Goal: Task Accomplishment & Management: Use online tool/utility

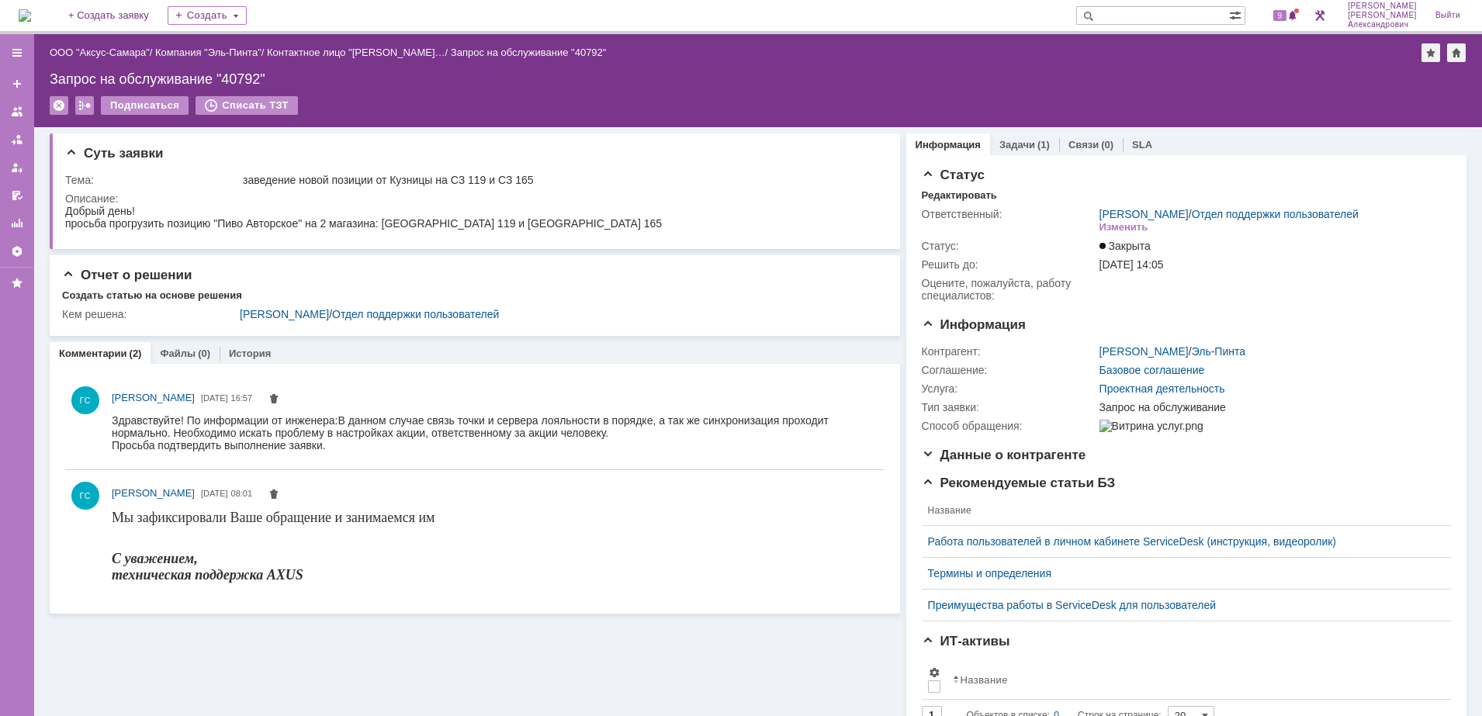
click at [26, 20] on img at bounding box center [25, 15] width 12 height 12
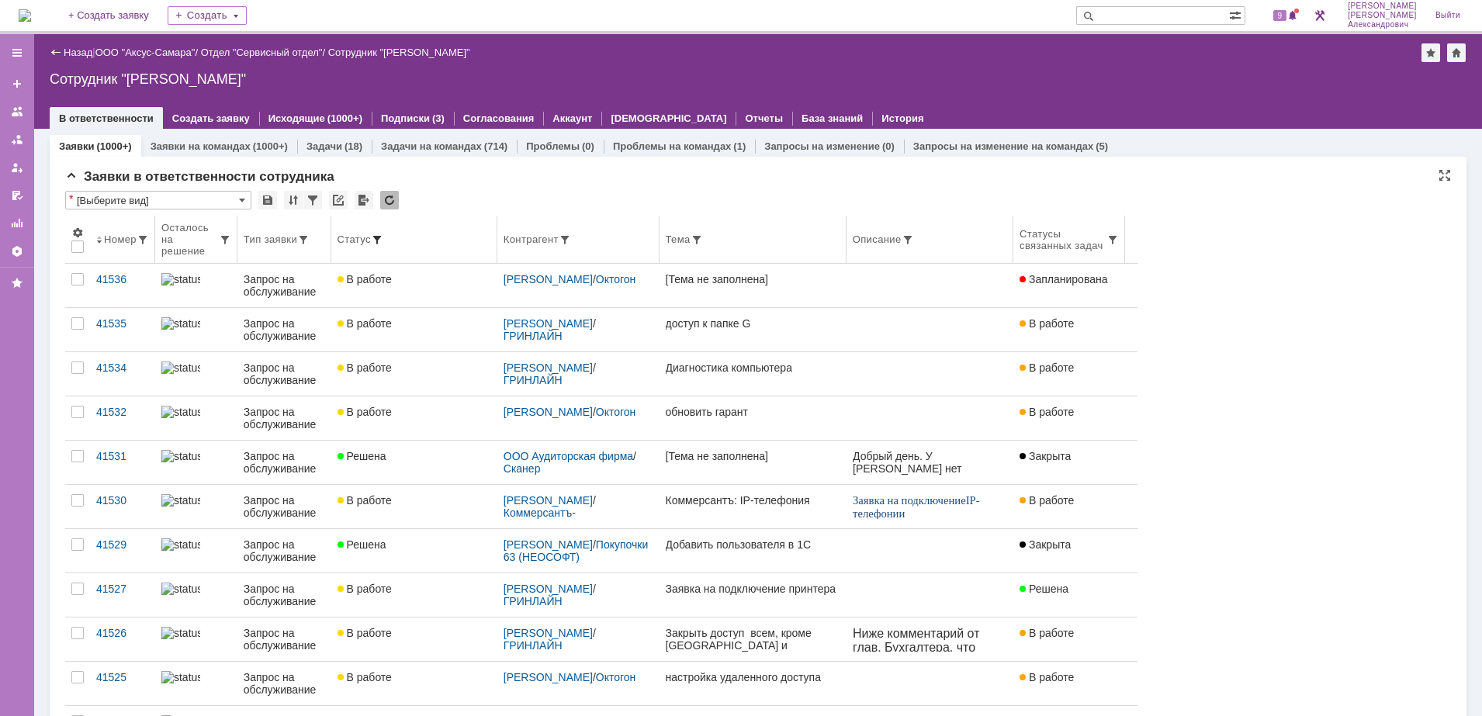
click at [383, 235] on span at bounding box center [377, 240] width 12 height 12
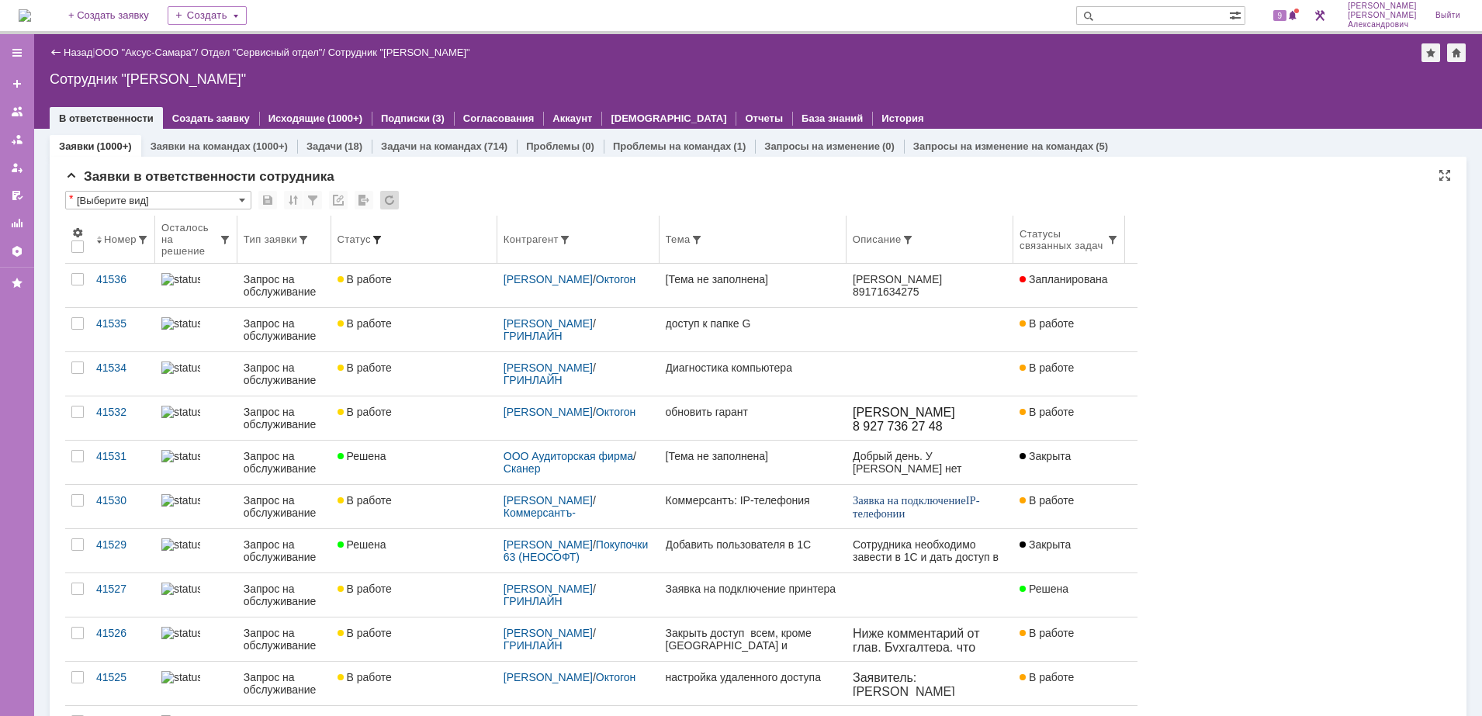
click at [382, 234] on span at bounding box center [377, 240] width 12 height 12
click at [383, 234] on span at bounding box center [377, 240] width 12 height 12
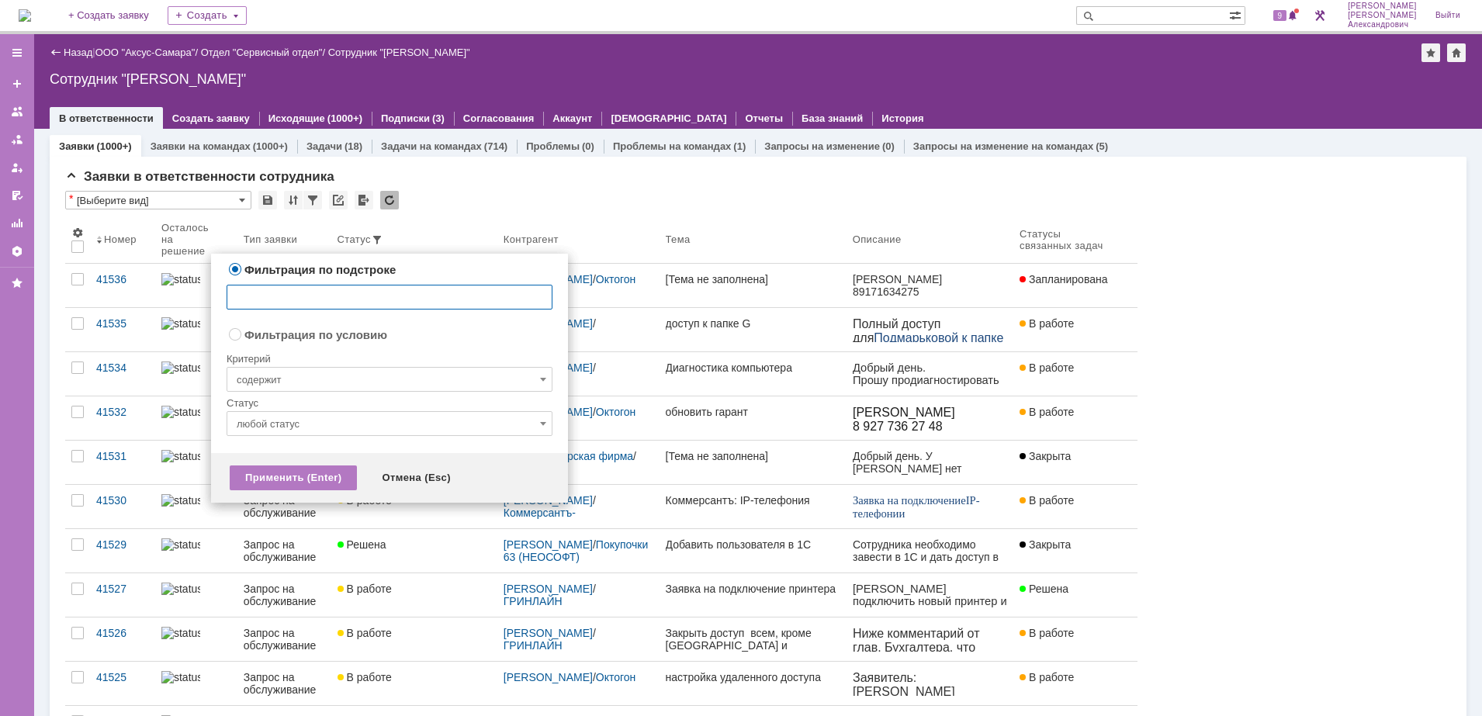
radio input "false"
radio input "true"
click at [360, 374] on input "содержит" at bounding box center [390, 379] width 326 height 25
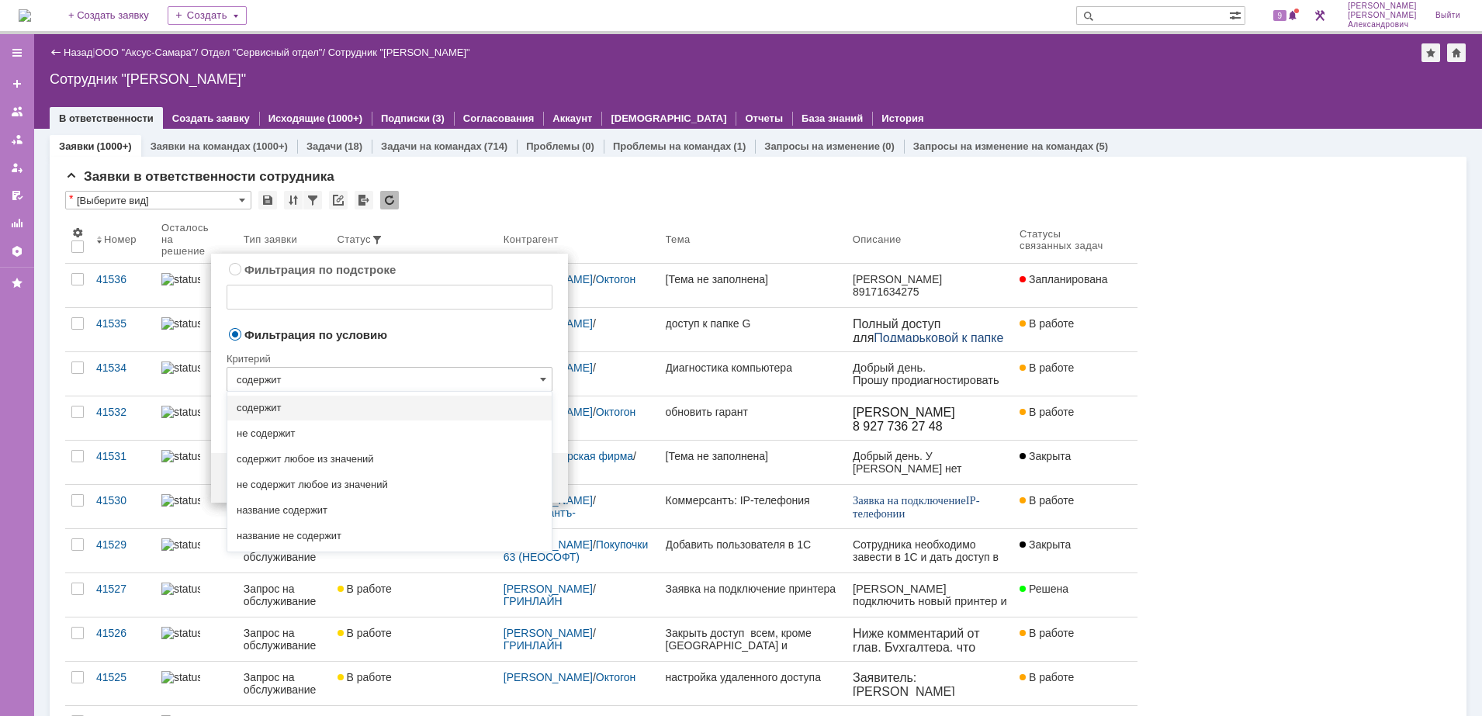
click at [442, 349] on div "Критерий" at bounding box center [390, 356] width 326 height 21
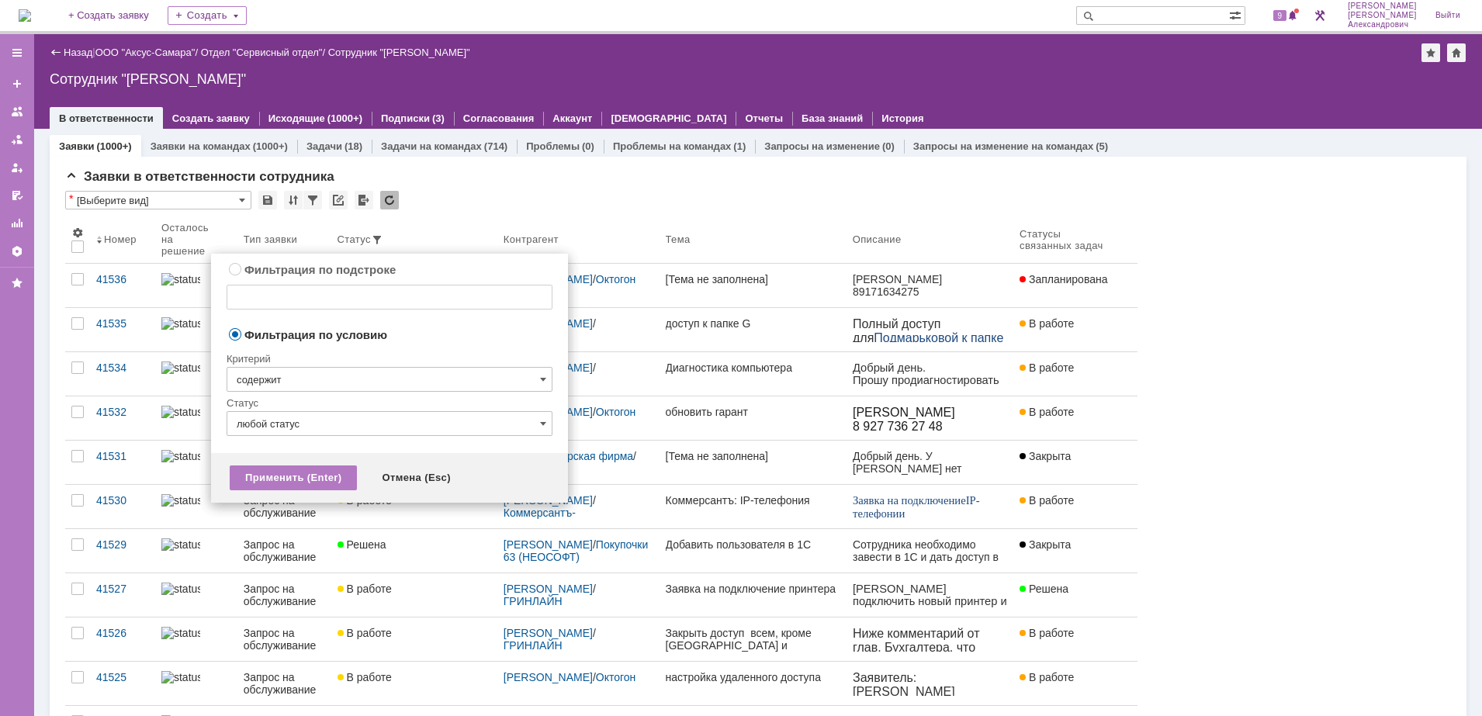
click at [382, 380] on input "содержит" at bounding box center [390, 379] width 326 height 25
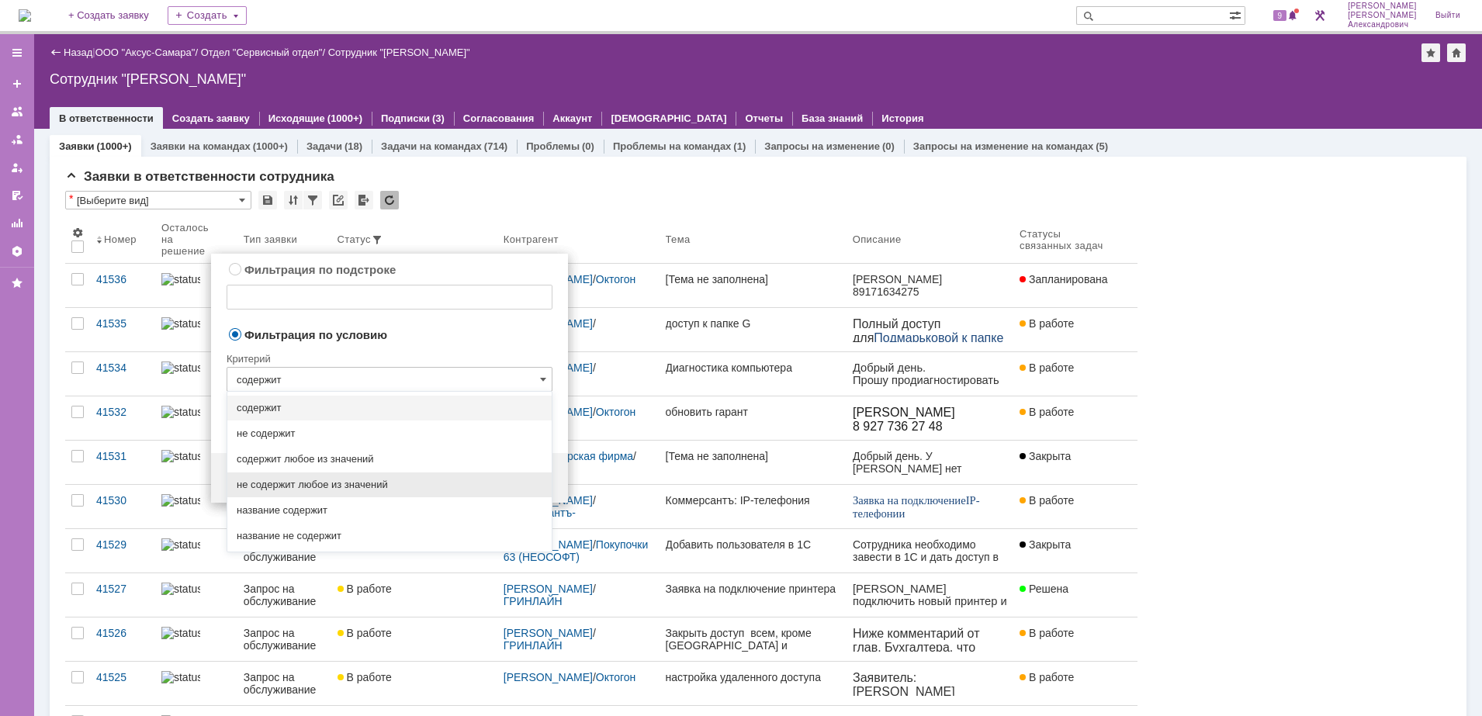
click at [363, 490] on span "не содержит любое из значений" at bounding box center [390, 485] width 306 height 12
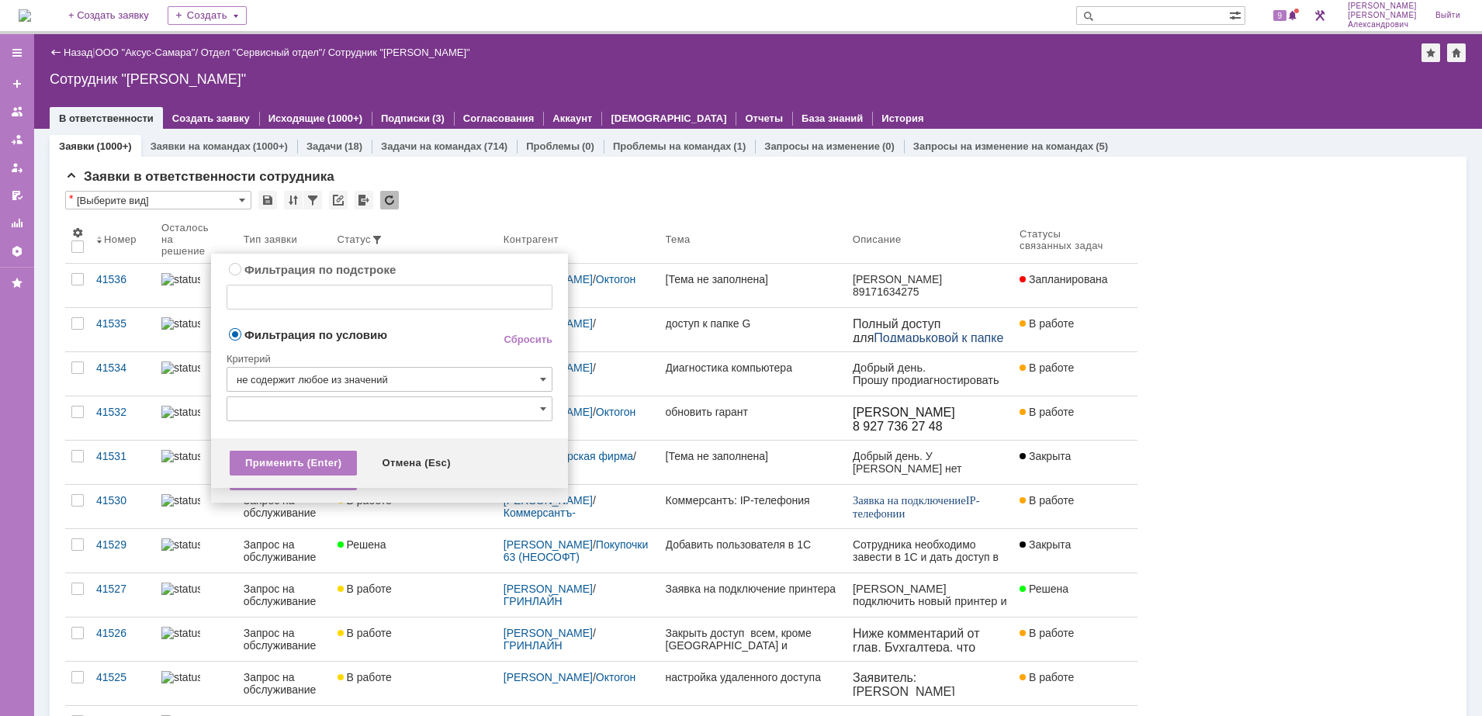
type input "не содержит любое из значений"
click at [372, 421] on div at bounding box center [390, 426] width 326 height 11
click at [372, 415] on input "text" at bounding box center [390, 408] width 326 height 25
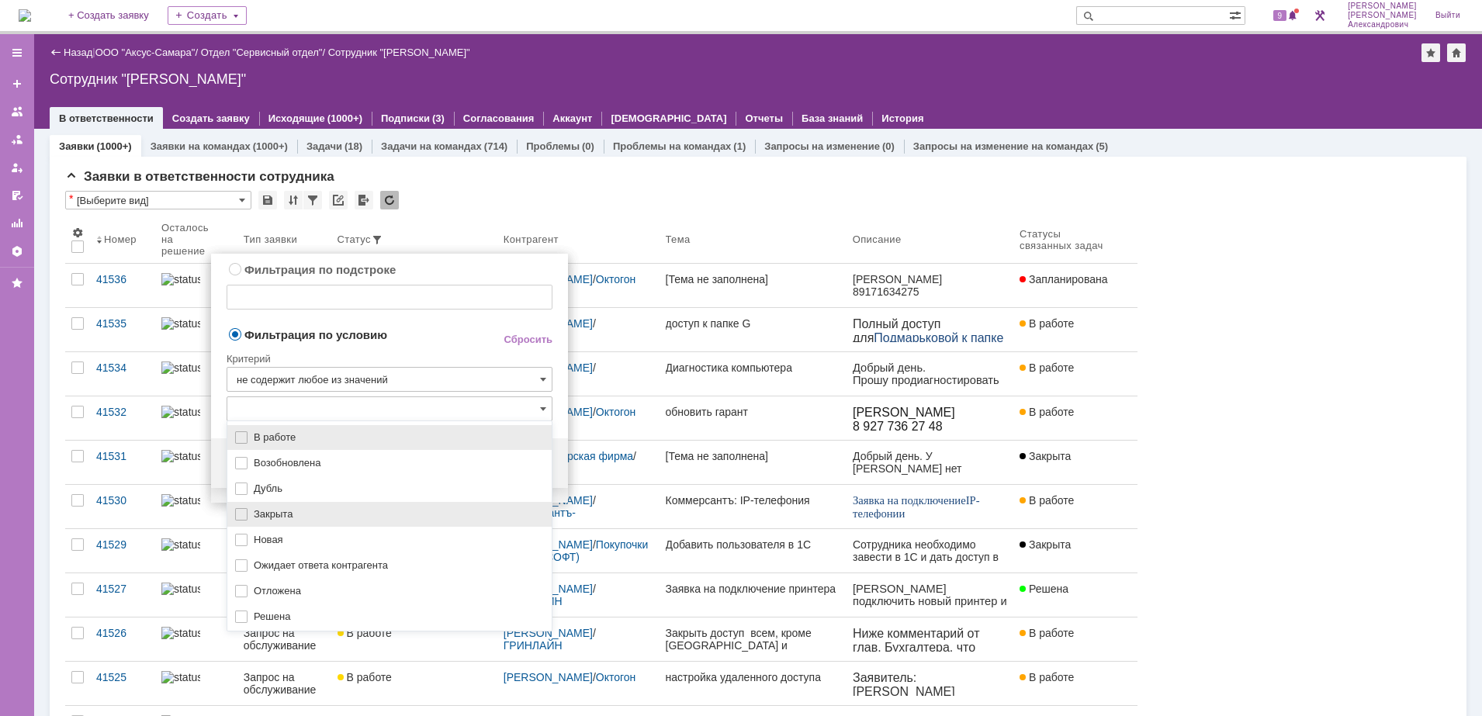
click at [339, 520] on span "Закрыта" at bounding box center [398, 514] width 289 height 12
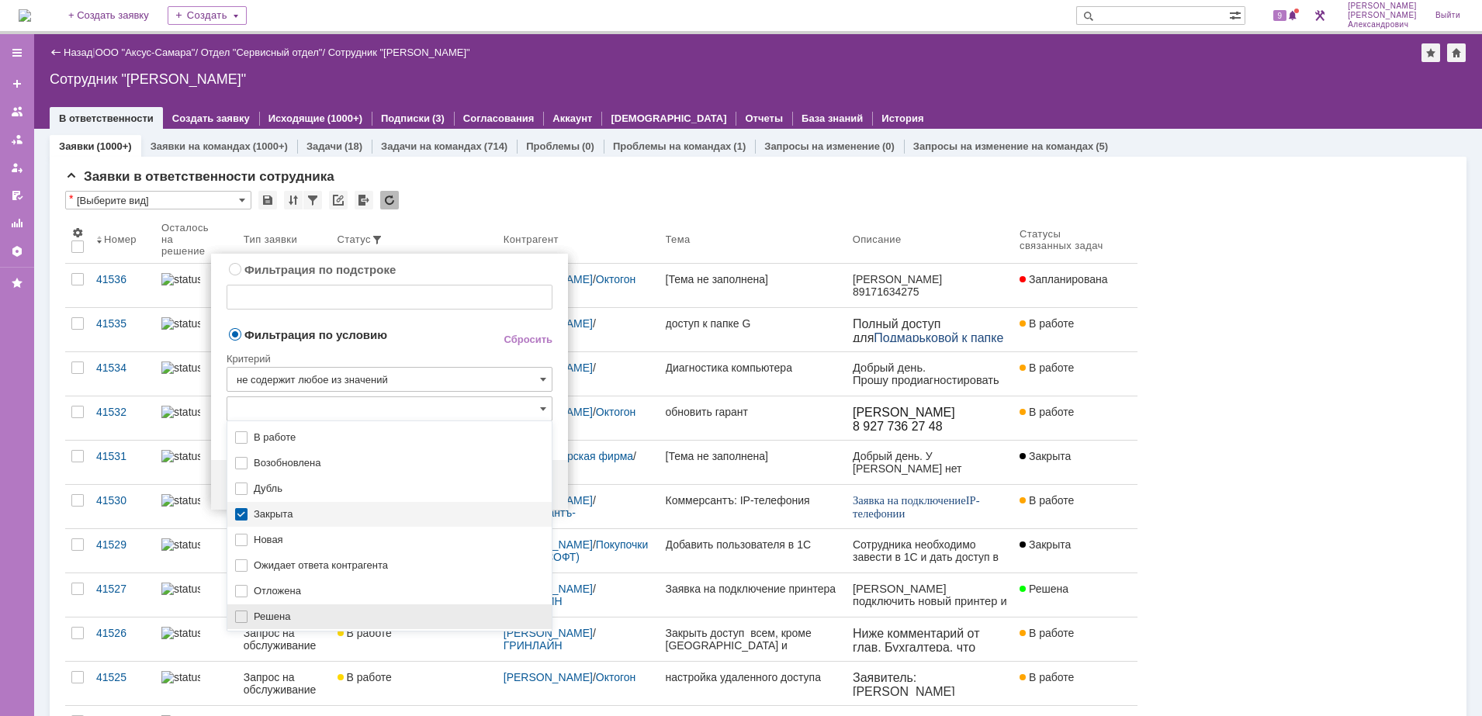
click at [299, 621] on span "Решена" at bounding box center [398, 617] width 289 height 12
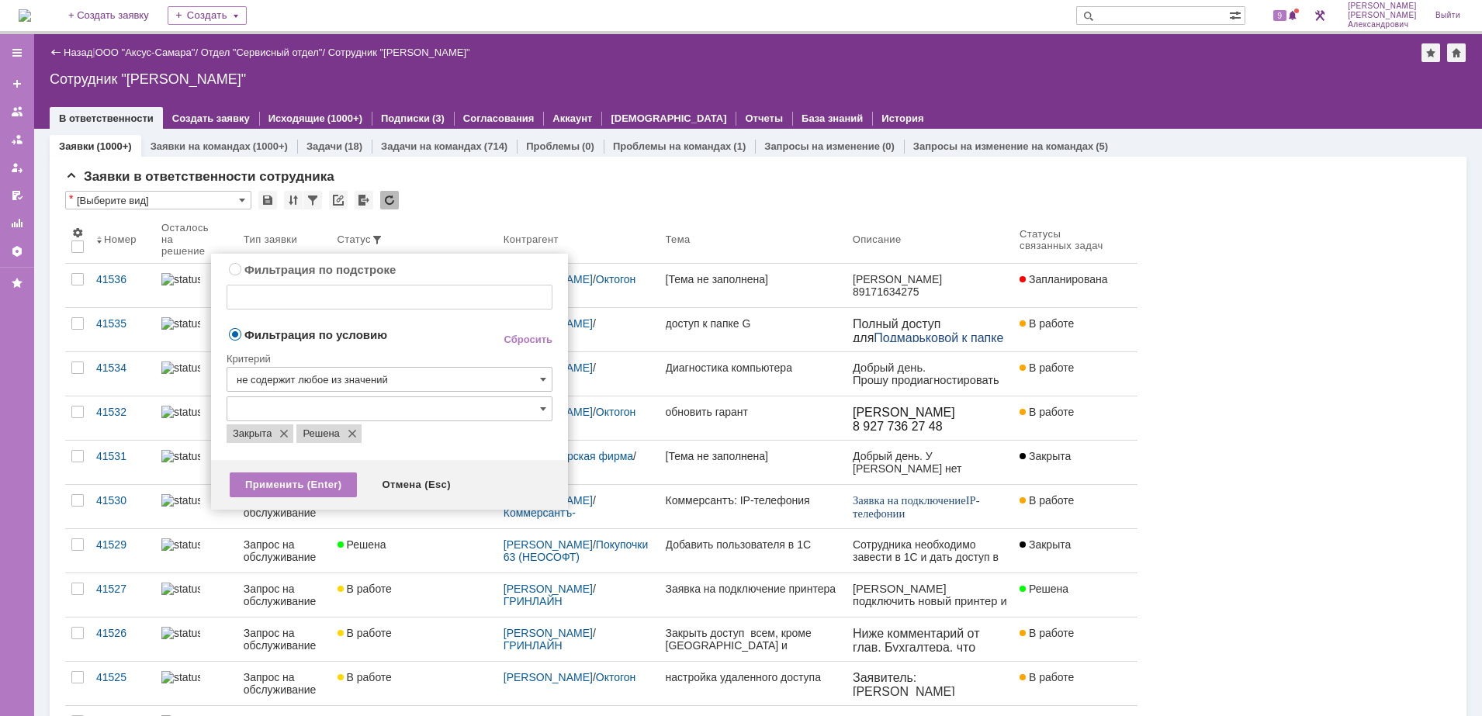
click at [413, 349] on div "Критерий" at bounding box center [390, 356] width 326 height 21
click at [328, 482] on div "Применить (Enter)" at bounding box center [293, 484] width 127 height 25
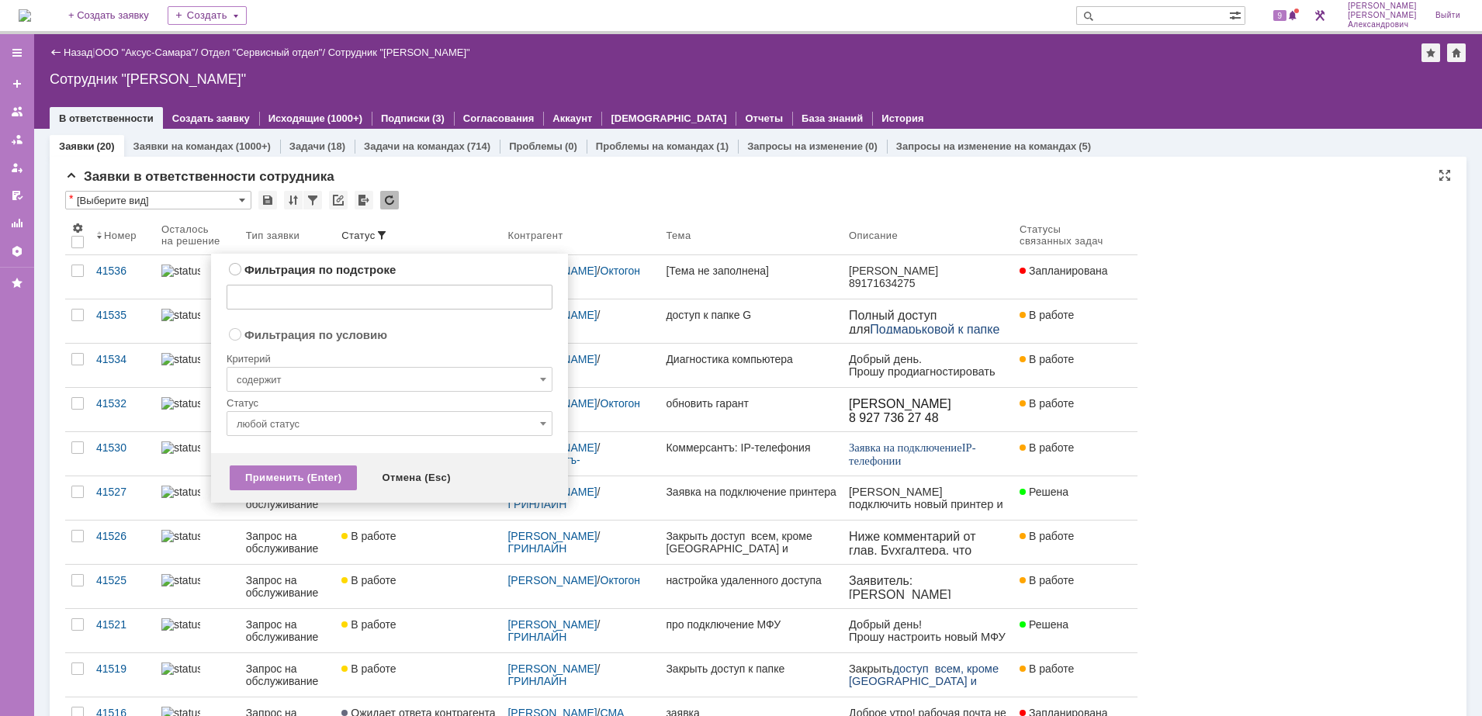
click at [452, 195] on div "* [Выберите вид]" at bounding box center [758, 201] width 1386 height 20
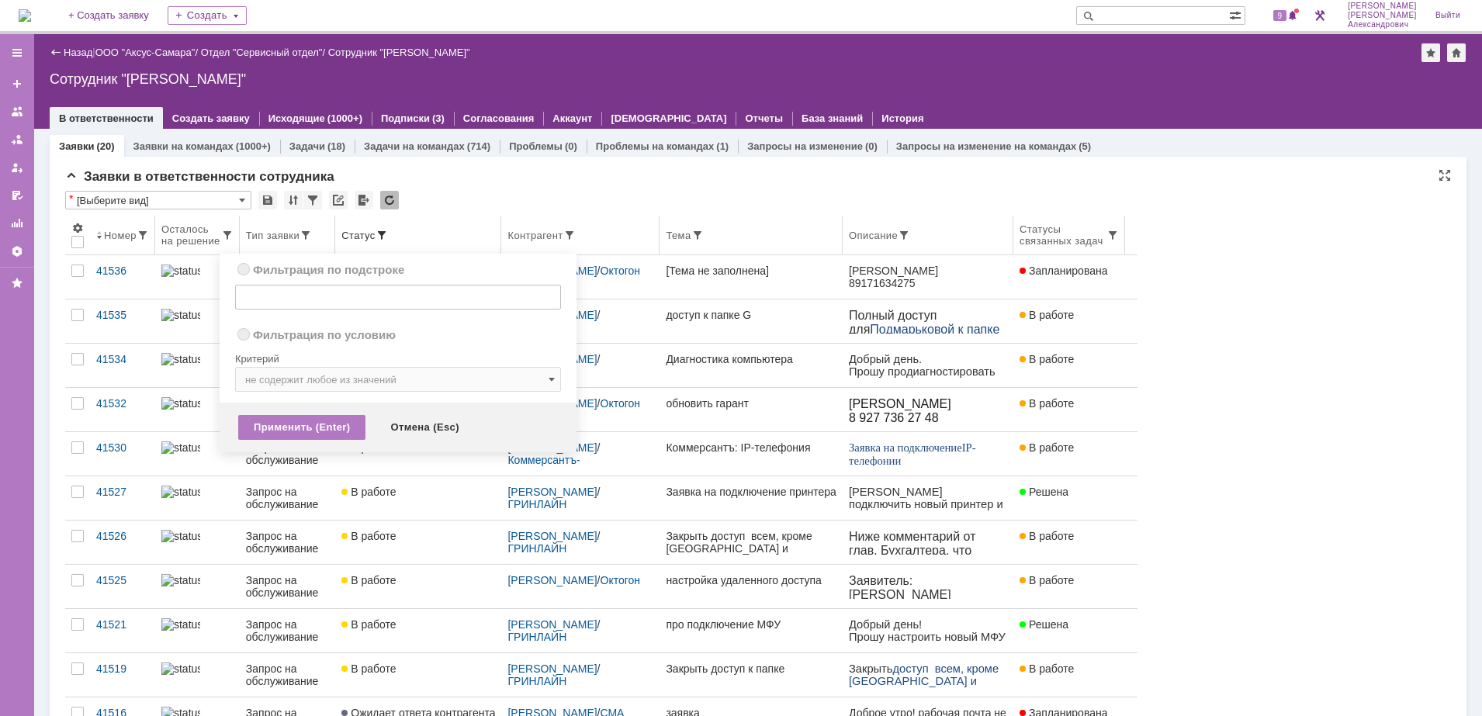
radio input "true"
click at [388, 235] on span at bounding box center [381, 235] width 12 height 12
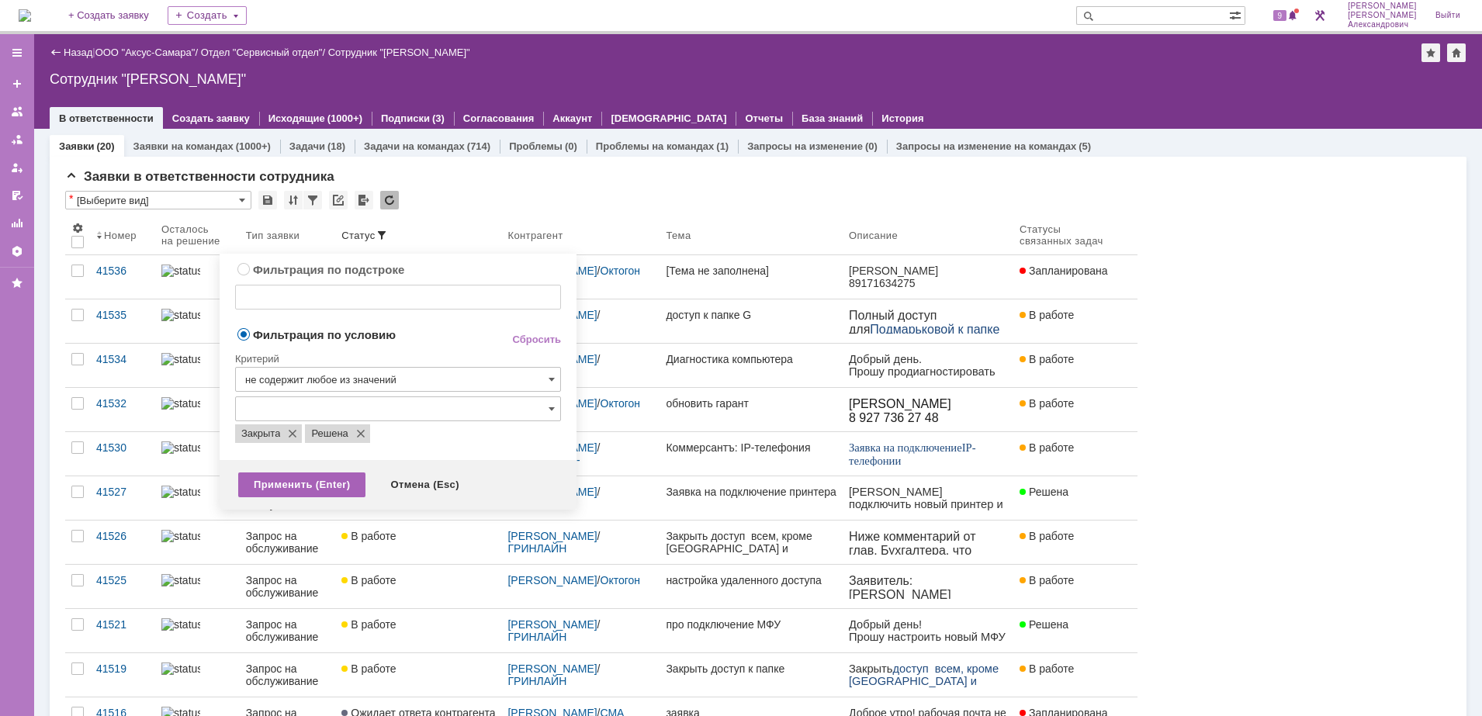
click at [306, 489] on div "Применить (Enter)" at bounding box center [301, 484] width 127 height 25
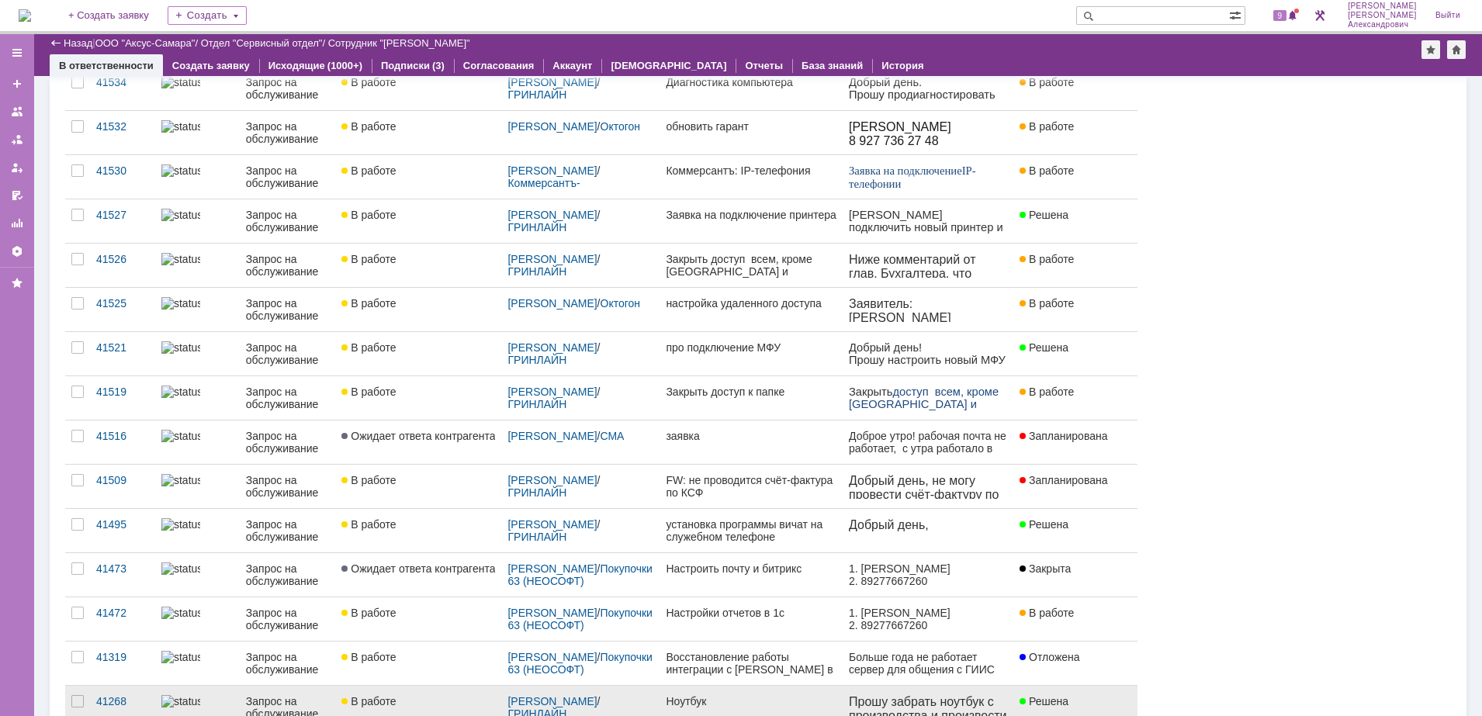
scroll to position [485, 0]
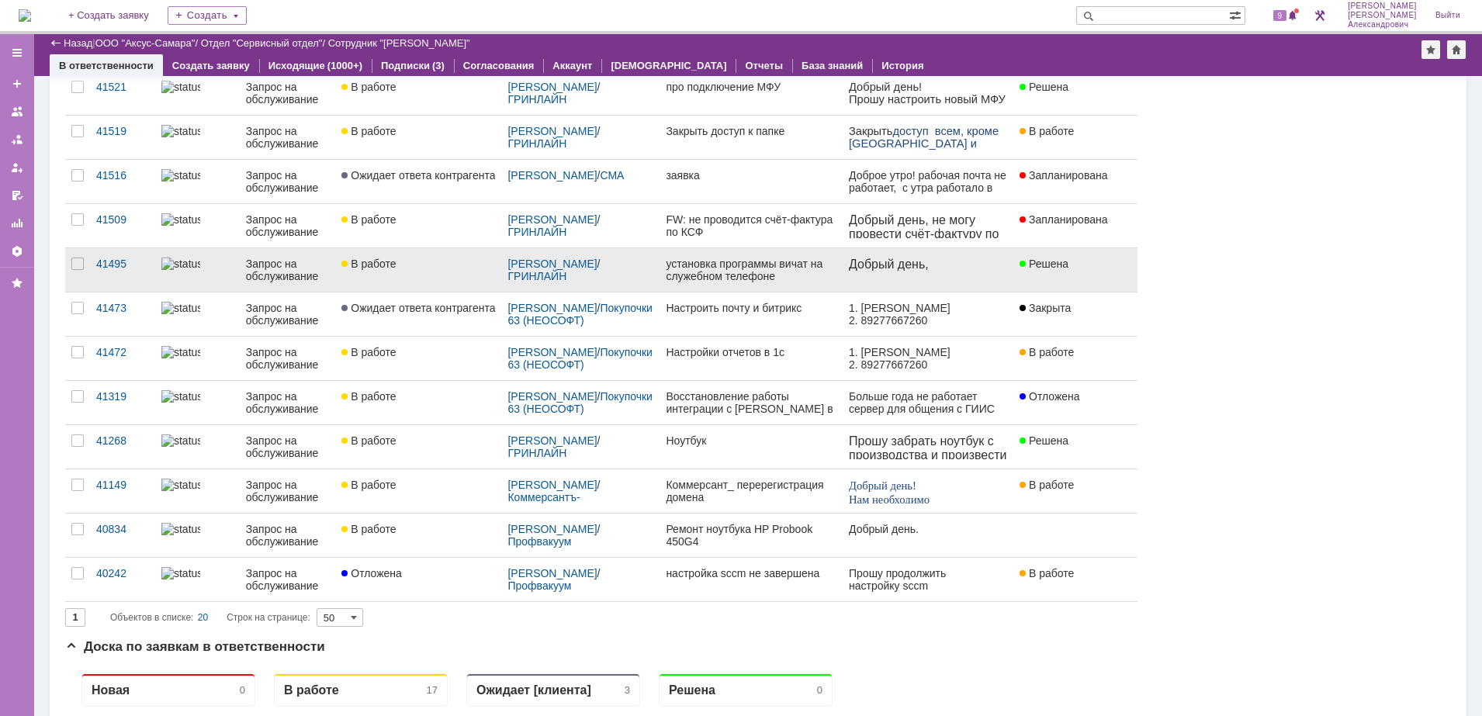
click at [459, 273] on link "В работе" at bounding box center [418, 269] width 166 height 43
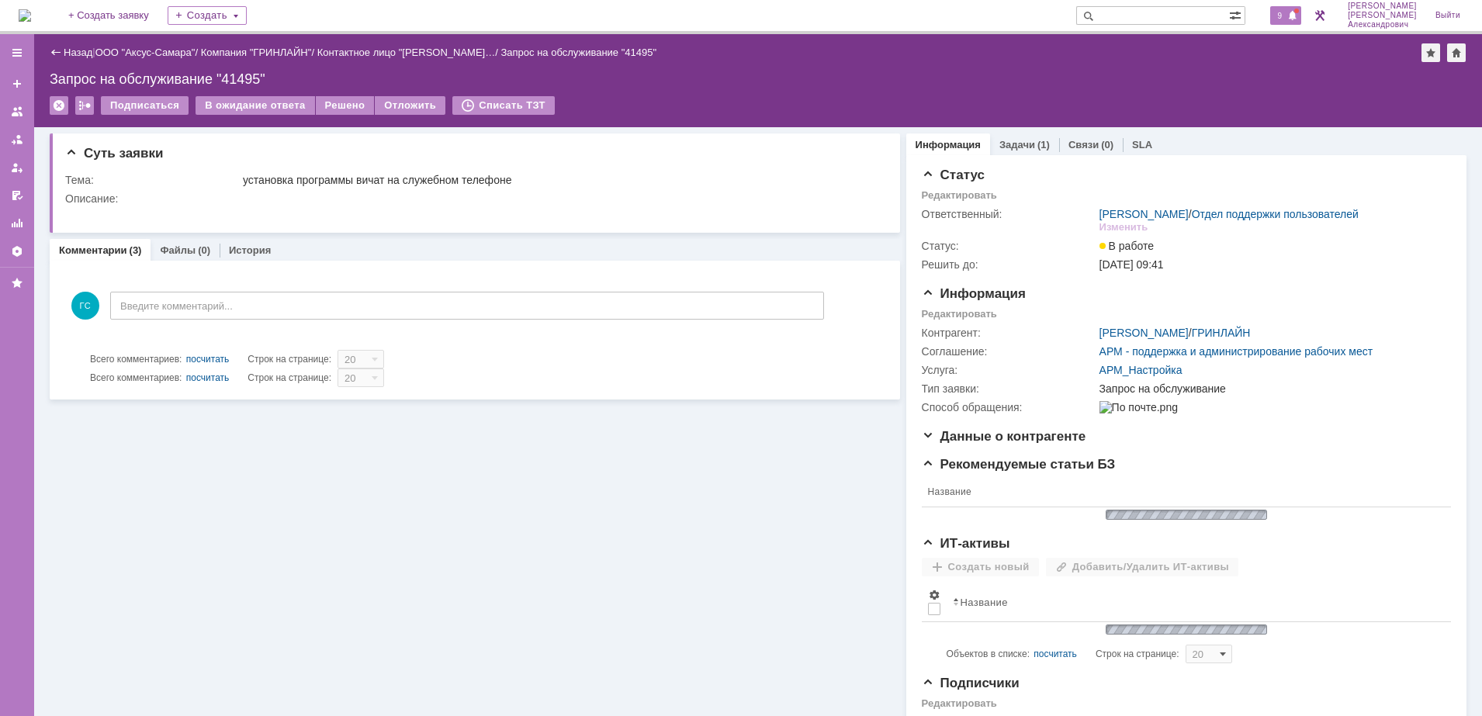
click at [1298, 16] on span at bounding box center [1292, 16] width 11 height 12
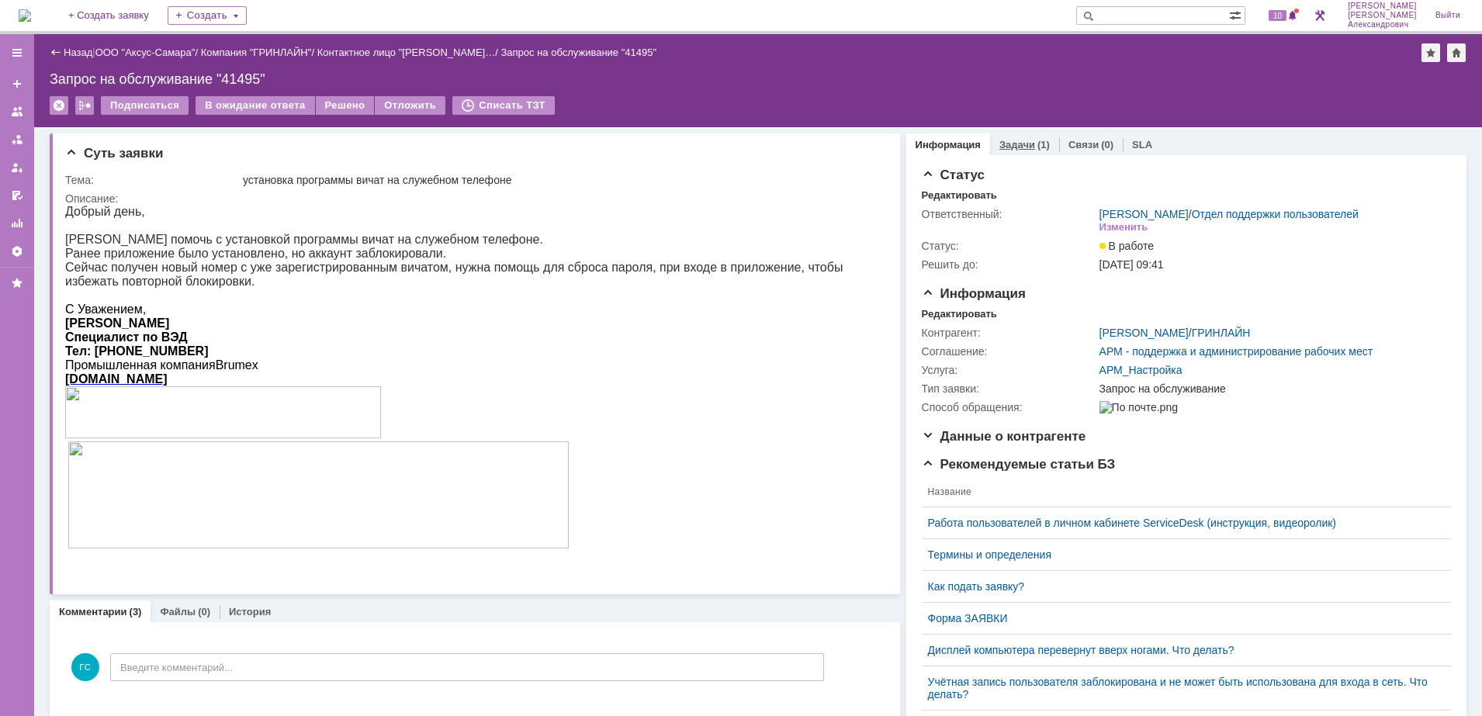
click at [1037, 147] on div "(1)" at bounding box center [1043, 145] width 12 height 12
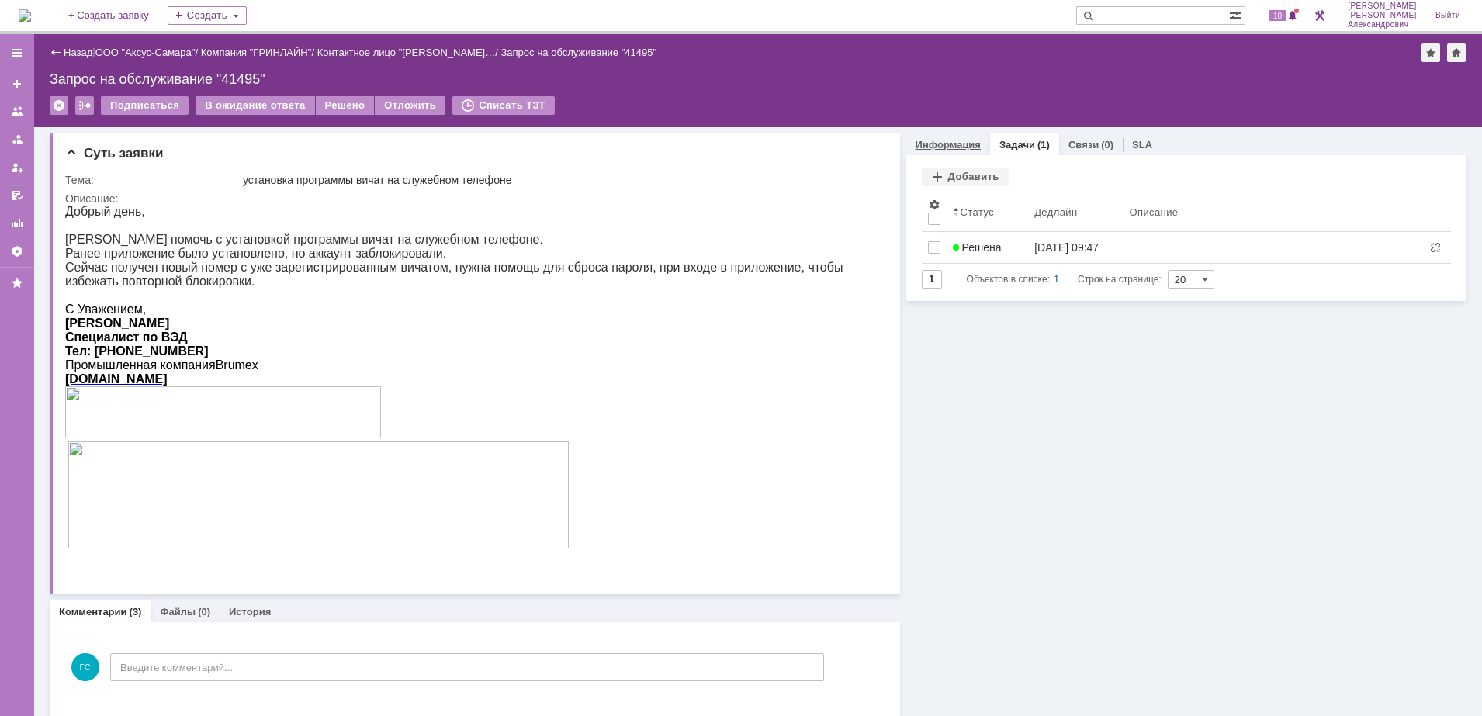
click at [935, 145] on link "Информация" at bounding box center [947, 145] width 65 height 12
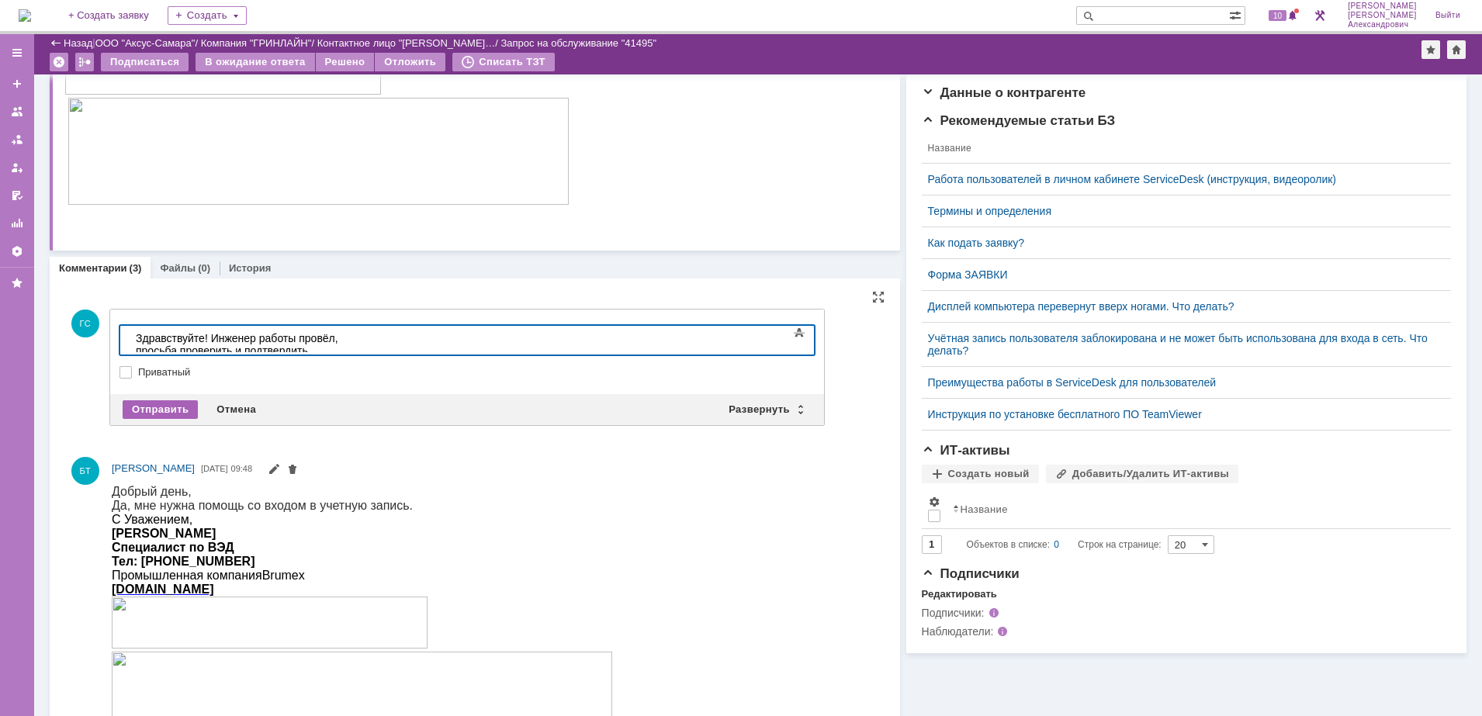
click at [170, 406] on div "Отправить" at bounding box center [160, 409] width 75 height 19
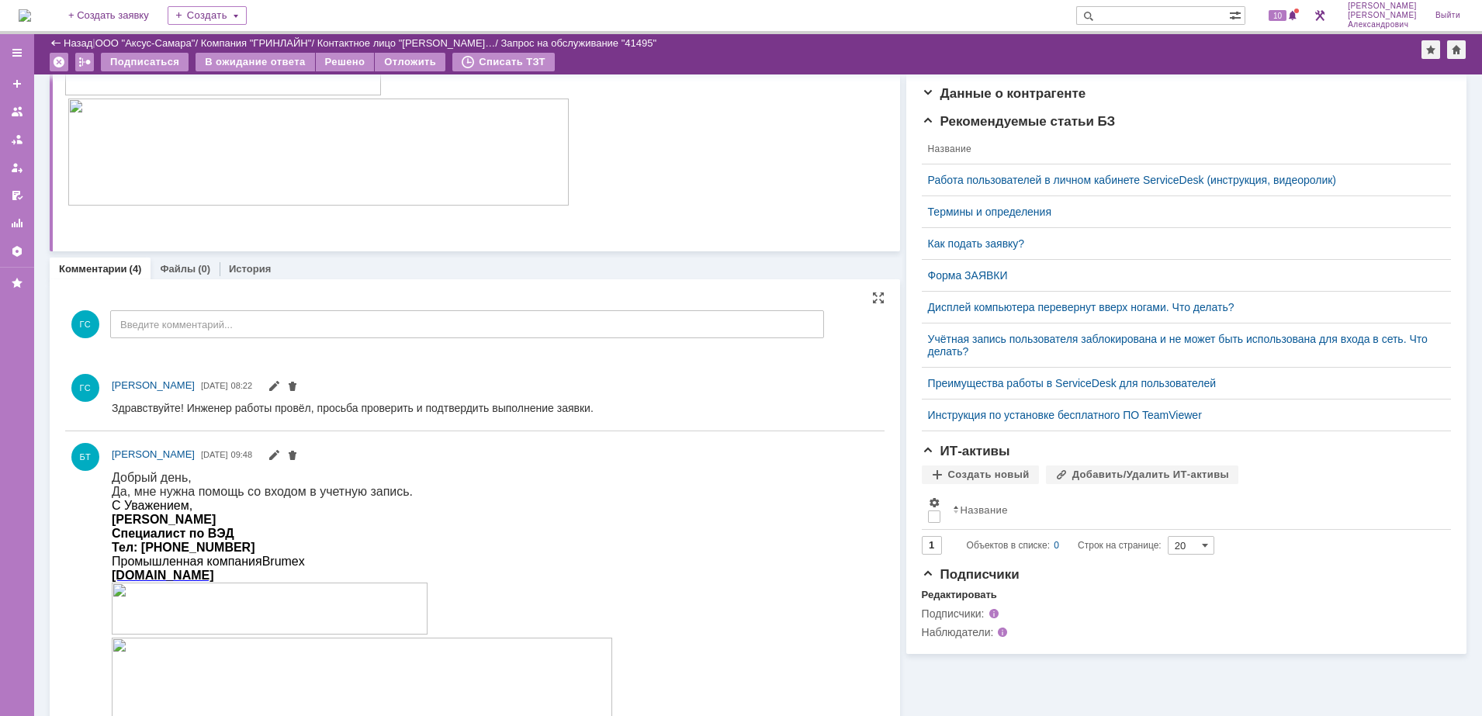
scroll to position [291, 0]
drag, startPoint x: 600, startPoint y: 407, endPoint x: 109, endPoint y: 415, distance: 491.1
click at [112, 414] on html "Здравствуйте! Инженер работы провёл, просьба проверить и подтвердить выполнение…" at bounding box center [490, 407] width 756 height 14
copy div "Здравствуйте! Инженер работы провёл, просьба проверить и подтвердить выполнение…"
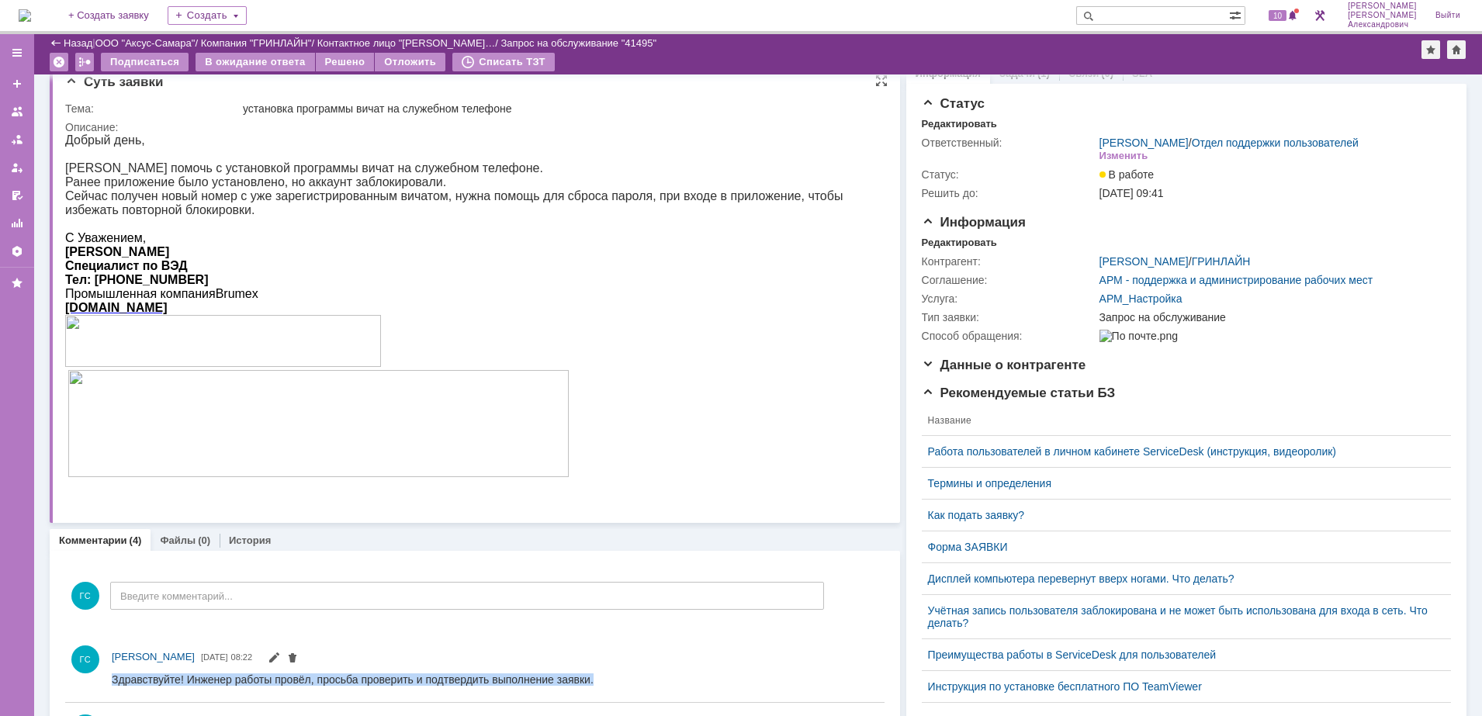
scroll to position [0, 0]
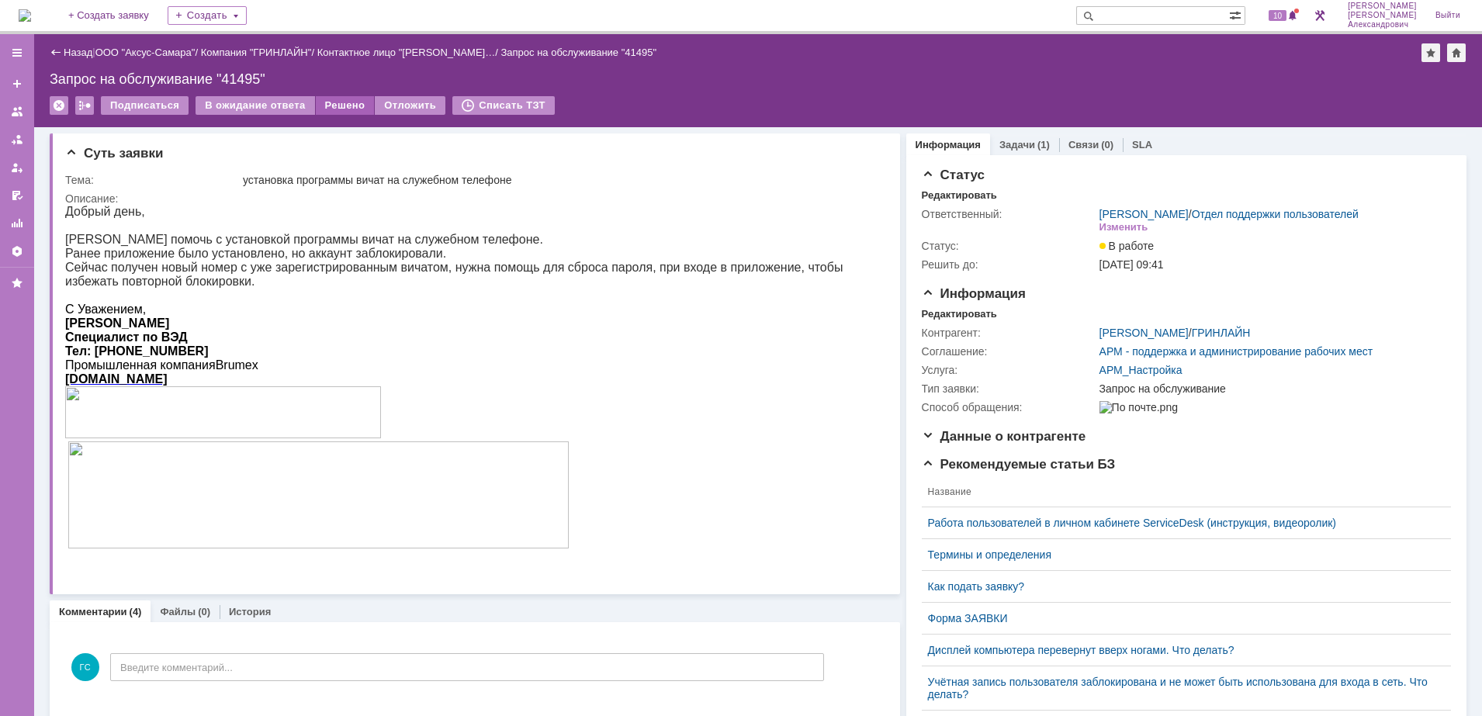
click at [330, 102] on div "Решено" at bounding box center [345, 105] width 59 height 19
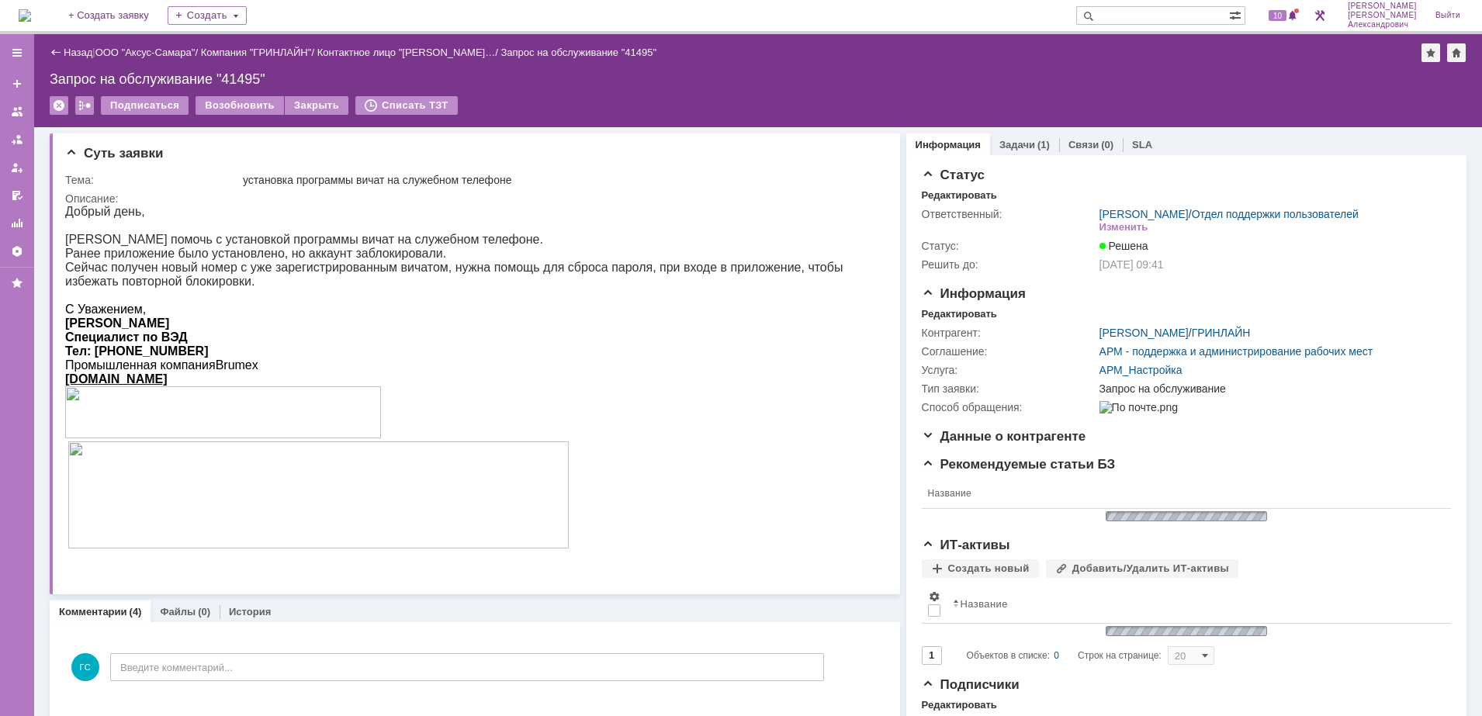
click at [31, 16] on img at bounding box center [25, 15] width 12 height 12
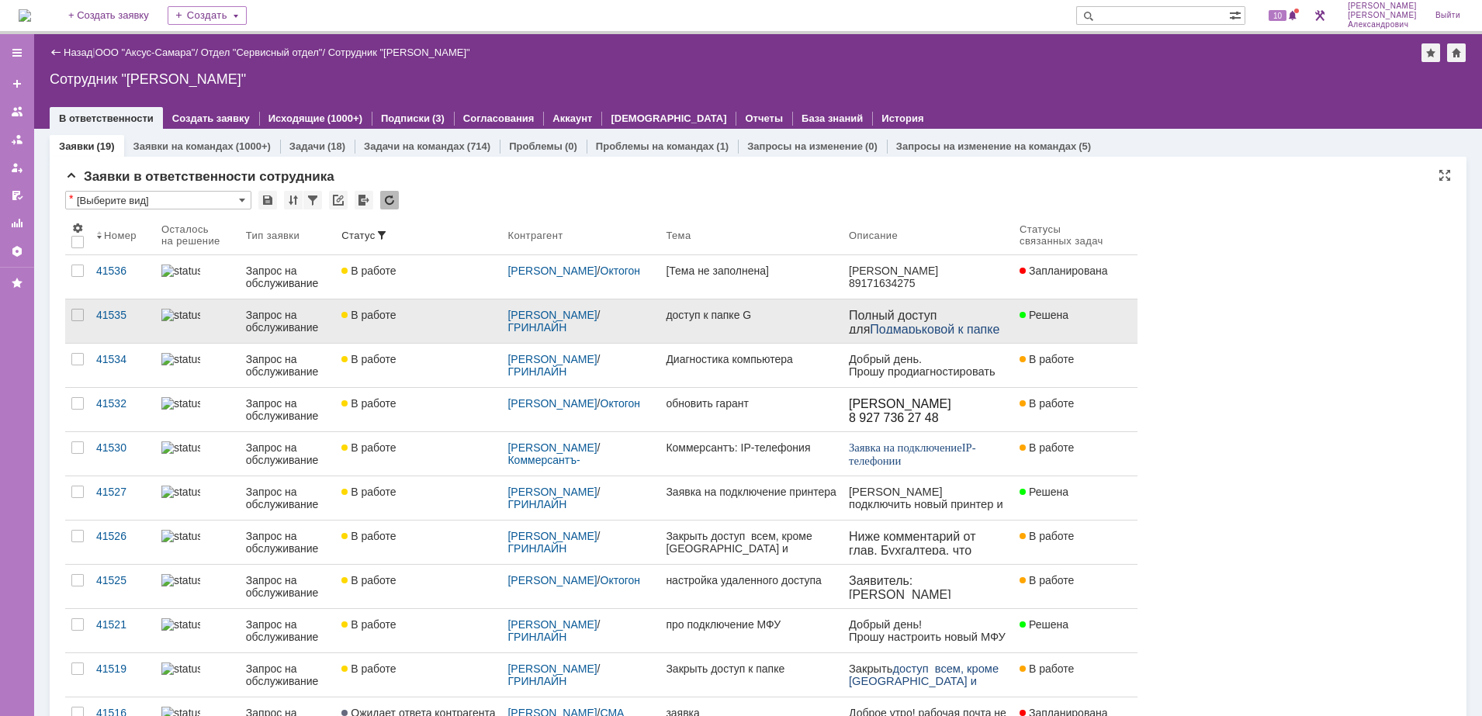
click at [773, 318] on div "доступ к папке G" at bounding box center [751, 315] width 171 height 12
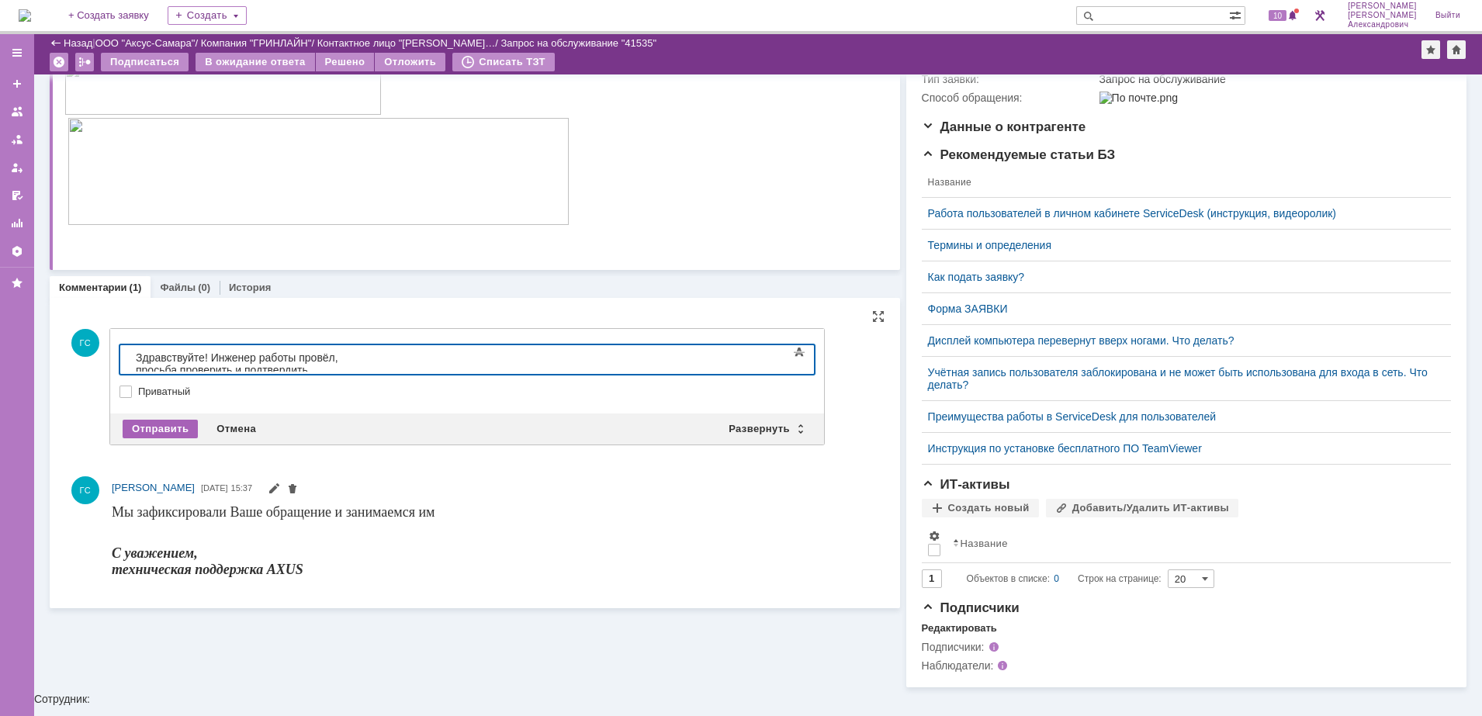
click at [170, 420] on div "Отправить" at bounding box center [160, 429] width 75 height 19
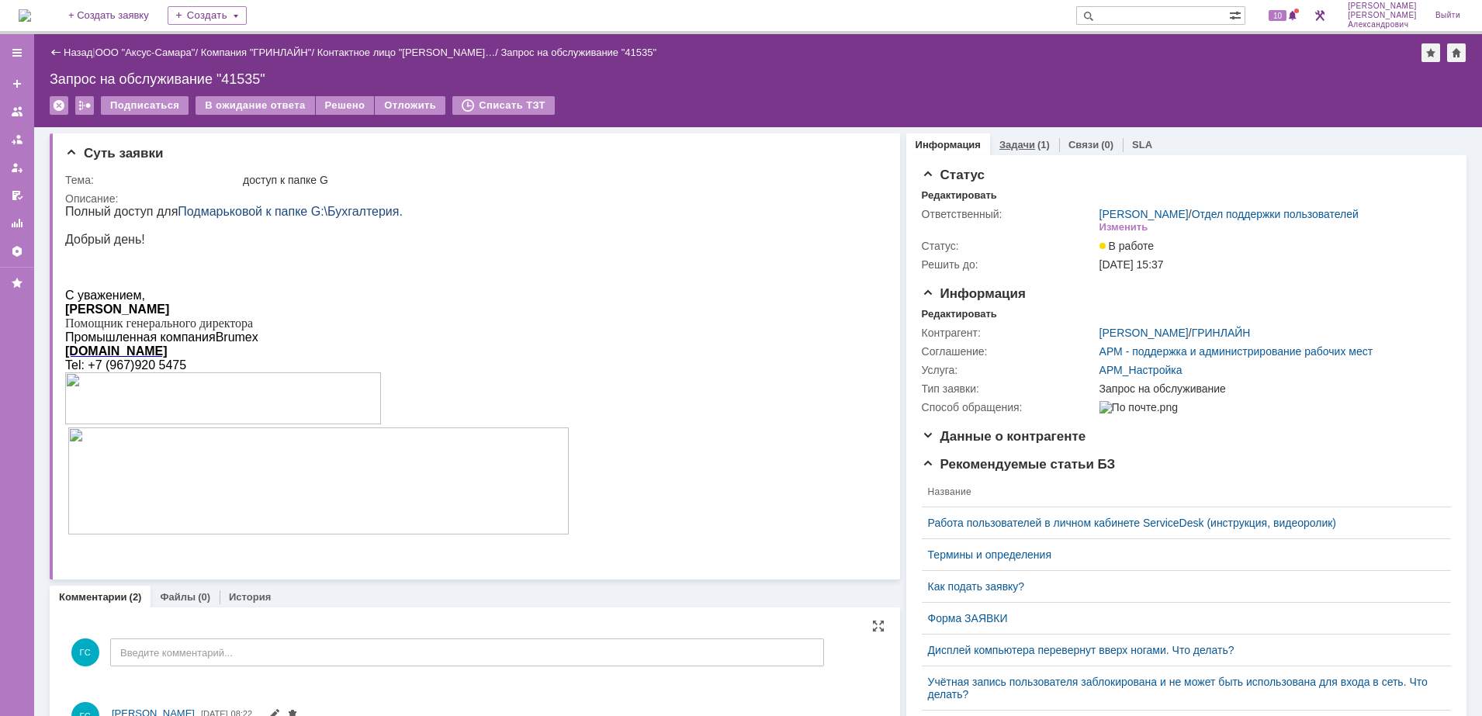
click at [1037, 146] on div "(1)" at bounding box center [1043, 145] width 12 height 12
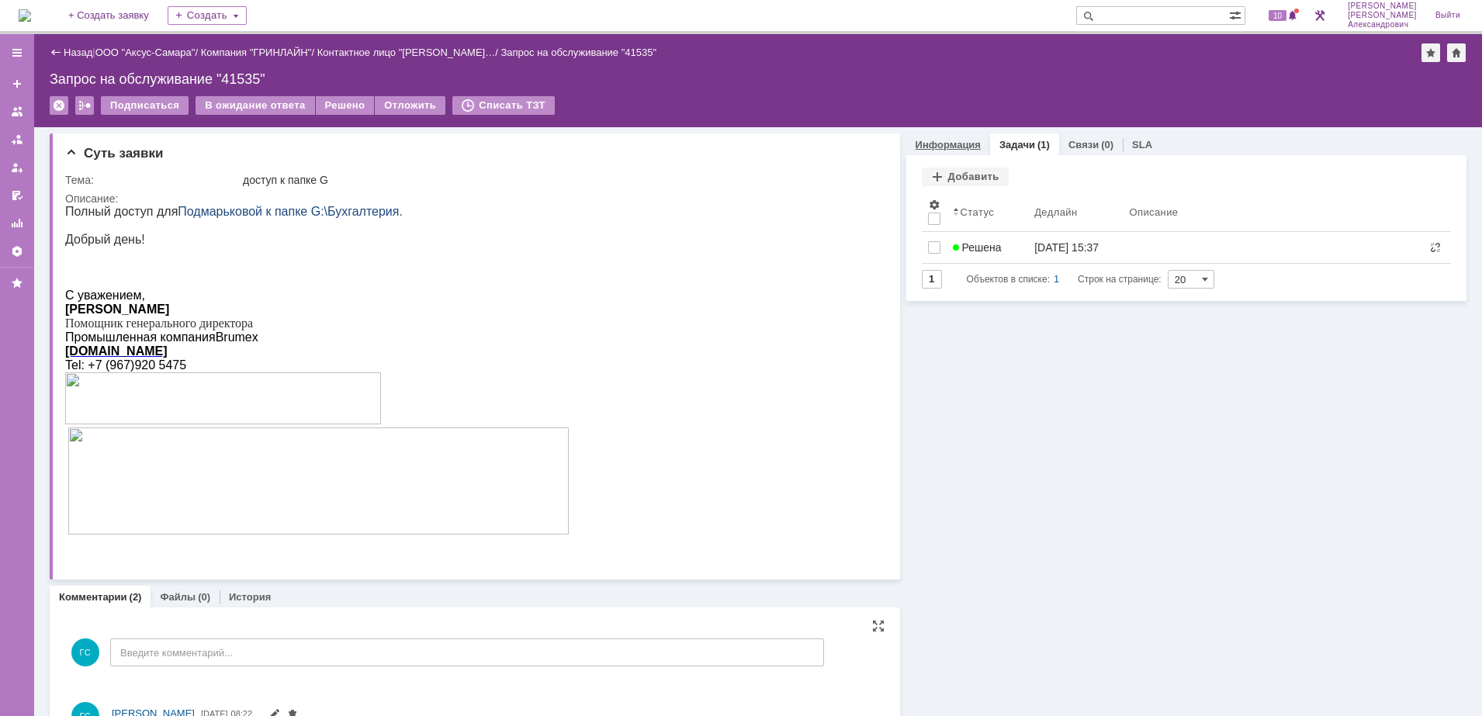
click at [951, 148] on link "Информация" at bounding box center [947, 145] width 65 height 12
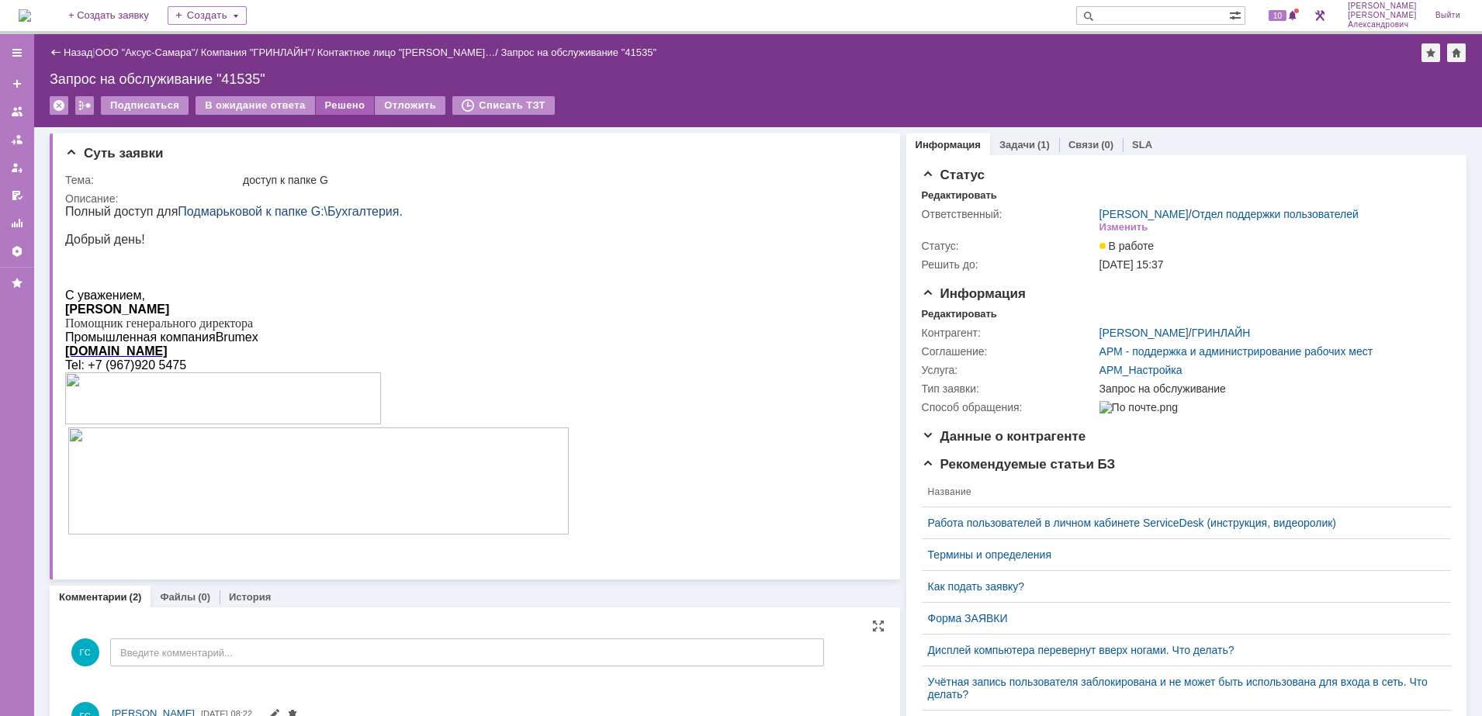
click at [351, 110] on div "Решено" at bounding box center [345, 105] width 59 height 19
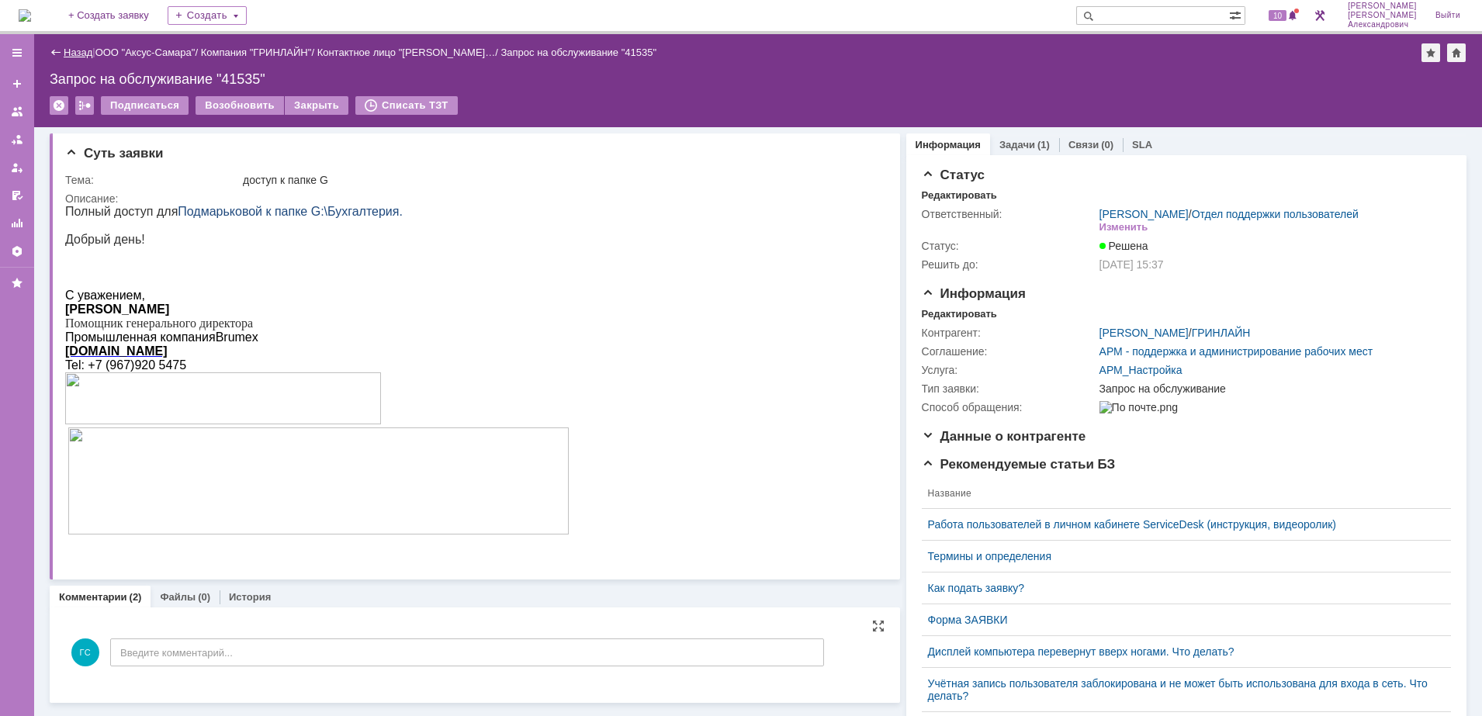
click at [74, 50] on link "Назад" at bounding box center [78, 53] width 29 height 12
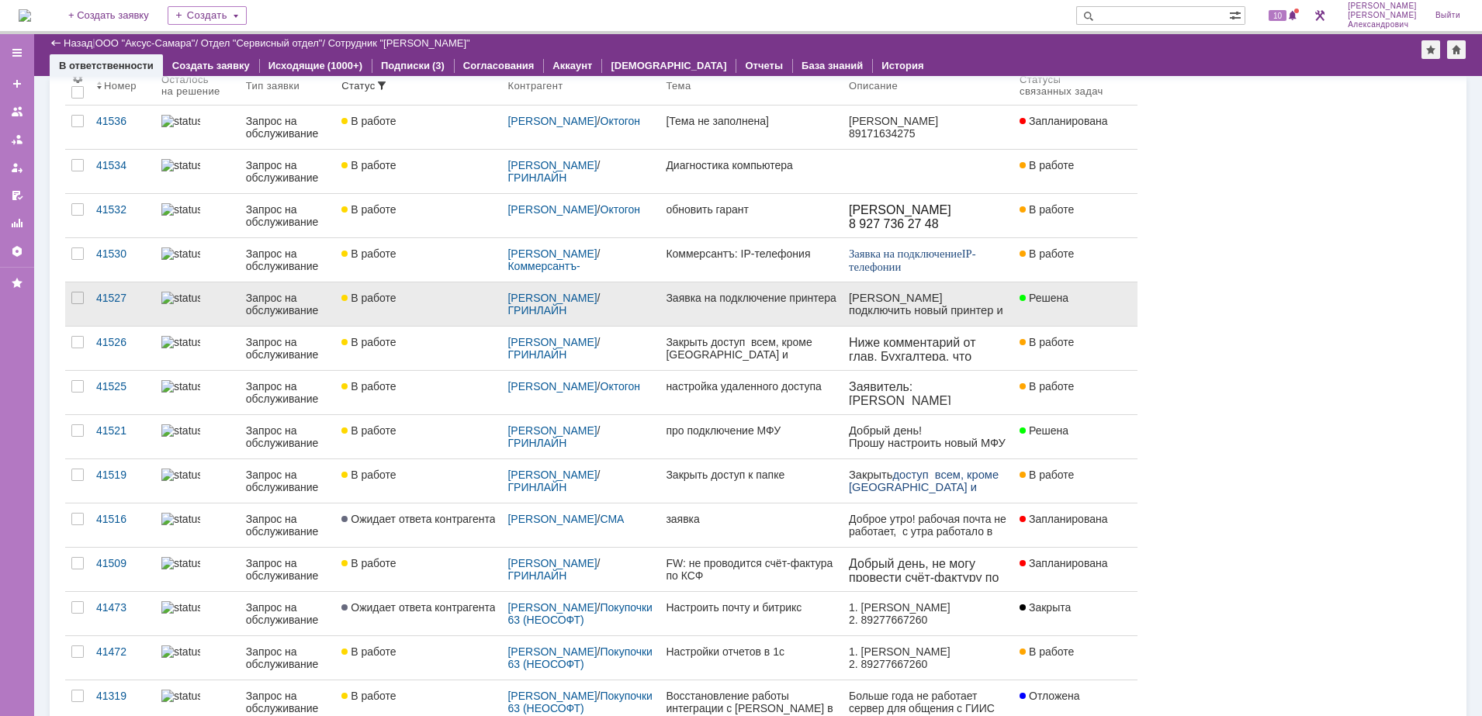
click at [424, 314] on link "В работе" at bounding box center [418, 303] width 166 height 43
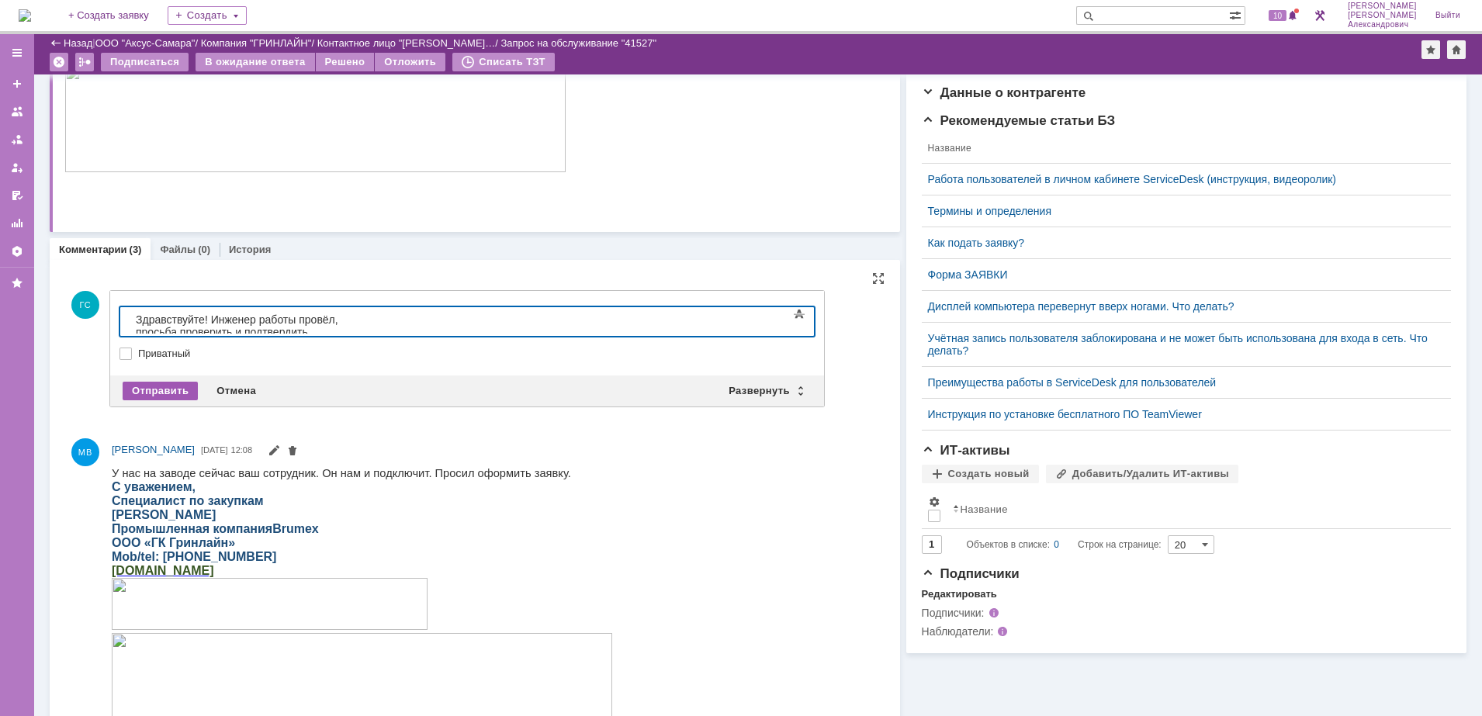
click at [184, 382] on div "Отправить" at bounding box center [160, 391] width 75 height 19
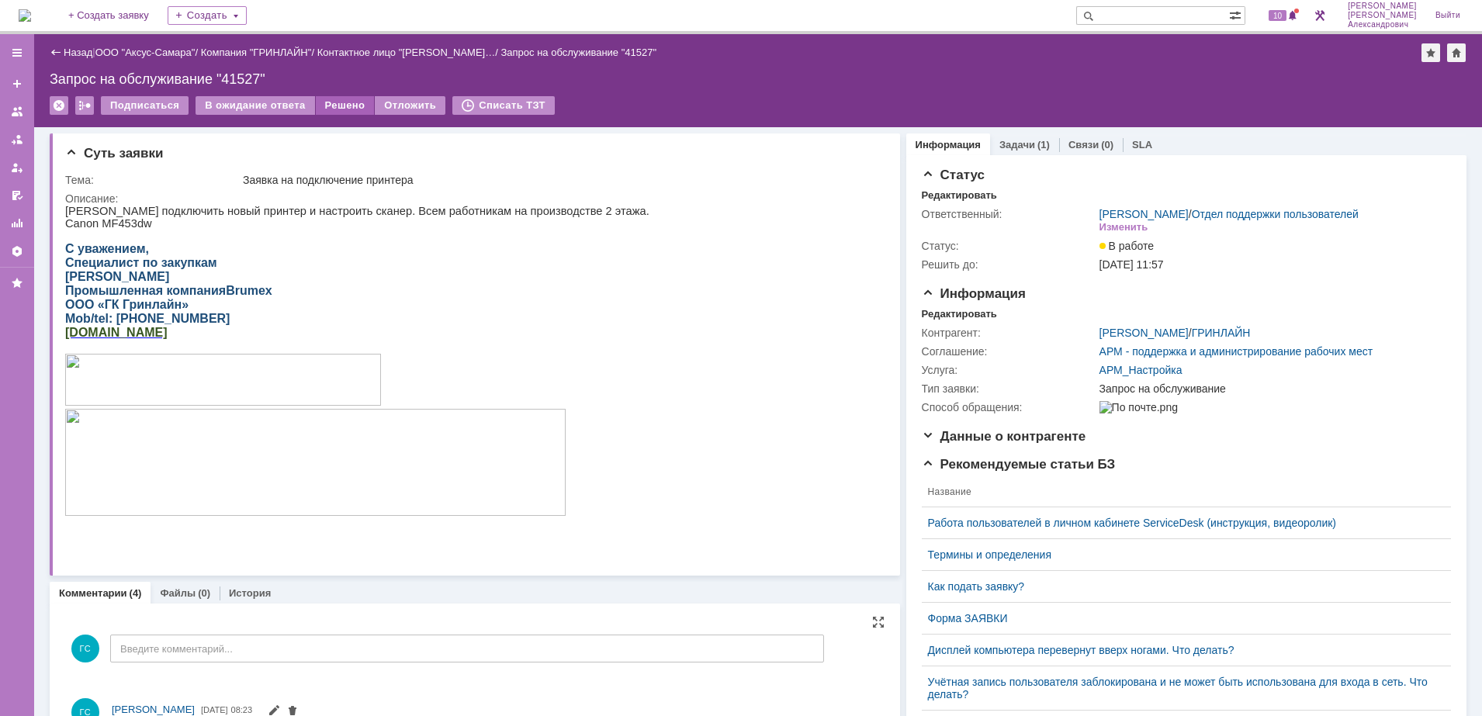
click at [338, 106] on div "Решено" at bounding box center [345, 105] width 59 height 19
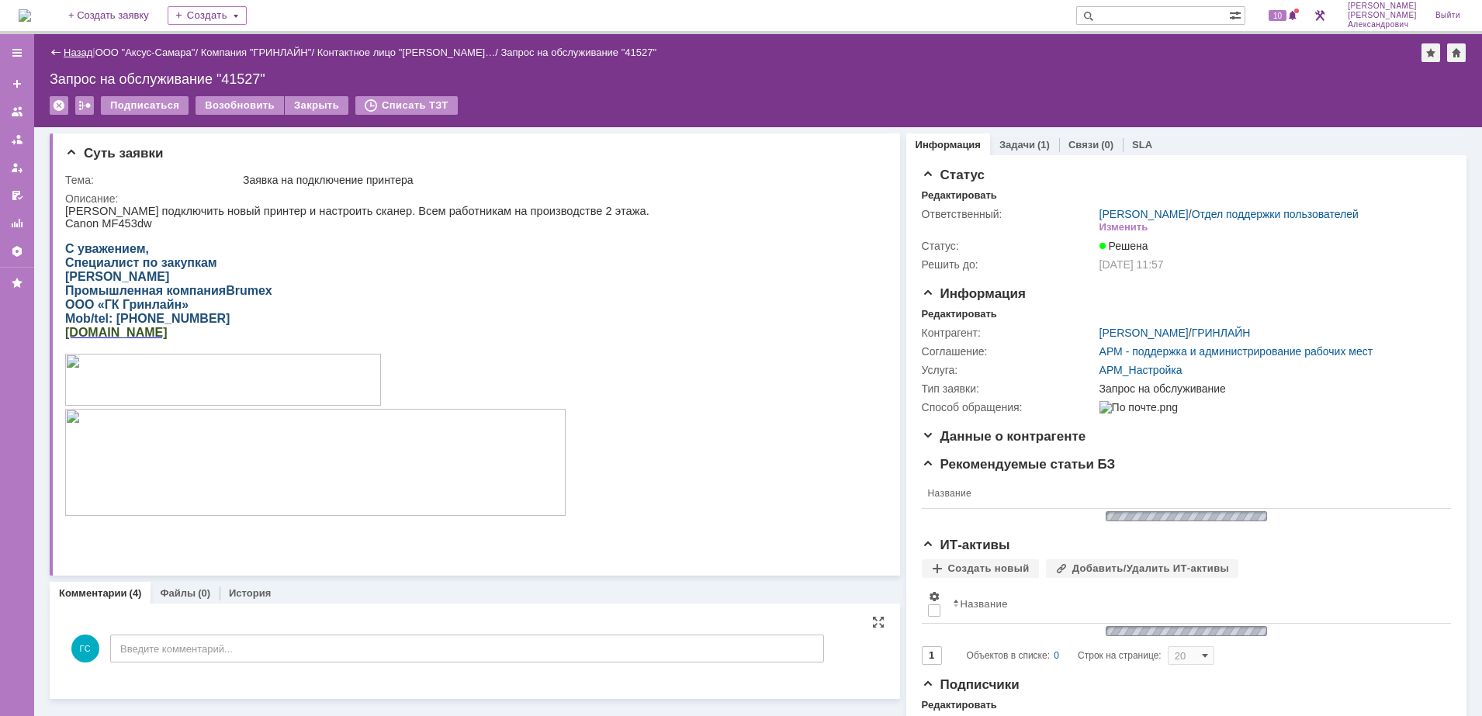
click at [65, 49] on link "Назад" at bounding box center [78, 53] width 29 height 12
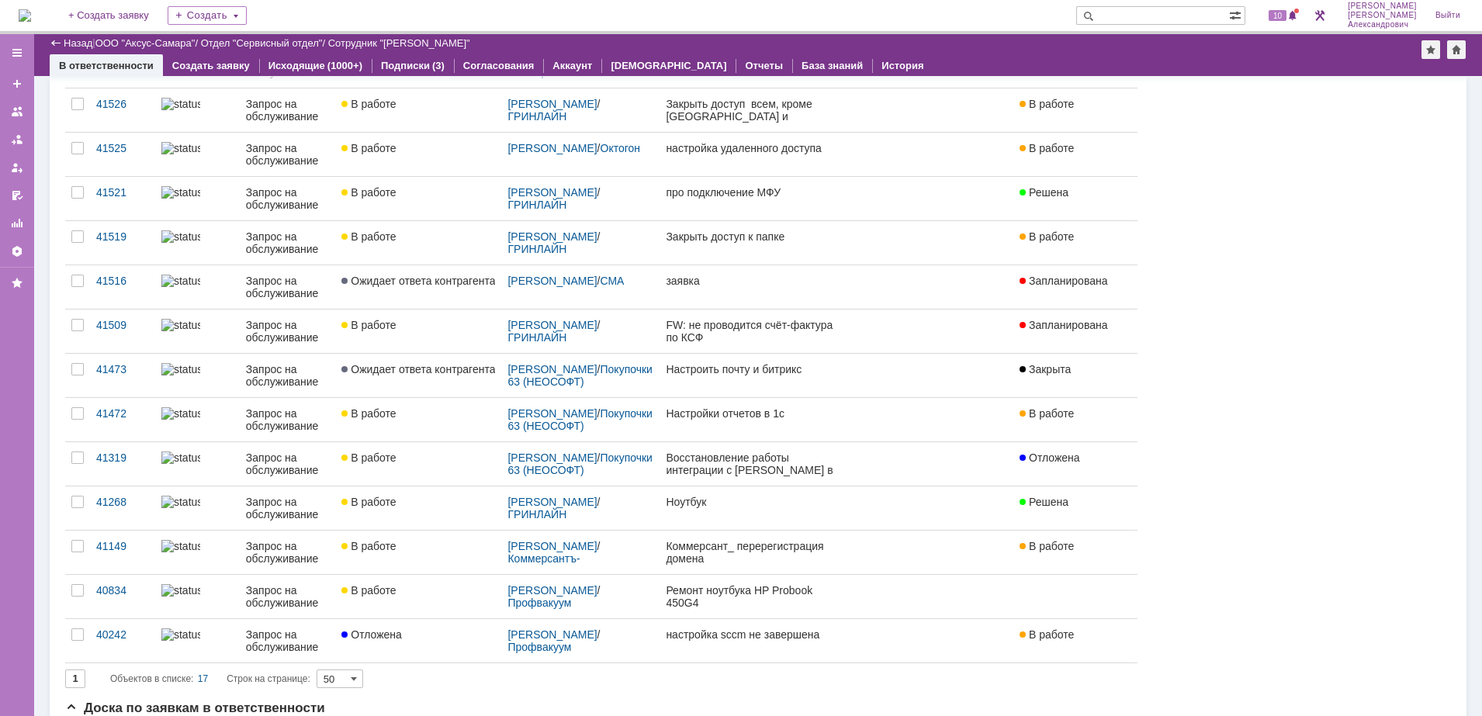
click at [430, 207] on link "В работе" at bounding box center [418, 198] width 166 height 43
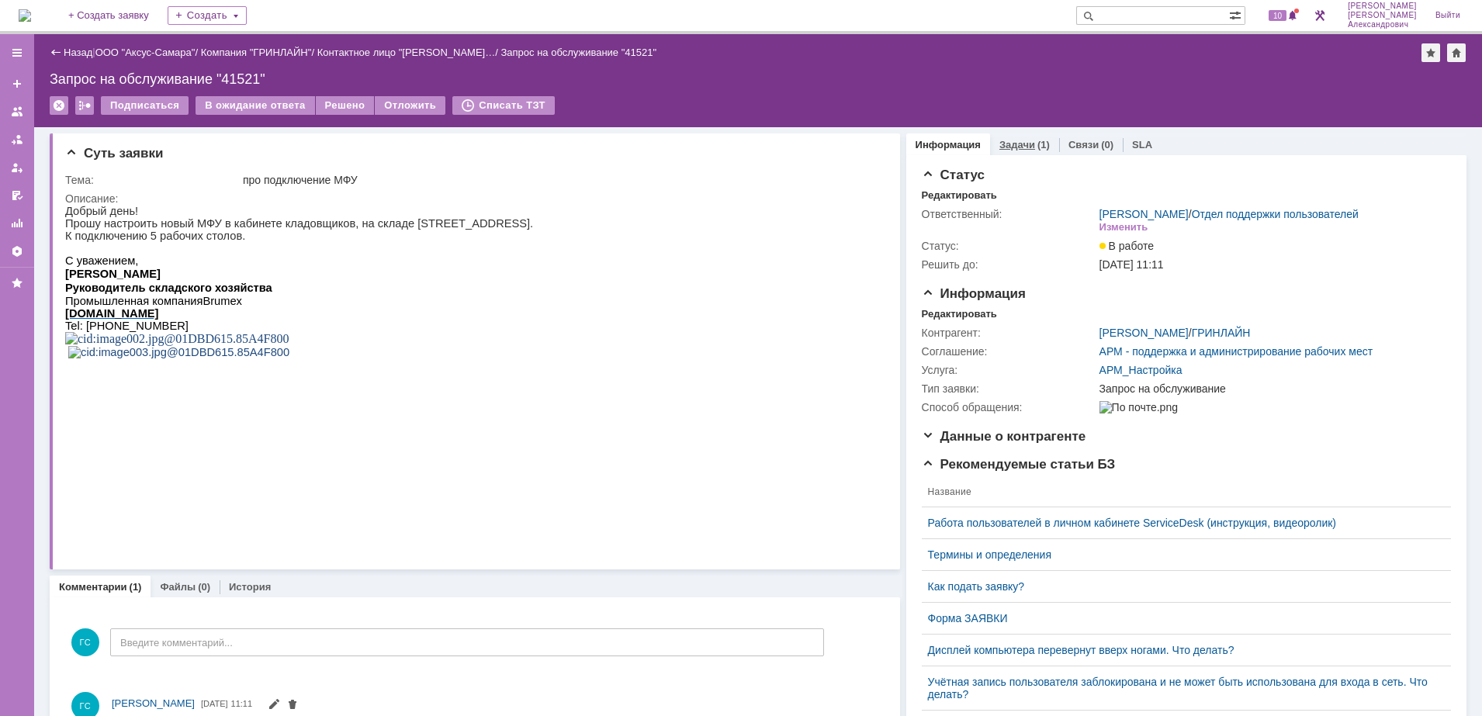
click at [1037, 145] on div "(1)" at bounding box center [1043, 145] width 12 height 12
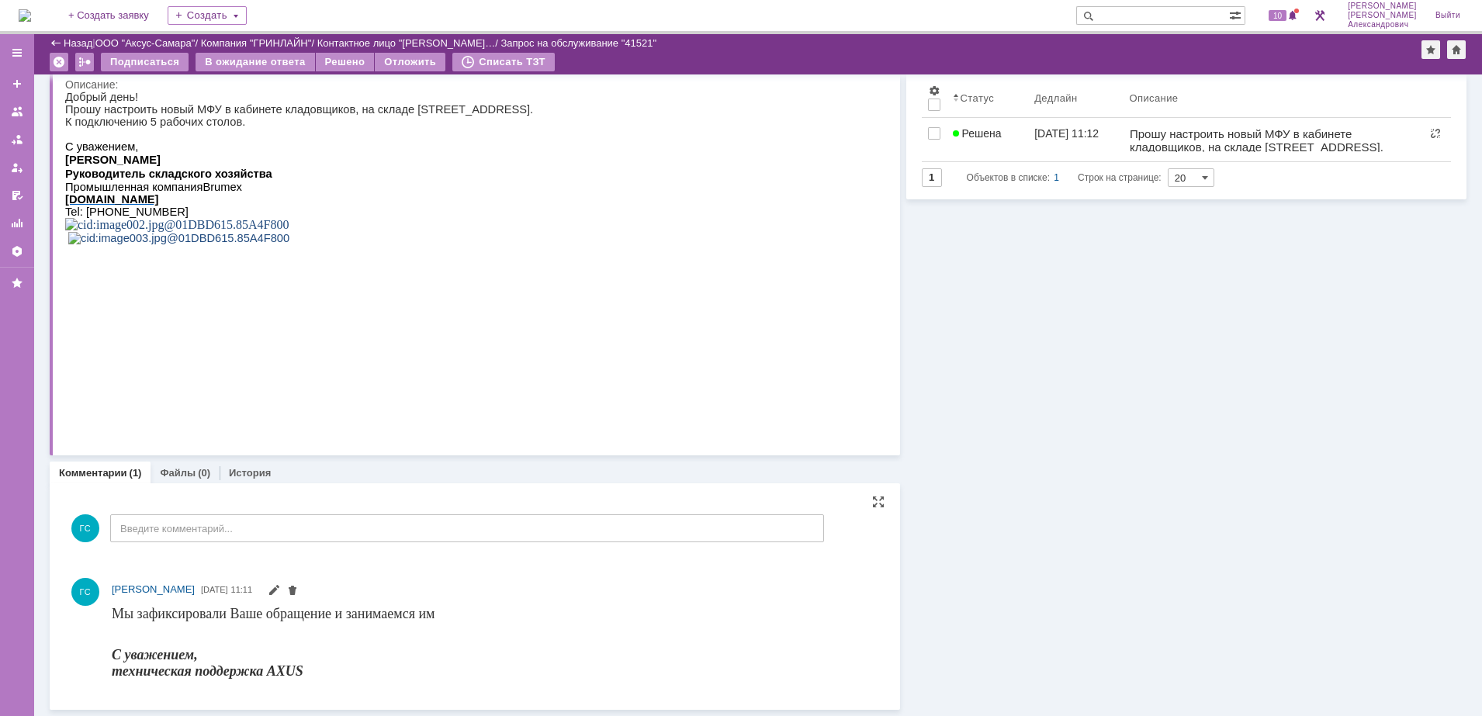
click at [316, 512] on div "ГС Введите комментарий..." at bounding box center [444, 530] width 759 height 72
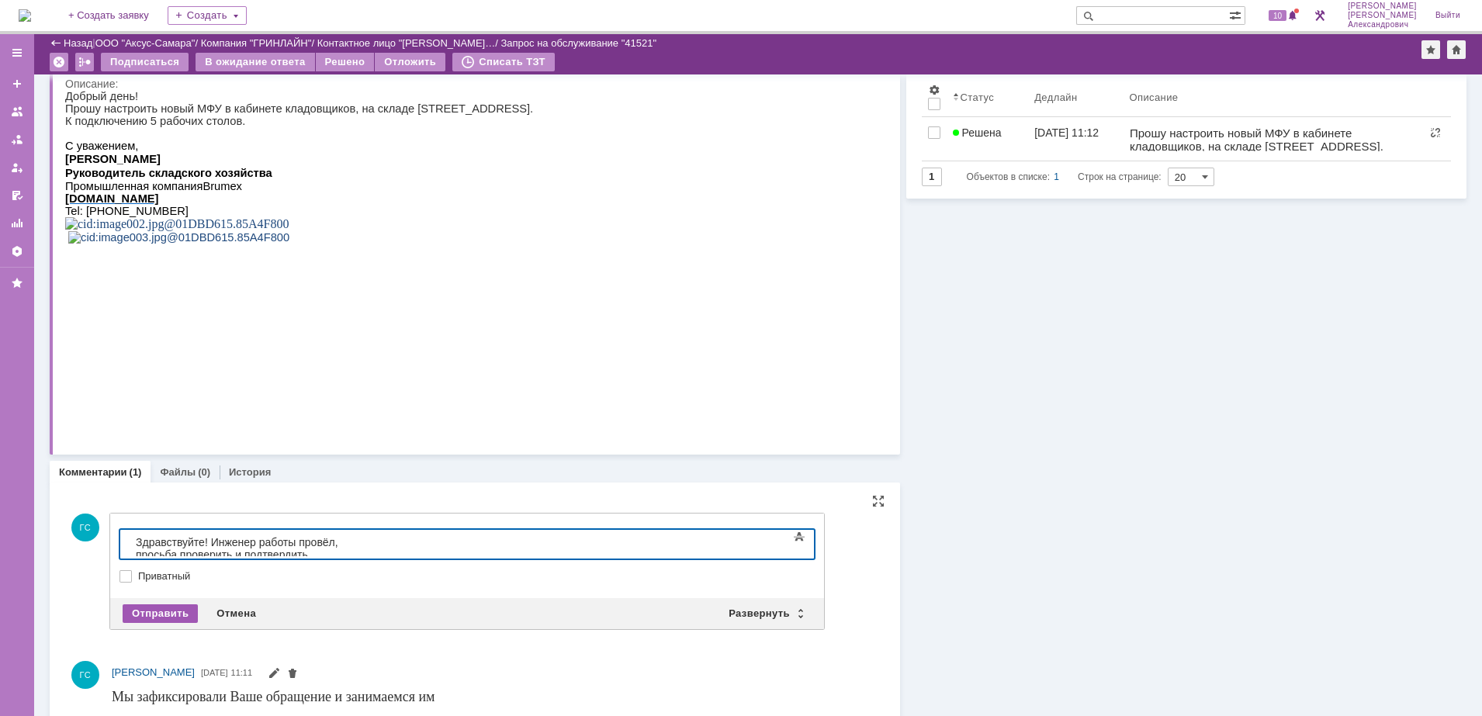
click at [164, 606] on div "Отправить" at bounding box center [160, 613] width 75 height 19
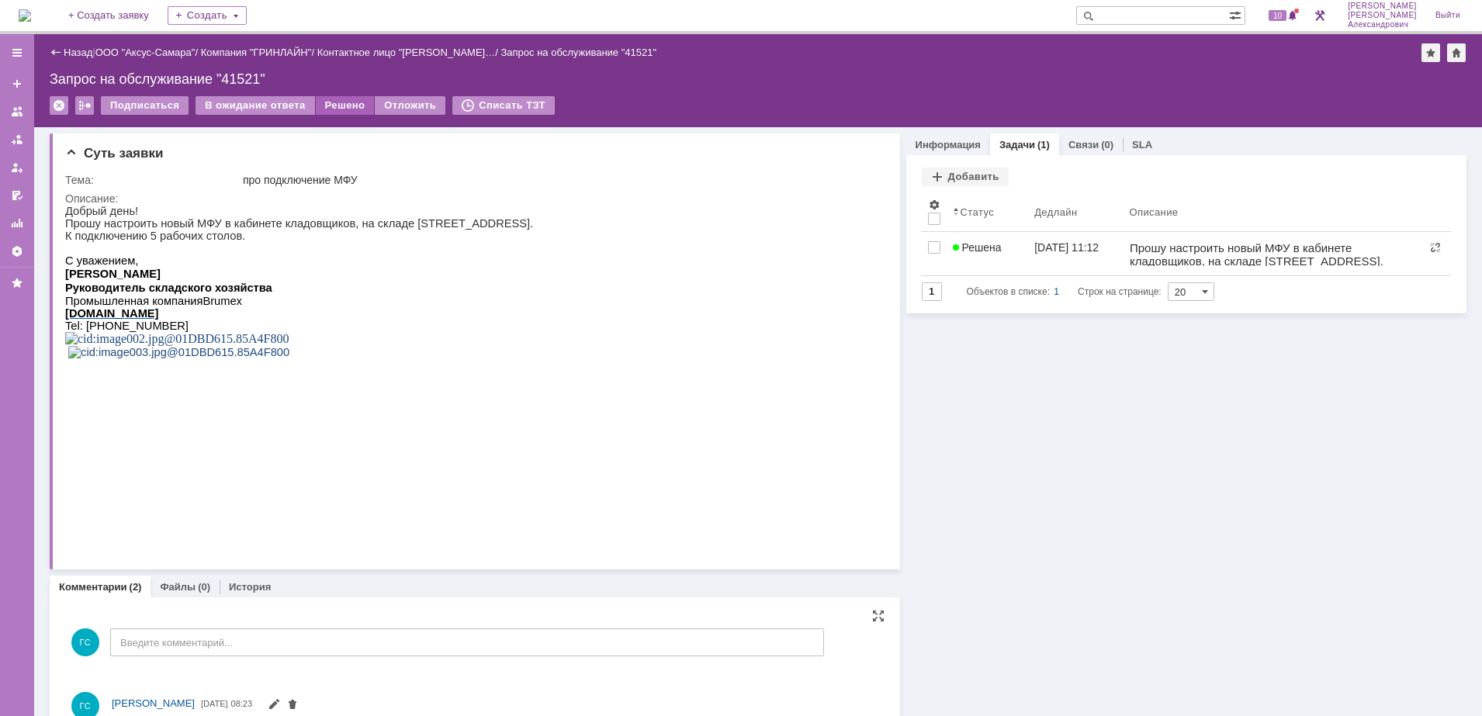
click at [333, 107] on div "Решено" at bounding box center [345, 105] width 59 height 19
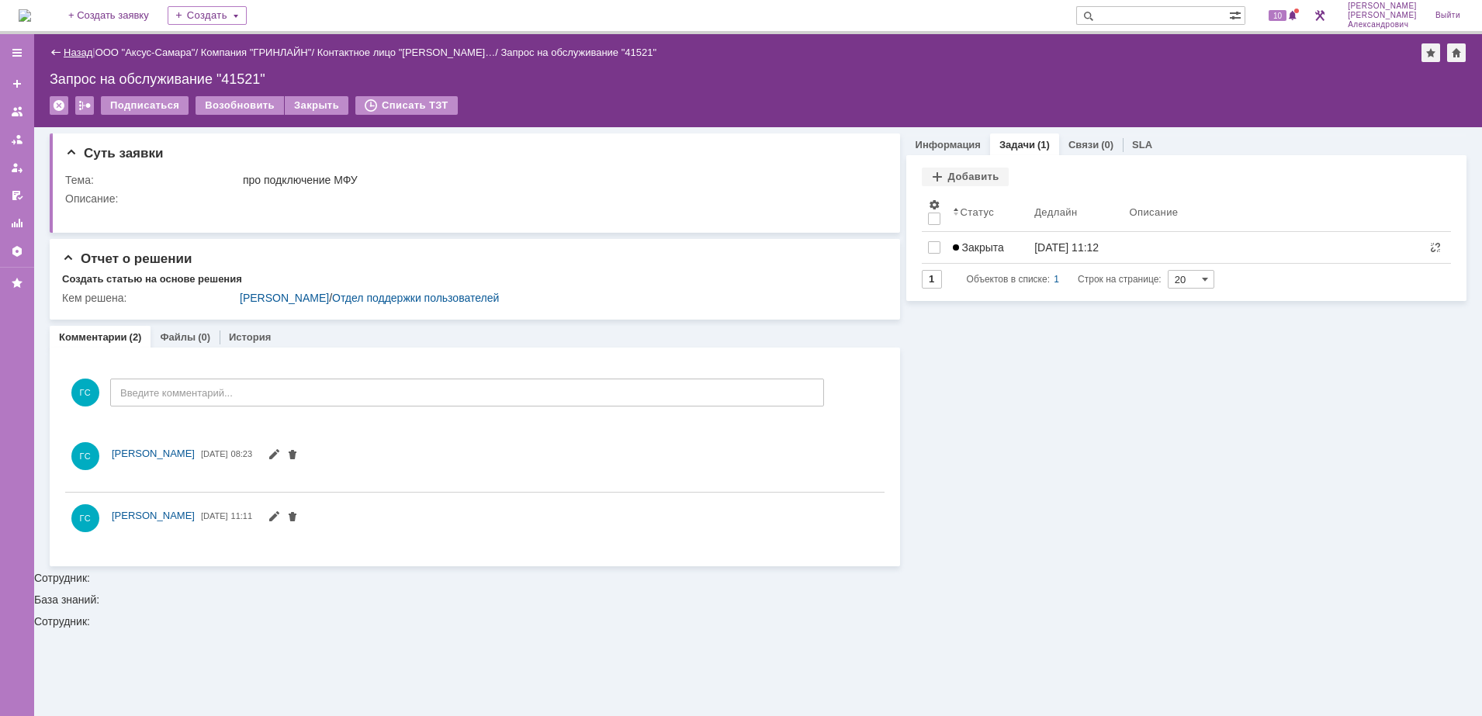
click at [77, 47] on link "Назад" at bounding box center [78, 53] width 29 height 12
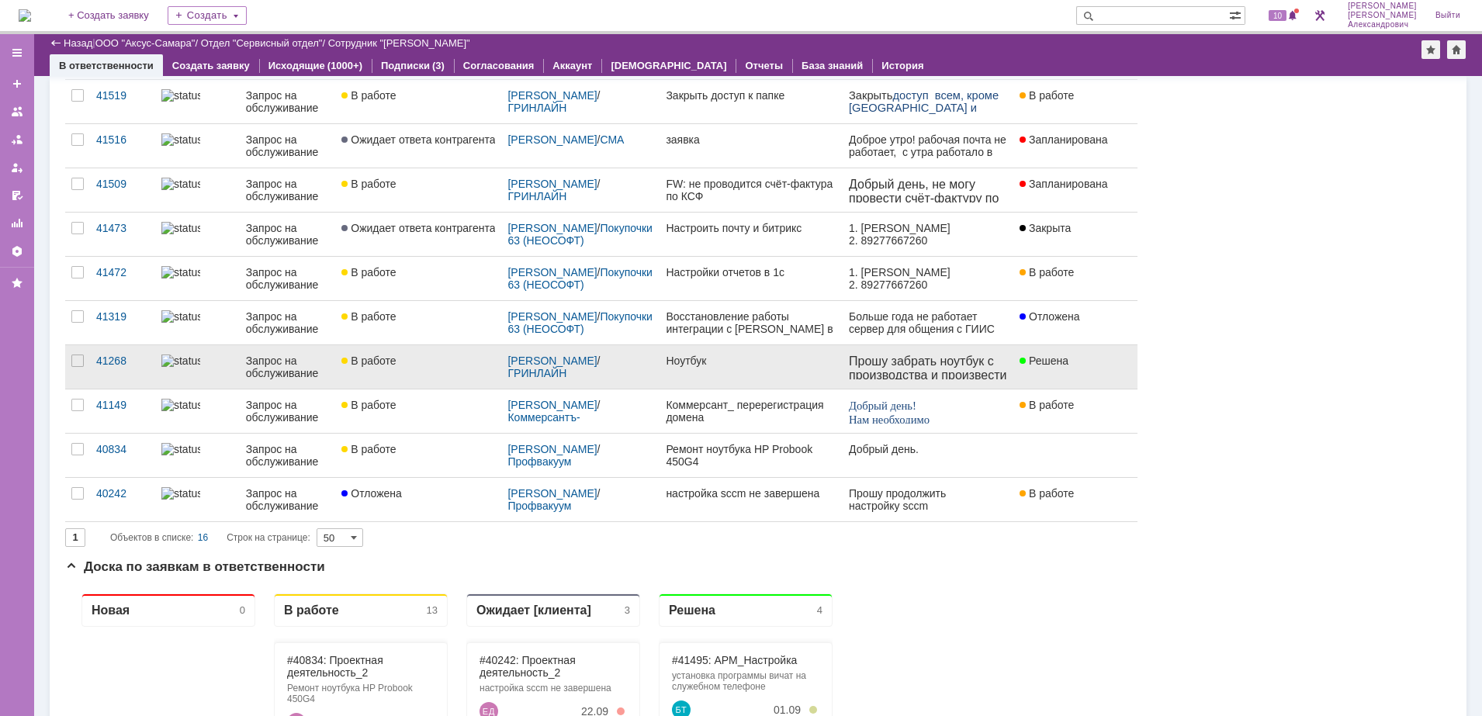
click at [748, 368] on link "Ноутбук" at bounding box center [750, 366] width 183 height 43
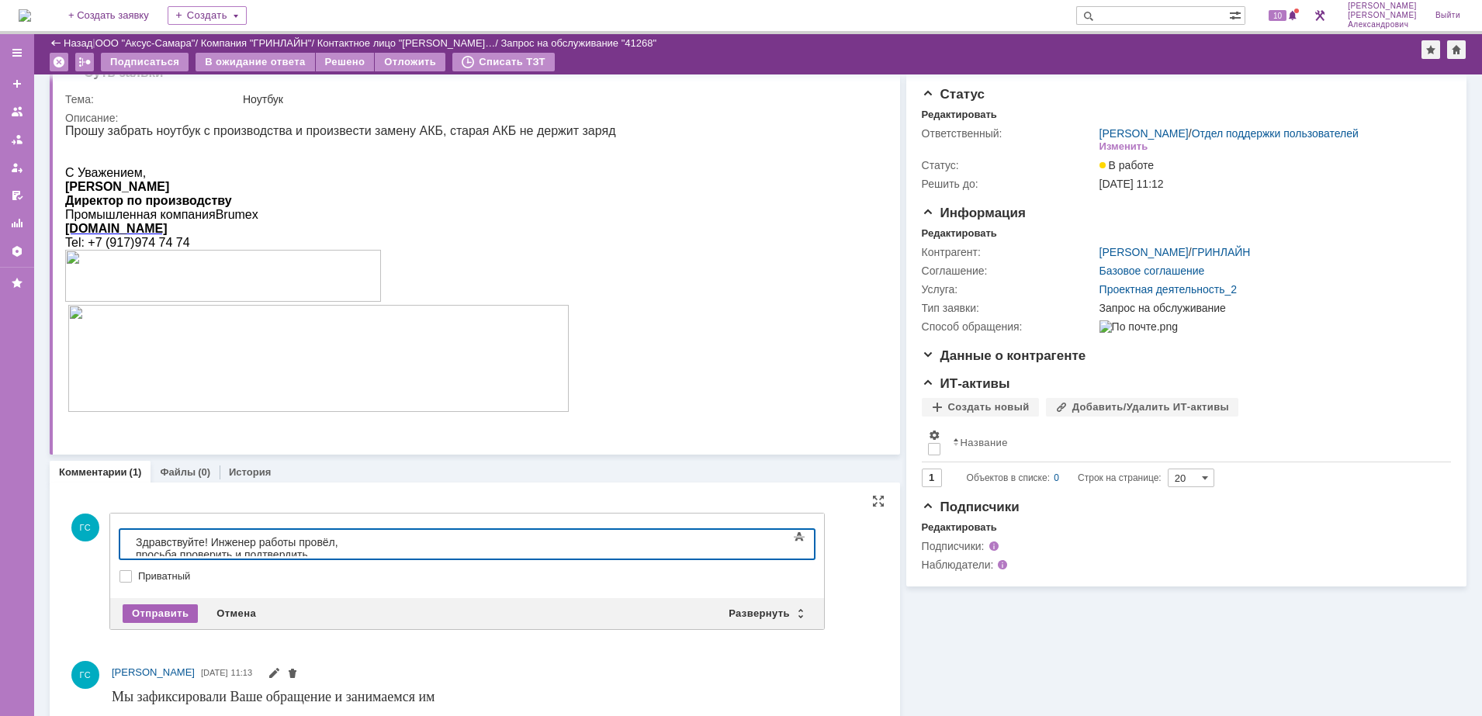
click at [150, 612] on div "Отправить" at bounding box center [160, 613] width 75 height 19
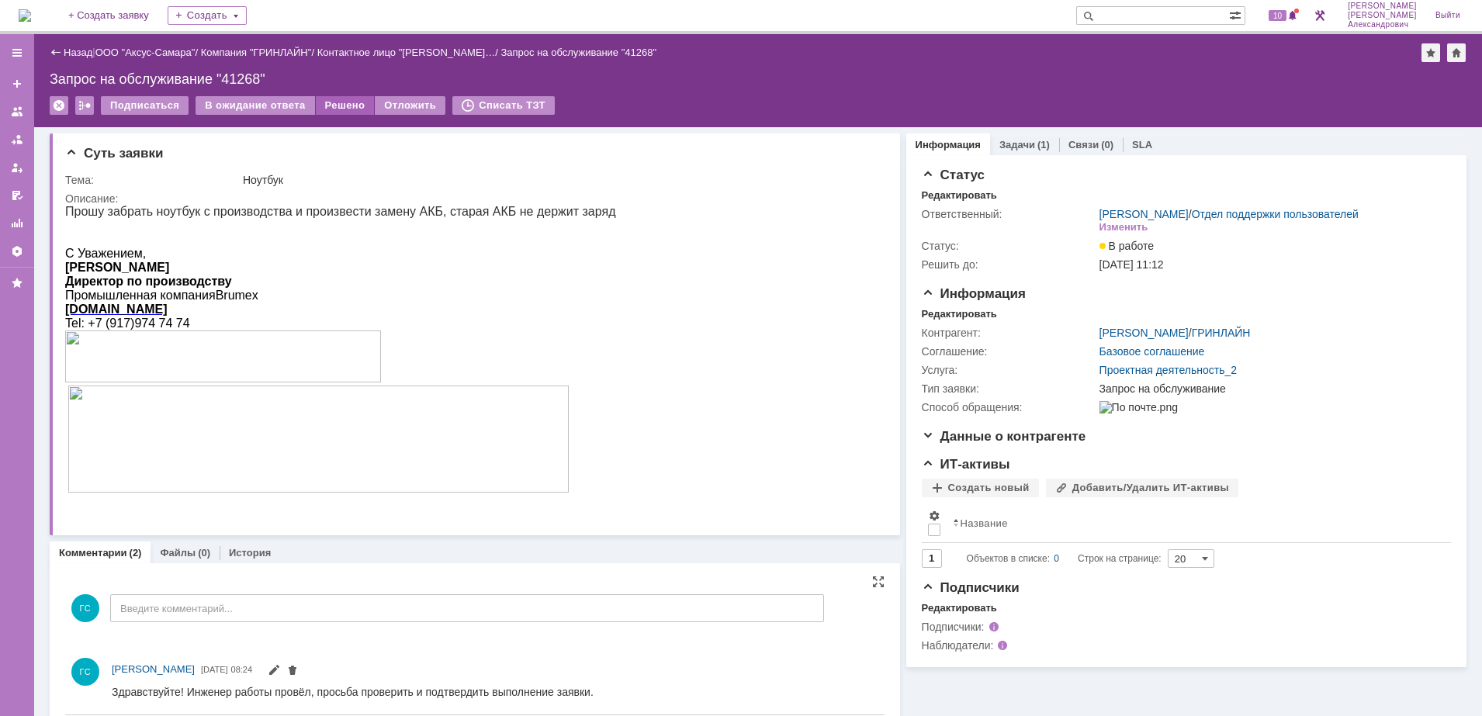
click at [327, 110] on div "Решено" at bounding box center [345, 105] width 59 height 19
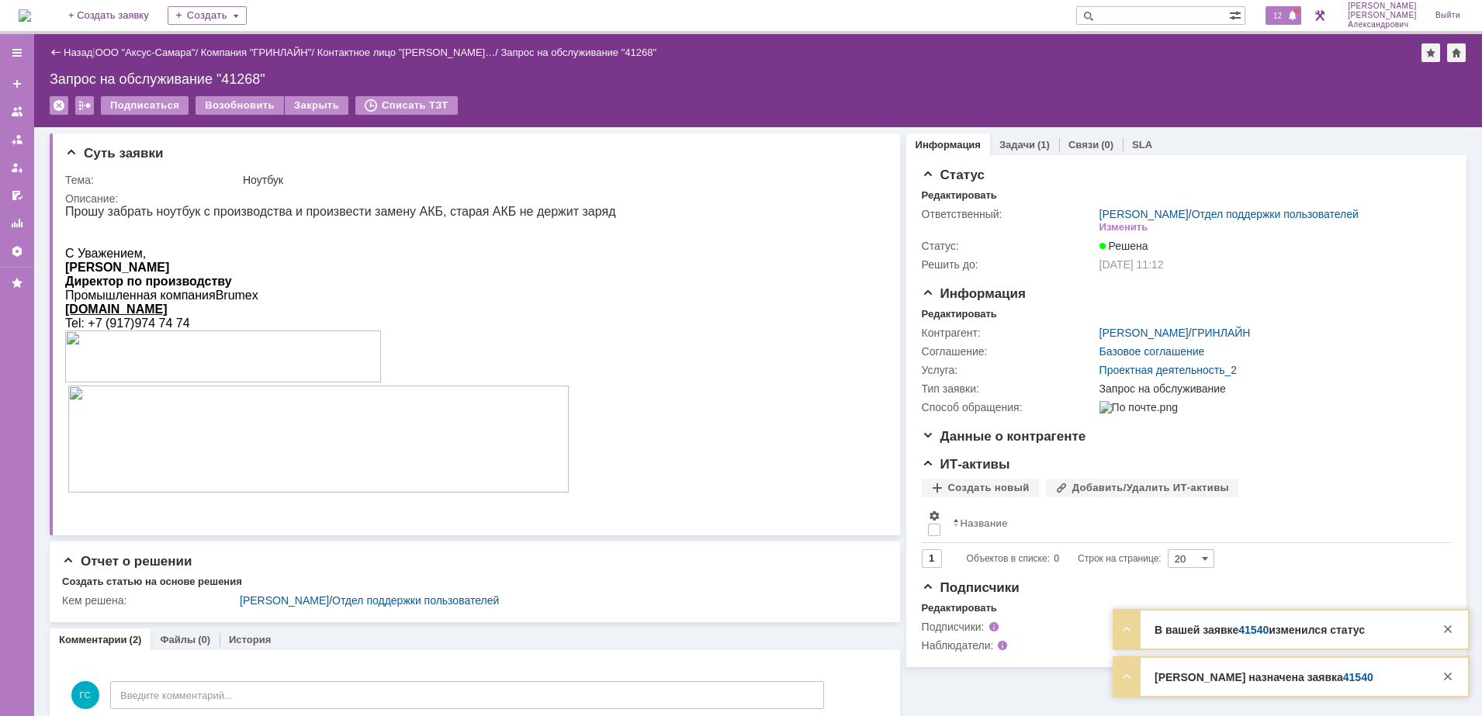
click at [1286, 16] on span "12" at bounding box center [1277, 15] width 18 height 11
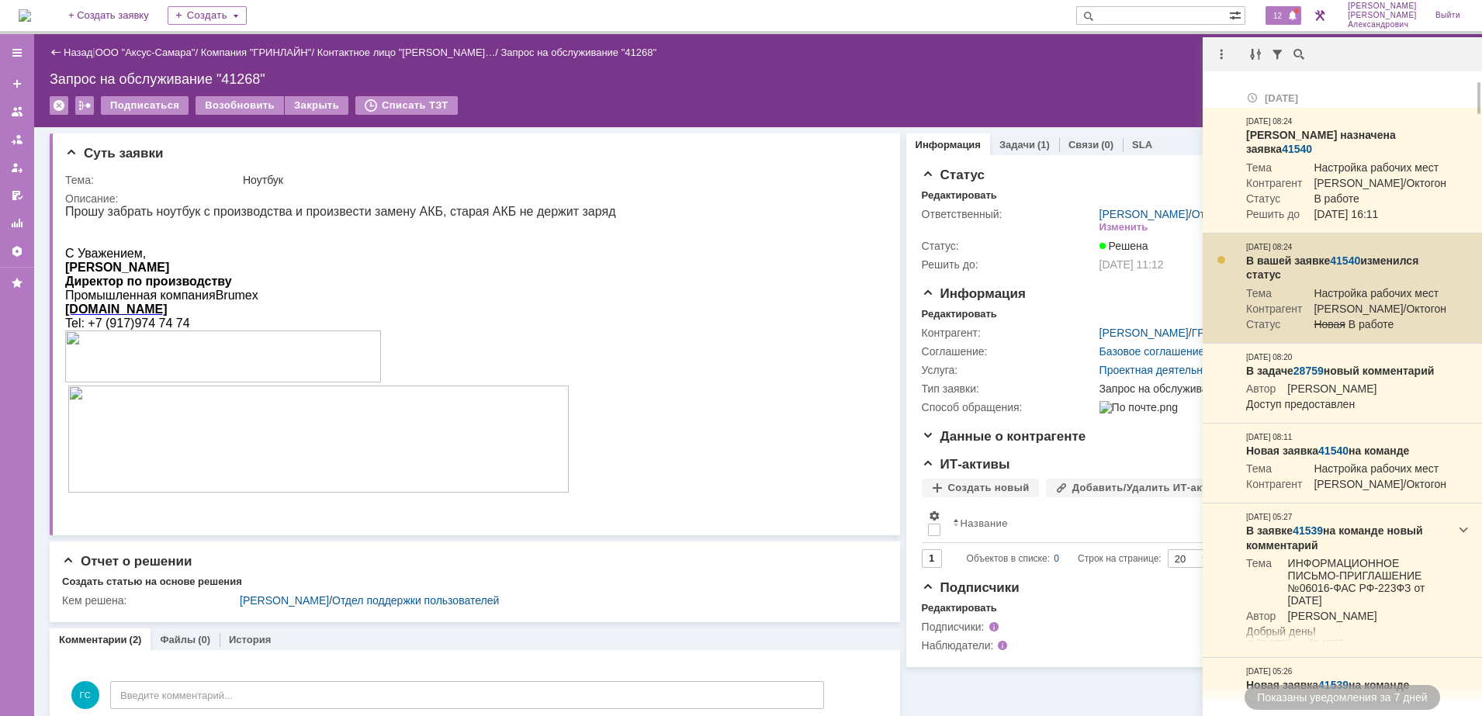
click at [1349, 260] on link "41540" at bounding box center [1345, 260] width 30 height 12
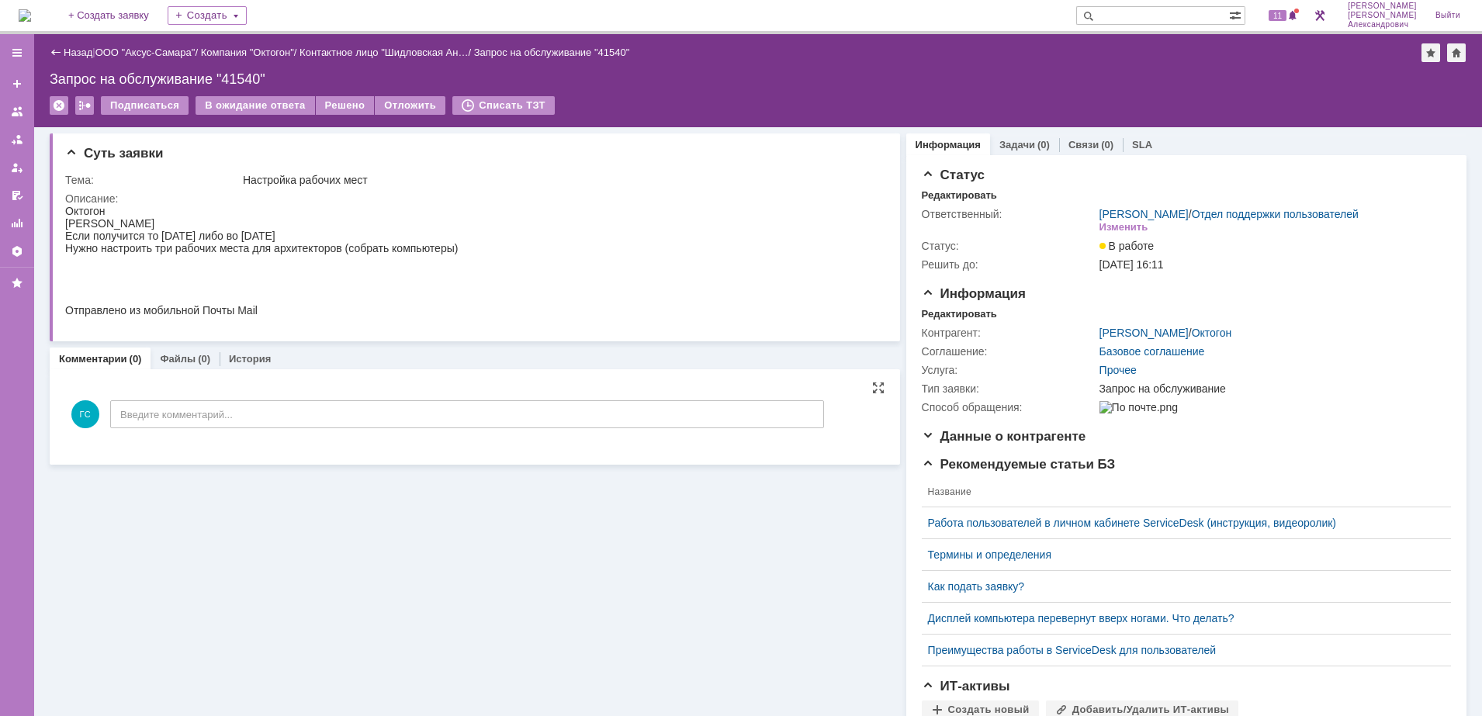
click at [277, 430] on div "ГС Введите комментарий..." at bounding box center [444, 416] width 759 height 72
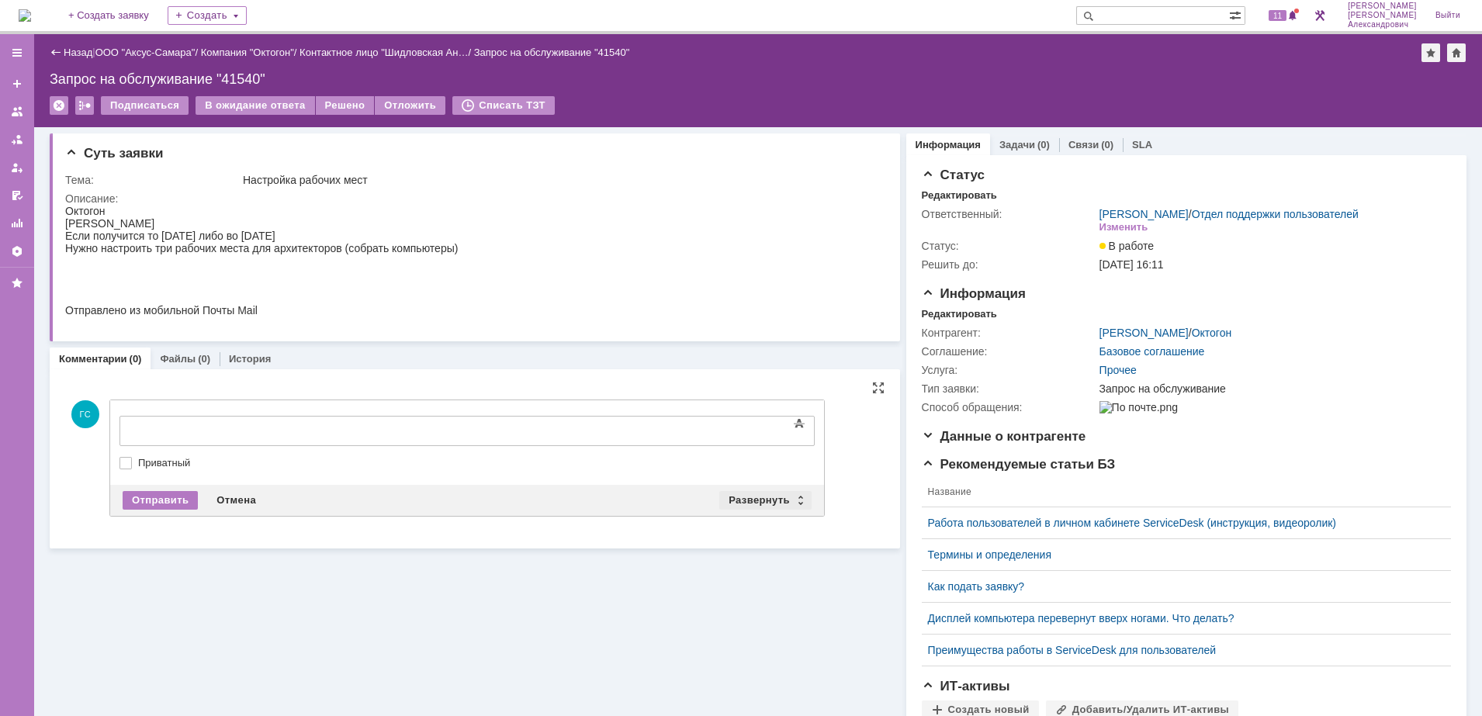
click at [748, 501] on div "Развернуть" at bounding box center [765, 500] width 92 height 19
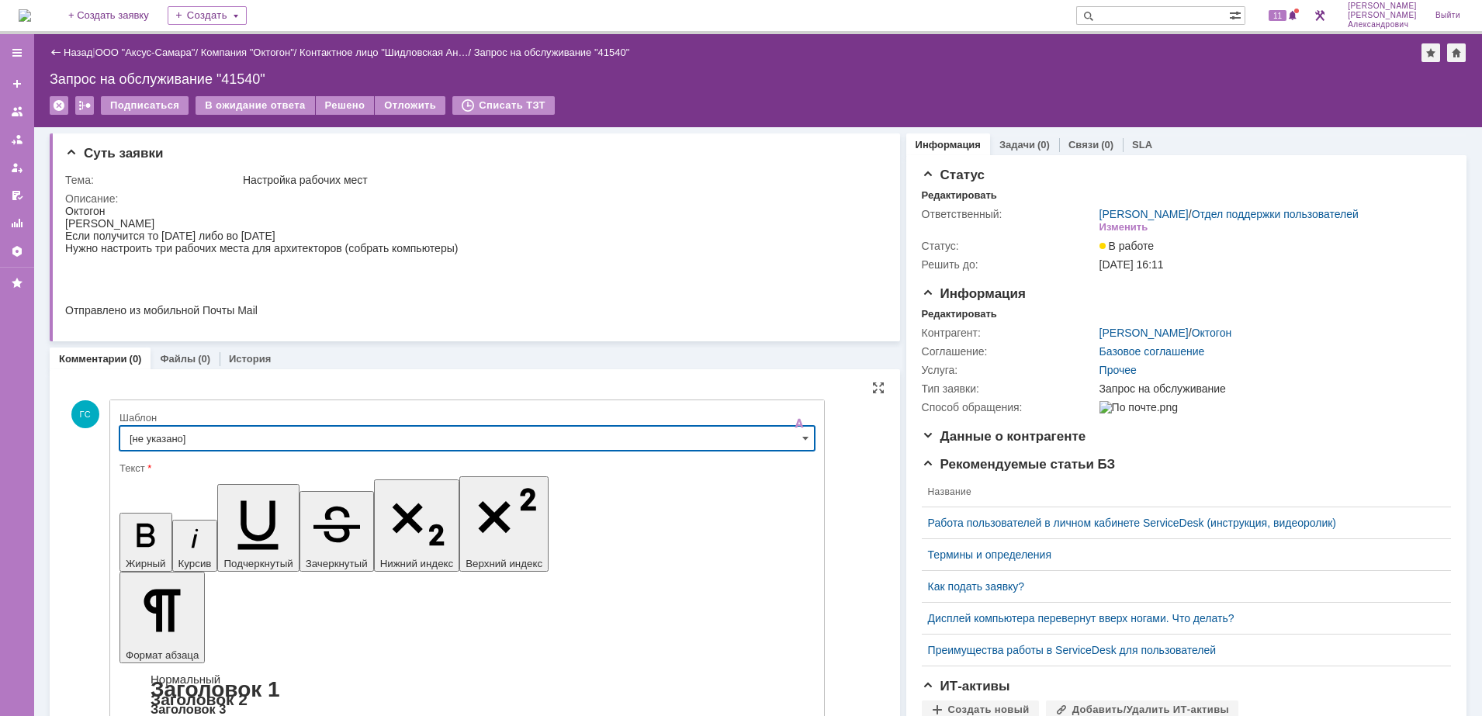
click at [409, 438] on input "[не указано]" at bounding box center [466, 438] width 695 height 25
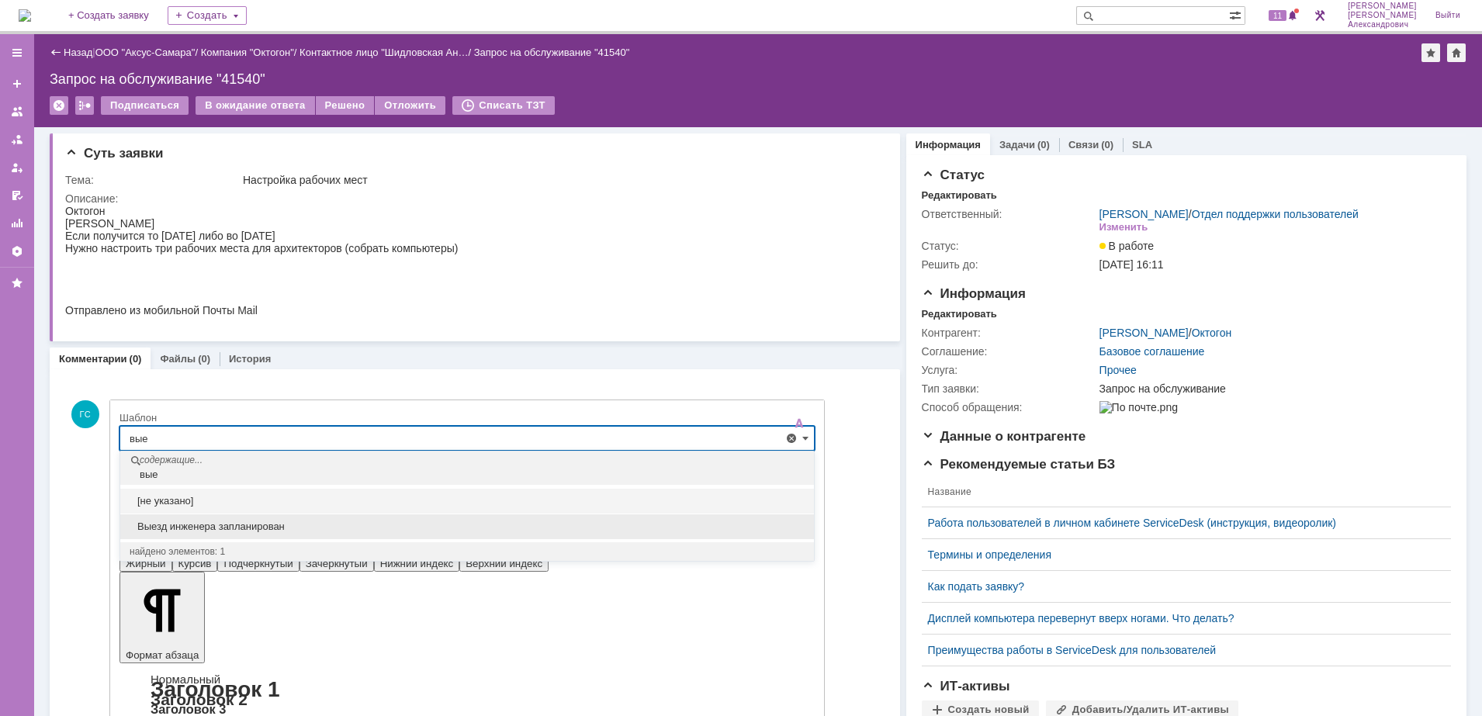
click at [322, 516] on div "Выезд инженера запланирован" at bounding box center [467, 526] width 694 height 25
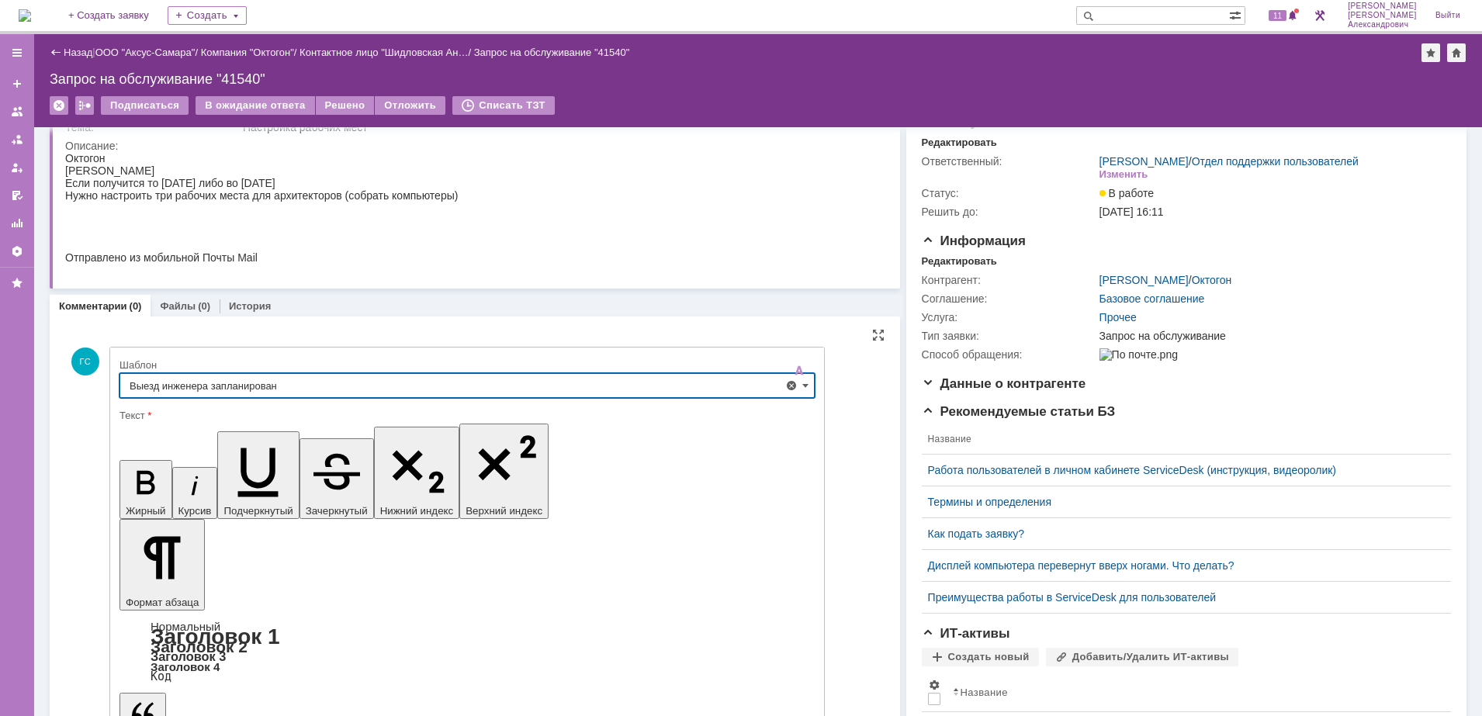
scroll to position [149, 0]
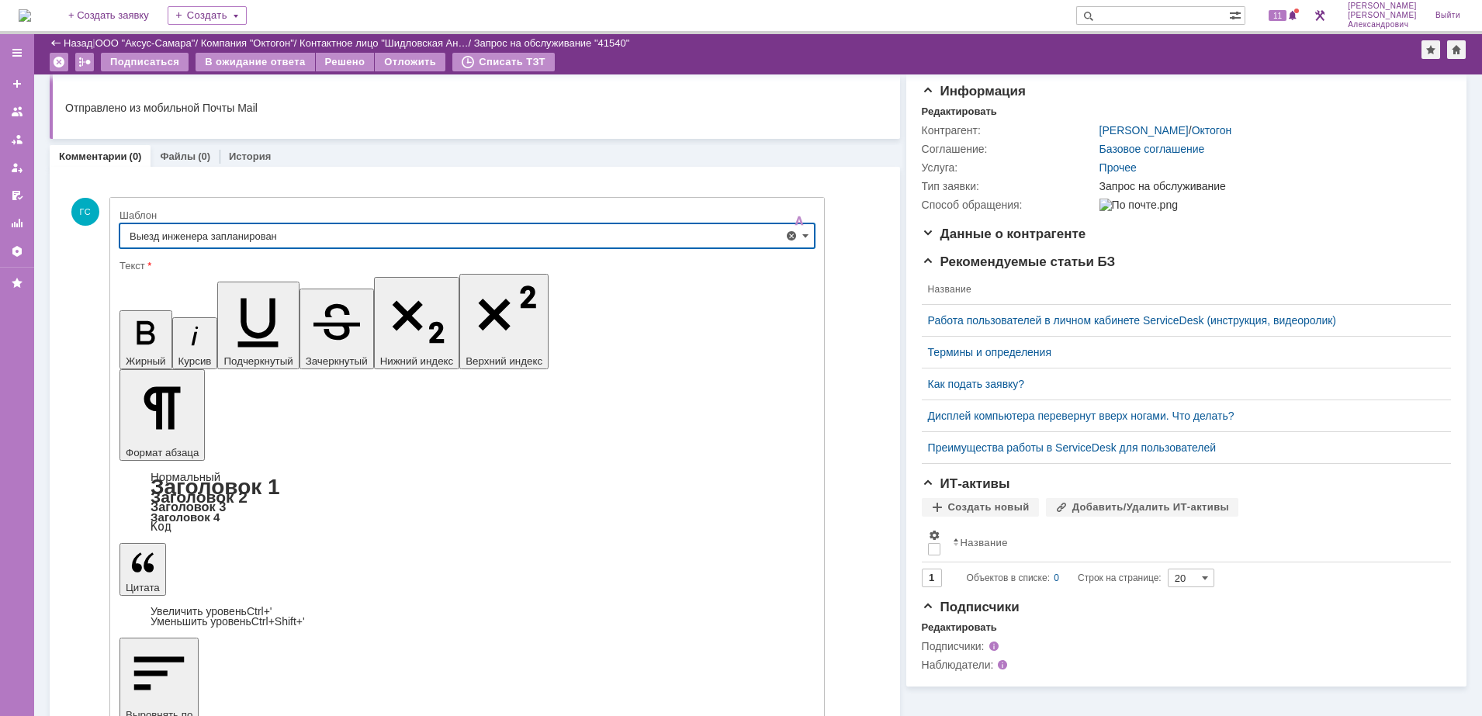
type input "Выезд инженера запланирован"
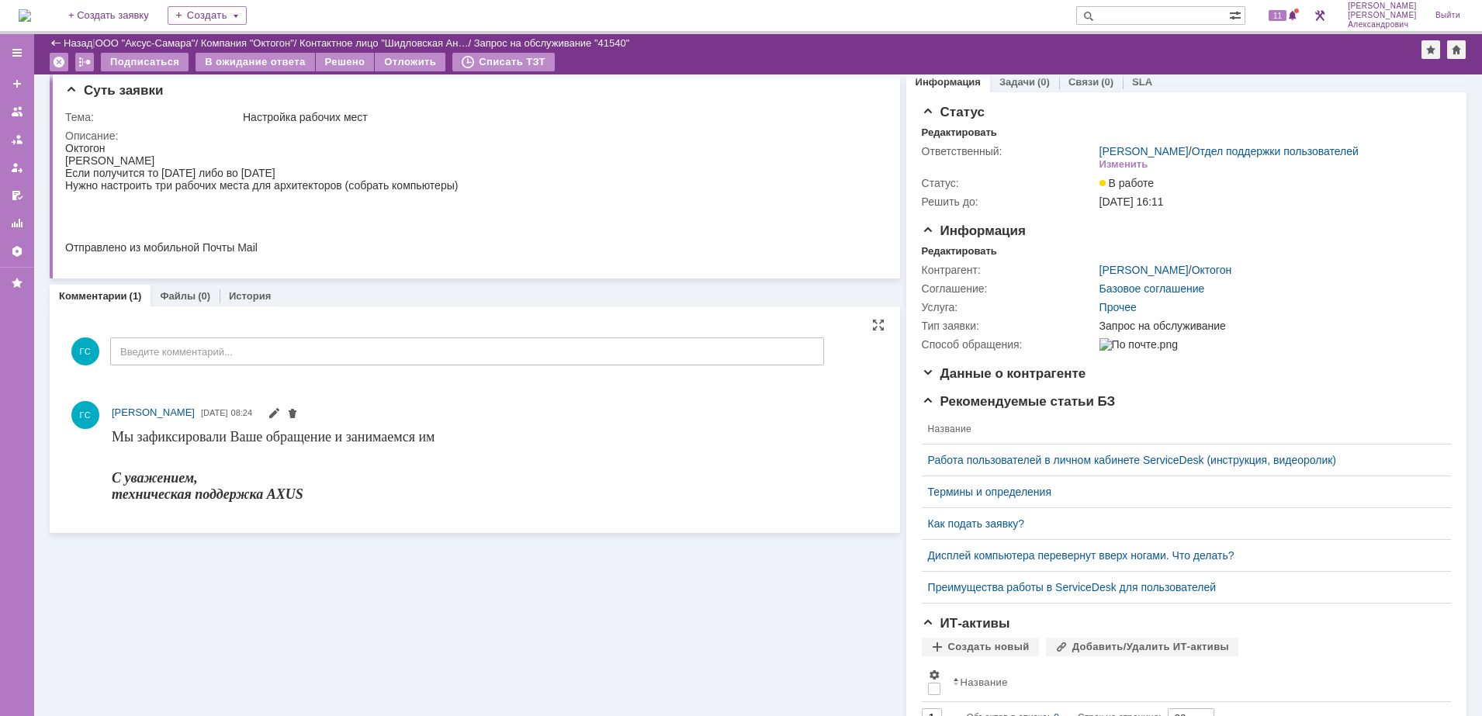
scroll to position [0, 0]
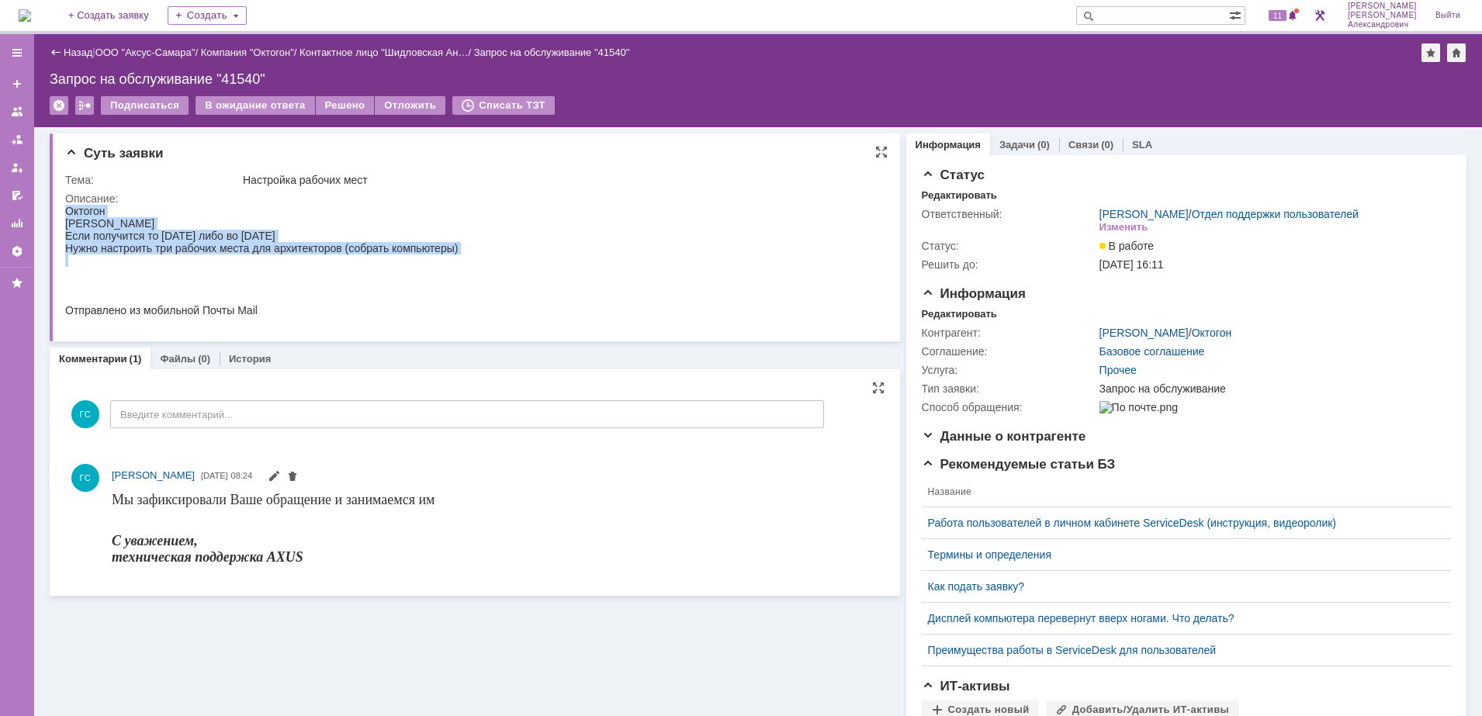
drag, startPoint x: 67, startPoint y: 209, endPoint x: 452, endPoint y: 266, distance: 389.8
click at [452, 266] on div "Октогон Анастасия Если получится то сегодня либо во вторник Нужно настроить три…" at bounding box center [261, 261] width 393 height 112
copy div "Октогон Анастасия Если получится то сегодня либо во вторник Нужно настроить три…"
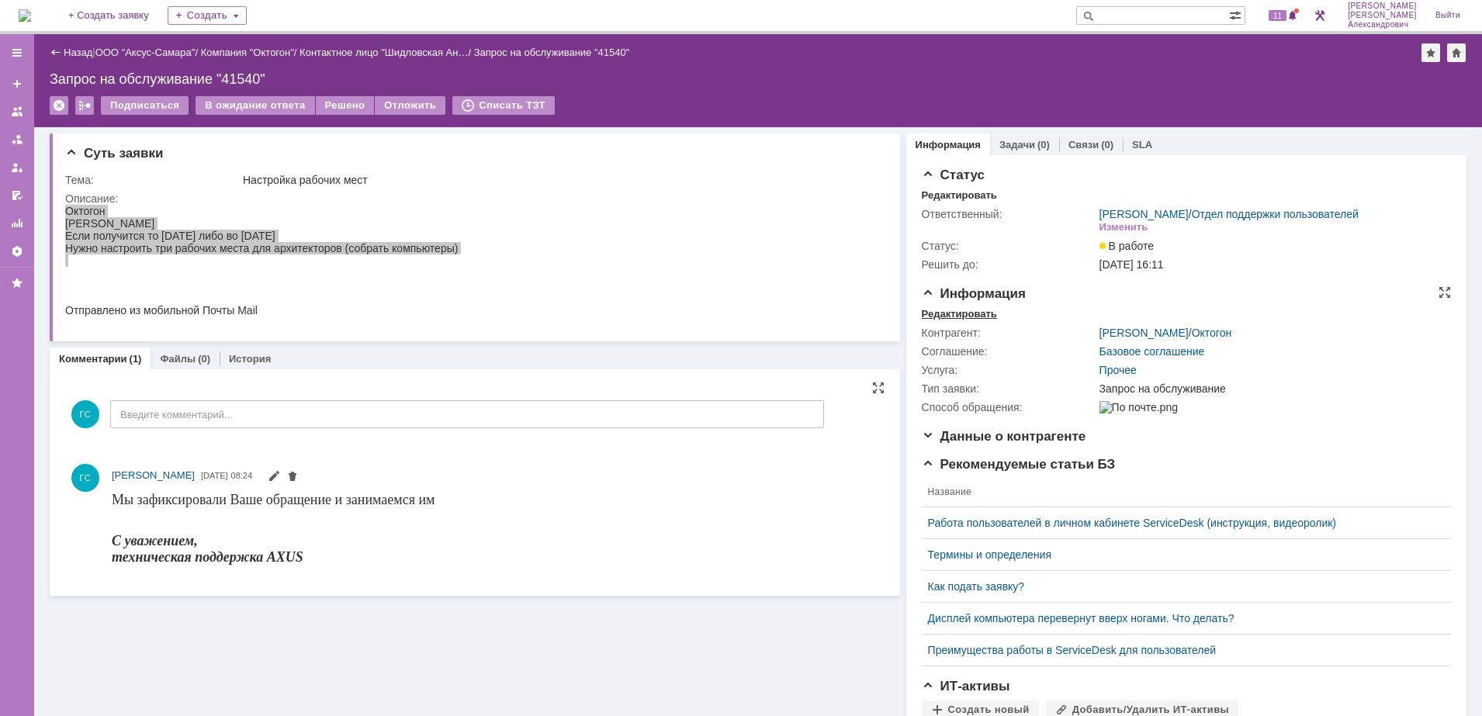
click at [962, 320] on div "Редактировать" at bounding box center [959, 314] width 75 height 12
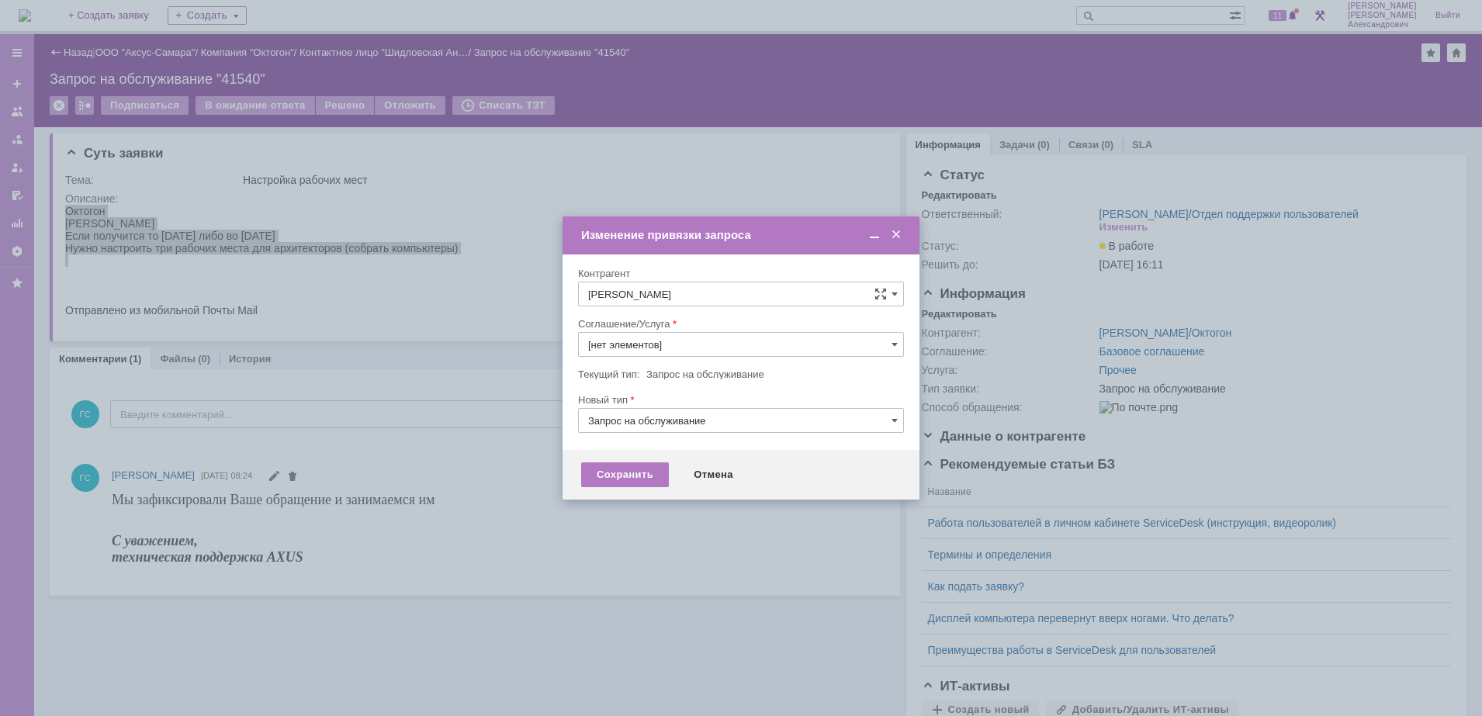
type input "Прочее"
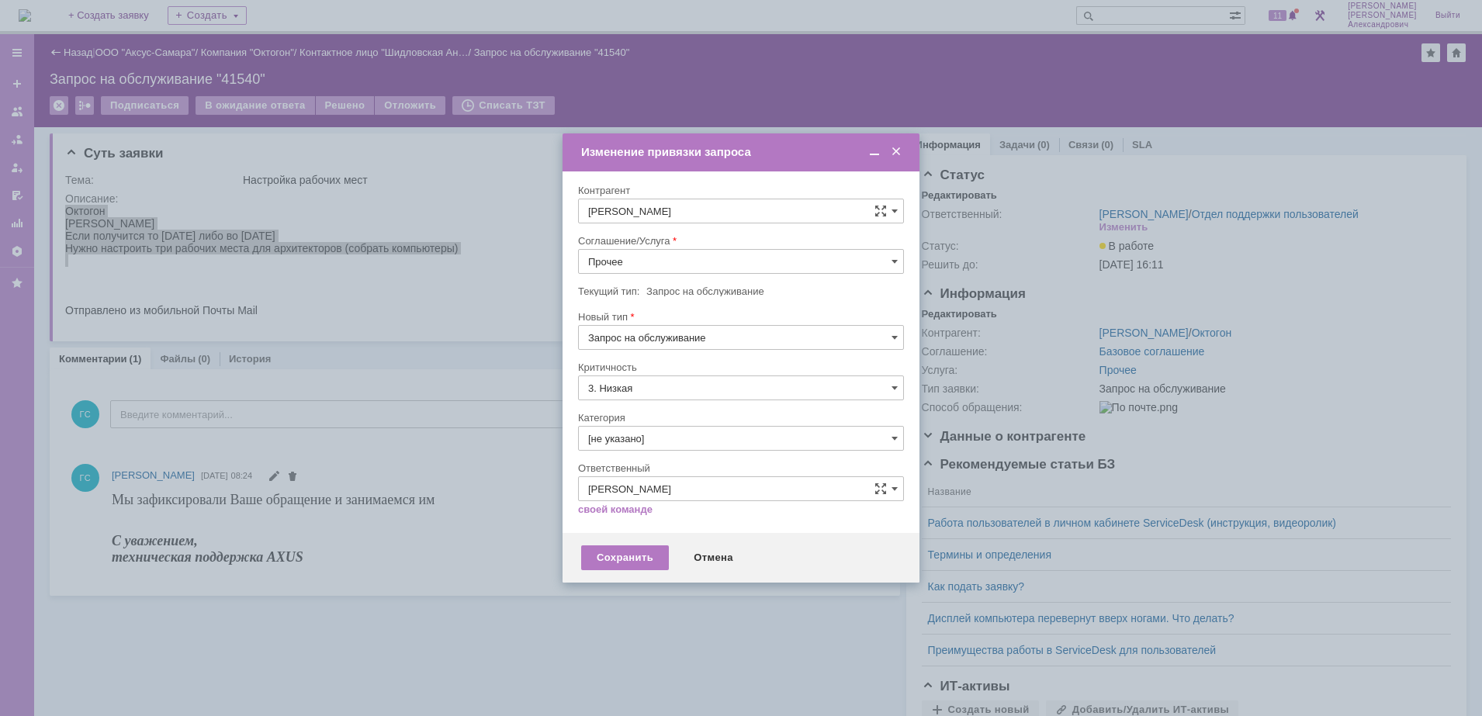
click at [661, 234] on div at bounding box center [741, 228] width 326 height 11
click at [674, 264] on input "Прочее" at bounding box center [741, 261] width 326 height 25
click at [696, 405] on div "АРМ_Настройка" at bounding box center [741, 412] width 324 height 25
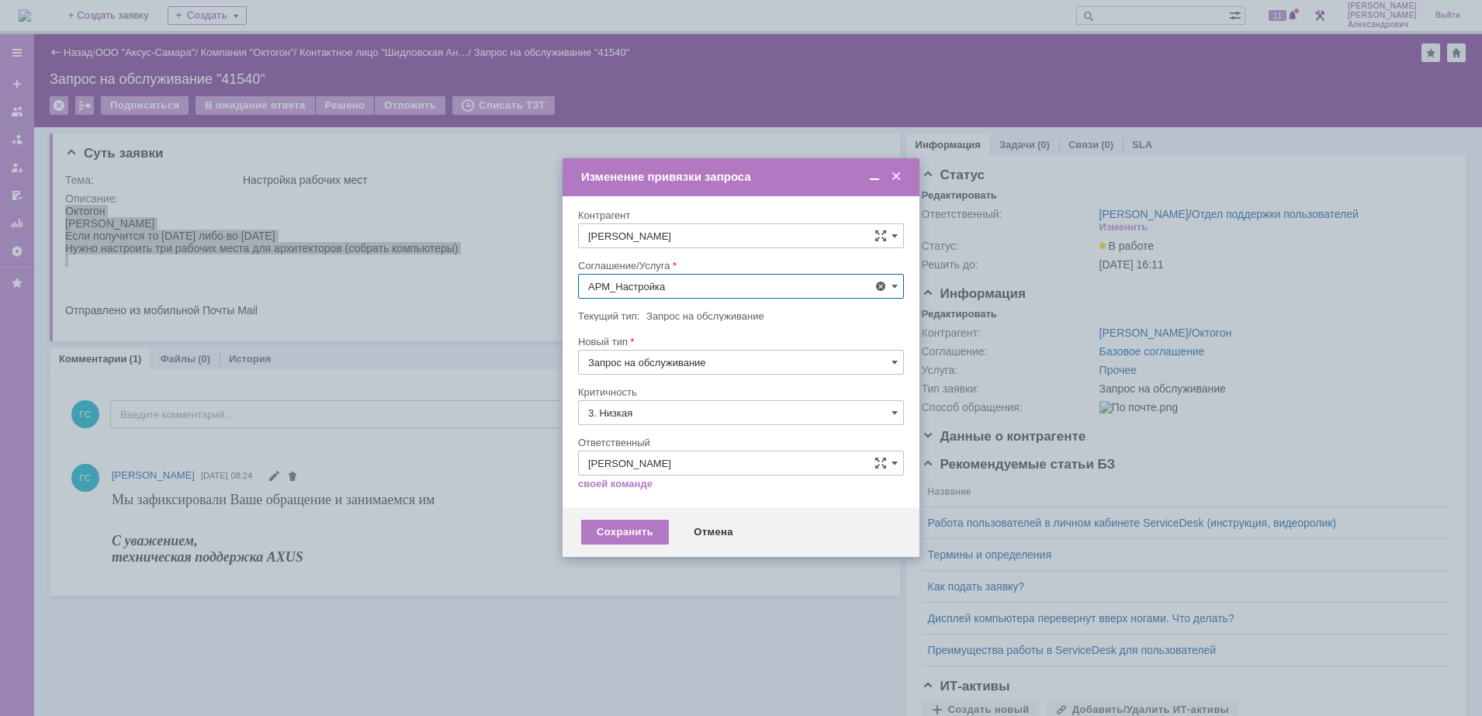
type input "АРМ_Настройка"
click at [685, 407] on input "3. Низкая" at bounding box center [741, 412] width 326 height 25
click at [669, 440] on span "[не указано]" at bounding box center [741, 441] width 306 height 12
click at [618, 528] on div "Сохранить" at bounding box center [625, 532] width 88 height 25
type input "[не указано]"
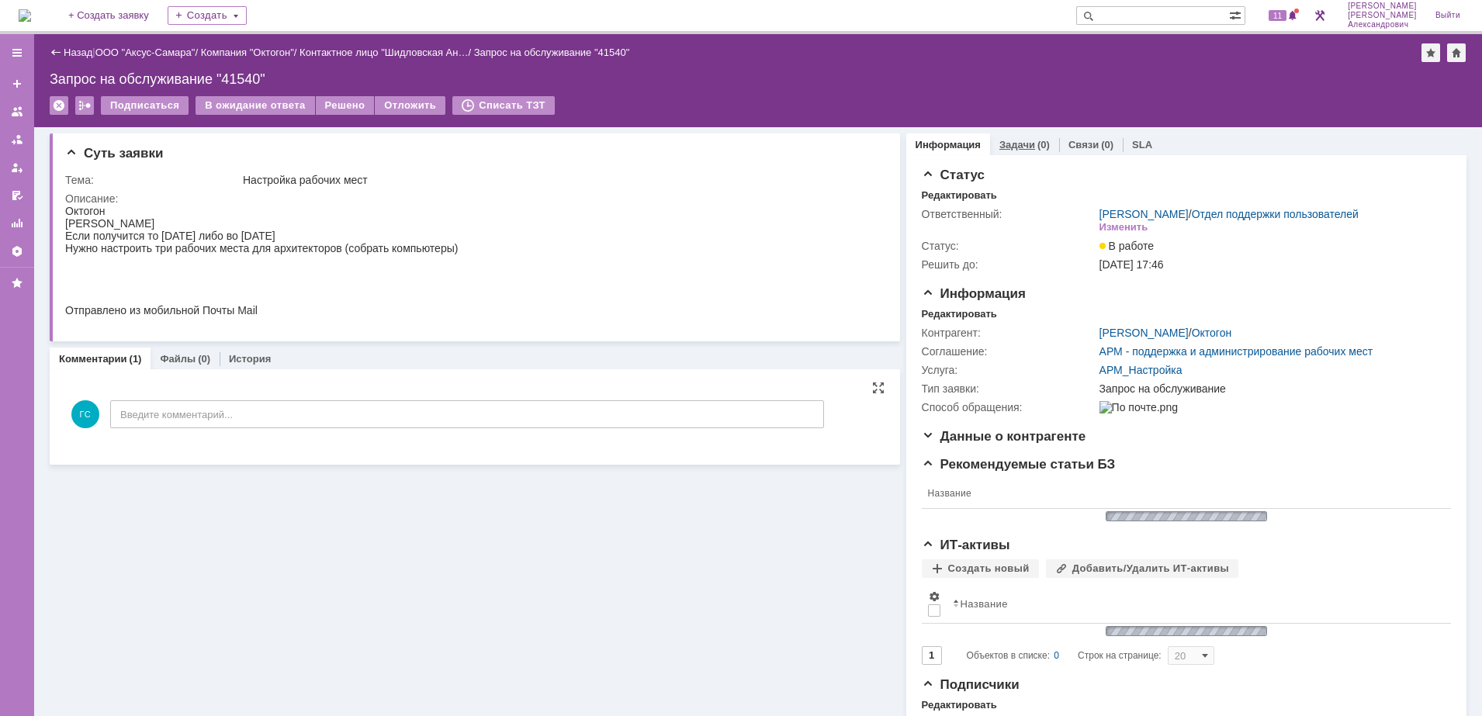
click at [1022, 140] on div "Задачи (0)" at bounding box center [1024, 145] width 50 height 10
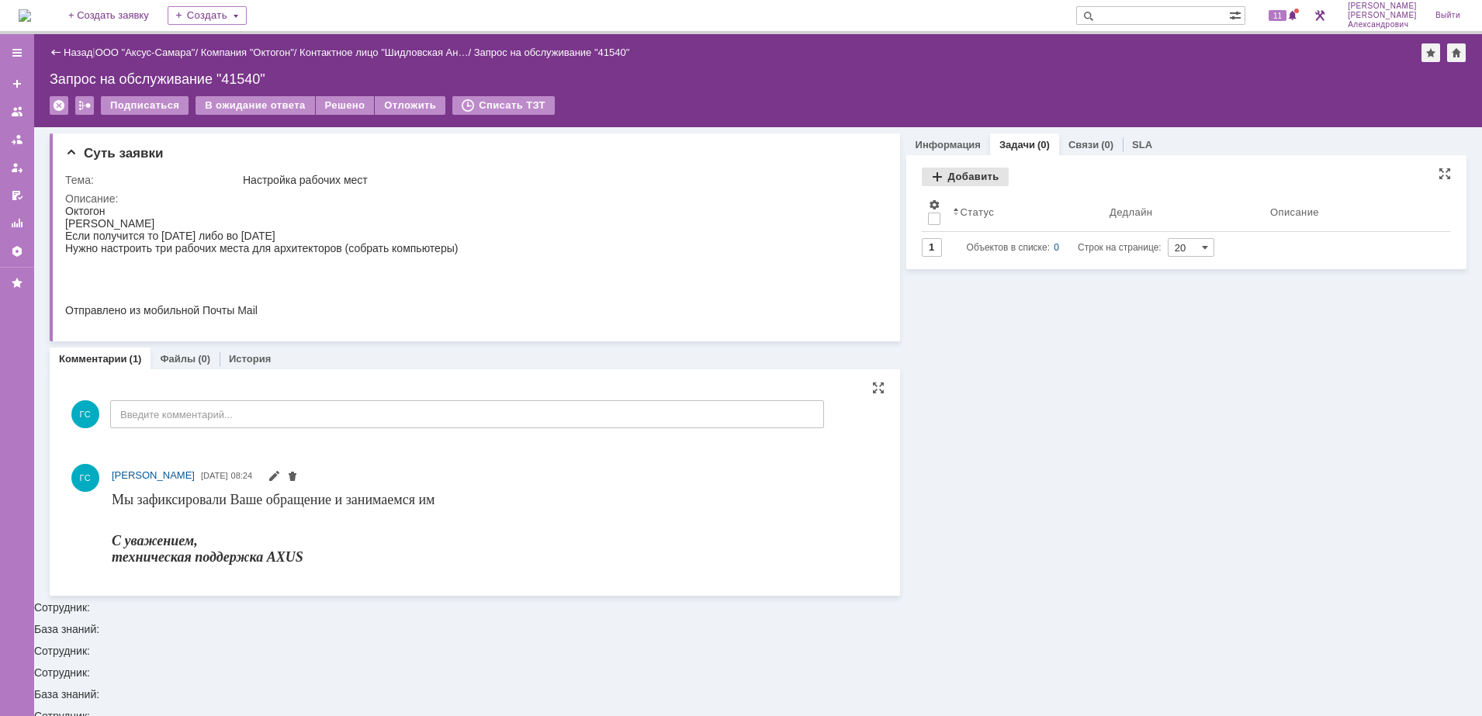
click at [968, 175] on div "Добавить" at bounding box center [965, 177] width 87 height 19
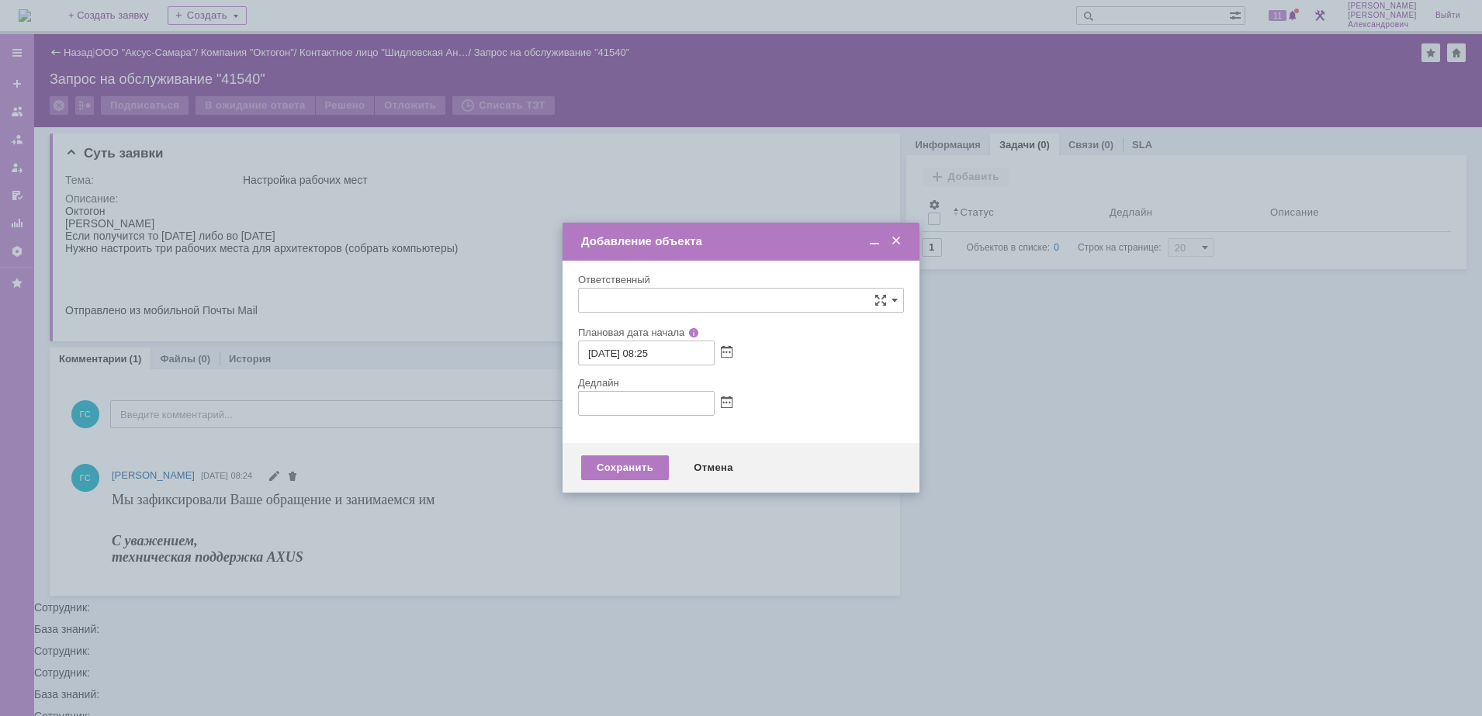
type input "[не указано]"
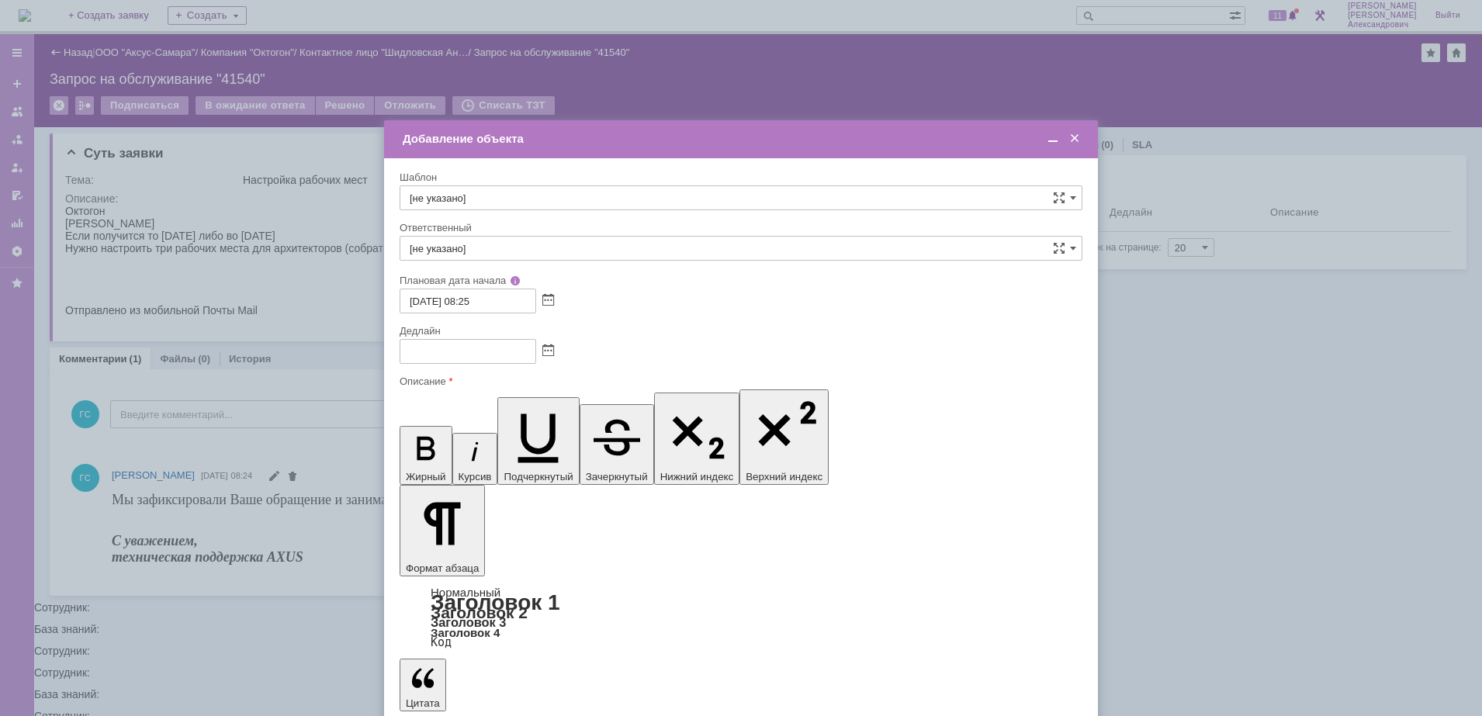
click at [547, 355] on span at bounding box center [548, 351] width 12 height 12
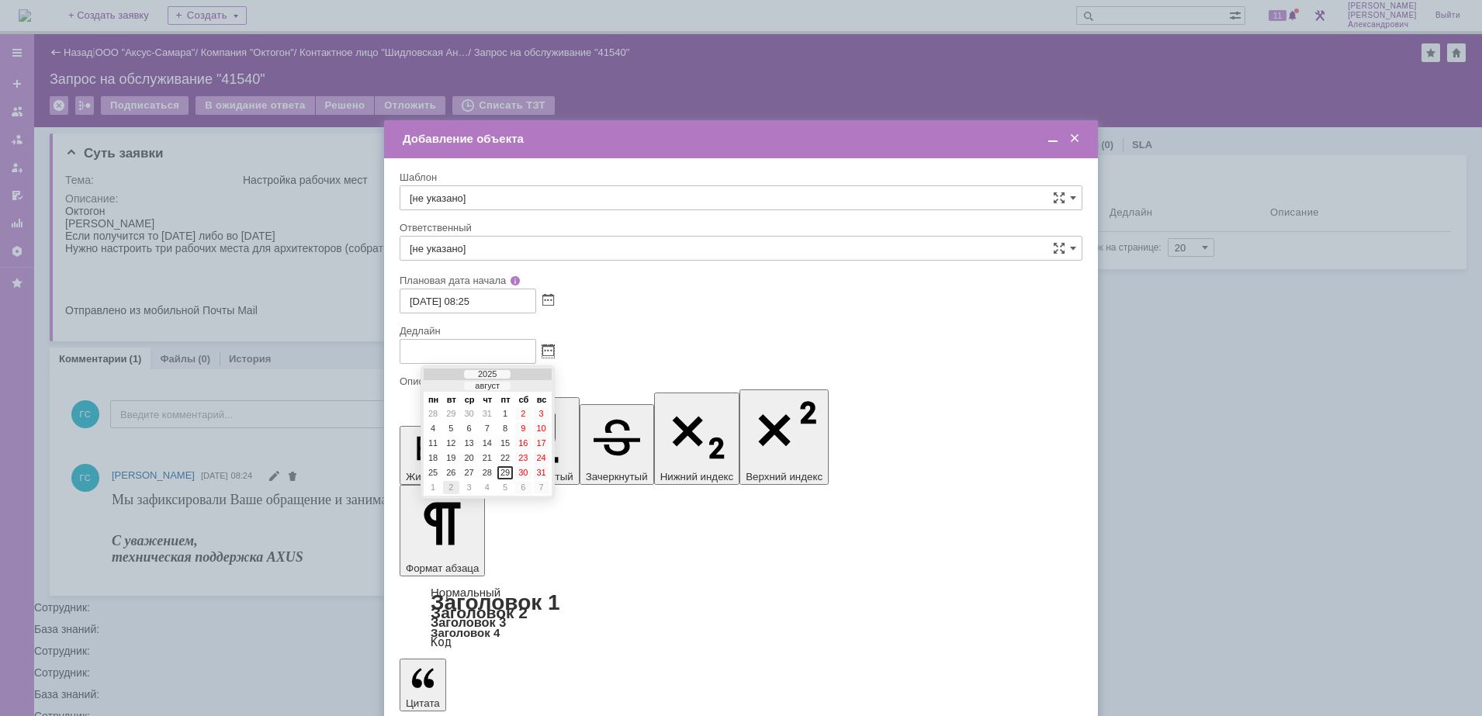
click at [451, 487] on div "2" at bounding box center [451, 487] width 16 height 13
type input "02.09.2025 08:25"
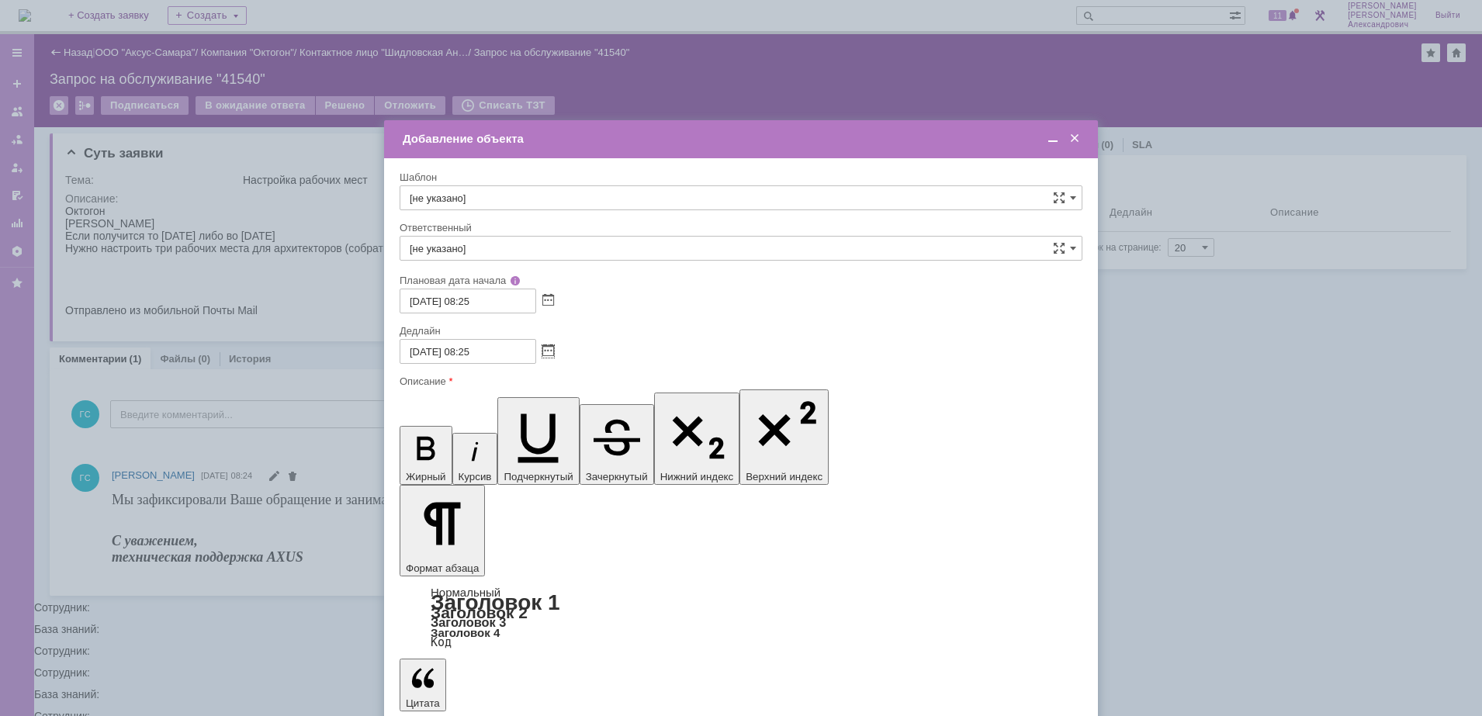
click at [517, 250] on input "[не указано]" at bounding box center [741, 248] width 683 height 25
drag, startPoint x: 500, startPoint y: 415, endPoint x: 64, endPoint y: 105, distance: 535.8
click at [500, 415] on span "[PERSON_NAME]" at bounding box center [741, 413] width 663 height 12
type input "[PERSON_NAME]"
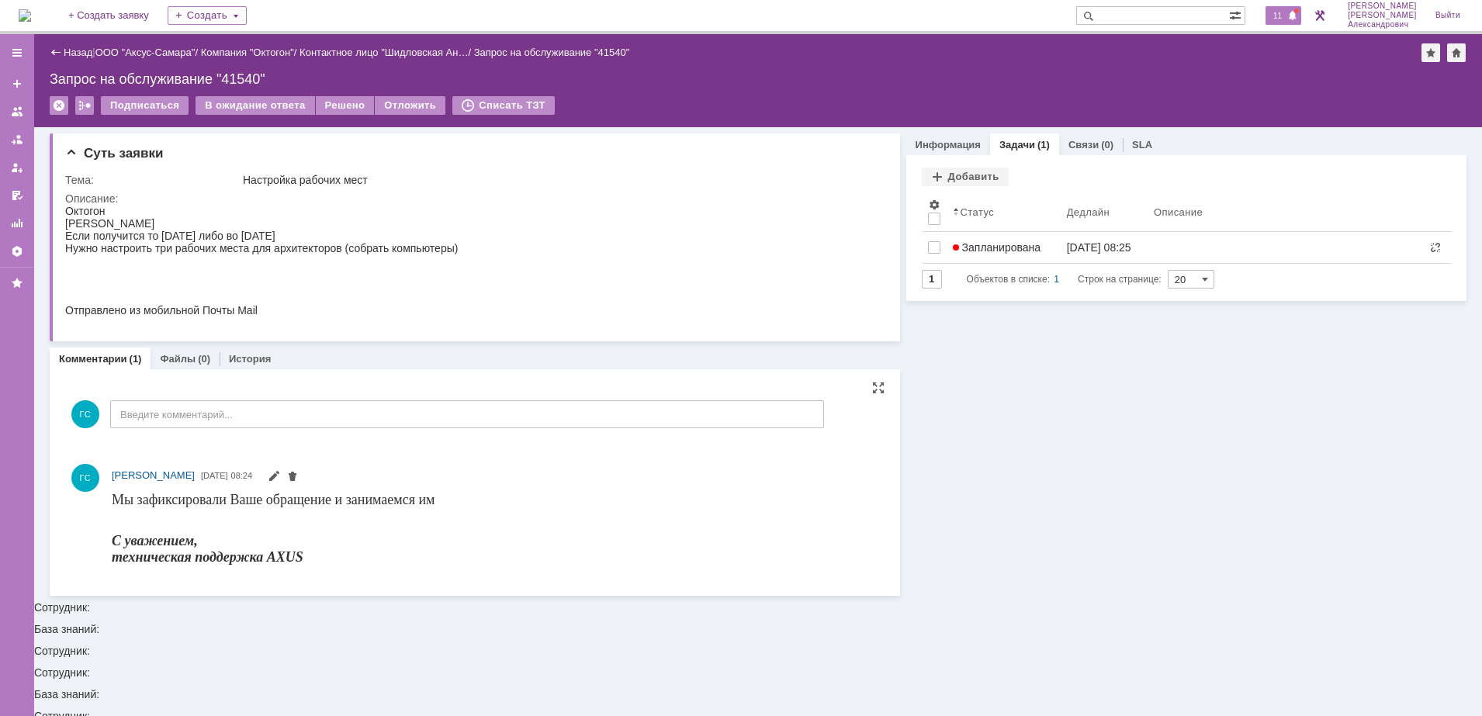
click at [1284, 16] on span "11" at bounding box center [1277, 15] width 18 height 11
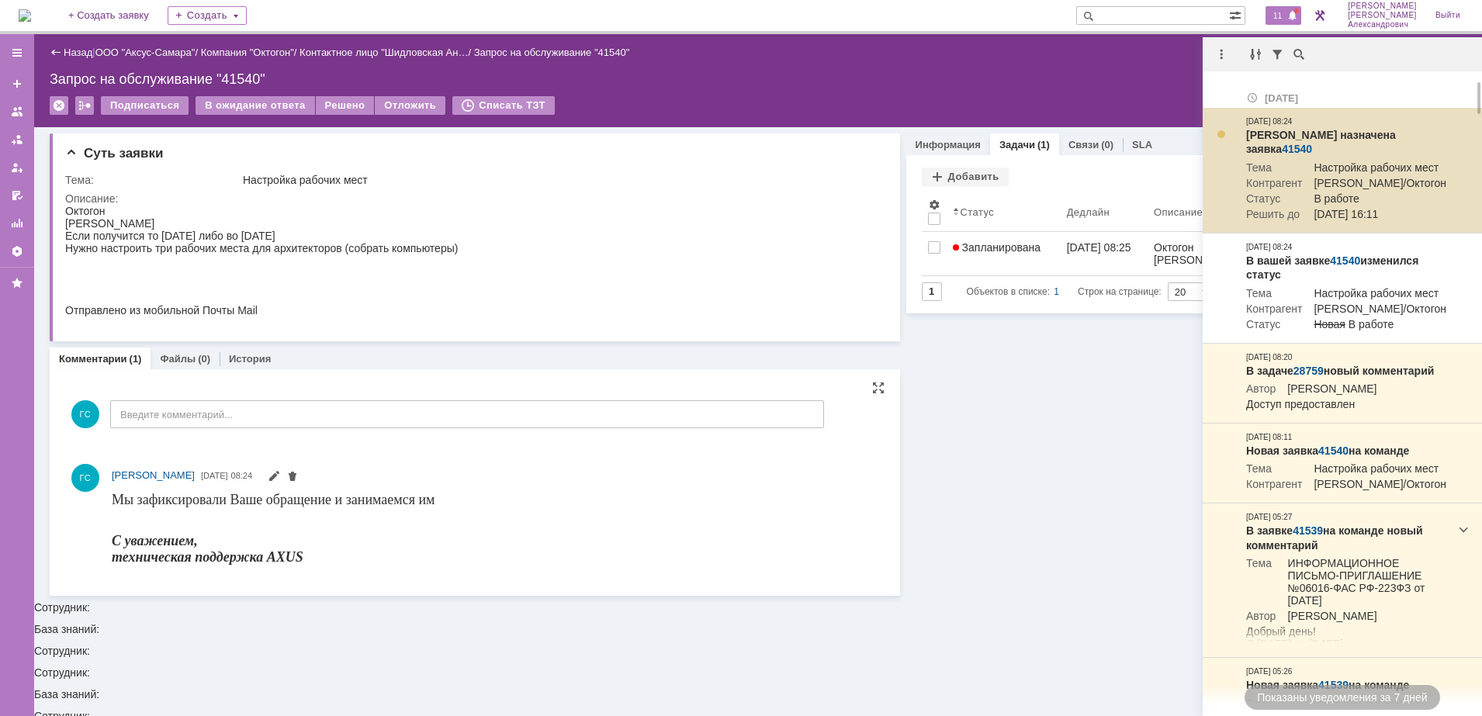
click at [1219, 131] on div at bounding box center [1221, 134] width 12 height 12
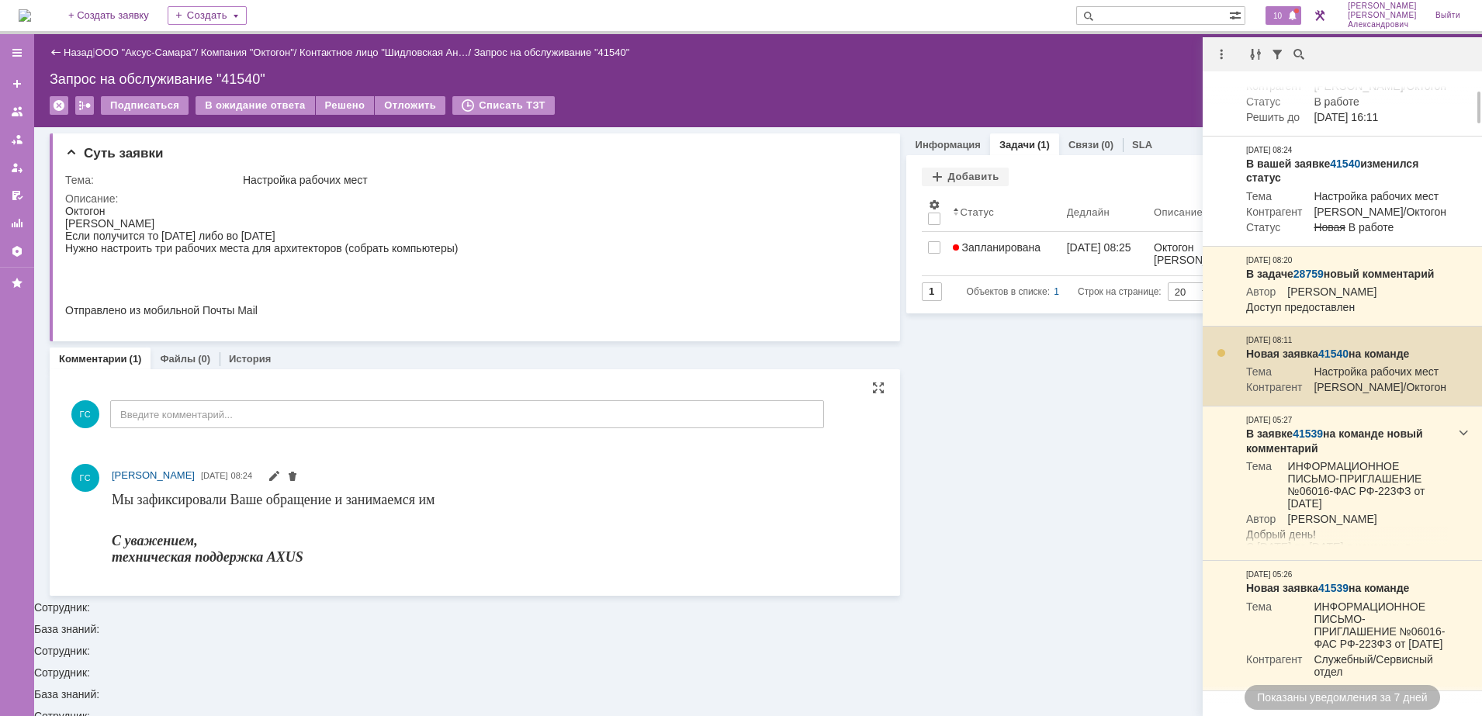
scroll to position [194, 0]
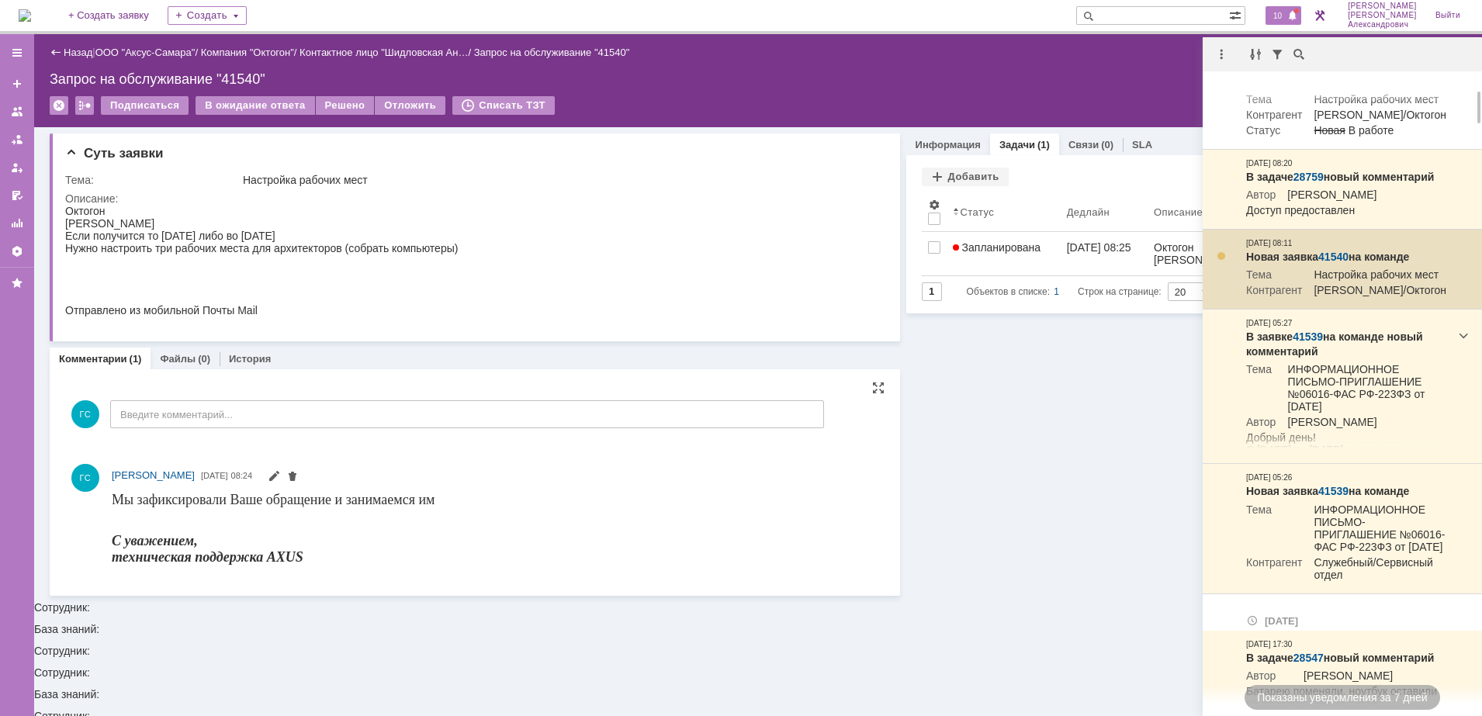
click at [1223, 262] on div at bounding box center [1221, 256] width 12 height 12
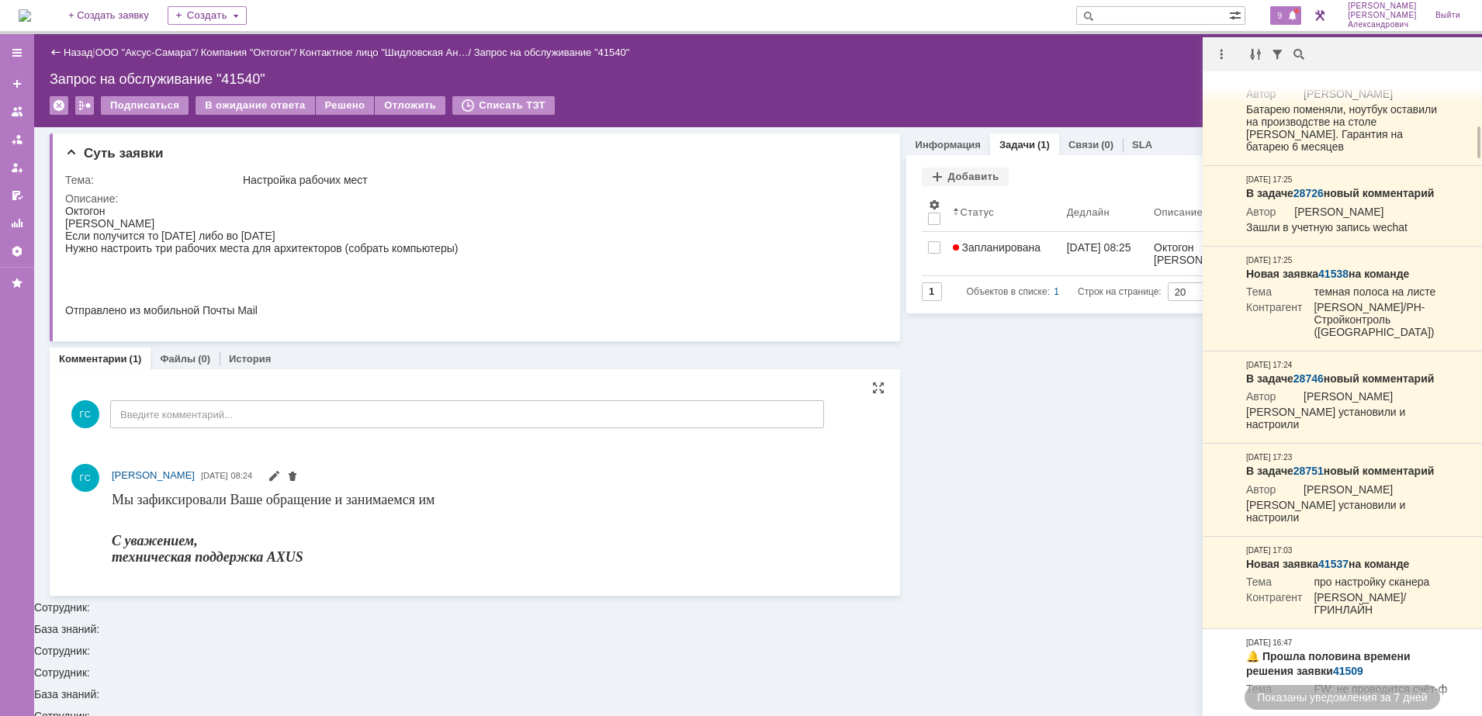
scroll to position [873, 0]
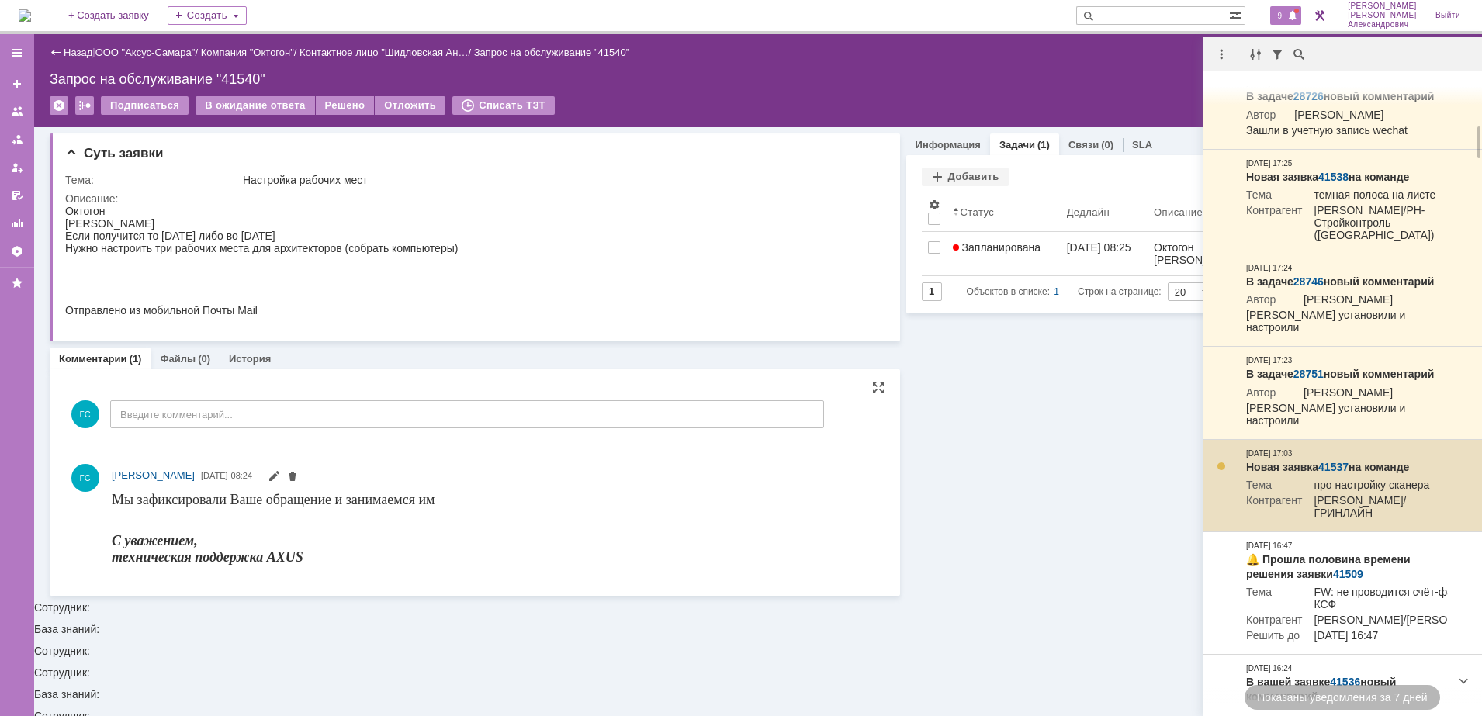
click at [1338, 473] on link "41537" at bounding box center [1333, 467] width 30 height 12
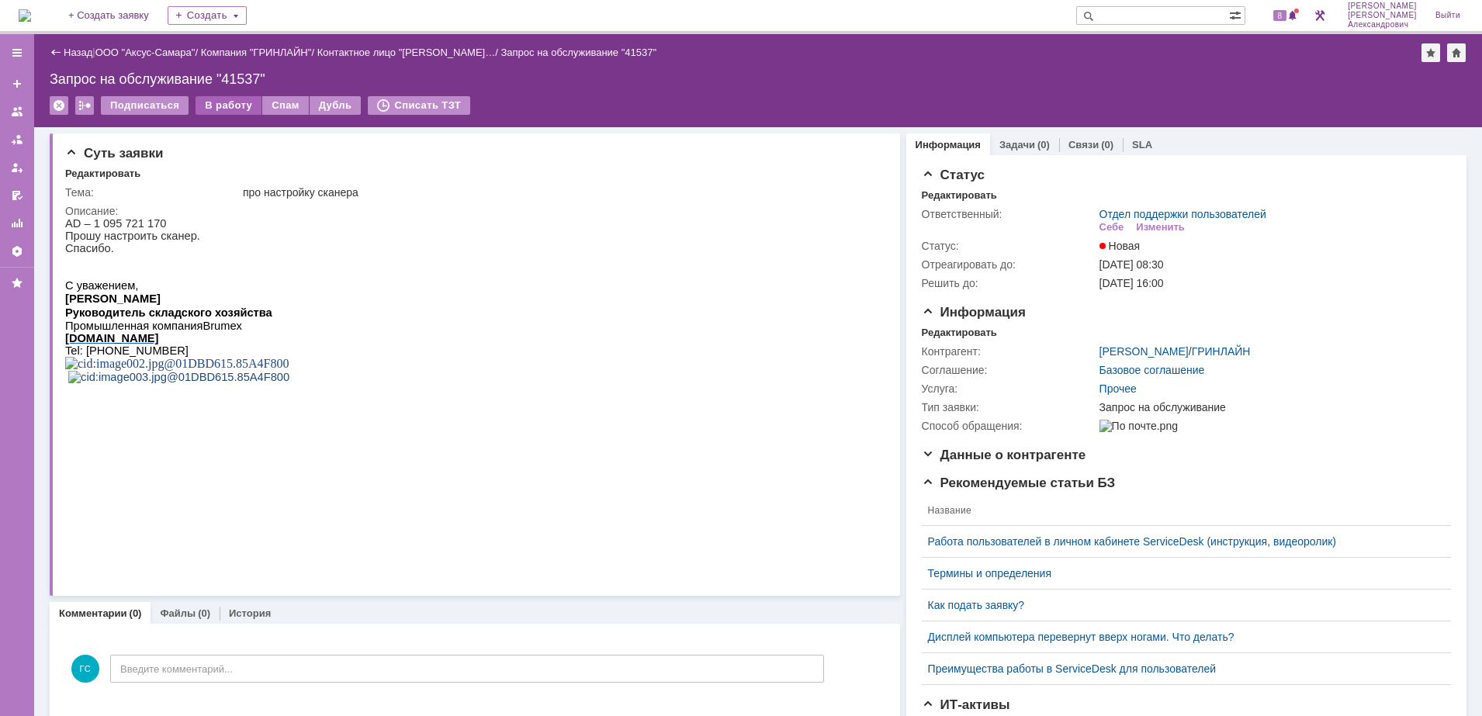
click at [221, 106] on div "В работу" at bounding box center [228, 105] width 66 height 19
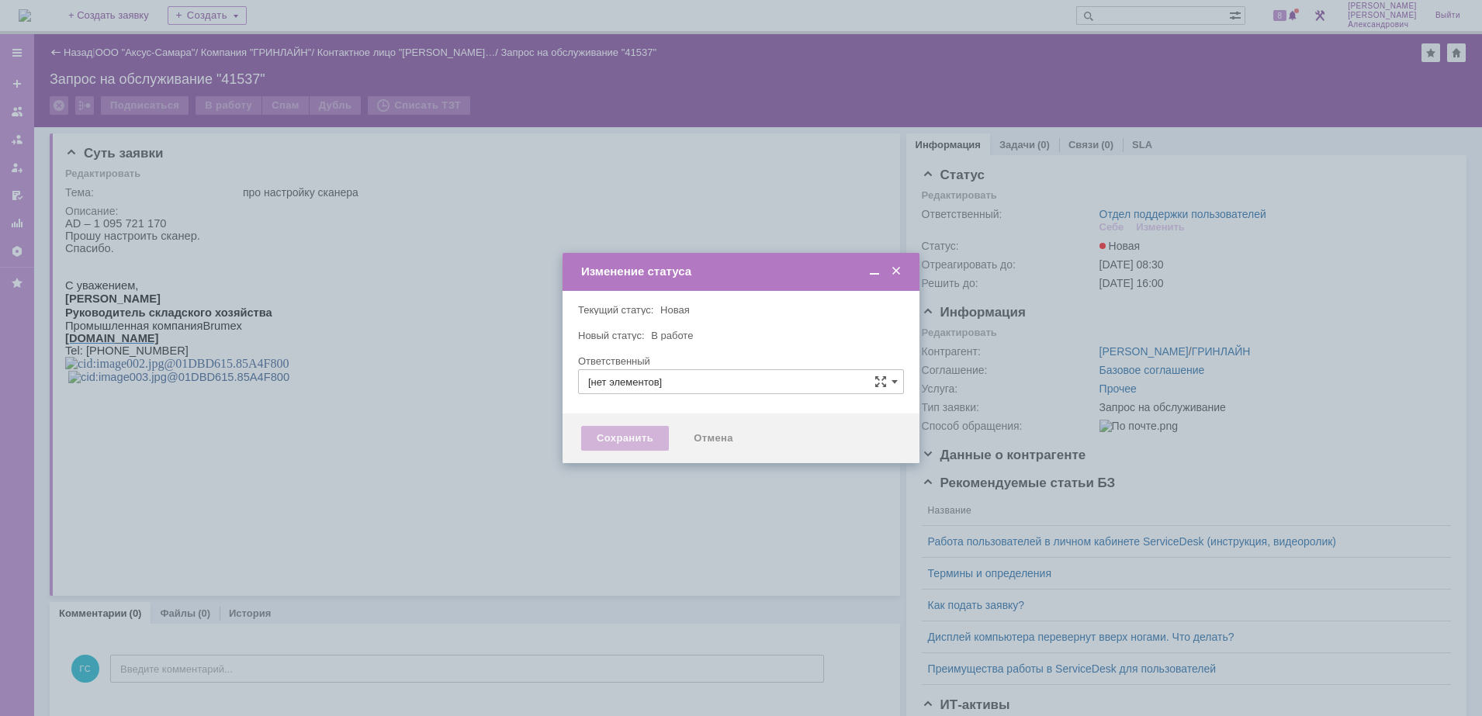
type input "Отдел поддержки пользователей"
type input "[PERSON_NAME]"
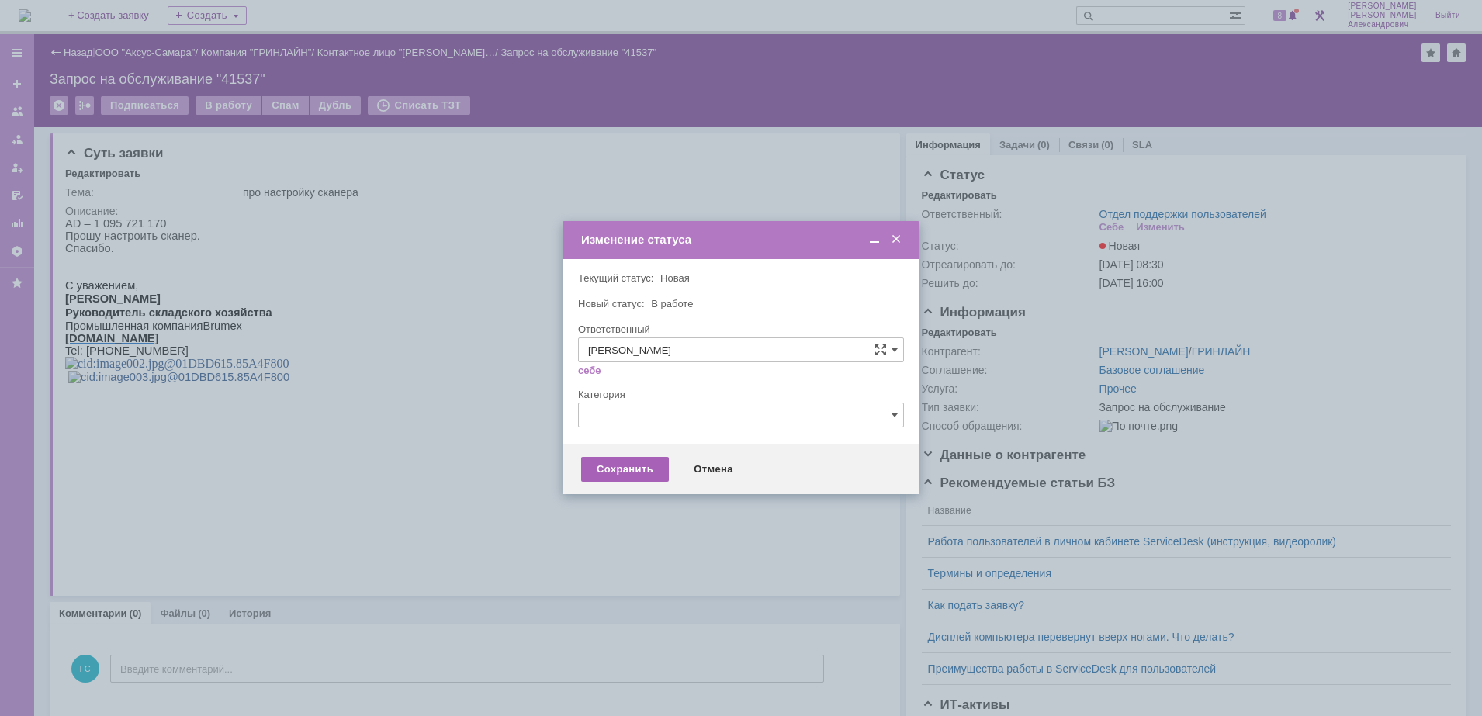
click at [602, 472] on div "Сохранить" at bounding box center [625, 469] width 88 height 25
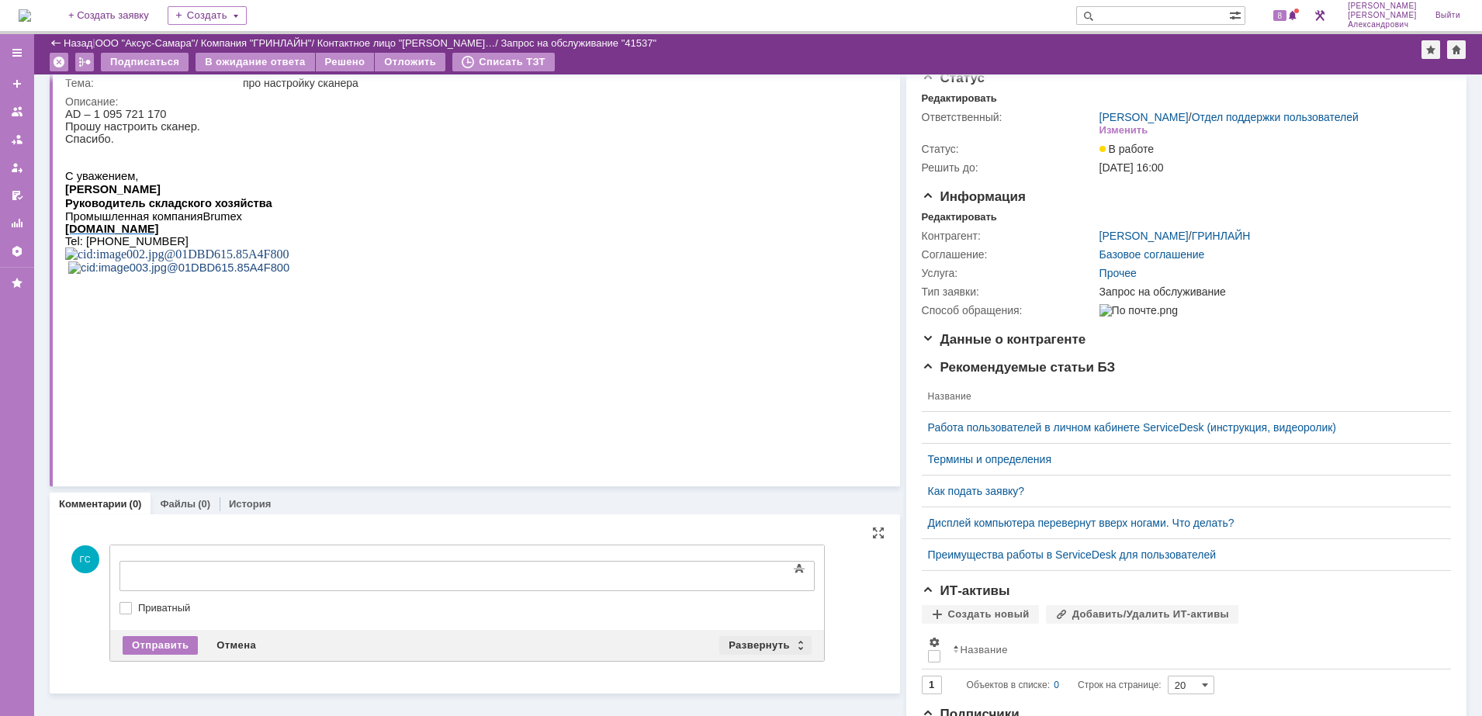
click at [744, 652] on div "Развернуть" at bounding box center [765, 645] width 92 height 19
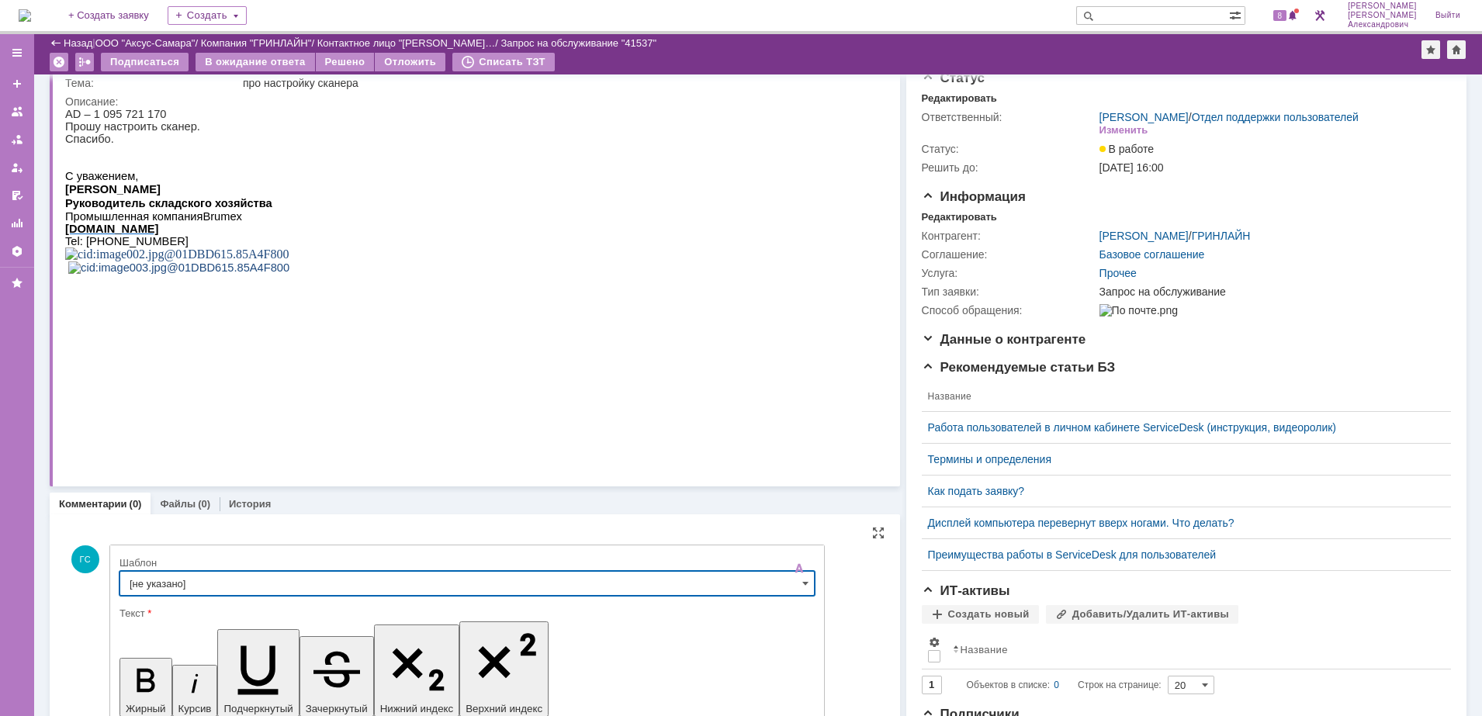
click at [318, 589] on input "[не указано]" at bounding box center [466, 583] width 695 height 25
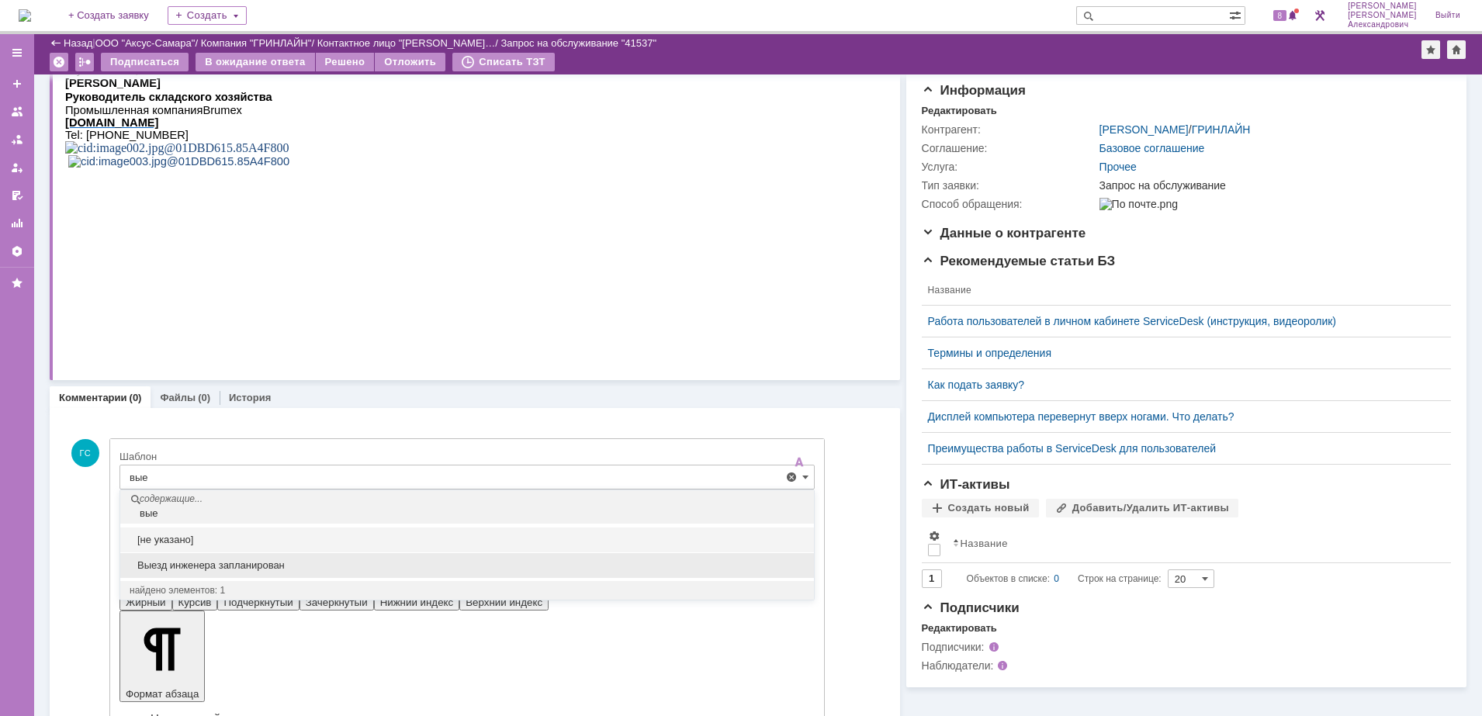
click at [325, 562] on span "Выезд инженера запланирован" at bounding box center [467, 565] width 675 height 12
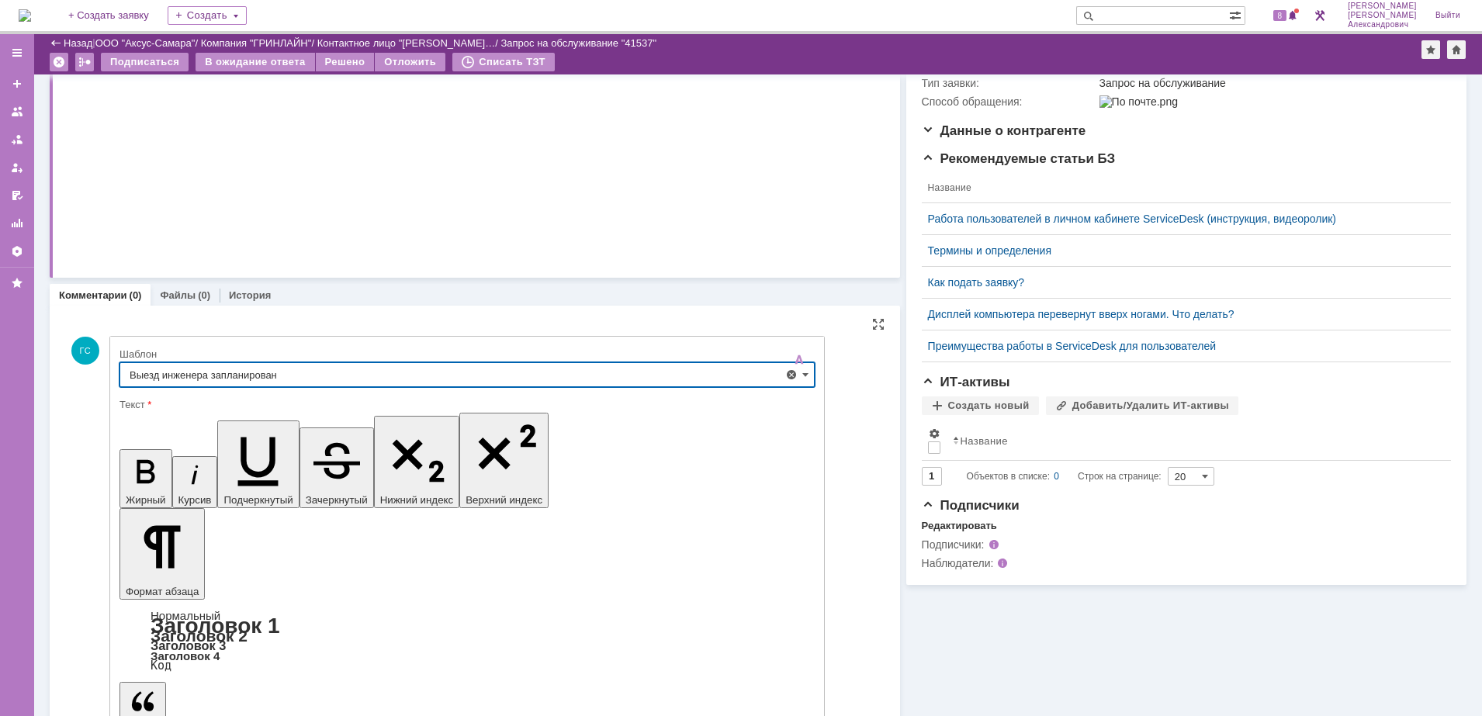
scroll to position [261, 0]
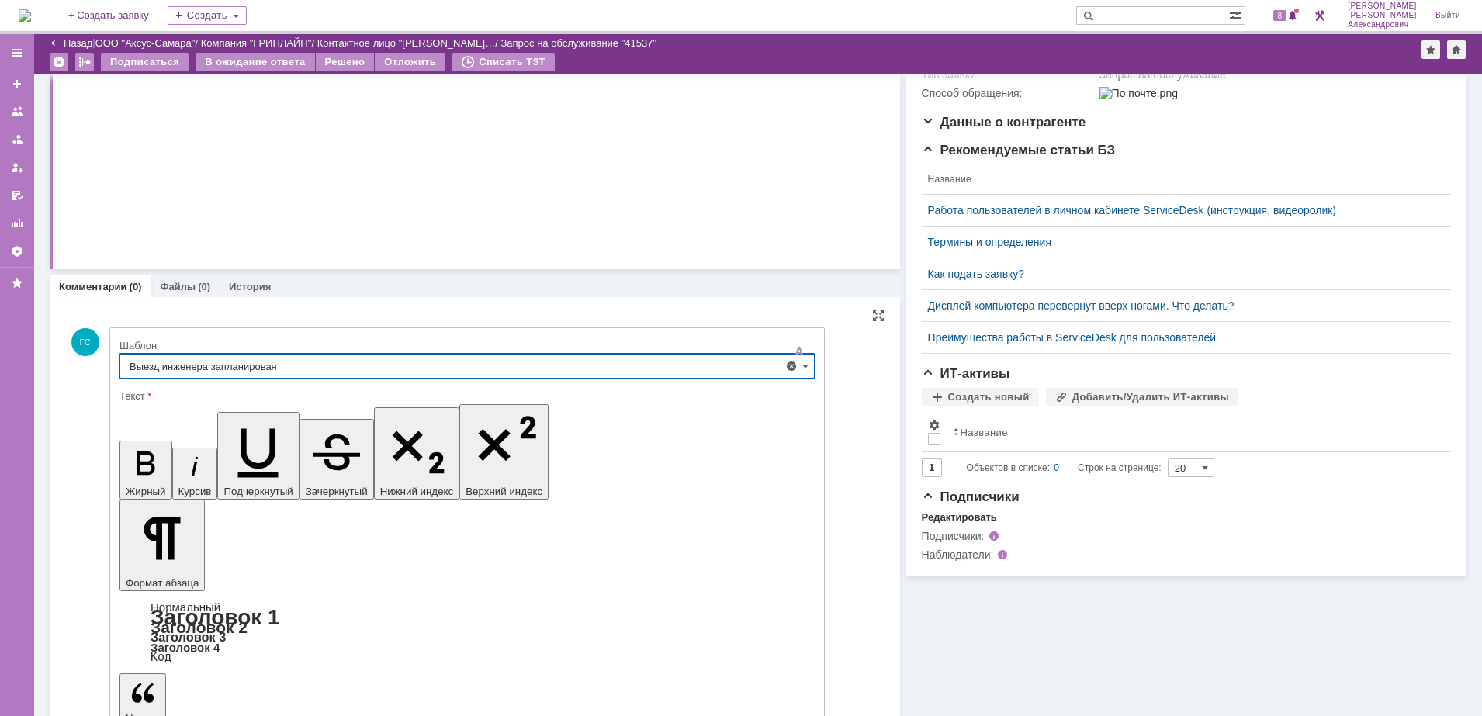
type input "Выезд инженера запланирован"
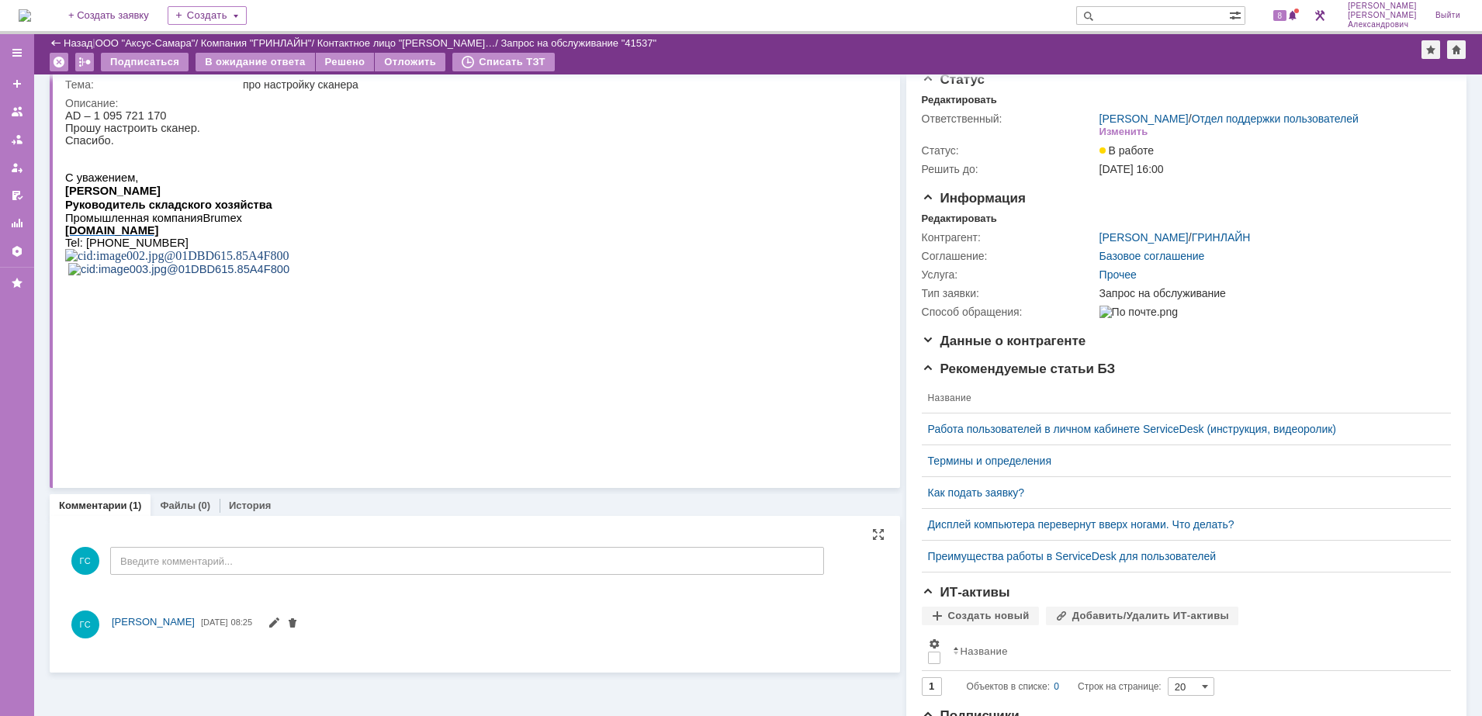
scroll to position [0, 0]
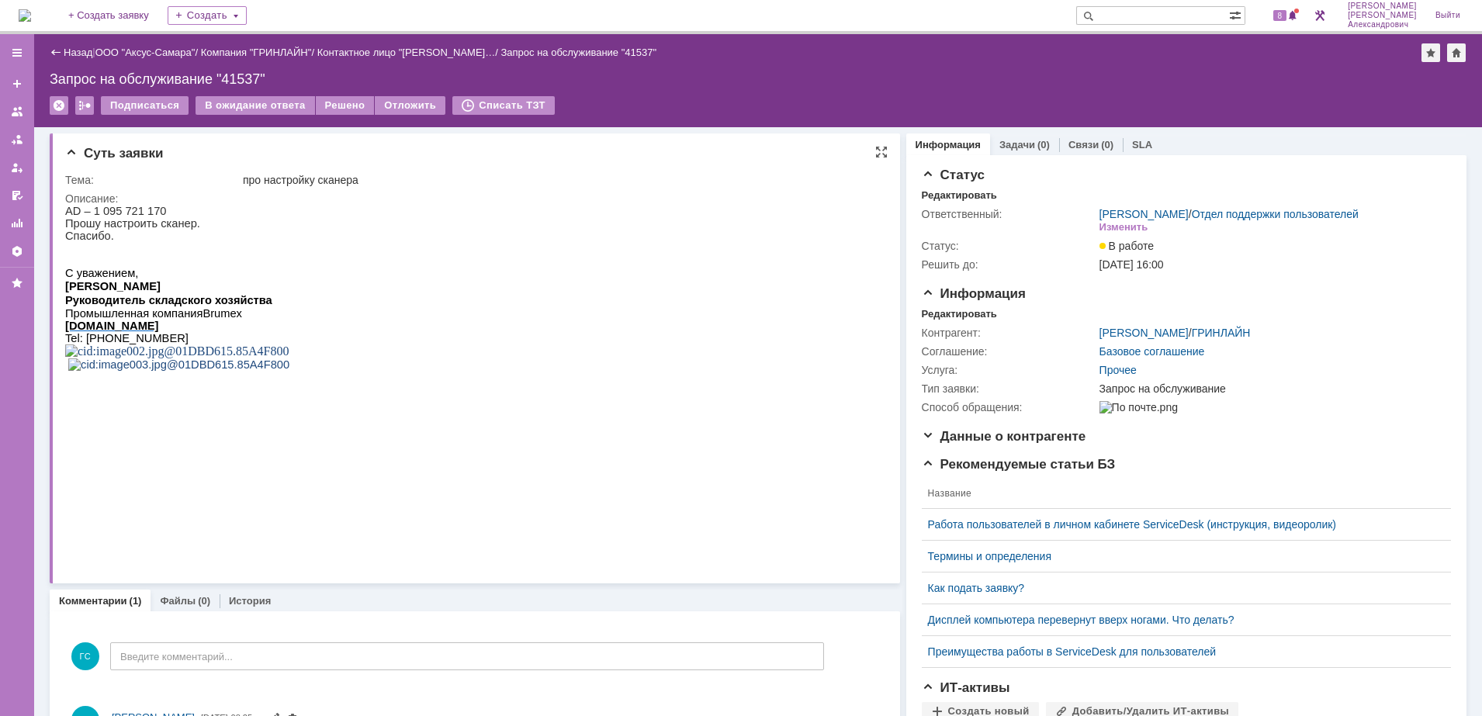
drag, startPoint x: 66, startPoint y: 210, endPoint x: 189, endPoint y: 240, distance: 127.0
click at [189, 240] on div "AD – 1 095 721 170 Прошу настроить сканер. Спасибо. С уважением, Гаджиев Видади…" at bounding box center [177, 307] width 224 height 205
copy div "AD – 1 095 721 170 Прошу настроить сканер. Спасибо."
click at [943, 320] on div "Редактировать" at bounding box center [959, 314] width 75 height 12
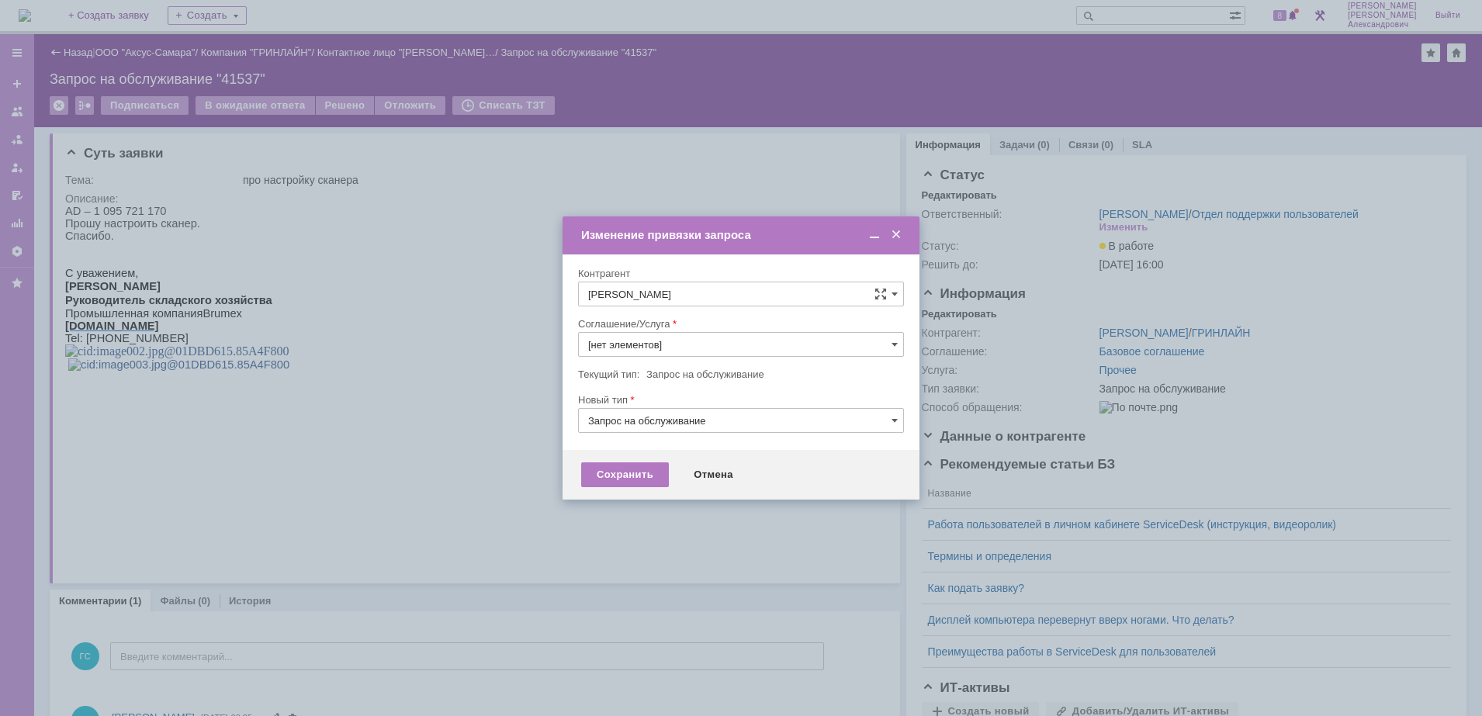
type input "Прочее"
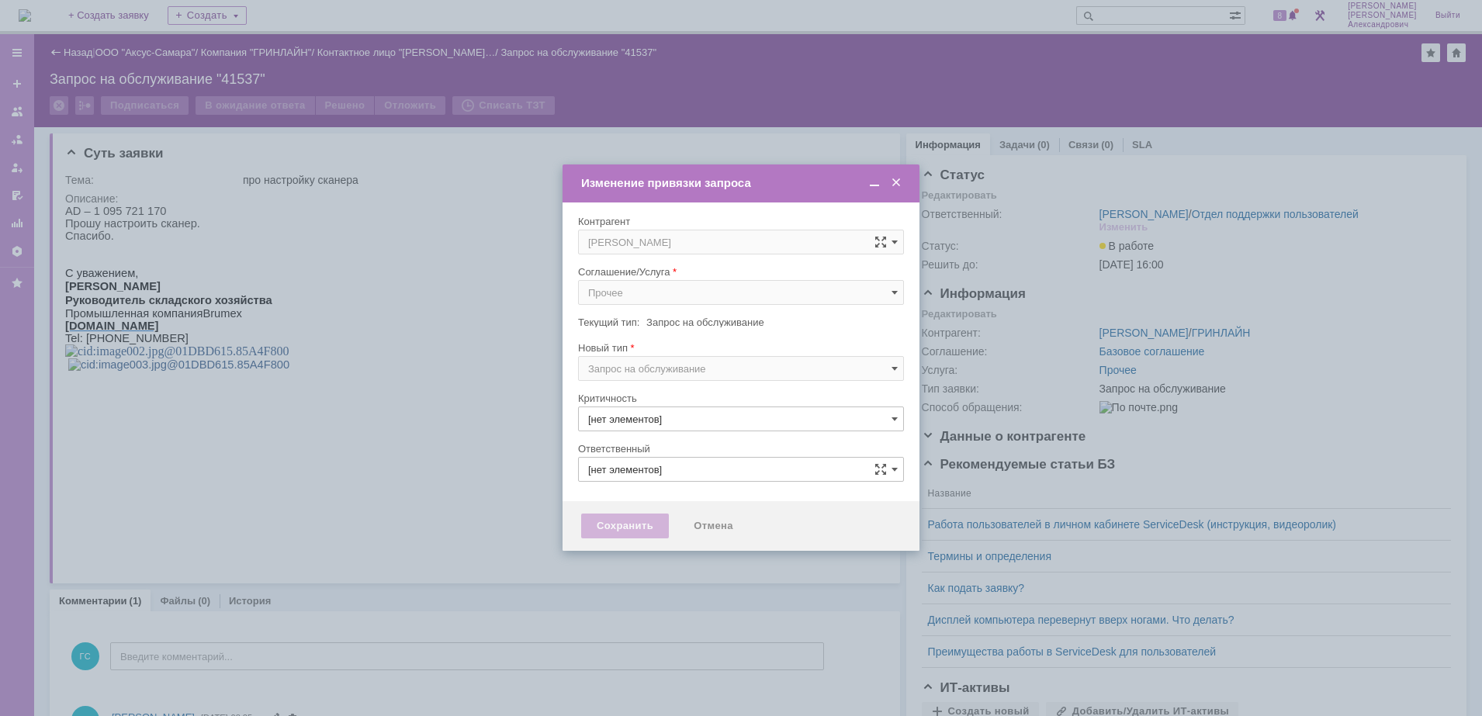
type input "3. Низкая"
type input "[не указано]"
type input "[PERSON_NAME]"
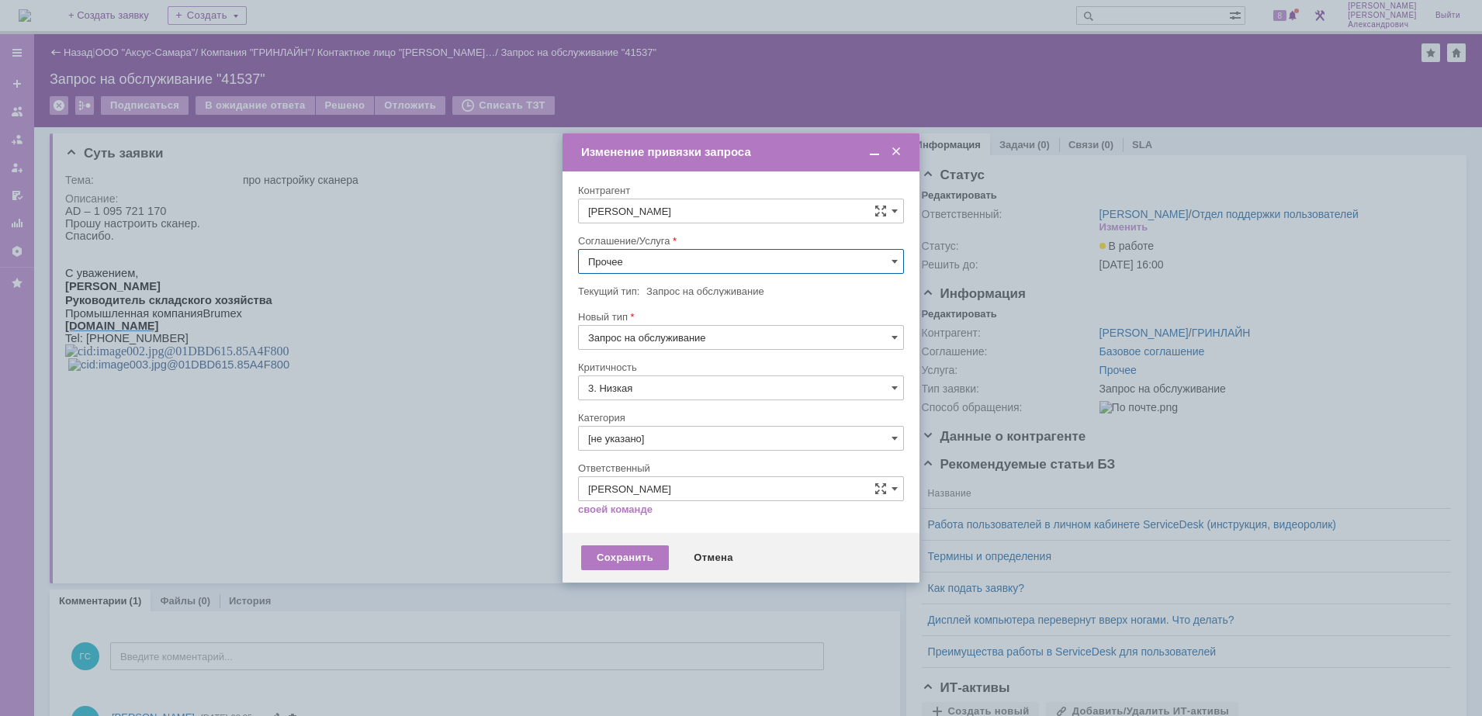
click at [689, 259] on input "Прочее" at bounding box center [741, 261] width 326 height 25
click at [696, 445] on span "АРМ_Настройка" at bounding box center [741, 449] width 306 height 12
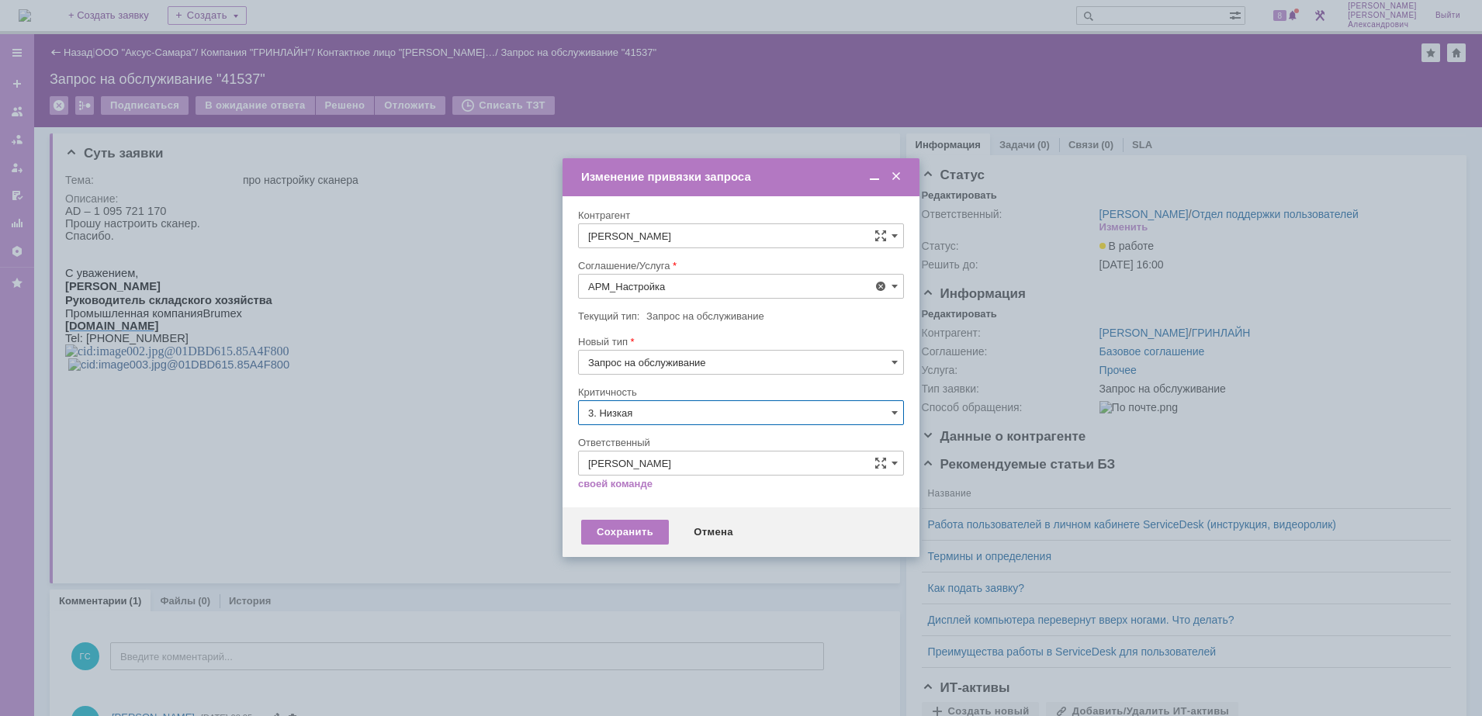
type input "АРМ_Настройка"
click at [691, 419] on input "3. Низкая" at bounding box center [741, 412] width 326 height 25
click at [688, 429] on div "[не указано]" at bounding box center [741, 441] width 324 height 25
type input "[не указано]"
click at [630, 535] on div "Сохранить" at bounding box center [625, 532] width 88 height 25
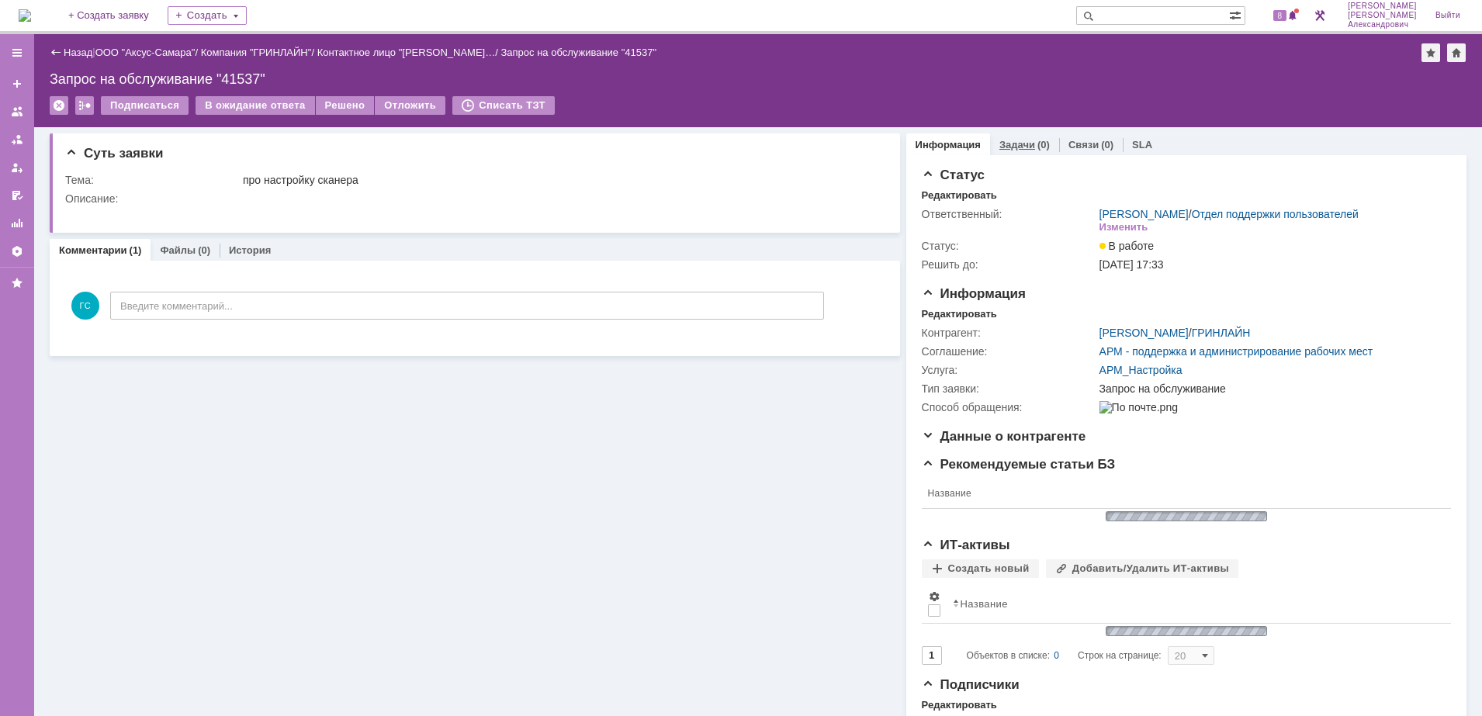
click at [1017, 144] on link "Задачи" at bounding box center [1017, 145] width 36 height 12
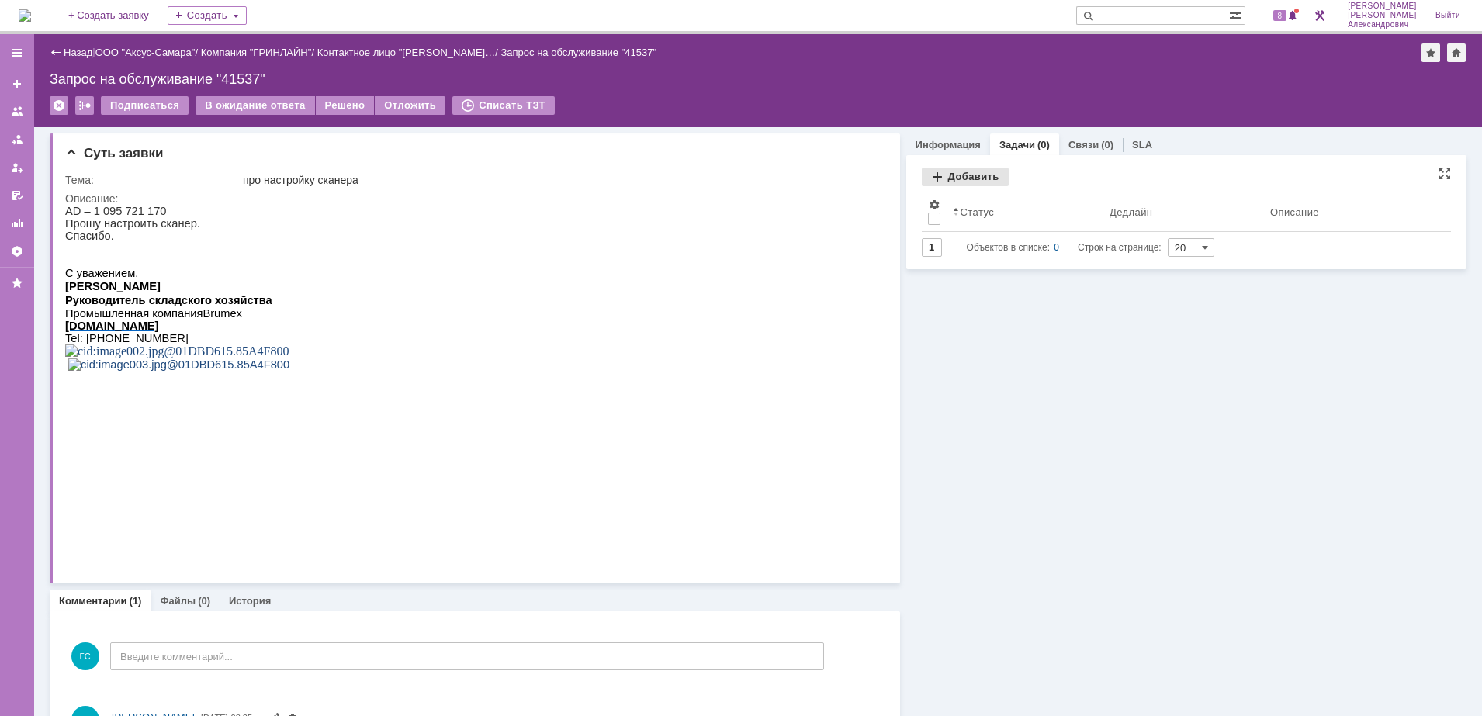
click at [981, 174] on div "Добавить" at bounding box center [965, 177] width 87 height 19
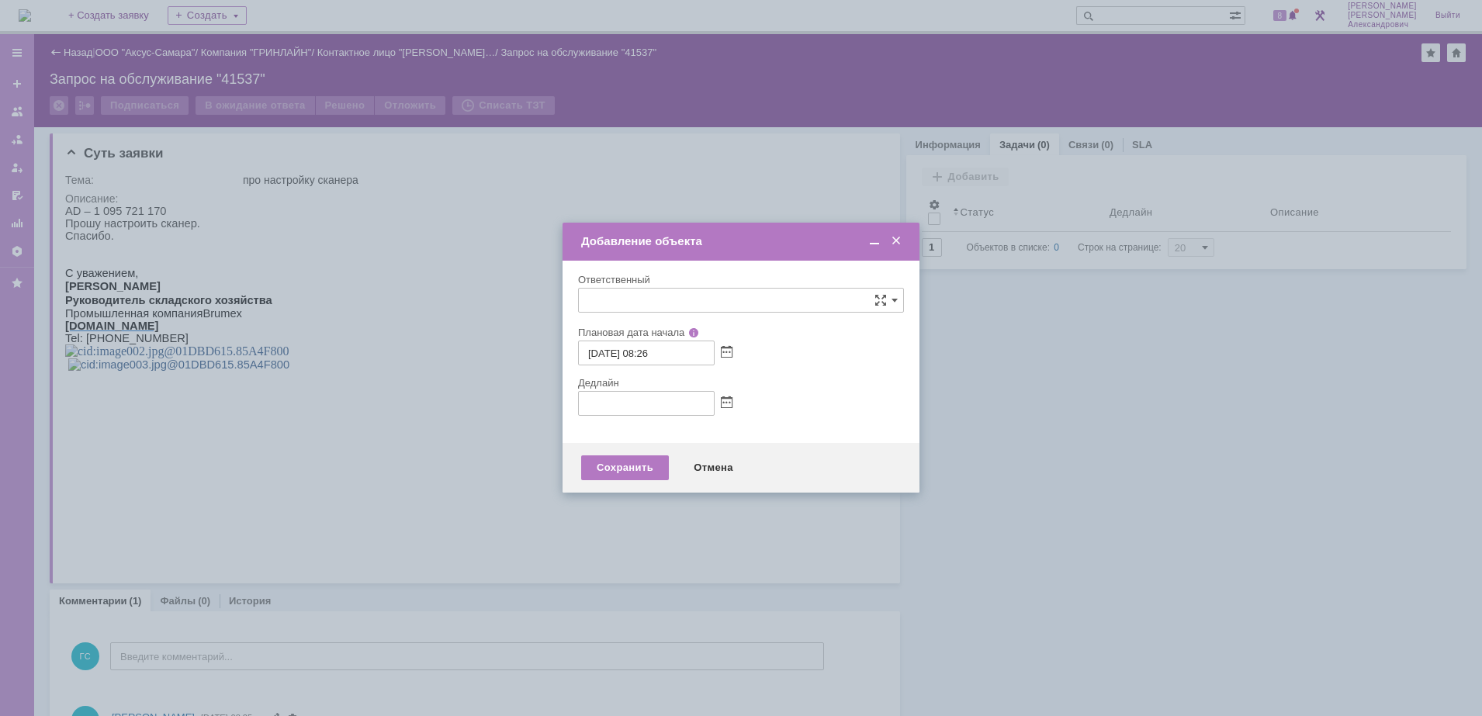
type input "[не указано]"
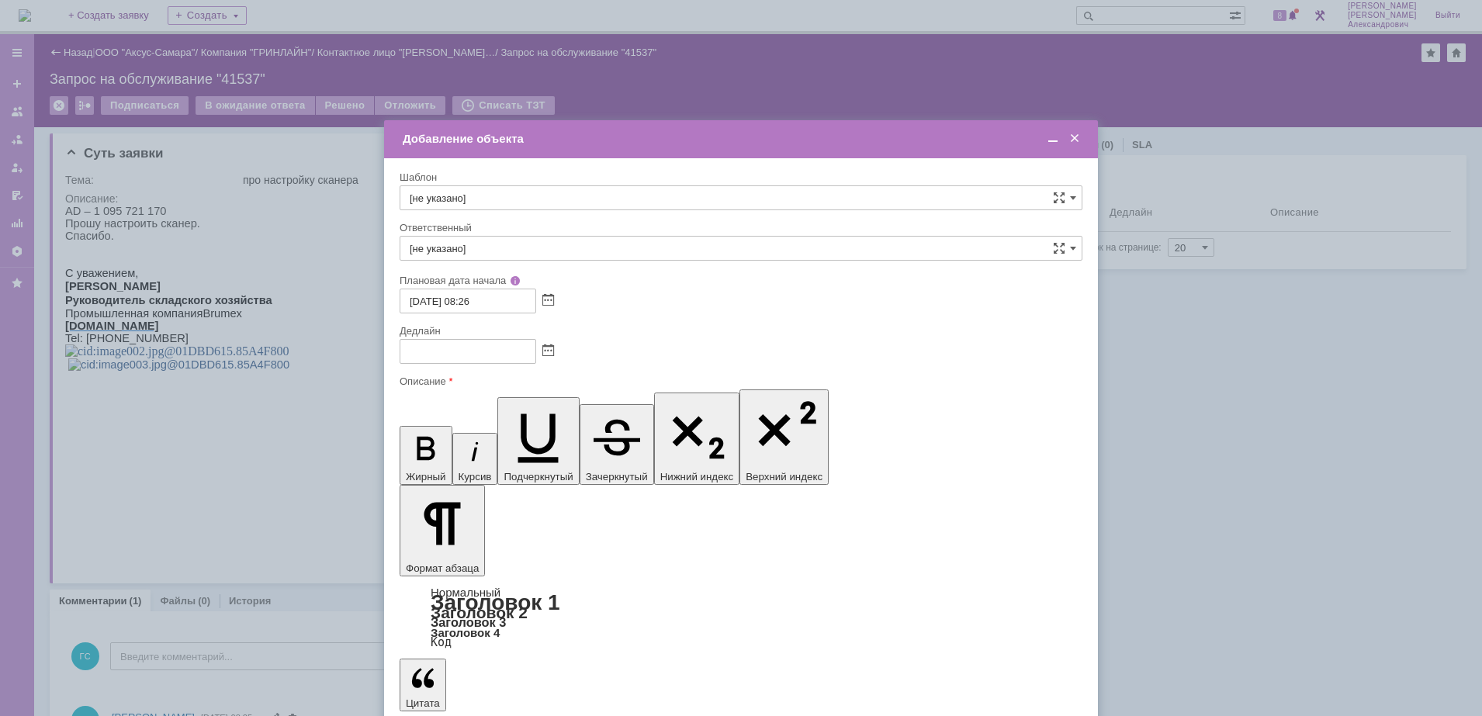
click at [552, 355] on div at bounding box center [741, 351] width 683 height 25
click at [550, 353] on span at bounding box center [548, 351] width 12 height 12
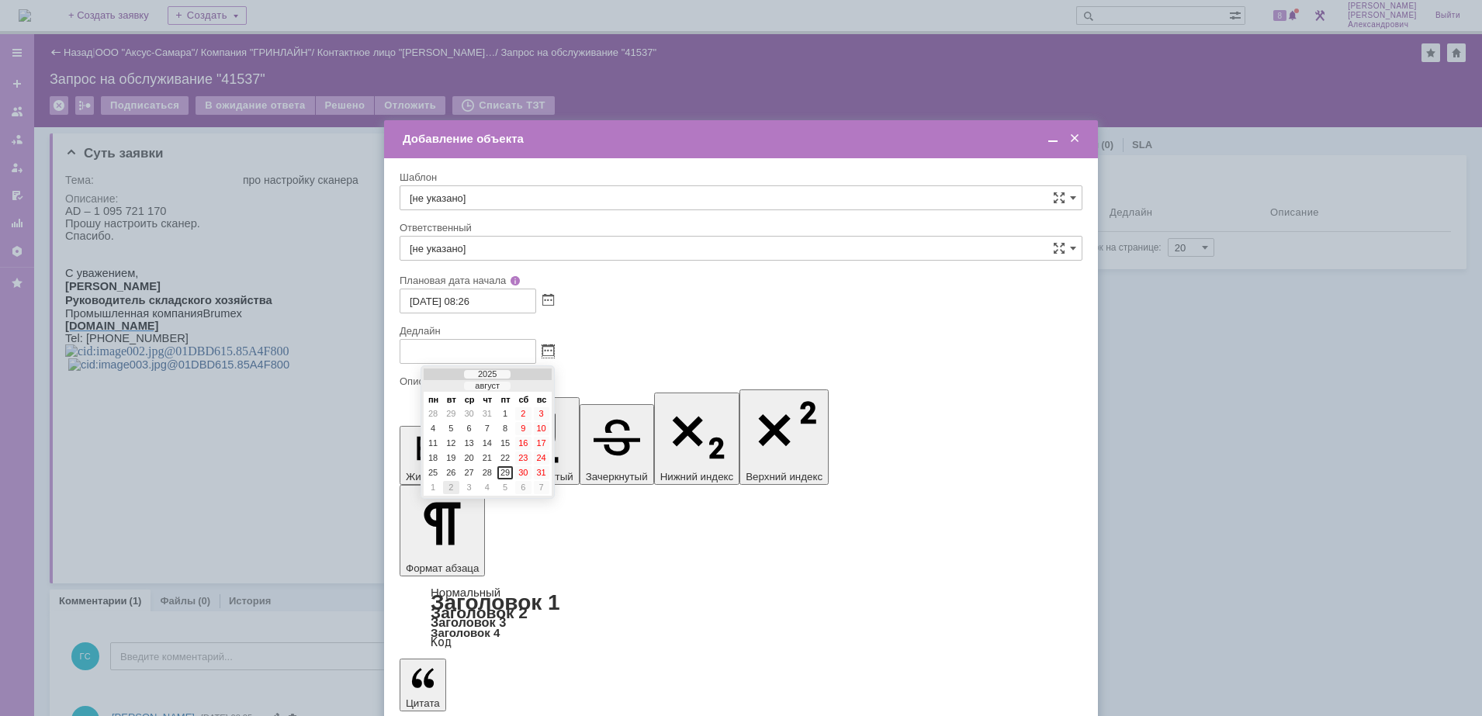
click at [453, 490] on div "2" at bounding box center [451, 487] width 16 height 13
type input "02.09.2025 08:26"
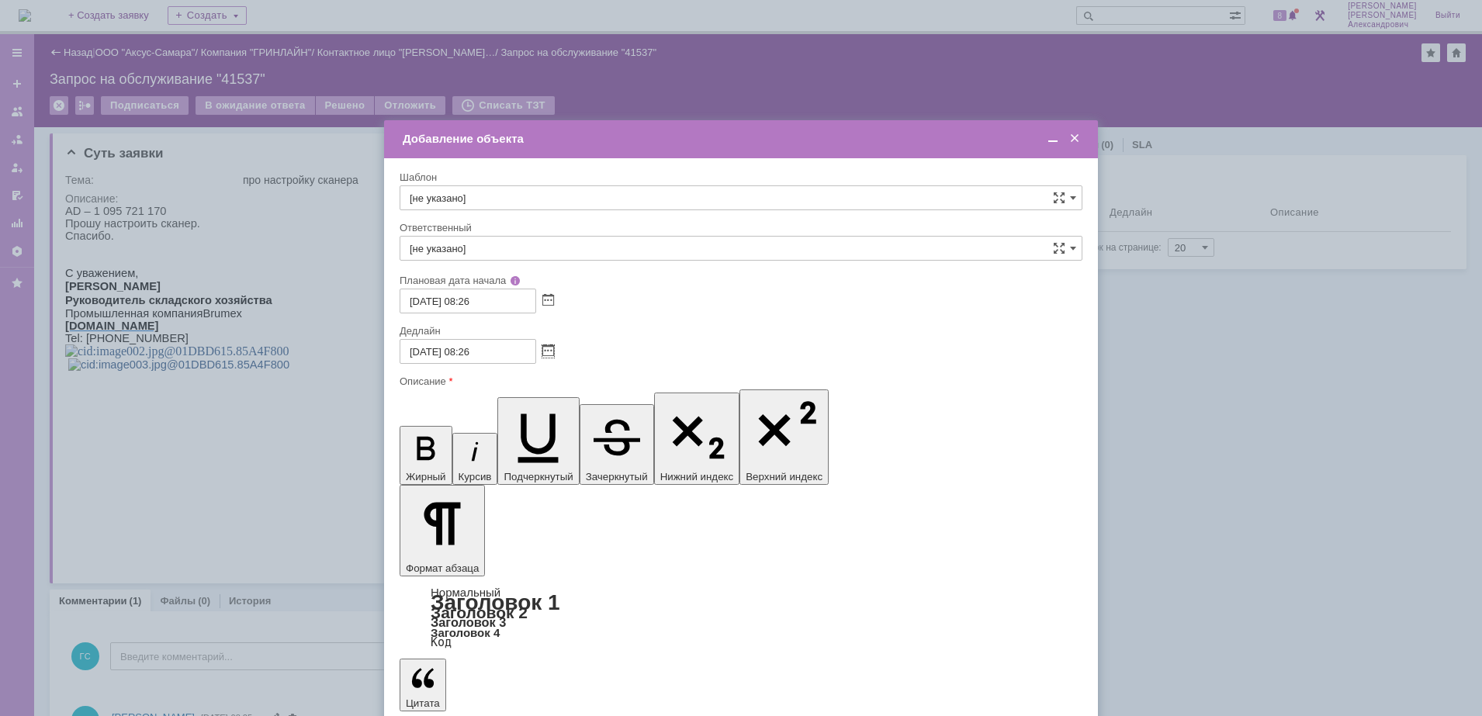
click at [539, 242] on input "[не указано]" at bounding box center [741, 248] width 683 height 25
click at [591, 415] on div "[PERSON_NAME]" at bounding box center [740, 412] width 681 height 25
type input "[PERSON_NAME]"
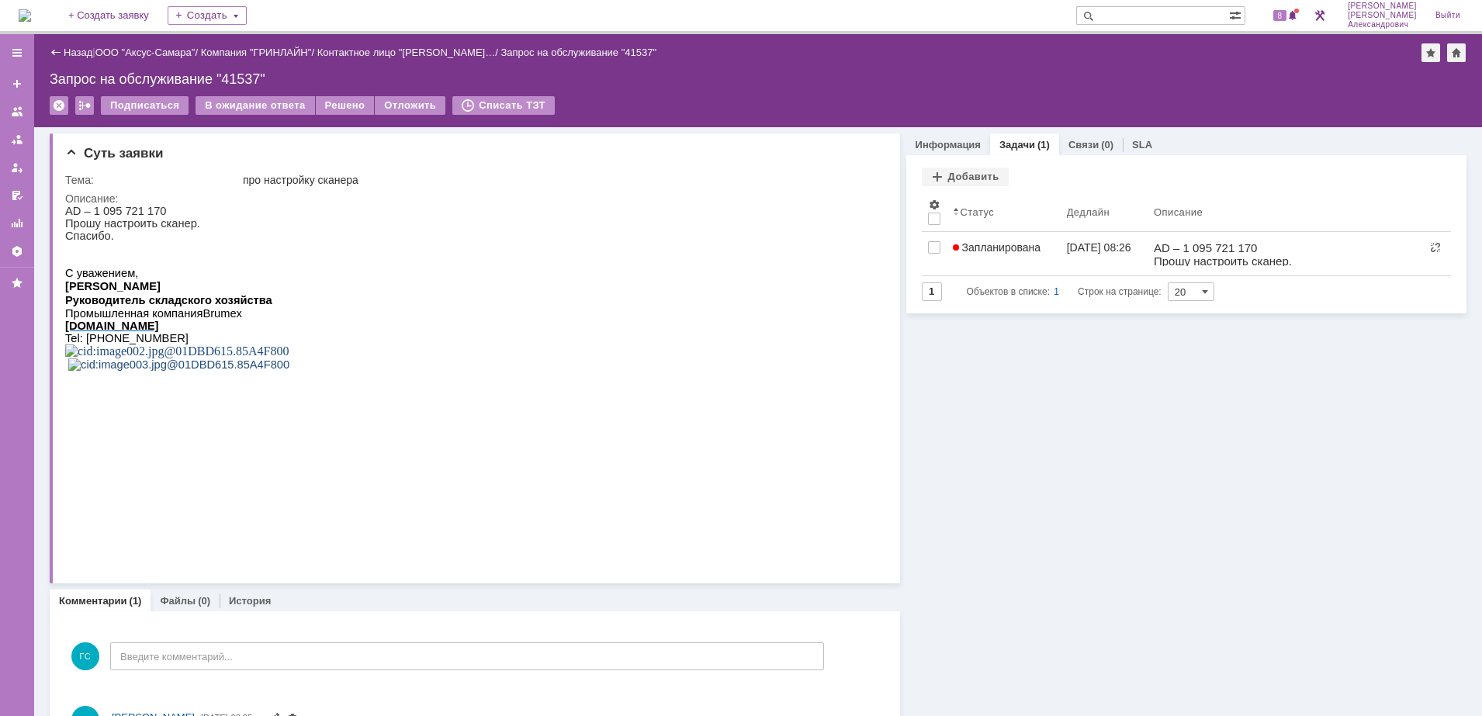
click at [57, 47] on div "Назад" at bounding box center [71, 53] width 43 height 12
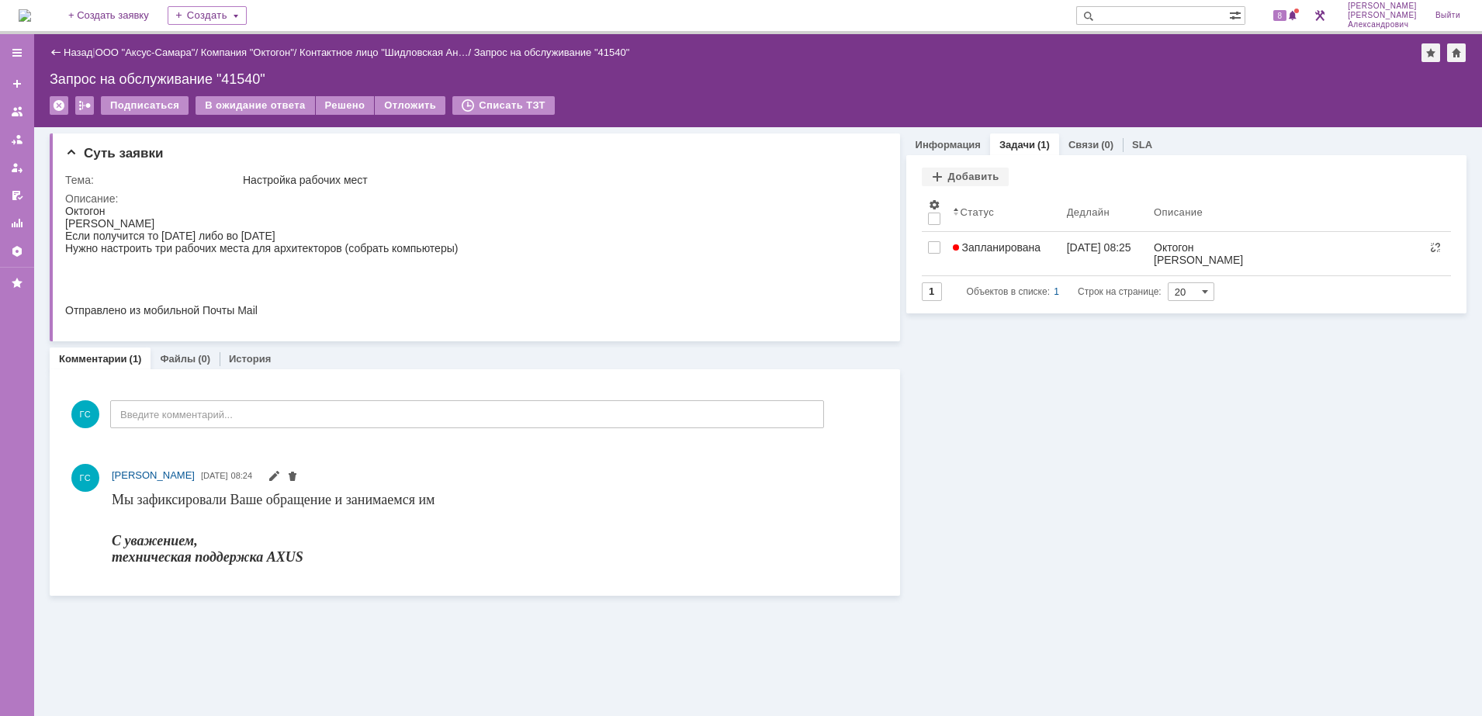
click at [57, 47] on div "Назад" at bounding box center [71, 53] width 43 height 12
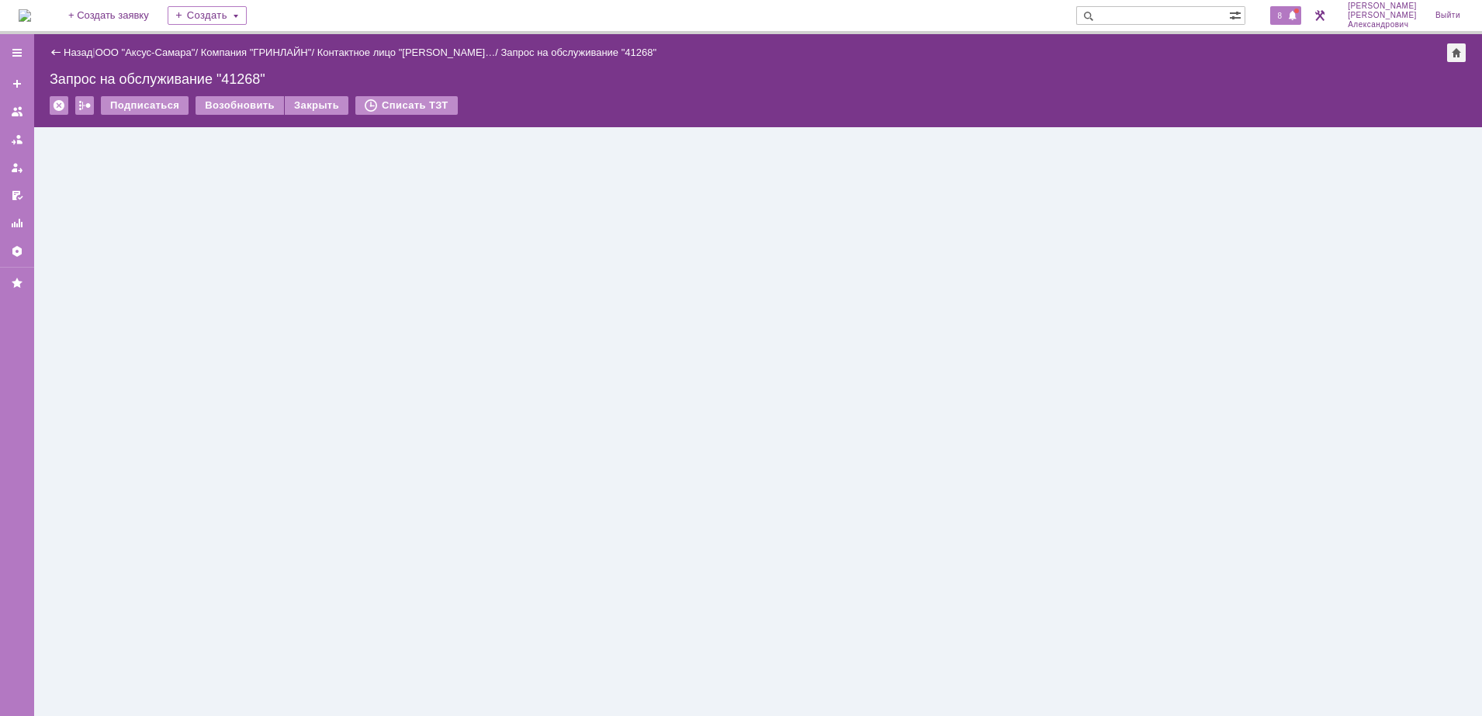
click at [1282, 15] on span "8" at bounding box center [1280, 15] width 14 height 11
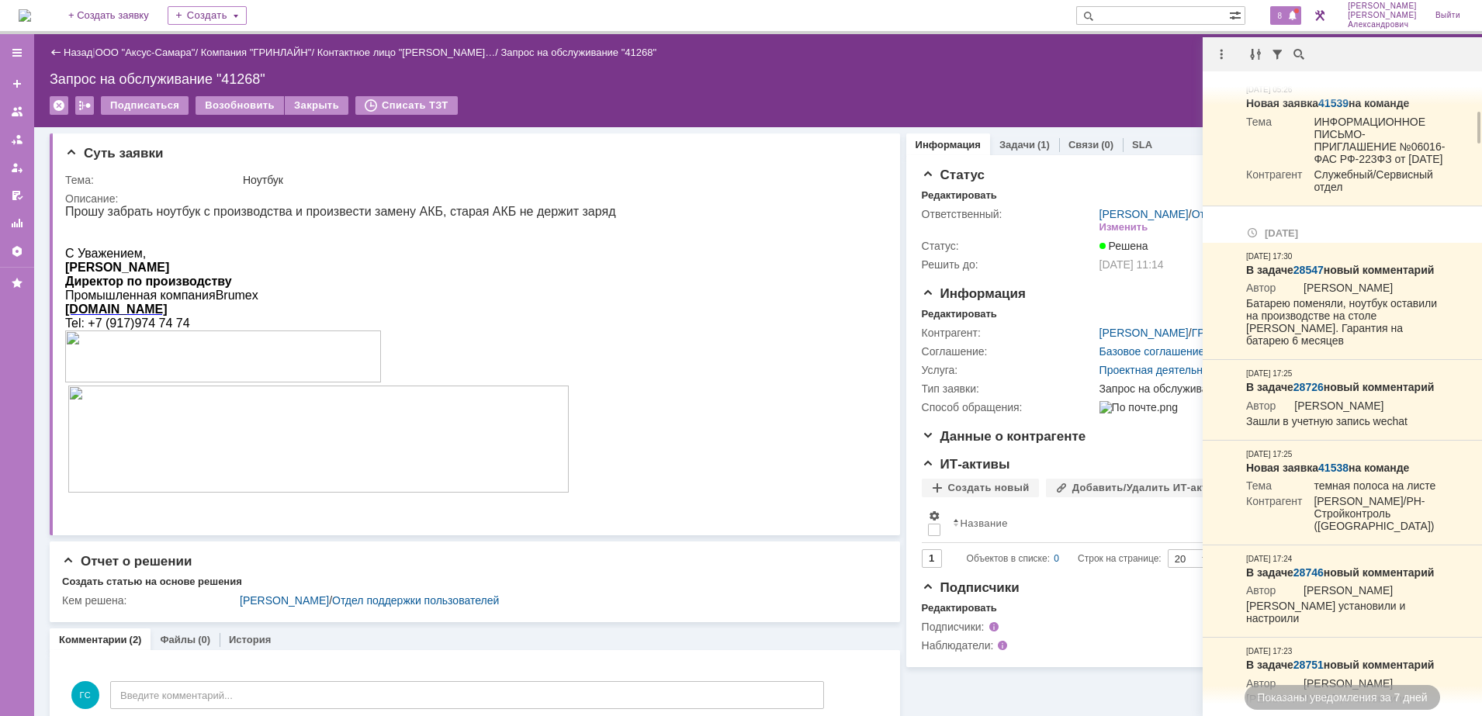
scroll to position [388, 0]
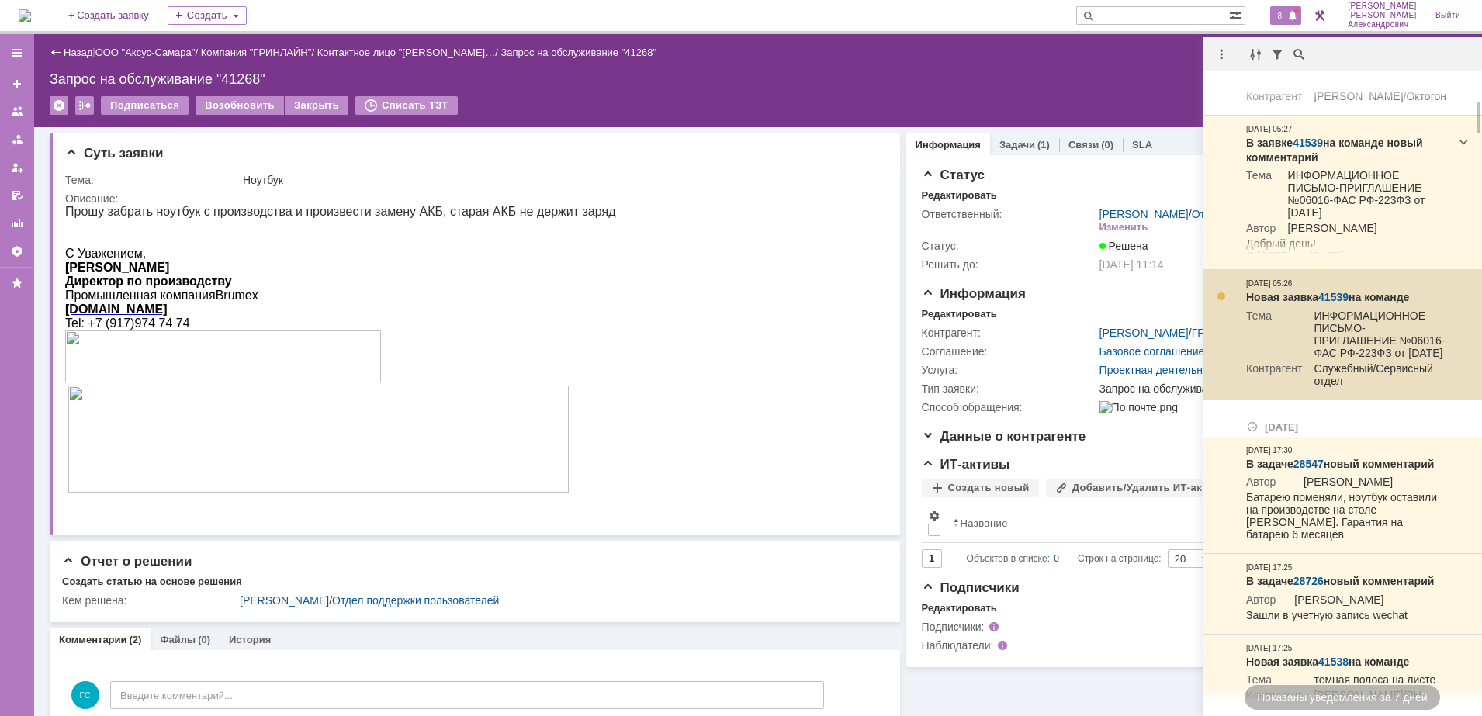
click at [1339, 303] on link "41539" at bounding box center [1333, 297] width 30 height 12
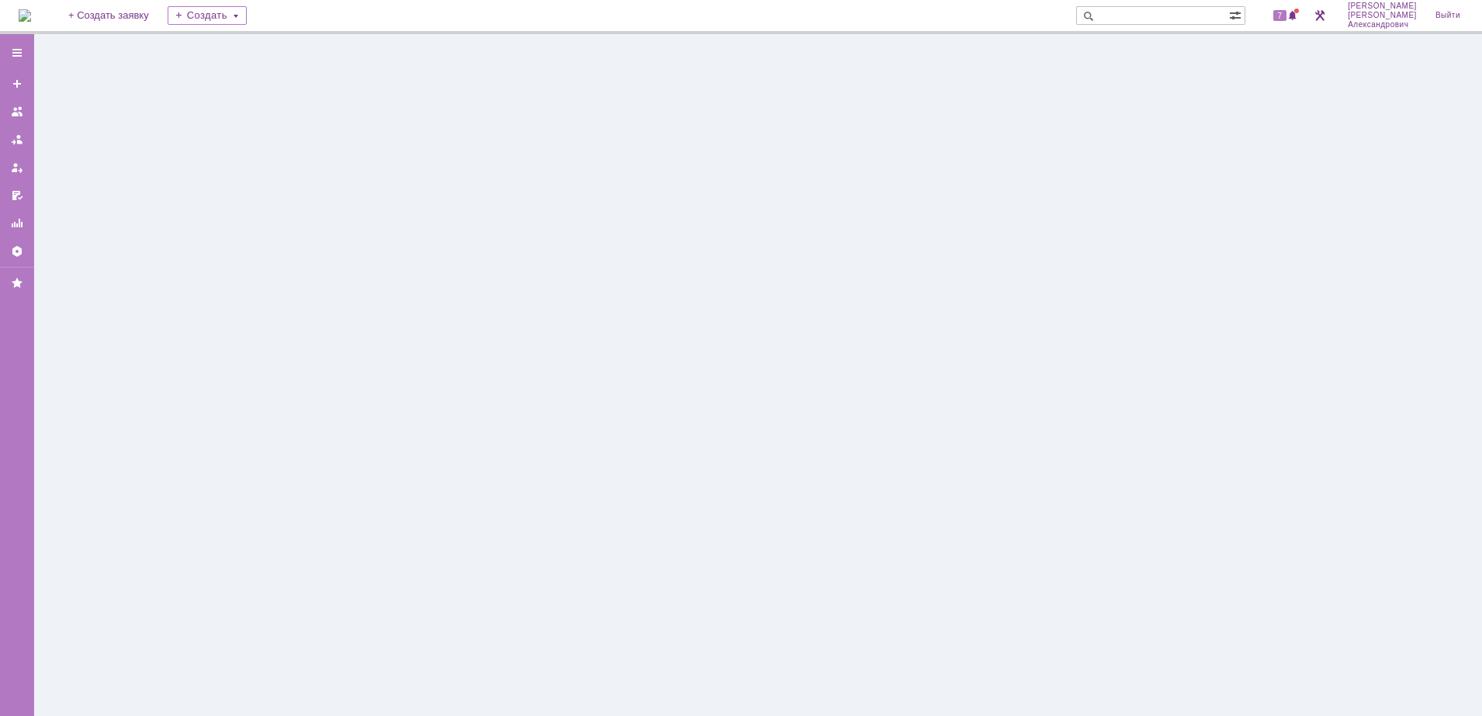
click at [31, 12] on img at bounding box center [25, 15] width 12 height 12
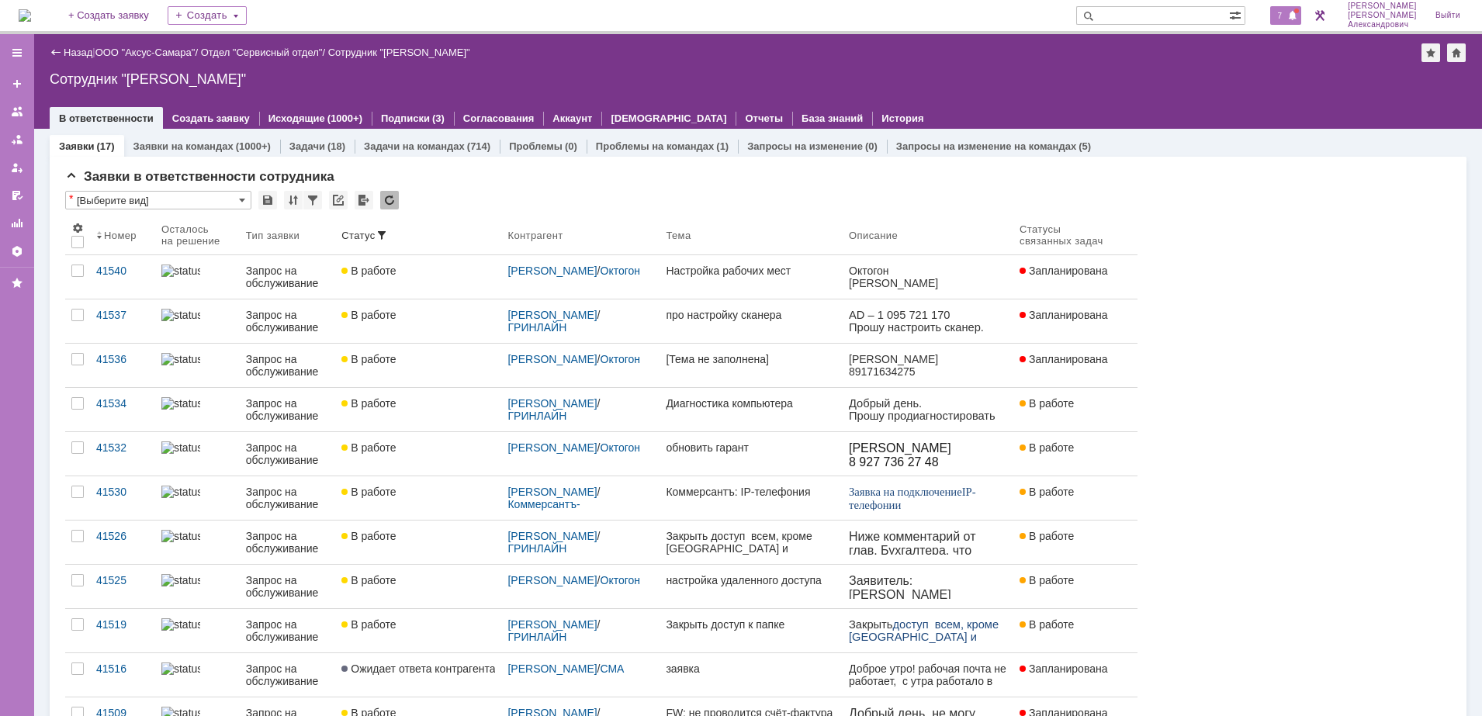
click at [1298, 9] on div "7" at bounding box center [1286, 15] width 32 height 19
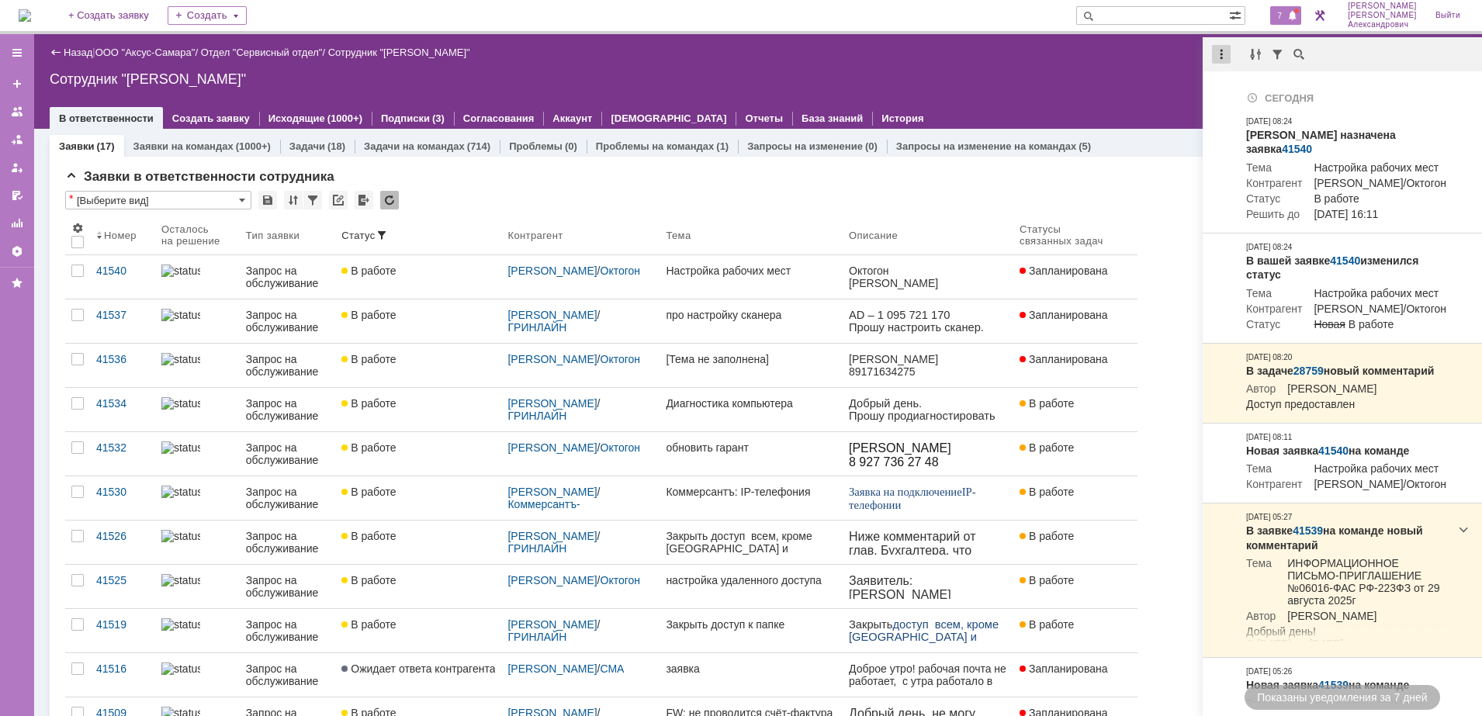
click at [1226, 46] on div at bounding box center [1221, 54] width 19 height 19
click at [1258, 88] on div "Отметить уведомления прочитанными" at bounding box center [1328, 93] width 208 height 11
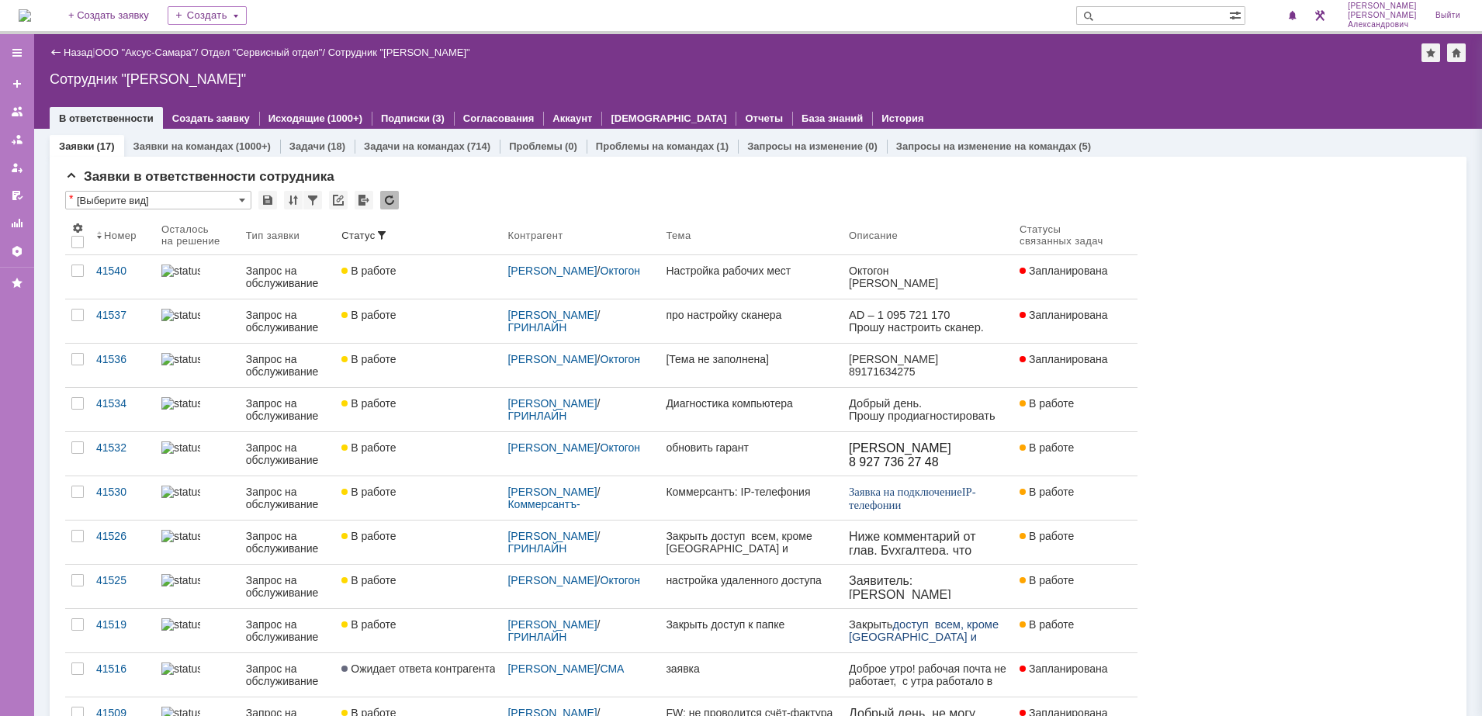
click at [1160, 81] on div "Сотрудник "[PERSON_NAME]"" at bounding box center [758, 79] width 1417 height 16
click at [31, 9] on img at bounding box center [25, 15] width 12 height 12
click at [161, 45] on div "Назад | ООО "Аксус-Самара" / Отдел "Сервисный отдел" / Сотрудник "Галстьян Степ…" at bounding box center [758, 52] width 1417 height 19
click at [158, 50] on link "ООО "Аксус-Самара"" at bounding box center [145, 53] width 100 height 12
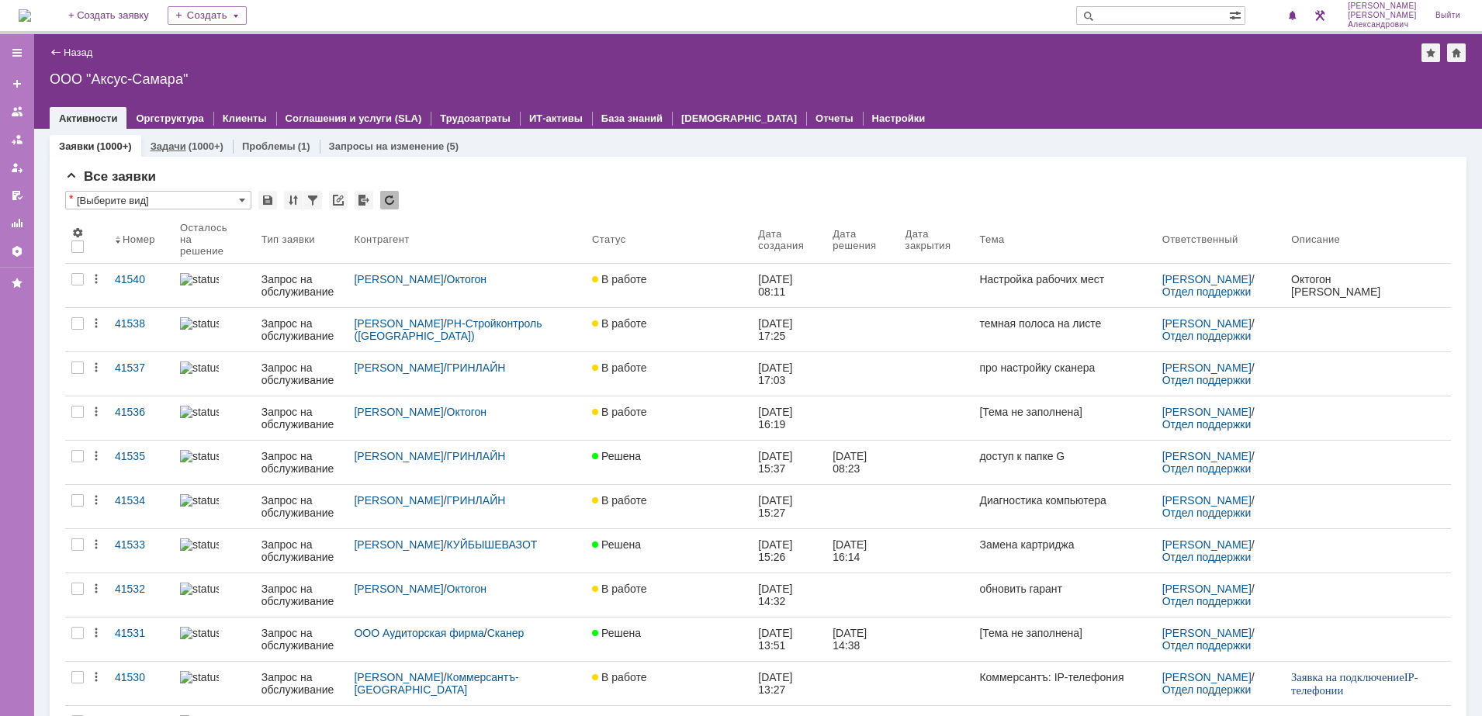
click at [175, 149] on link "Задачи" at bounding box center [168, 146] width 36 height 12
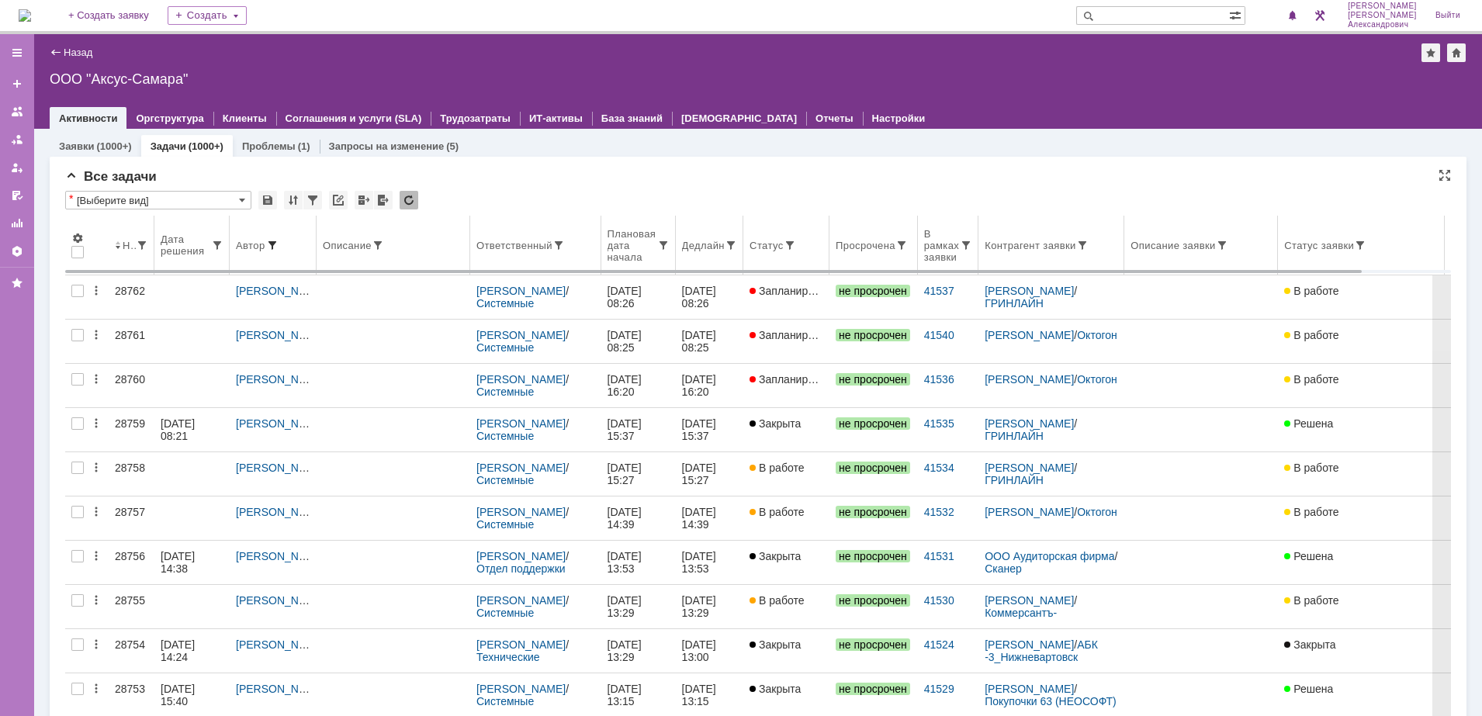
click at [270, 243] on span at bounding box center [272, 245] width 12 height 12
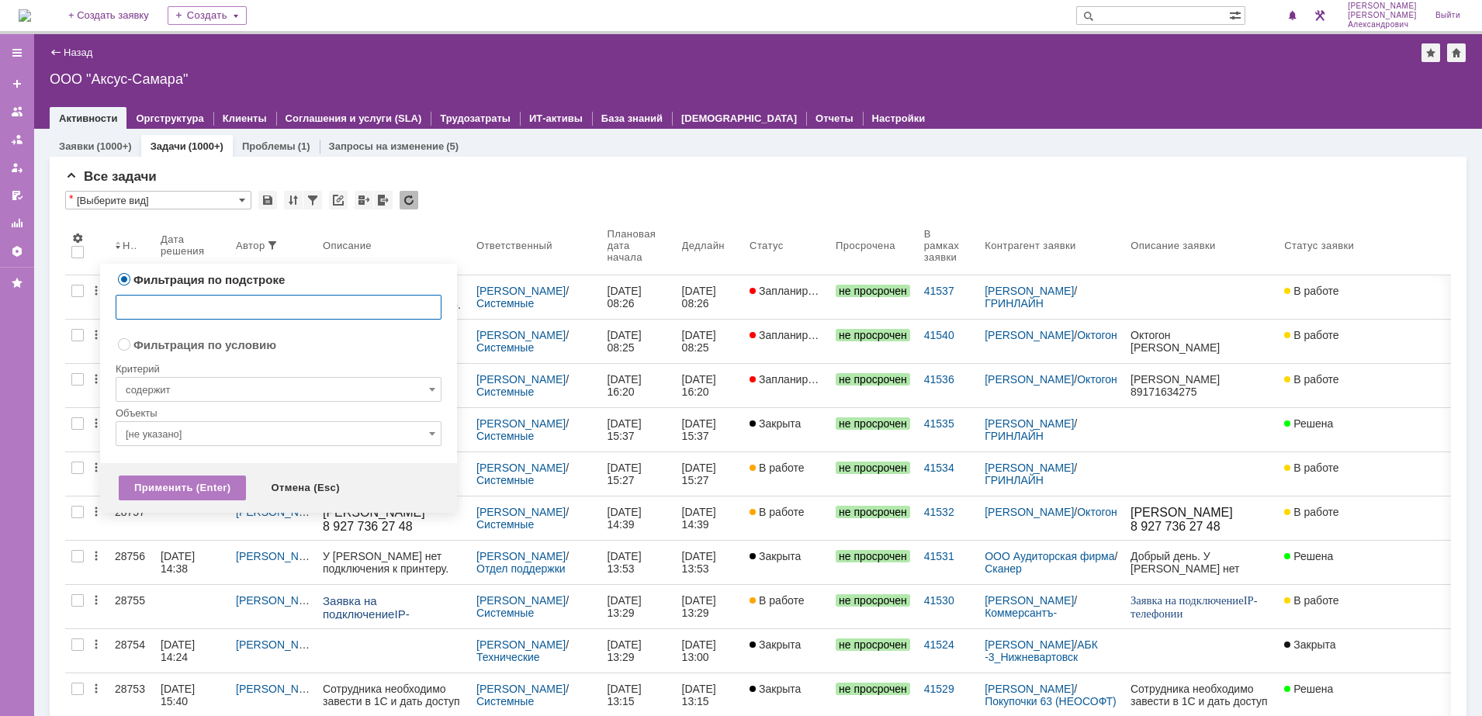
radio input "false"
radio input "true"
click at [386, 386] on input "содержит" at bounding box center [279, 389] width 326 height 25
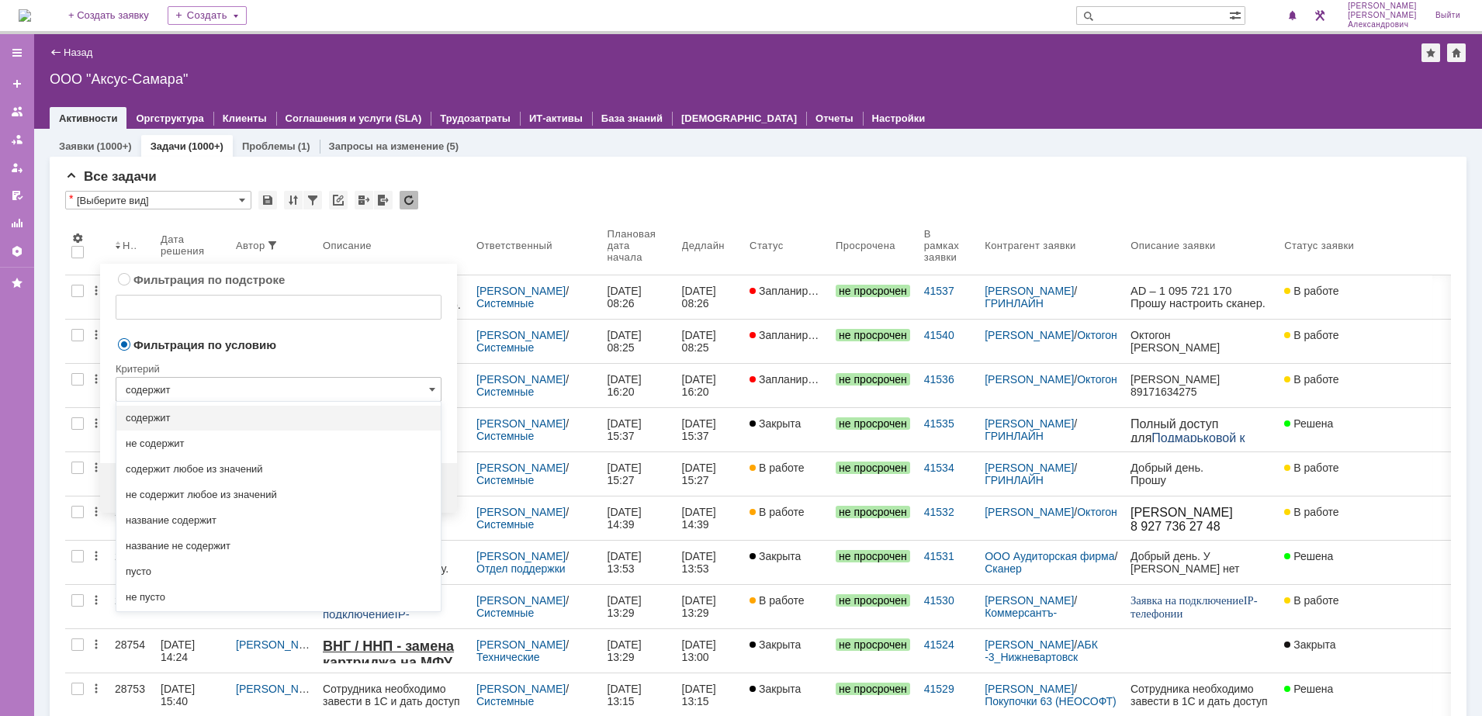
click at [379, 362] on div "Критерий" at bounding box center [279, 366] width 326 height 21
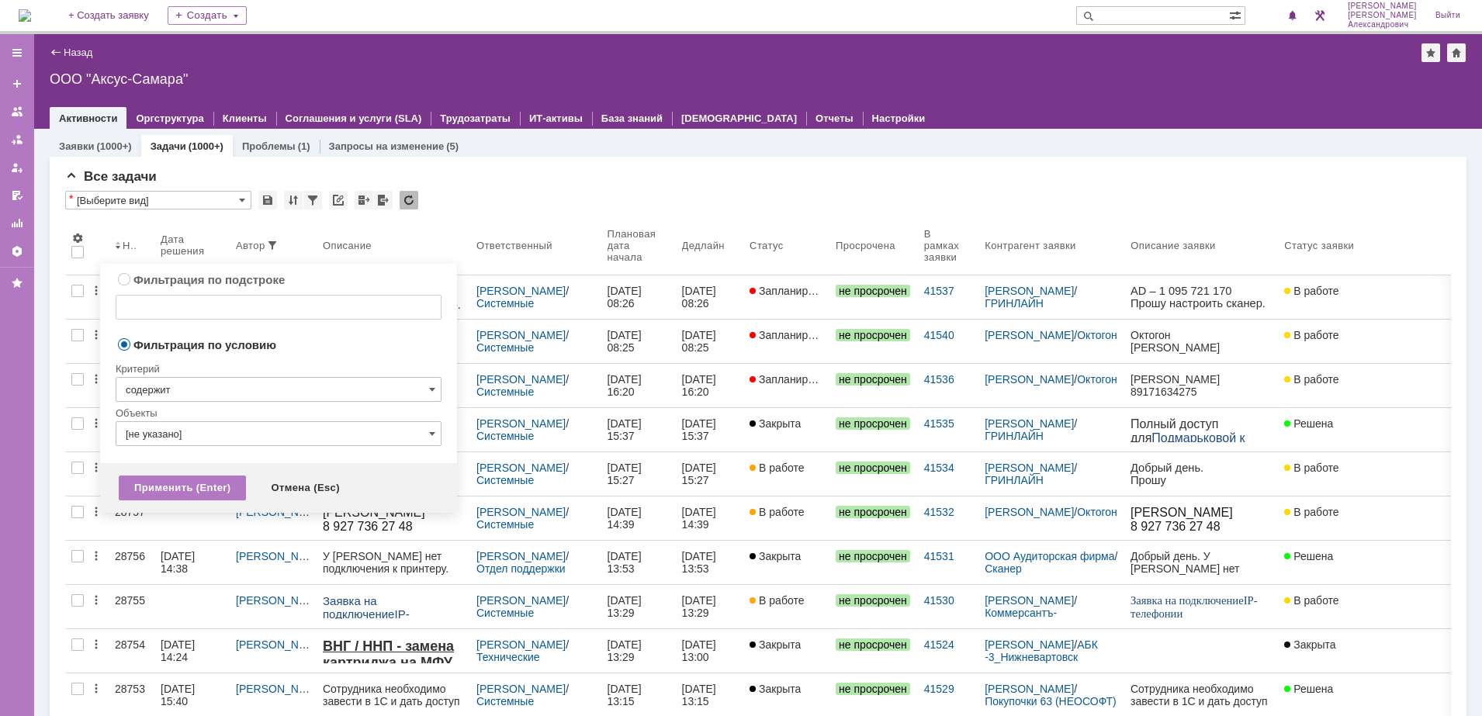
type input "содержит"
click at [230, 448] on div at bounding box center [279, 451] width 326 height 11
click at [235, 439] on input "[не указано]" at bounding box center [279, 433] width 326 height 25
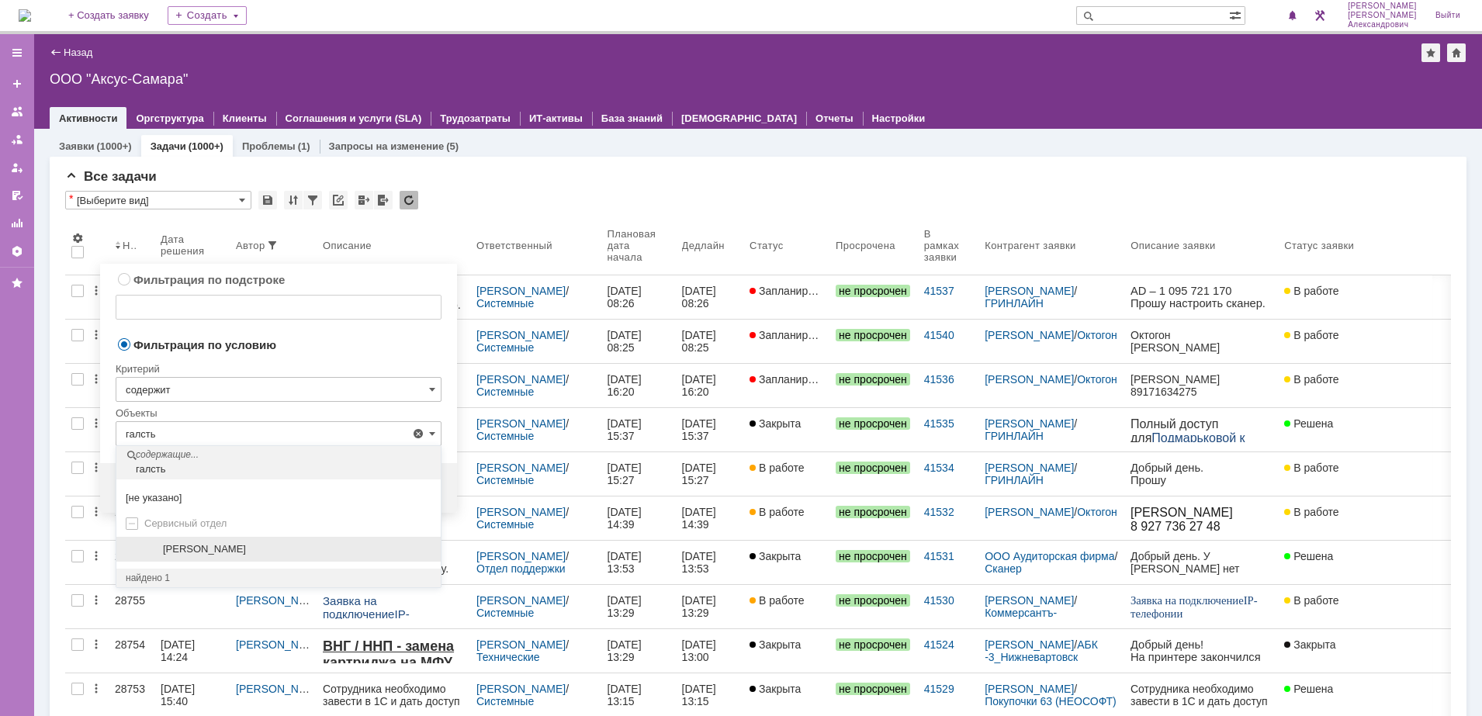
click at [148, 550] on div "[PERSON_NAME]" at bounding box center [287, 549] width 287 height 12
type input "[PERSON_NAME]"
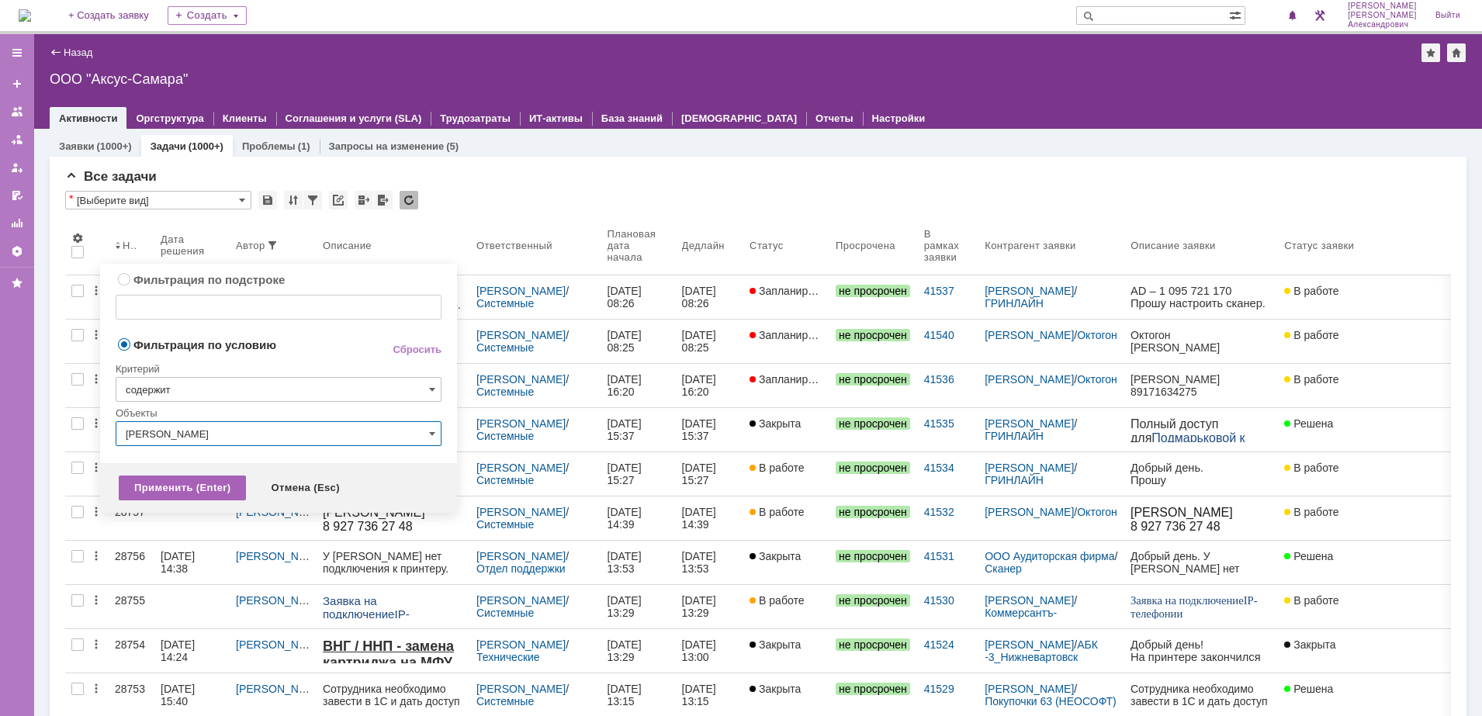
click at [174, 486] on div "Применить (Enter)" at bounding box center [182, 488] width 127 height 25
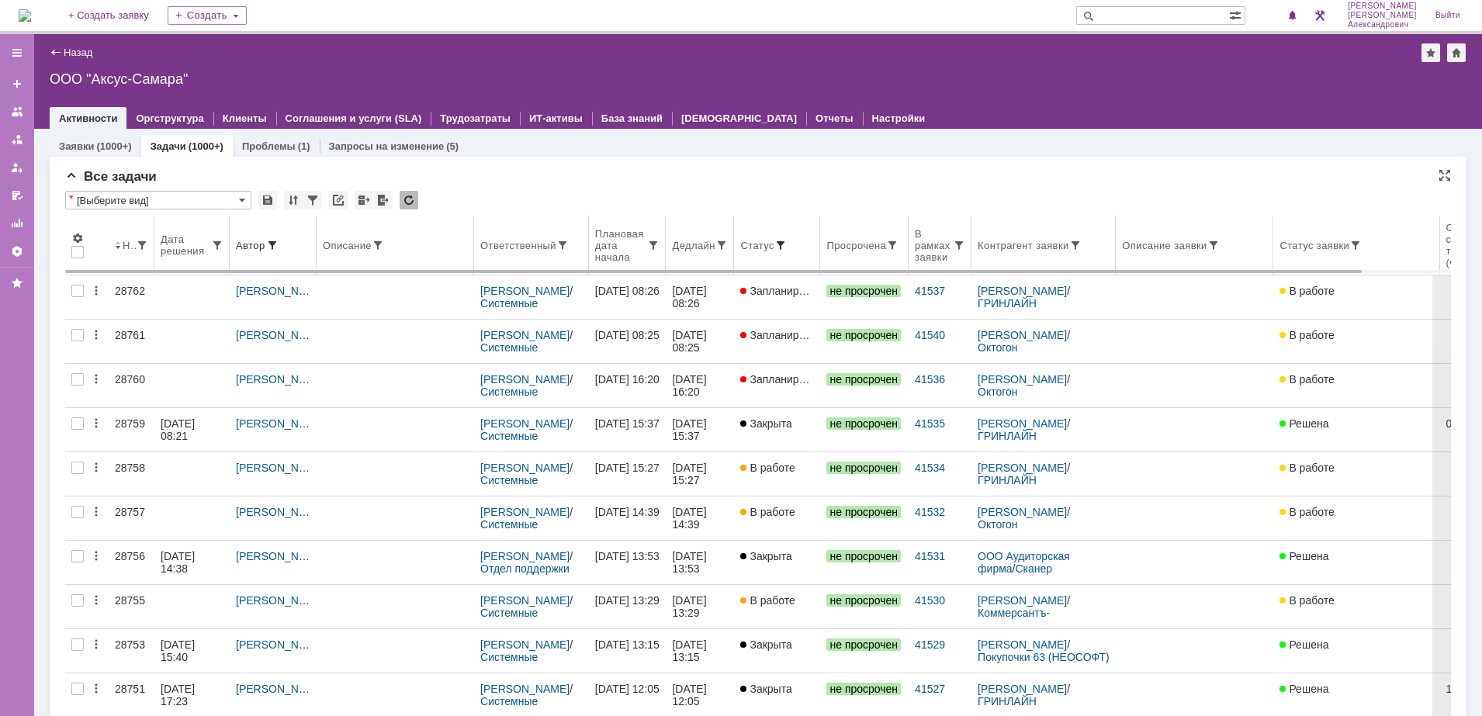
click at [787, 247] on span at bounding box center [780, 245] width 12 height 12
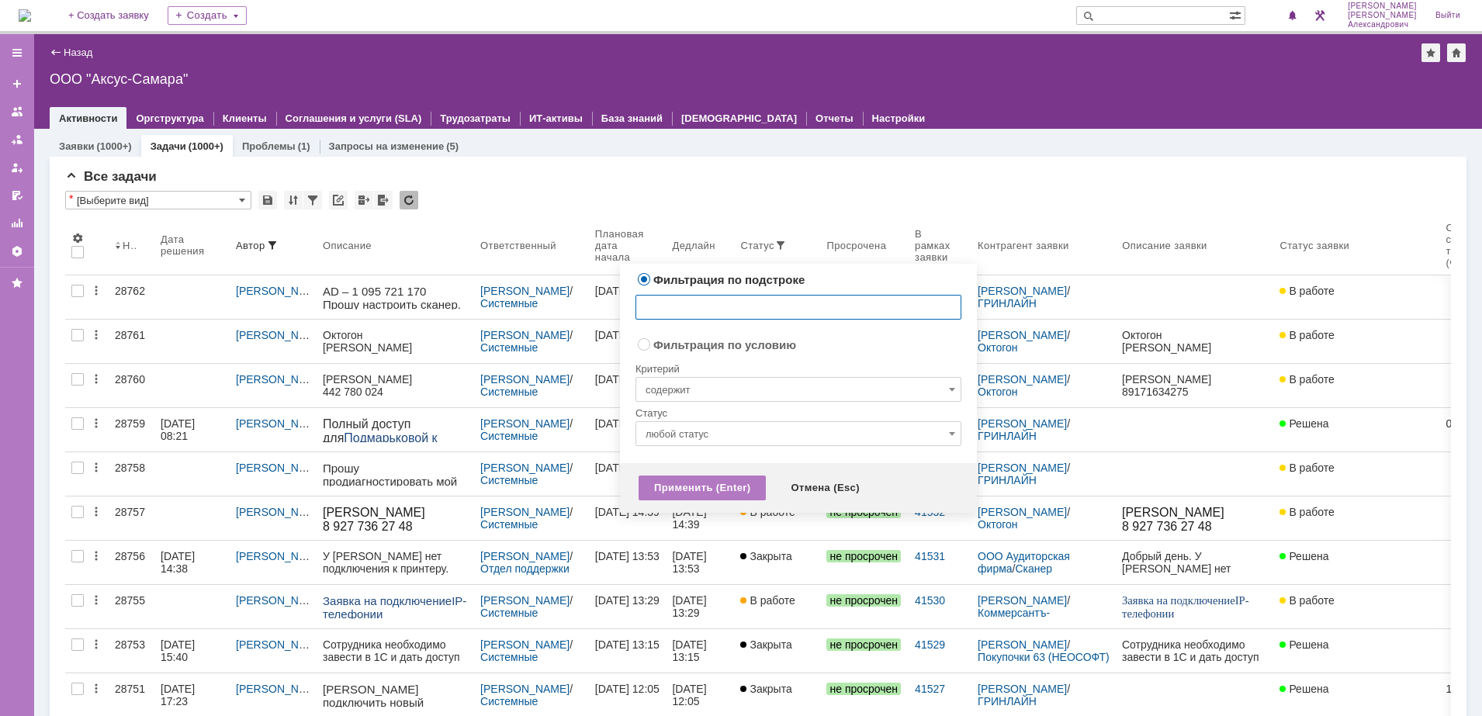
radio input "false"
radio input "true"
click at [884, 395] on input "содержит" at bounding box center [798, 389] width 326 height 25
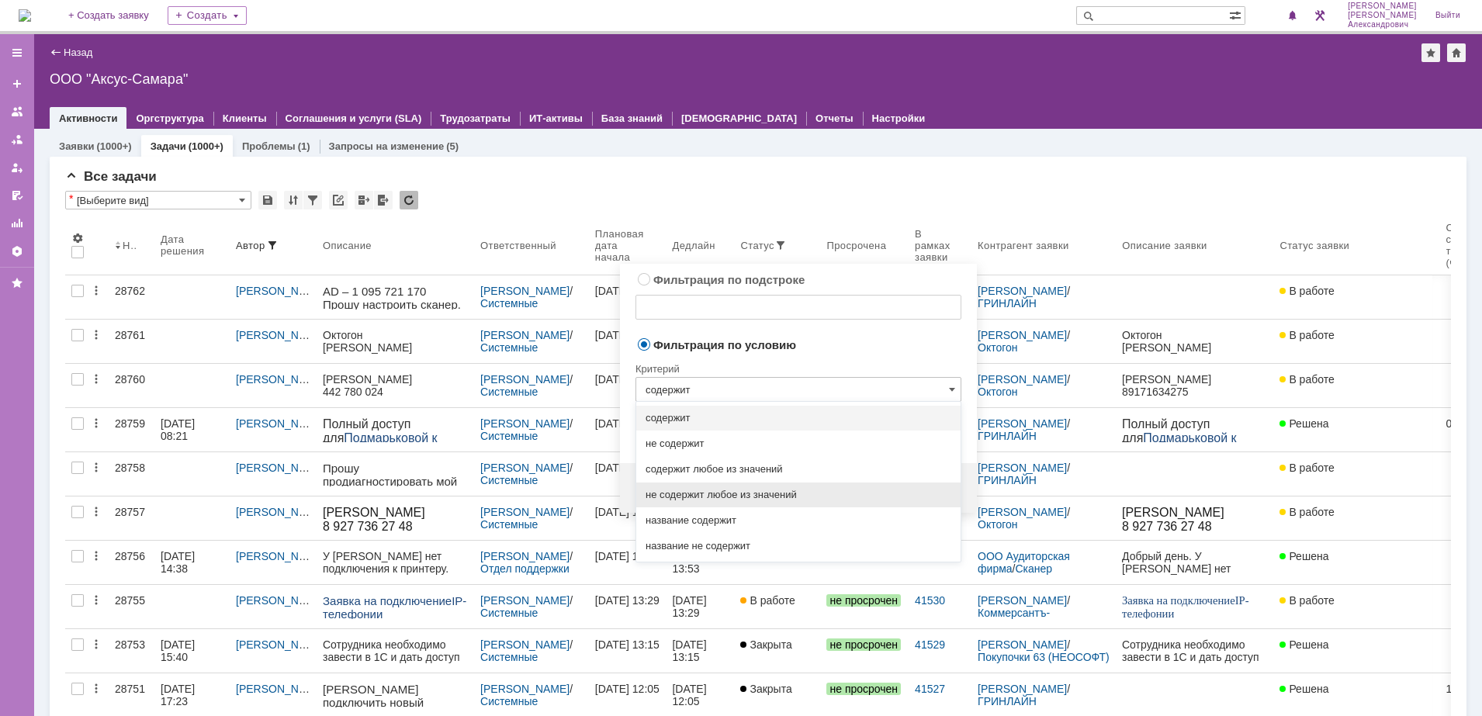
click at [807, 494] on span "не содержит любое из значений" at bounding box center [798, 495] width 306 height 12
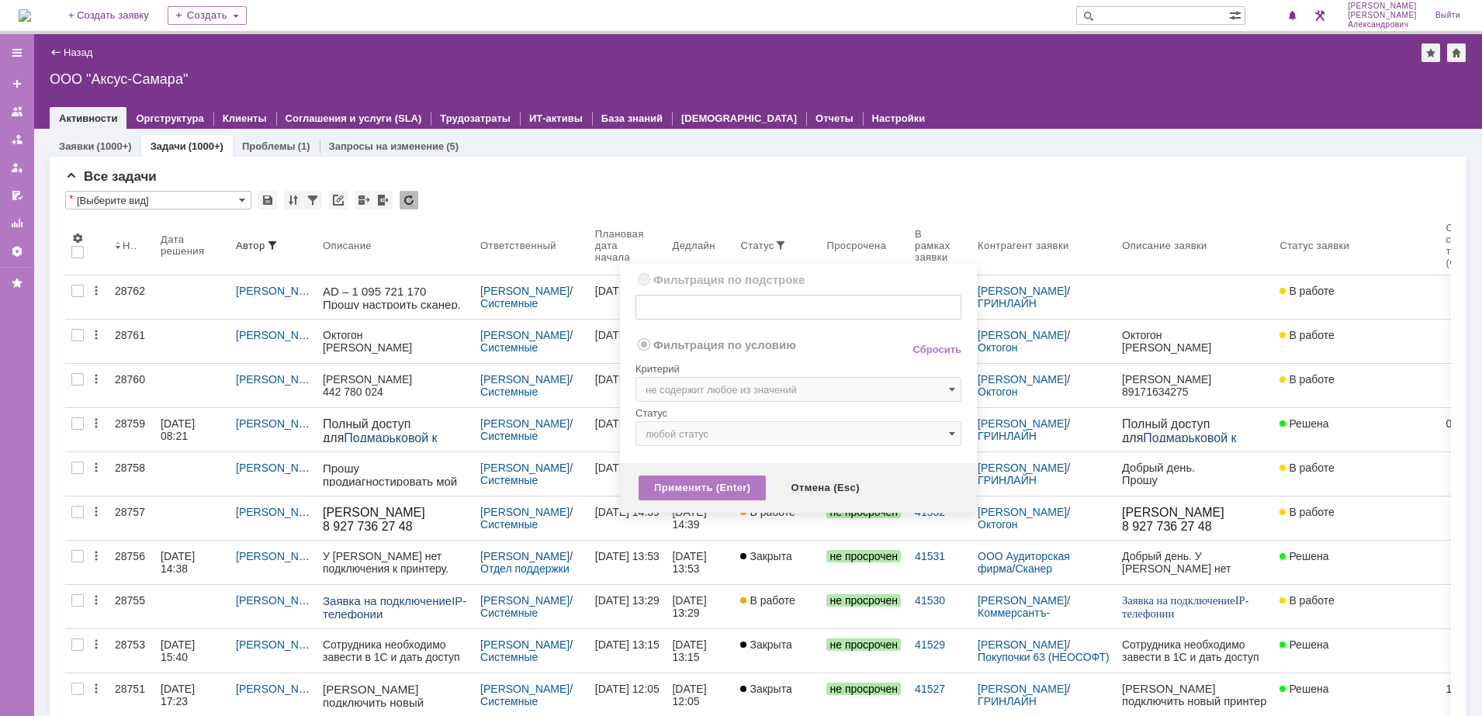
type input "не содержит любое из значений"
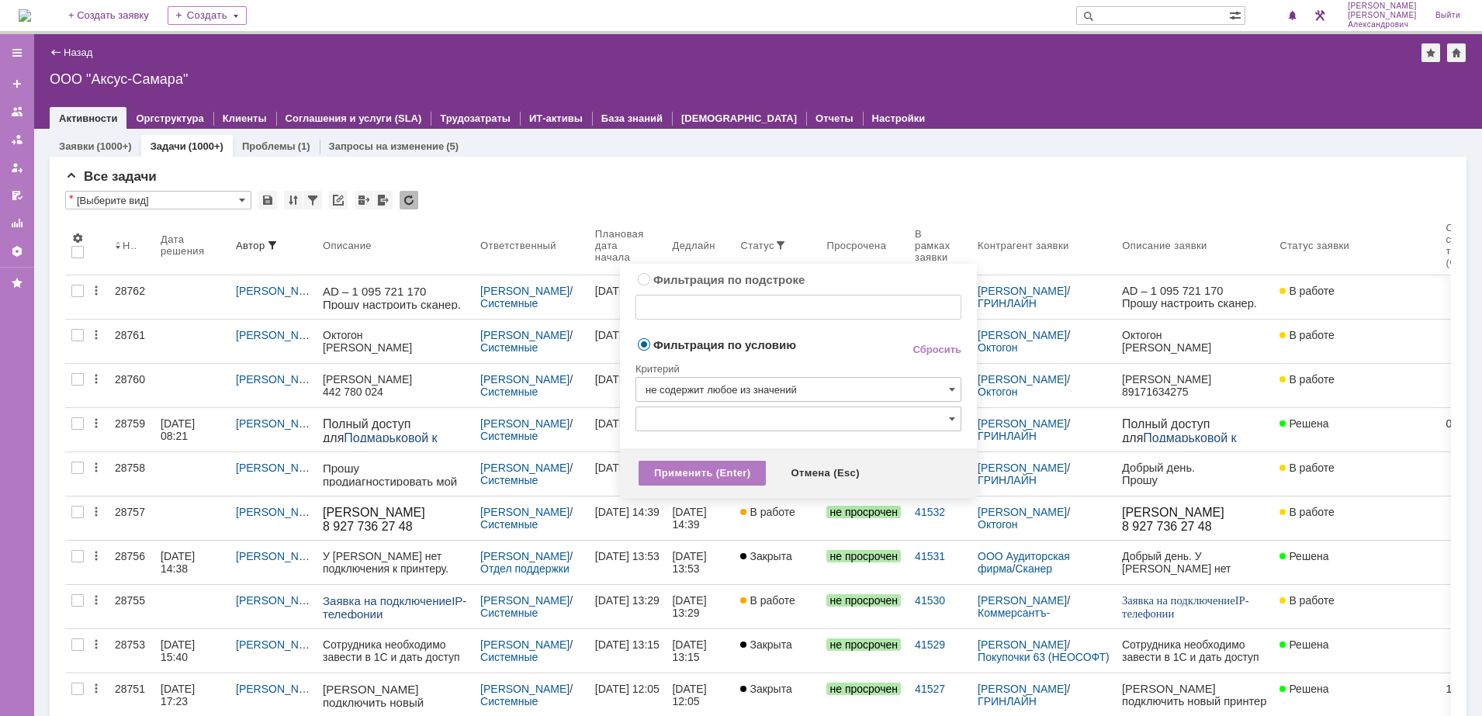
click at [891, 420] on input "text" at bounding box center [798, 419] width 326 height 25
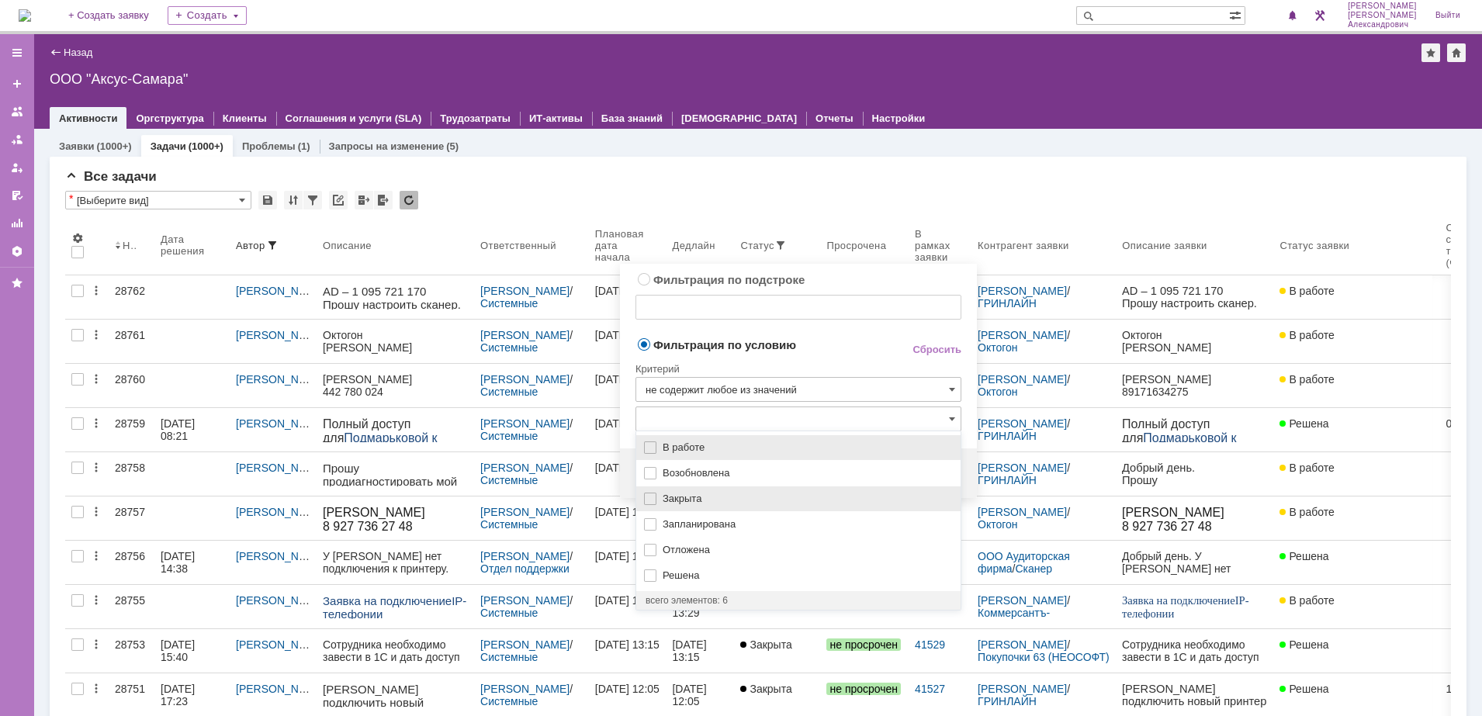
click at [778, 496] on span "Закрыта" at bounding box center [807, 499] width 289 height 12
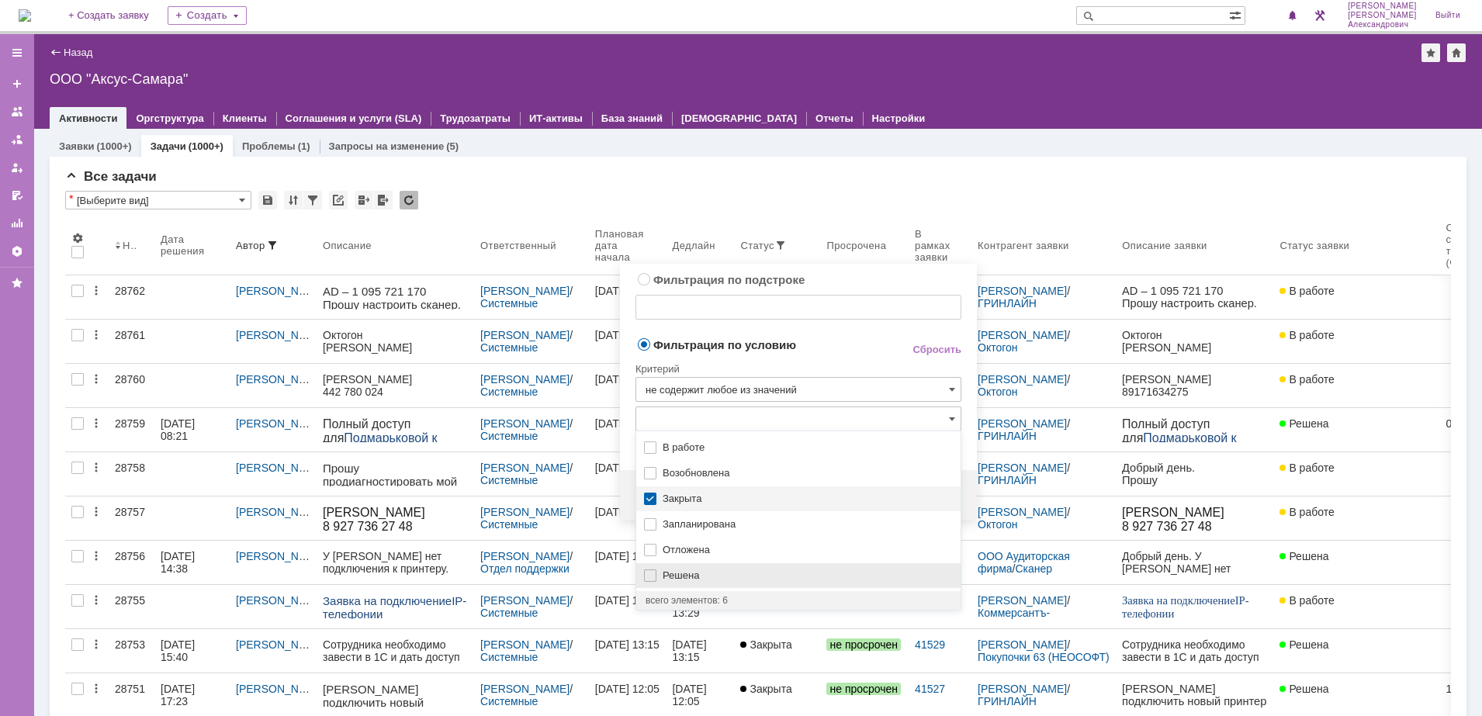
click at [706, 573] on span "Решена" at bounding box center [807, 575] width 289 height 12
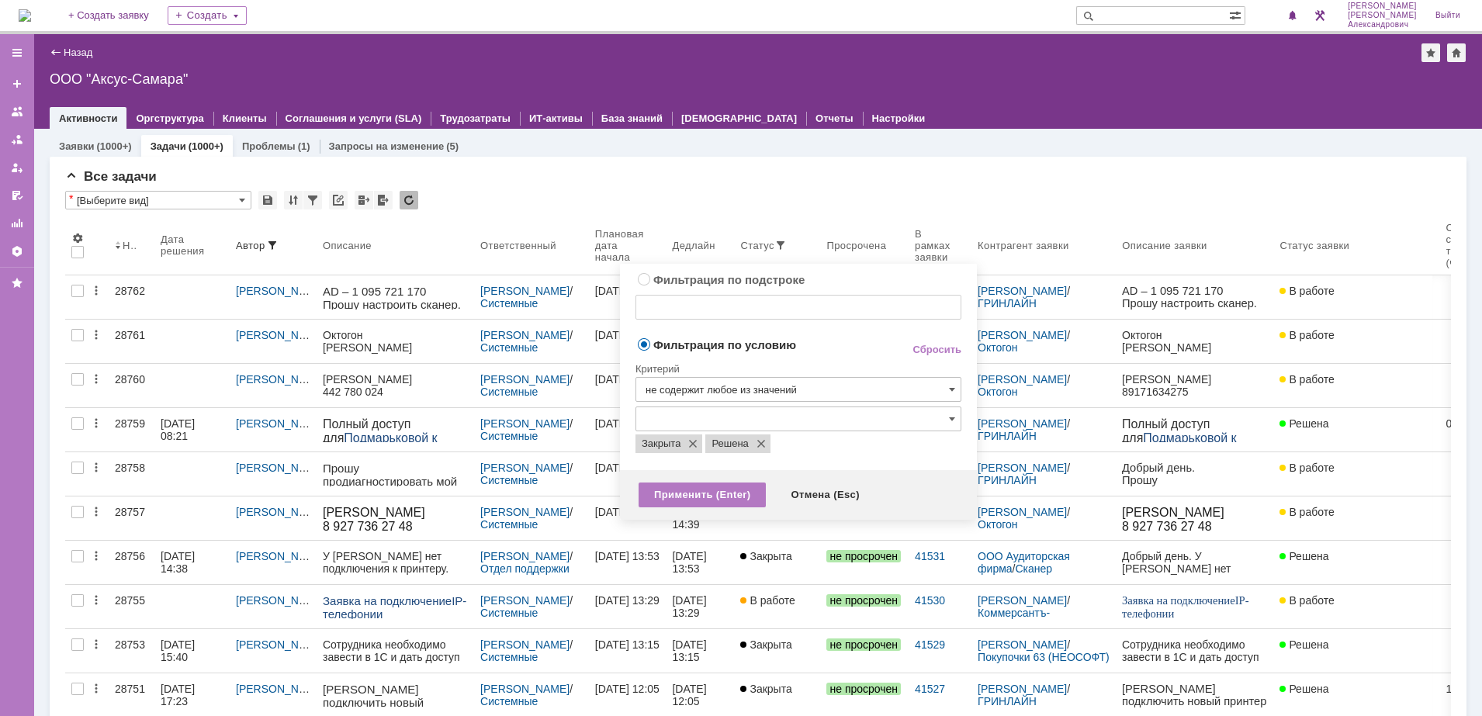
click at [863, 350] on span "Фильтрация по условию" at bounding box center [760, 344] width 251 height 15
click at [711, 494] on div "Применить (Enter)" at bounding box center [701, 495] width 127 height 25
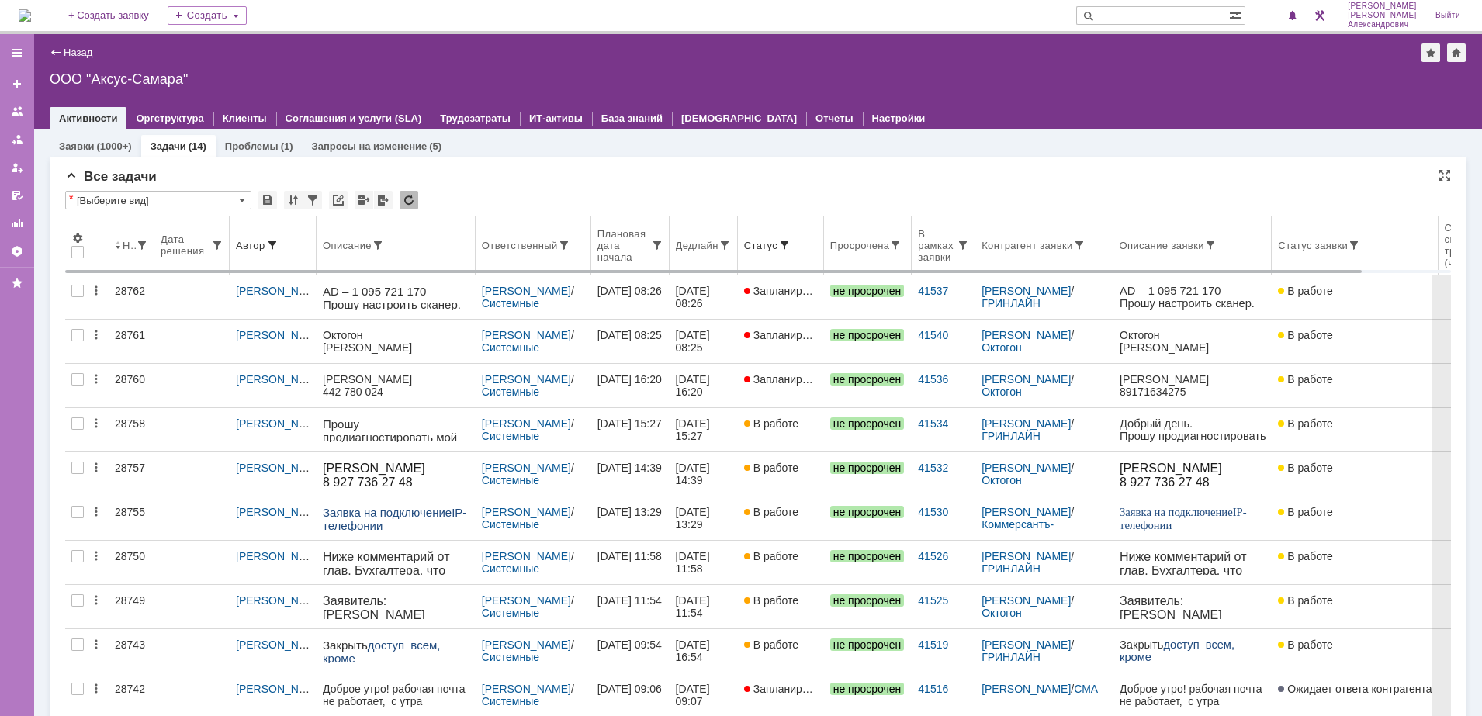
click at [722, 258] on th "Дедлайн" at bounding box center [703, 246] width 68 height 60
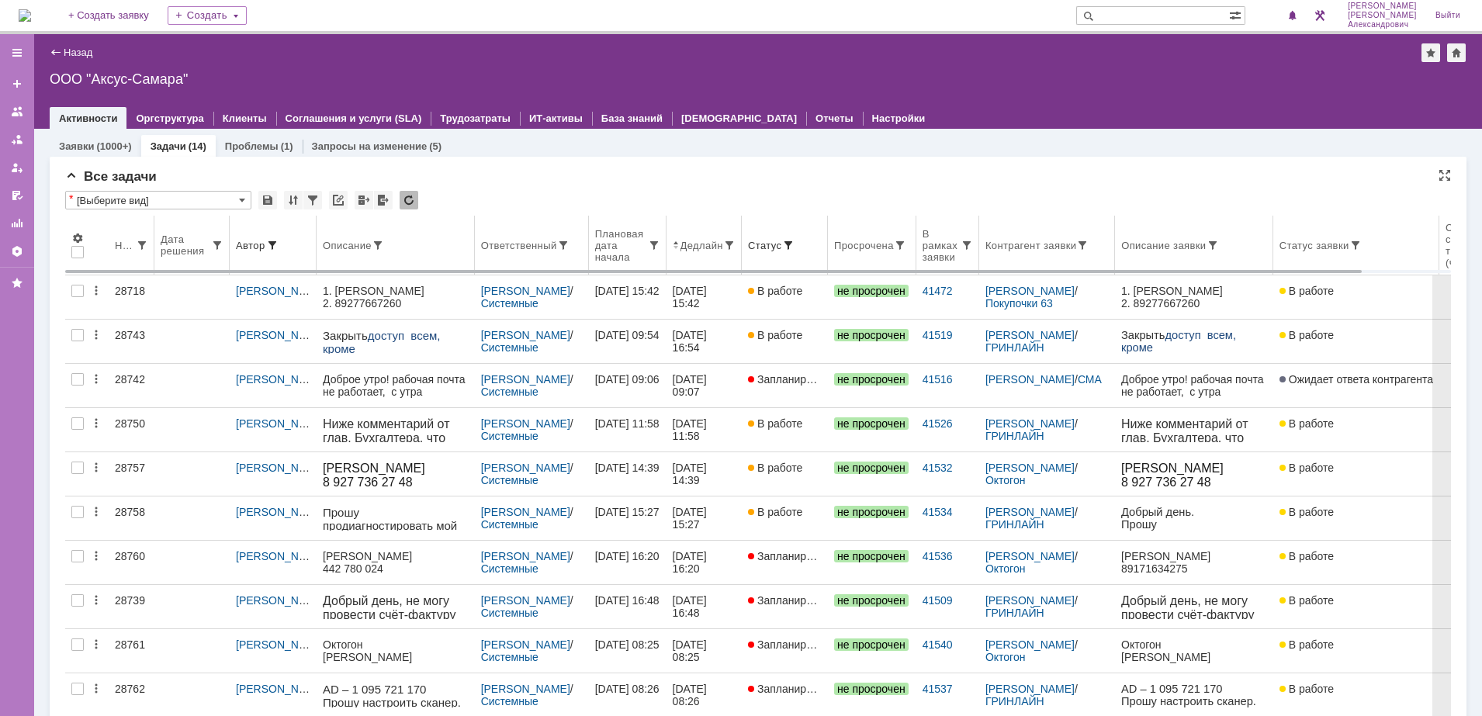
click at [515, 249] on div "Ответственный" at bounding box center [519, 246] width 76 height 12
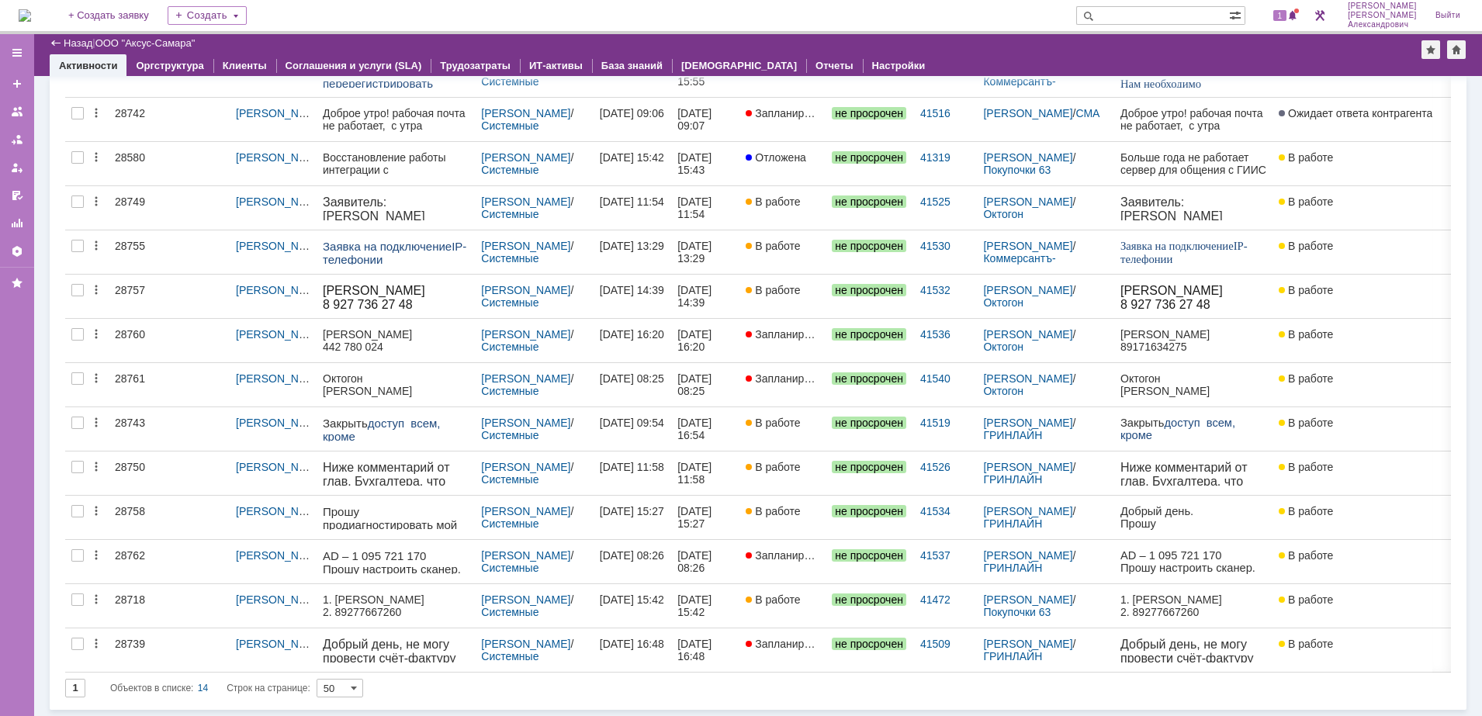
click at [24, 10] on img at bounding box center [25, 15] width 12 height 12
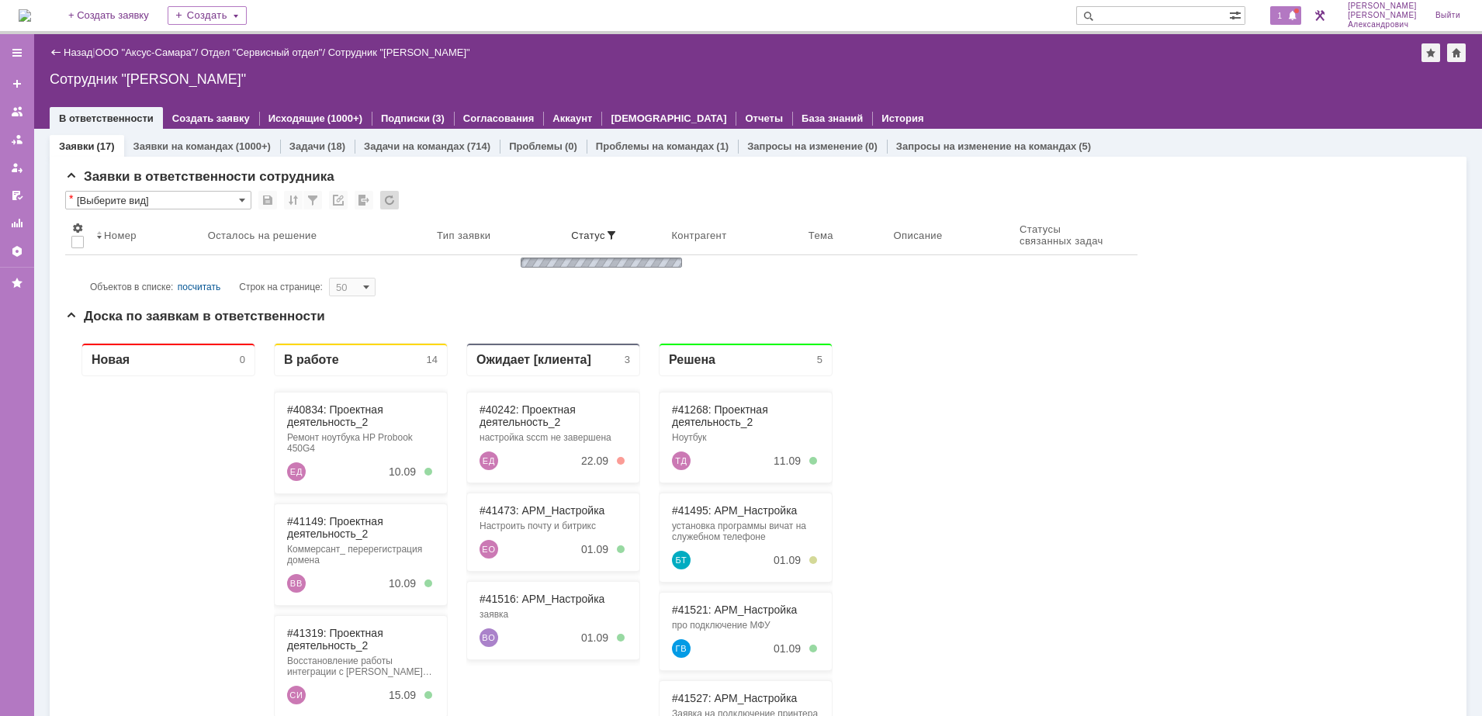
click at [1287, 10] on span "1" at bounding box center [1280, 15] width 14 height 11
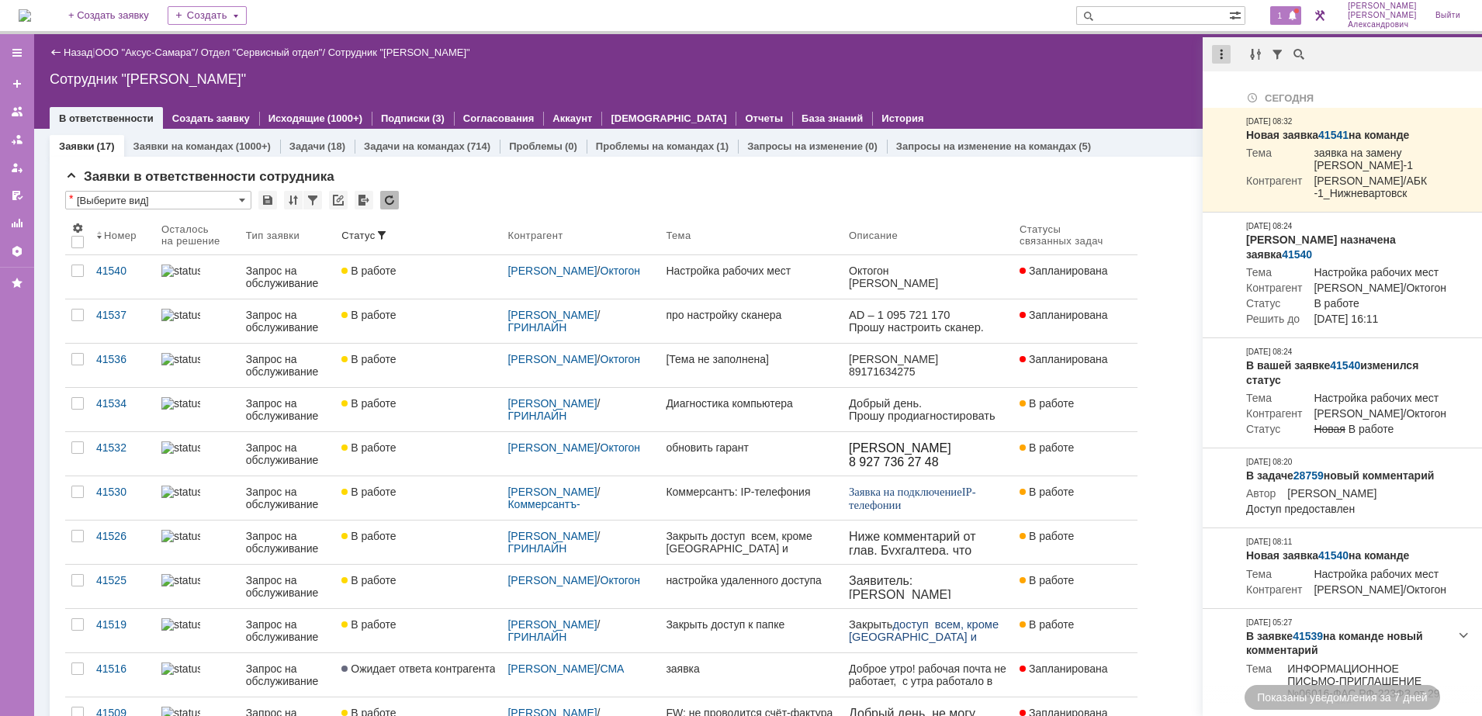
click at [1220, 56] on div at bounding box center [1221, 54] width 19 height 19
click at [1246, 97] on div "Отметить уведомления прочитанными" at bounding box center [1328, 93] width 208 height 11
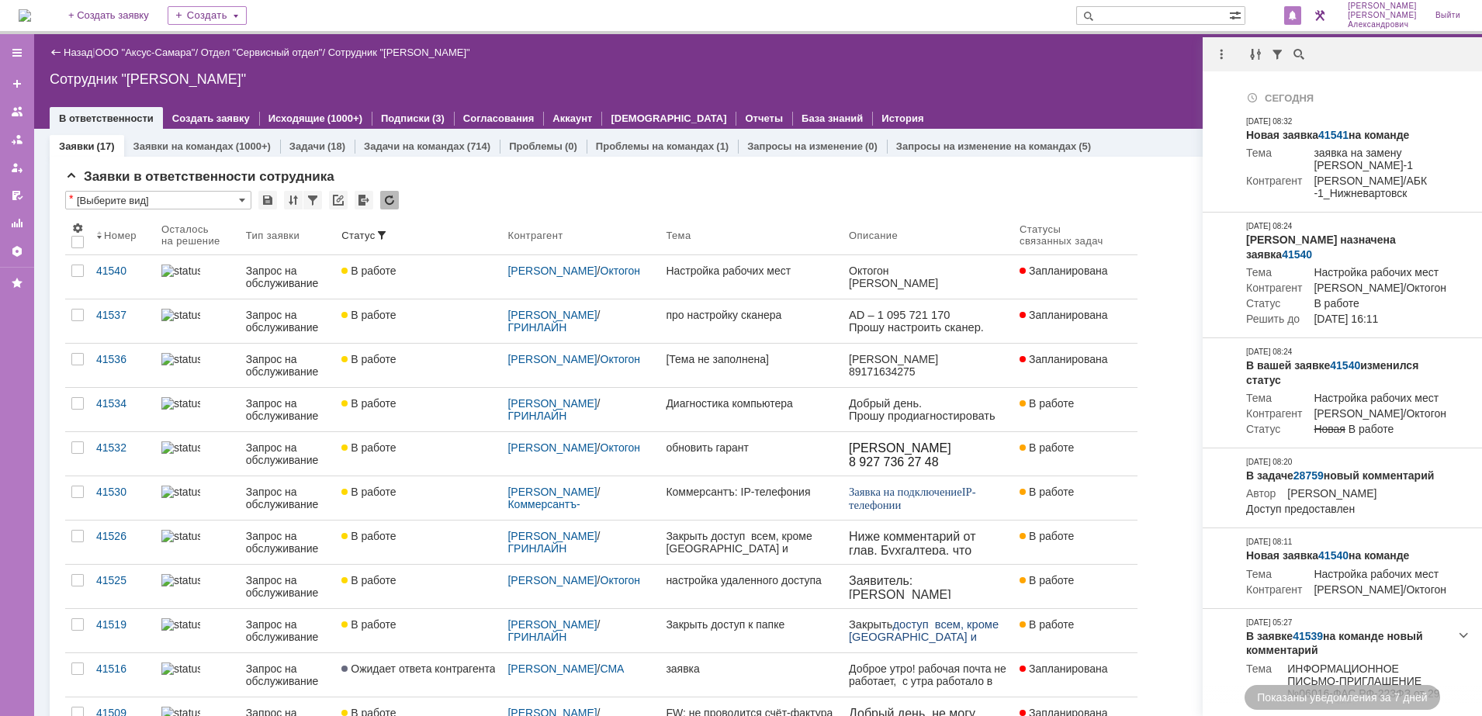
click at [991, 61] on div "Назад | ООО "Аксус-Самара" / Отдел "Сервисный отдел" / Сотрудник "Галстьян Степ…" at bounding box center [758, 52] width 1417 height 19
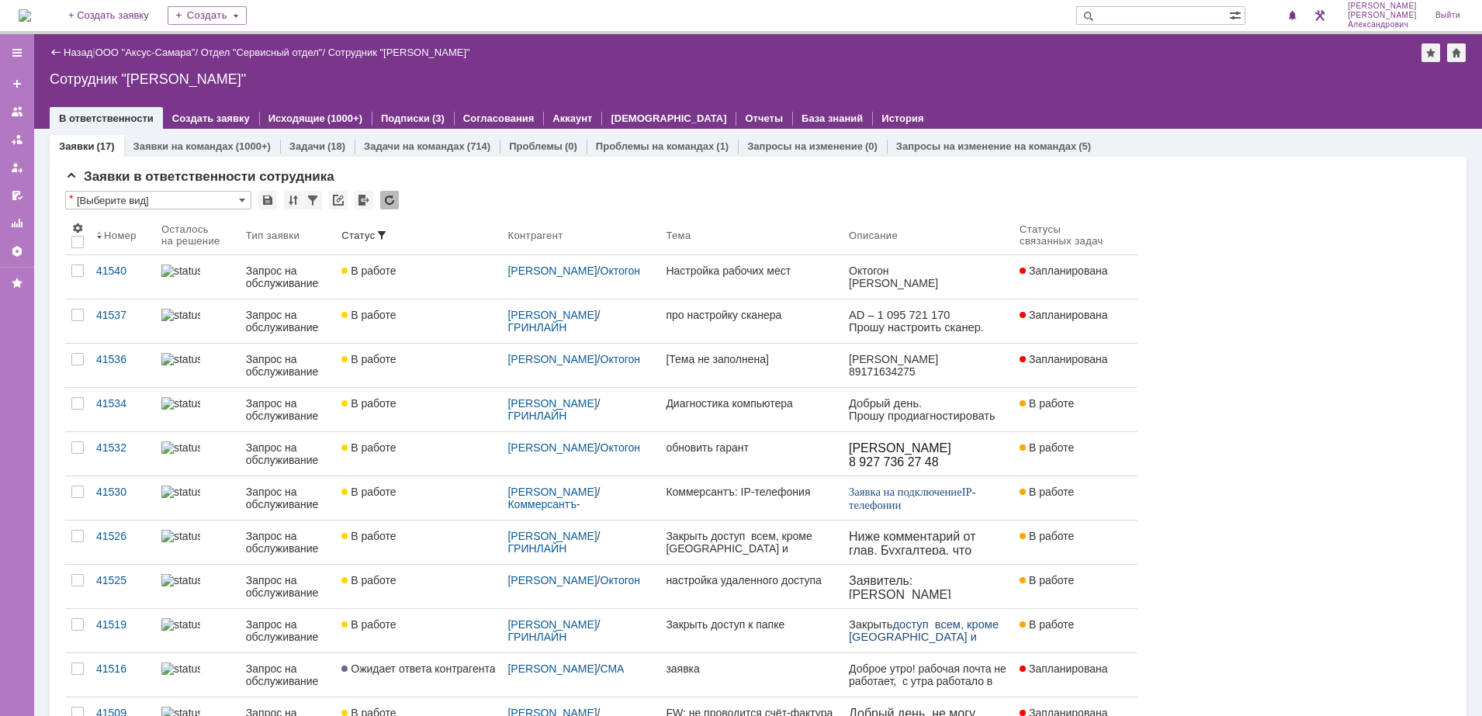
click at [25, 12] on img at bounding box center [25, 15] width 12 height 12
click at [31, 22] on img at bounding box center [25, 15] width 12 height 12
click at [170, 48] on link "ООО "Аксус-Самара"" at bounding box center [145, 53] width 100 height 12
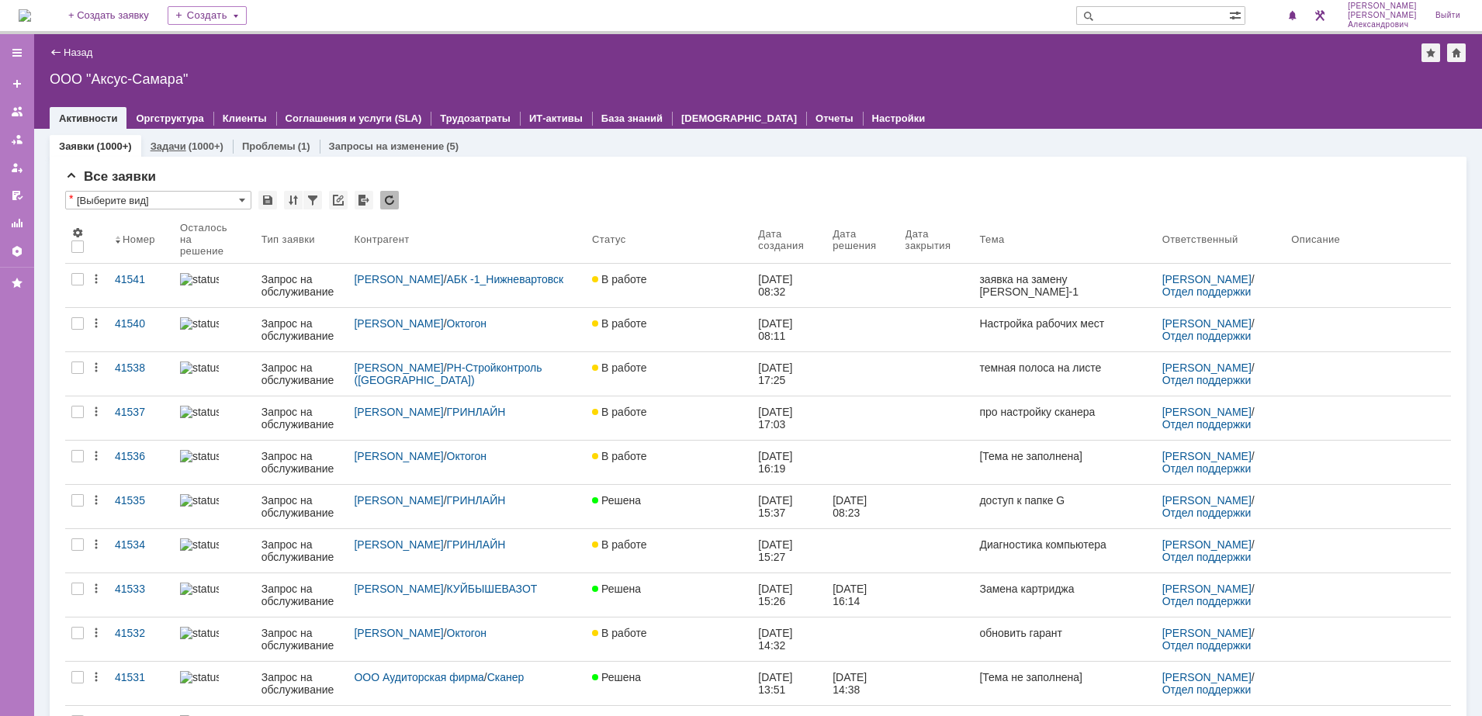
click at [195, 144] on div "(1000+)" at bounding box center [206, 146] width 35 height 12
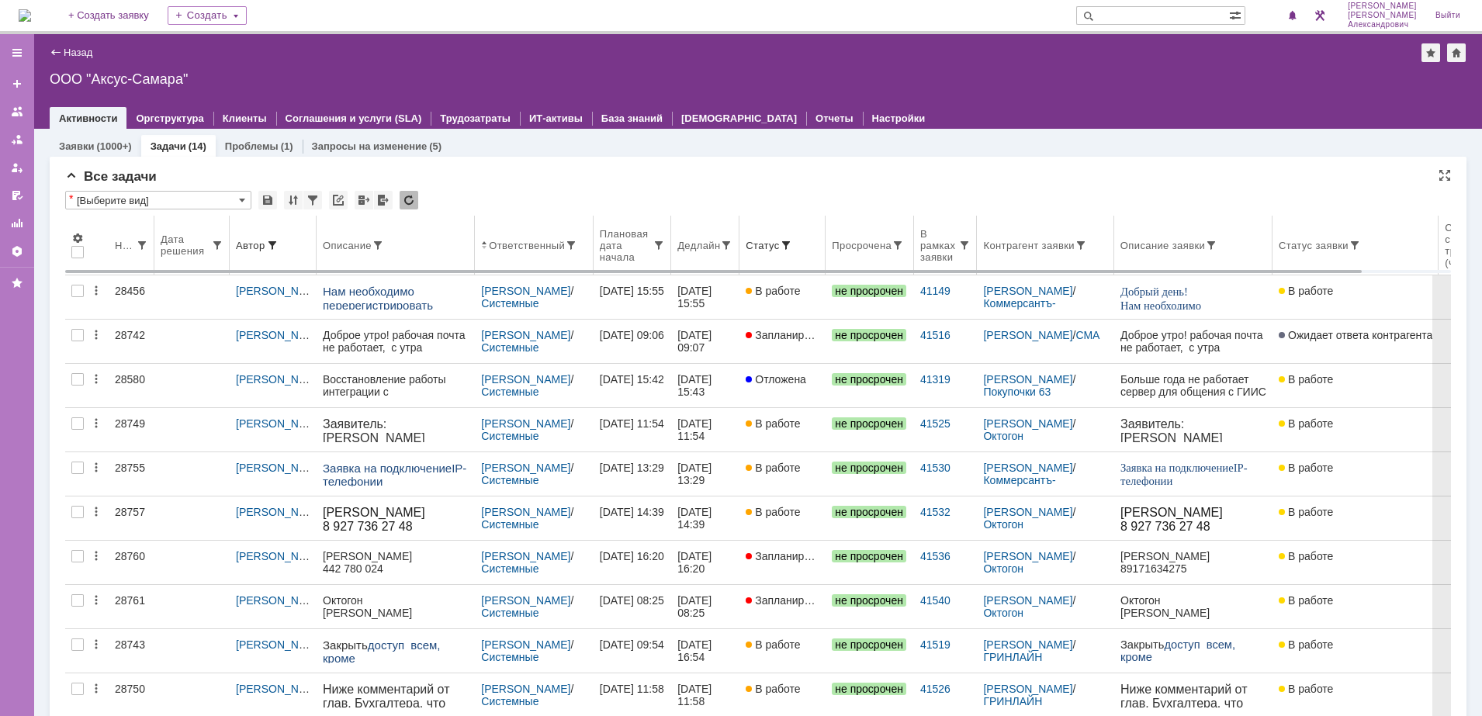
click at [773, 253] on th "Статус" at bounding box center [782, 246] width 86 height 60
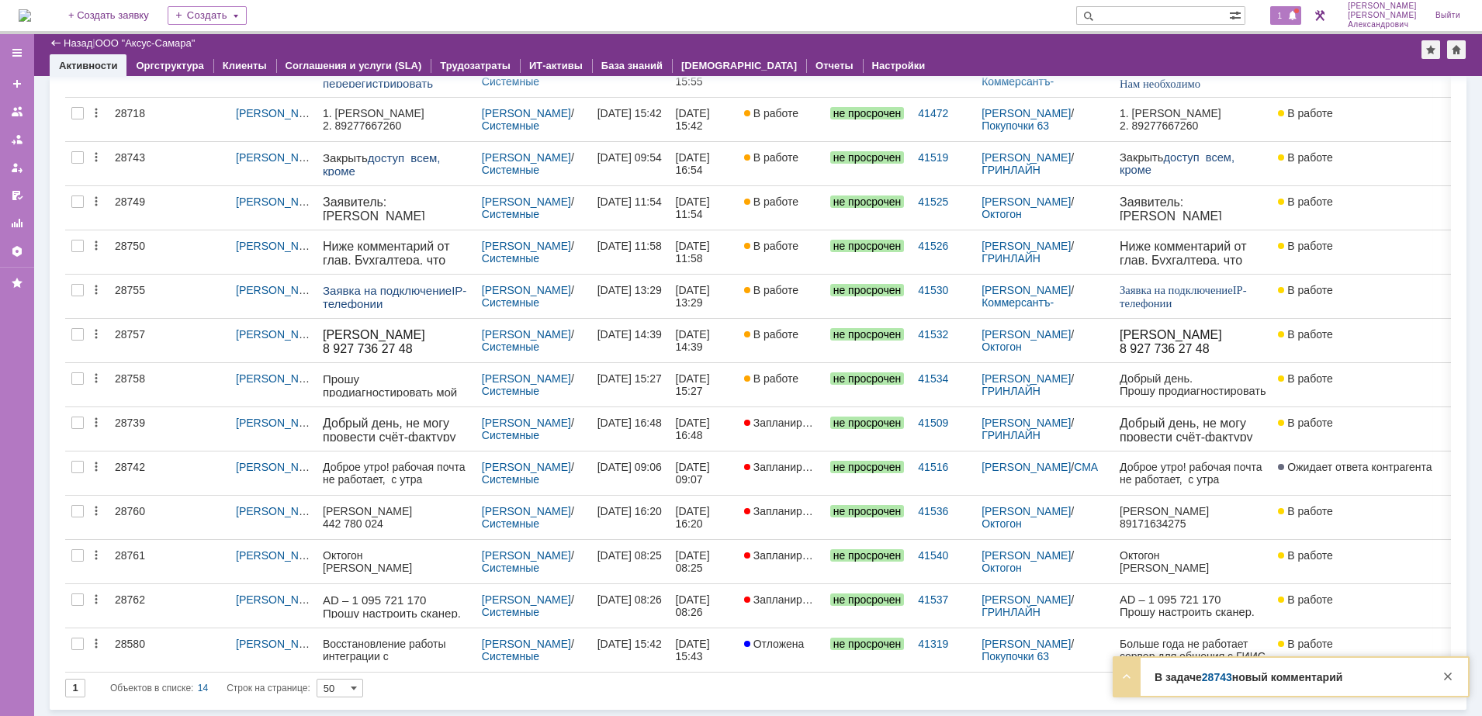
click at [1285, 20] on span "1" at bounding box center [1280, 15] width 14 height 11
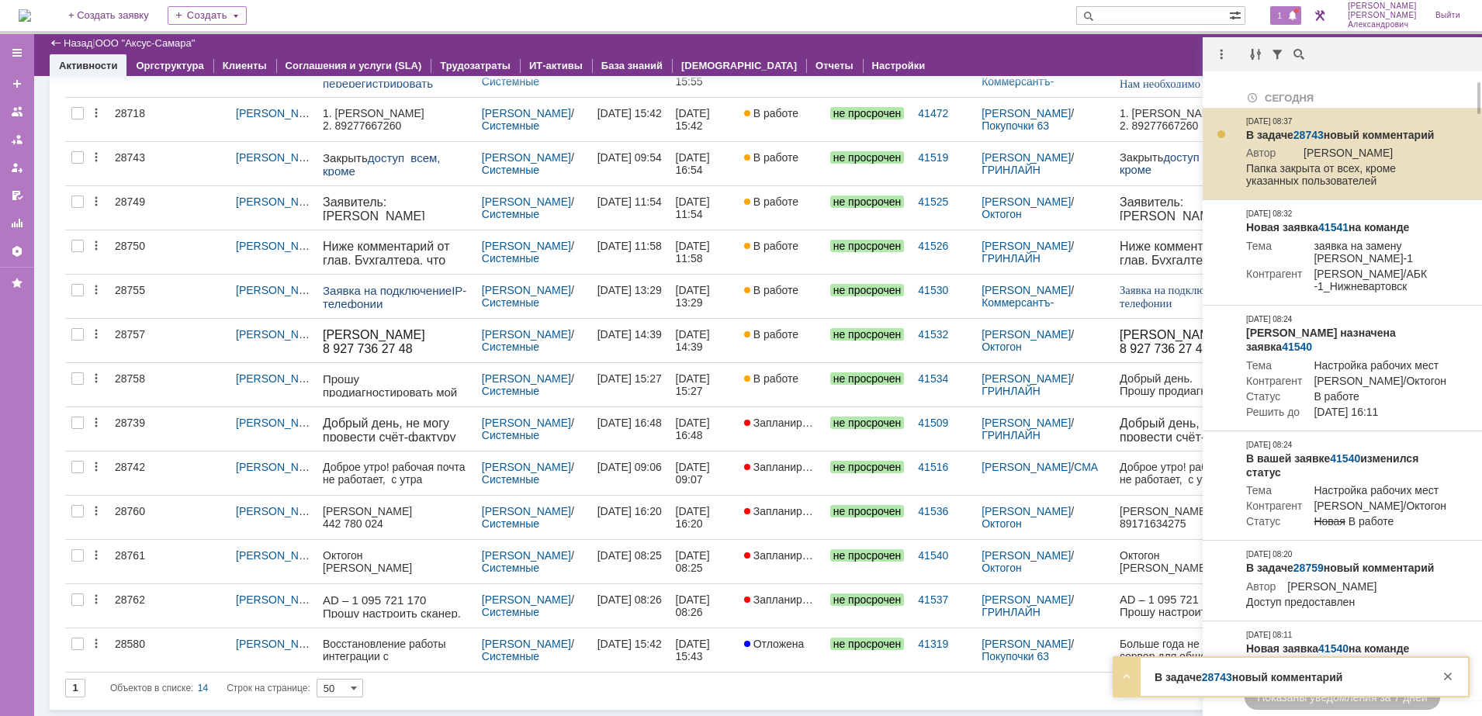
click at [1308, 136] on link "28743" at bounding box center [1308, 135] width 30 height 12
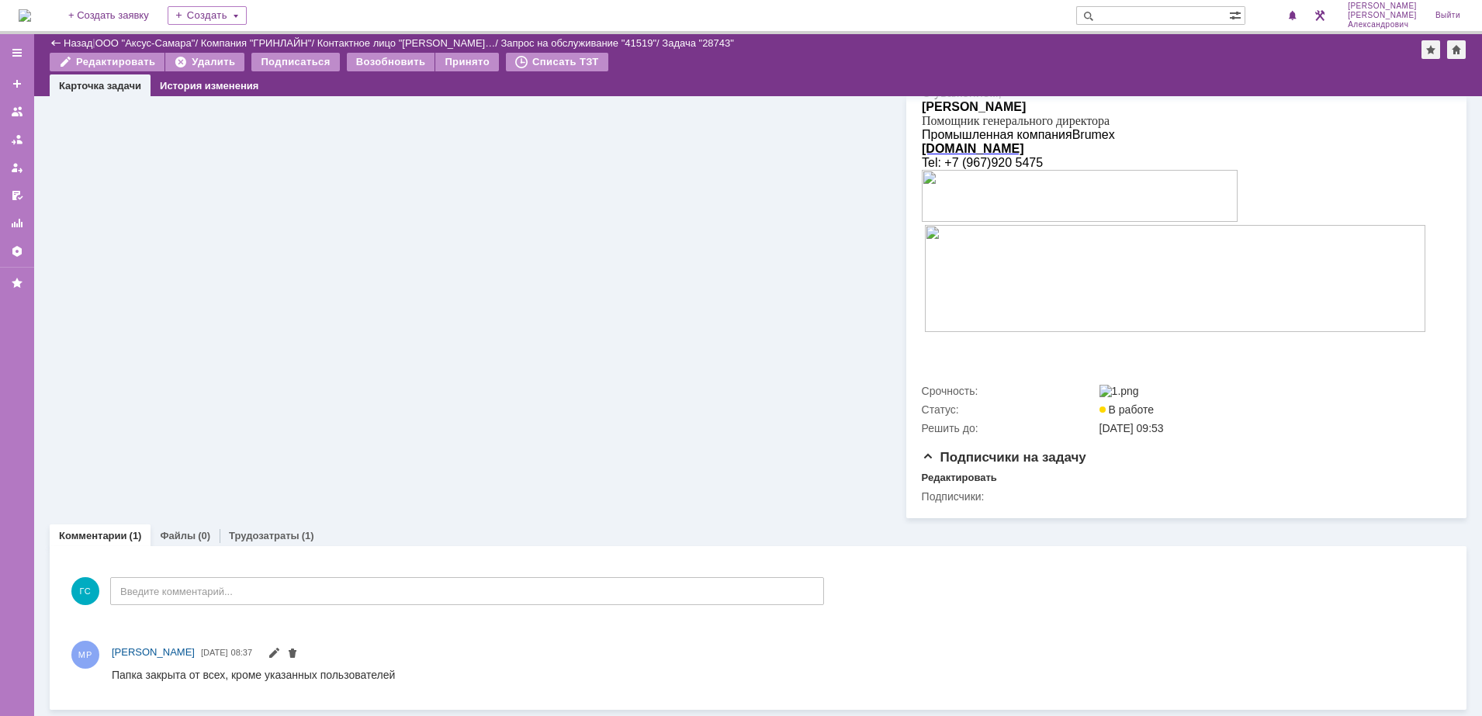
scroll to position [320, 0]
drag, startPoint x: 112, startPoint y: 674, endPoint x: 396, endPoint y: 680, distance: 283.2
click at [396, 680] on html "Папка закрыта от всех, кроме указанных пользователей" at bounding box center [770, 675] width 1317 height 14
copy div "Папка закрыта от всех, кроме указанных пользователей"
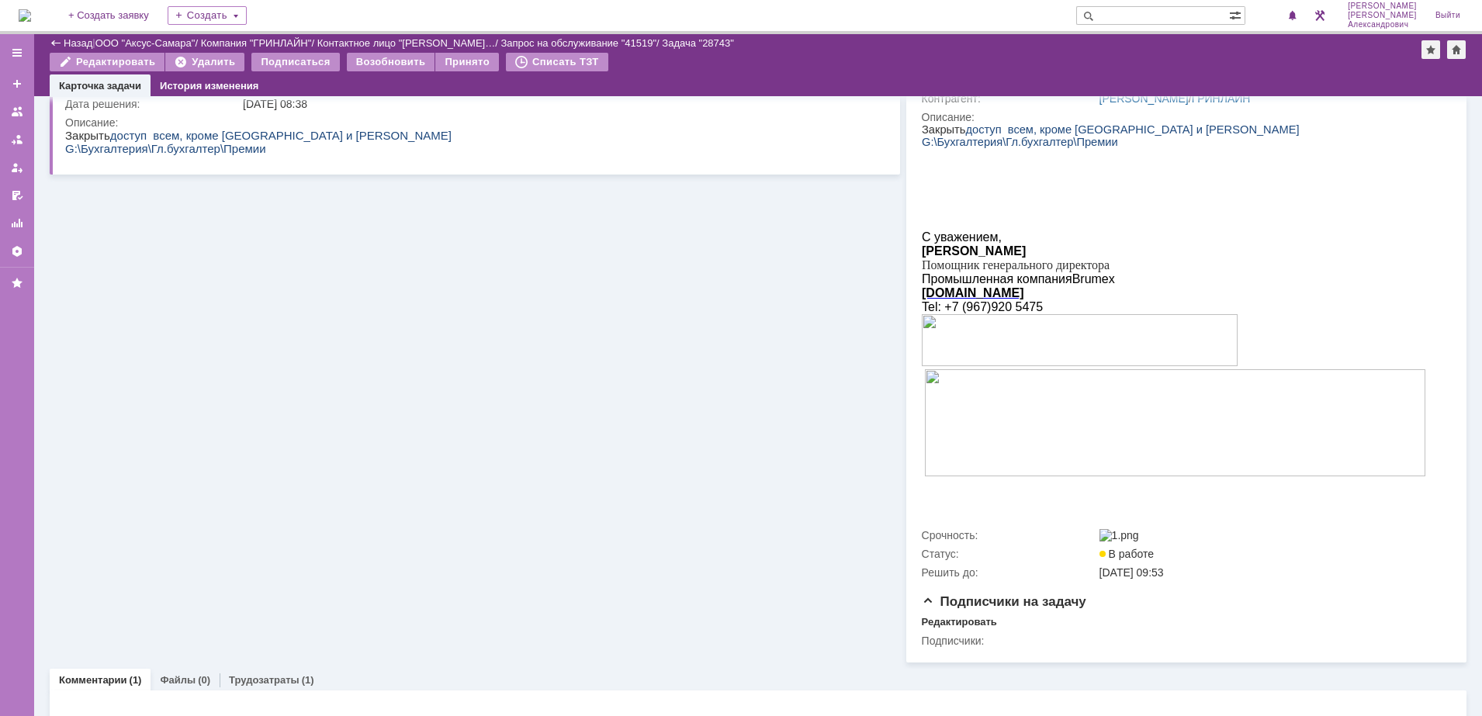
scroll to position [0, 0]
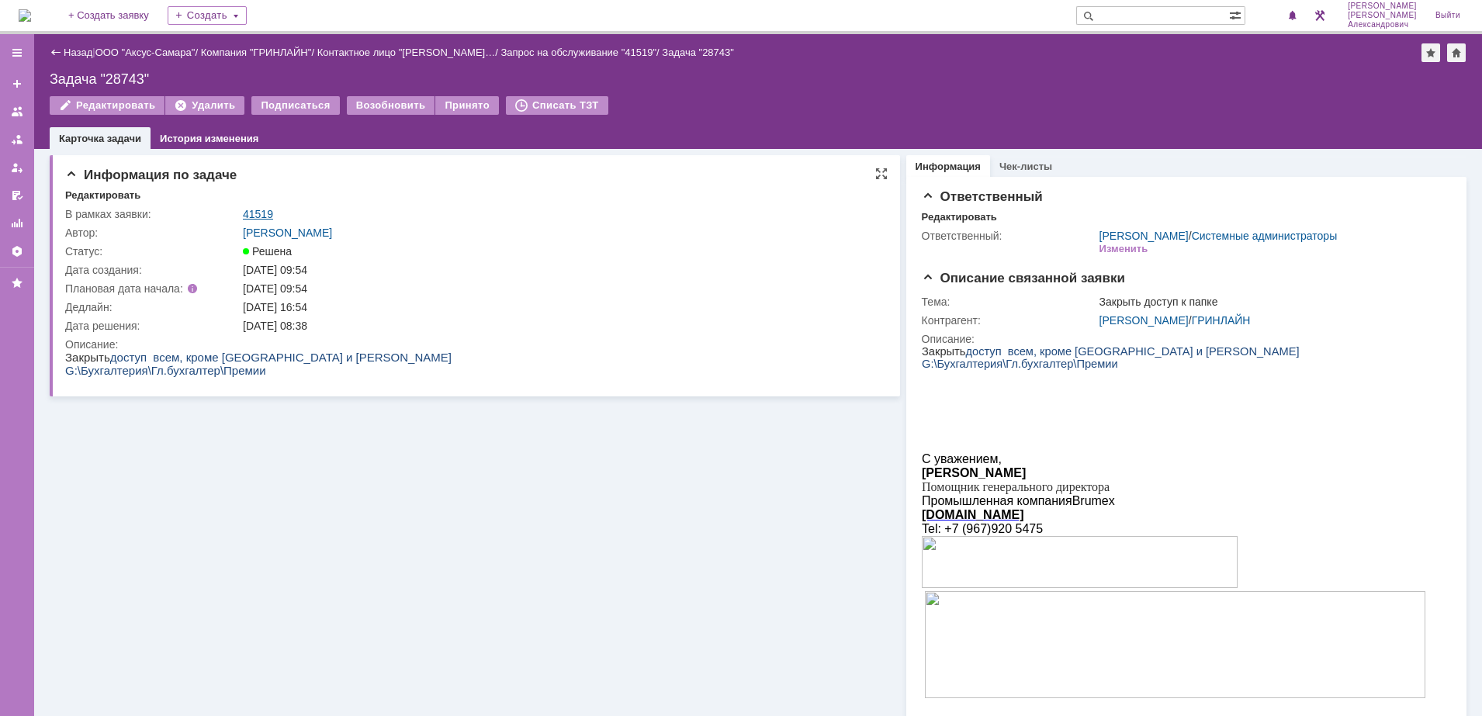
click at [251, 216] on link "41519" at bounding box center [258, 214] width 30 height 12
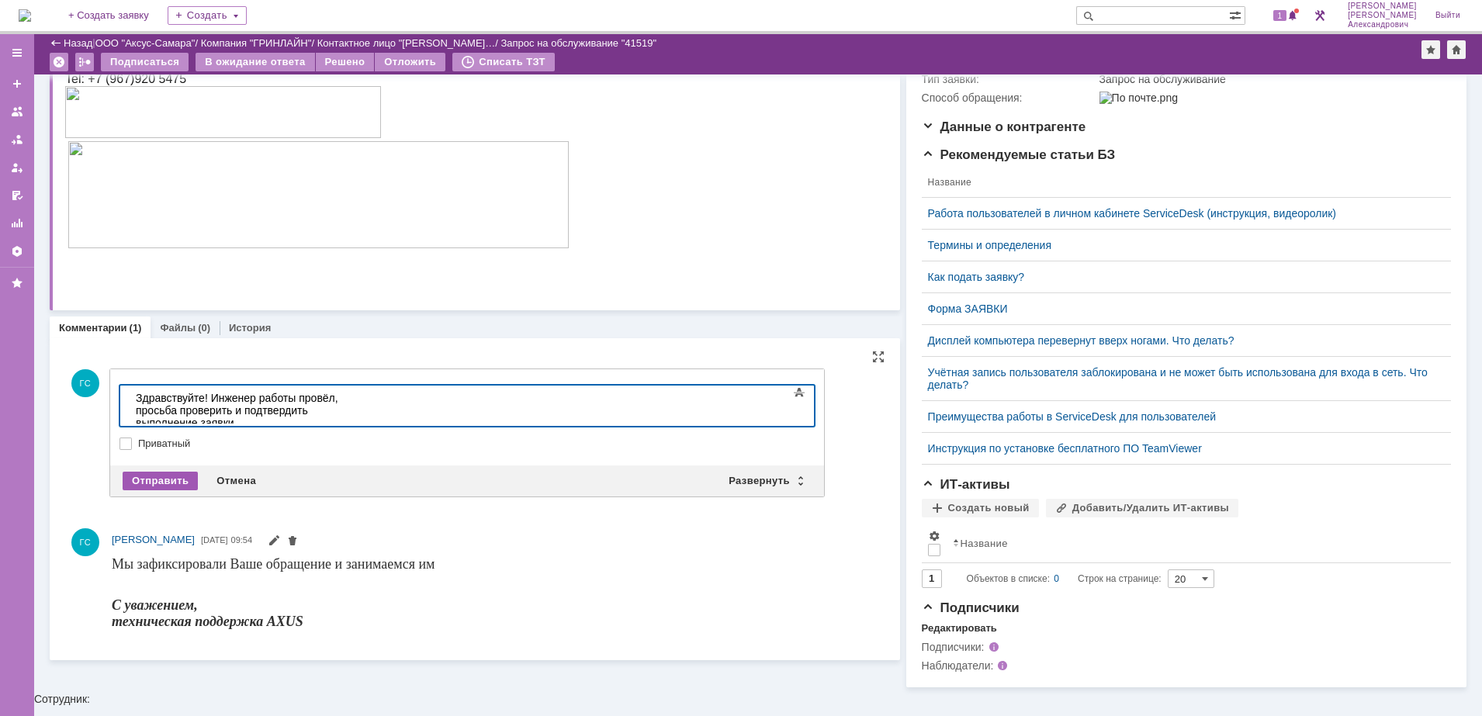
click at [171, 474] on div "Отправить" at bounding box center [160, 481] width 75 height 19
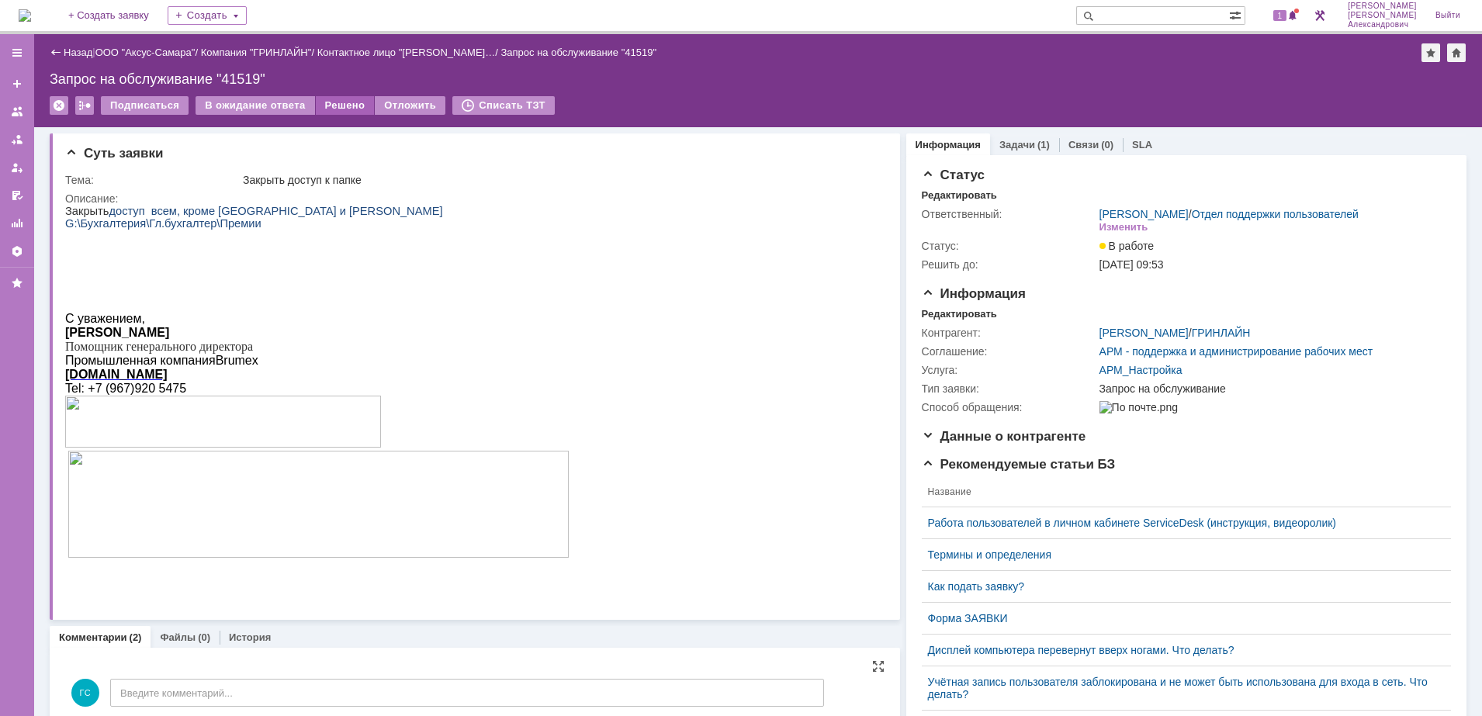
click at [336, 113] on div "Решено" at bounding box center [345, 105] width 59 height 19
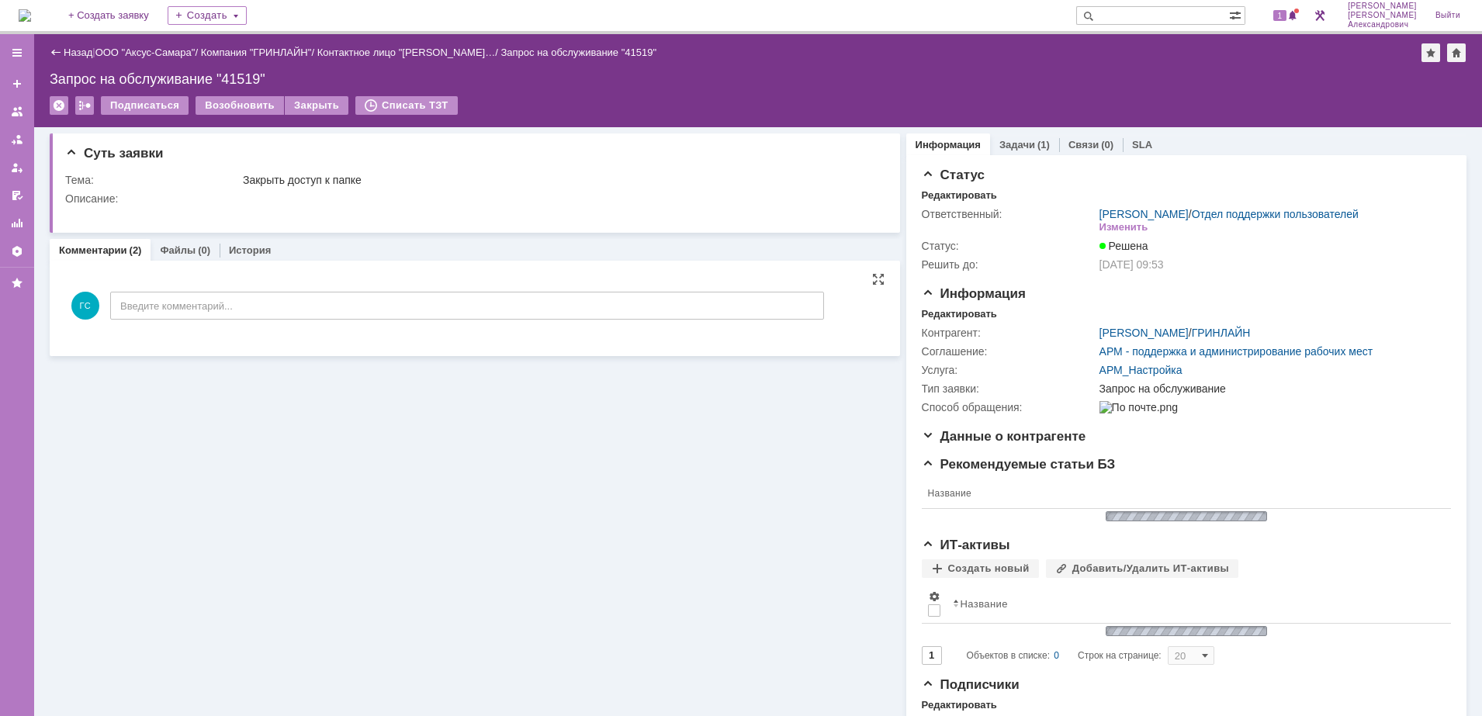
click at [31, 16] on img at bounding box center [25, 15] width 12 height 12
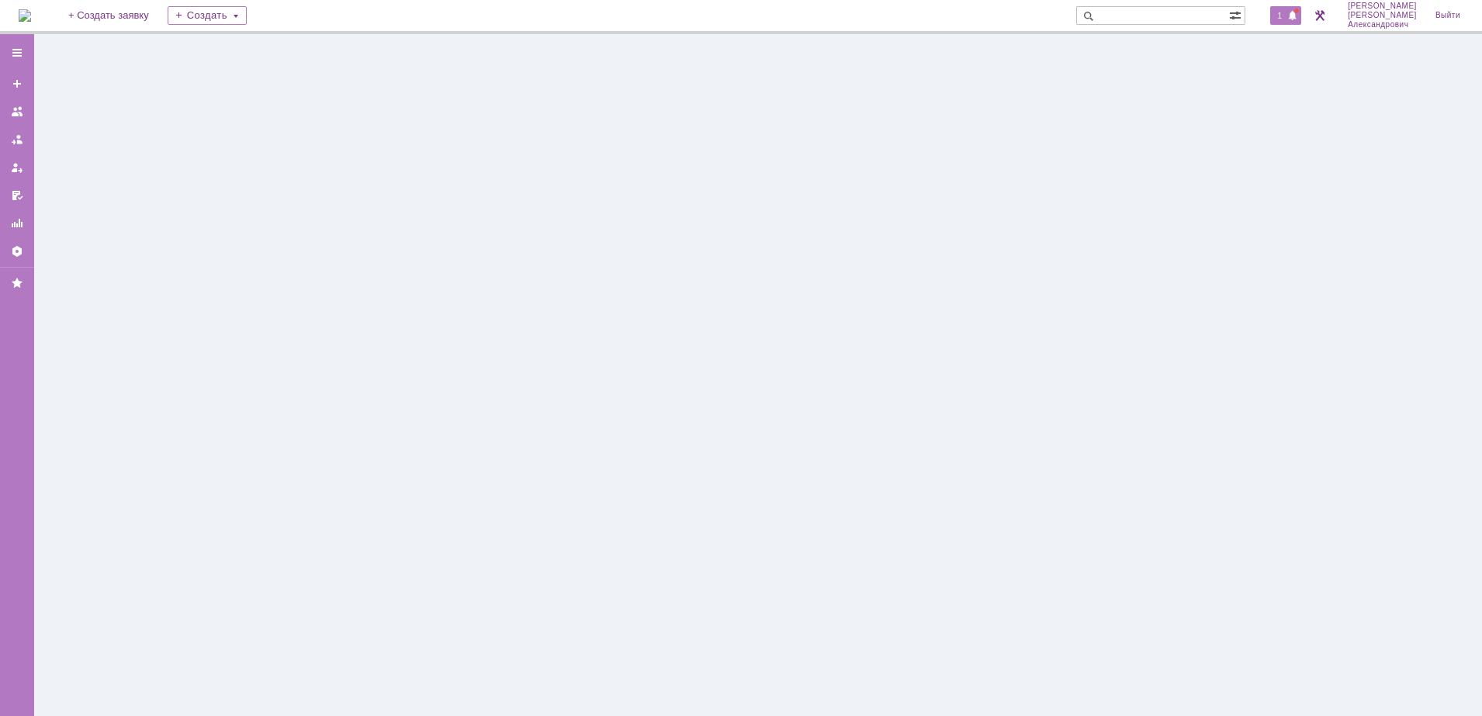
click at [1284, 16] on span "1" at bounding box center [1280, 15] width 14 height 11
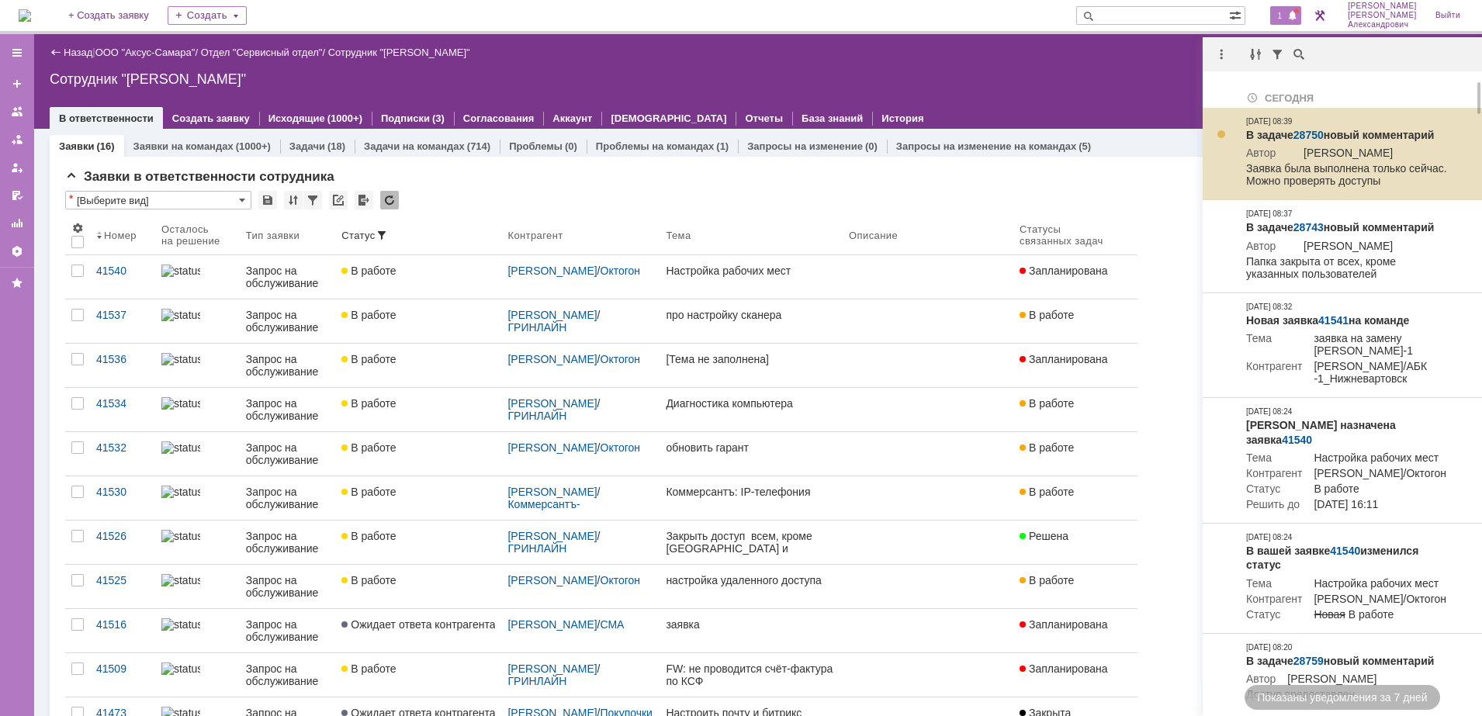
click at [1313, 133] on link "28750" at bounding box center [1308, 135] width 30 height 12
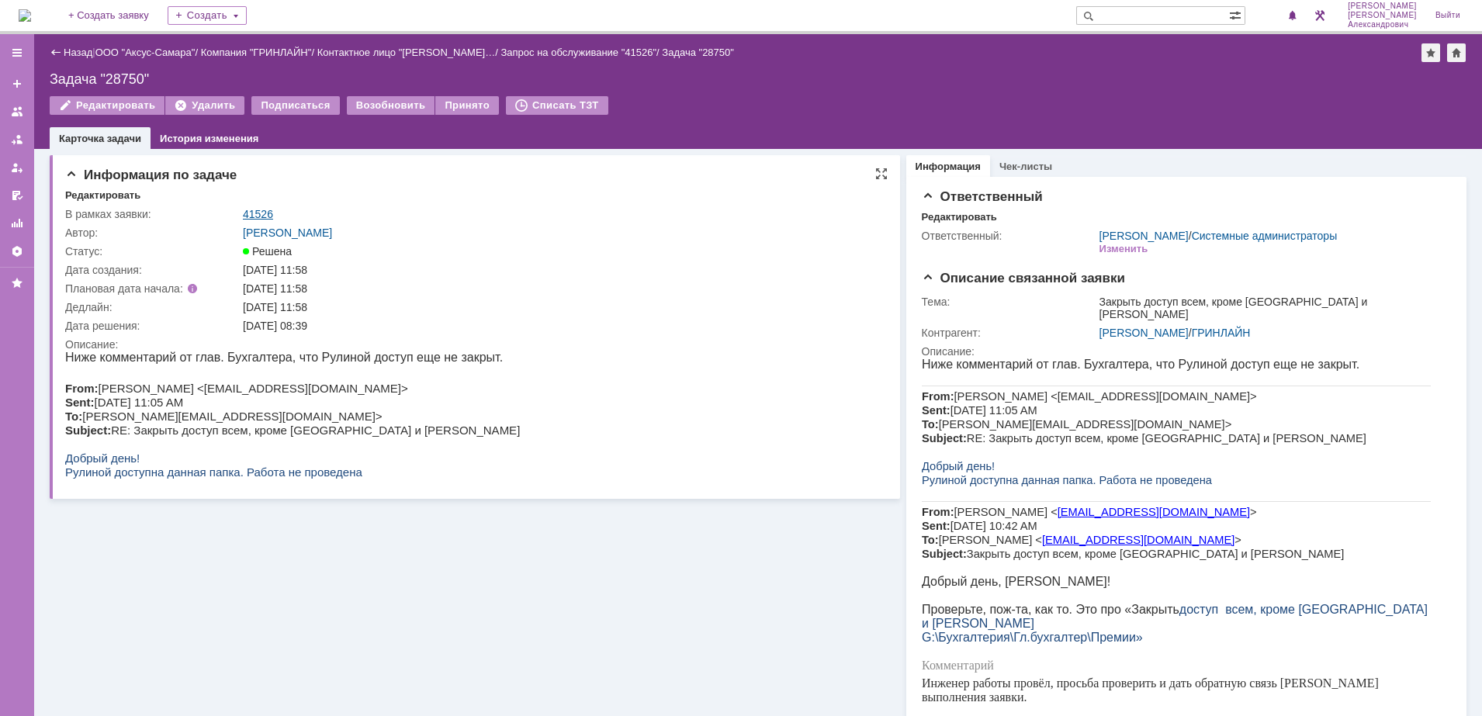
click at [257, 213] on link "41526" at bounding box center [258, 214] width 30 height 12
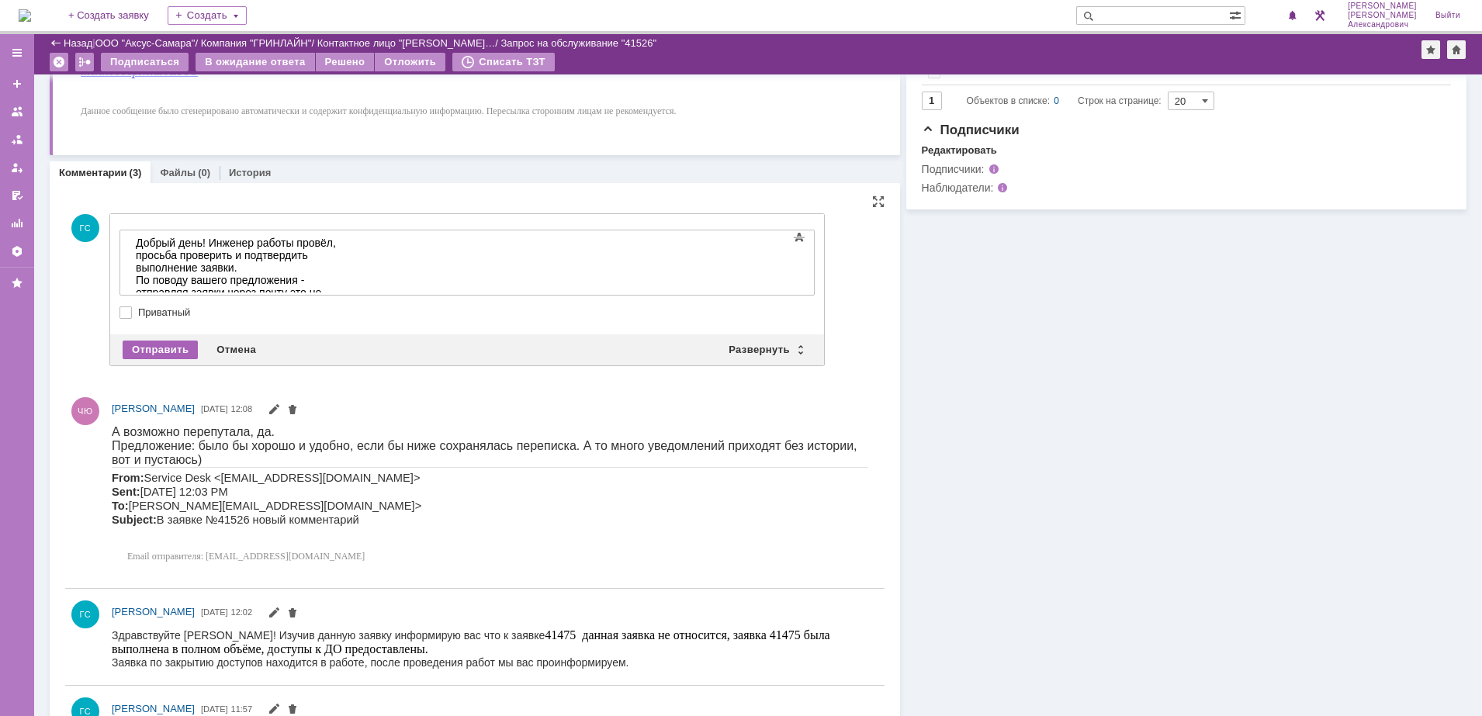
click at [168, 352] on div "Отправить" at bounding box center [160, 350] width 75 height 19
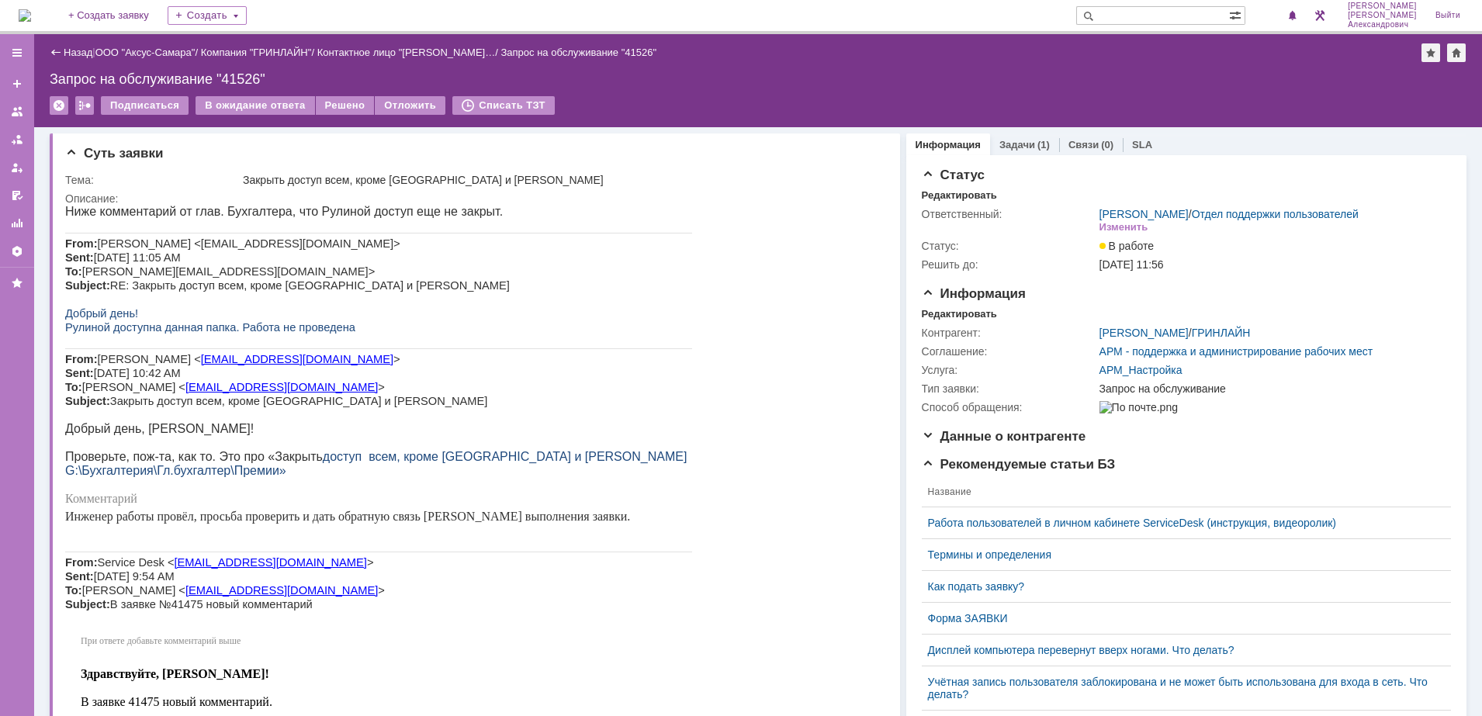
click at [330, 116] on div "Подписаться В ожидание ответа Решено Отложить Списать ТЗТ" at bounding box center [758, 112] width 1417 height 33
click at [337, 107] on div "Решено" at bounding box center [345, 105] width 59 height 19
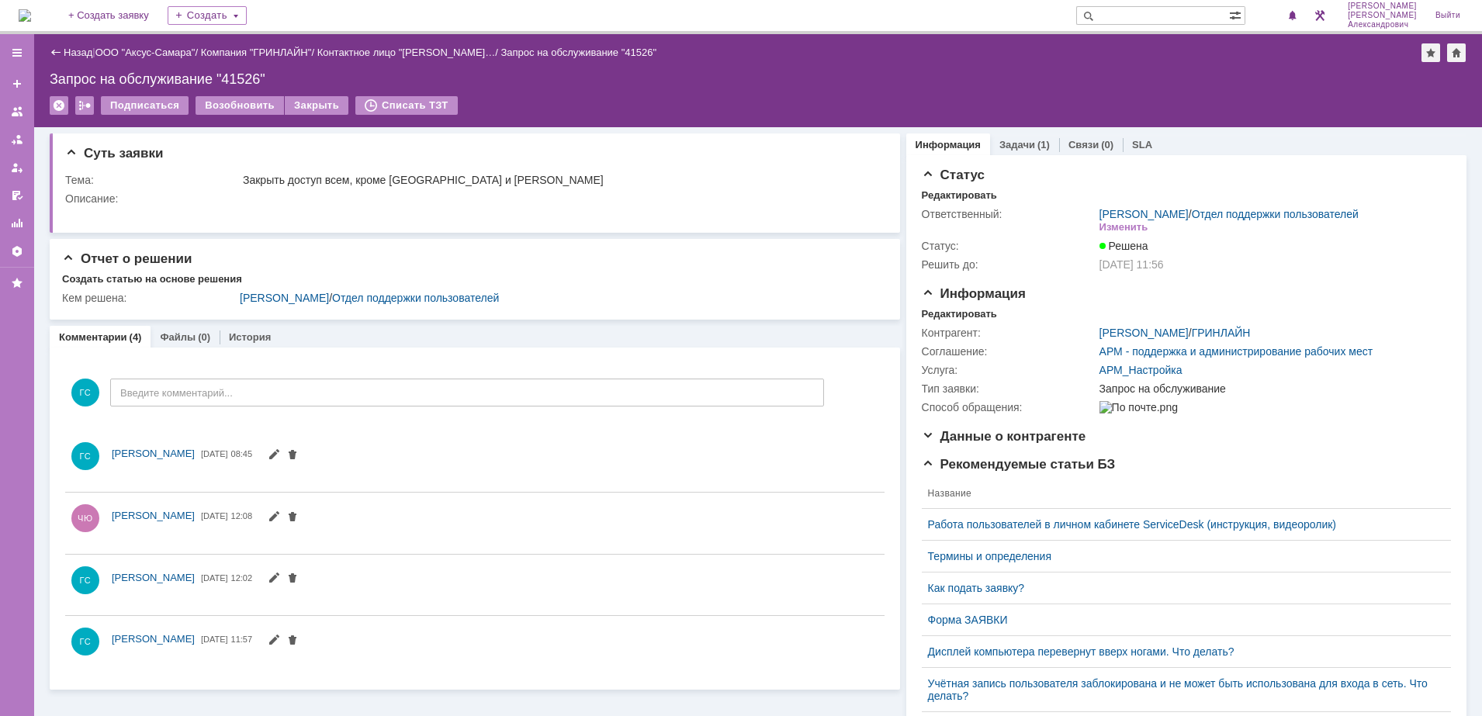
click at [31, 11] on img at bounding box center [25, 15] width 12 height 12
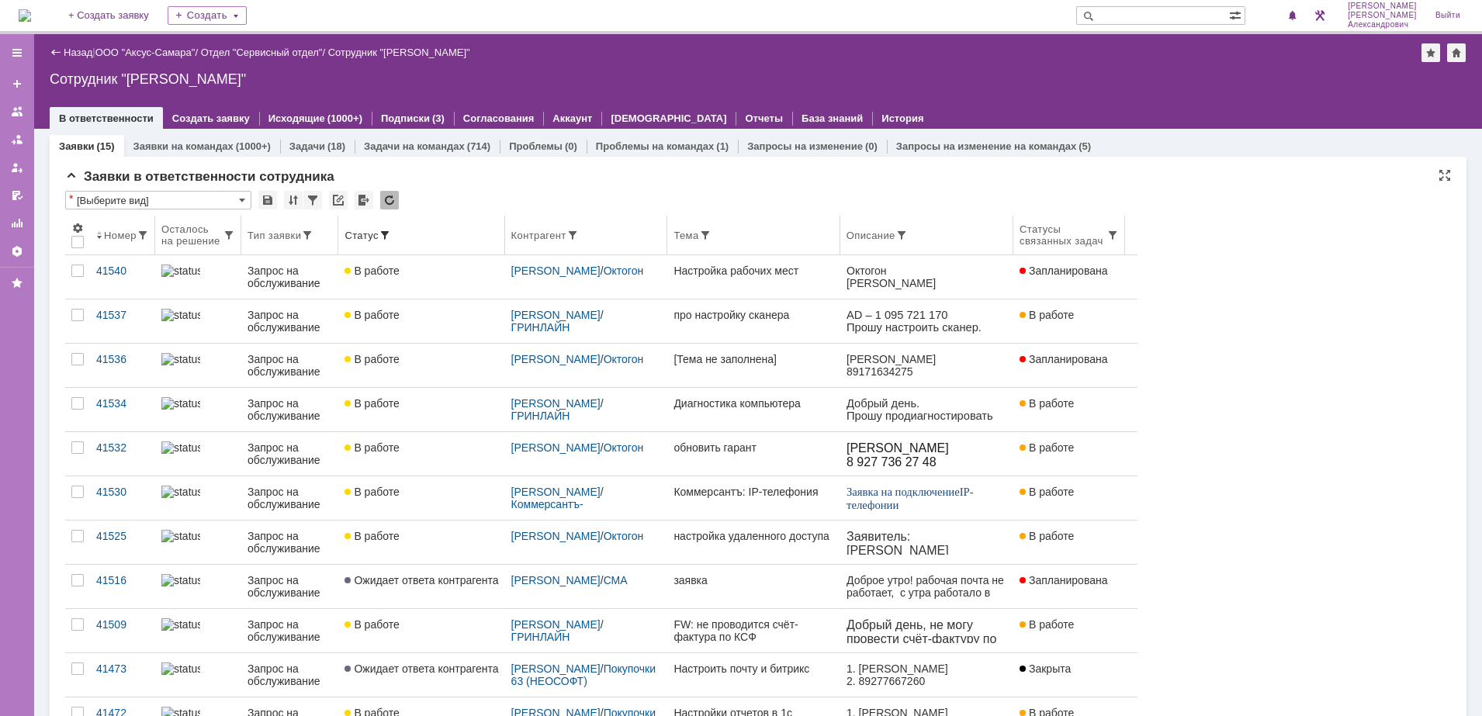
click at [216, 244] on div "Осталось на решение" at bounding box center [191, 234] width 61 height 23
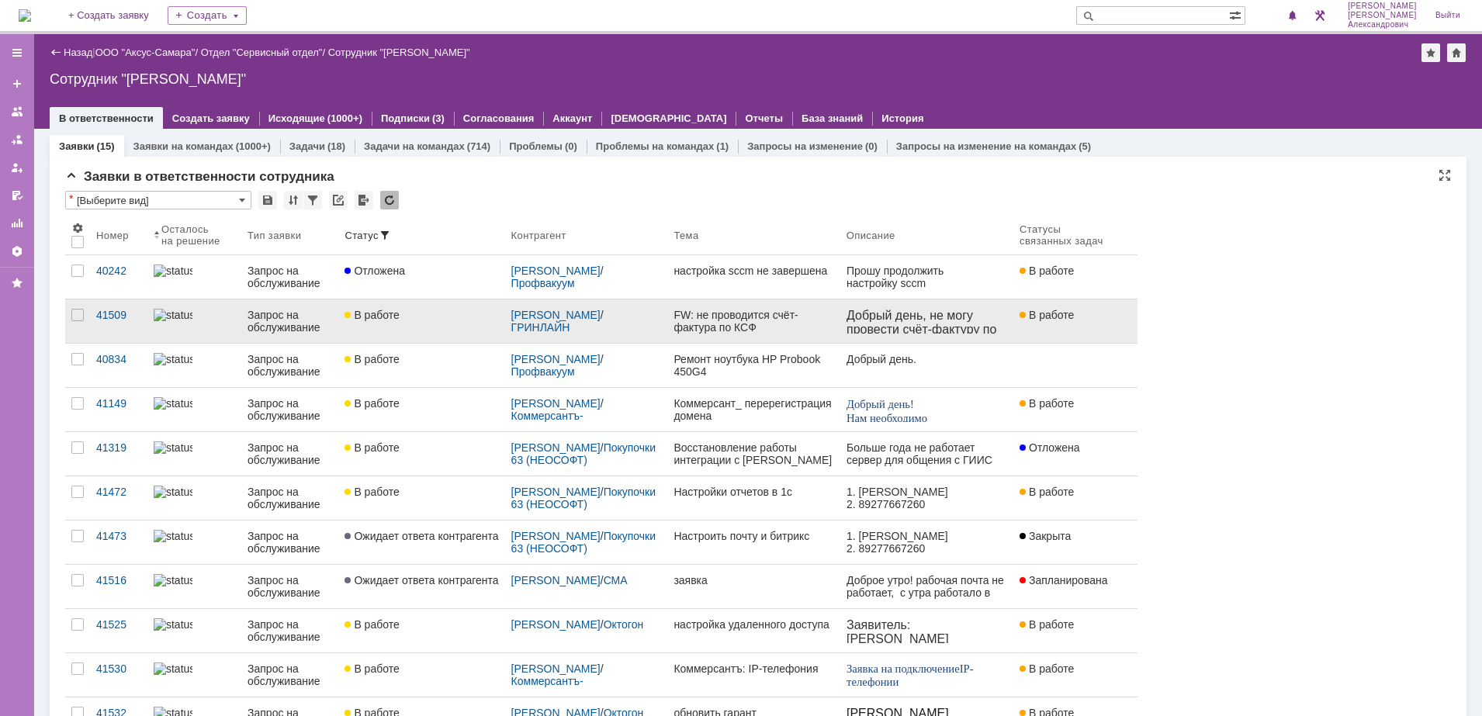
click at [717, 323] on div "FW: не проводится счёт-фактура по КСФ" at bounding box center [753, 321] width 160 height 25
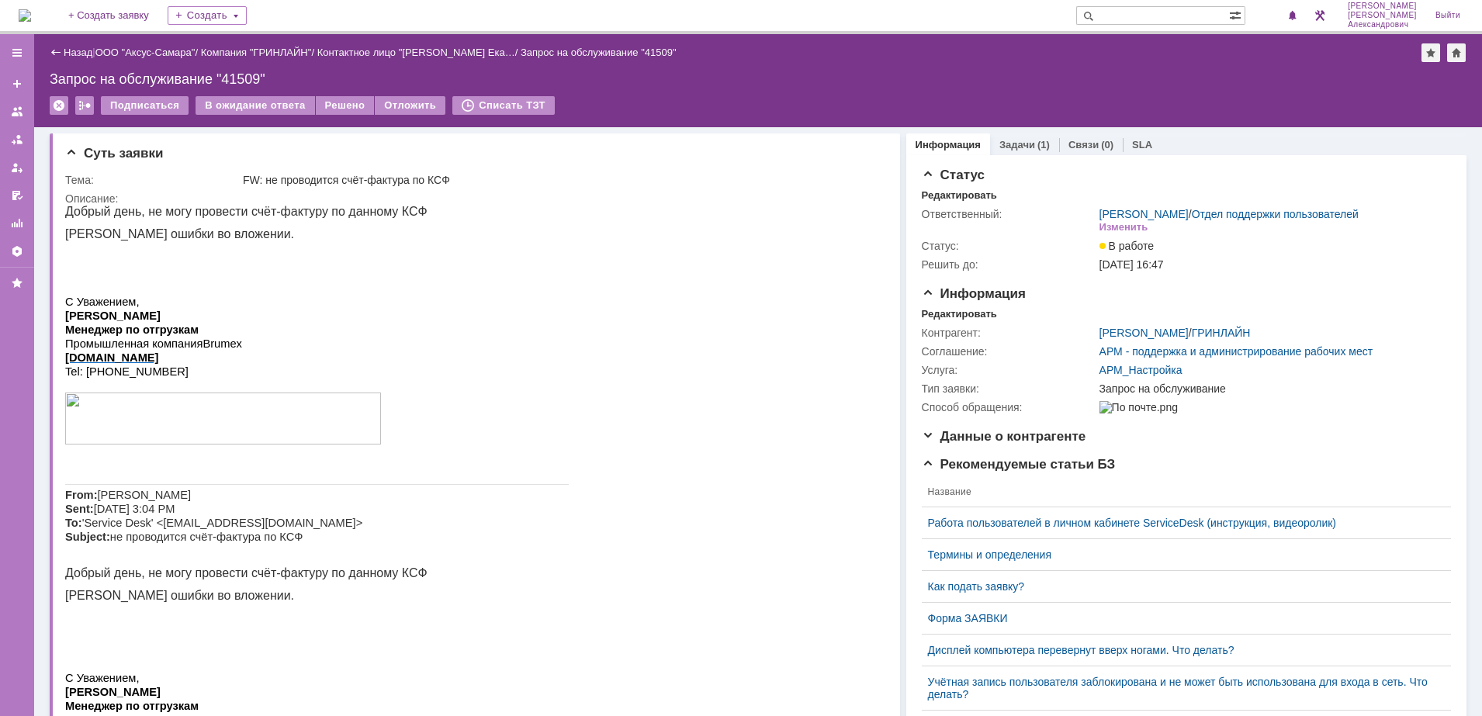
click at [26, 9] on img at bounding box center [25, 15] width 12 height 12
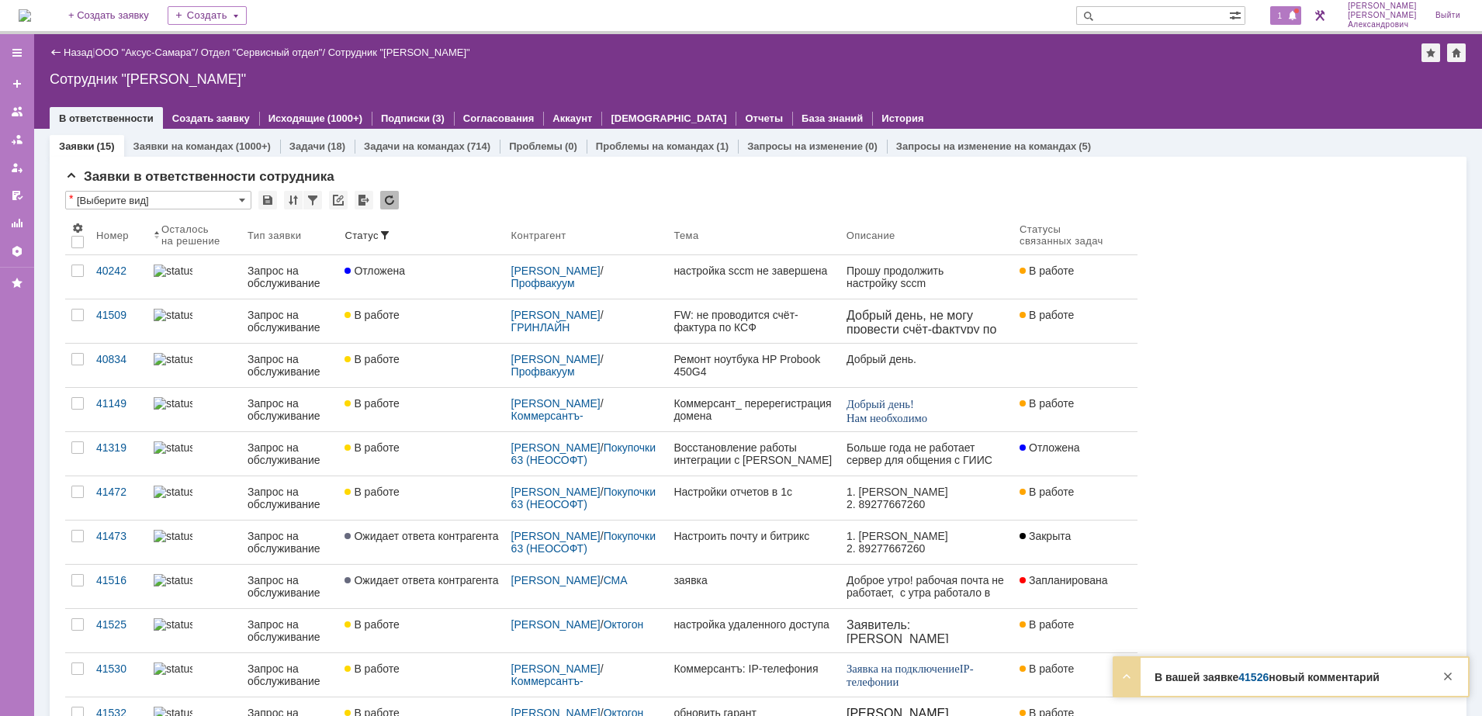
click at [1284, 16] on span "1" at bounding box center [1280, 15] width 14 height 11
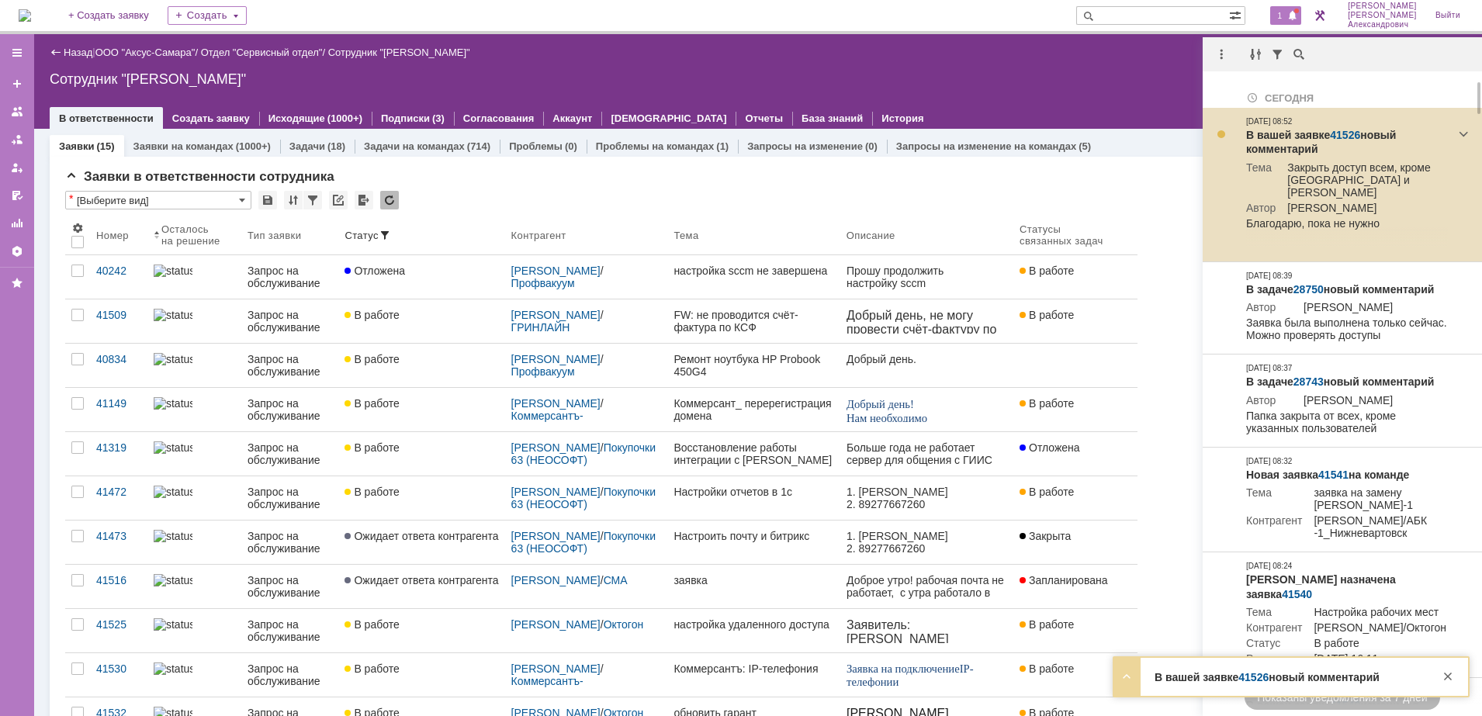
click at [1349, 136] on link "41526" at bounding box center [1345, 135] width 30 height 12
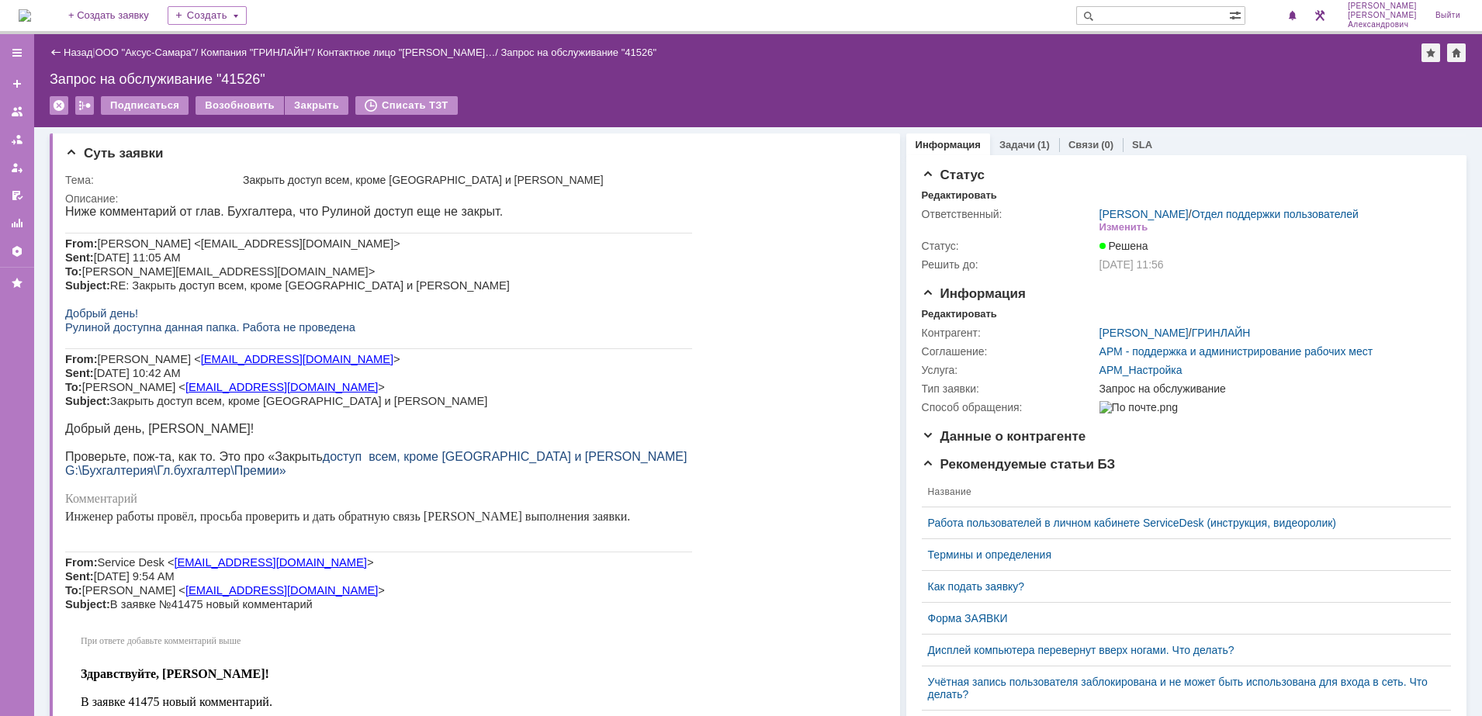
click at [31, 10] on img at bounding box center [25, 15] width 12 height 12
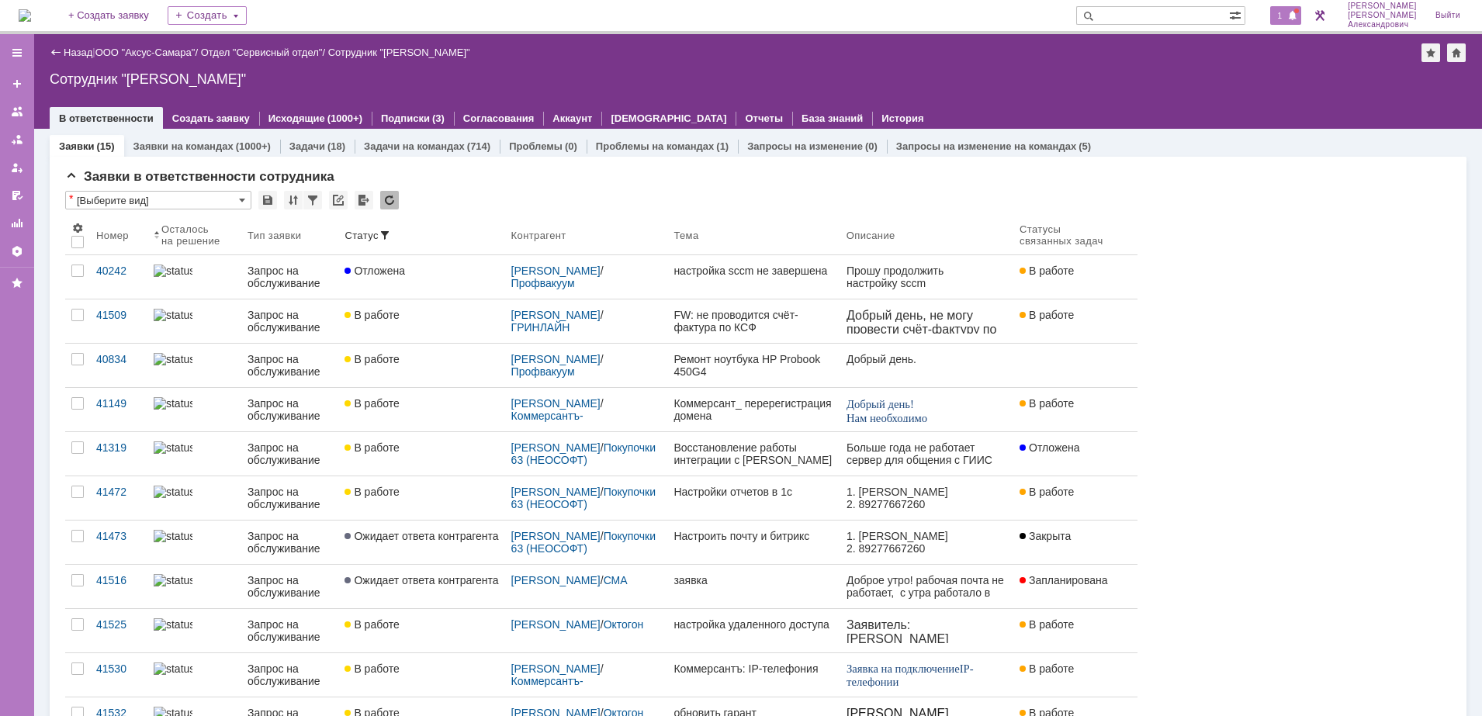
click at [1294, 17] on span at bounding box center [1292, 16] width 11 height 12
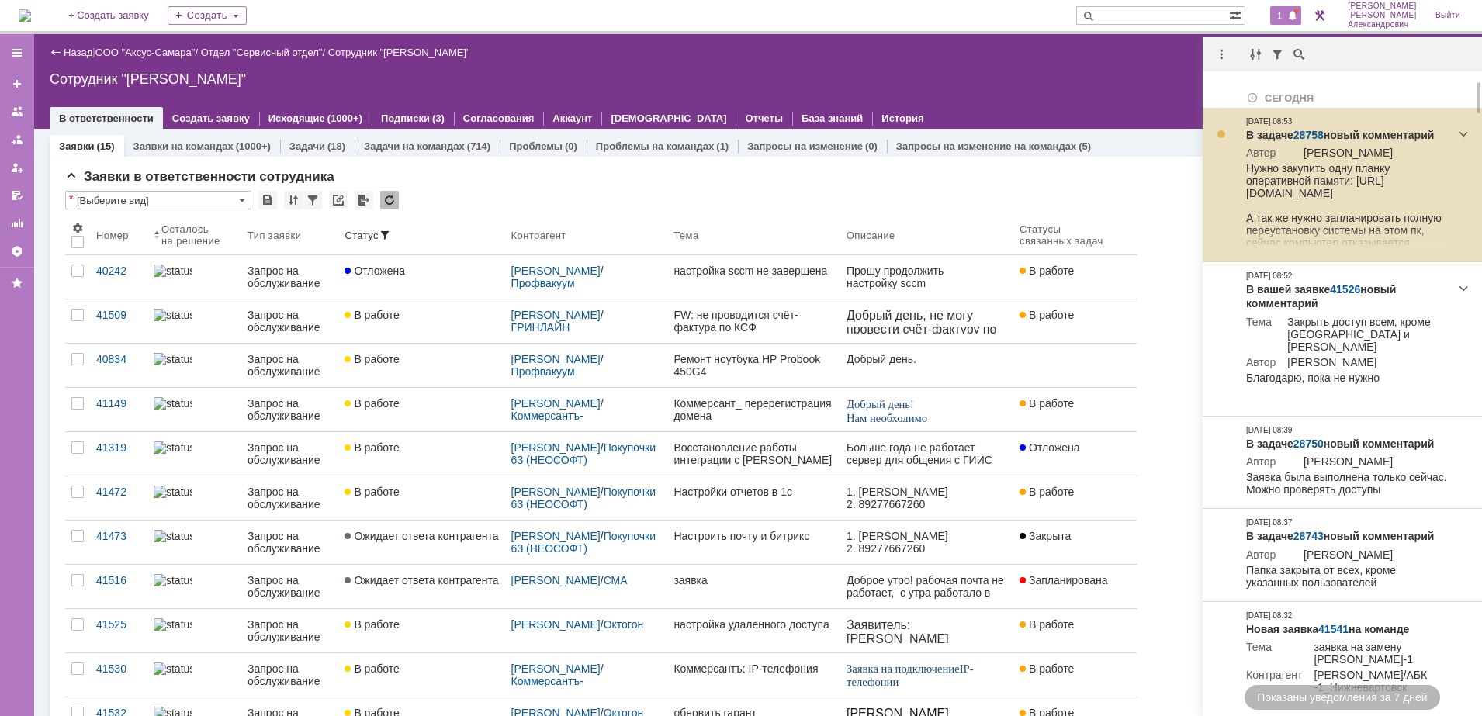
click at [1311, 129] on link "28758" at bounding box center [1308, 135] width 30 height 12
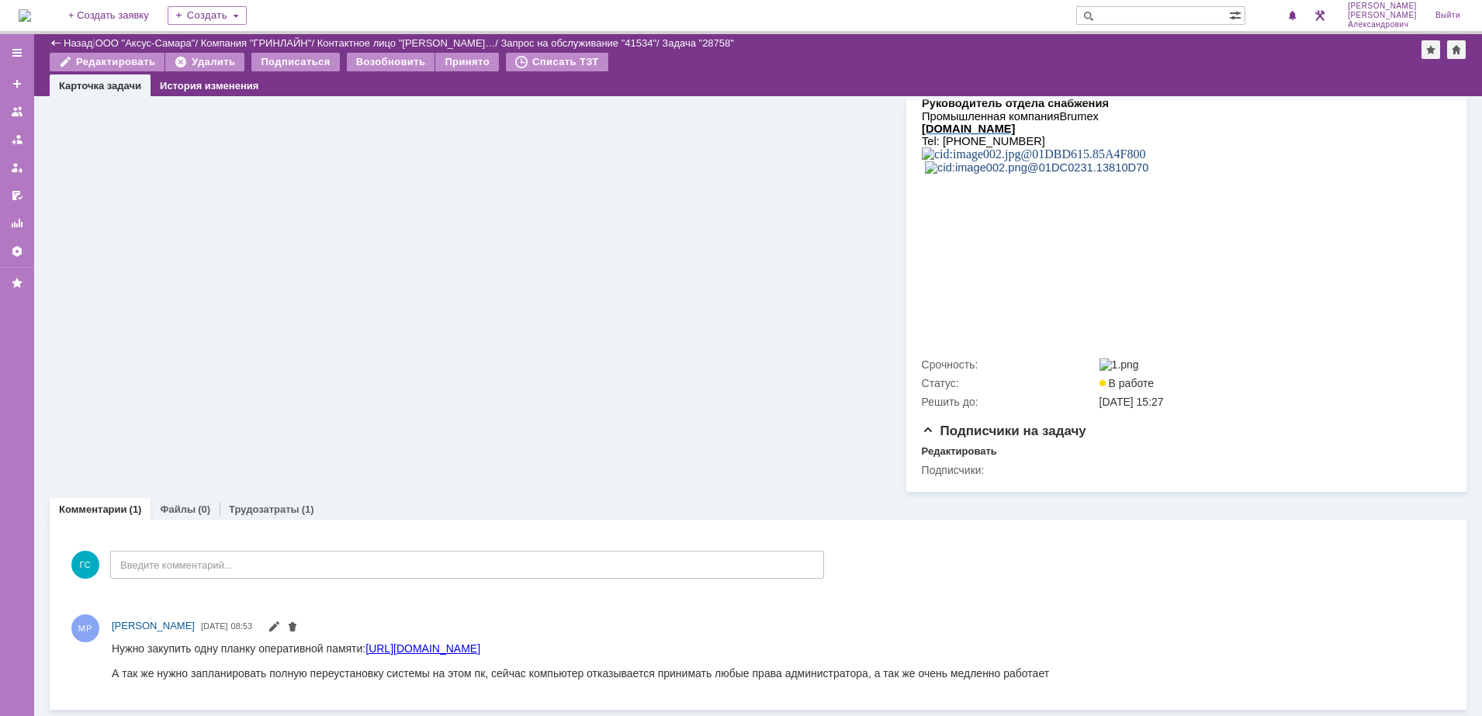
scroll to position [278, 0]
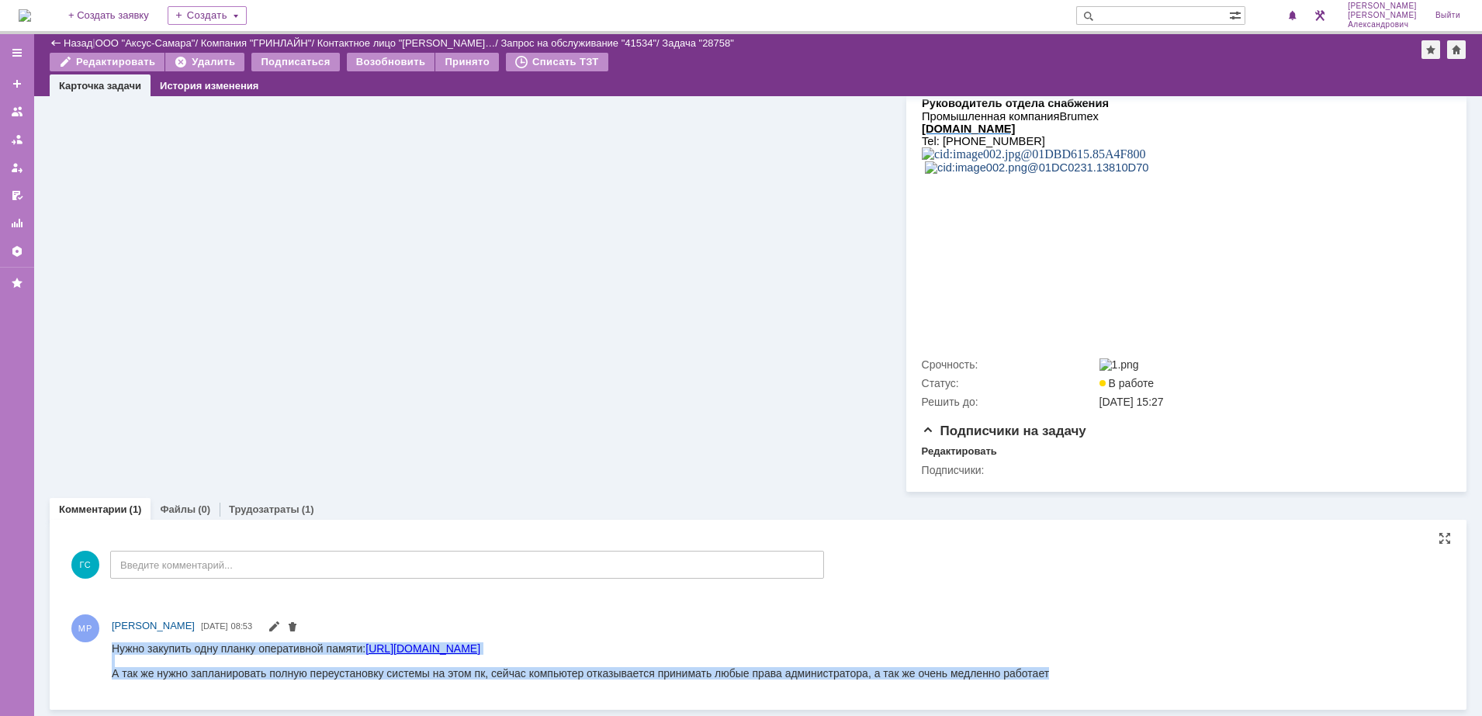
drag, startPoint x: 112, startPoint y: 649, endPoint x: 756, endPoint y: 693, distance: 644.6
click at [756, 679] on html "Нужно закупить одну планку оперативной памяти: [URL][DOMAIN_NAME] А так же нужн…" at bounding box center [770, 660] width 1317 height 37
copy div "Нужно закупить одну планку оперативной памяти: [URL][DOMAIN_NAME] А так же нужн…"
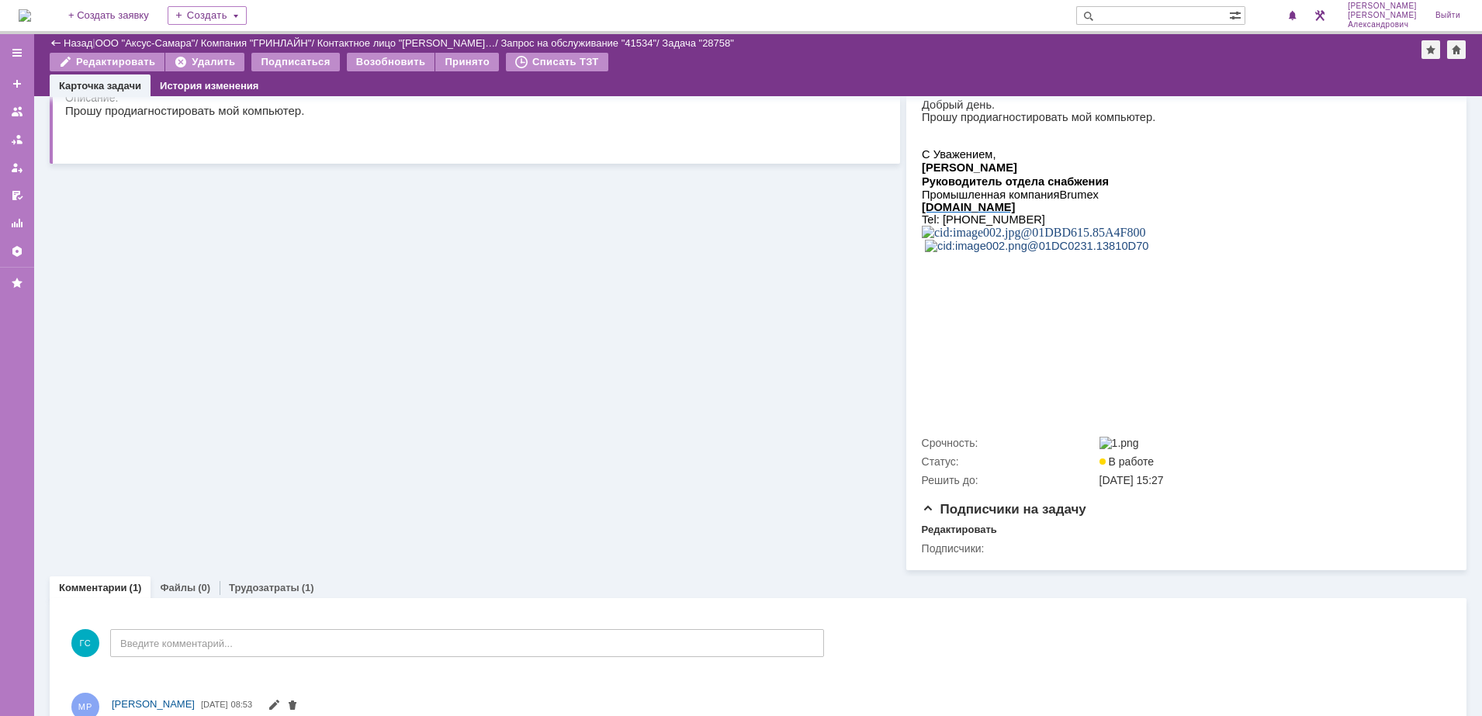
scroll to position [0, 0]
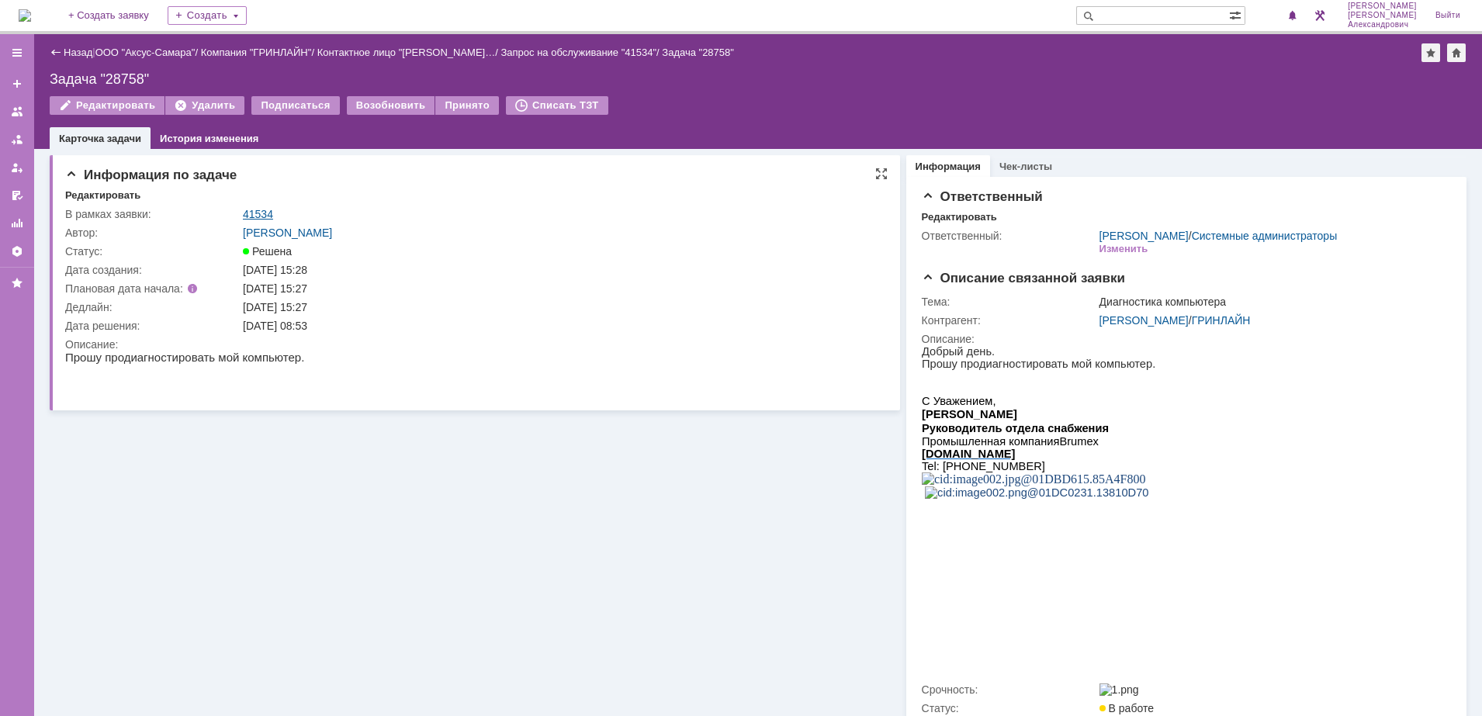
click at [250, 215] on link "41534" at bounding box center [258, 214] width 30 height 12
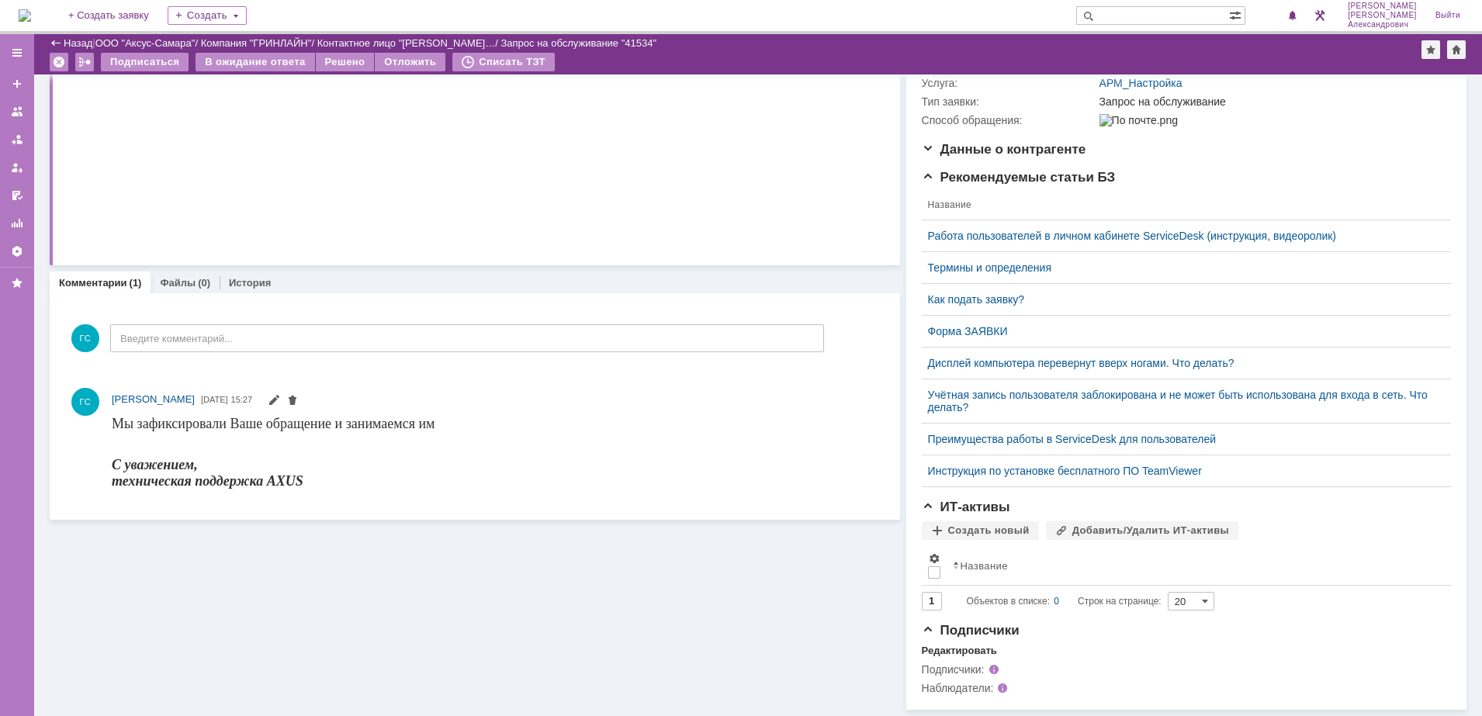
scroll to position [257, 0]
click at [272, 332] on div "ГС Введите комментарий..." at bounding box center [444, 340] width 759 height 72
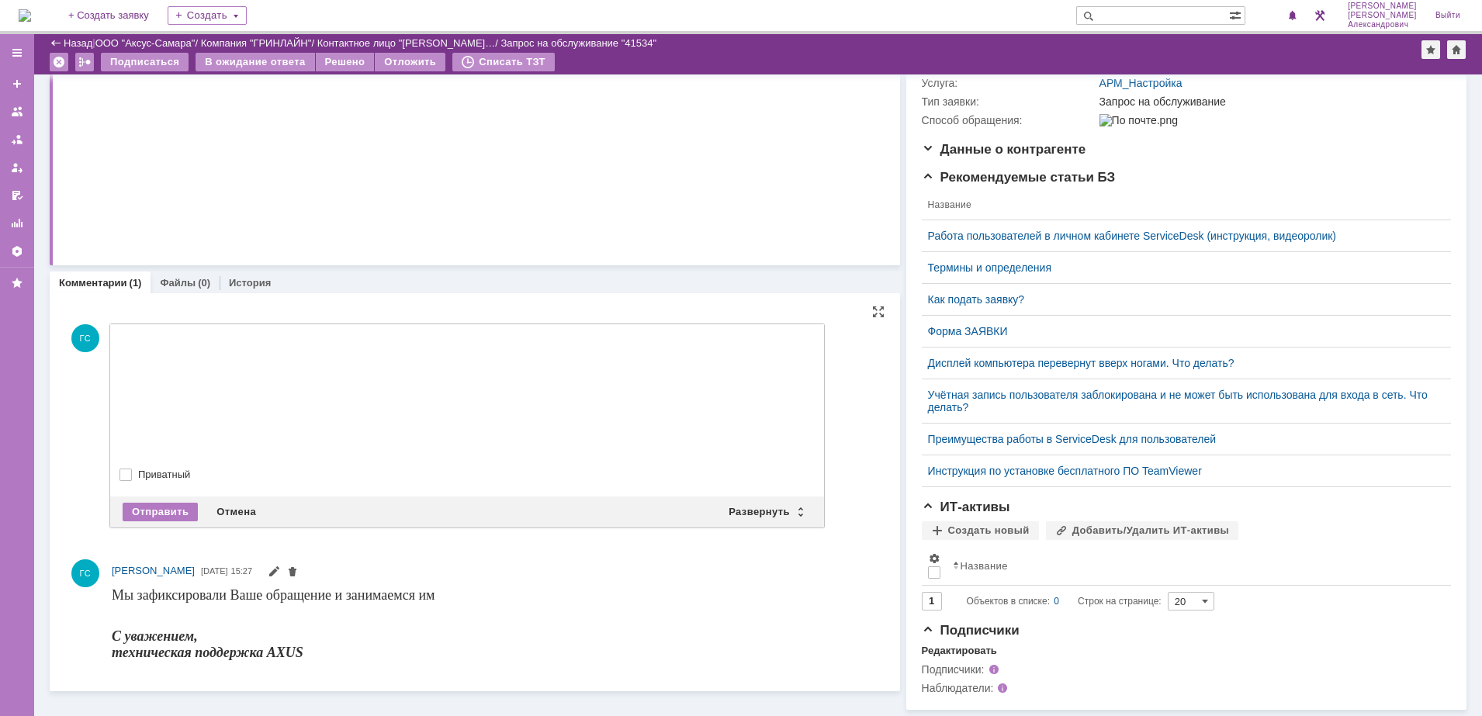
scroll to position [0, 0]
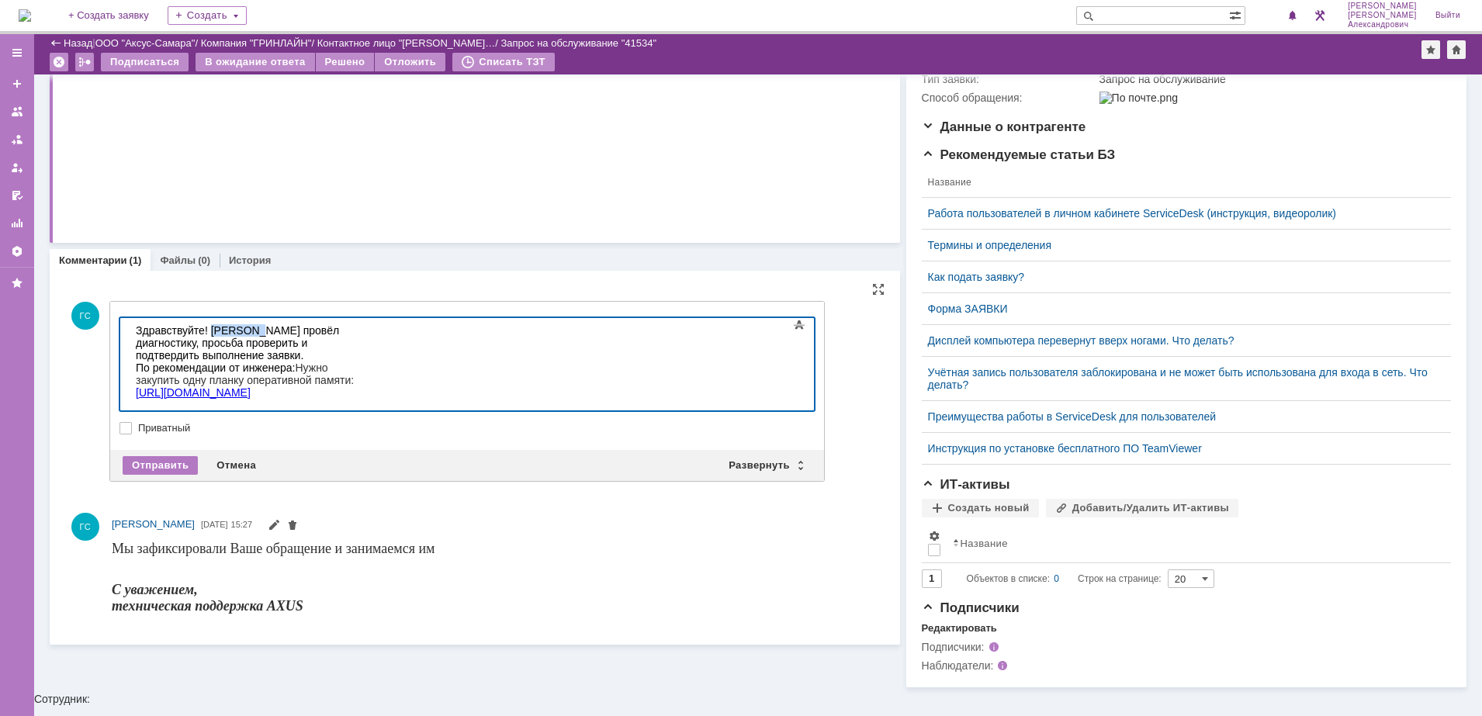
click at [238, 325] on div "Здравствуйте! [PERSON_NAME] провёл диагностику, просьба проверить и подтвердить…" at bounding box center [246, 342] width 220 height 37
click at [216, 330] on div "Здравствуйте! инженер провёл диагностику, просьба проверить и подтвердить выпол…" at bounding box center [246, 342] width 220 height 37
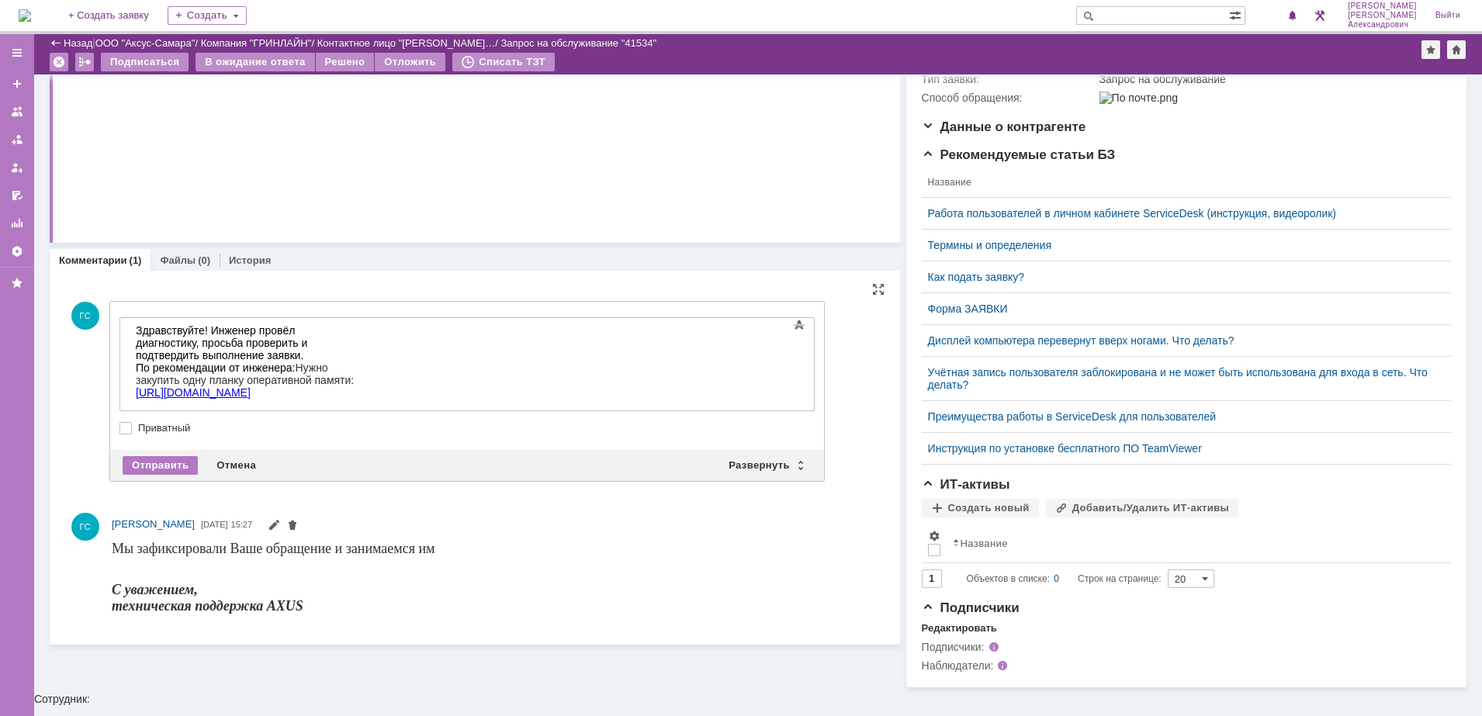
drag, startPoint x: 175, startPoint y: 466, endPoint x: 195, endPoint y: 477, distance: 22.9
click at [195, 477] on div "Отправить Отмена Развернуть Свернуть" at bounding box center [467, 465] width 714 height 31
click at [146, 463] on div "Отправить" at bounding box center [160, 465] width 75 height 19
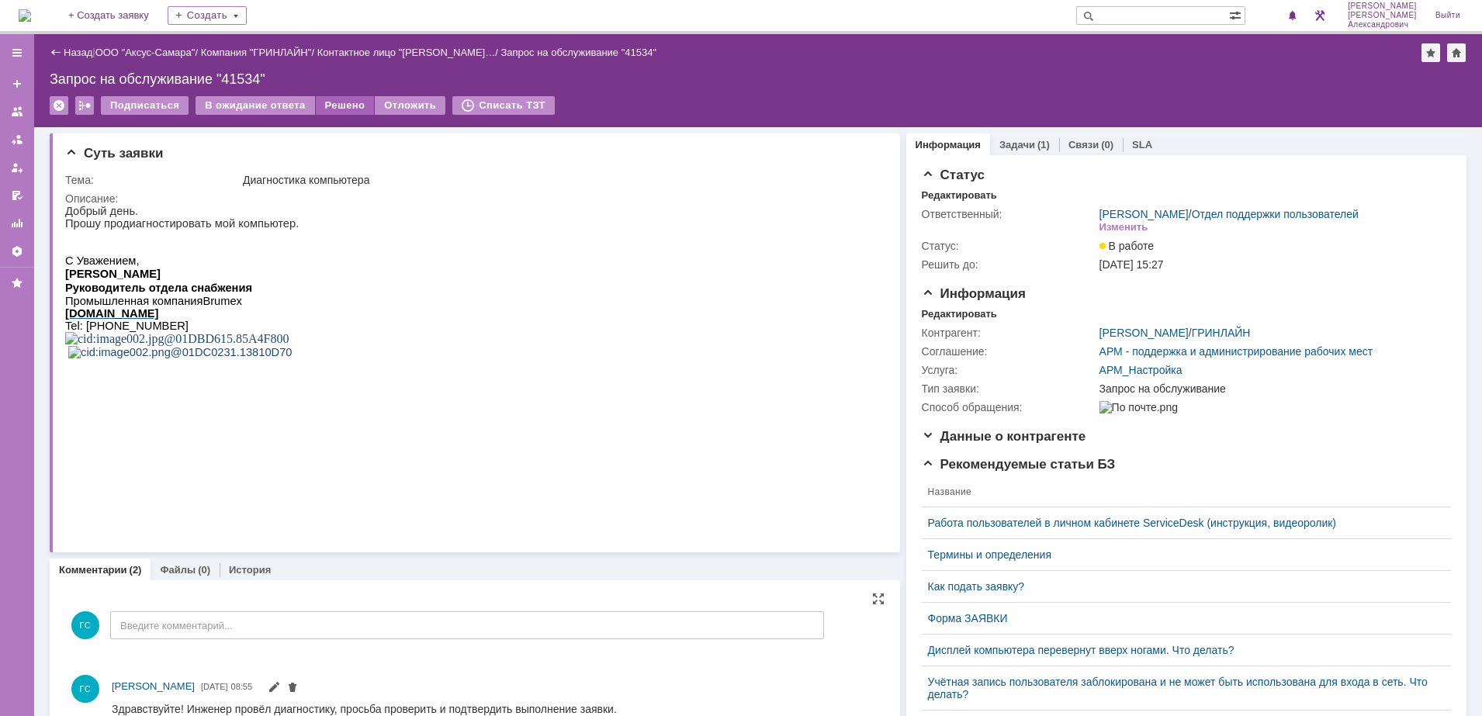
click at [330, 102] on div "Решено" at bounding box center [345, 105] width 59 height 19
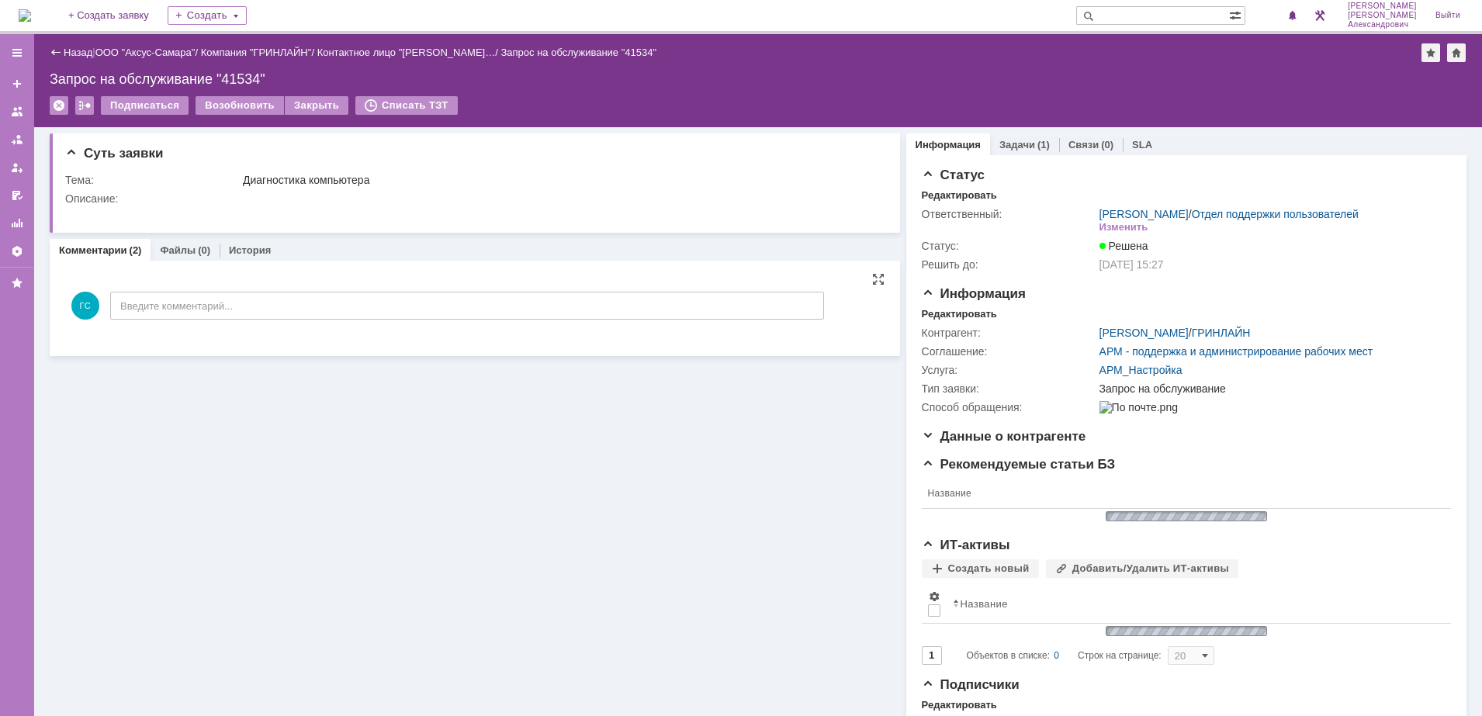
click at [31, 12] on img at bounding box center [25, 15] width 12 height 12
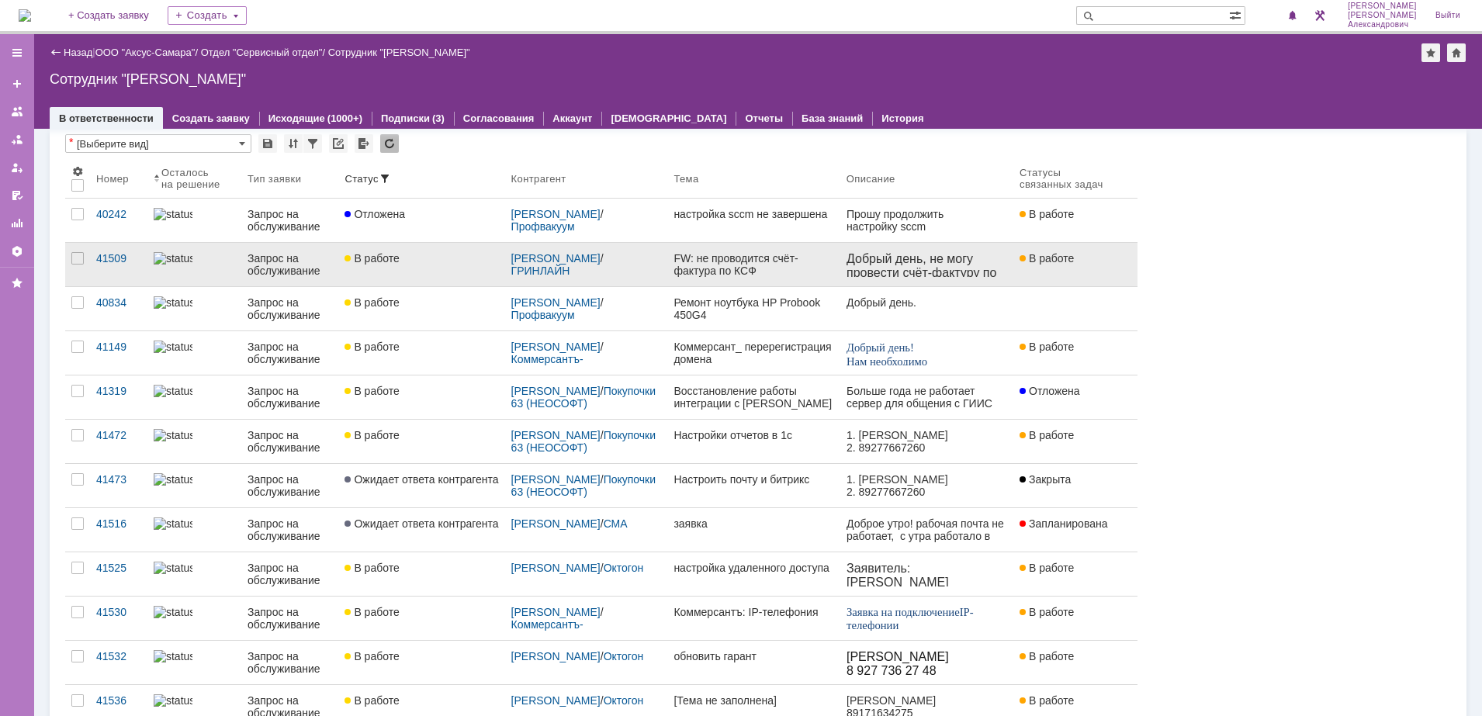
scroll to position [97, 0]
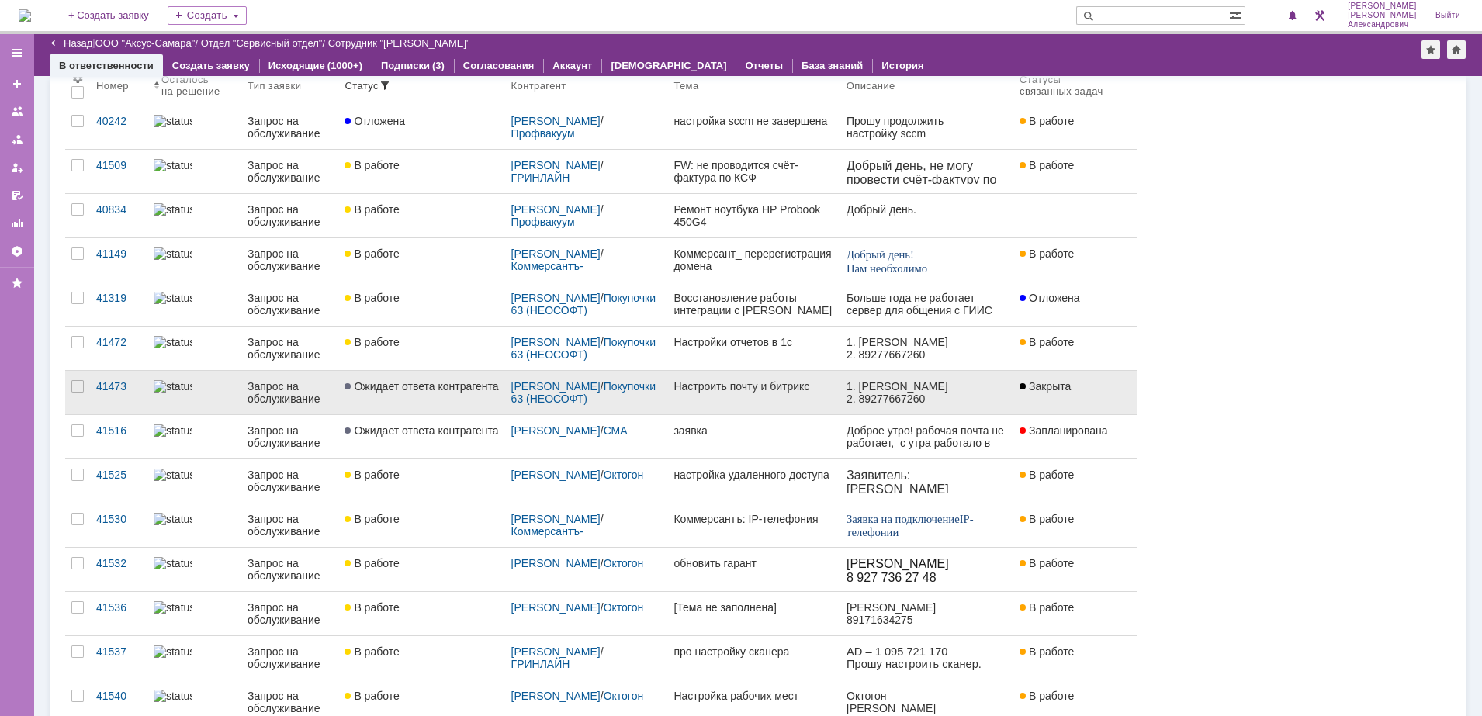
click at [719, 396] on link "Настроить почту и битрикс" at bounding box center [753, 392] width 172 height 43
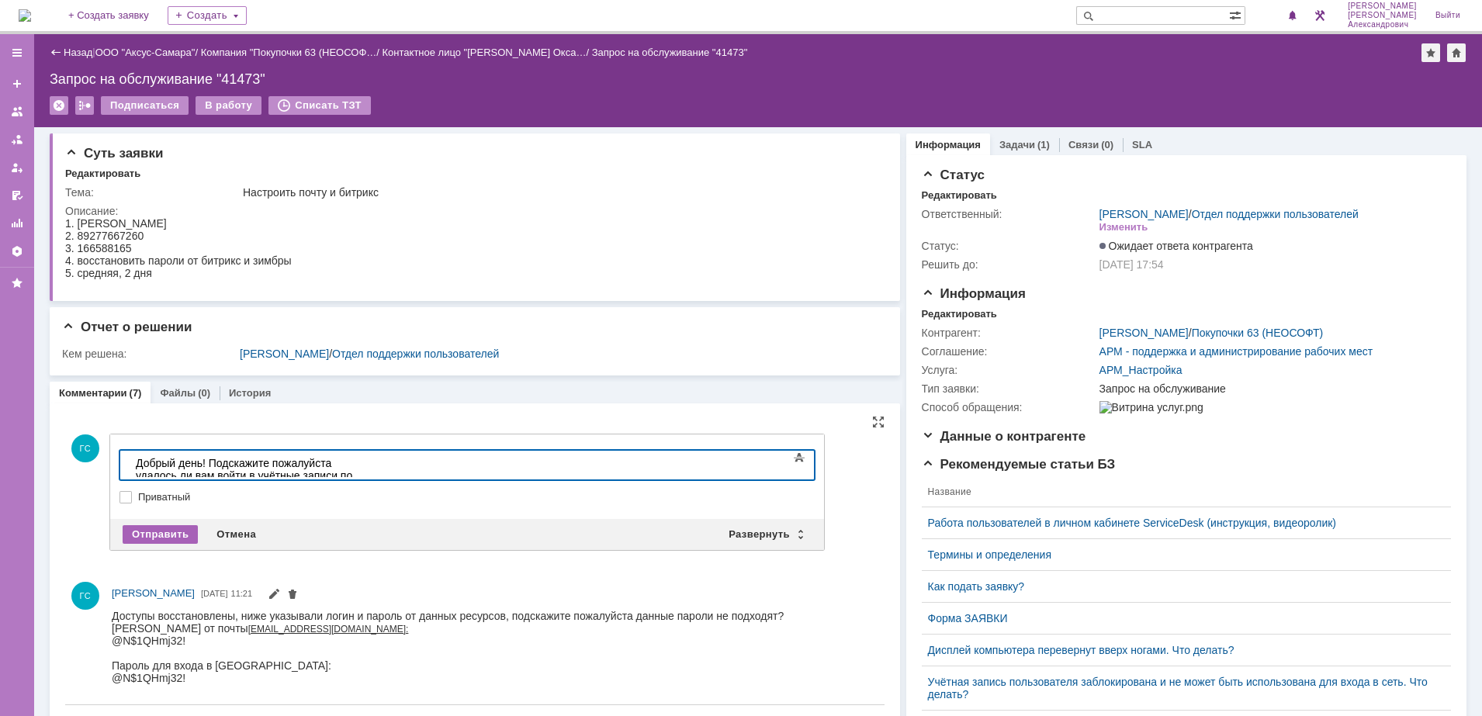
click at [155, 527] on div "Отправить" at bounding box center [160, 534] width 75 height 19
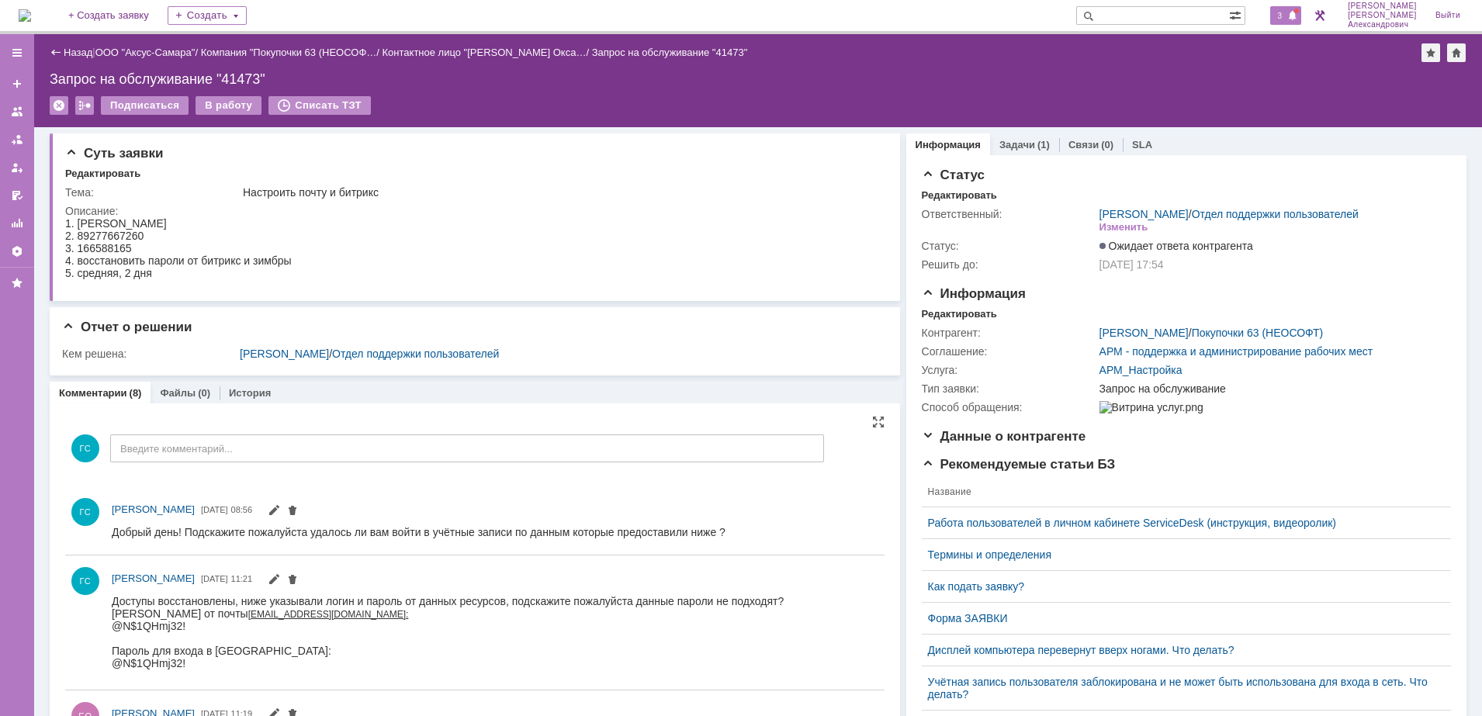
click at [1298, 20] on span at bounding box center [1292, 16] width 11 height 12
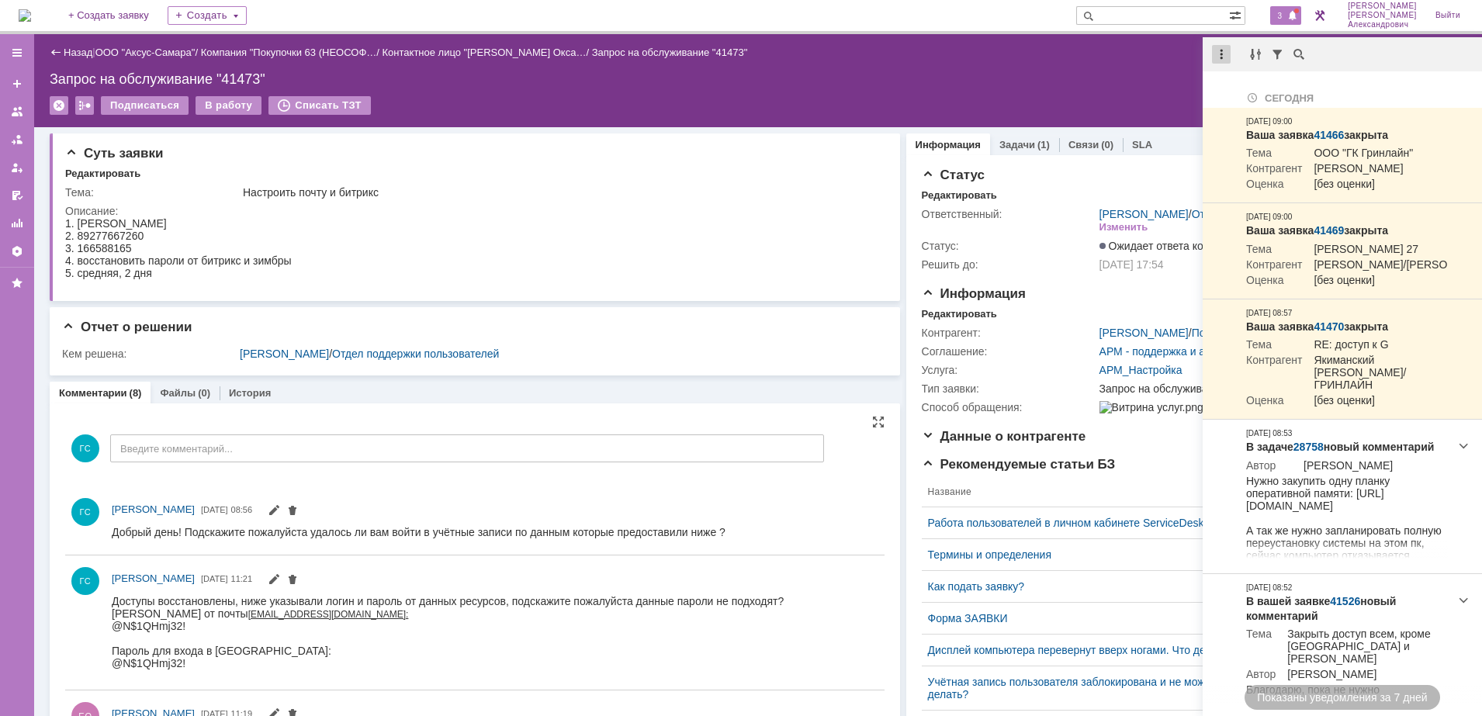
click at [1226, 56] on div at bounding box center [1221, 54] width 19 height 19
click at [1243, 95] on div "Отметить уведомления прочитанными" at bounding box center [1328, 93] width 208 height 11
click at [990, 74] on div "Запрос на обслуживание "41473"" at bounding box center [758, 79] width 1417 height 16
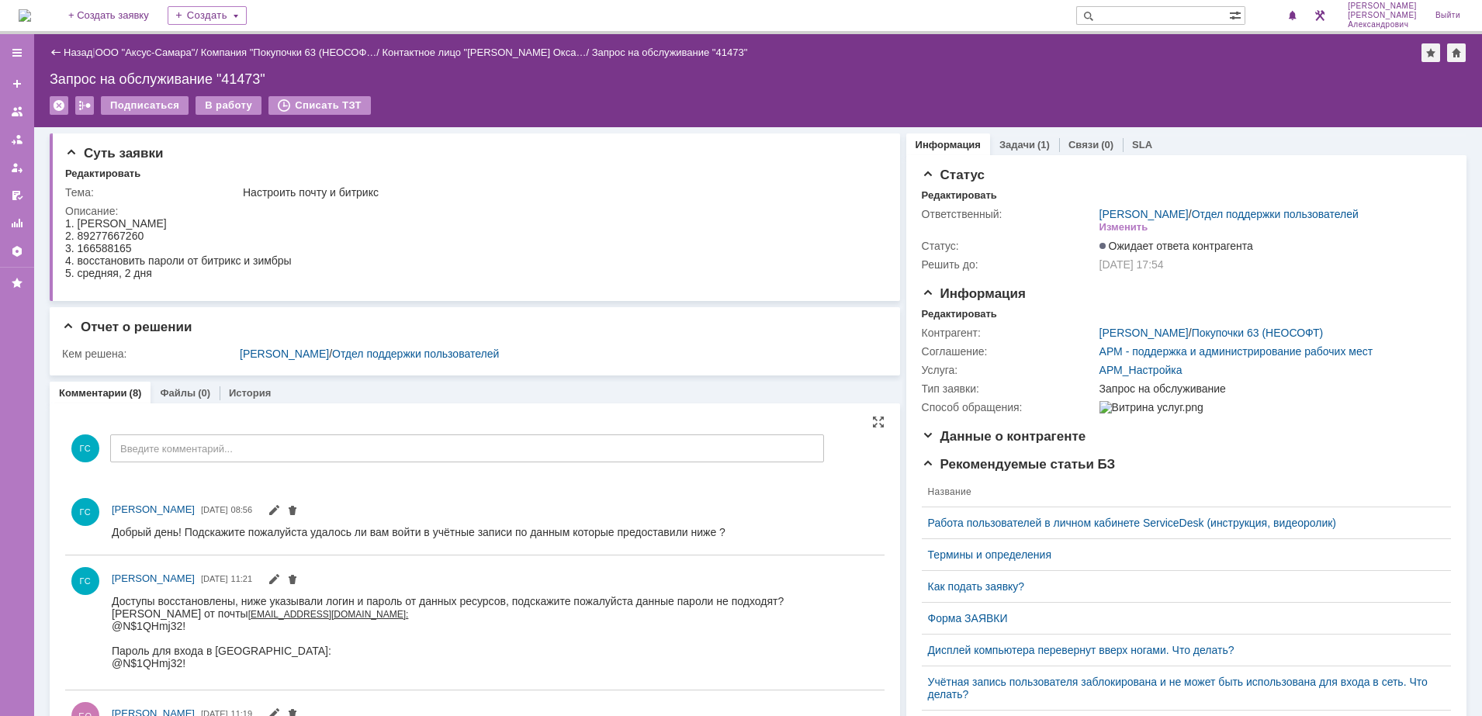
click at [28, 12] on img at bounding box center [25, 15] width 12 height 12
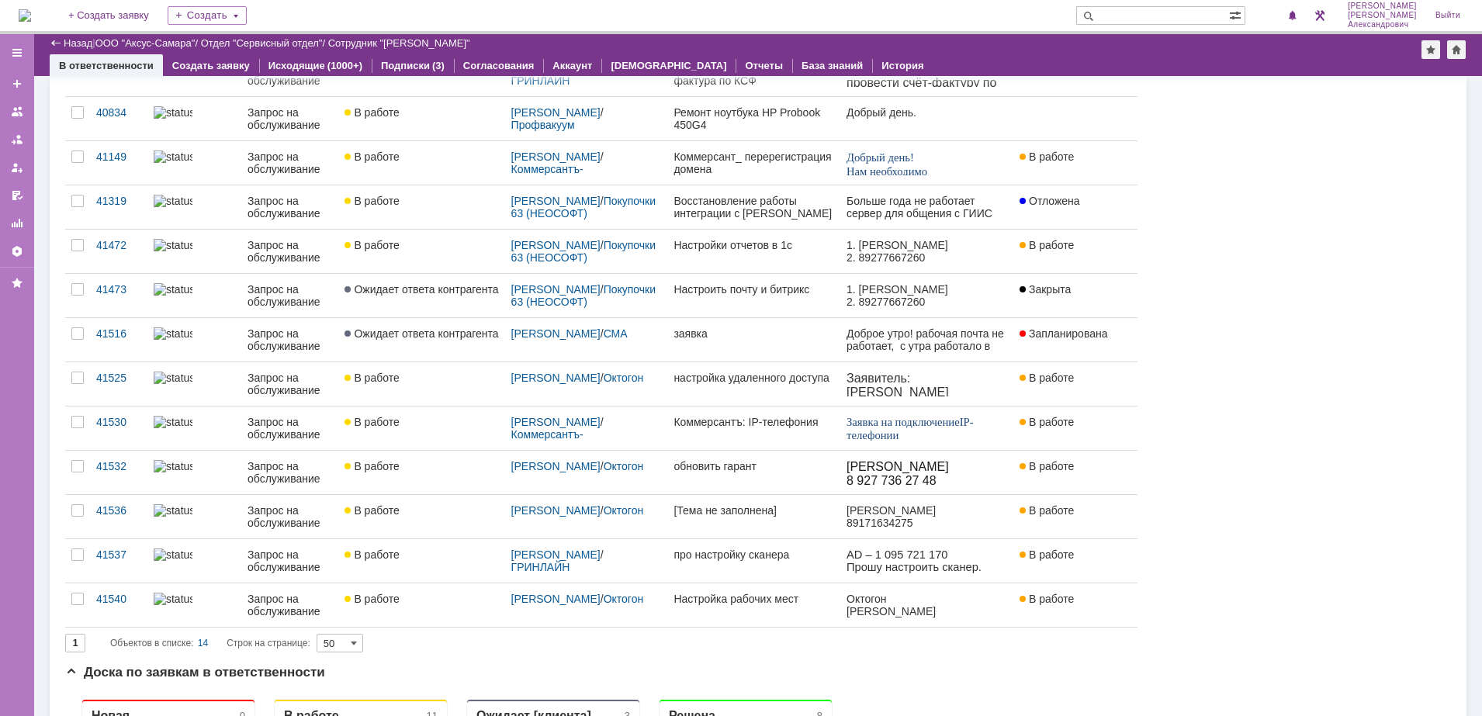
click at [31, 19] on img at bounding box center [25, 15] width 12 height 12
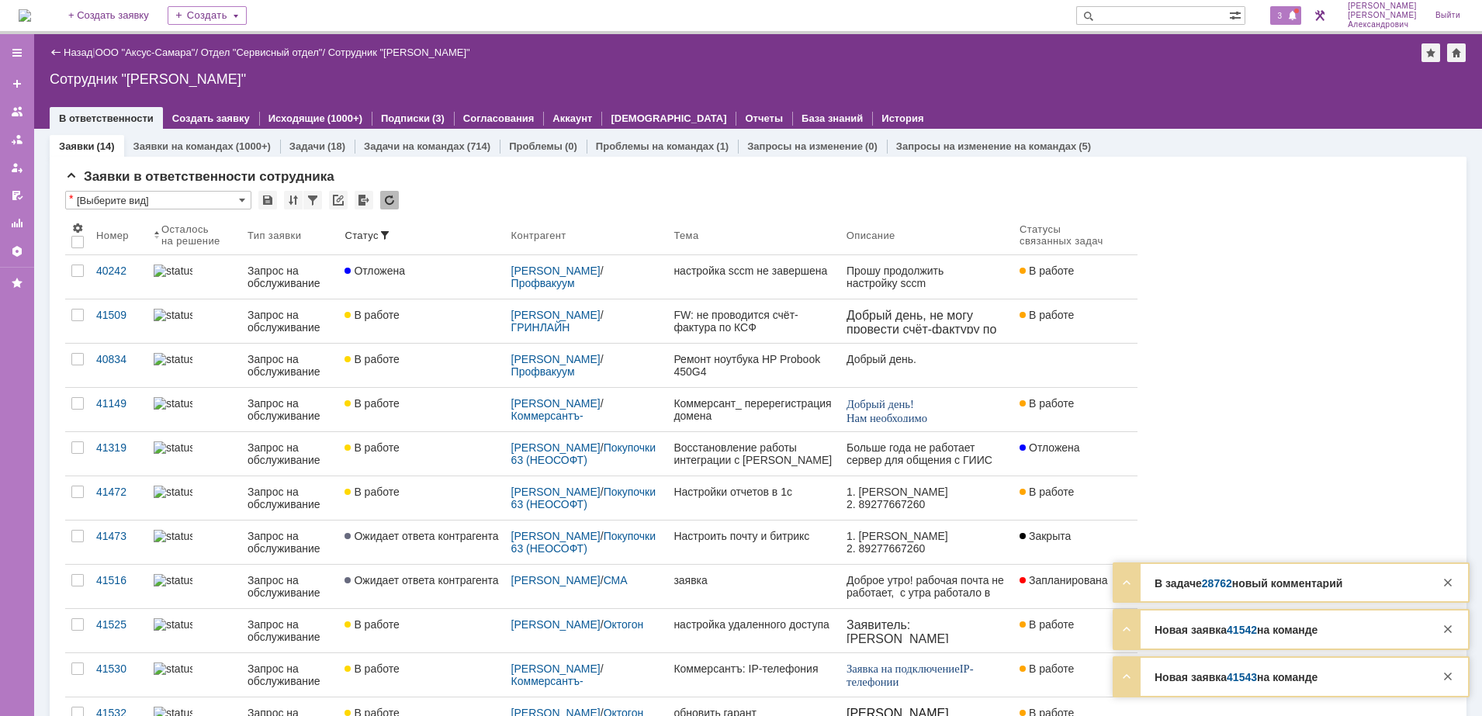
click at [1285, 19] on span "3" at bounding box center [1280, 15] width 14 height 11
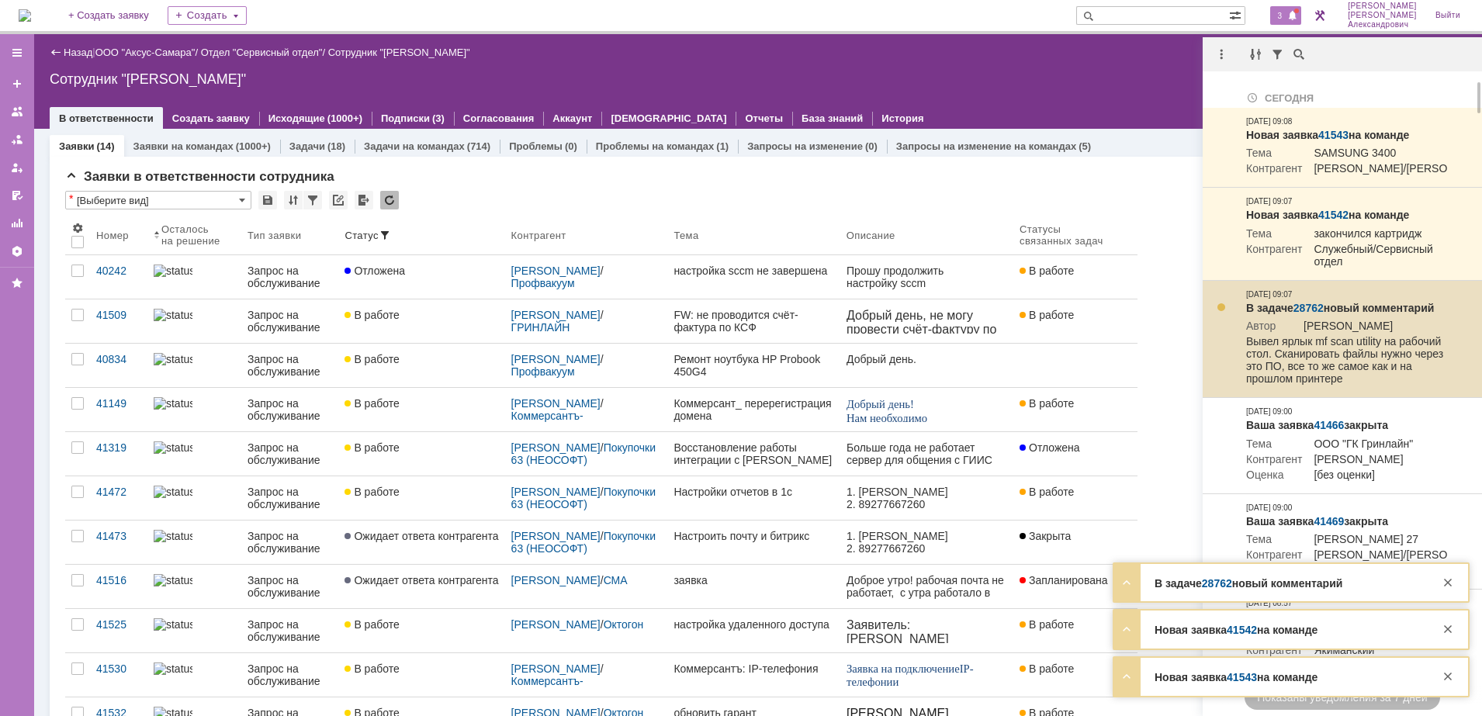
click at [1308, 314] on link "28762" at bounding box center [1308, 308] width 30 height 12
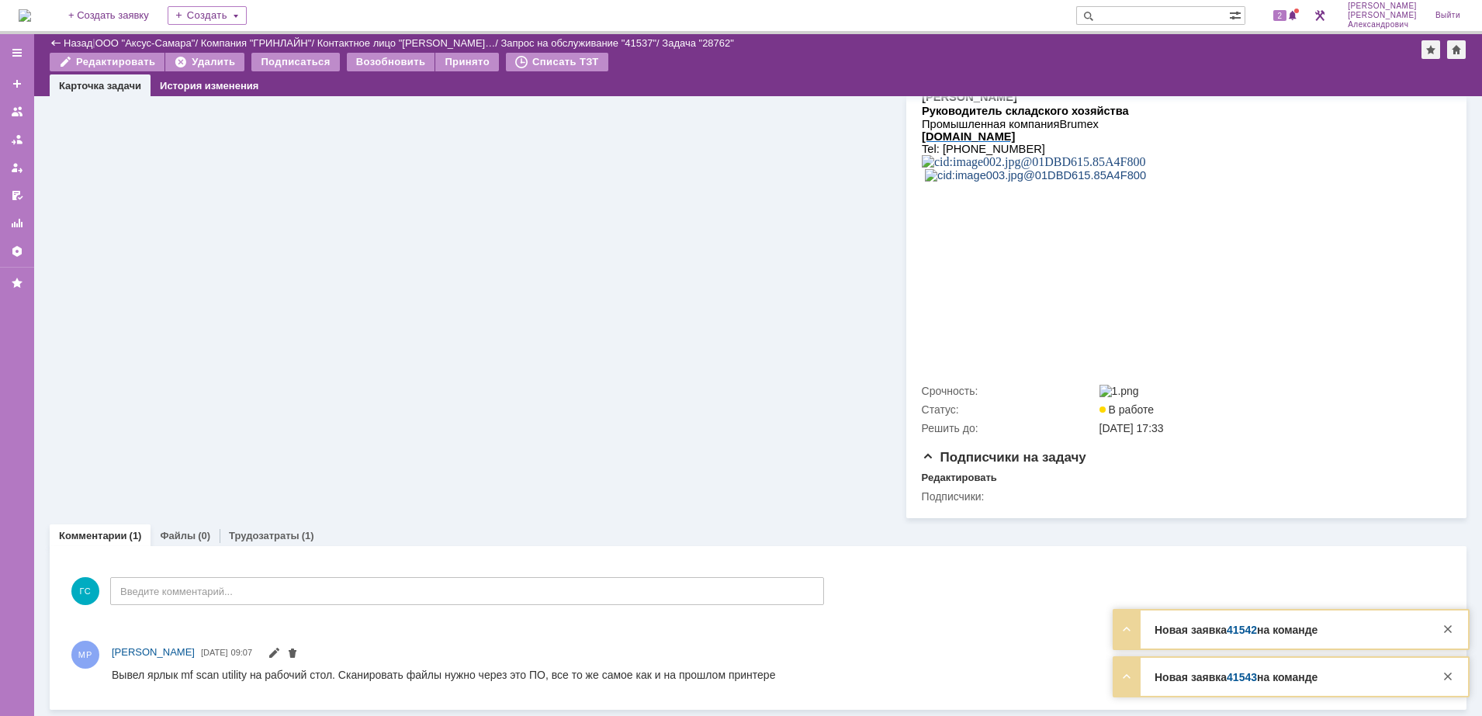
scroll to position [283, 0]
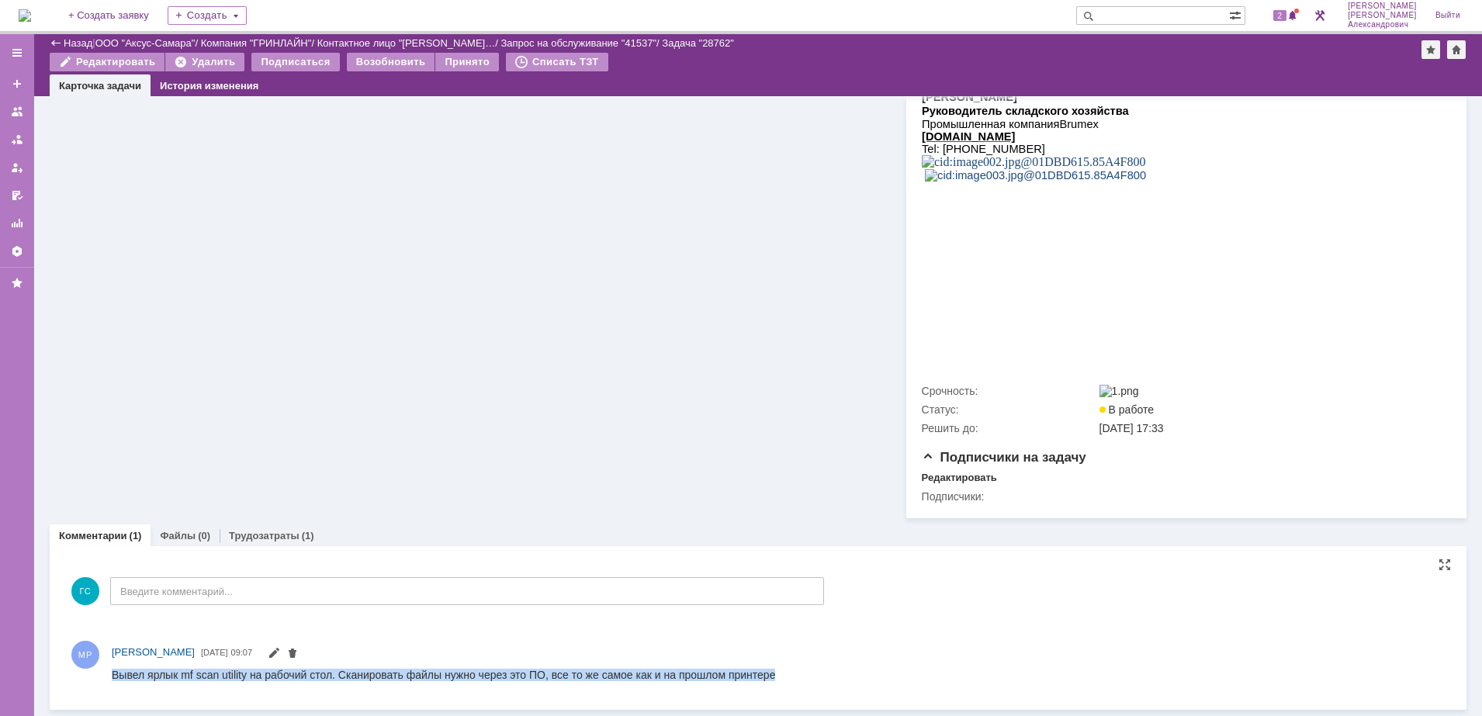
drag, startPoint x: 112, startPoint y: 673, endPoint x: 618, endPoint y: 1353, distance: 847.1
click at [506, 682] on html "Вывел ярлык mf scan utility на рабочий стол. Сканировать файлы нужно через это …" at bounding box center [770, 675] width 1317 height 14
copy div "Вывел ярлык mf scan utility на рабочий стол. Сканировать файлы нужно через это …"
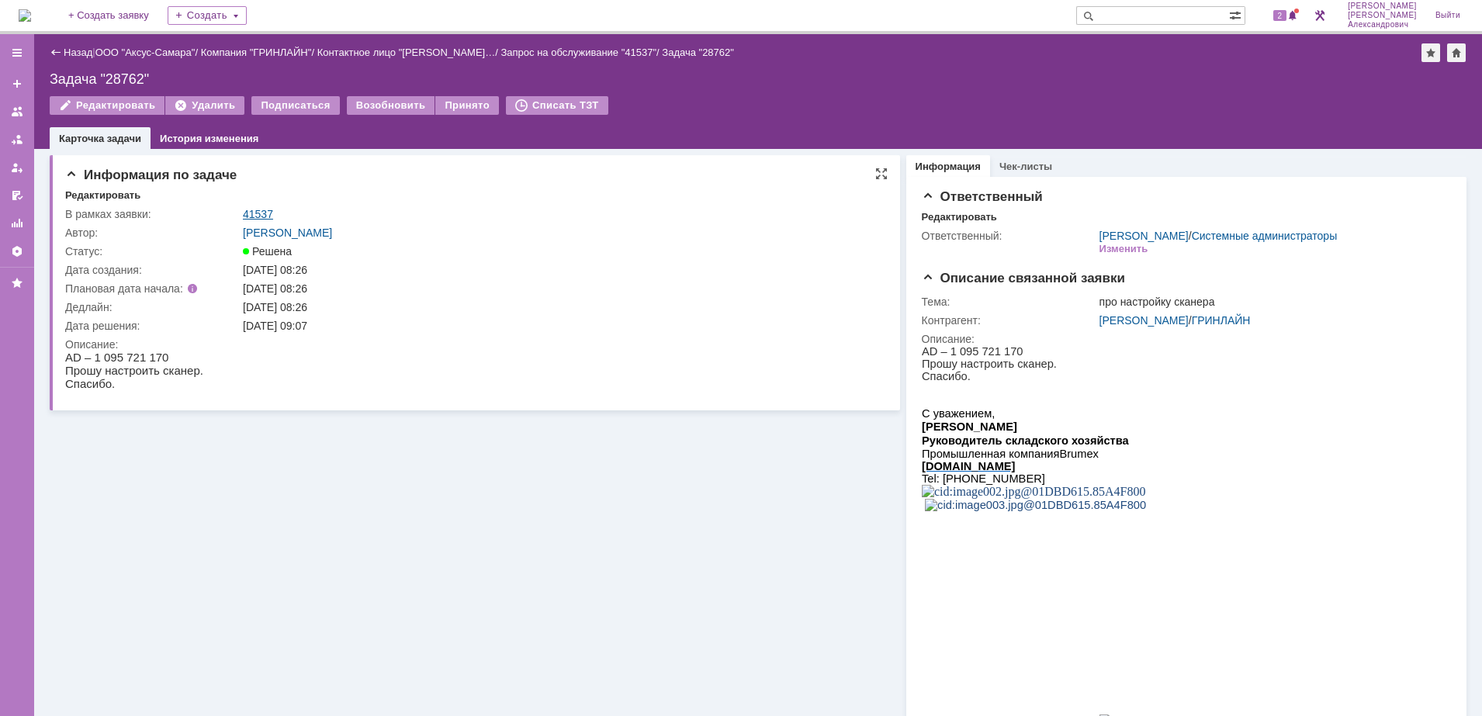
click at [261, 219] on link "41537" at bounding box center [258, 214] width 30 height 12
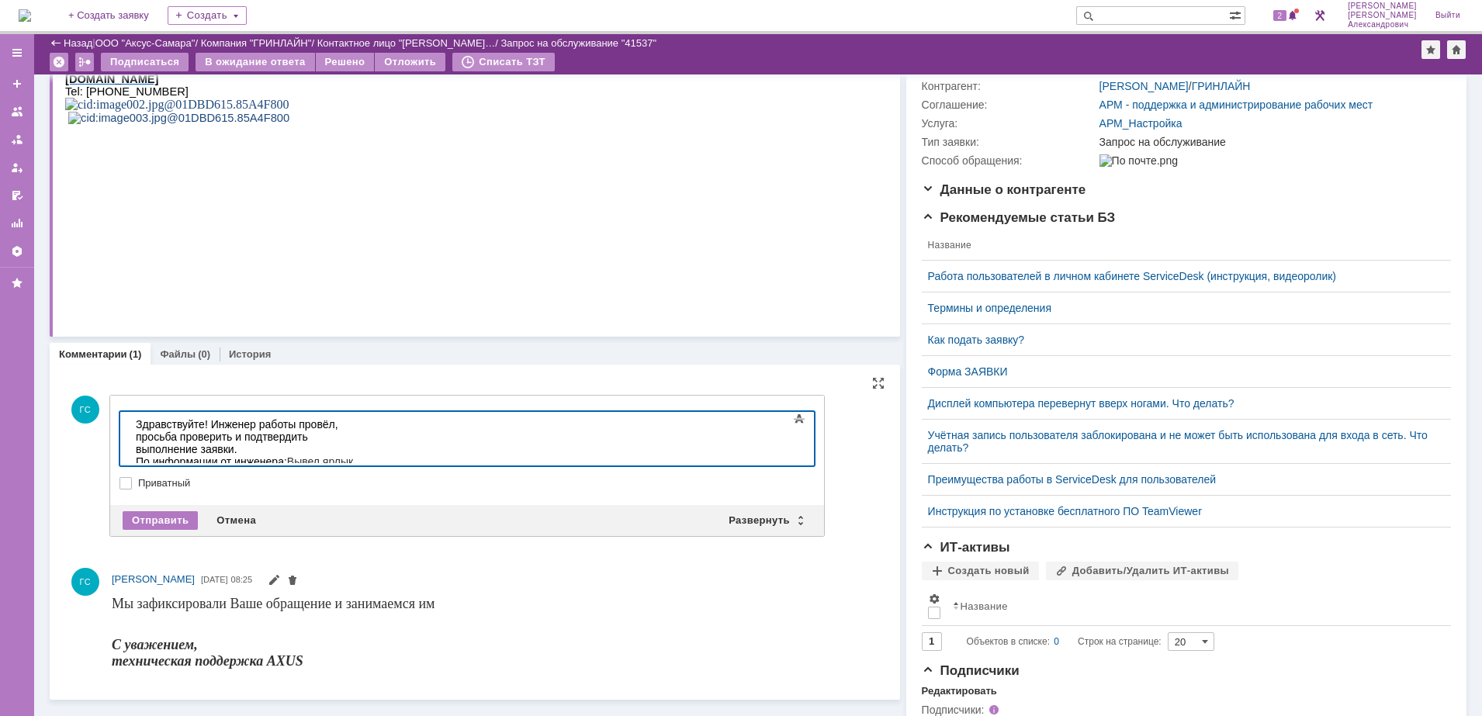
drag, startPoint x: 176, startPoint y: 527, endPoint x: 203, endPoint y: 533, distance: 27.9
click at [184, 529] on div "Отправить Отмена Развернуть Свернуть" at bounding box center [467, 520] width 714 height 31
click at [160, 518] on div "Отправить" at bounding box center [160, 520] width 75 height 19
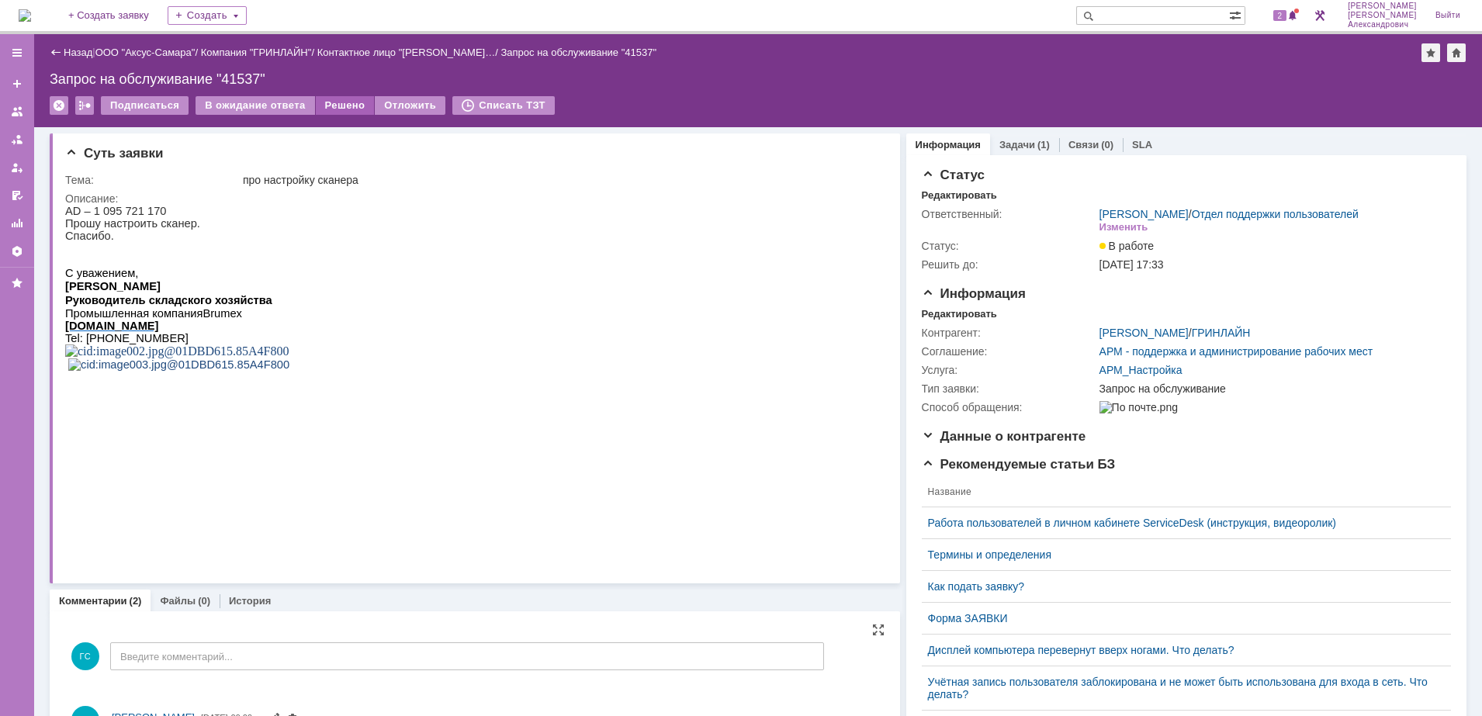
click at [323, 111] on div "Решено" at bounding box center [345, 105] width 59 height 19
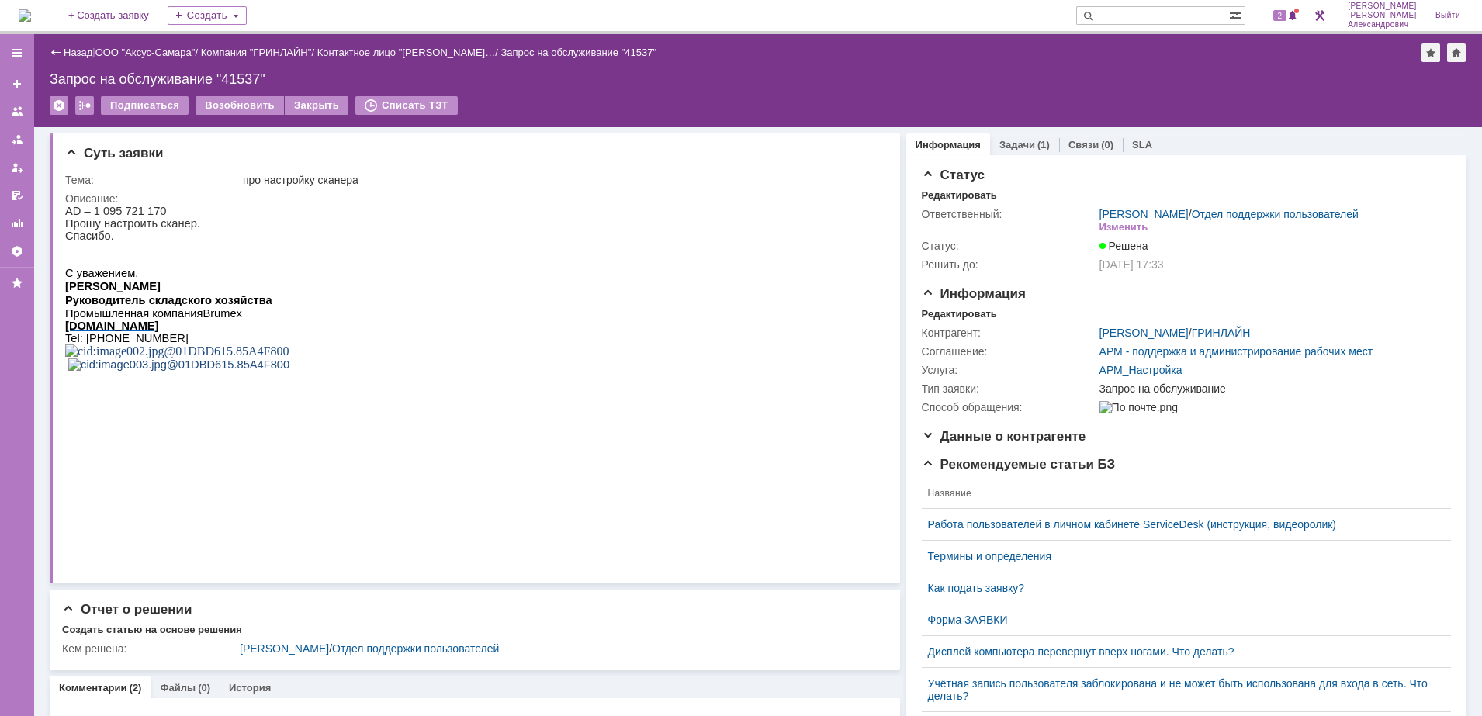
click at [31, 9] on img at bounding box center [25, 15] width 12 height 12
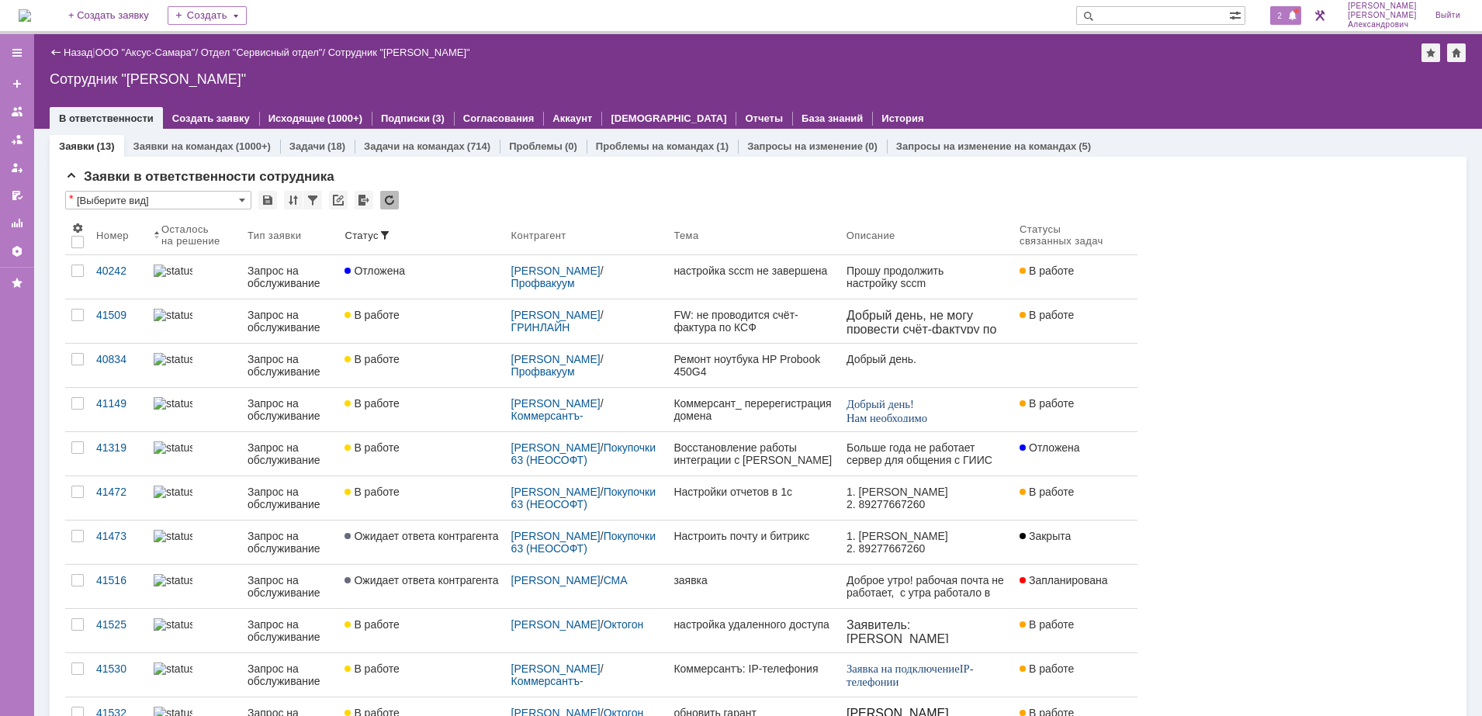
click at [1280, 17] on span "2" at bounding box center [1280, 15] width 14 height 11
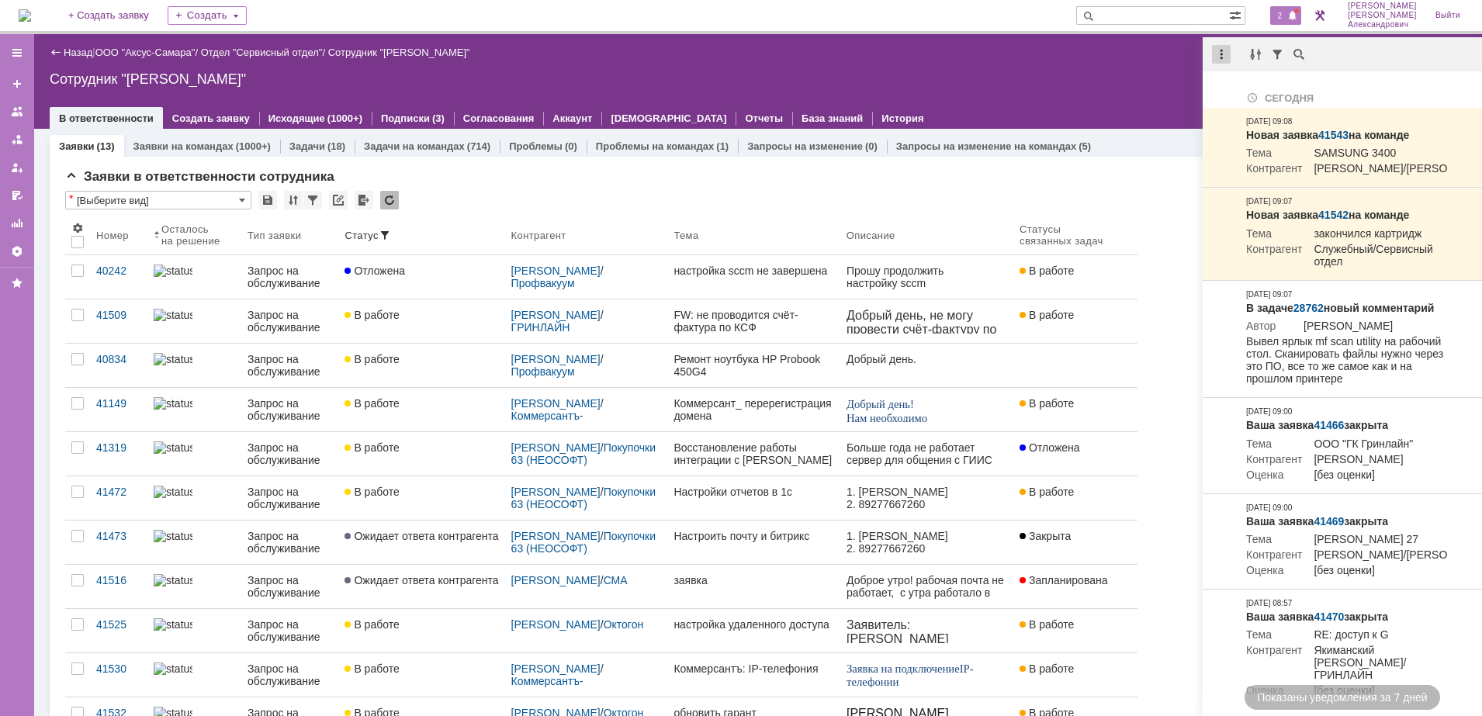
click at [1220, 53] on div at bounding box center [1221, 54] width 19 height 19
click at [1261, 101] on div "Отметить уведомления прочитанными" at bounding box center [1328, 93] width 227 height 23
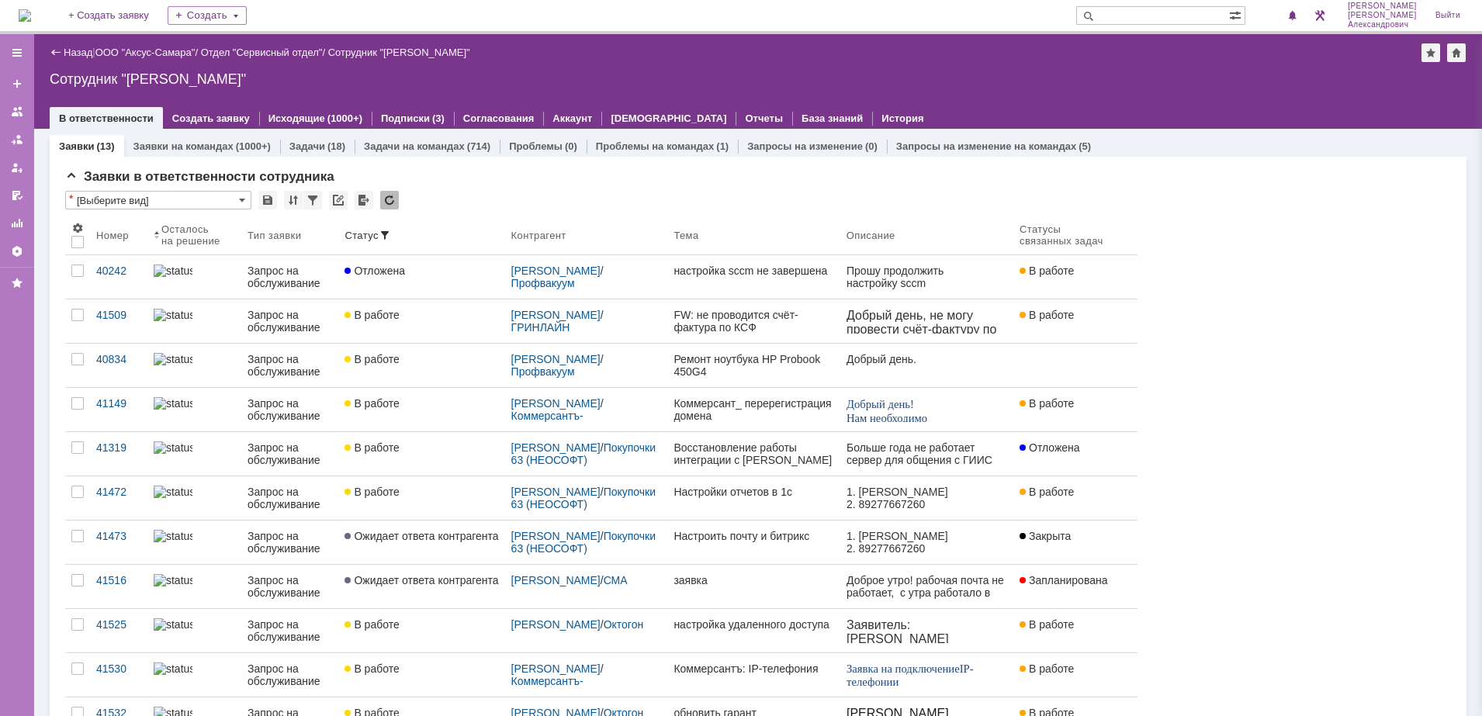
click at [1091, 81] on div "Сотрудник "[PERSON_NAME]"" at bounding box center [758, 79] width 1417 height 16
click at [31, 12] on img at bounding box center [25, 15] width 12 height 12
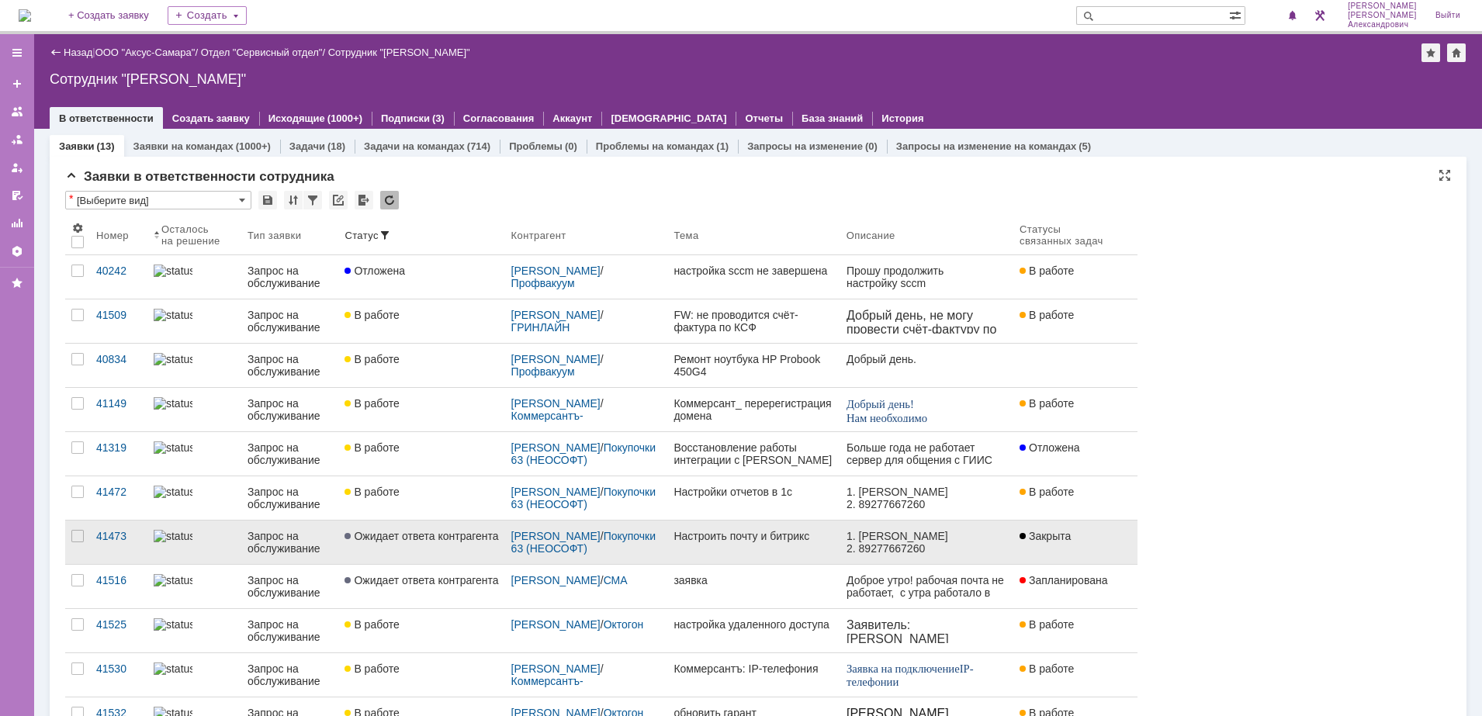
click at [735, 530] on div "Настроить почту и битрикс" at bounding box center [753, 536] width 160 height 12
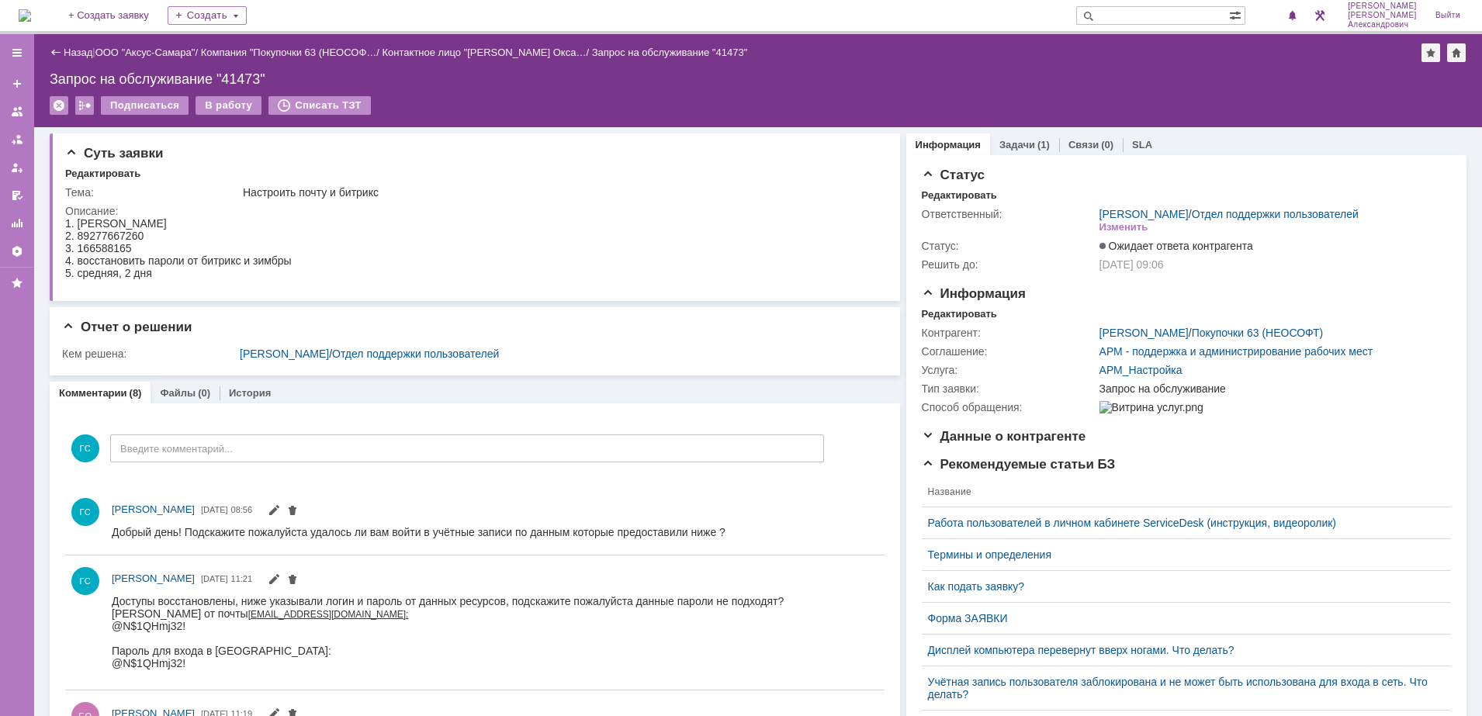
click at [31, 16] on img at bounding box center [25, 15] width 12 height 12
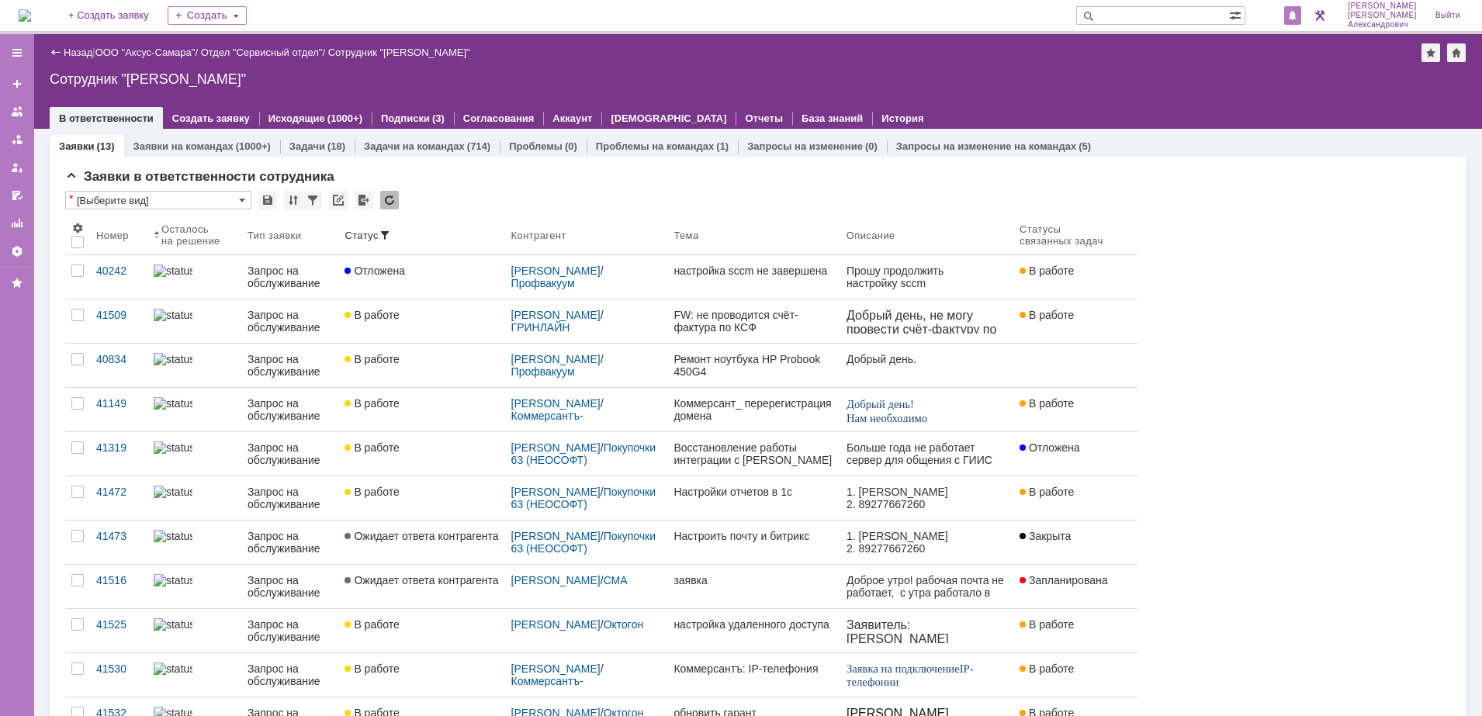
click at [1298, 15] on span at bounding box center [1292, 16] width 11 height 12
click at [1072, 74] on div "Сотрудник "[PERSON_NAME]"" at bounding box center [758, 79] width 1417 height 16
click at [31, 9] on img at bounding box center [25, 15] width 12 height 12
click at [154, 51] on link "ООО "Аксус-Самара"" at bounding box center [145, 53] width 100 height 12
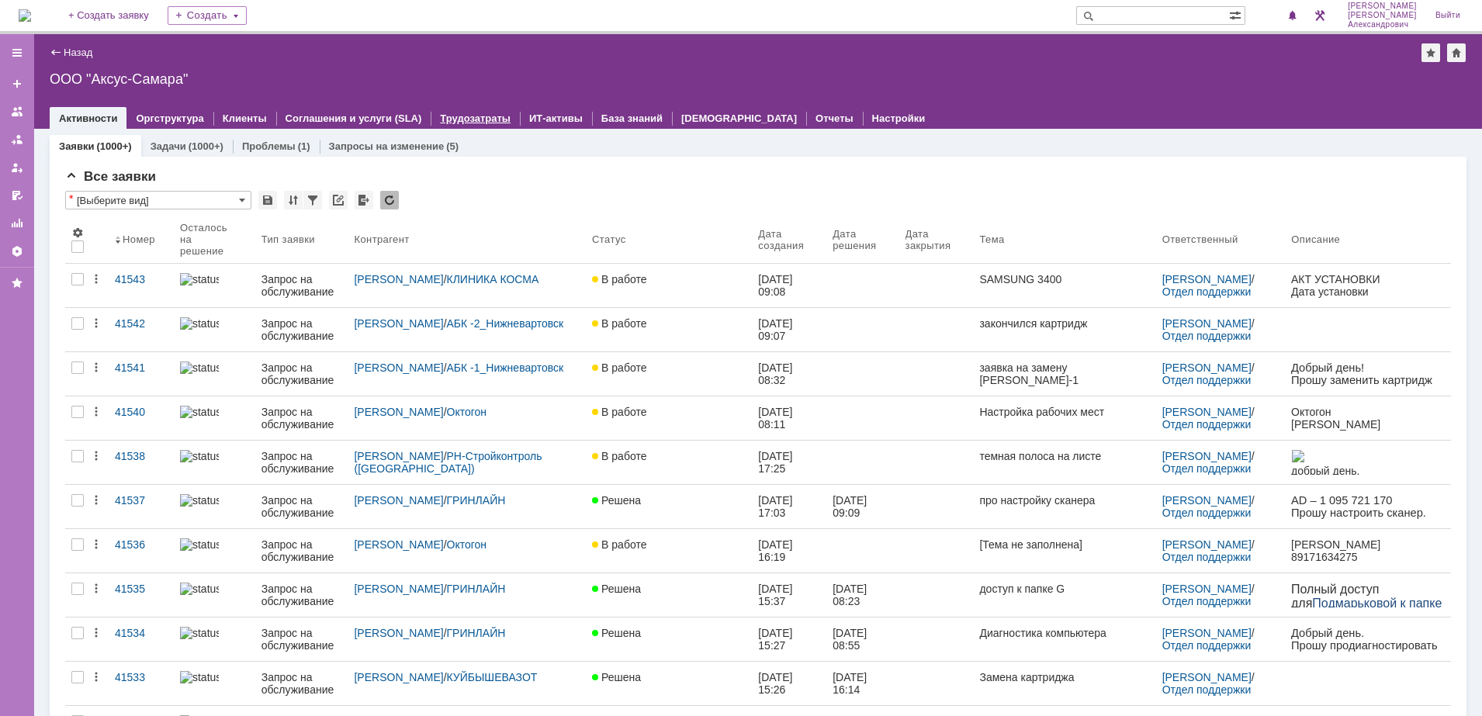
click at [472, 109] on div "Трудозатраты" at bounding box center [475, 118] width 89 height 22
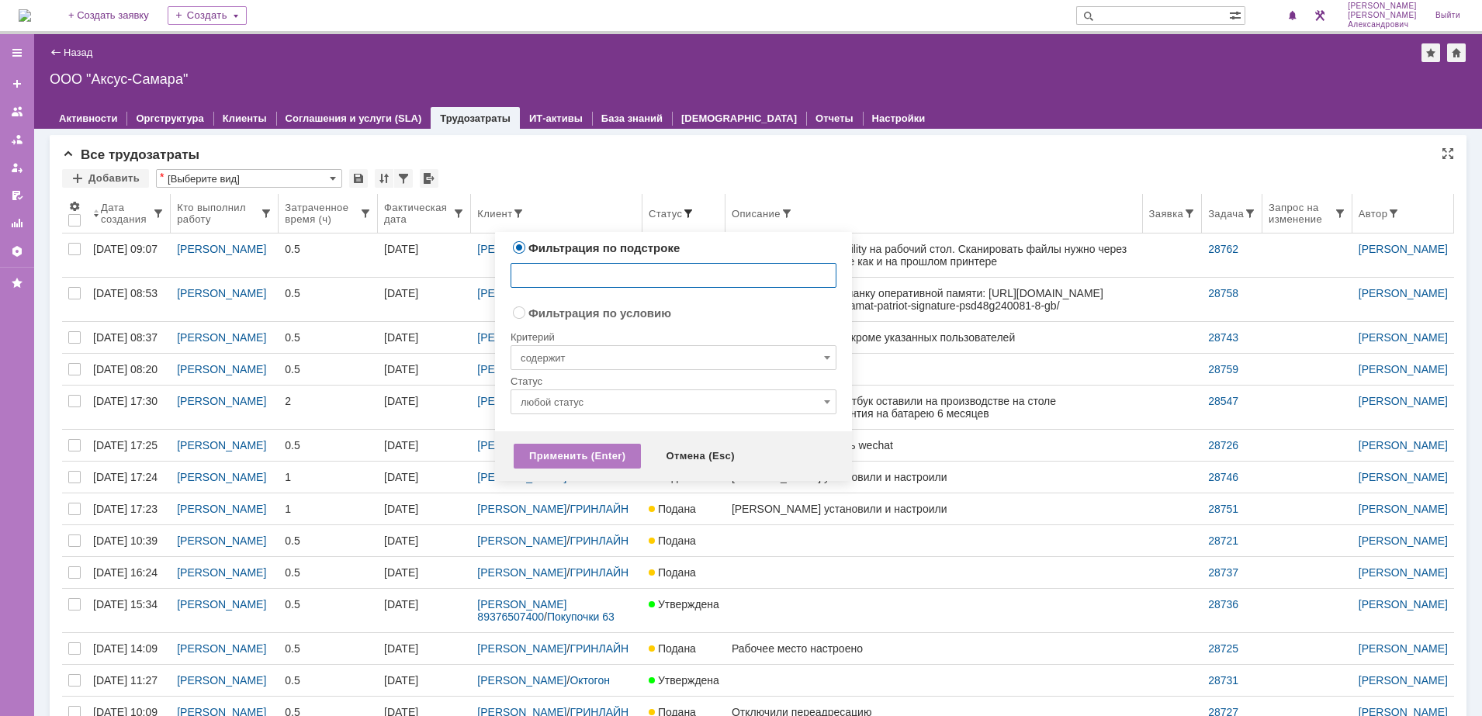
click at [682, 213] on span at bounding box center [688, 213] width 12 height 12
click at [627, 407] on input "любой статус" at bounding box center [673, 401] width 326 height 25
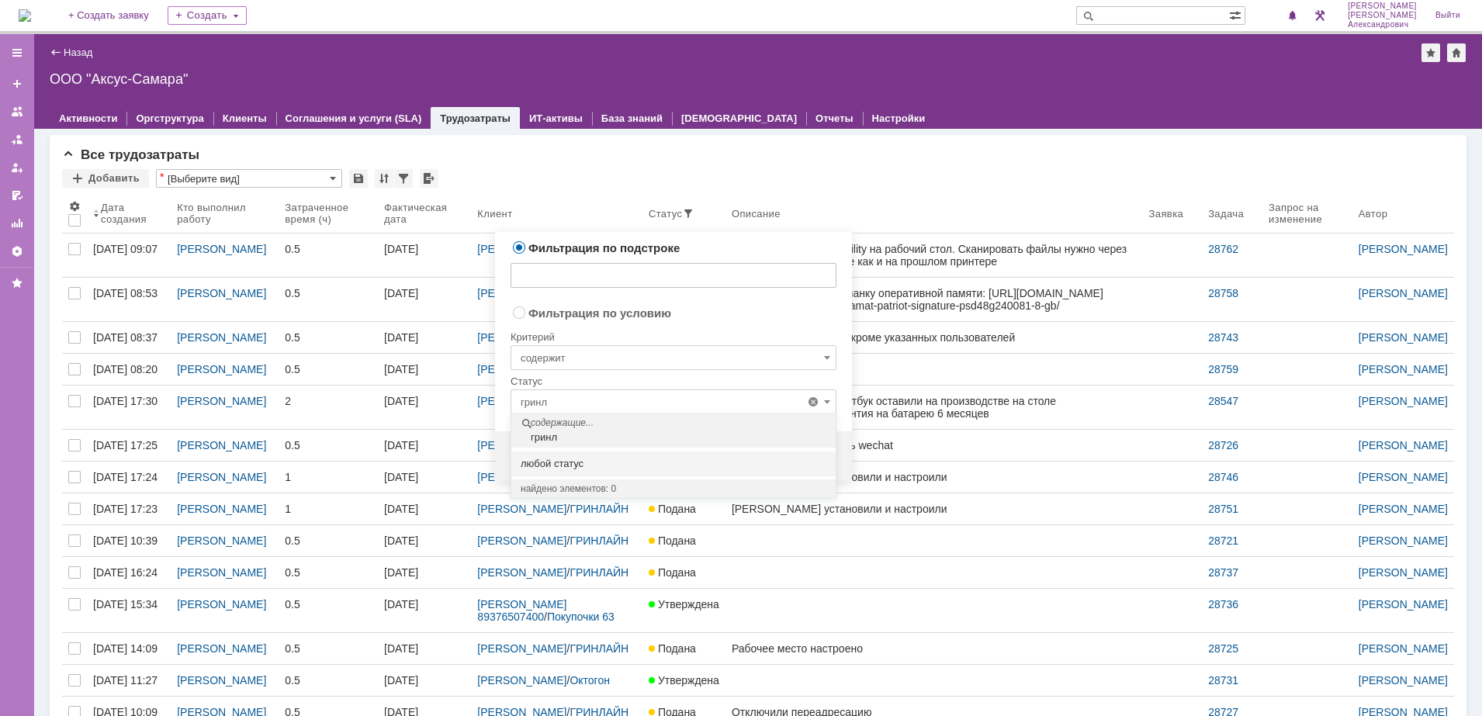
type input "грин"
click at [757, 182] on div "Добавить * [Выберите вид]" at bounding box center [758, 179] width 1392 height 20
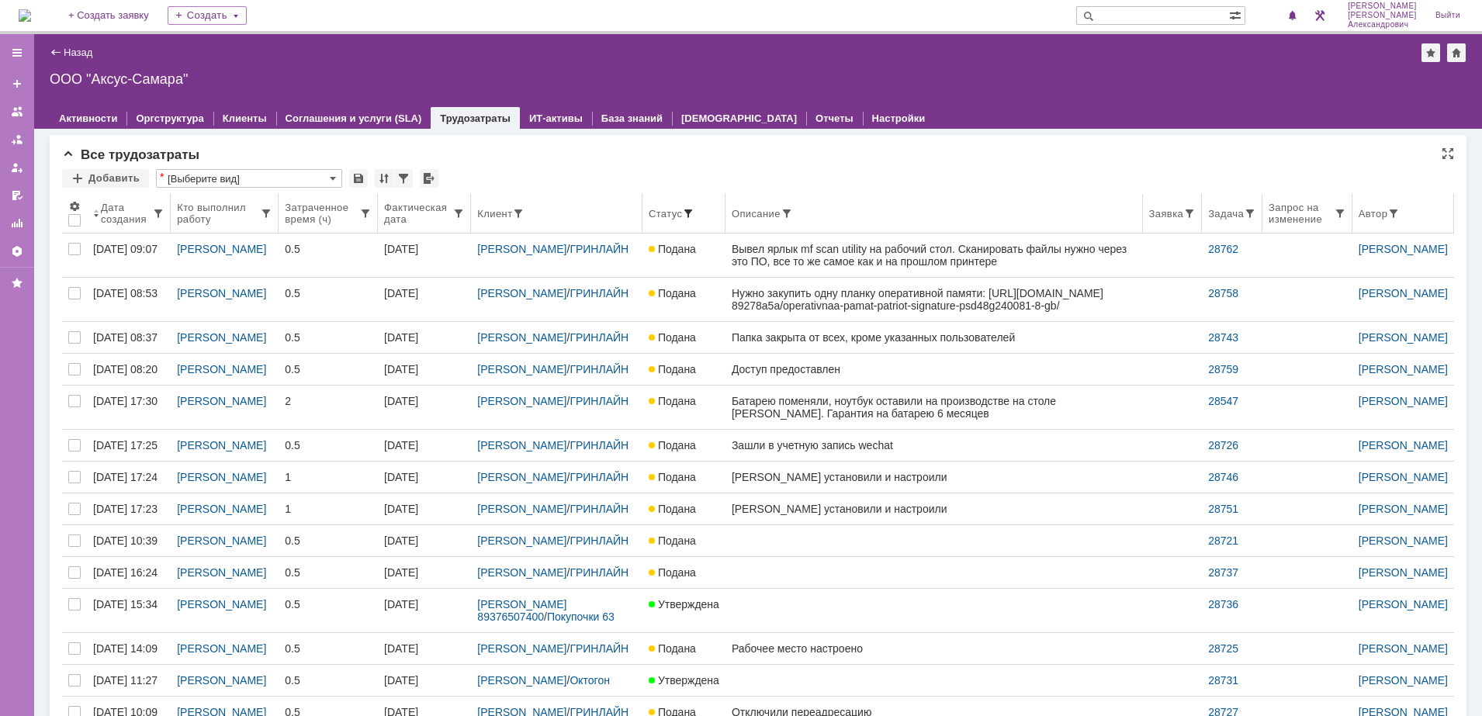
click at [682, 211] on span at bounding box center [688, 213] width 12 height 12
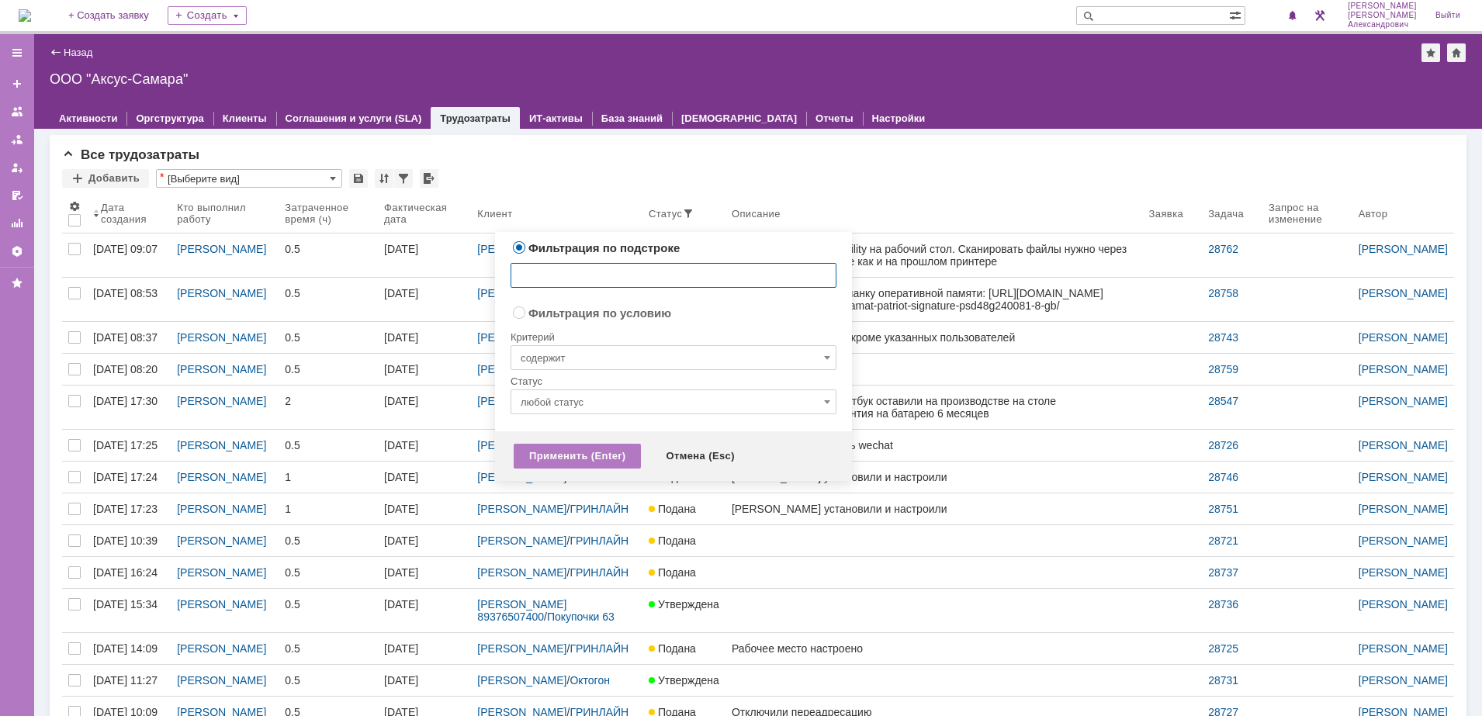
radio input "false"
radio input "true"
click at [647, 353] on input "содержит" at bounding box center [673, 357] width 326 height 25
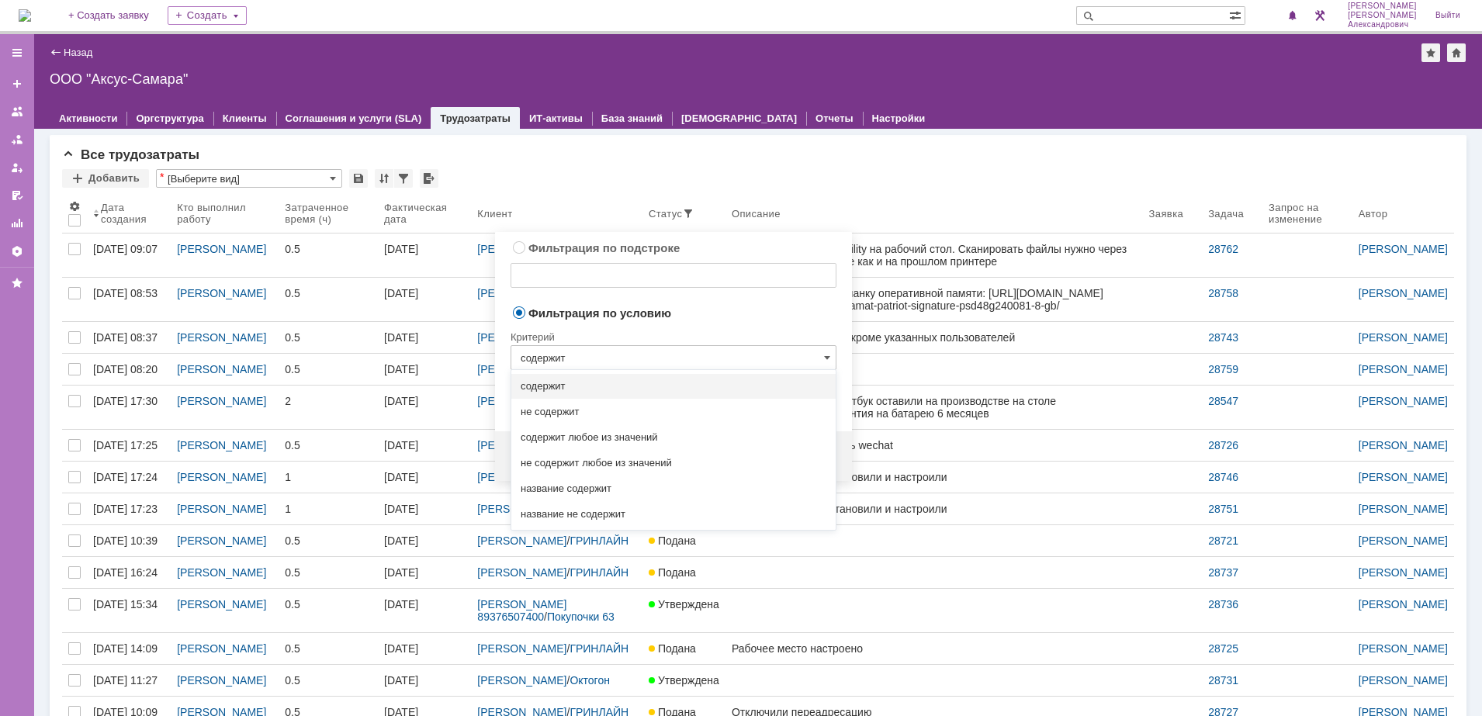
click at [682, 330] on div "Критерий" at bounding box center [673, 334] width 326 height 21
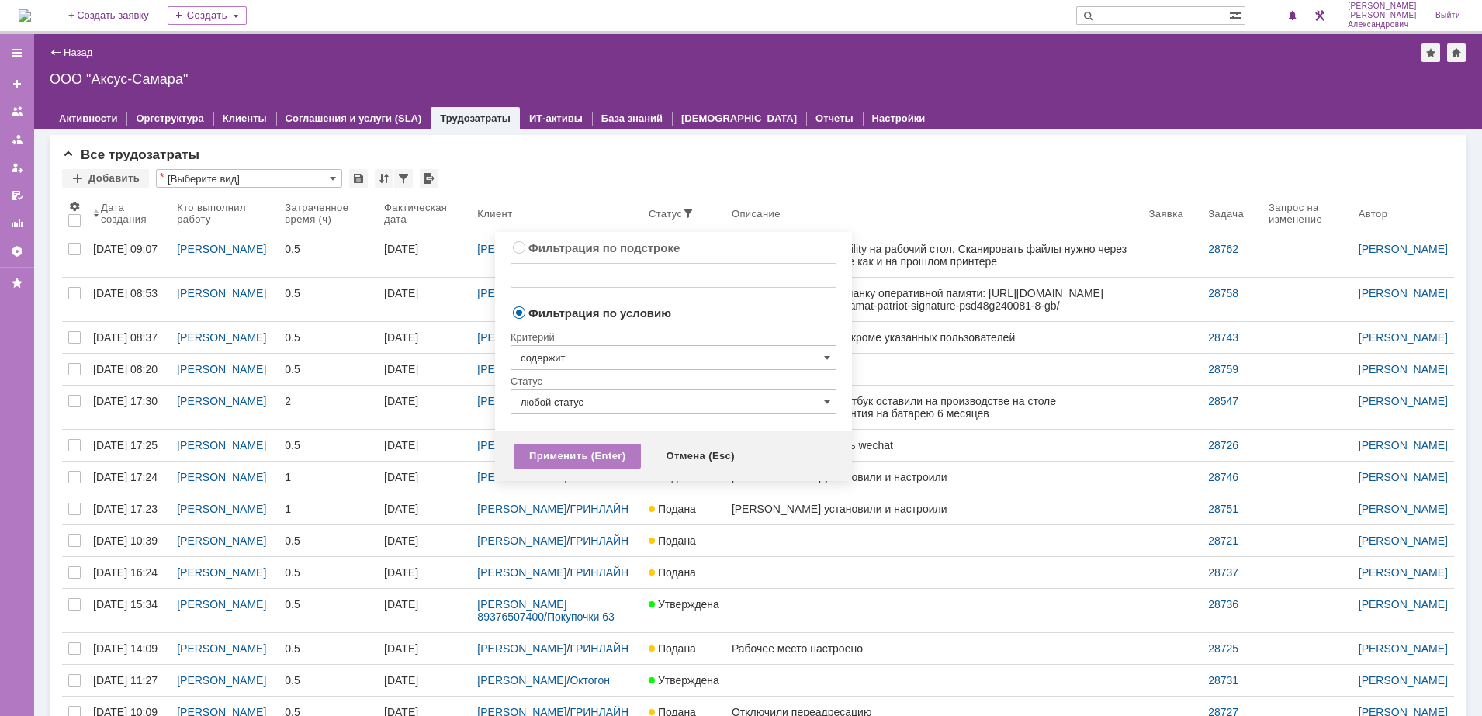
type input "содержит"
click at [635, 396] on input "любой статус" at bounding box center [673, 401] width 326 height 25
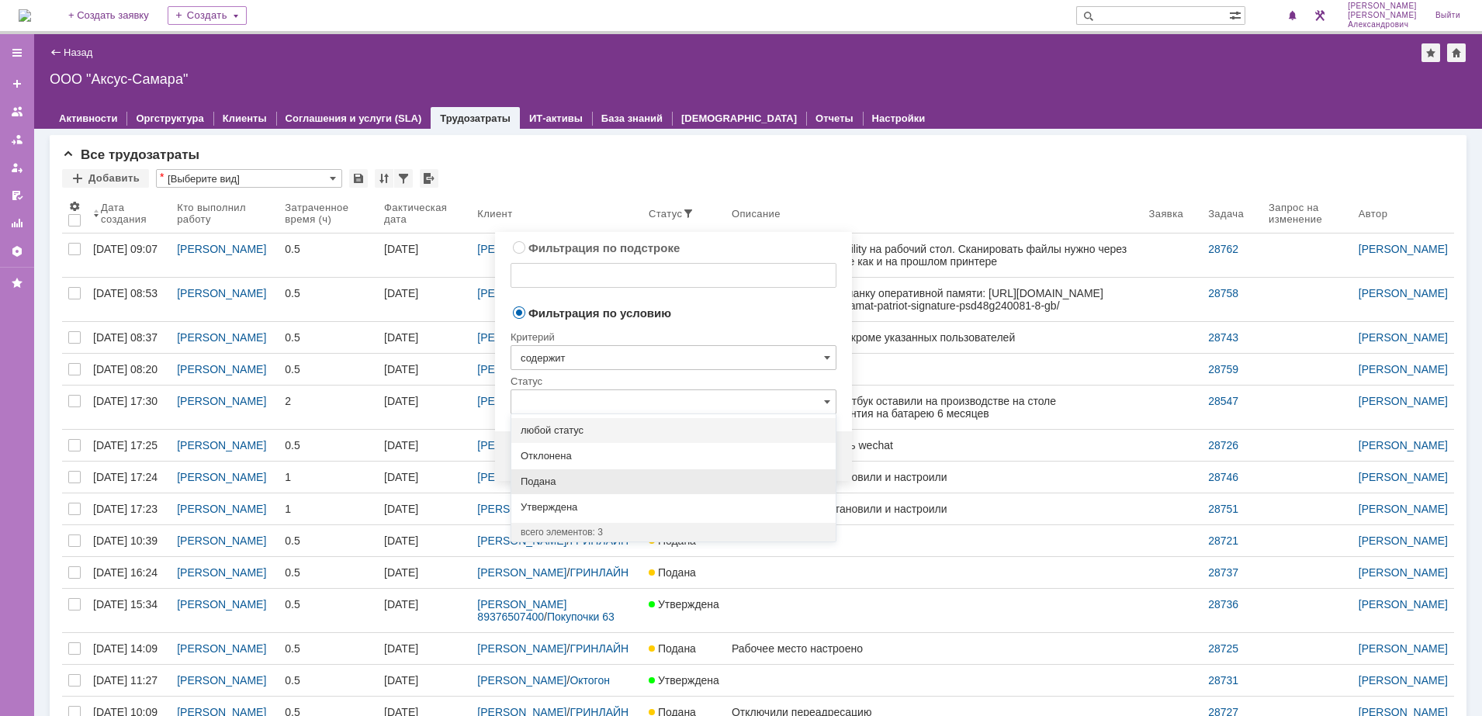
click at [611, 469] on div "Подана" at bounding box center [673, 481] width 324 height 25
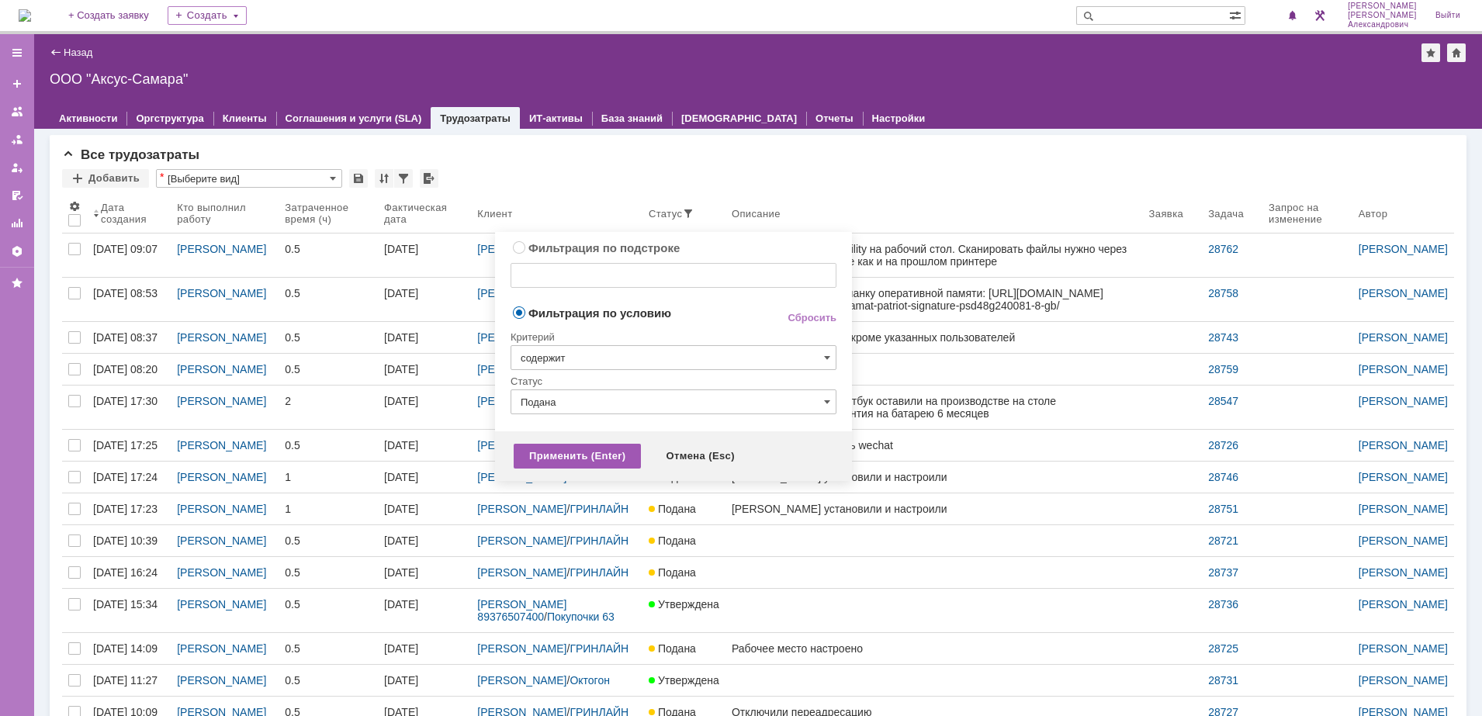
type input "Подана"
click at [583, 448] on div "Применить (Enter)" at bounding box center [577, 456] width 127 height 25
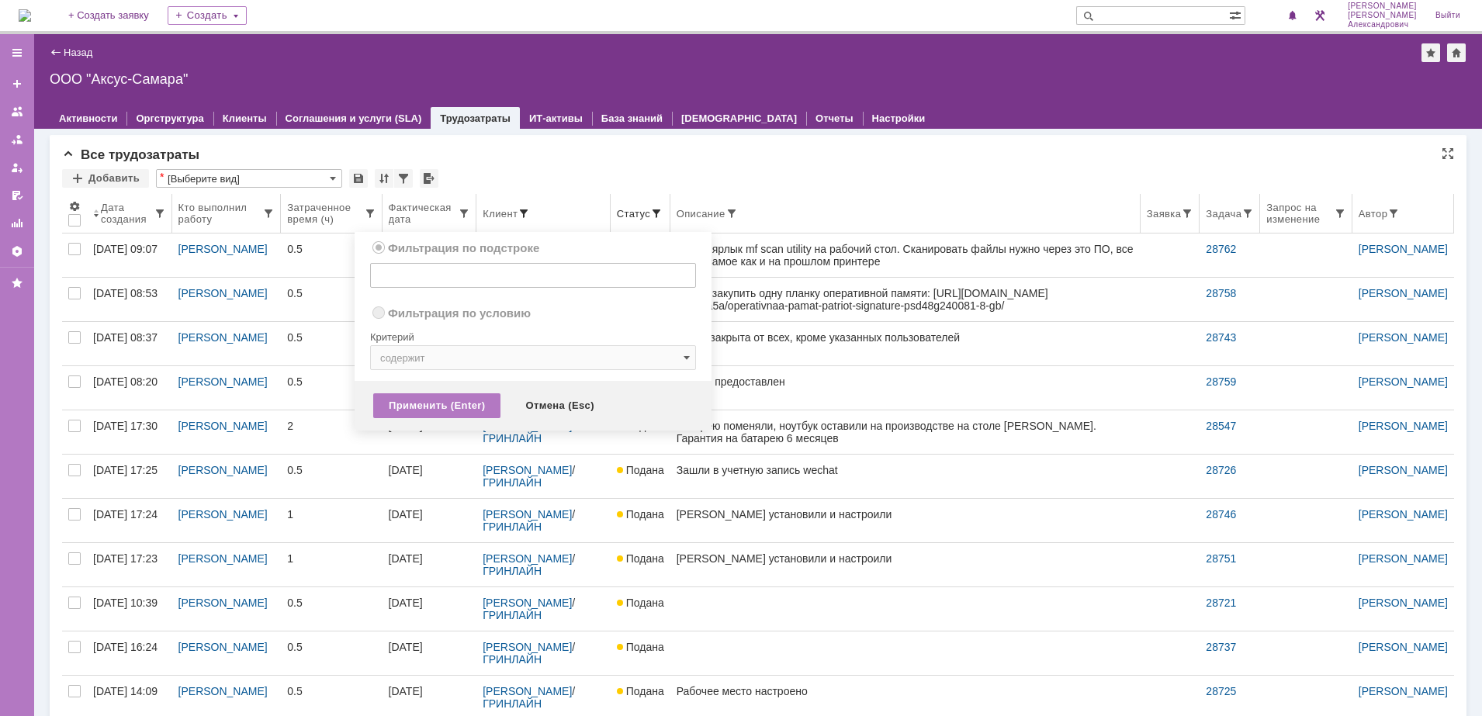
click at [525, 216] on span at bounding box center [523, 213] width 12 height 12
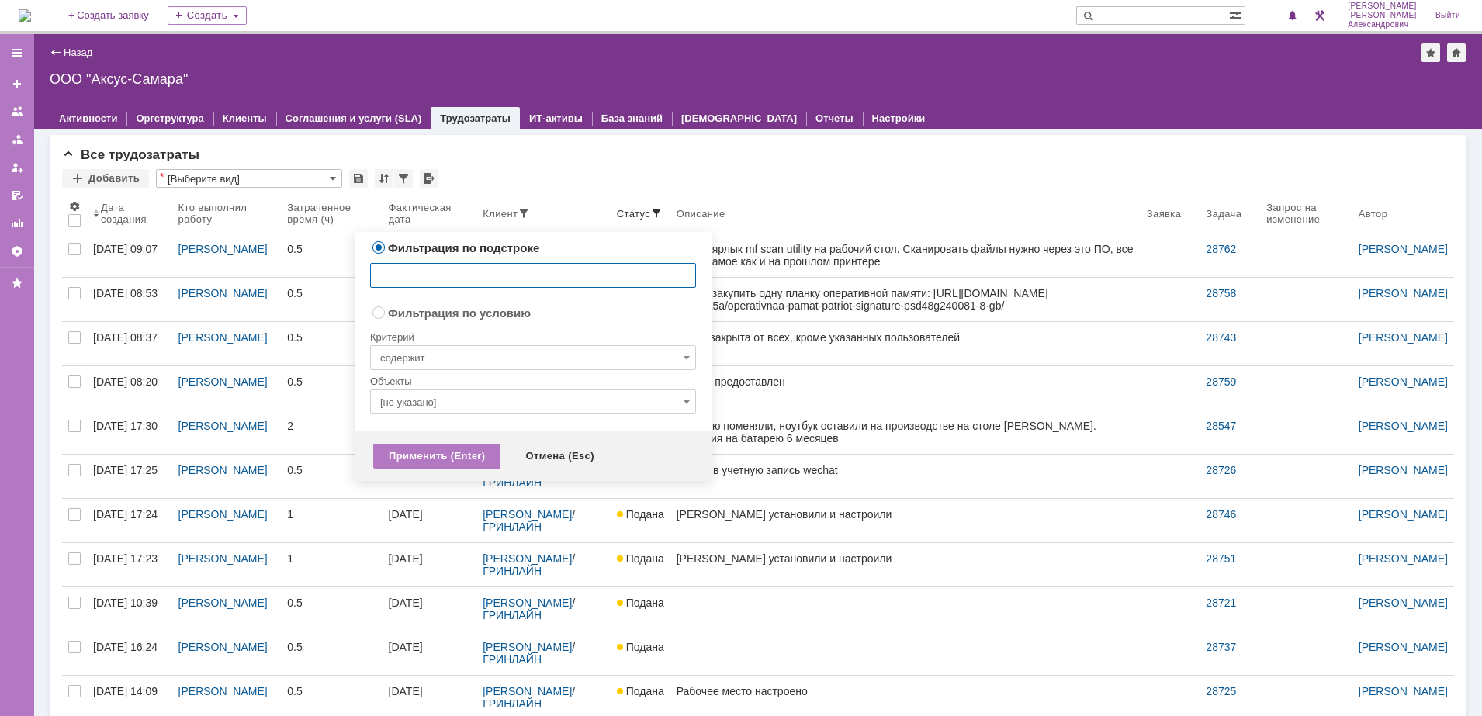
radio input "false"
radio input "true"
click at [455, 391] on input "[не указано]" at bounding box center [533, 401] width 326 height 25
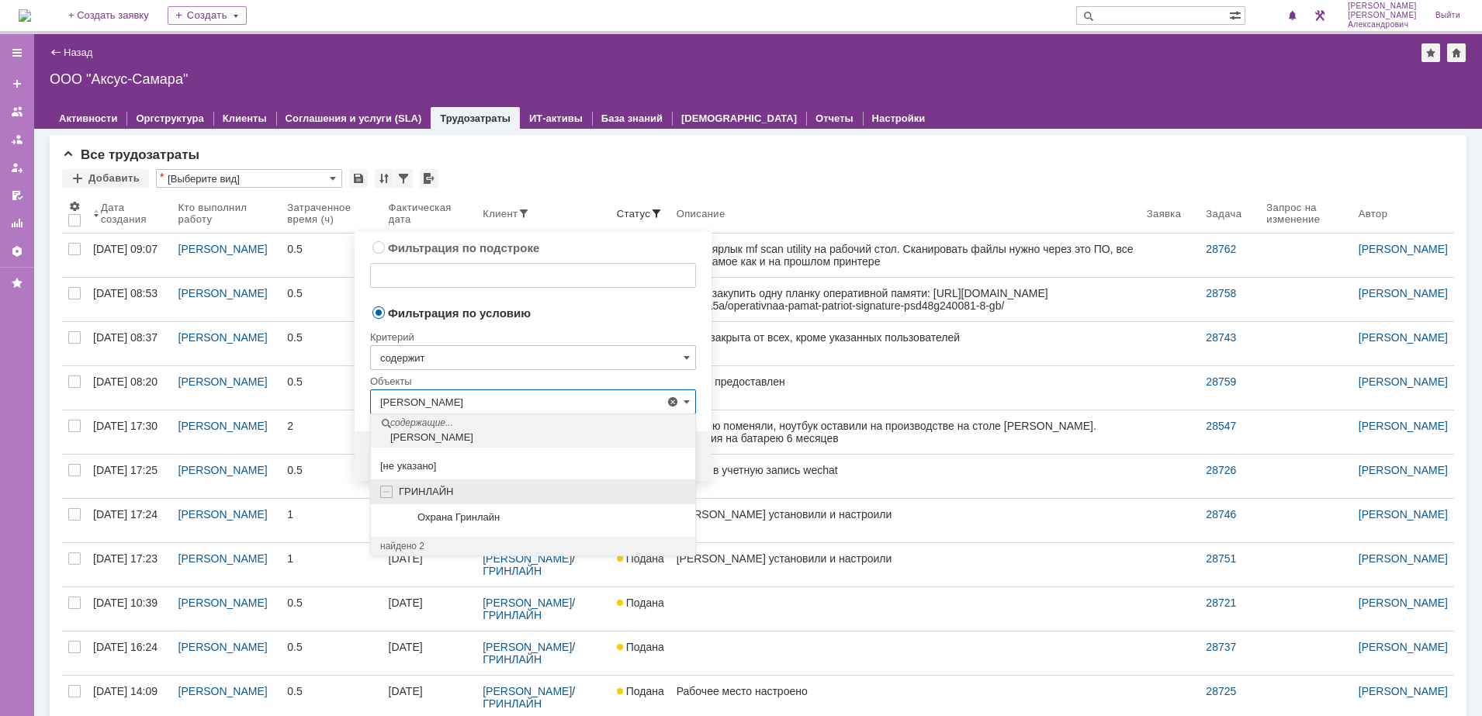
click at [441, 495] on span "ГРИНЛАЙН" at bounding box center [426, 492] width 54 height 12
type input "ГРИНЛАЙН"
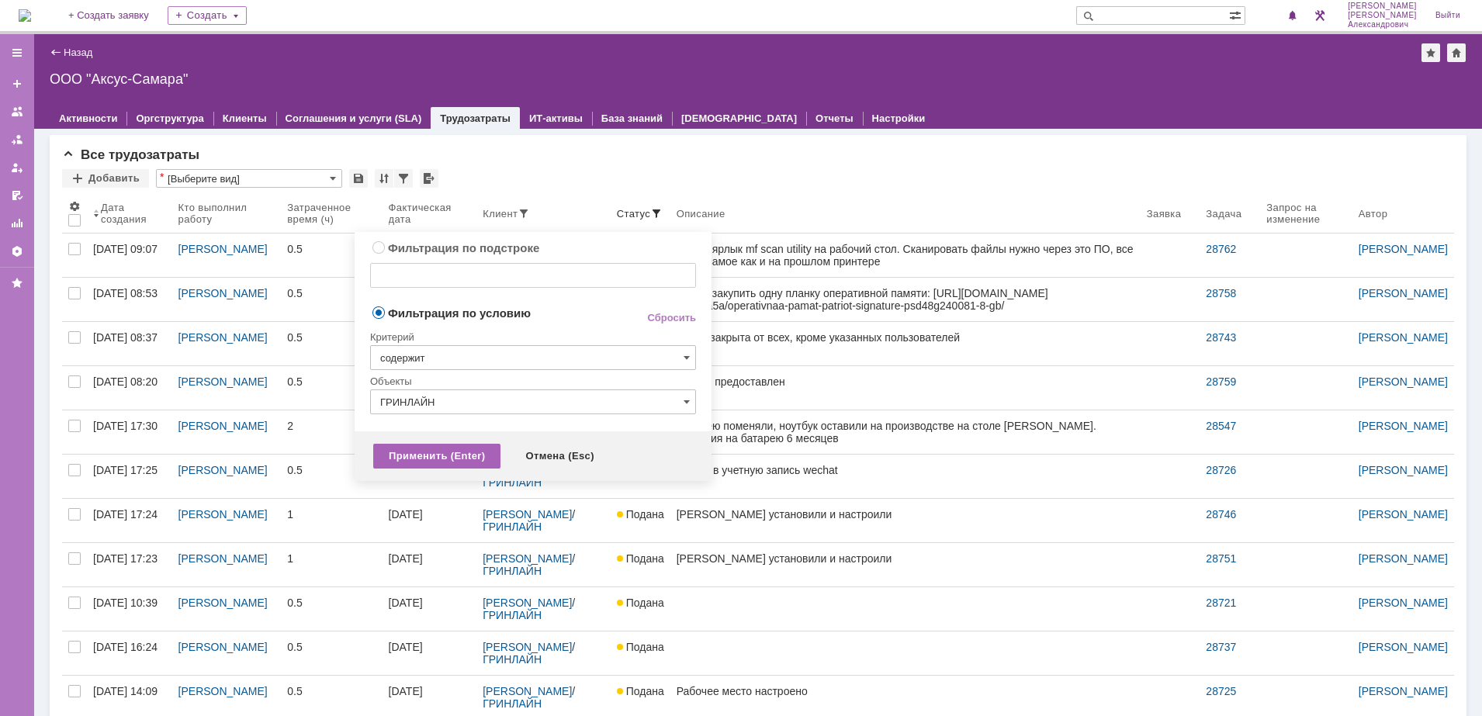
click at [439, 453] on div "Применить (Enter)" at bounding box center [436, 456] width 127 height 25
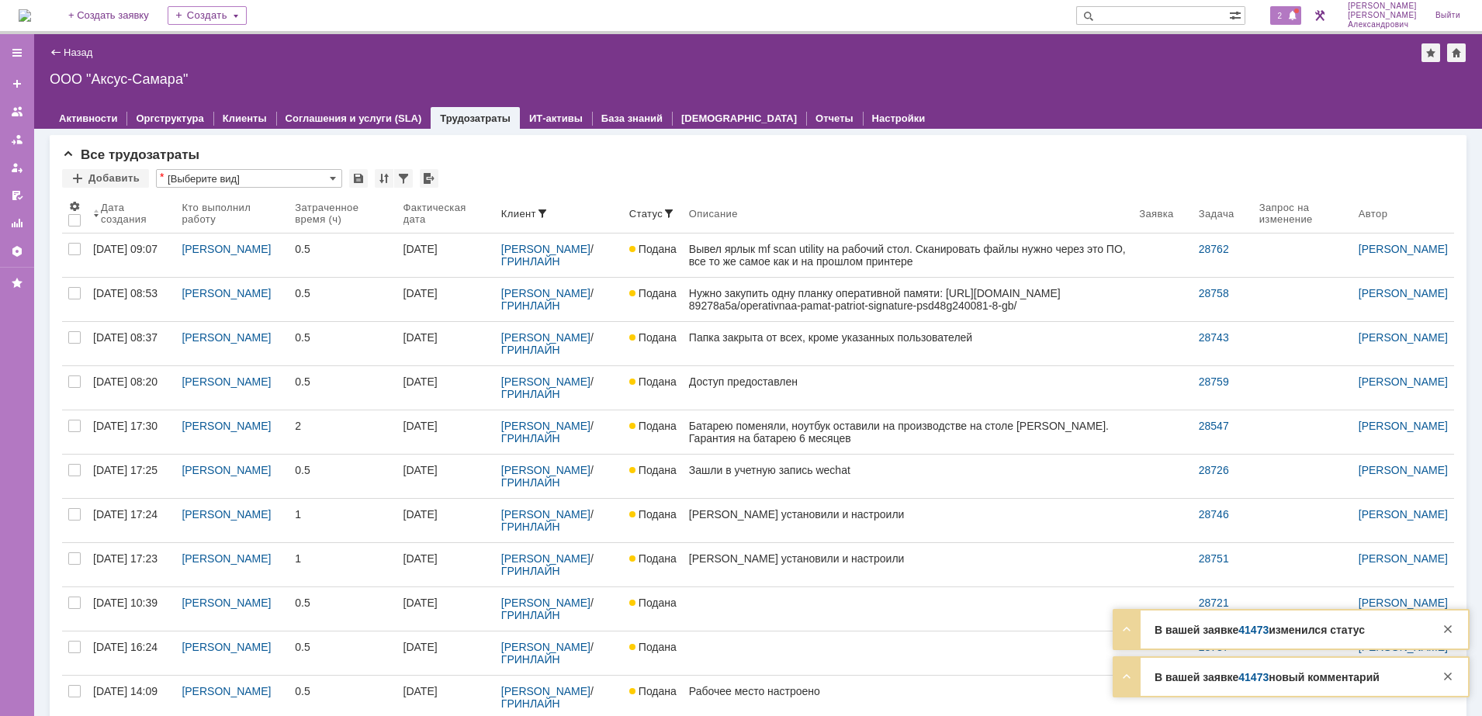
click at [1287, 17] on span "2" at bounding box center [1280, 15] width 14 height 11
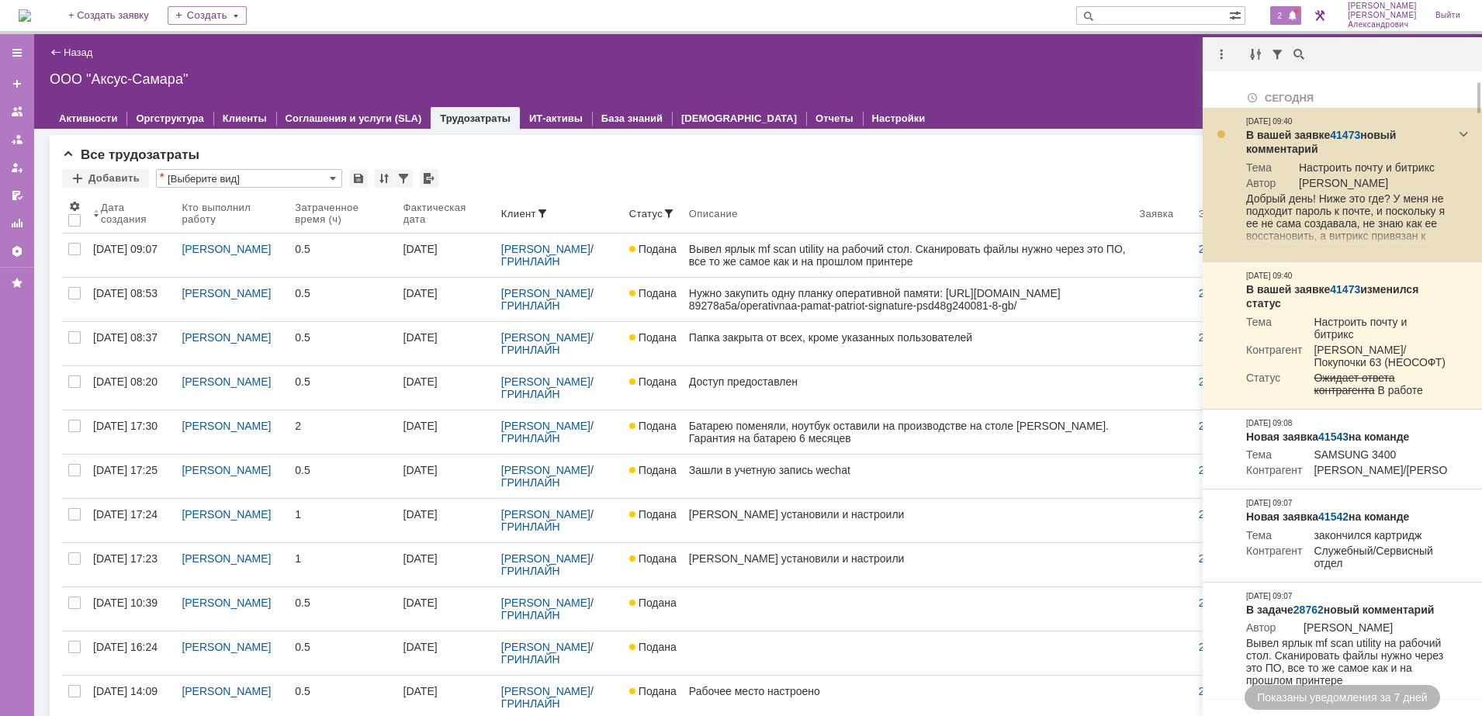
click at [1342, 133] on link "41473" at bounding box center [1345, 135] width 30 height 12
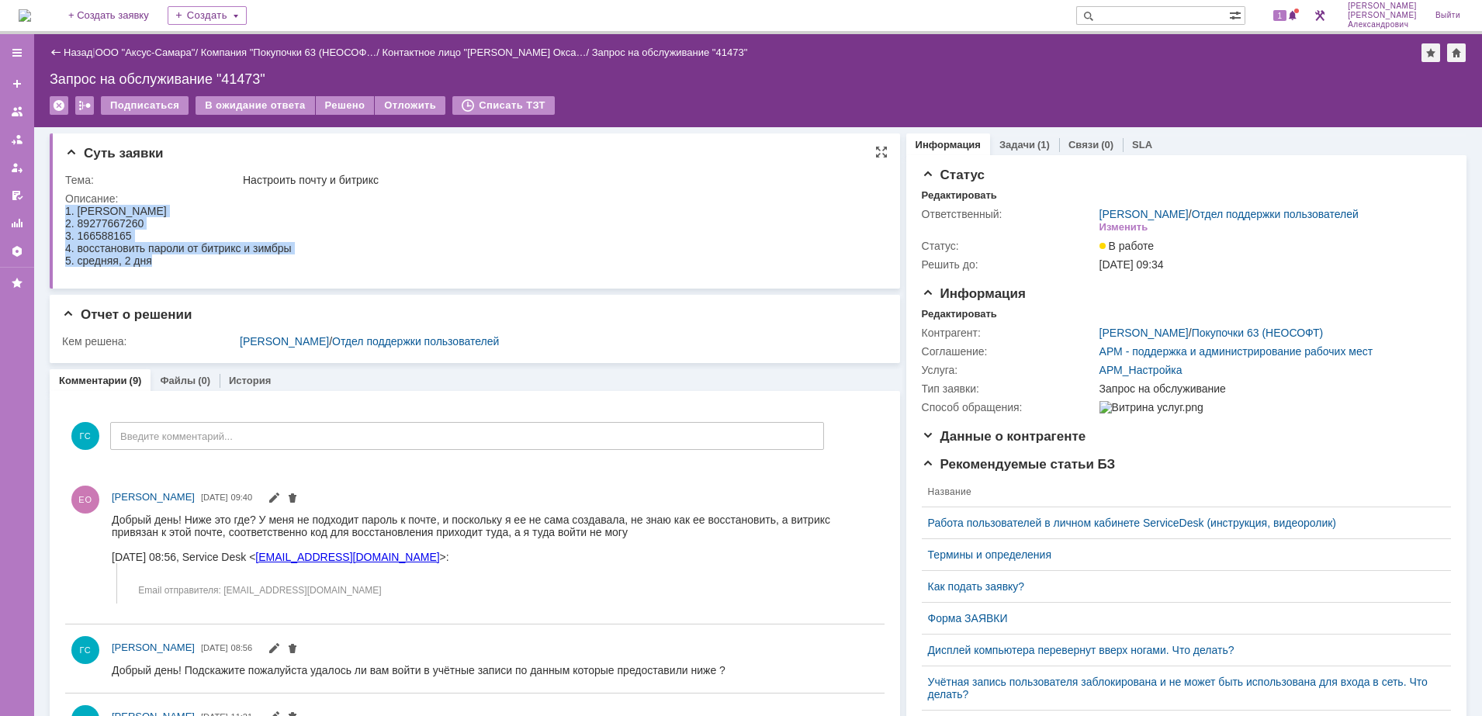
drag, startPoint x: 65, startPoint y: 209, endPoint x: 197, endPoint y: 261, distance: 142.0
click at [197, 261] on body "1. [PERSON_NAME] 2. 89277667260 3. 166588165 4. восстановить пароли от битрикс …" at bounding box center [178, 236] width 227 height 62
click at [1007, 143] on link "Задачи" at bounding box center [1017, 145] width 36 height 12
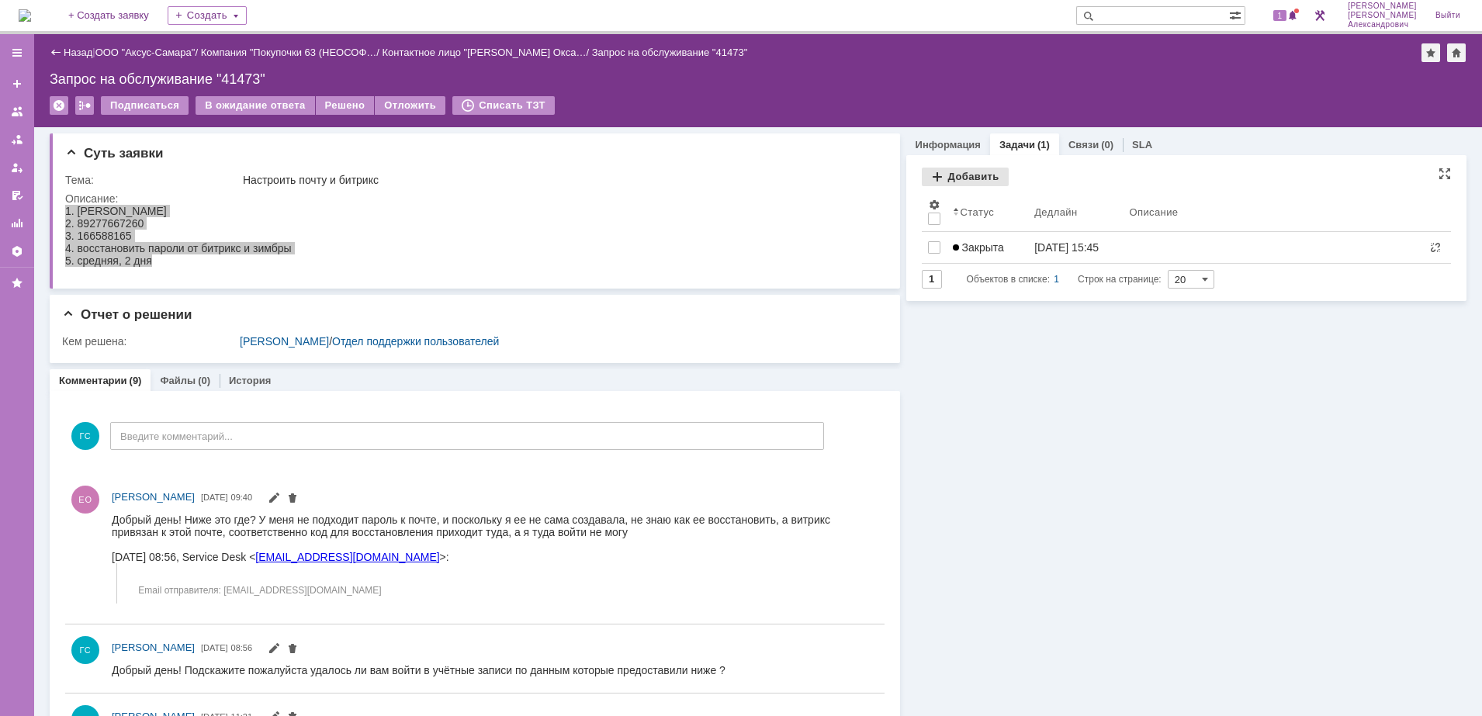
click at [942, 174] on div "Добавить" at bounding box center [965, 177] width 87 height 19
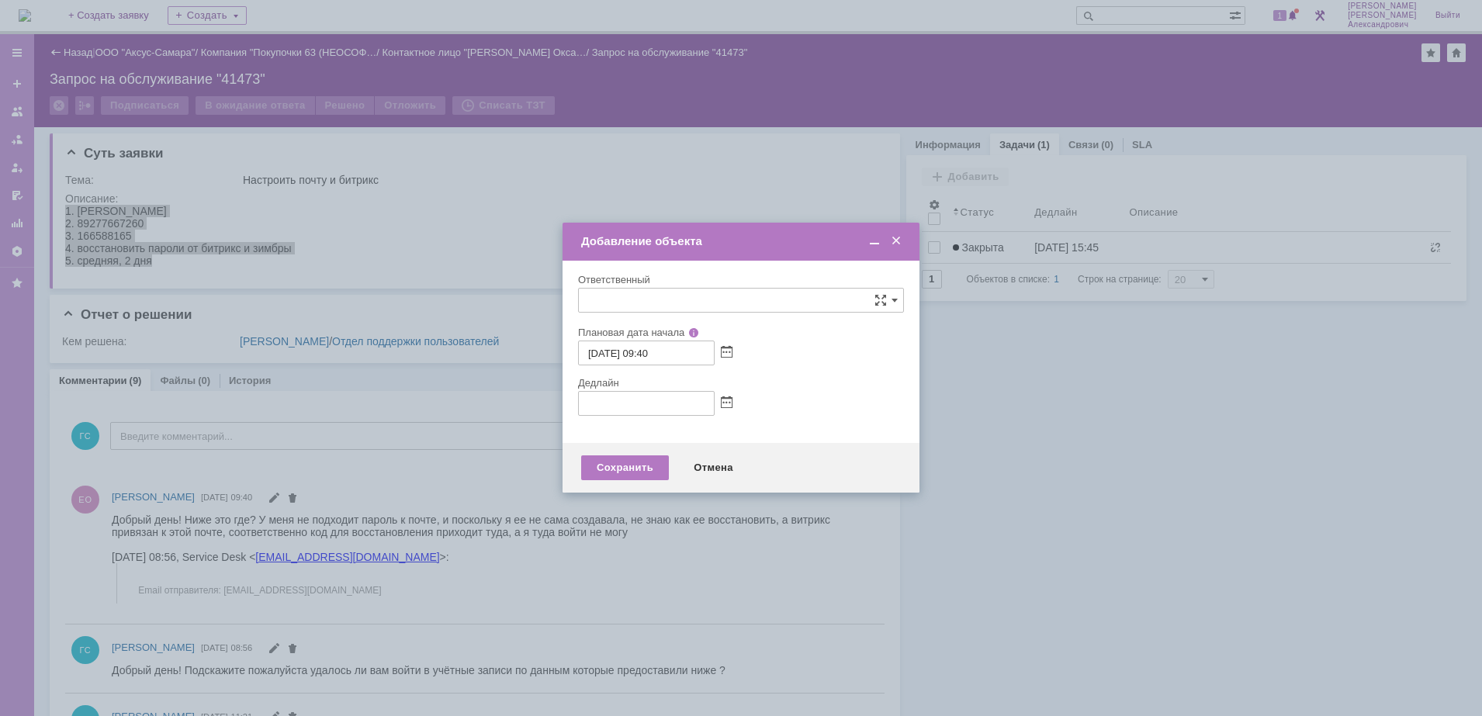
type input "[не указано]"
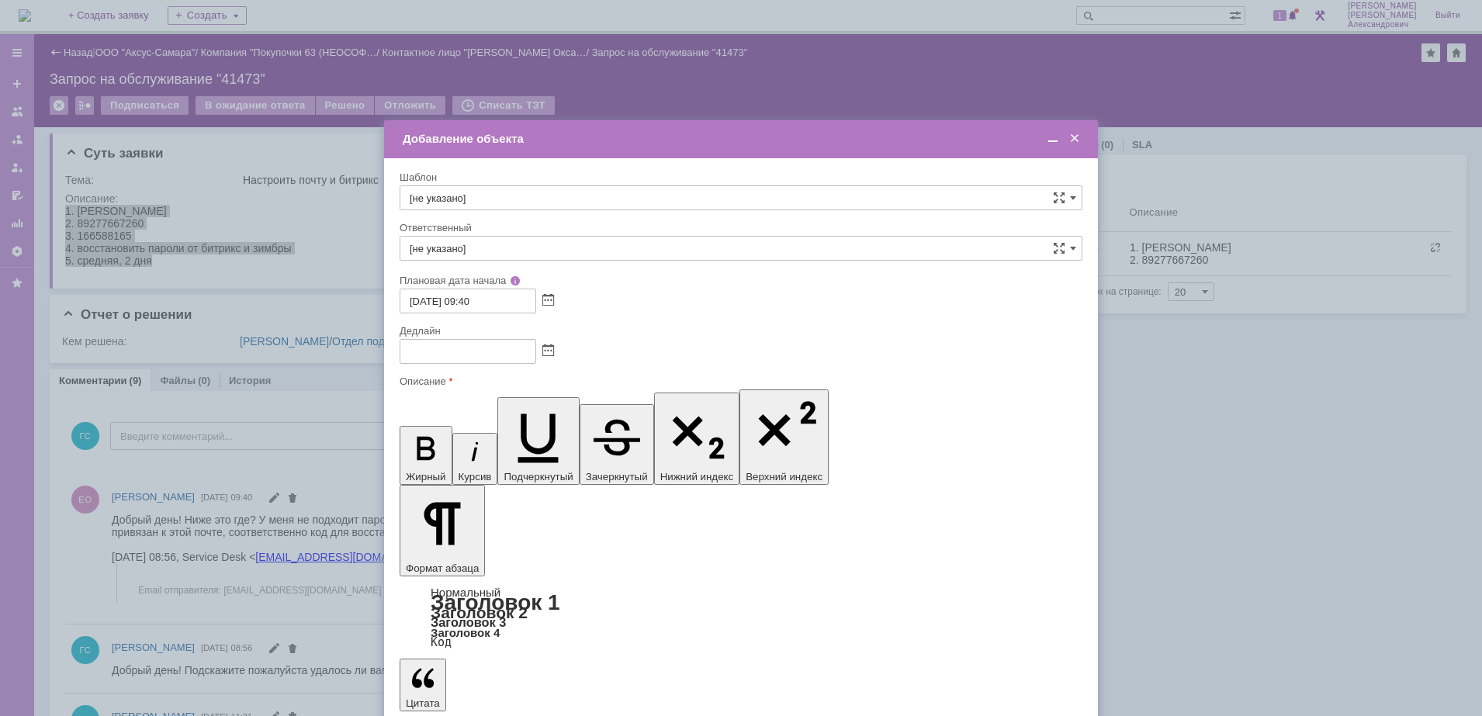
click at [1048, 140] on span at bounding box center [1053, 139] width 16 height 14
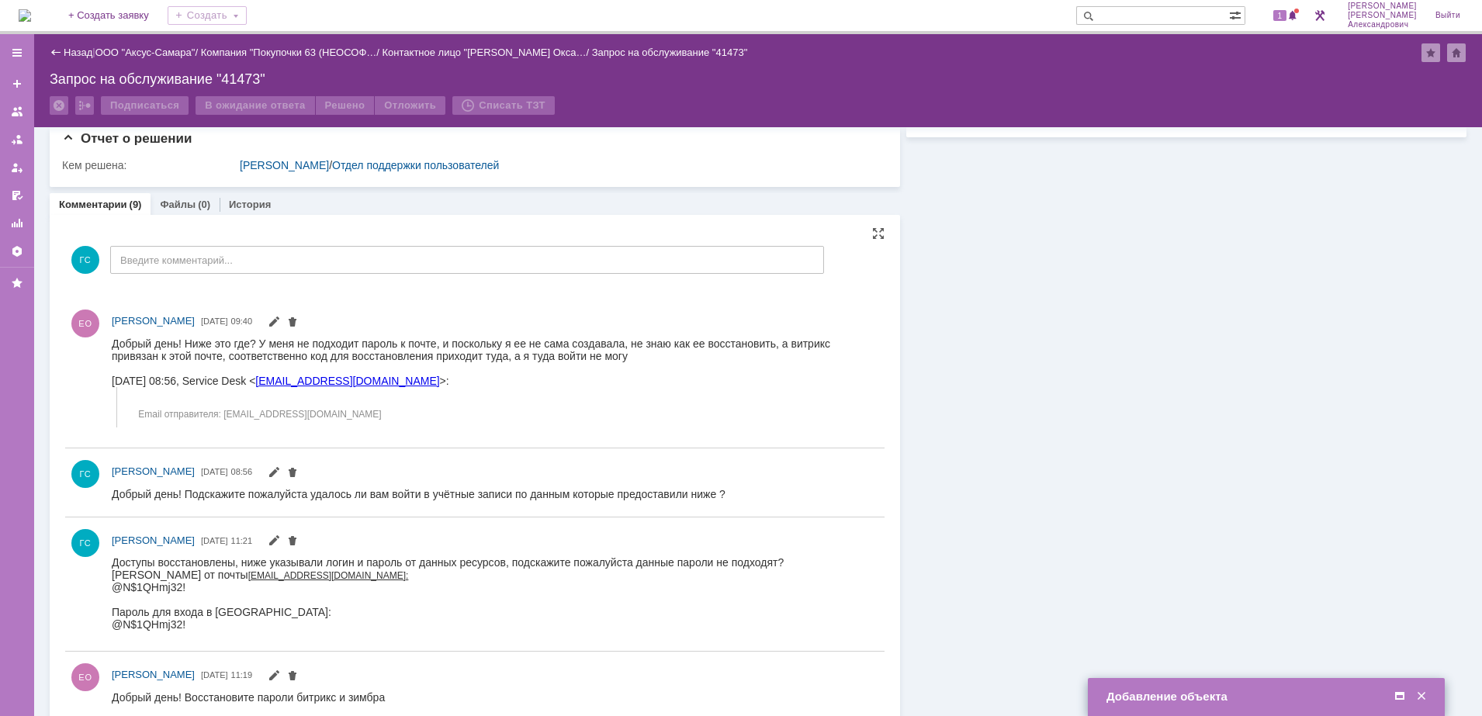
scroll to position [194, 0]
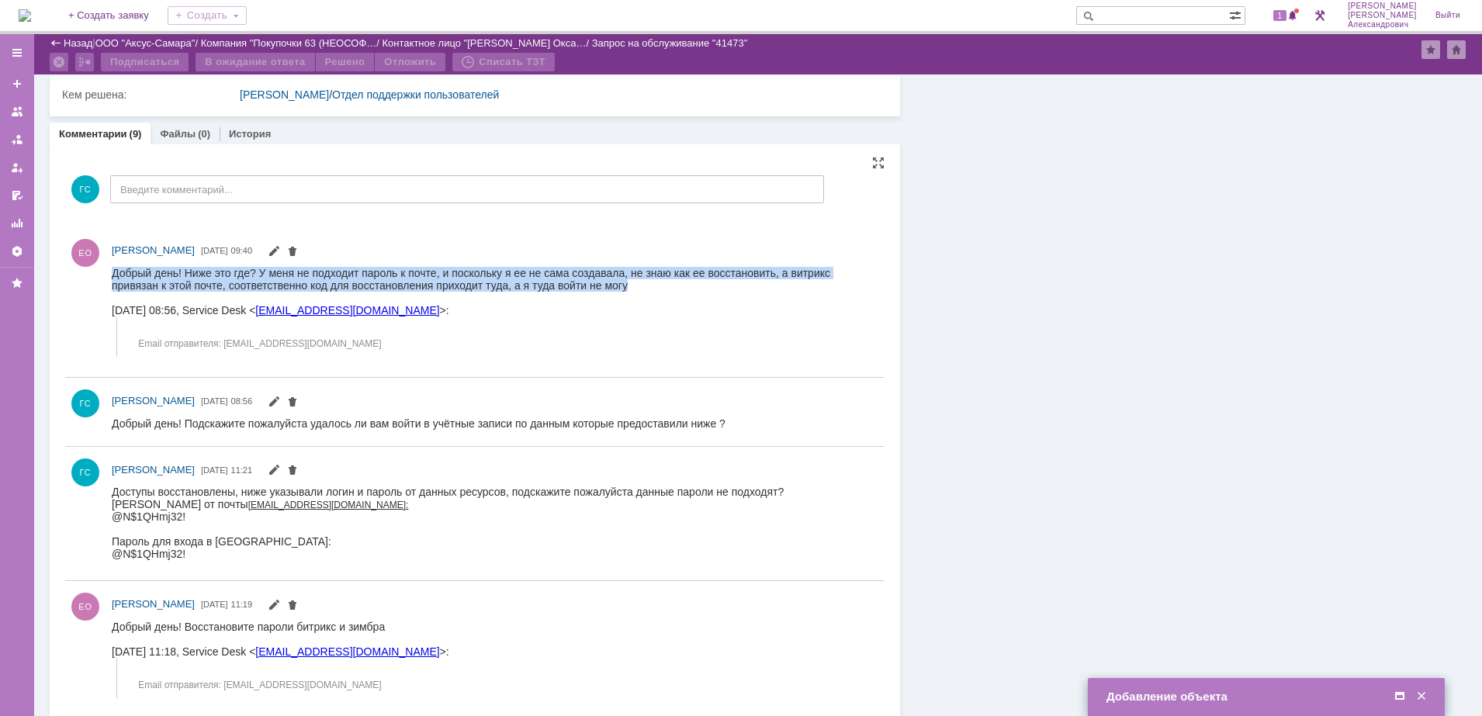
drag, startPoint x: 112, startPoint y: 269, endPoint x: 615, endPoint y: 283, distance: 503.7
click at [615, 283] on div "Добрый день! Ниже это где? У меня не подходит пароль к почте, и поскольку я ее …" at bounding box center [490, 278] width 756 height 25
copy div "Добрый день! Ниже это где? У меня не подходит пароль к почте, и поскольку я ее …"
click at [1401, 696] on span at bounding box center [1400, 697] width 16 height 14
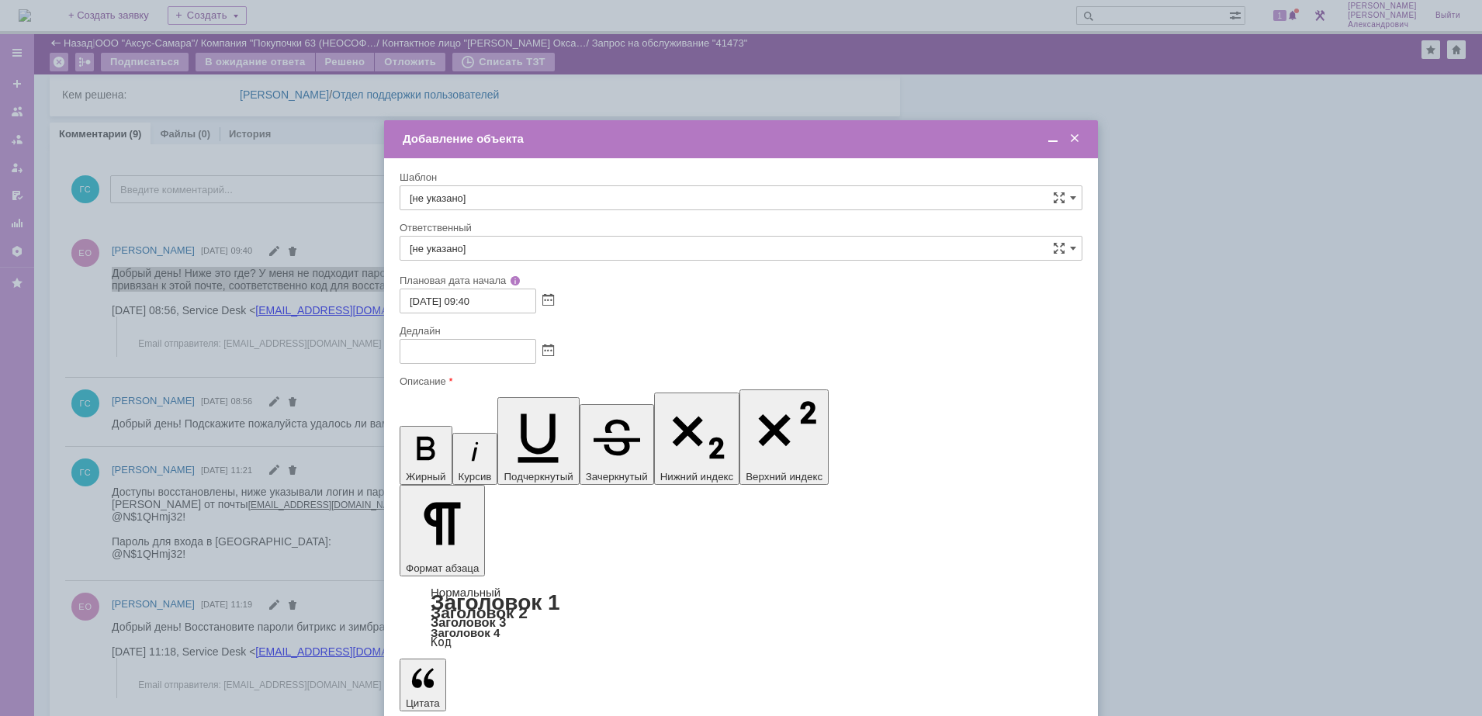
click at [1047, 138] on span at bounding box center [1053, 139] width 16 height 14
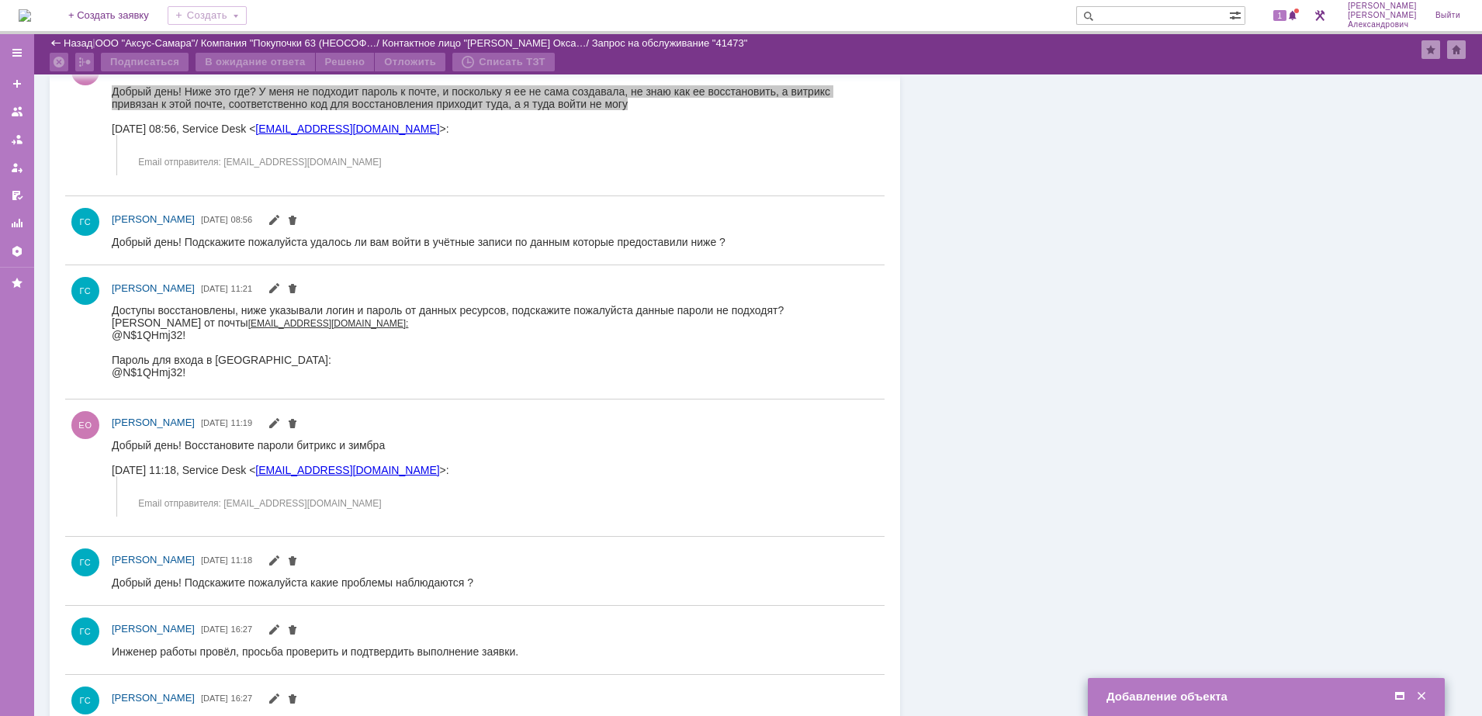
scroll to position [388, 0]
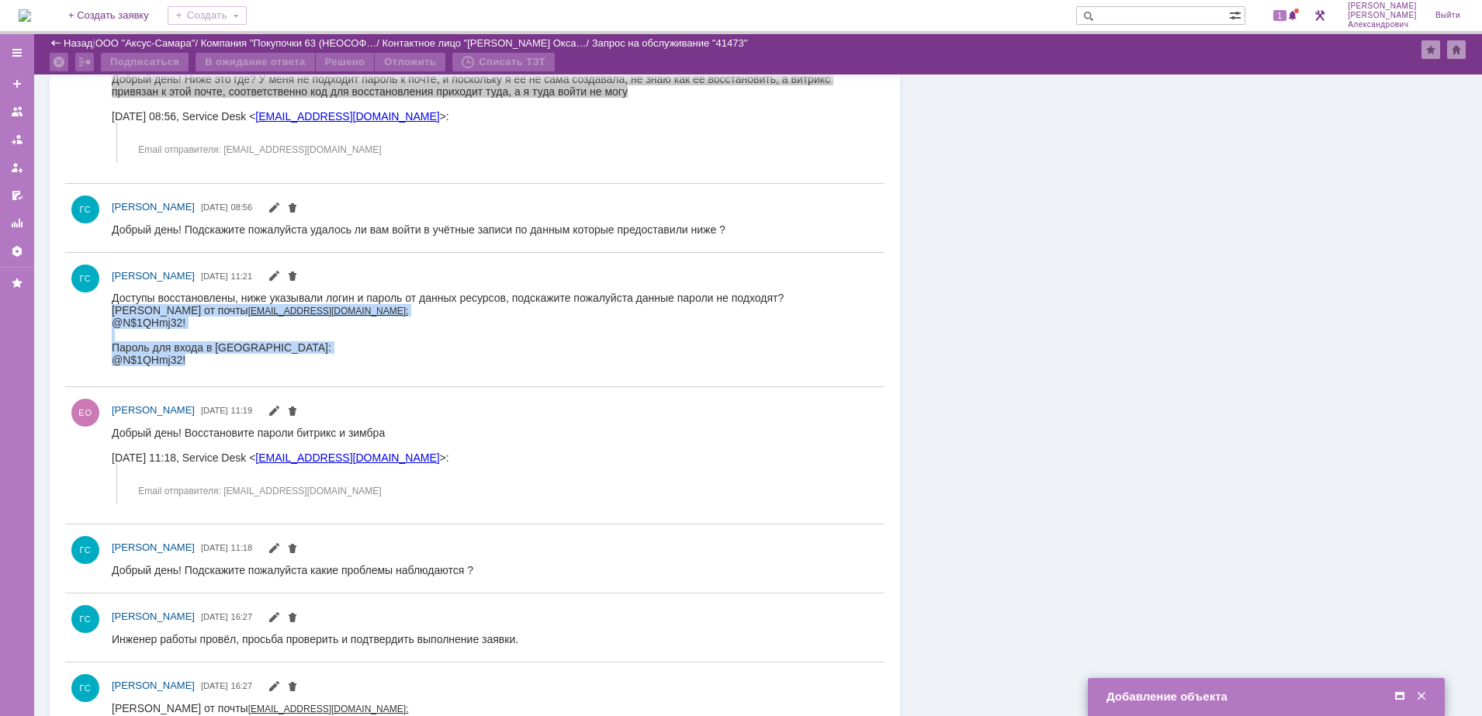
drag, startPoint x: 113, startPoint y: 309, endPoint x: 407, endPoint y: 676, distance: 470.8
click at [296, 366] on html "Доступы восстановлены, ниже указывали логин и пароль от данных ресурсов, подска…" at bounding box center [490, 329] width 756 height 74
copy div "[PERSON_NAME] от почты [EMAIL_ADDRESS][DOMAIN_NAME]: @N$1QHmj32! Пароль для вхо…"
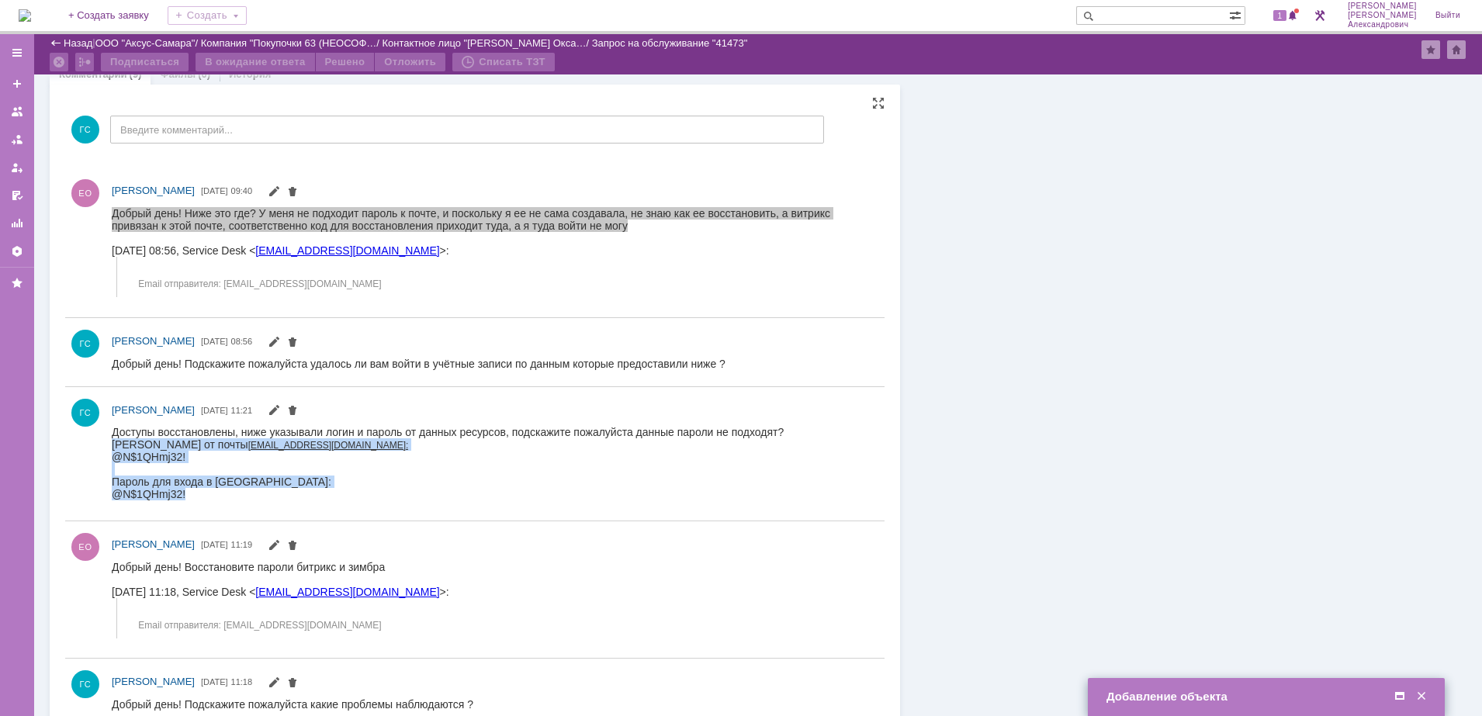
scroll to position [0, 0]
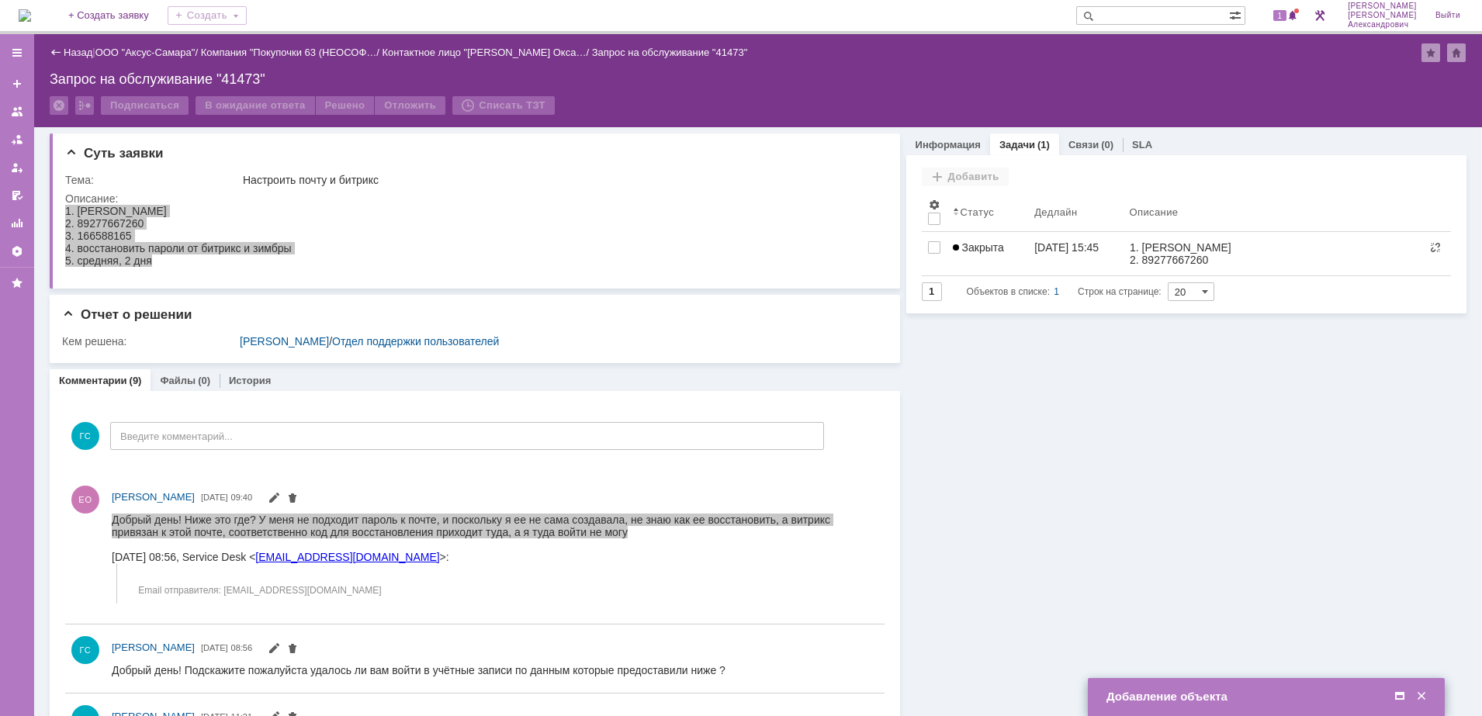
click at [1396, 695] on span at bounding box center [1400, 697] width 16 height 14
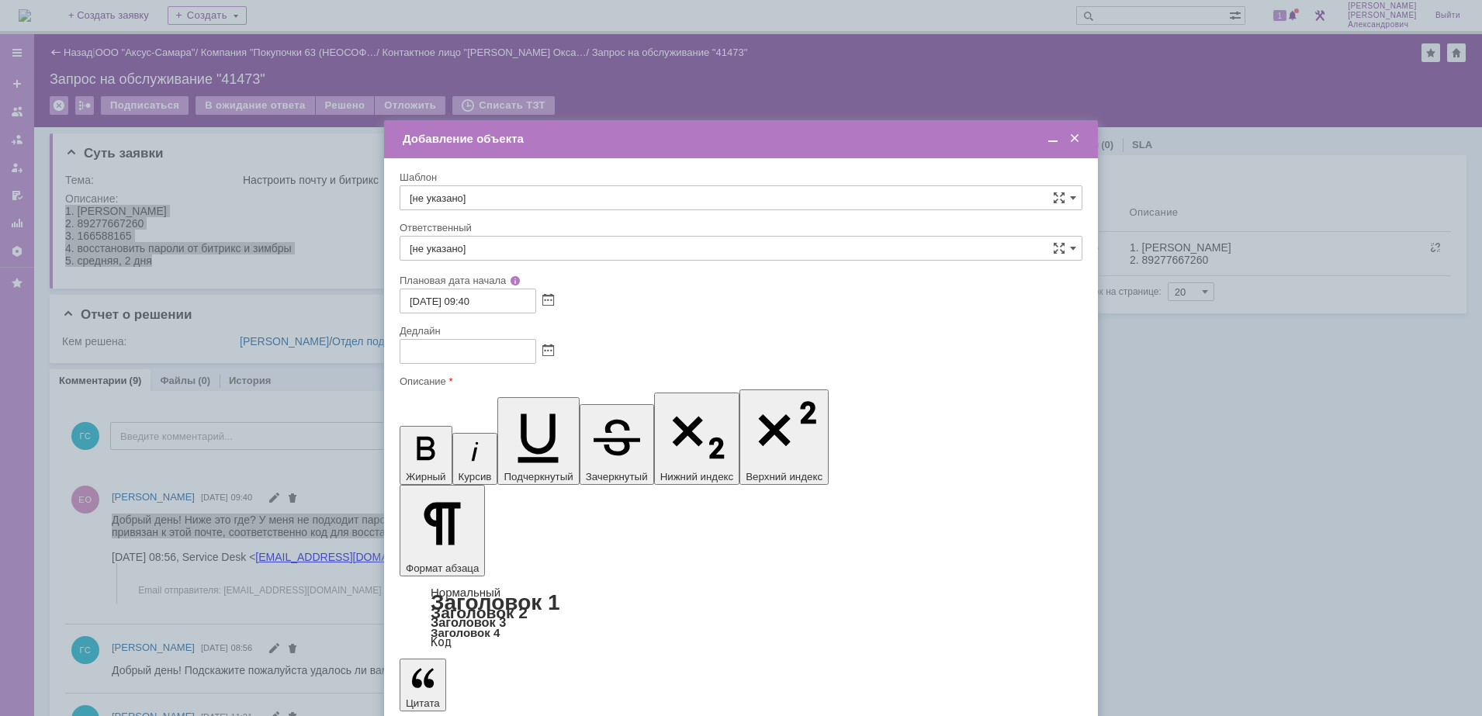
click at [549, 350] on span at bounding box center [548, 350] width 12 height 12
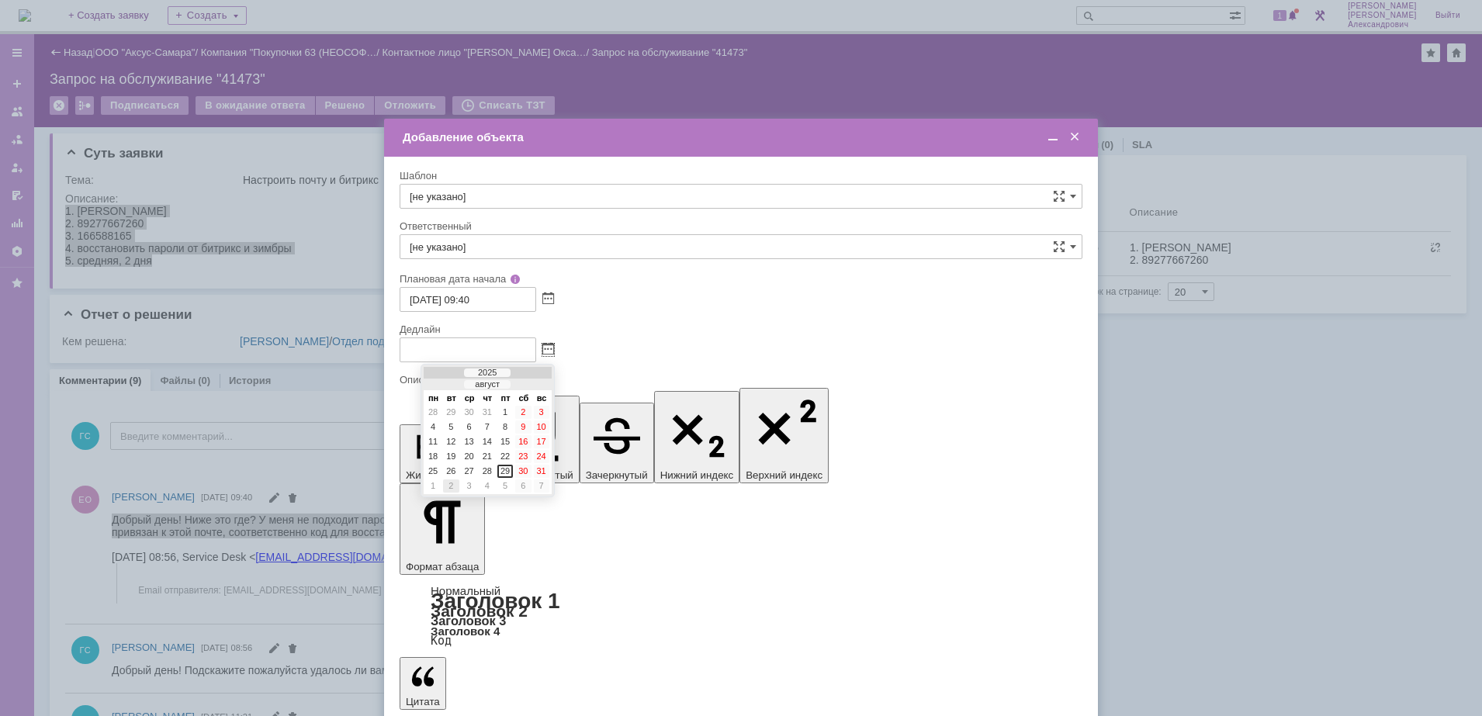
click at [445, 483] on div "2" at bounding box center [451, 485] width 16 height 13
type input "[DATE] 09:41"
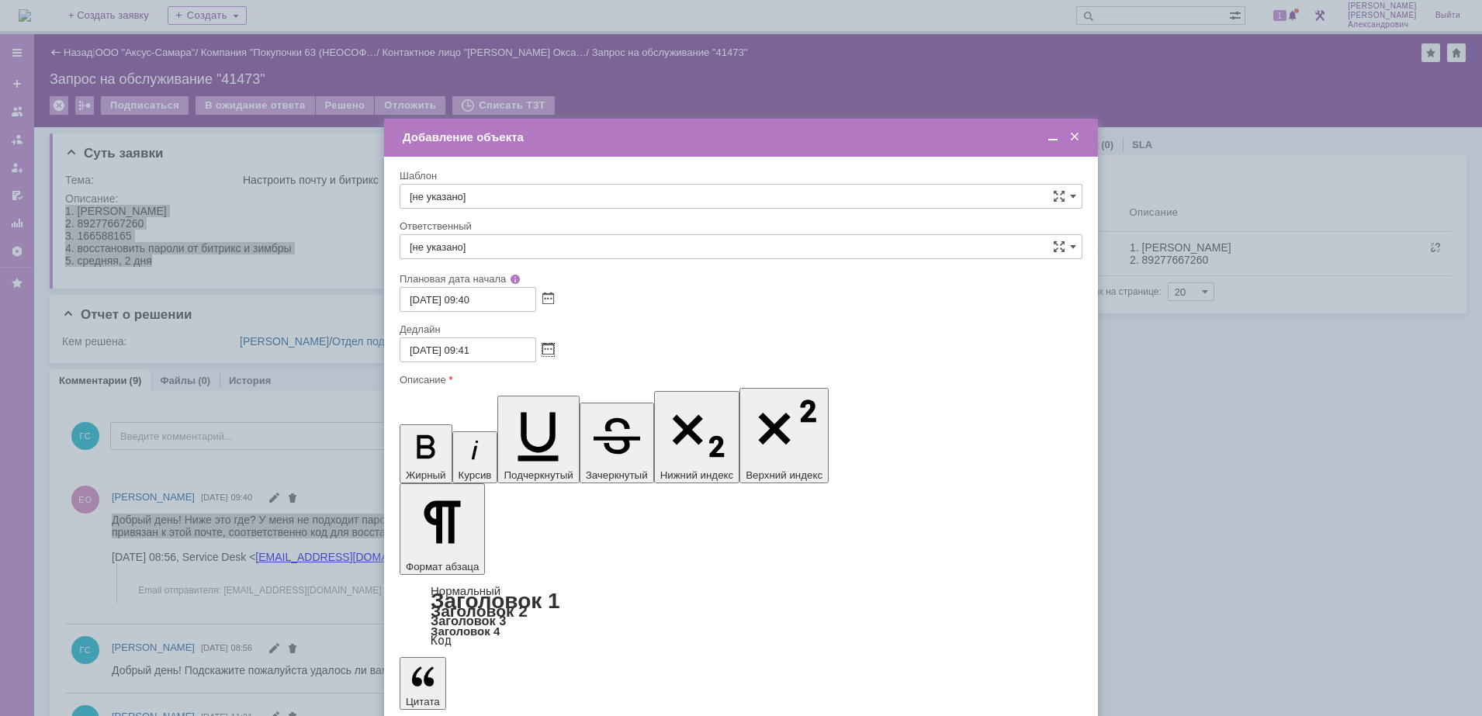
click at [498, 254] on input "[не указано]" at bounding box center [741, 246] width 683 height 25
click at [548, 410] on span "[PERSON_NAME]" at bounding box center [741, 411] width 663 height 12
type input "[PERSON_NAME]"
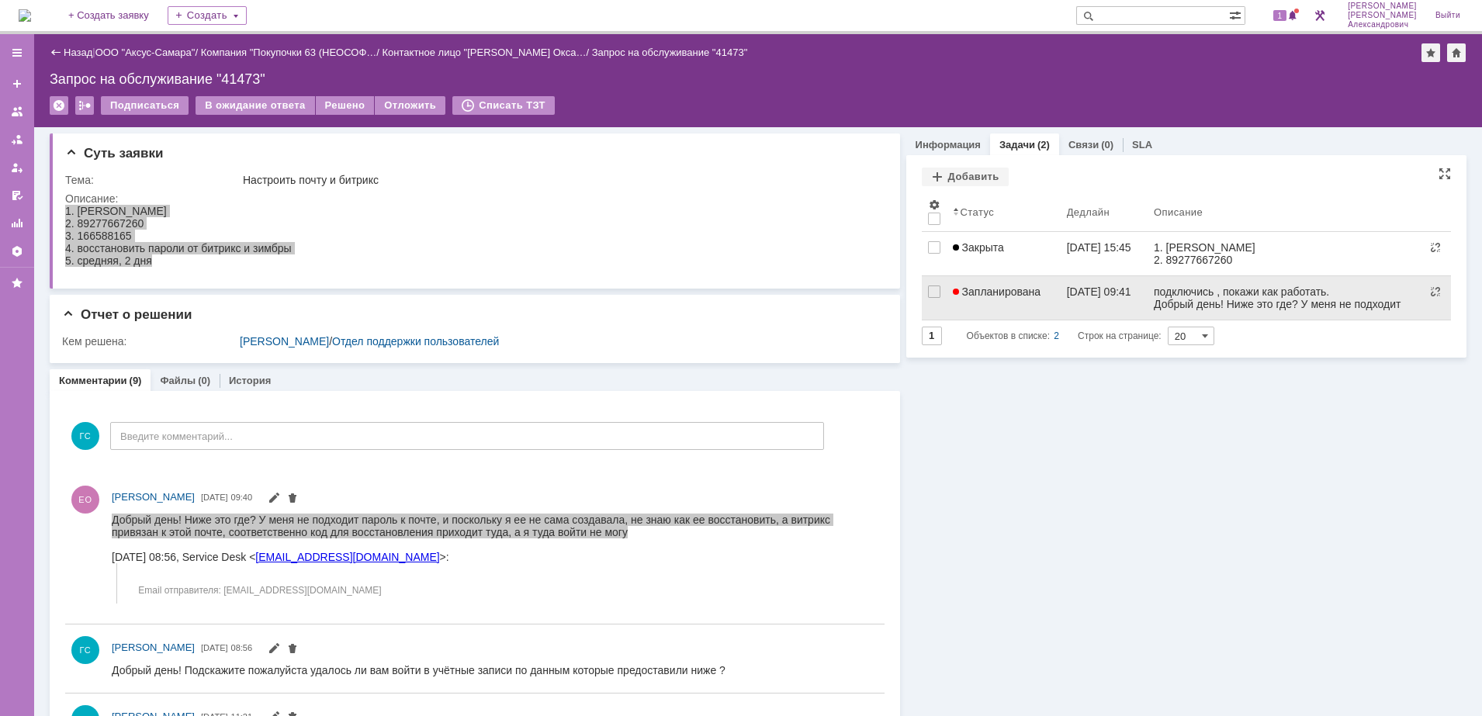
click at [1017, 291] on span "Запланирована" at bounding box center [997, 291] width 88 height 12
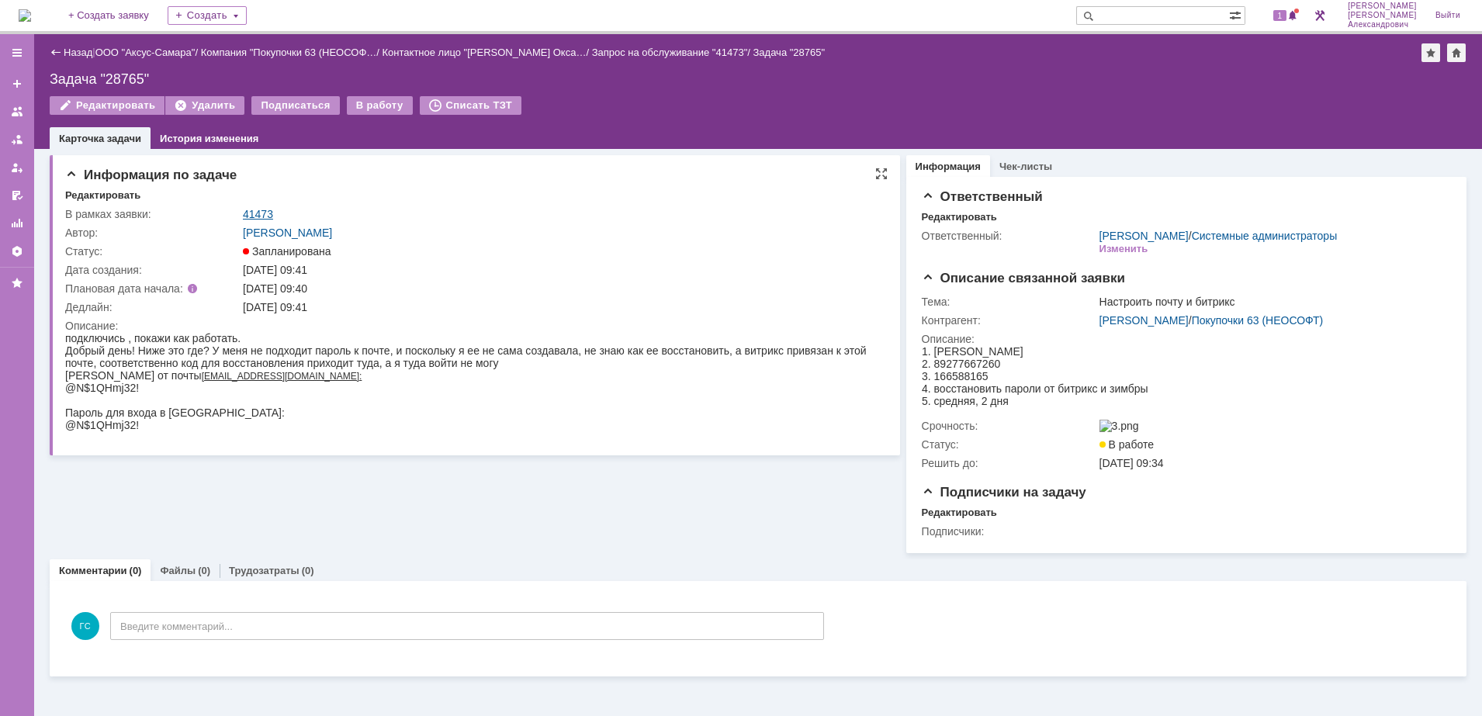
click at [247, 210] on link "41473" at bounding box center [258, 214] width 30 height 12
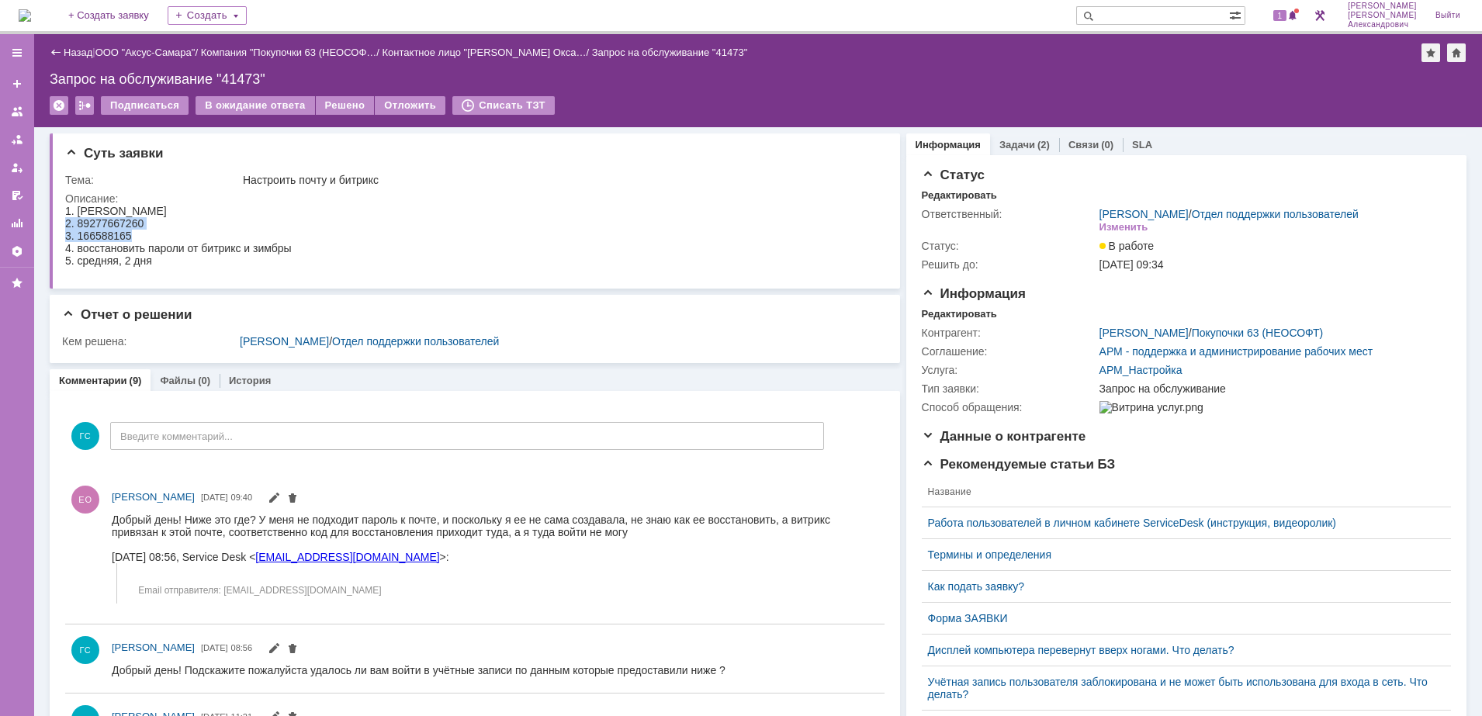
drag, startPoint x: 67, startPoint y: 225, endPoint x: 171, endPoint y: 235, distance: 104.4
click at [171, 235] on body "1. [PERSON_NAME] 2. 89277667260 3. 166588165 4. восстановить пароли от битрикс …" at bounding box center [178, 236] width 227 height 62
copy body "2. 89277667260 3. 166588165"
click at [991, 137] on div "Задачи (2)" at bounding box center [1024, 144] width 69 height 22
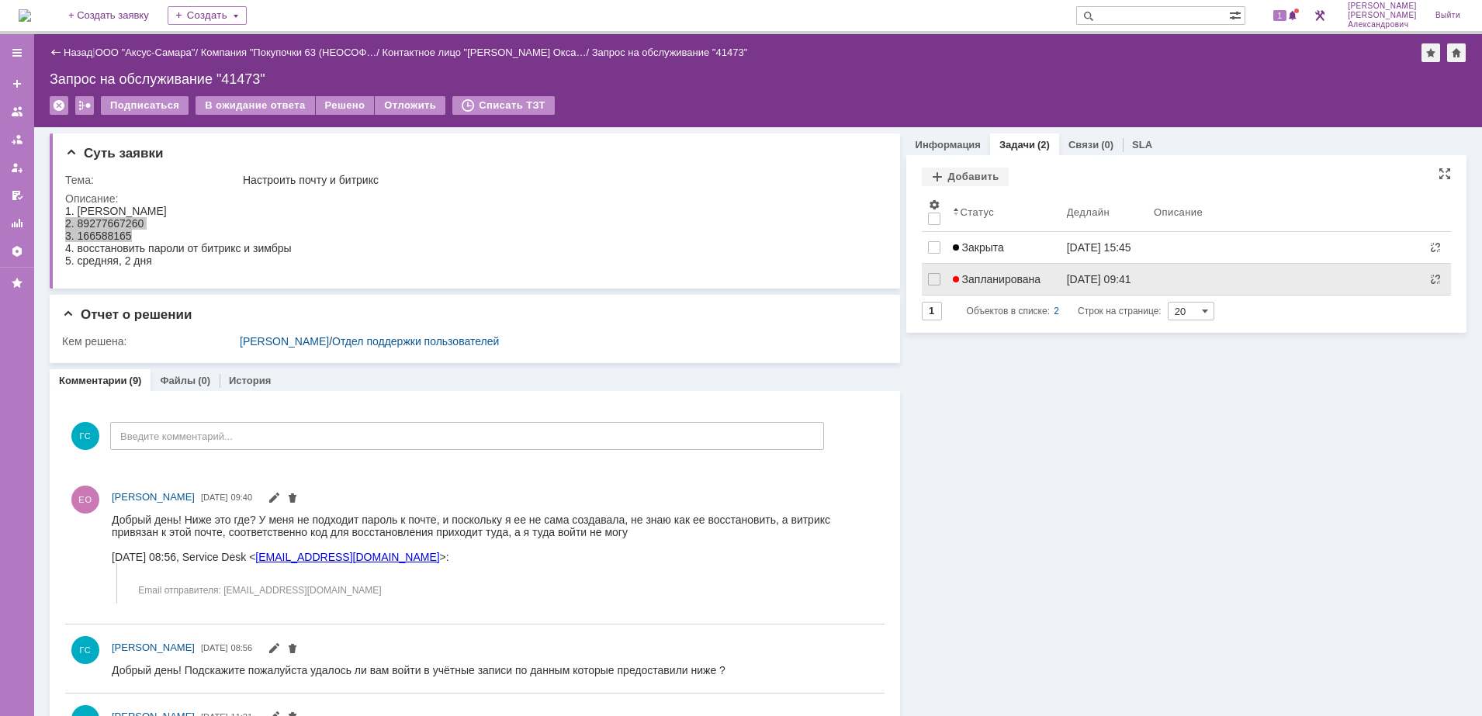
click at [1020, 284] on span "Запланирована" at bounding box center [997, 279] width 88 height 12
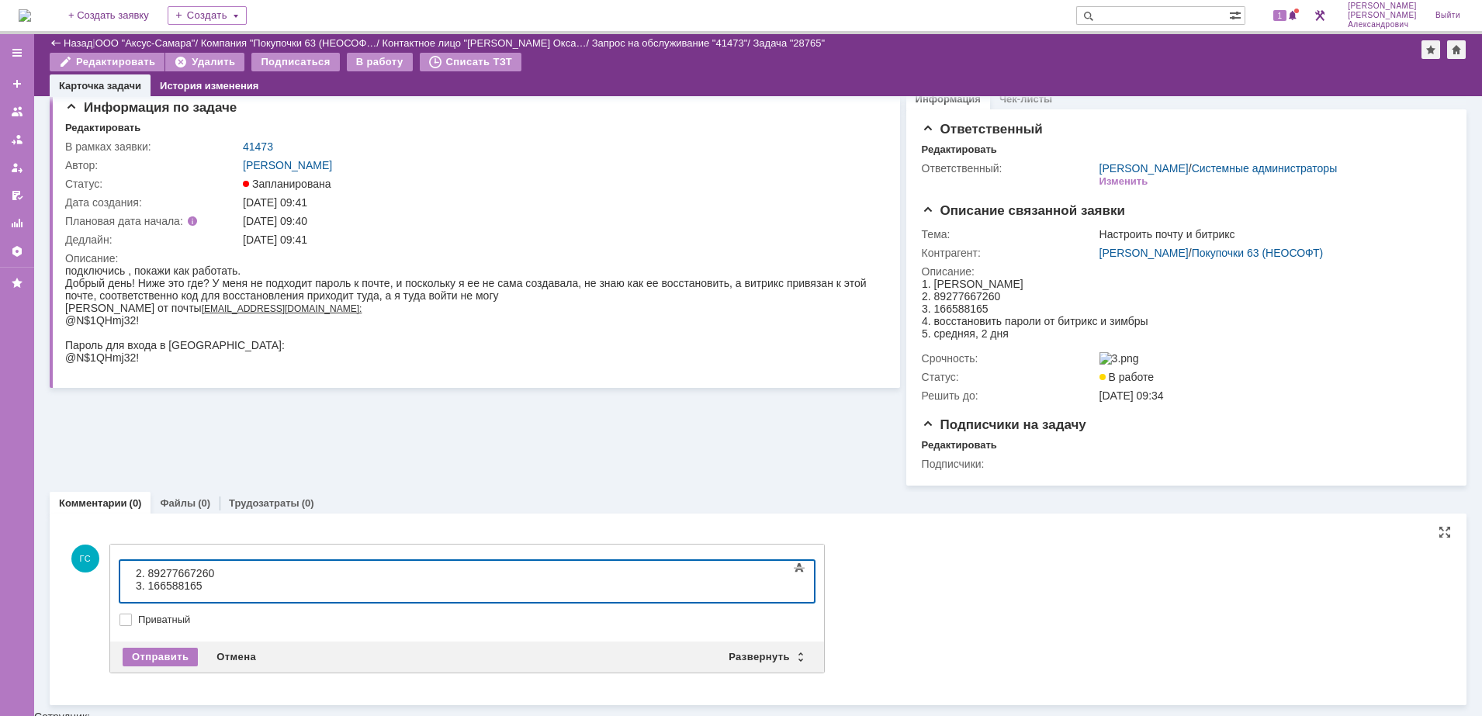
scroll to position [14, 0]
click at [157, 659] on div "Отправить" at bounding box center [160, 658] width 75 height 19
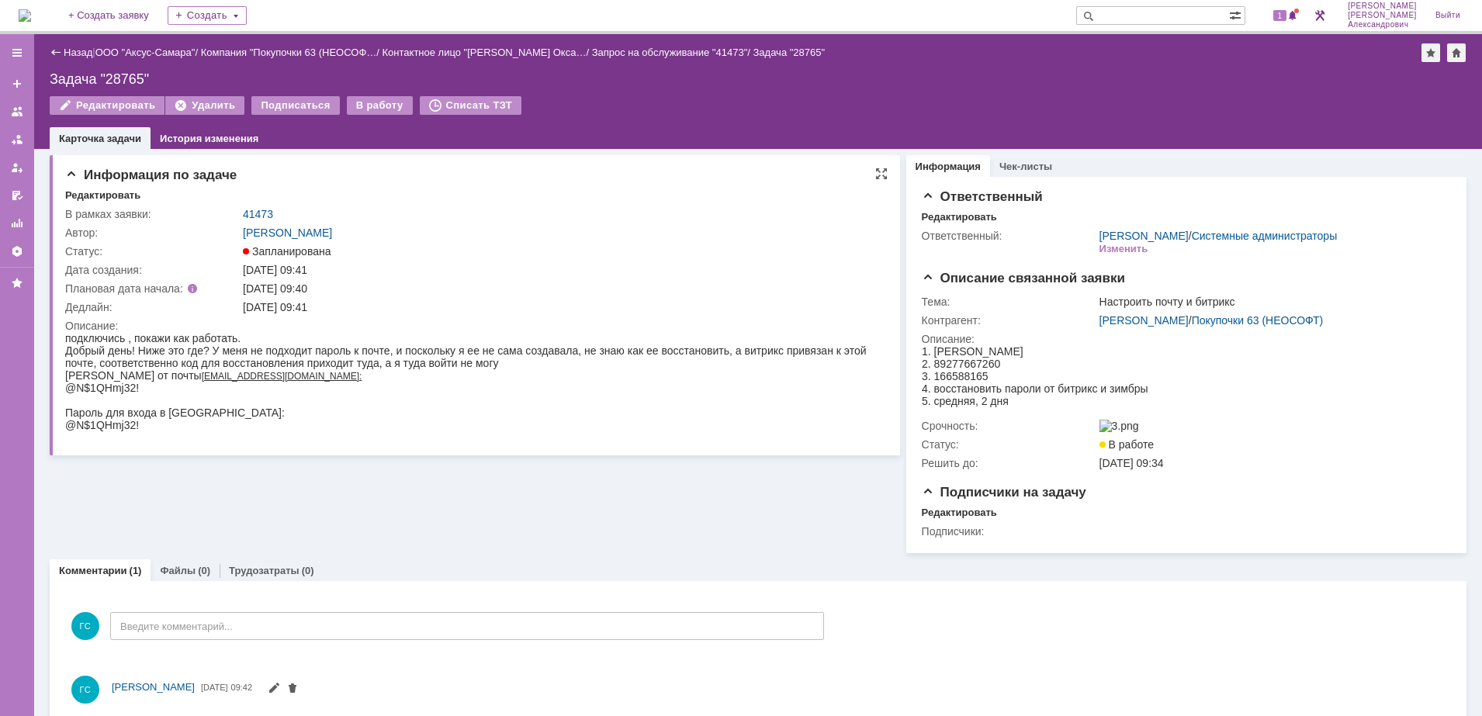
scroll to position [0, 0]
click at [1287, 15] on span "1" at bounding box center [1280, 15] width 14 height 11
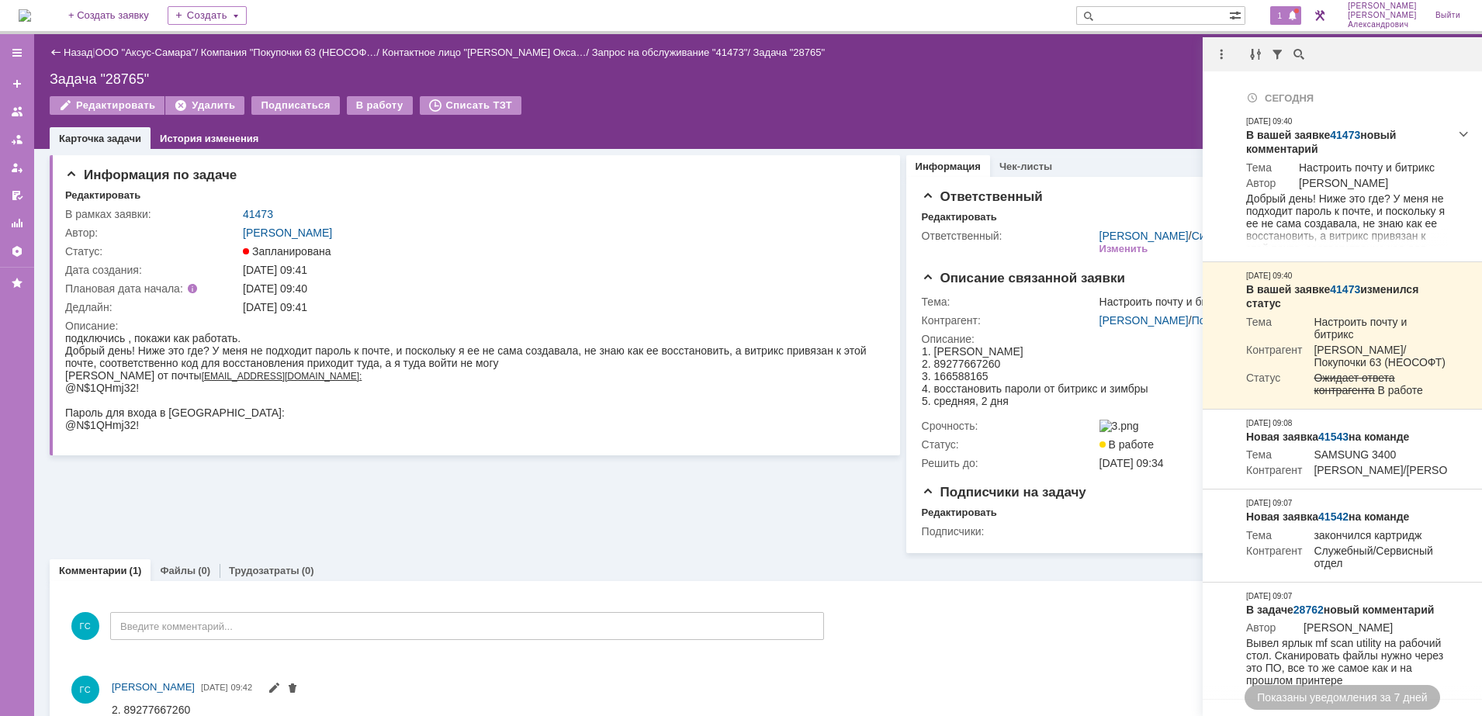
click at [859, 118] on div "Редактировать Удалить Подписаться В работу Списать ТЗТ" at bounding box center [758, 112] width 1417 height 33
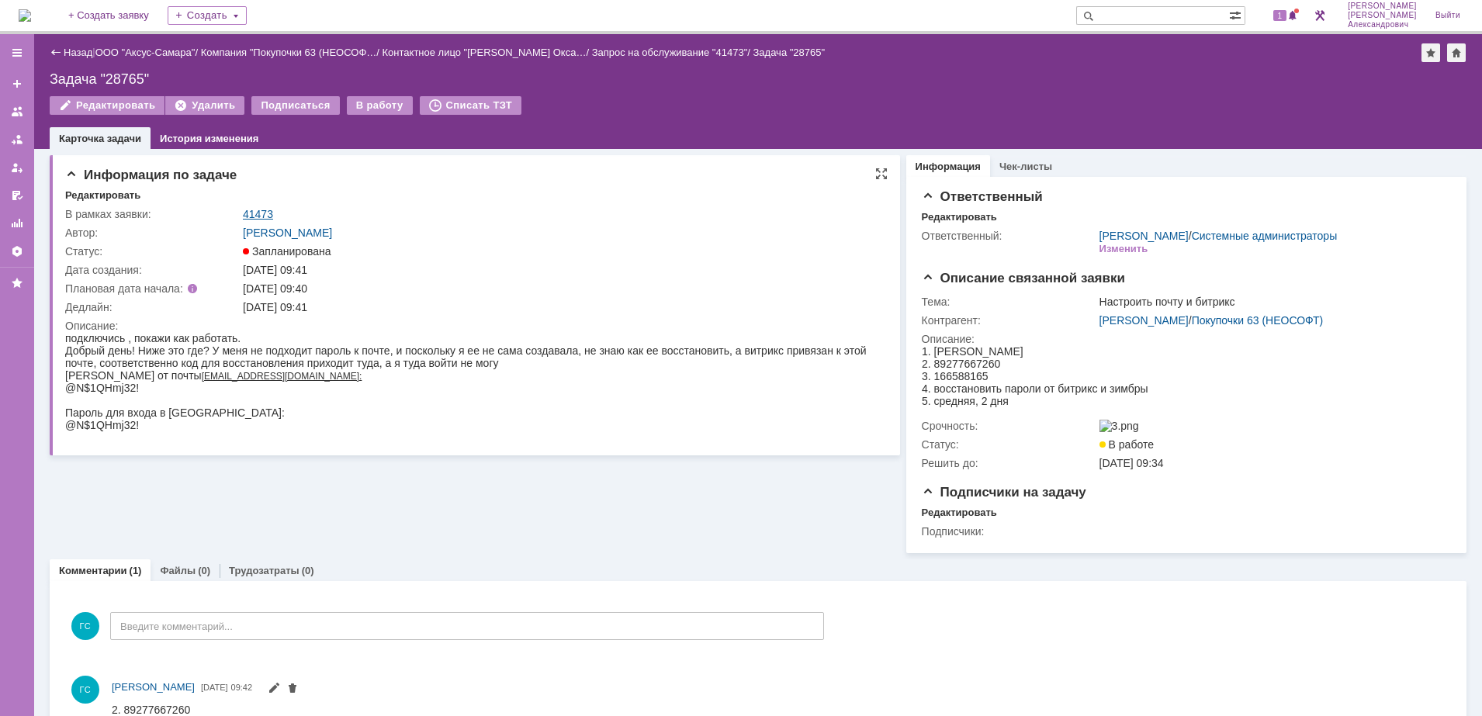
click at [252, 208] on link "41473" at bounding box center [258, 214] width 30 height 12
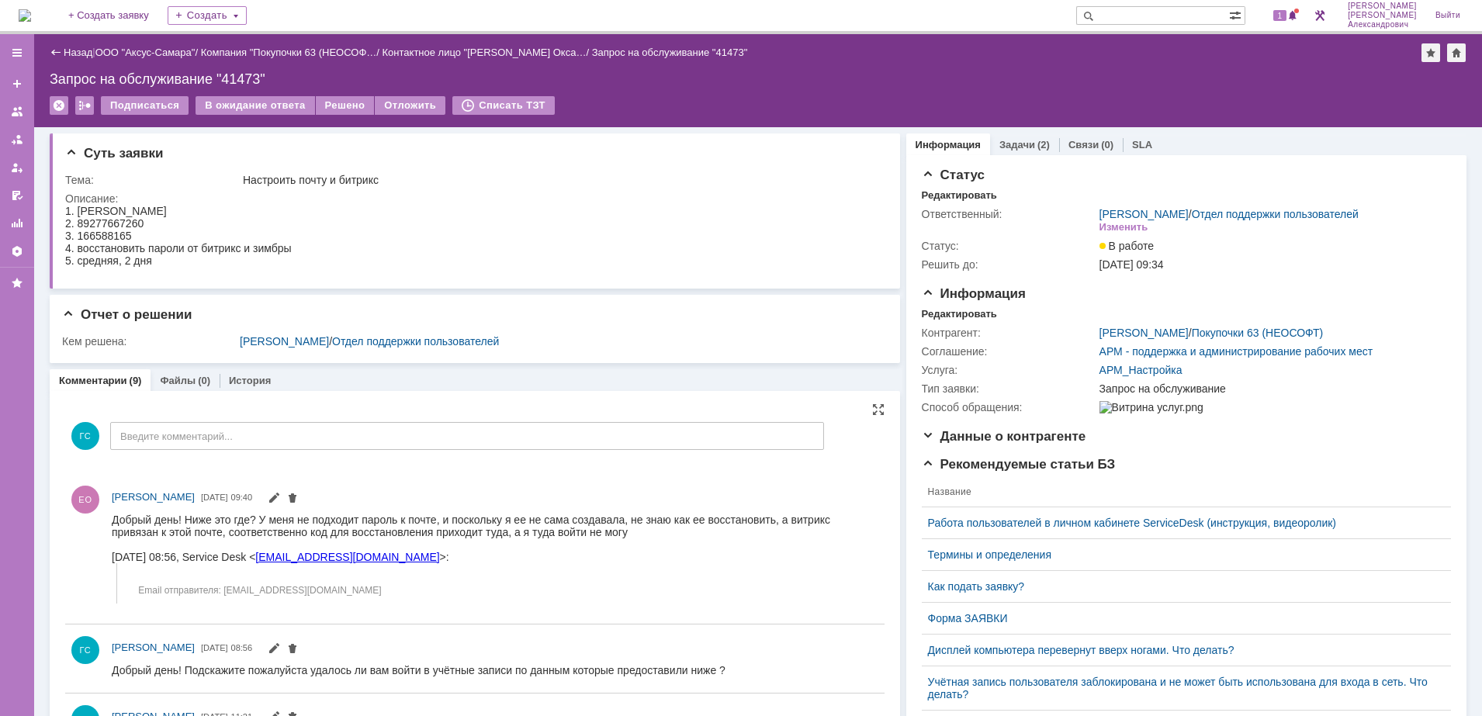
drag, startPoint x: 238, startPoint y: 426, endPoint x: 248, endPoint y: 413, distance: 16.0
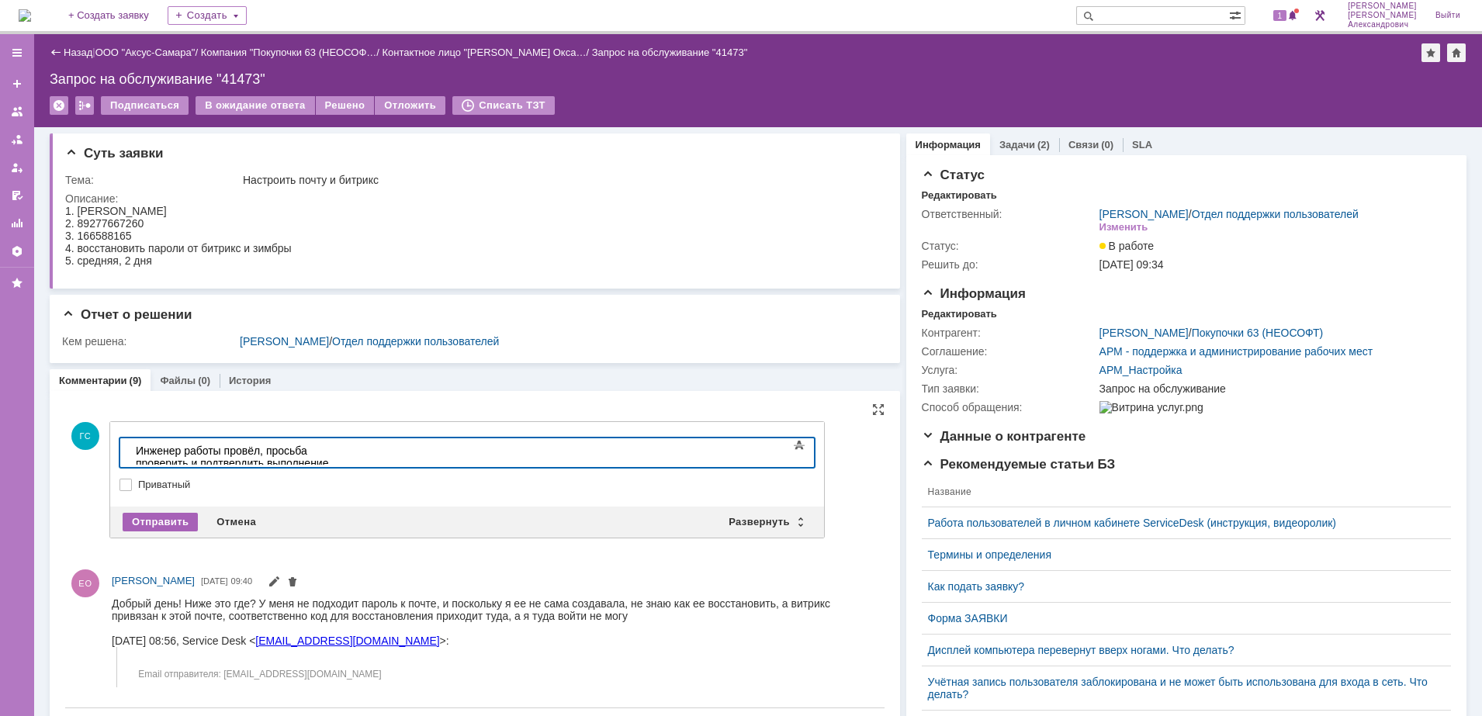
click at [172, 517] on div "Отправить" at bounding box center [160, 522] width 75 height 19
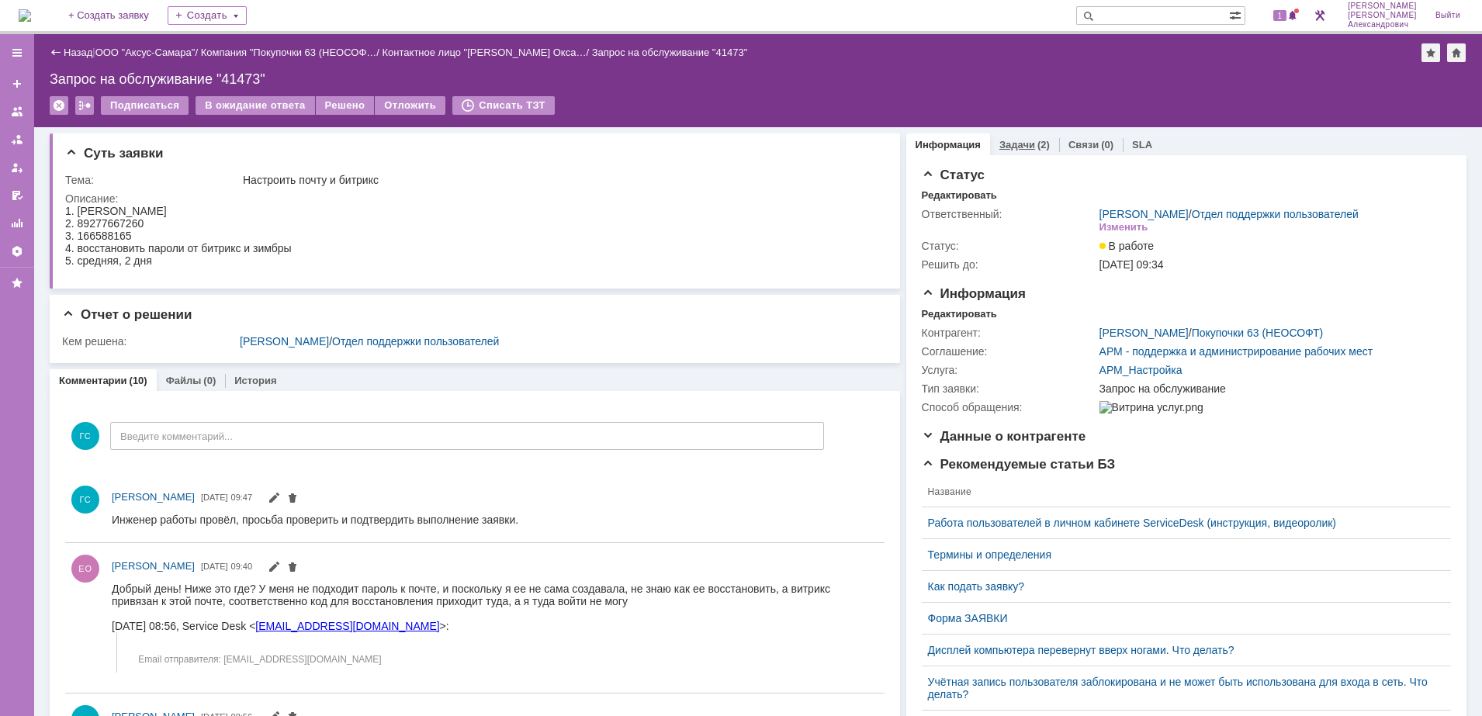
click at [1037, 147] on div "(2)" at bounding box center [1043, 145] width 12 height 12
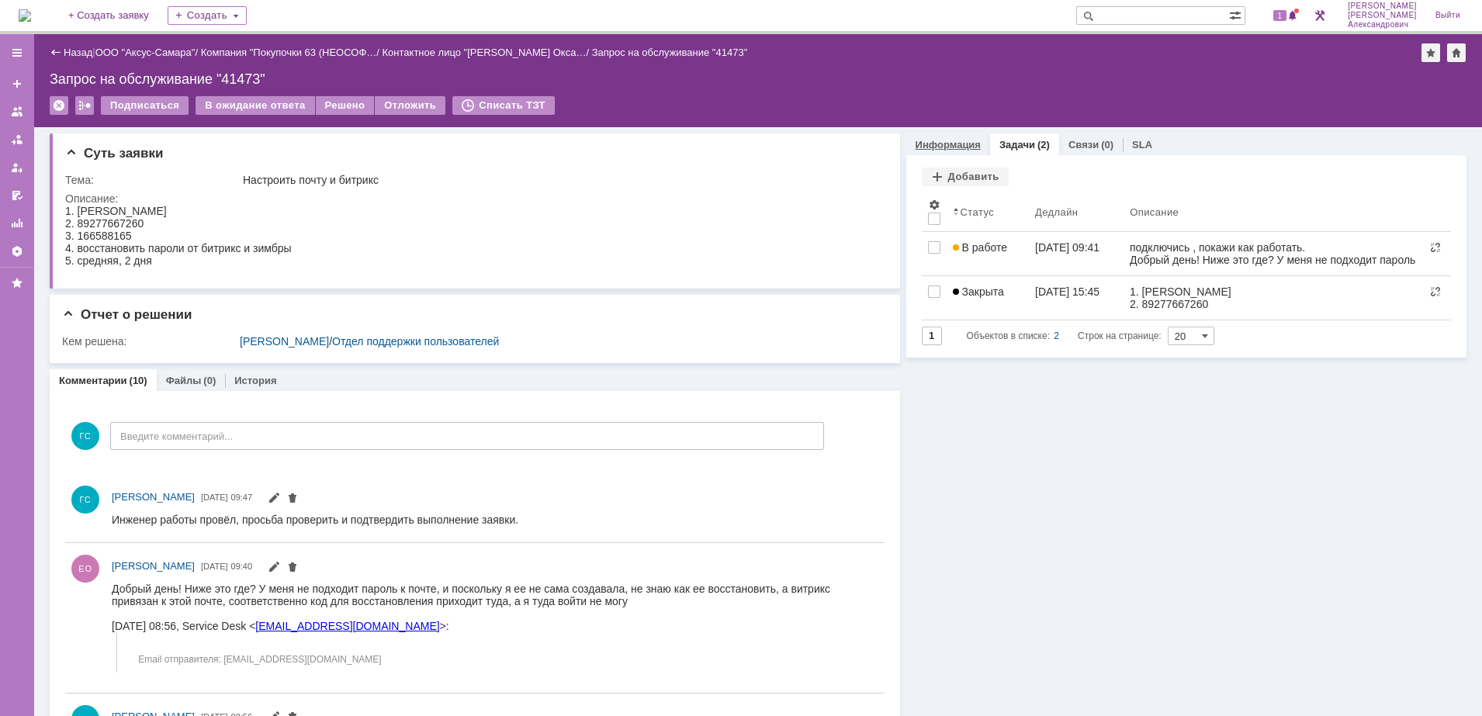
click at [962, 140] on link "Информация" at bounding box center [947, 145] width 65 height 12
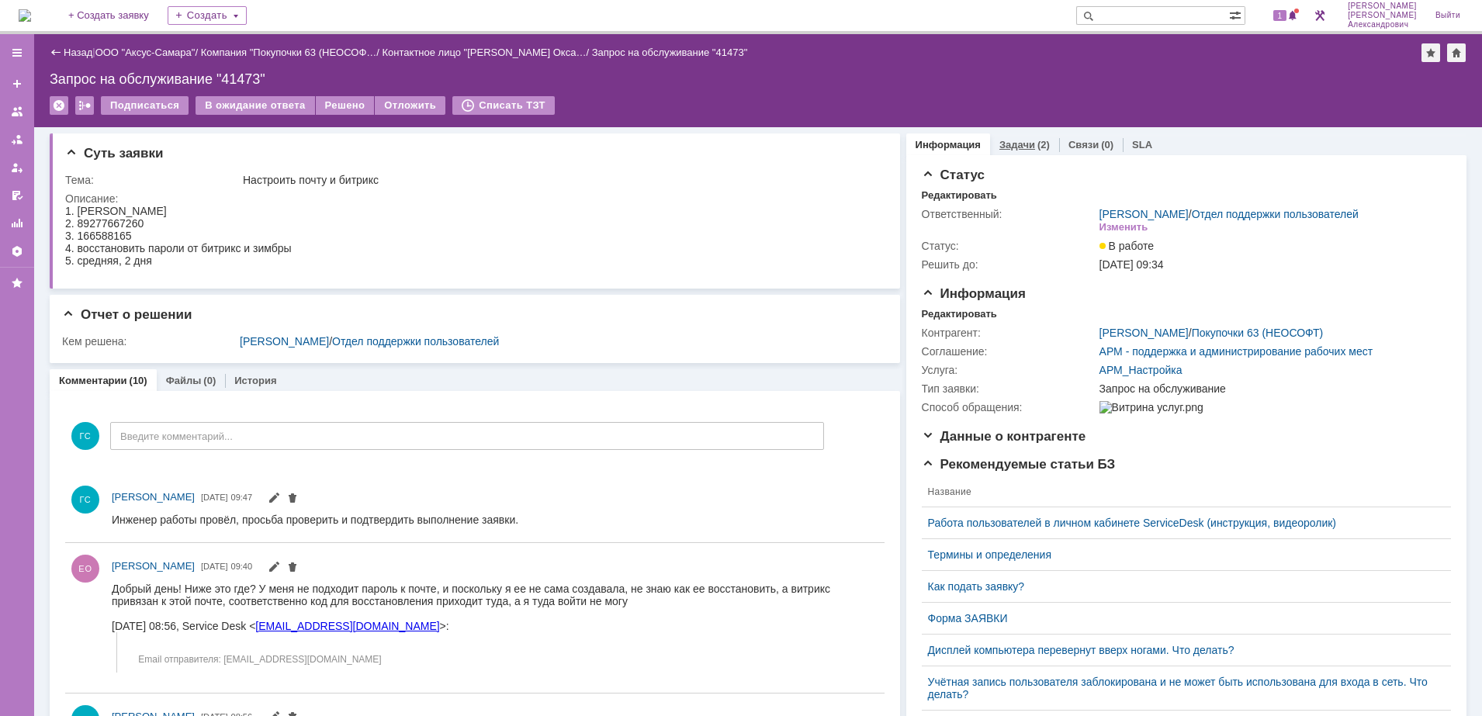
click at [1011, 137] on div "Задачи (2)" at bounding box center [1024, 144] width 69 height 22
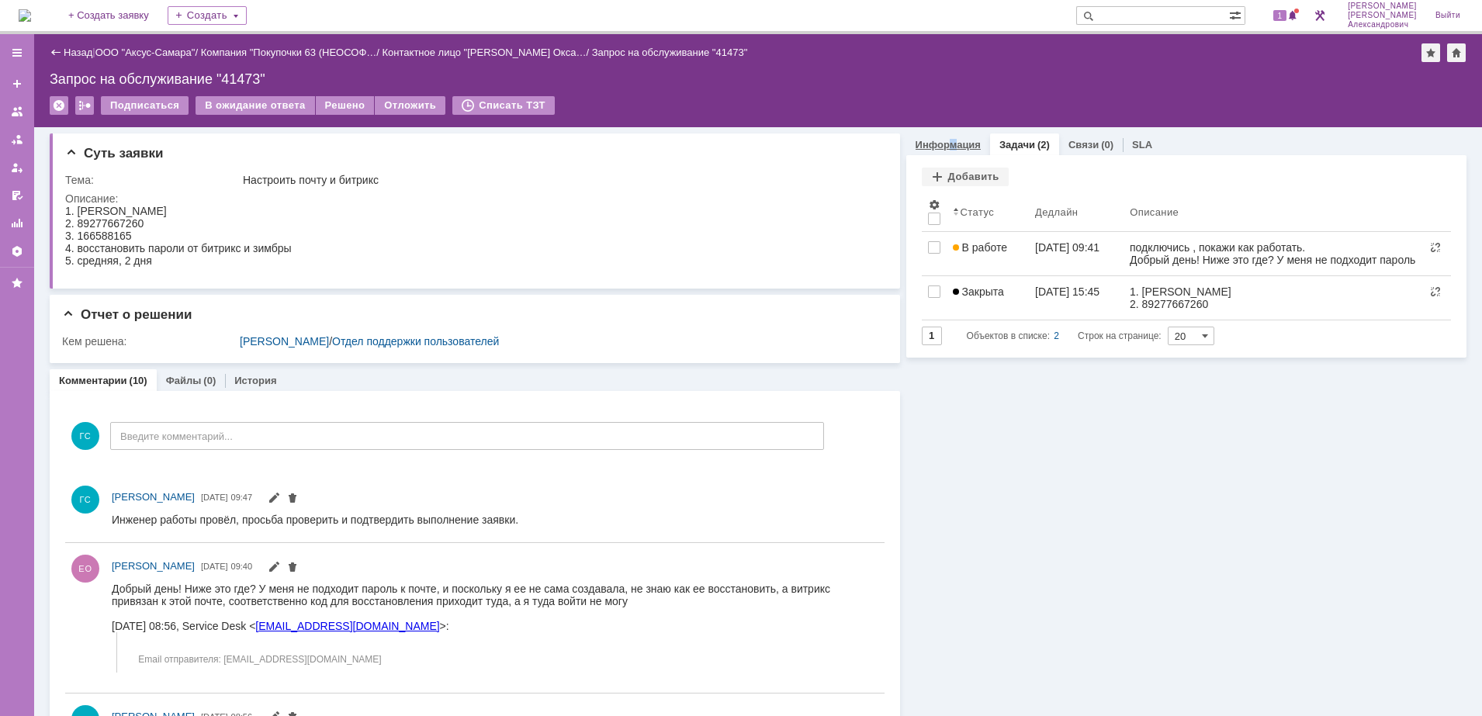
drag, startPoint x: 1010, startPoint y: 137, endPoint x: 942, endPoint y: 137, distance: 68.3
click at [942, 137] on div "Информация" at bounding box center [948, 144] width 84 height 22
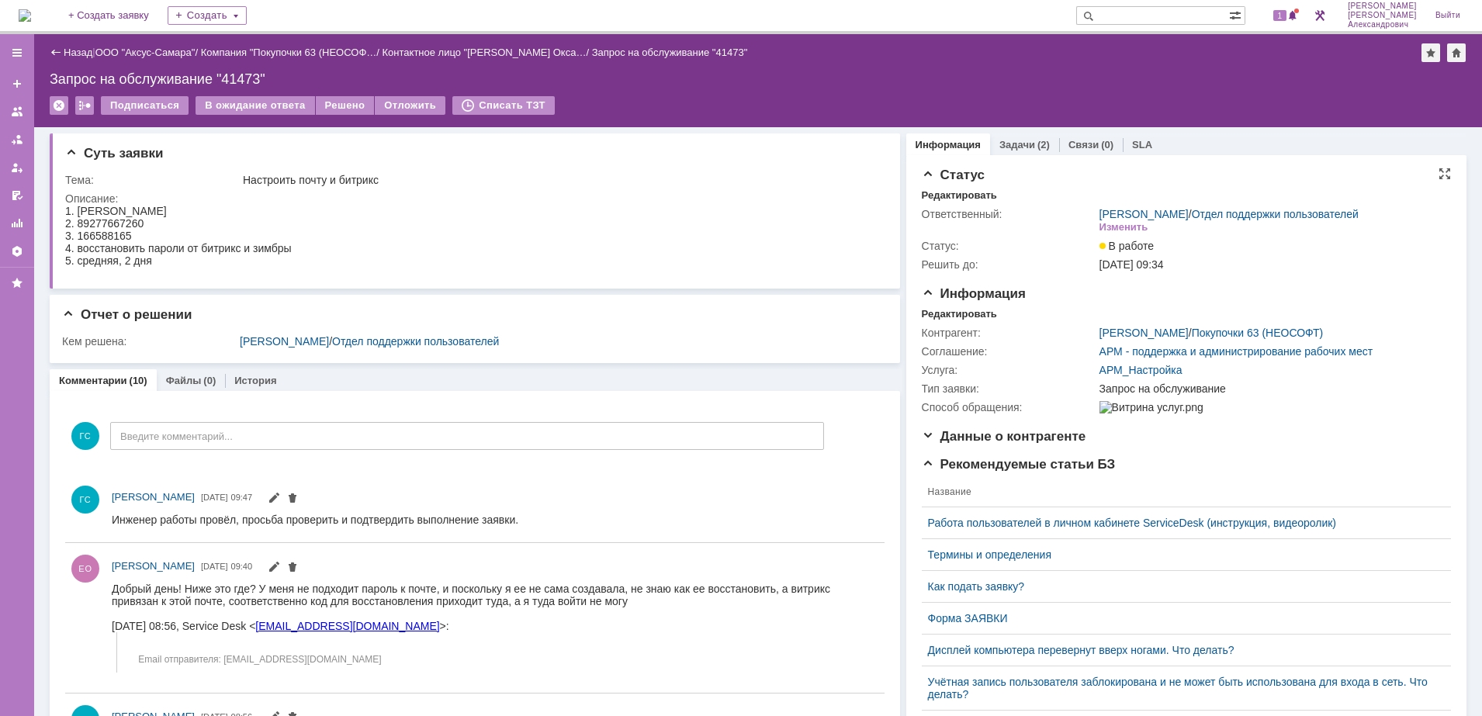
drag, startPoint x: 942, startPoint y: 137, endPoint x: 995, endPoint y: 179, distance: 68.0
click at [995, 179] on div "Статус" at bounding box center [1186, 176] width 529 height 16
click at [1006, 144] on link "Задачи" at bounding box center [1017, 145] width 36 height 12
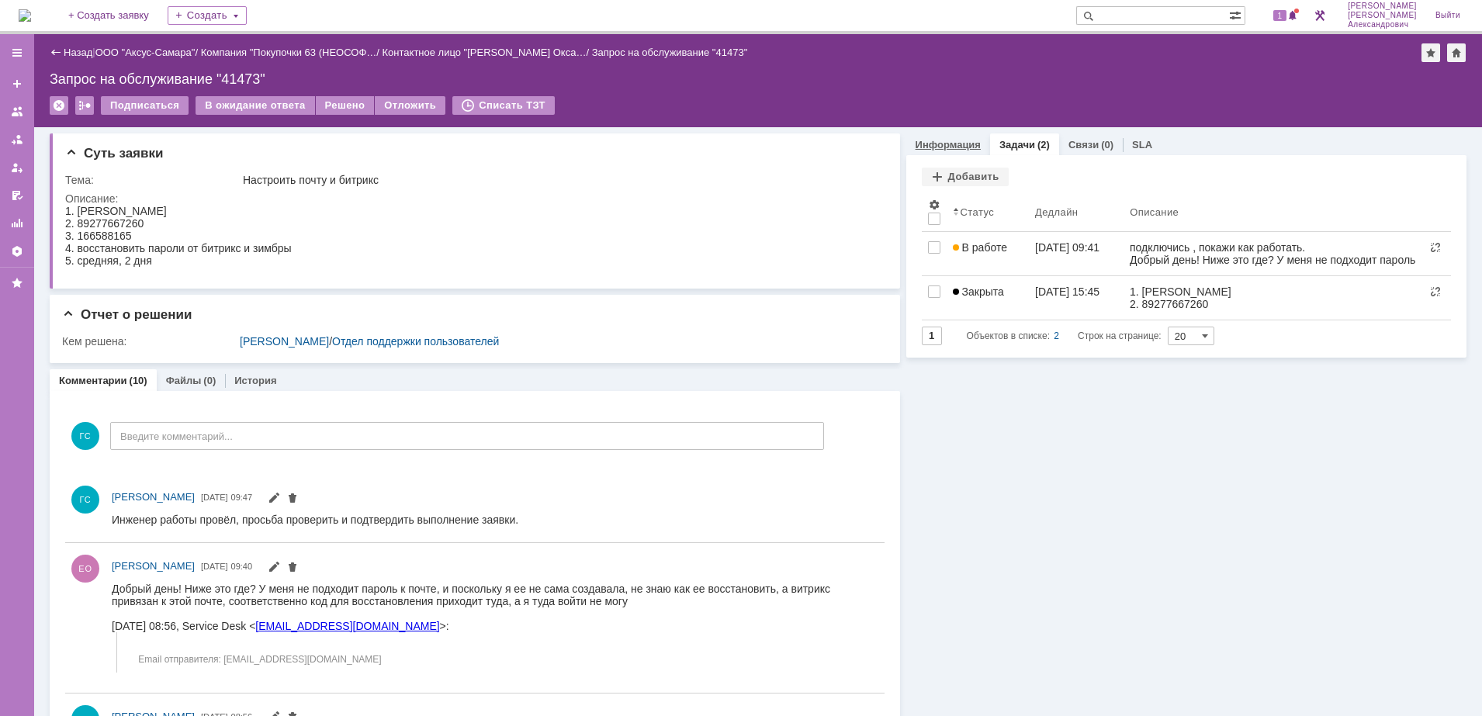
click at [936, 140] on link "Информация" at bounding box center [947, 145] width 65 height 12
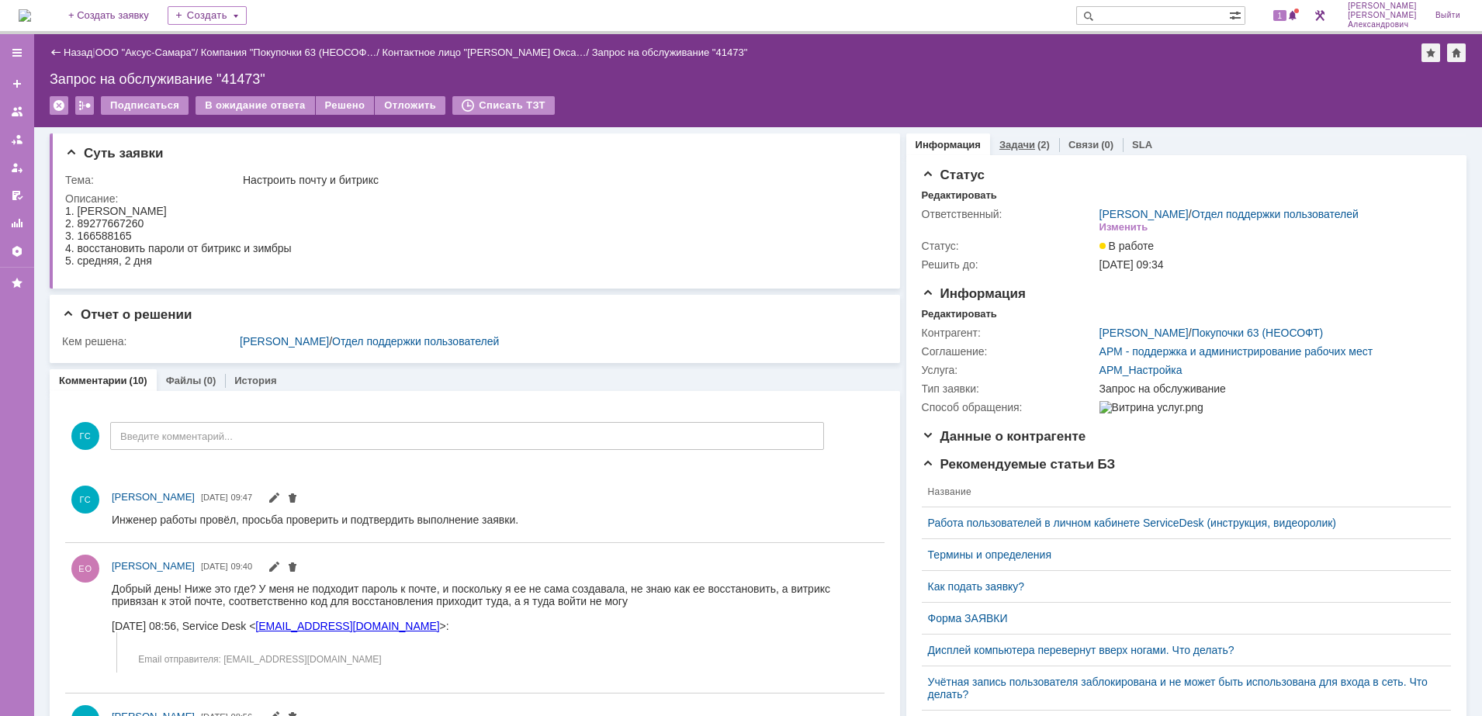
click at [1005, 133] on div "Задачи (2)" at bounding box center [1024, 144] width 69 height 22
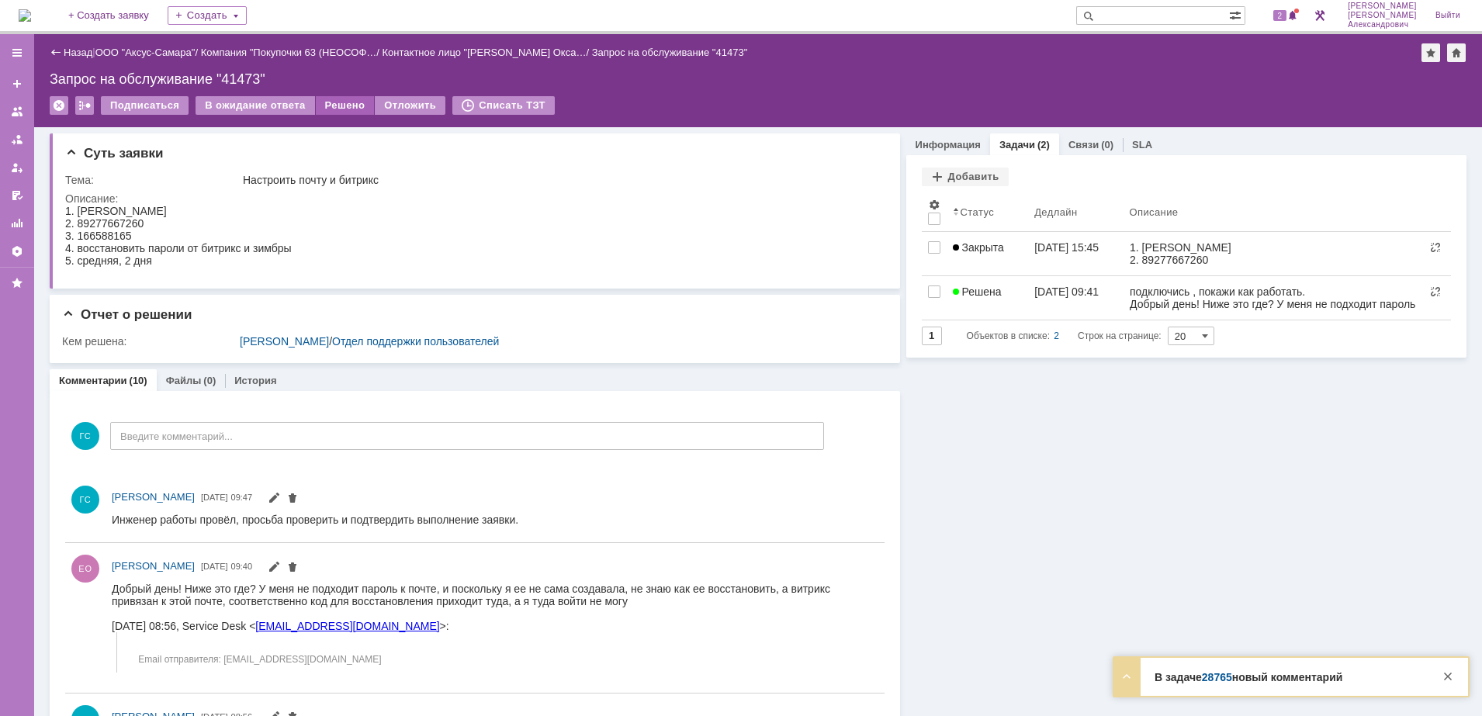
click at [340, 102] on div "Решено" at bounding box center [345, 105] width 59 height 19
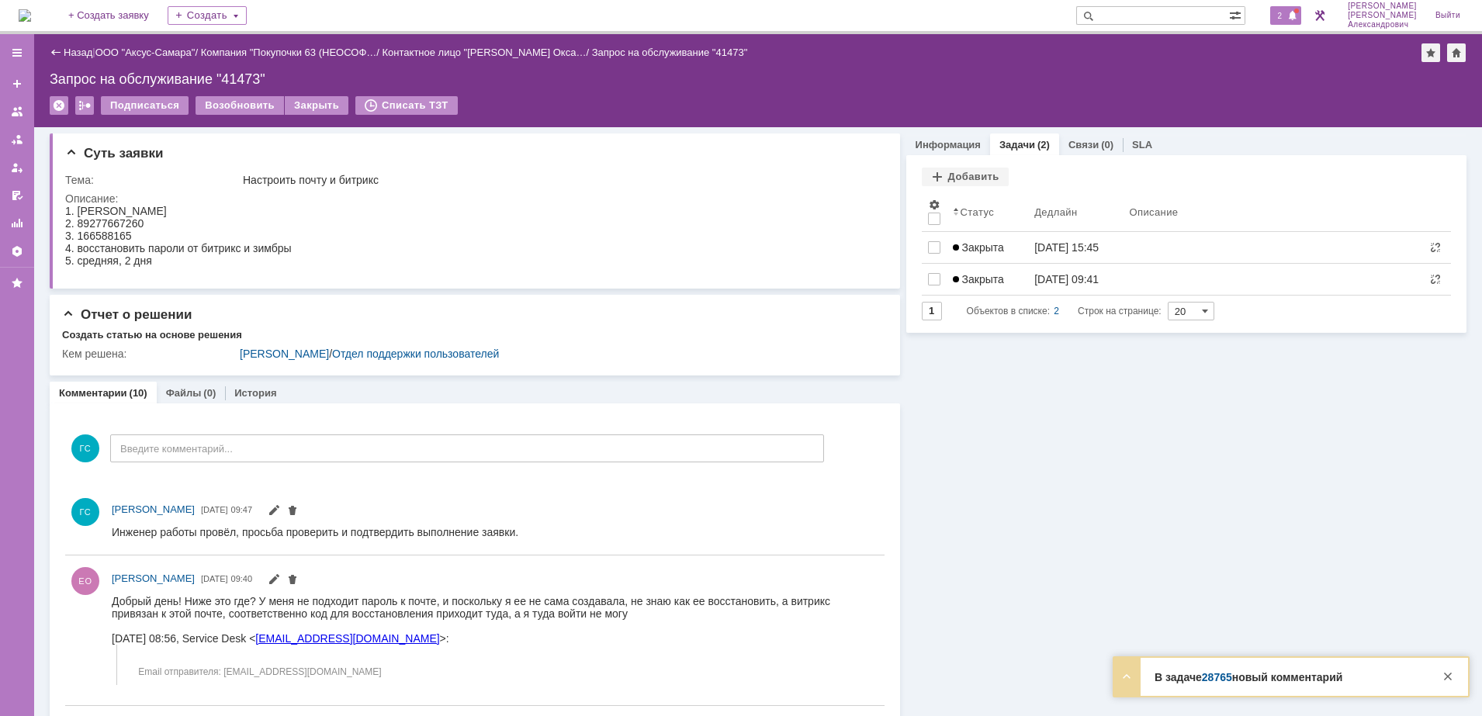
click at [1295, 14] on span at bounding box center [1292, 16] width 11 height 12
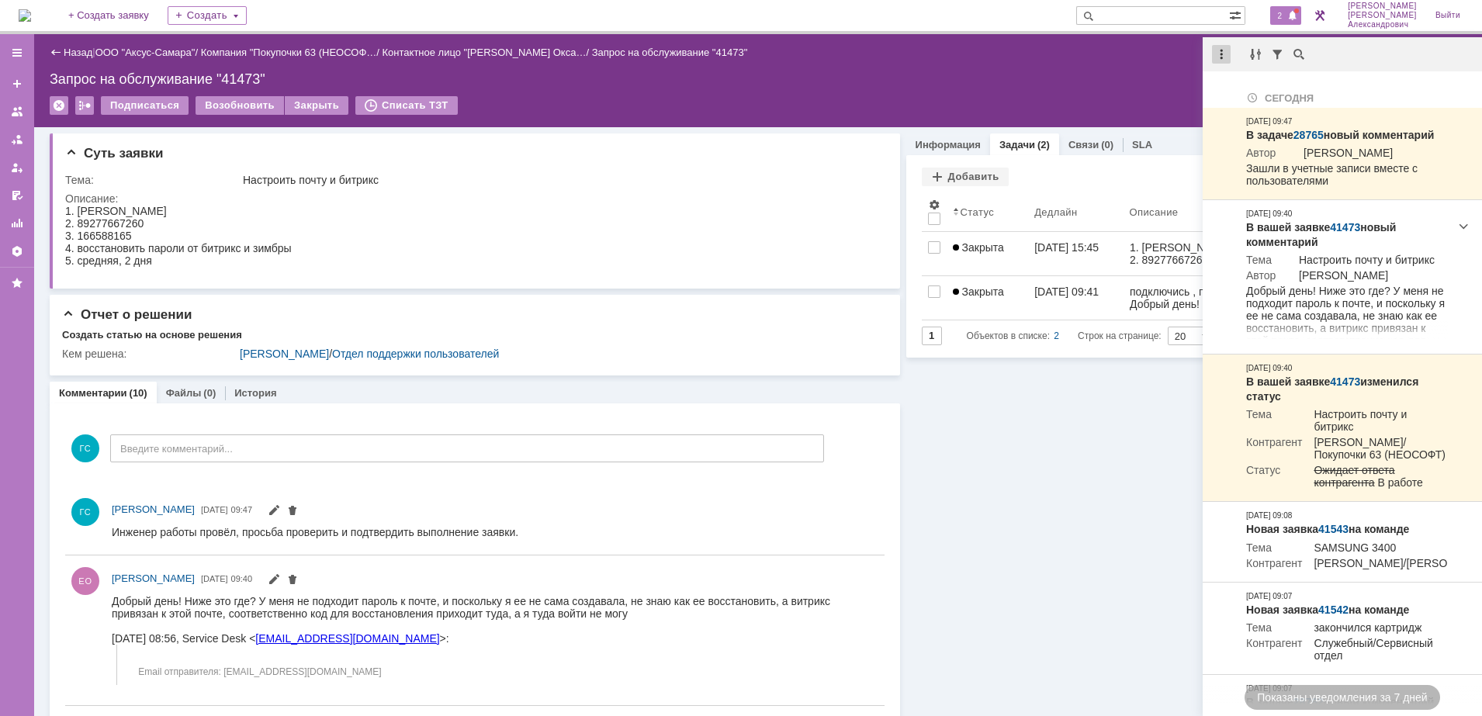
click at [1220, 45] on div at bounding box center [1221, 54] width 19 height 19
click at [1230, 97] on div "Отметить уведомления прочитанными" at bounding box center [1328, 93] width 208 height 11
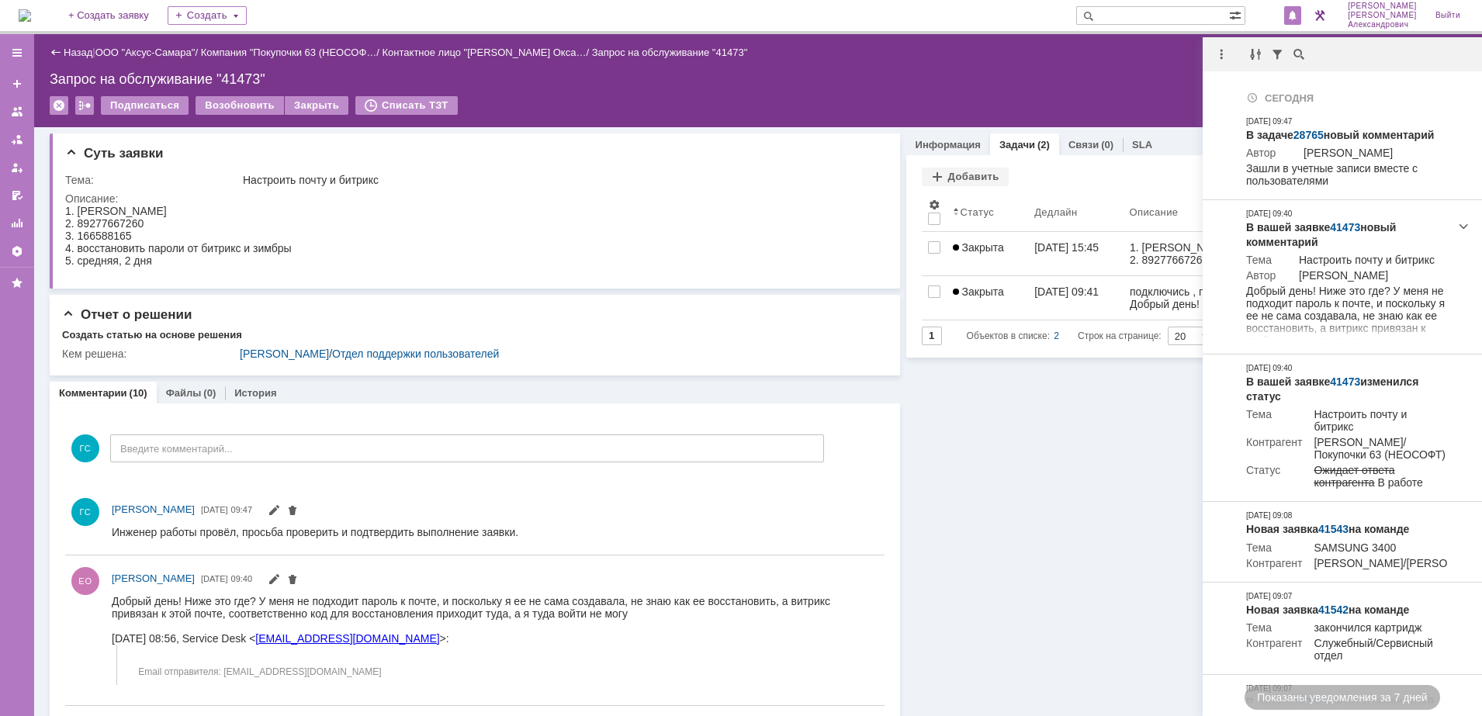
click at [1104, 75] on div "Запрос на обслуживание "41473"" at bounding box center [758, 79] width 1417 height 16
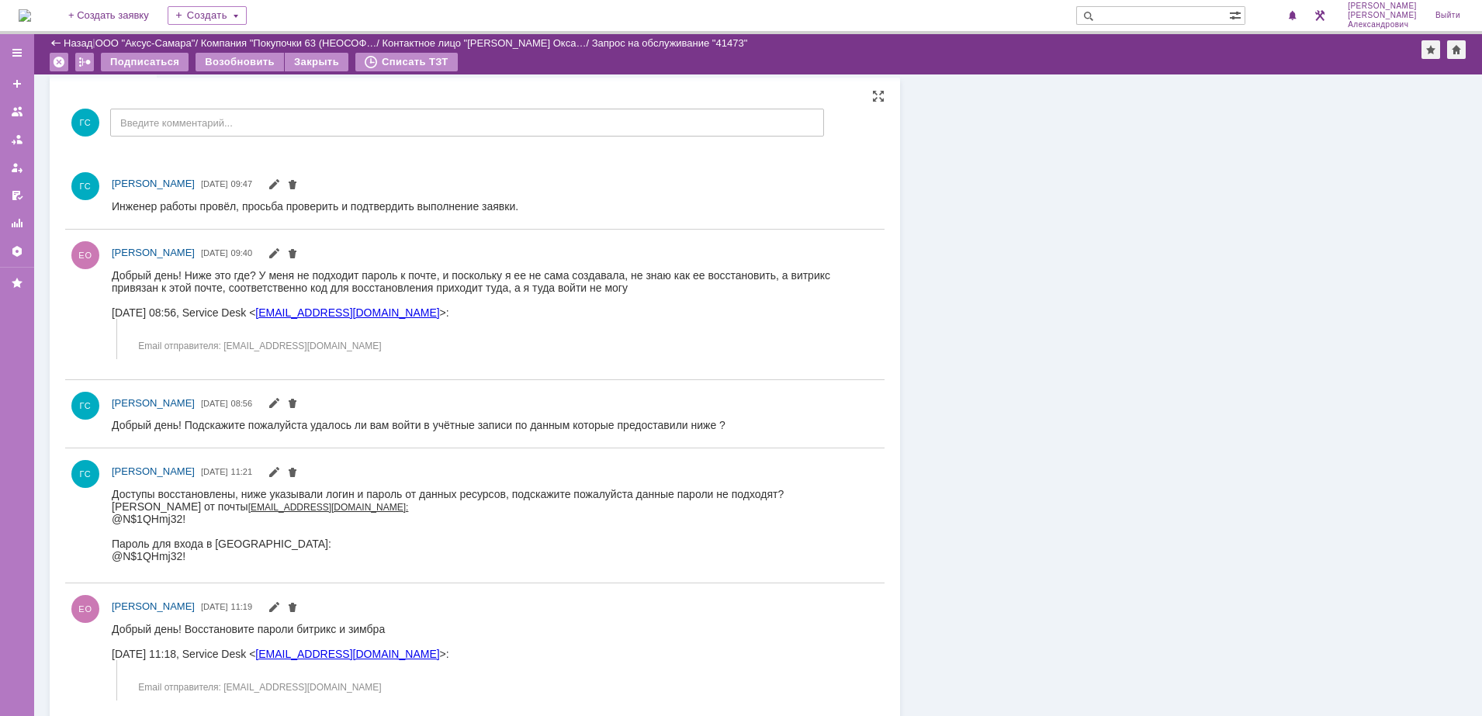
scroll to position [272, 0]
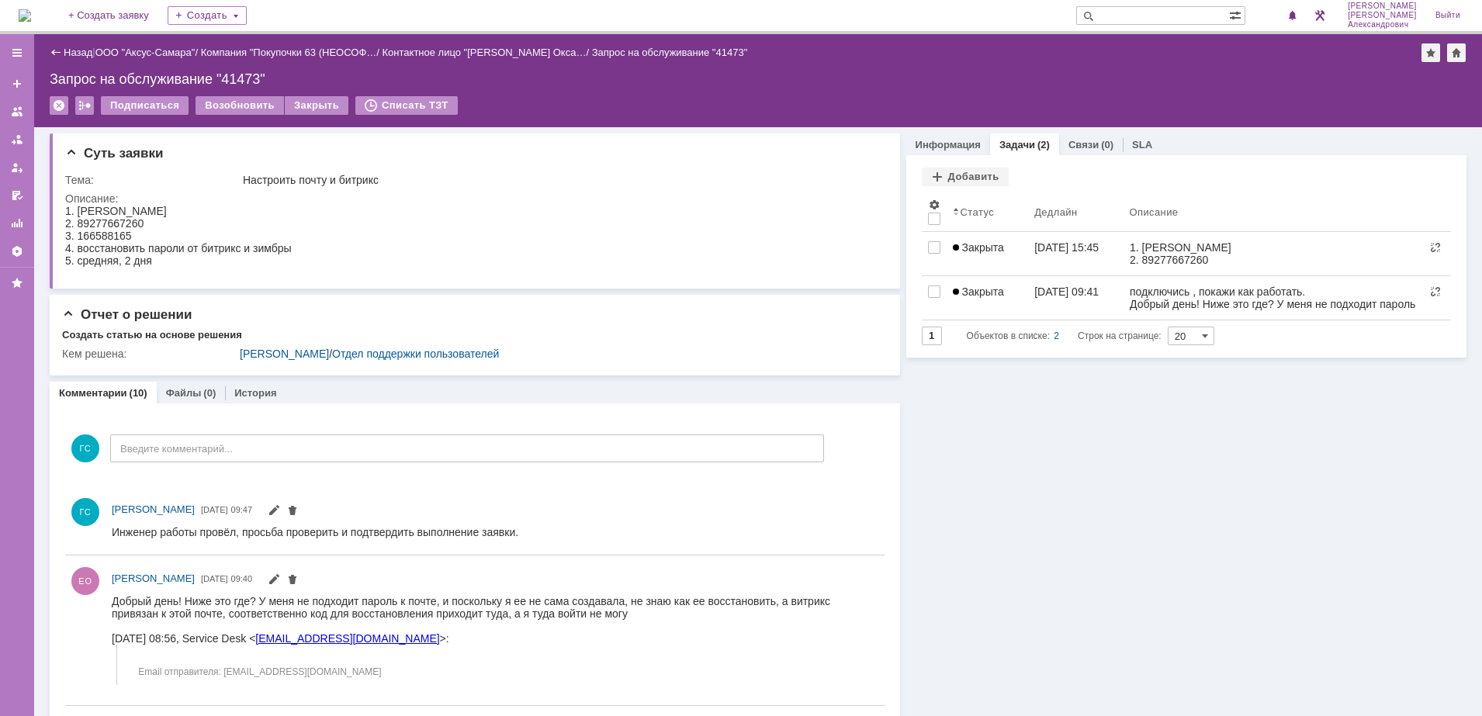
click at [26, 21] on img at bounding box center [25, 15] width 12 height 12
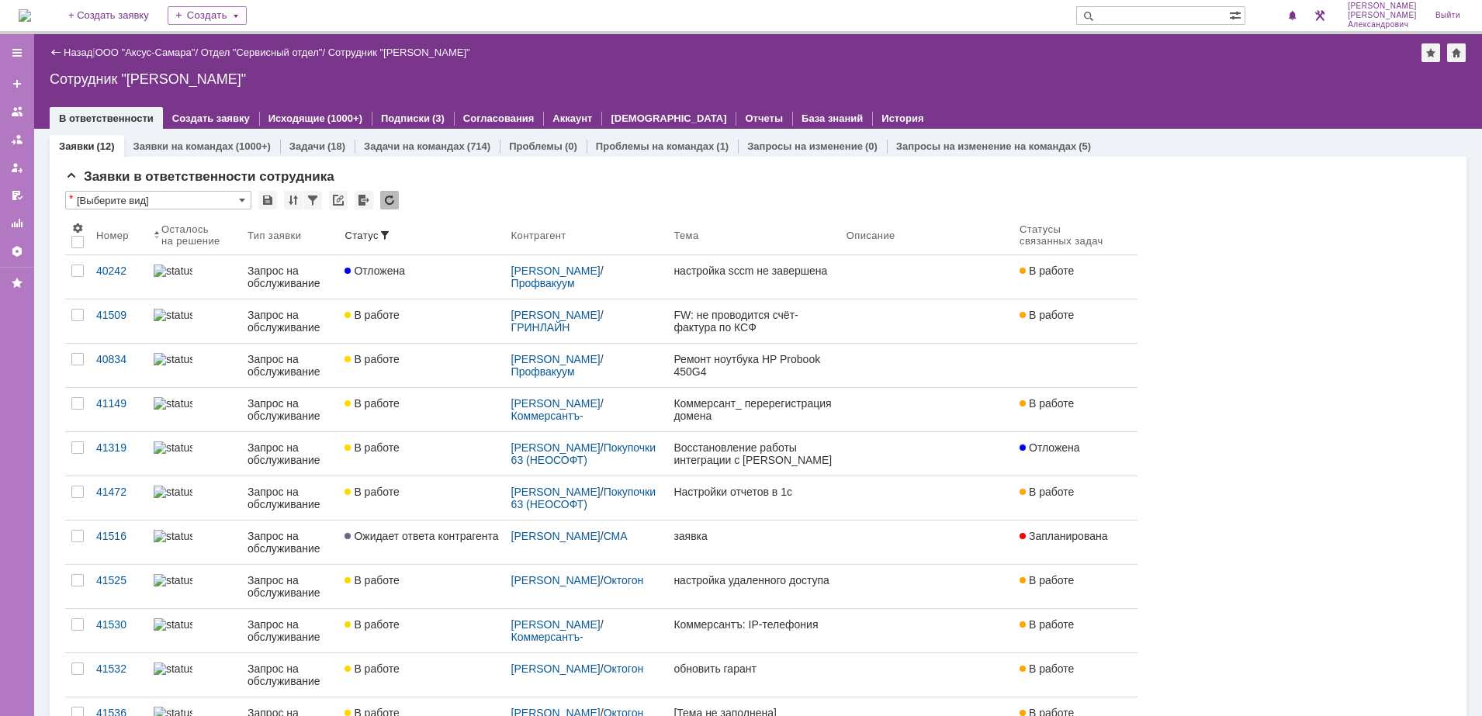
click at [28, 10] on img at bounding box center [25, 15] width 12 height 12
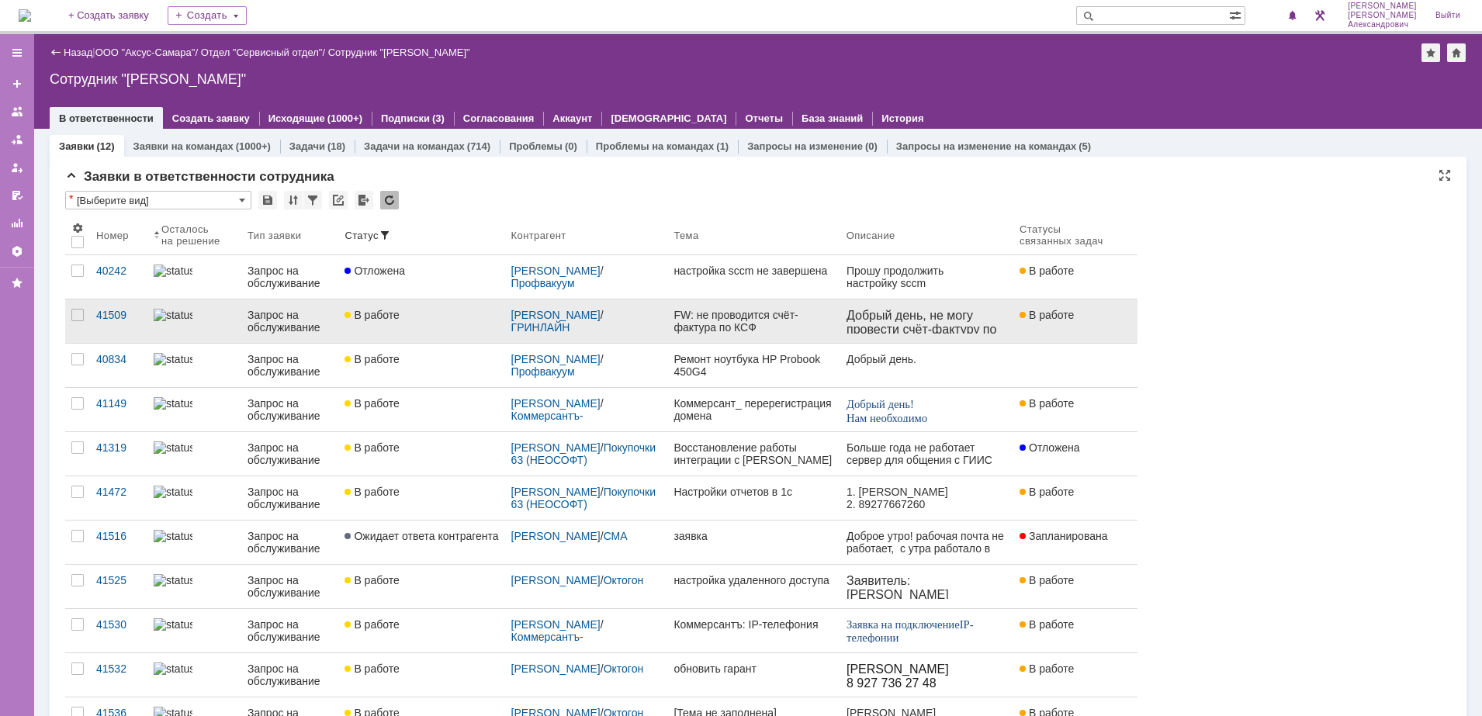
click at [468, 330] on link "В работе" at bounding box center [421, 320] width 166 height 43
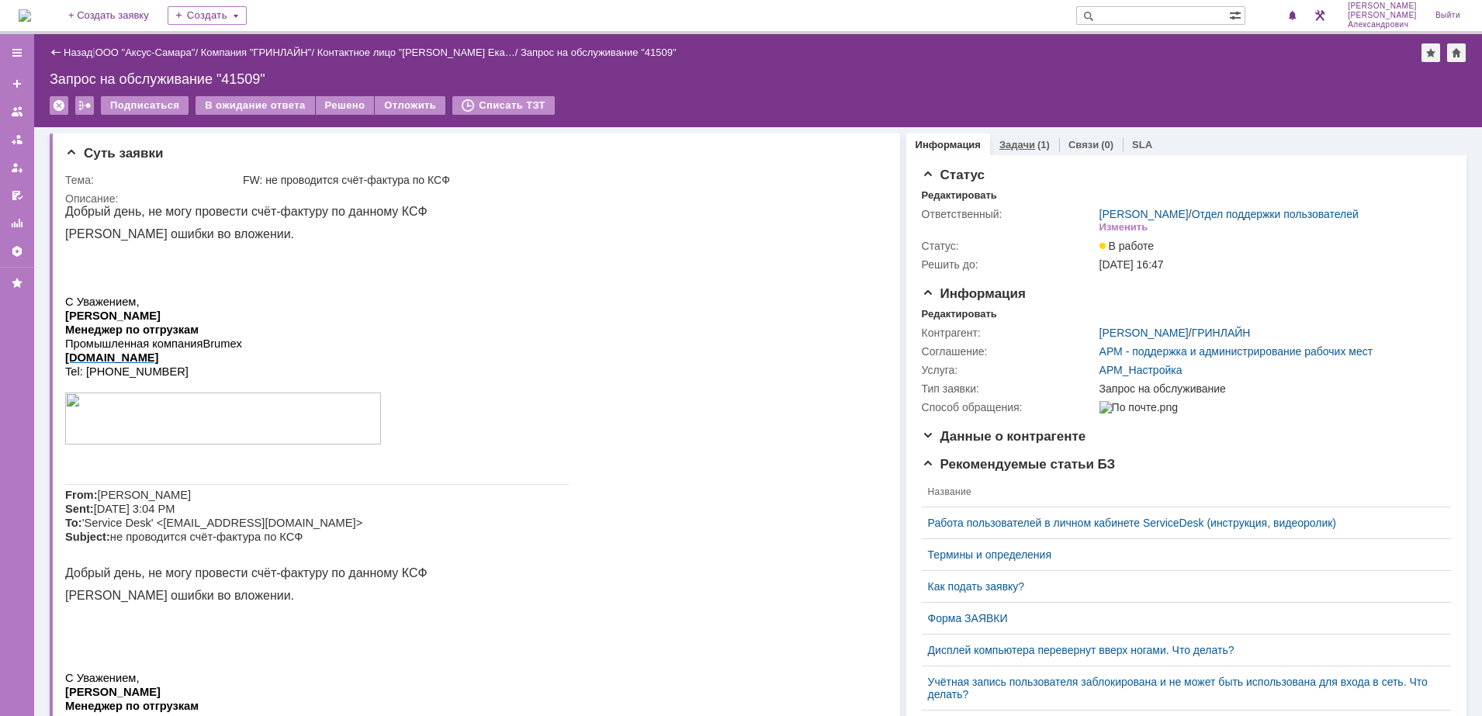
click at [1002, 141] on link "Задачи" at bounding box center [1017, 145] width 36 height 12
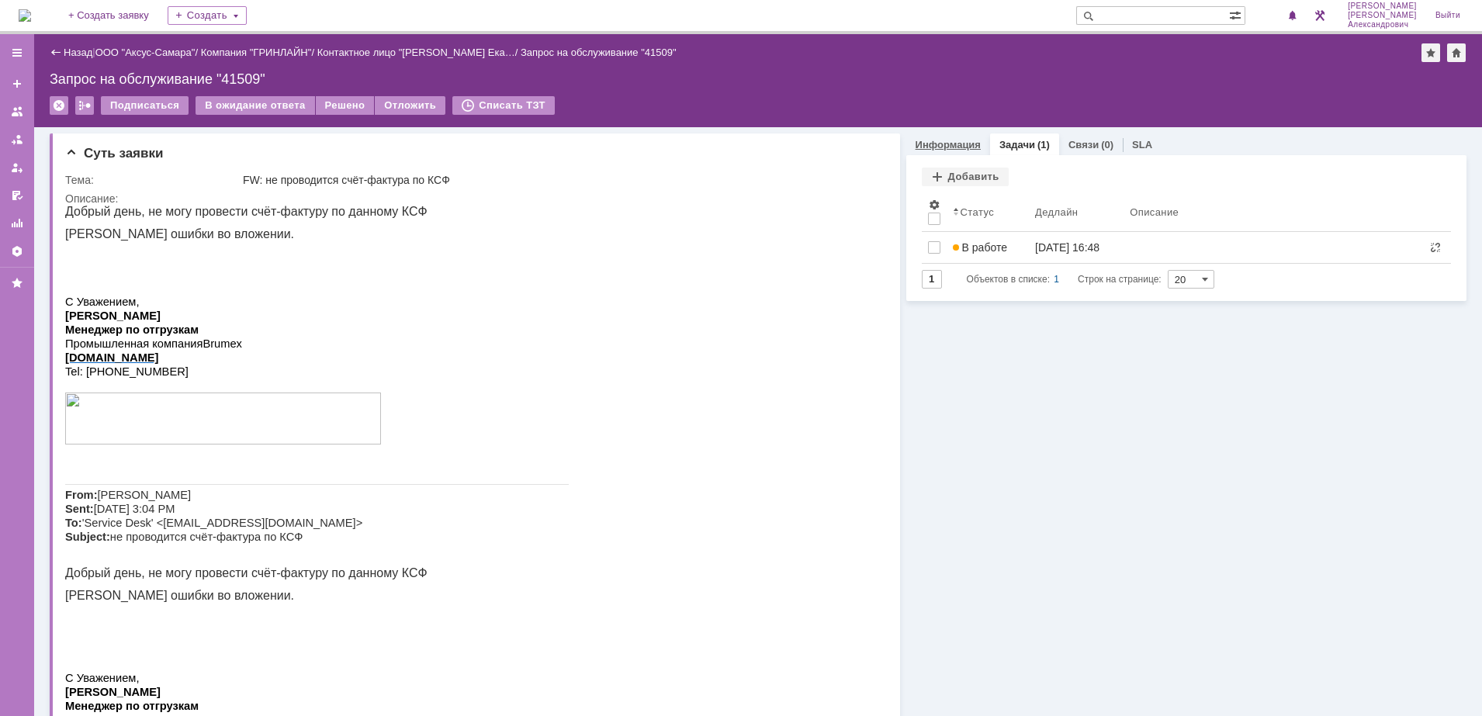
click at [954, 146] on link "Информация" at bounding box center [947, 145] width 65 height 12
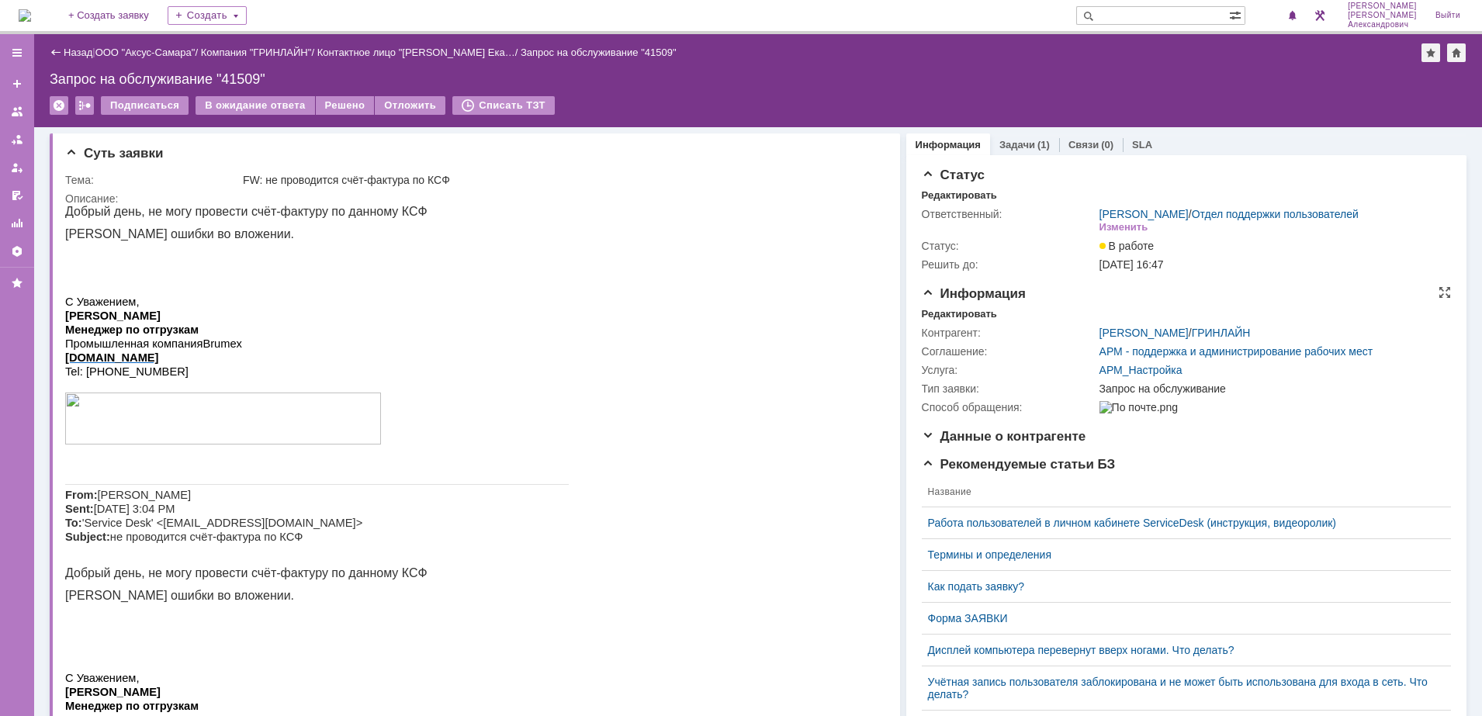
click at [935, 317] on div "Информация Редактировать Контрагент: Варламова Екатерина Сергеевна / ГРИНЛАЙН С…" at bounding box center [1186, 357] width 529 height 143
click at [936, 320] on div "Редактировать" at bounding box center [959, 314] width 75 height 12
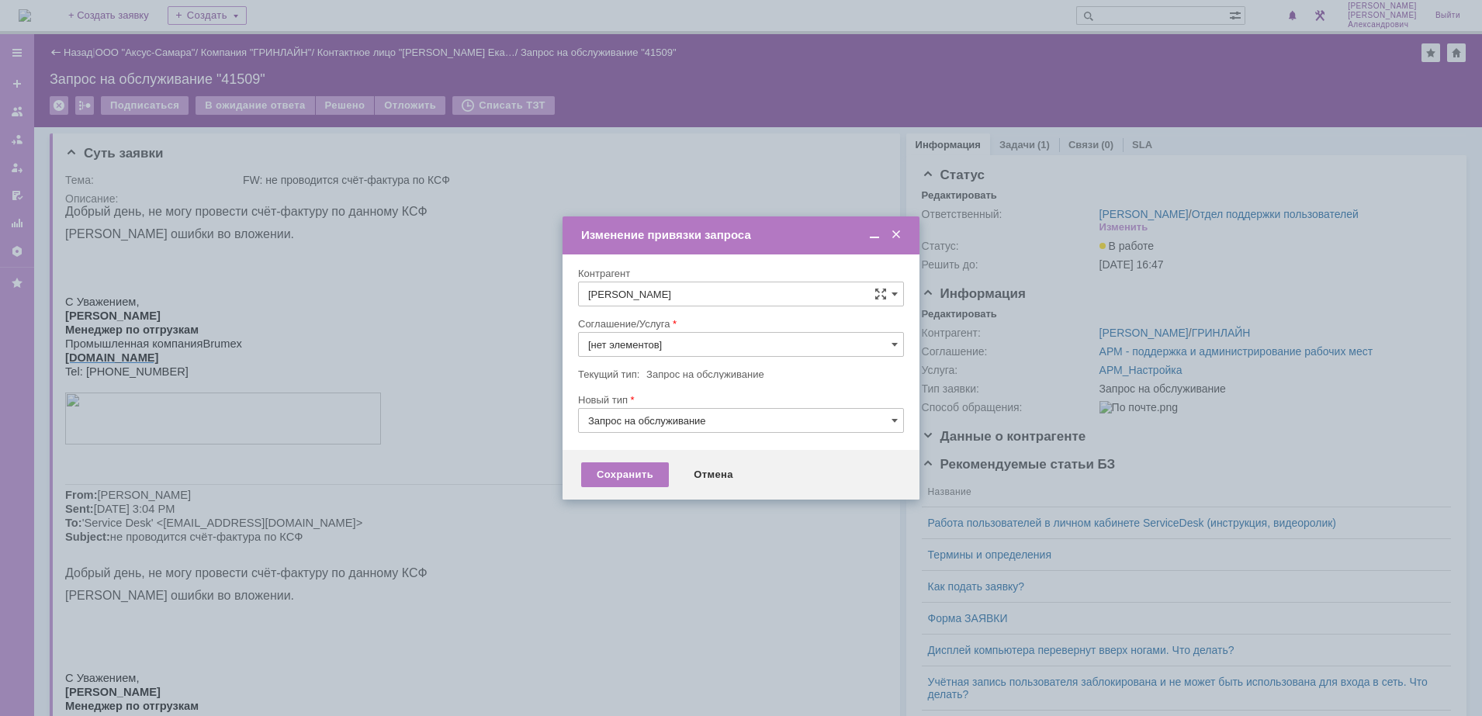
type input "АРМ_Настройка"
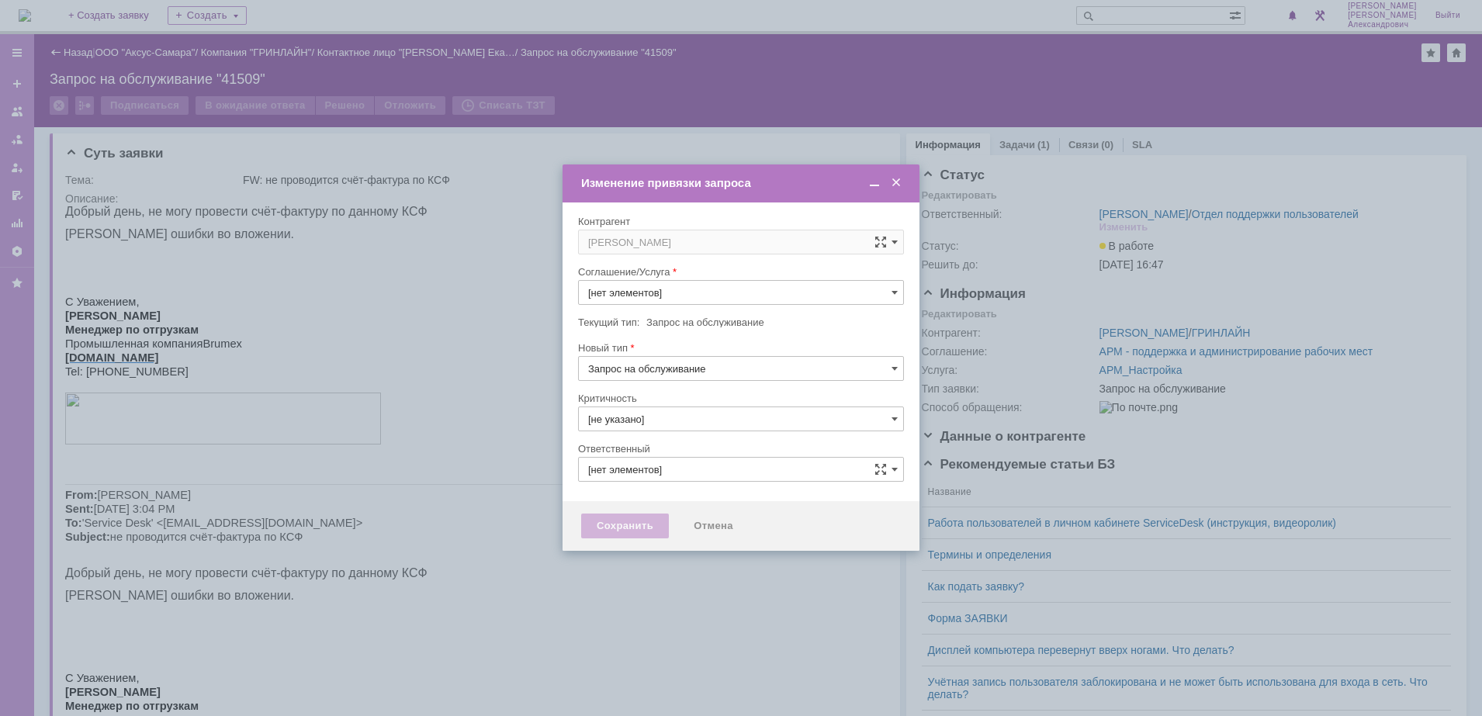
type input "[PERSON_NAME]"
type input "АРМ_Настройка"
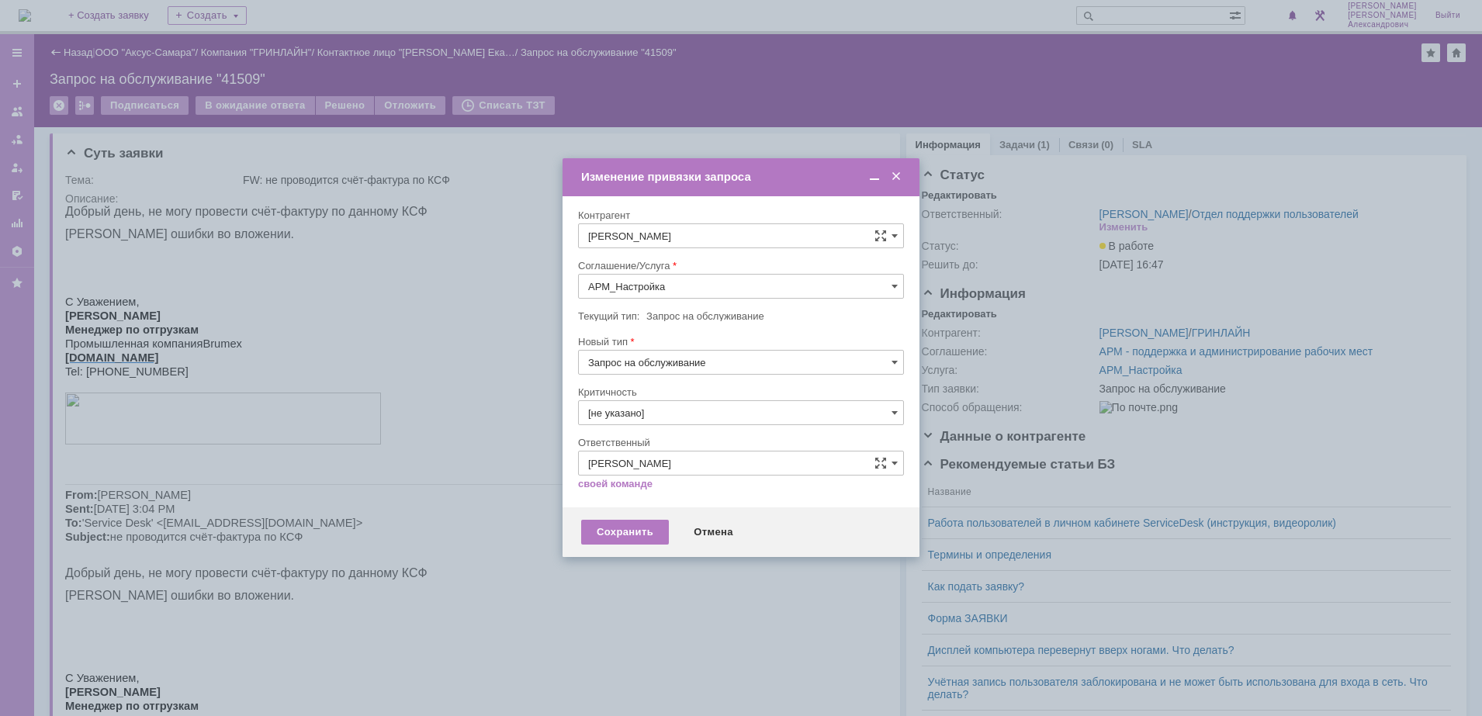
click at [668, 278] on input "АРМ_Настройка" at bounding box center [741, 286] width 326 height 25
click at [801, 391] on div "Проектная деятельность" at bounding box center [741, 399] width 324 height 25
type input "Проектная деятельность"
click at [624, 527] on div "Сохранить" at bounding box center [625, 532] width 88 height 25
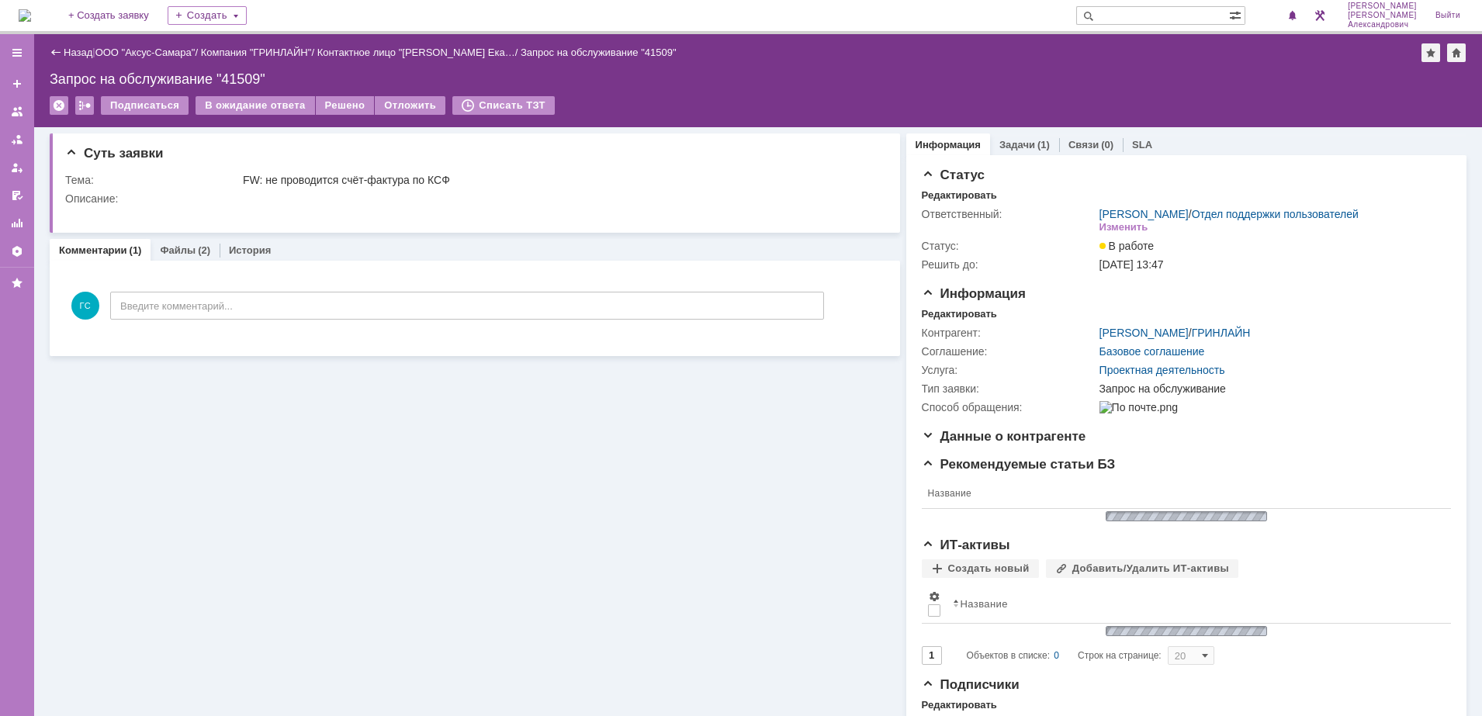
click at [29, 22] on img at bounding box center [25, 15] width 12 height 12
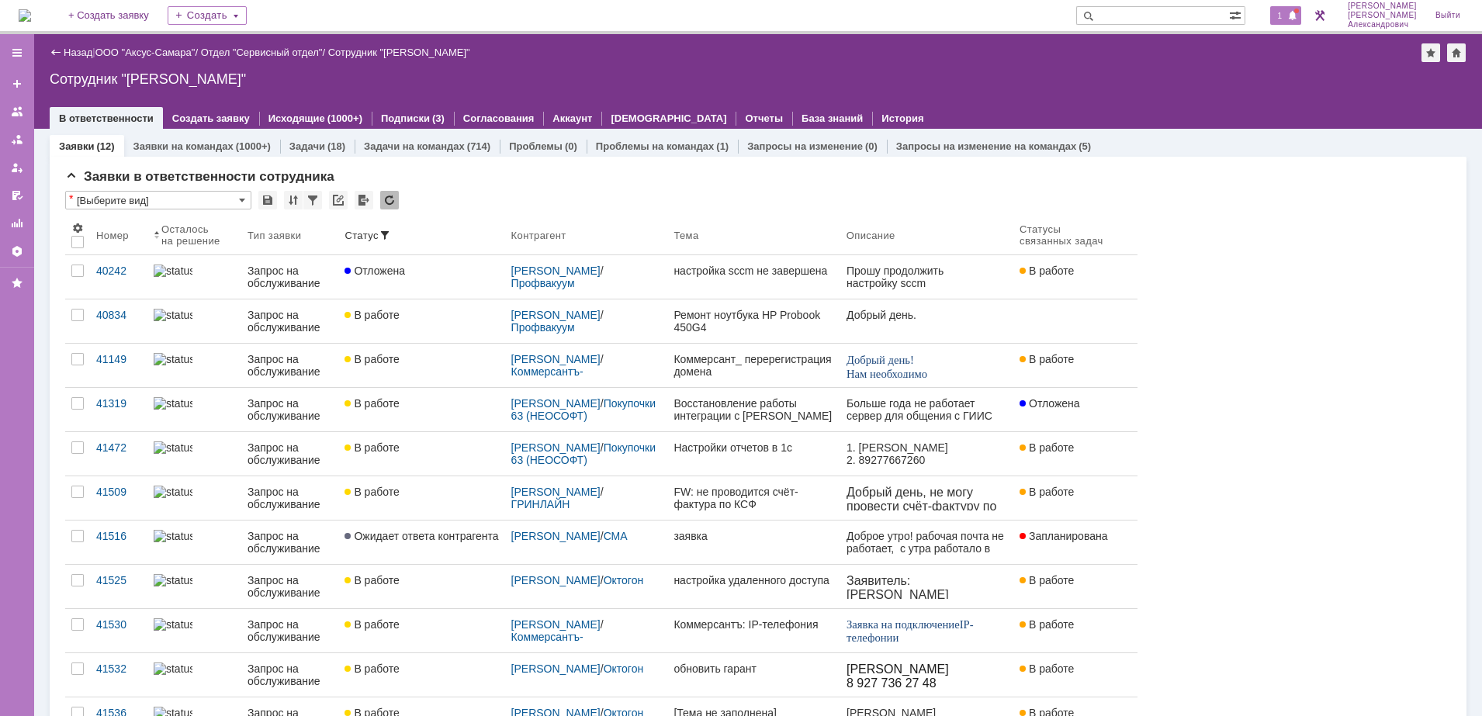
click at [1292, 9] on div "1" at bounding box center [1286, 15] width 32 height 19
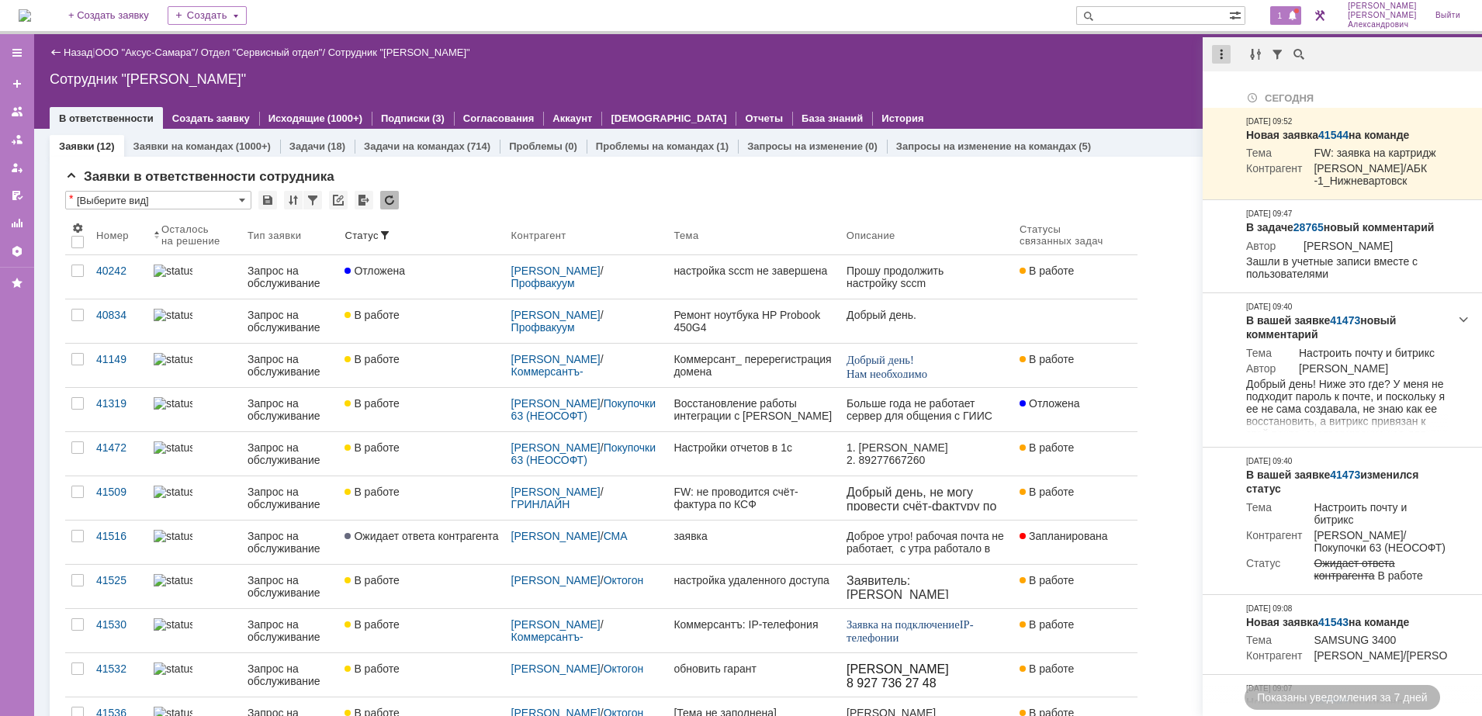
click at [1218, 53] on div at bounding box center [1221, 54] width 19 height 19
click at [1244, 88] on div "Отметить уведомления прочитанными" at bounding box center [1328, 93] width 208 height 11
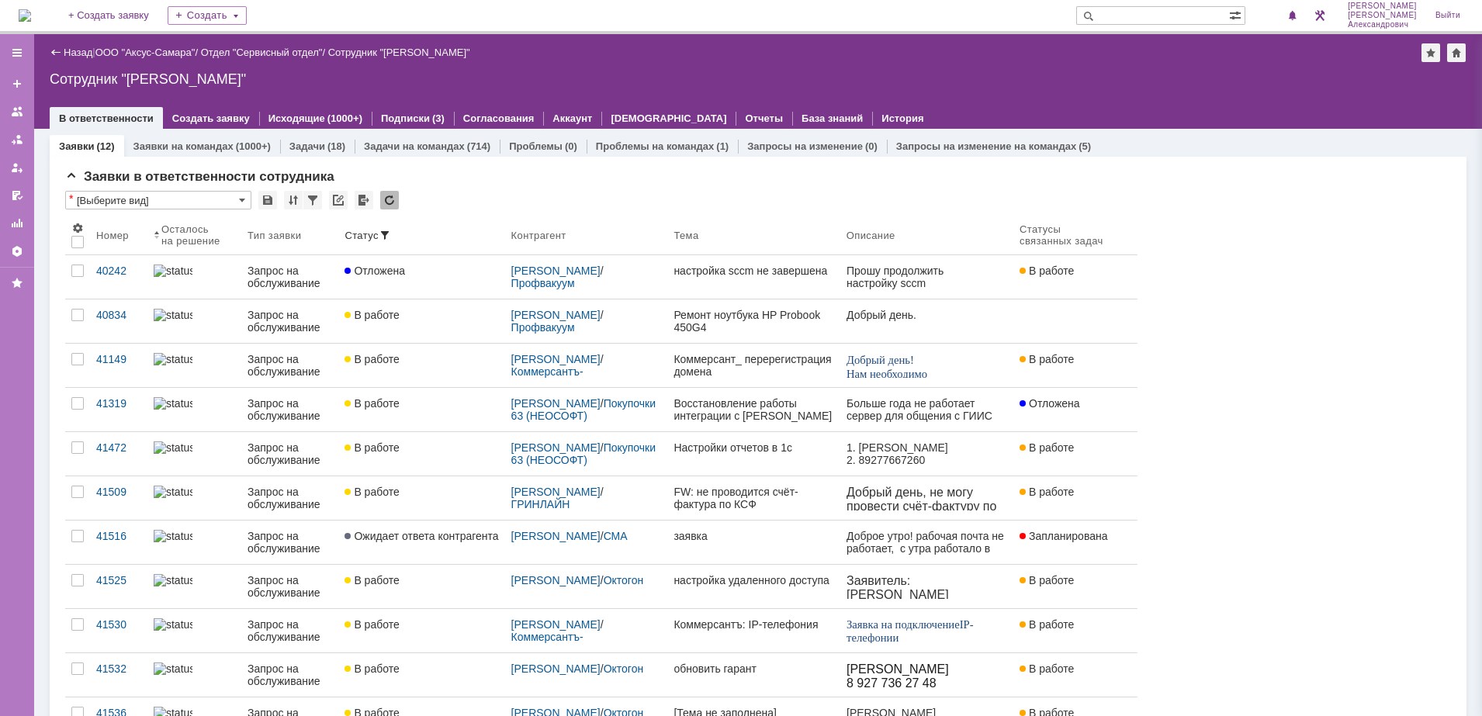
click at [1095, 81] on div "Сотрудник "[PERSON_NAME]"" at bounding box center [758, 79] width 1417 height 16
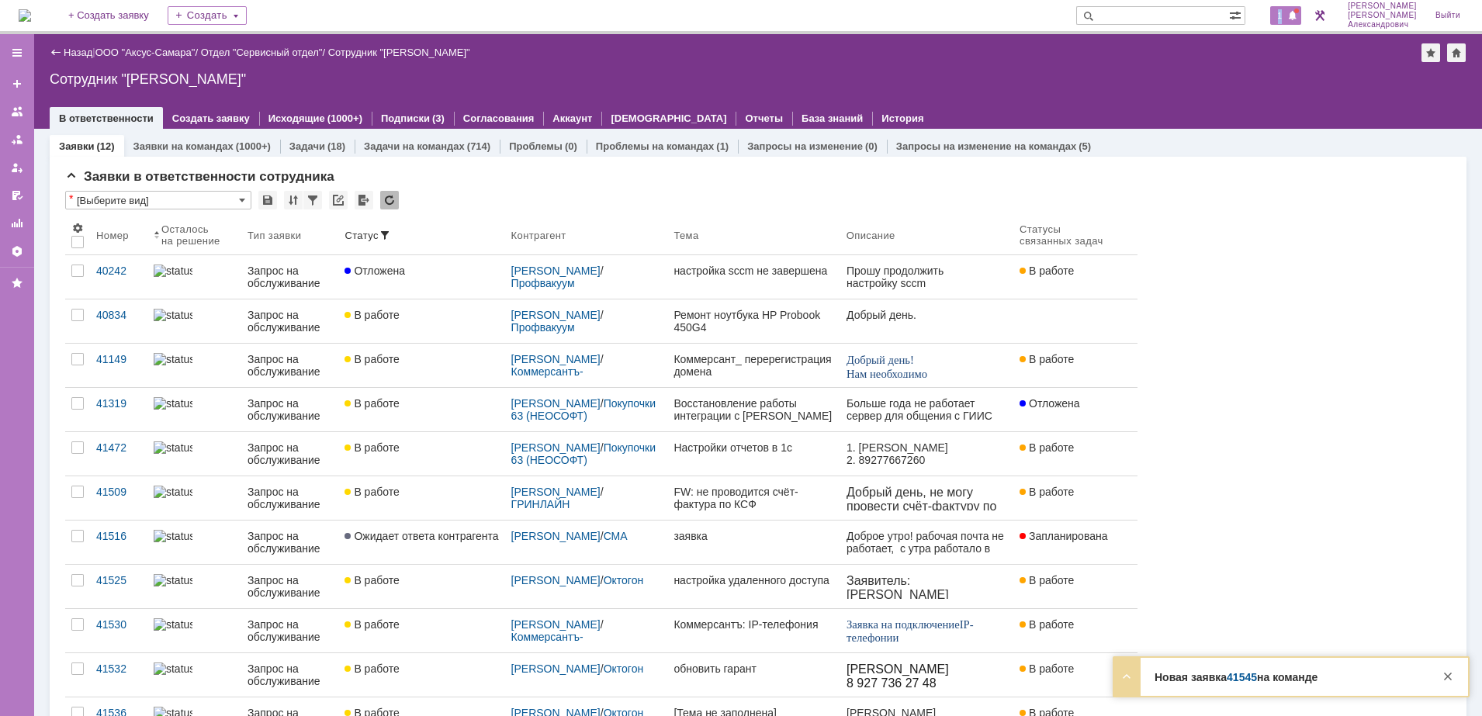
click at [1284, 16] on span "1" at bounding box center [1280, 15] width 14 height 11
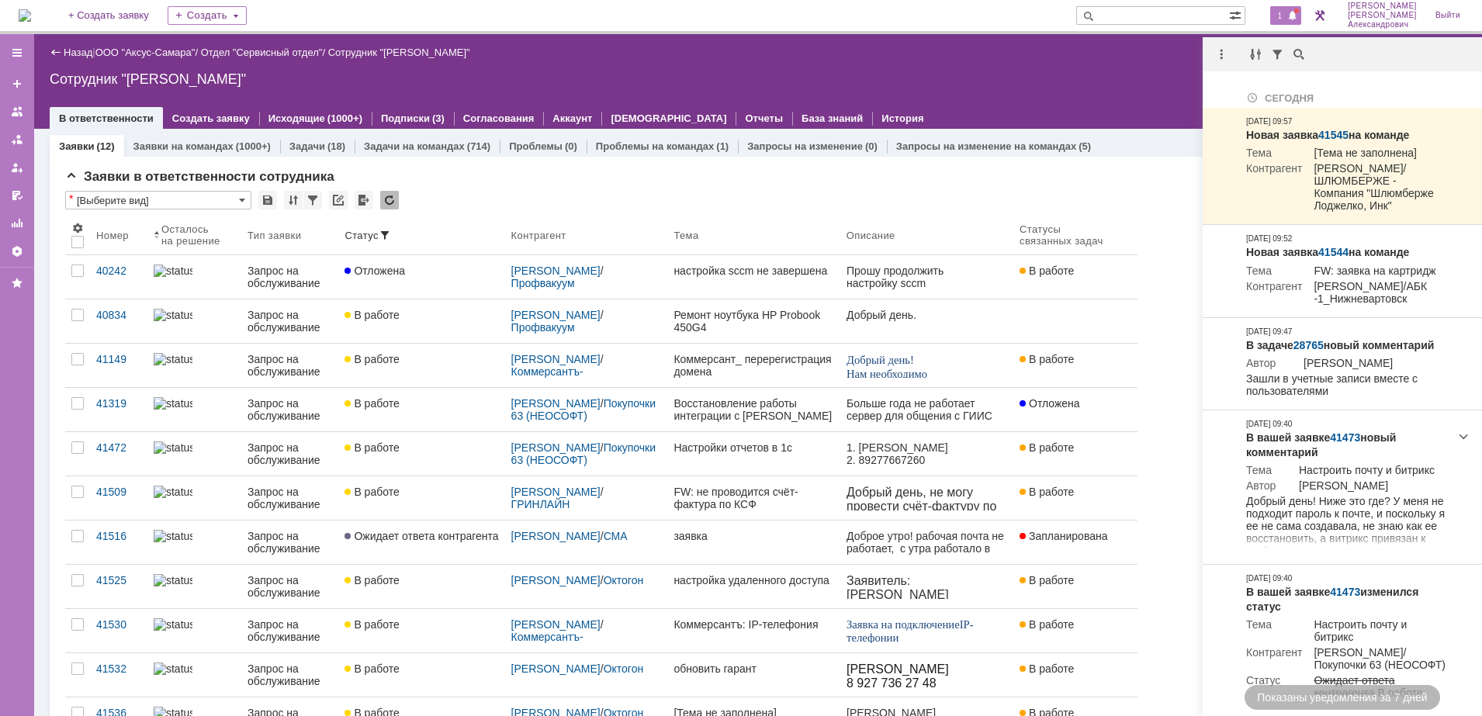
drag, startPoint x: 1284, startPoint y: 16, endPoint x: 1161, endPoint y: 101, distance: 148.9
click at [1155, 102] on div at bounding box center [758, 102] width 1417 height 12
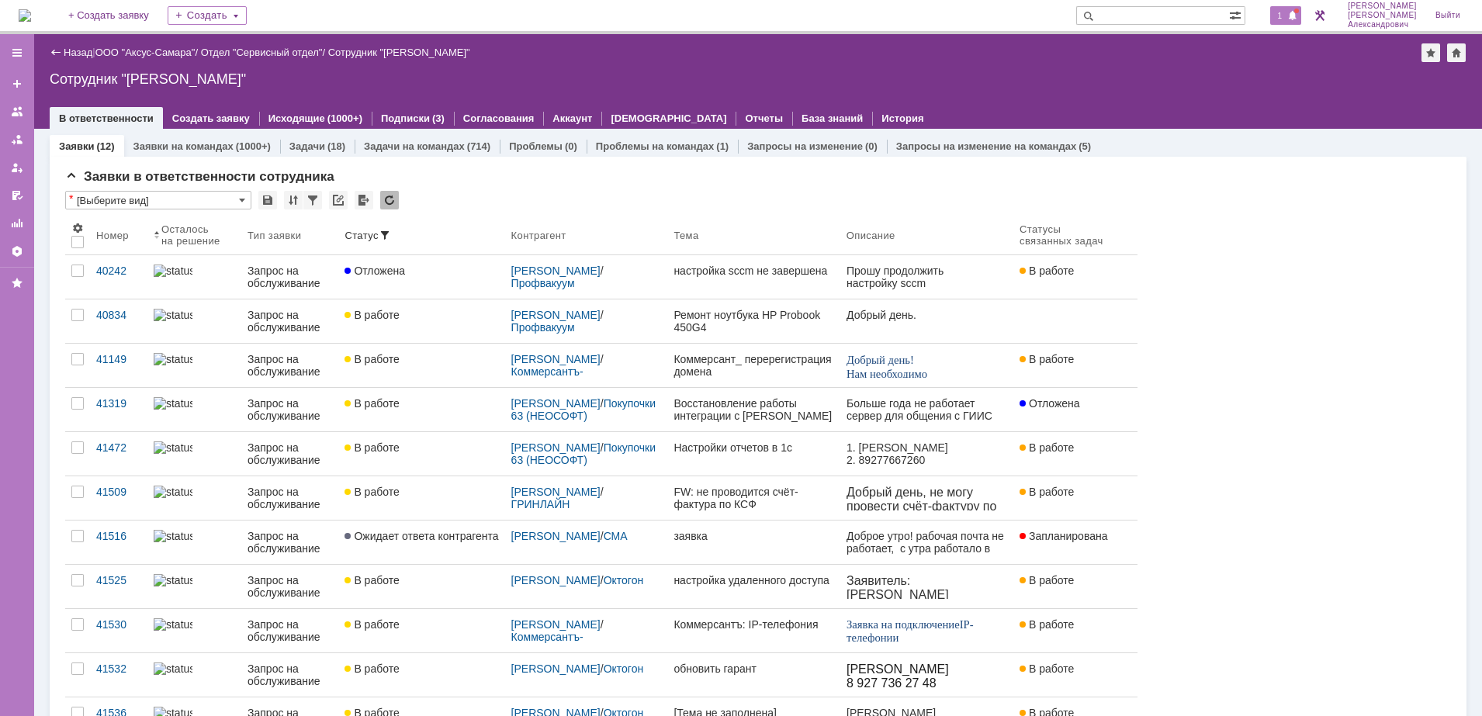
click at [1285, 19] on span "1" at bounding box center [1280, 15] width 14 height 11
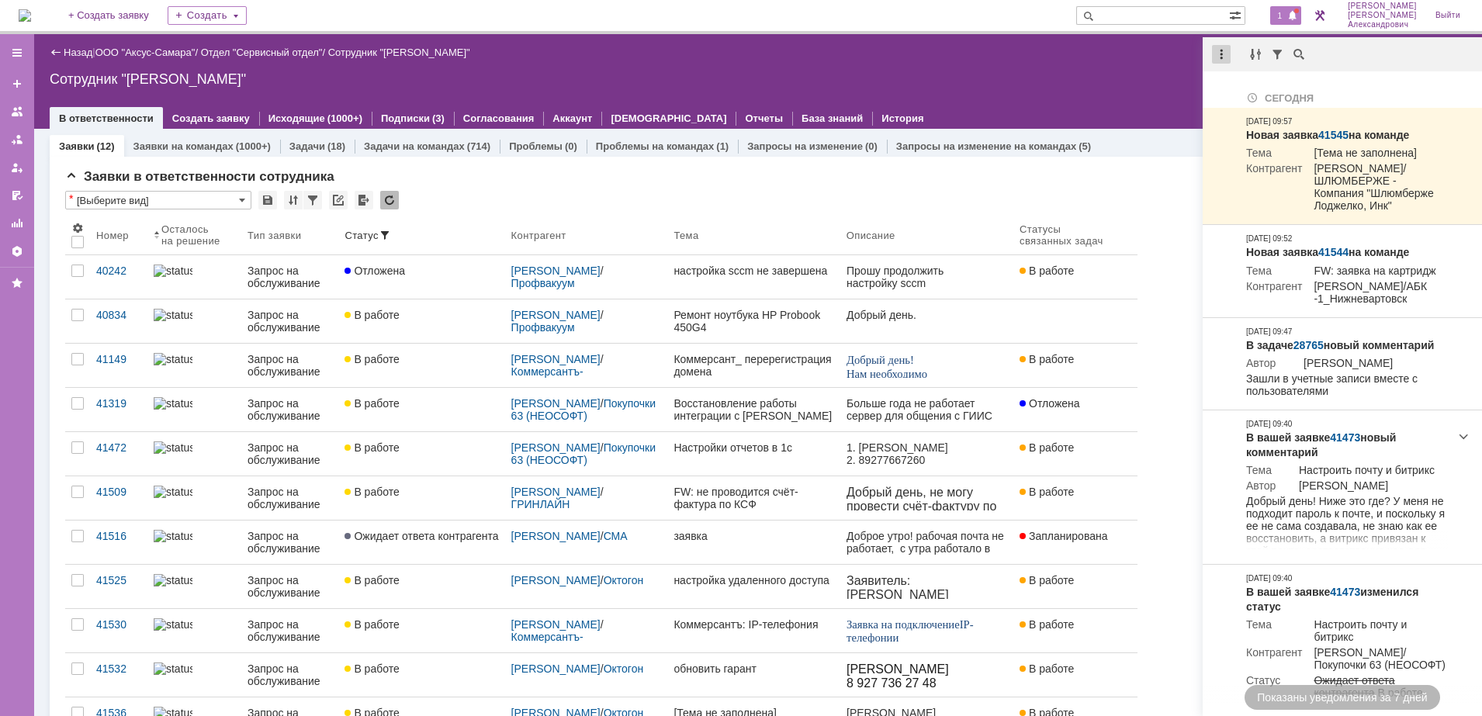
click at [1223, 49] on div at bounding box center [1221, 54] width 19 height 19
click at [1246, 95] on div "Отметить уведомления прочитанными" at bounding box center [1328, 93] width 208 height 11
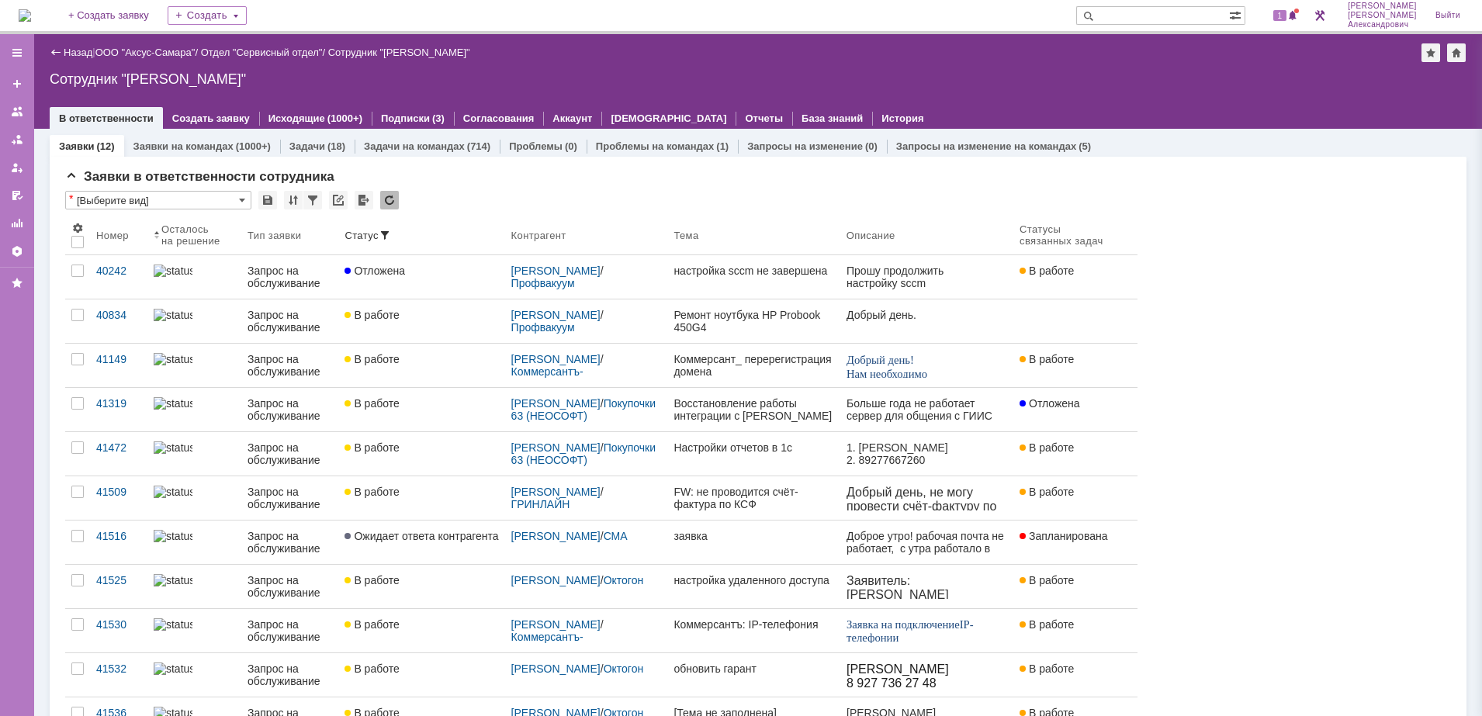
click at [1053, 85] on div "Сотрудник "[PERSON_NAME]"" at bounding box center [758, 79] width 1417 height 16
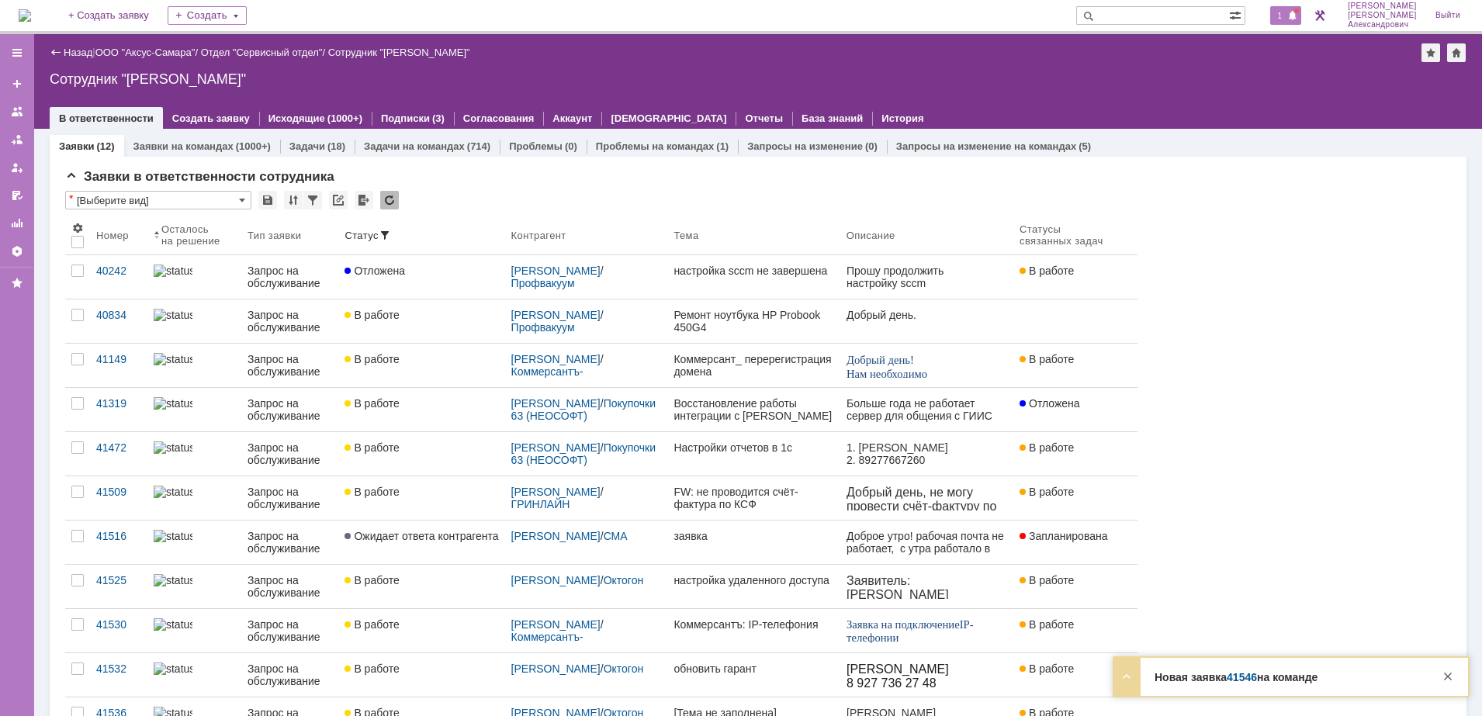
click at [1289, 20] on div "1" at bounding box center [1286, 15] width 32 height 19
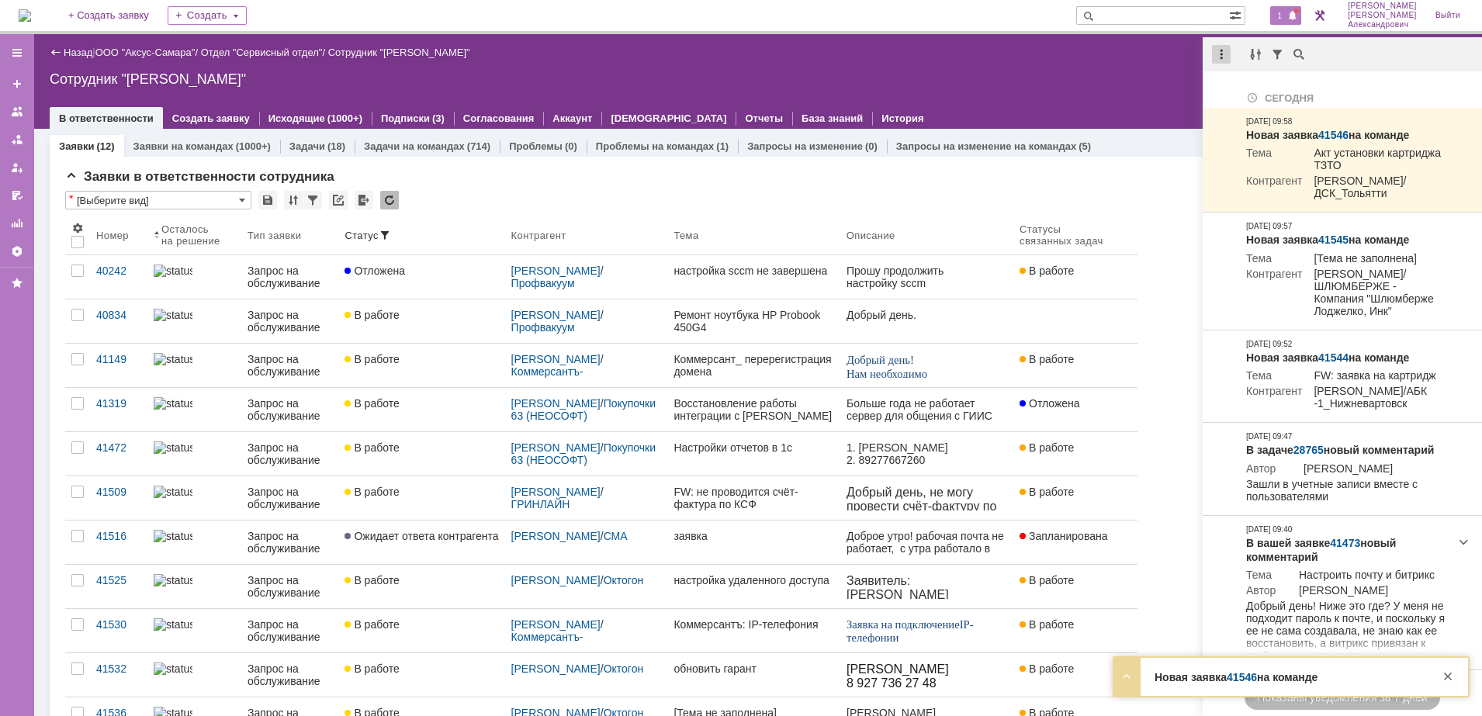
click at [1214, 51] on div at bounding box center [1221, 54] width 19 height 19
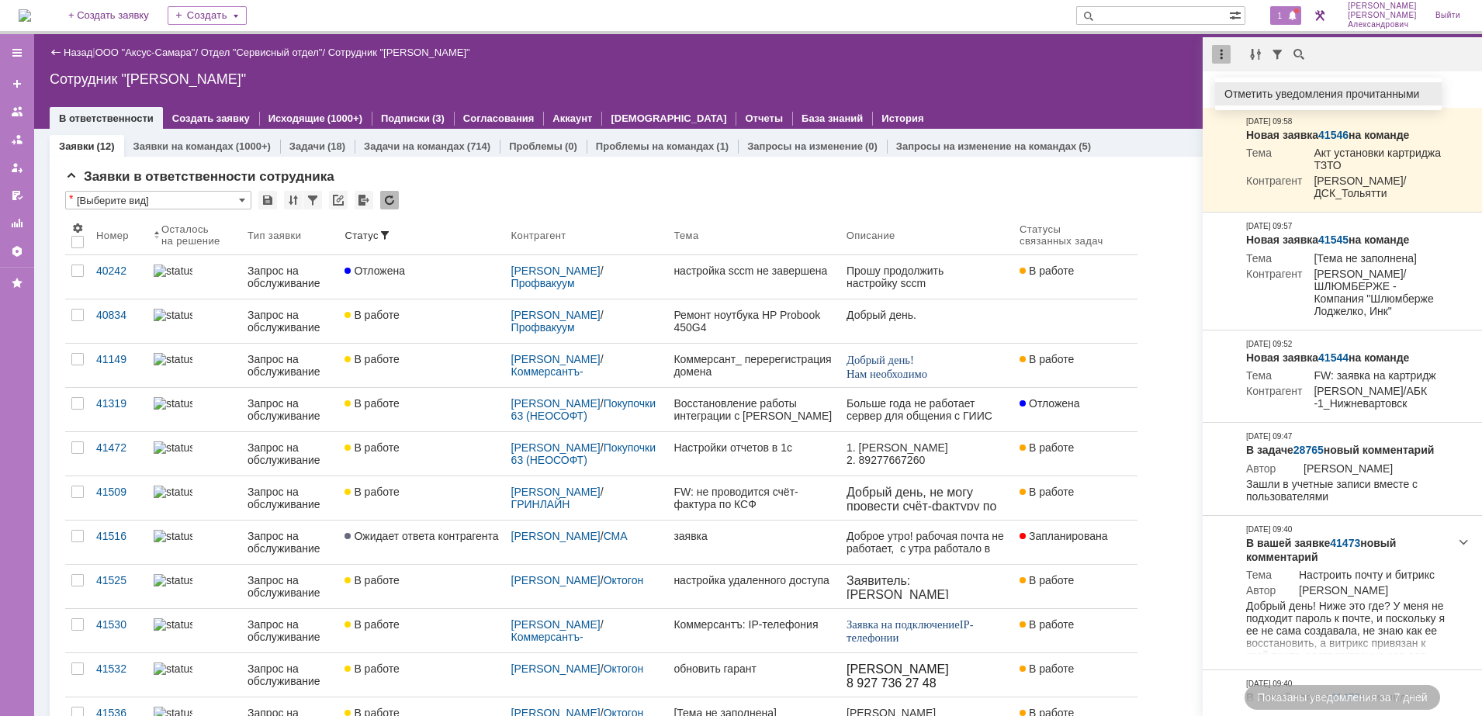
click at [1244, 85] on div "Отметить уведомления прочитанными" at bounding box center [1328, 93] width 227 height 23
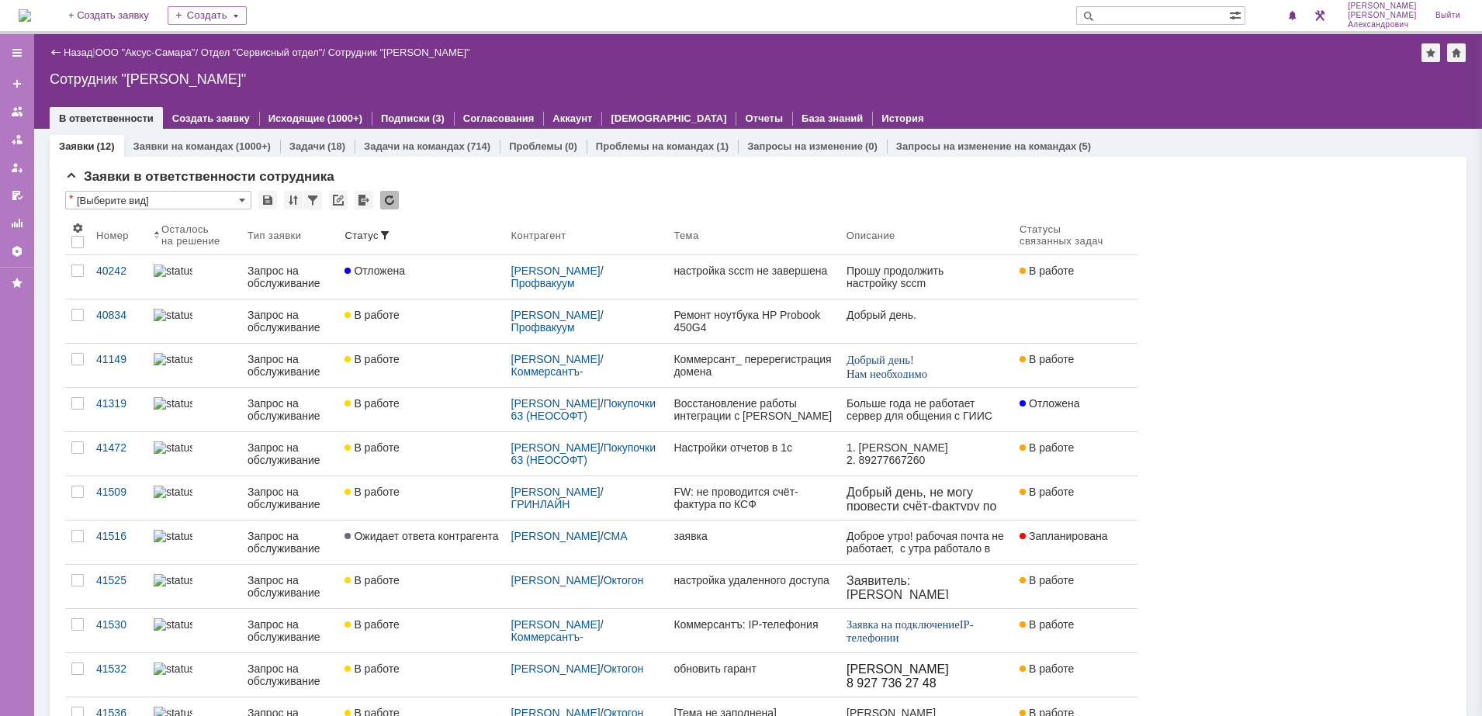
click at [1125, 86] on div "Сотрудник "[PERSON_NAME]"" at bounding box center [758, 79] width 1417 height 16
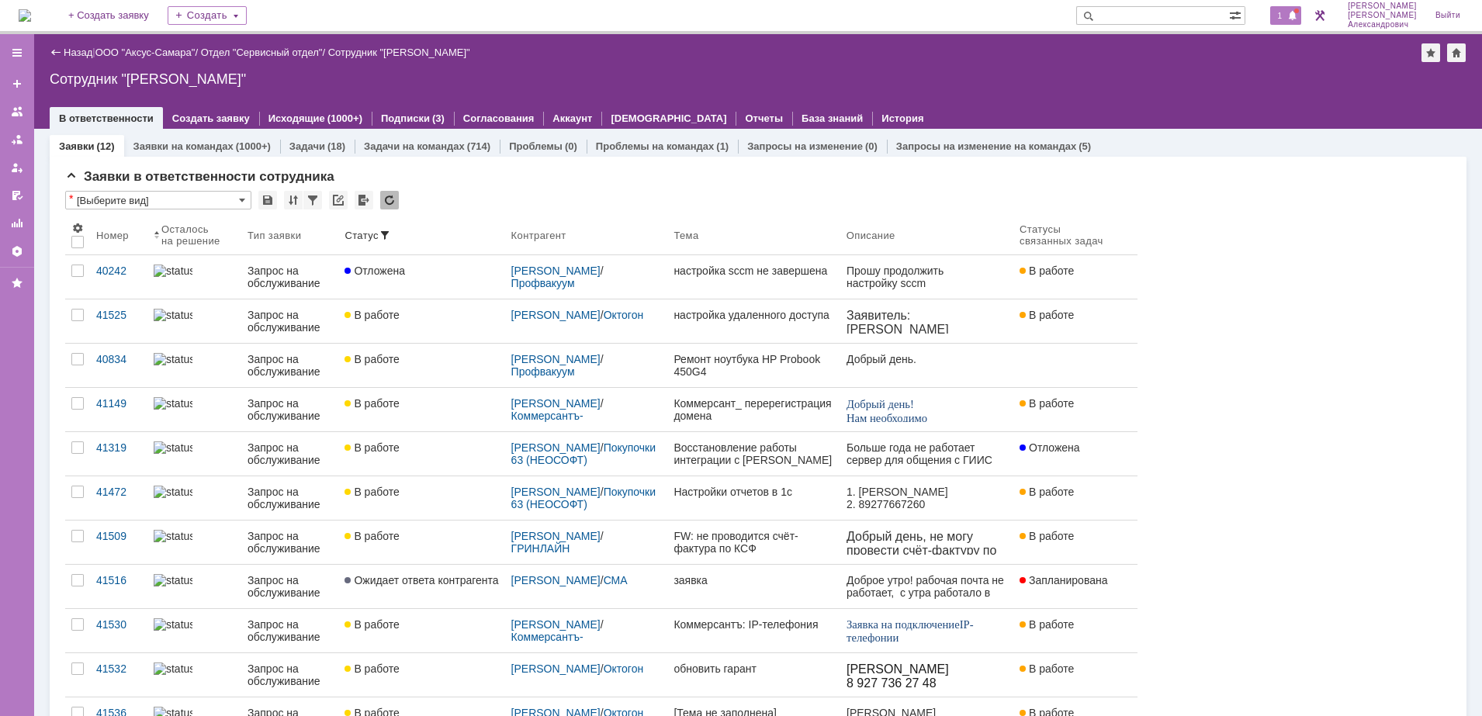
click at [1287, 16] on span "1" at bounding box center [1280, 15] width 14 height 11
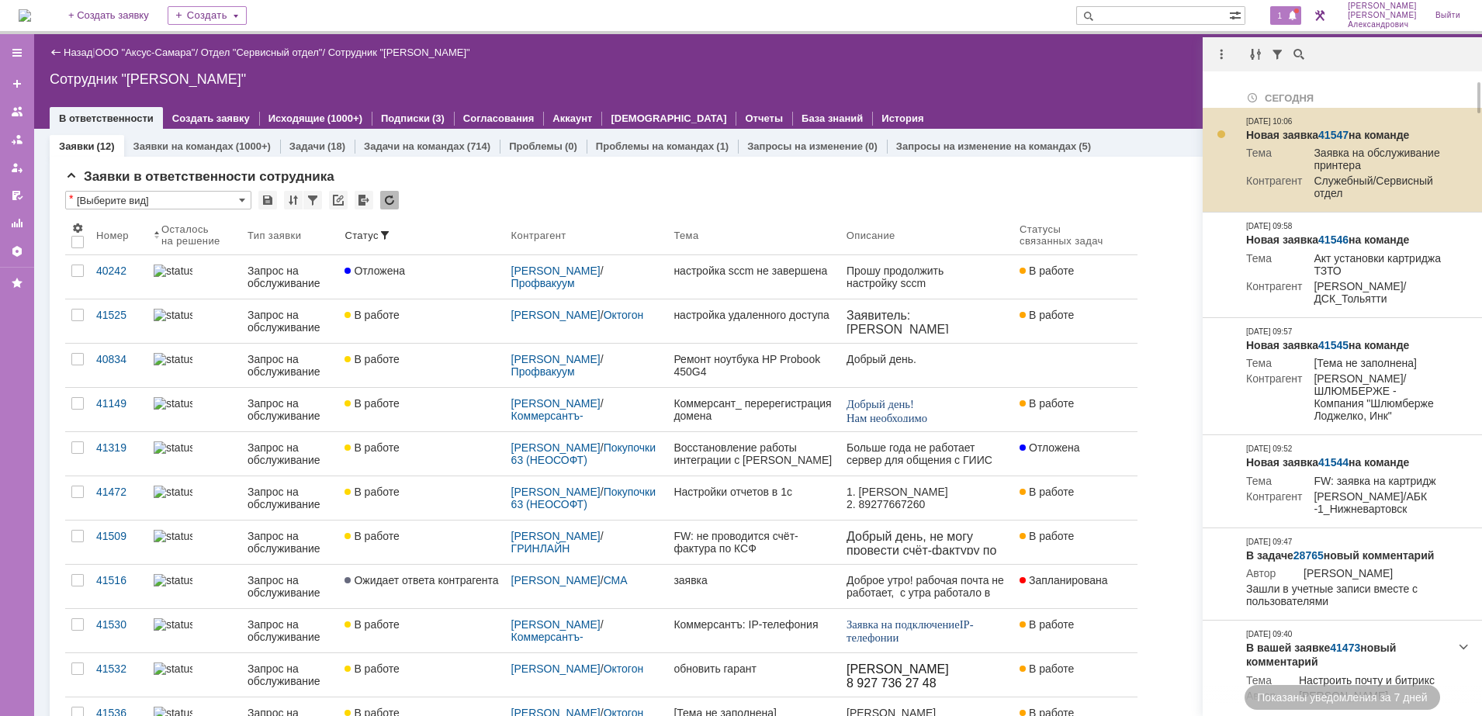
click at [1337, 132] on link "41547" at bounding box center [1333, 135] width 30 height 12
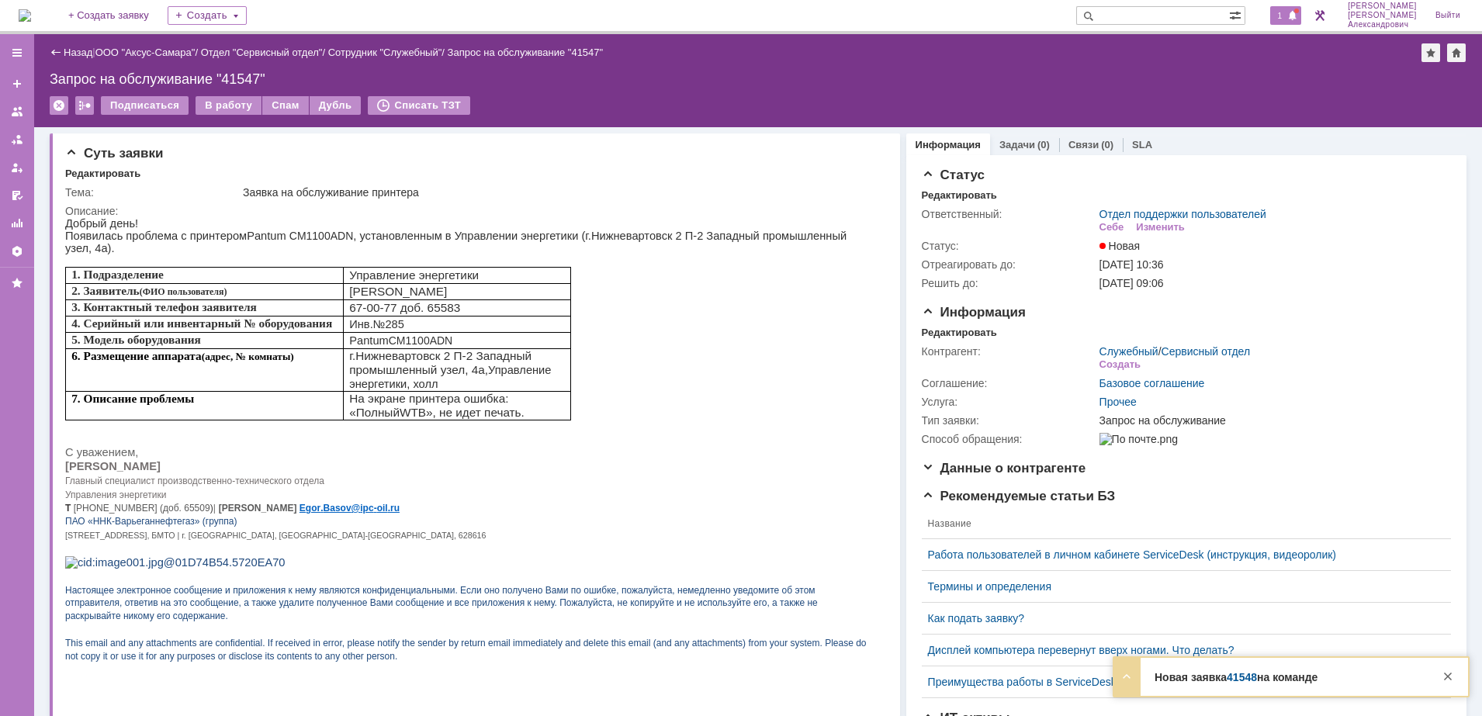
click at [1295, 16] on span at bounding box center [1292, 16] width 11 height 12
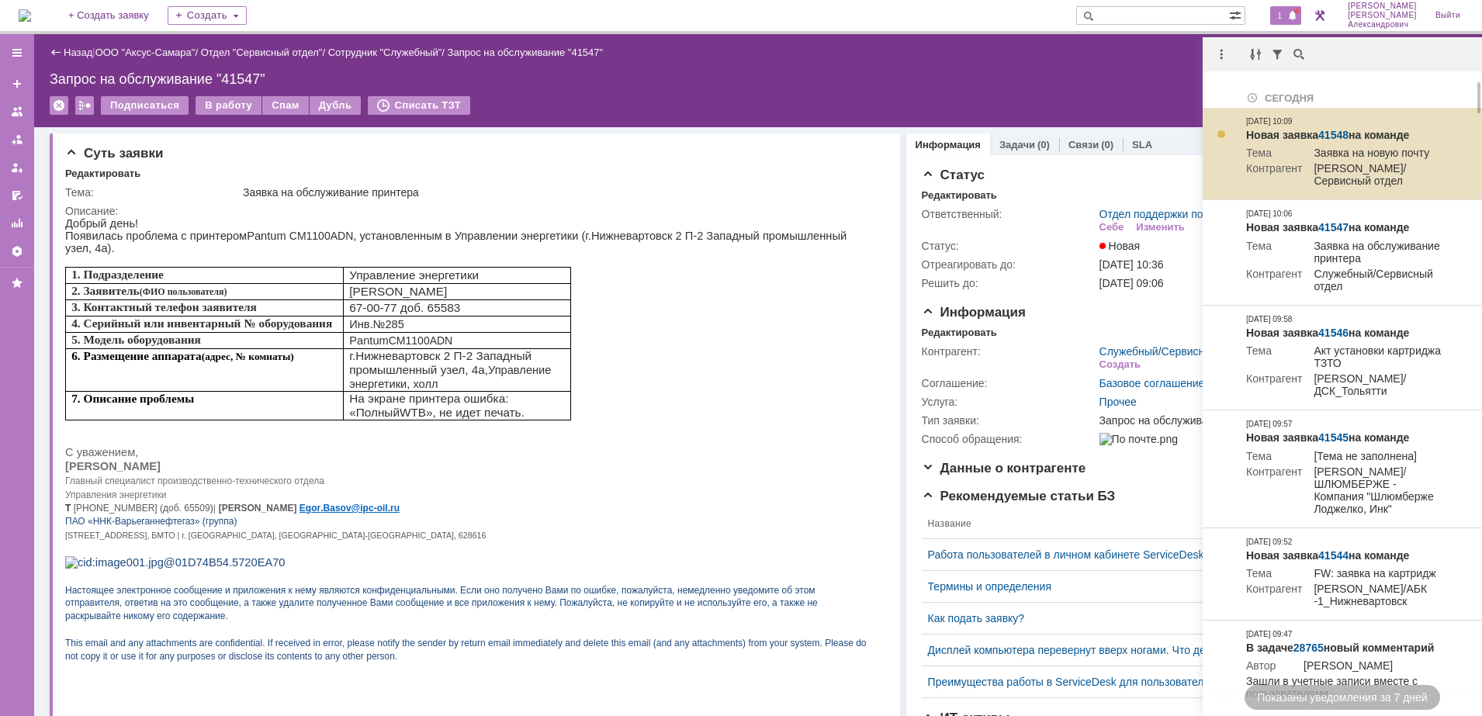
click at [1340, 130] on link "41548" at bounding box center [1333, 135] width 30 height 12
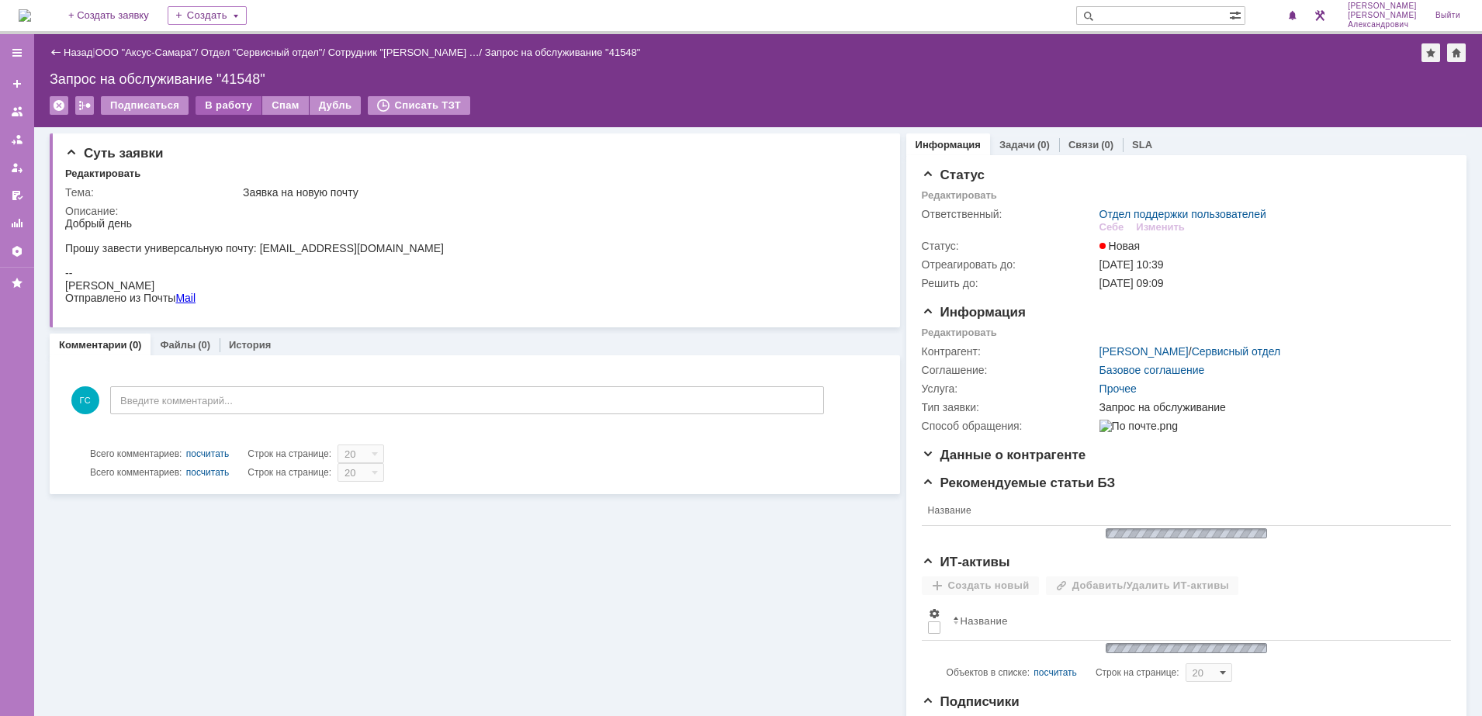
click at [250, 104] on div "В работу" at bounding box center [228, 105] width 66 height 19
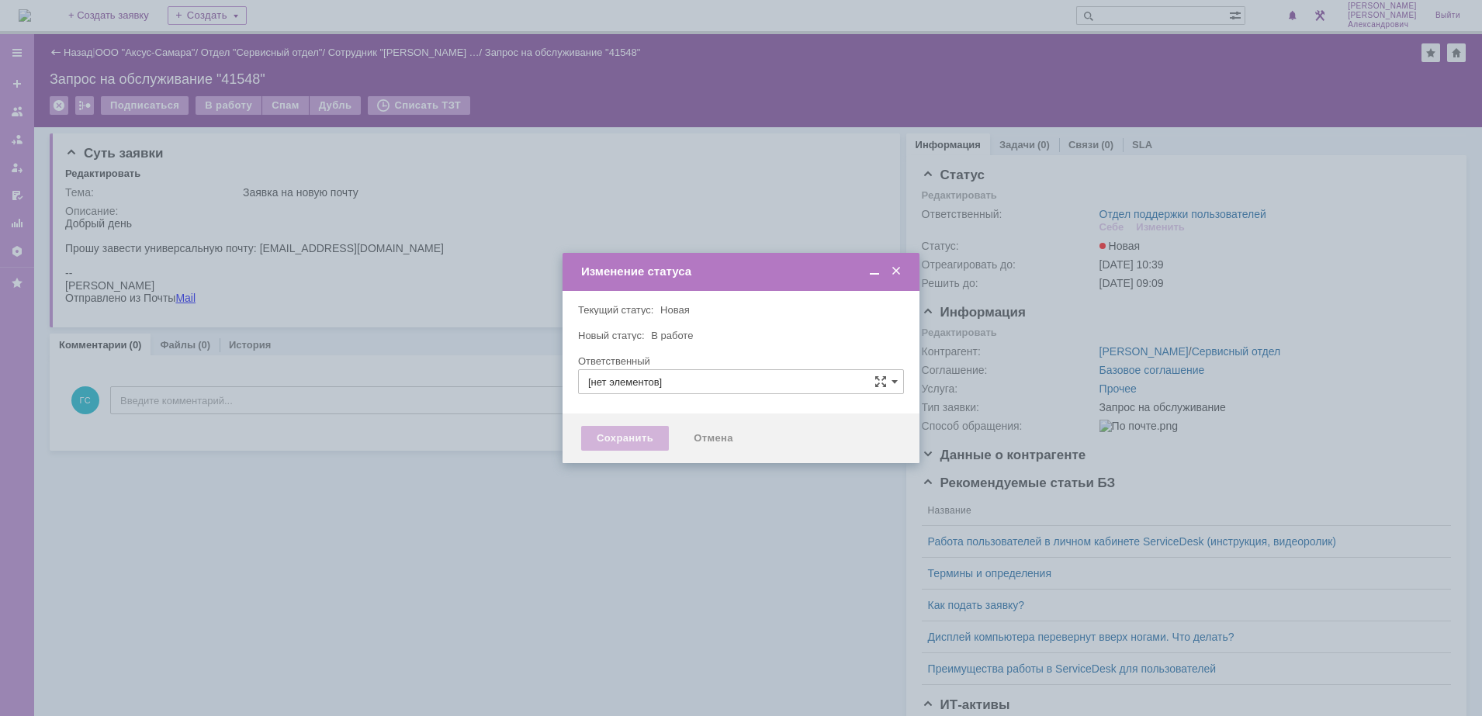
type input "Отдел поддержки пользователей"
type input "[PERSON_NAME]"
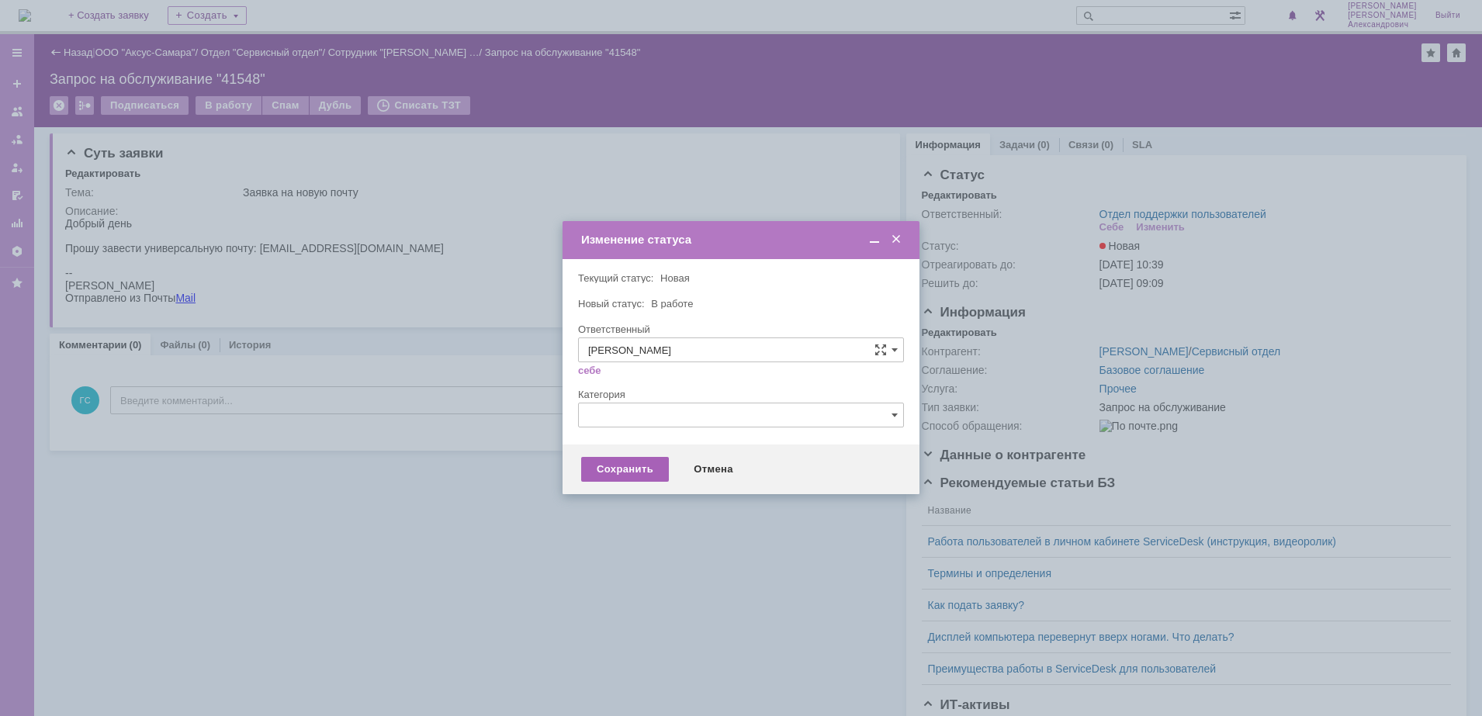
click at [611, 465] on div "Сохранить" at bounding box center [625, 469] width 88 height 25
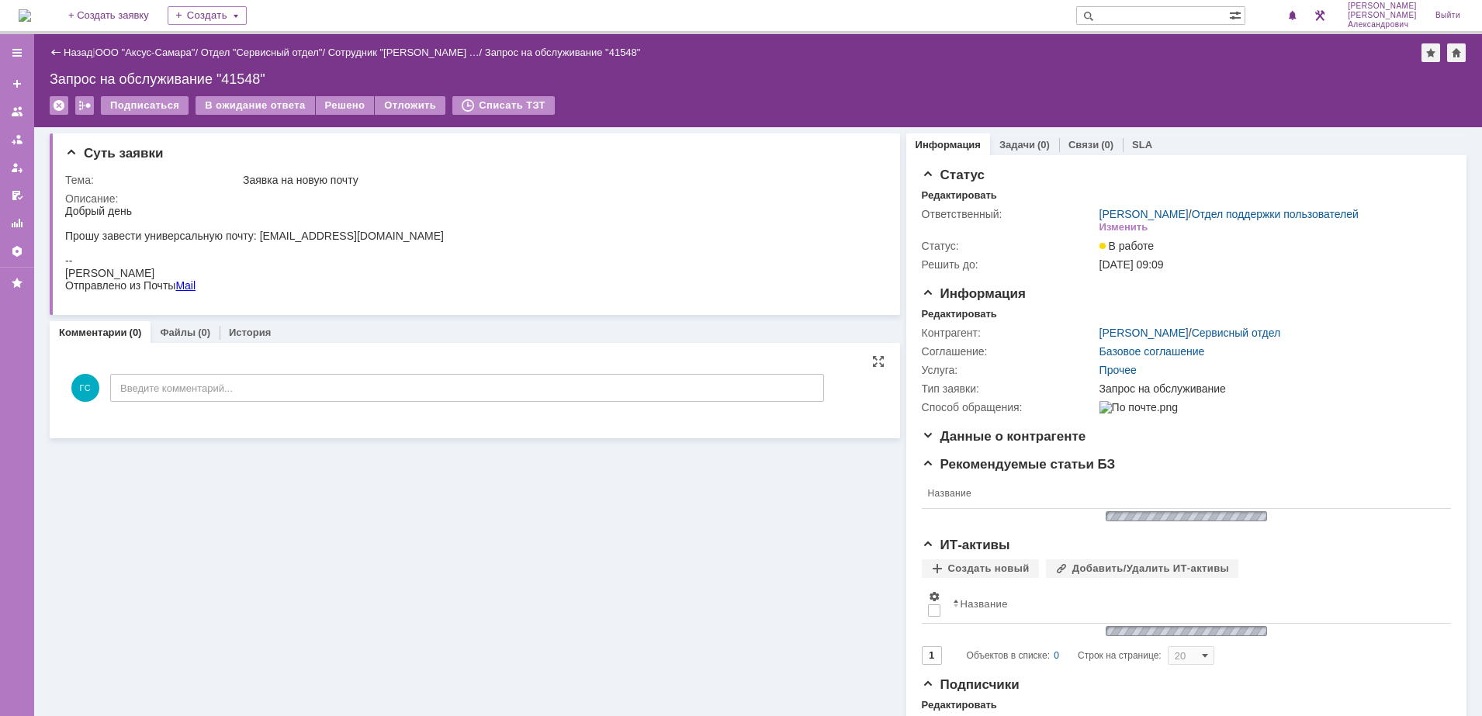
click at [358, 393] on input "Введите комментарий..." at bounding box center [467, 388] width 714 height 28
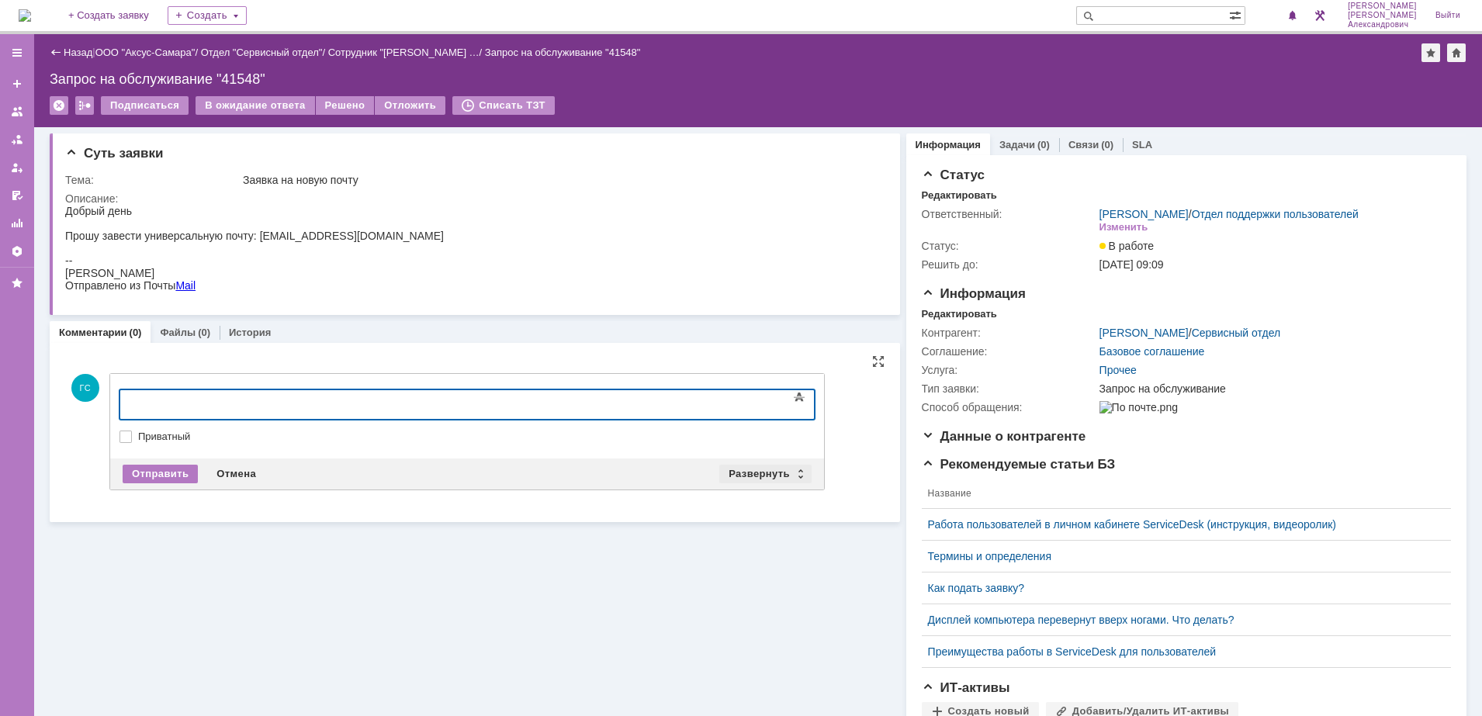
click at [731, 471] on div "Развернуть" at bounding box center [765, 474] width 92 height 19
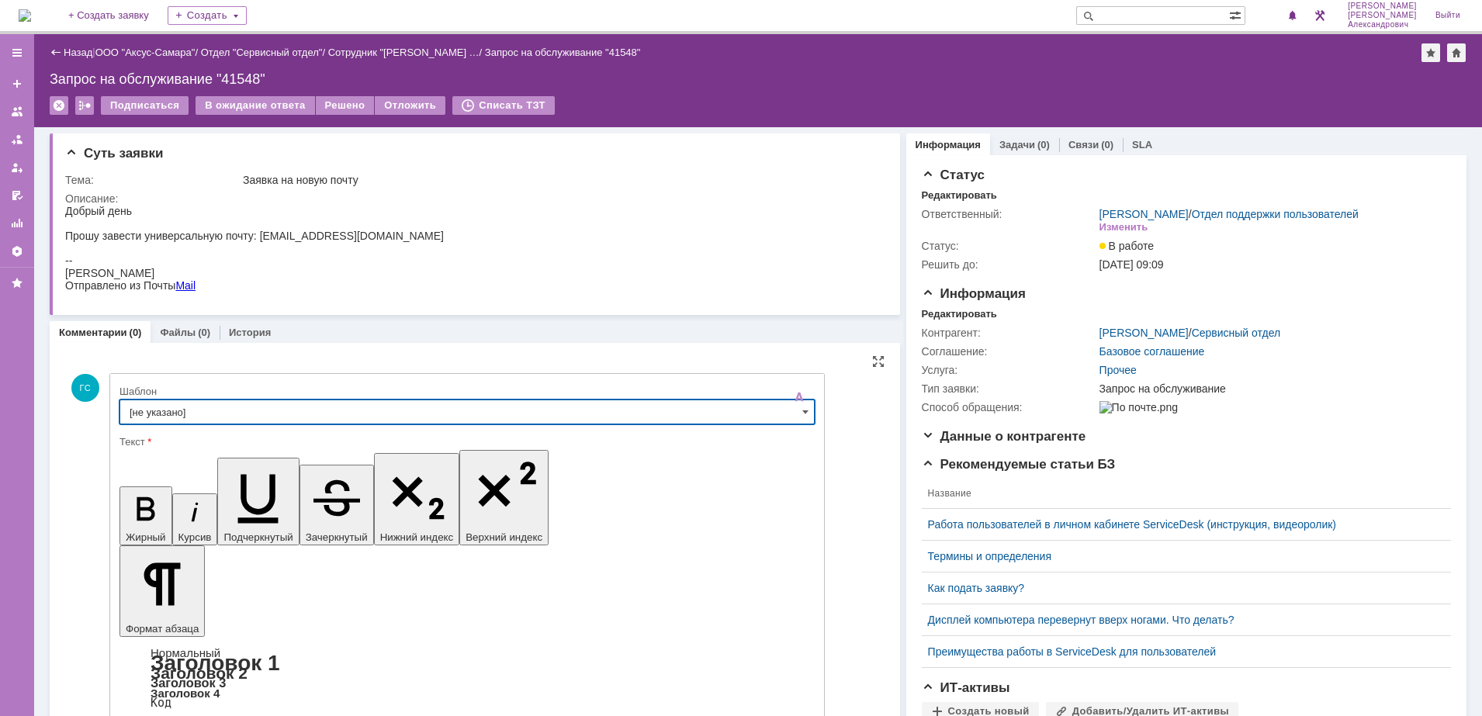
click at [390, 417] on input "[не указано]" at bounding box center [466, 412] width 695 height 25
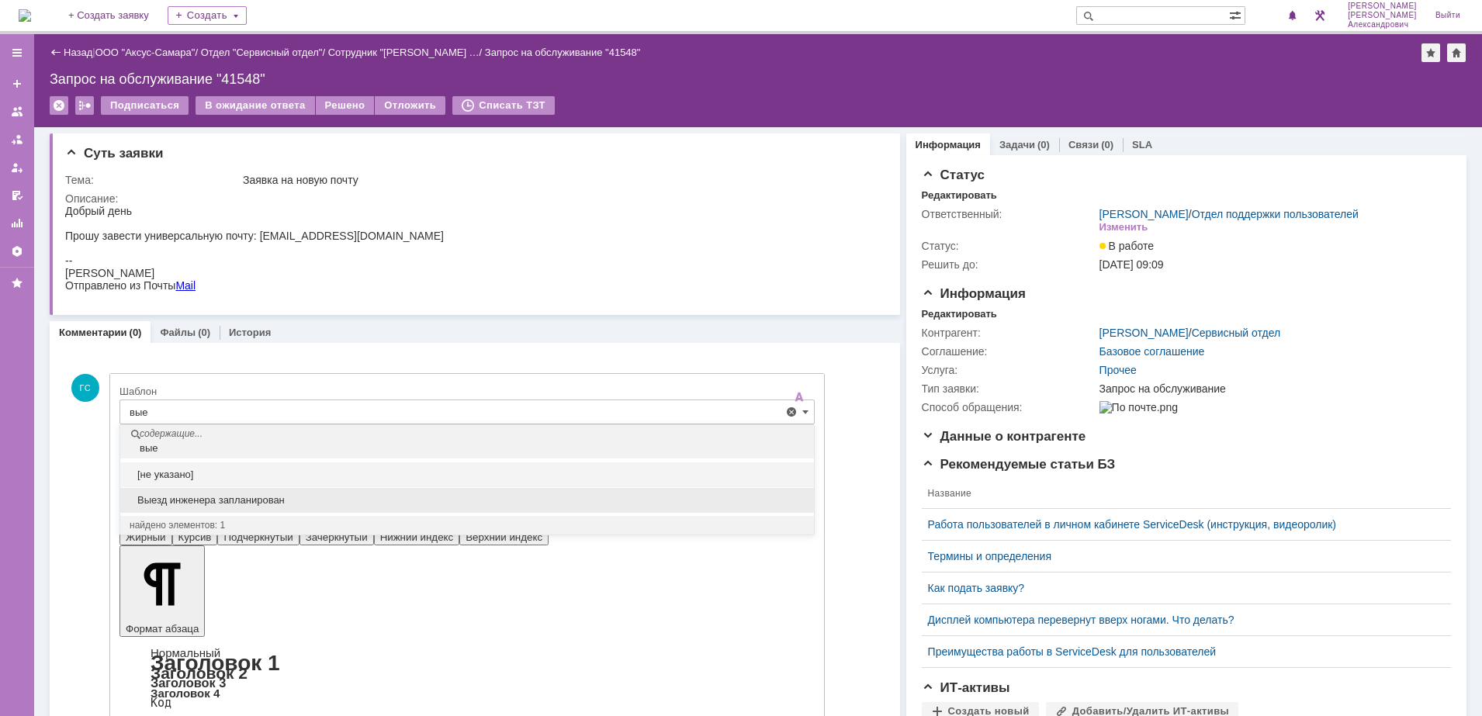
click at [316, 503] on span "Выезд инженера запланирован" at bounding box center [467, 500] width 675 height 12
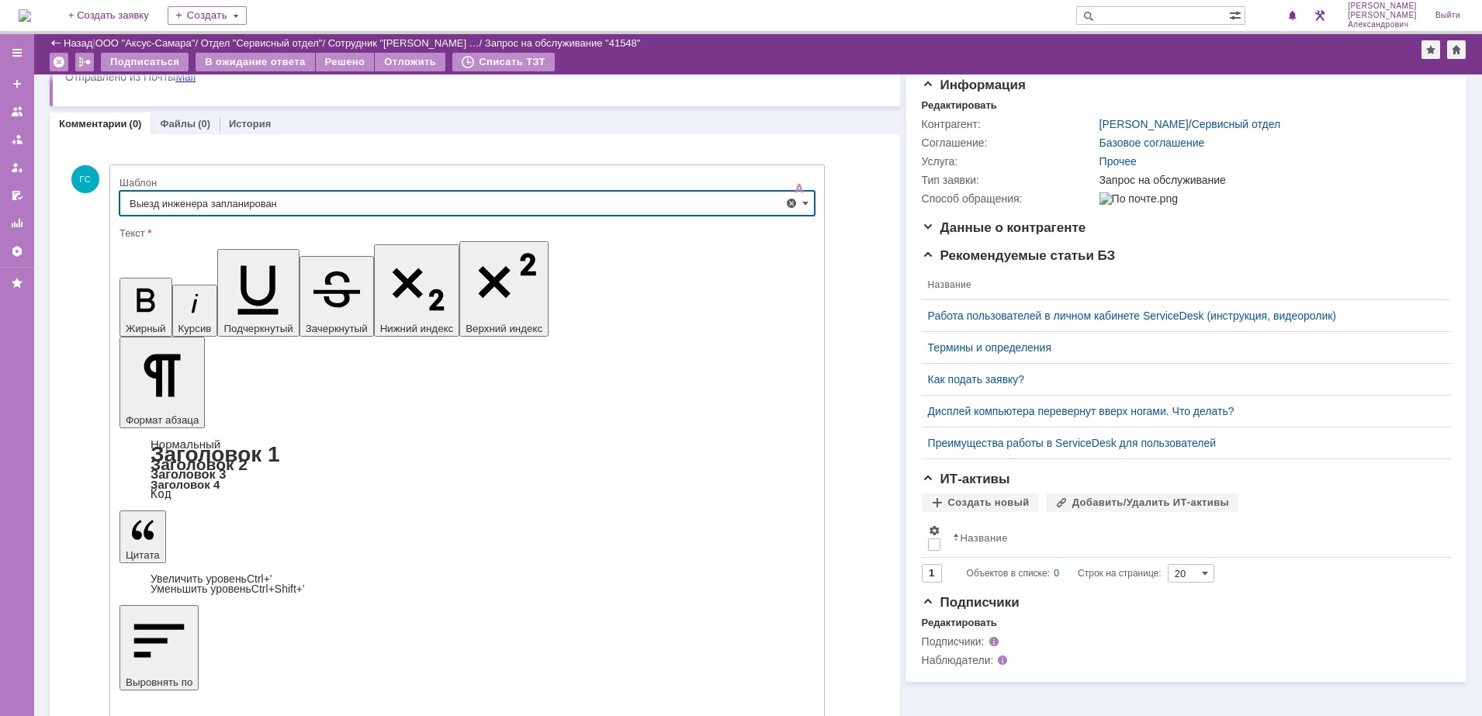
type input "Выезд инженера запланирован"
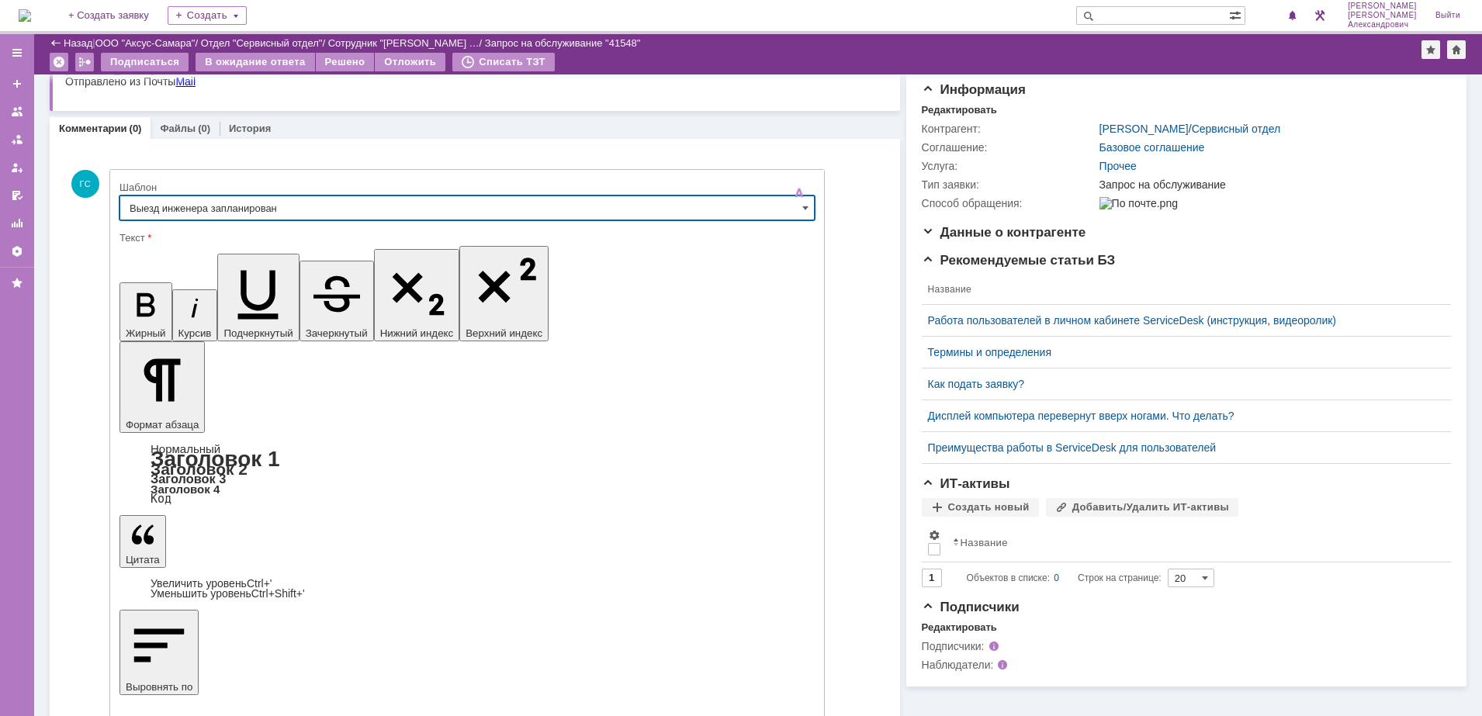
scroll to position [150, 0]
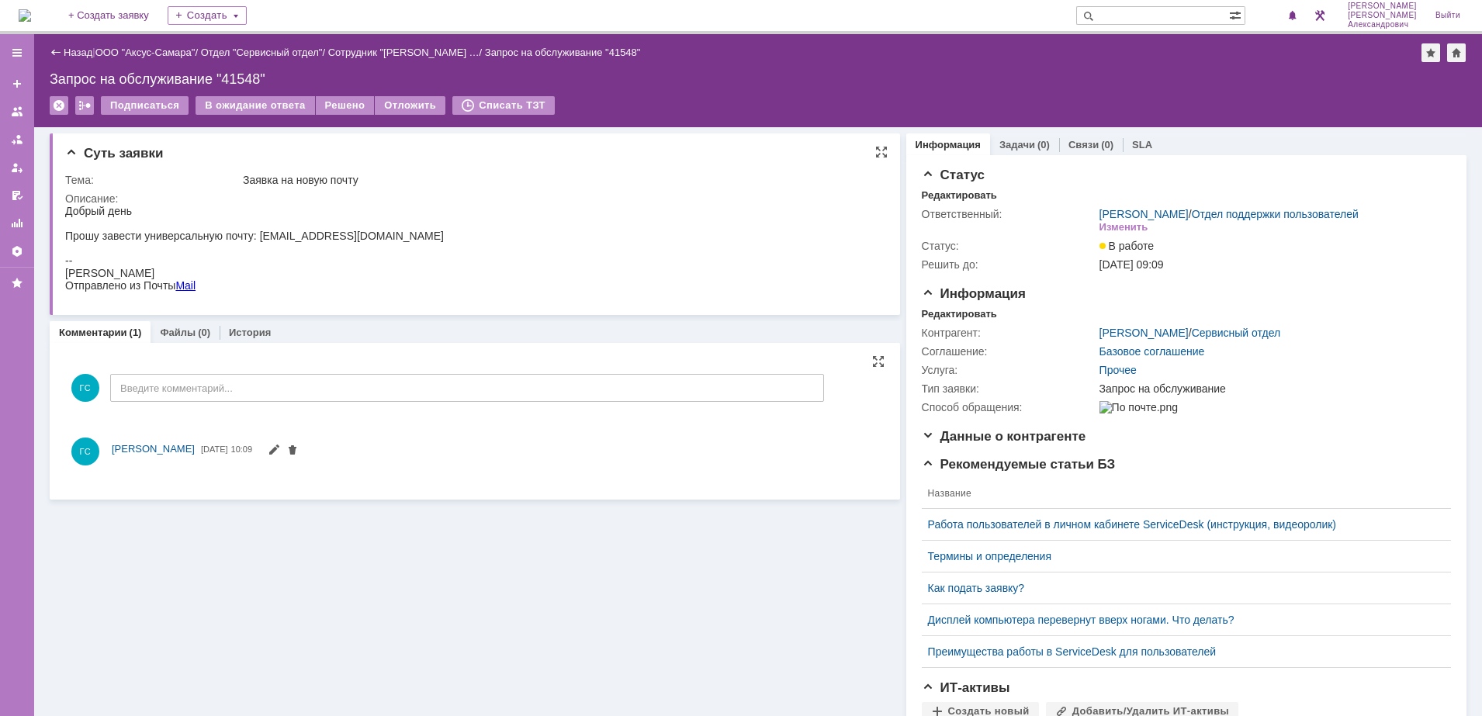
scroll to position [0, 0]
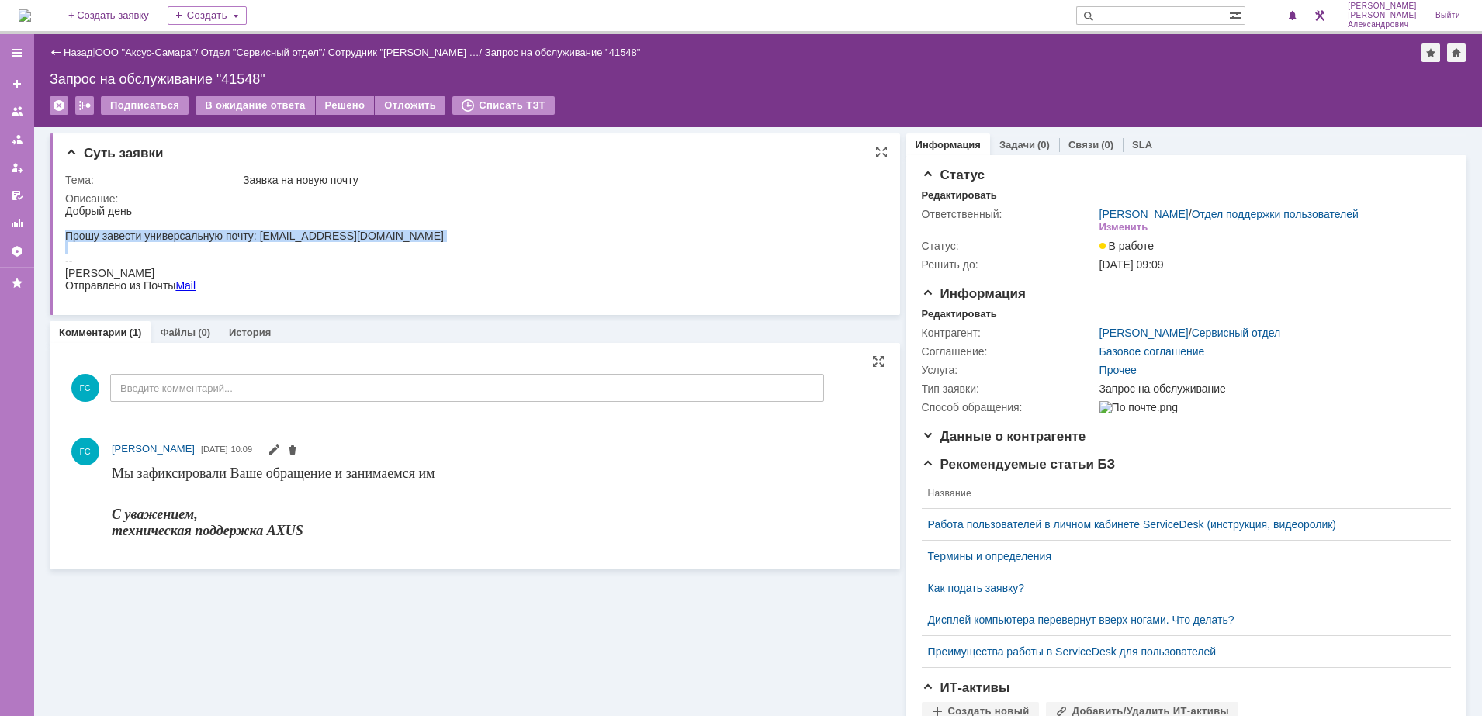
drag, startPoint x: 67, startPoint y: 237, endPoint x: 348, endPoint y: 245, distance: 280.2
click at [348, 245] on body "Добрый день Прошу завести универсальную почту: presale@axus.name -- Александр Я…" at bounding box center [254, 248] width 379 height 87
copy body "Прошу завести универсальную почту: [EMAIL_ADDRESS][DOMAIN_NAME]"
click at [924, 320] on div "Редактировать" at bounding box center [959, 314] width 75 height 12
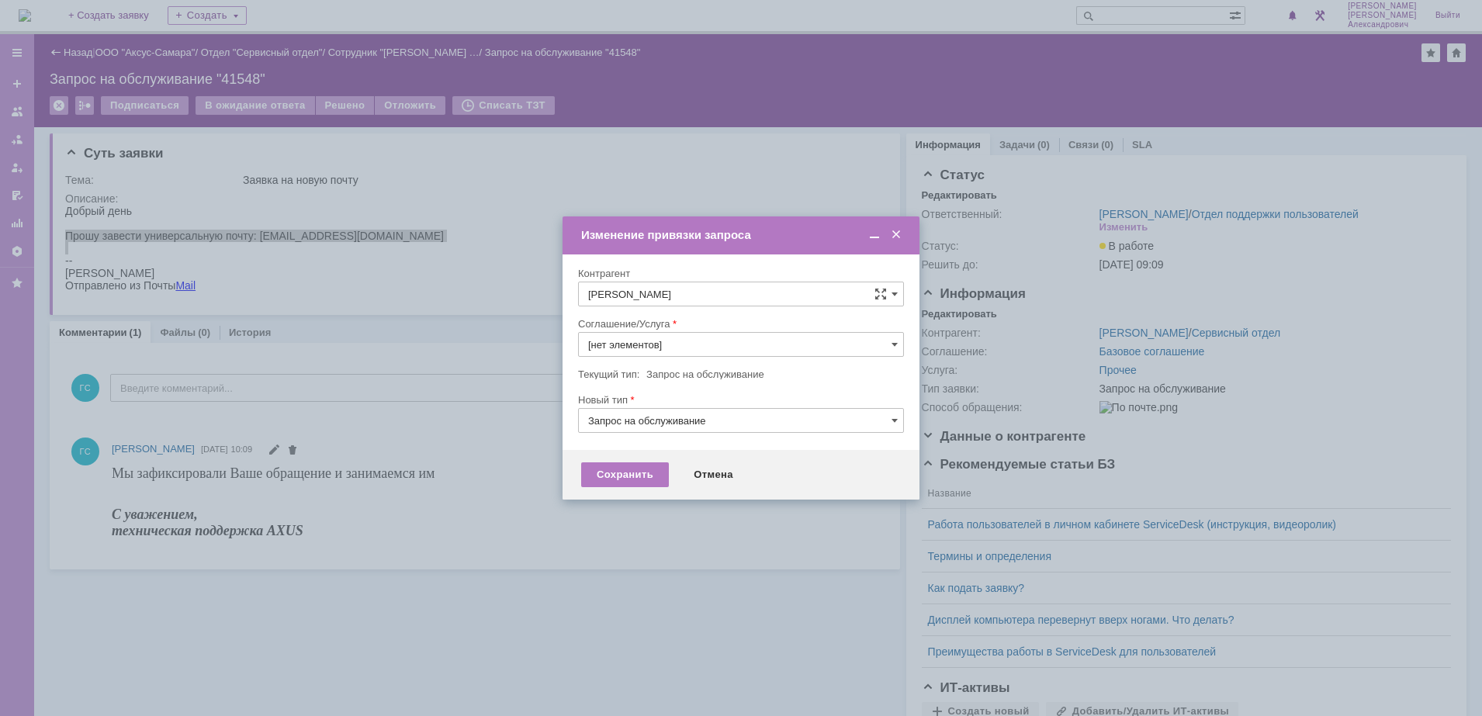
type input "Прочее"
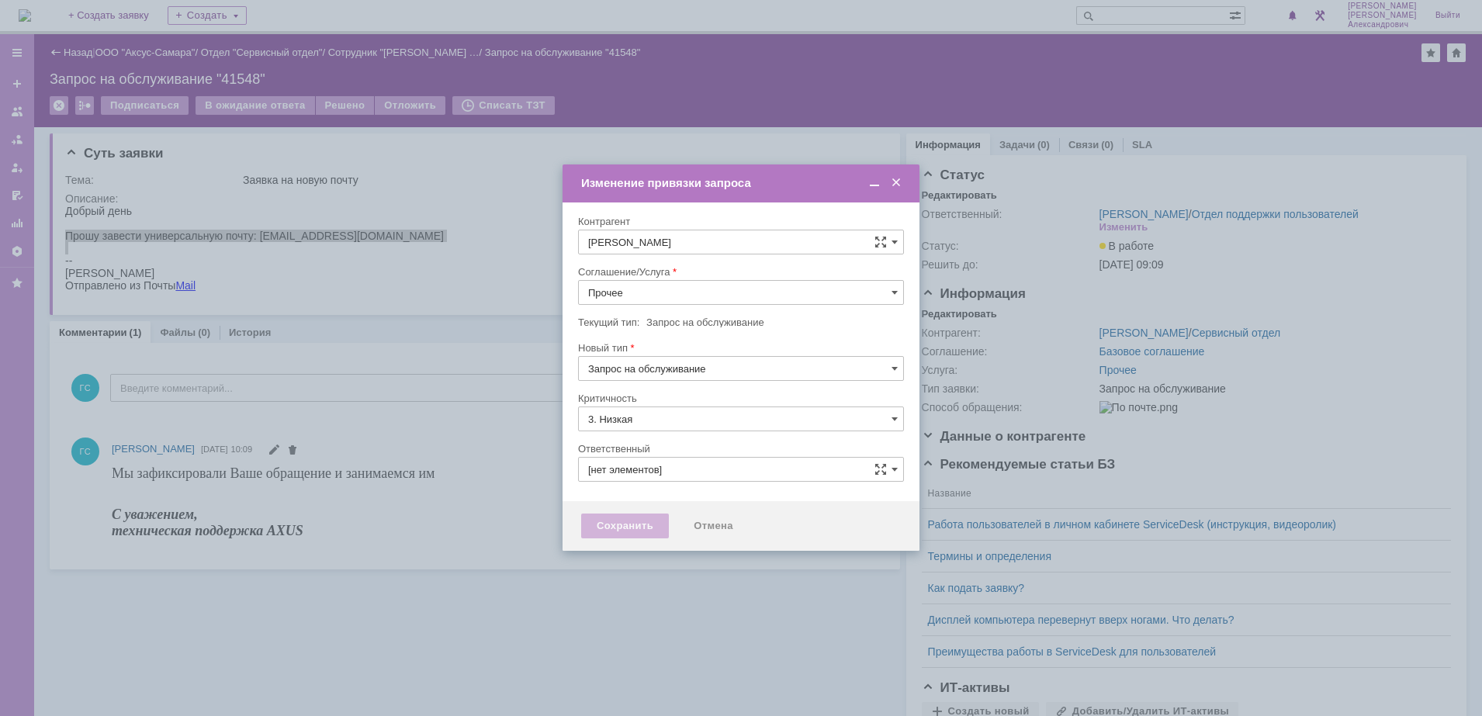
type input "[не указано]"
type input "[PERSON_NAME]"
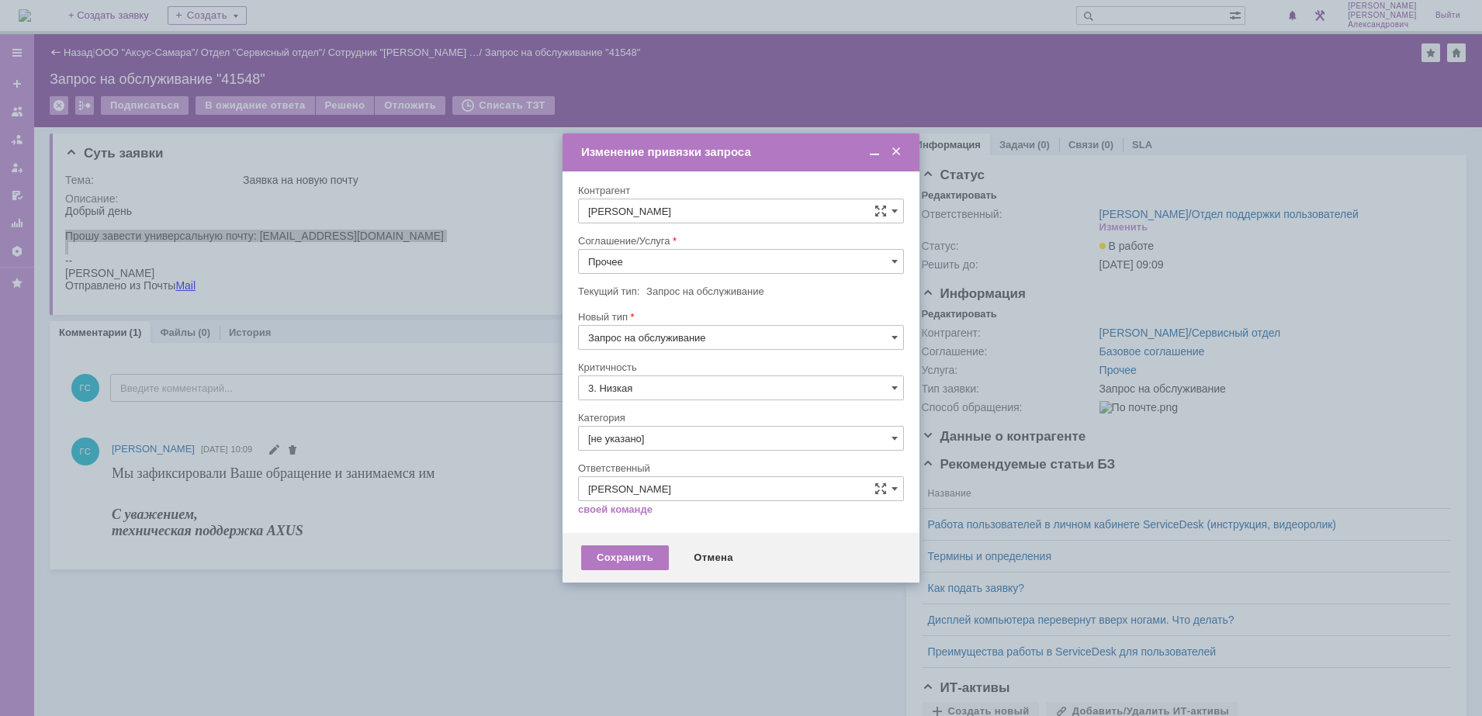
click at [695, 265] on input "Прочее" at bounding box center [741, 261] width 326 height 25
click at [680, 417] on span "АРМ_Настройка" at bounding box center [741, 423] width 306 height 12
type input "АРМ_Настройка"
click at [692, 367] on div "Критичность" at bounding box center [739, 367] width 323 height 10
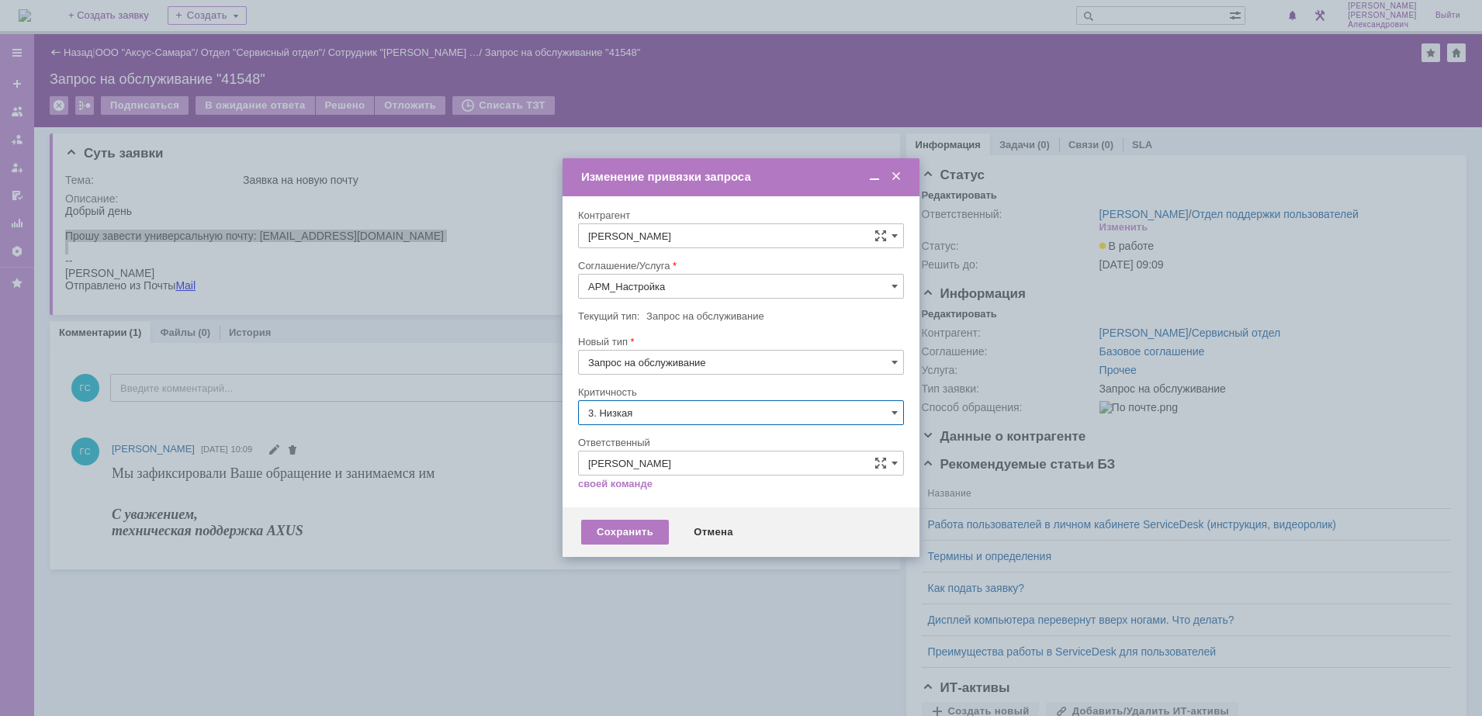
click at [685, 411] on input "3. Низкая" at bounding box center [741, 412] width 326 height 25
click at [680, 438] on span "[не указано]" at bounding box center [741, 441] width 306 height 12
type input "[не указано]"
click at [631, 529] on div "Сохранить" at bounding box center [625, 532] width 88 height 25
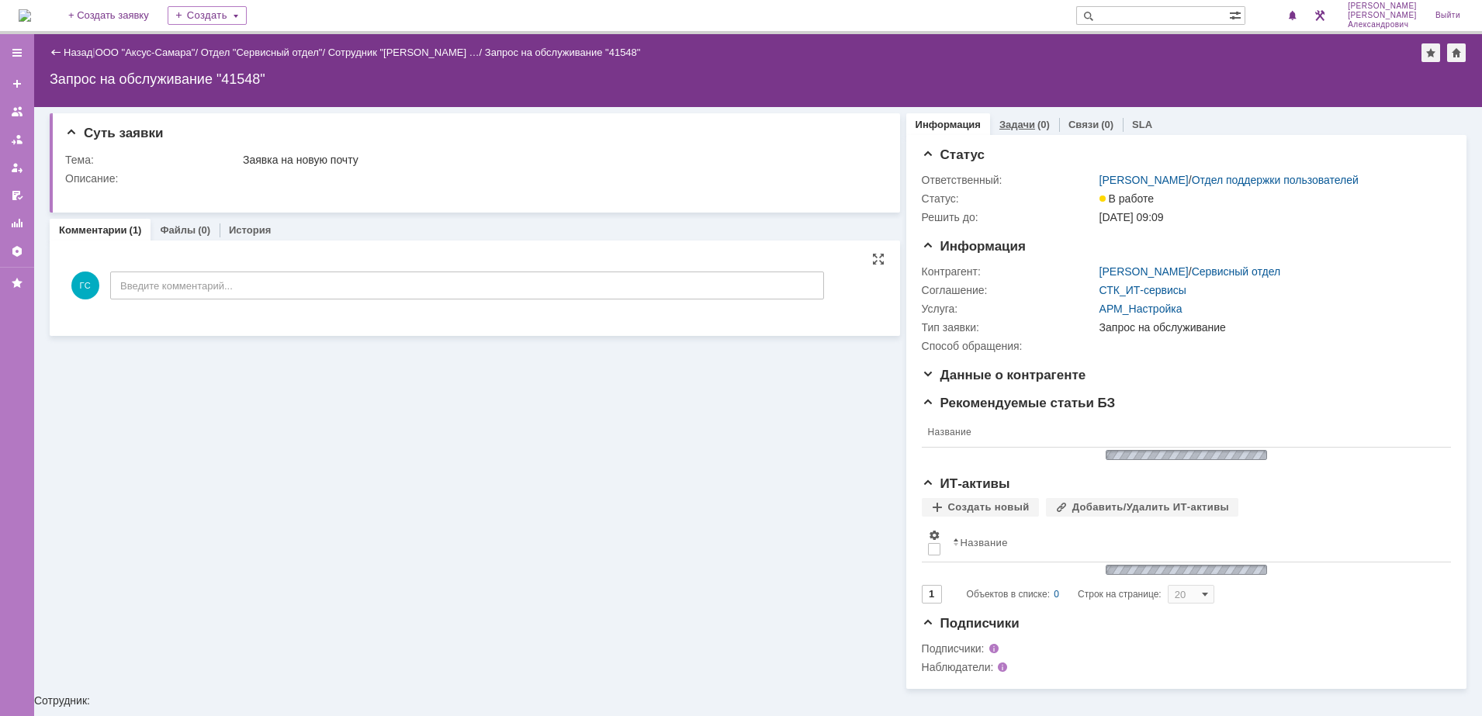
scroll to position [0, 0]
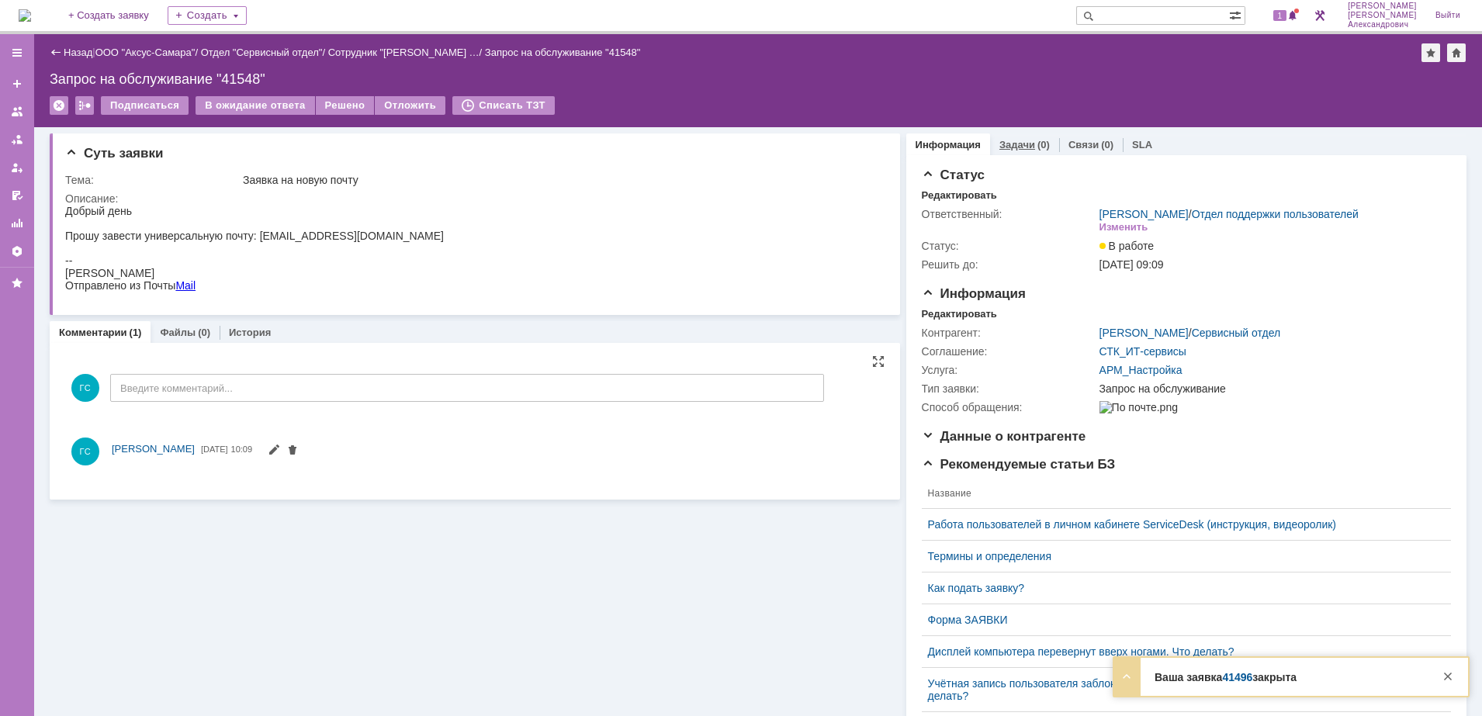
click at [1037, 144] on div "(0)" at bounding box center [1043, 145] width 12 height 12
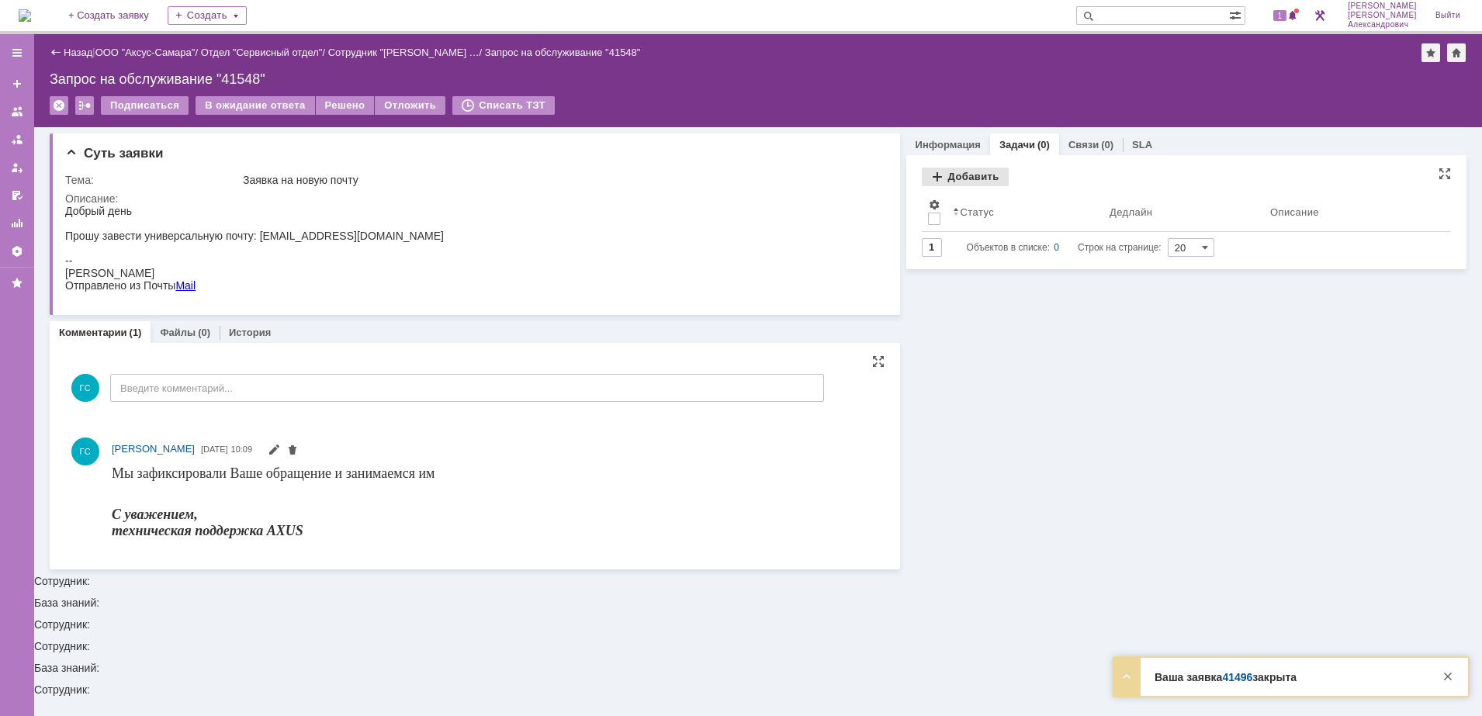
click at [977, 180] on div "Добавить" at bounding box center [965, 177] width 87 height 19
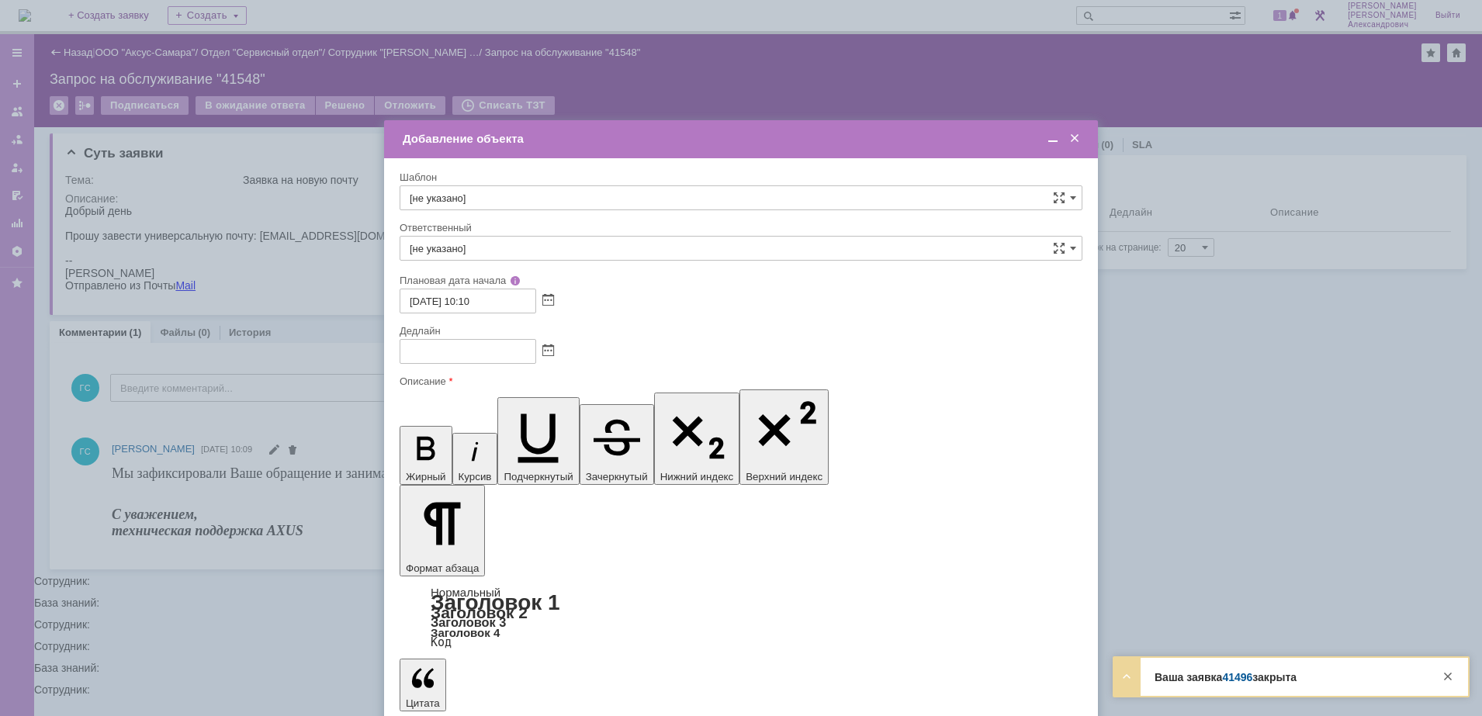
click at [548, 347] on span at bounding box center [548, 351] width 12 height 12
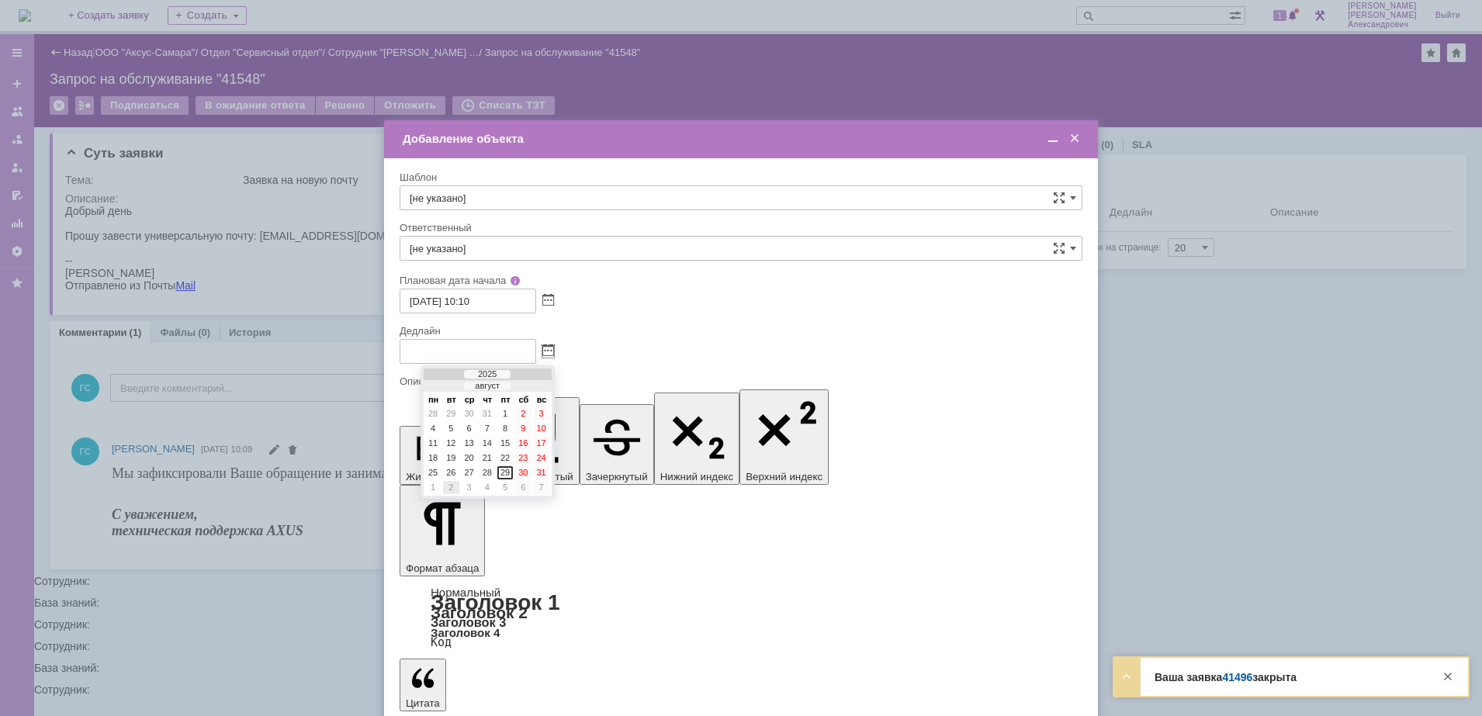
click at [455, 483] on div "2" at bounding box center [451, 487] width 16 height 13
type input "02.09.2025 10:10"
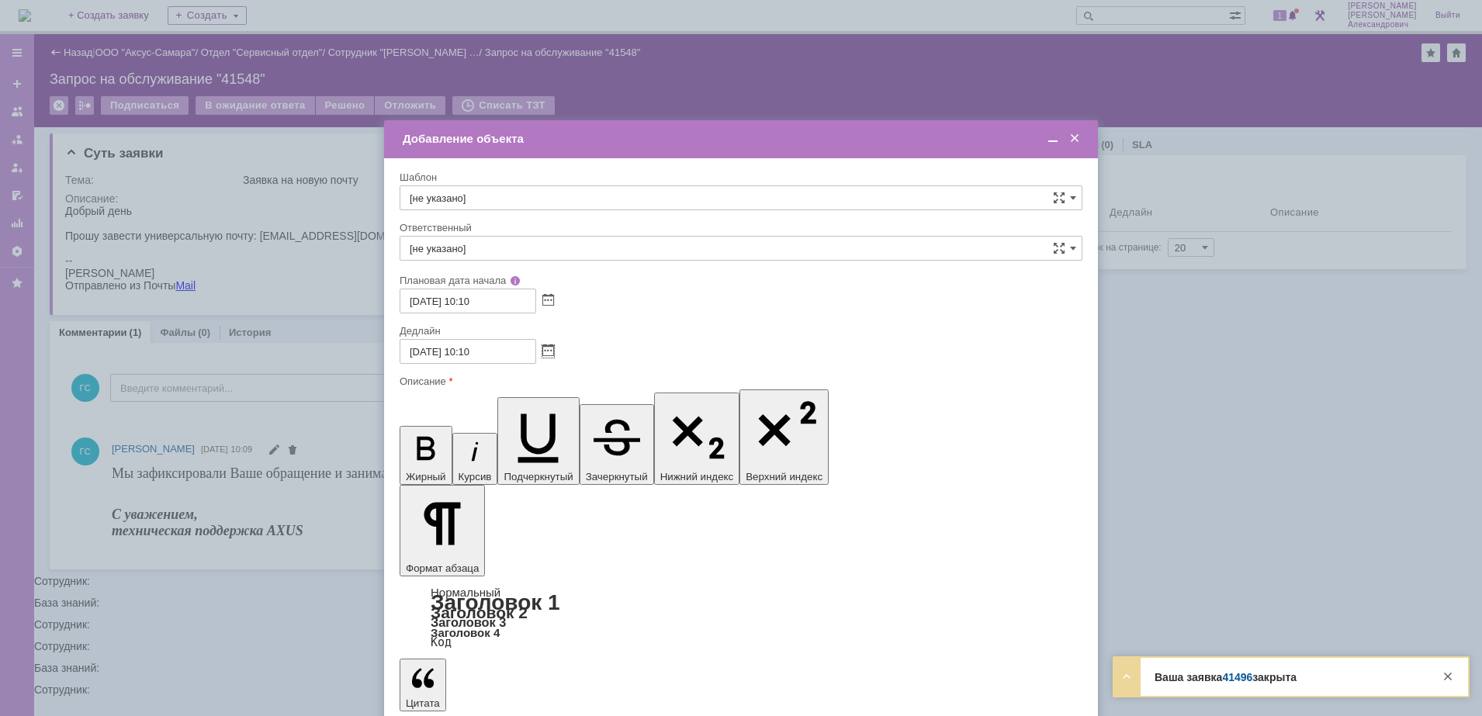
click at [534, 253] on input "[не указано]" at bounding box center [741, 248] width 683 height 25
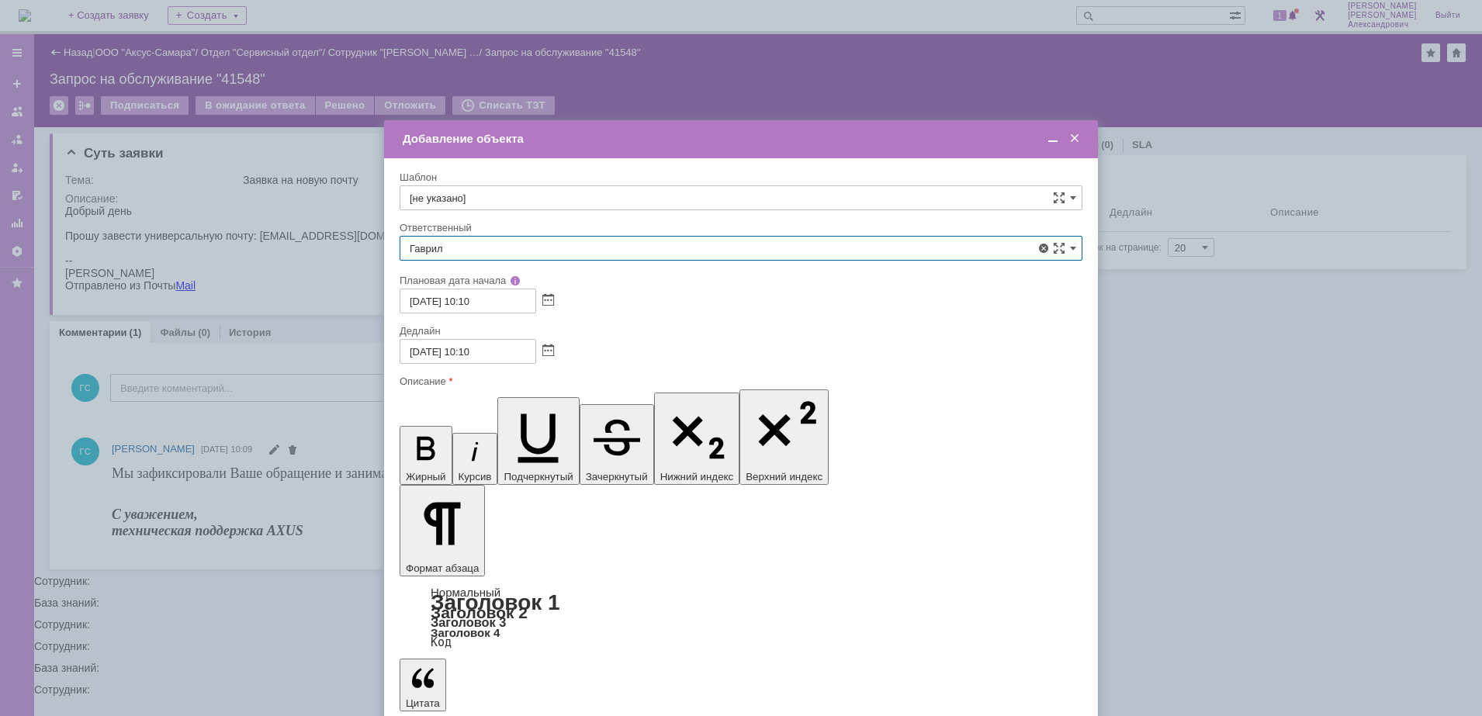
click at [536, 416] on span "[PERSON_NAME]" at bounding box center [741, 413] width 663 height 12
type input "[PERSON_NAME]"
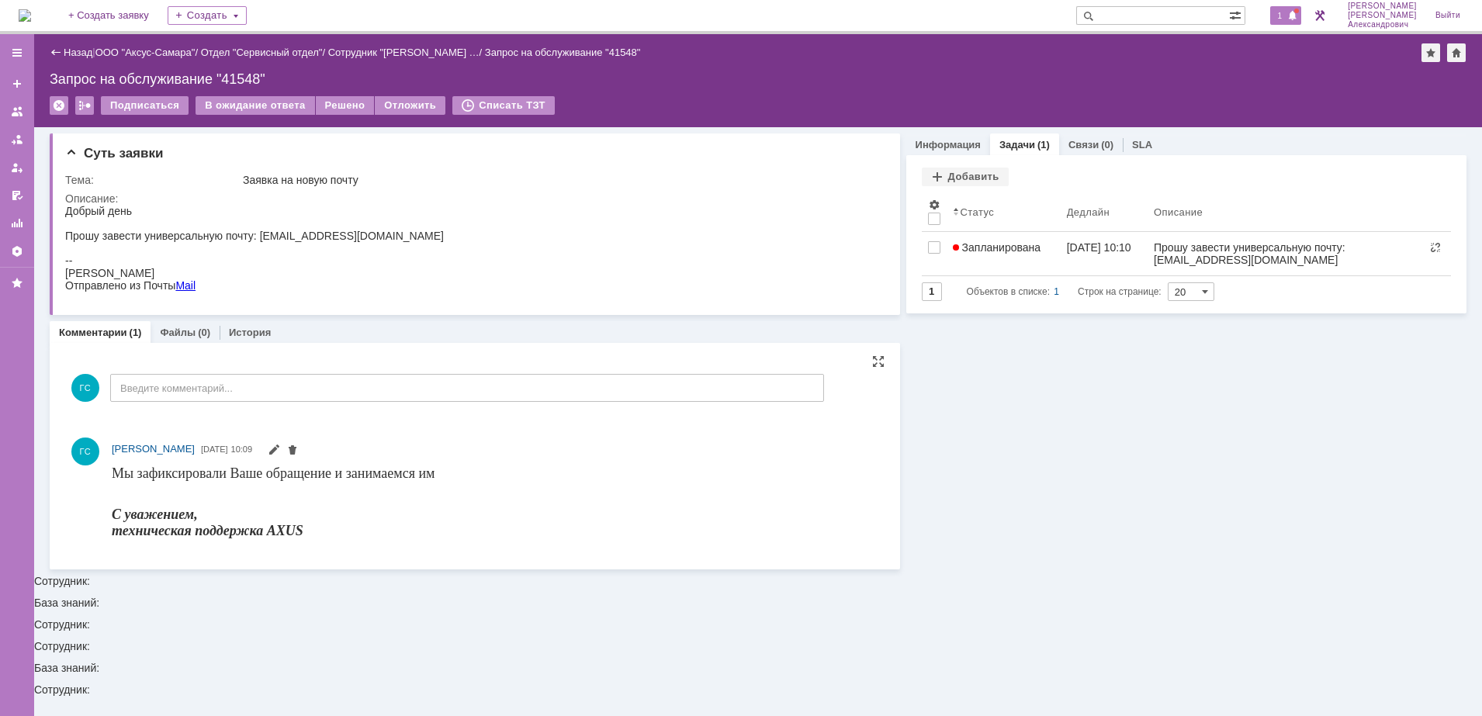
click at [1298, 16] on span at bounding box center [1292, 16] width 11 height 12
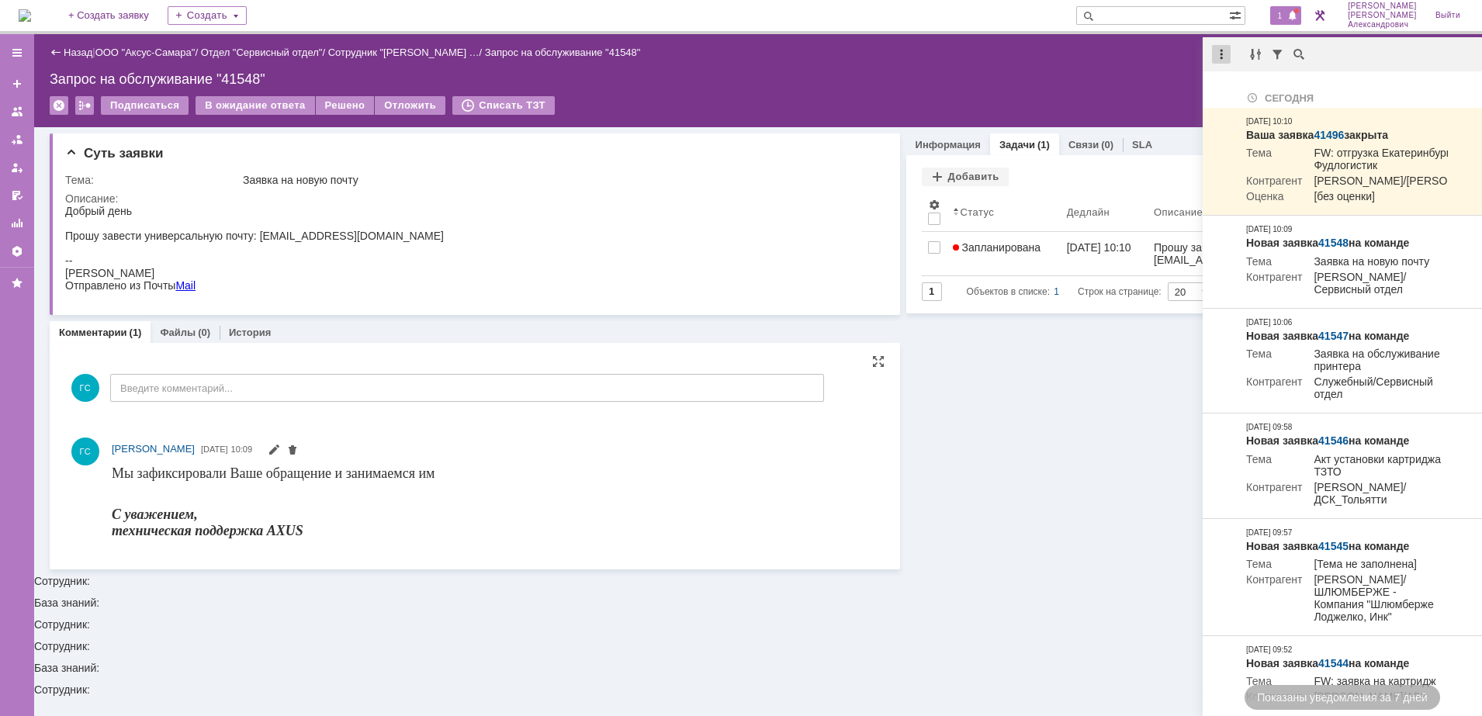
click at [1228, 55] on div at bounding box center [1221, 54] width 19 height 19
click at [1238, 92] on div "Отметить уведомления прочитанными" at bounding box center [1328, 93] width 208 height 11
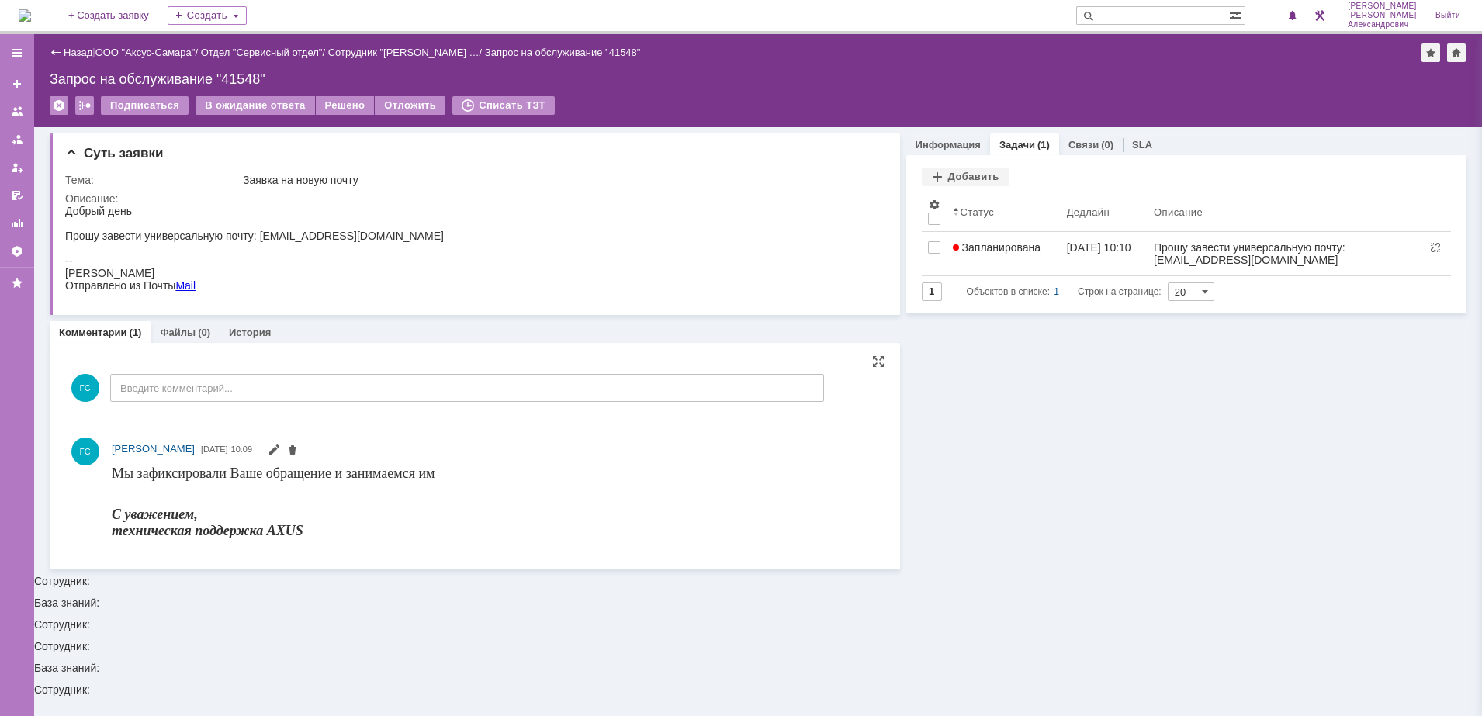
click at [1140, 77] on div "Запрос на обслуживание "41548"" at bounding box center [758, 79] width 1417 height 16
click at [30, 9] on img at bounding box center [25, 15] width 12 height 12
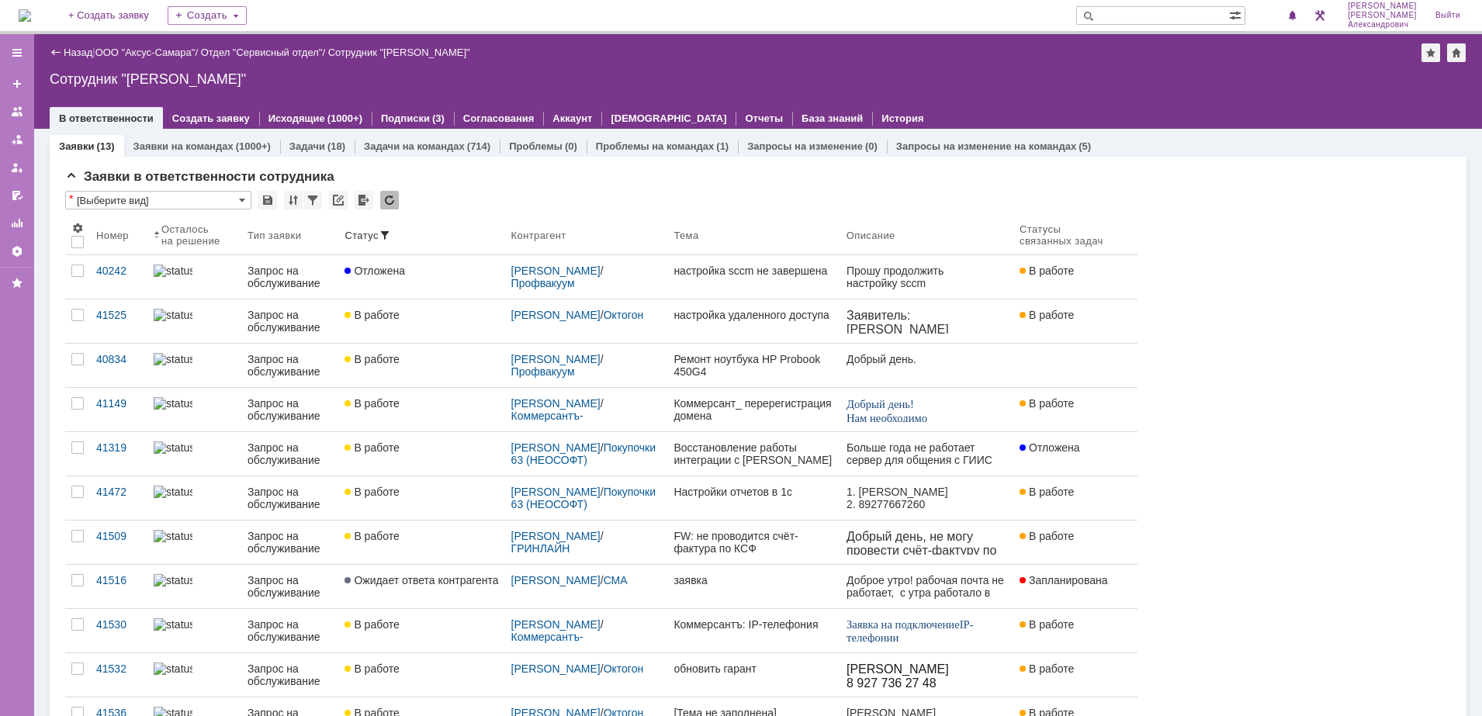
click at [31, 9] on img at bounding box center [25, 15] width 12 height 12
click at [169, 51] on link "ООО "Аксус-Самара"" at bounding box center [145, 53] width 100 height 12
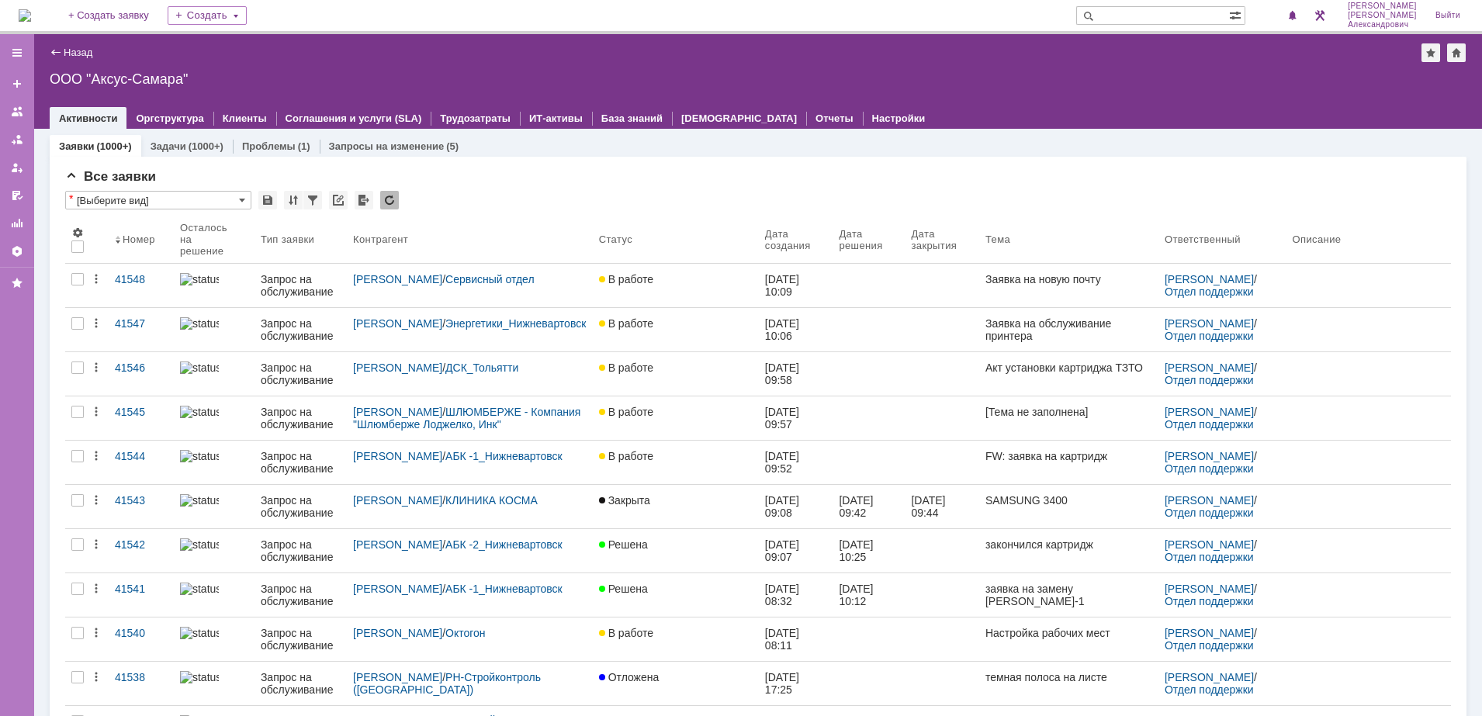
click at [31, 11] on img at bounding box center [25, 15] width 12 height 12
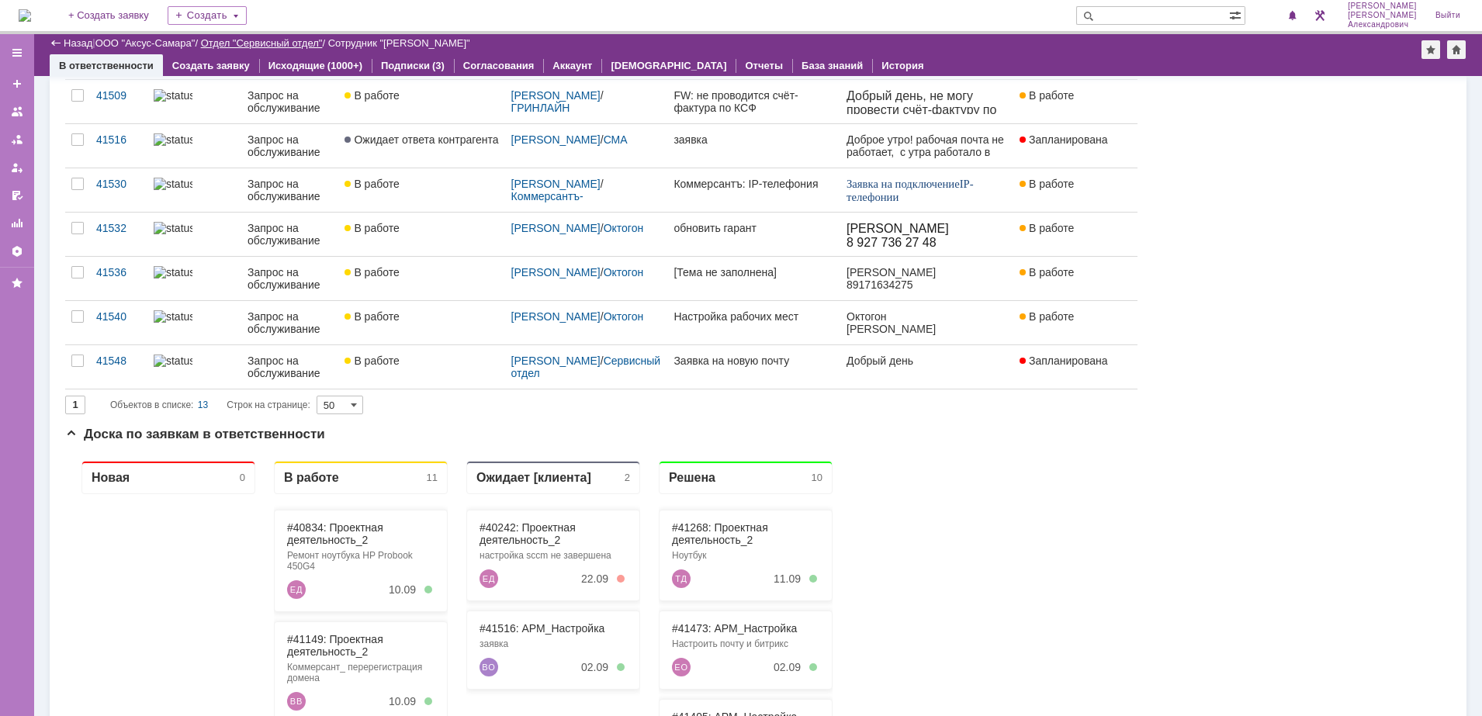
click at [247, 38] on link "Отдел "Сервисный отдел"" at bounding box center [262, 43] width 122 height 12
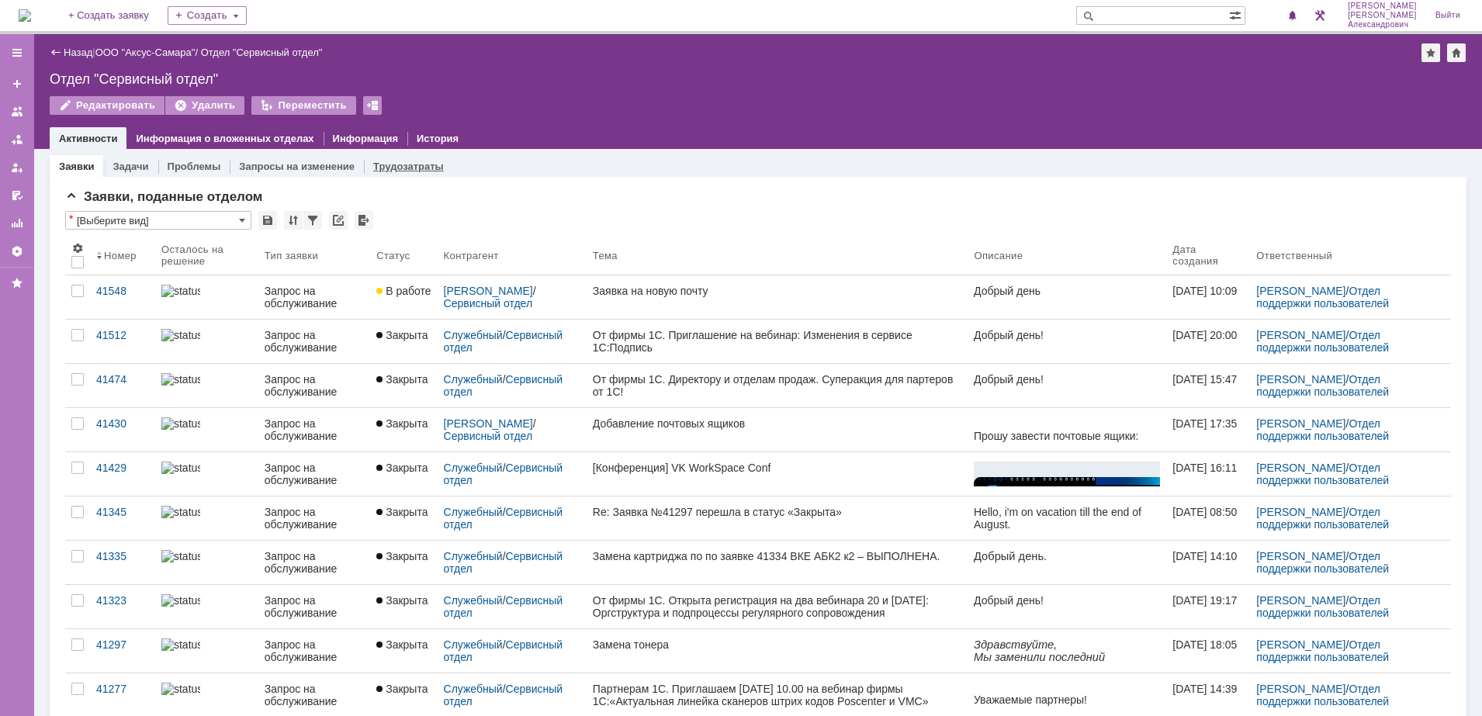
click at [376, 163] on link "Трудозатраты" at bounding box center [408, 167] width 71 height 12
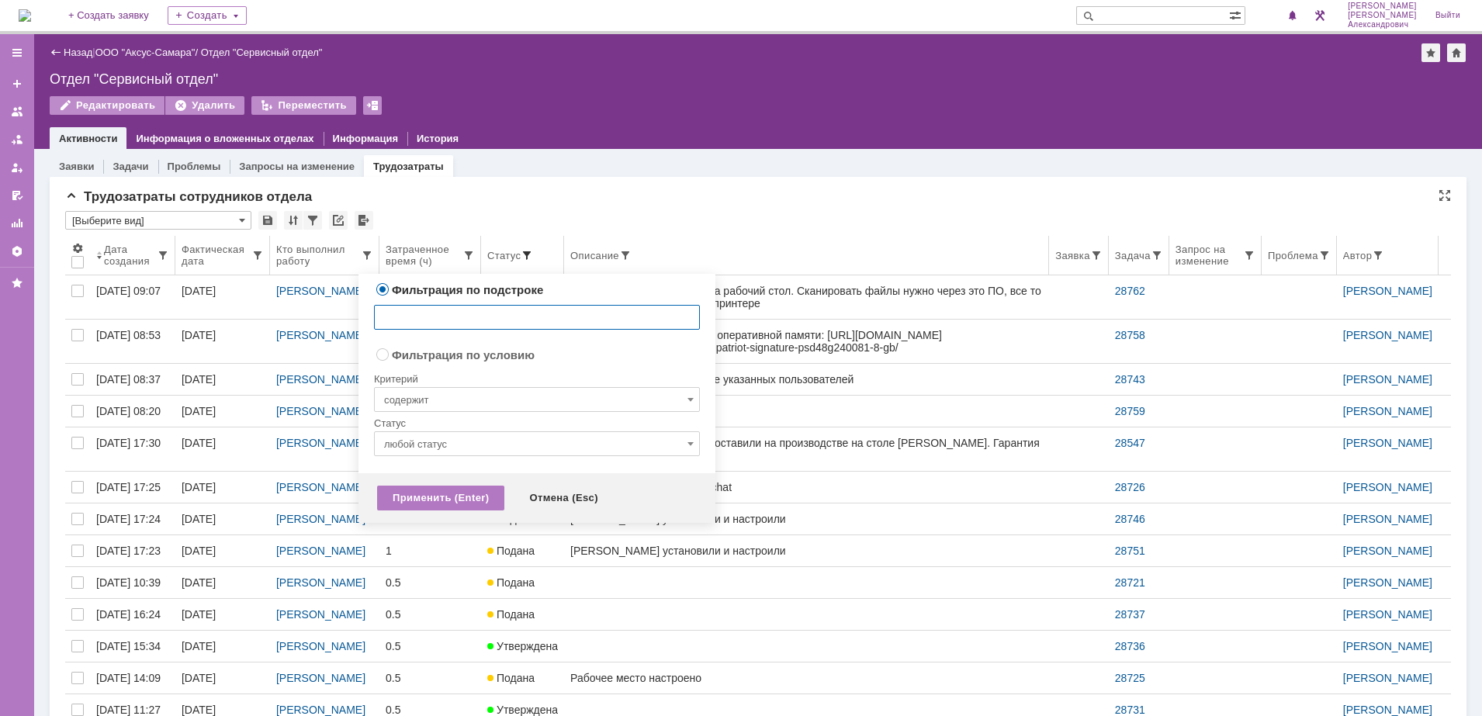
click at [531, 257] on span at bounding box center [527, 255] width 12 height 12
drag, startPoint x: 557, startPoint y: 188, endPoint x: 550, endPoint y: 192, distance: 8.4
click at [550, 192] on div "Трудозатраты сотрудников отдела * [Выберите вид] Результаты поиска: Изменить Сб…" at bounding box center [758, 588] width 1417 height 822
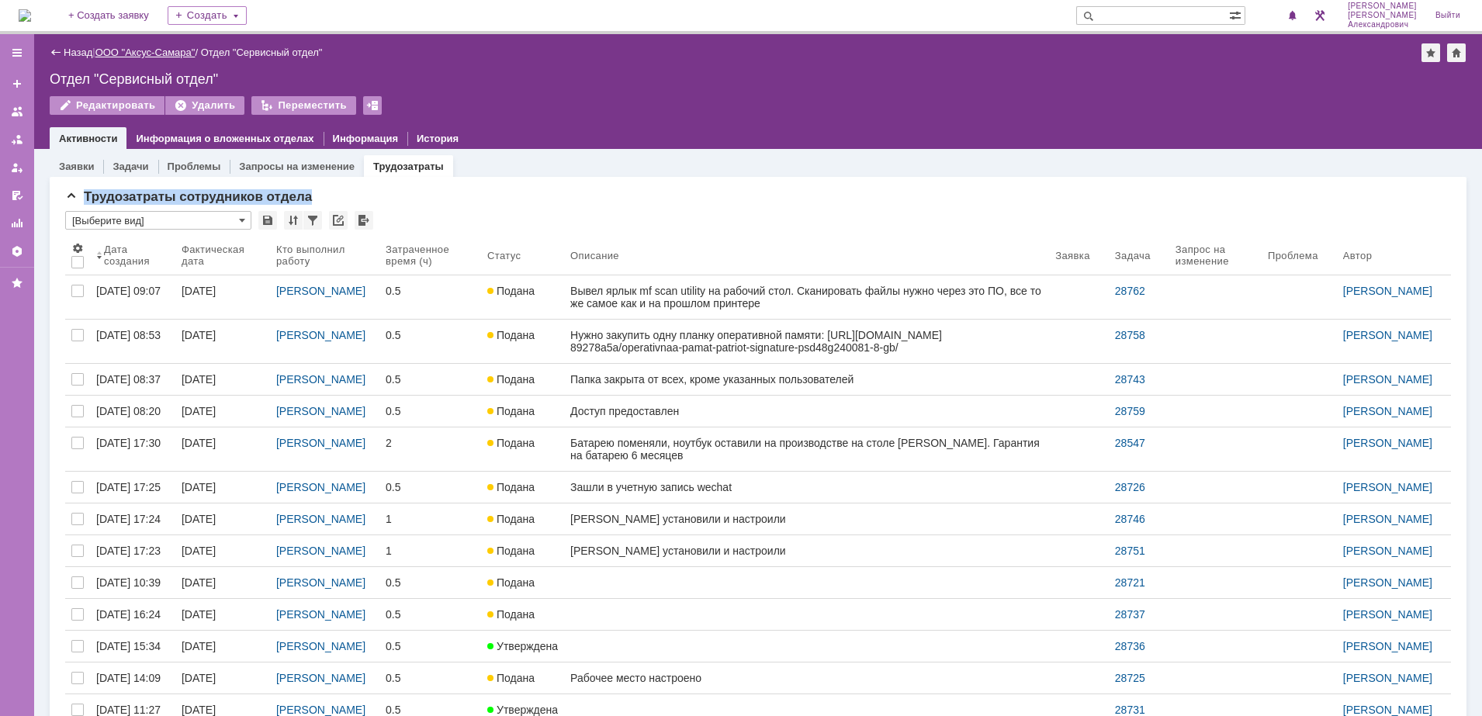
click at [139, 48] on link "ООО "Аксус-Самара"" at bounding box center [145, 53] width 100 height 12
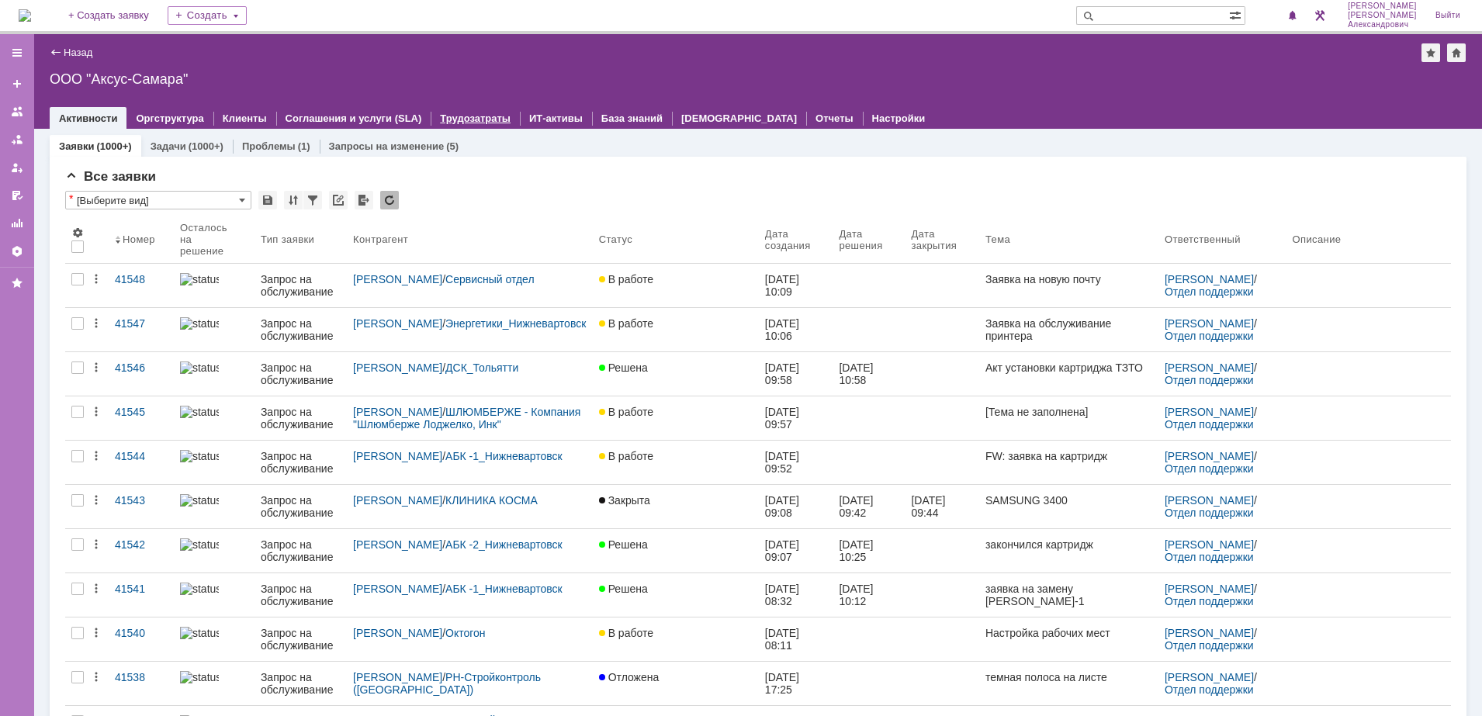
click at [441, 114] on link "Трудозатраты" at bounding box center [475, 118] width 71 height 12
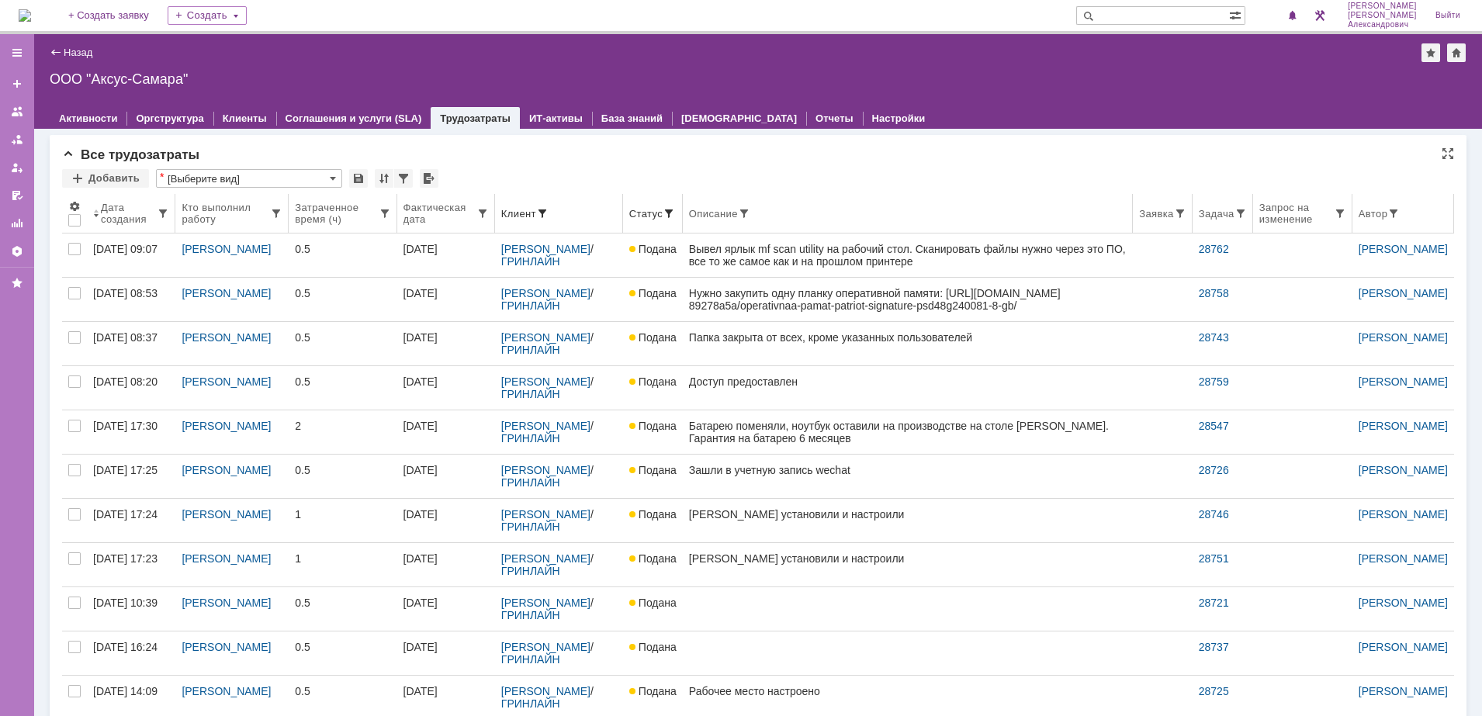
click at [125, 213] on div "Дата создания" at bounding box center [129, 213] width 56 height 23
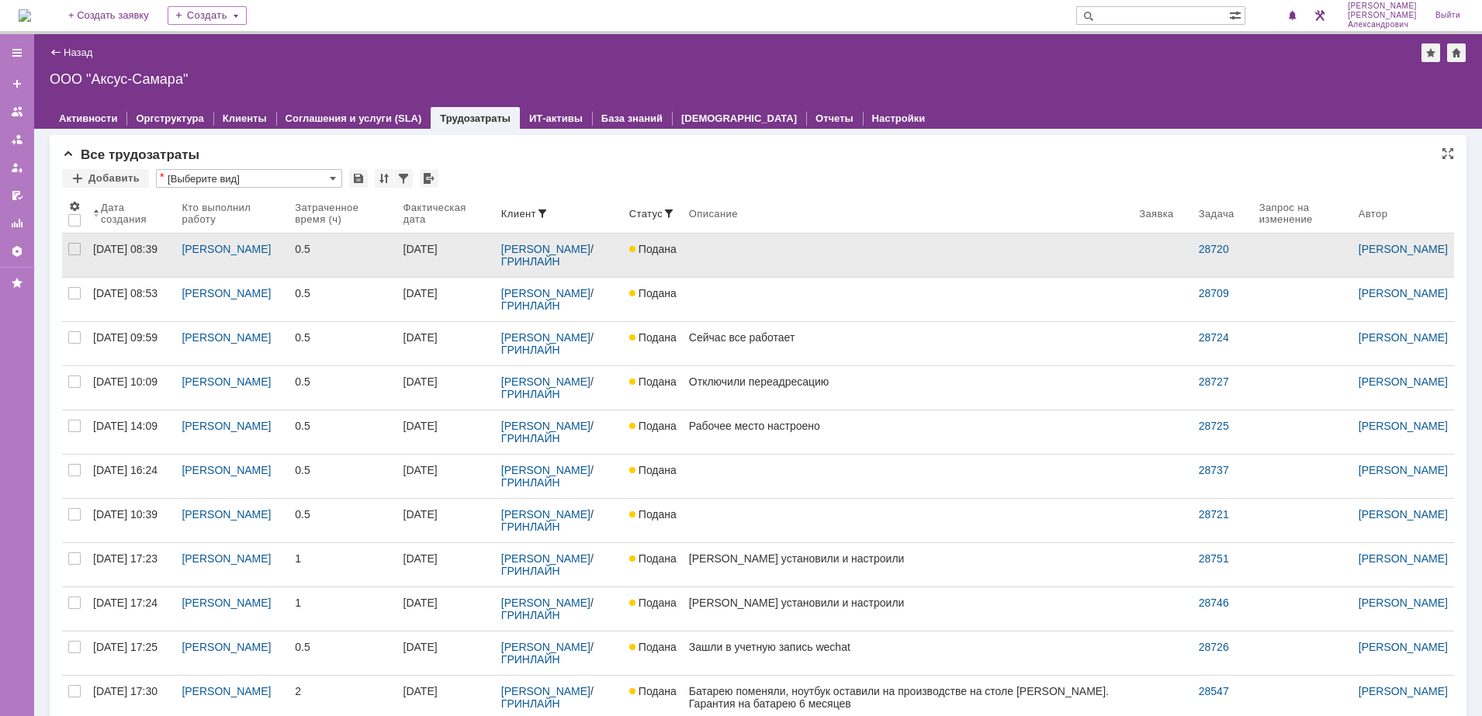
click at [835, 268] on link at bounding box center [908, 255] width 450 height 43
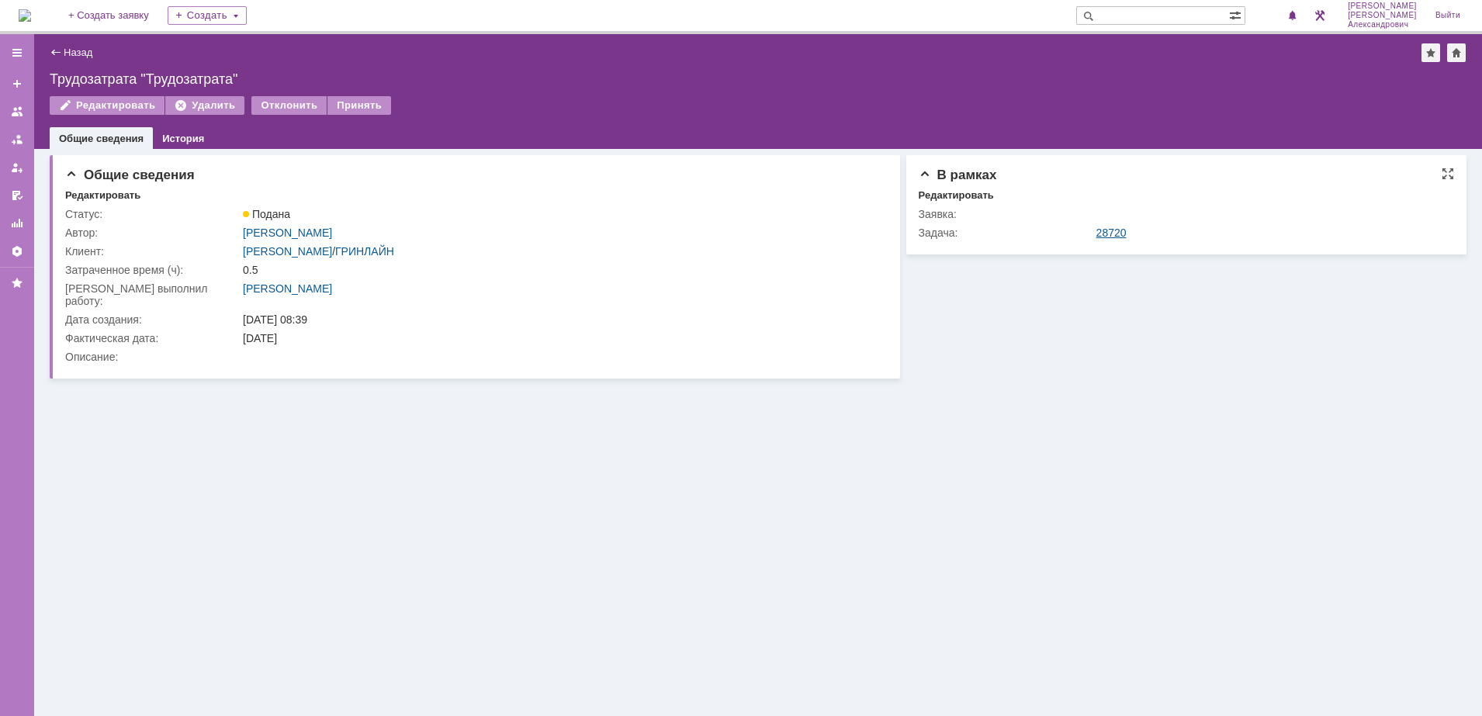
click at [1107, 230] on link "28720" at bounding box center [1111, 233] width 30 height 12
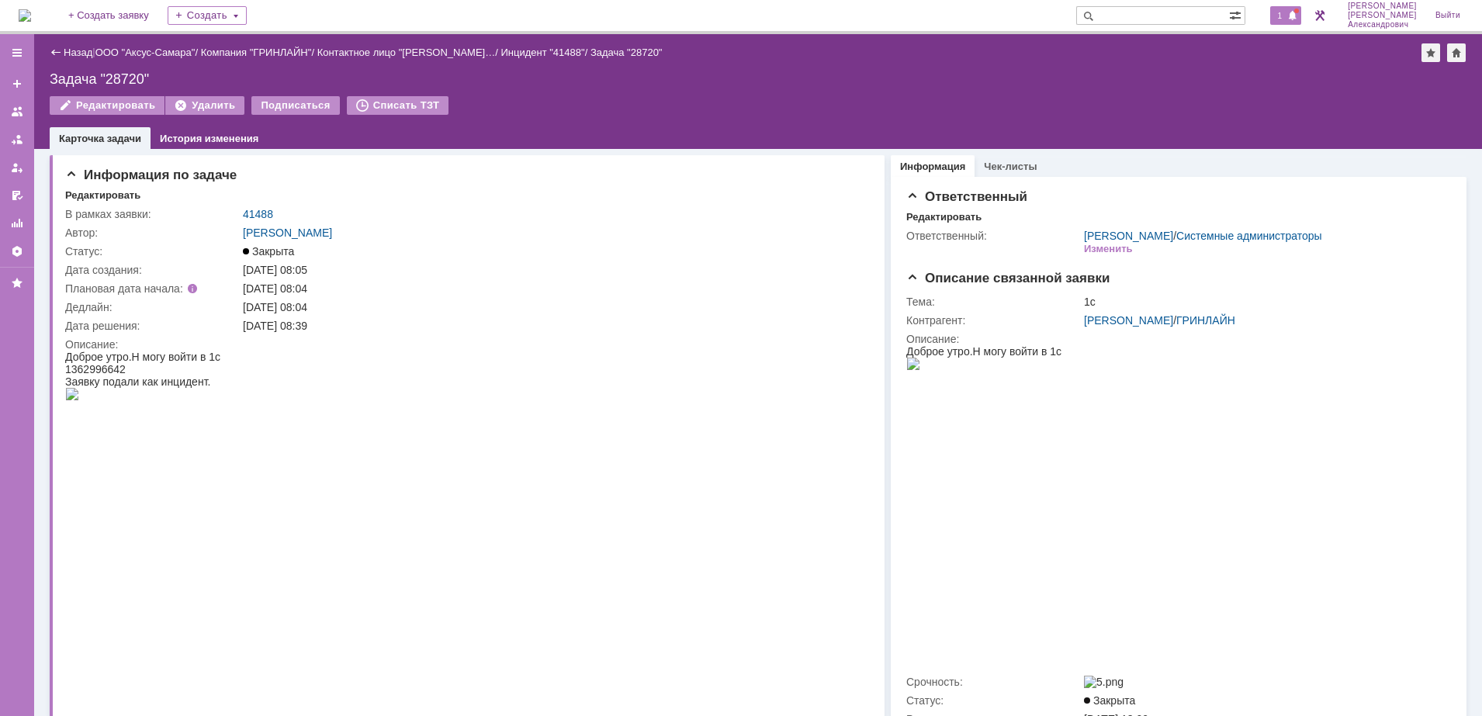
click at [1280, 19] on span "1" at bounding box center [1280, 15] width 14 height 11
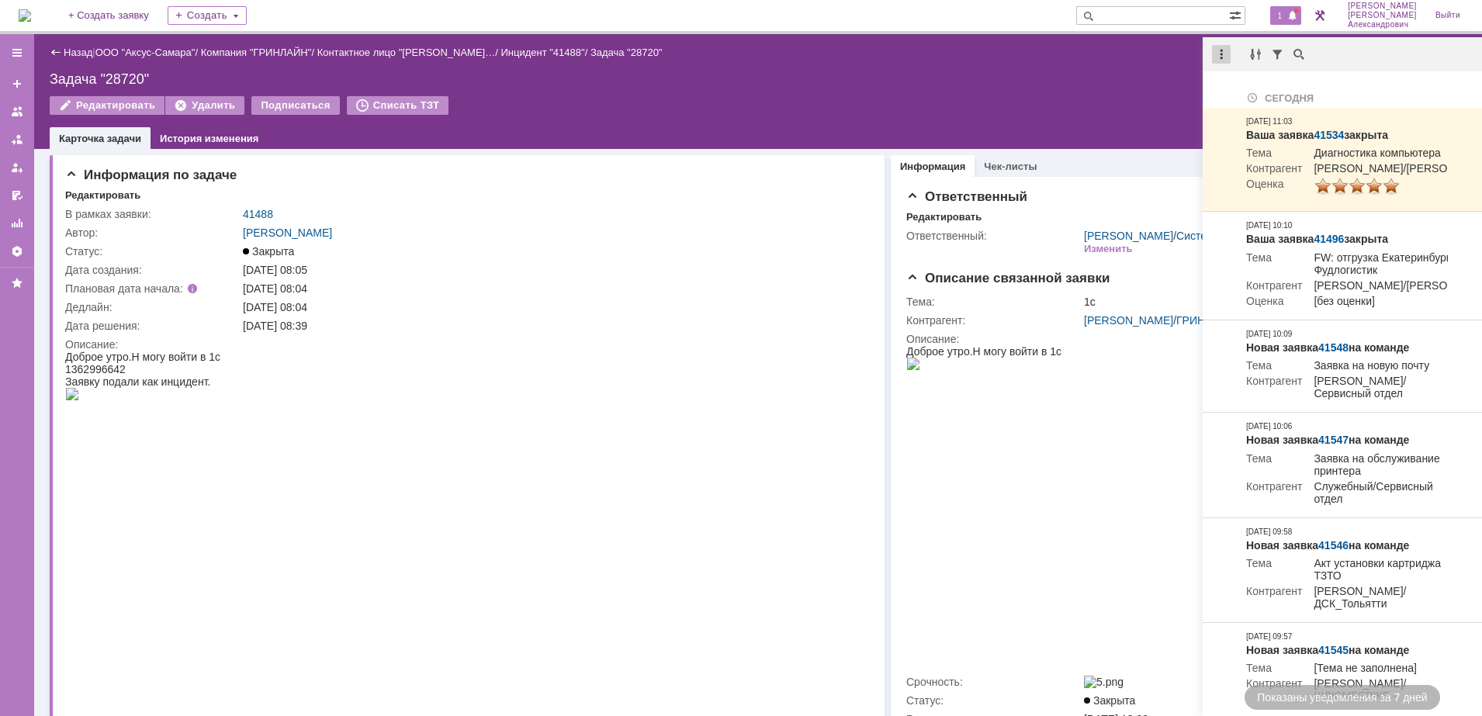
click at [1217, 57] on div at bounding box center [1221, 54] width 19 height 19
click at [1231, 94] on div "Отметить уведомления прочитанными" at bounding box center [1328, 93] width 208 height 11
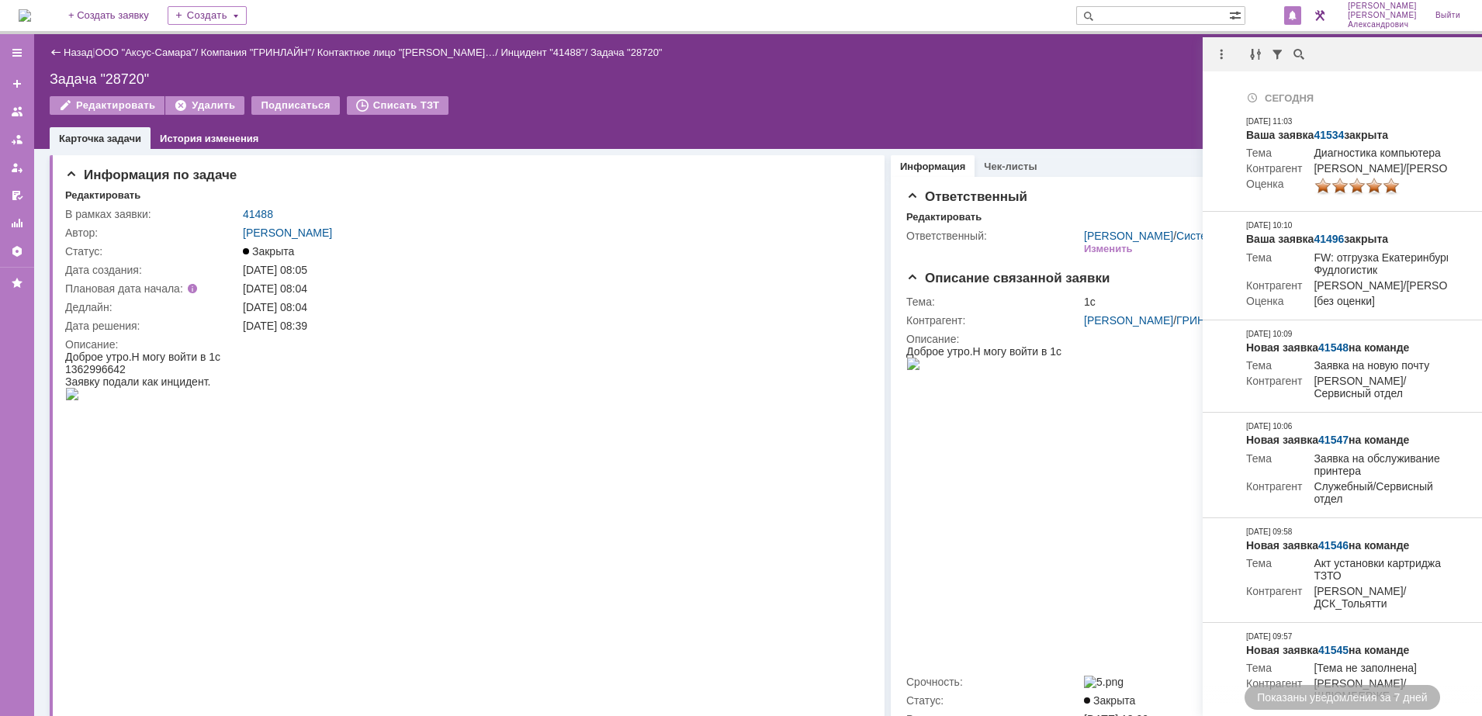
click at [1112, 77] on div "Задача "28720"" at bounding box center [758, 79] width 1417 height 16
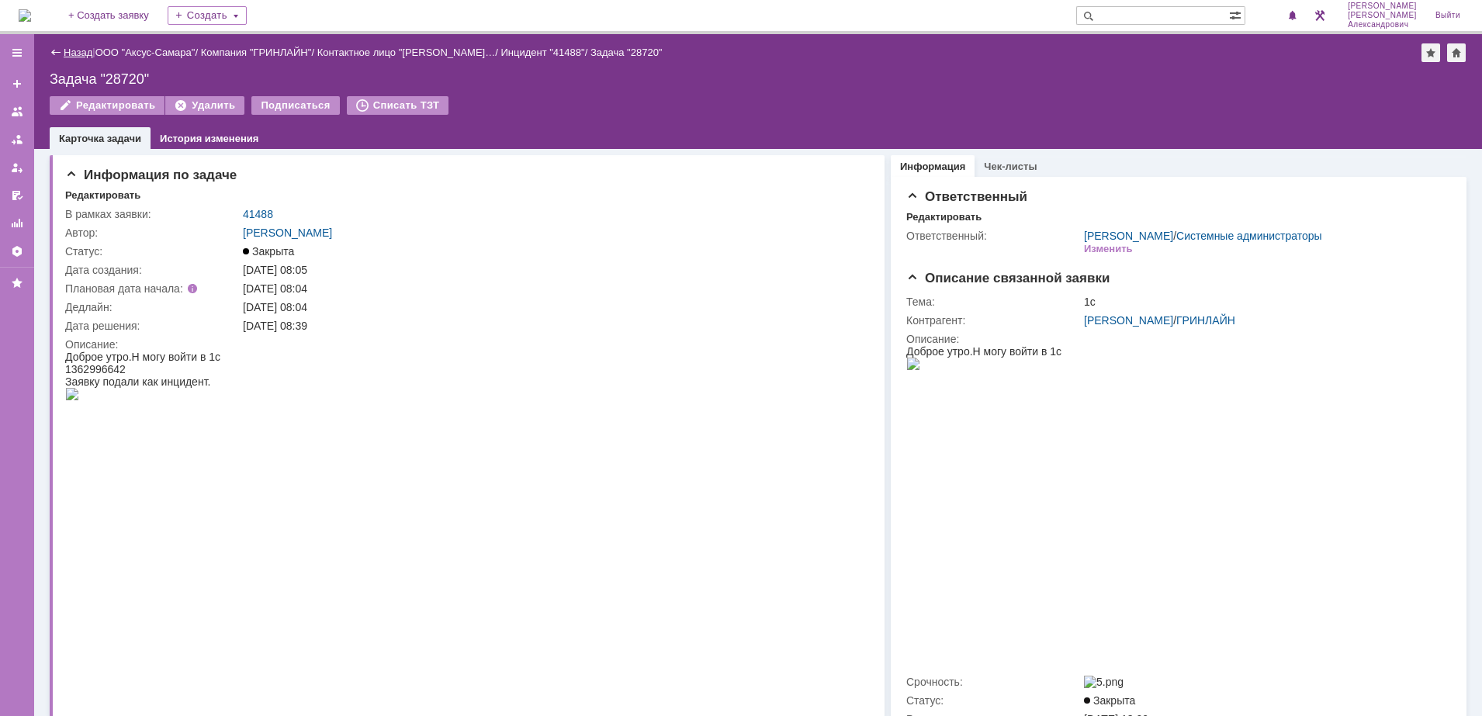
click at [74, 47] on link "Назад" at bounding box center [78, 53] width 29 height 12
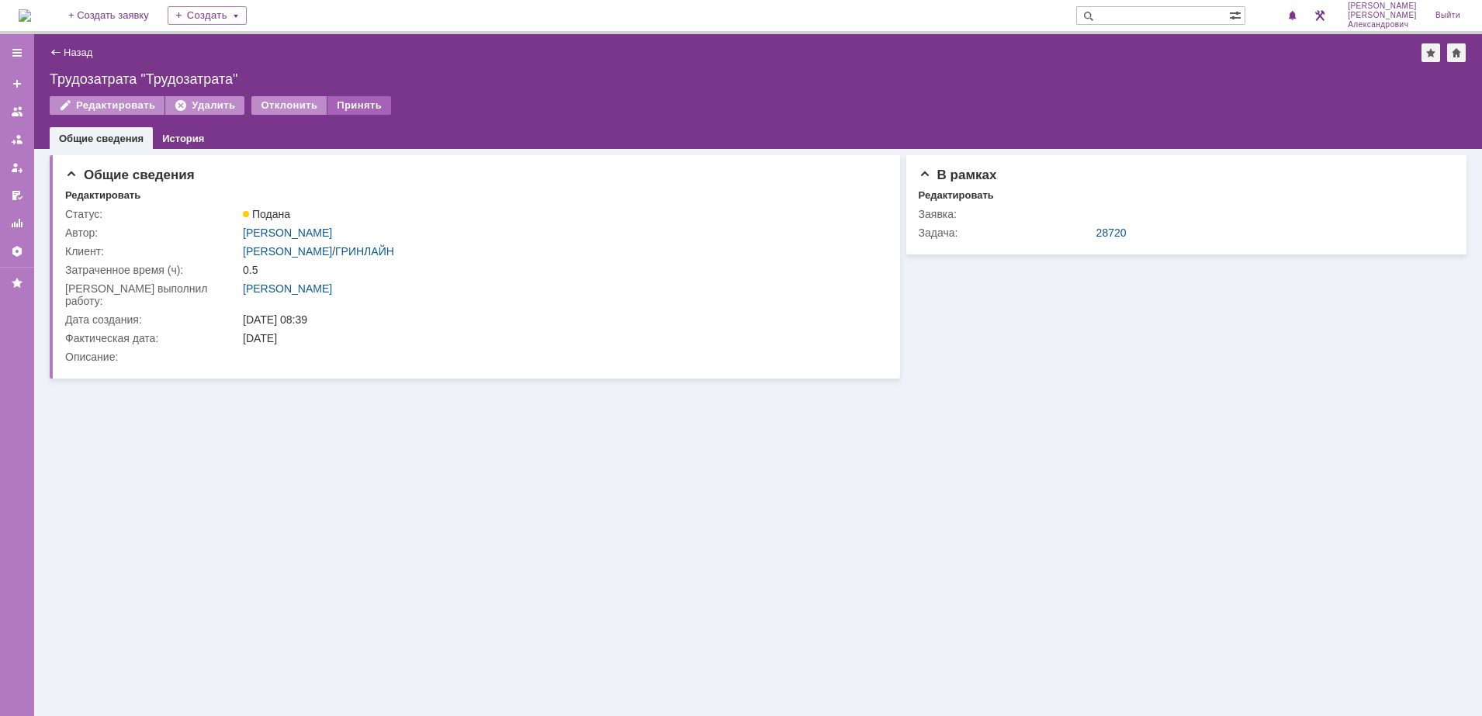
click at [346, 106] on div "Принять" at bounding box center [359, 105] width 64 height 19
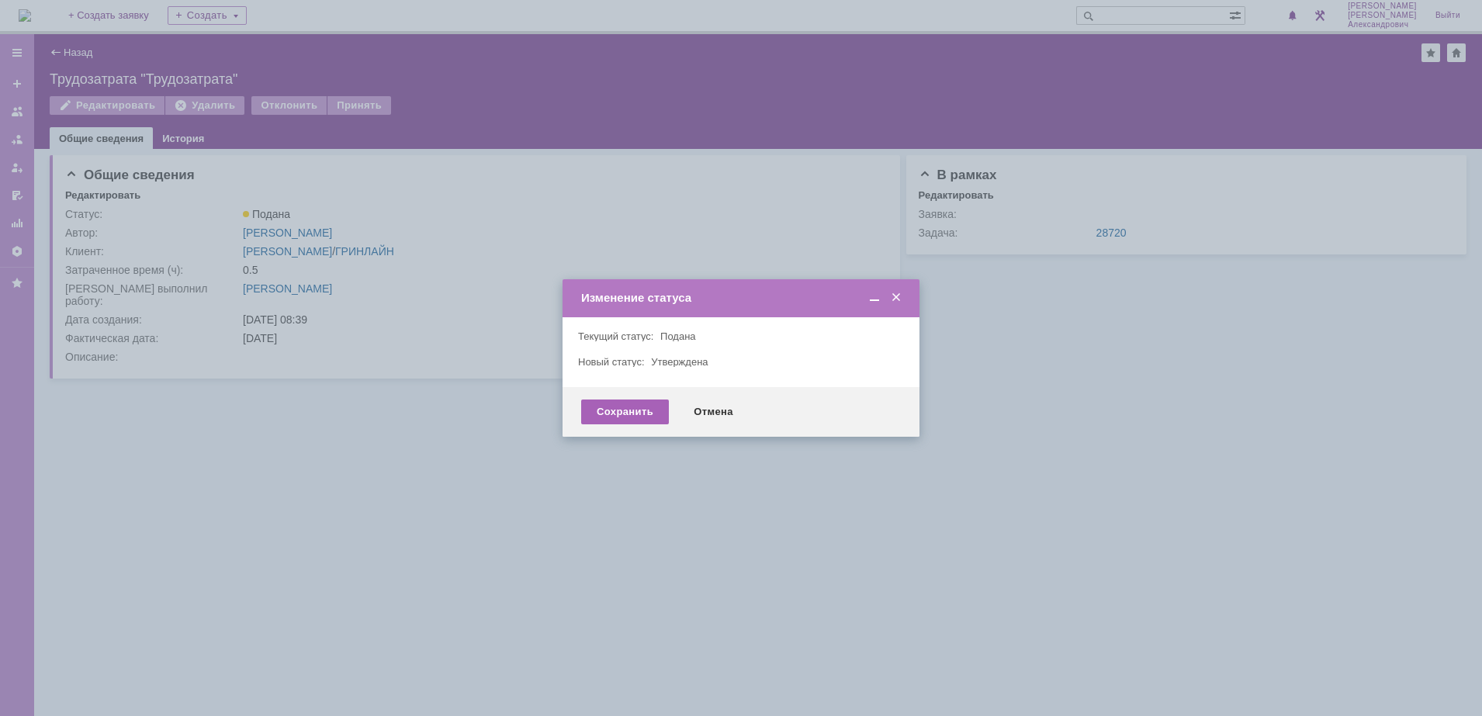
click at [598, 410] on div "Сохранить" at bounding box center [625, 412] width 88 height 25
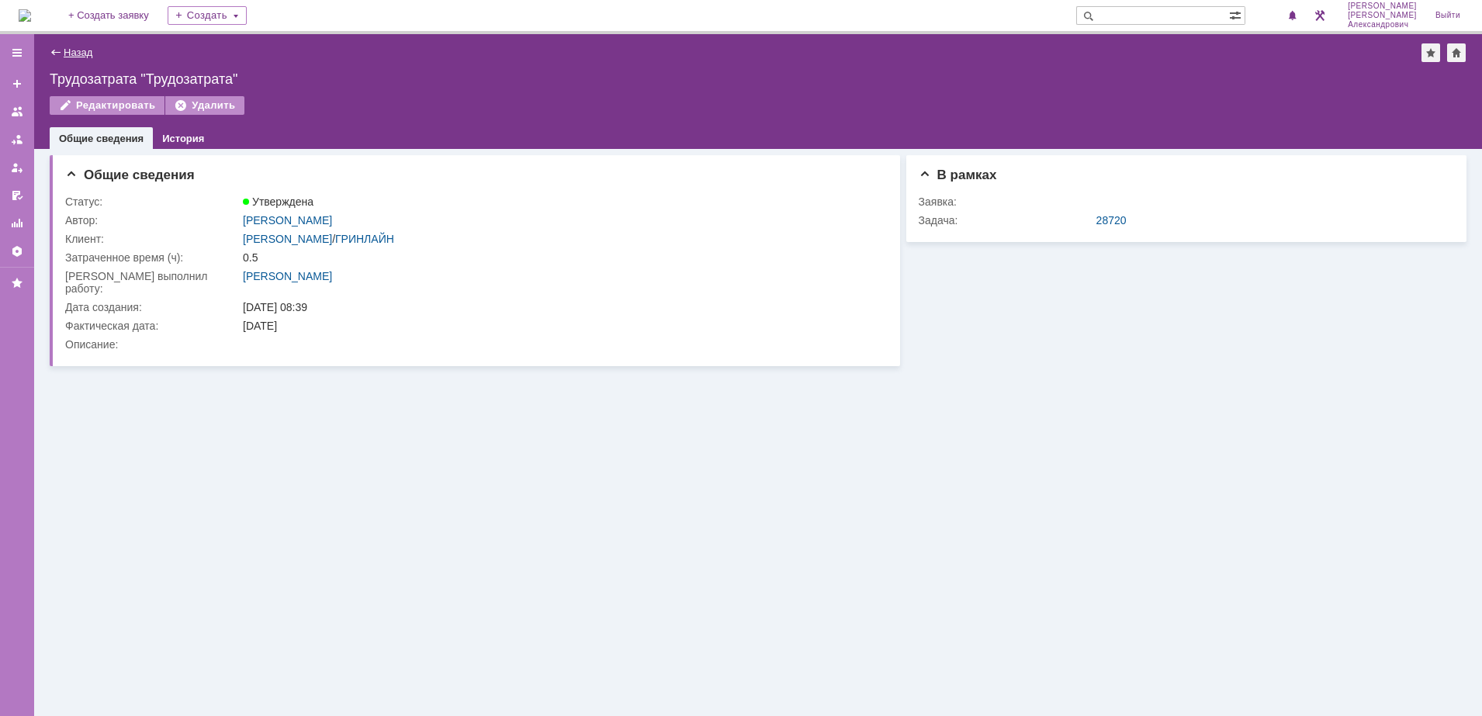
click at [67, 52] on link "Назад" at bounding box center [78, 53] width 29 height 12
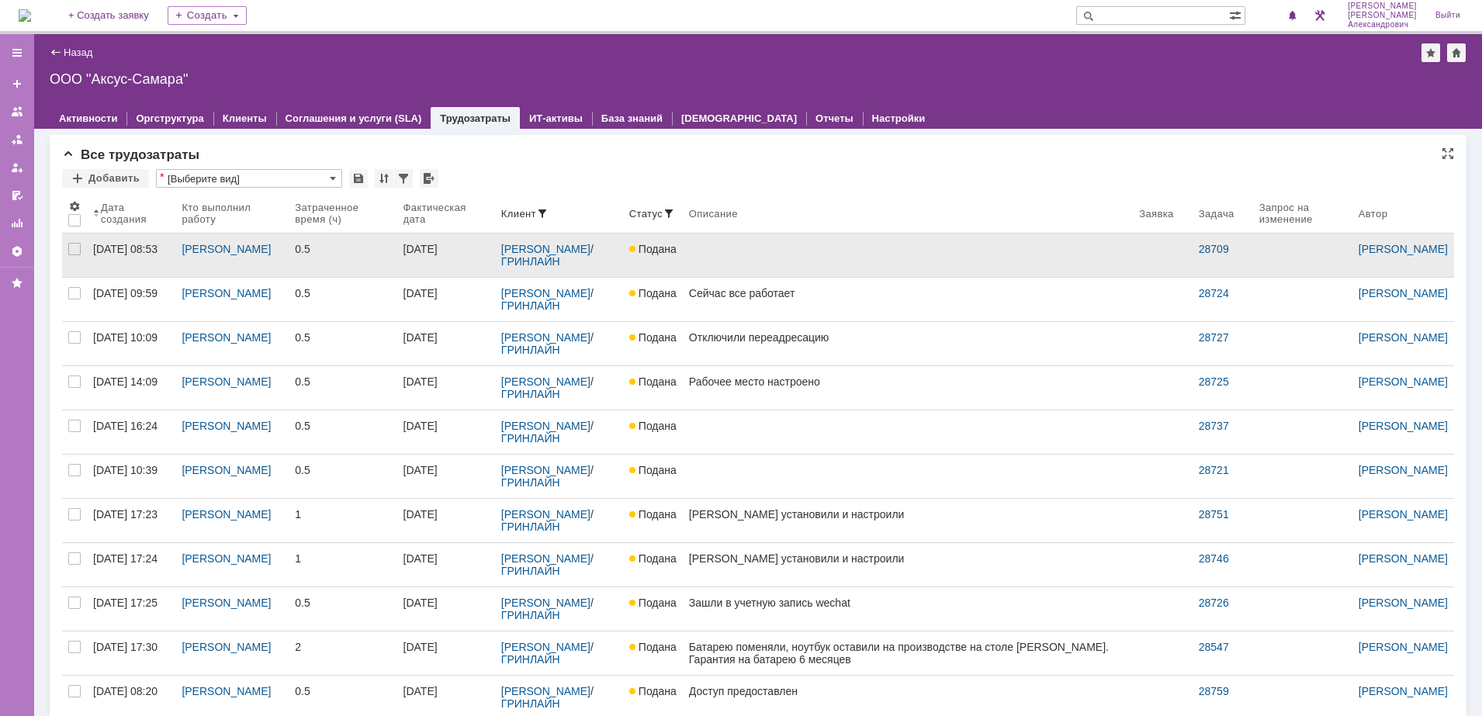
click at [756, 258] on link at bounding box center [908, 255] width 450 height 43
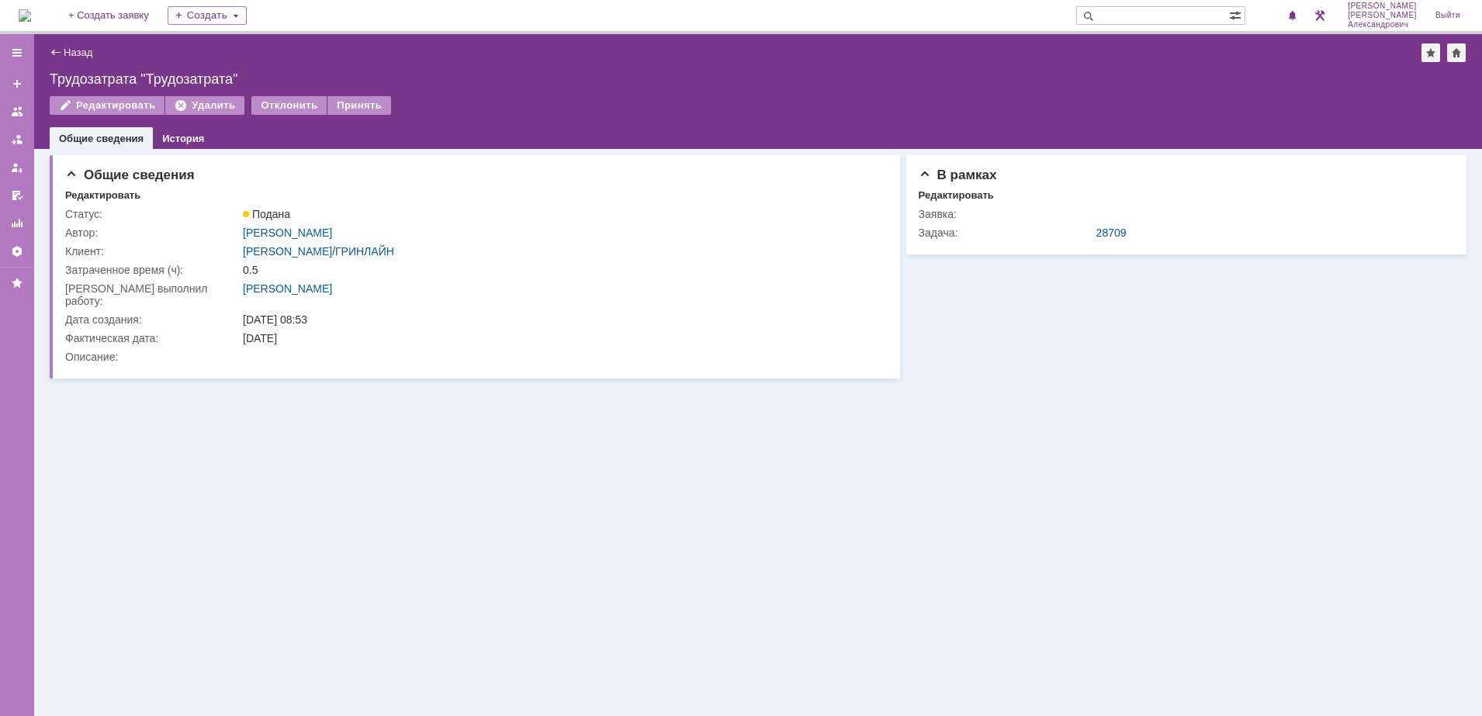
click at [1102, 237] on link "28709" at bounding box center [1111, 233] width 30 height 12
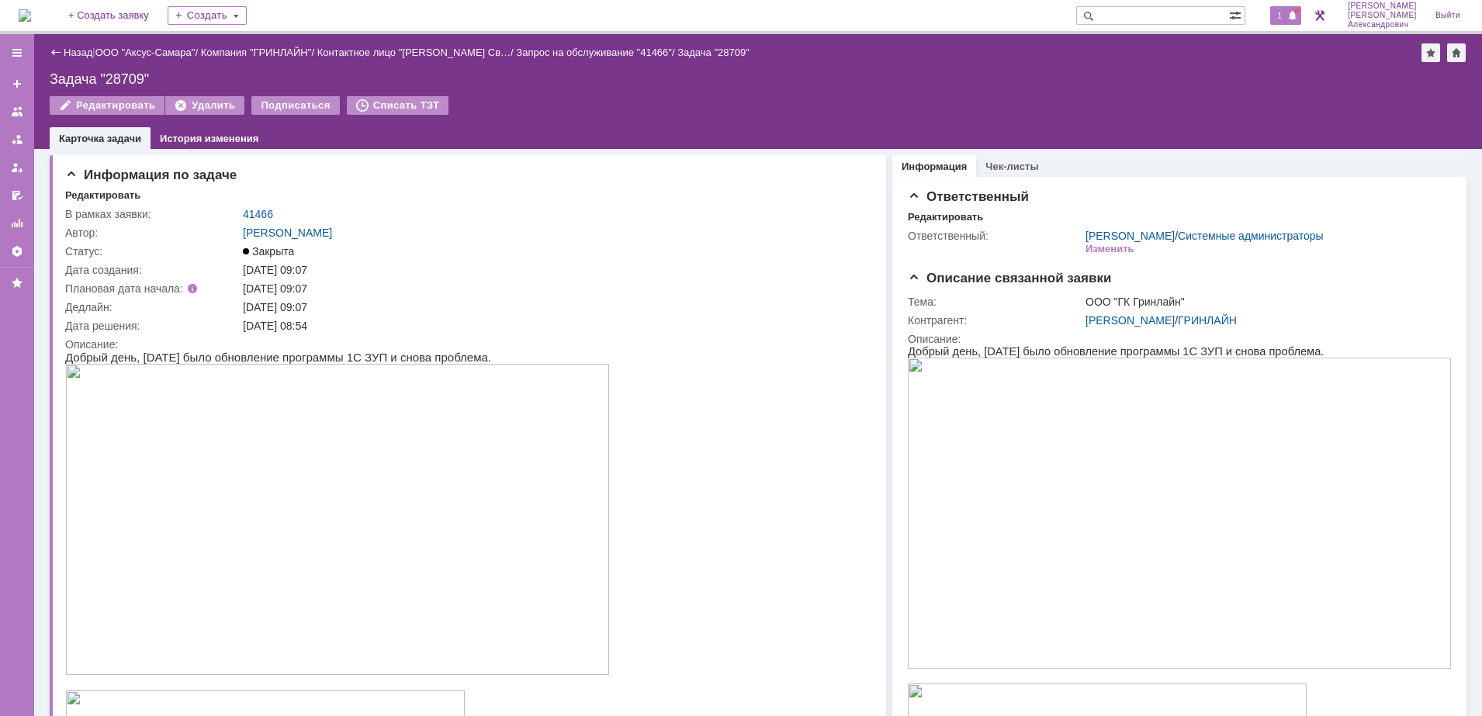
click at [1285, 13] on span "1" at bounding box center [1280, 15] width 14 height 11
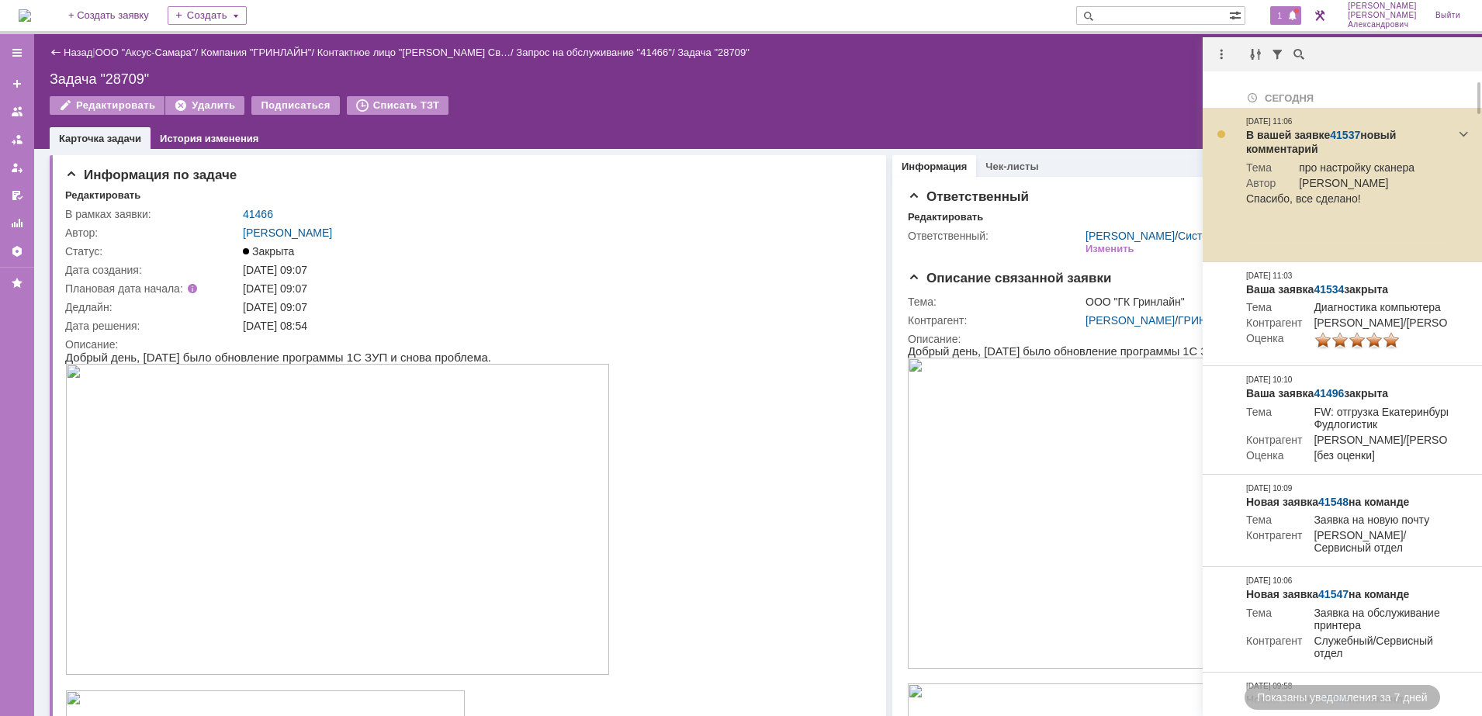
click at [1345, 134] on link "41537" at bounding box center [1345, 135] width 30 height 12
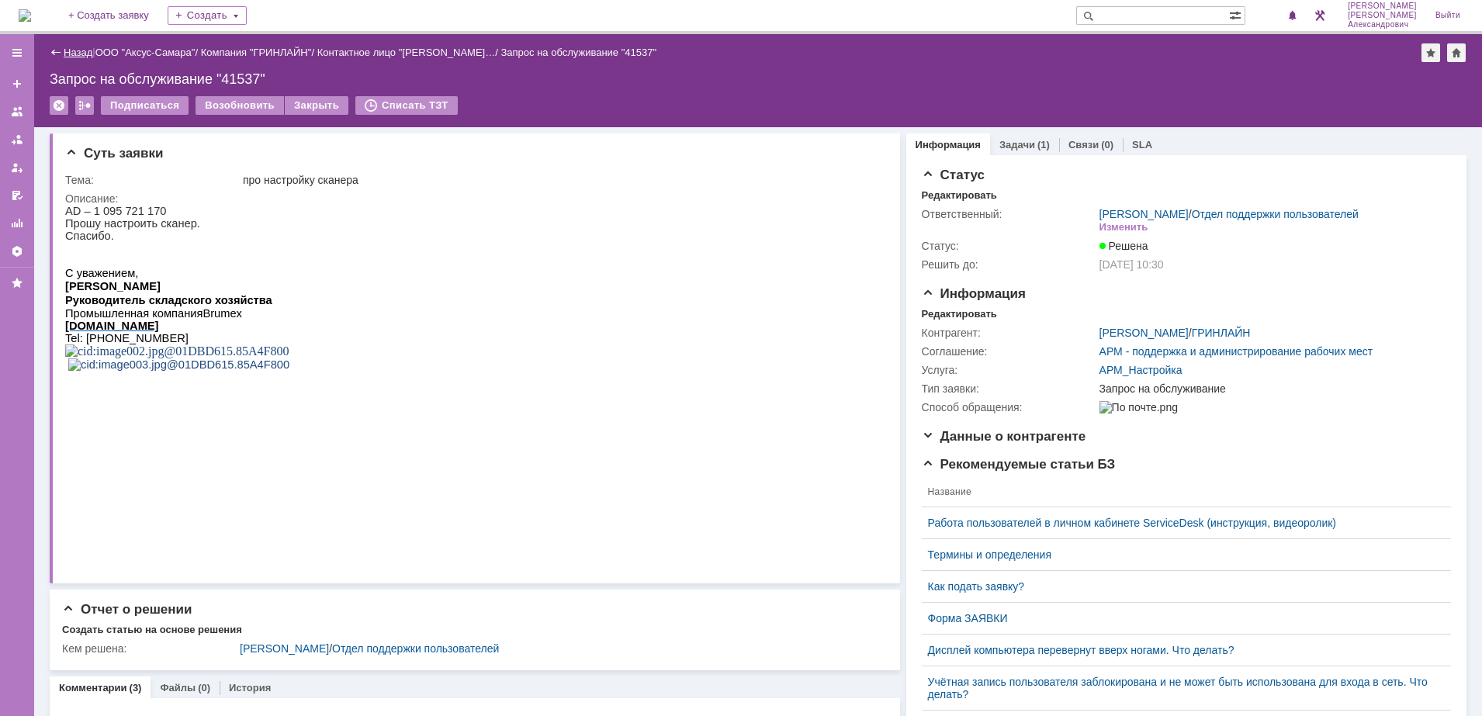
click at [71, 52] on link "Назад" at bounding box center [78, 53] width 29 height 12
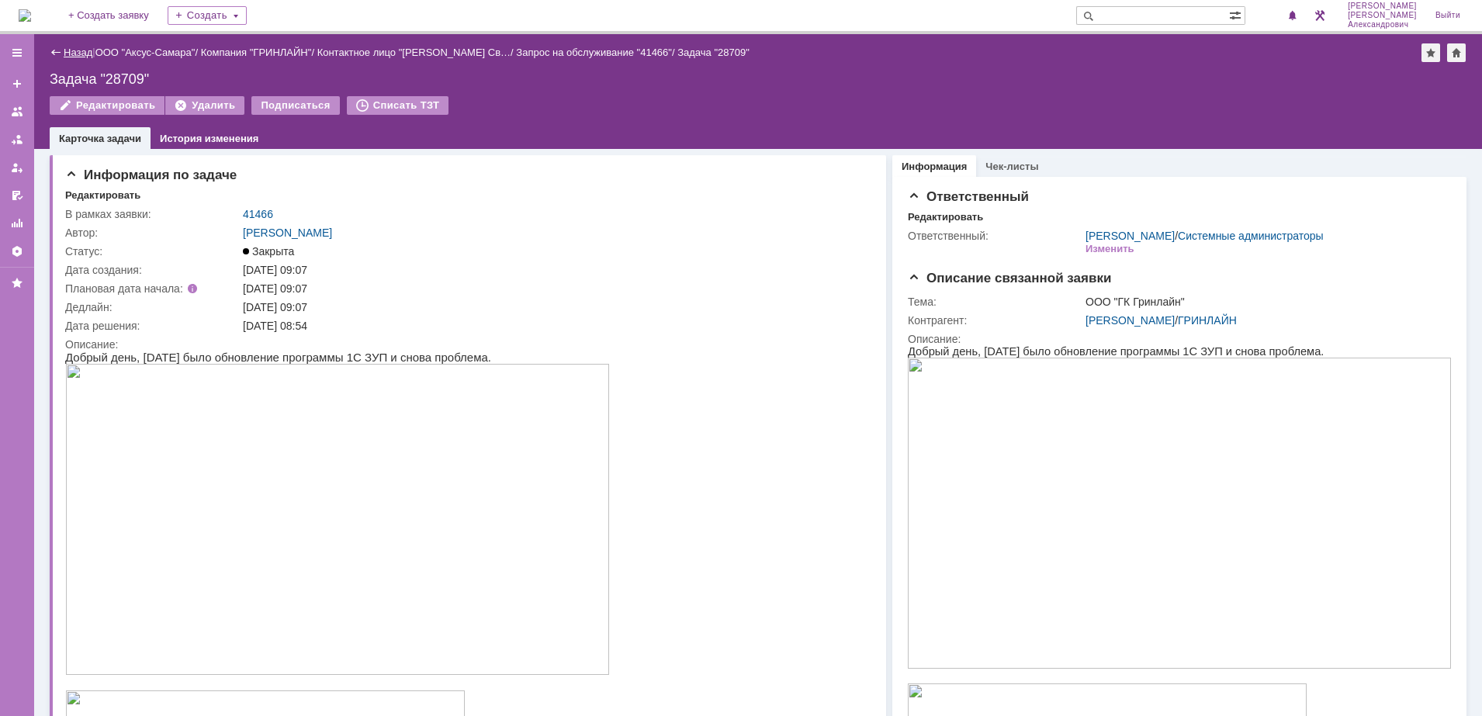
click at [79, 47] on link "Назад" at bounding box center [78, 53] width 29 height 12
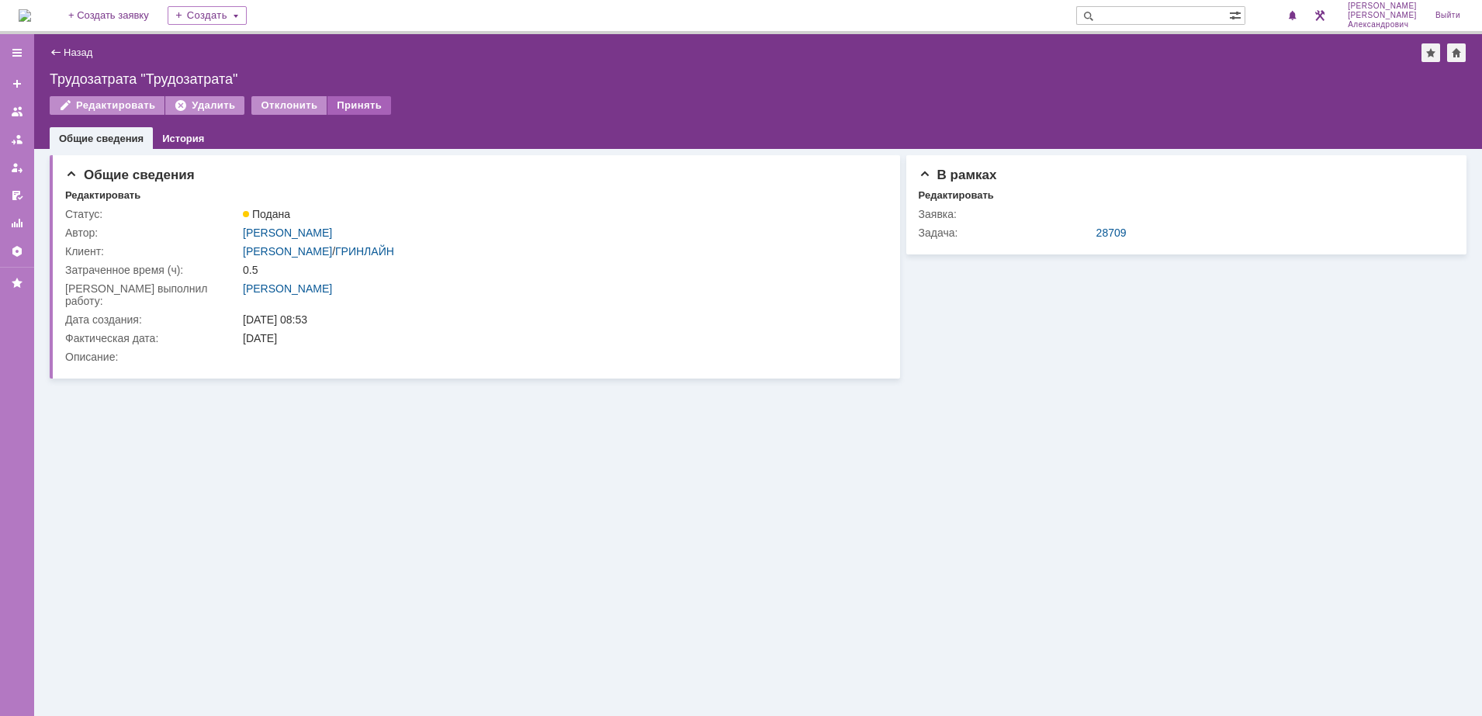
click at [348, 109] on div "Принять" at bounding box center [359, 105] width 64 height 19
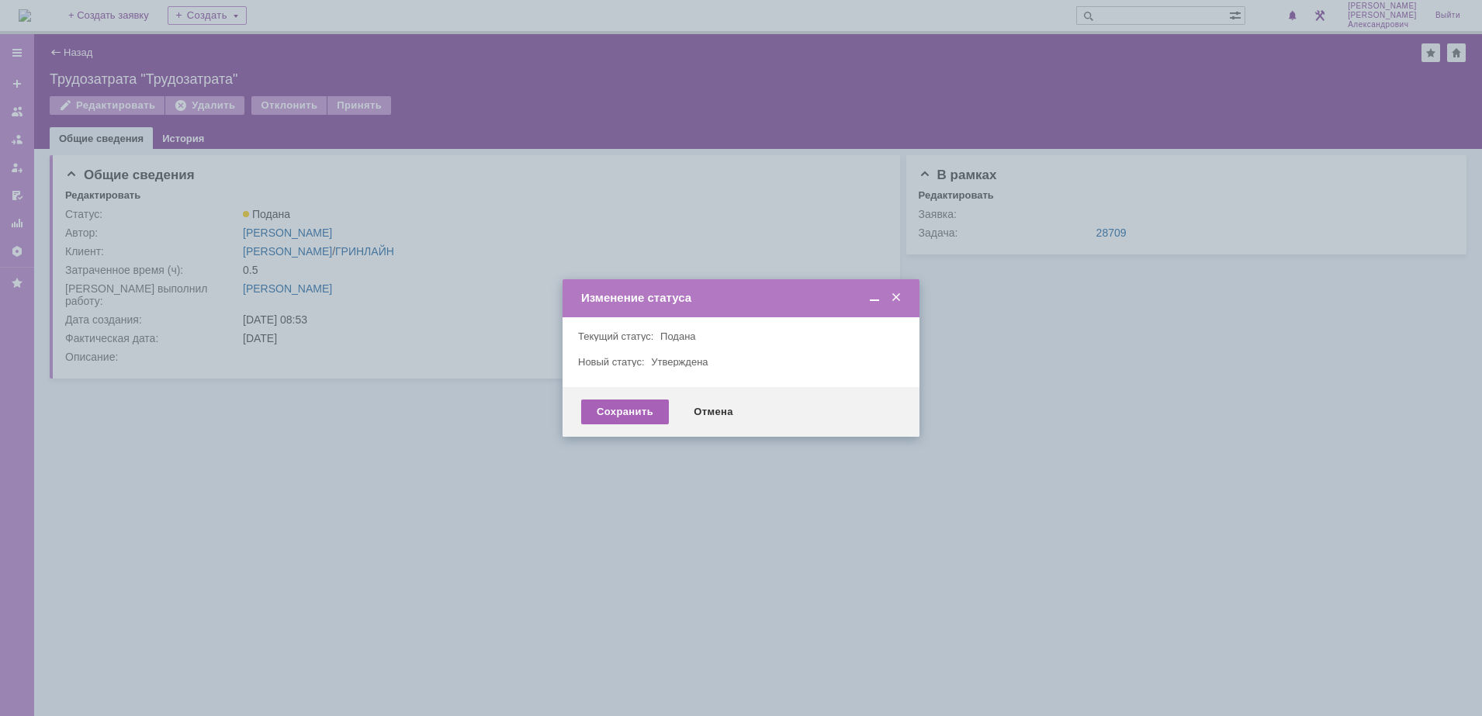
click at [642, 415] on div "Сохранить" at bounding box center [625, 412] width 88 height 25
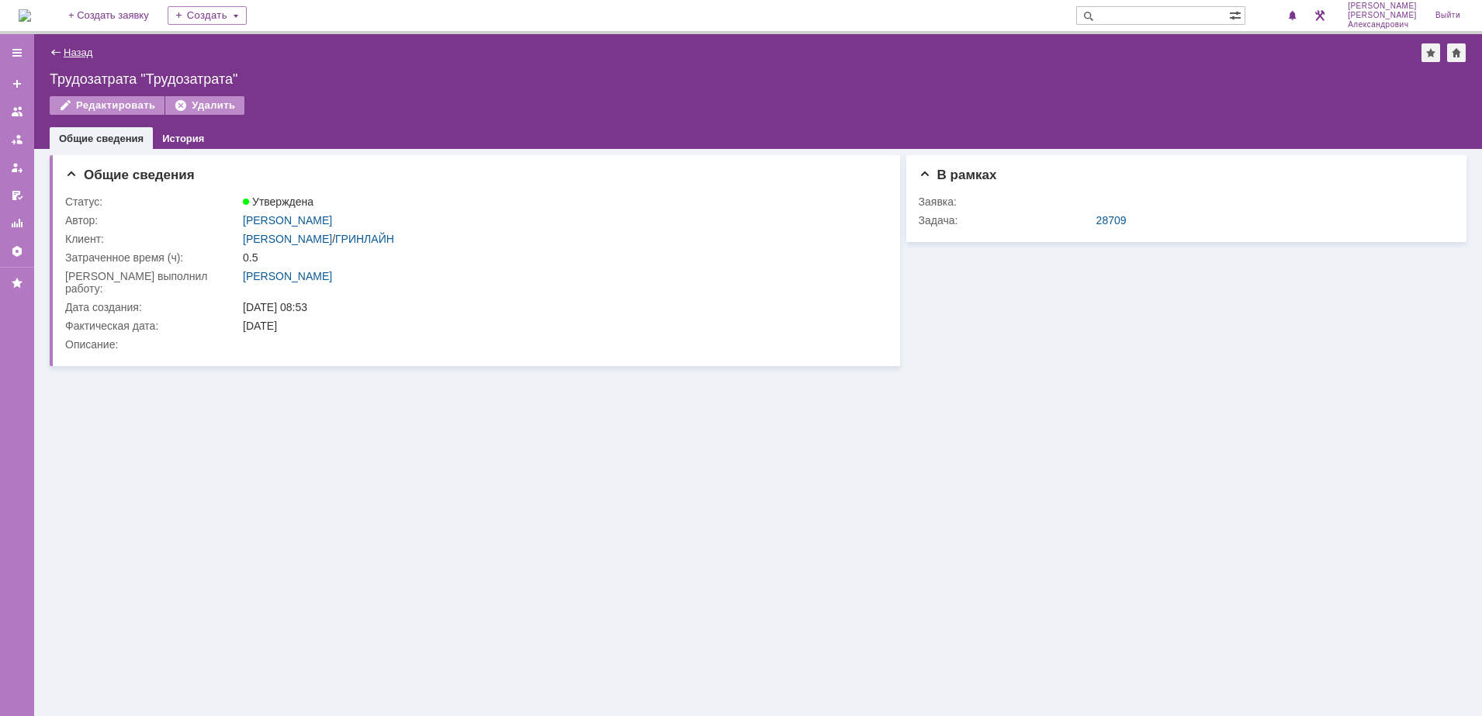
click at [82, 50] on link "Назад" at bounding box center [78, 53] width 29 height 12
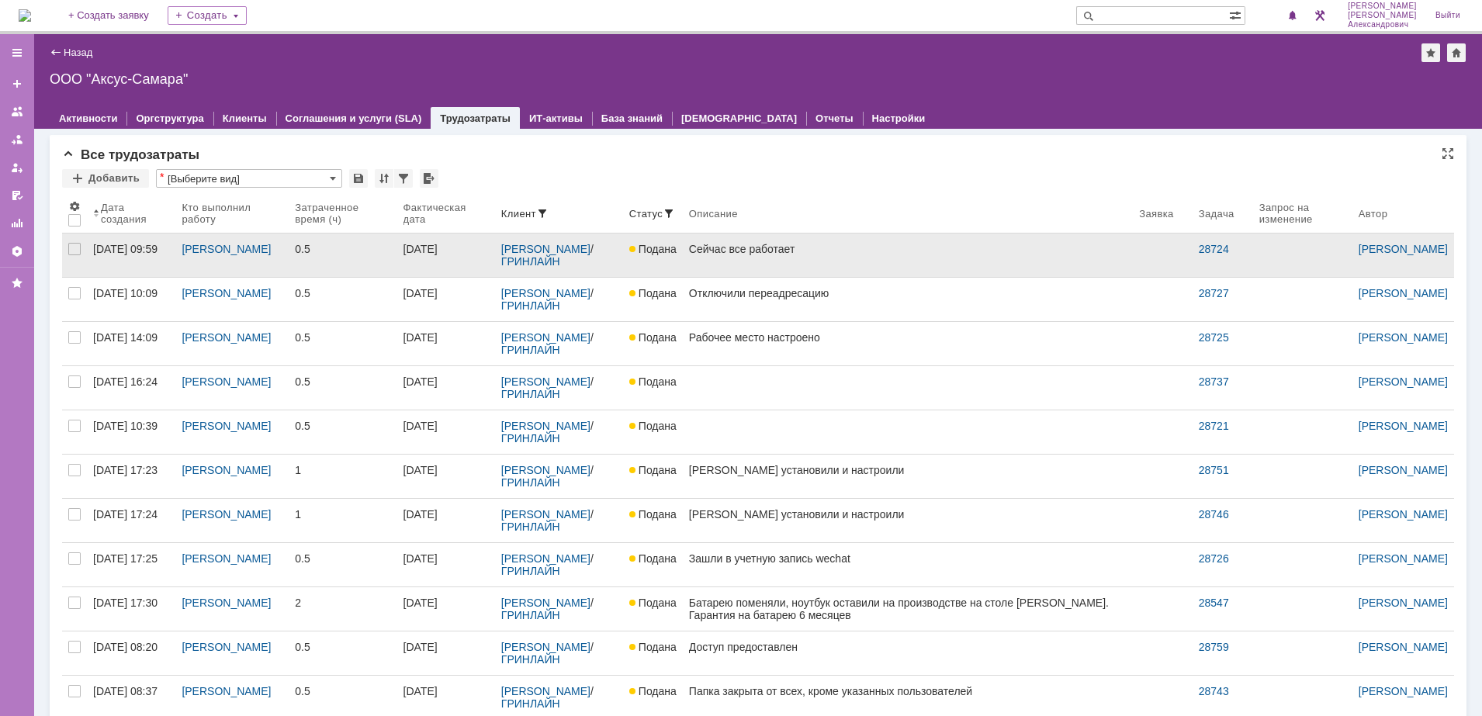
click at [823, 272] on link "Сейчас все работает" at bounding box center [908, 255] width 450 height 43
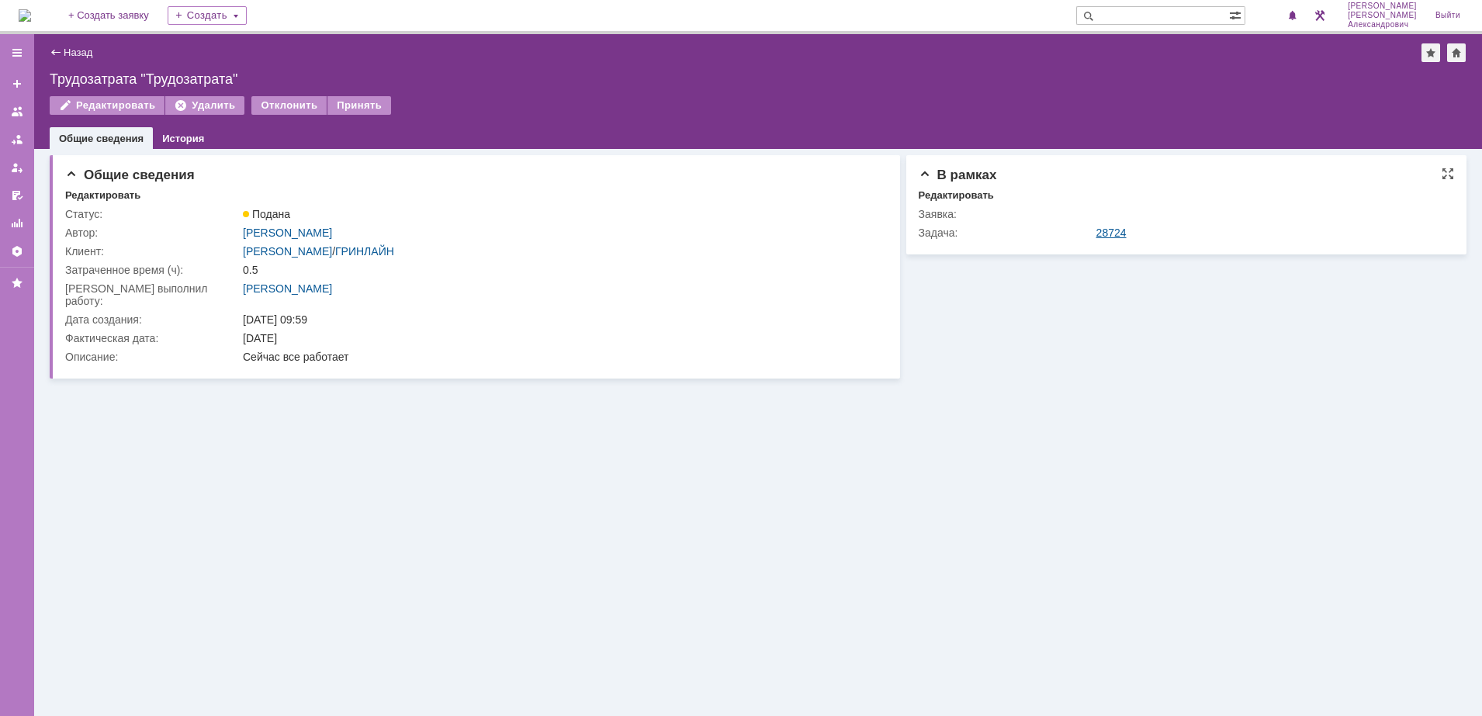
click at [1118, 228] on link "28724" at bounding box center [1111, 233] width 30 height 12
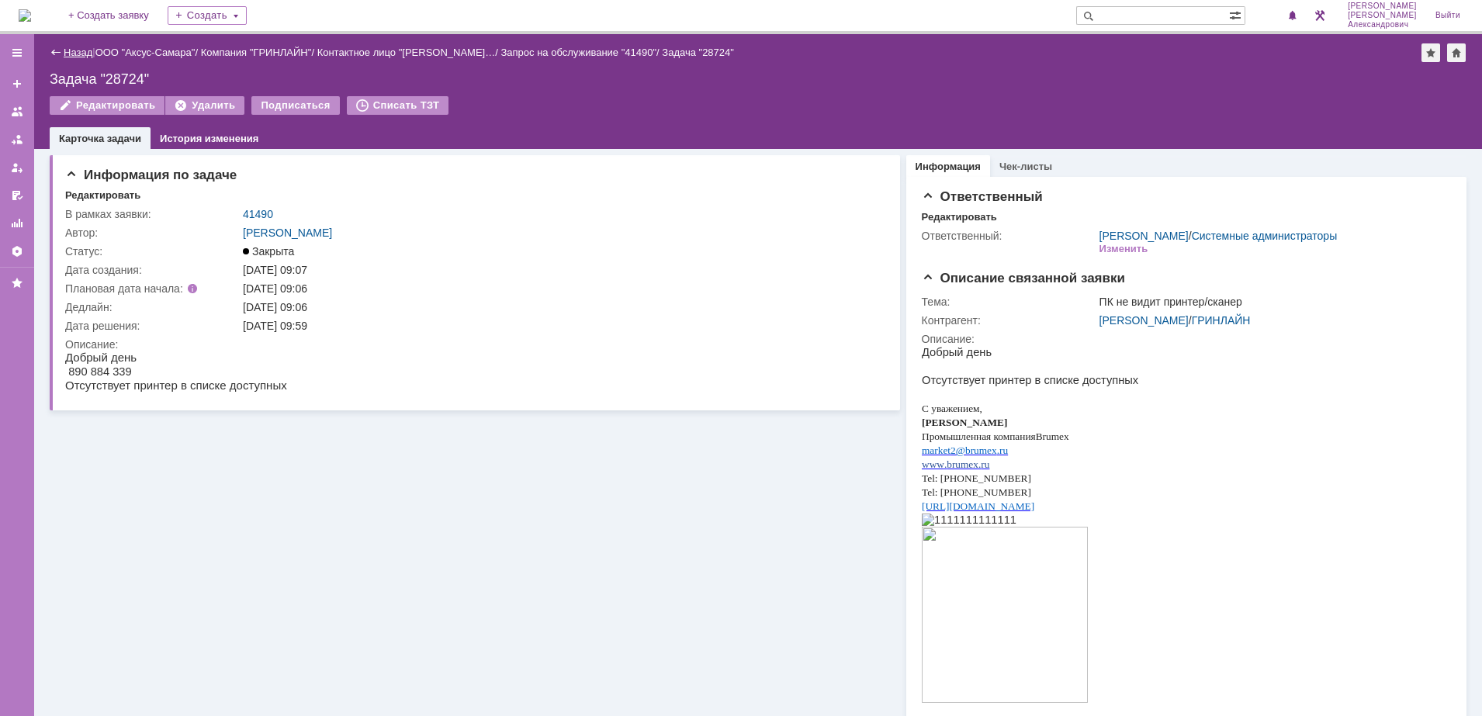
click at [83, 53] on link "Назад" at bounding box center [78, 53] width 29 height 12
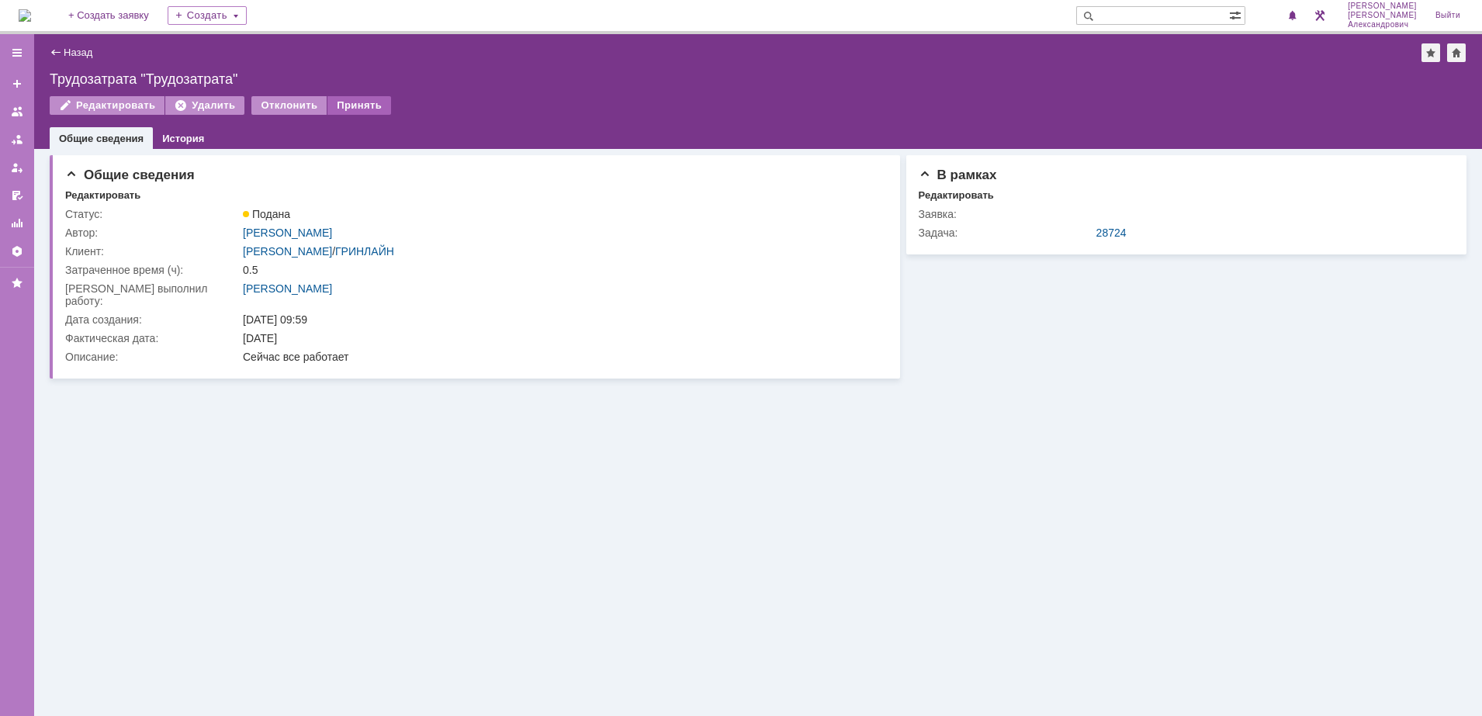
click at [359, 106] on div "Принять" at bounding box center [359, 105] width 64 height 19
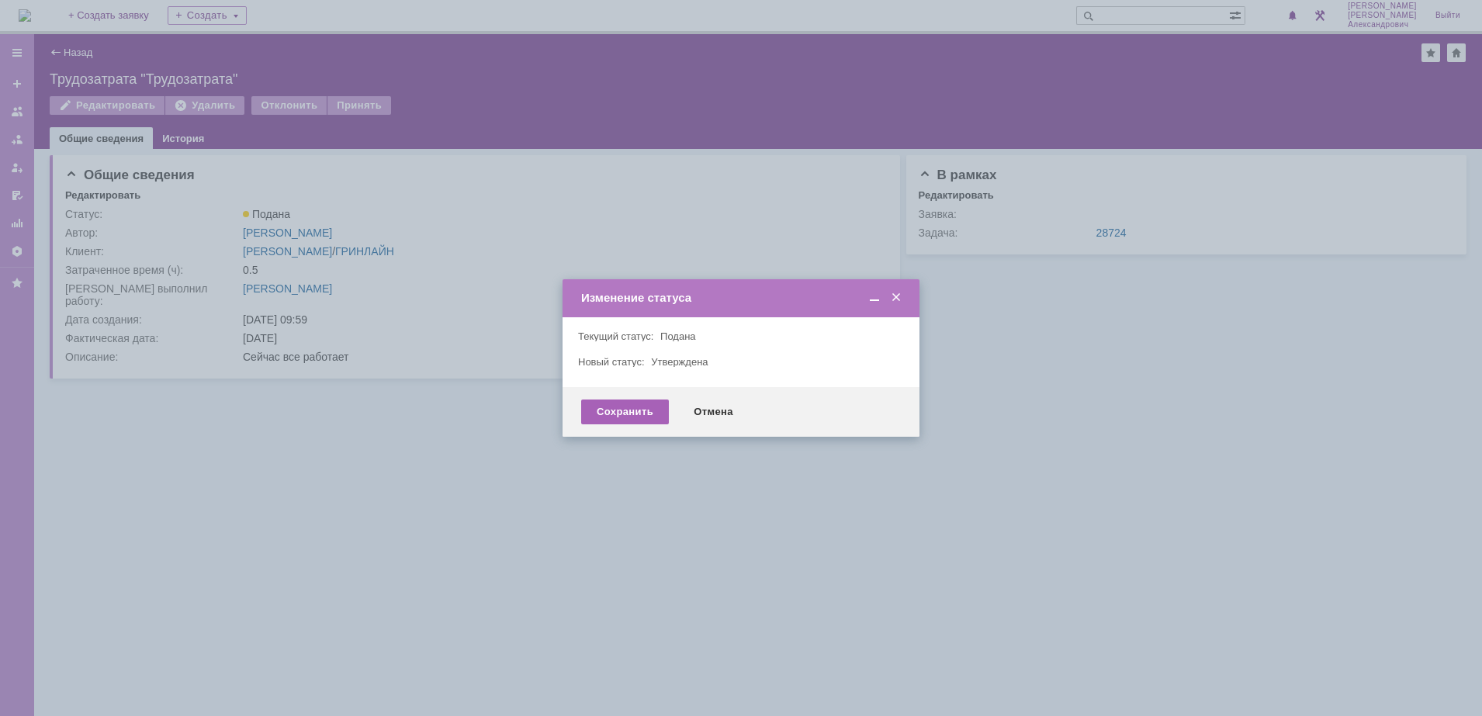
click at [639, 408] on div "Сохранить" at bounding box center [625, 412] width 88 height 25
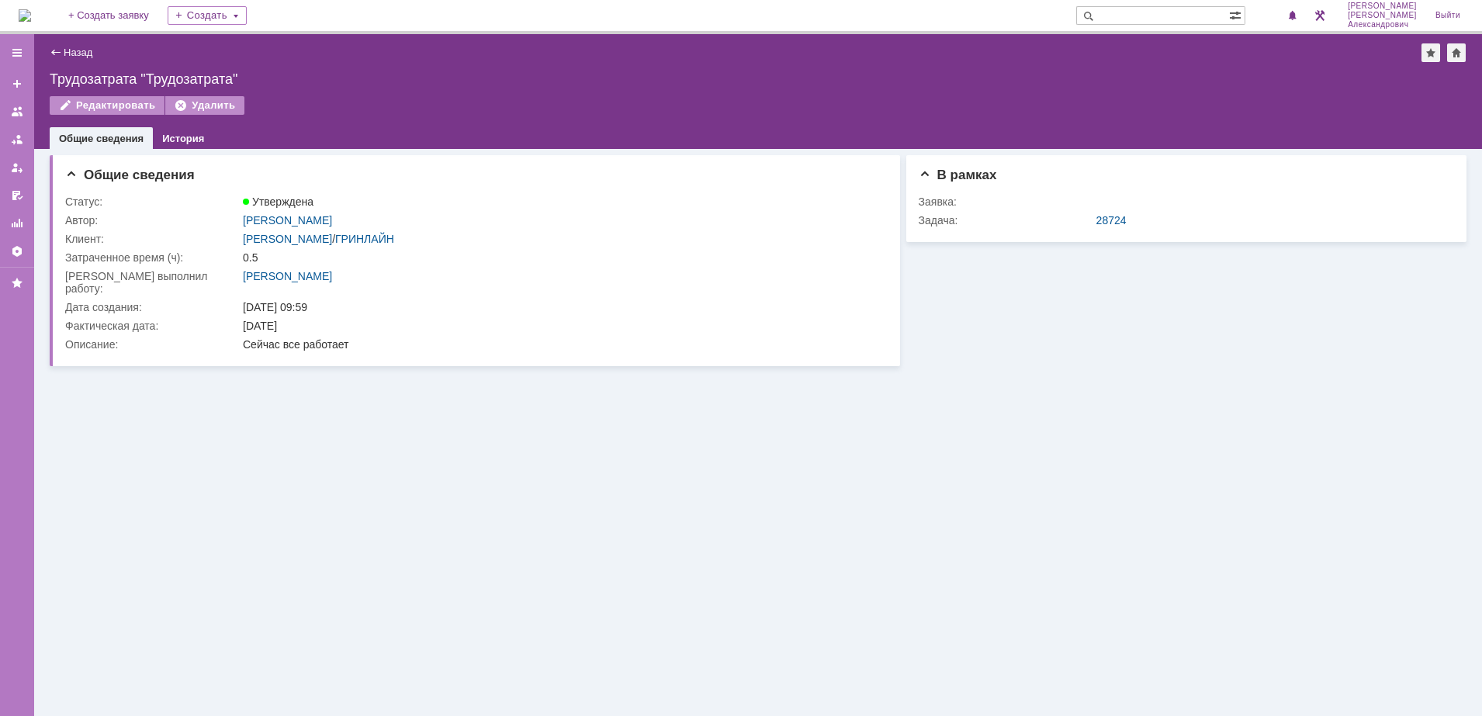
click at [60, 37] on div "Назад | Трудозатрата "Трудозатрата" Трудозатрата "Трудозатрата" Редактировать У…" at bounding box center [758, 91] width 1448 height 115
click at [61, 50] on div "Назад" at bounding box center [71, 53] width 43 height 12
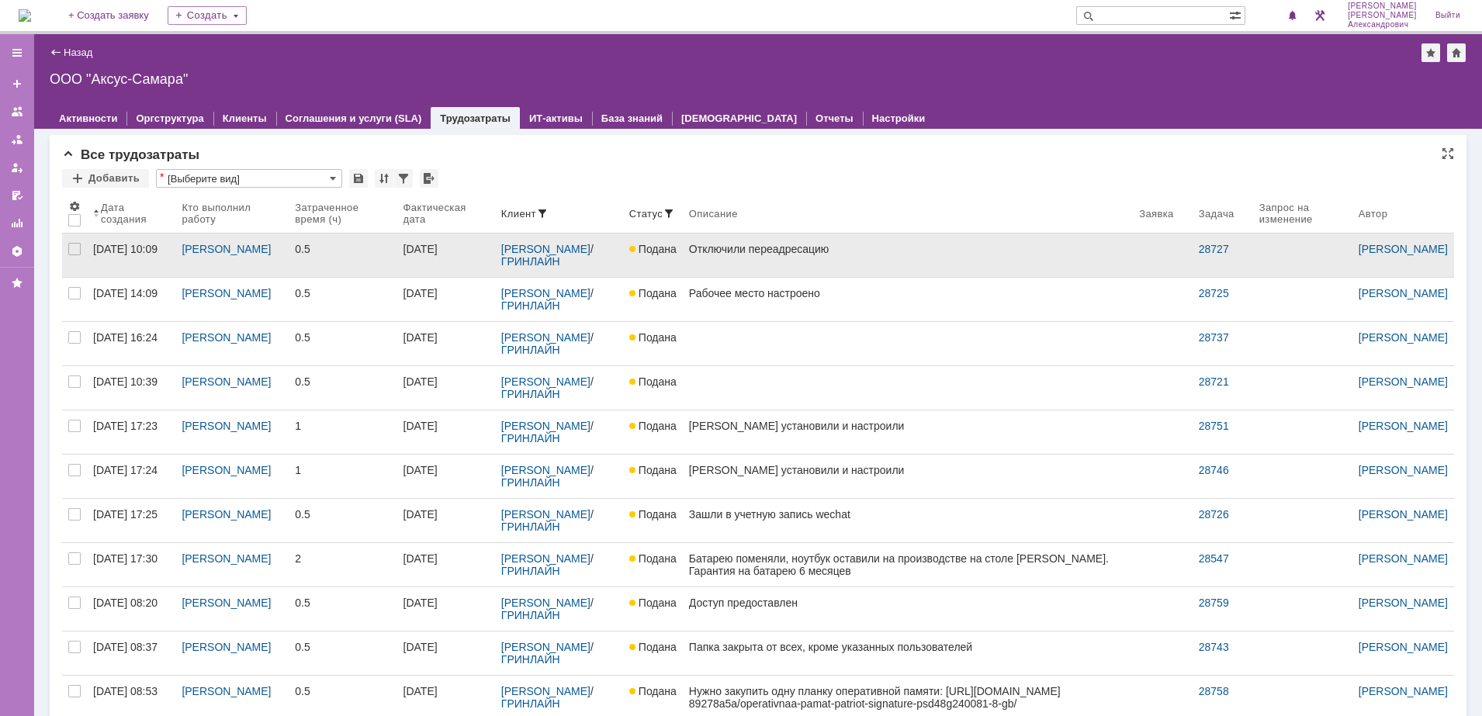
click at [876, 261] on link "Отключили переадресацию" at bounding box center [908, 255] width 450 height 43
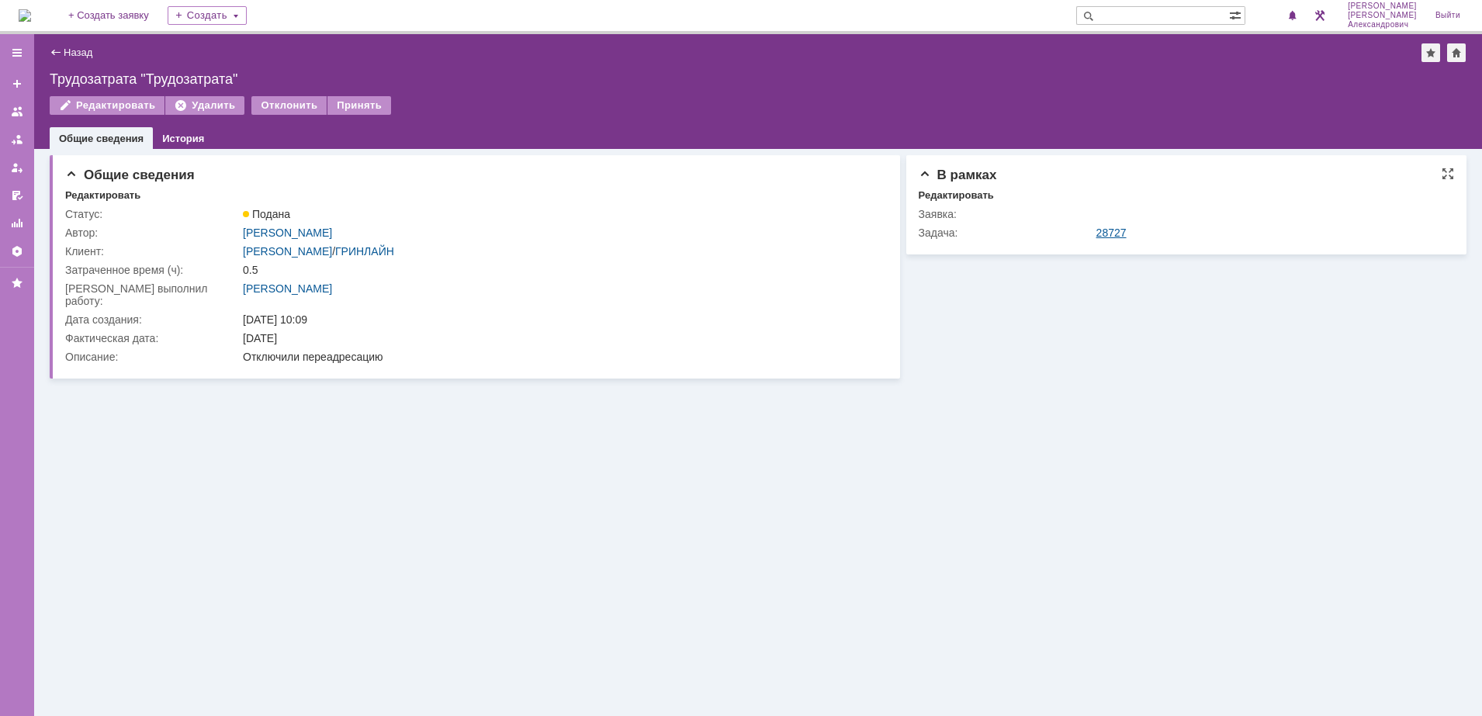
click at [1101, 235] on link "28727" at bounding box center [1111, 233] width 30 height 12
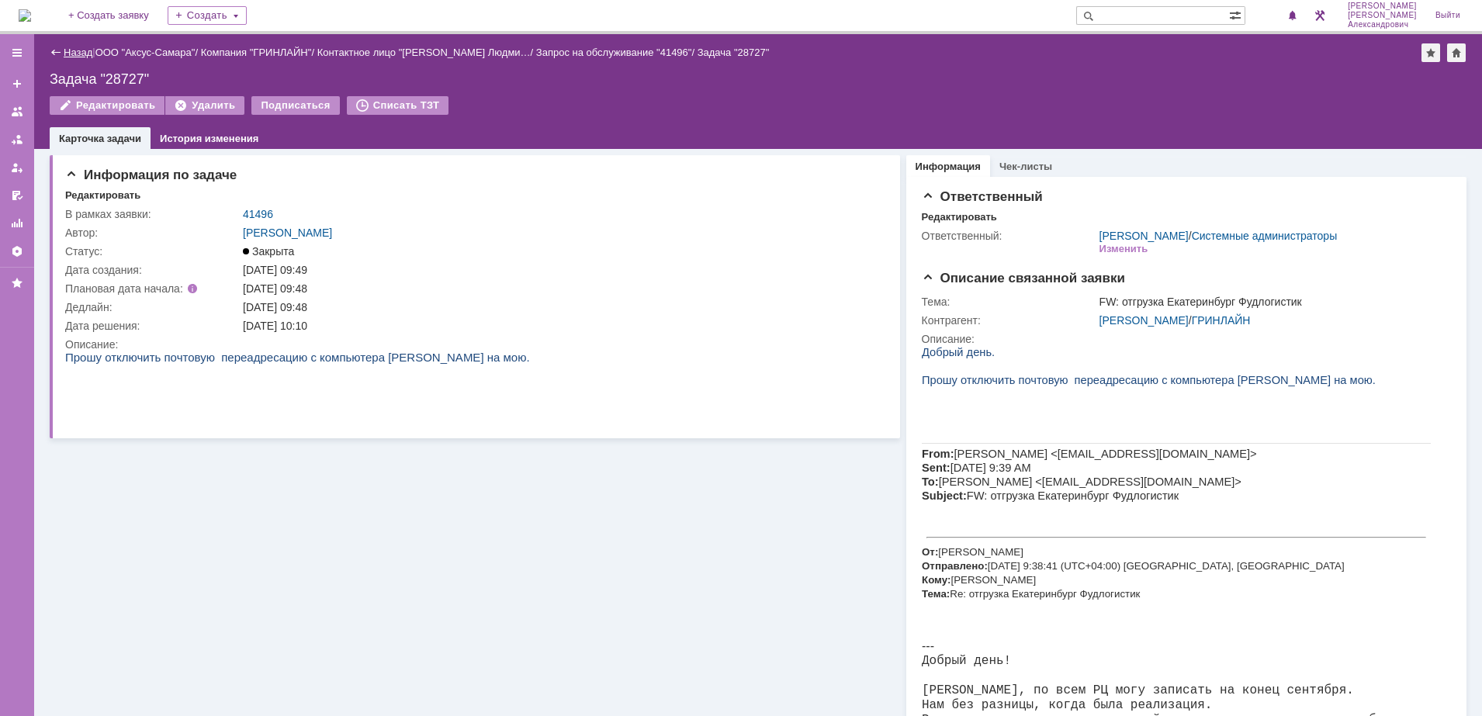
click at [77, 54] on link "Назад" at bounding box center [78, 53] width 29 height 12
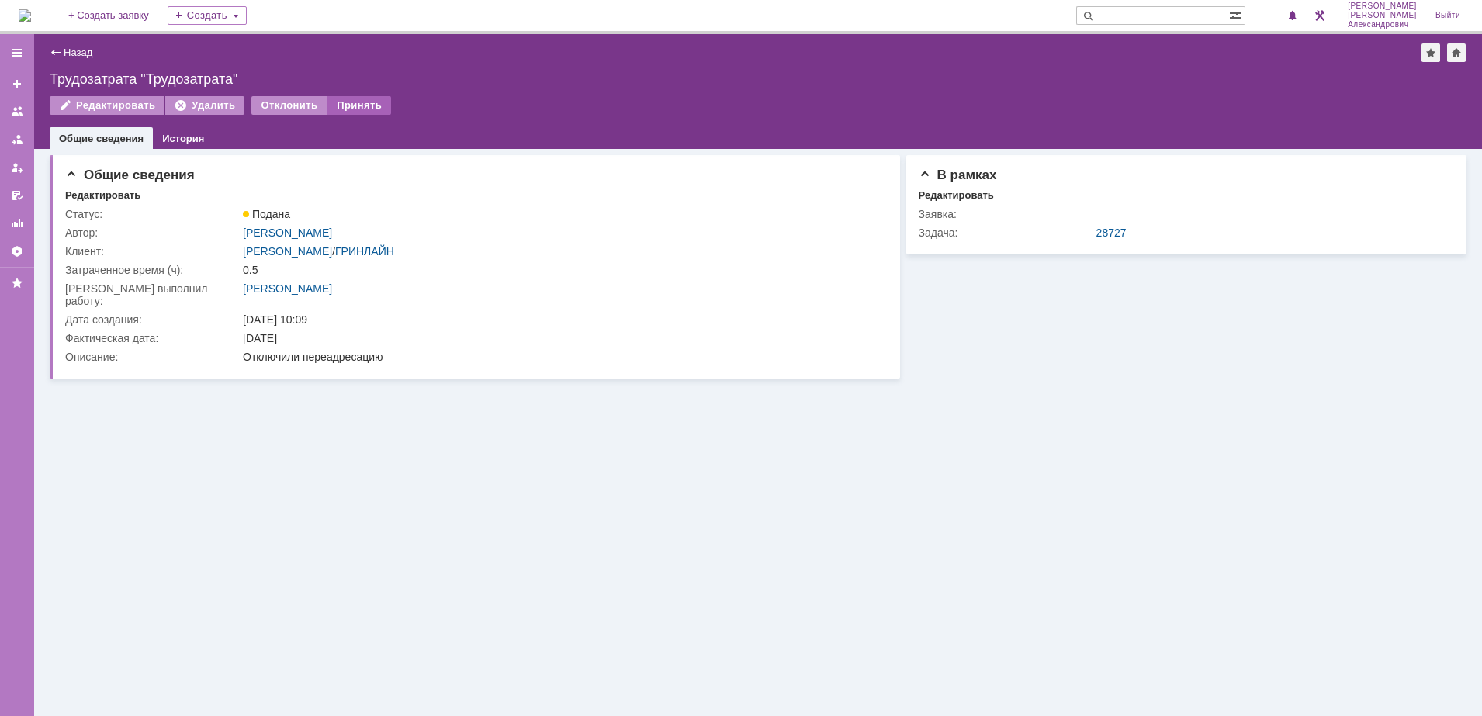
click at [357, 105] on div "Принять" at bounding box center [359, 105] width 64 height 19
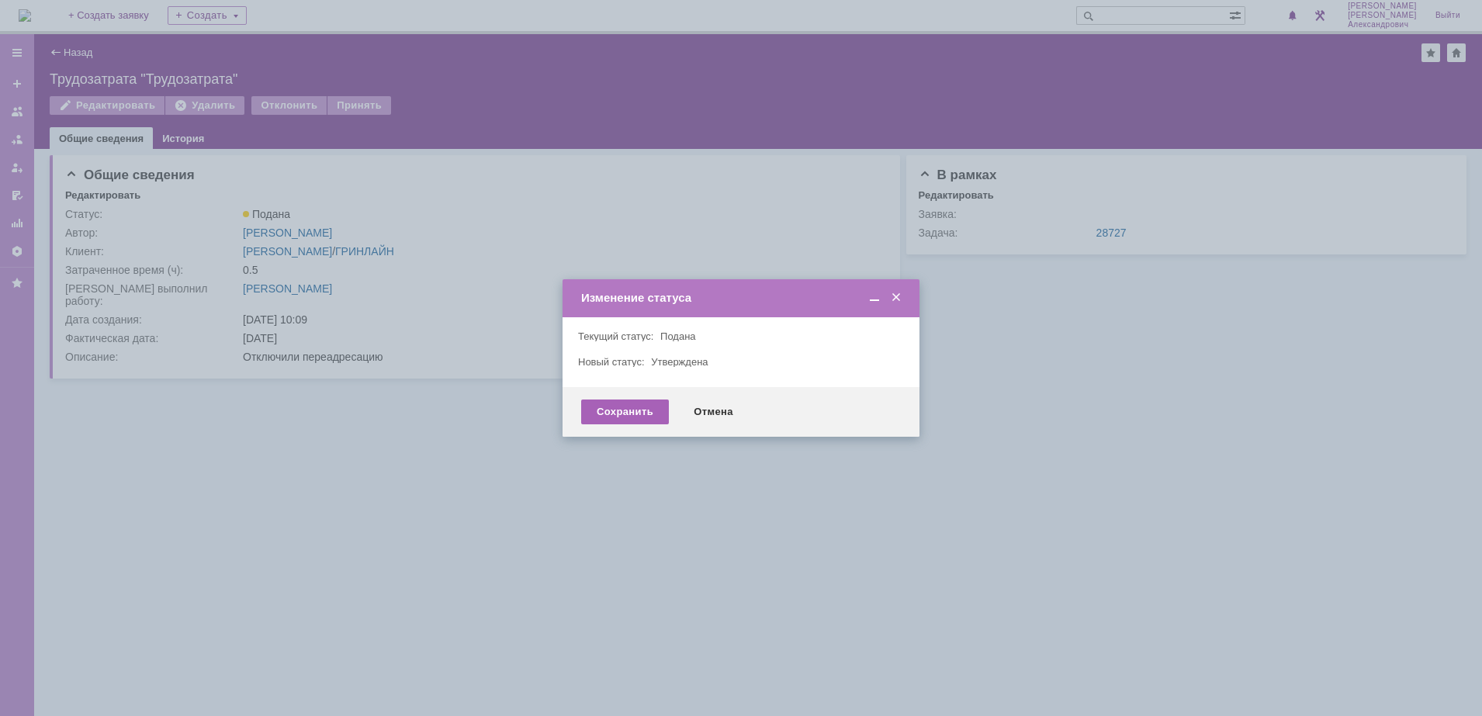
click at [634, 417] on div "Сохранить" at bounding box center [625, 412] width 88 height 25
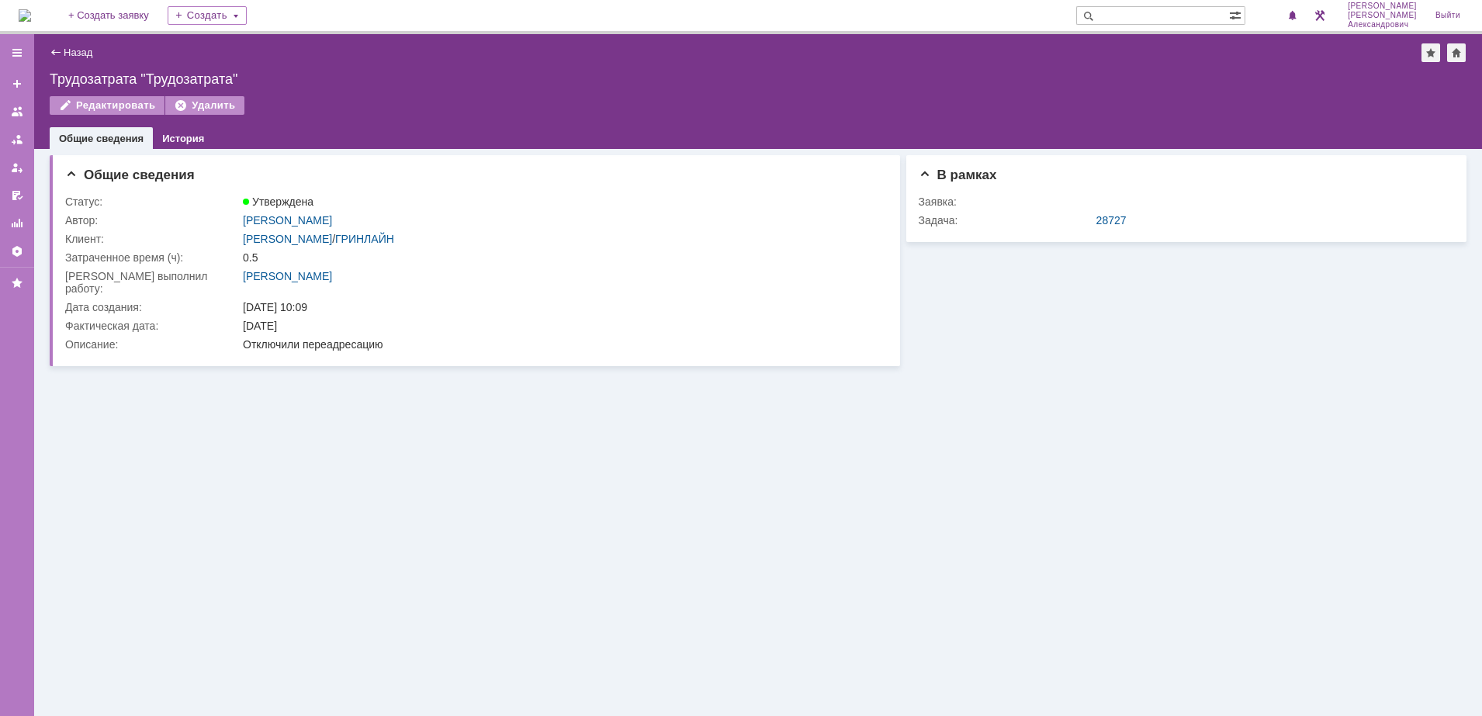
click at [80, 43] on div "Назад | Трудозатрата "Трудозатрата"" at bounding box center [758, 52] width 1417 height 19
click at [76, 55] on link "Назад" at bounding box center [78, 53] width 29 height 12
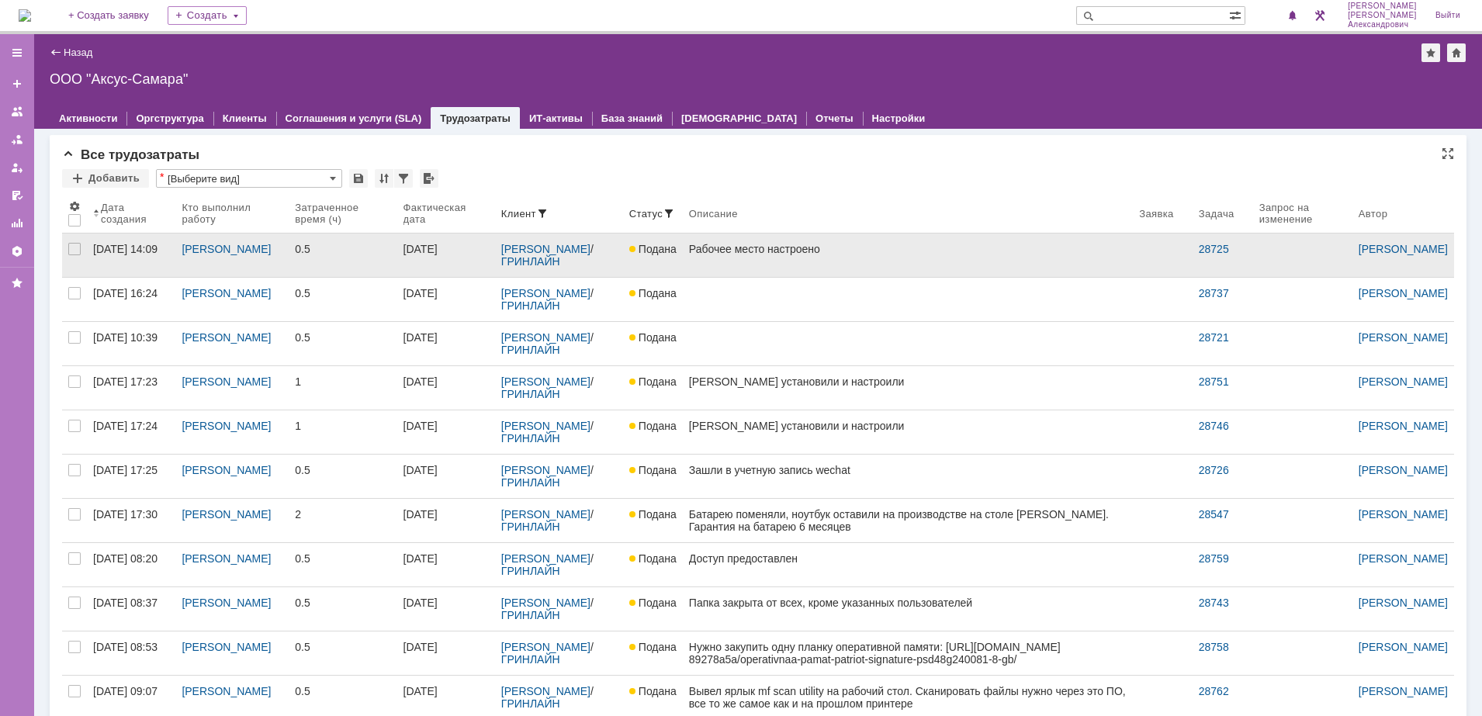
click at [807, 261] on link "Рабочее место настроено" at bounding box center [908, 255] width 450 height 43
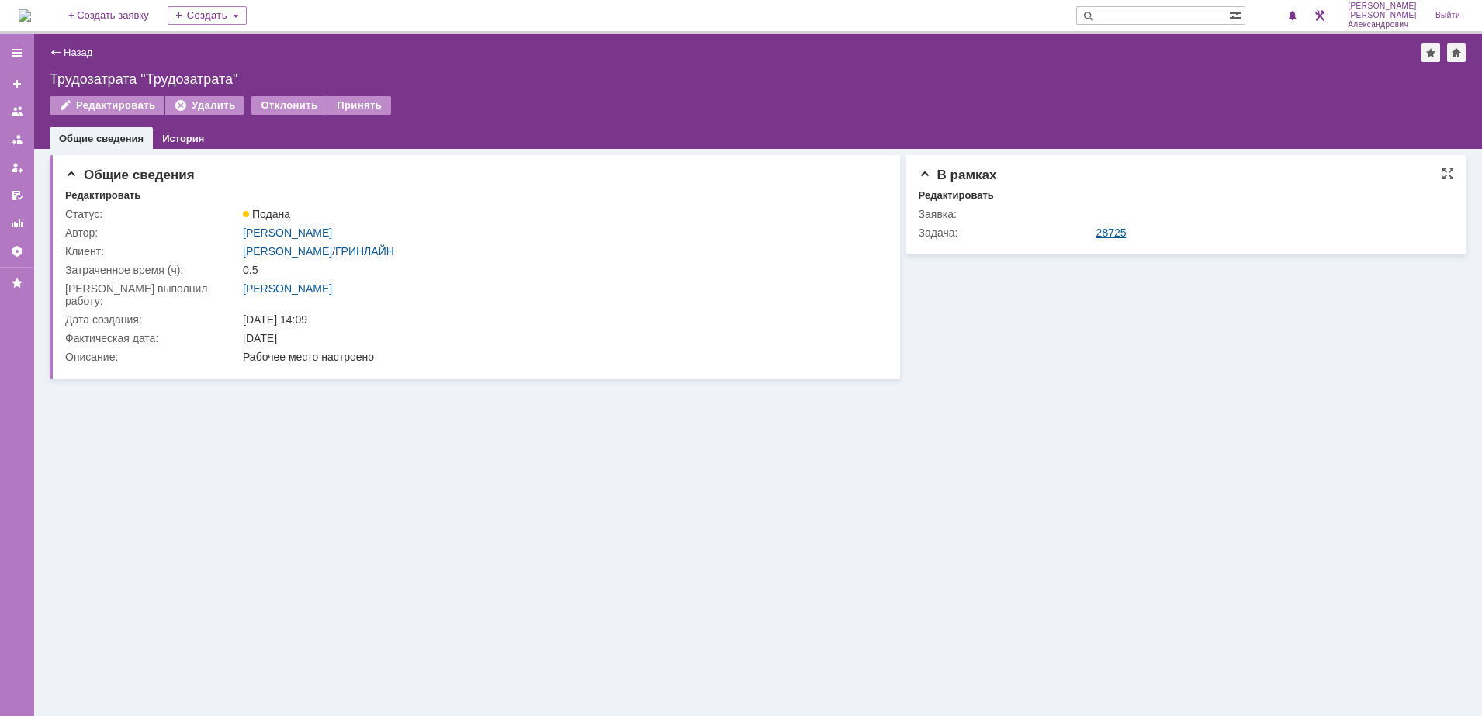
click at [1110, 228] on link "28725" at bounding box center [1111, 233] width 30 height 12
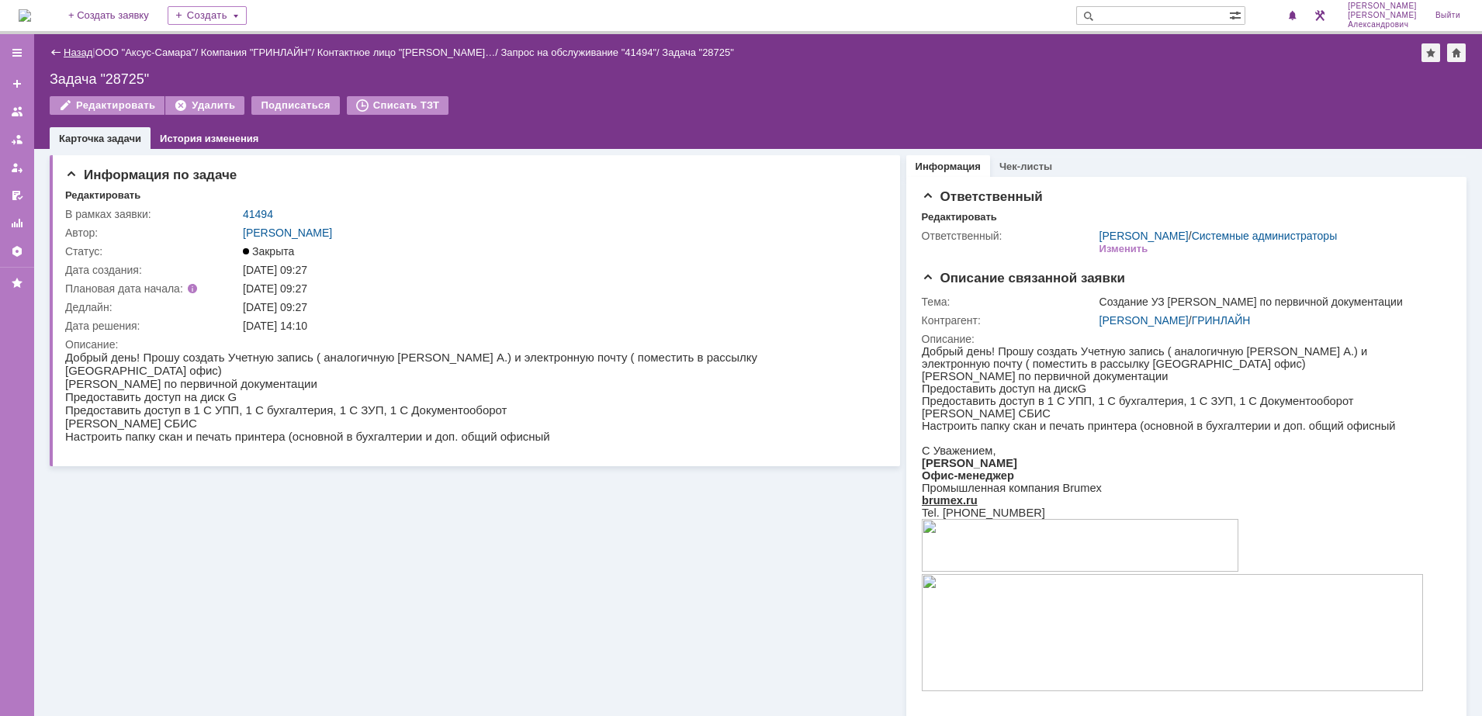
click at [79, 50] on link "Назад" at bounding box center [78, 53] width 29 height 12
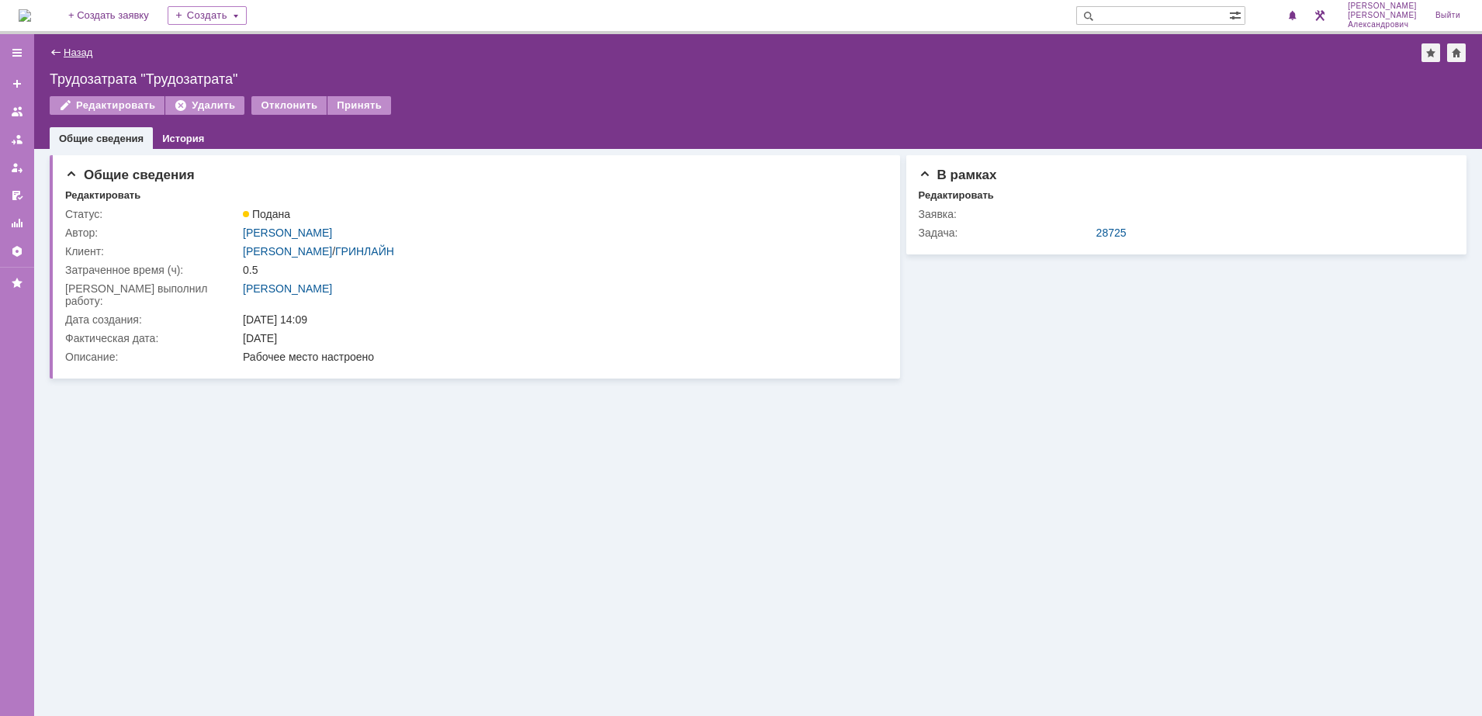
click at [68, 50] on link "Назад" at bounding box center [78, 53] width 29 height 12
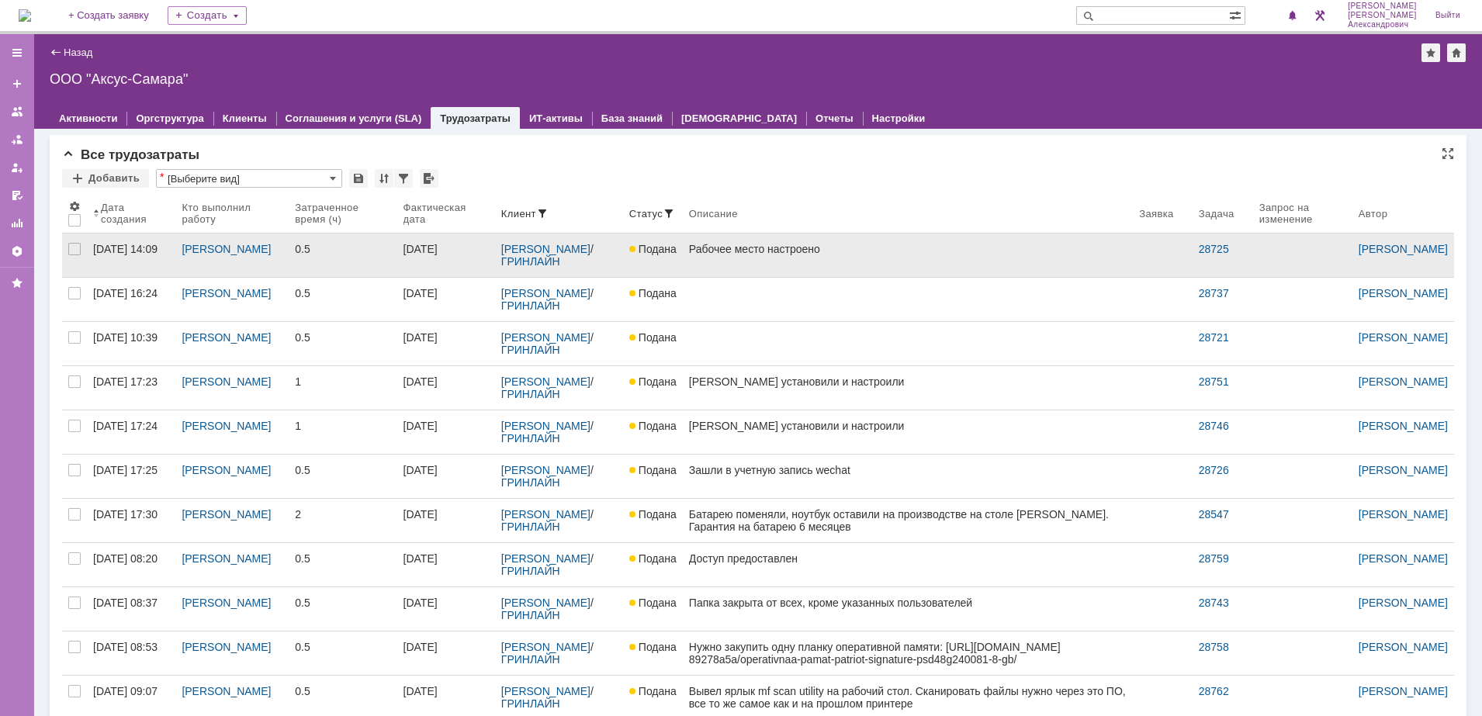
click at [822, 268] on link "Рабочее место настроено" at bounding box center [908, 255] width 450 height 43
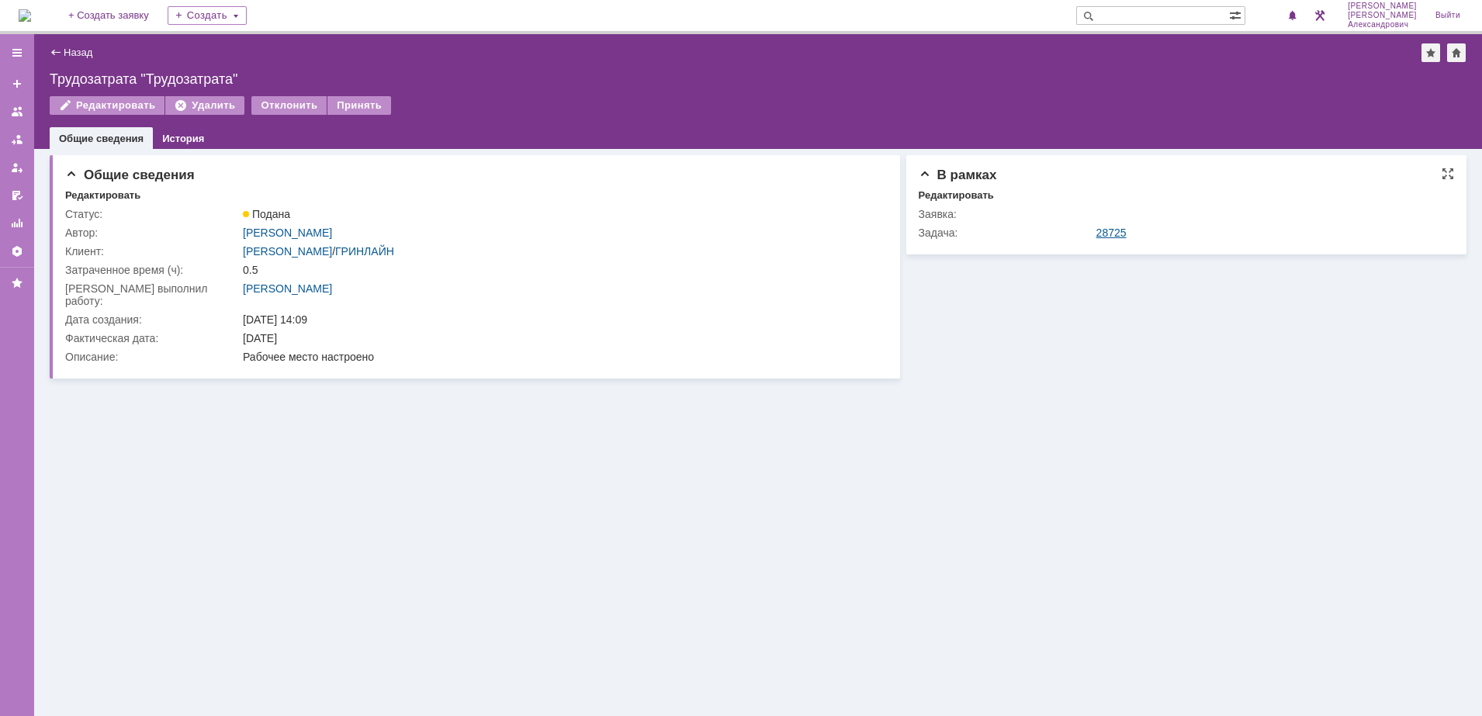
click at [1103, 230] on link "28725" at bounding box center [1111, 233] width 30 height 12
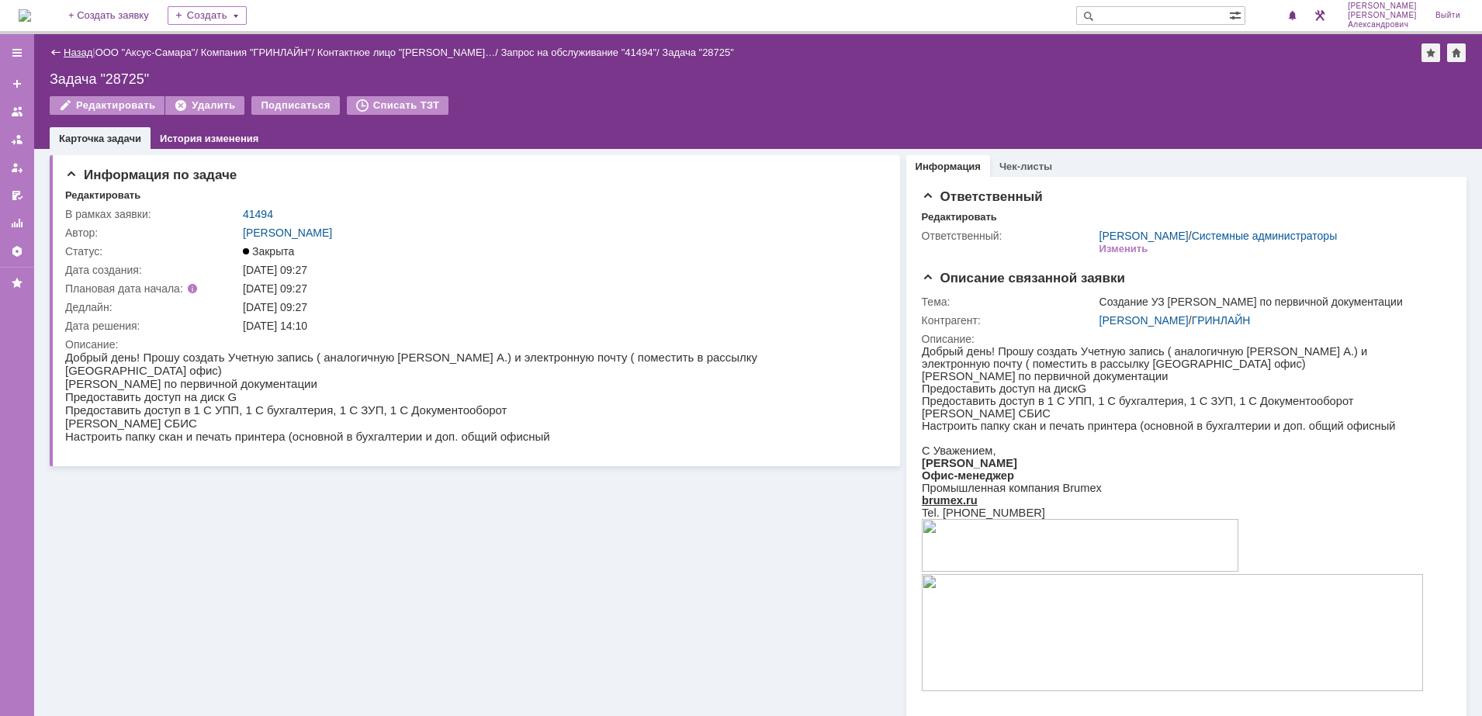
click at [80, 57] on link "Назад" at bounding box center [78, 53] width 29 height 12
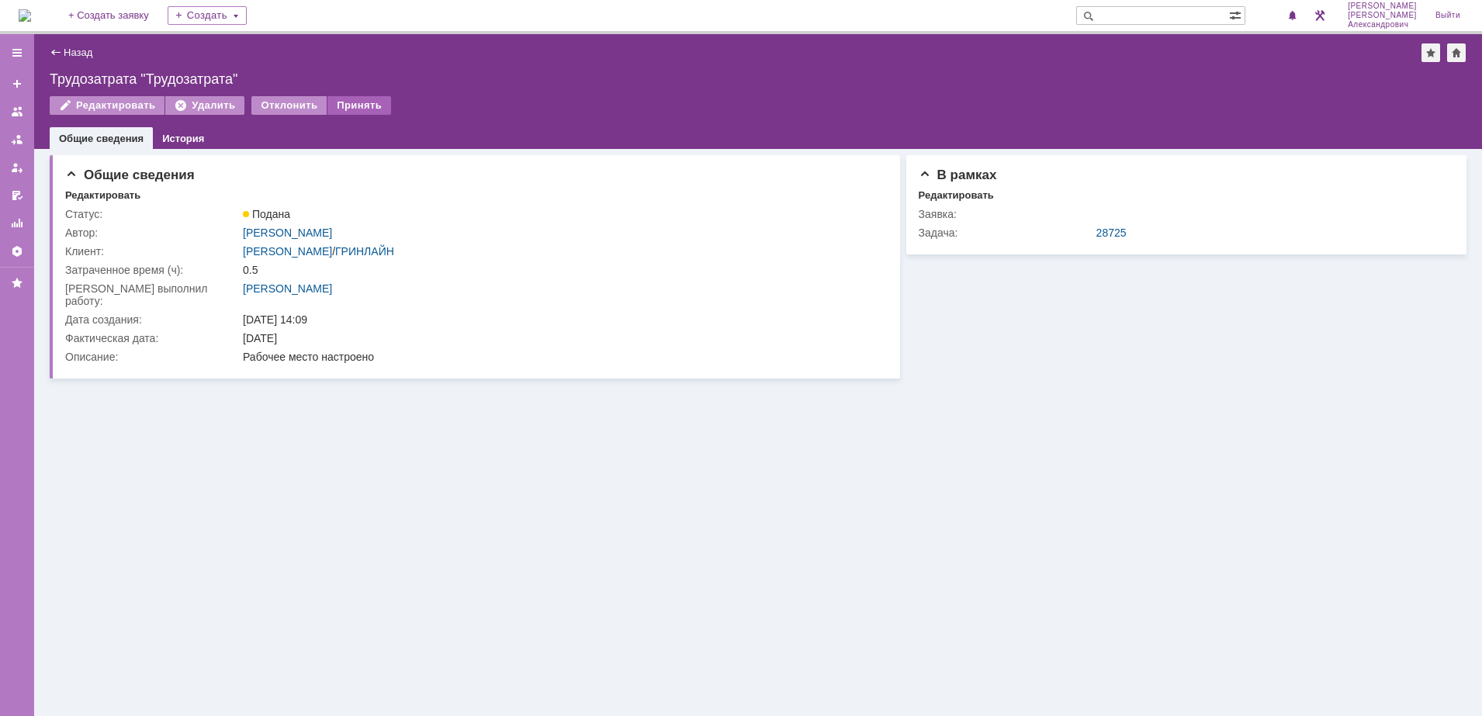
click at [358, 109] on div "Принять" at bounding box center [359, 105] width 64 height 19
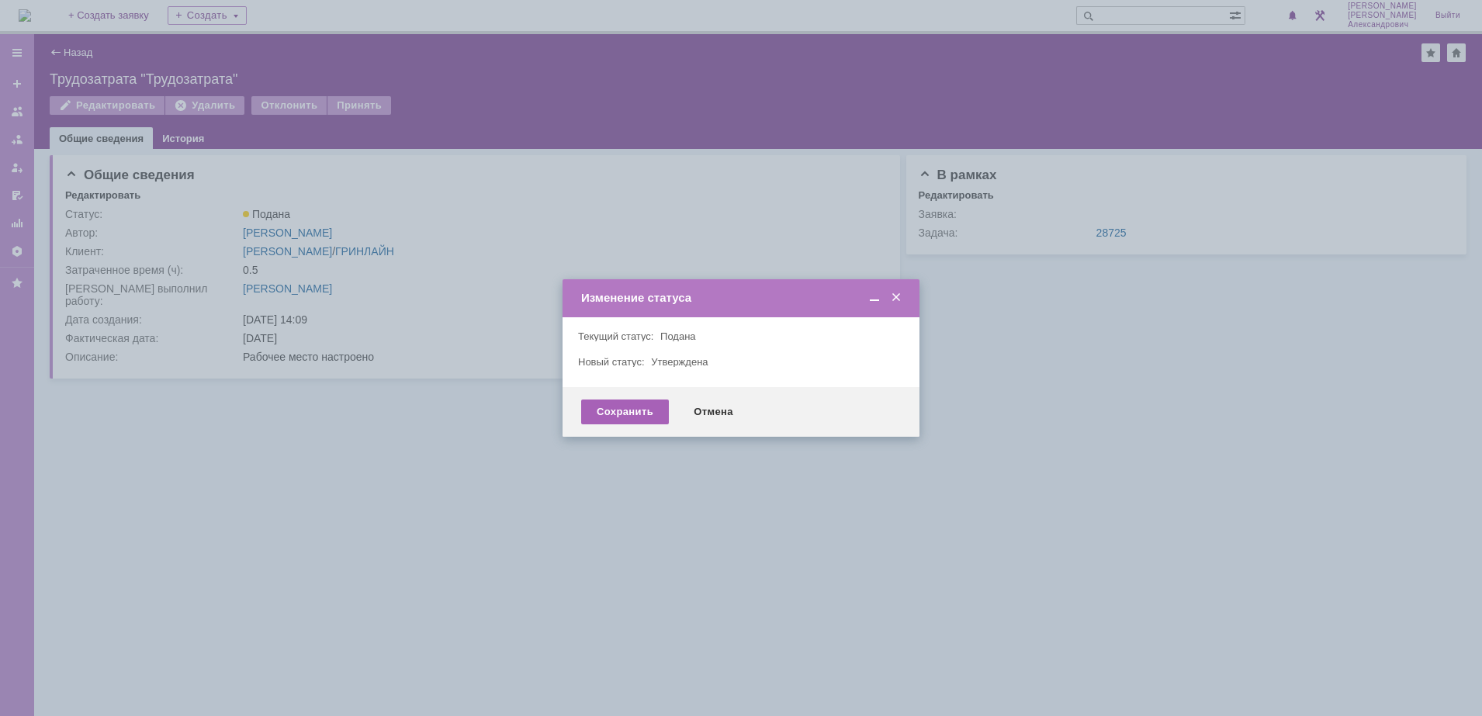
click at [588, 407] on div "Сохранить" at bounding box center [625, 412] width 88 height 25
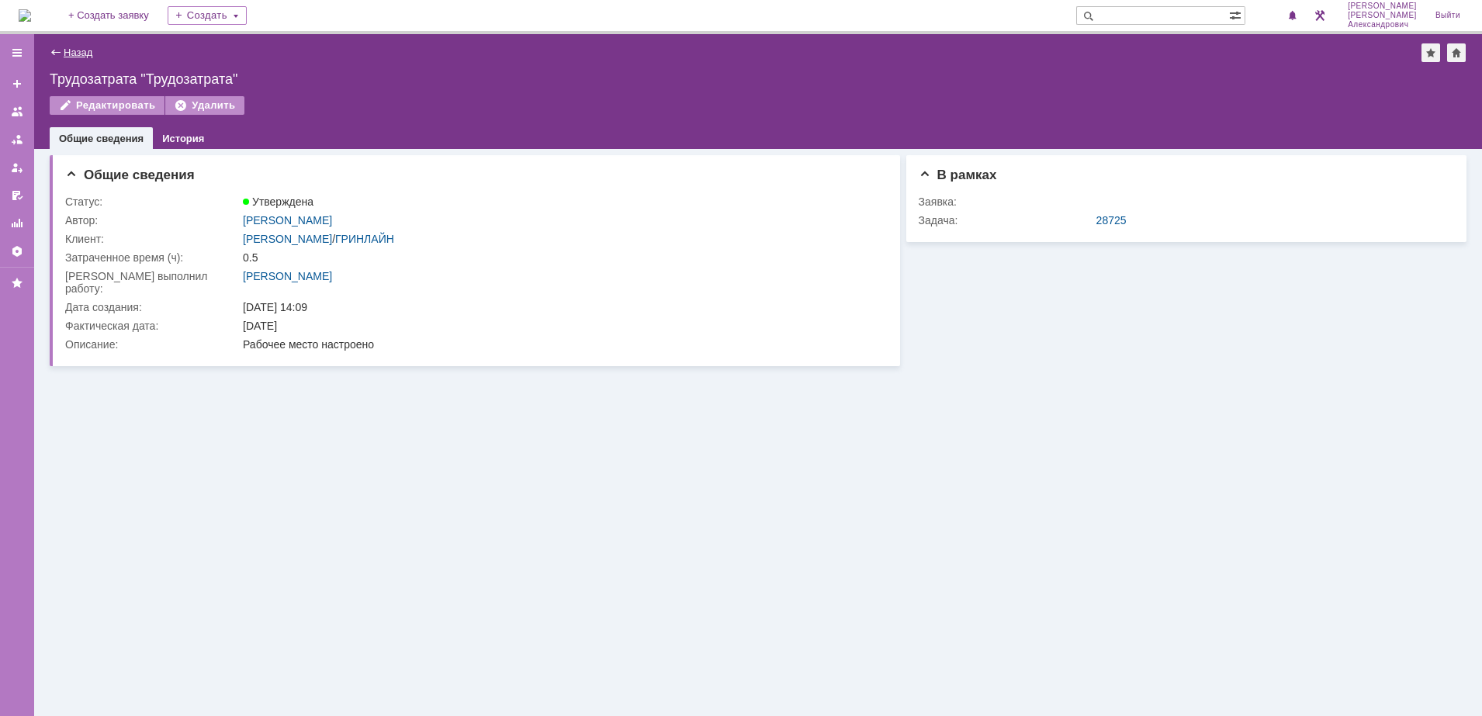
click at [64, 54] on link "Назад" at bounding box center [78, 53] width 29 height 12
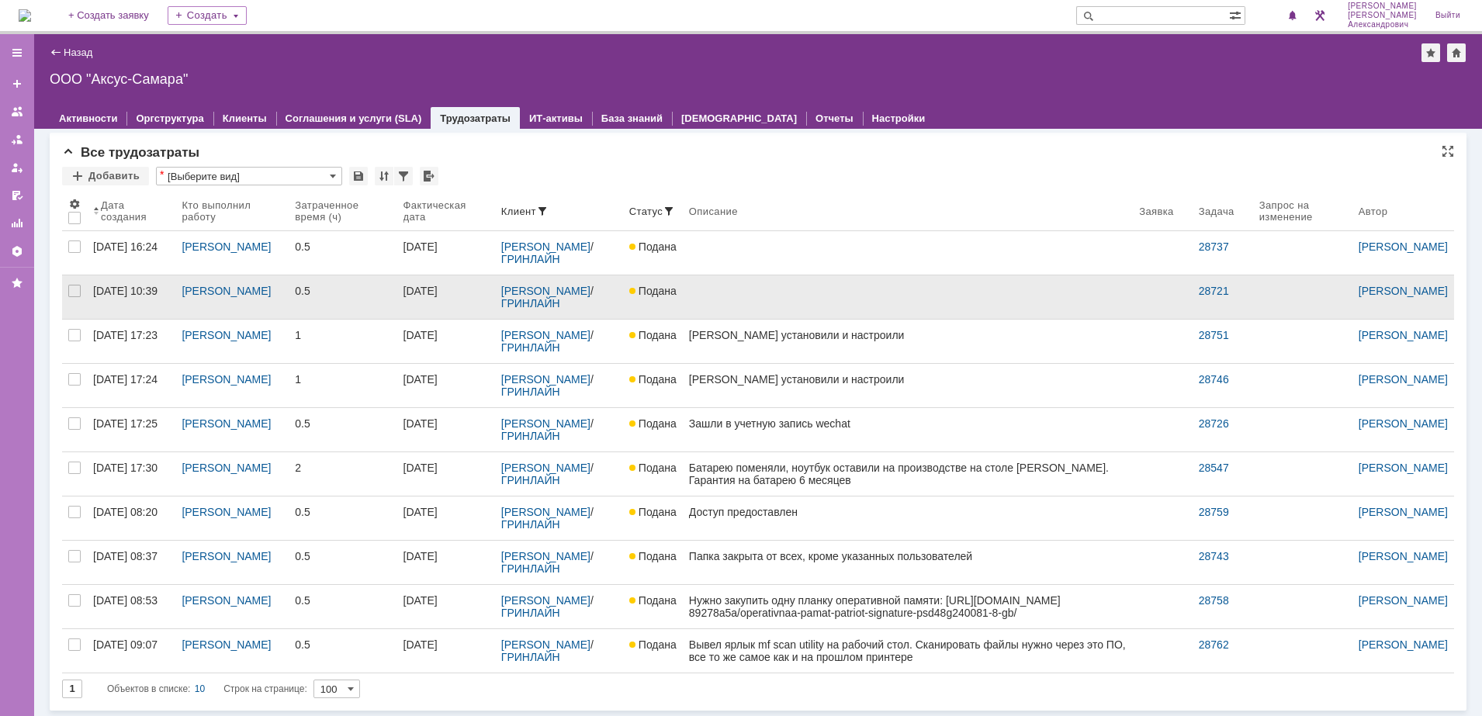
scroll to position [3, 0]
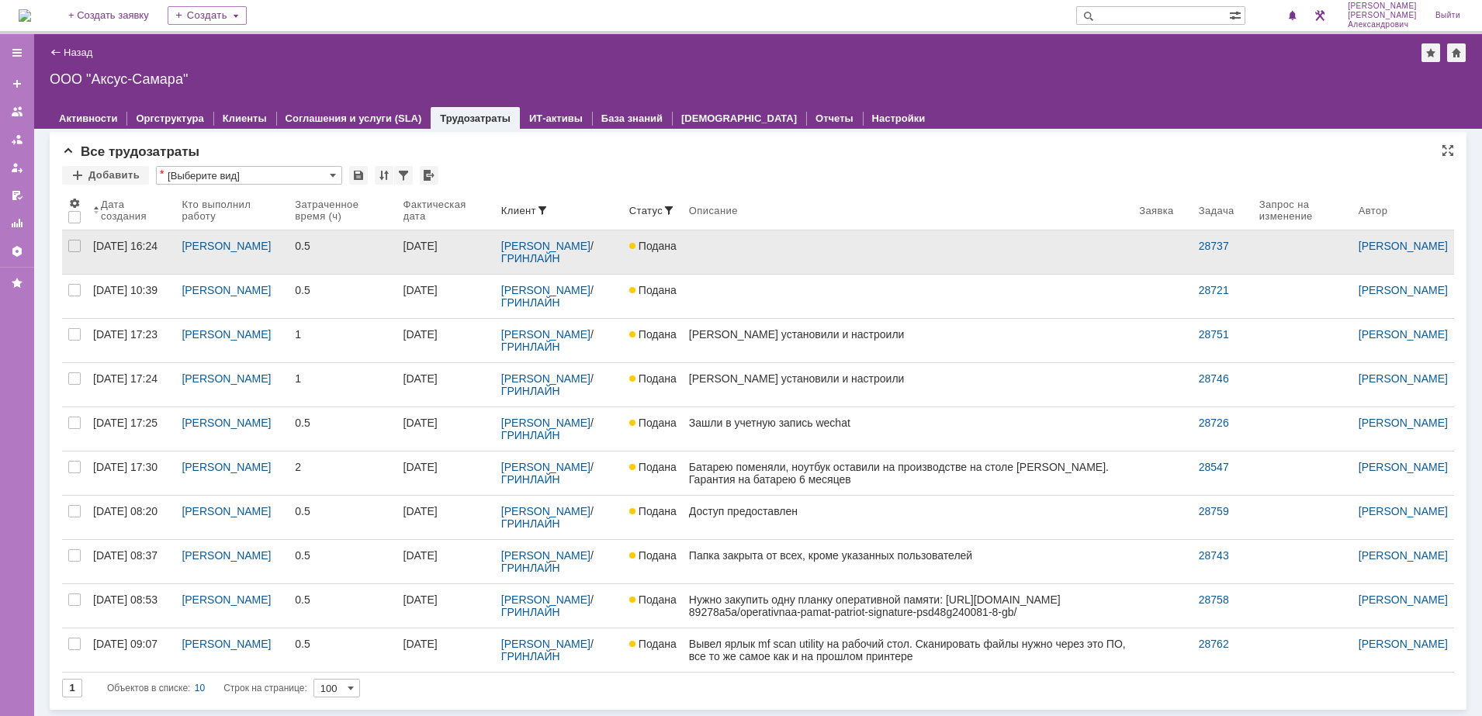
click at [780, 254] on link at bounding box center [908, 251] width 450 height 43
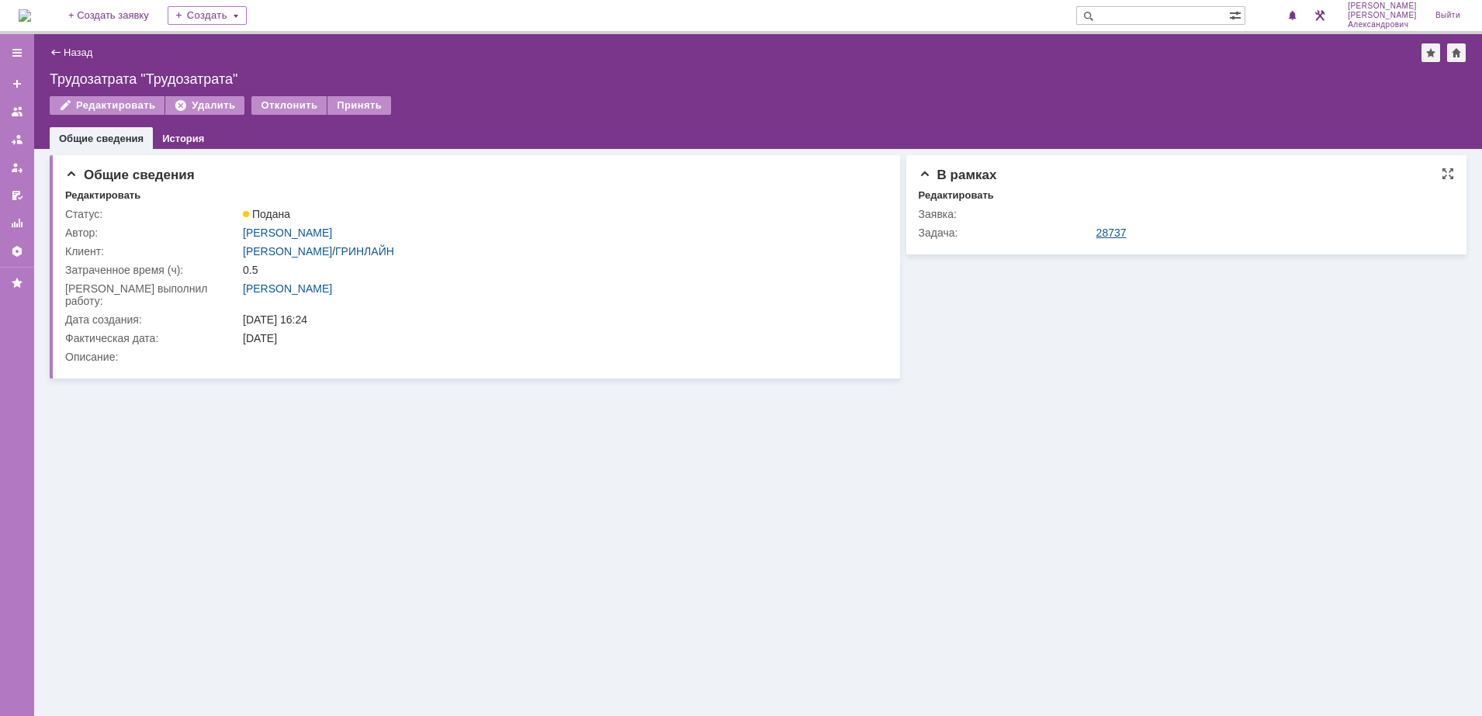
click at [1102, 234] on link "28737" at bounding box center [1111, 233] width 30 height 12
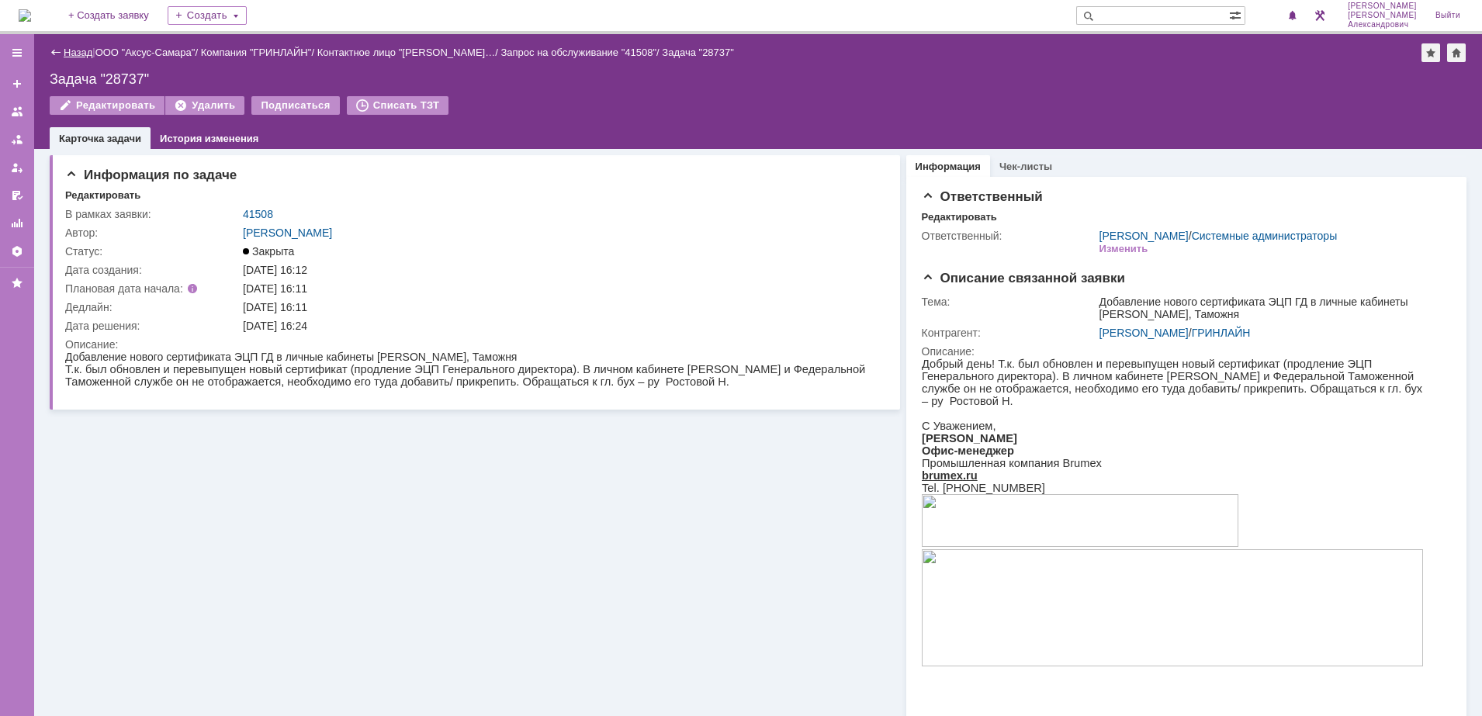
click at [81, 55] on link "Назад" at bounding box center [78, 53] width 29 height 12
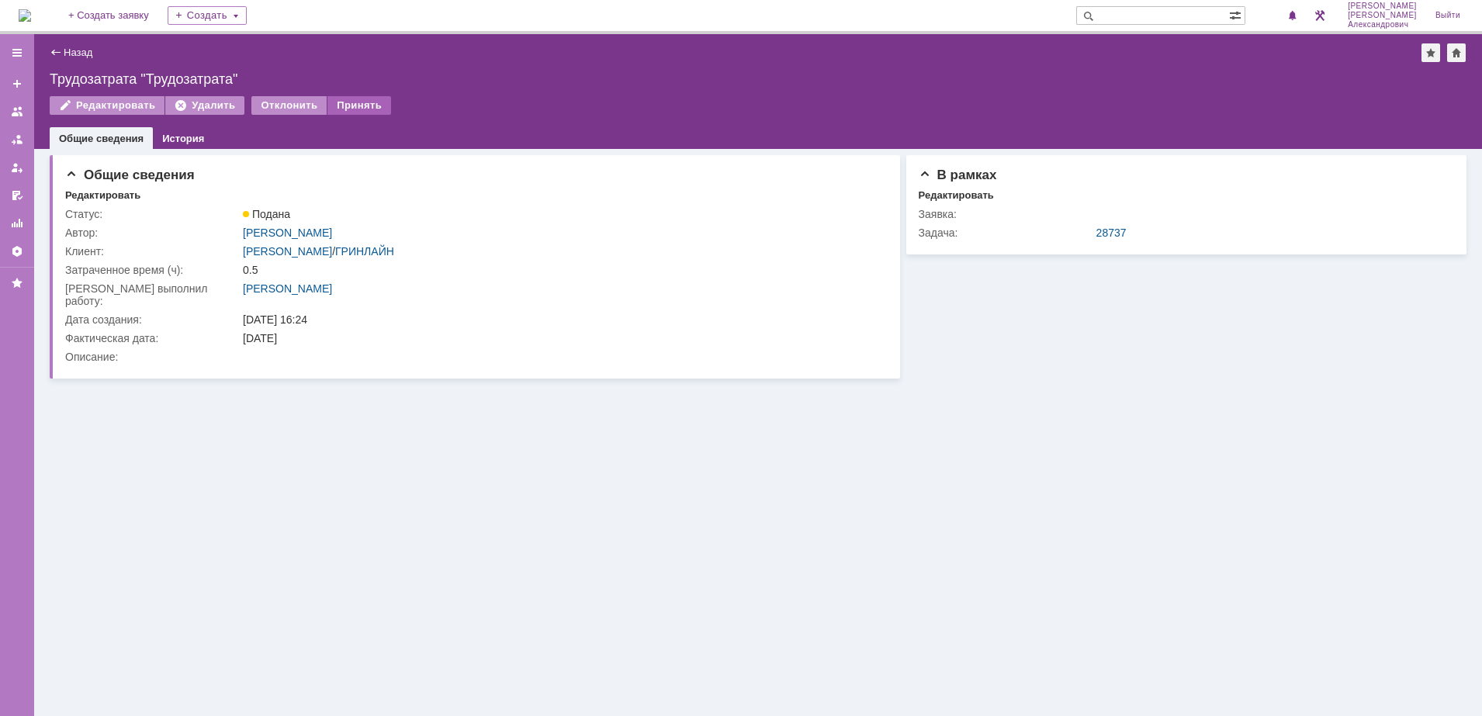
click at [361, 105] on div "Принять" at bounding box center [359, 105] width 64 height 19
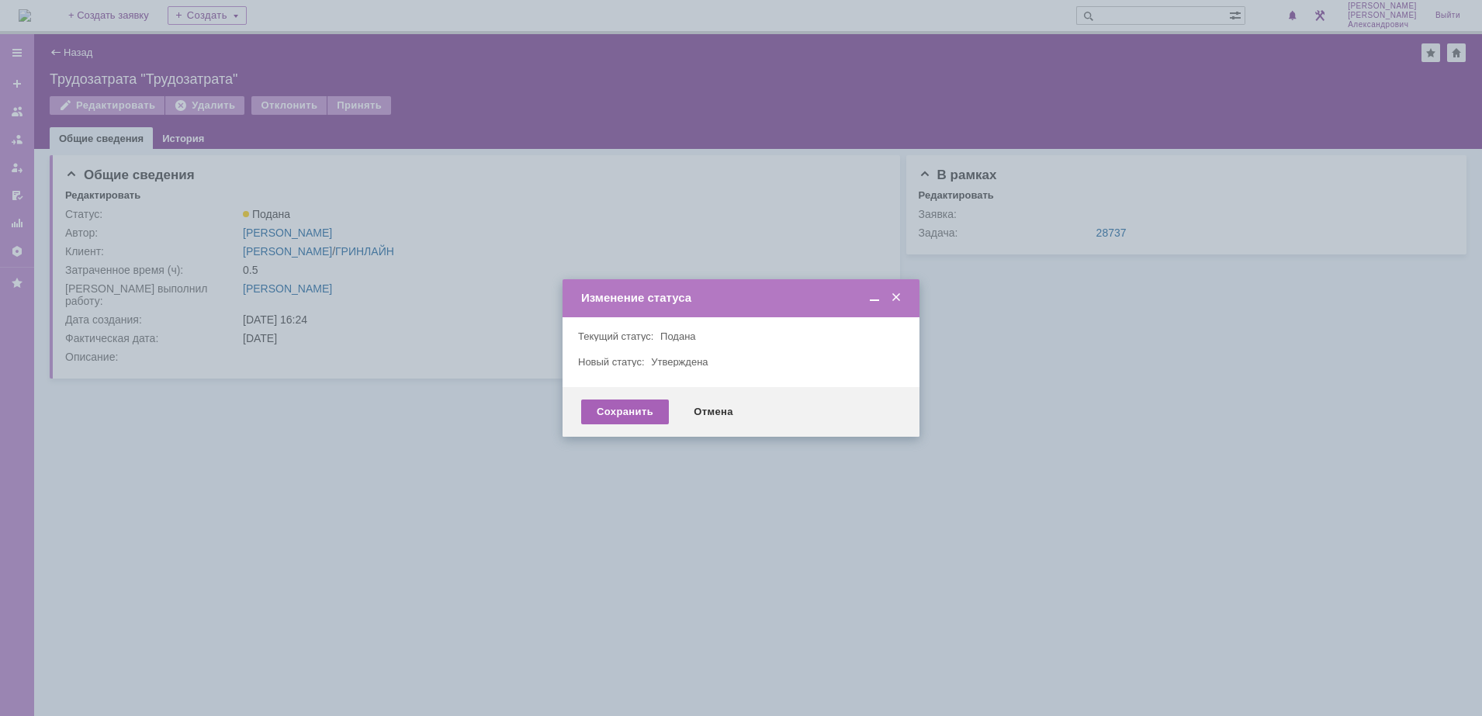
click at [621, 410] on div "Сохранить" at bounding box center [625, 412] width 88 height 25
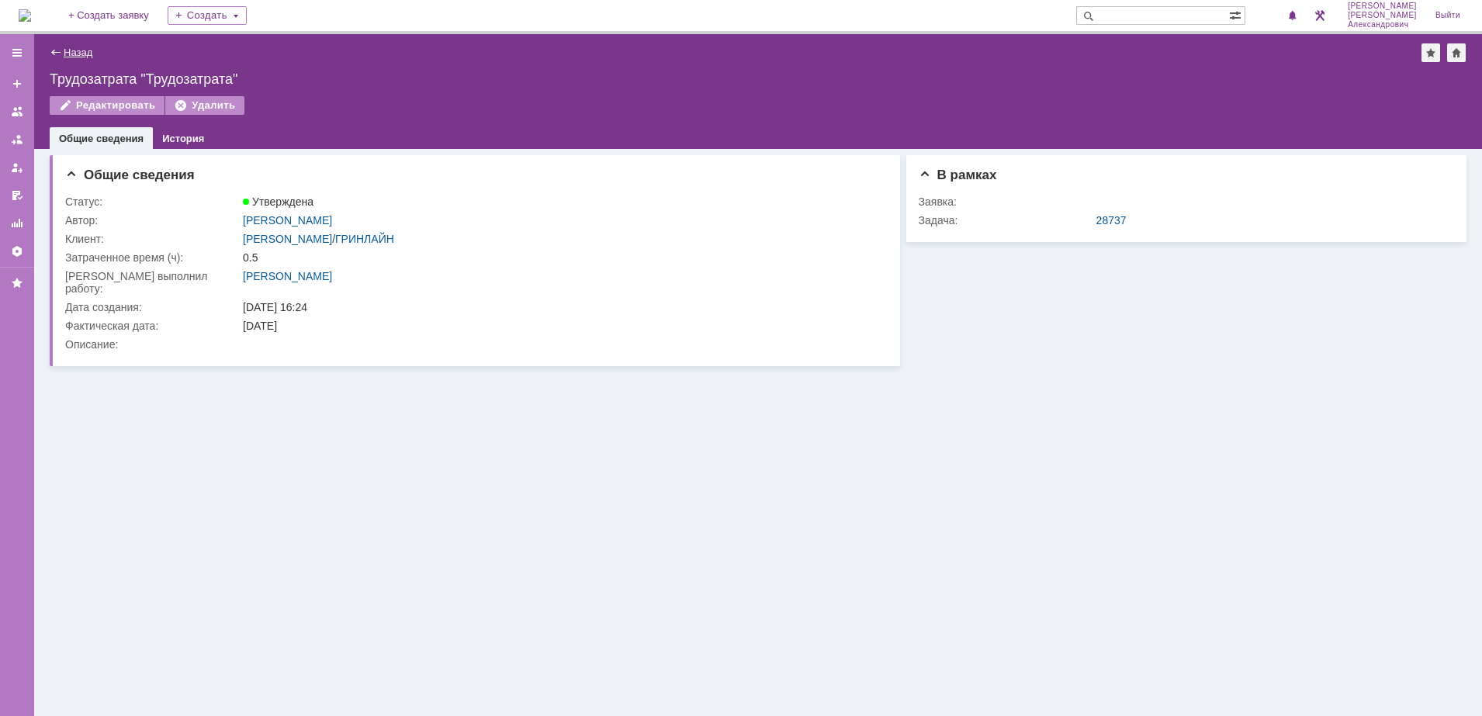
click at [71, 48] on link "Назад" at bounding box center [78, 53] width 29 height 12
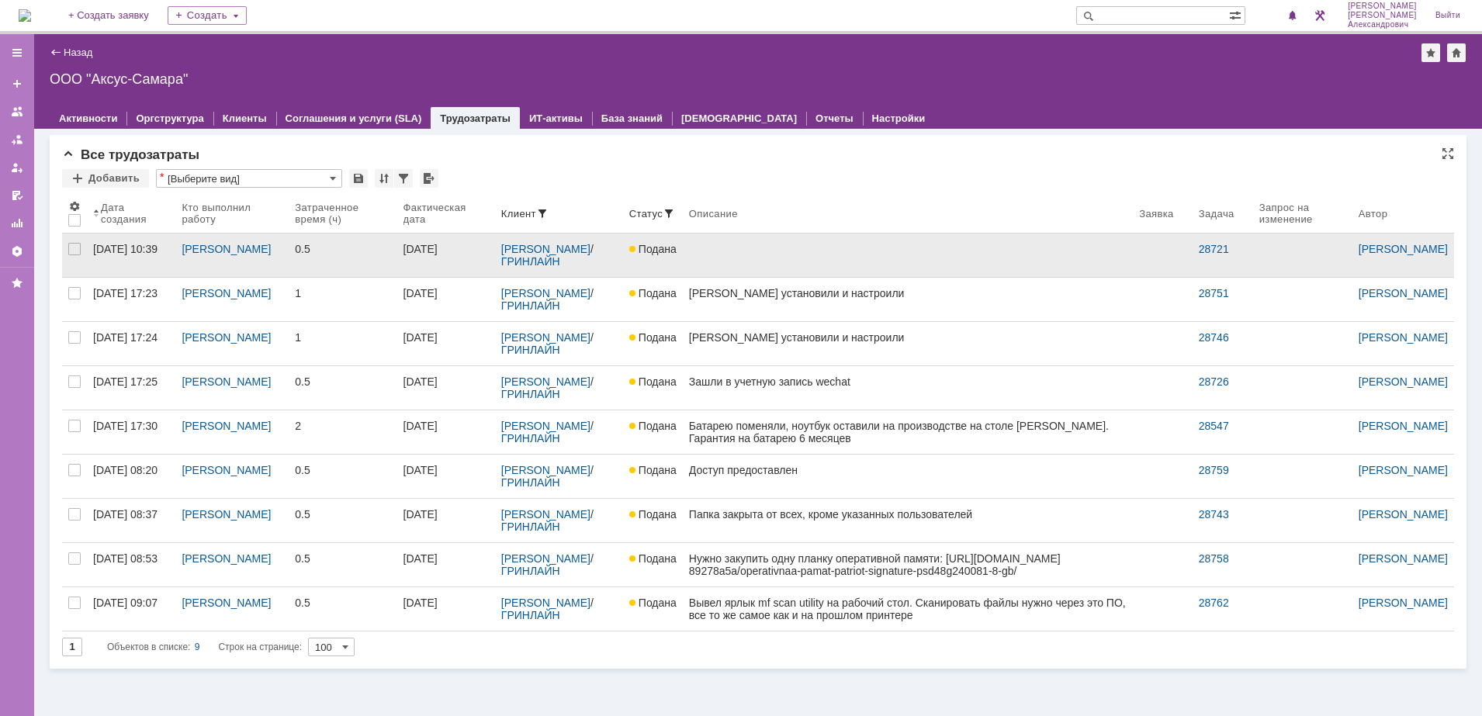
click at [878, 251] on link at bounding box center [908, 255] width 450 height 43
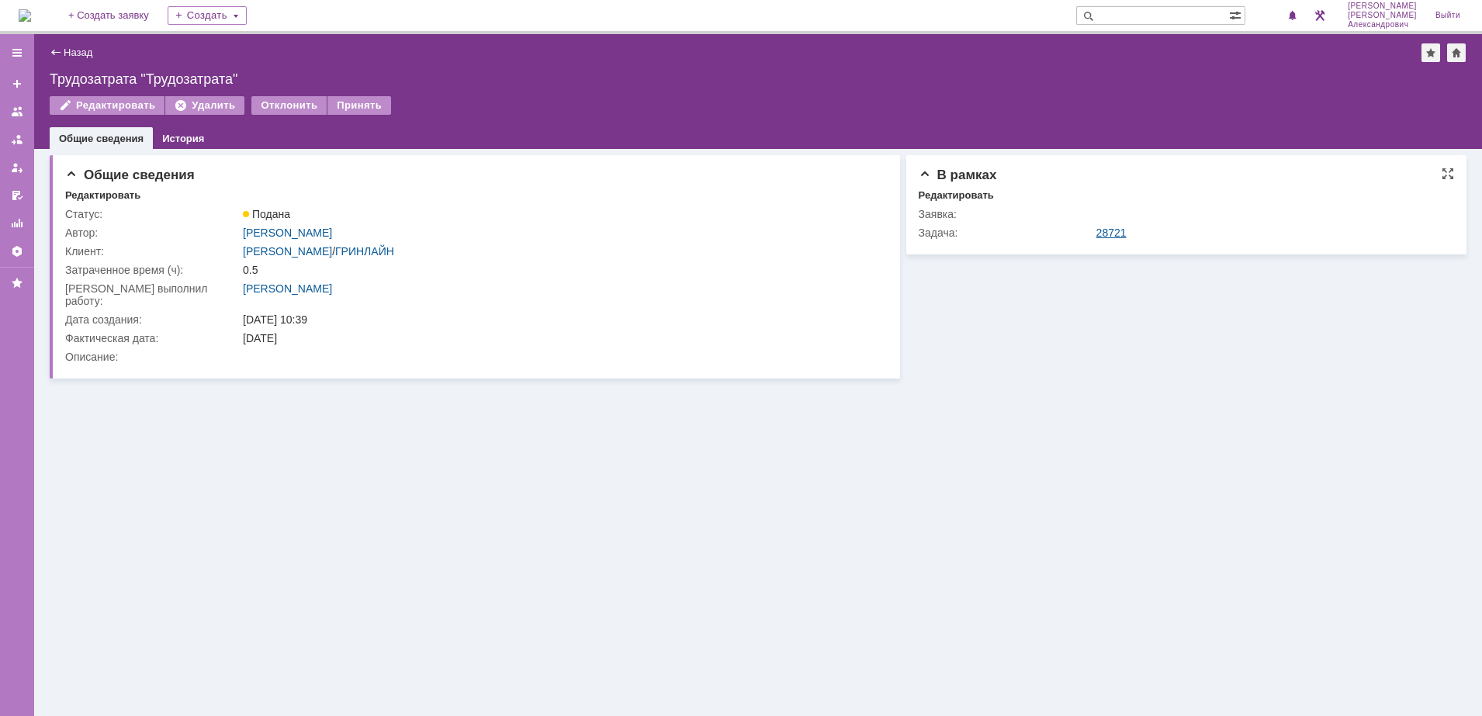
click at [1109, 237] on link "28721" at bounding box center [1111, 233] width 30 height 12
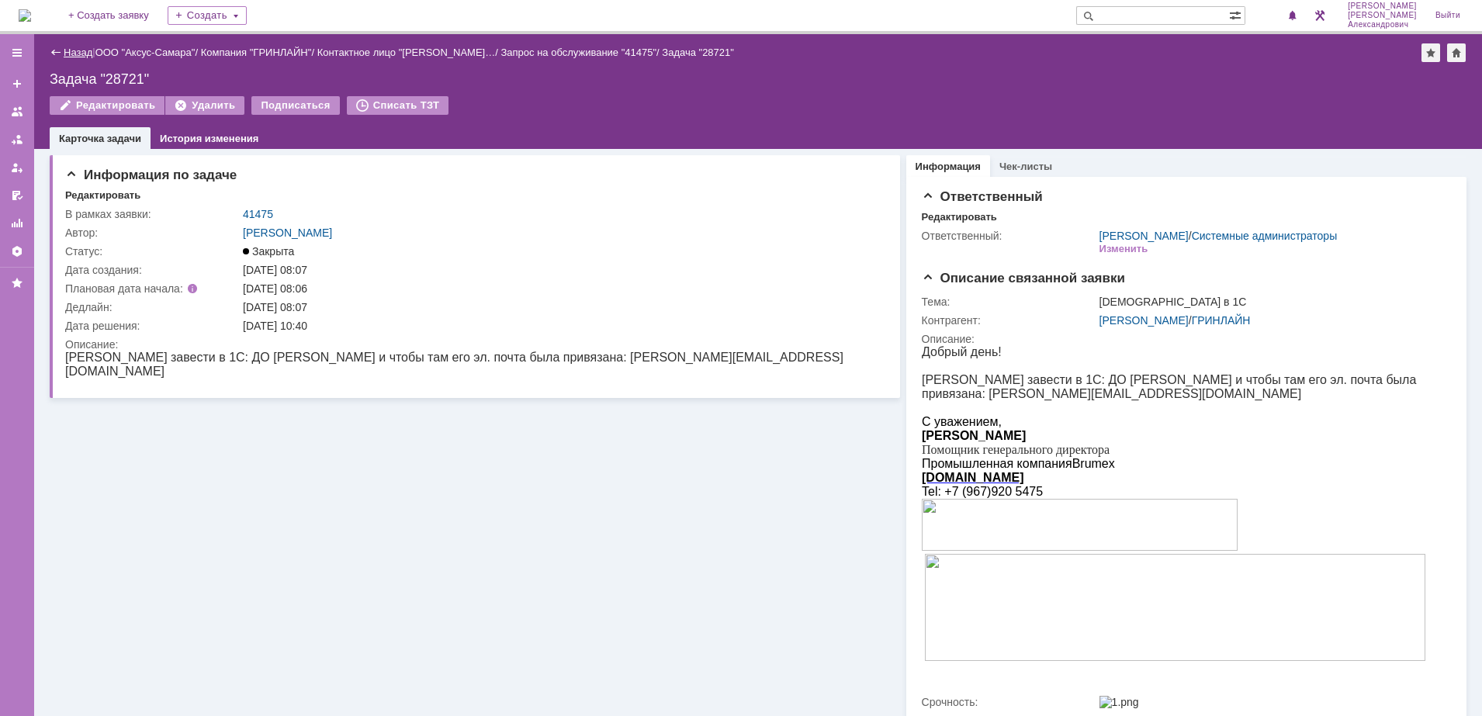
click at [79, 54] on link "Назад" at bounding box center [78, 53] width 29 height 12
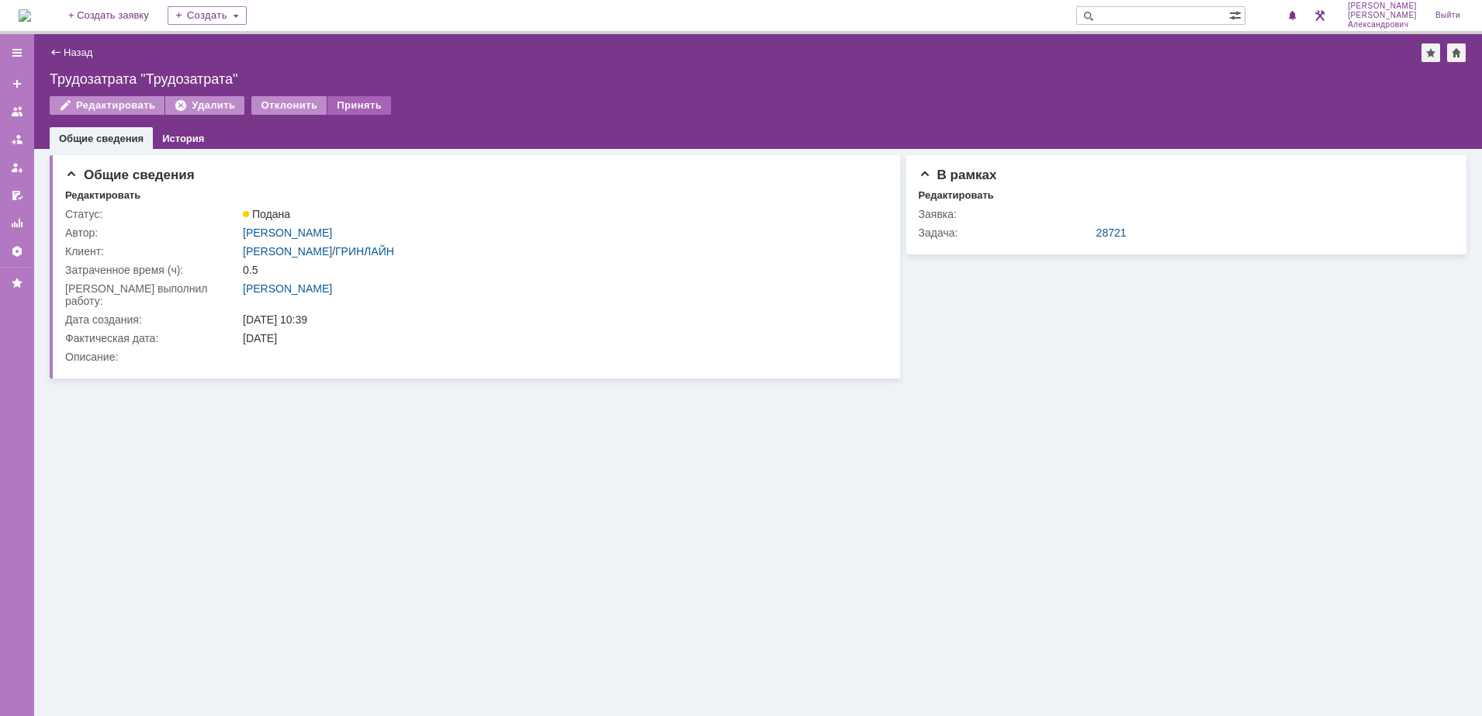
click at [357, 108] on div "Принять" at bounding box center [359, 105] width 64 height 19
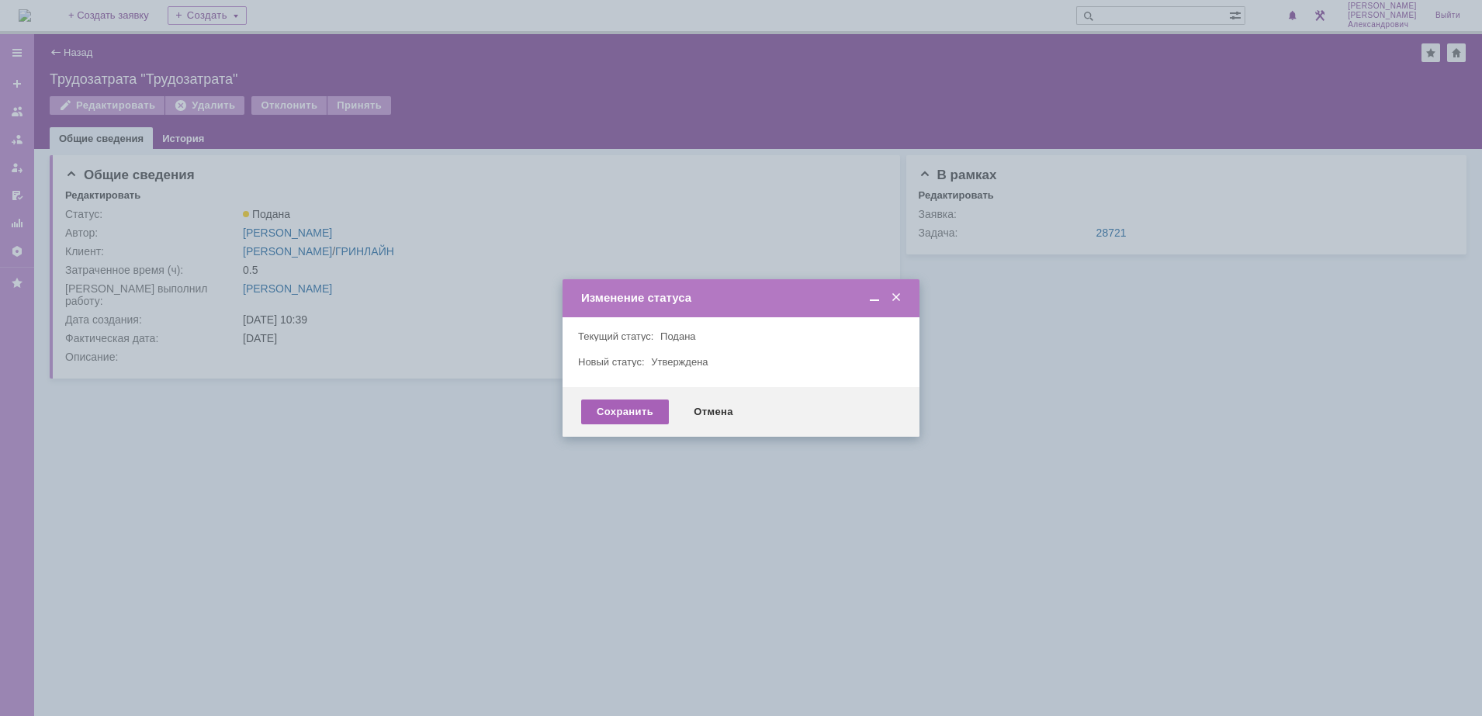
click at [619, 413] on div "Сохранить" at bounding box center [625, 412] width 88 height 25
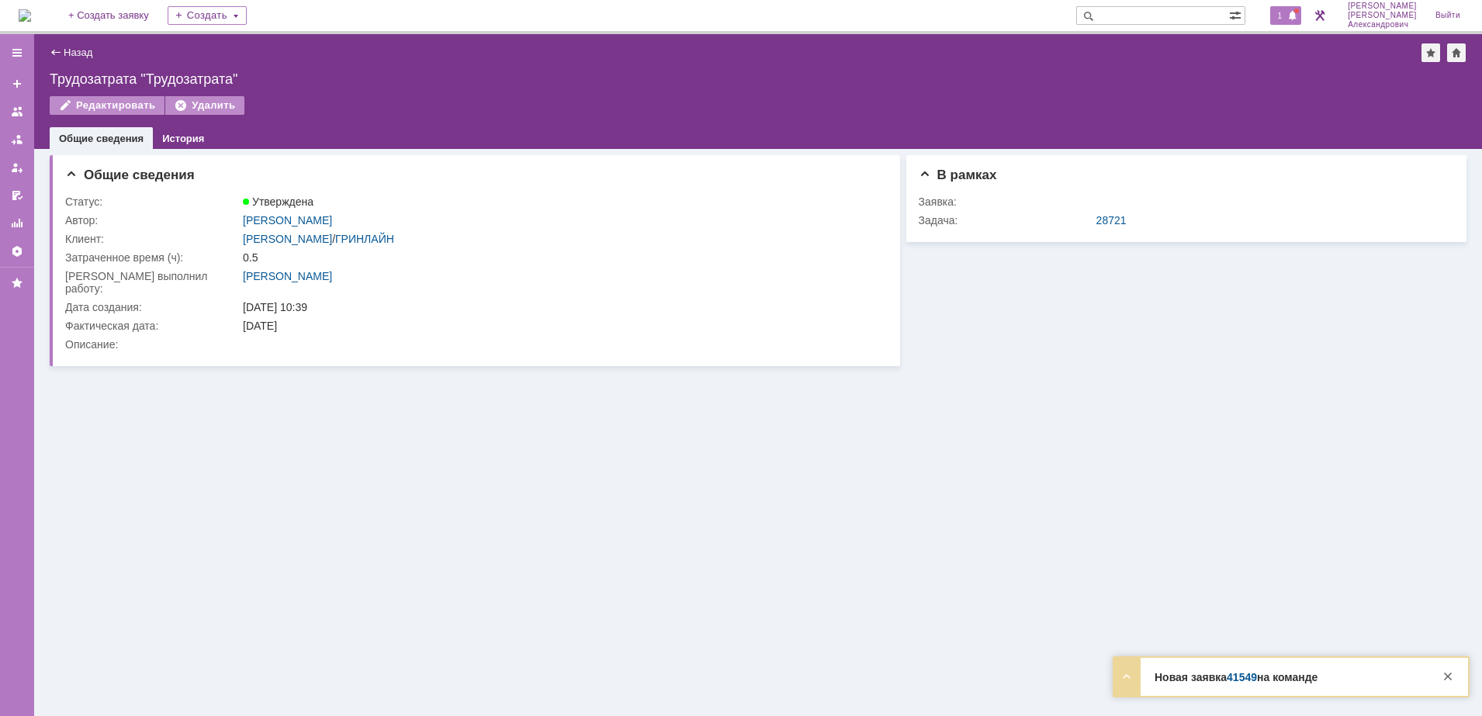
click at [1280, 15] on span "1" at bounding box center [1280, 15] width 14 height 11
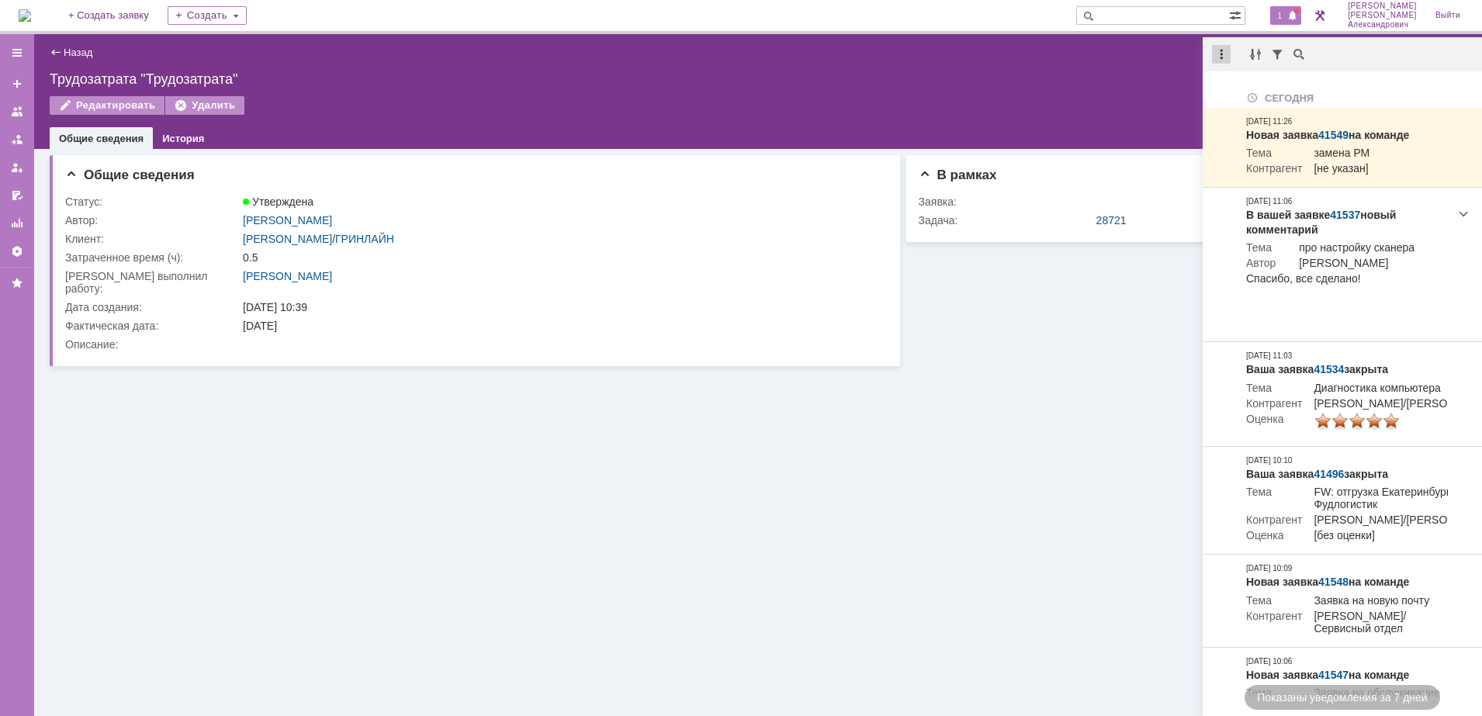
click at [1225, 54] on div at bounding box center [1221, 54] width 19 height 19
click at [1243, 85] on div "Отметить уведомления прочитанными" at bounding box center [1328, 93] width 227 height 23
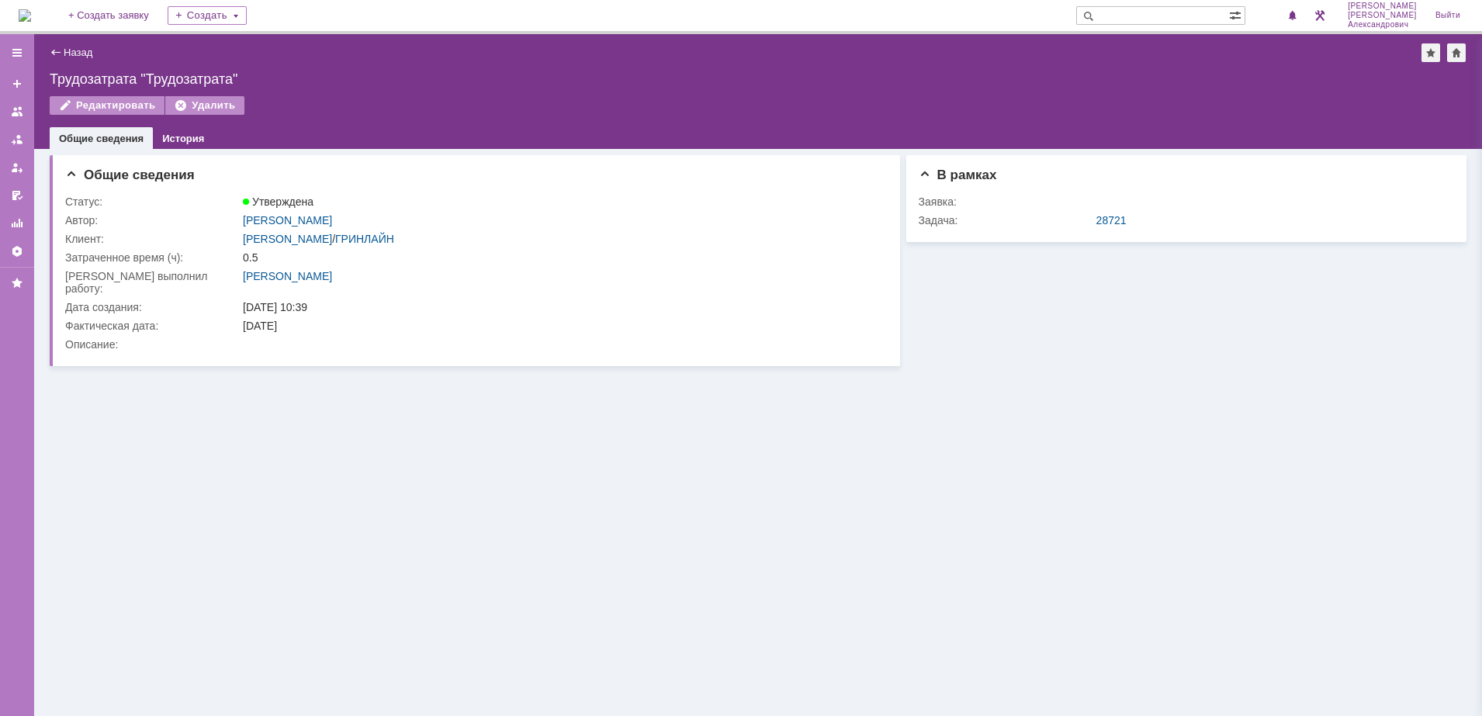
click at [1130, 70] on div "Назад | Трудозатрата "Трудозатрата" Трудозатрата "Трудозатрата" Редактировать У…" at bounding box center [758, 91] width 1448 height 115
click at [59, 51] on div "Назад" at bounding box center [71, 53] width 43 height 12
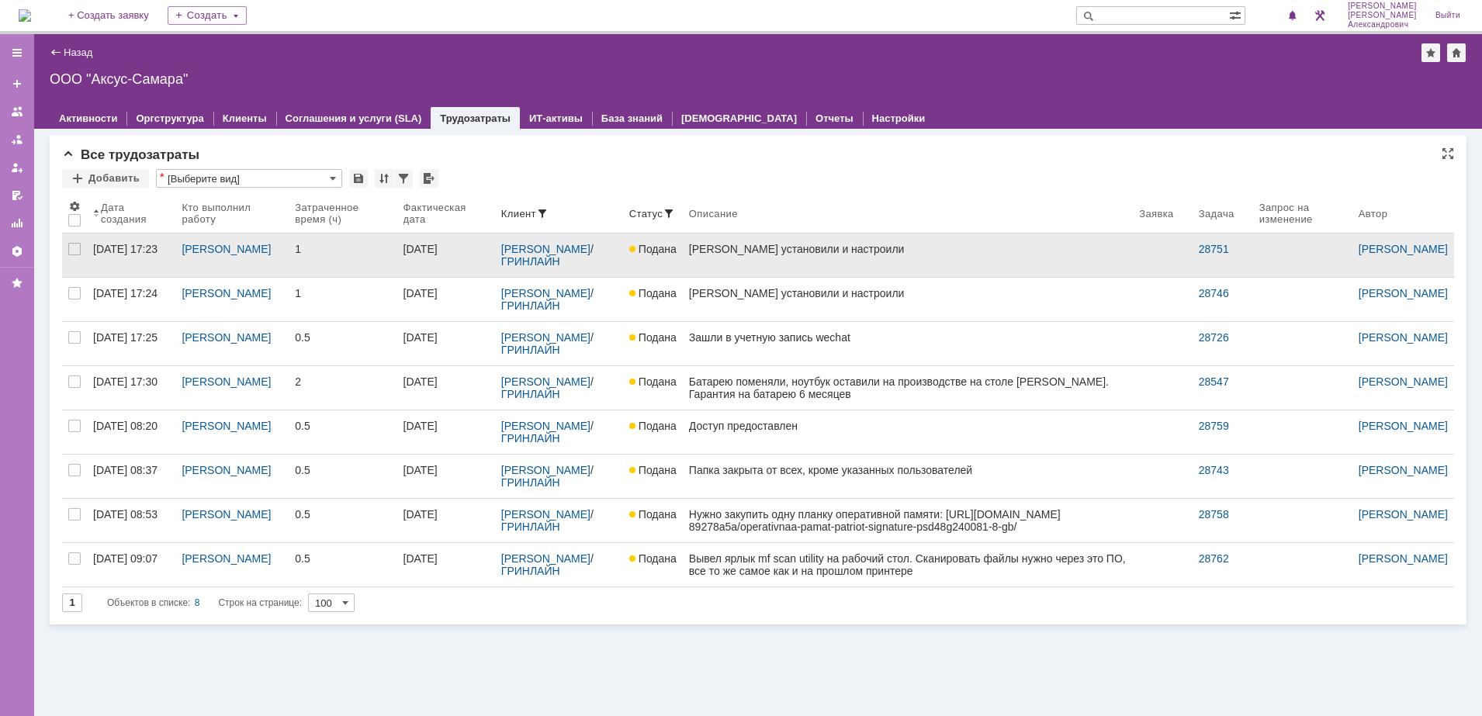
click at [949, 266] on link "[PERSON_NAME] установили и настроили" at bounding box center [908, 255] width 450 height 43
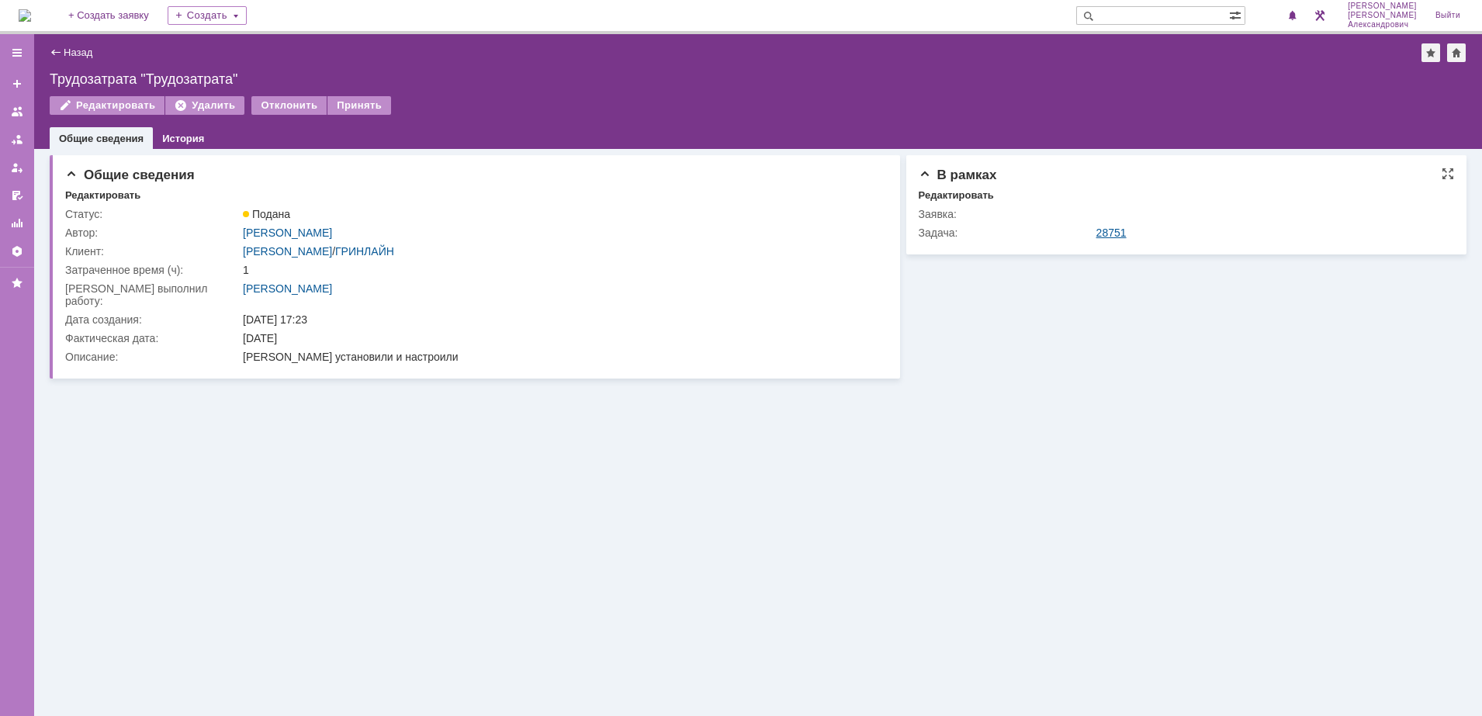
click at [1110, 230] on link "28751" at bounding box center [1111, 233] width 30 height 12
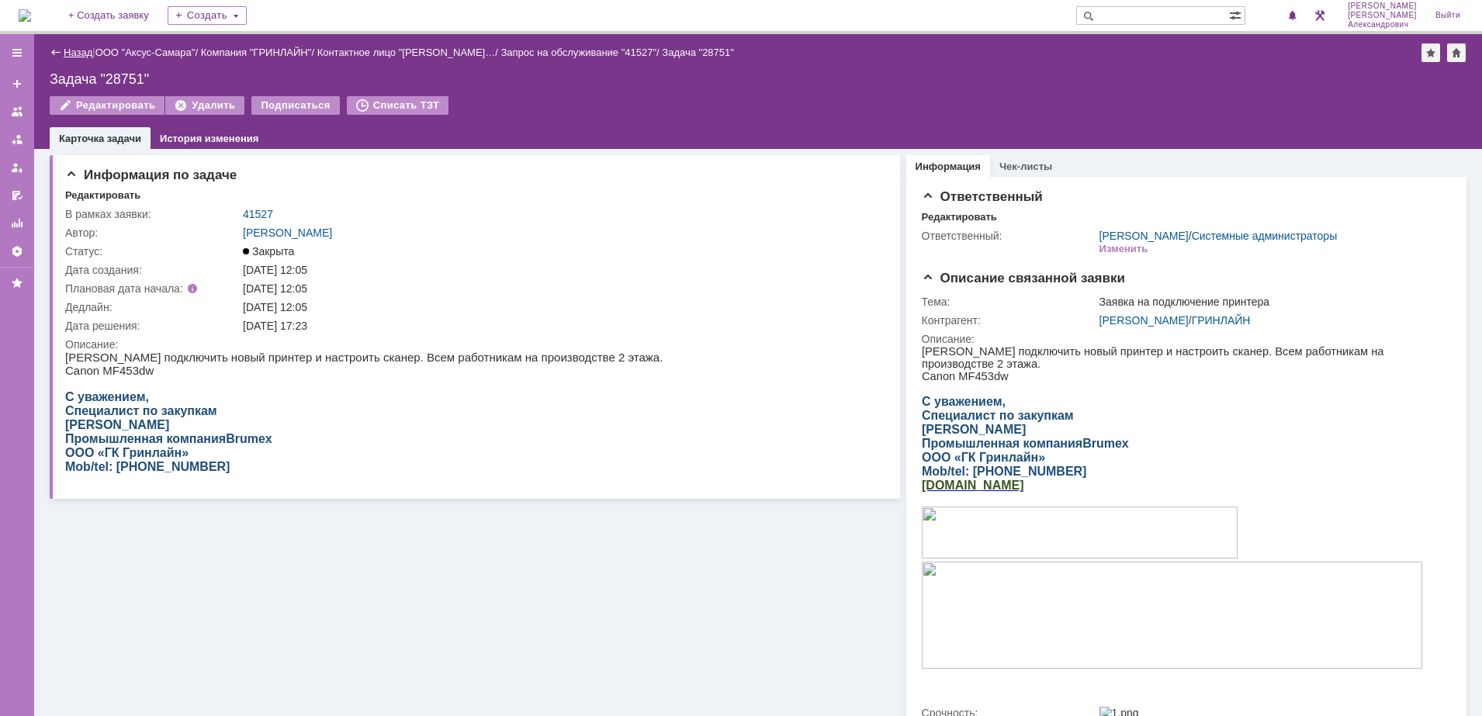
click at [75, 50] on link "Назад" at bounding box center [78, 53] width 29 height 12
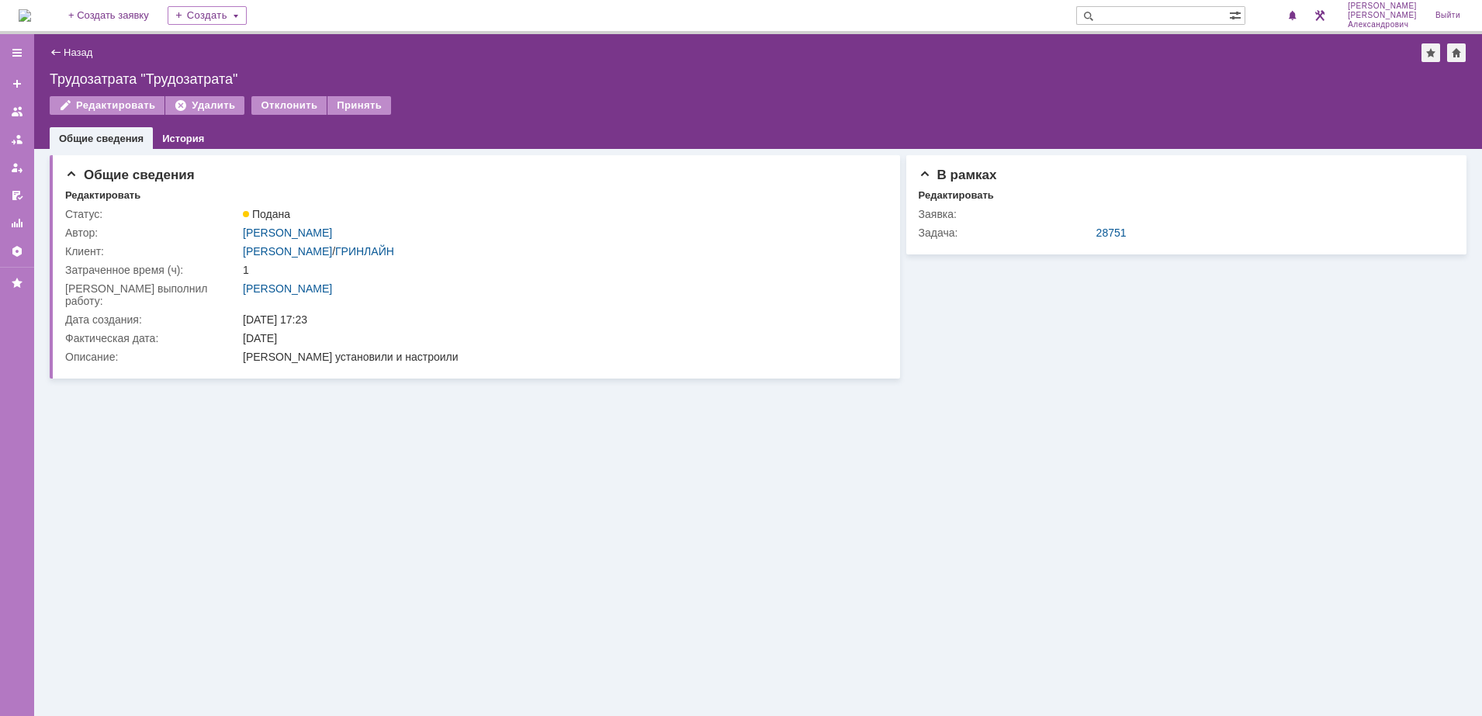
click at [360, 93] on div "Назад | Трудозатрата "Трудозатрата" Трудозатрата "Трудозатрата" Редактировать У…" at bounding box center [758, 91] width 1448 height 115
click at [365, 108] on div "Принять" at bounding box center [359, 105] width 64 height 19
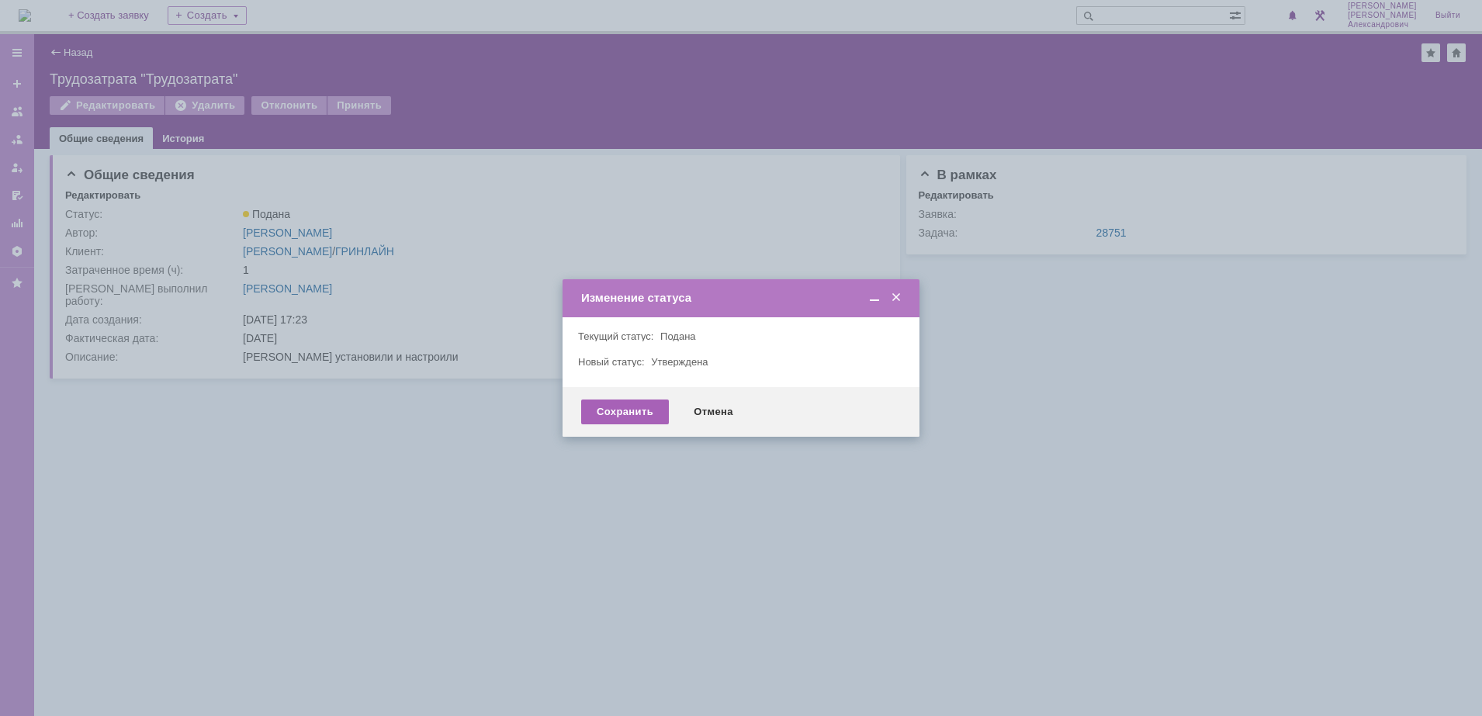
click at [627, 419] on div "Сохранить" at bounding box center [625, 412] width 88 height 25
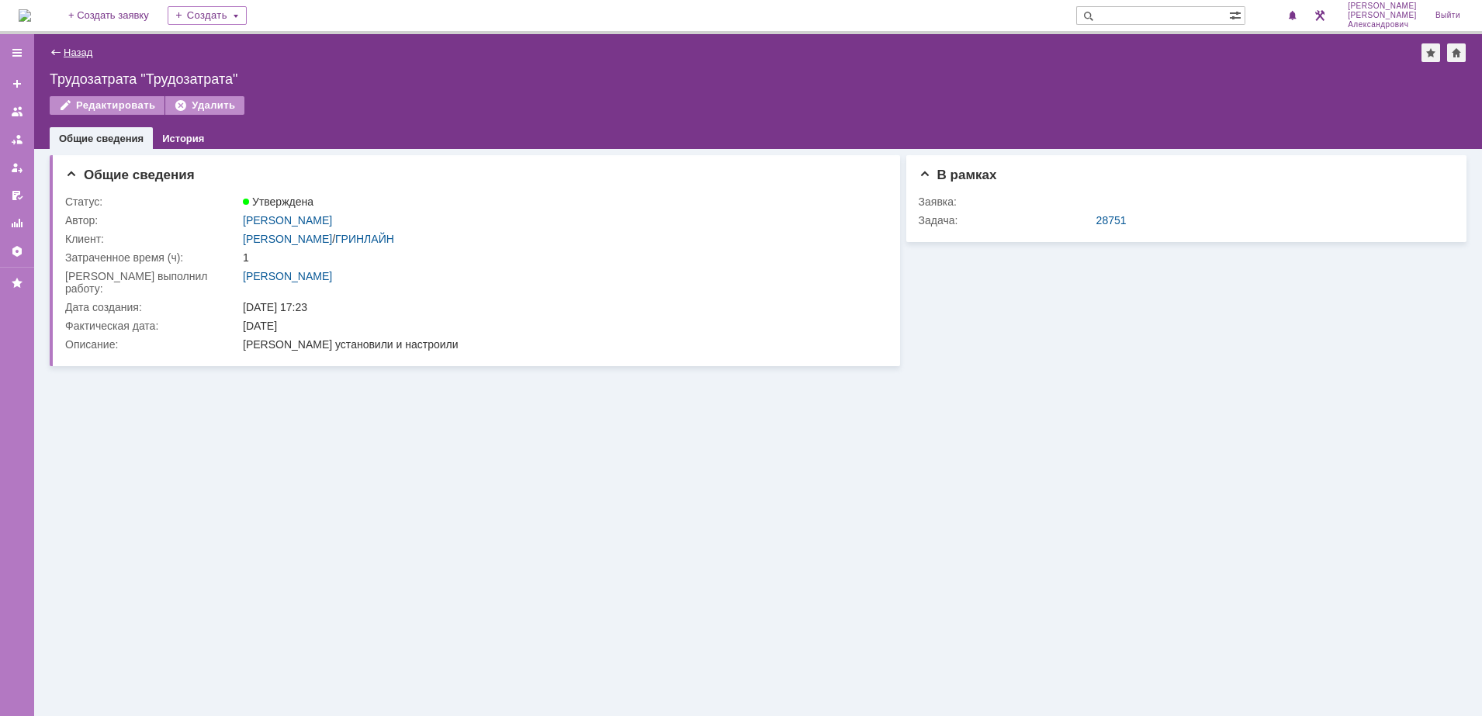
click at [64, 51] on link "Назад" at bounding box center [78, 53] width 29 height 12
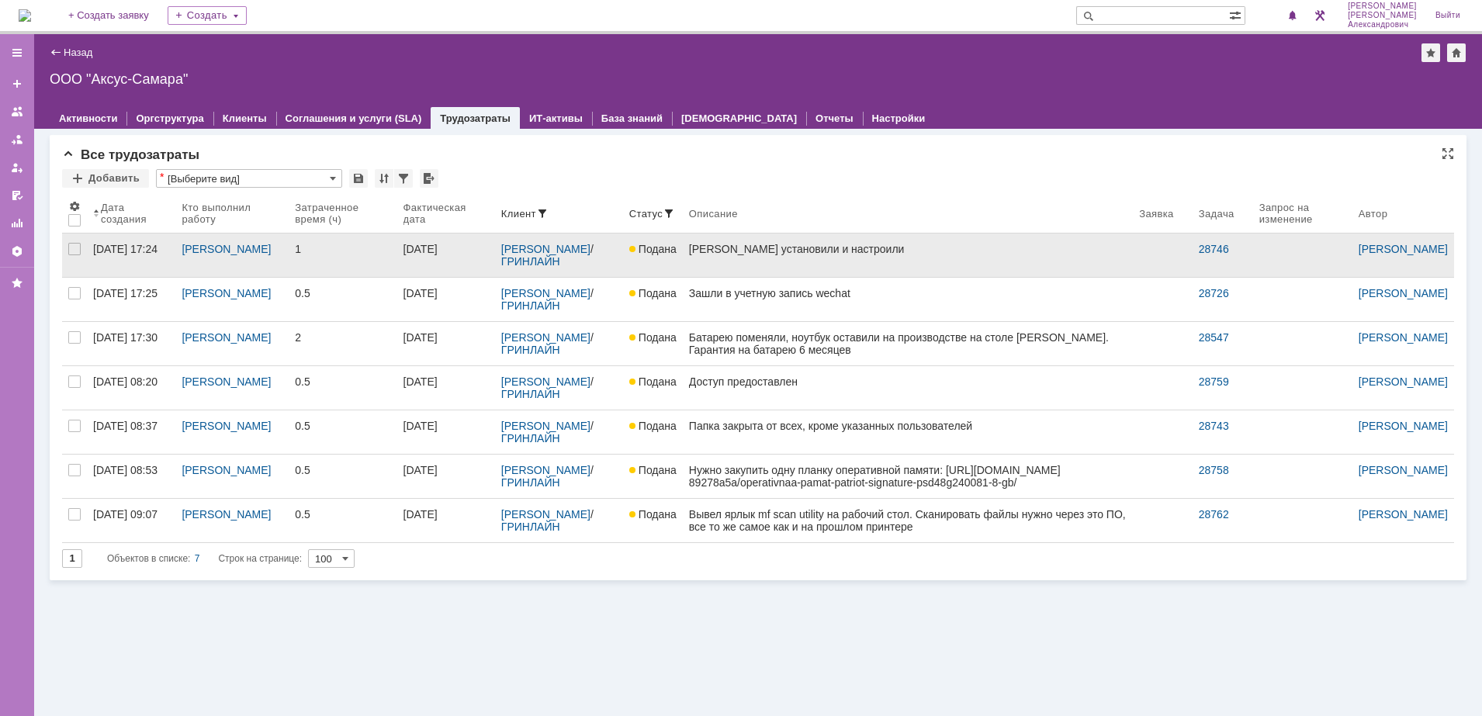
click at [865, 258] on link "[PERSON_NAME] установили и настроили" at bounding box center [908, 255] width 450 height 43
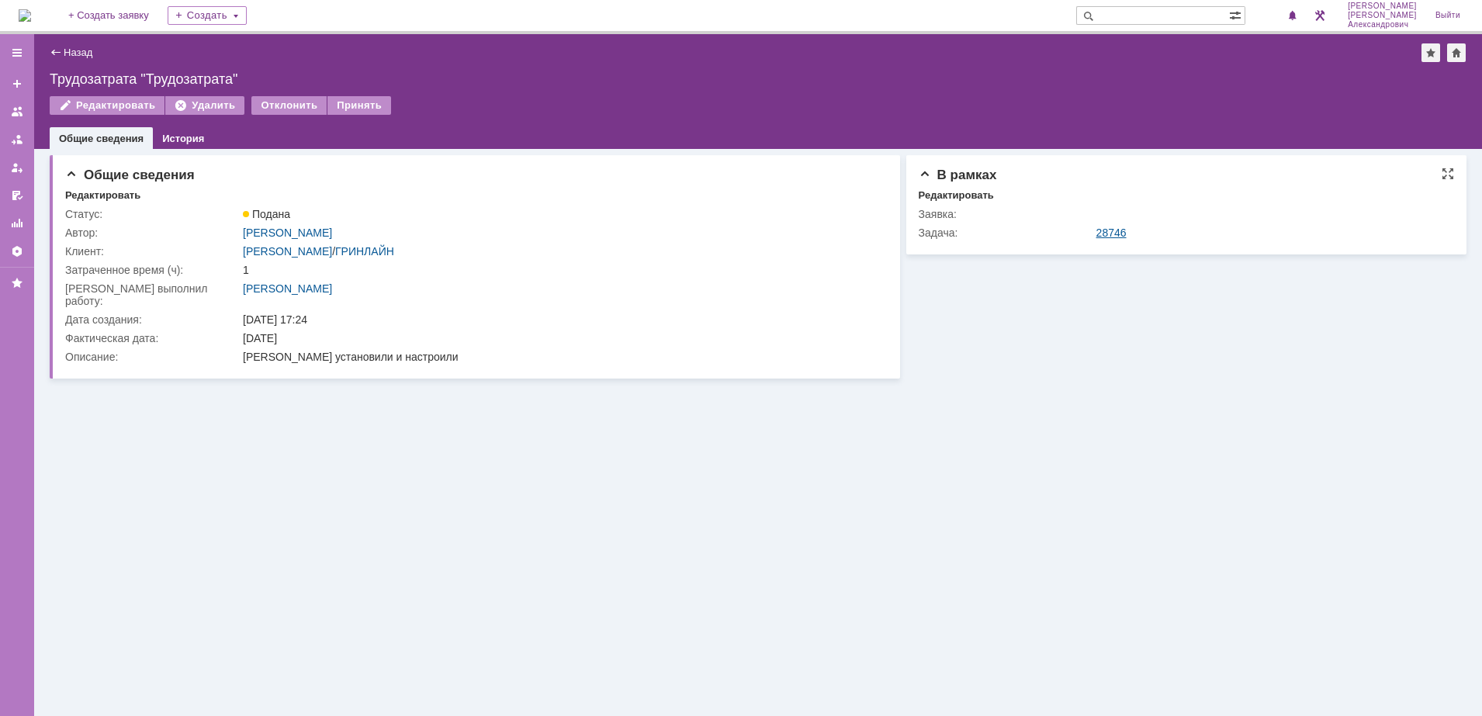
click at [1117, 228] on link "28746" at bounding box center [1111, 233] width 30 height 12
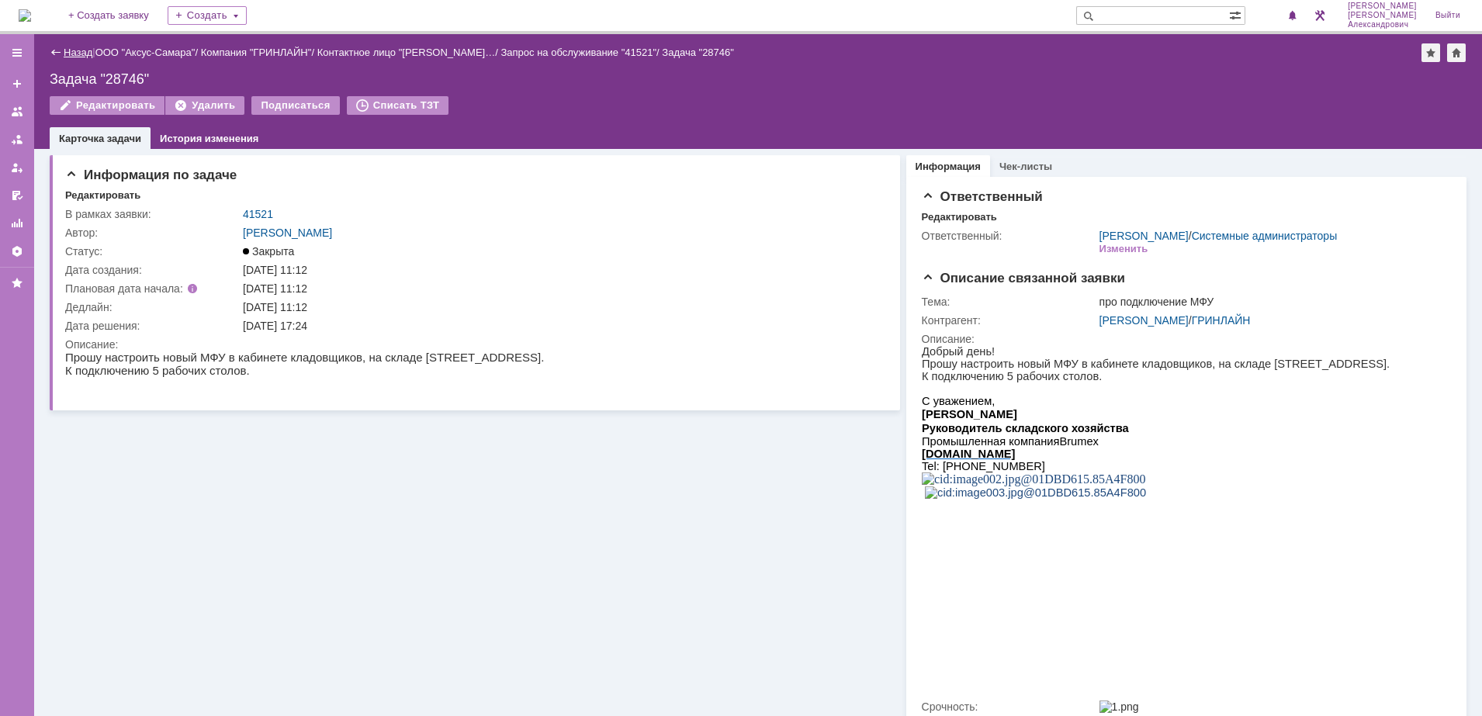
click at [64, 47] on link "Назад" at bounding box center [78, 53] width 29 height 12
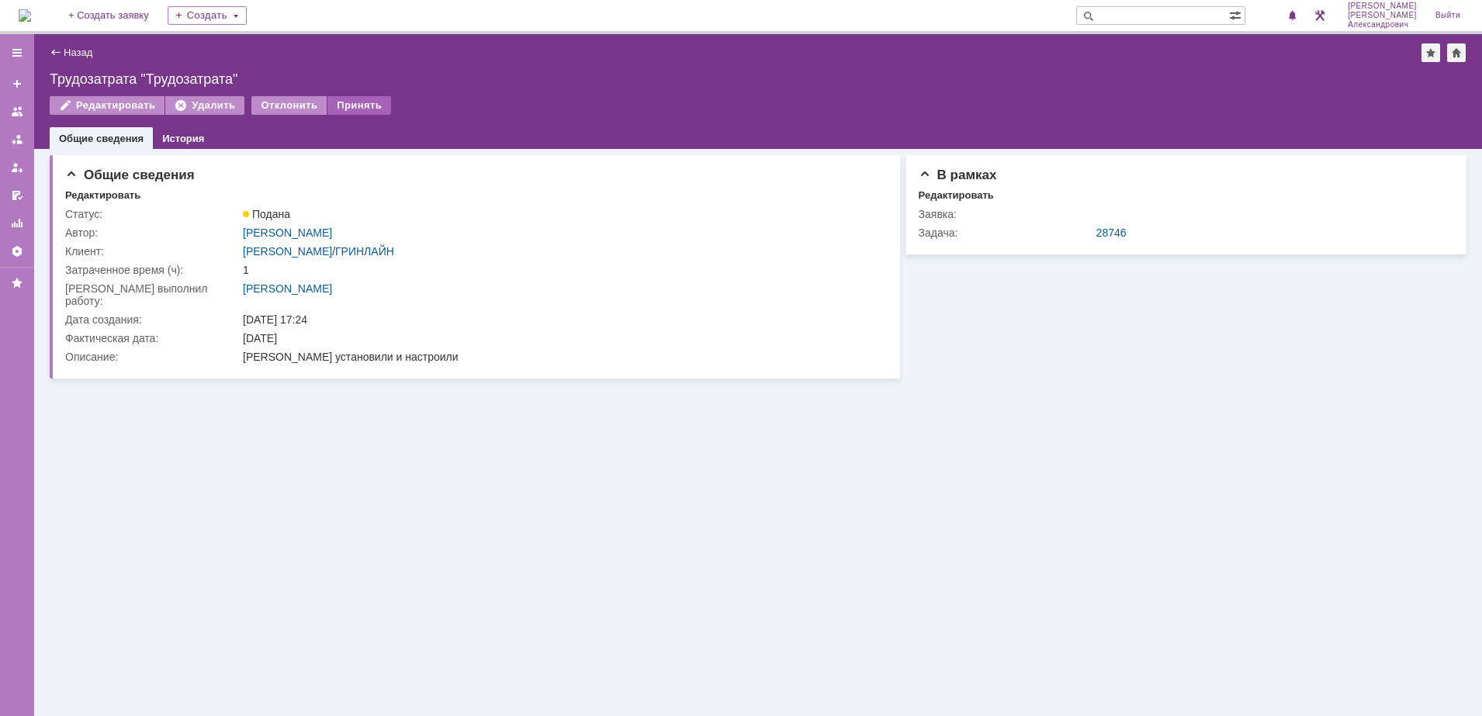
click at [356, 106] on div "Принять" at bounding box center [359, 105] width 64 height 19
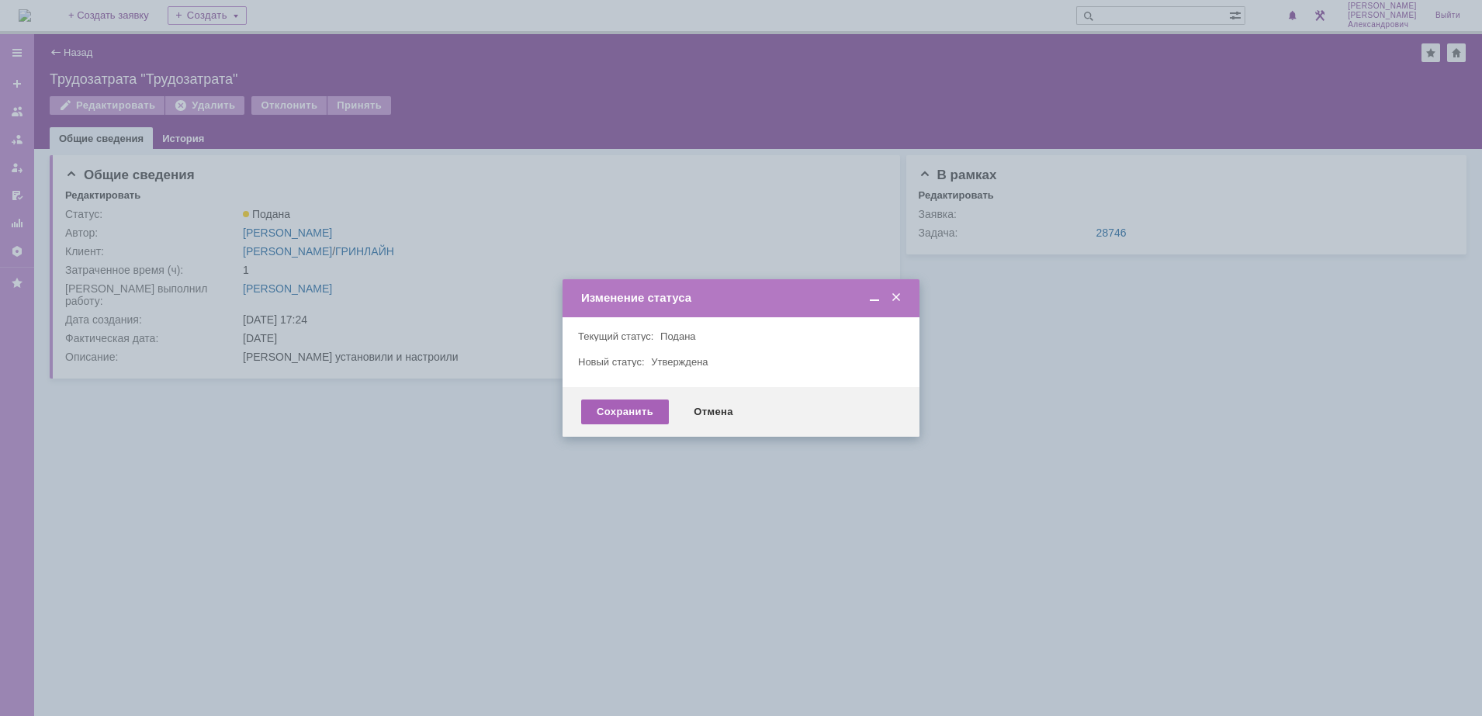
click at [631, 419] on div "Сохранить" at bounding box center [625, 412] width 88 height 25
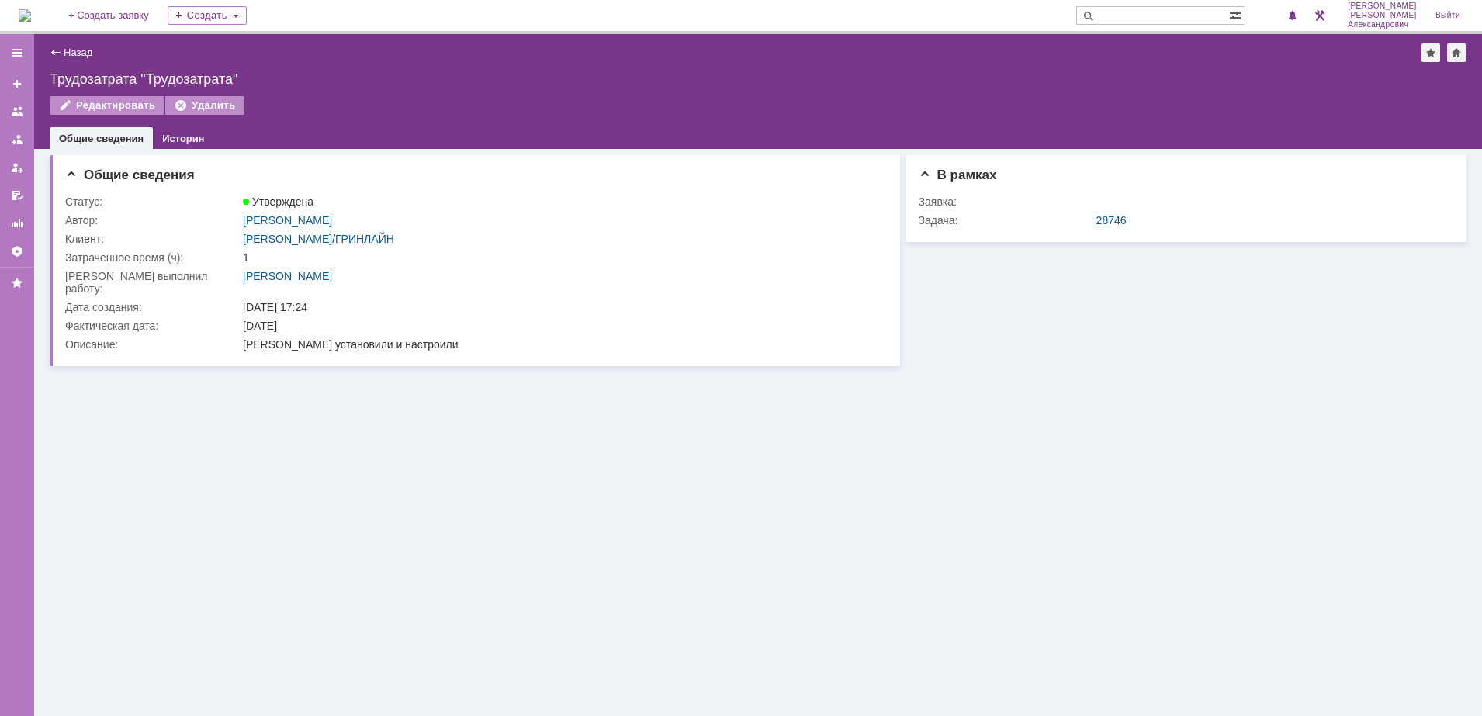
click at [92, 50] on link "Назад" at bounding box center [78, 53] width 29 height 12
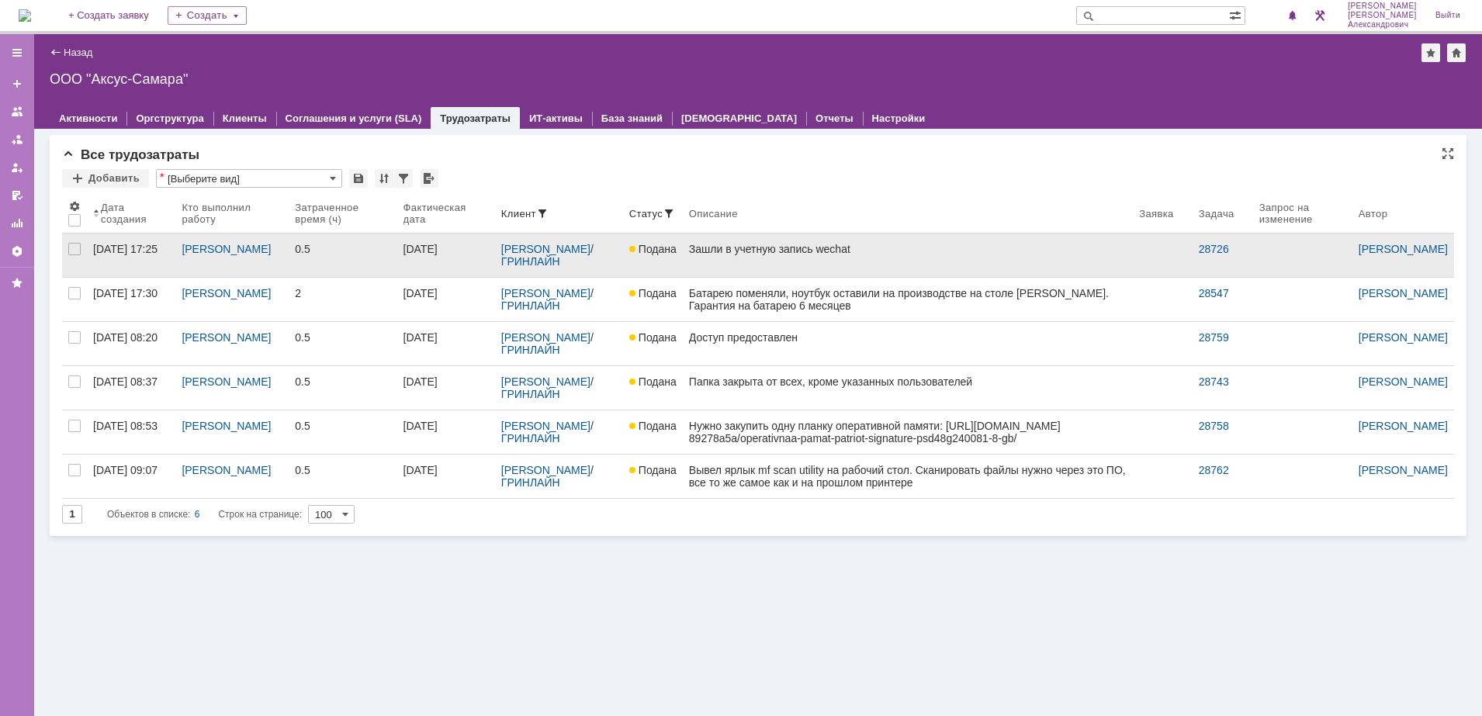
click at [791, 261] on link "Зашли в учетную запись wechat" at bounding box center [908, 255] width 450 height 43
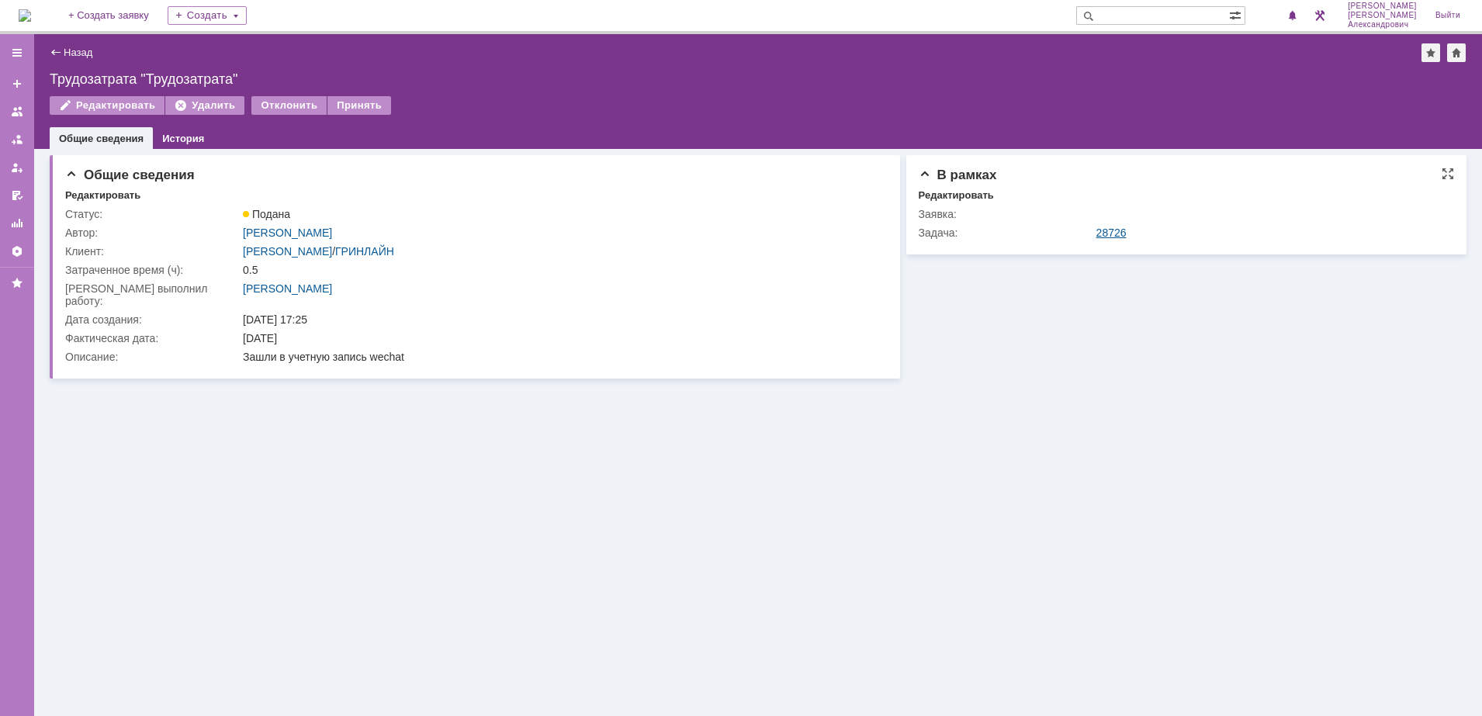
click at [1111, 231] on link "28726" at bounding box center [1111, 233] width 30 height 12
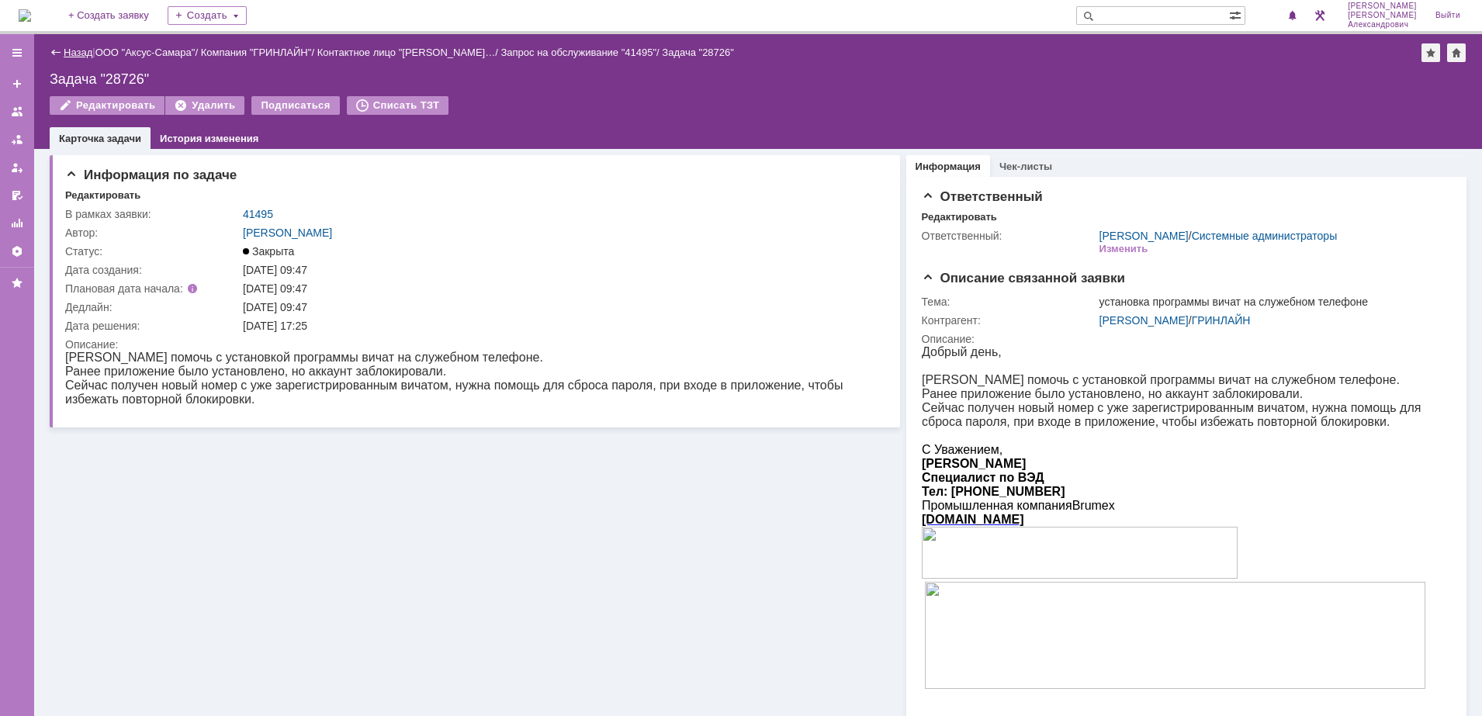
click at [67, 51] on link "Назад" at bounding box center [78, 53] width 29 height 12
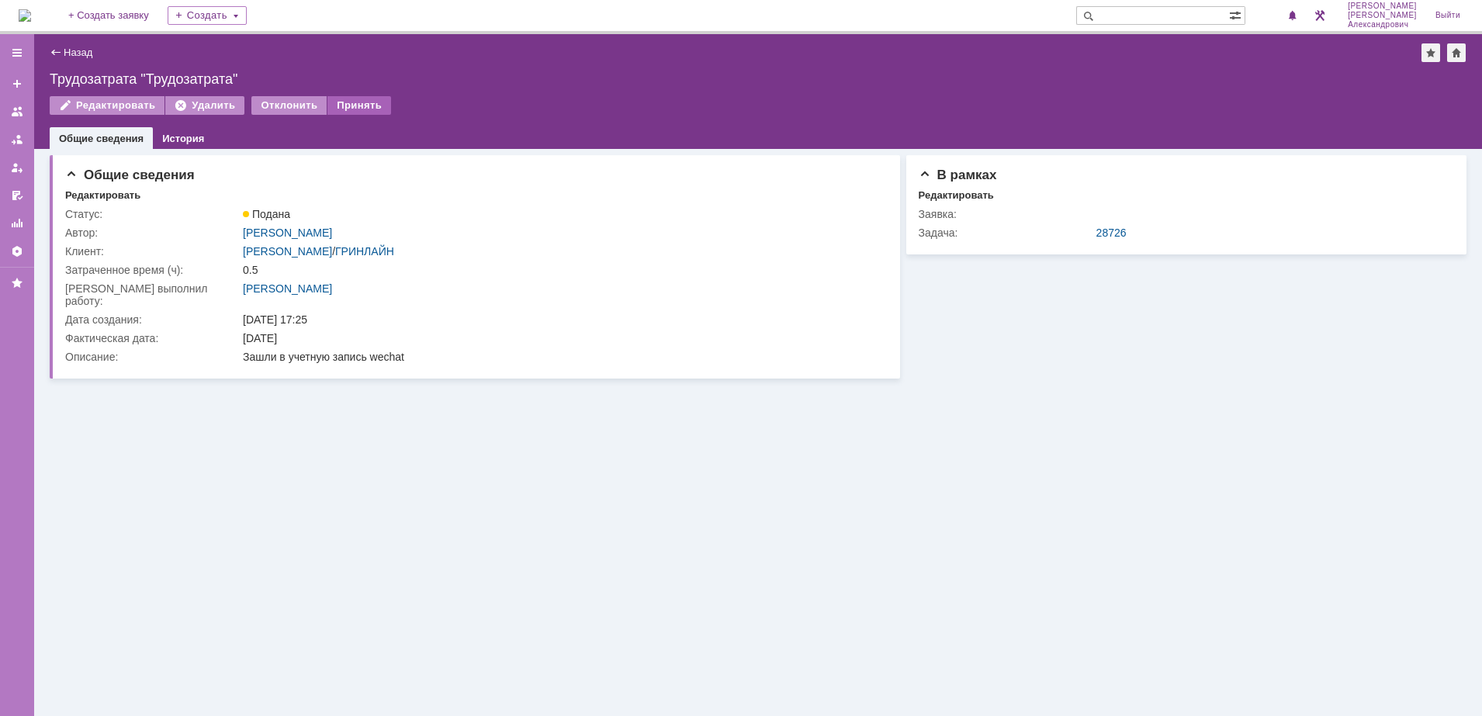
click at [345, 110] on div "Принять" at bounding box center [359, 105] width 64 height 19
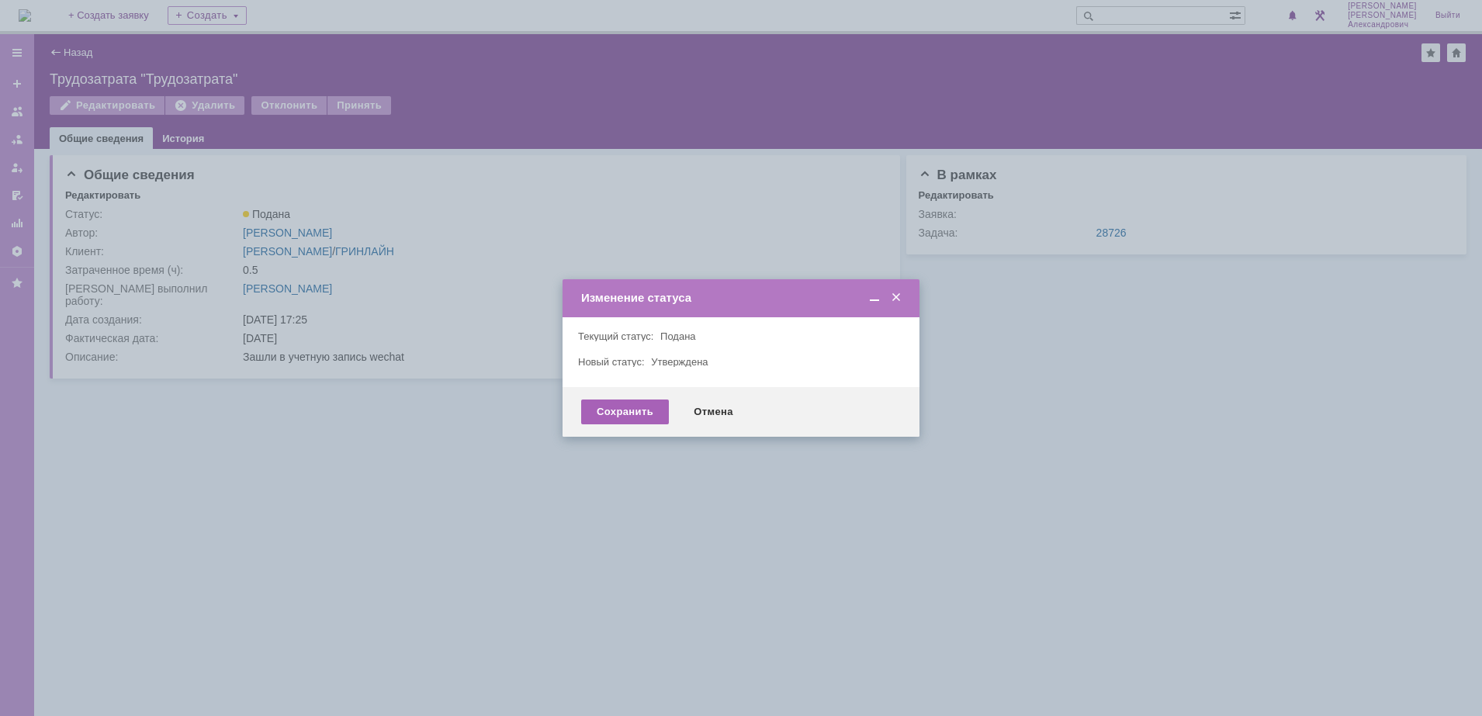
click at [638, 414] on div "Сохранить" at bounding box center [625, 412] width 88 height 25
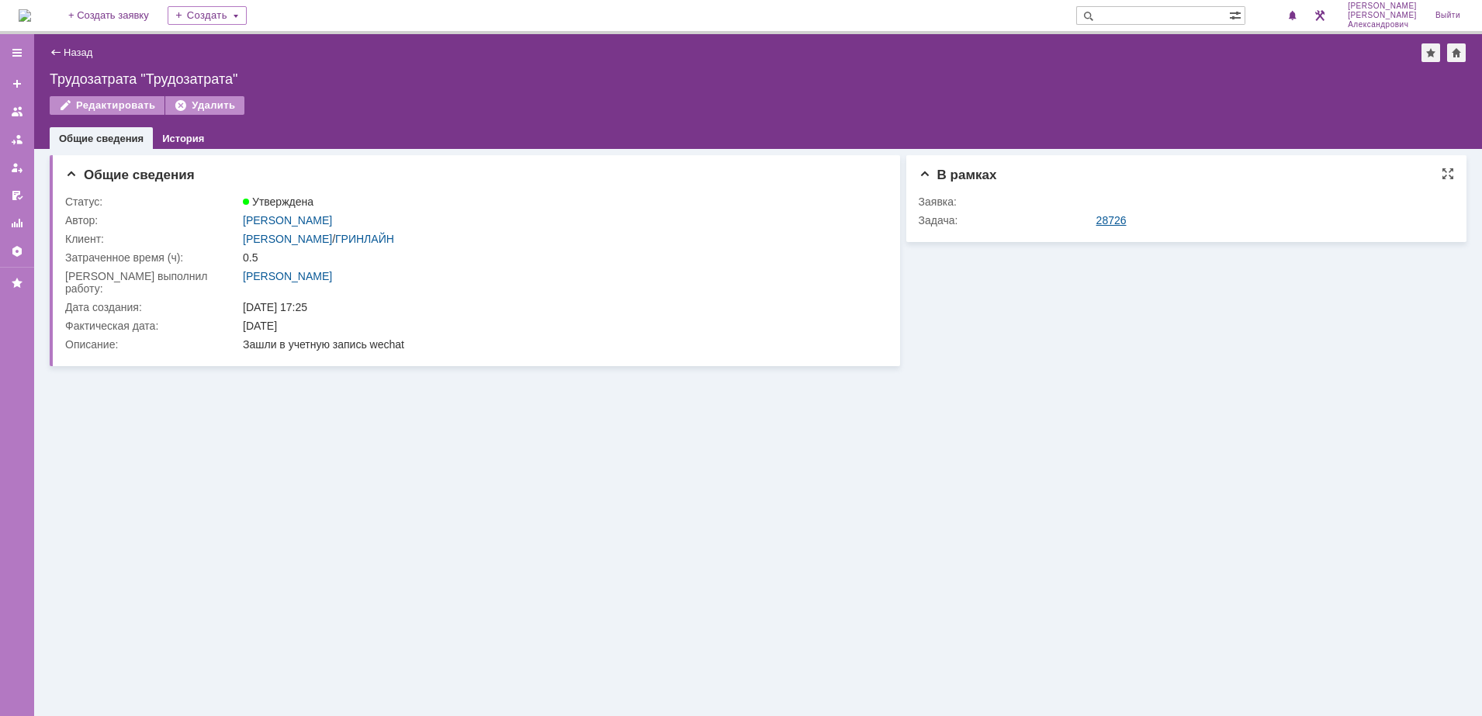
click at [1102, 216] on link "28726" at bounding box center [1111, 220] width 30 height 12
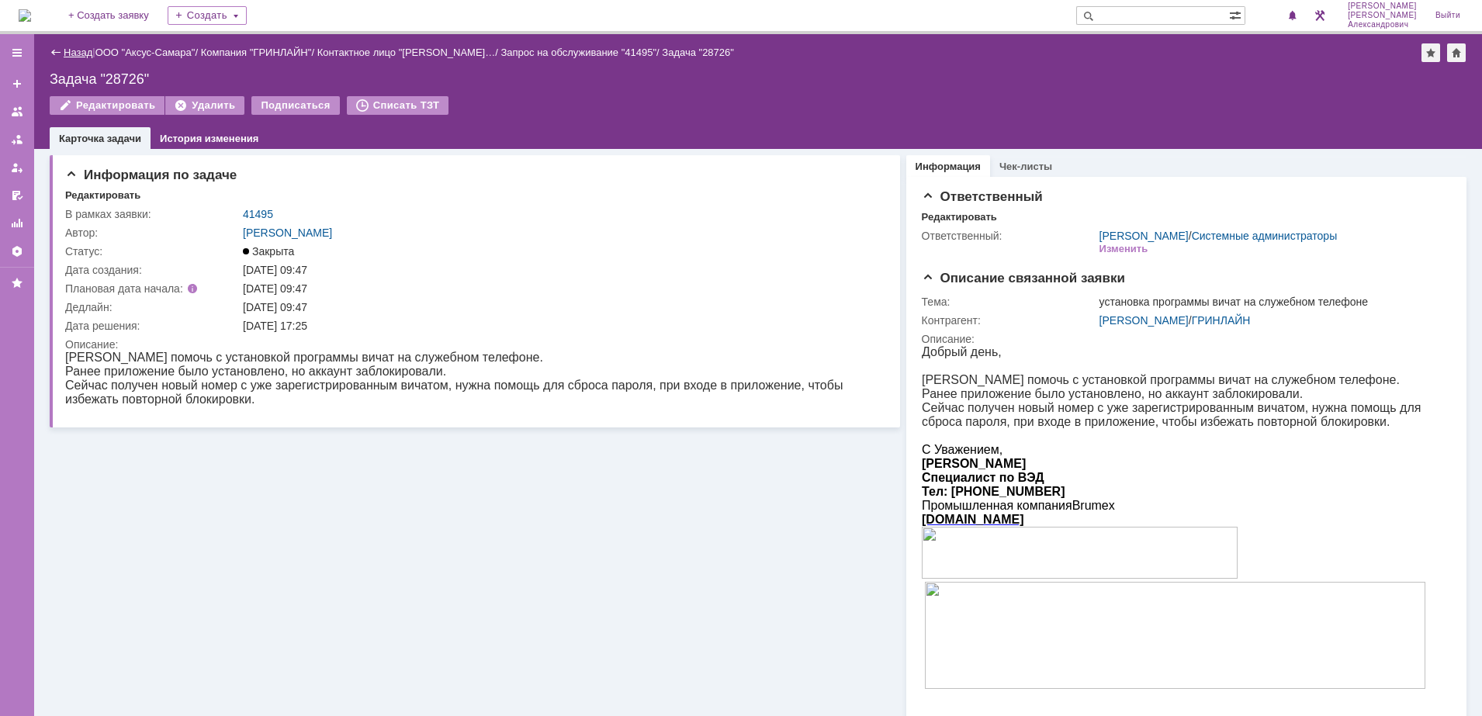
click at [71, 54] on link "Назад" at bounding box center [78, 53] width 29 height 12
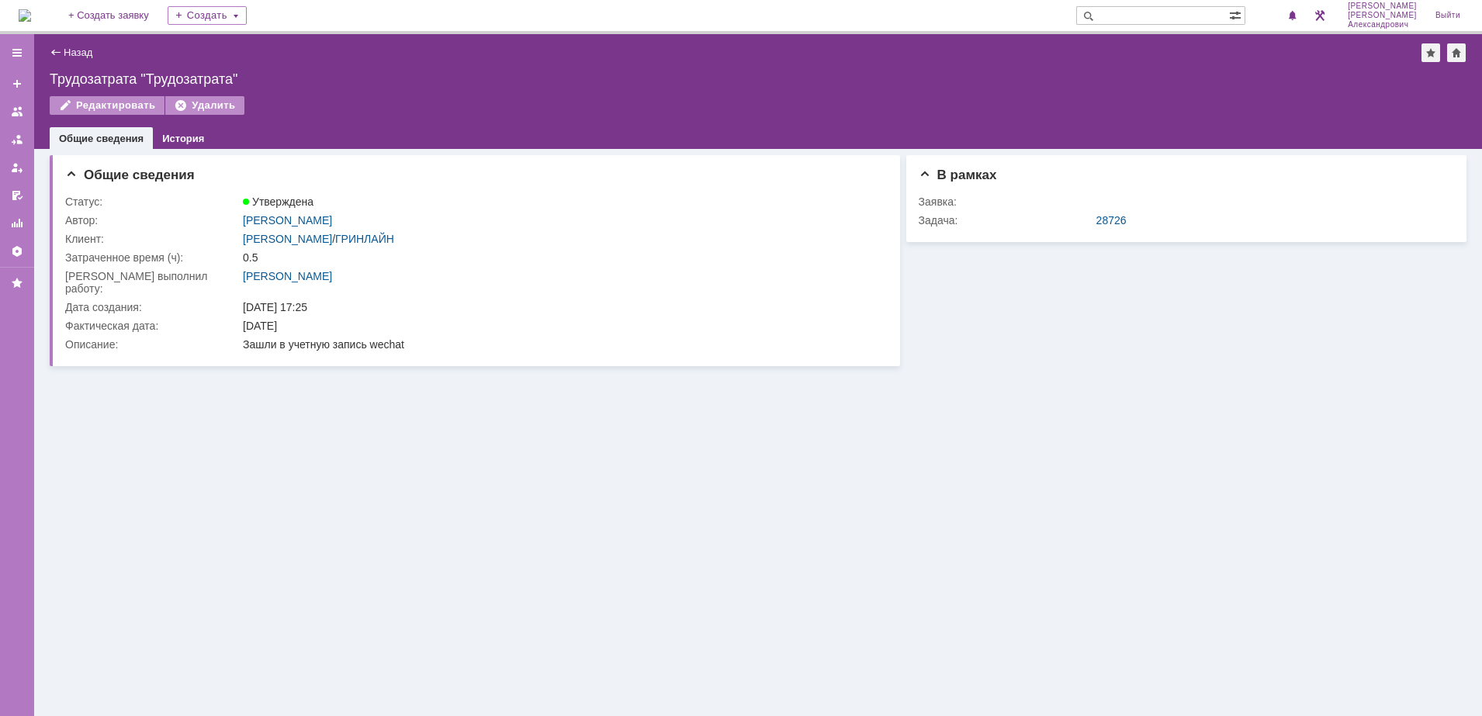
click at [71, 54] on link "Назад" at bounding box center [78, 53] width 29 height 12
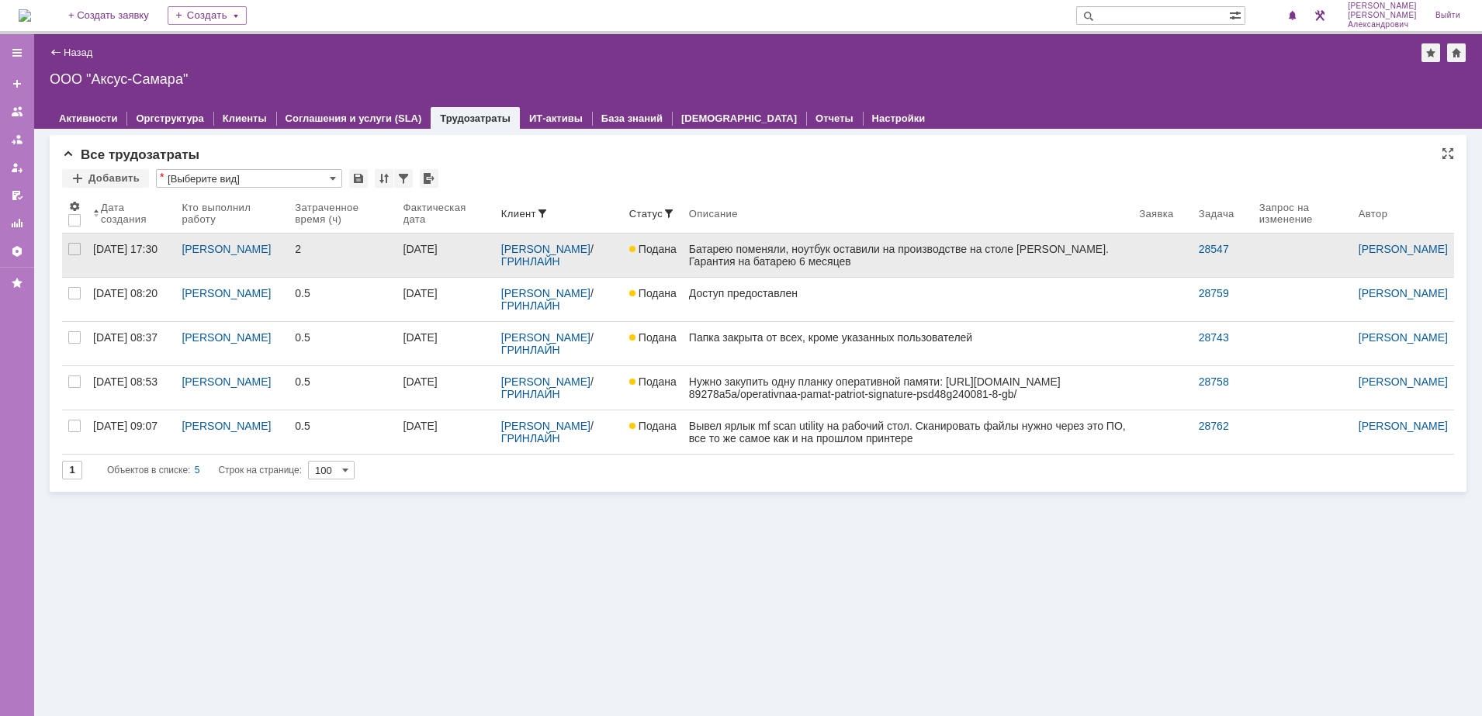
click at [856, 275] on link "Батарею поменяли, ноутбук оставили на производстве на столе [PERSON_NAME]. Гара…" at bounding box center [908, 255] width 450 height 43
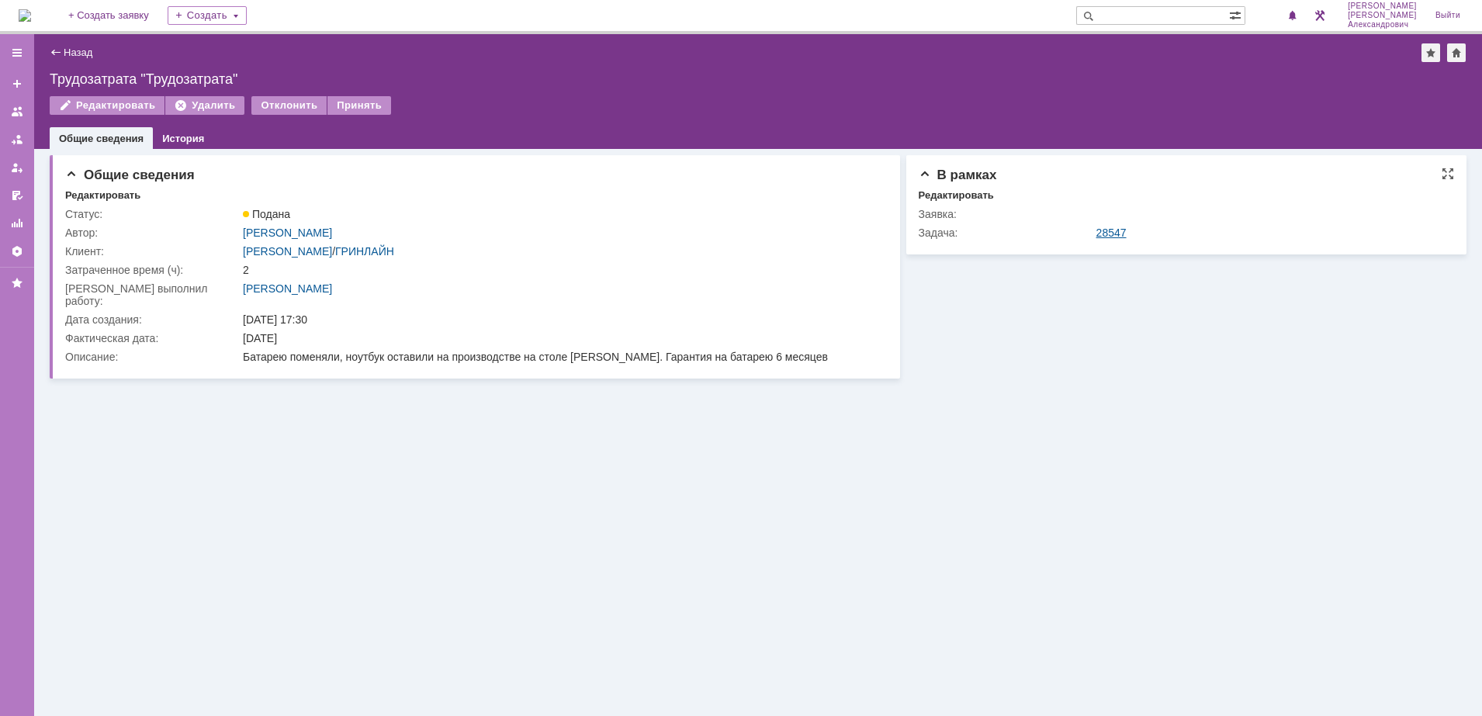
click at [1120, 233] on link "28547" at bounding box center [1111, 233] width 30 height 12
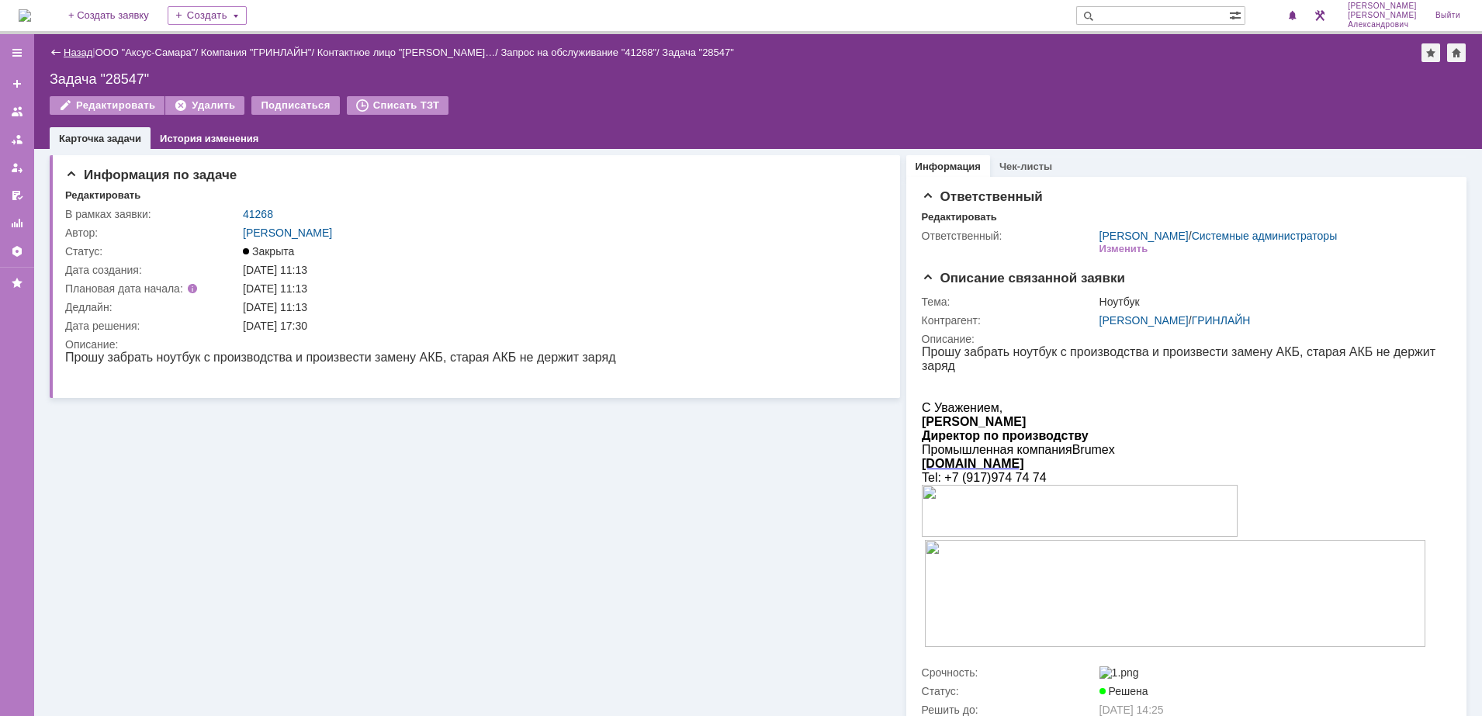
click at [71, 50] on link "Назад" at bounding box center [78, 53] width 29 height 12
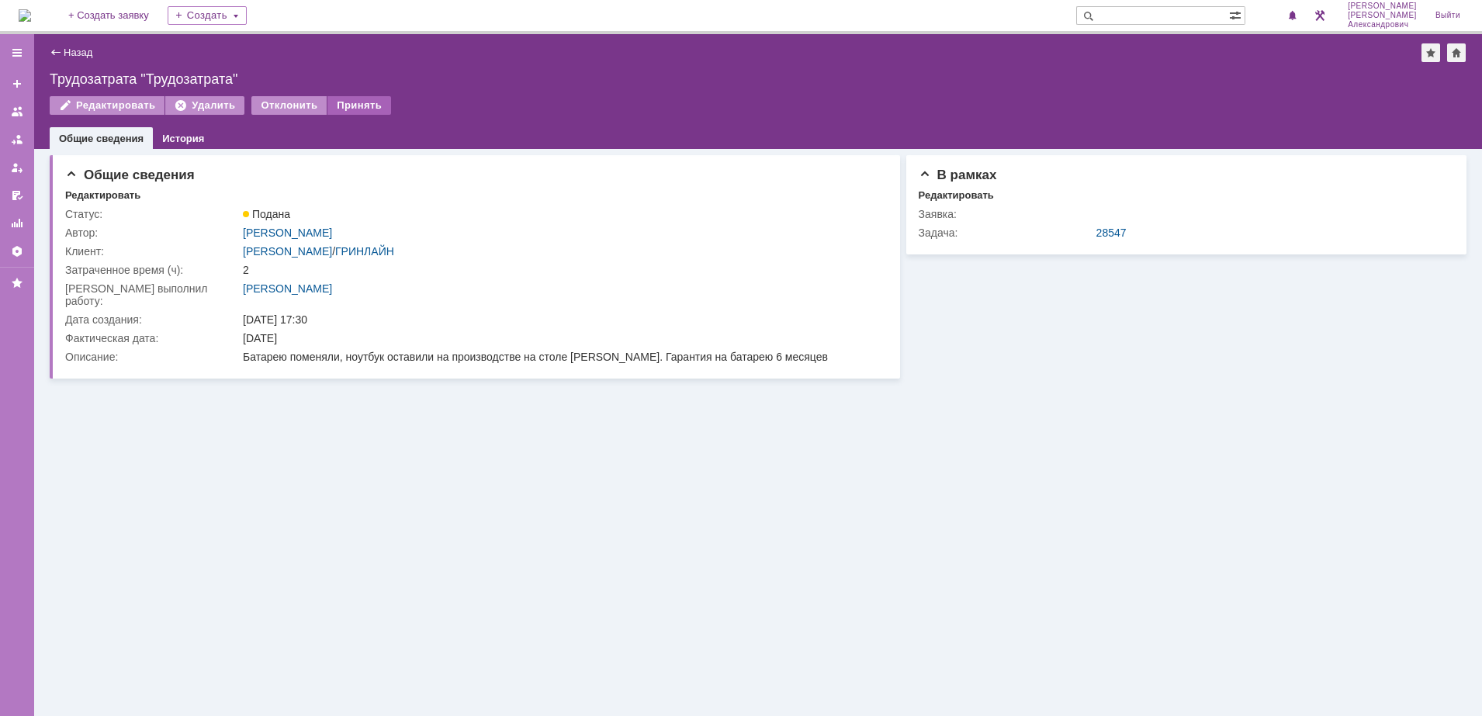
click at [347, 100] on div "Принять" at bounding box center [359, 105] width 64 height 19
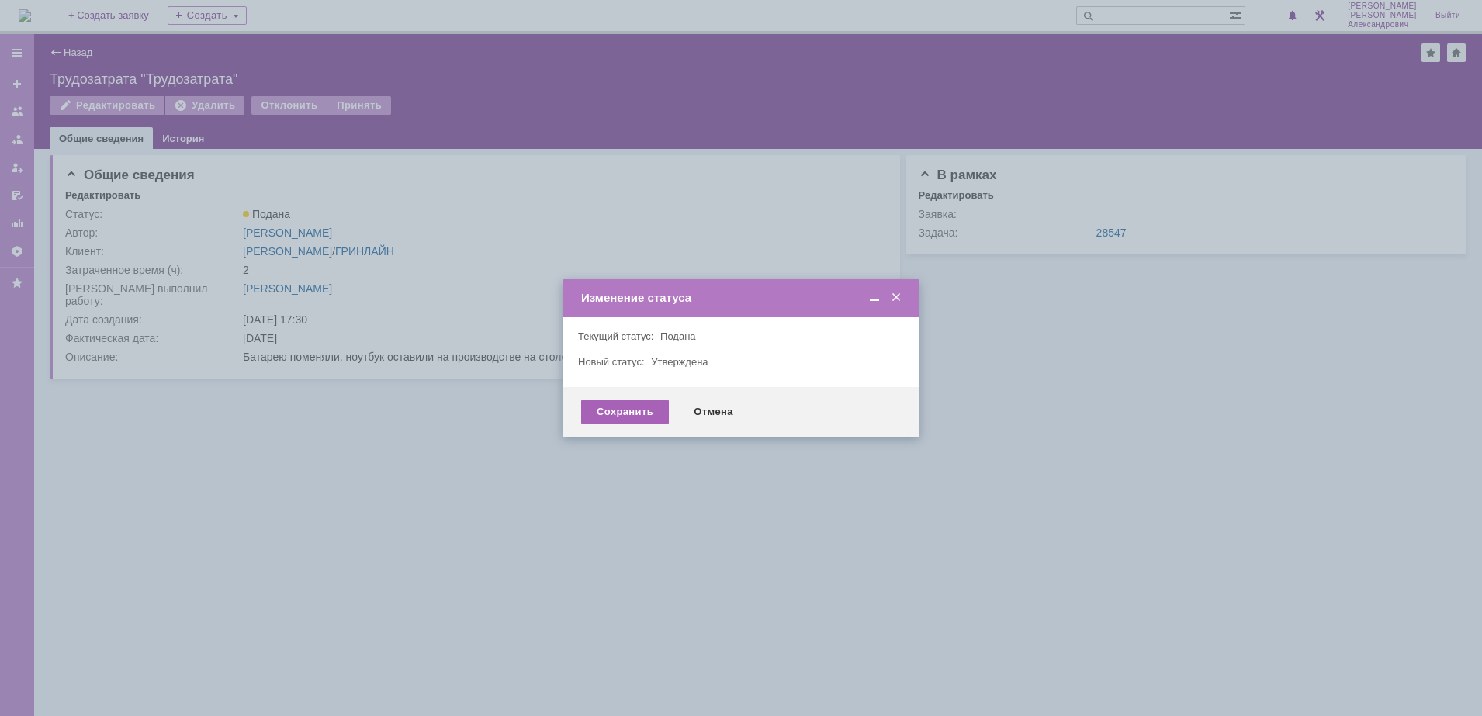
click at [623, 410] on div "Сохранить" at bounding box center [625, 412] width 88 height 25
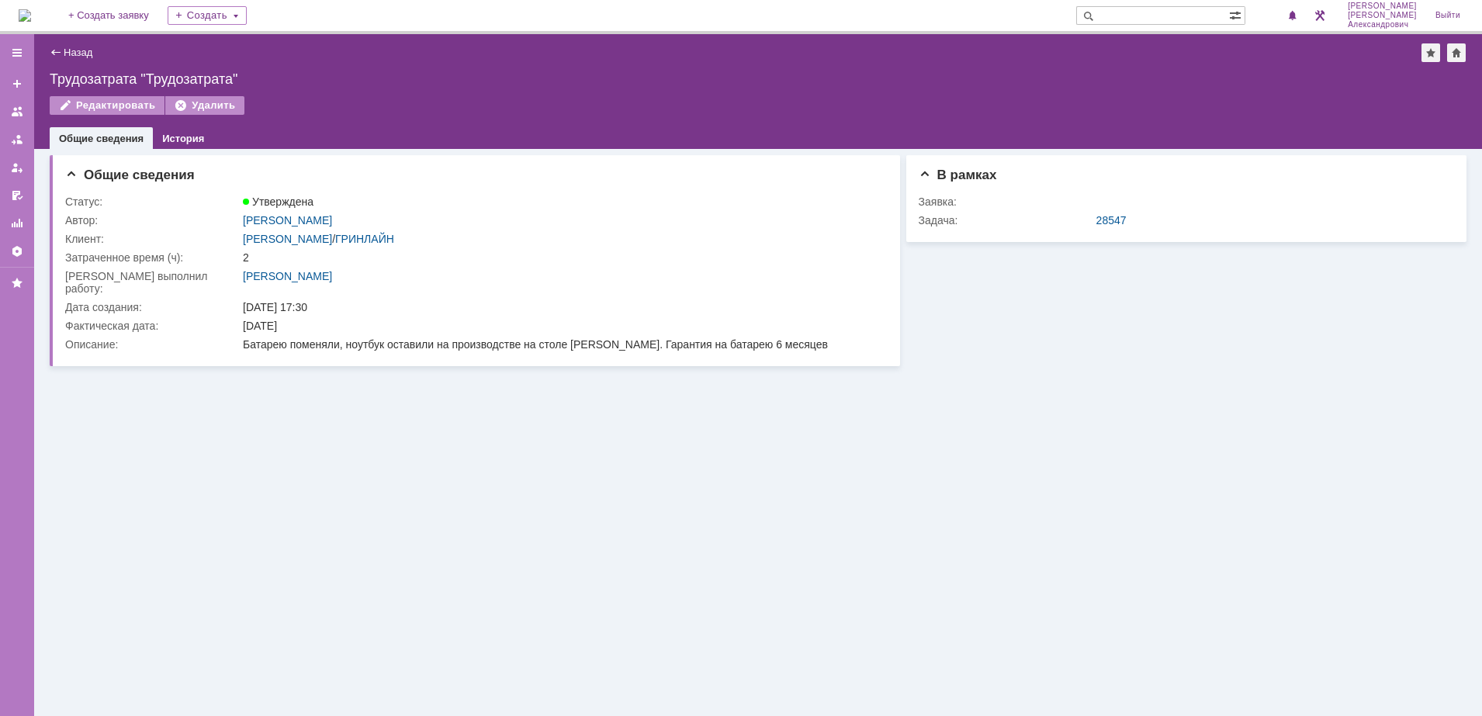
click at [57, 50] on div "Назад" at bounding box center [71, 53] width 43 height 12
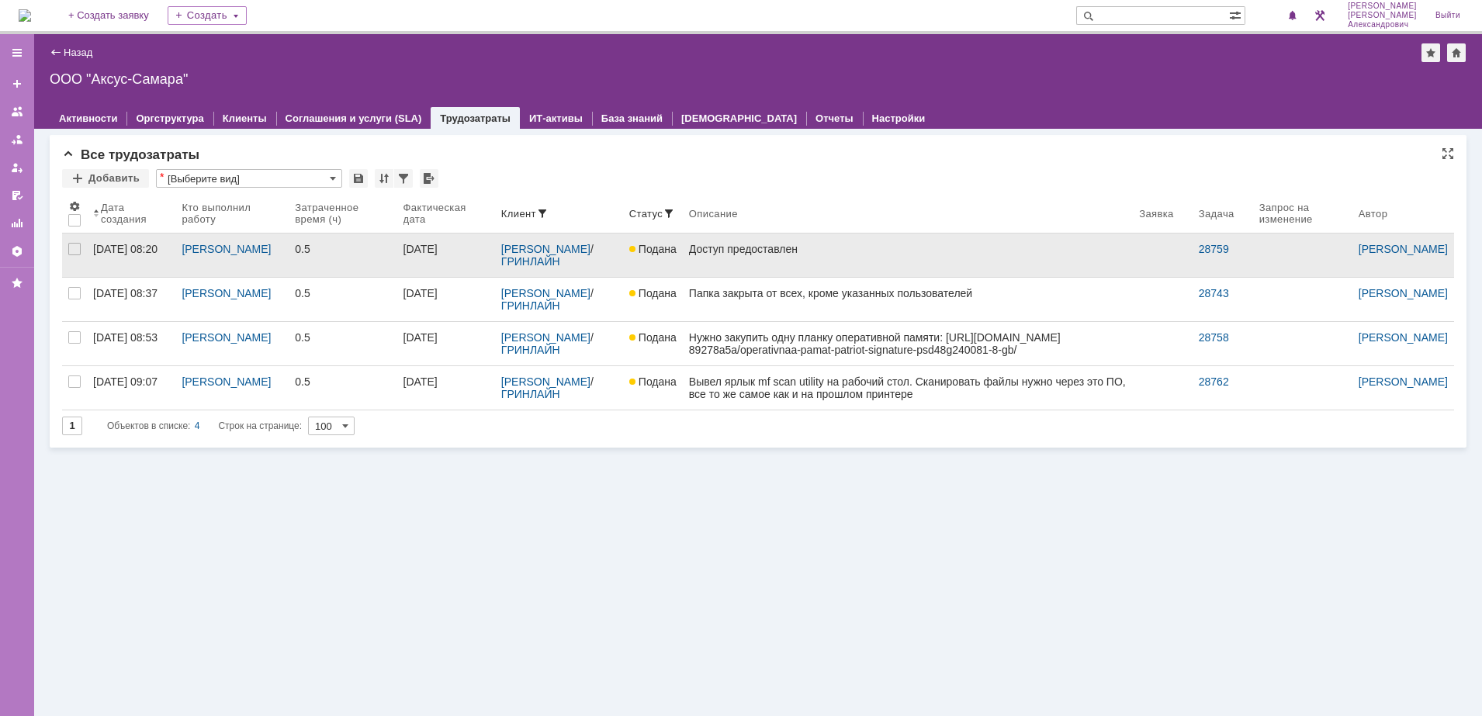
click at [863, 256] on link "Доступ предоставлен" at bounding box center [908, 255] width 450 height 43
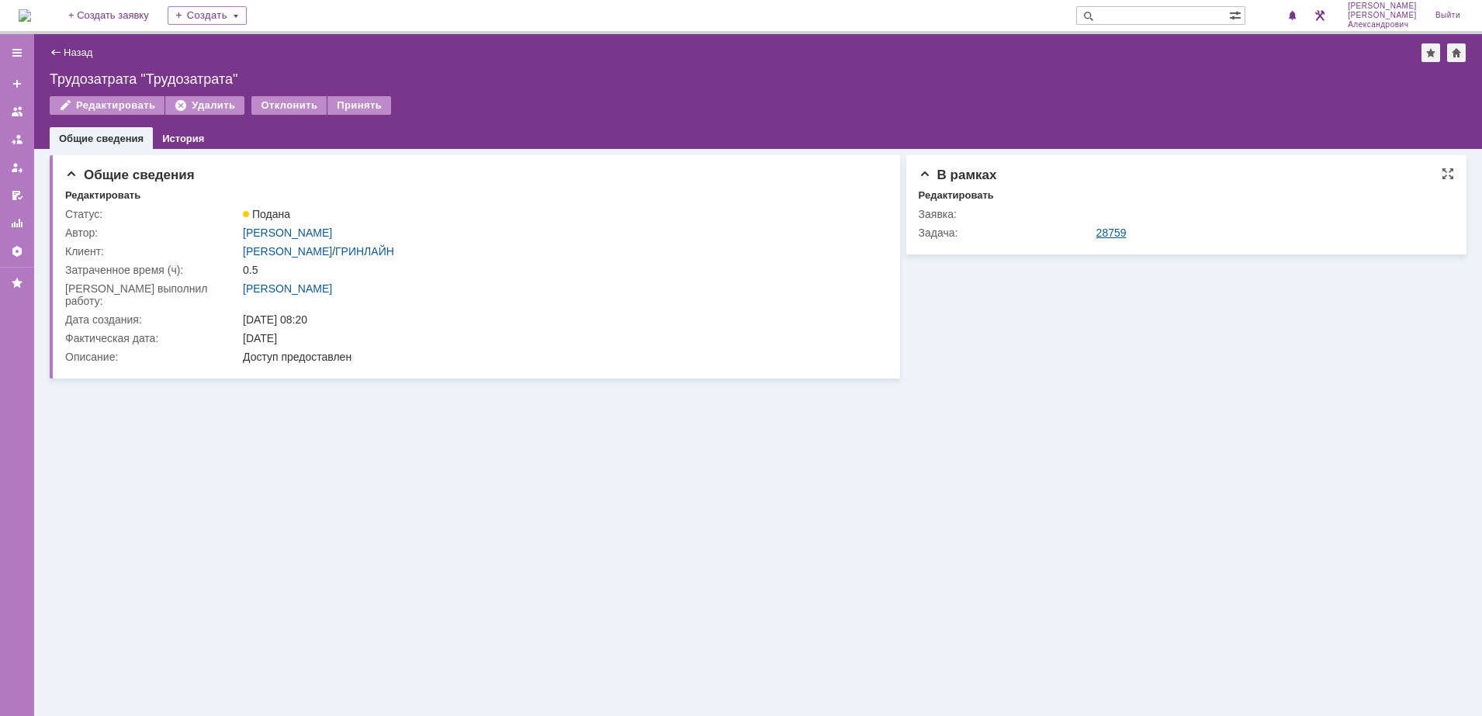
click at [1114, 227] on link "28759" at bounding box center [1111, 233] width 30 height 12
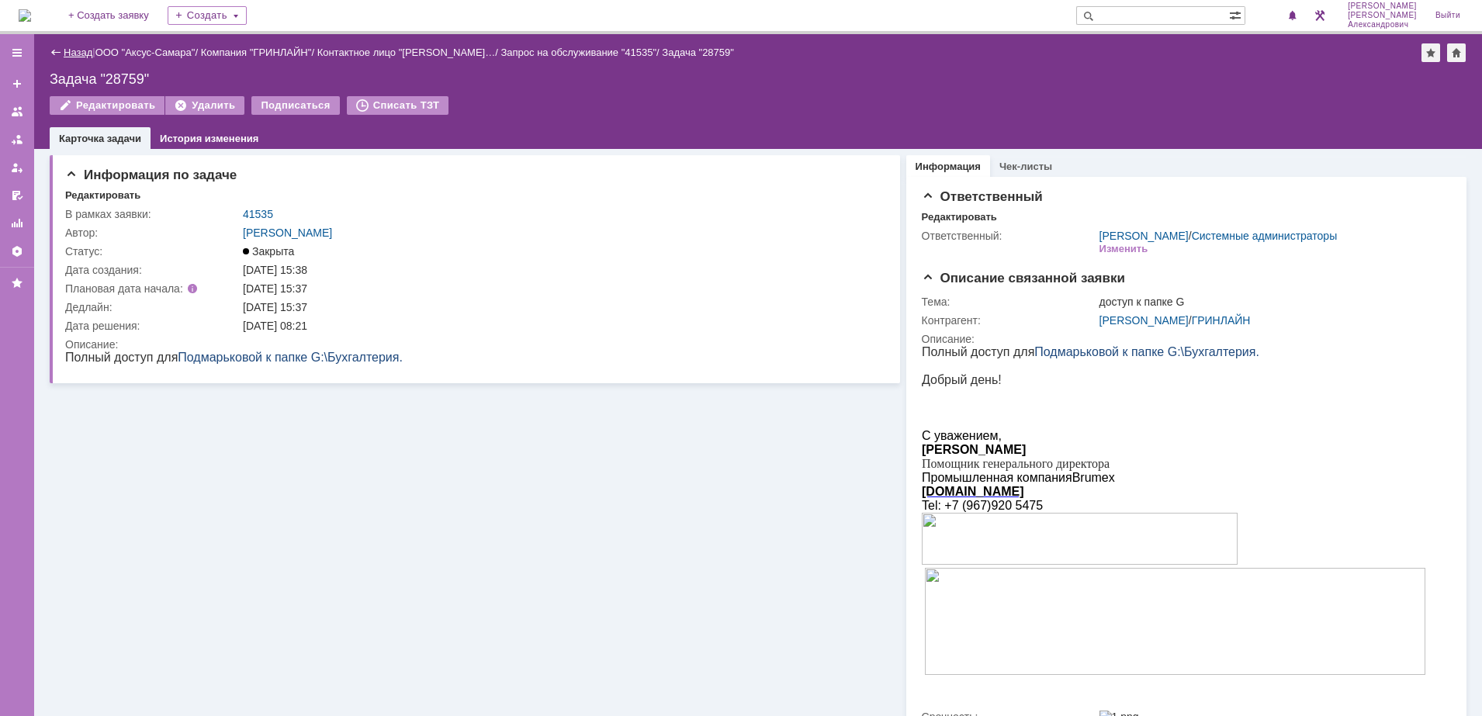
click at [74, 50] on link "Назад" at bounding box center [78, 53] width 29 height 12
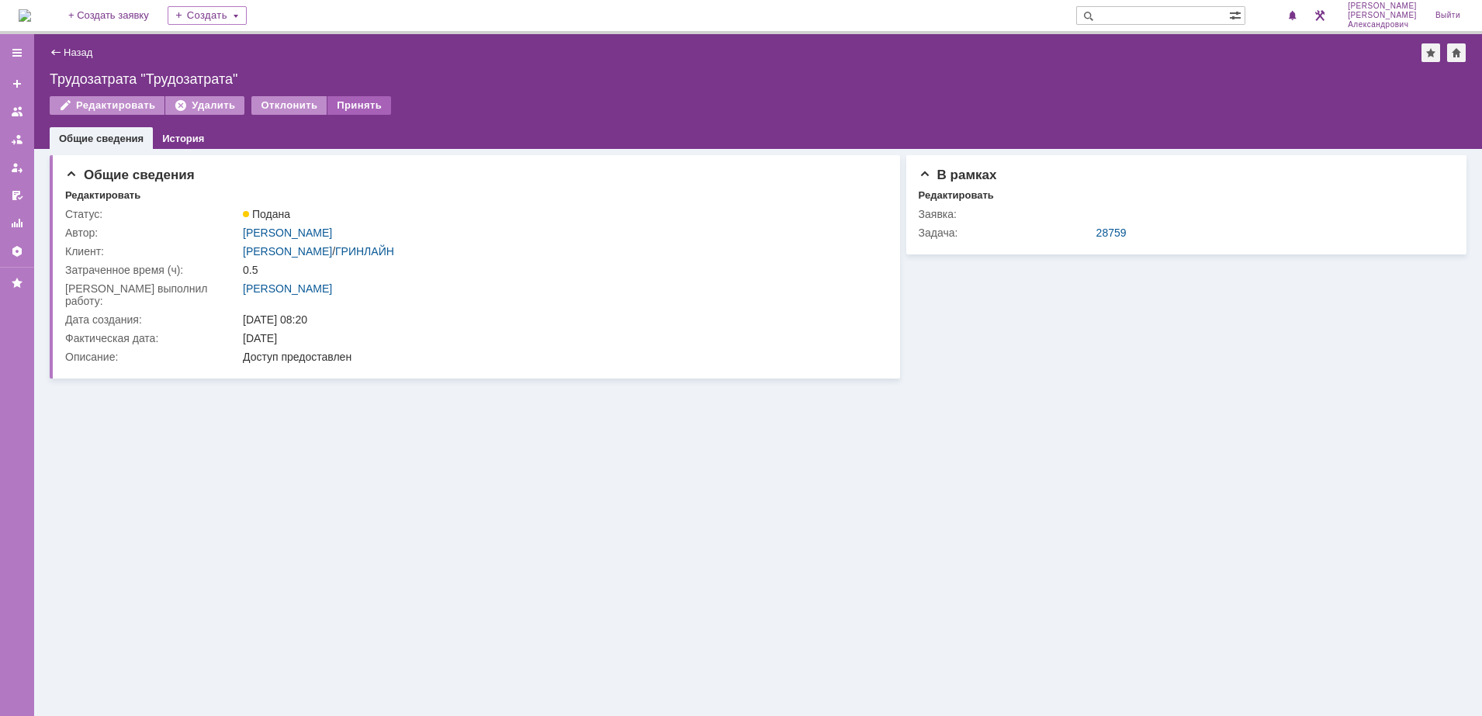
click at [363, 106] on div "Принять" at bounding box center [359, 105] width 64 height 19
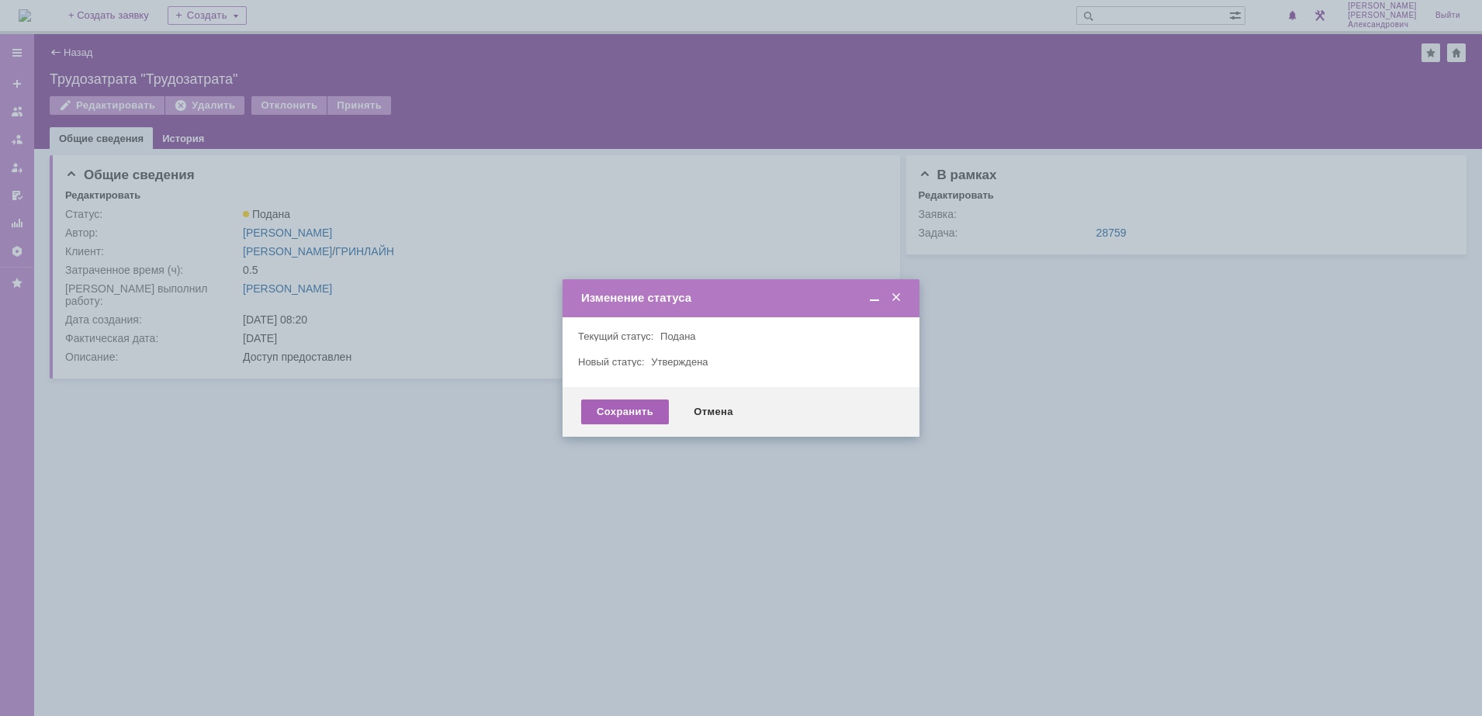
click at [598, 411] on div "Сохранить" at bounding box center [625, 412] width 88 height 25
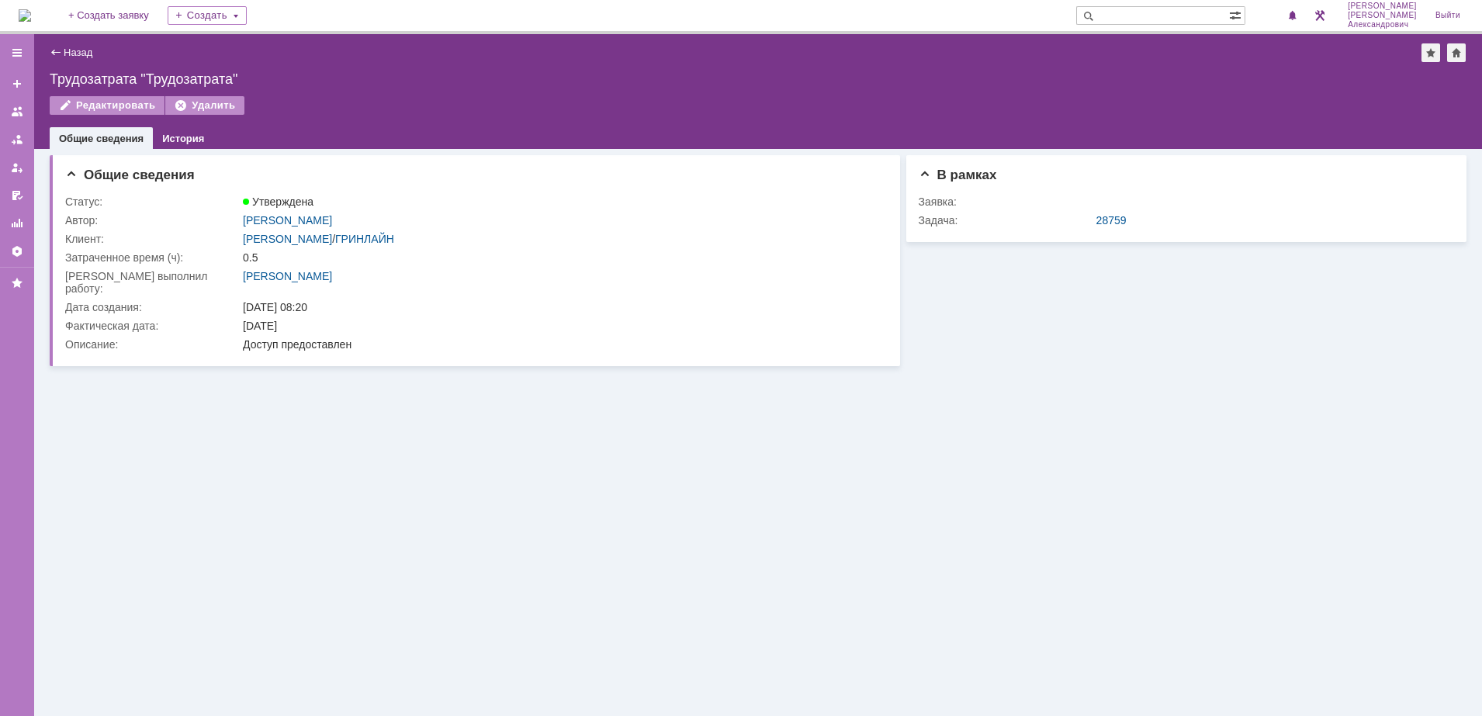
click at [60, 40] on div "Назад | Трудозатрата "Трудозатрата" Трудозатрата "Трудозатрата" Редактировать У…" at bounding box center [758, 91] width 1448 height 115
click at [71, 53] on link "Назад" at bounding box center [78, 53] width 29 height 12
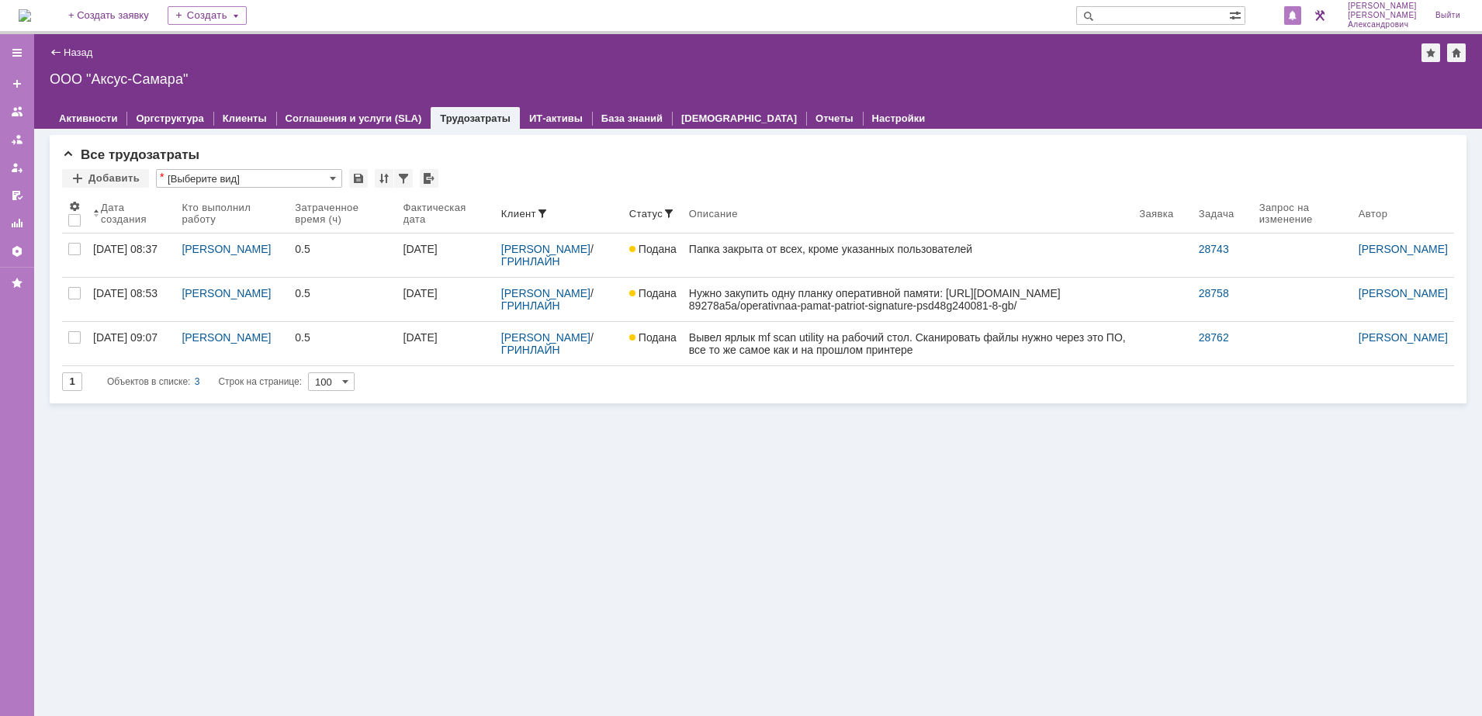
click at [1301, 7] on div at bounding box center [1292, 15] width 17 height 19
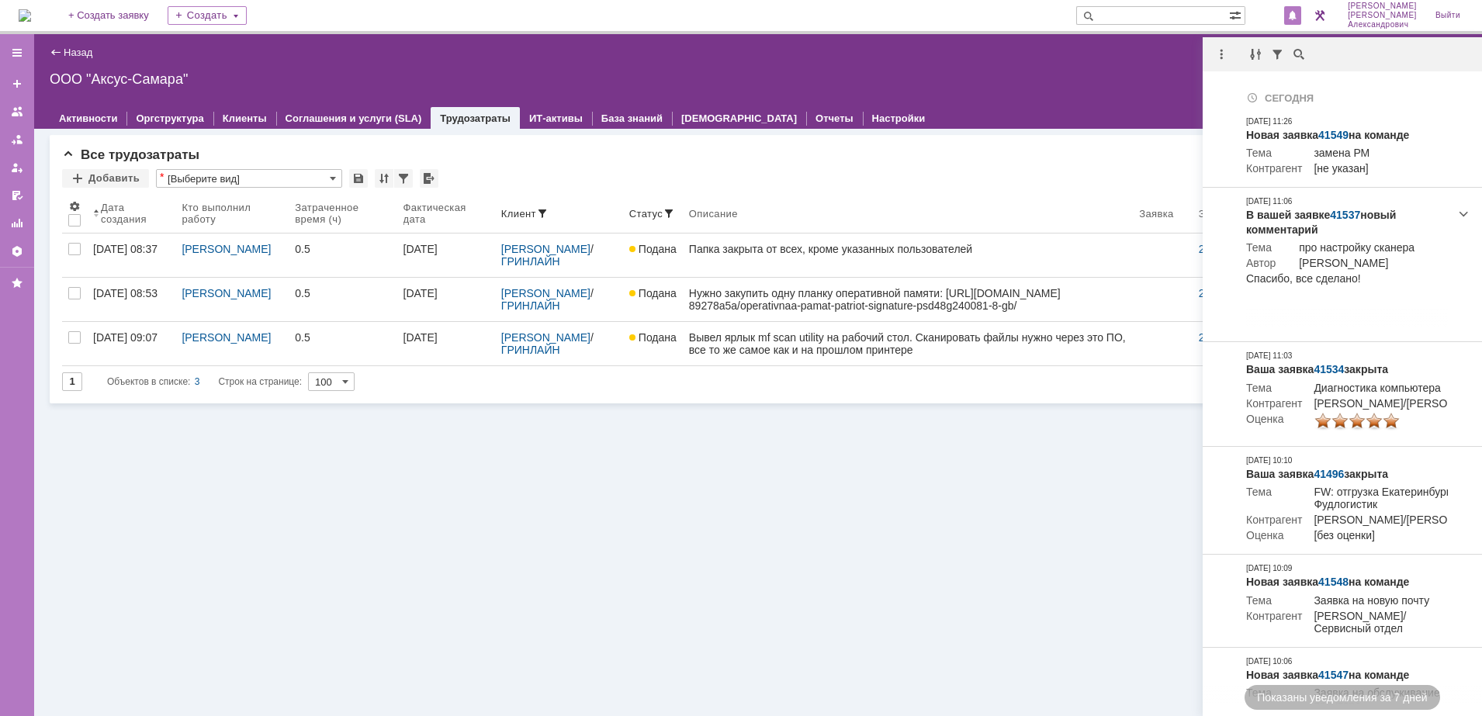
click at [1108, 77] on div "ООО "Аксус-Самара"" at bounding box center [758, 79] width 1417 height 16
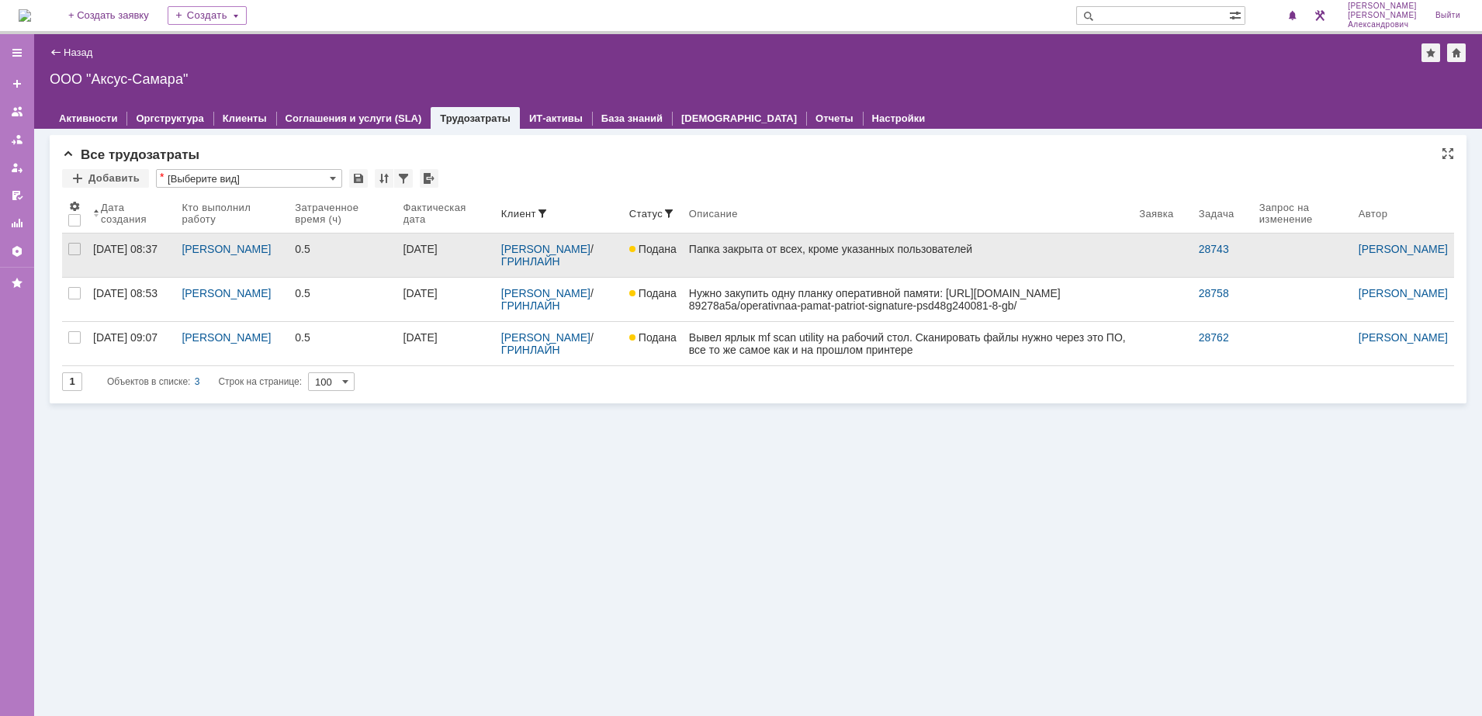
click at [870, 248] on div "Папка закрыта от всех, кроме указанных пользователей" at bounding box center [908, 249] width 438 height 12
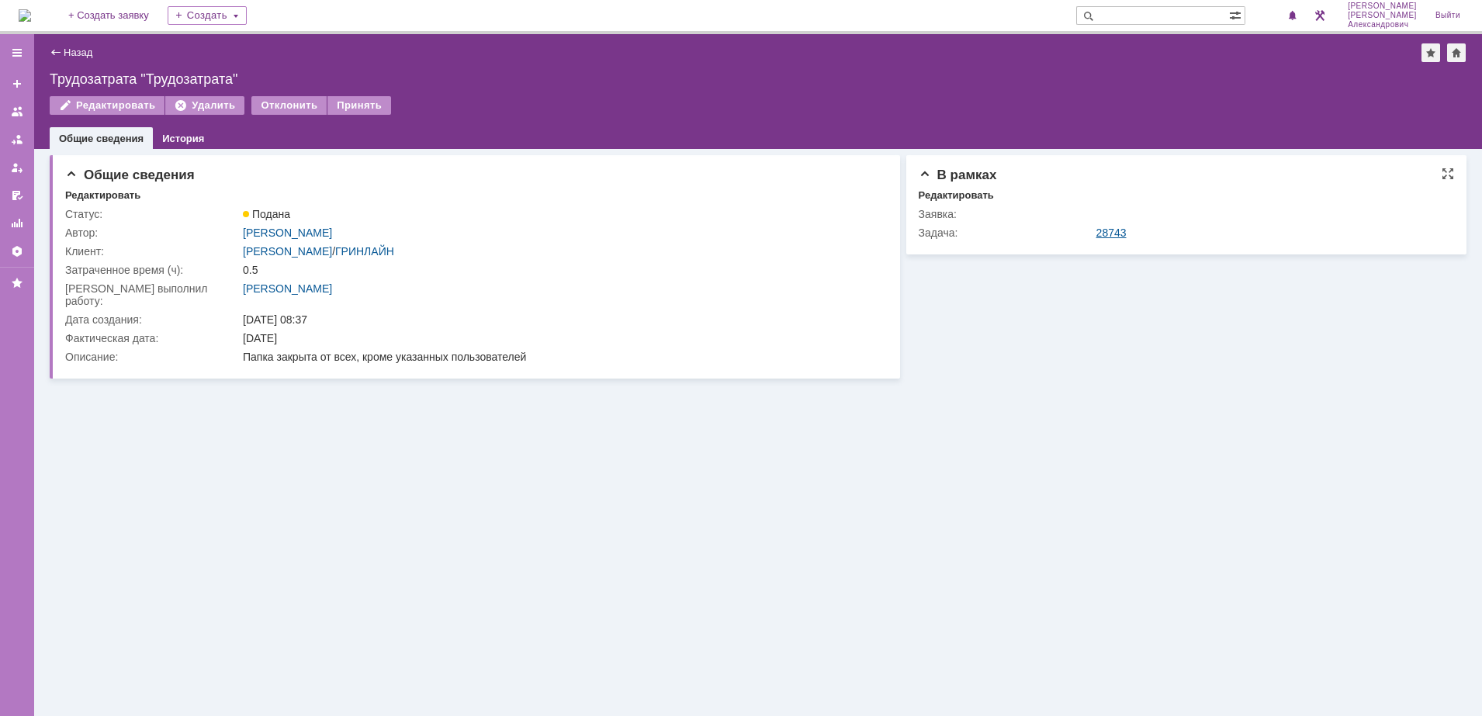
click at [1105, 230] on link "28743" at bounding box center [1111, 233] width 30 height 12
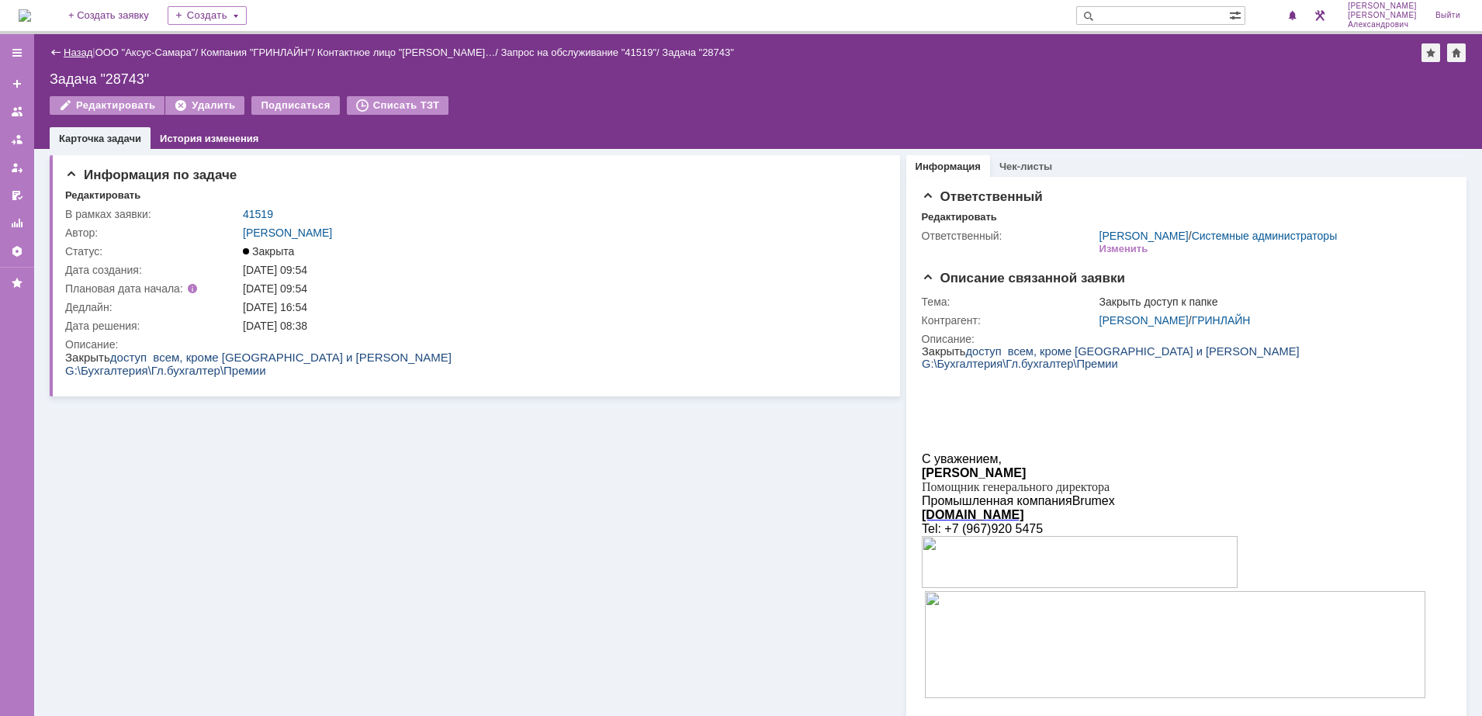
click at [71, 50] on link "Назад" at bounding box center [78, 53] width 29 height 12
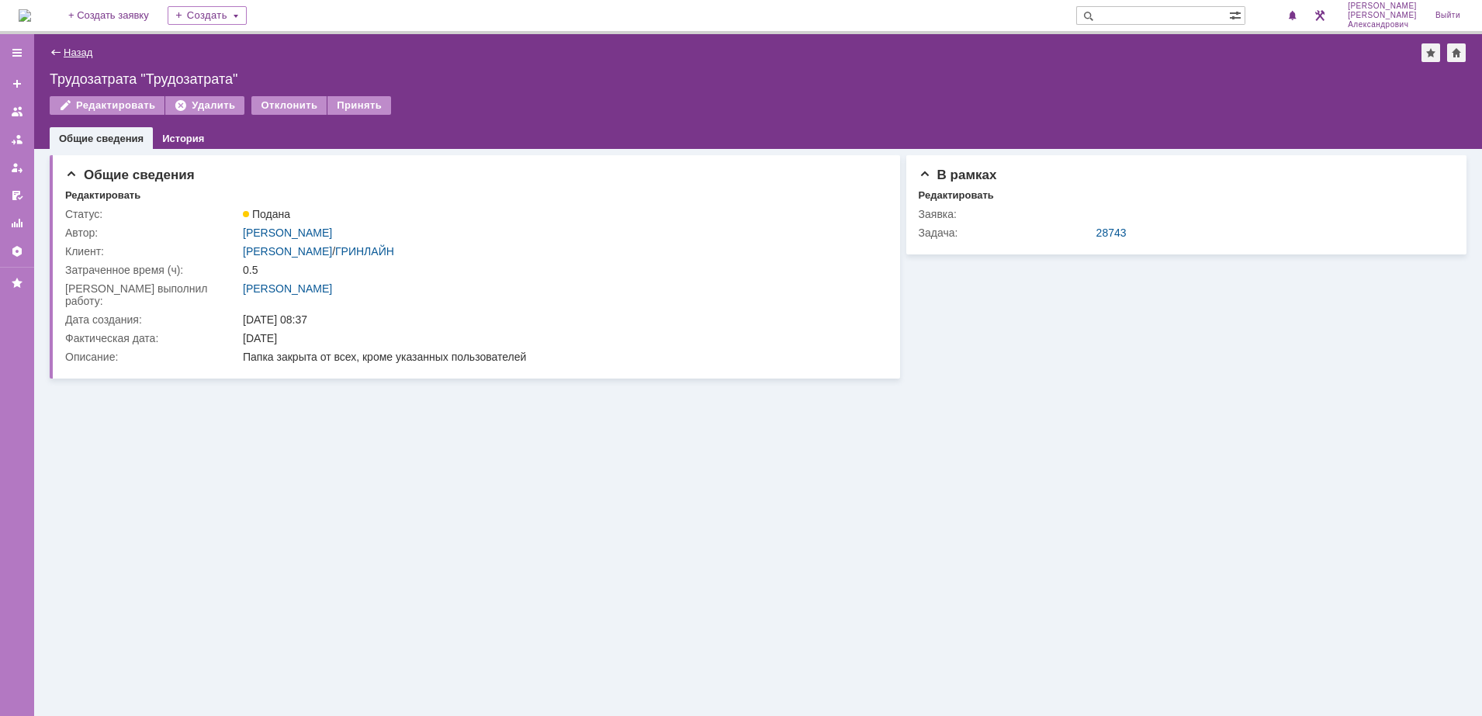
click at [87, 55] on link "Назад" at bounding box center [78, 53] width 29 height 12
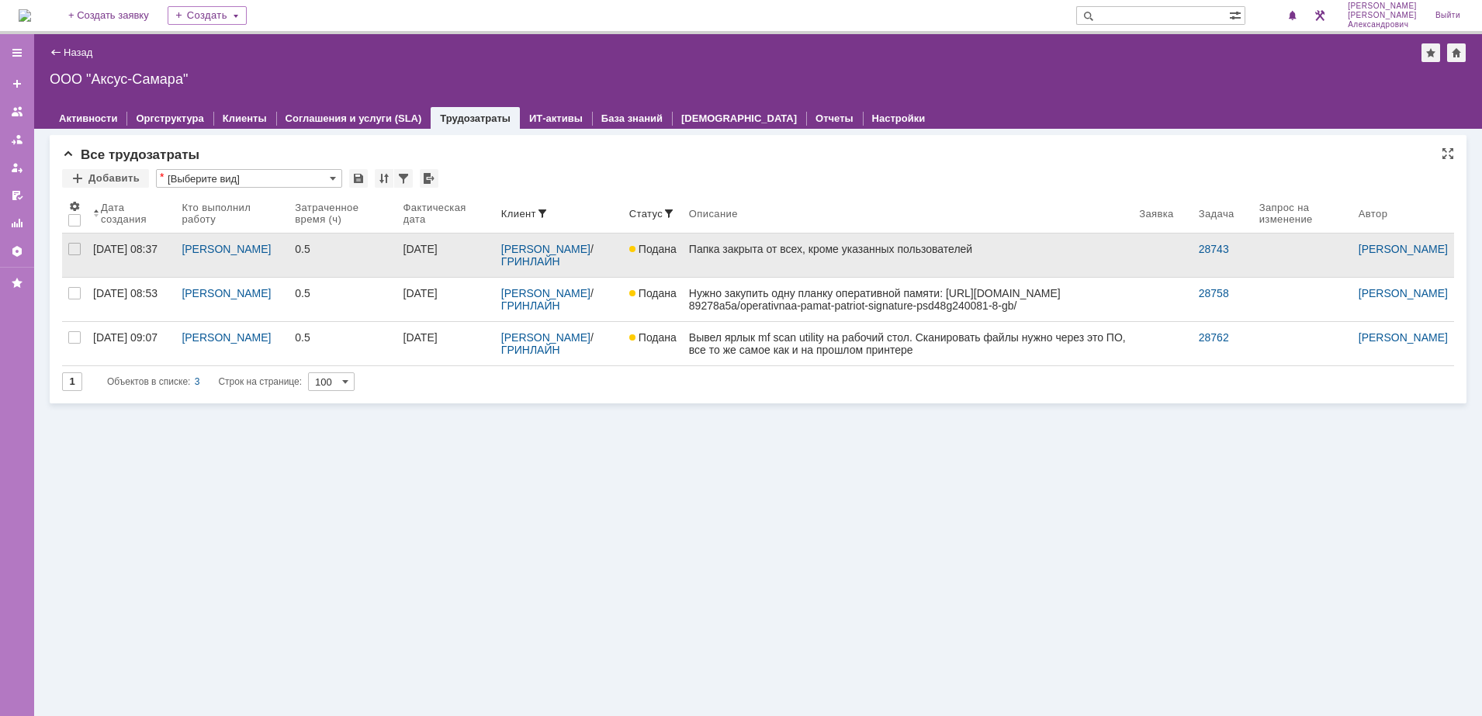
click at [469, 260] on link "[DATE]" at bounding box center [446, 255] width 98 height 43
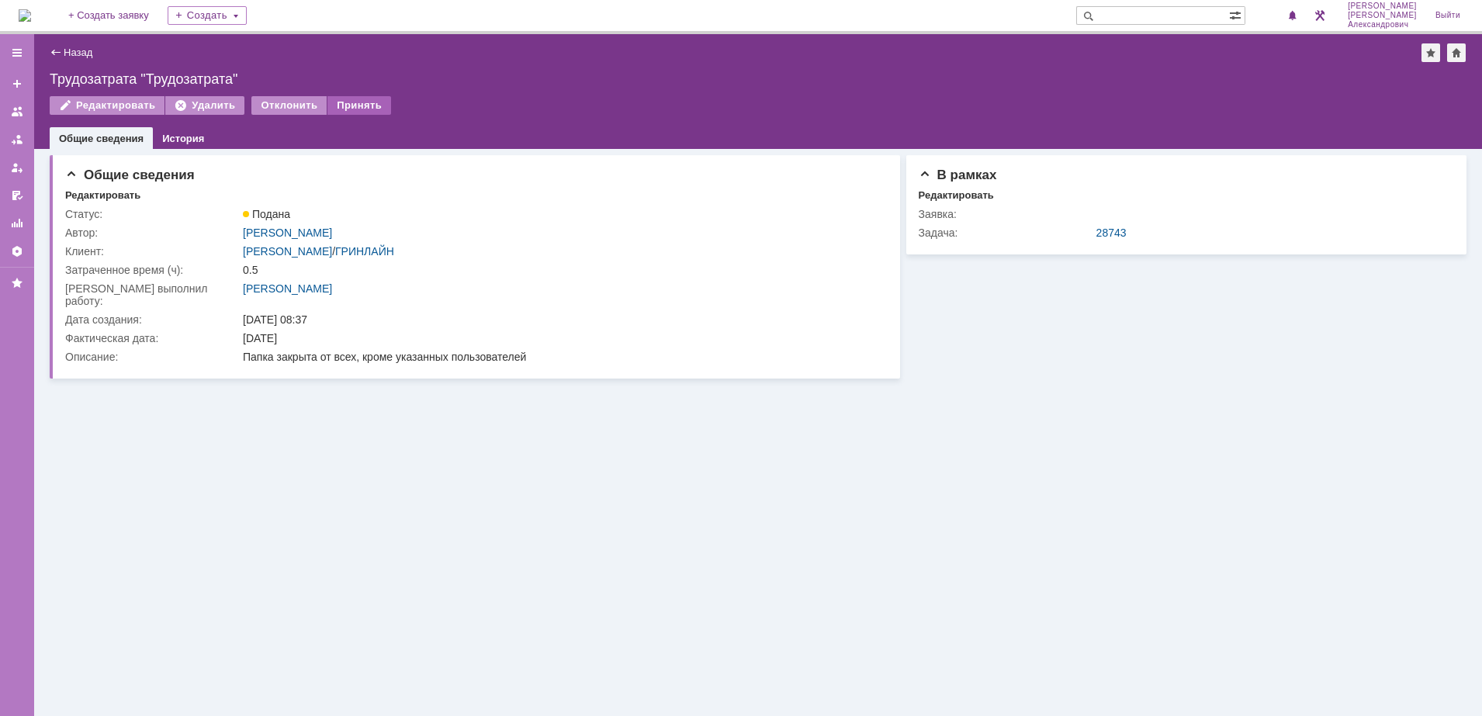
click at [355, 104] on div "Принять" at bounding box center [359, 105] width 64 height 19
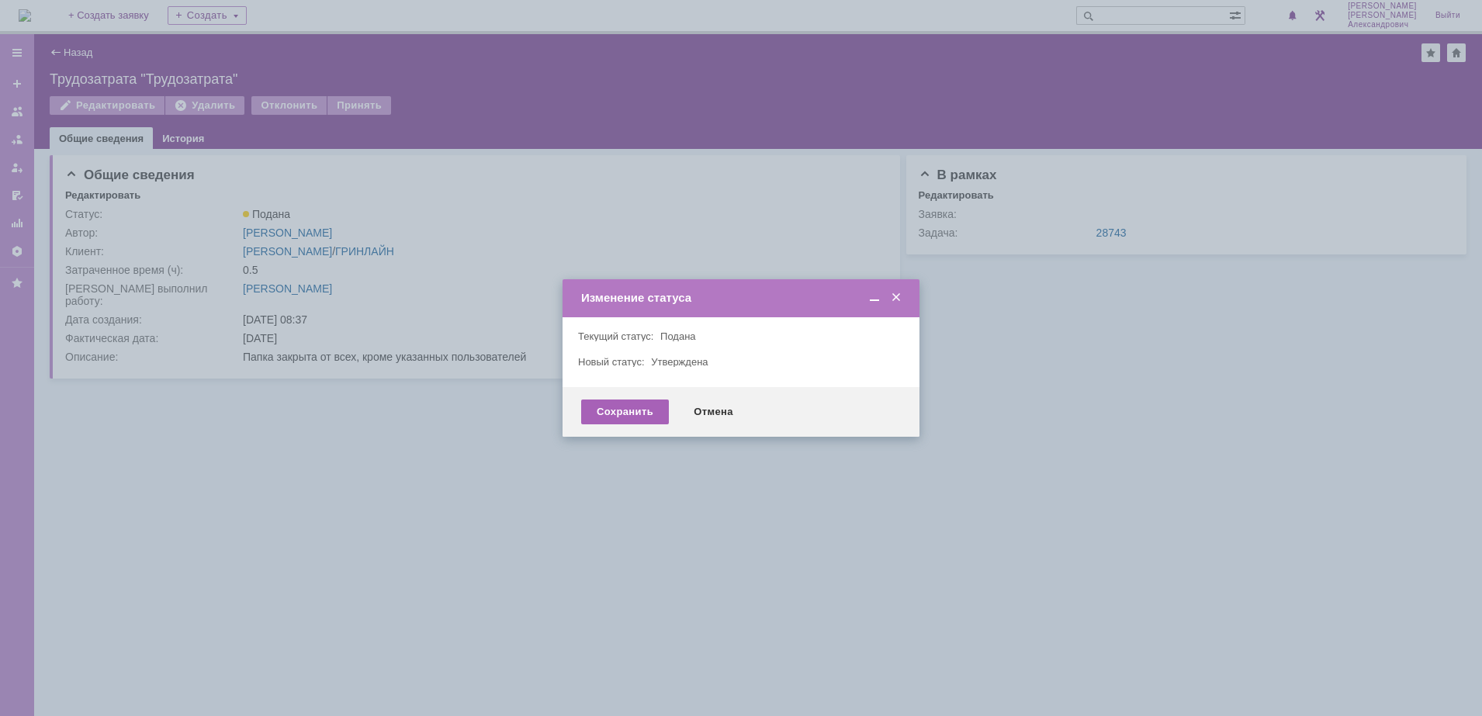
click at [624, 409] on div "Сохранить" at bounding box center [625, 412] width 88 height 25
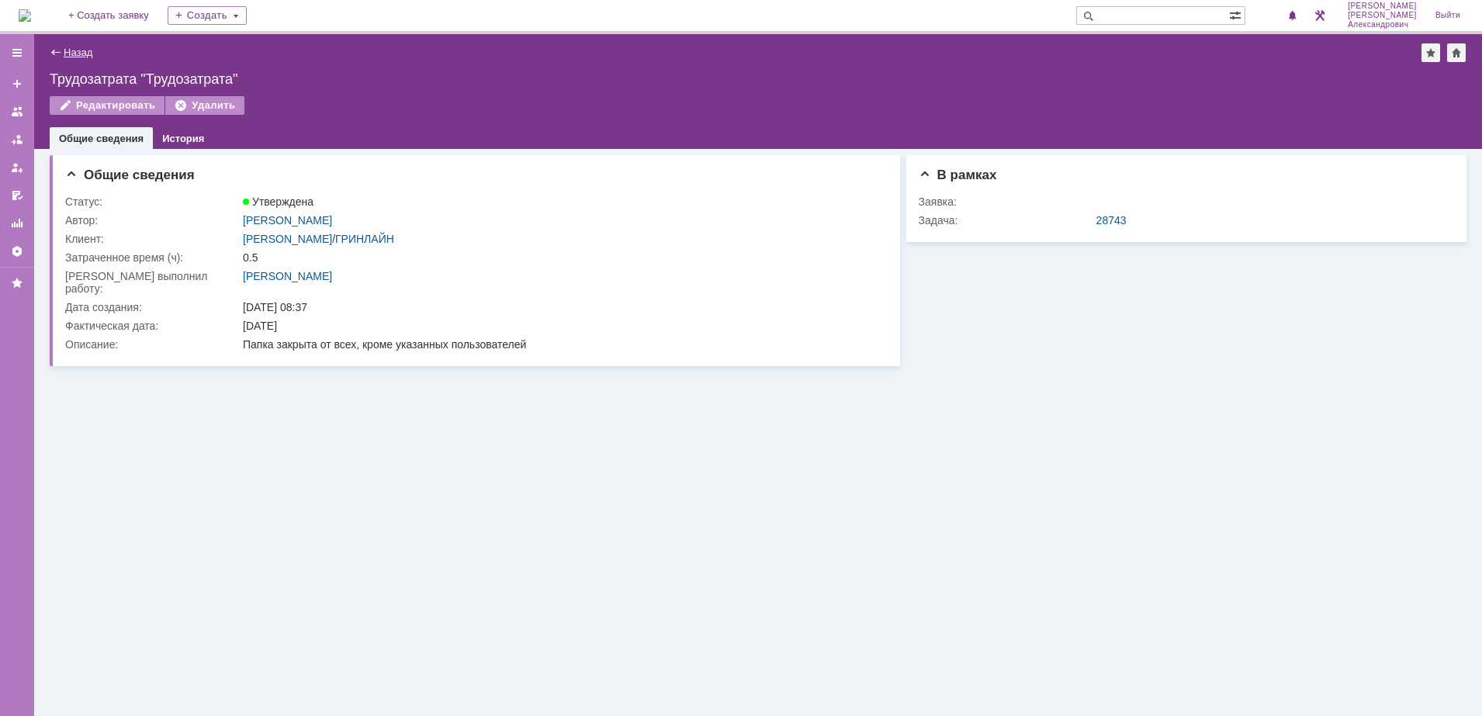
click at [87, 56] on link "Назад" at bounding box center [78, 53] width 29 height 12
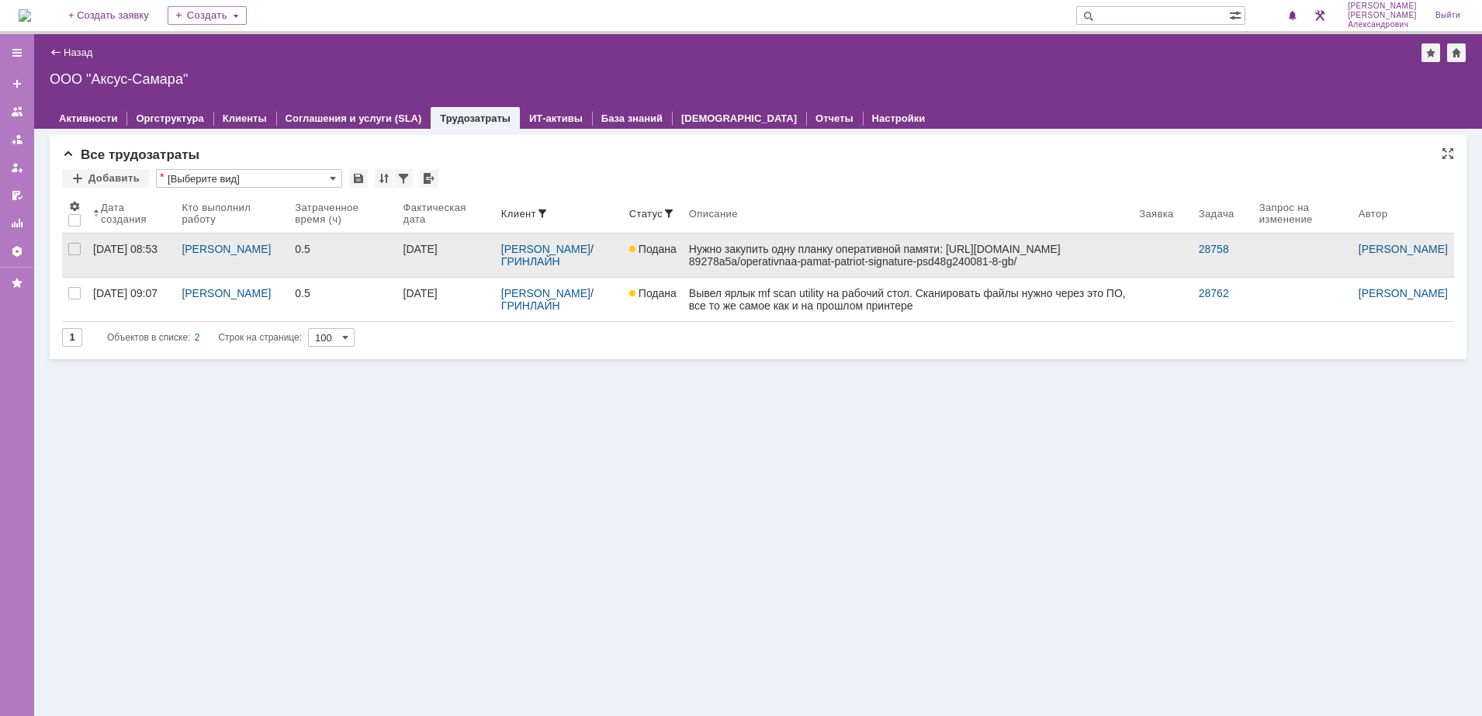
click at [866, 258] on div "Нужно закупить одну планку оперативной памяти: https://www.dns-shop.ru/product/…" at bounding box center [908, 280] width 438 height 74
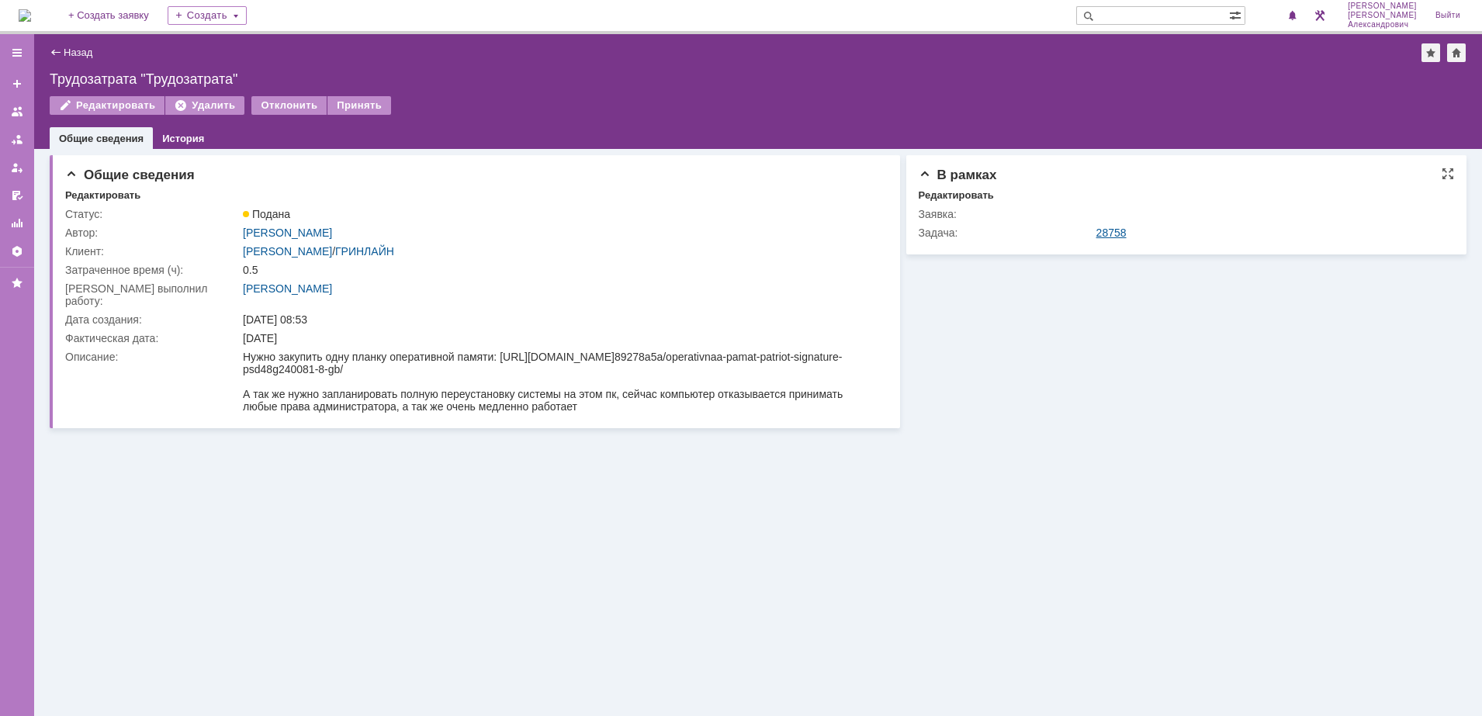
click at [1111, 236] on link "28758" at bounding box center [1111, 233] width 30 height 12
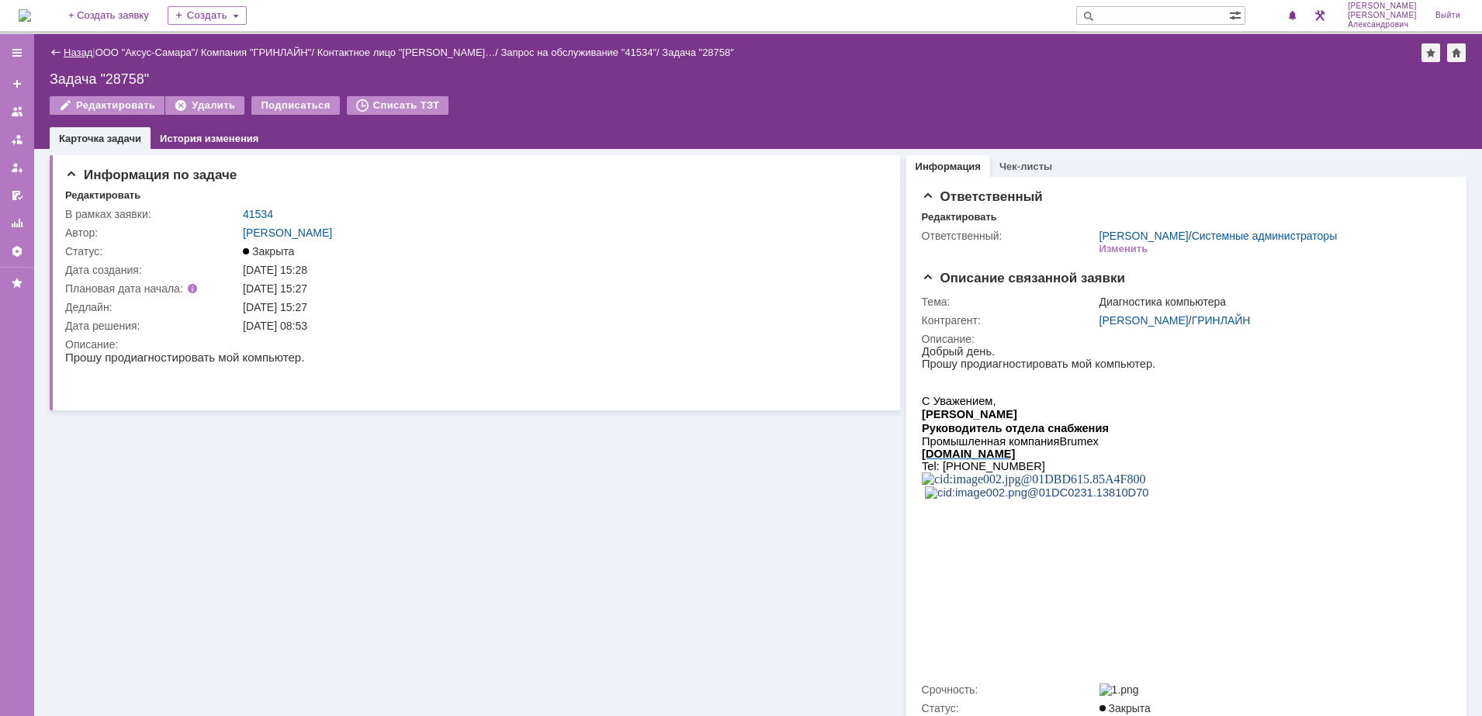
click at [66, 47] on link "Назад" at bounding box center [78, 53] width 29 height 12
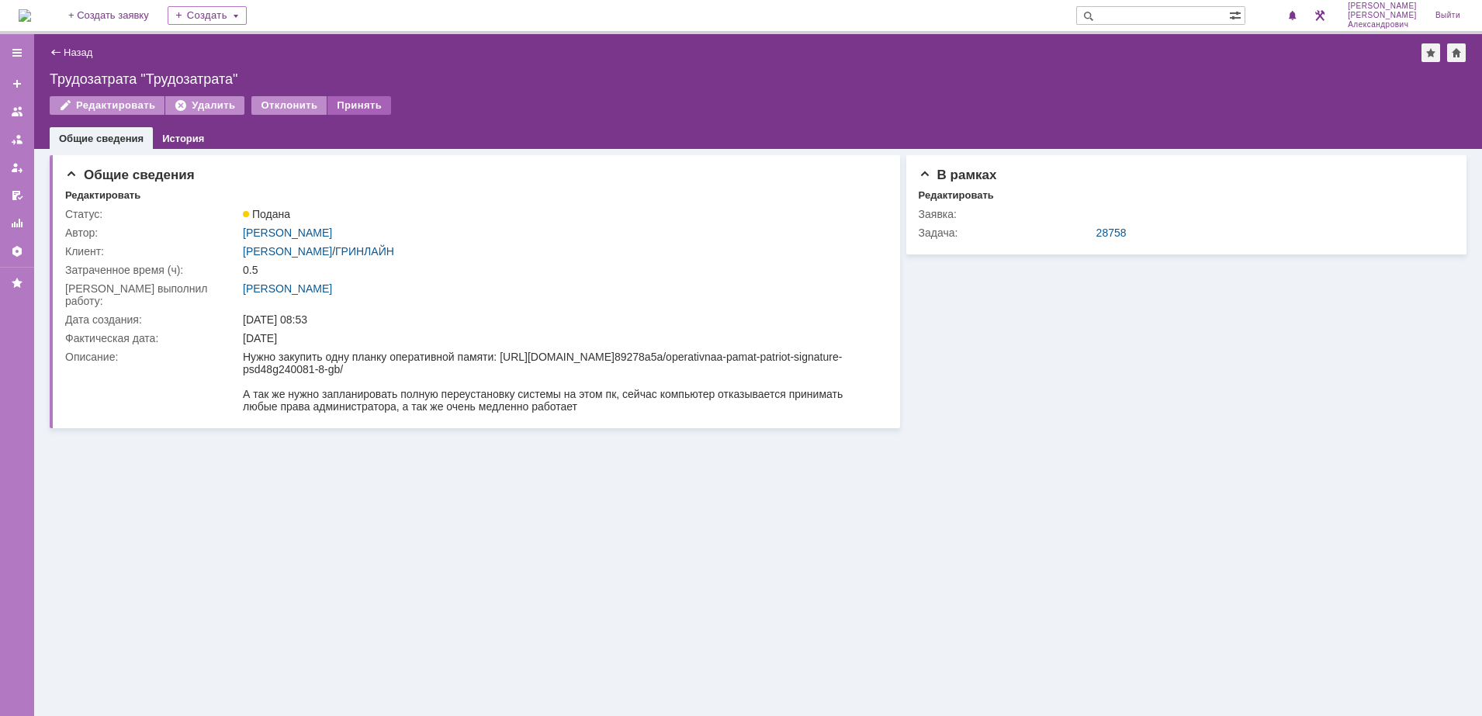
click at [344, 102] on div "Принять" at bounding box center [359, 105] width 64 height 19
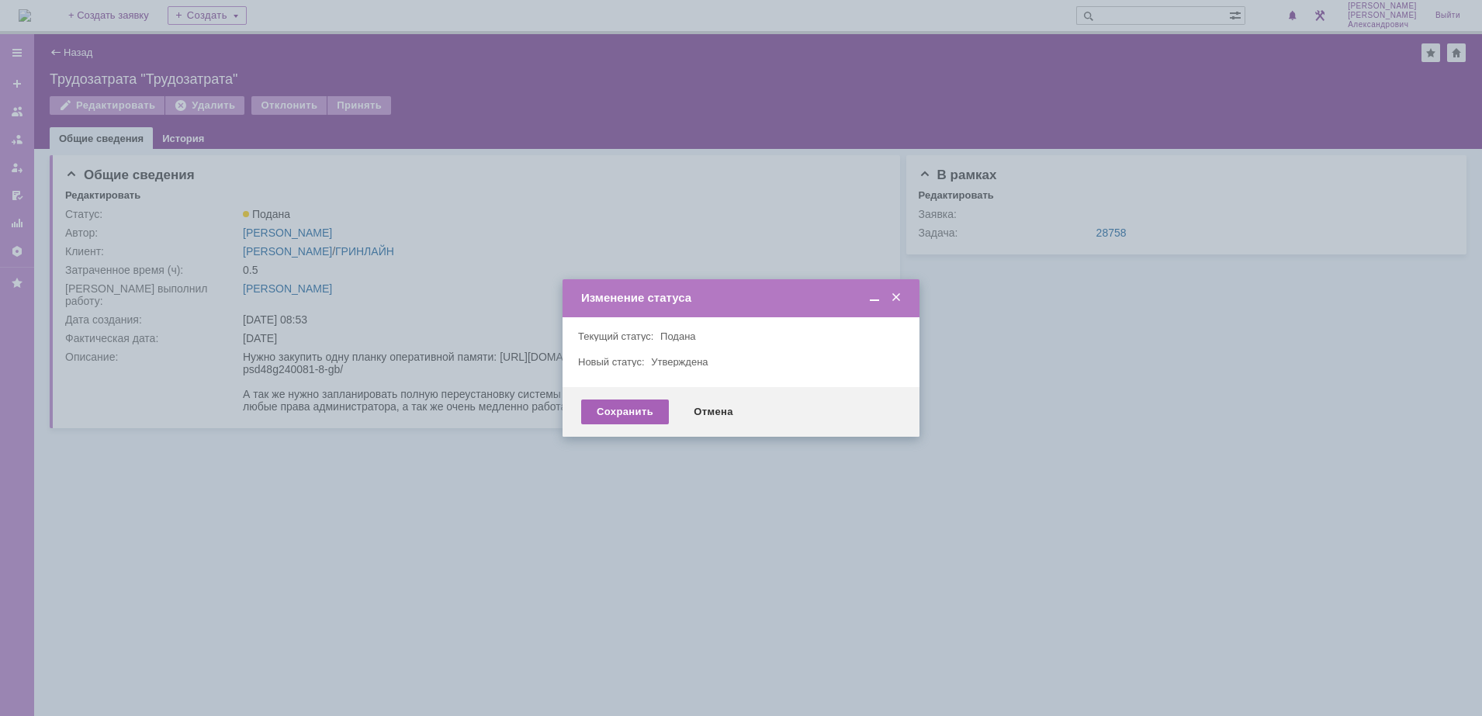
click at [602, 418] on div "Сохранить" at bounding box center [625, 412] width 88 height 25
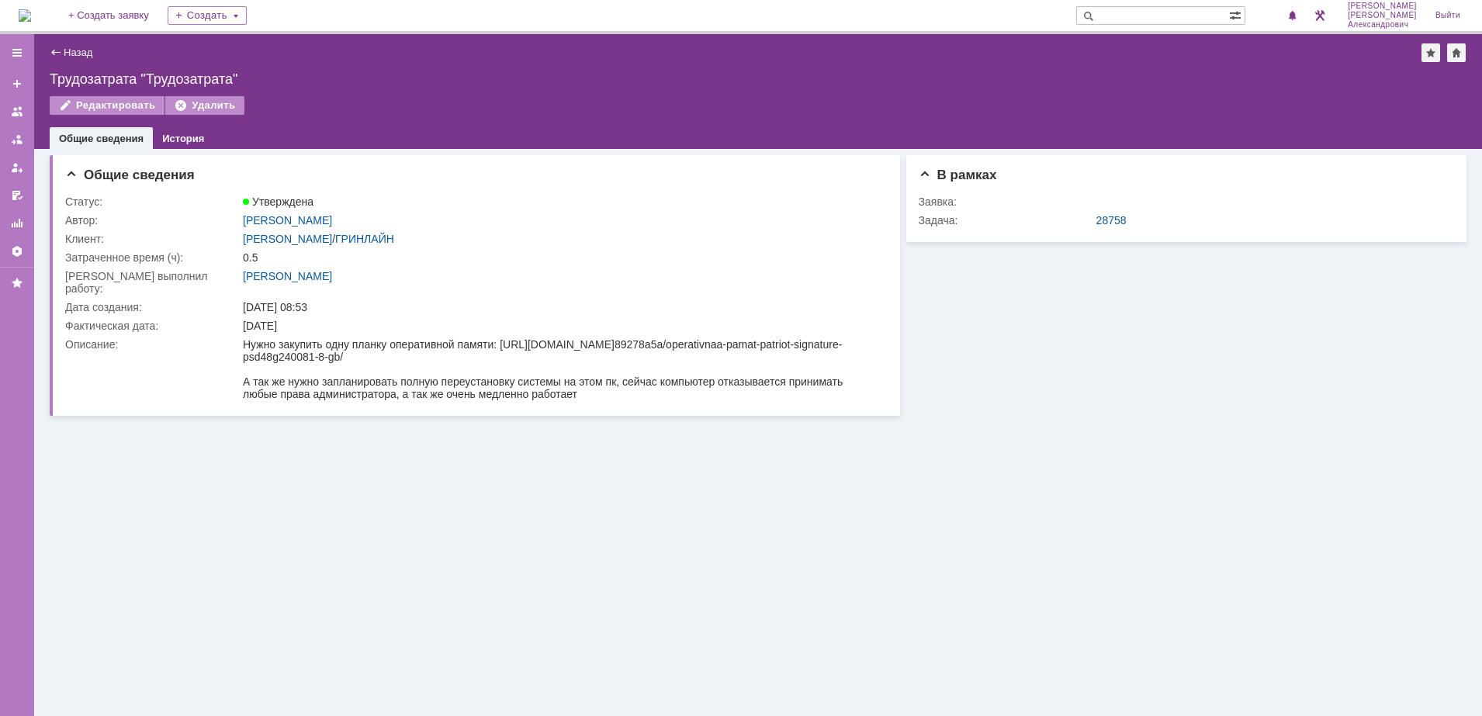
click at [62, 43] on div "Назад | Трудозатрата "Трудозатрата"" at bounding box center [758, 52] width 1417 height 19
click at [69, 49] on link "Назад" at bounding box center [78, 53] width 29 height 12
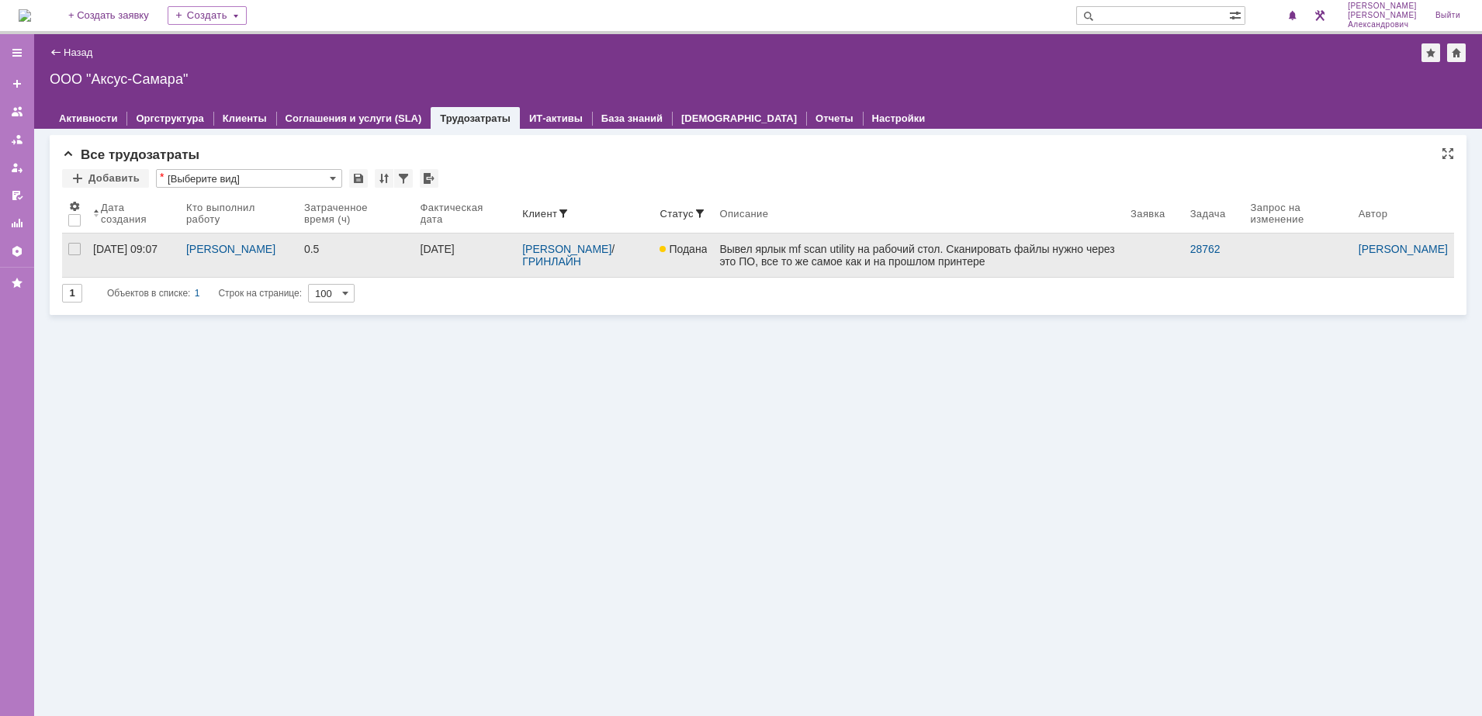
click at [784, 265] on div "Вывел ярлык mf scan utility на рабочий стол. Сканировать файлы нужно через это …" at bounding box center [918, 255] width 399 height 25
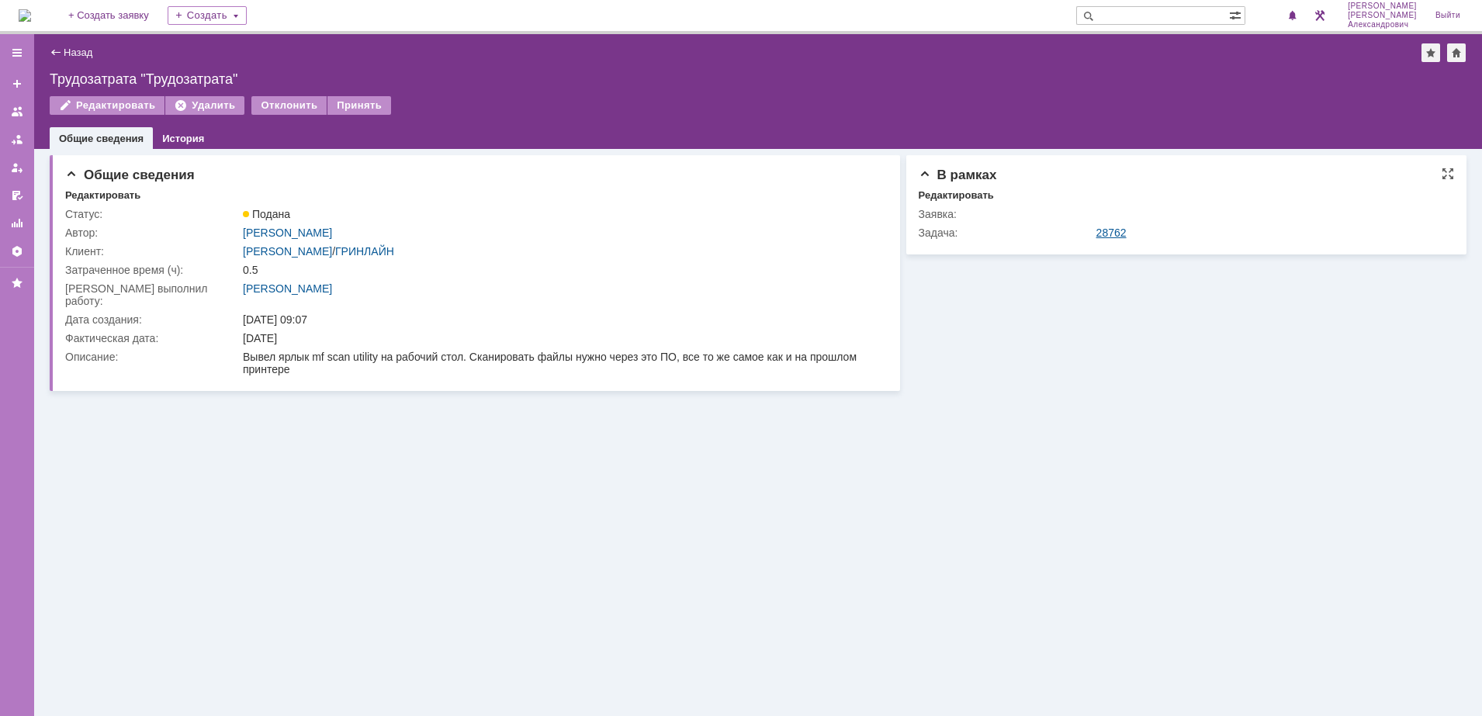
click at [1111, 232] on link "28762" at bounding box center [1111, 233] width 30 height 12
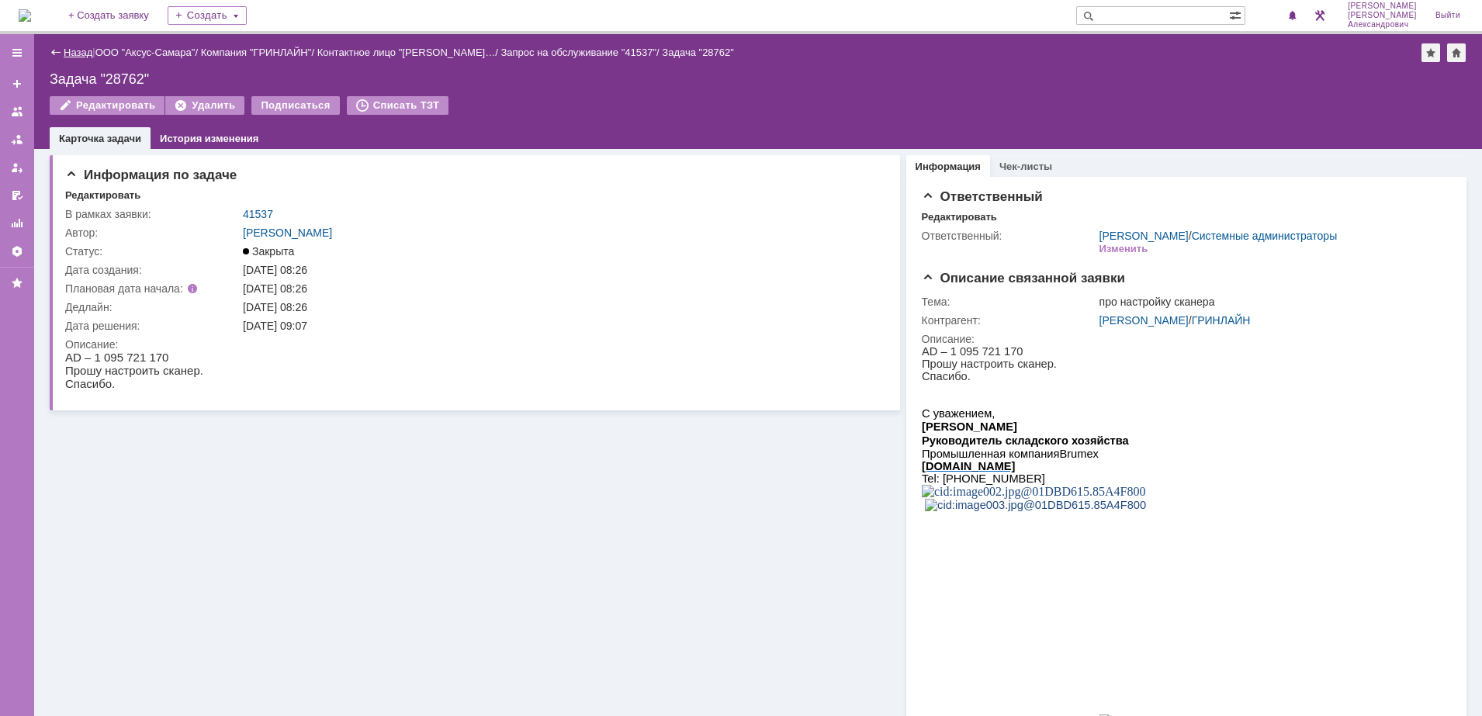
click at [79, 47] on link "Назад" at bounding box center [78, 53] width 29 height 12
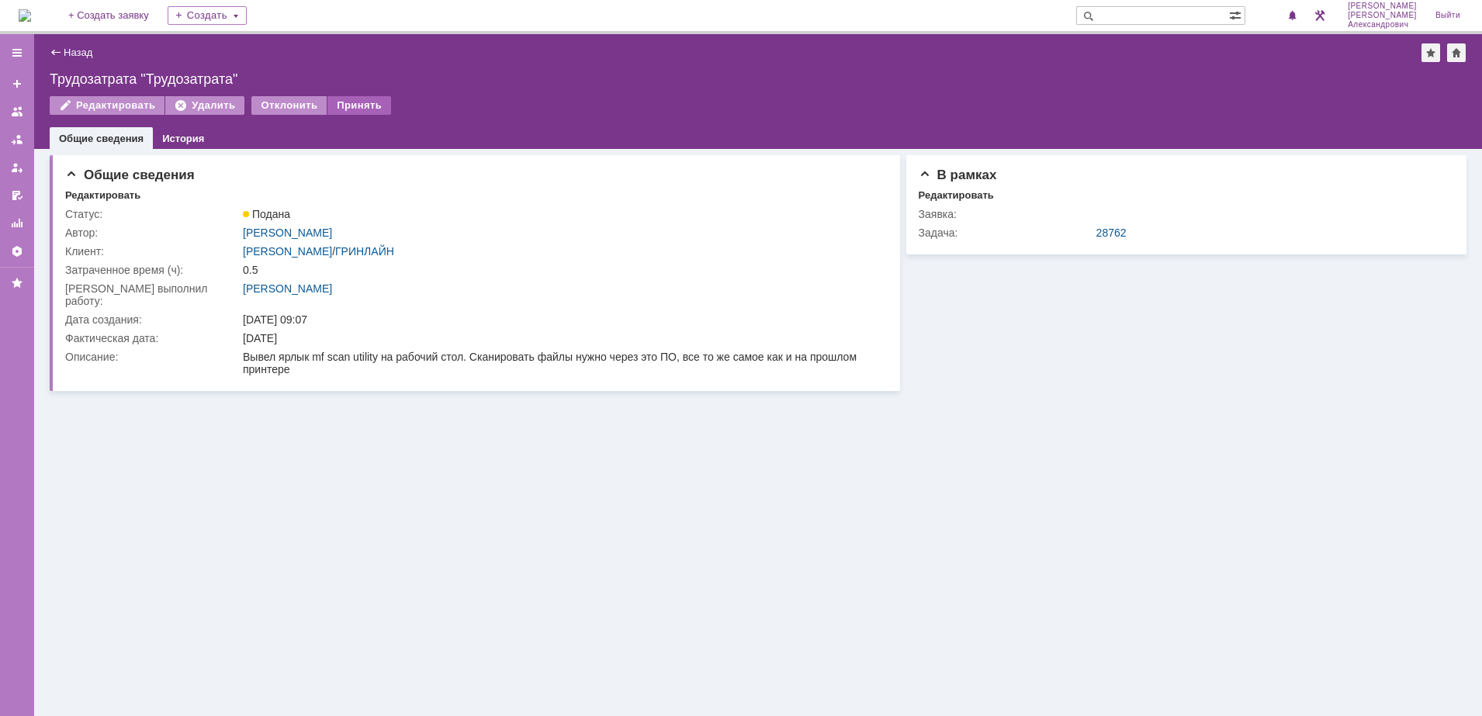
click at [341, 108] on div "Принять" at bounding box center [359, 105] width 64 height 19
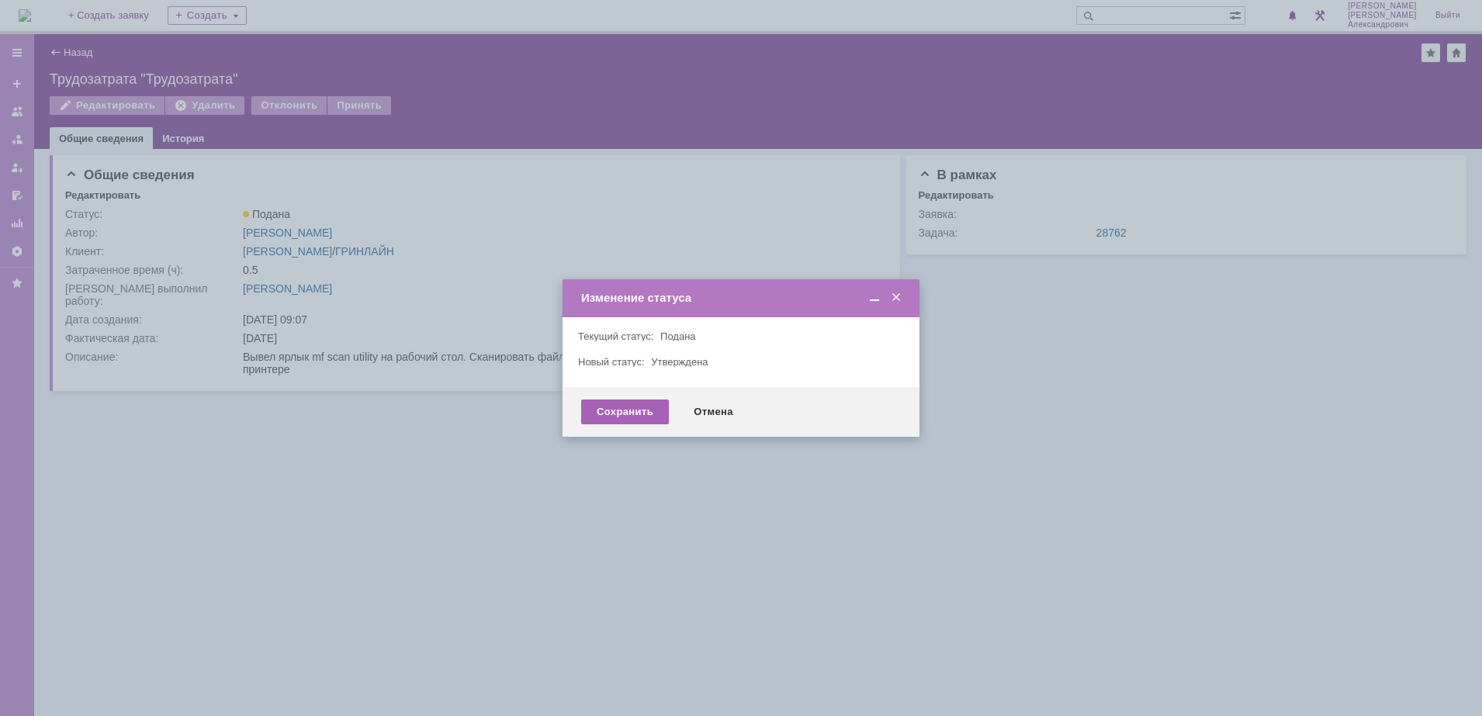
click at [652, 423] on div "Сохранить" at bounding box center [625, 412] width 88 height 25
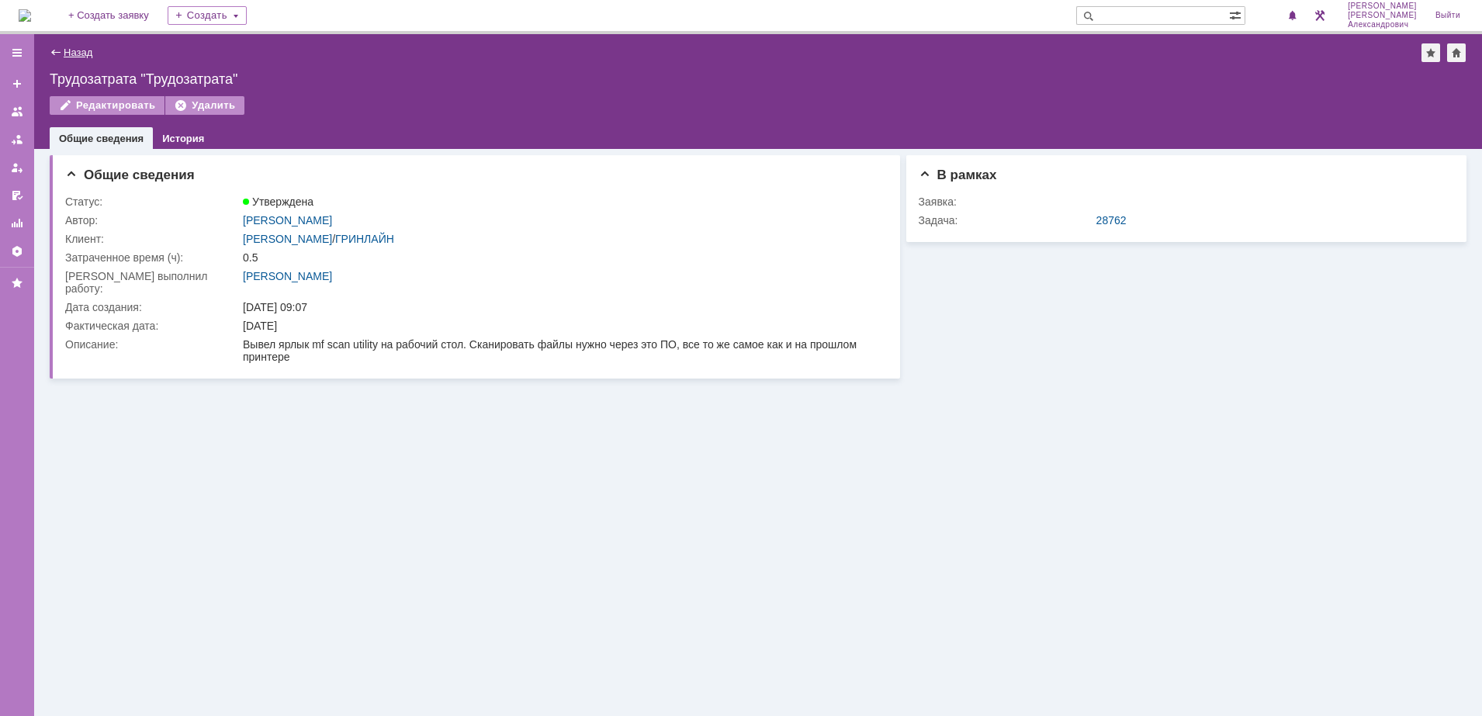
click at [84, 54] on link "Назад" at bounding box center [78, 53] width 29 height 12
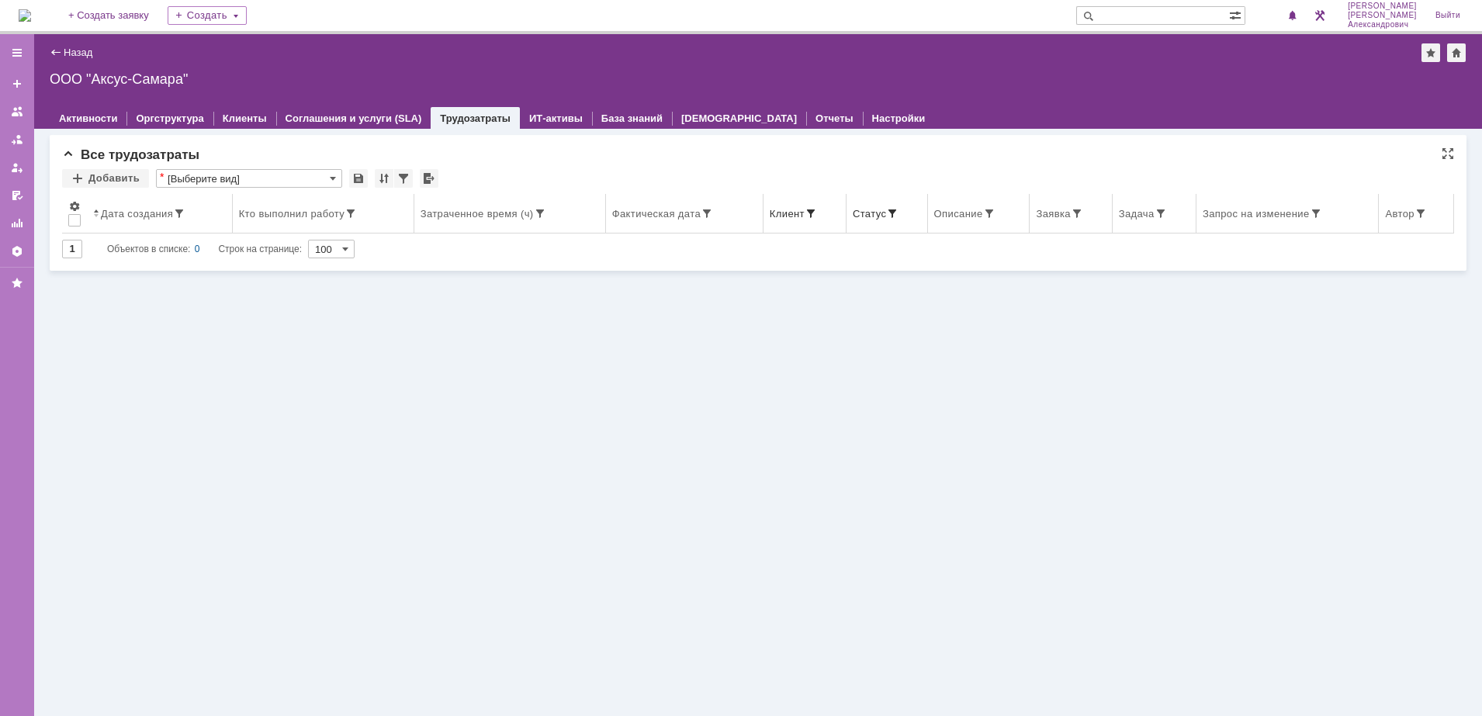
click at [808, 210] on span at bounding box center [810, 213] width 12 height 12
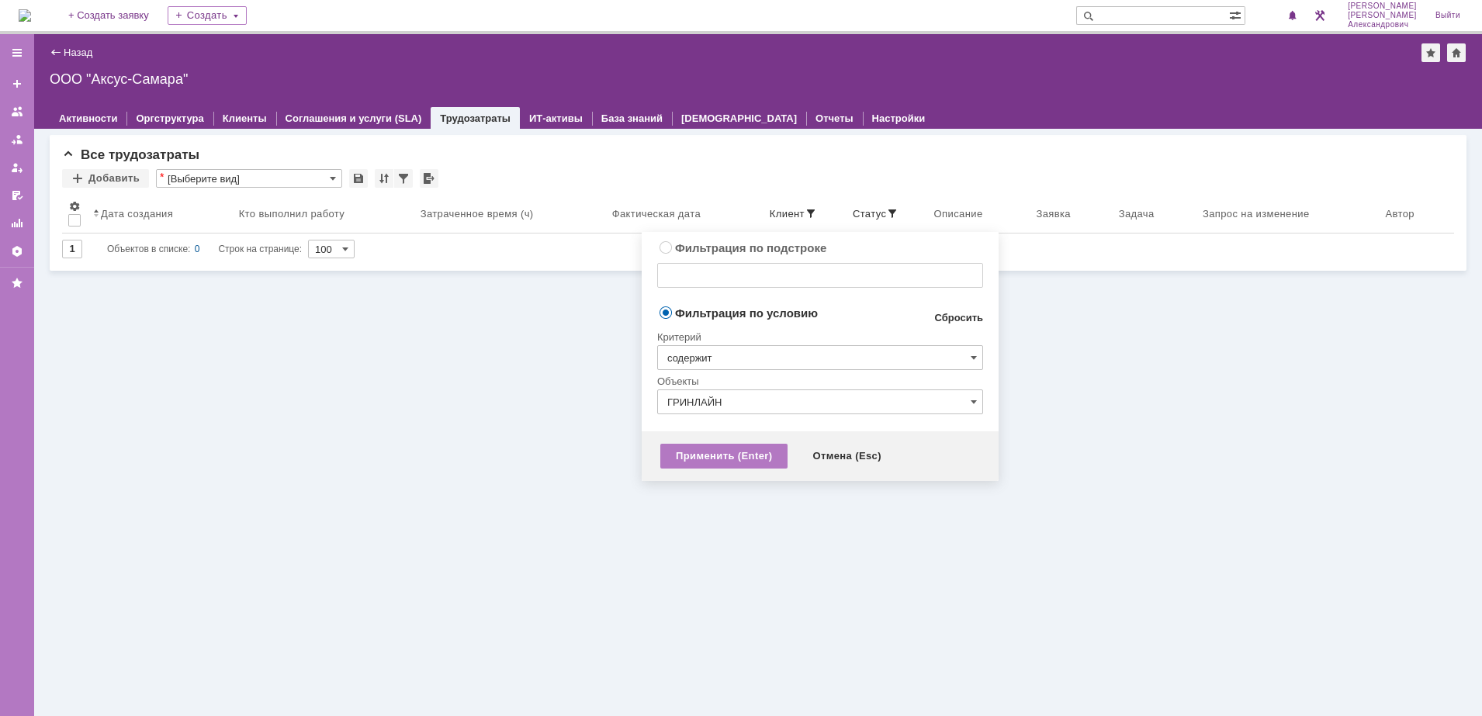
click at [948, 317] on link "Сбросить" at bounding box center [958, 318] width 49 height 12
type input "содержит"
click at [711, 455] on div "Применить (Enter)" at bounding box center [723, 456] width 127 height 25
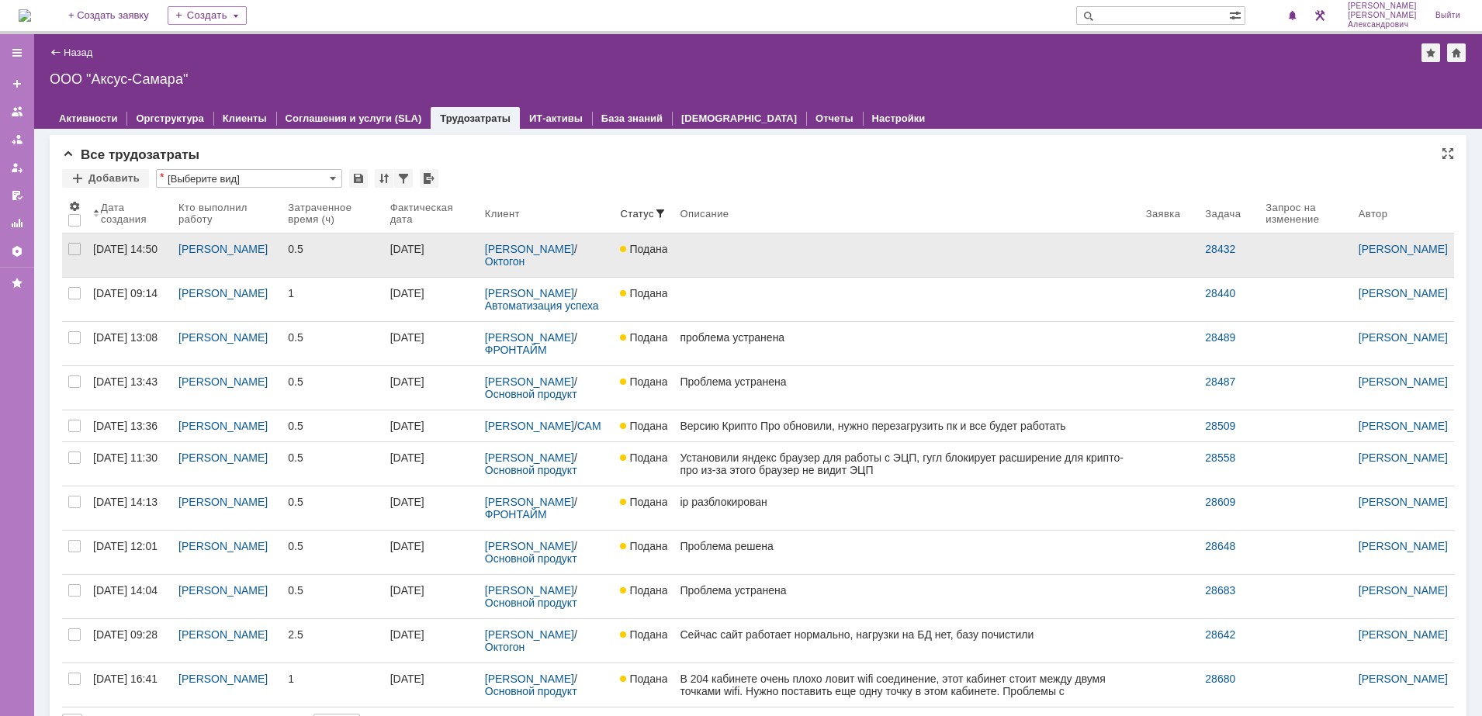
click at [758, 259] on link at bounding box center [905, 255] width 465 height 43
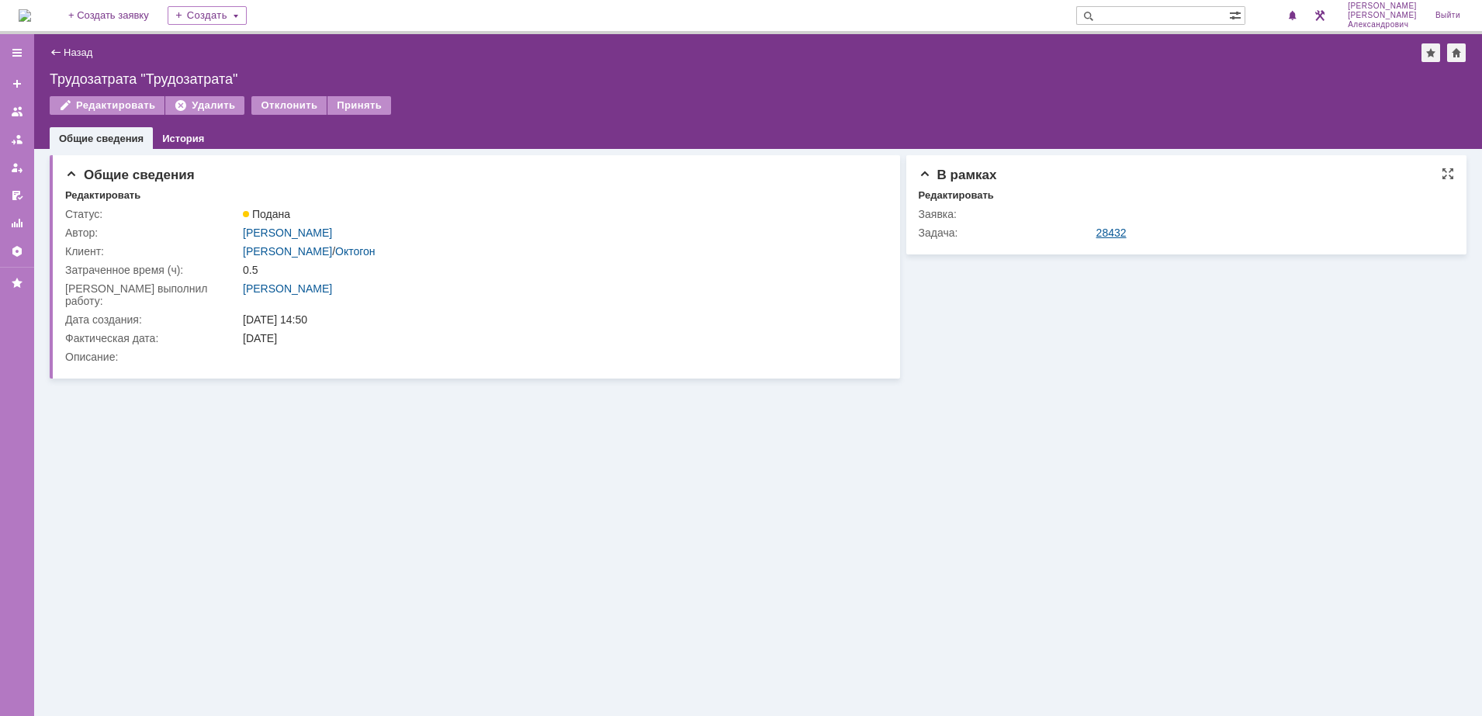
click at [1106, 232] on link "28432" at bounding box center [1111, 233] width 30 height 12
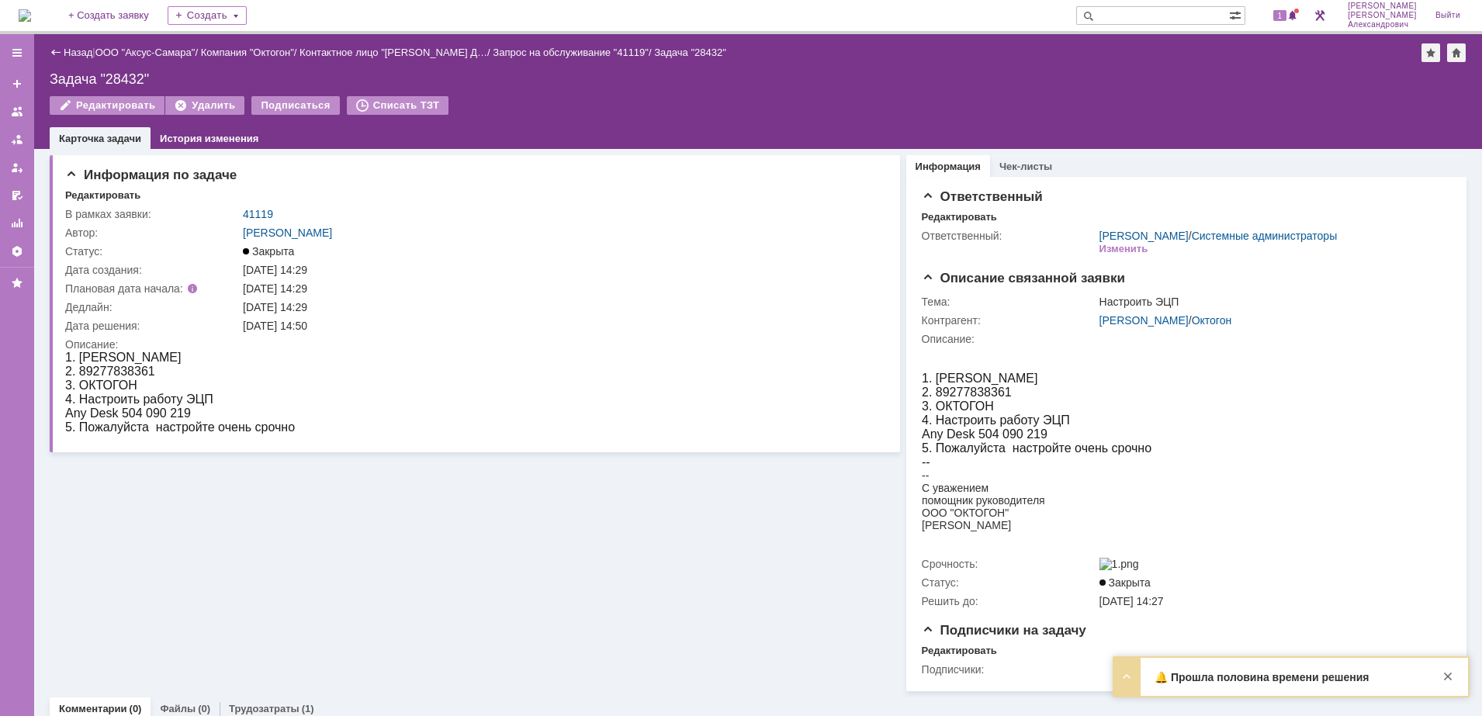
click at [74, 44] on div "Назад | ООО "Аксус-Самара" / Компания "Октогон" / Контактное лицо "Феоктистова …" at bounding box center [758, 52] width 1417 height 19
click at [77, 51] on link "Назад" at bounding box center [78, 53] width 29 height 12
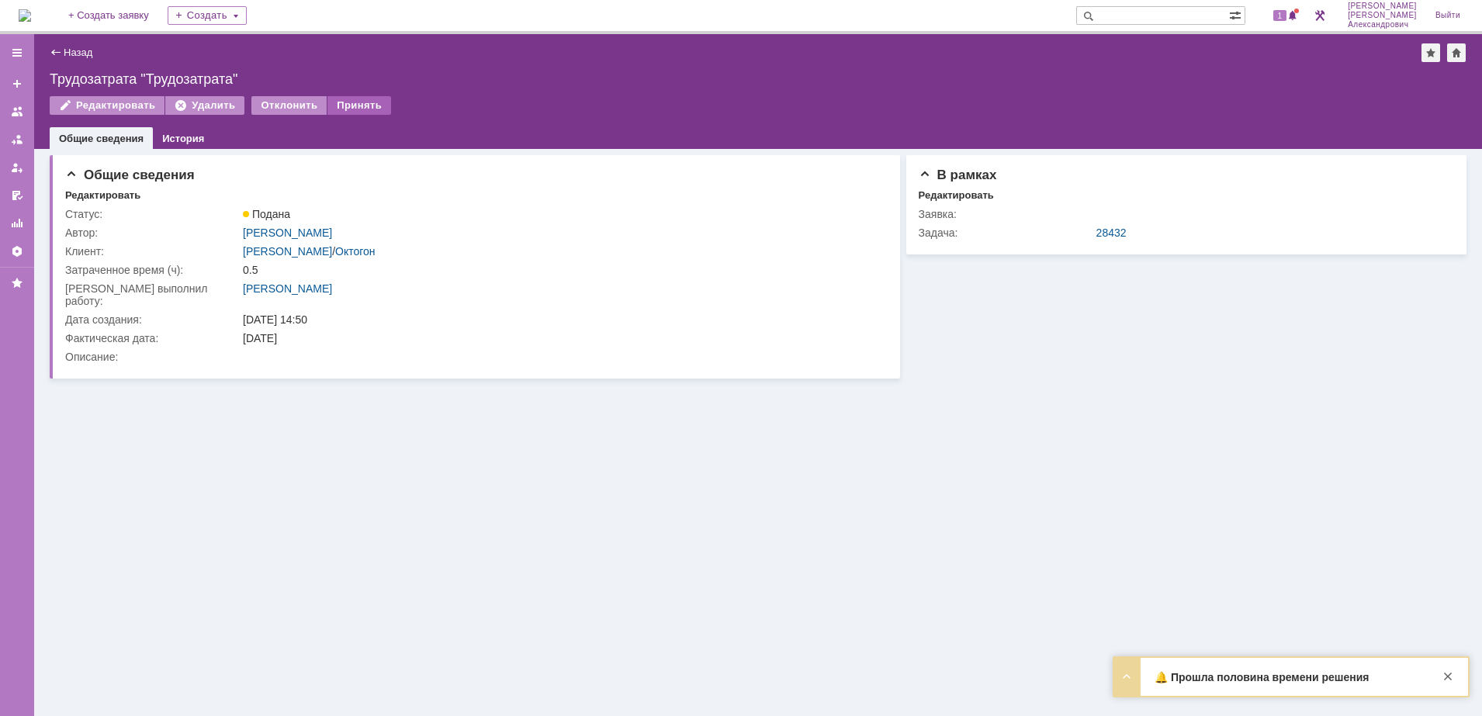
click at [361, 102] on div "Принять" at bounding box center [359, 105] width 64 height 19
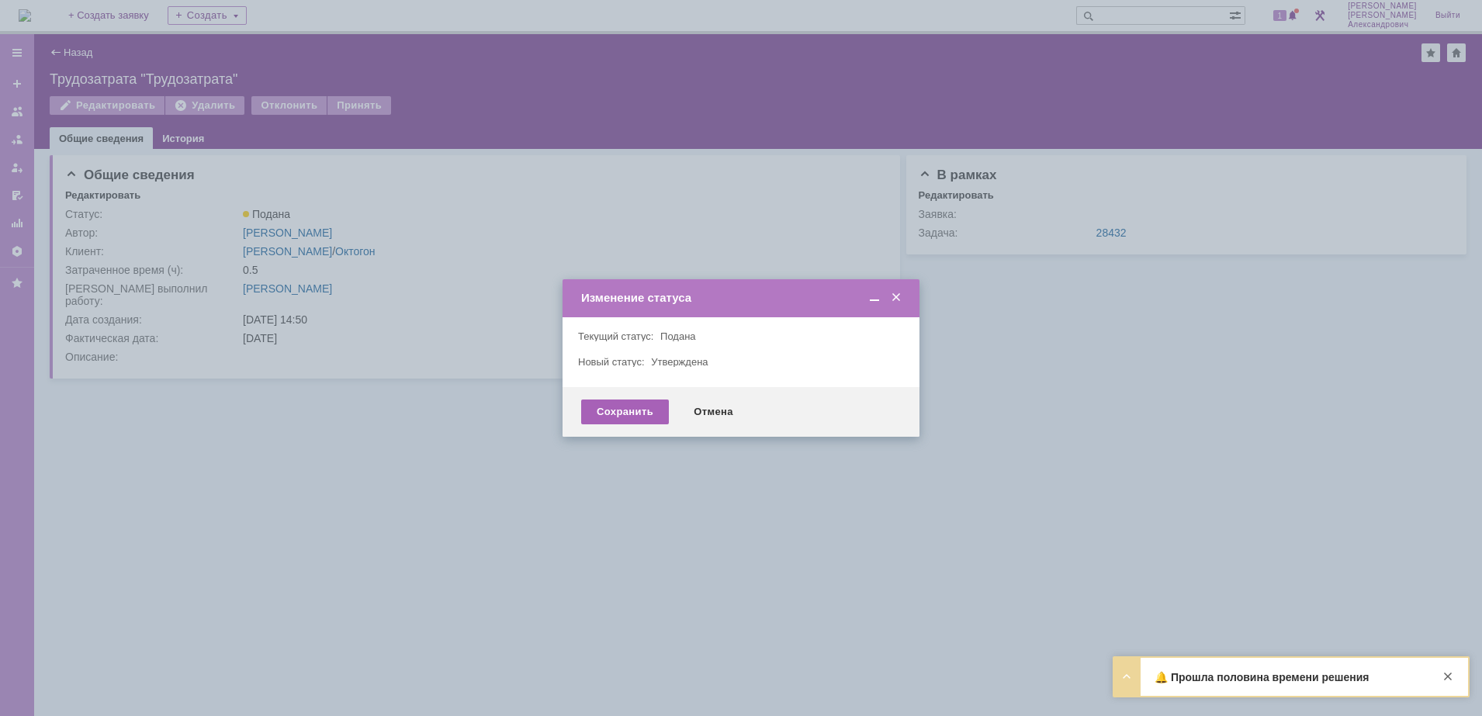
click at [626, 410] on div "Сохранить" at bounding box center [625, 412] width 88 height 25
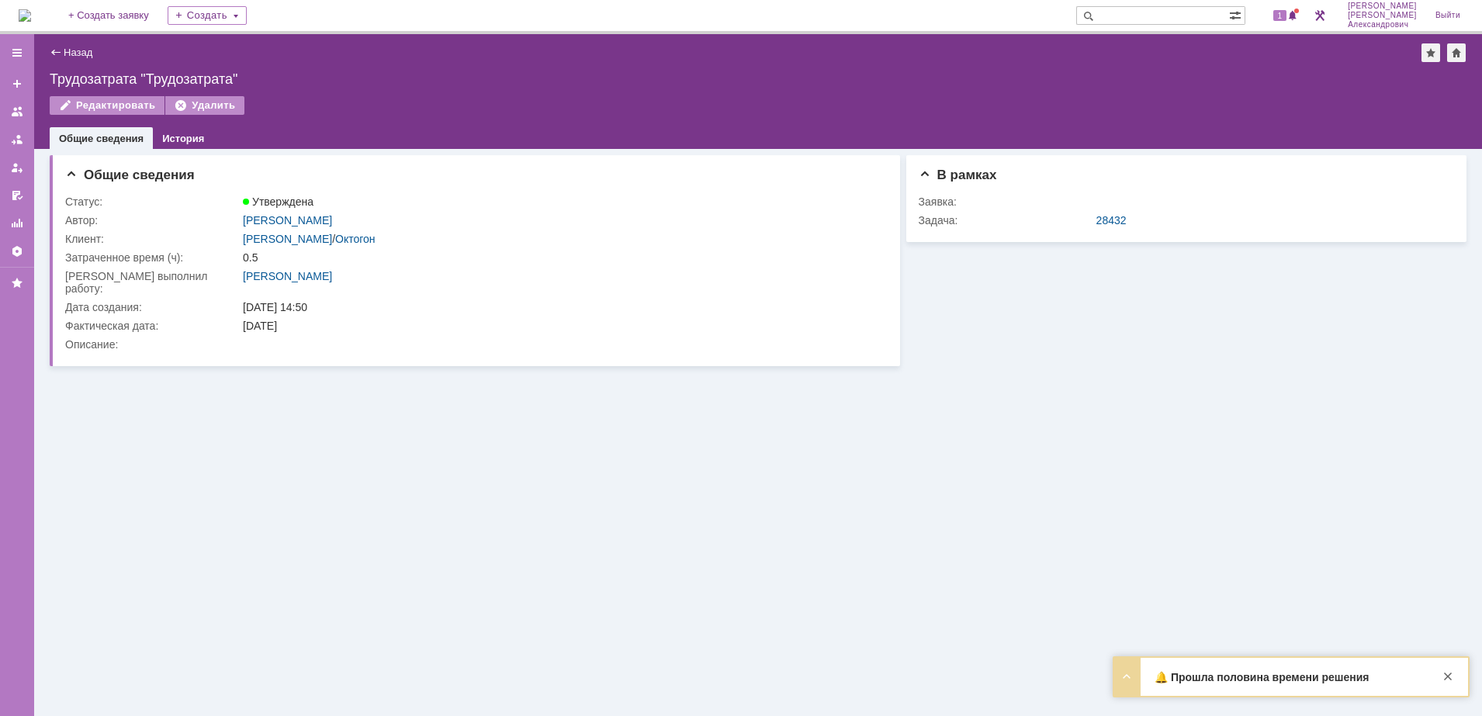
click at [70, 44] on div "Назад | Трудозатрата "Трудозатрата"" at bounding box center [758, 52] width 1417 height 19
click at [69, 47] on link "Назад" at bounding box center [78, 53] width 29 height 12
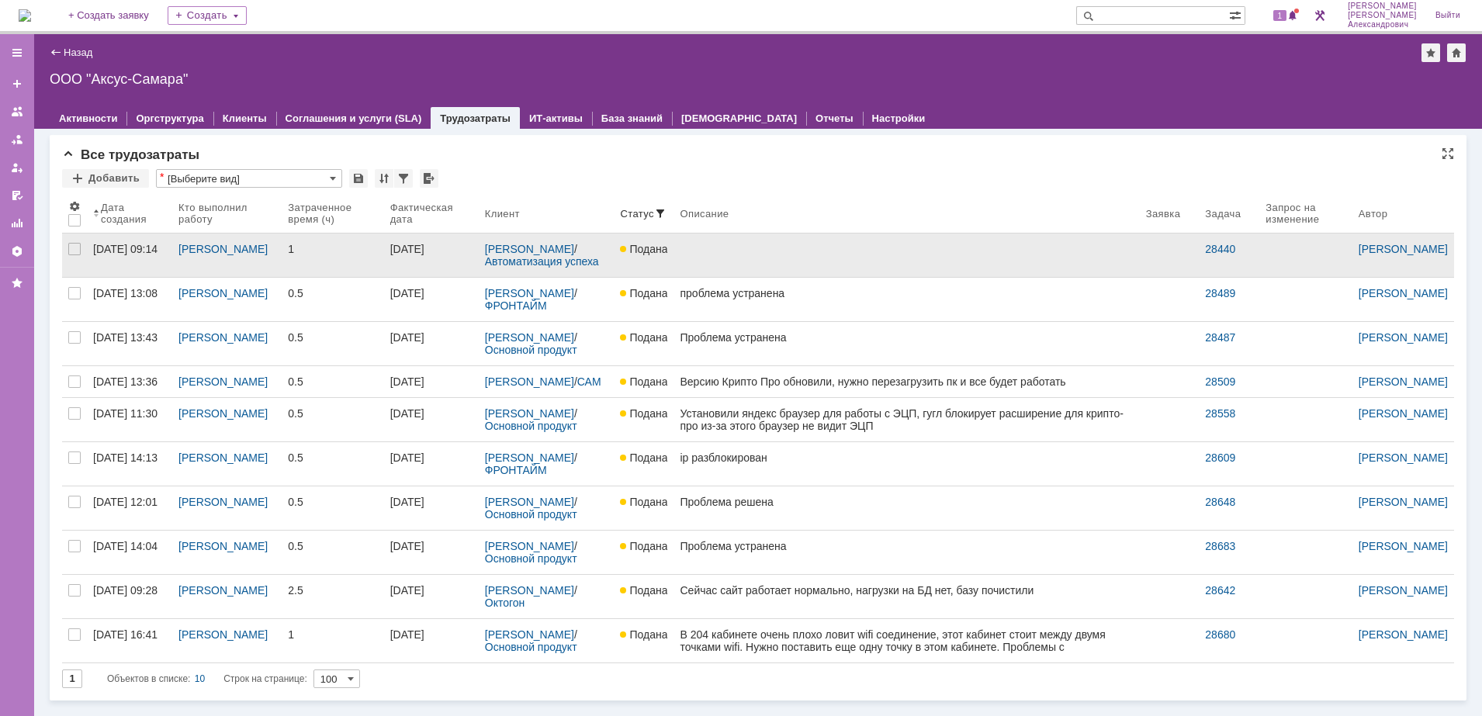
click at [738, 259] on link at bounding box center [905, 255] width 465 height 43
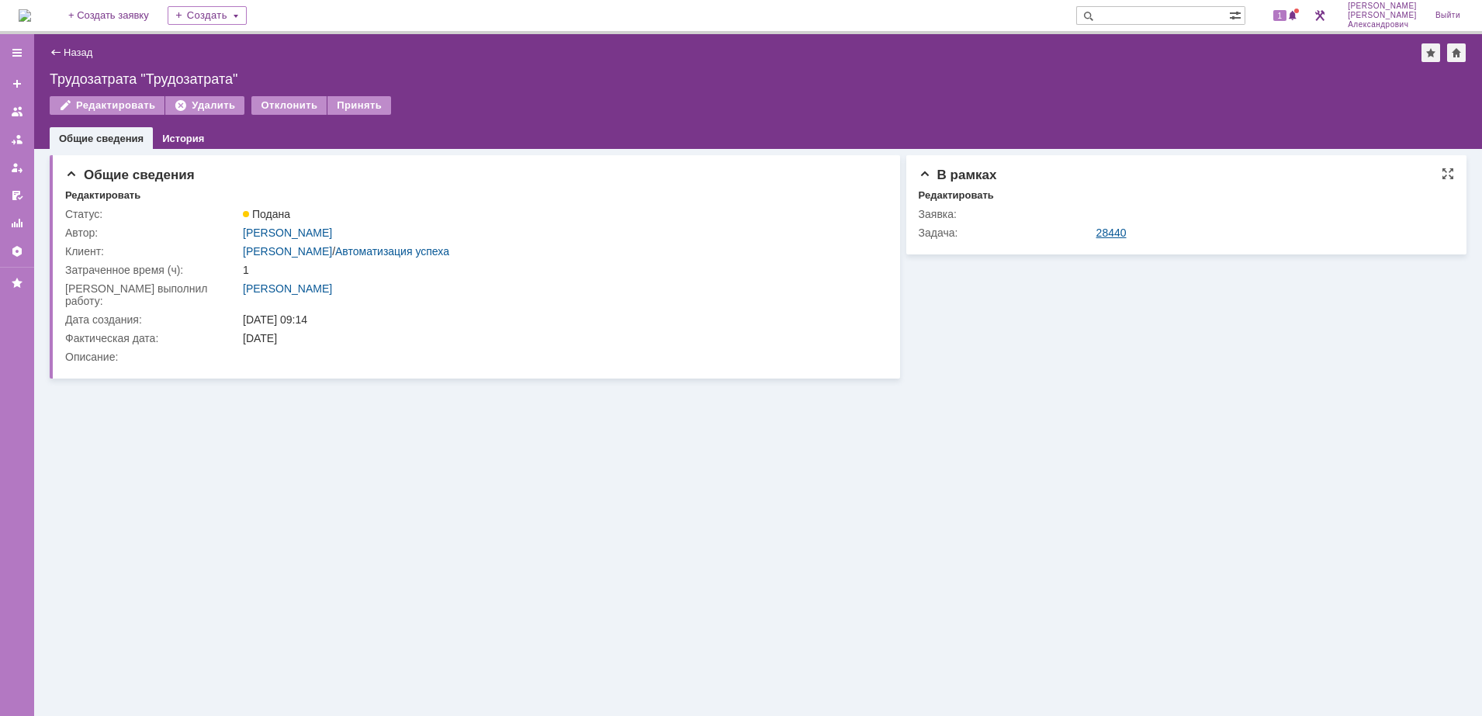
click at [1108, 231] on link "28440" at bounding box center [1111, 233] width 30 height 12
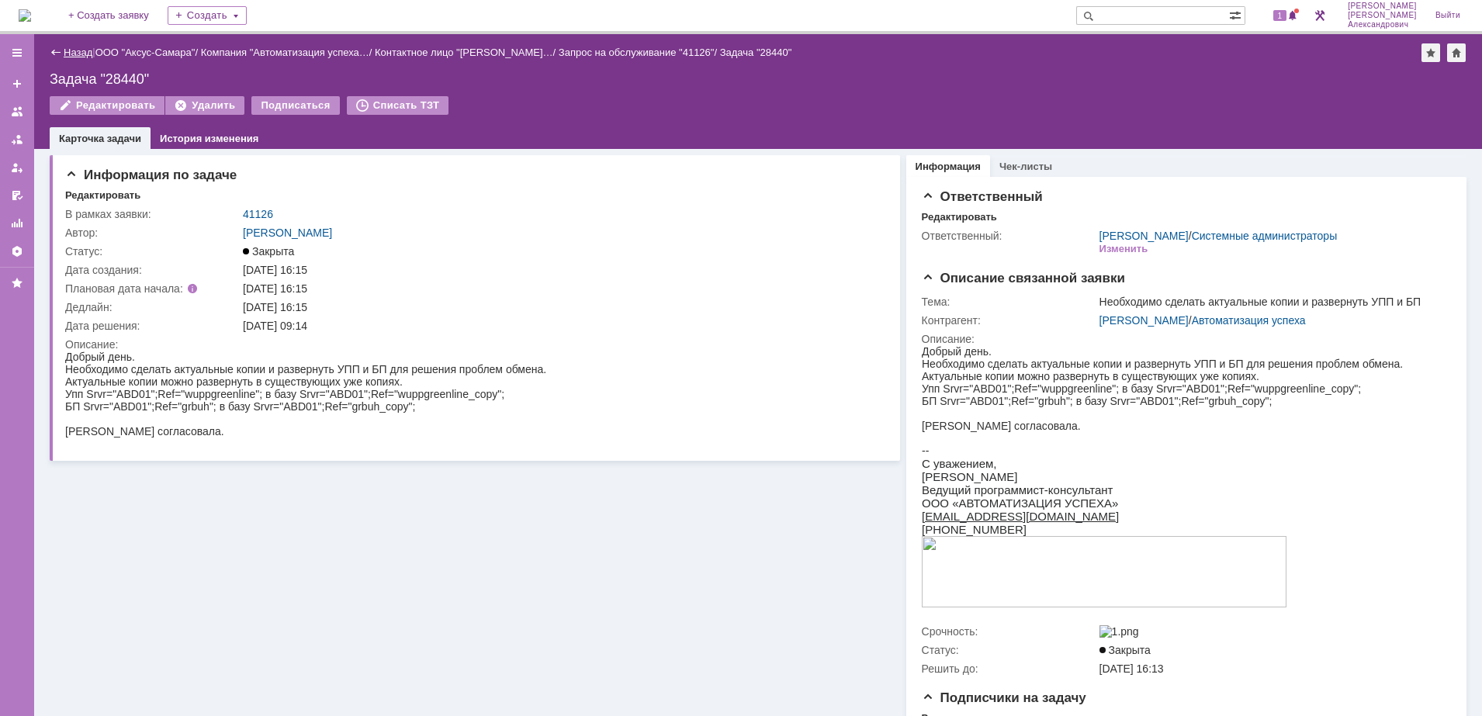
click at [74, 56] on link "Назад" at bounding box center [78, 53] width 29 height 12
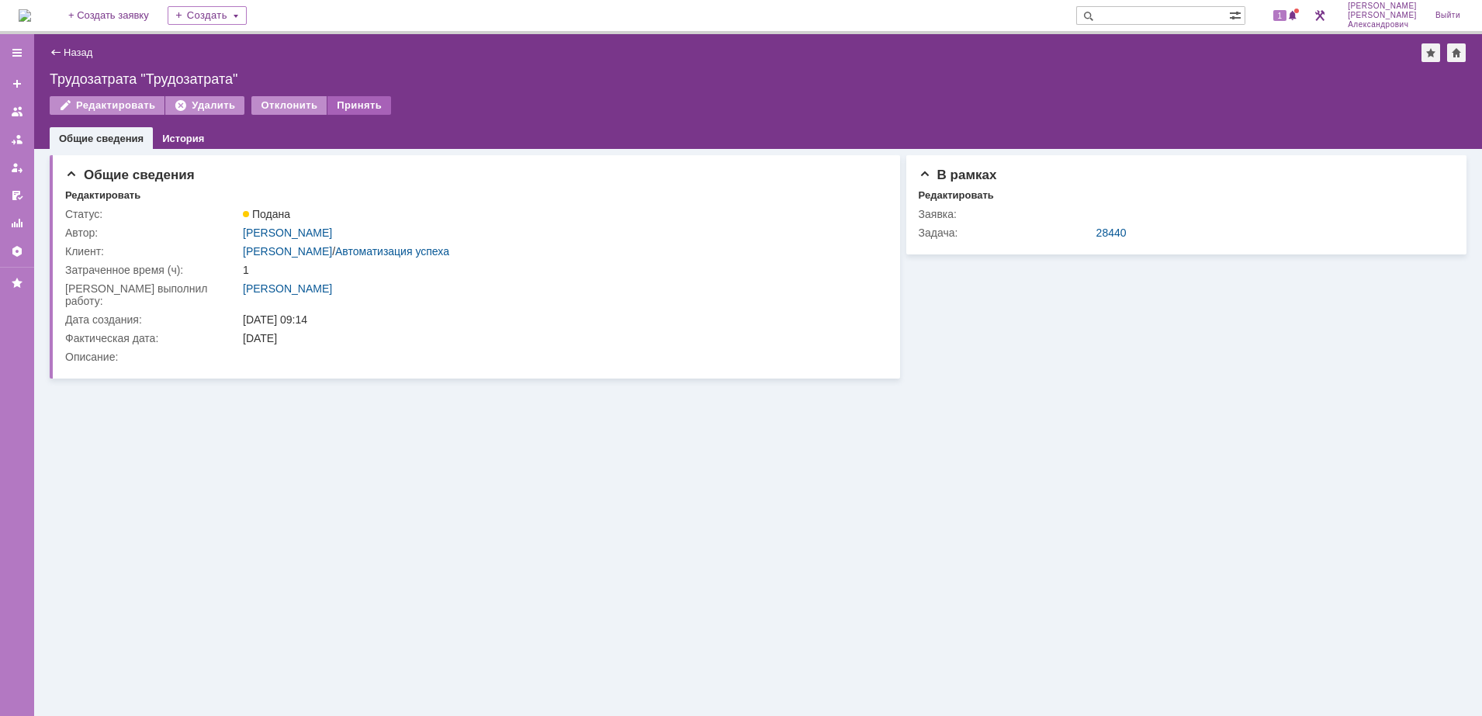
click at [358, 102] on div "Принять" at bounding box center [359, 105] width 64 height 19
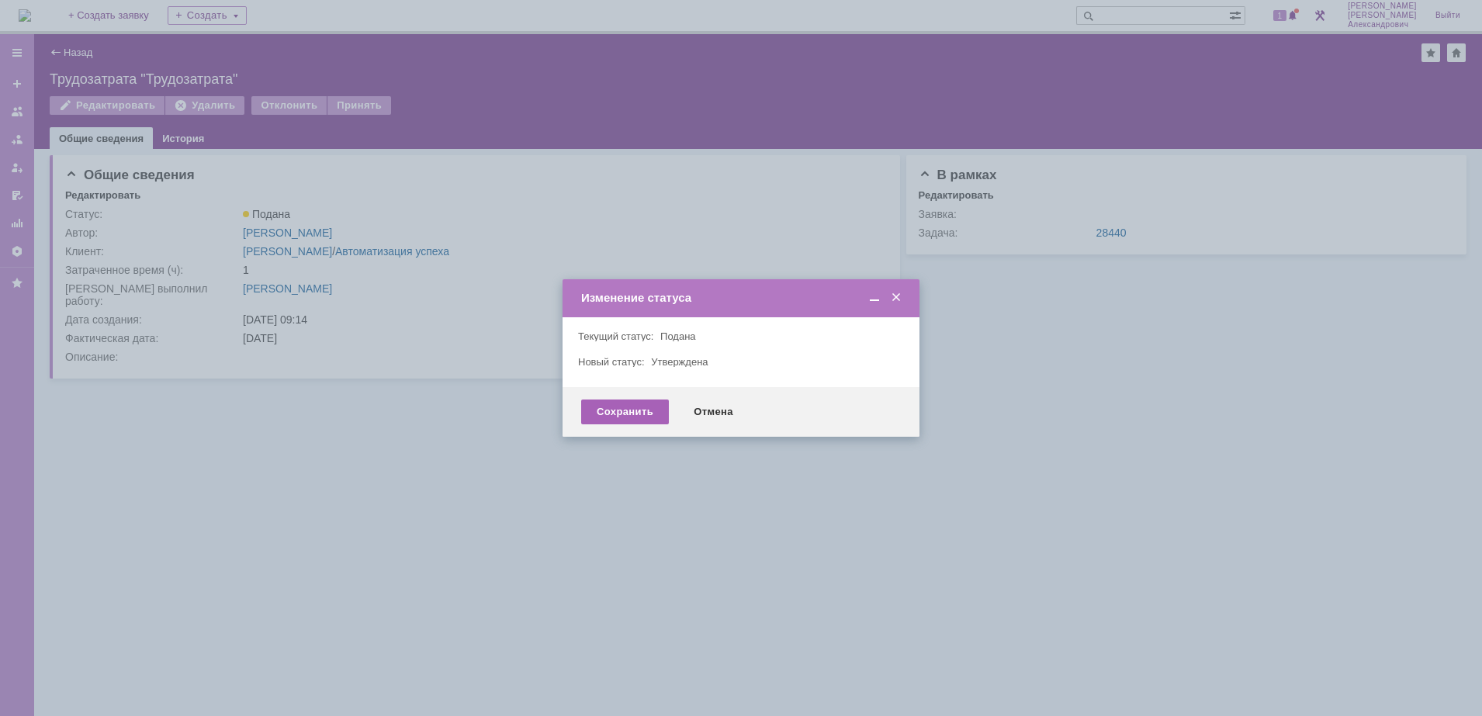
click at [620, 419] on div "Сохранить" at bounding box center [625, 412] width 88 height 25
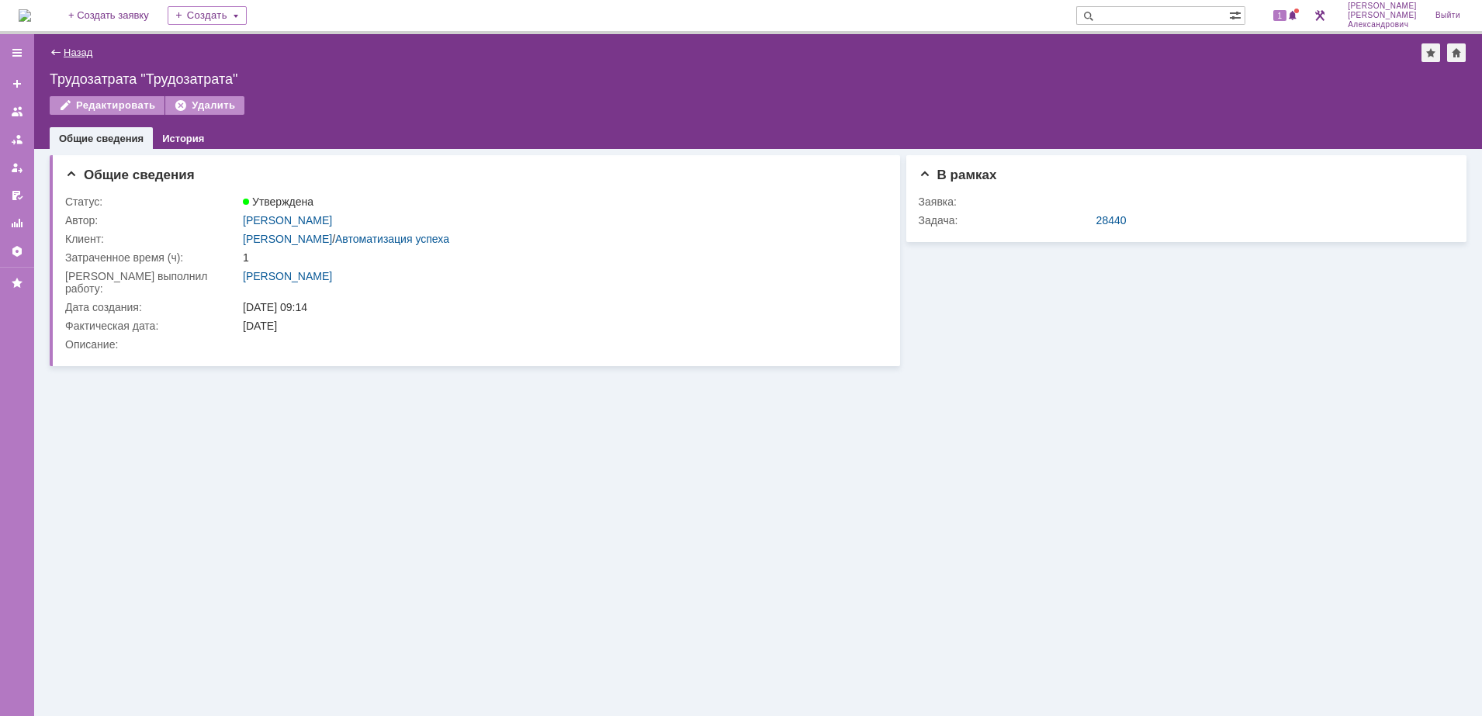
click at [81, 54] on link "Назад" at bounding box center [78, 53] width 29 height 12
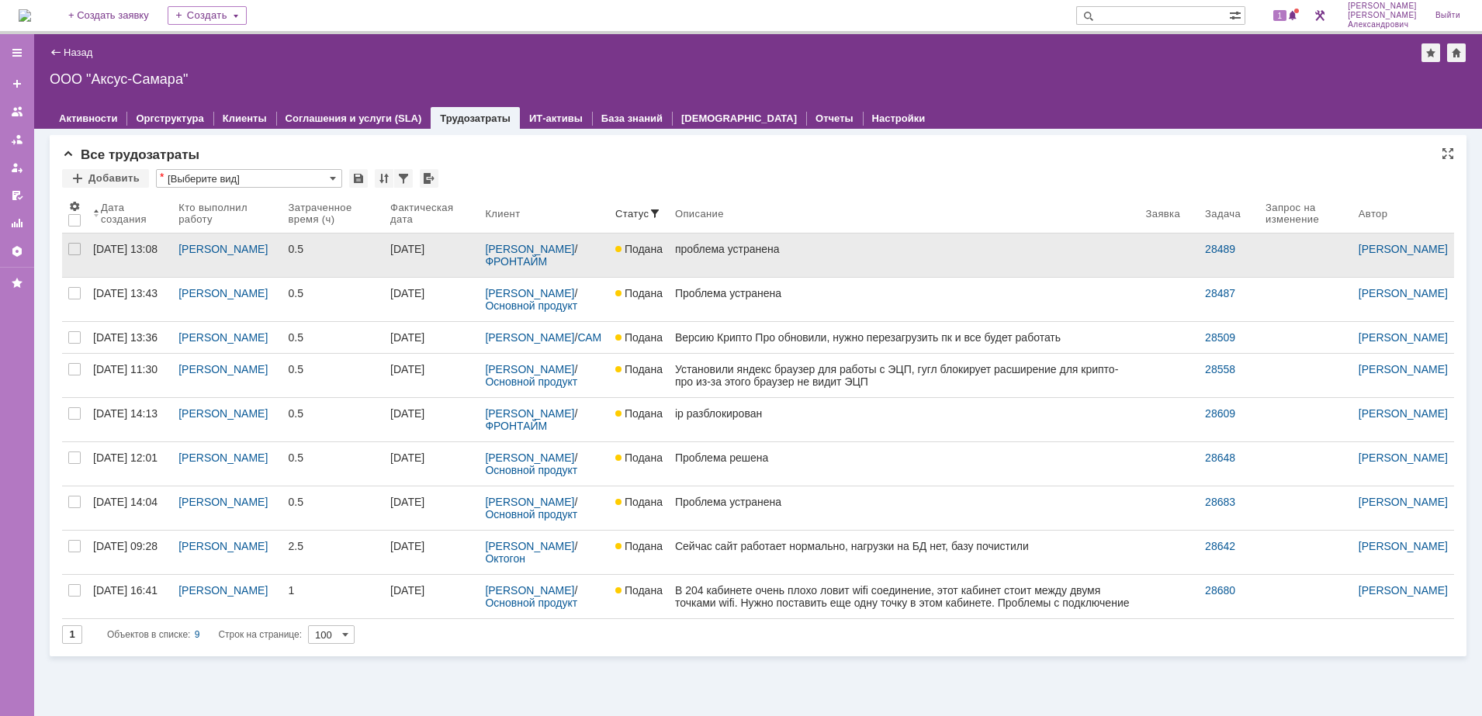
click at [832, 257] on link "проблема устранена" at bounding box center [904, 255] width 471 height 43
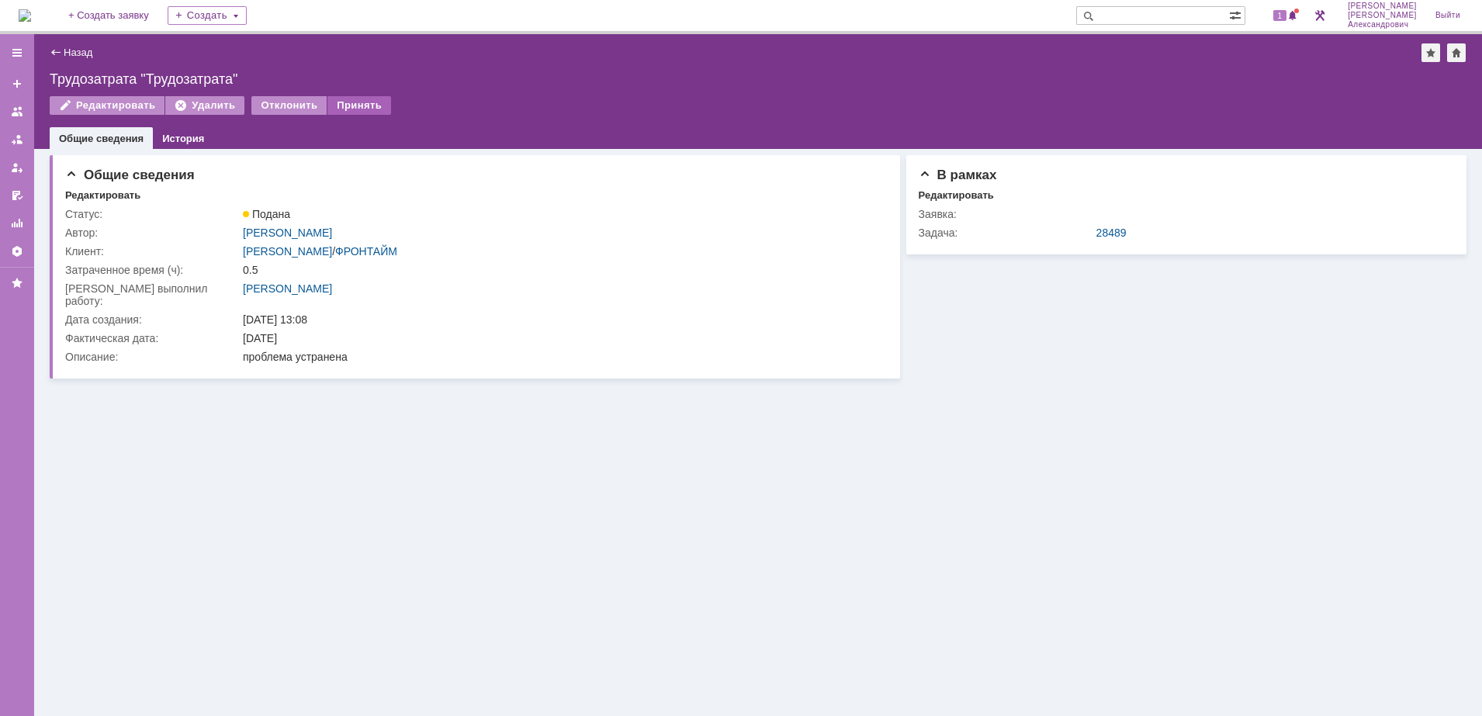
click at [345, 102] on div "Принять" at bounding box center [359, 105] width 64 height 19
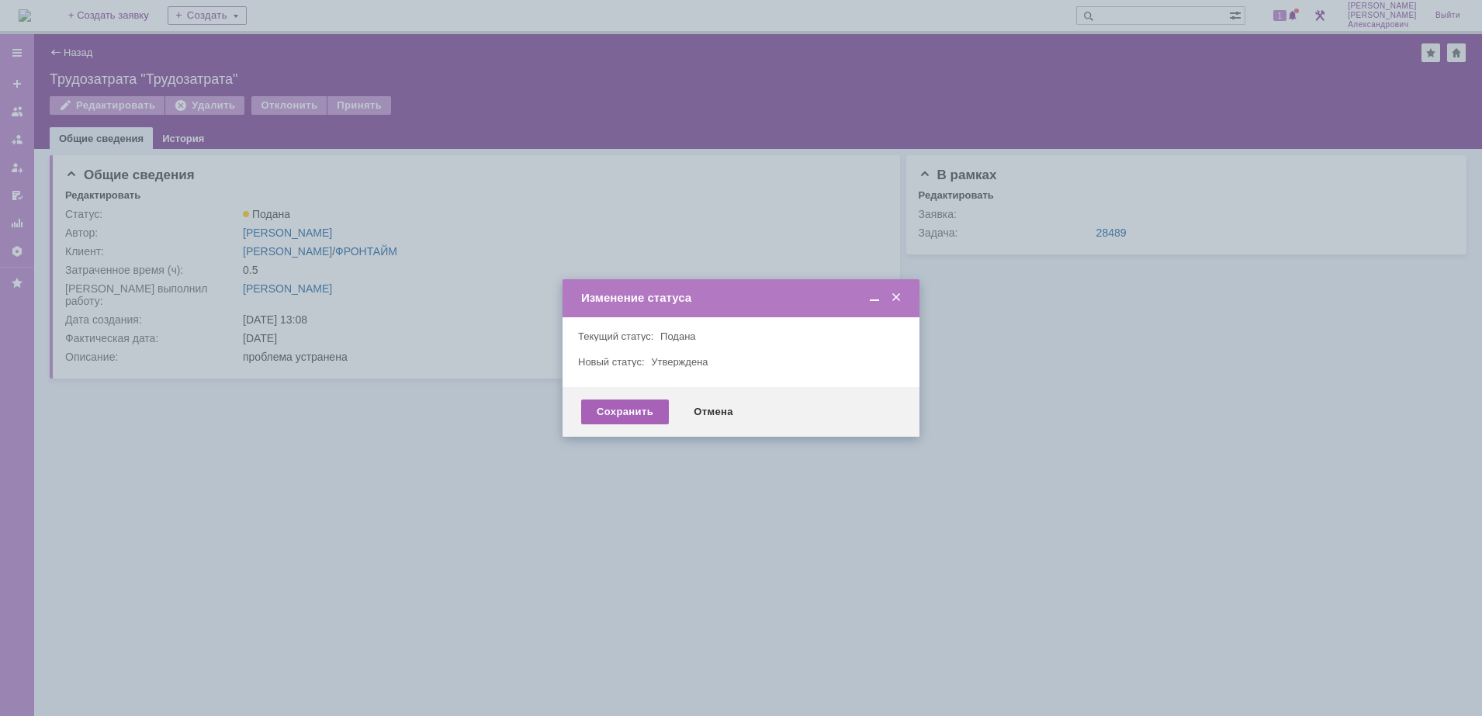
click at [604, 414] on div "Сохранить" at bounding box center [625, 412] width 88 height 25
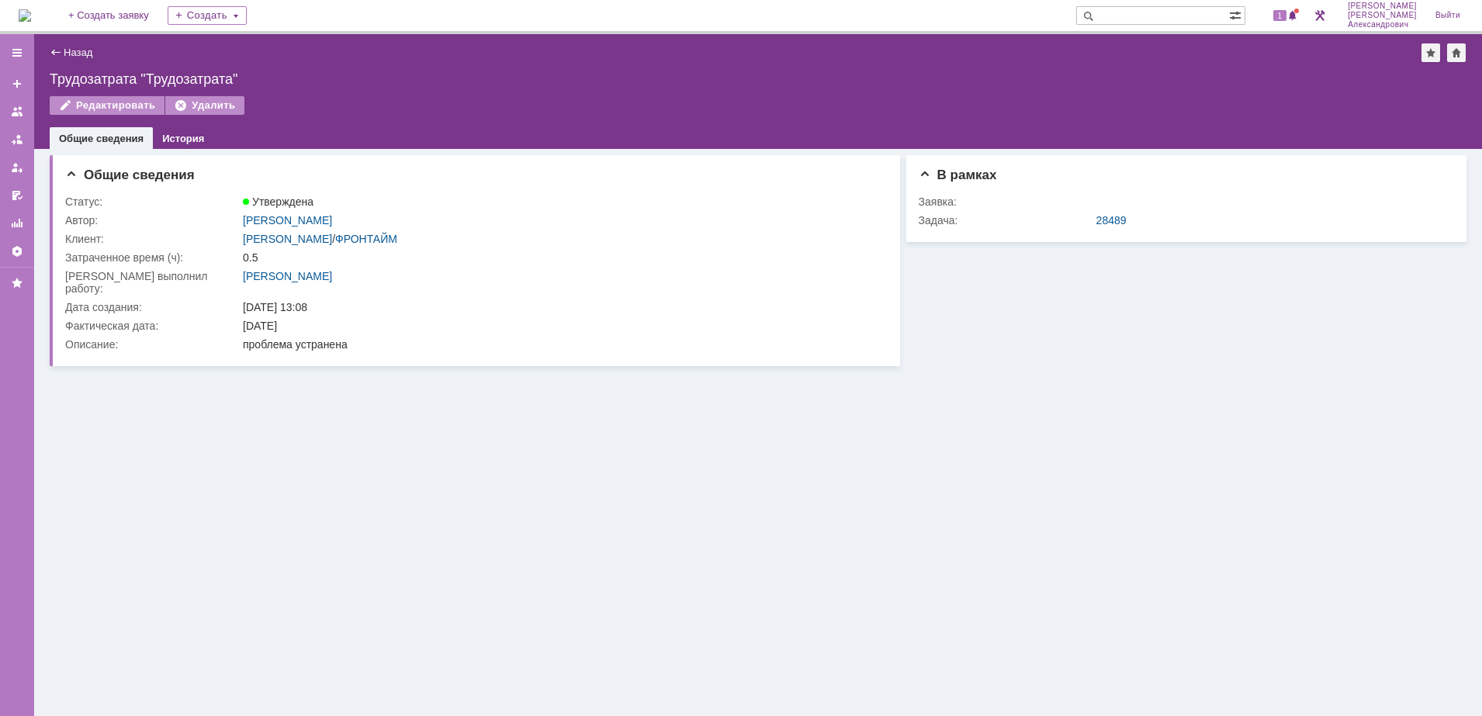
click at [62, 53] on div "Назад" at bounding box center [71, 53] width 43 height 12
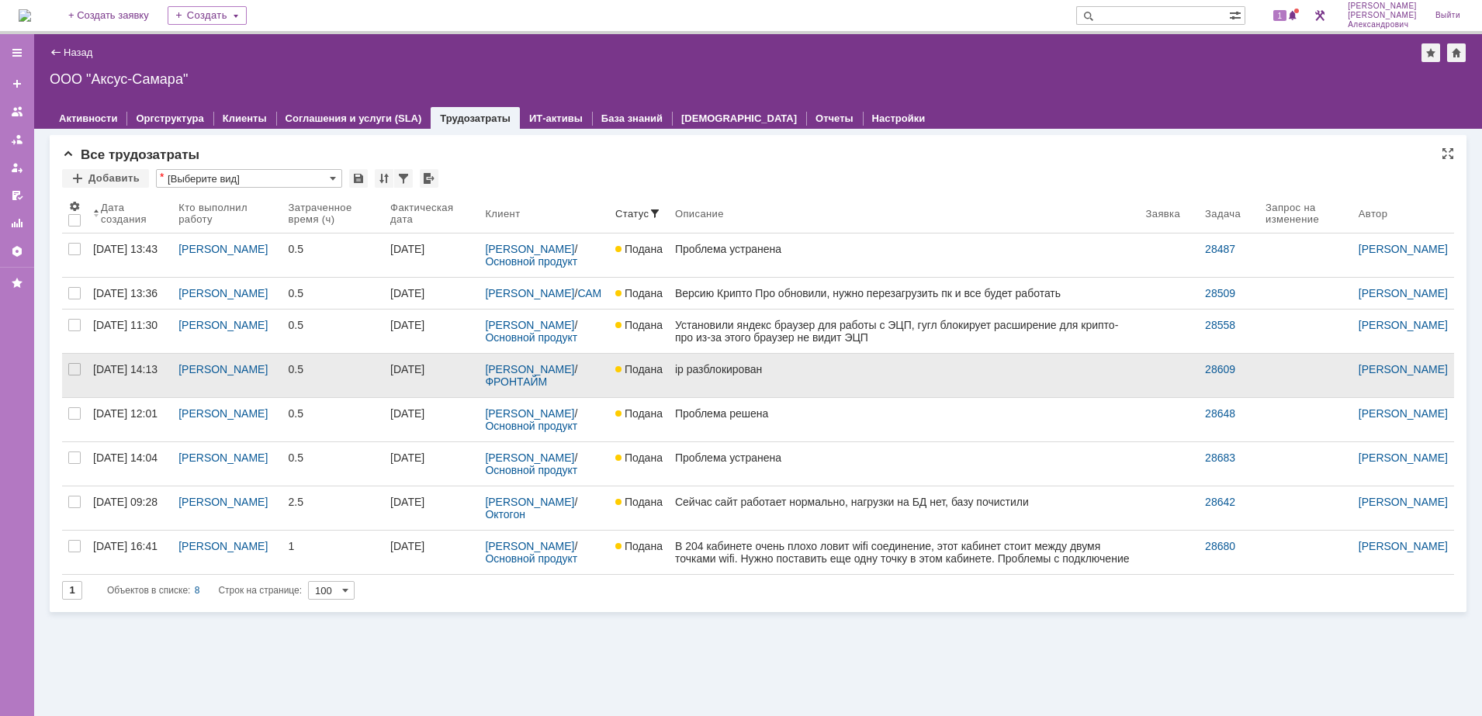
click at [697, 397] on link "ip разблокирован" at bounding box center [904, 375] width 471 height 43
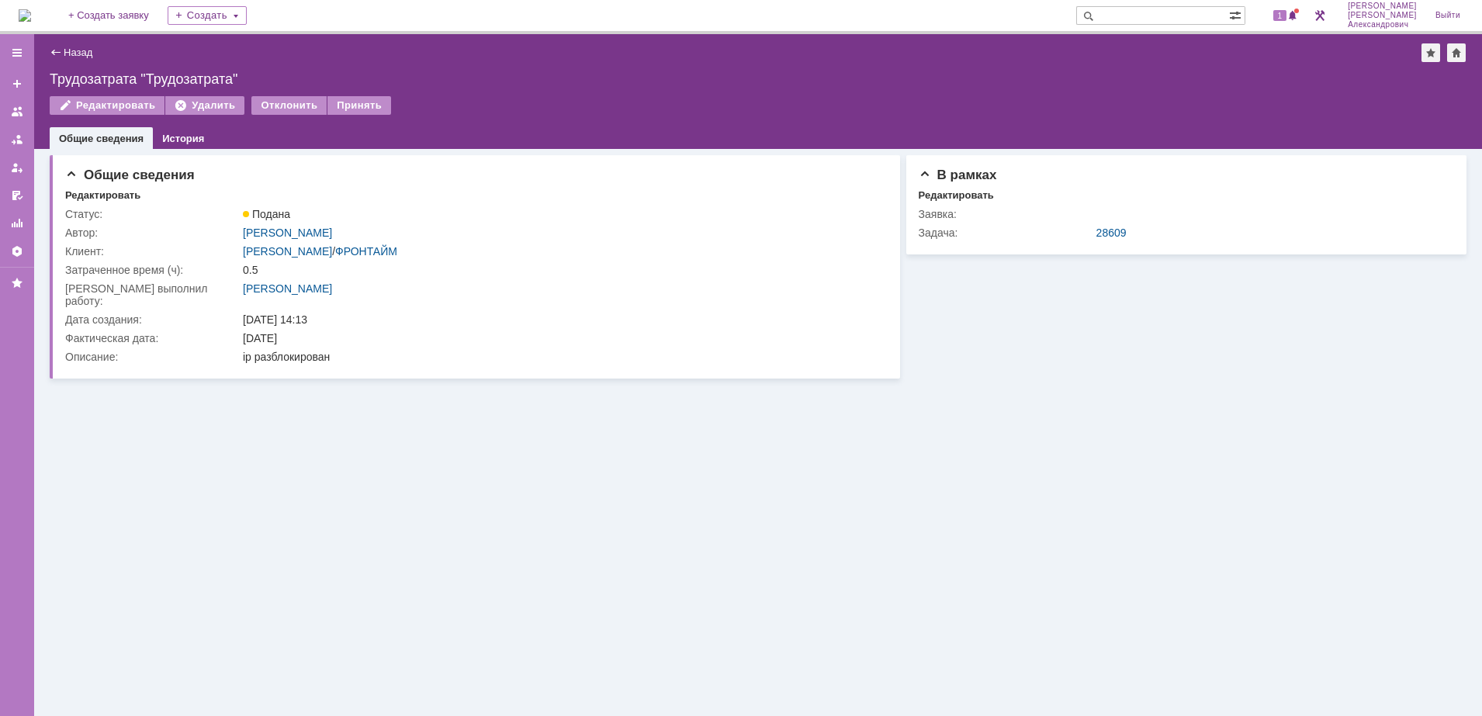
click at [356, 114] on div "Принять" at bounding box center [359, 105] width 64 height 19
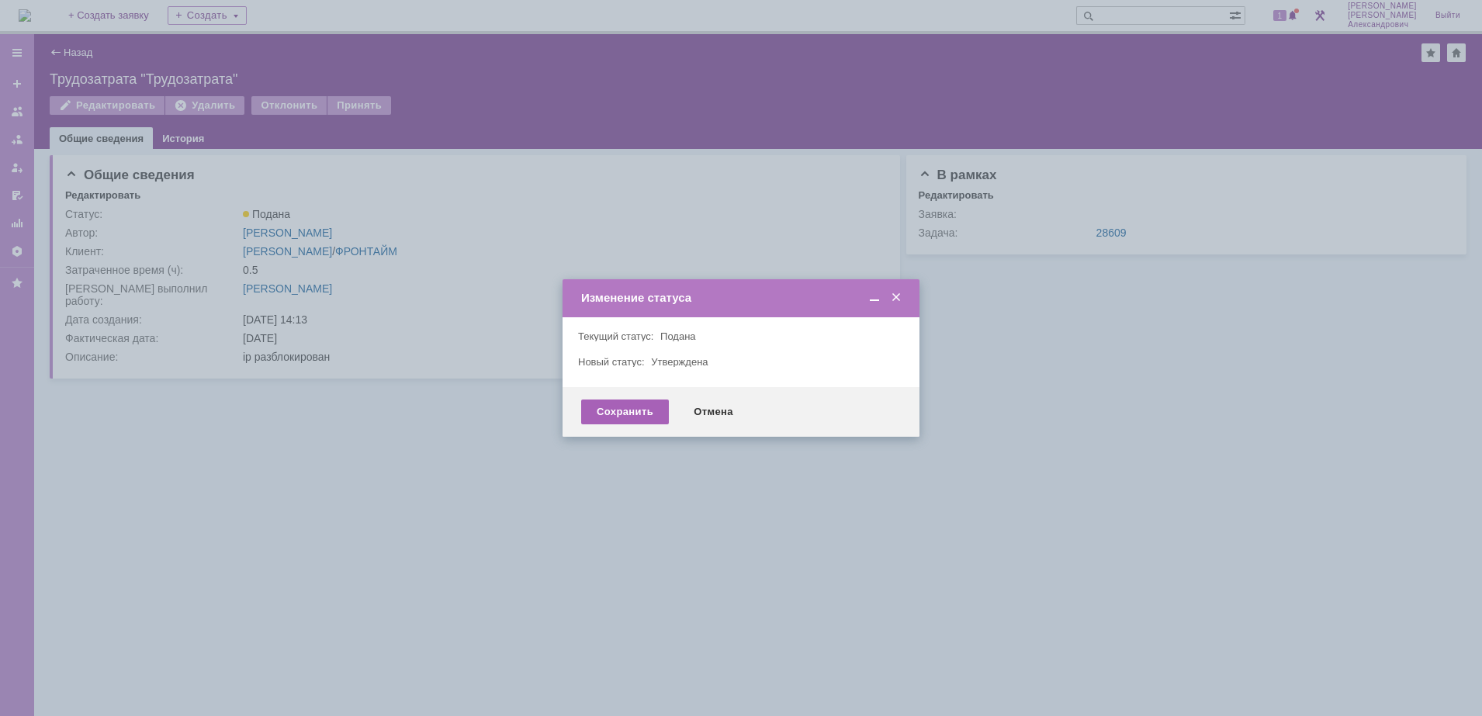
click at [615, 413] on div "Сохранить" at bounding box center [625, 412] width 88 height 25
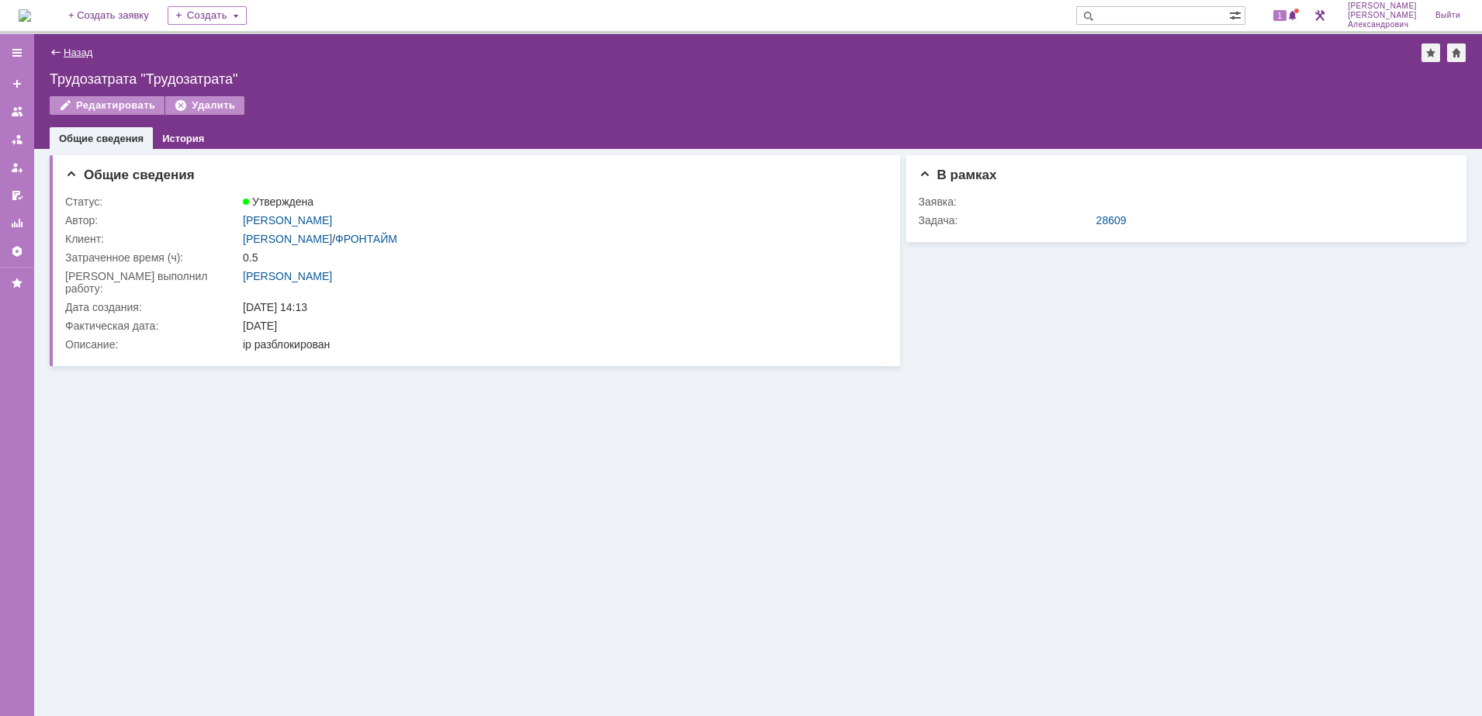
click at [81, 50] on link "Назад" at bounding box center [78, 53] width 29 height 12
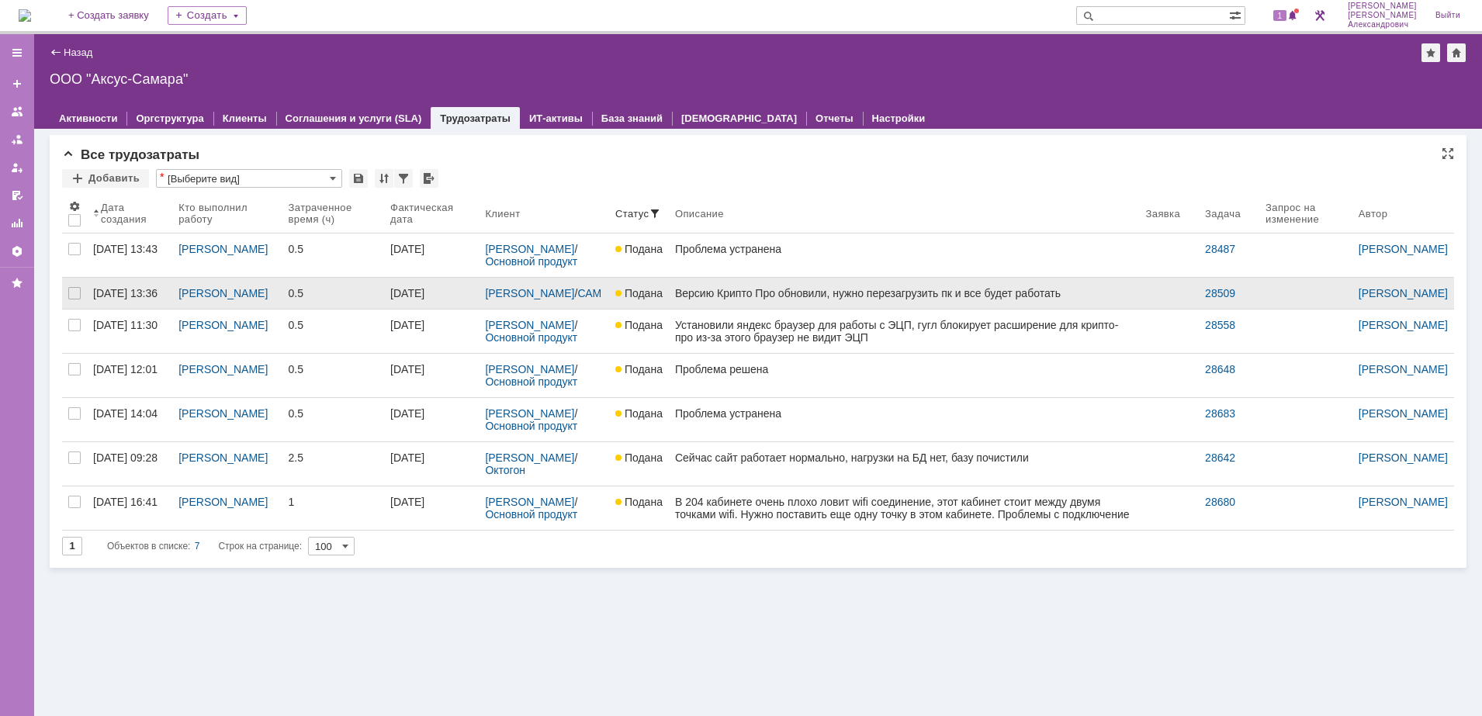
click at [648, 302] on link "Подана" at bounding box center [639, 293] width 60 height 31
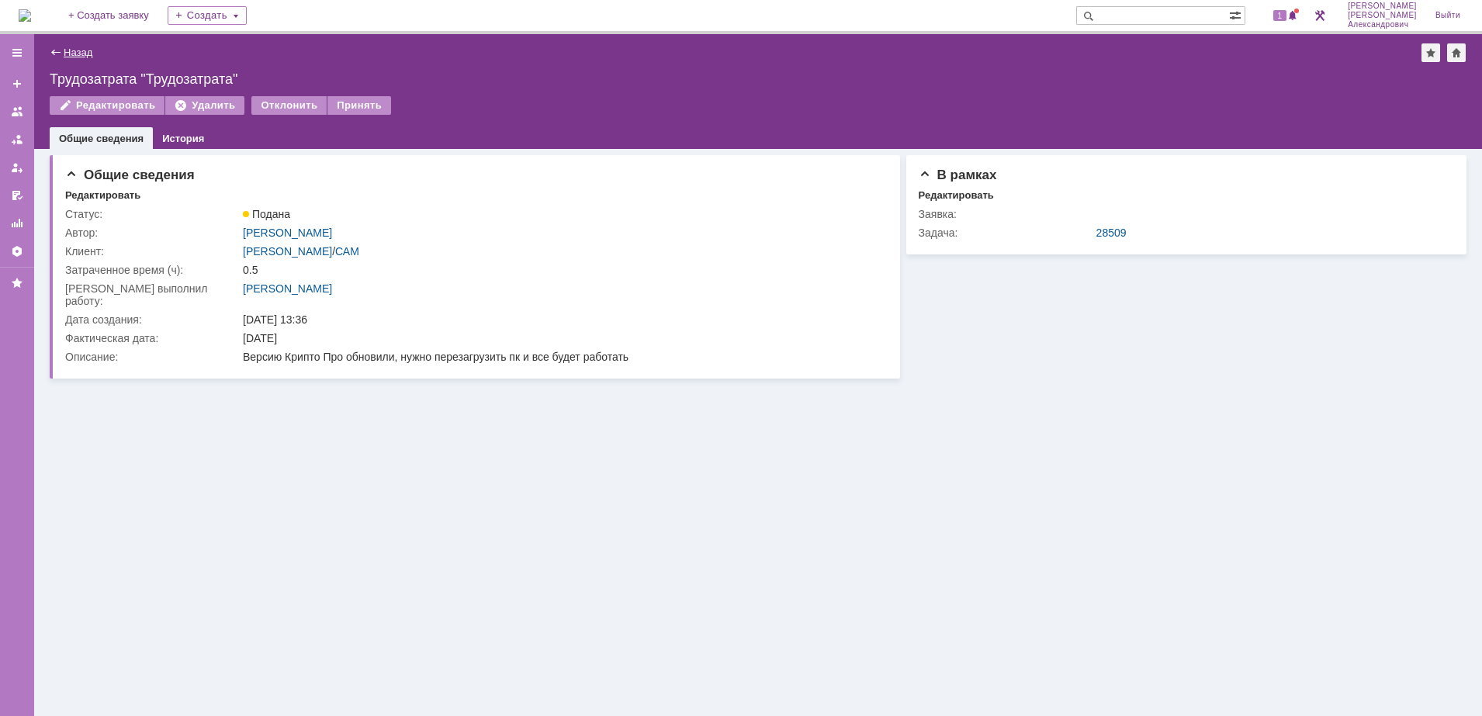
click at [72, 52] on link "Назад" at bounding box center [78, 53] width 29 height 12
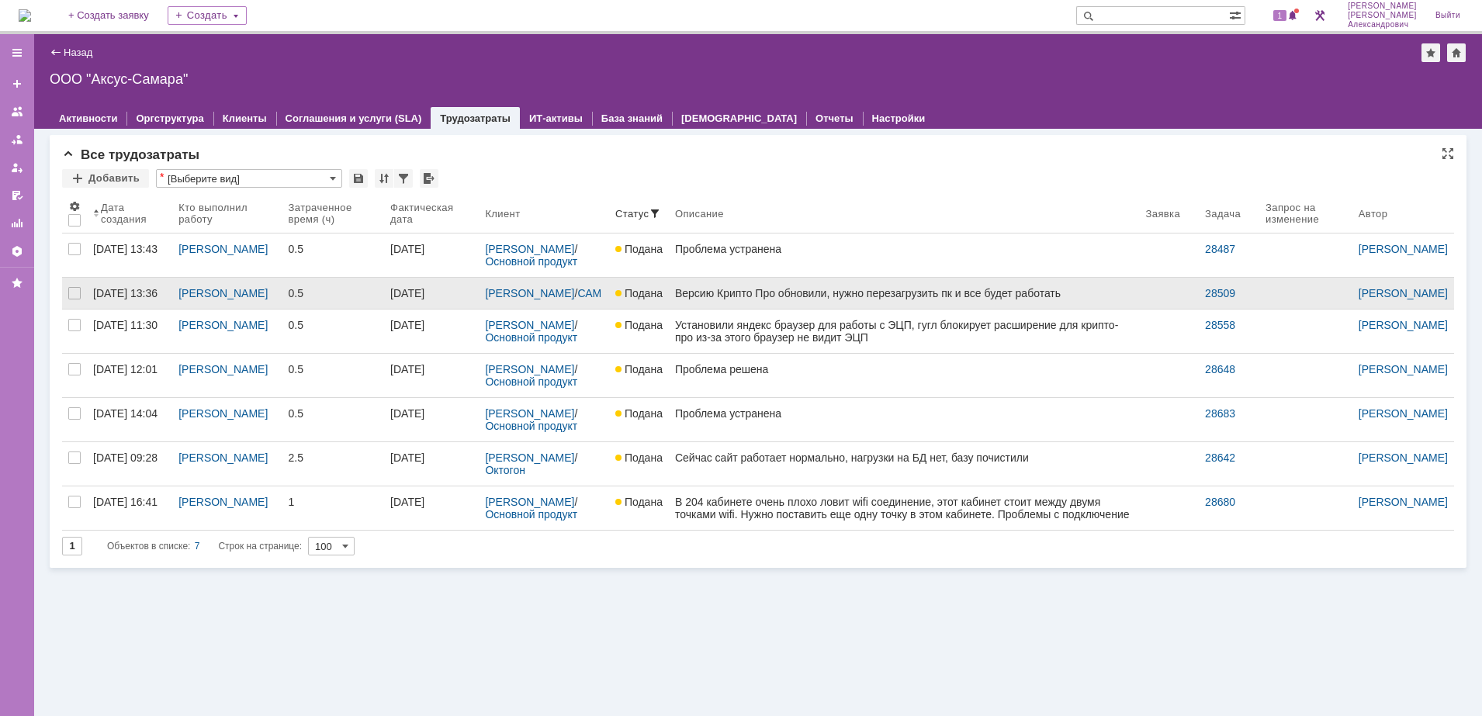
click at [824, 309] on link "Версию Крипто Про обновили, нужно перезагрузить пк и все будет работать" at bounding box center [904, 293] width 471 height 31
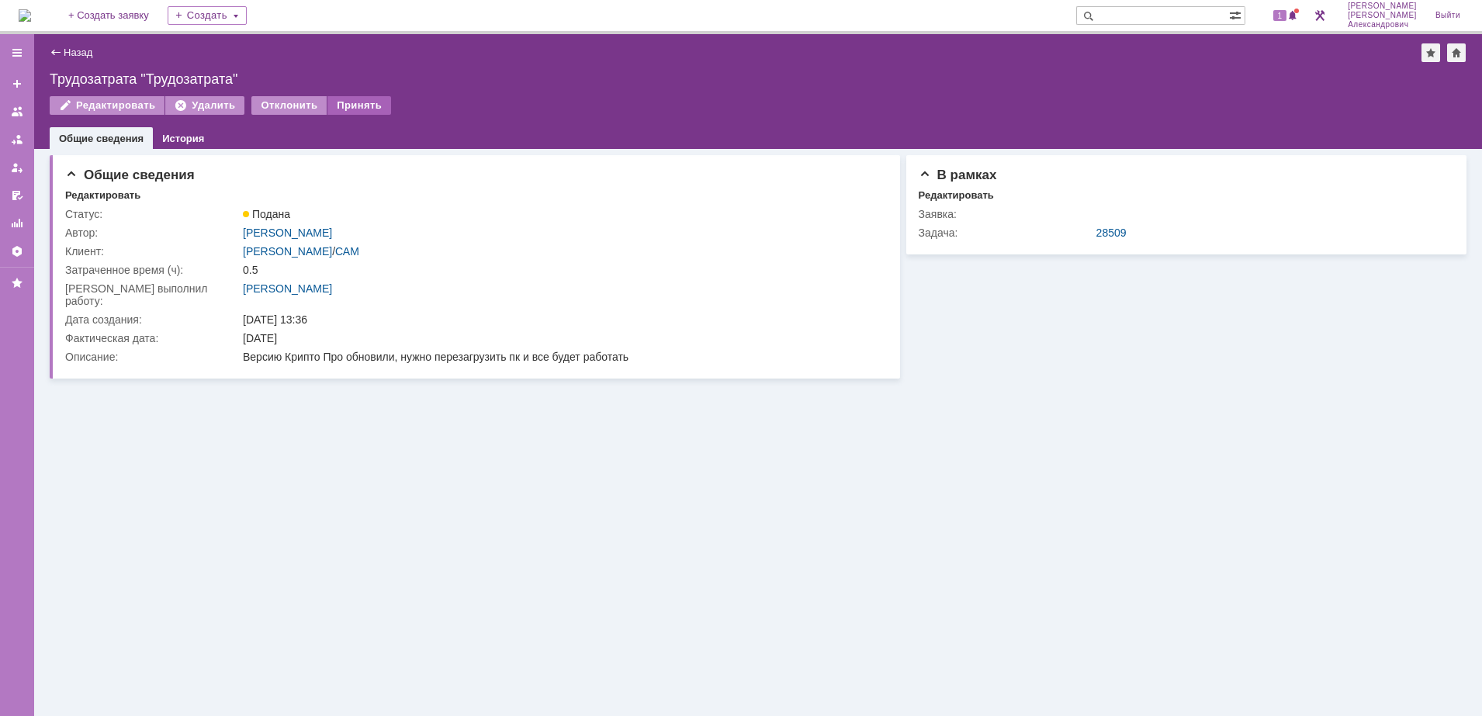
click at [371, 109] on div "Принять" at bounding box center [359, 105] width 64 height 19
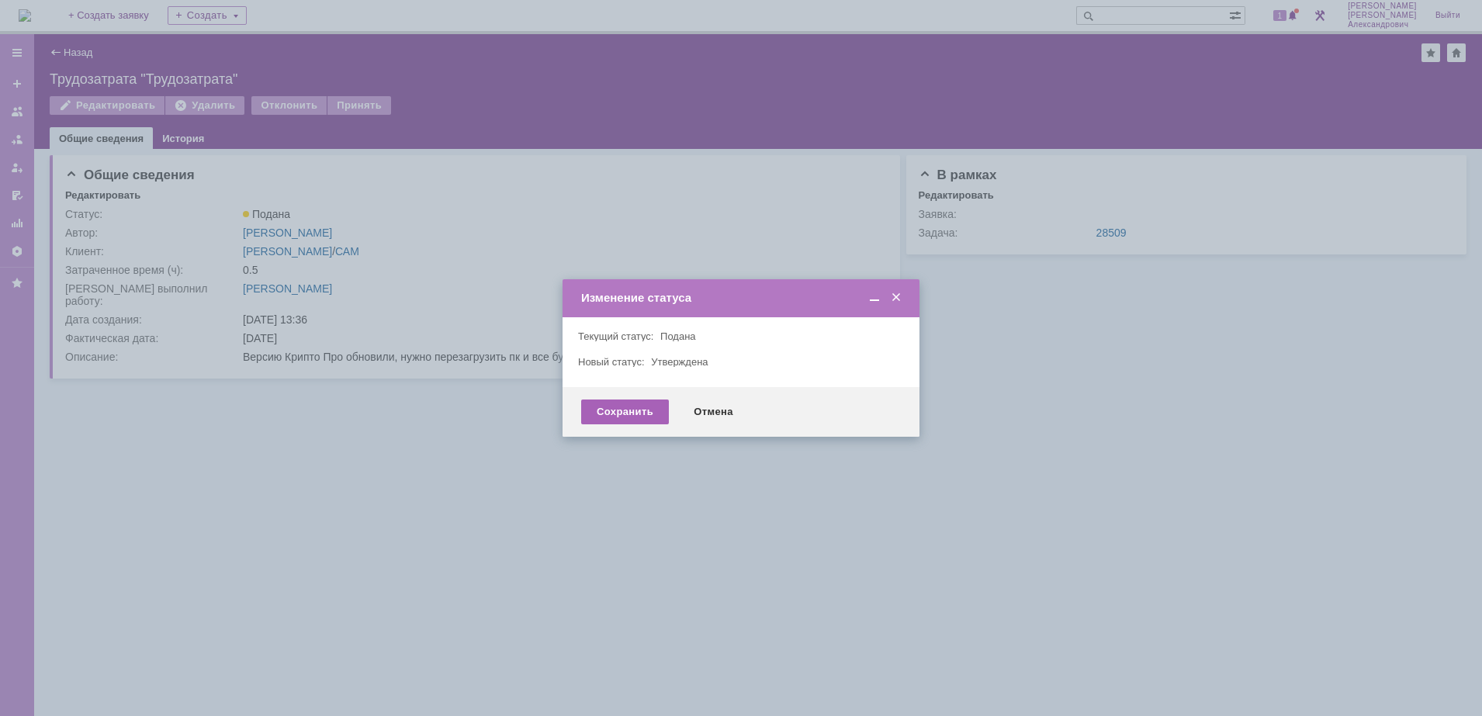
click at [621, 407] on div "Сохранить" at bounding box center [625, 412] width 88 height 25
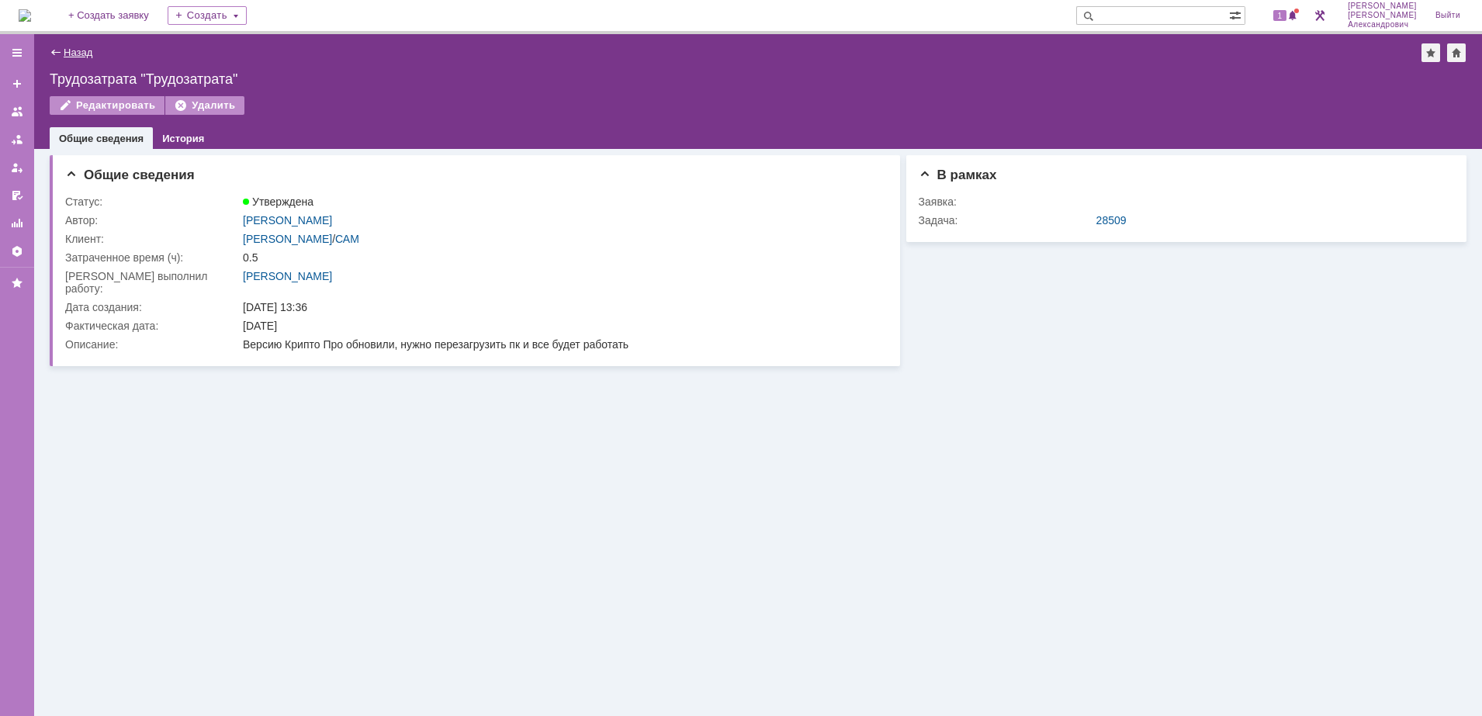
click at [65, 49] on link "Назад" at bounding box center [78, 53] width 29 height 12
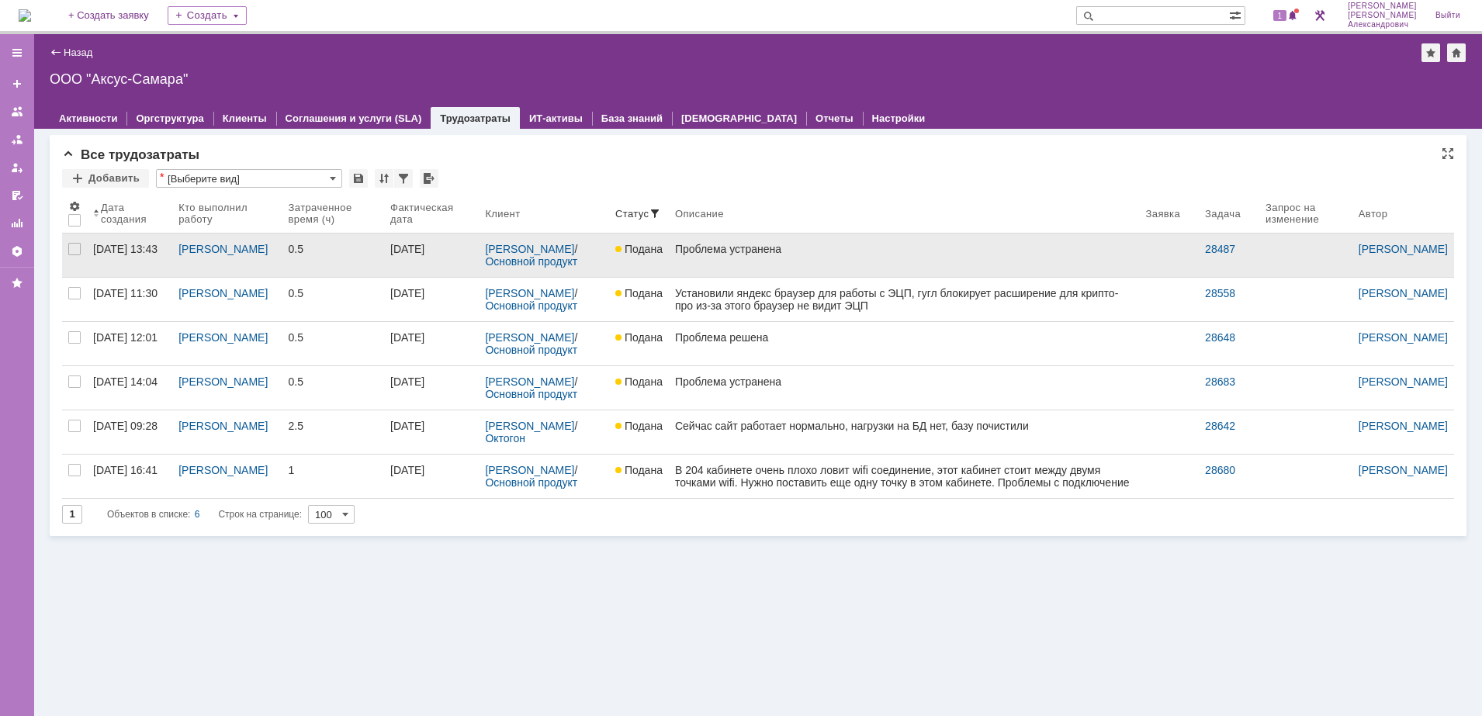
click at [743, 262] on link "Проблема устранена" at bounding box center [904, 255] width 471 height 43
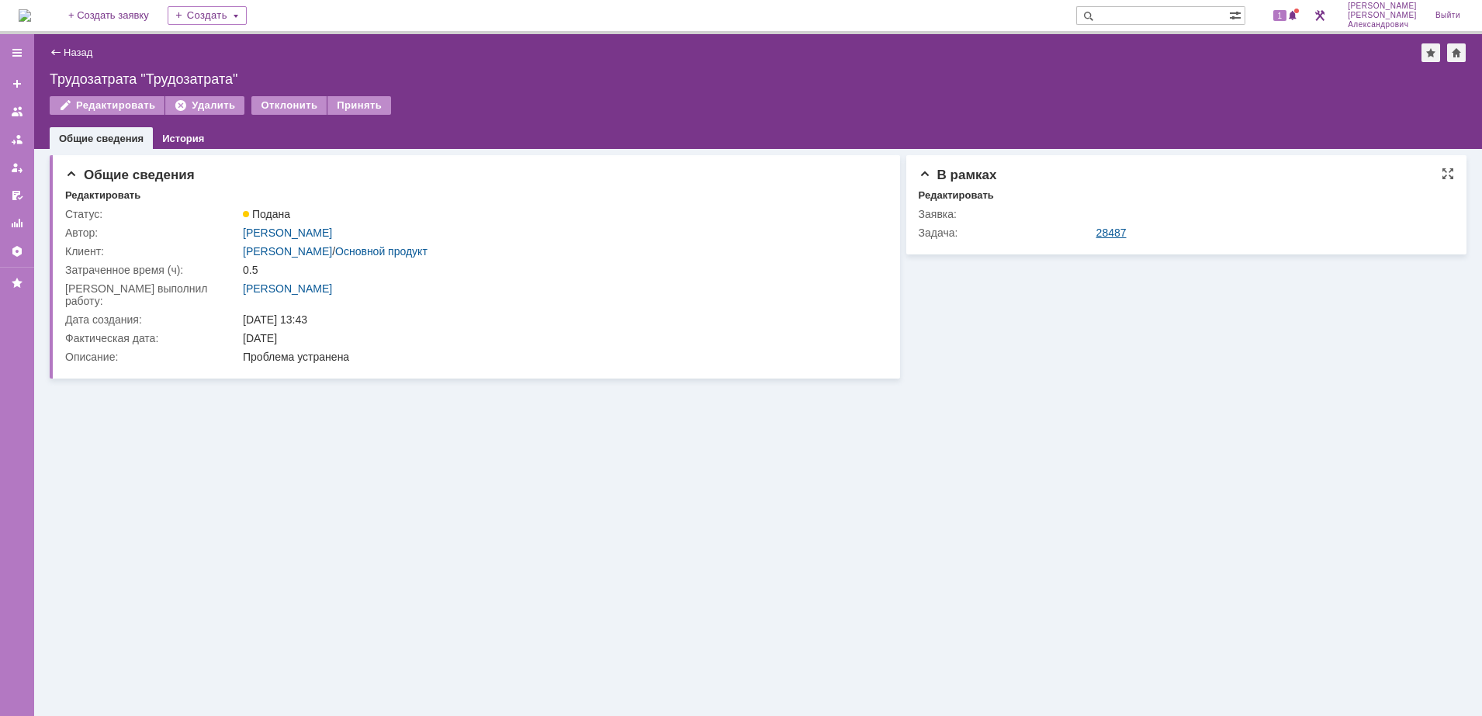
click at [1110, 227] on link "28487" at bounding box center [1111, 233] width 30 height 12
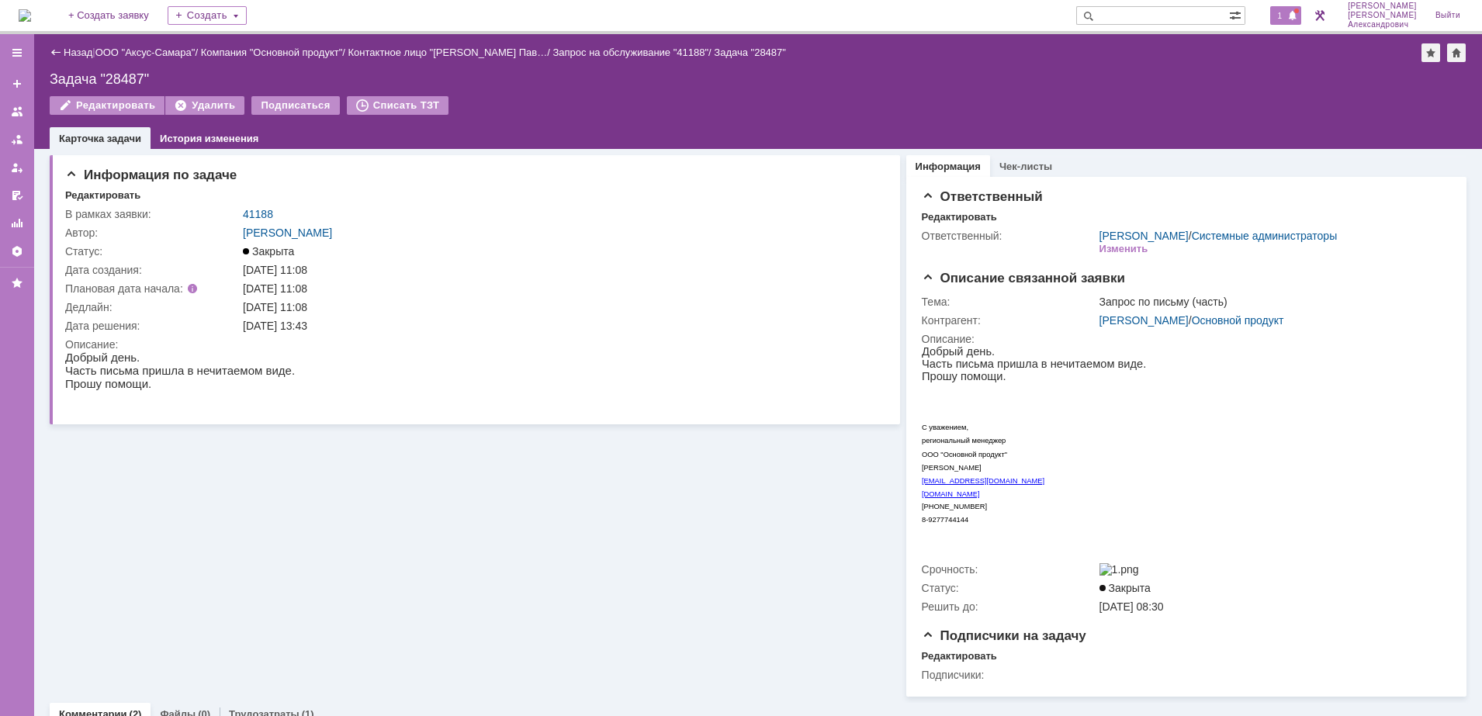
click at [1287, 14] on span "1" at bounding box center [1280, 15] width 14 height 11
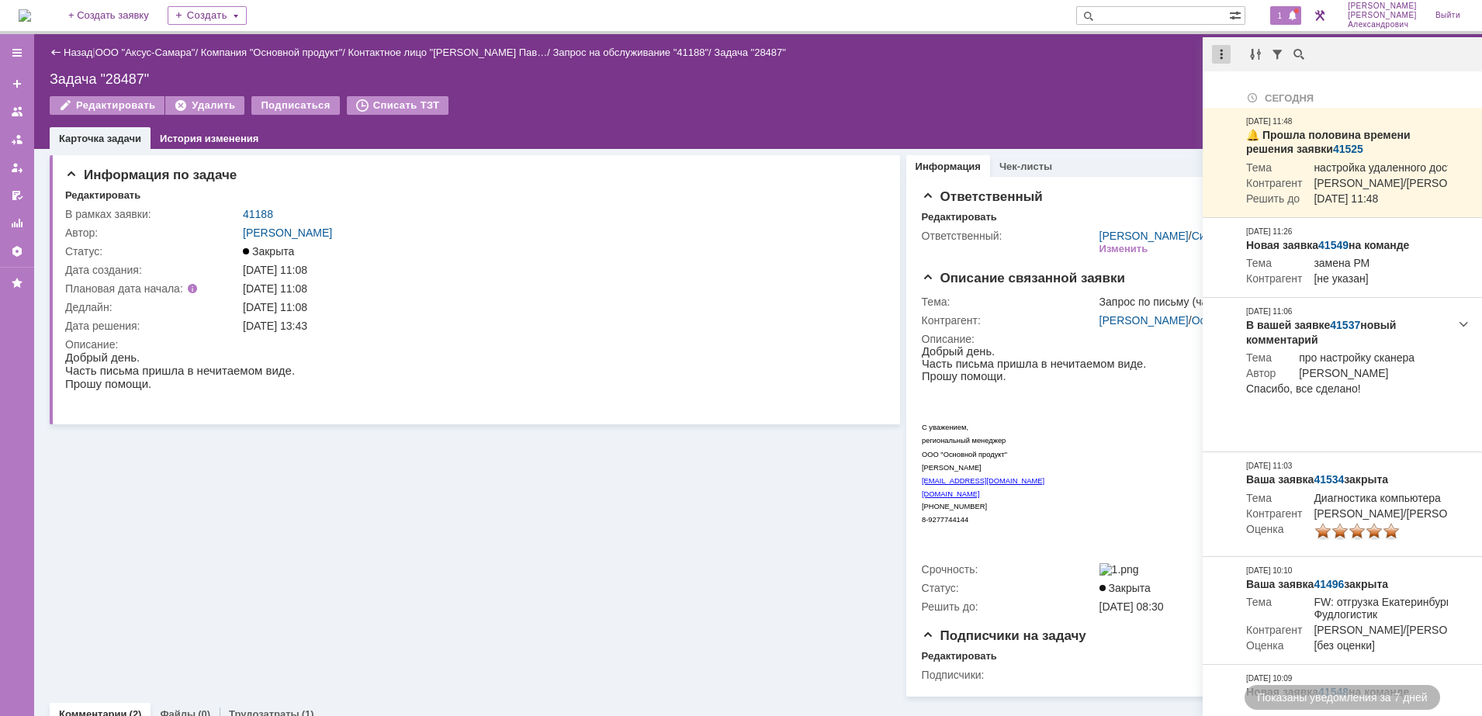
click at [1217, 50] on div at bounding box center [1221, 54] width 19 height 19
click at [1240, 93] on div "Отметить уведомления прочитанными" at bounding box center [1328, 93] width 208 height 11
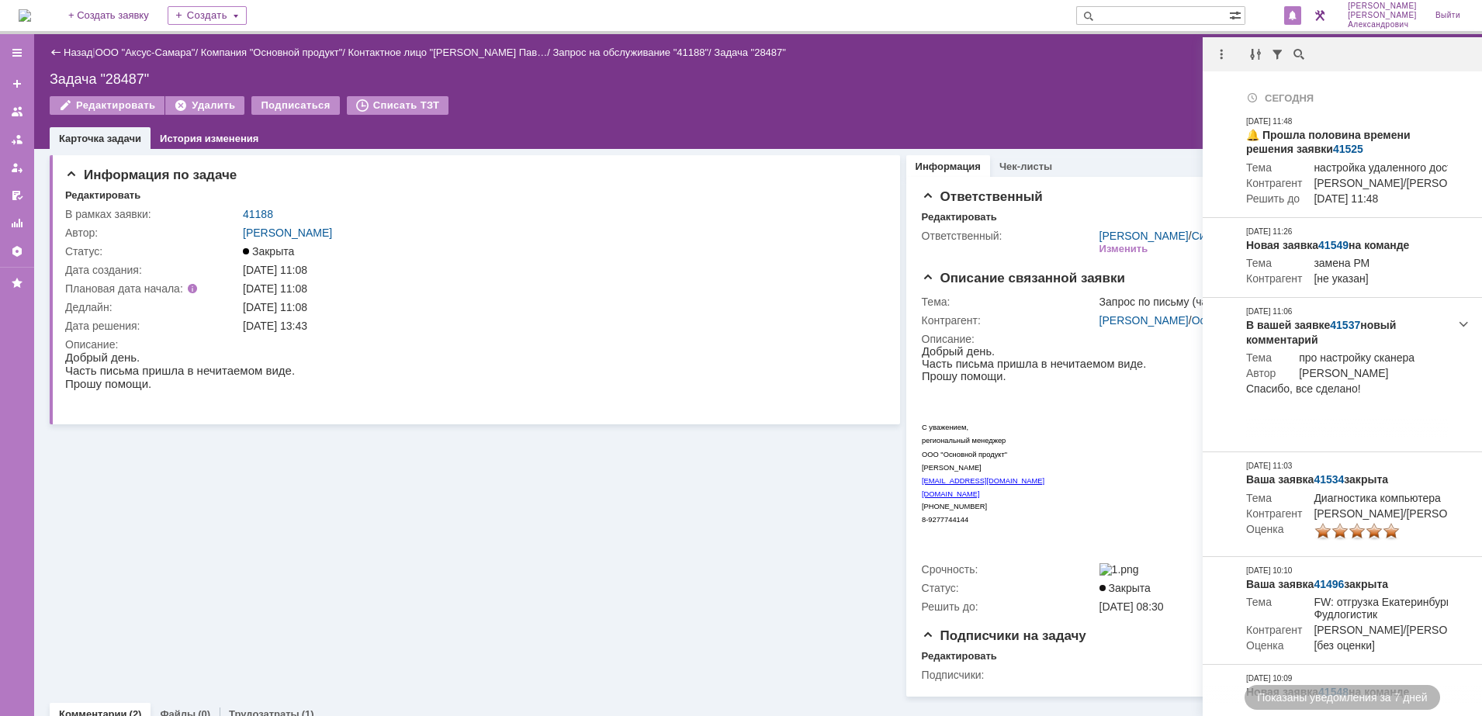
click at [994, 85] on div "Задача "28487"" at bounding box center [758, 79] width 1417 height 16
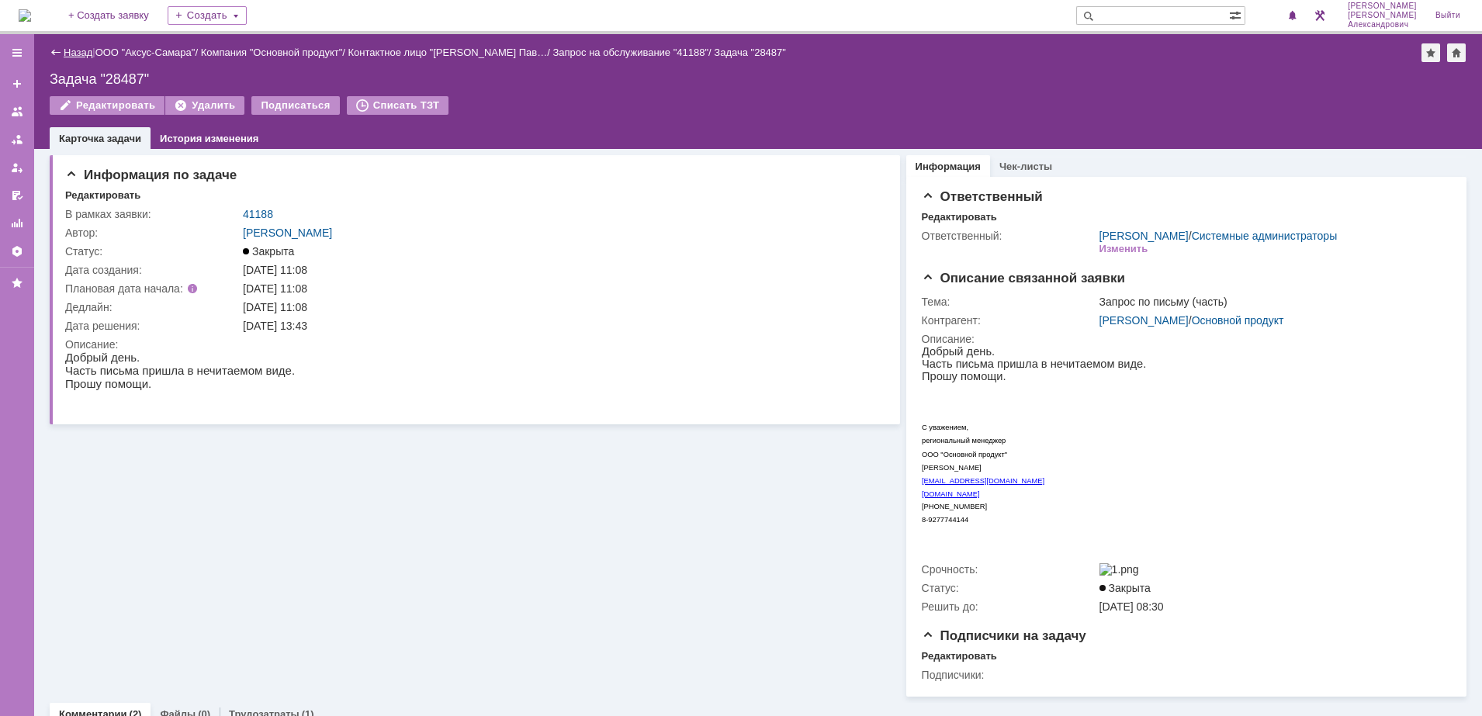
click at [75, 52] on link "Назад" at bounding box center [78, 53] width 29 height 12
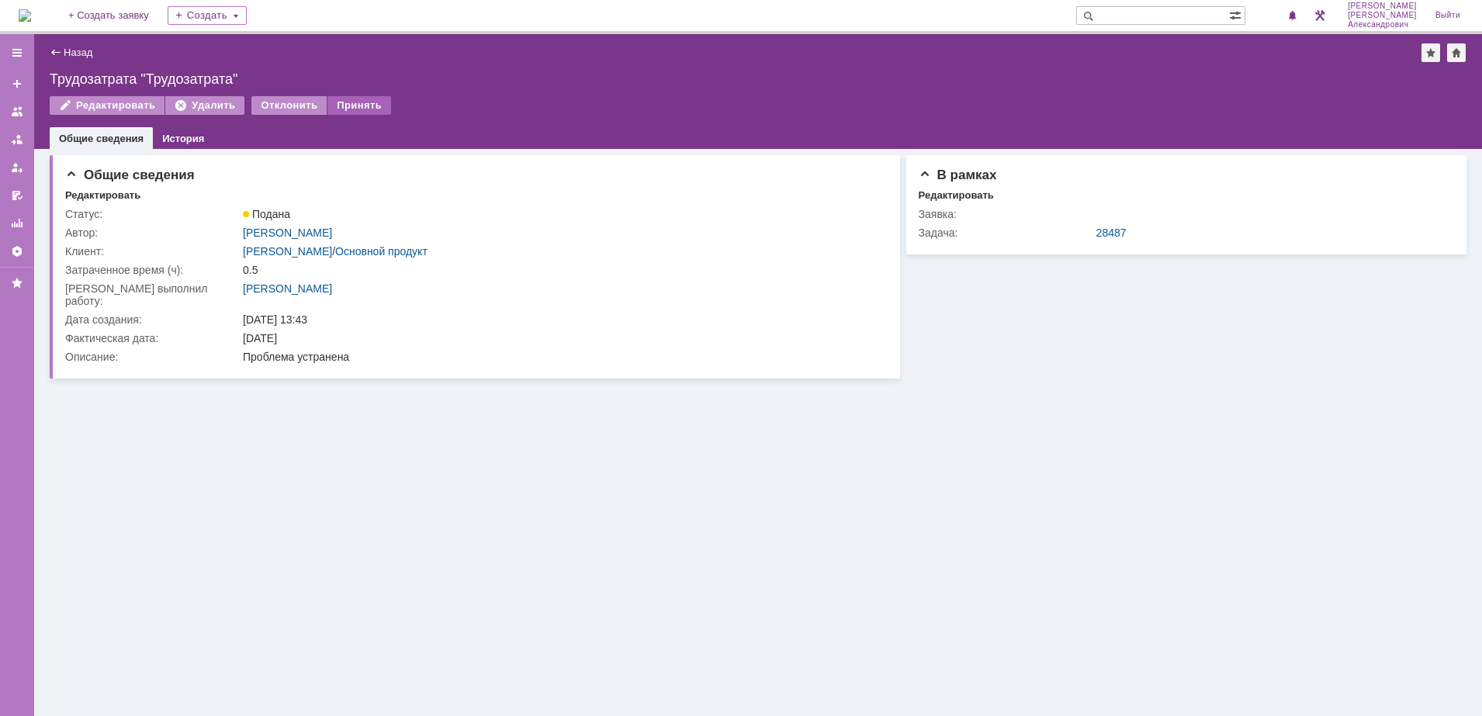
click at [354, 102] on div "Принять" at bounding box center [359, 105] width 64 height 19
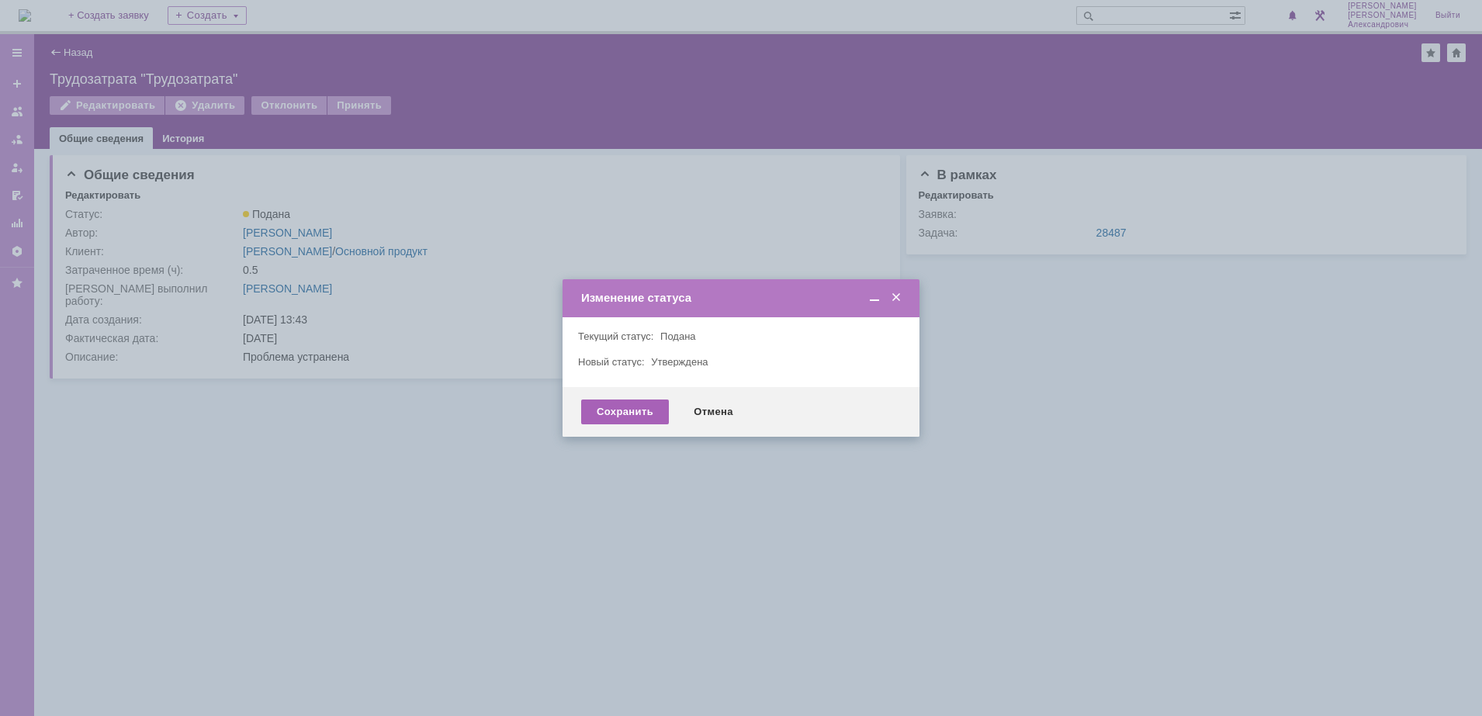
click at [619, 410] on div "Сохранить" at bounding box center [625, 412] width 88 height 25
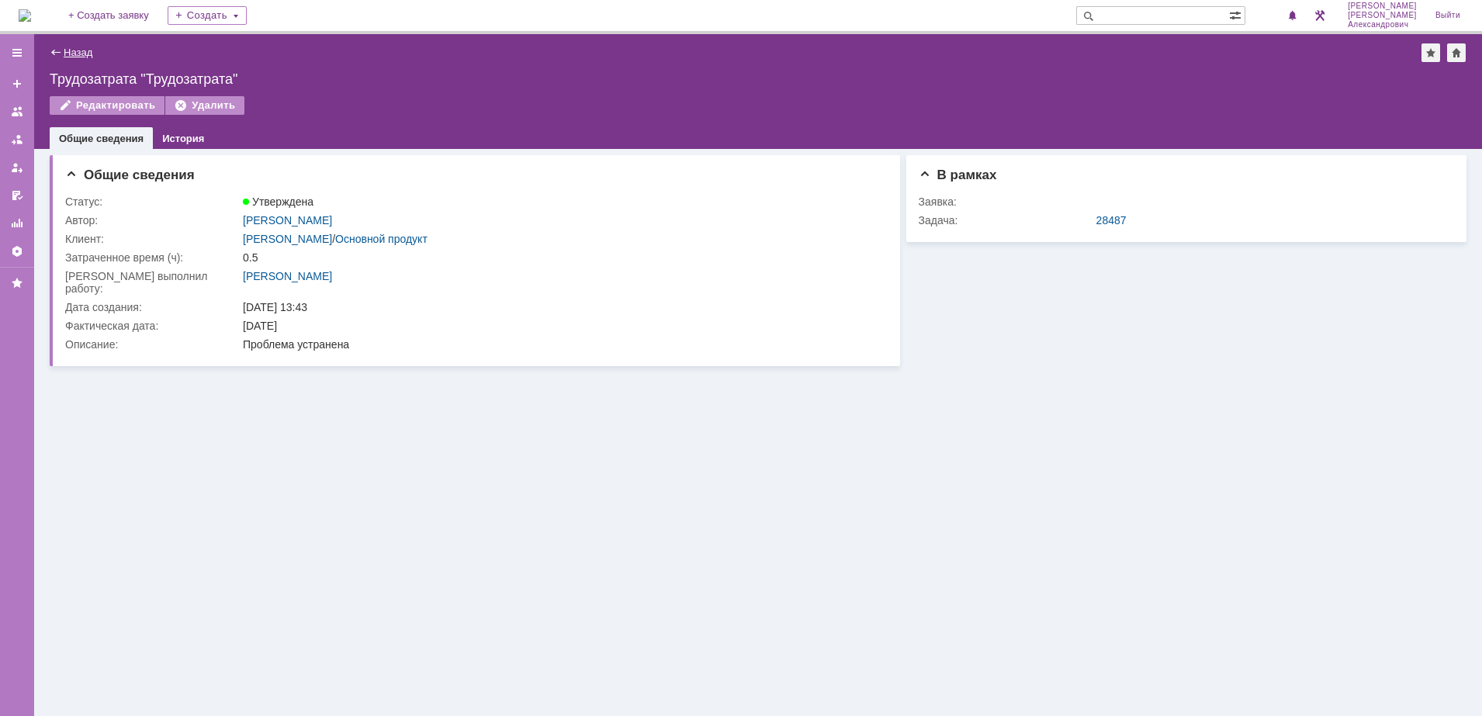
click at [74, 54] on link "Назад" at bounding box center [78, 53] width 29 height 12
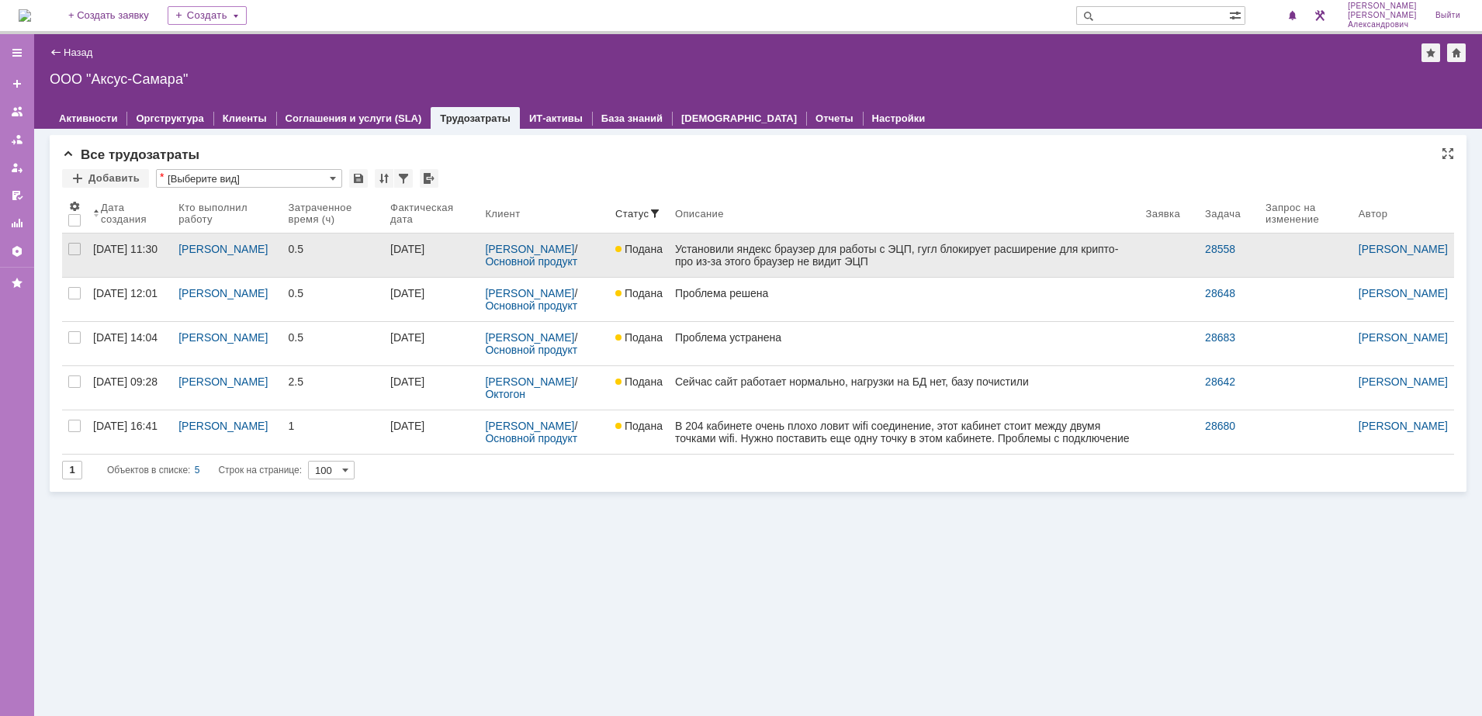
click at [863, 261] on div "Установили яндекс браузер для работы с ЭЦП, гугл блокирует расширение для крипт…" at bounding box center [904, 255] width 458 height 25
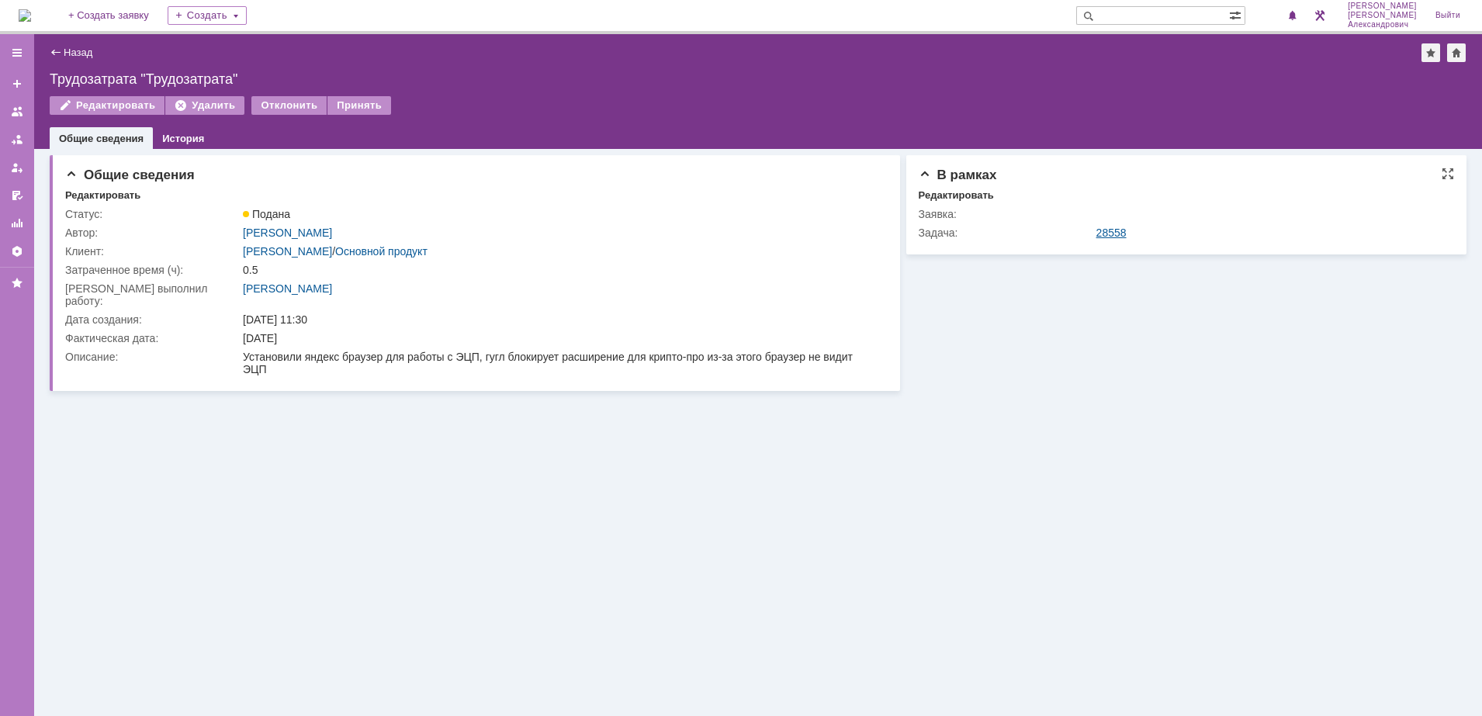
click at [1110, 233] on link "28558" at bounding box center [1111, 233] width 30 height 12
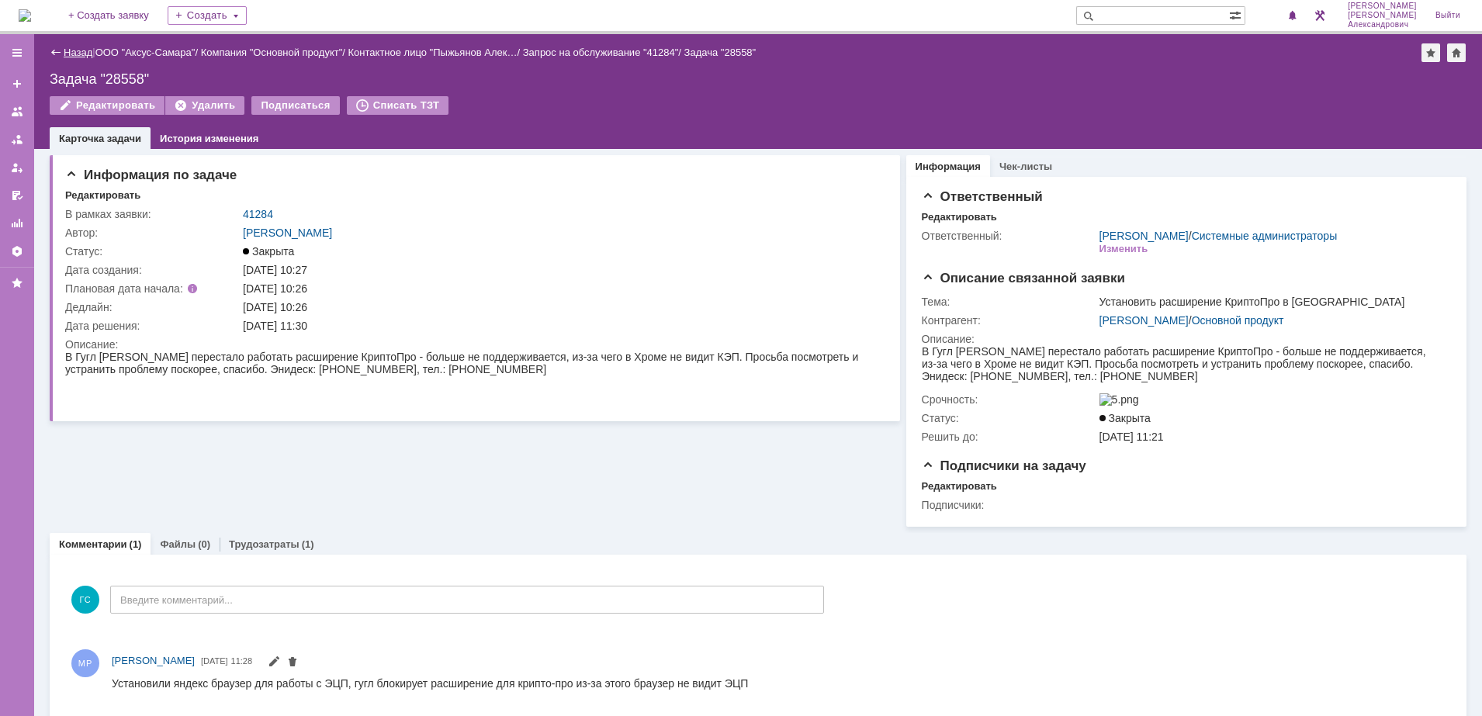
click at [78, 52] on link "Назад" at bounding box center [78, 53] width 29 height 12
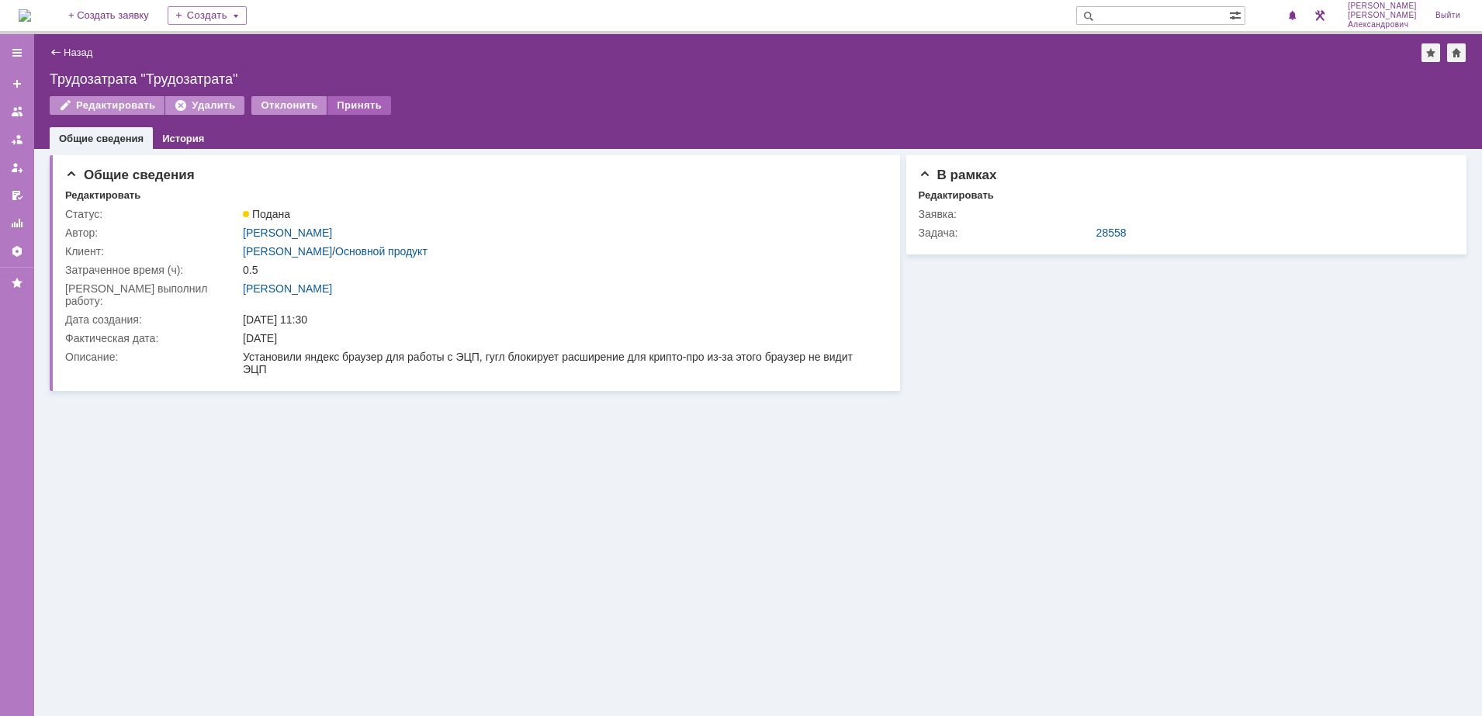
click at [364, 93] on div "Назад | Трудозатрата "Трудозатрата" Трудозатрата "Трудозатрата" Редактировать У…" at bounding box center [758, 91] width 1448 height 115
click at [364, 99] on div "Принять" at bounding box center [359, 105] width 64 height 19
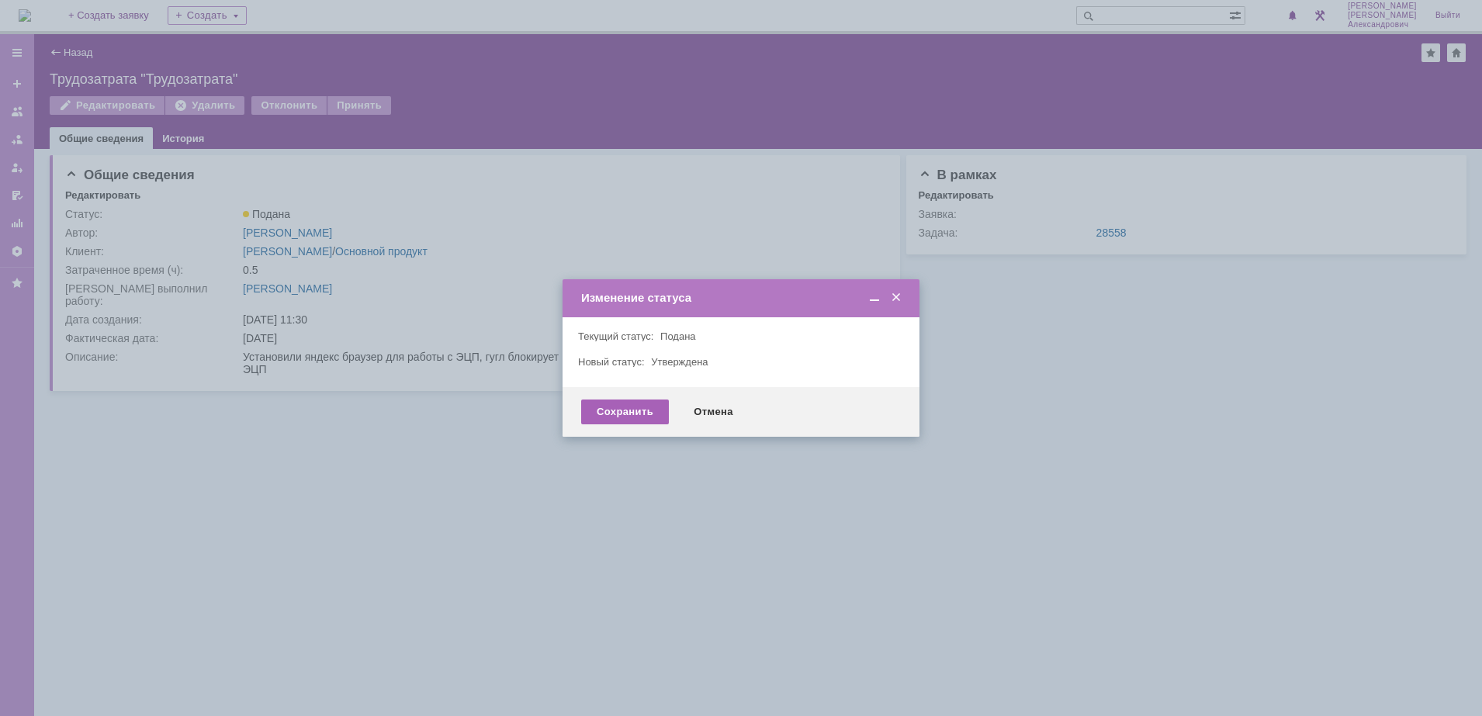
click at [604, 419] on div "Сохранить" at bounding box center [625, 412] width 88 height 25
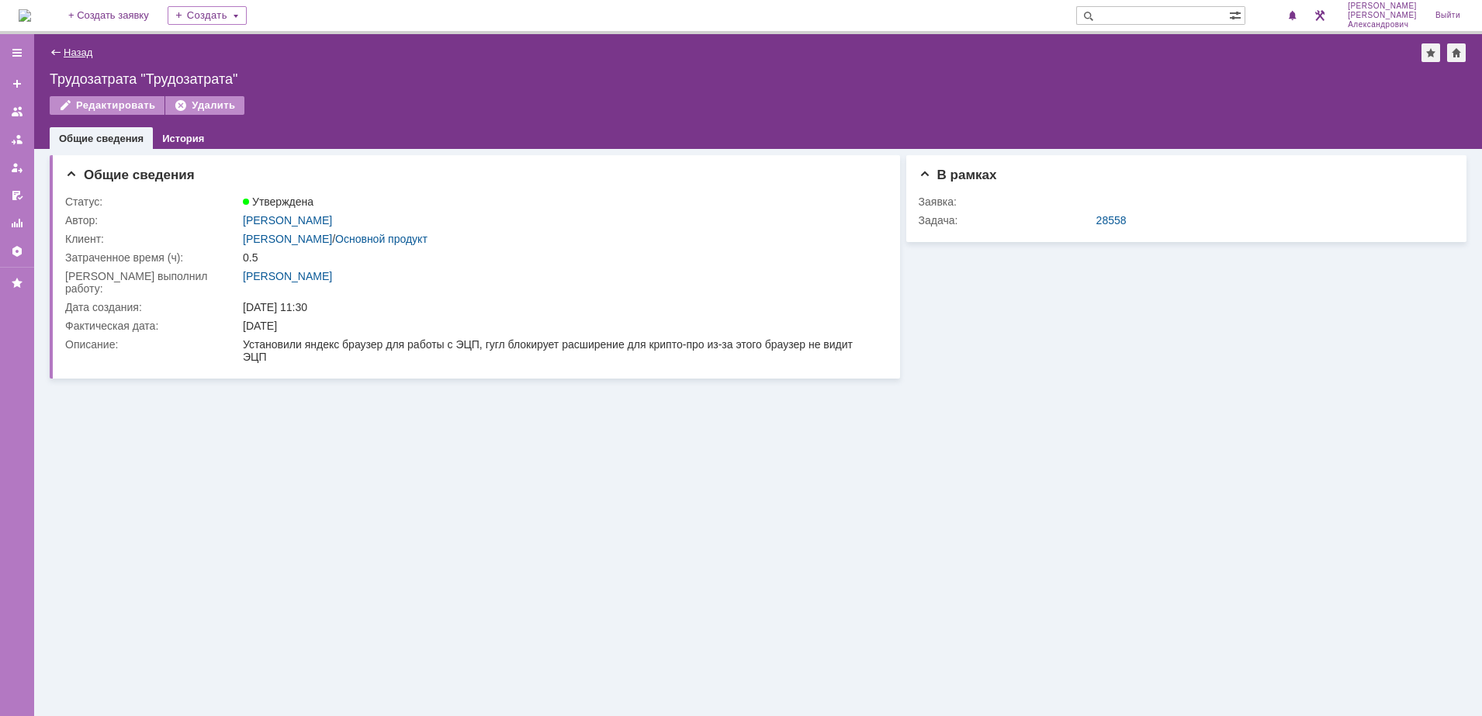
click at [72, 50] on link "Назад" at bounding box center [78, 53] width 29 height 12
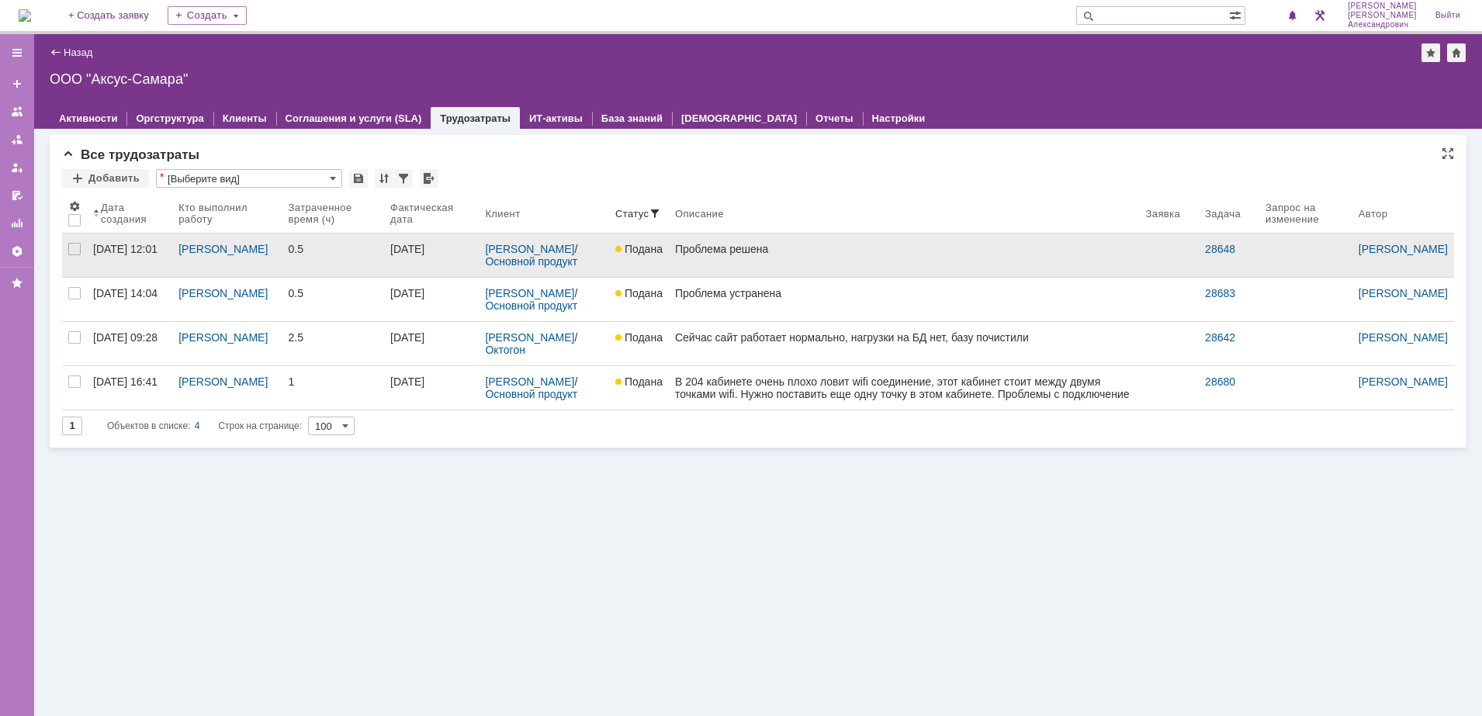
click at [788, 251] on div "Проблема решена" at bounding box center [904, 249] width 458 height 12
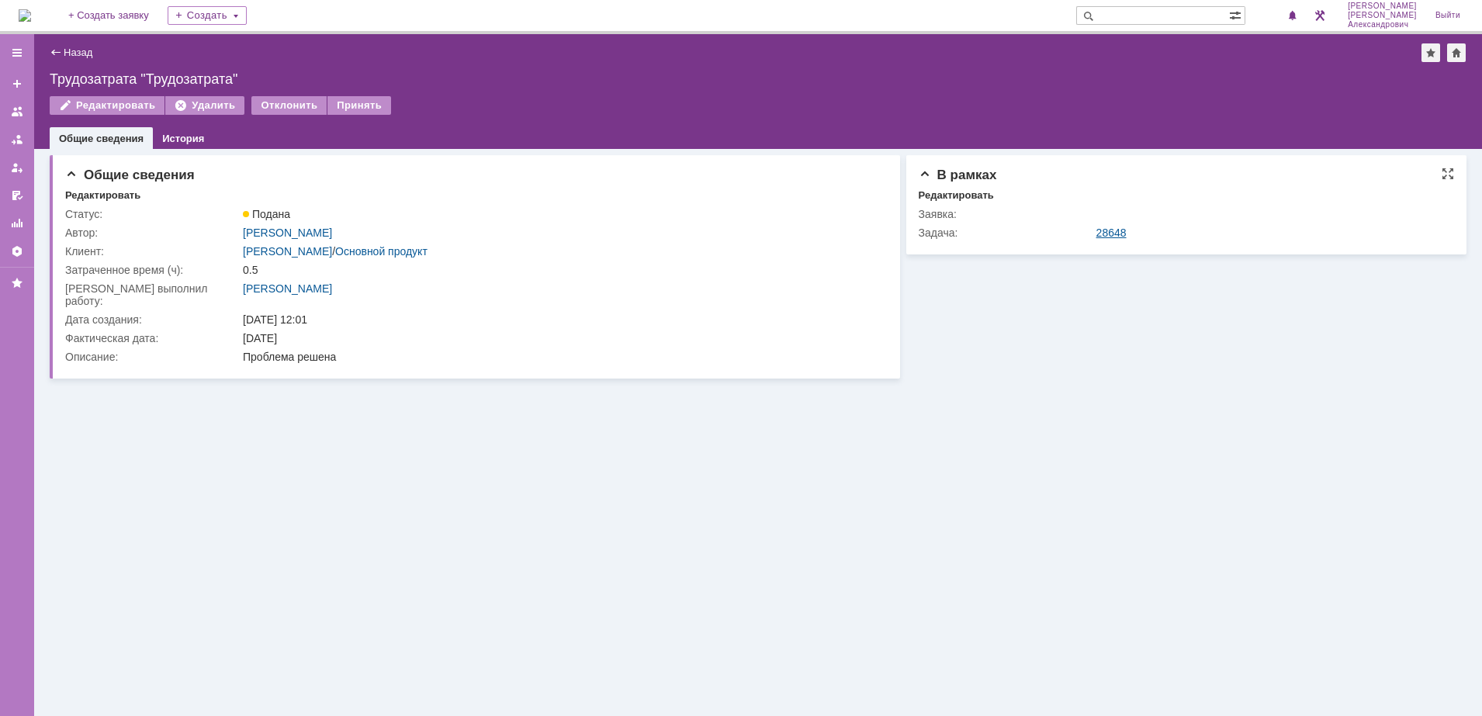
click at [1105, 230] on link "28648" at bounding box center [1111, 233] width 30 height 12
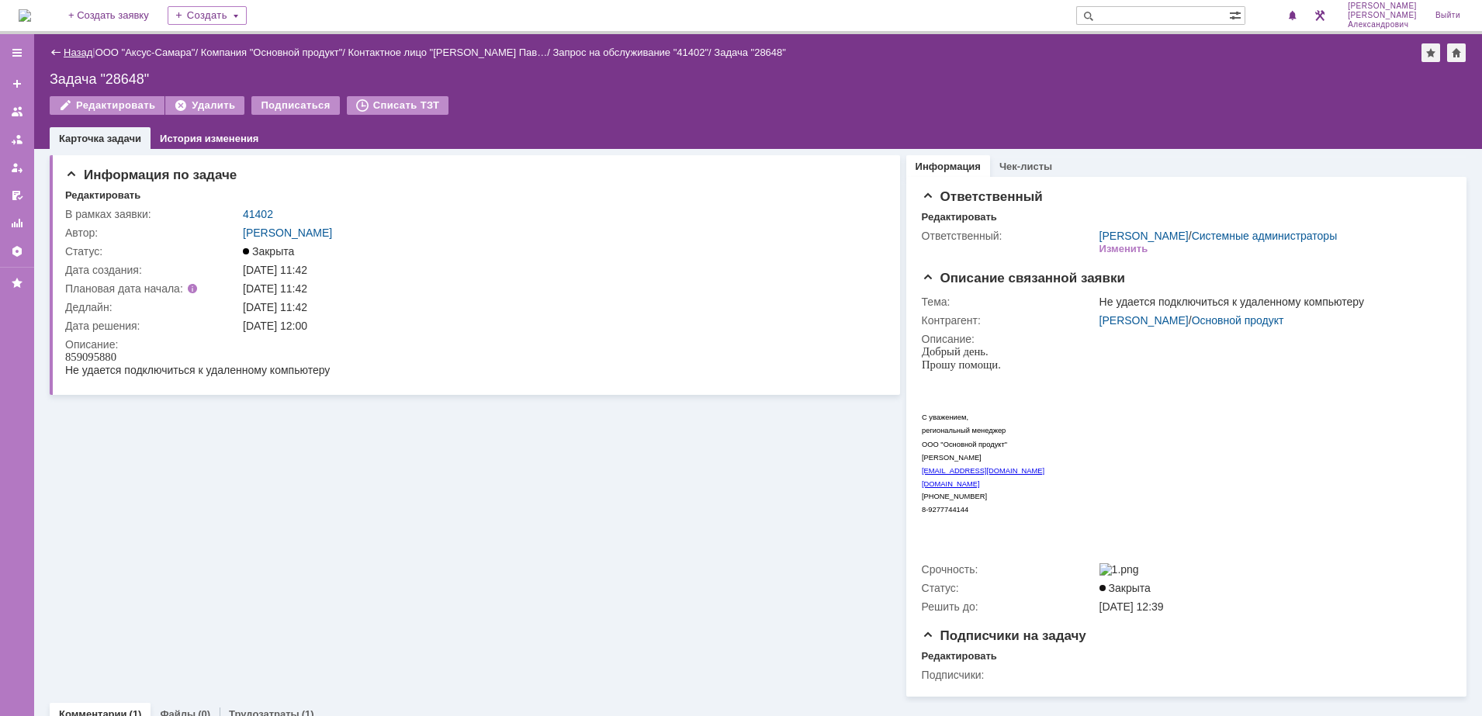
click at [73, 54] on link "Назад" at bounding box center [78, 53] width 29 height 12
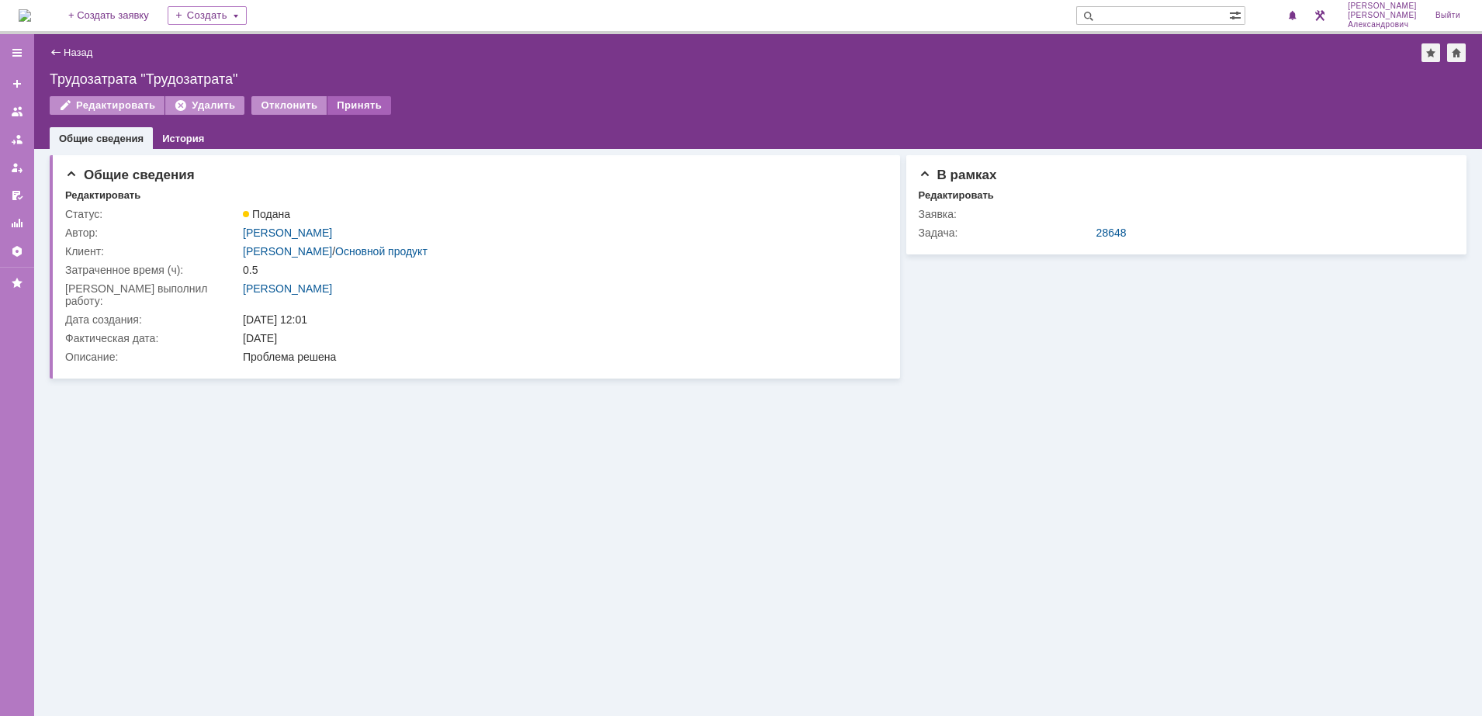
click at [369, 106] on div "Принять" at bounding box center [359, 105] width 64 height 19
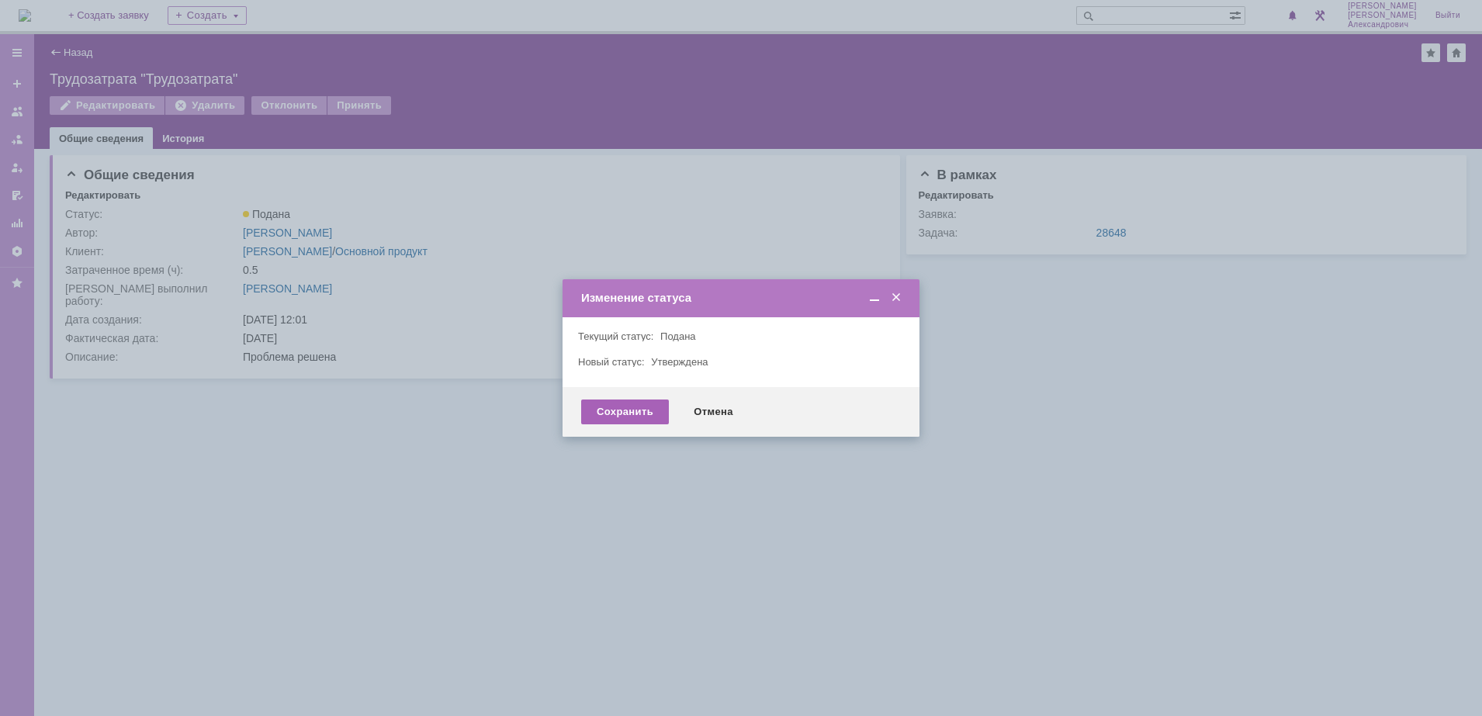
click at [646, 423] on div "Сохранить" at bounding box center [625, 412] width 88 height 25
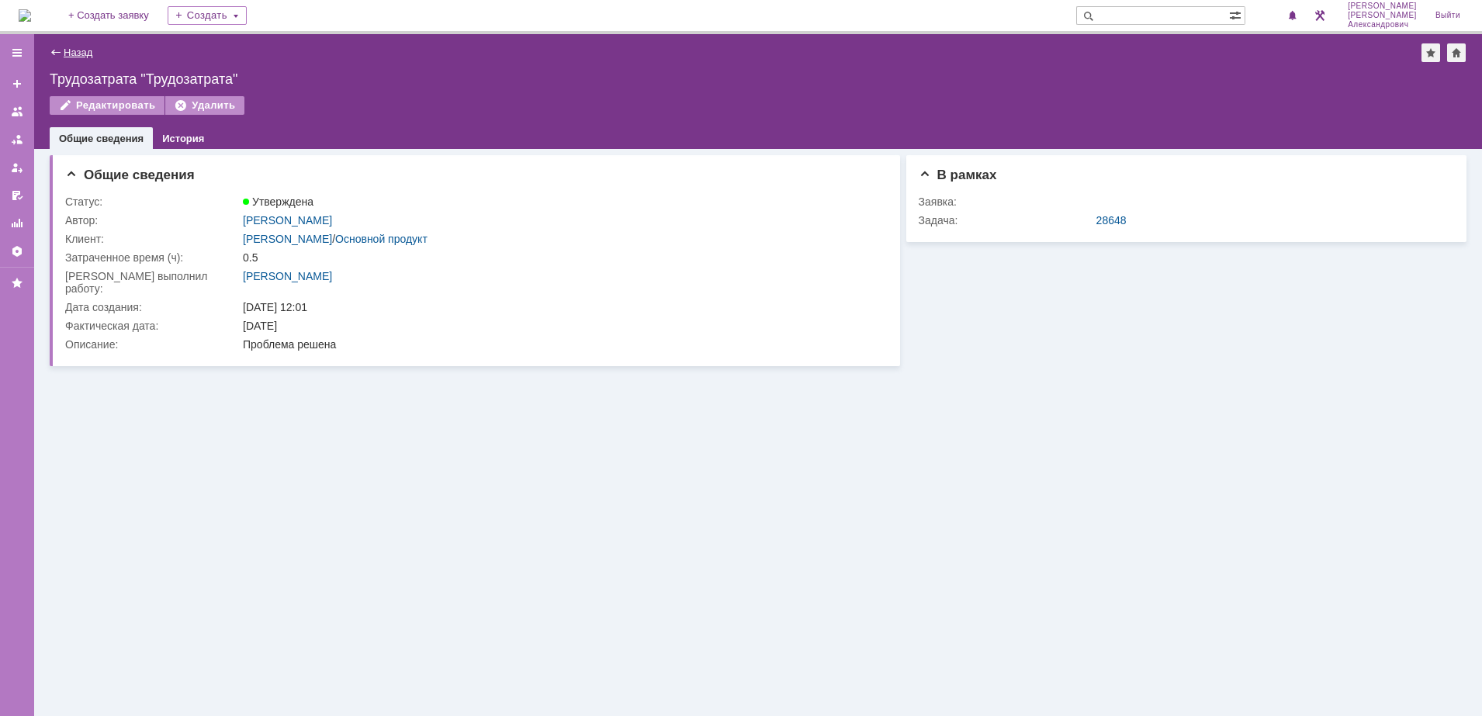
click at [67, 49] on link "Назад" at bounding box center [78, 53] width 29 height 12
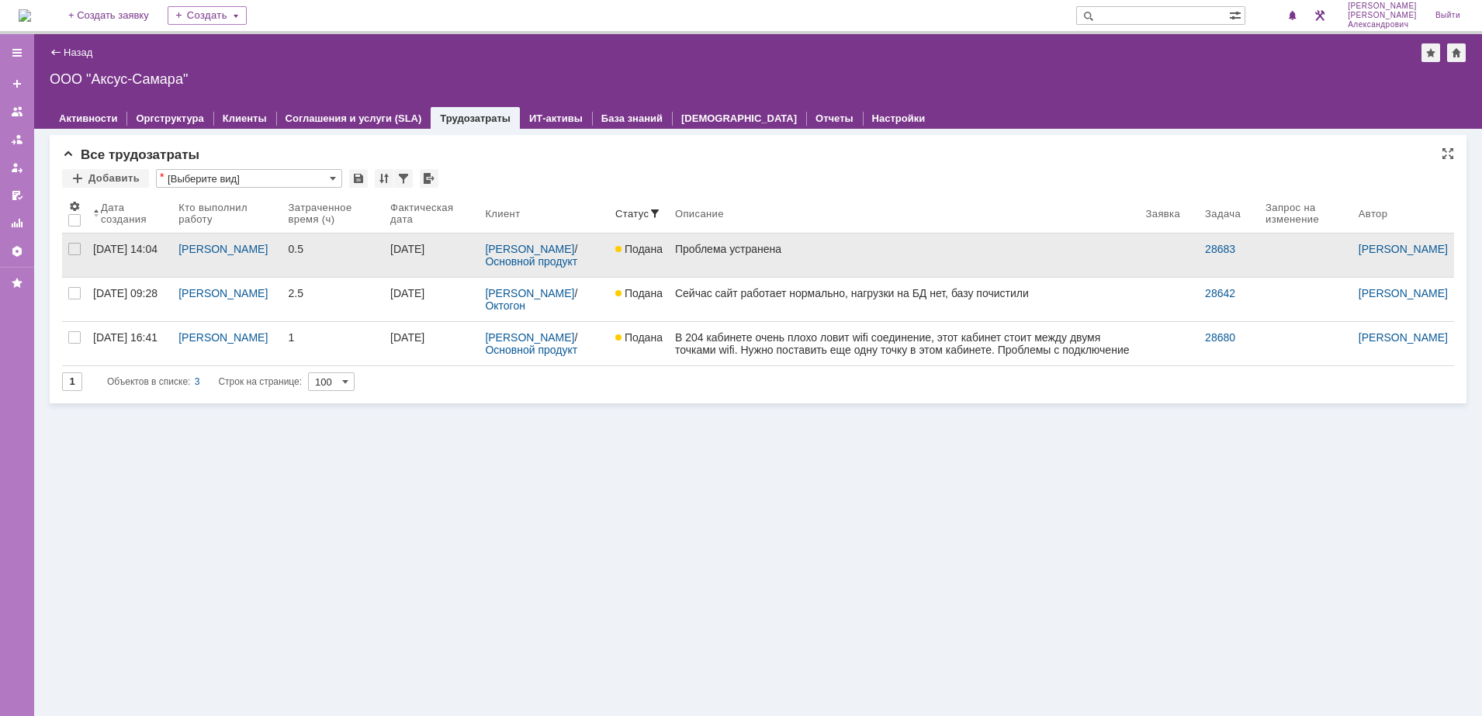
click at [866, 259] on link "Проблема устранена" at bounding box center [904, 255] width 471 height 43
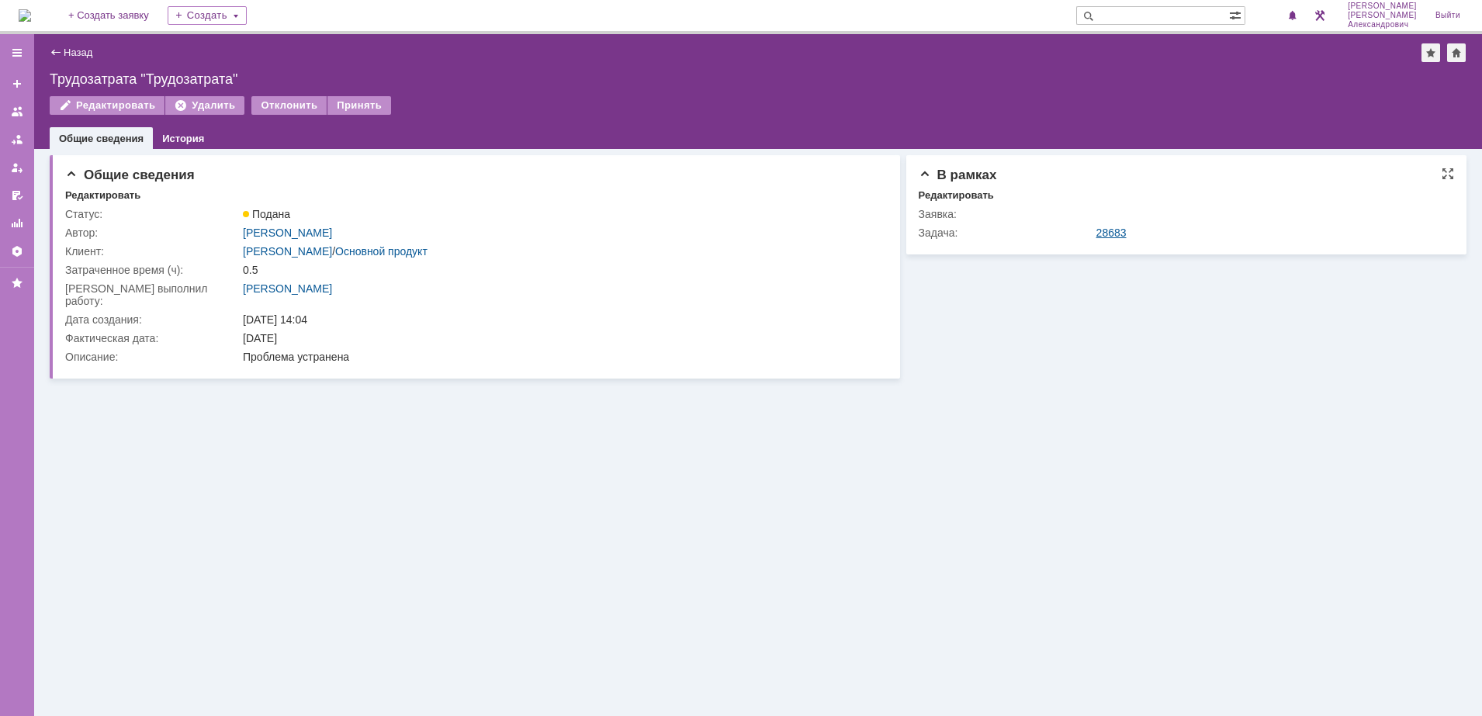
click at [1121, 234] on link "28683" at bounding box center [1111, 233] width 30 height 12
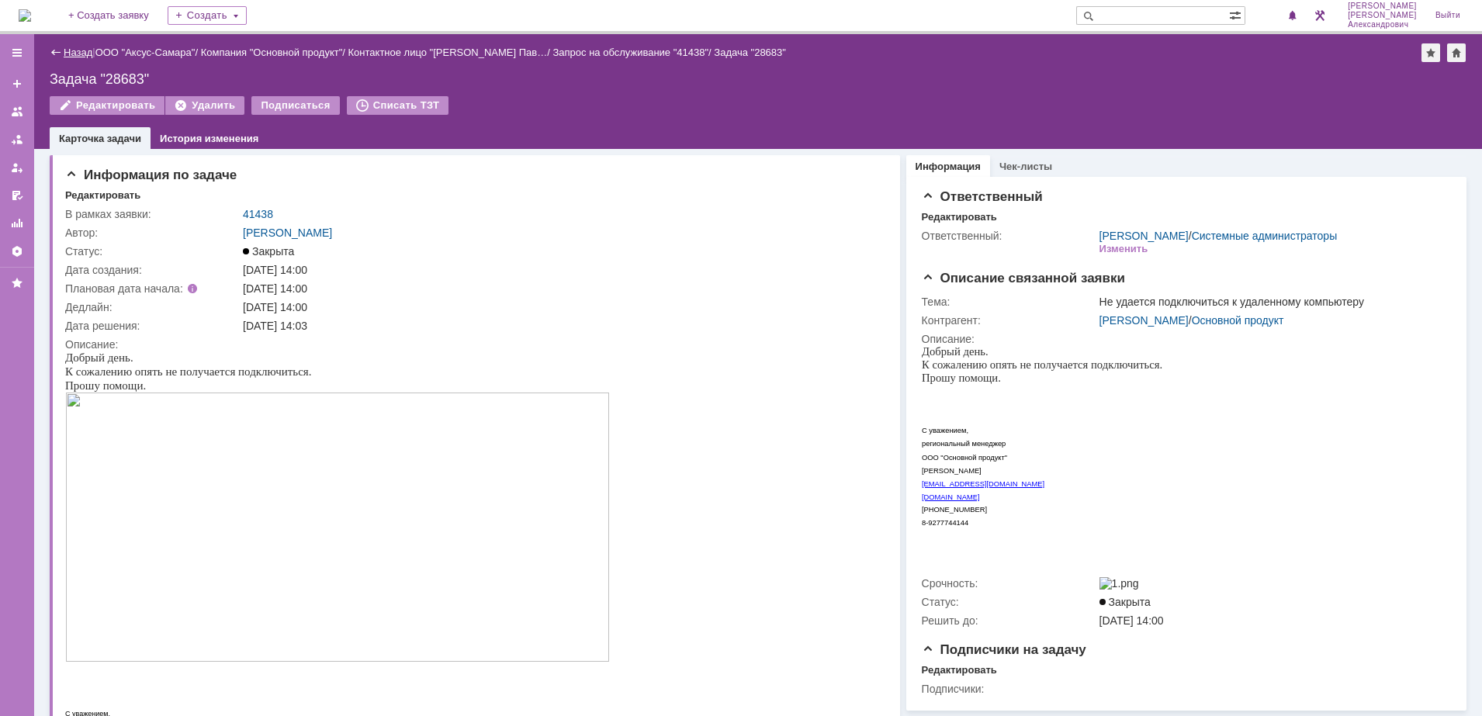
click at [64, 47] on link "Назад" at bounding box center [78, 53] width 29 height 12
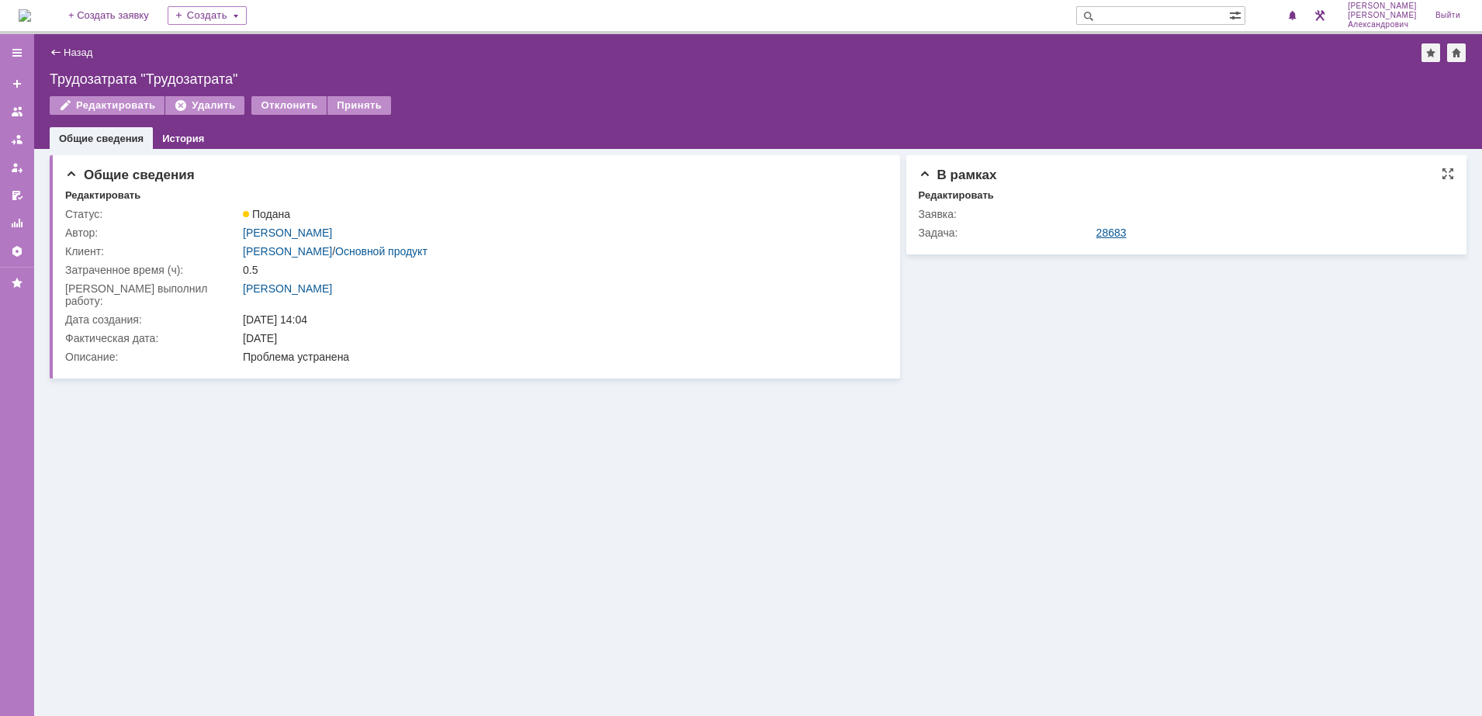
click at [1106, 227] on link "28683" at bounding box center [1111, 233] width 30 height 12
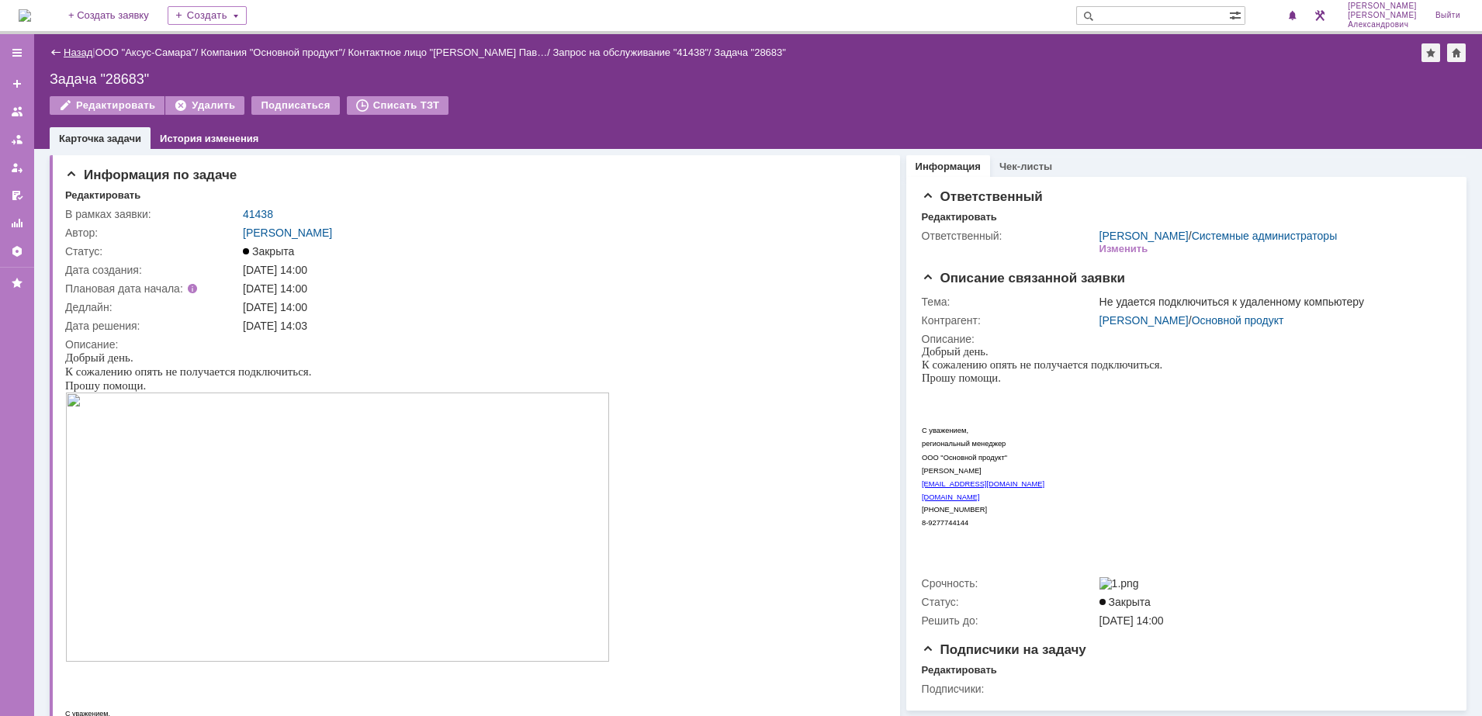
click at [69, 57] on link "Назад" at bounding box center [78, 53] width 29 height 12
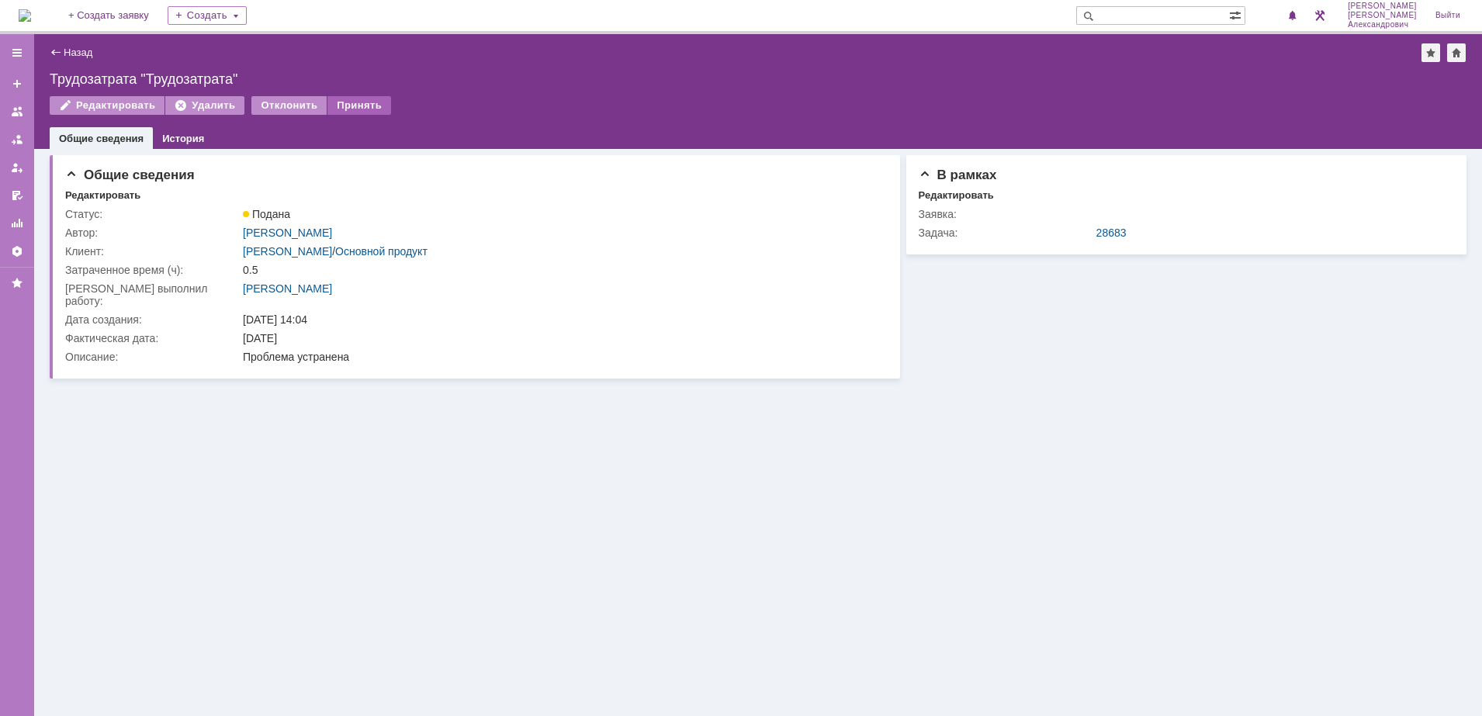
click at [342, 107] on div "Принять" at bounding box center [359, 105] width 64 height 19
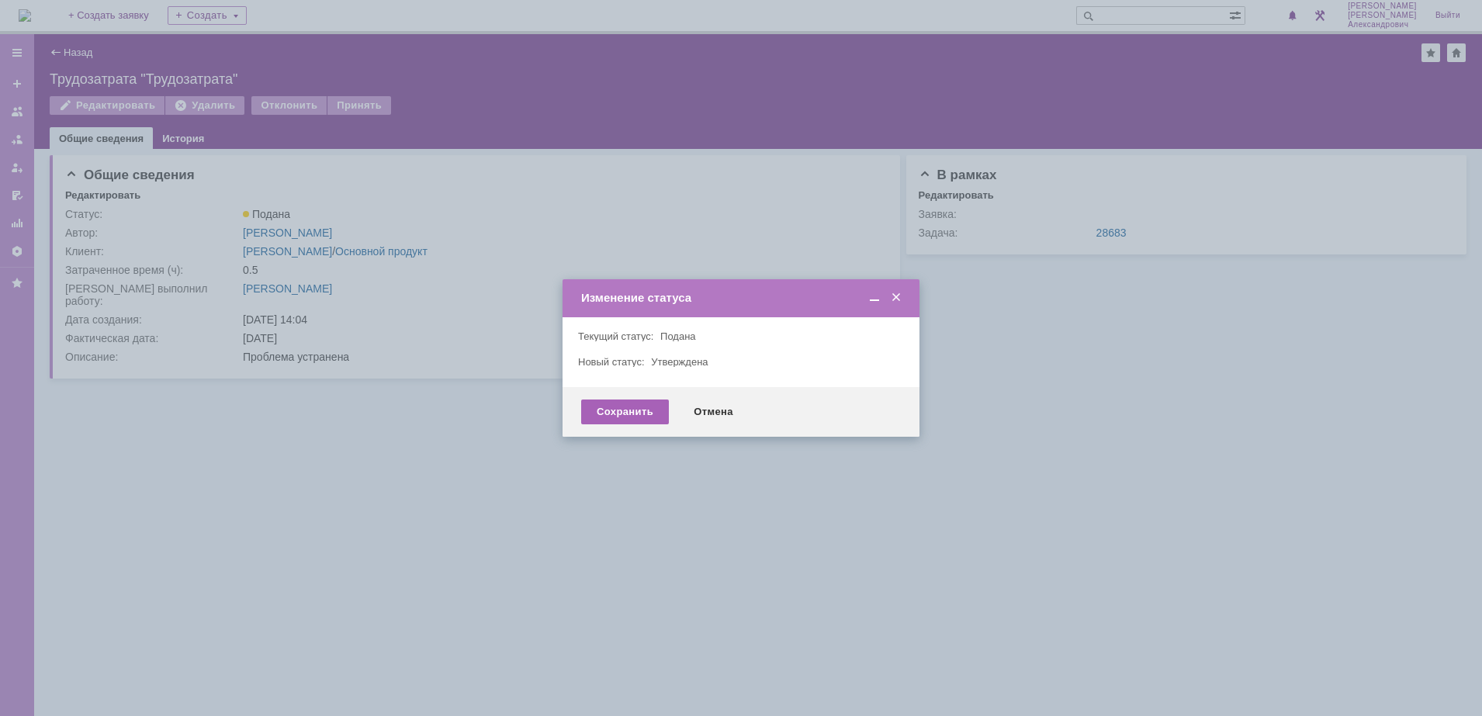
click at [618, 410] on div "Сохранить" at bounding box center [625, 412] width 88 height 25
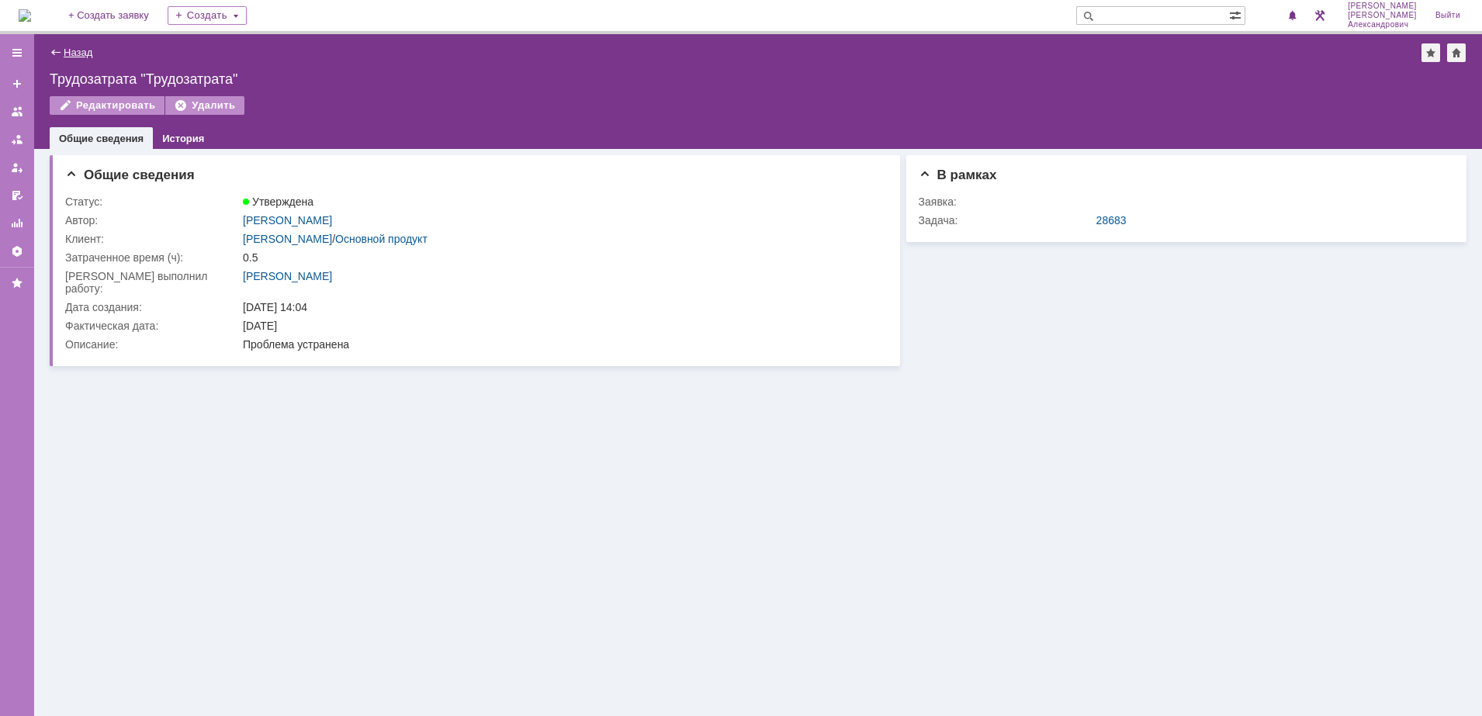
click at [92, 52] on link "Назад" at bounding box center [78, 53] width 29 height 12
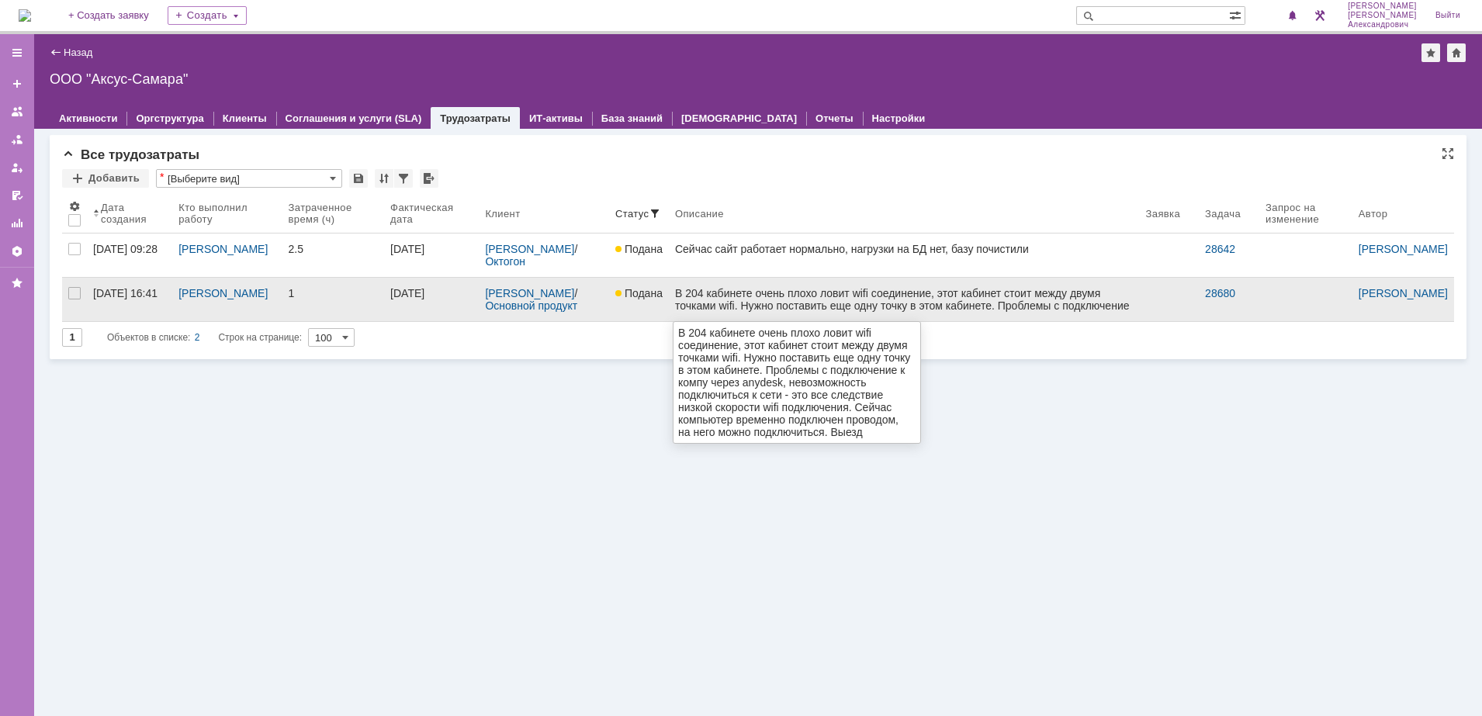
click at [870, 306] on div "В 204 кабинете очень плохо ловит wifi соединение, этот кабинет стоит между двум…" at bounding box center [904, 324] width 458 height 74
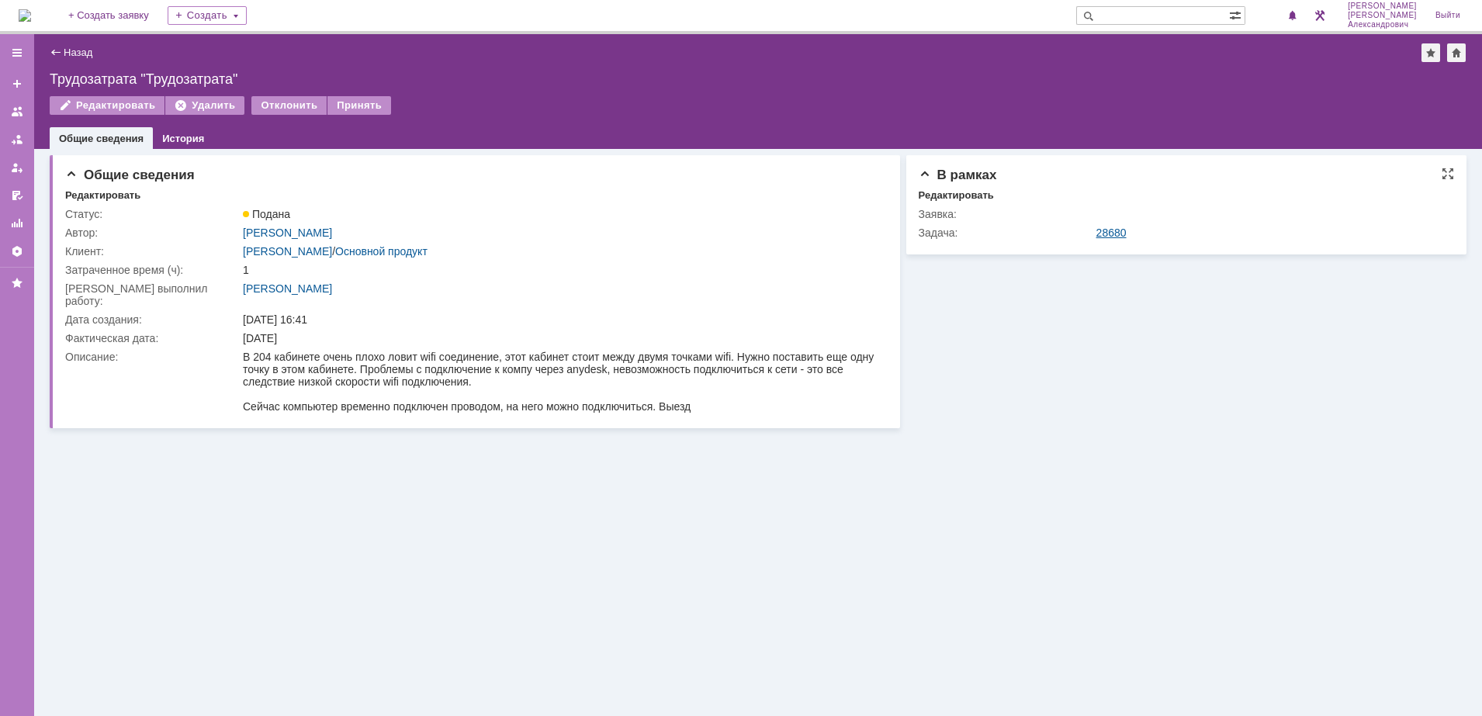
click at [1109, 230] on link "28680" at bounding box center [1111, 233] width 30 height 12
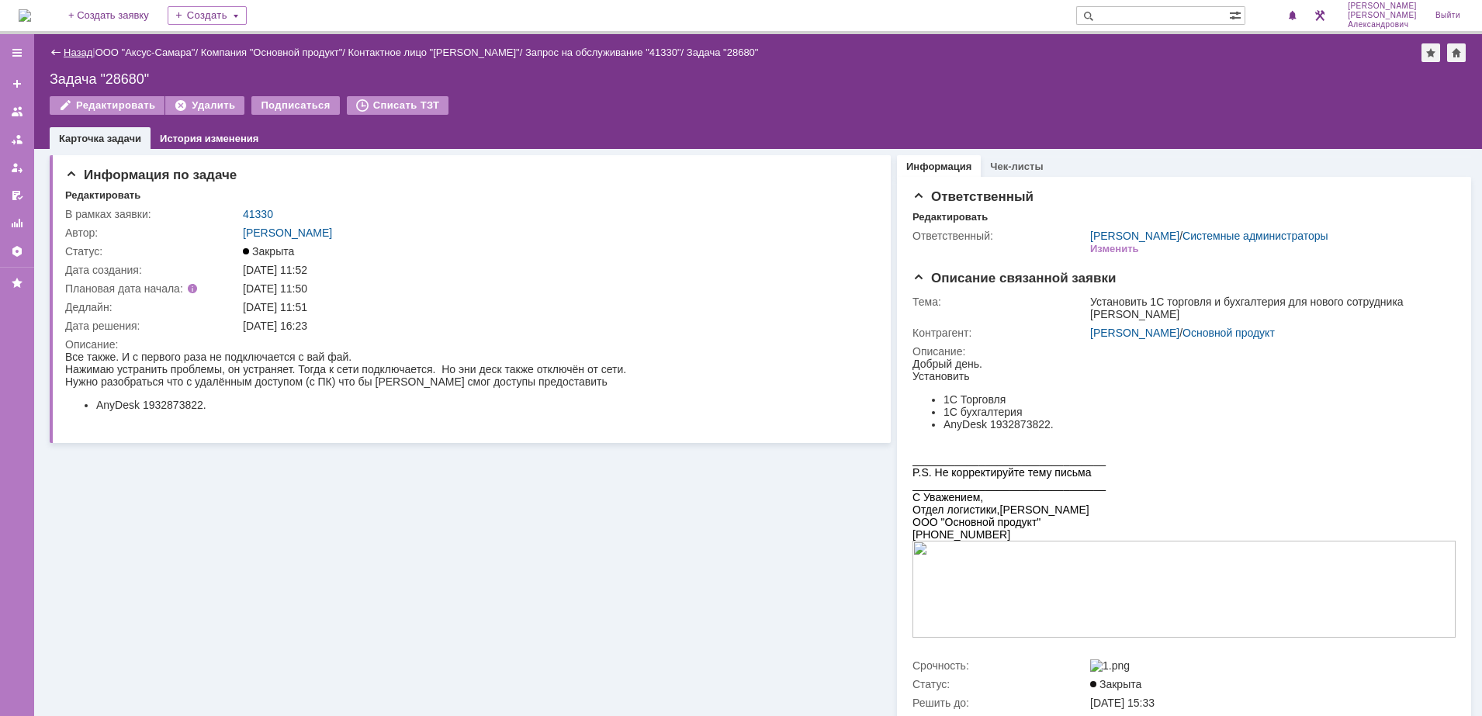
click at [71, 54] on link "Назад" at bounding box center [78, 53] width 29 height 12
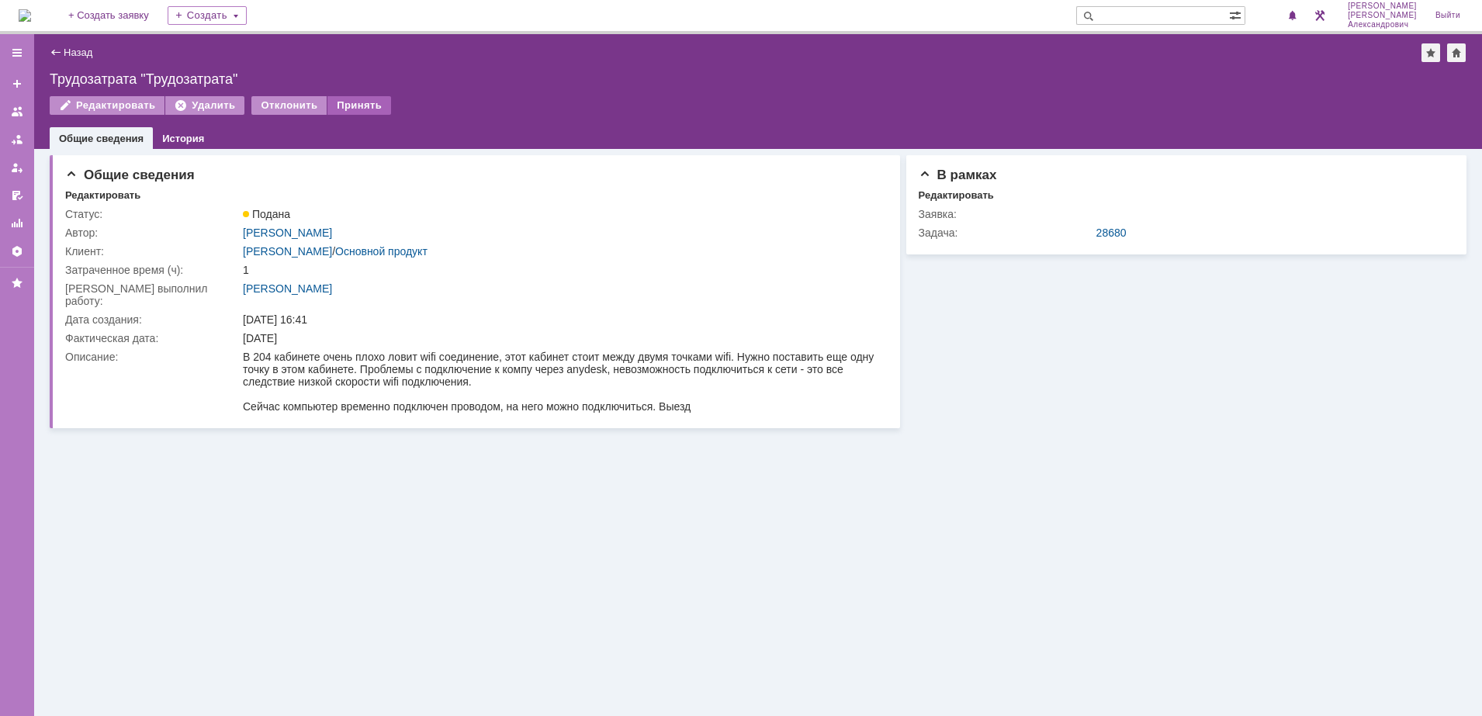
click at [364, 99] on div "Принять" at bounding box center [359, 105] width 64 height 19
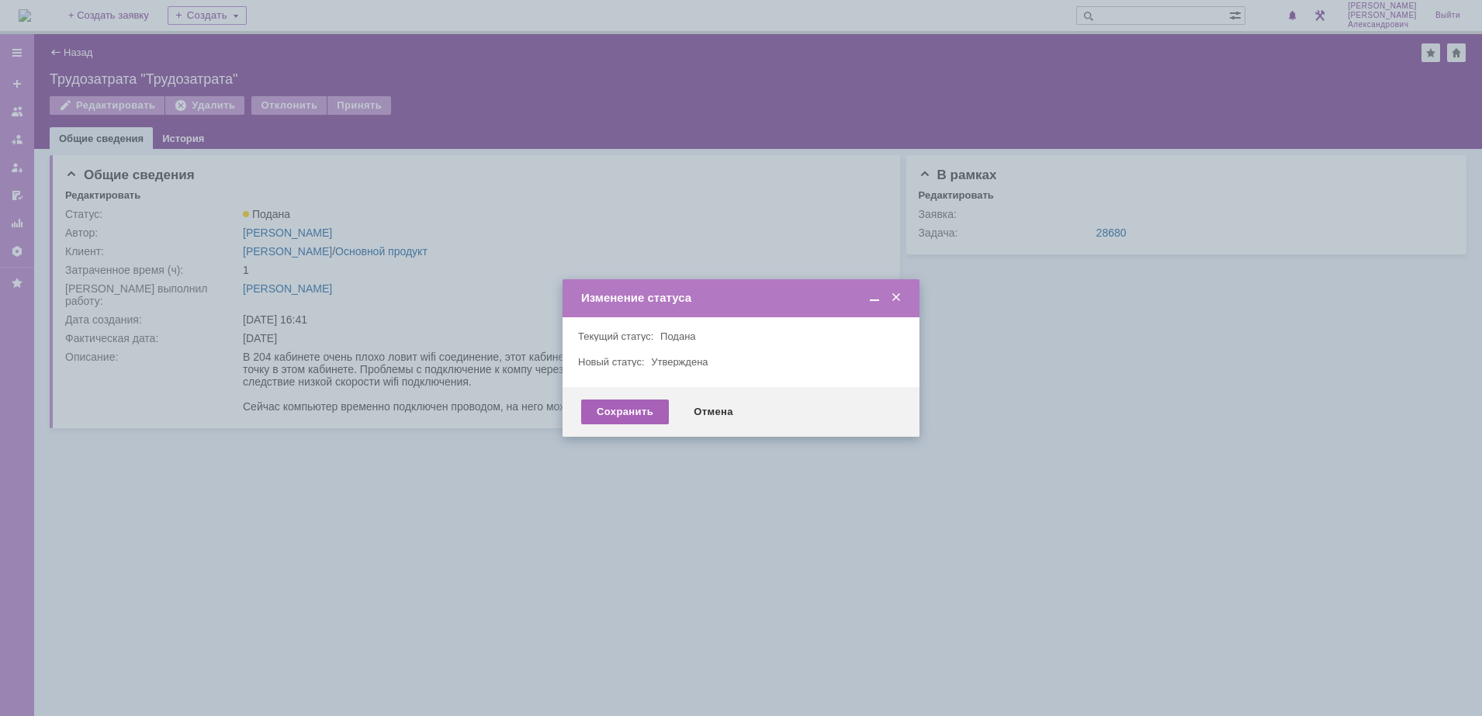
click at [605, 405] on div "Сохранить" at bounding box center [625, 412] width 88 height 25
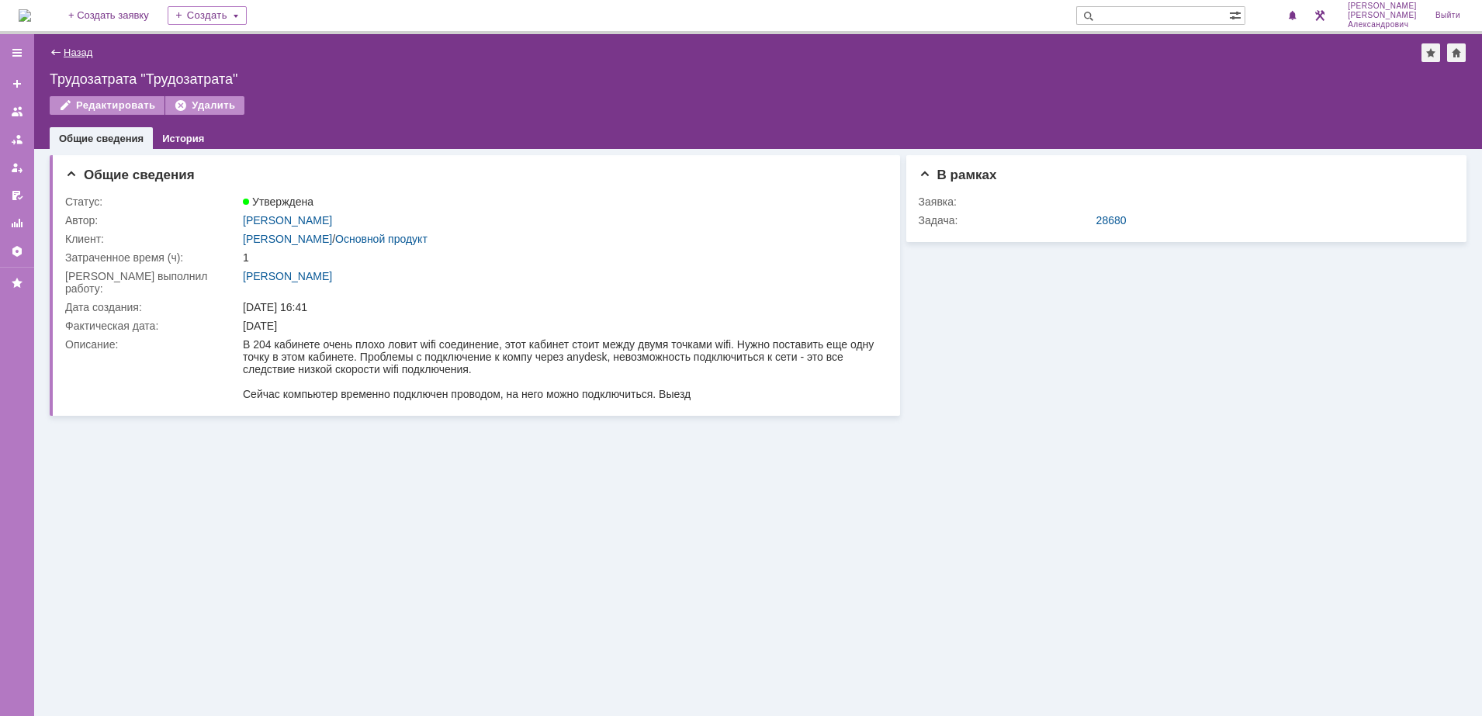
click at [78, 50] on link "Назад" at bounding box center [78, 53] width 29 height 12
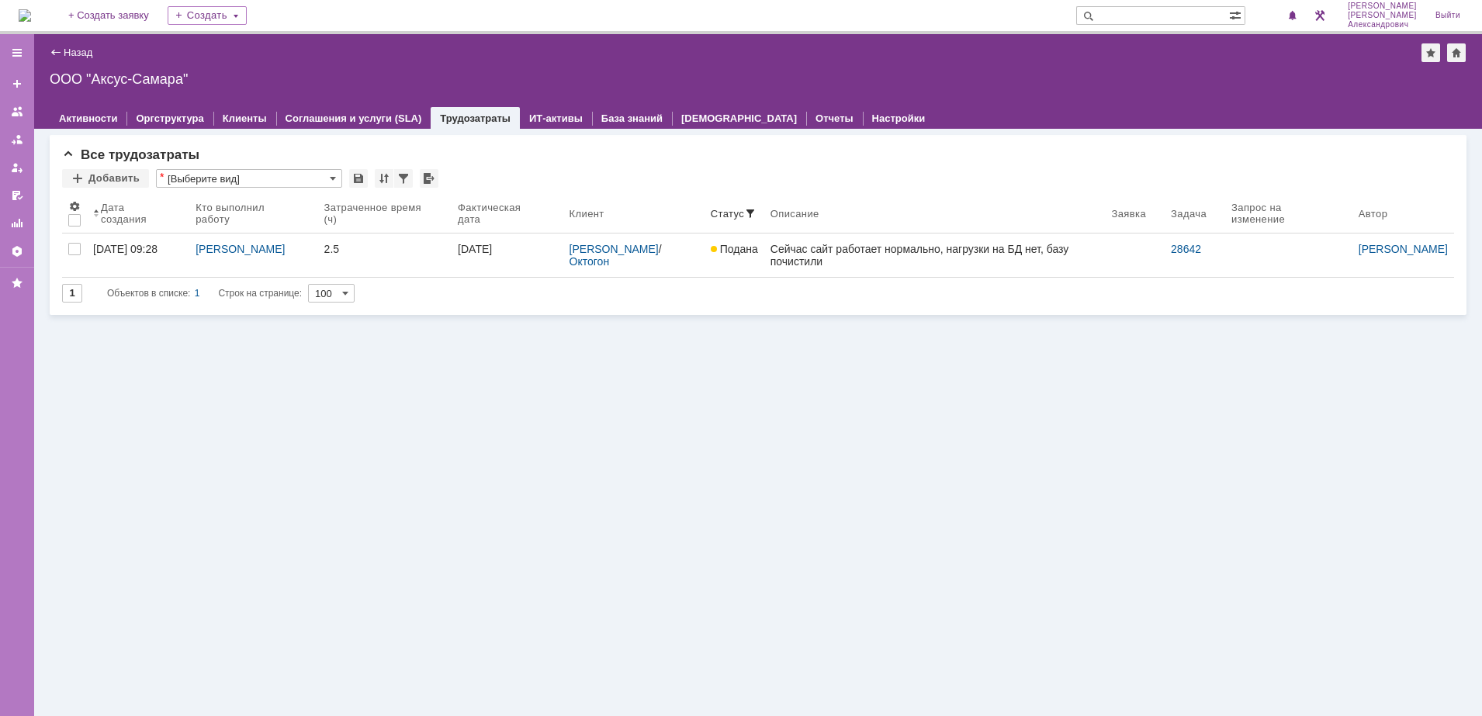
click at [31, 15] on img at bounding box center [25, 15] width 12 height 12
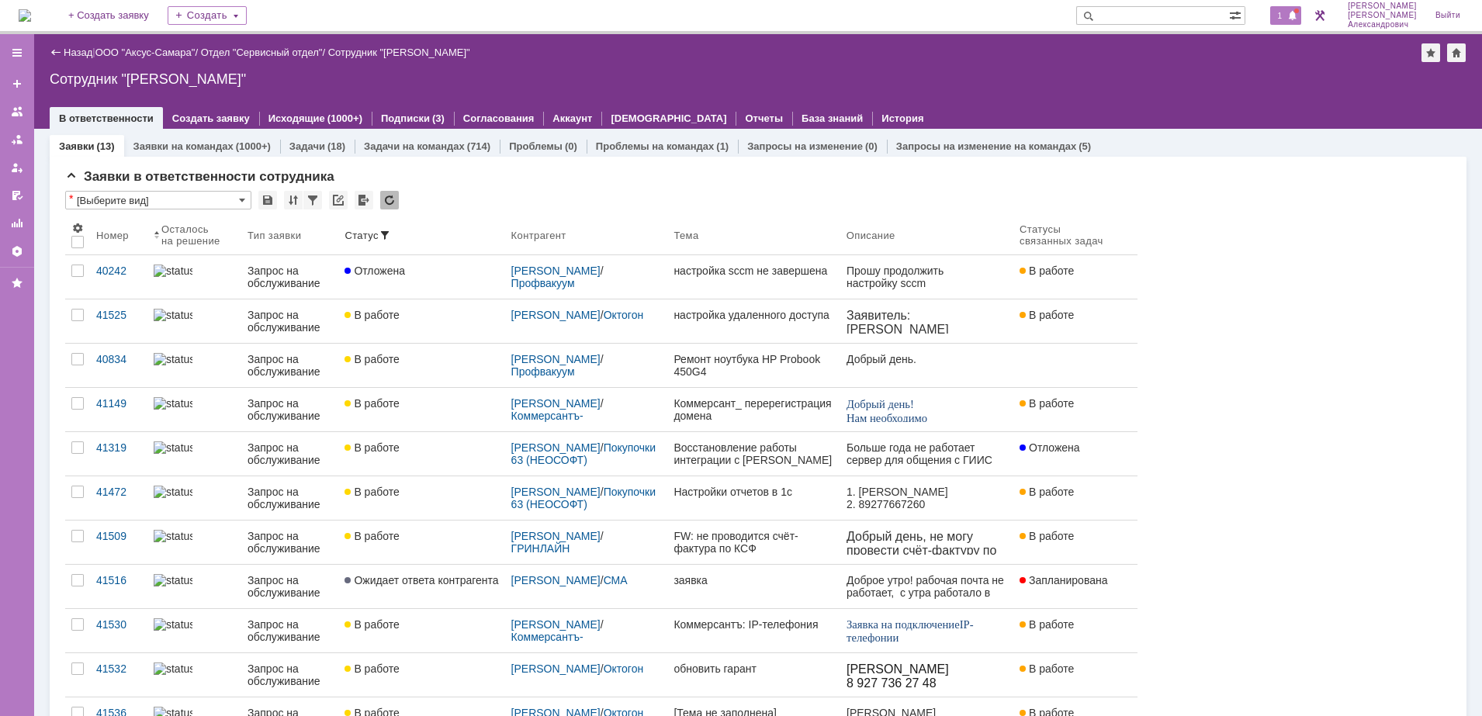
click at [1284, 12] on span "1" at bounding box center [1280, 15] width 14 height 11
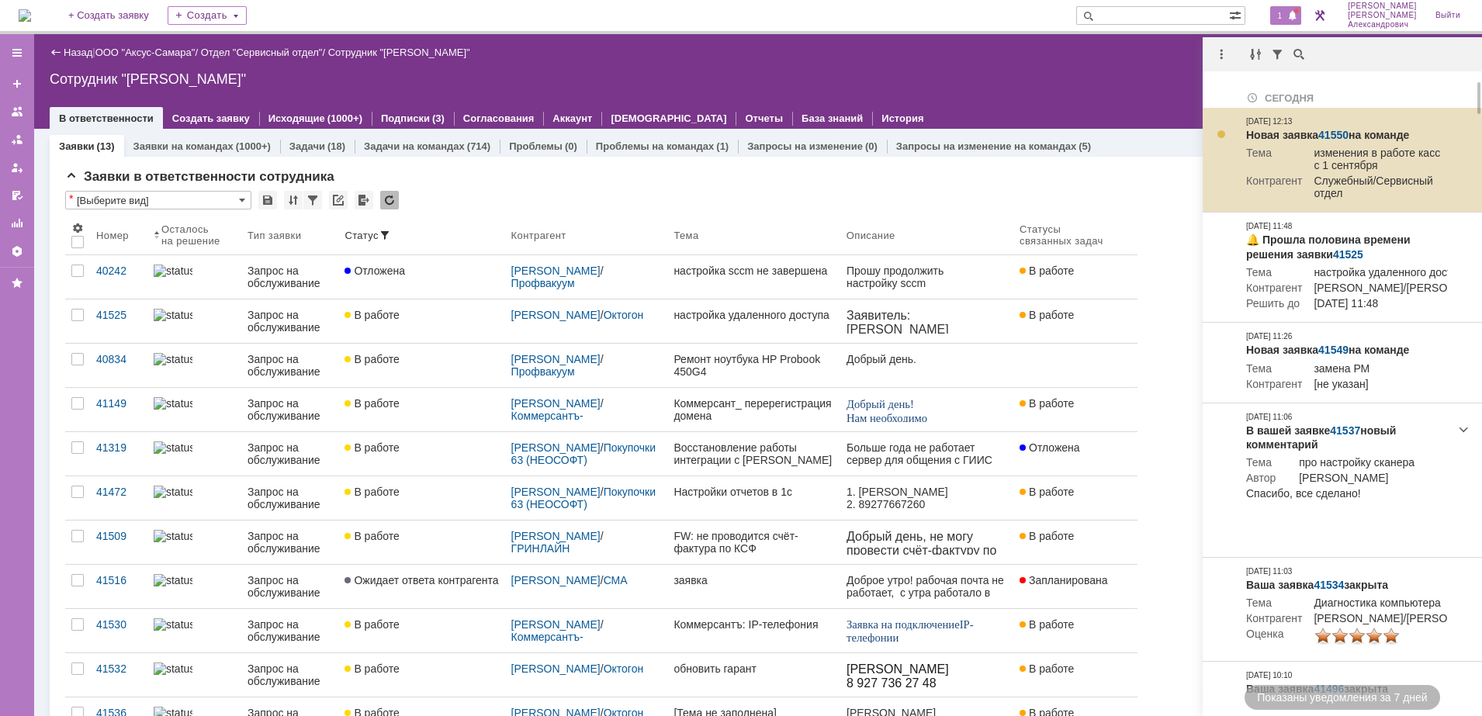
click at [1336, 129] on link "41550" at bounding box center [1333, 135] width 30 height 12
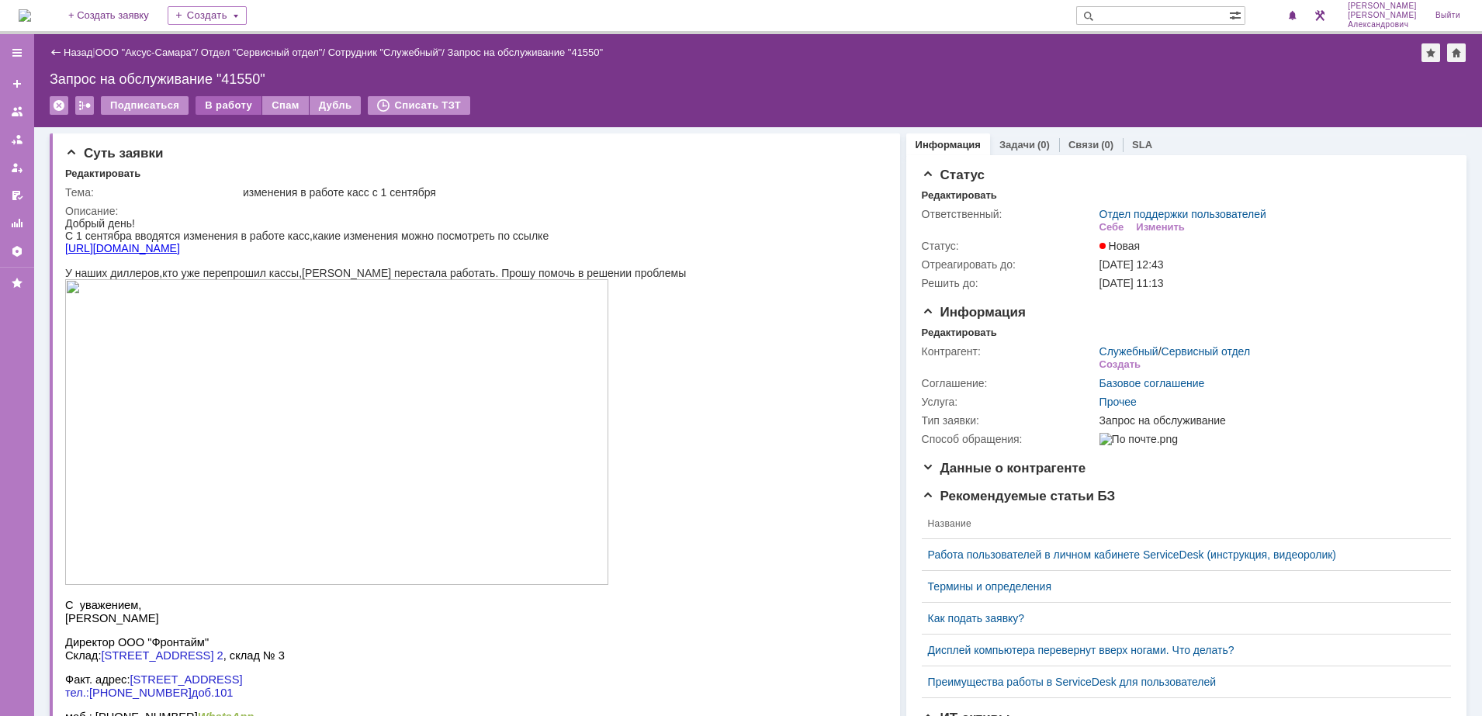
click at [234, 108] on div "В работу" at bounding box center [228, 105] width 66 height 19
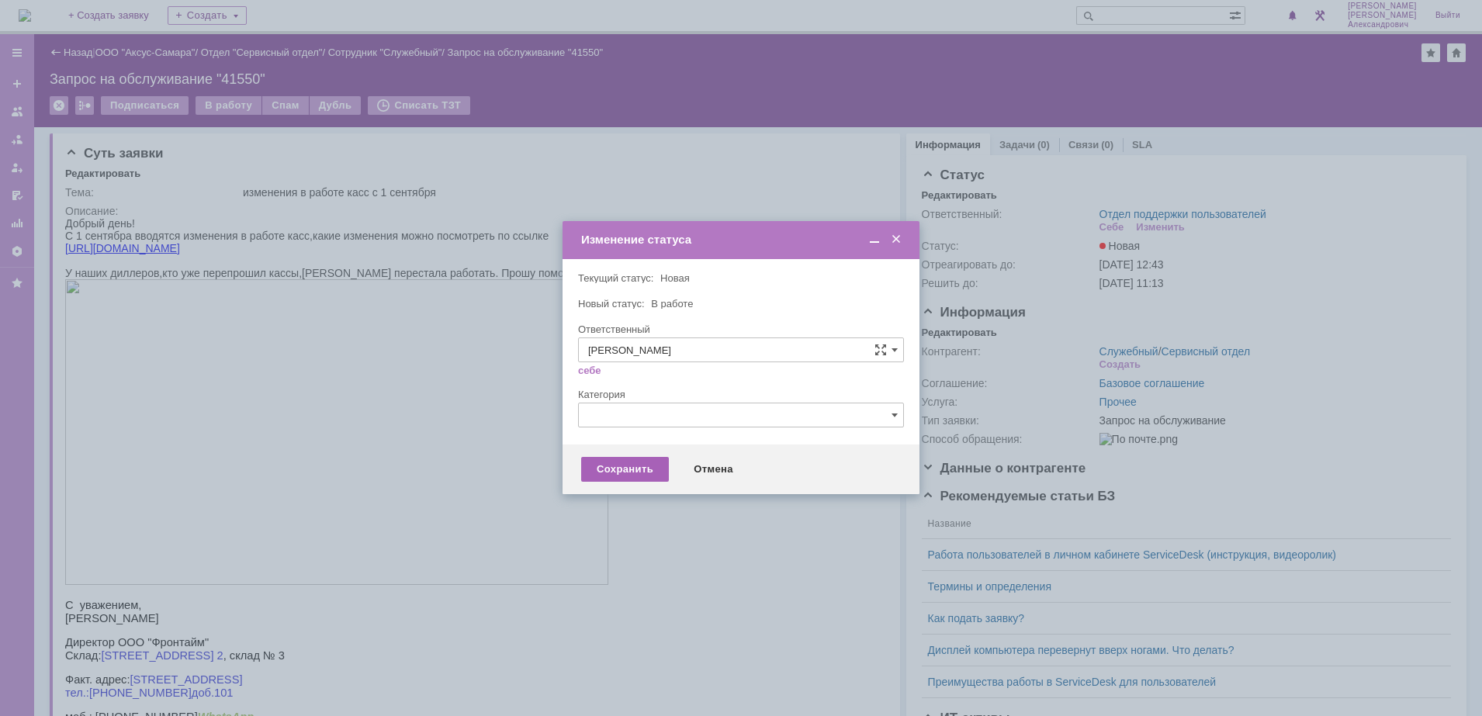
click at [621, 472] on div "Сохранить" at bounding box center [625, 469] width 88 height 25
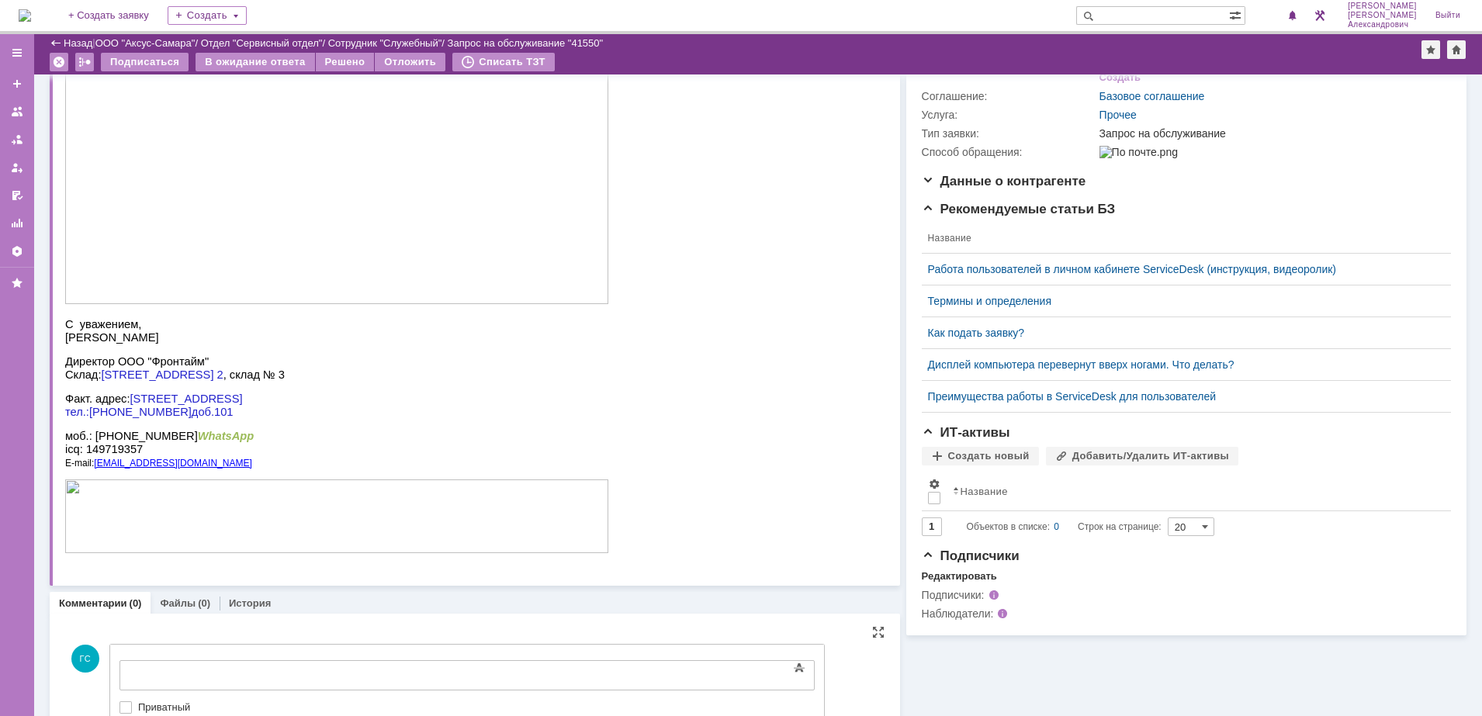
scroll to position [297, 0]
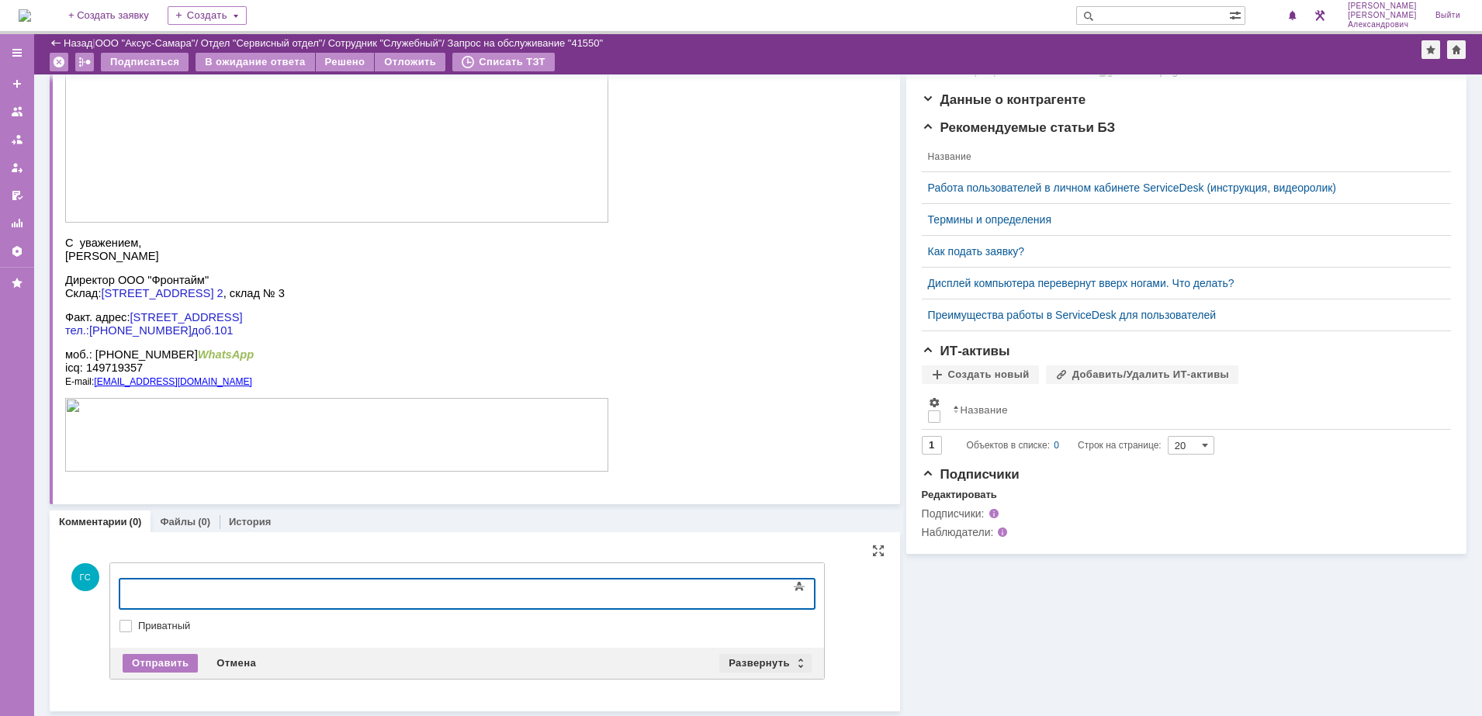
drag, startPoint x: 746, startPoint y: 679, endPoint x: 750, endPoint y: 670, distance: 9.4
click at [746, 677] on div "ГС Добавление комментария Внимание! Основные параметры Текст Жирный Курсив Подч…" at bounding box center [444, 621] width 759 height 156
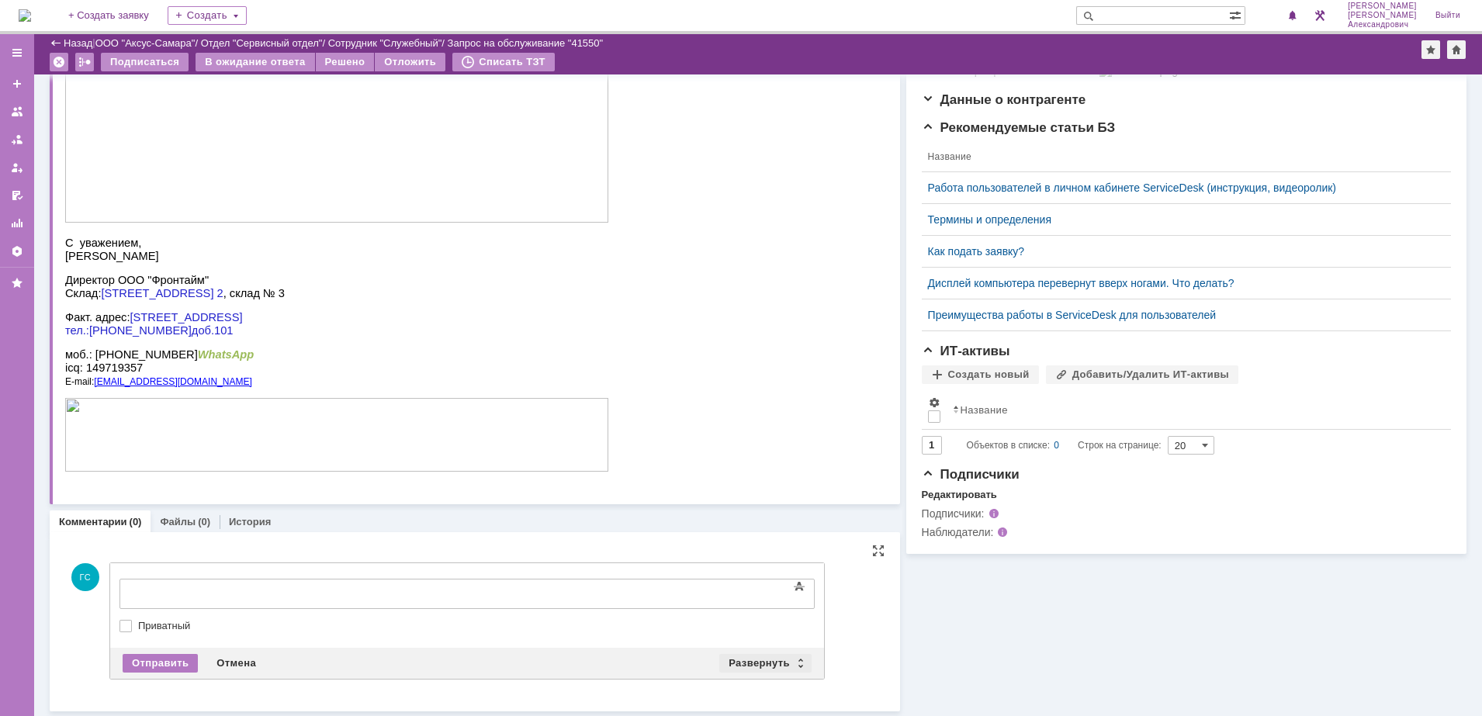
click at [752, 665] on div "Развернуть" at bounding box center [765, 663] width 92 height 19
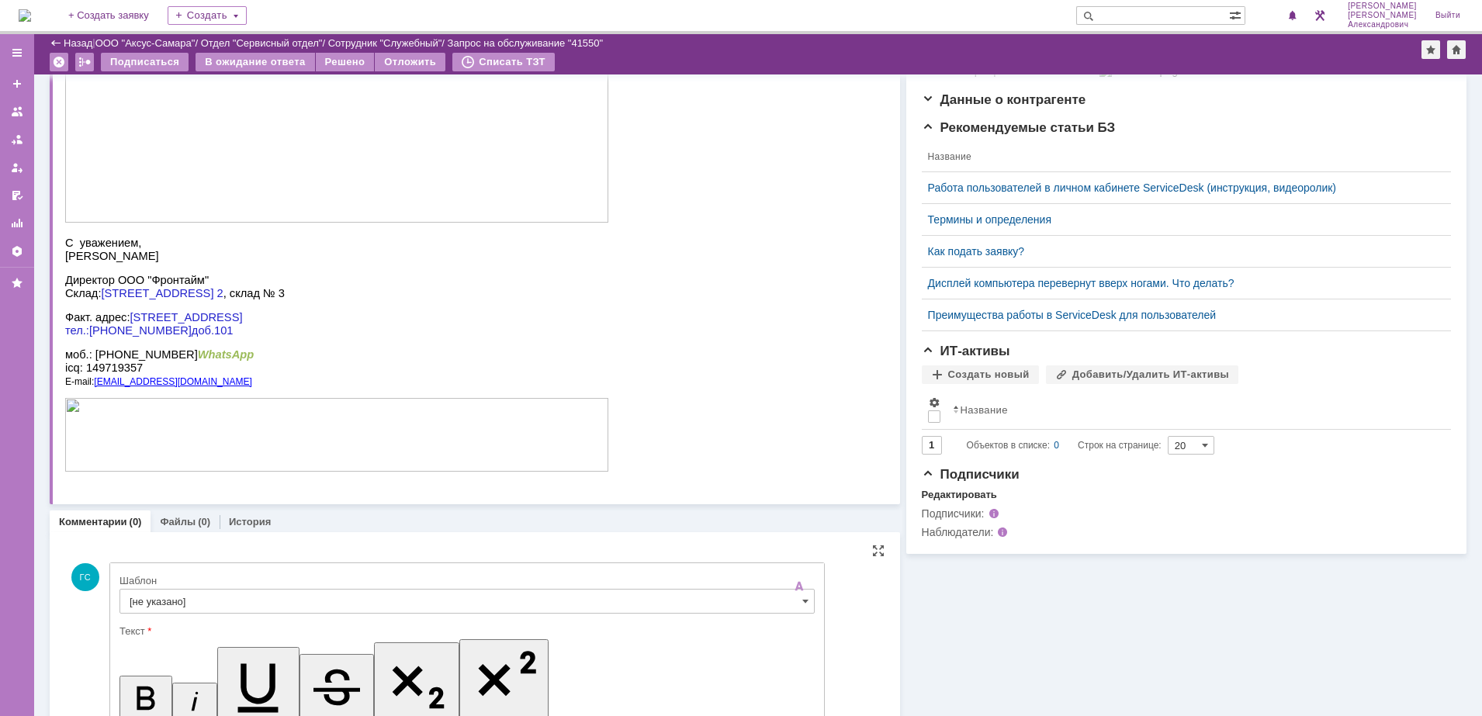
scroll to position [0, 0]
click at [278, 607] on input "[не указано]" at bounding box center [466, 601] width 695 height 25
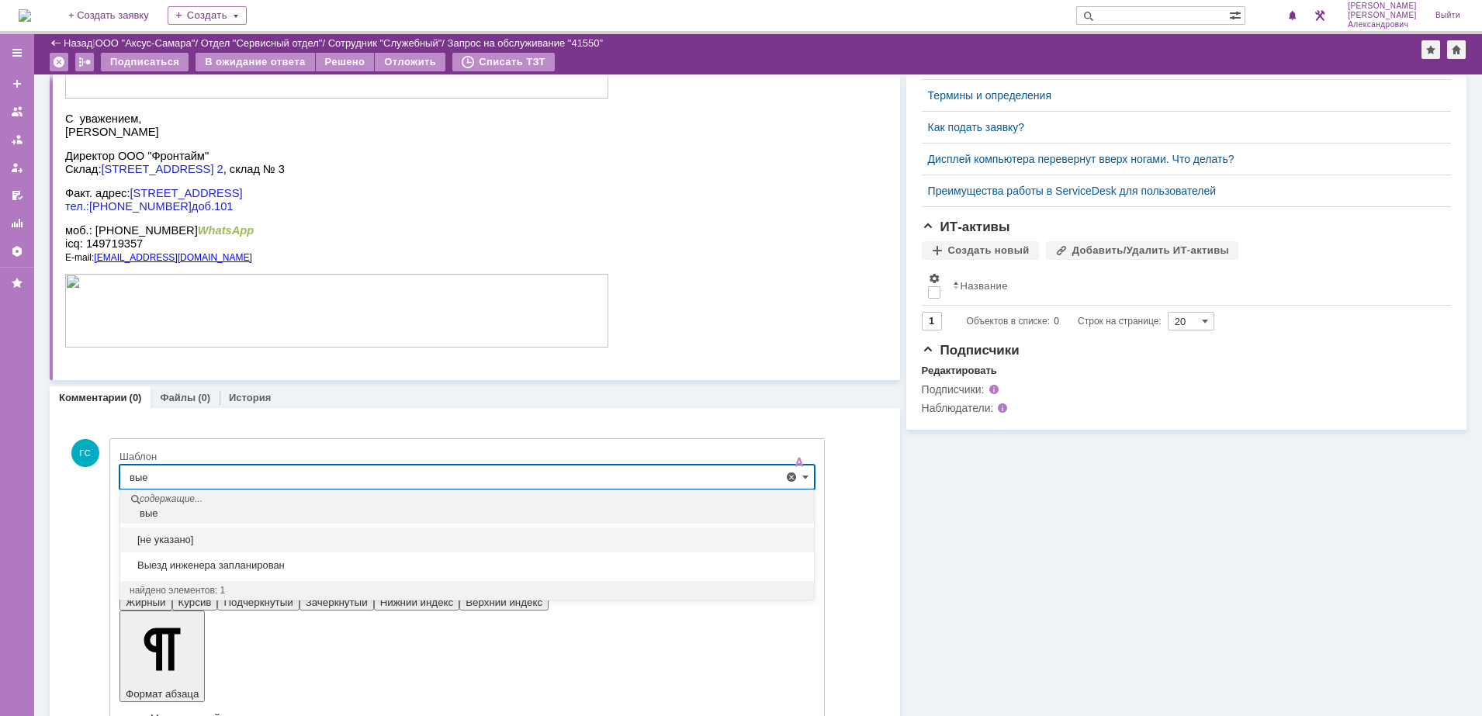
click at [244, 573] on div "Выезд инженера запланирован" at bounding box center [467, 565] width 694 height 25
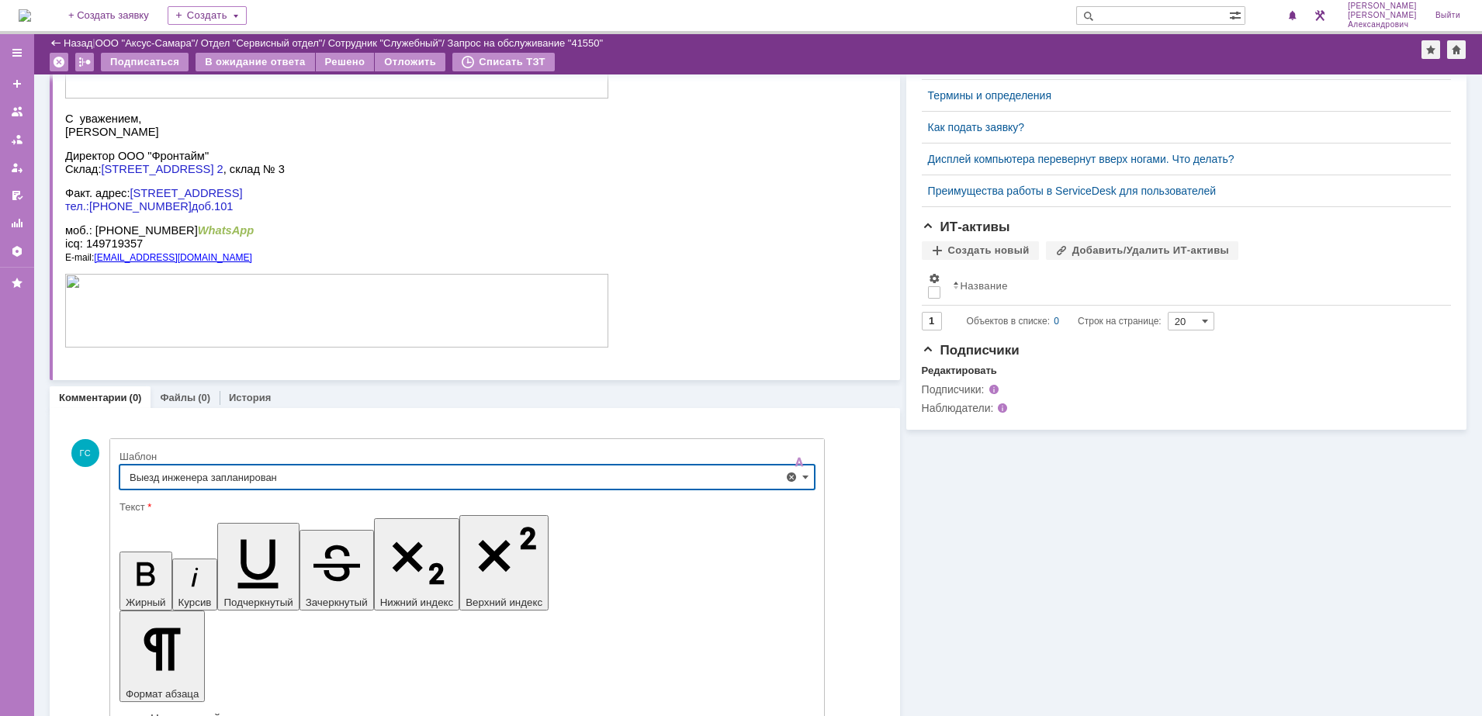
type input "Выезд инженера запланирован"
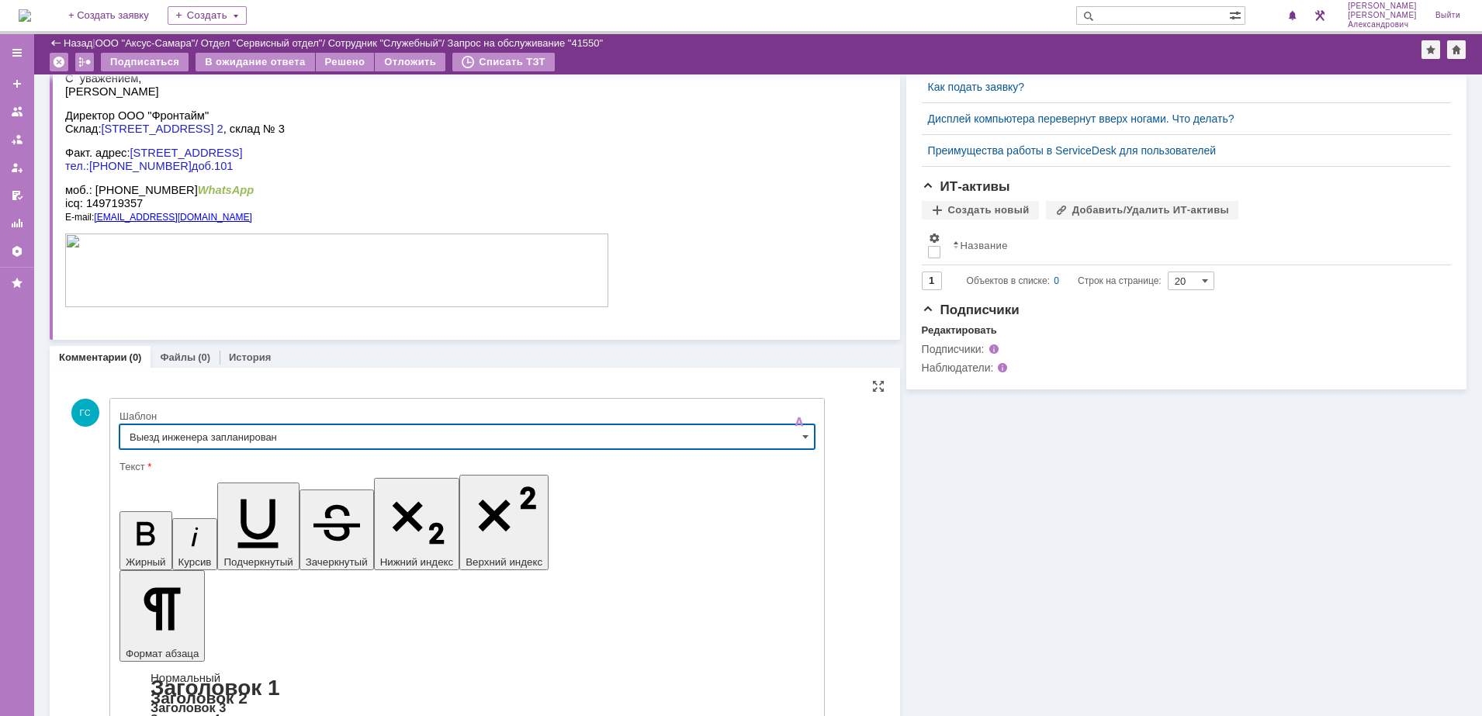
scroll to position [532, 0]
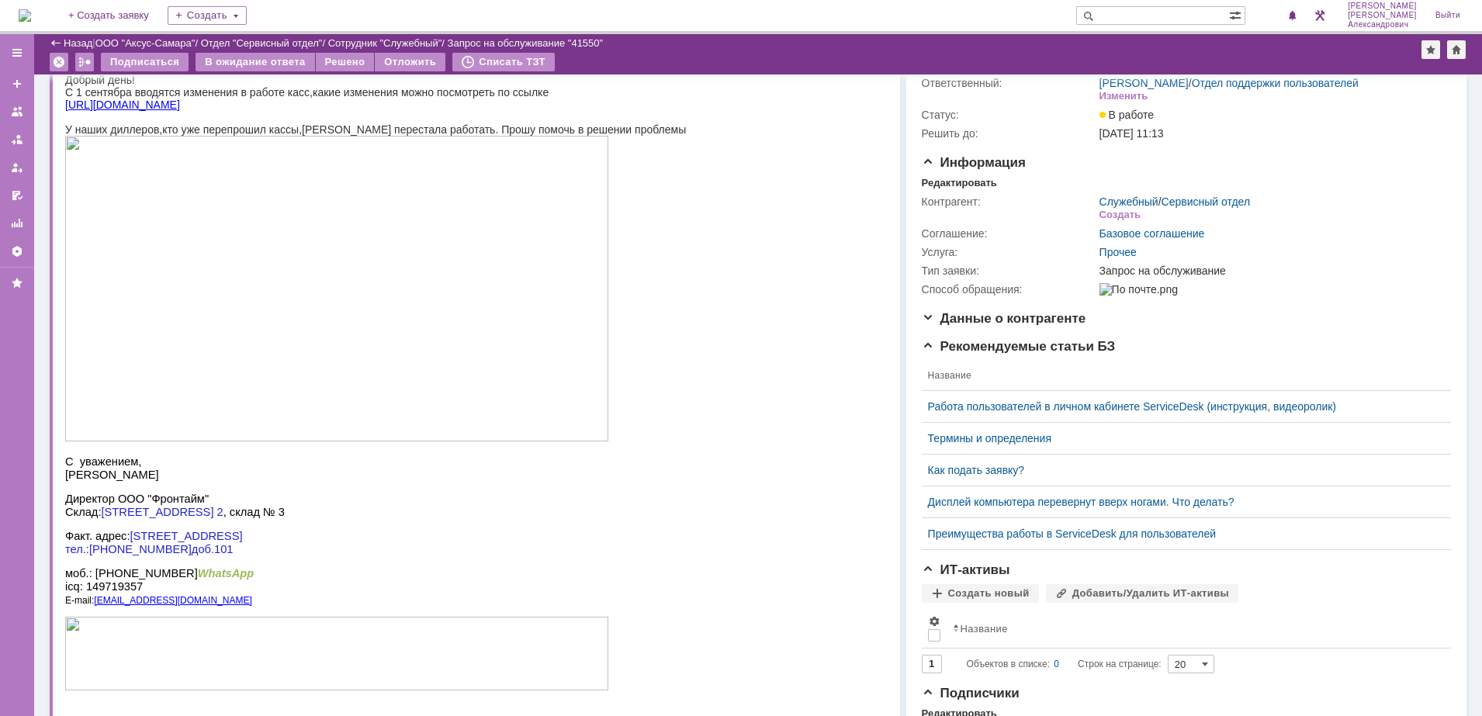
scroll to position [0, 0]
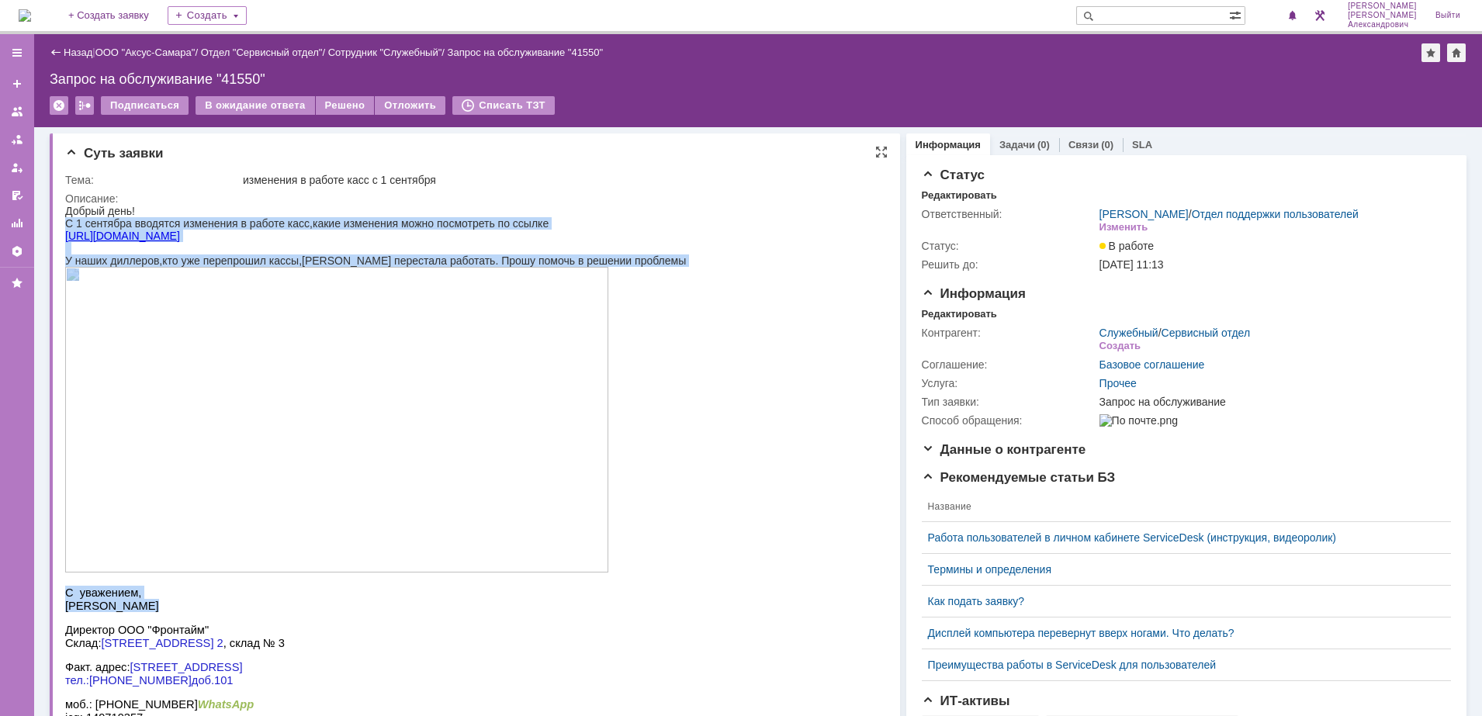
drag, startPoint x: 67, startPoint y: 224, endPoint x: 202, endPoint y: 611, distance: 409.0
click at [202, 611] on body "Добрый день! С 1 сентябра вводятся изменения в работе касс,какие изменения можн…" at bounding box center [375, 514] width 621 height 619
copy body "С 1 сентябра вводятся изменения в работе касс,какие изменения можно посмотреть …"
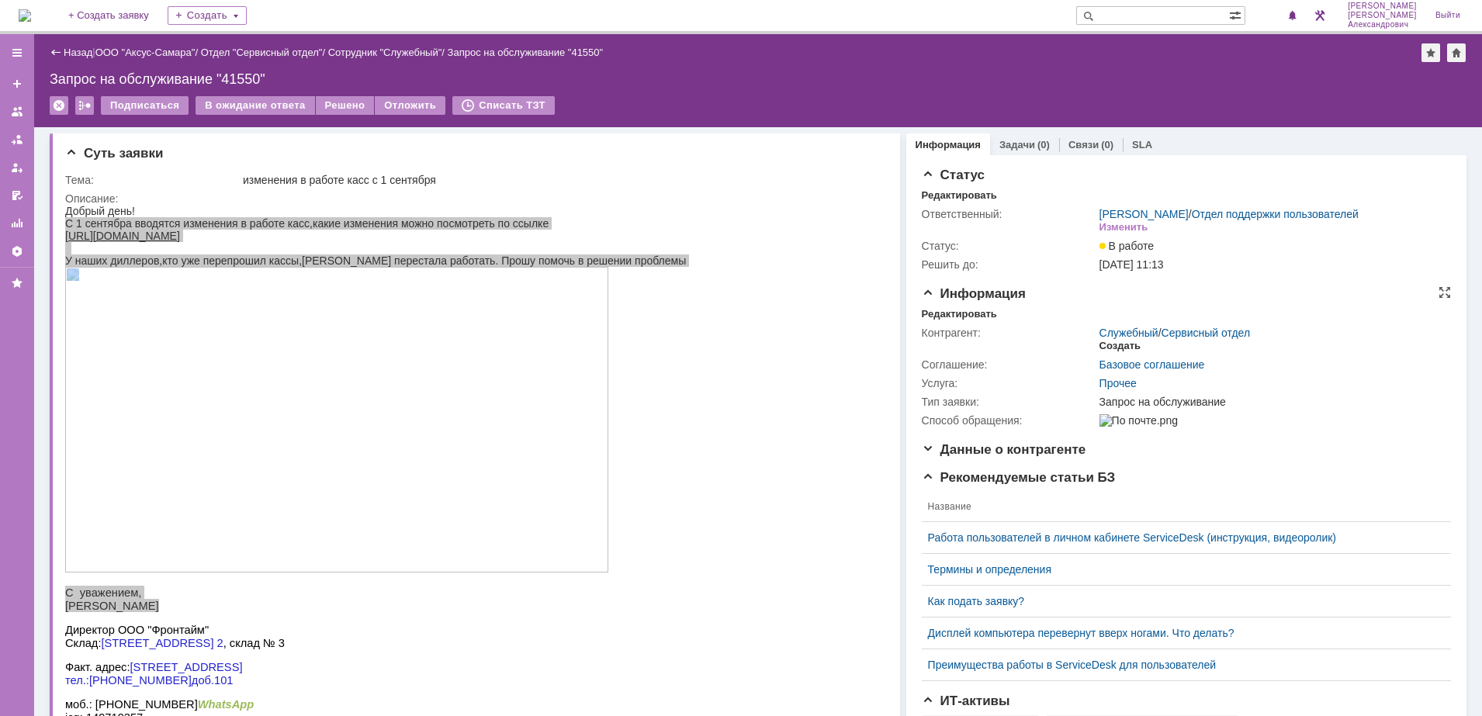
click at [1116, 352] on div "Создать" at bounding box center [1119, 346] width 41 height 12
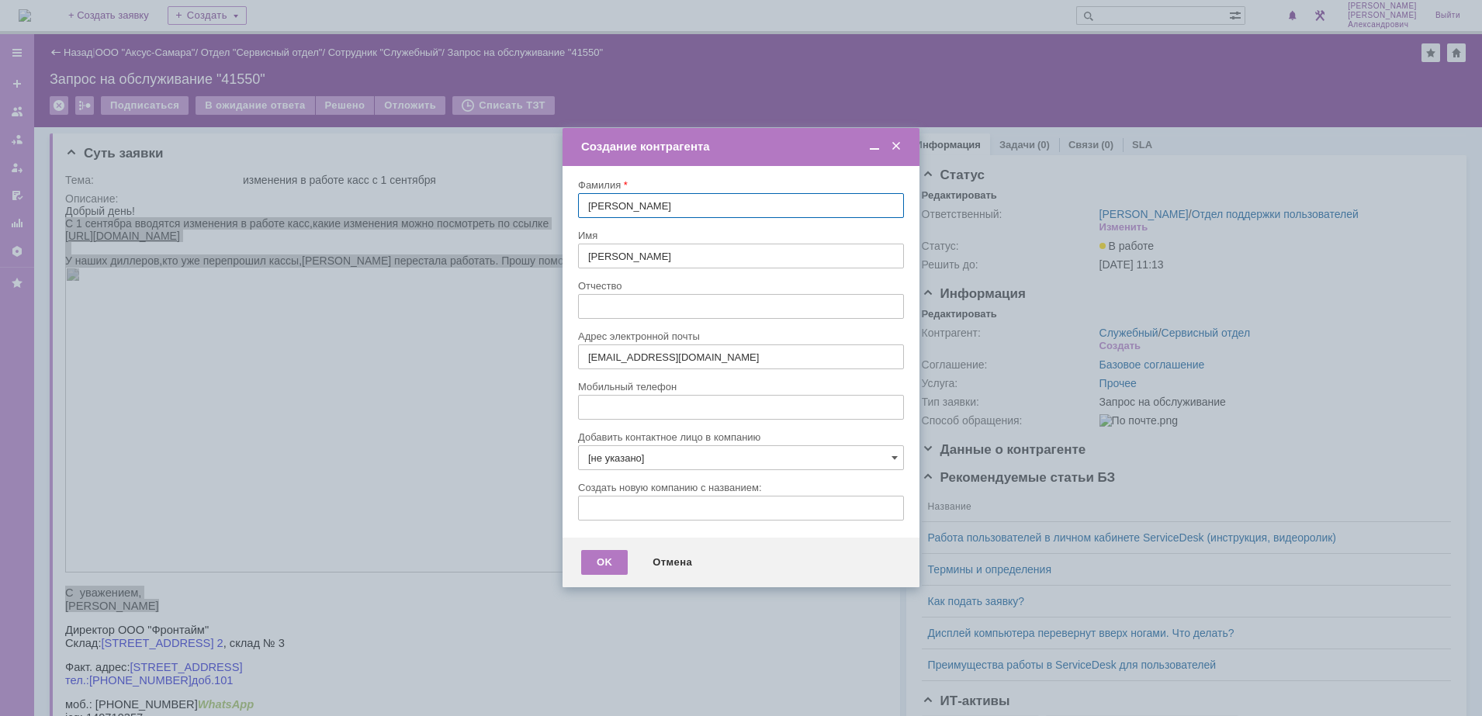
click at [890, 143] on span at bounding box center [896, 147] width 16 height 14
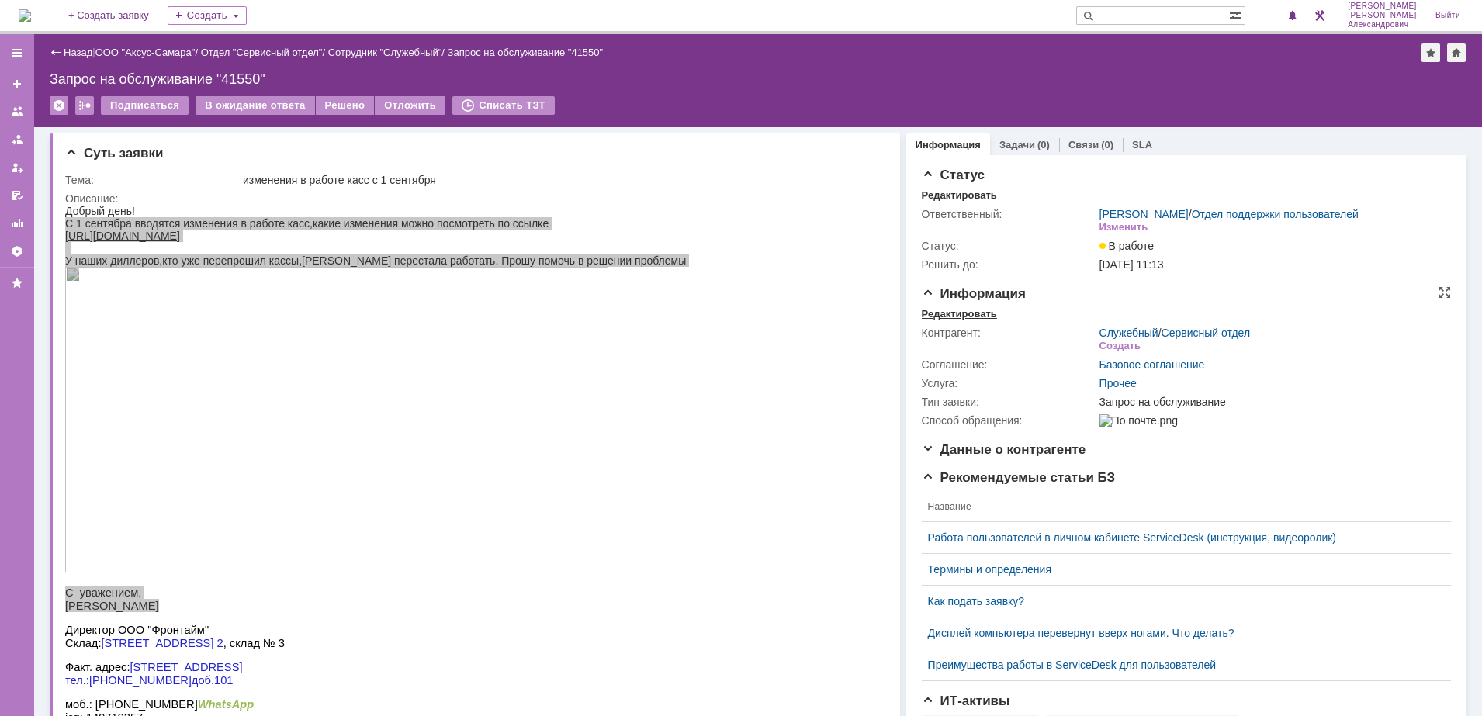
click at [959, 320] on div "Редактировать" at bounding box center [959, 314] width 75 height 12
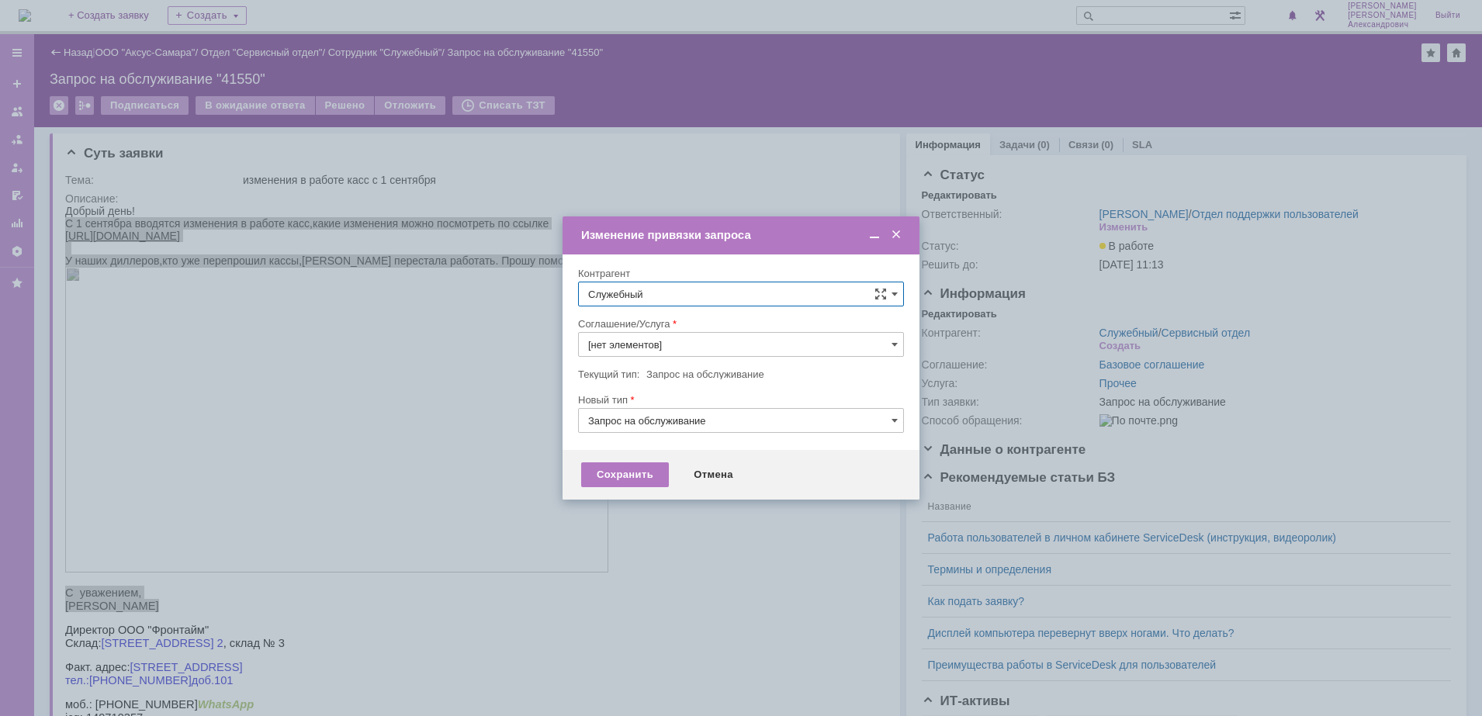
type input "Прочее"
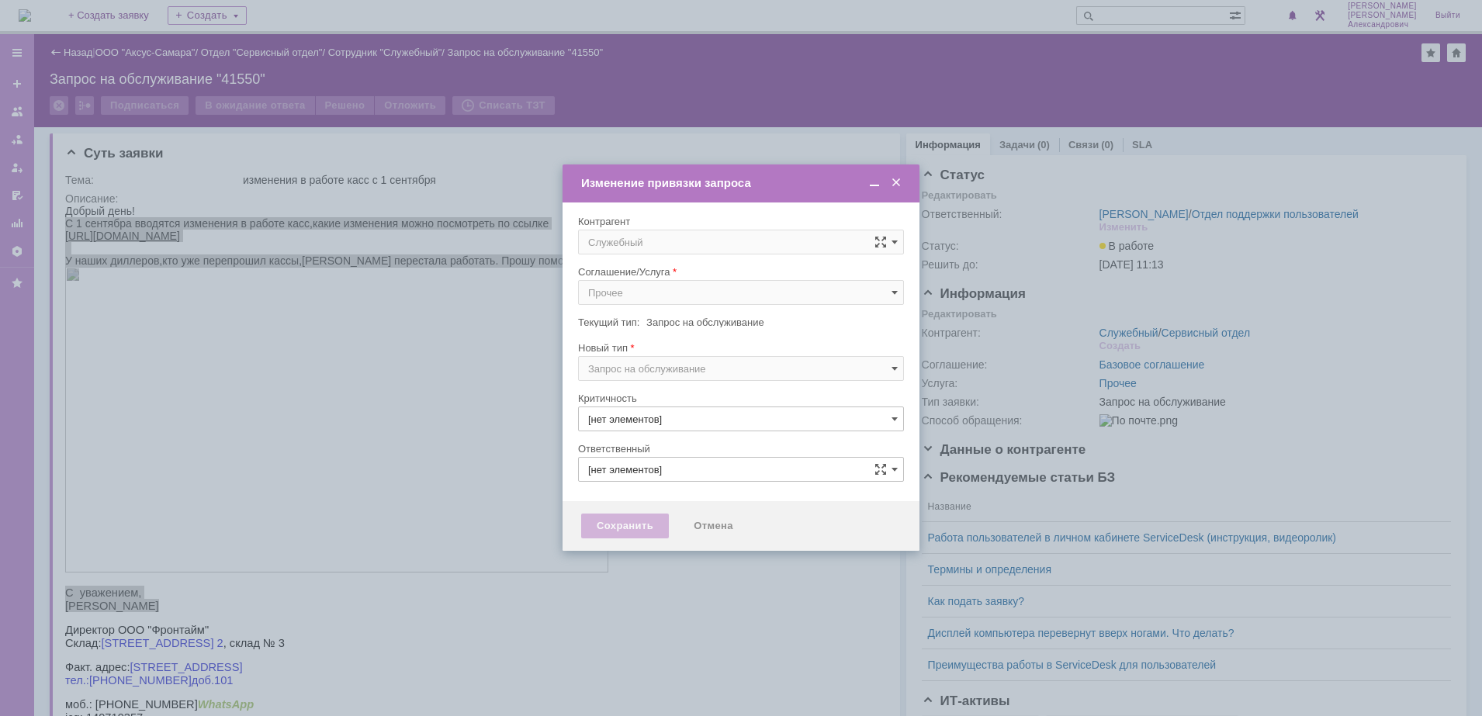
type input "[PERSON_NAME]"
type input "3. Низкая"
type input "[не указано]"
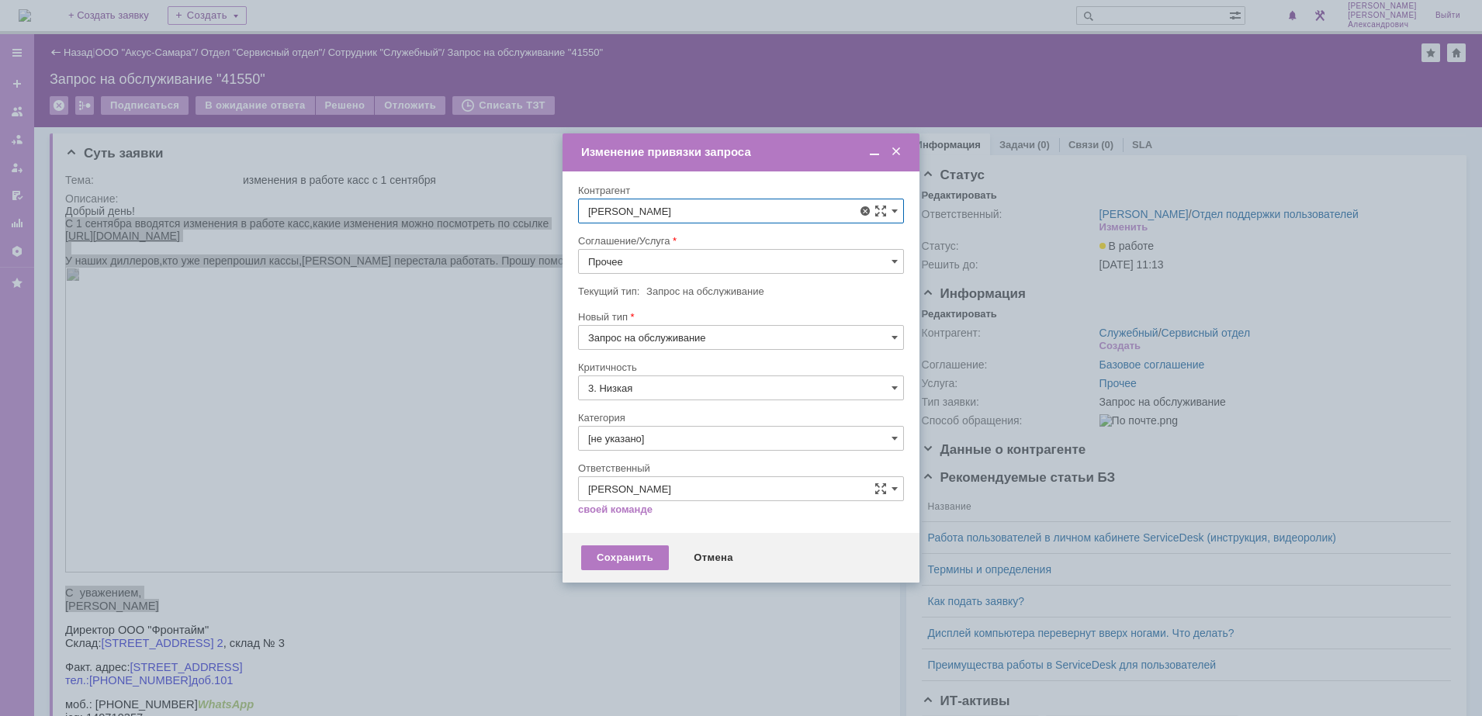
click at [720, 407] on div "[PERSON_NAME]" at bounding box center [759, 403] width 268 height 12
type input "[PERSON_NAME]"
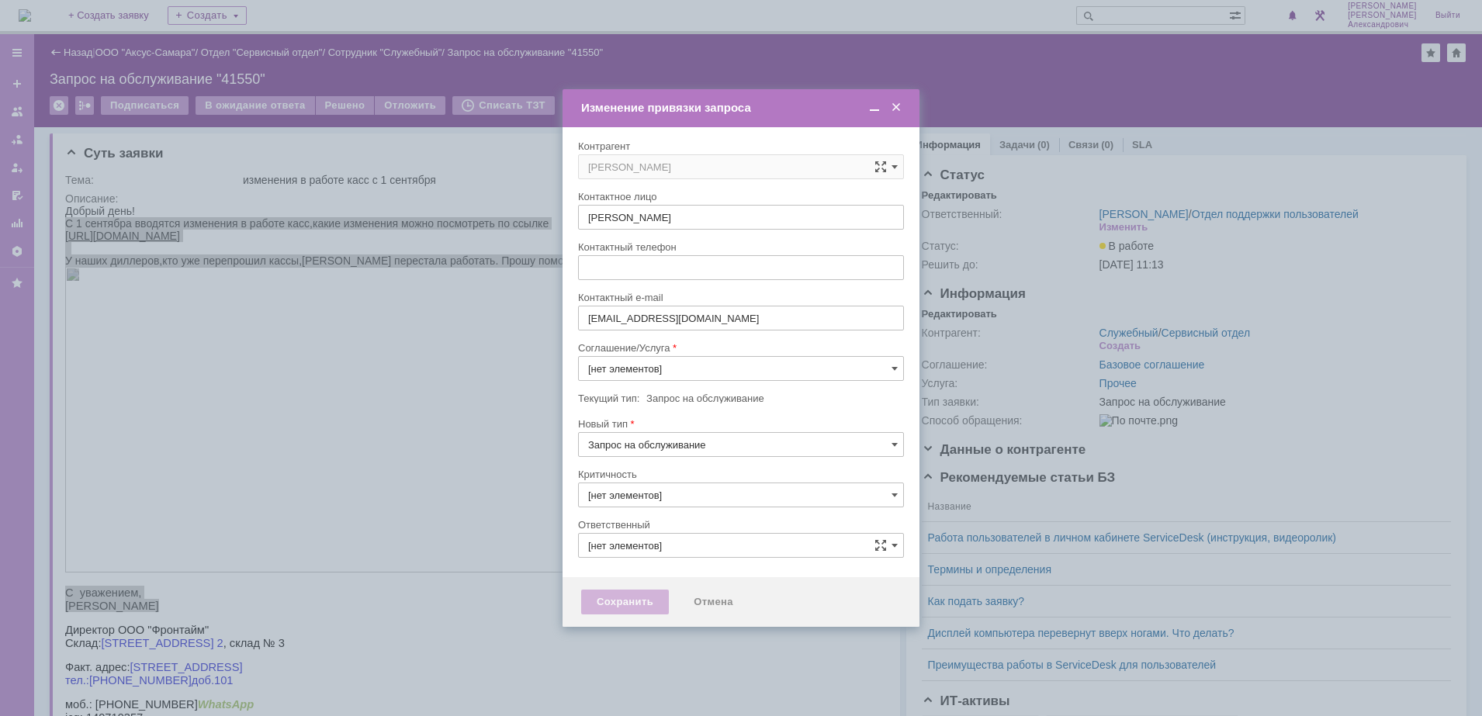
type input "3. Низкая"
type input "[PERSON_NAME]"
type input "Прочее"
type input "[не указано]"
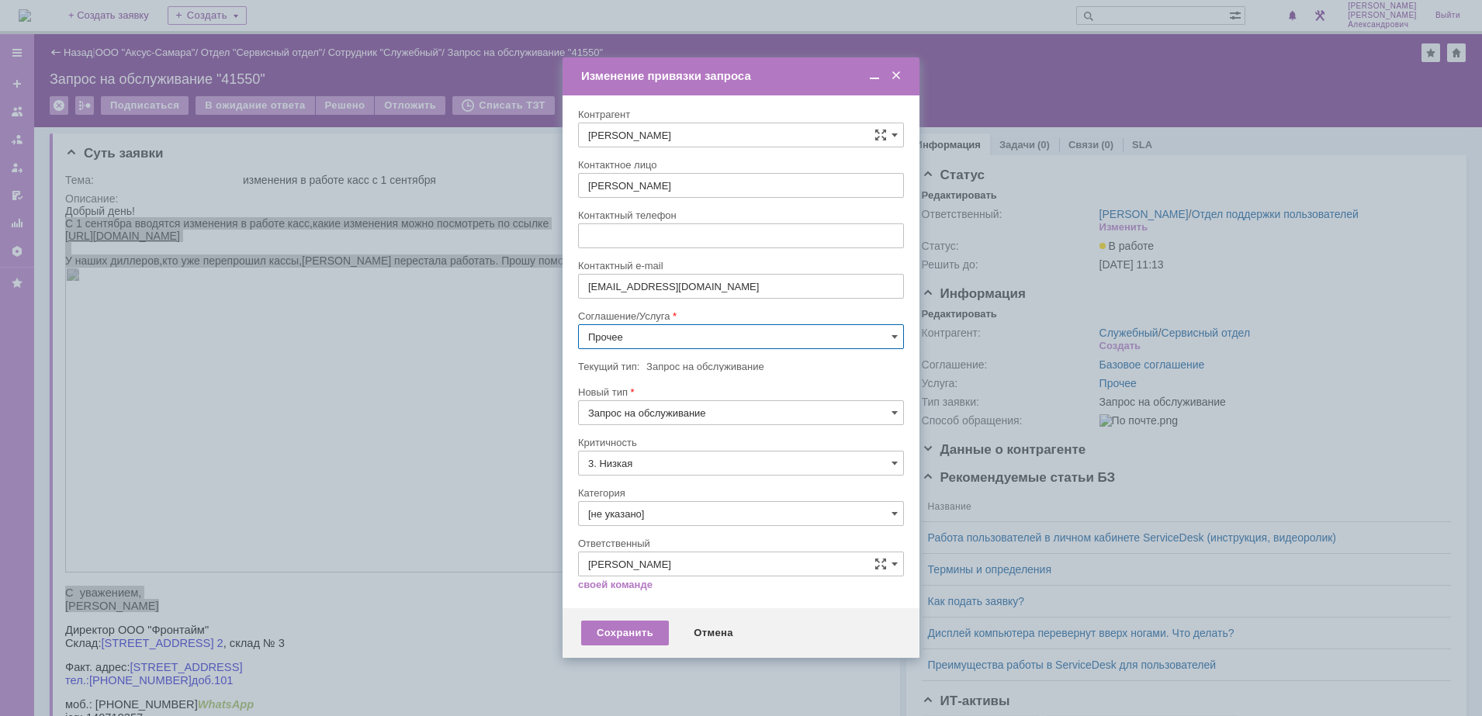
click at [696, 329] on input "Прочее" at bounding box center [741, 336] width 326 height 25
type input "н"
click at [671, 444] on span "Проектная деятельность" at bounding box center [741, 450] width 306 height 12
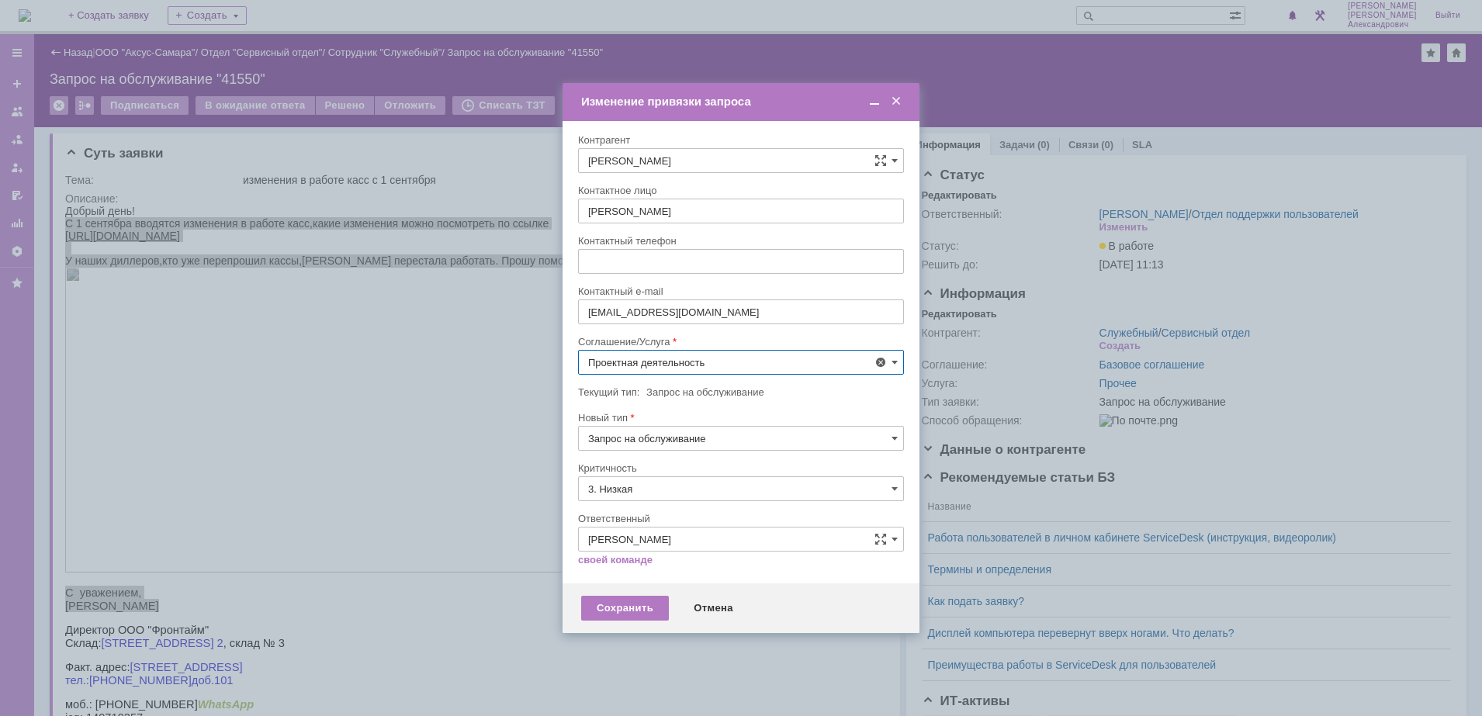
type input "Проектная деятельность"
click at [674, 485] on input "3. Низкая" at bounding box center [741, 488] width 326 height 25
click at [672, 514] on span "[не указано]" at bounding box center [741, 517] width 306 height 12
type input "[не указано]"
click at [625, 611] on div "Сохранить" at bounding box center [625, 608] width 88 height 25
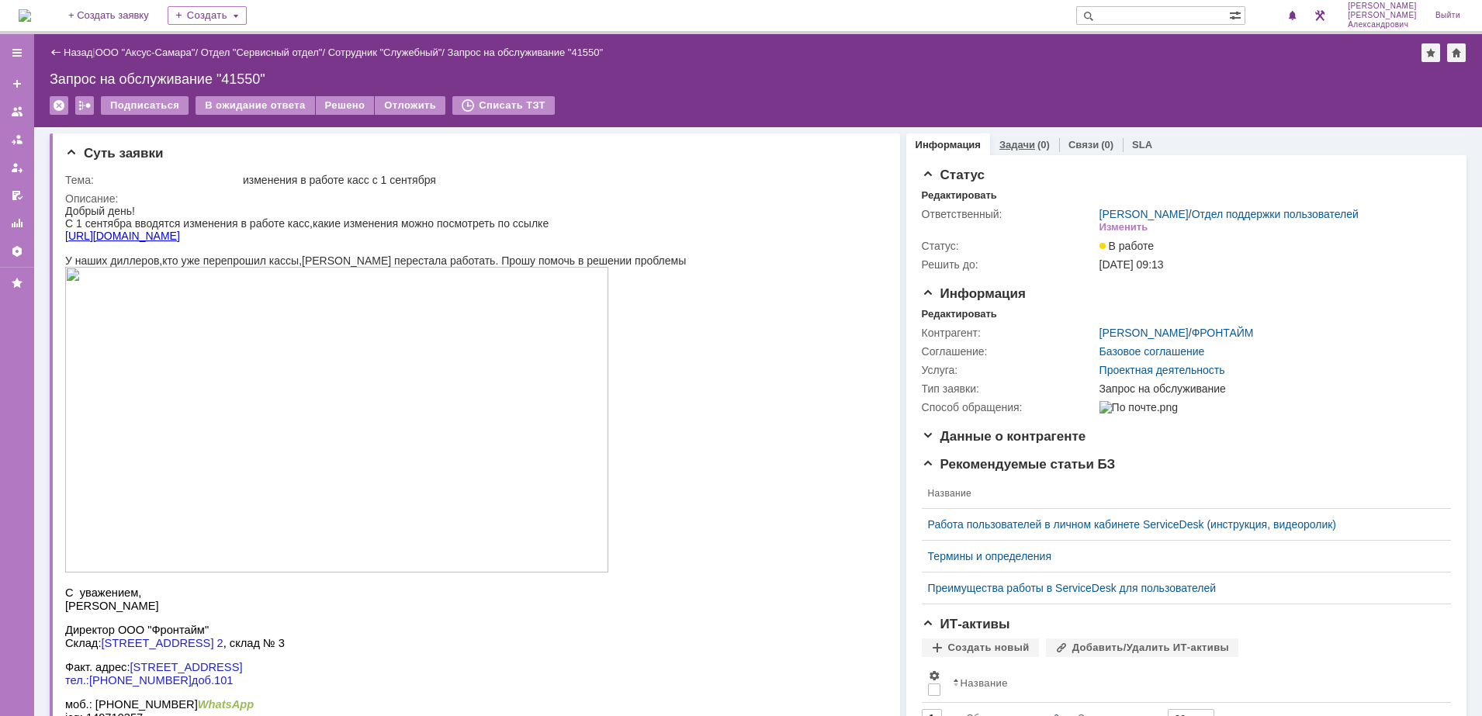
click at [1019, 145] on link "Задачи" at bounding box center [1017, 145] width 36 height 12
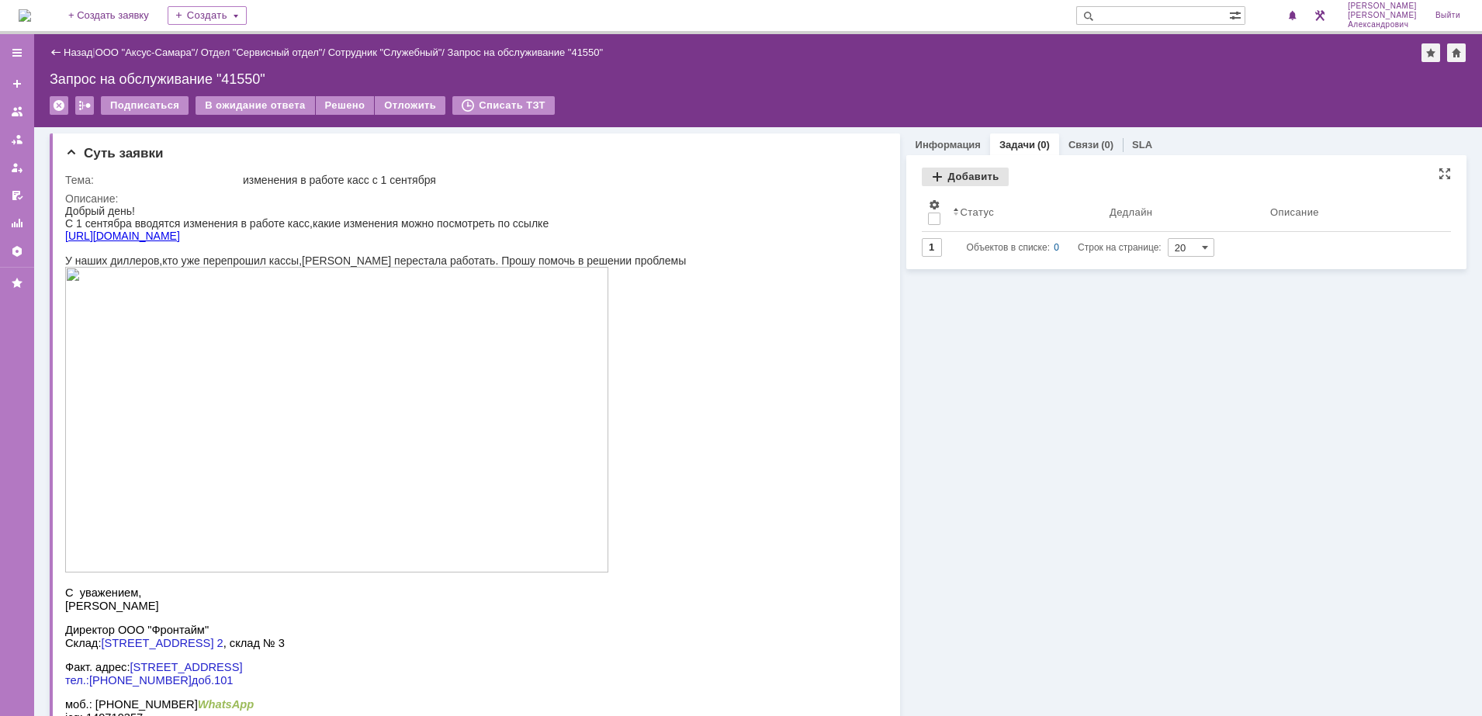
click at [964, 176] on div "Добавить" at bounding box center [965, 177] width 87 height 19
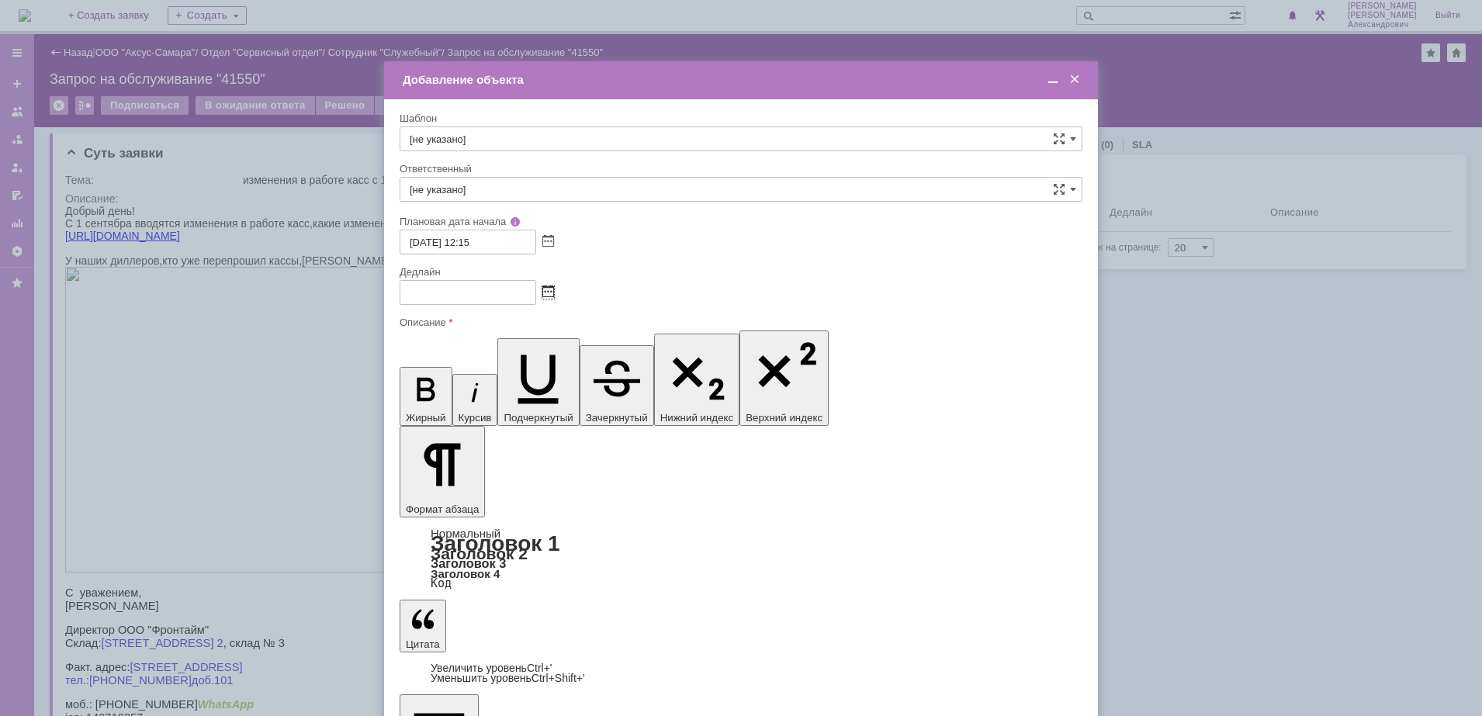
click at [551, 296] on span at bounding box center [548, 292] width 12 height 12
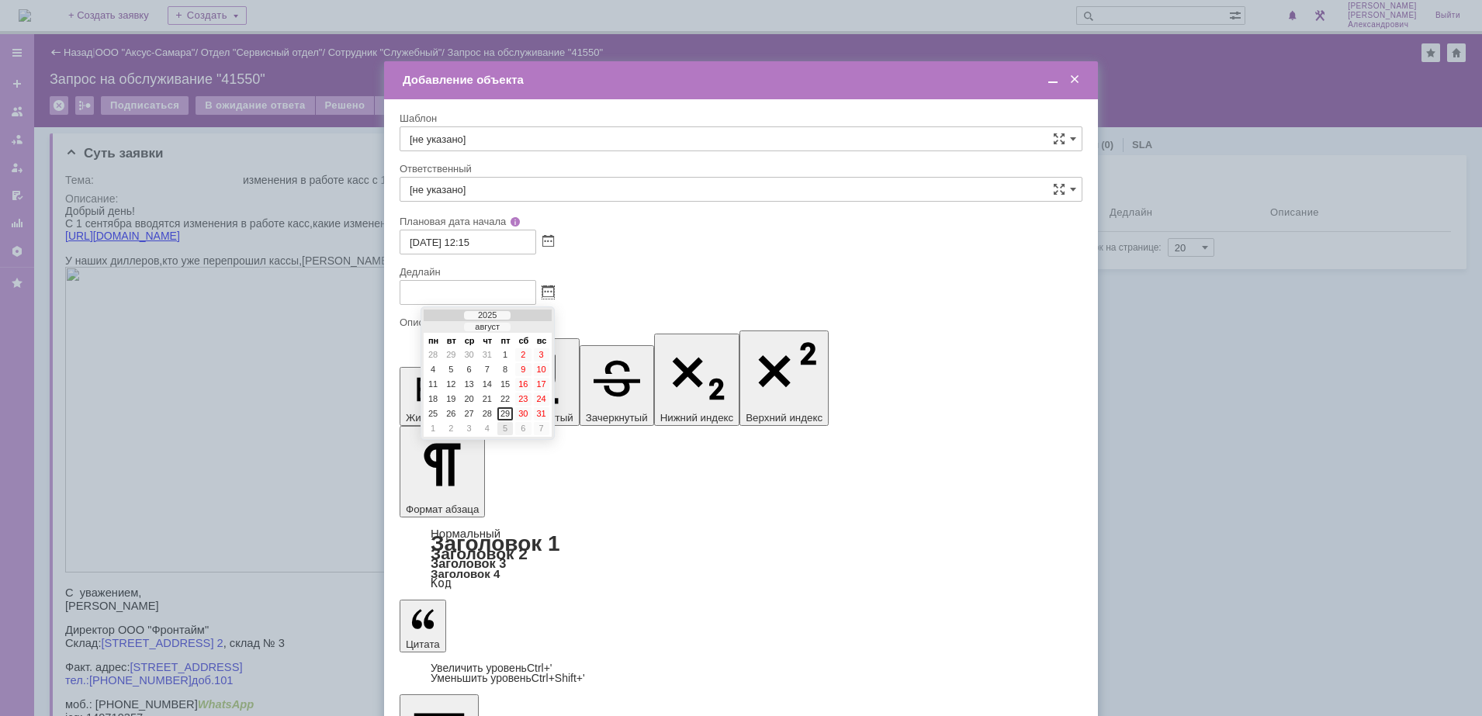
click at [500, 433] on div "5" at bounding box center [505, 428] width 16 height 13
type input "[DATE] 12:17"
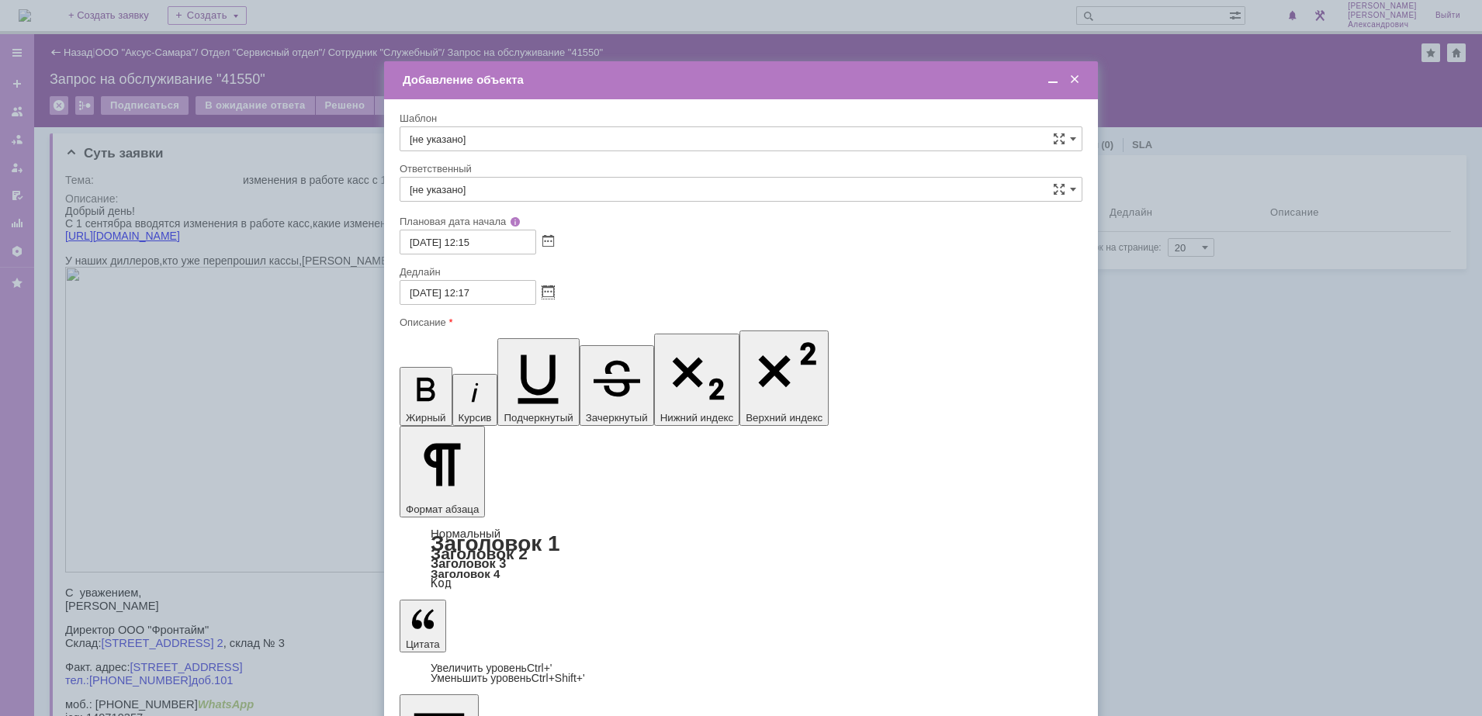
click at [524, 189] on input "[не указано]" at bounding box center [741, 189] width 683 height 25
type input "В"
click at [605, 297] on span "[PERSON_NAME]" at bounding box center [741, 302] width 663 height 12
type input "[PERSON_NAME]"
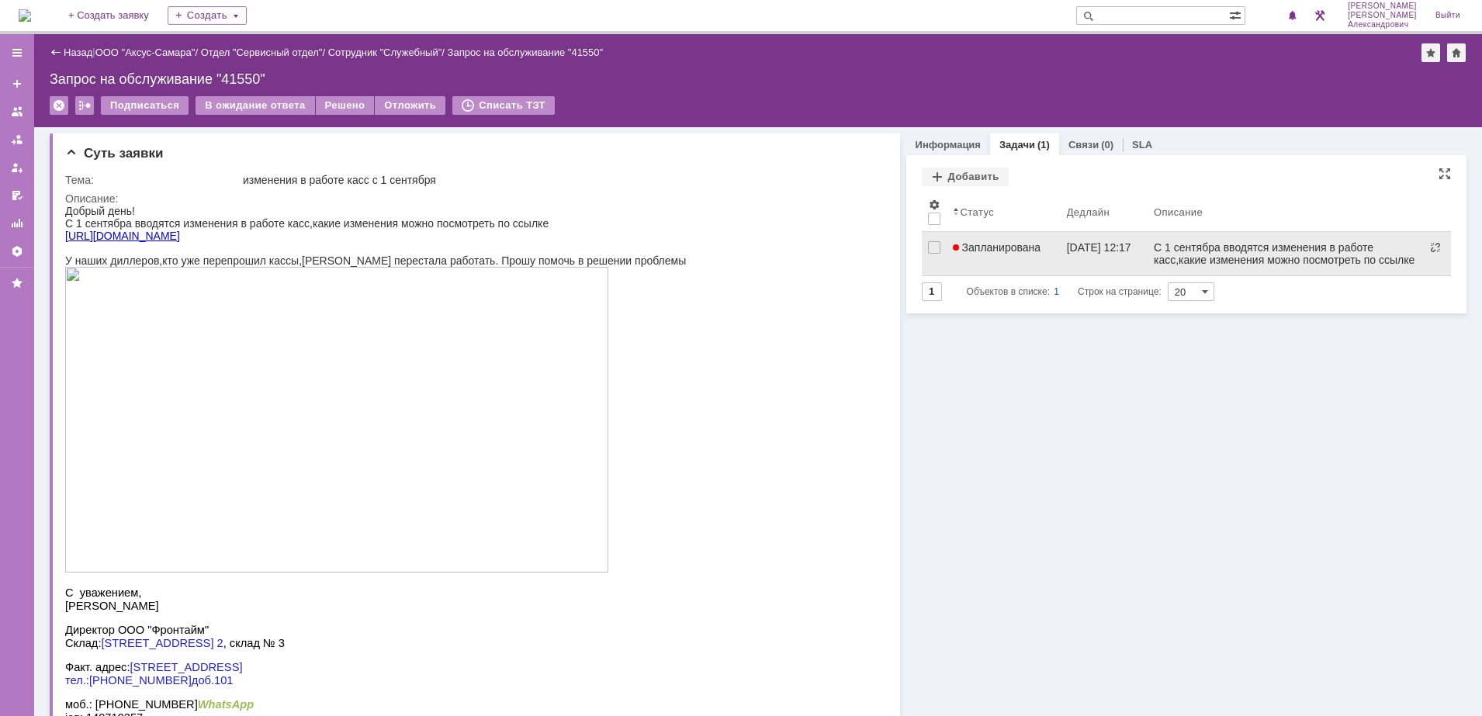
click at [1002, 252] on span "Запланирована" at bounding box center [997, 247] width 88 height 12
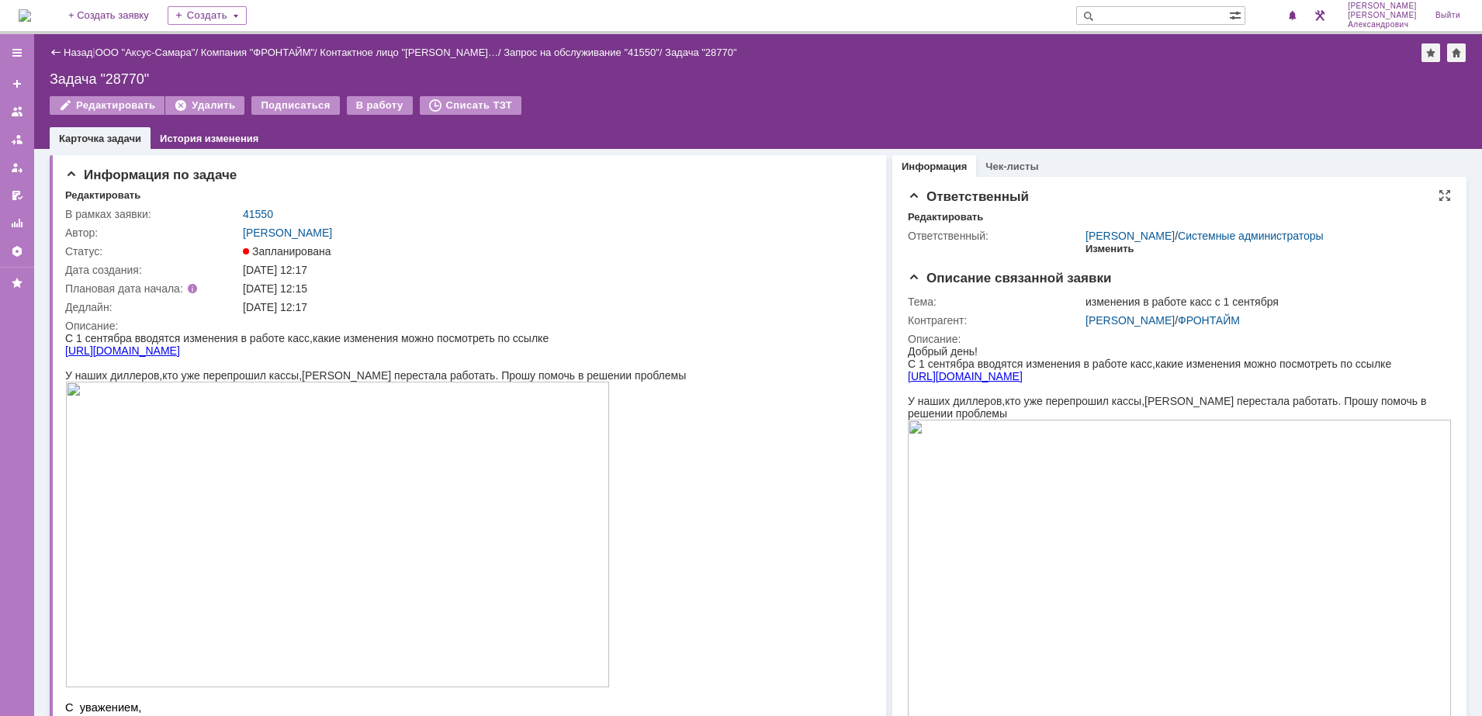
click at [1090, 247] on div "Изменить" at bounding box center [1109, 249] width 49 height 12
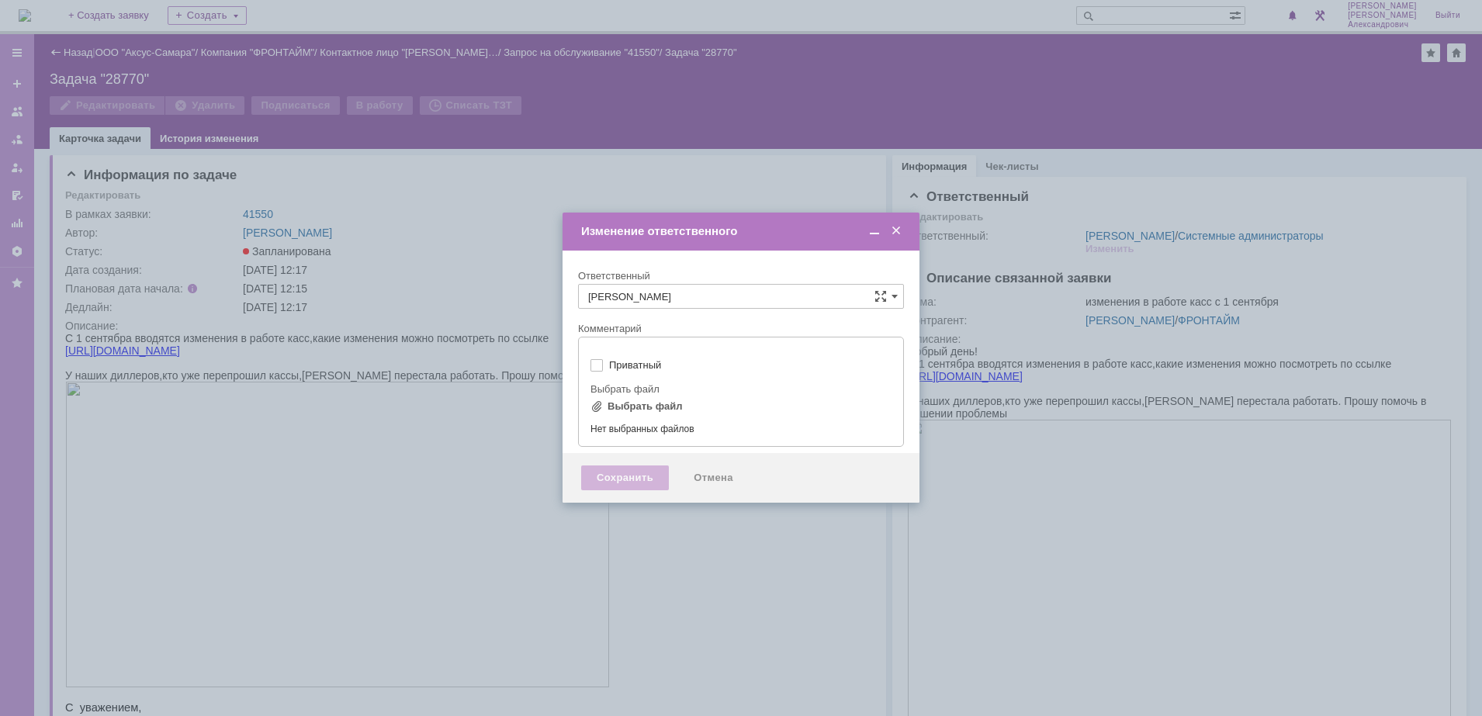
type input "[не указано]"
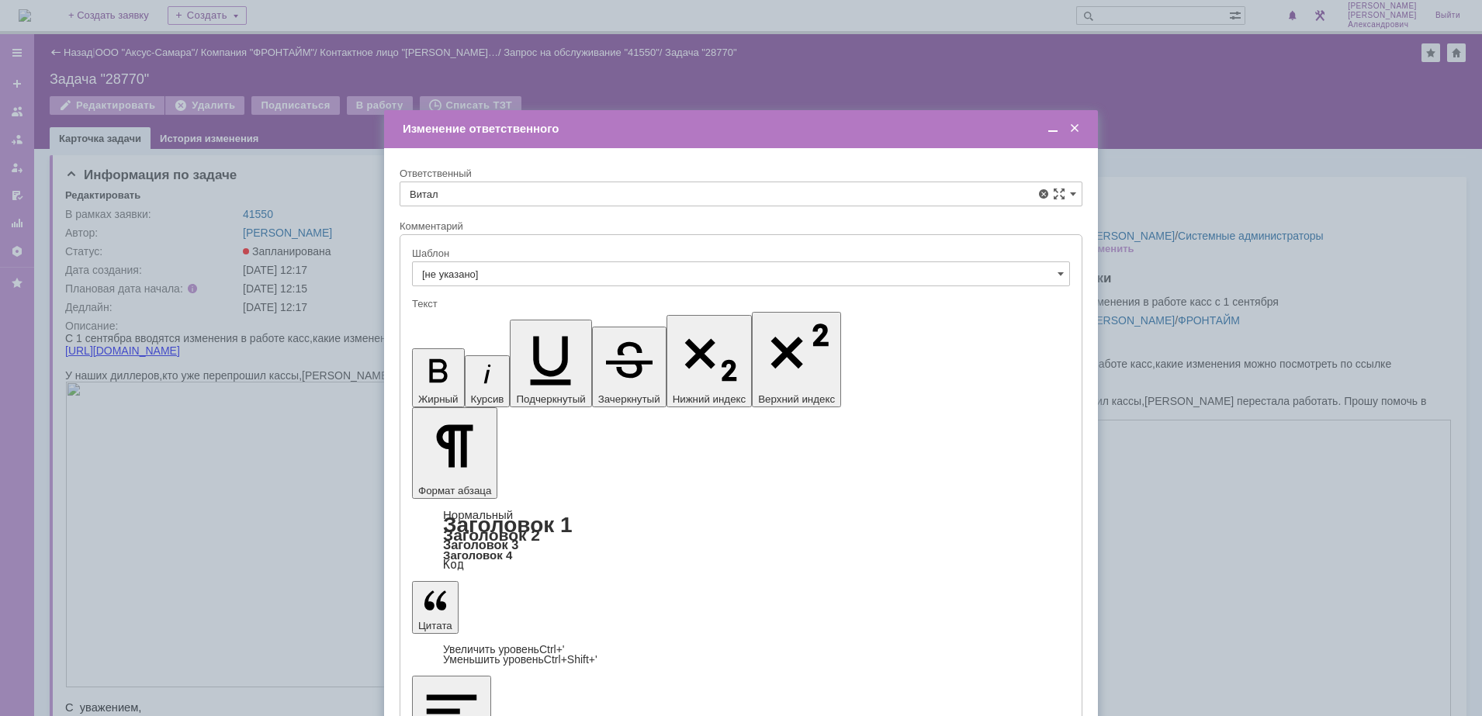
click at [605, 299] on div "[PERSON_NAME]" at bounding box center [740, 307] width 681 height 25
type input "[PERSON_NAME]"
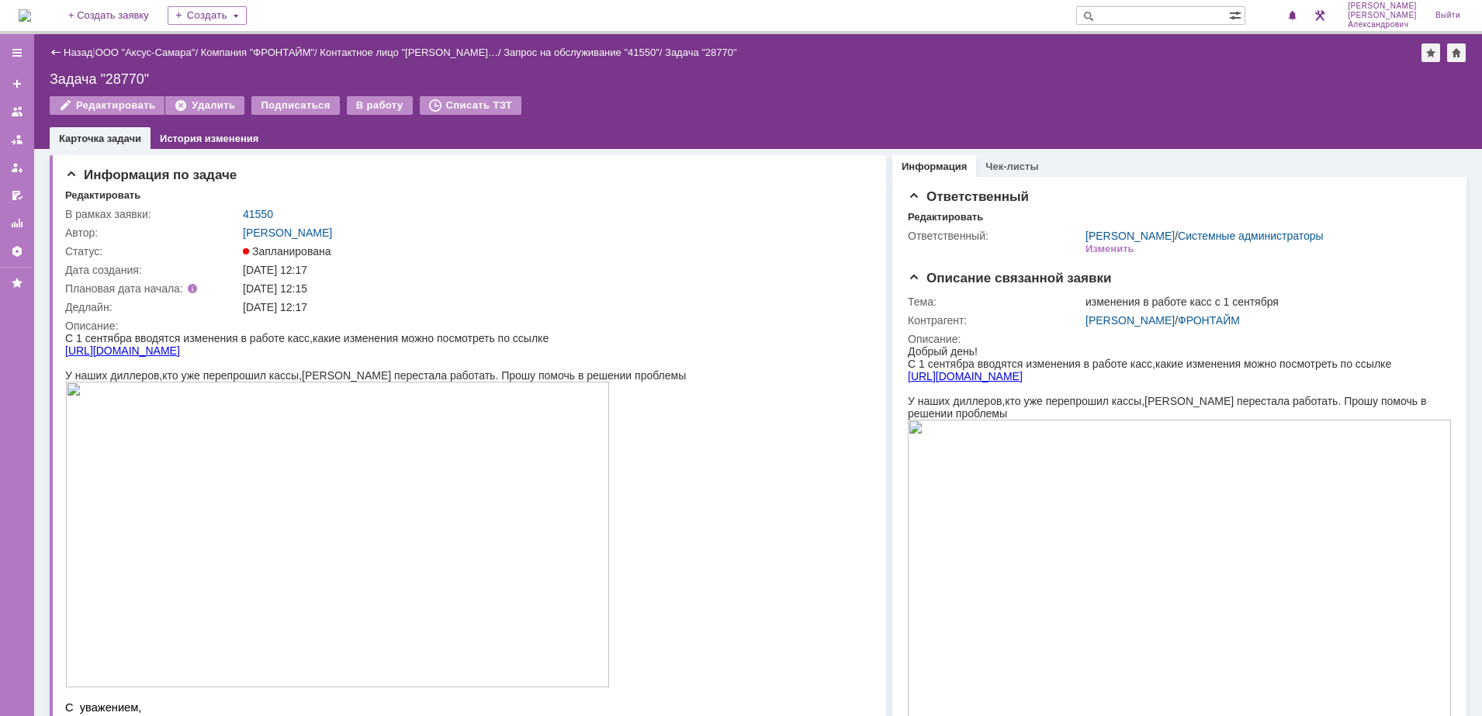
click at [31, 14] on img at bounding box center [25, 15] width 12 height 12
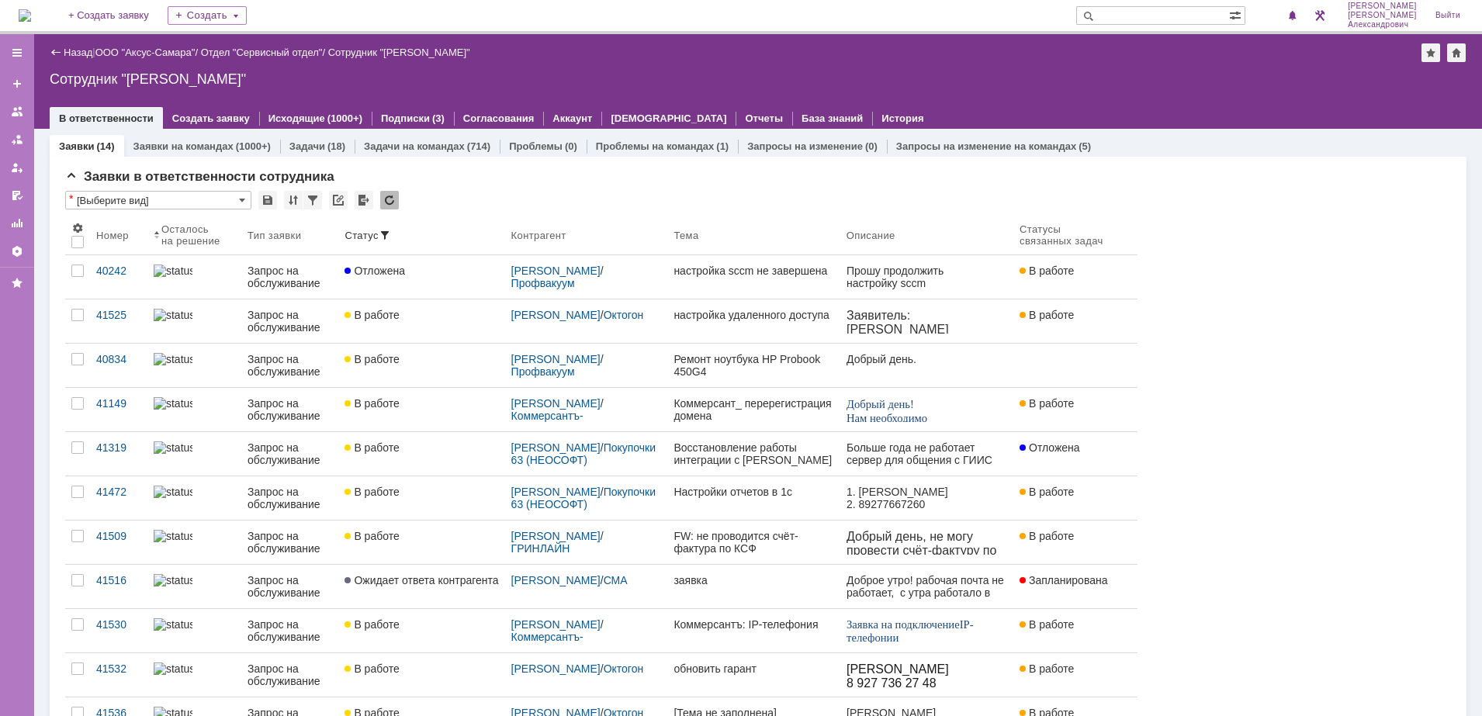
click at [31, 11] on img at bounding box center [25, 15] width 12 height 12
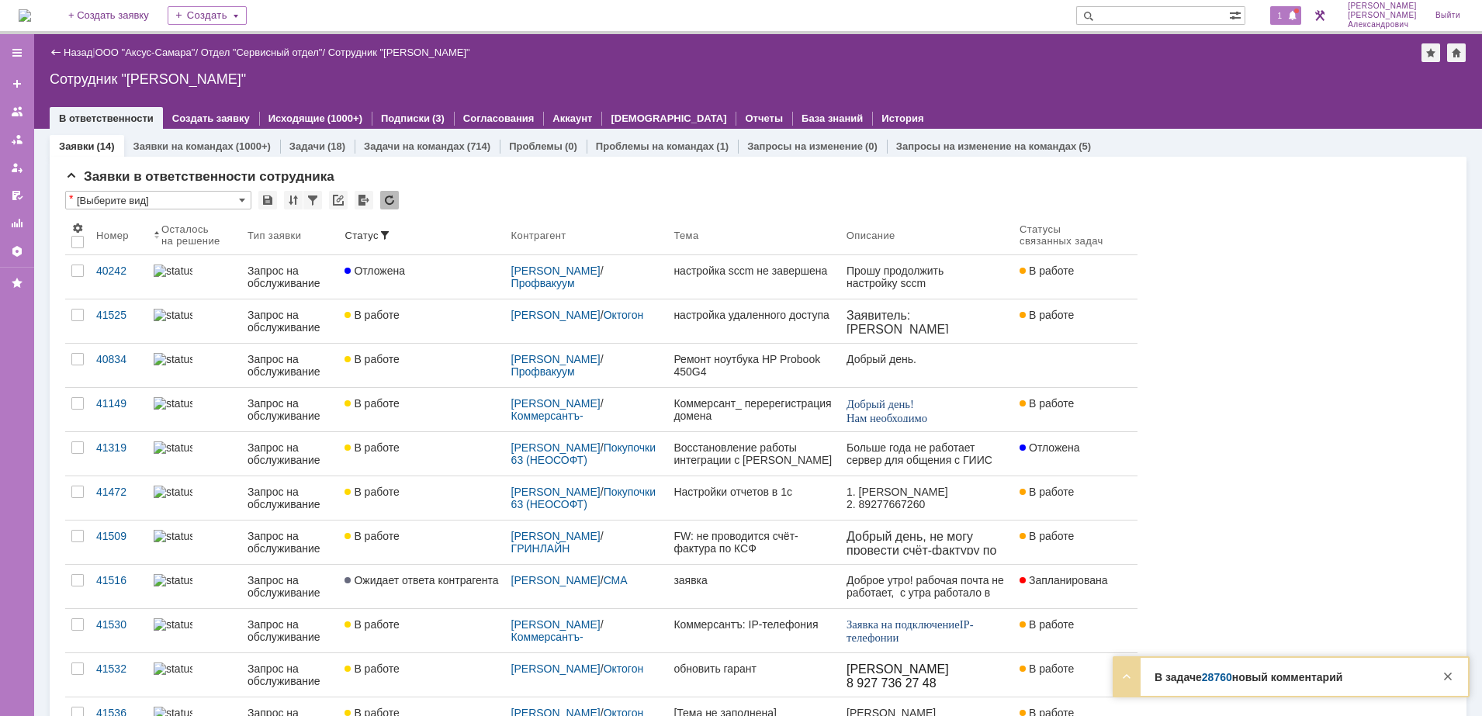
click at [1282, 6] on div "1" at bounding box center [1286, 15] width 32 height 19
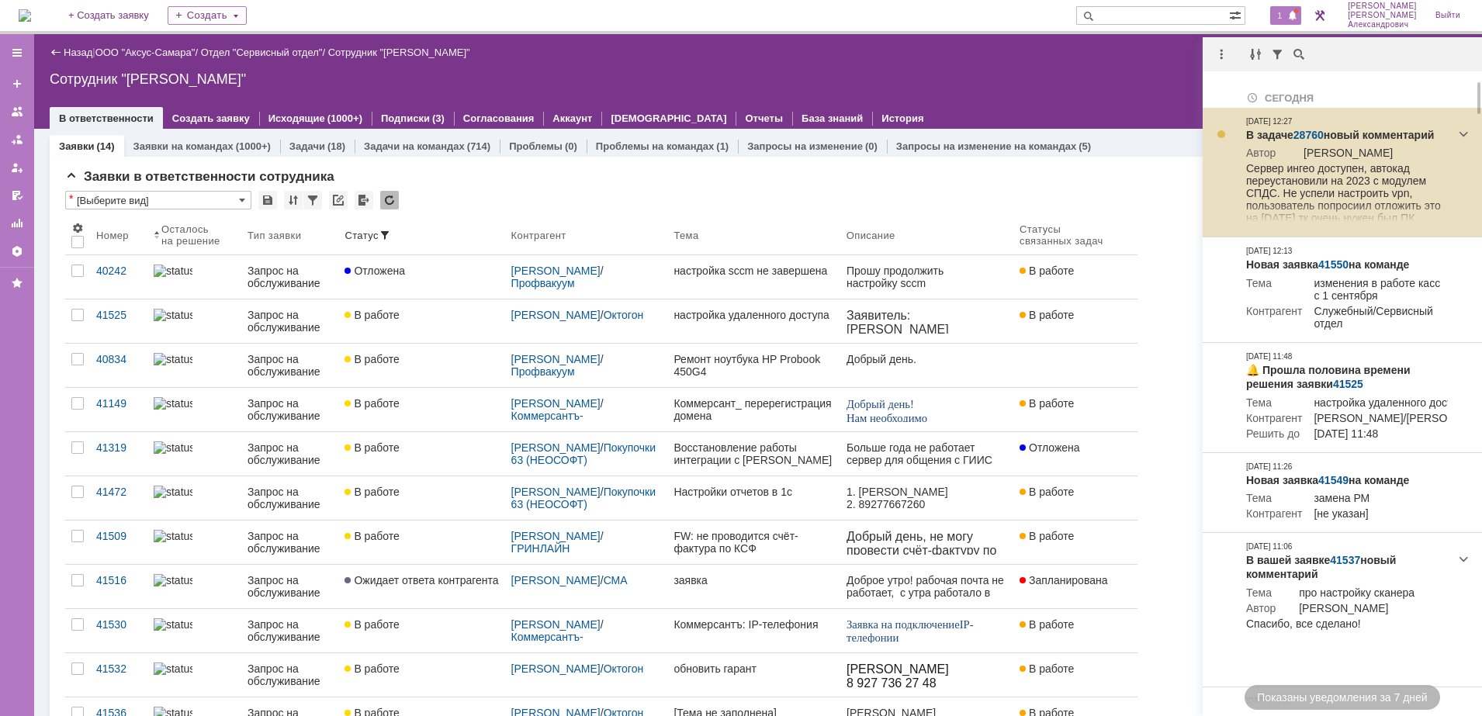
click at [1312, 136] on link "28760" at bounding box center [1308, 135] width 30 height 12
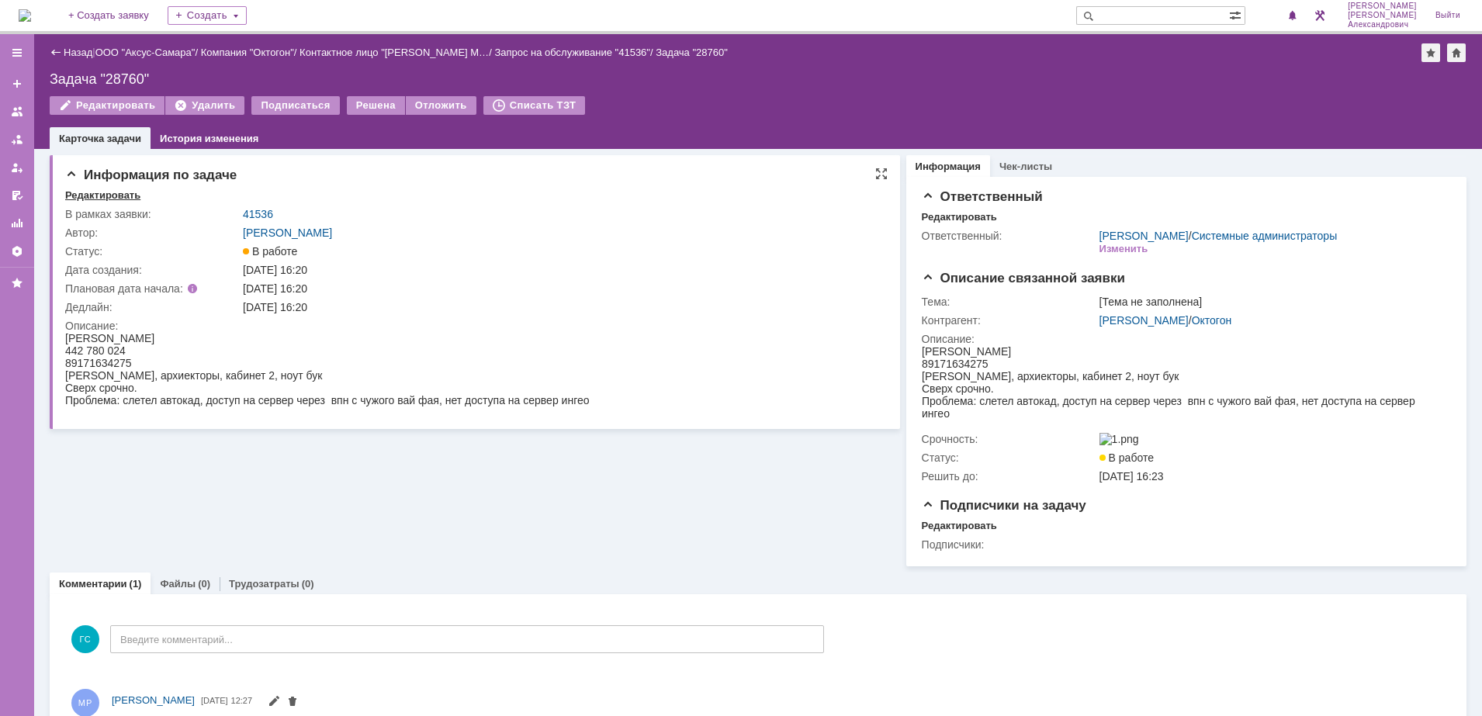
click at [127, 195] on div "Редактировать" at bounding box center [102, 195] width 75 height 12
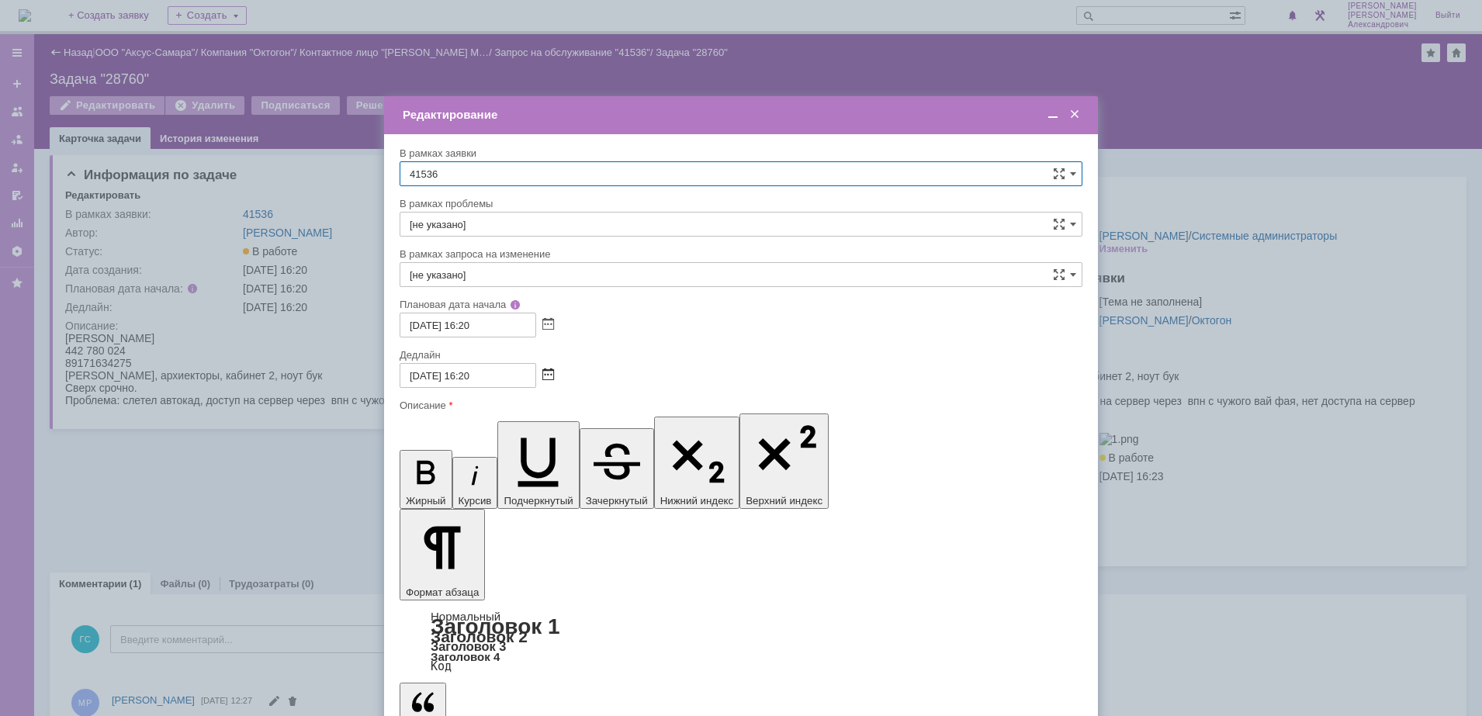
click at [548, 370] on span at bounding box center [548, 375] width 12 height 12
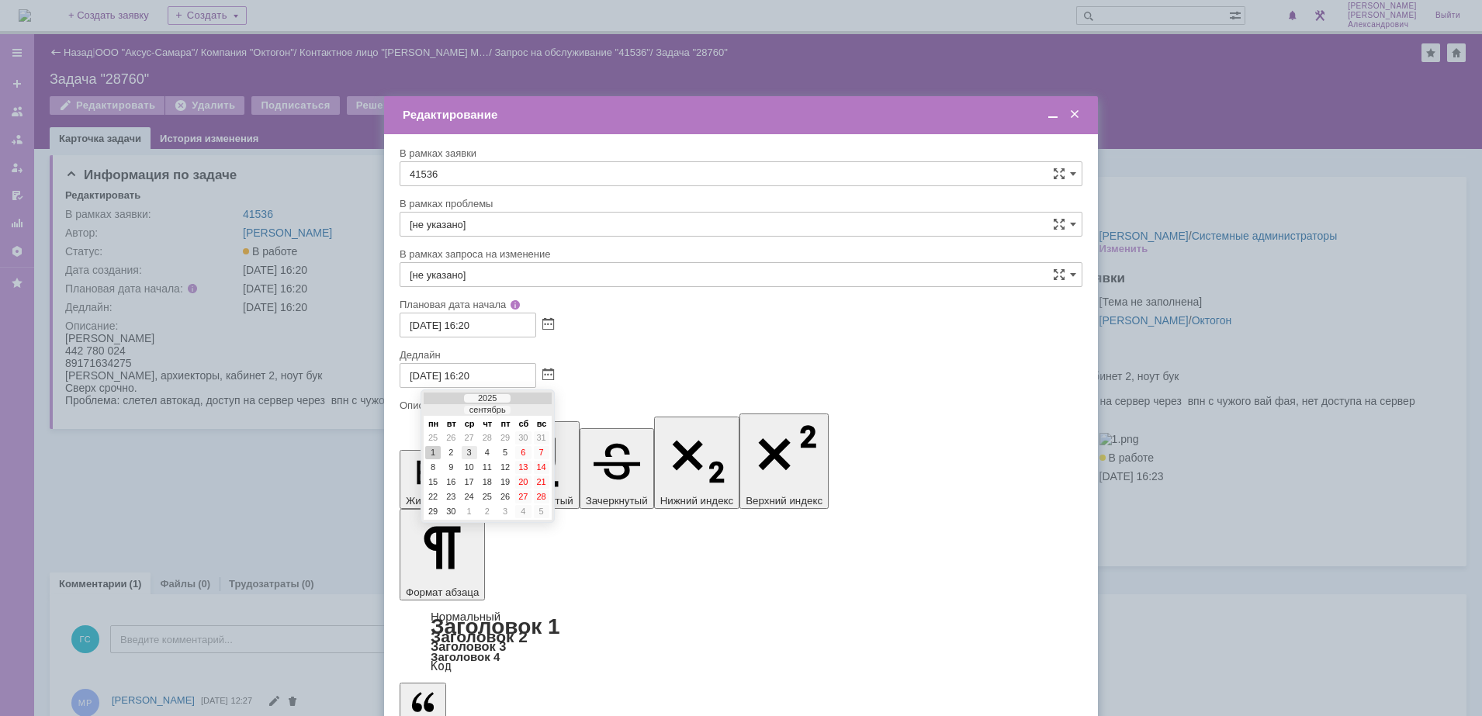
click at [471, 454] on div "3" at bounding box center [470, 452] width 16 height 13
type input "[DATE] 16:20"
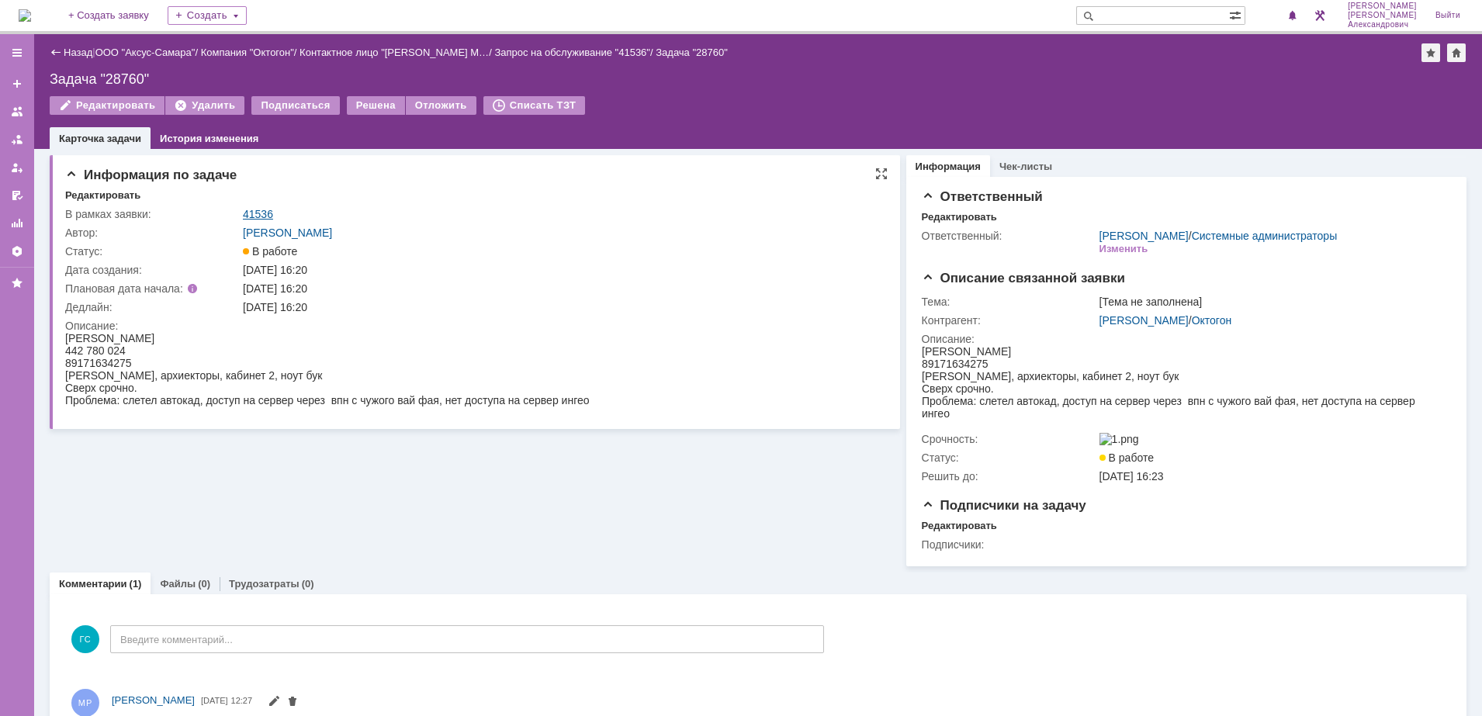
click at [261, 210] on link "41536" at bounding box center [258, 214] width 30 height 12
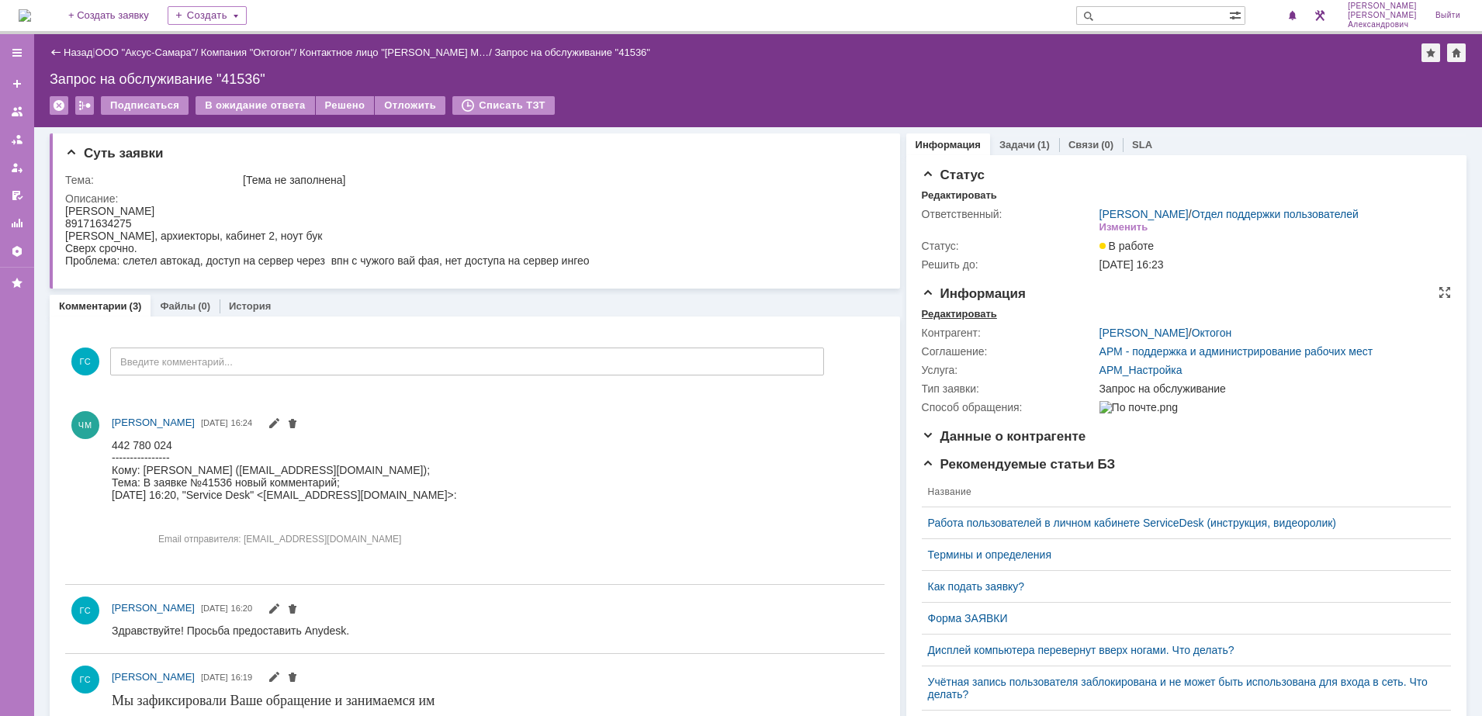
click at [954, 320] on div "Редактировать" at bounding box center [959, 314] width 75 height 12
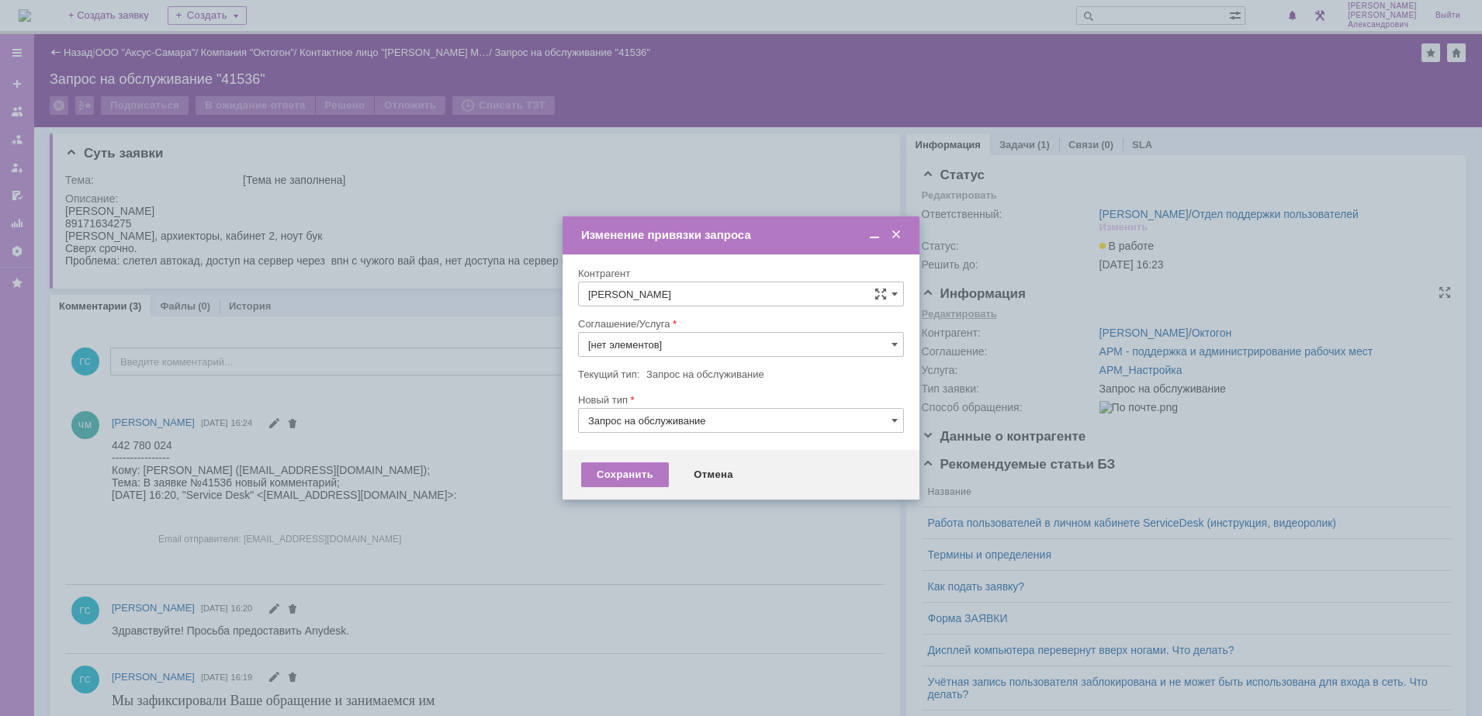
type input "АРМ_Настройка"
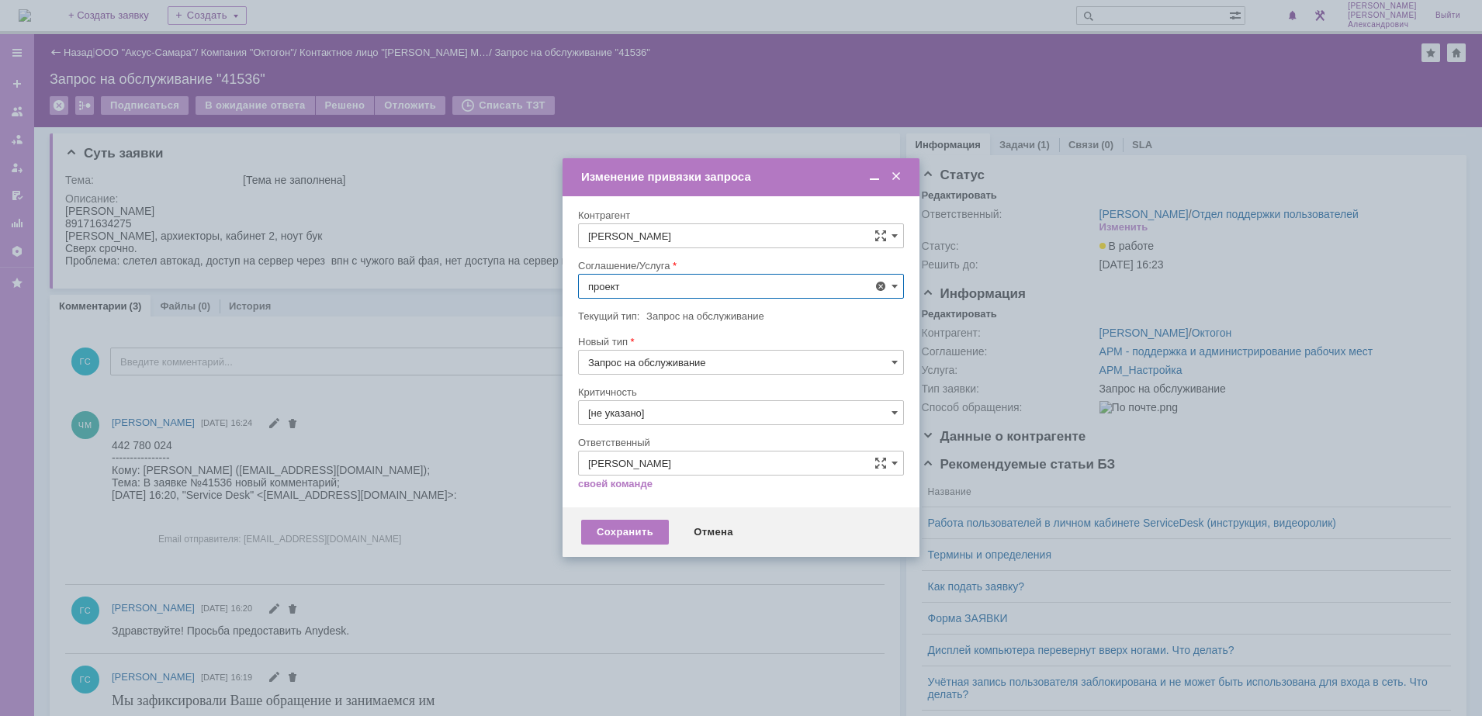
click at [673, 405] on span "Проектная деятельность" at bounding box center [741, 399] width 306 height 12
type input "Проектная деятельность"
click at [623, 531] on div "Сохранить" at bounding box center [625, 532] width 88 height 25
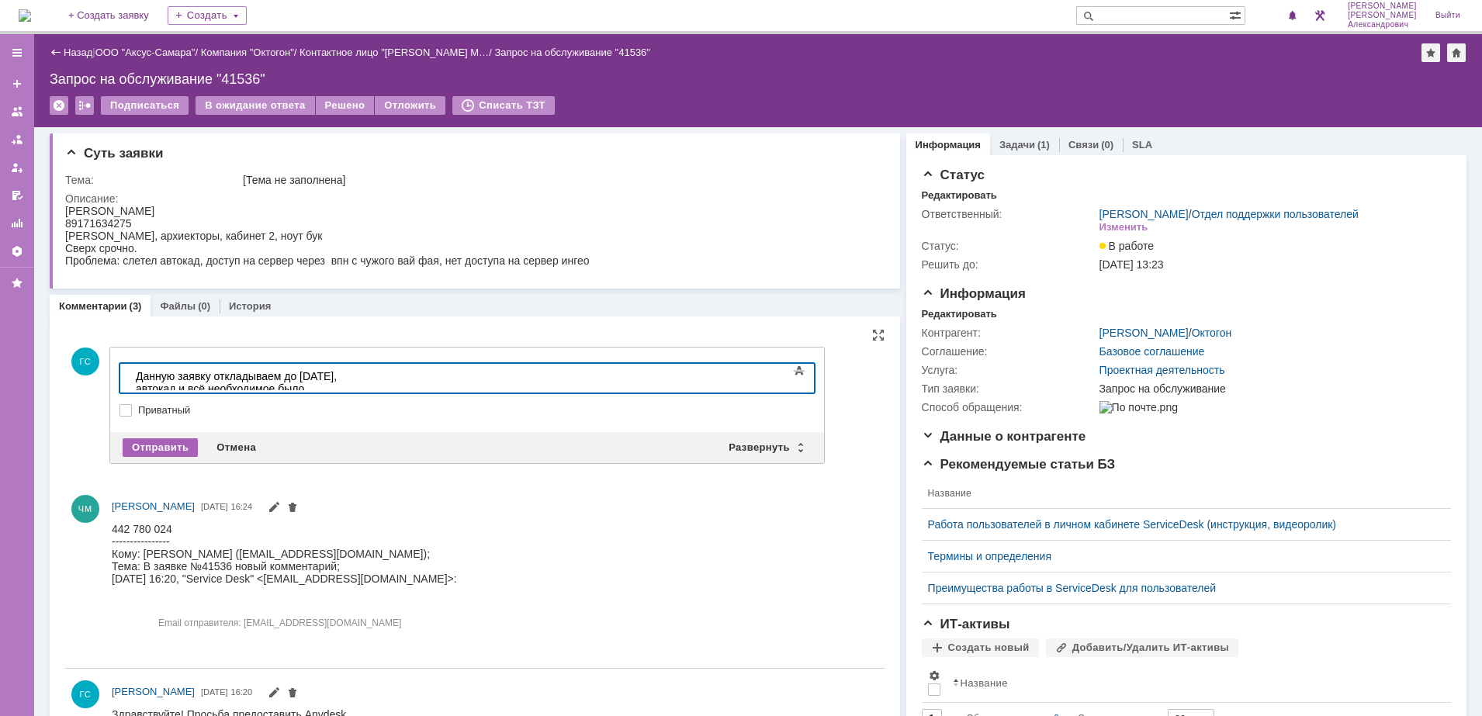
click at [150, 451] on div "Отправить" at bounding box center [160, 447] width 75 height 19
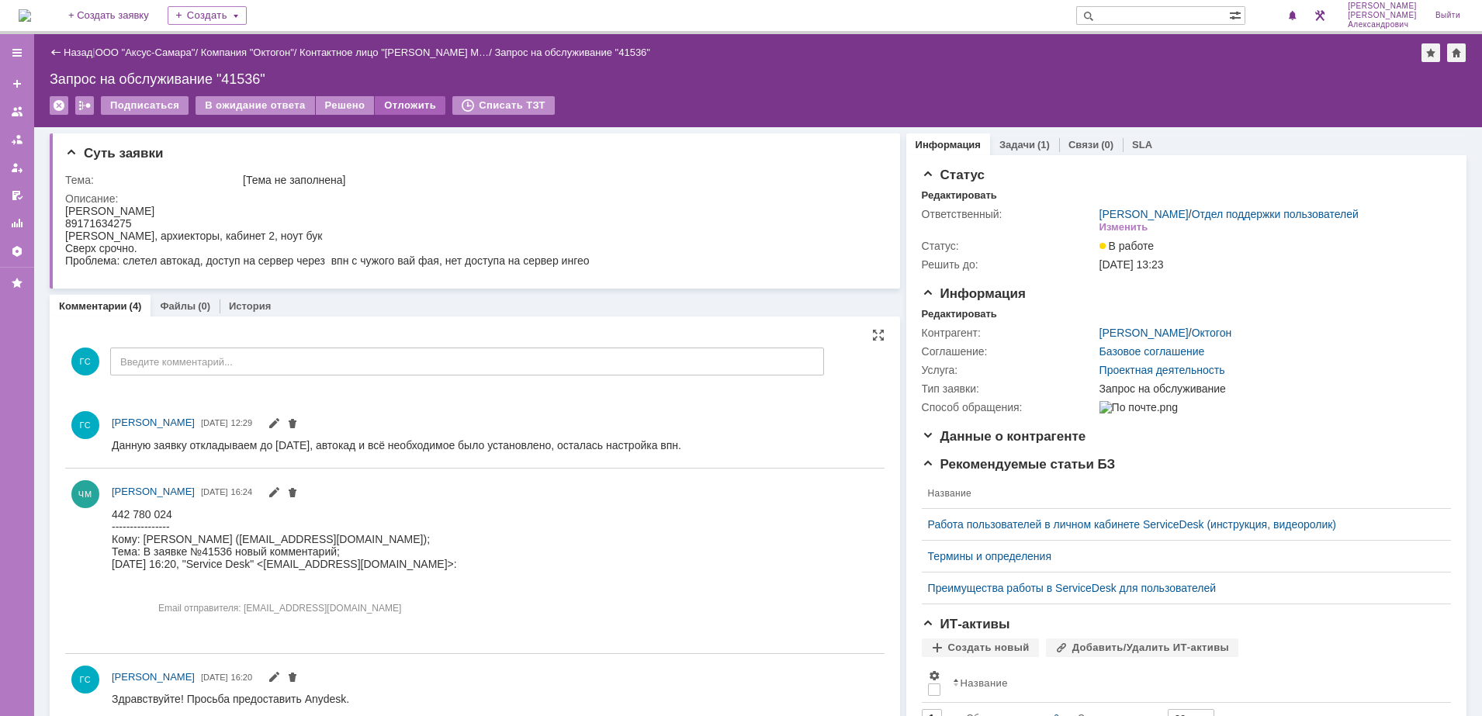
click at [403, 100] on div "Отложить" at bounding box center [410, 105] width 71 height 19
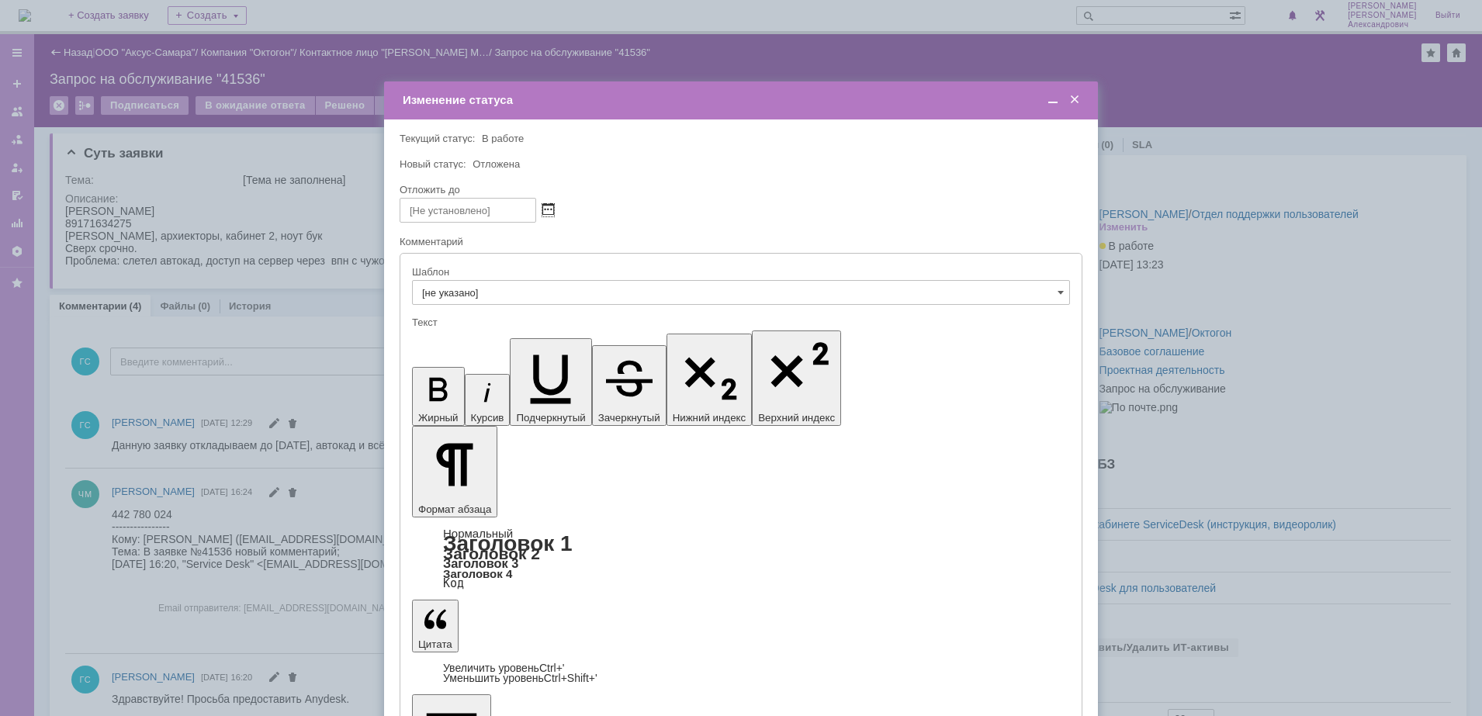
click at [542, 211] on span at bounding box center [548, 210] width 12 height 12
click at [438, 350] on div "1" at bounding box center [433, 346] width 16 height 13
type input "01.09.2025 12:29"
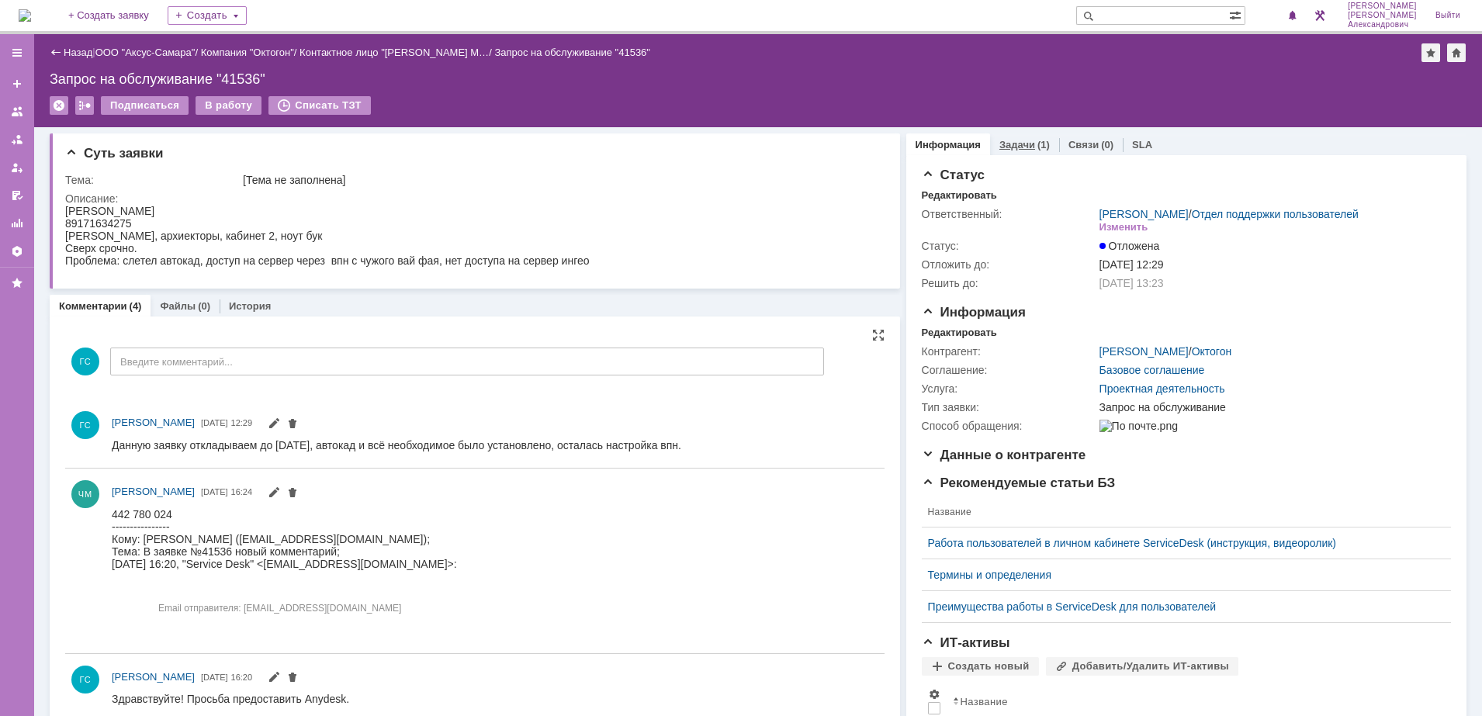
click at [1037, 142] on div "(1)" at bounding box center [1043, 145] width 12 height 12
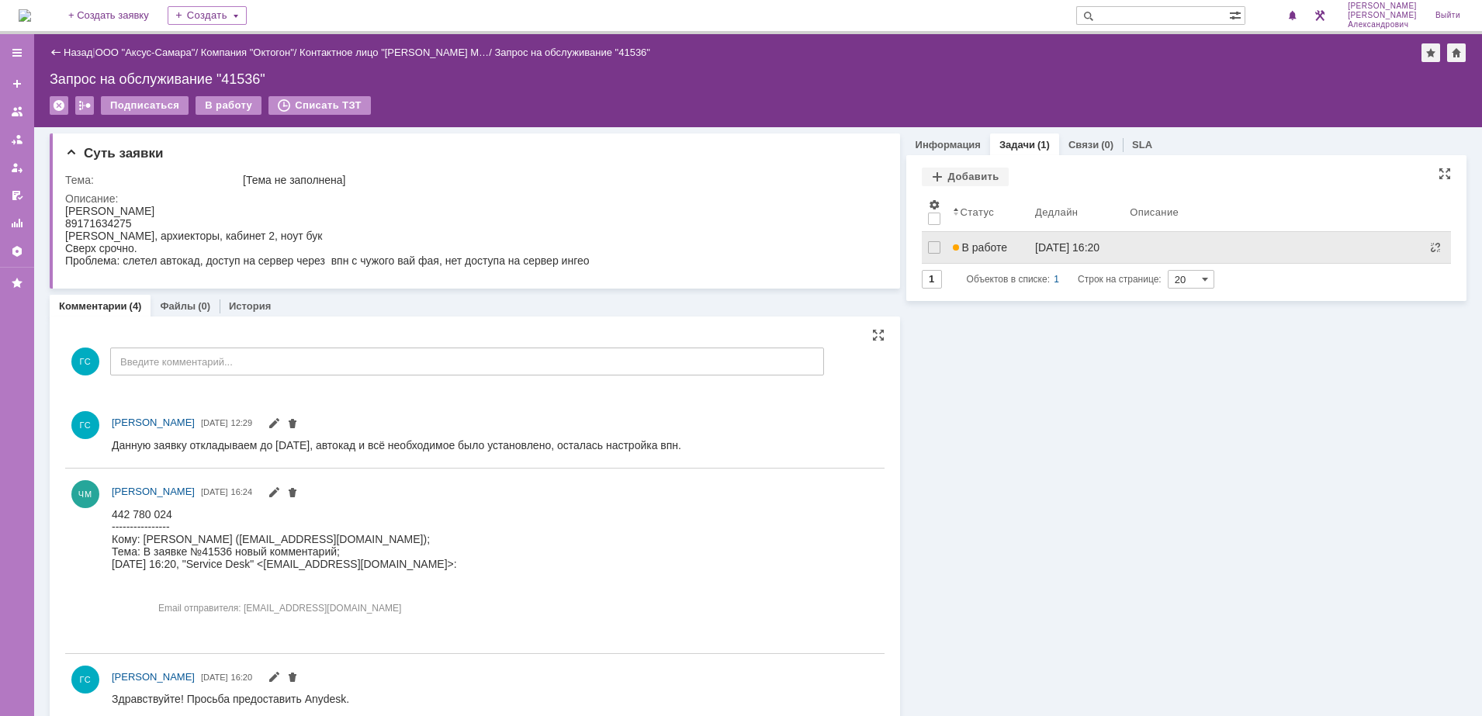
click at [997, 244] on span "В работе" at bounding box center [980, 247] width 54 height 12
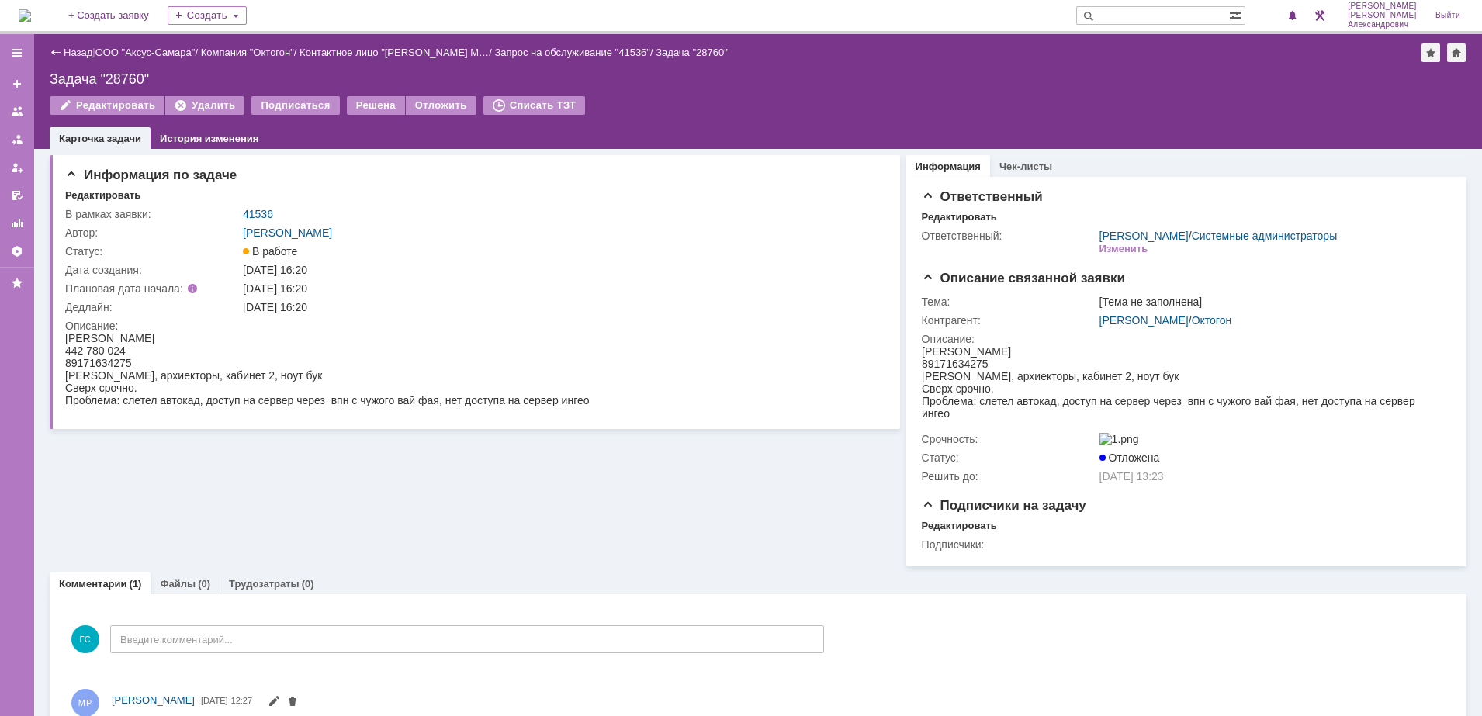
click at [31, 19] on img at bounding box center [25, 15] width 12 height 12
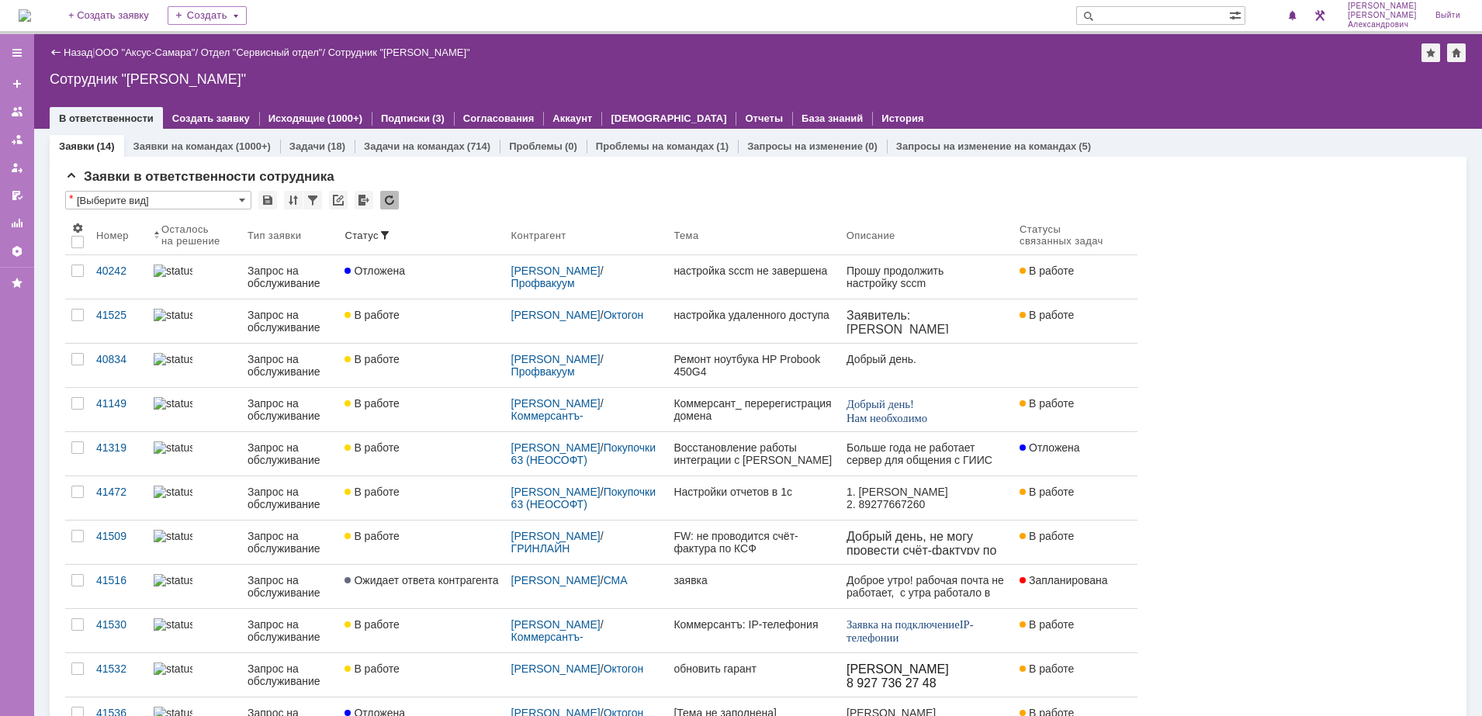
click at [161, 42] on div "Назад | ООО "Аксус-Самара" / Отдел "Сервисный отдел" / Сотрудник "Галстьян Степ…" at bounding box center [758, 81] width 1448 height 95
click at [160, 45] on div "Назад | ООО "Аксус-Самара" / Отдел "Сервисный отдел" / Сотрудник "[PERSON_NAME]"" at bounding box center [758, 52] width 1417 height 19
click at [160, 54] on link "ООО "Аксус-Самара"" at bounding box center [145, 53] width 100 height 12
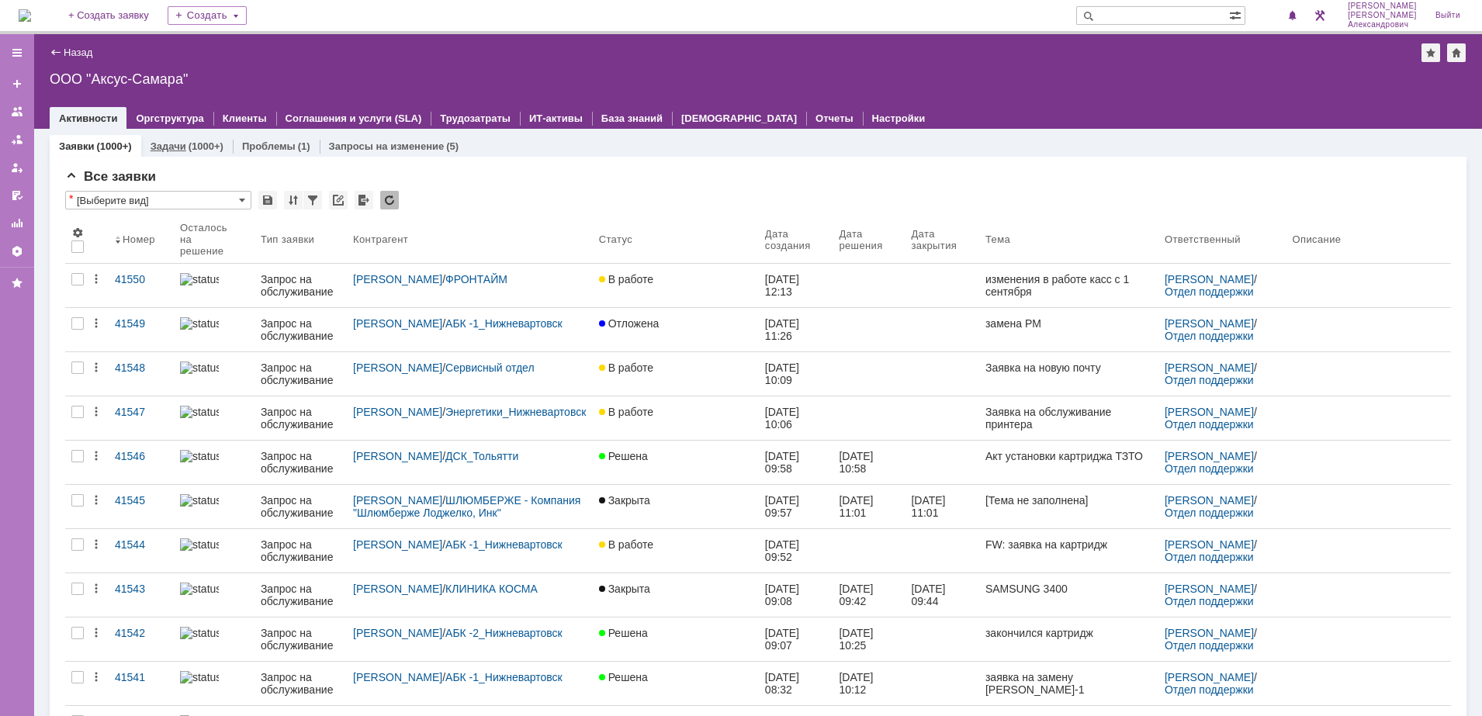
click at [189, 142] on div "(1000+)" at bounding box center [206, 146] width 35 height 12
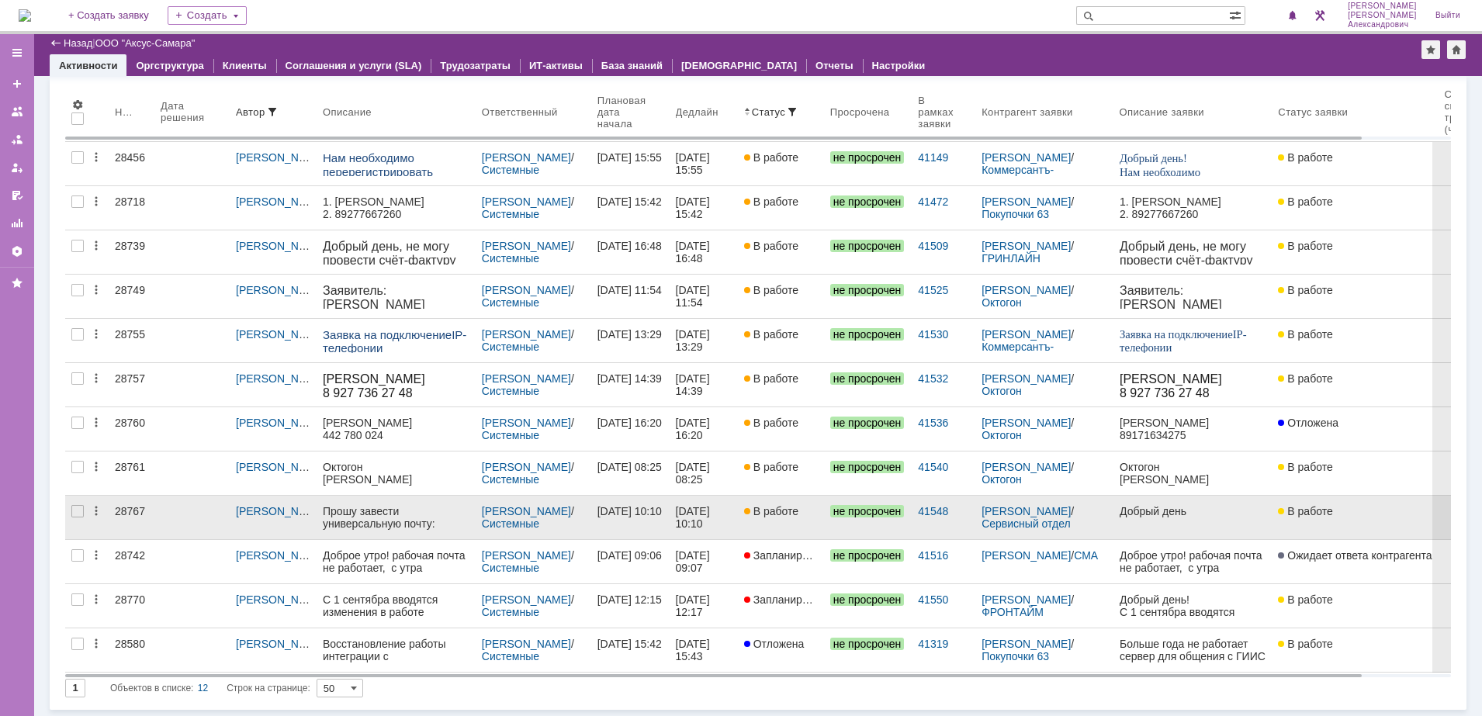
click at [758, 531] on link "В работе" at bounding box center [781, 517] width 86 height 43
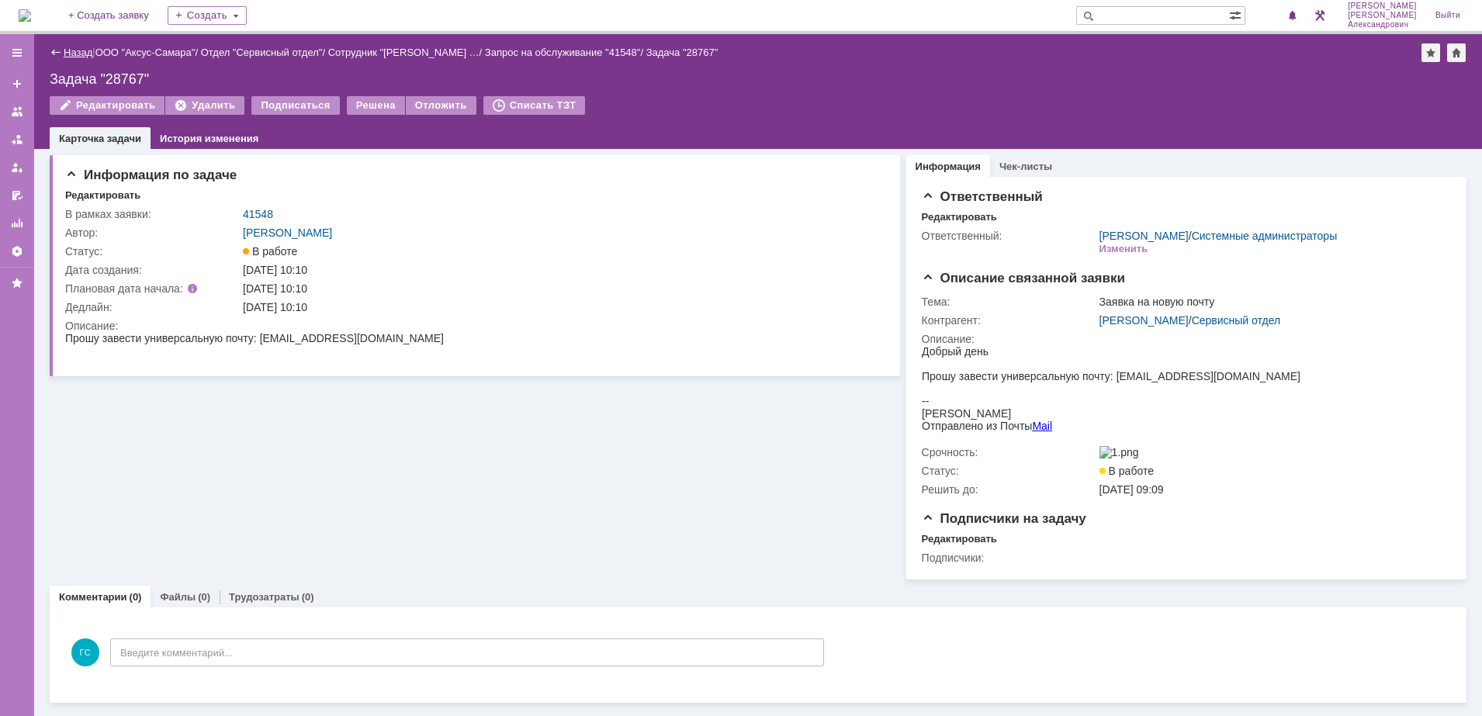
click at [69, 50] on link "Назад" at bounding box center [78, 53] width 29 height 12
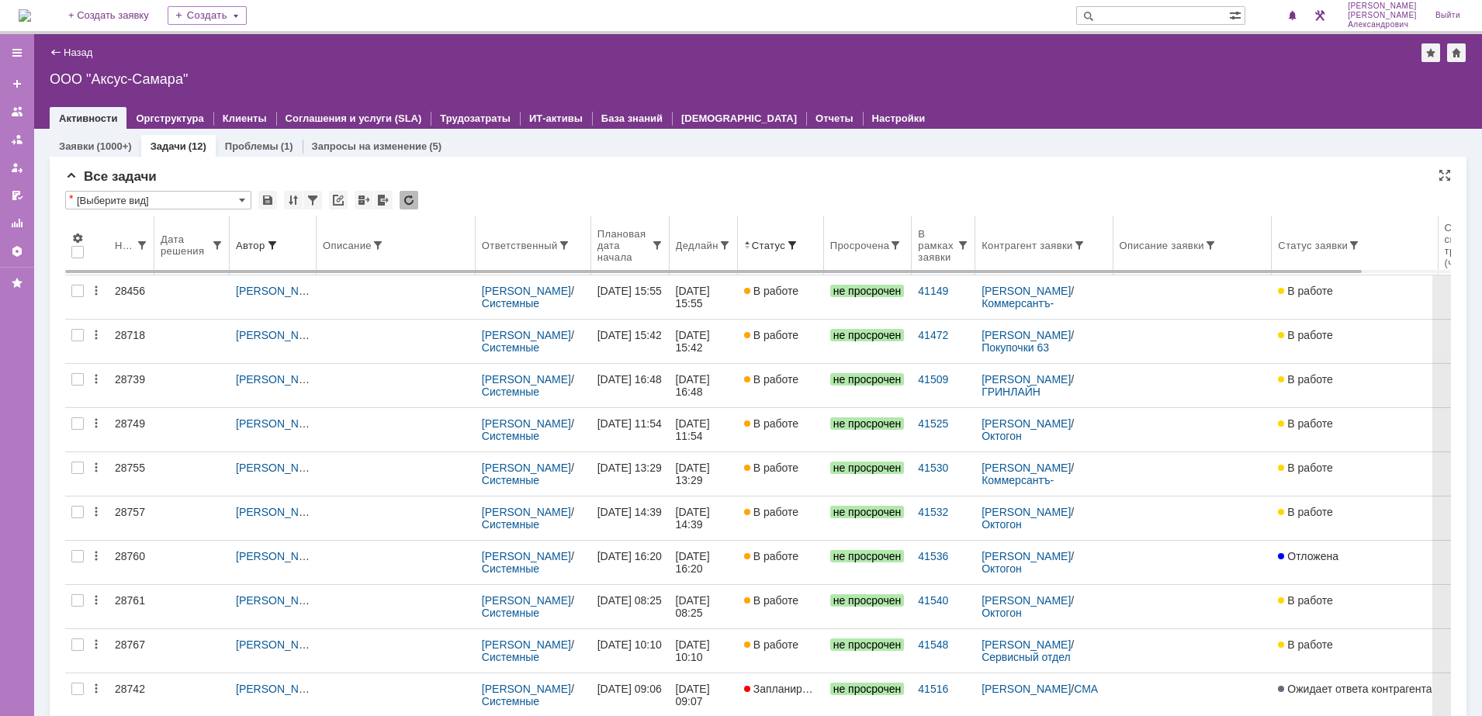
click at [525, 249] on div "Ответственный" at bounding box center [520, 246] width 76 height 12
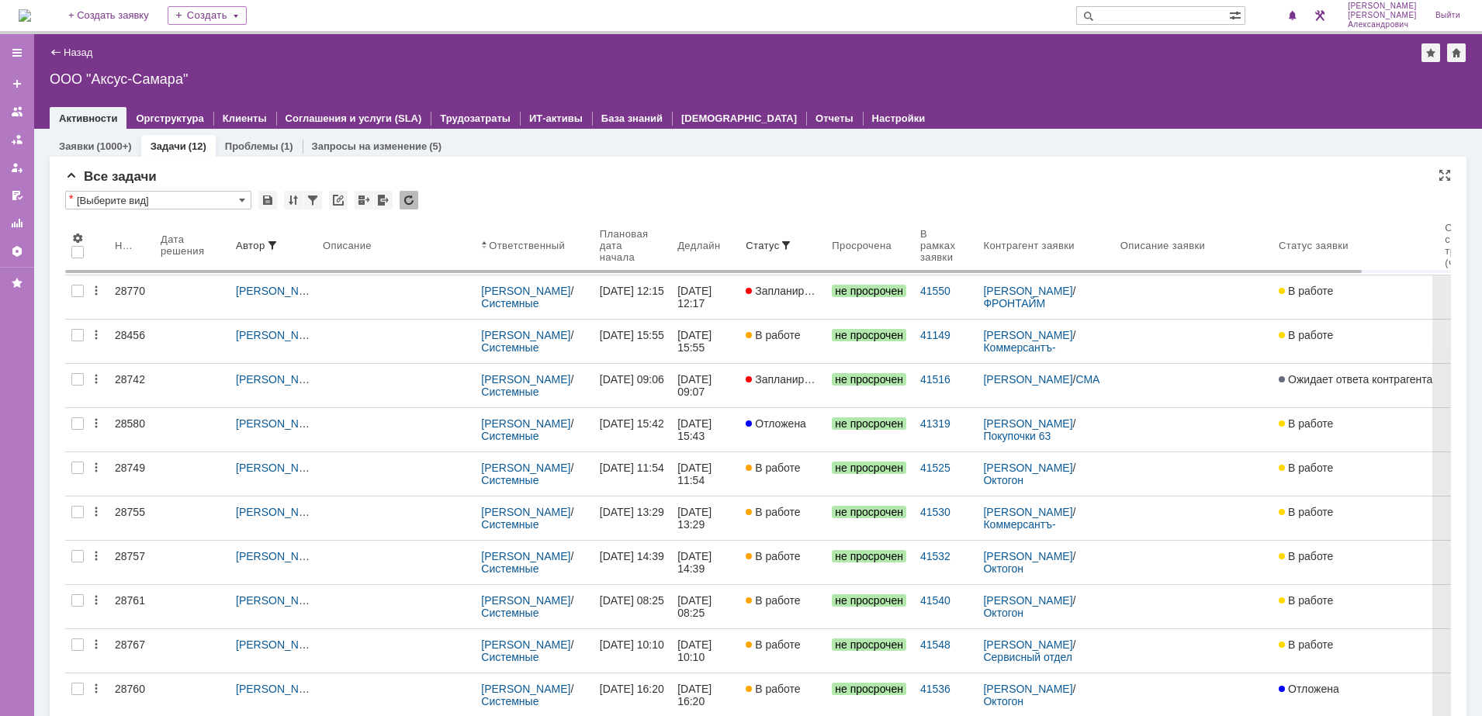
click at [525, 248] on div "Ответственный" at bounding box center [527, 246] width 76 height 12
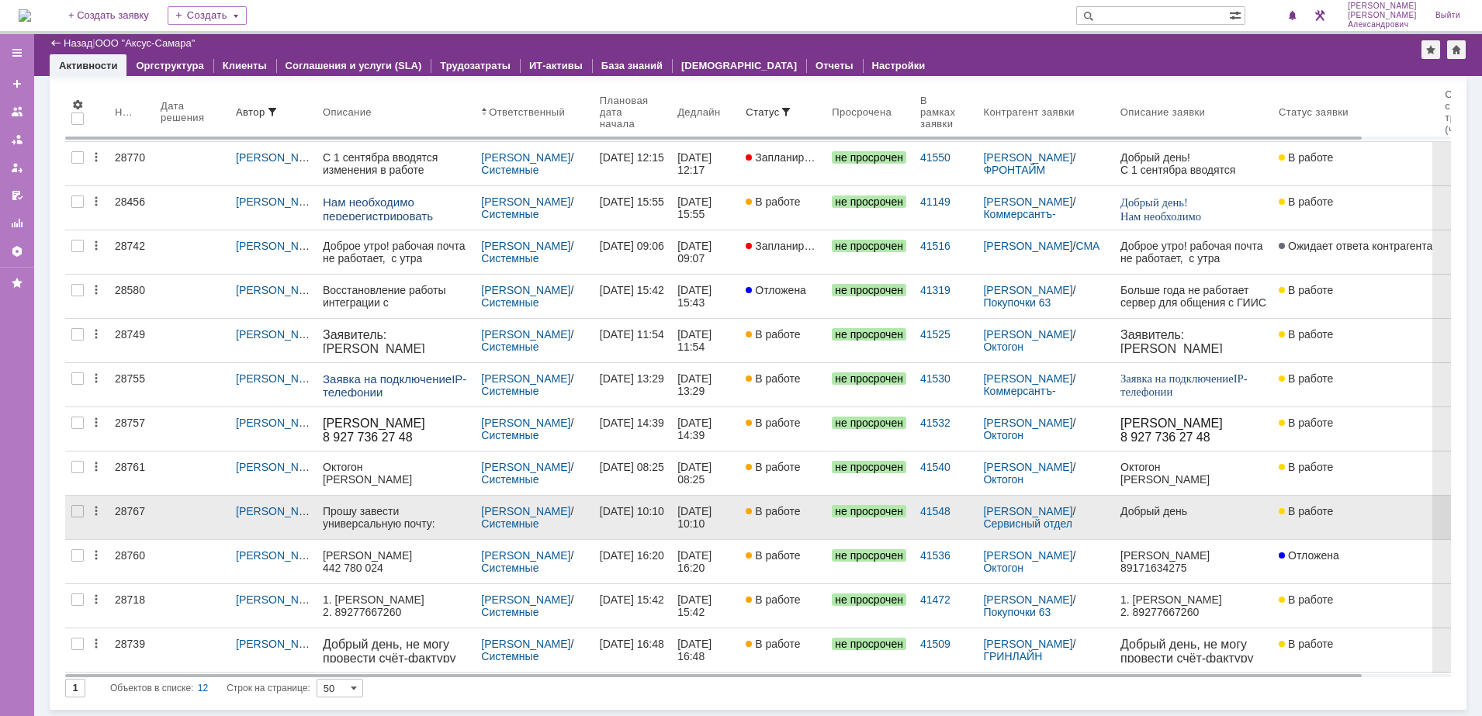
click at [813, 527] on link "В работе" at bounding box center [782, 517] width 86 height 43
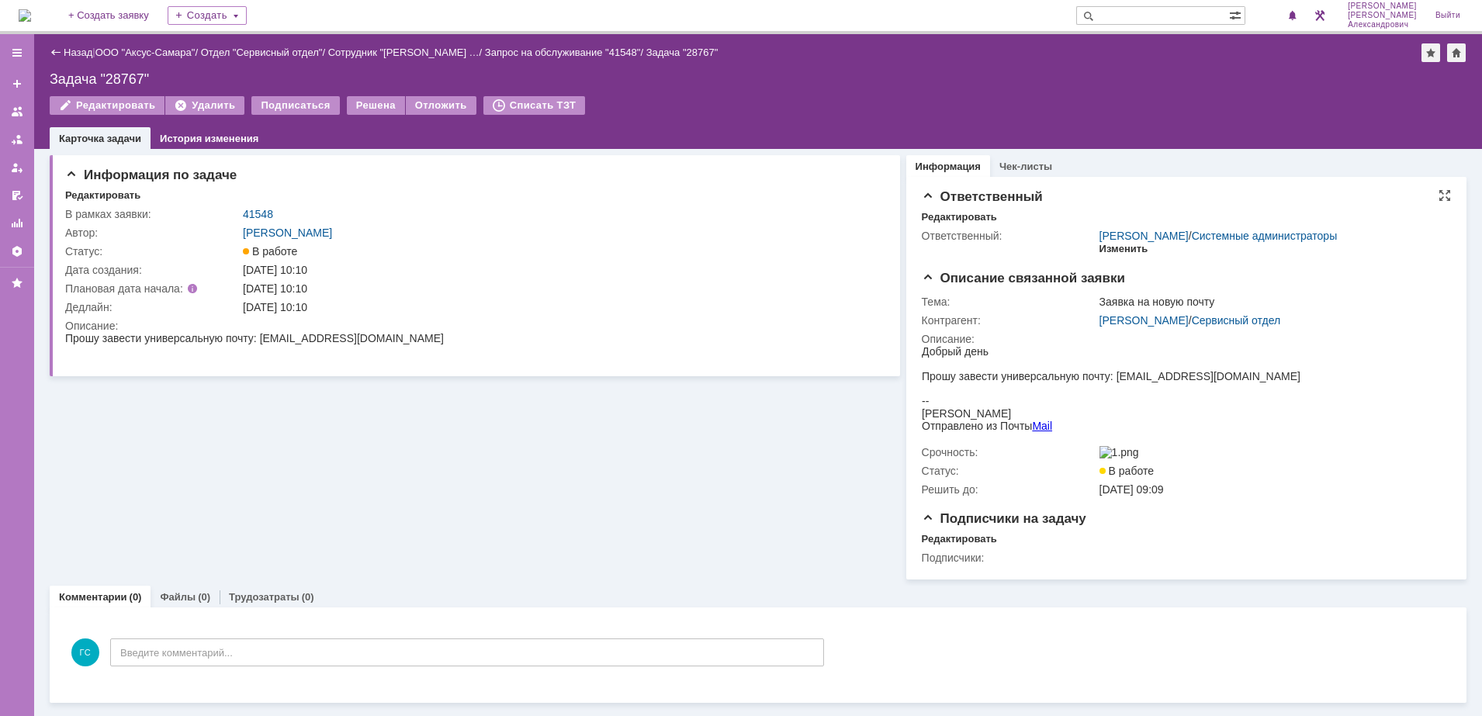
click at [1109, 248] on div "Изменить" at bounding box center [1123, 249] width 49 height 12
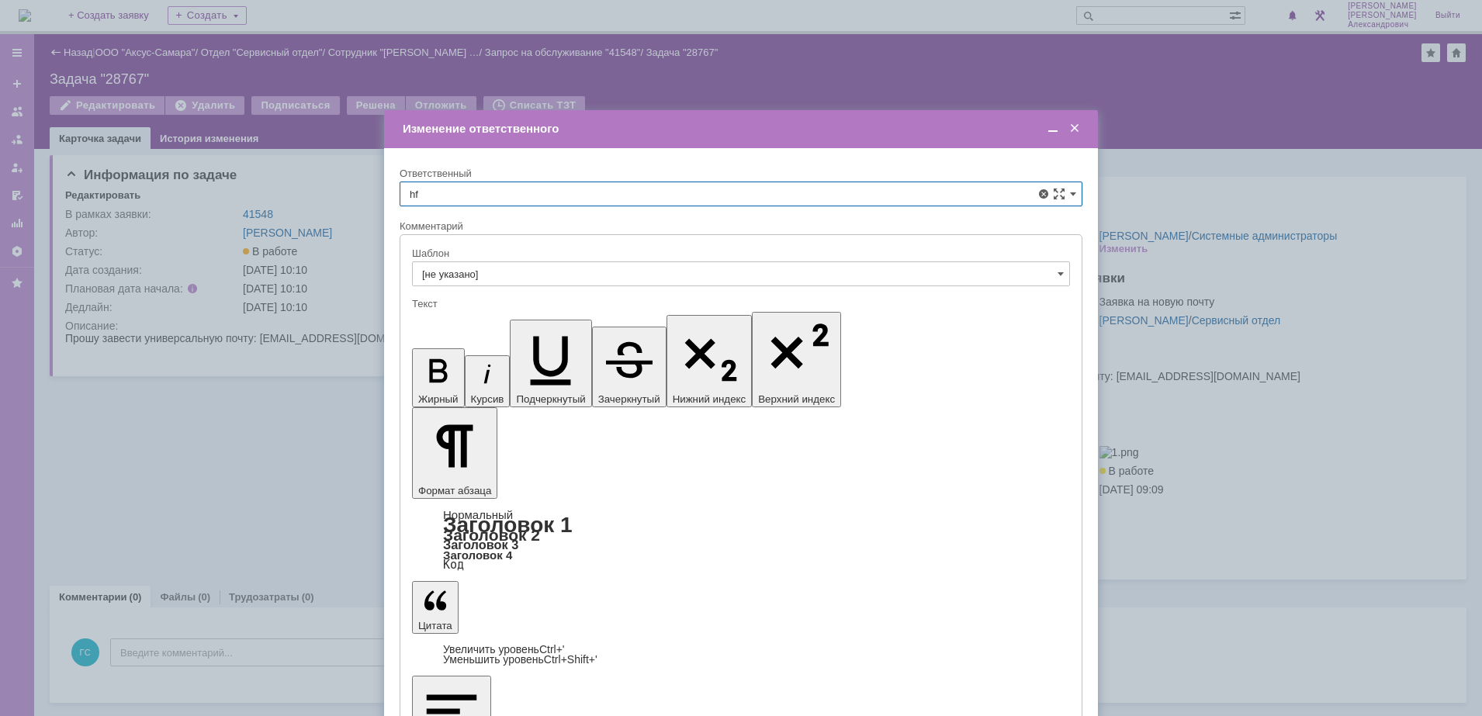
type input "h"
click at [694, 353] on span "[PERSON_NAME]" at bounding box center [741, 358] width 663 height 12
type input "[PERSON_NAME]"
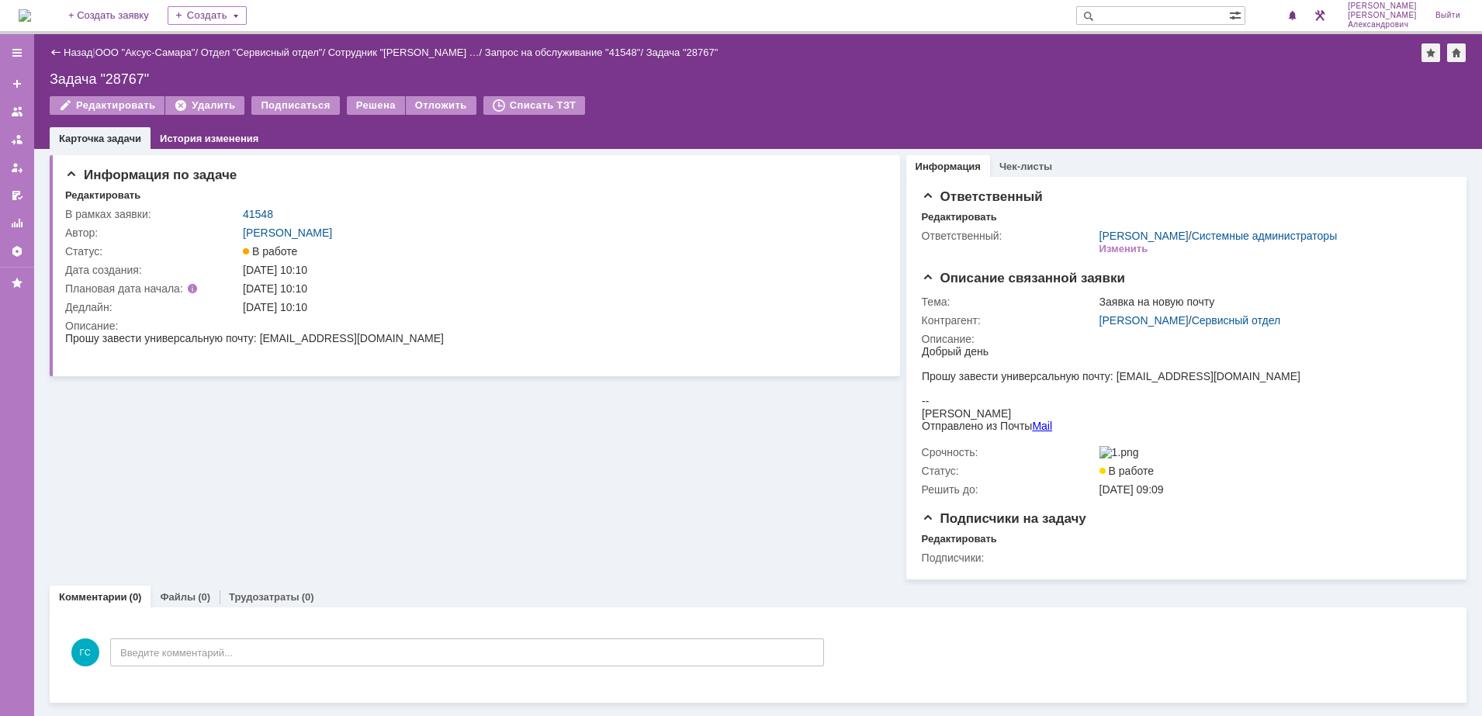
click at [31, 9] on img at bounding box center [25, 15] width 12 height 12
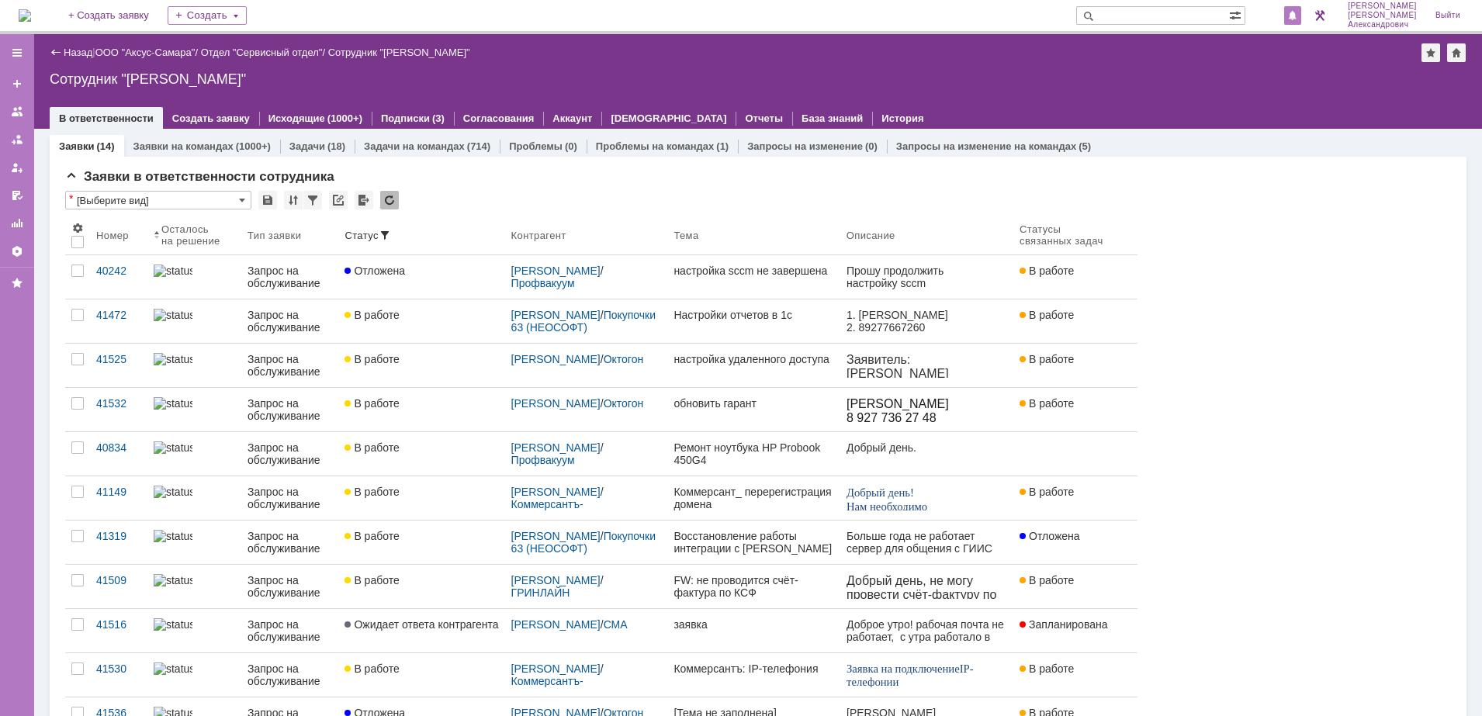
click at [1301, 10] on div at bounding box center [1292, 15] width 17 height 19
click at [1134, 92] on div "Назад | ООО "Аксус-Самара" / Отдел "Сервисный отдел" / Сотрудник "Галстьян Степ…" at bounding box center [758, 81] width 1448 height 95
click at [22, 14] on img at bounding box center [25, 15] width 12 height 12
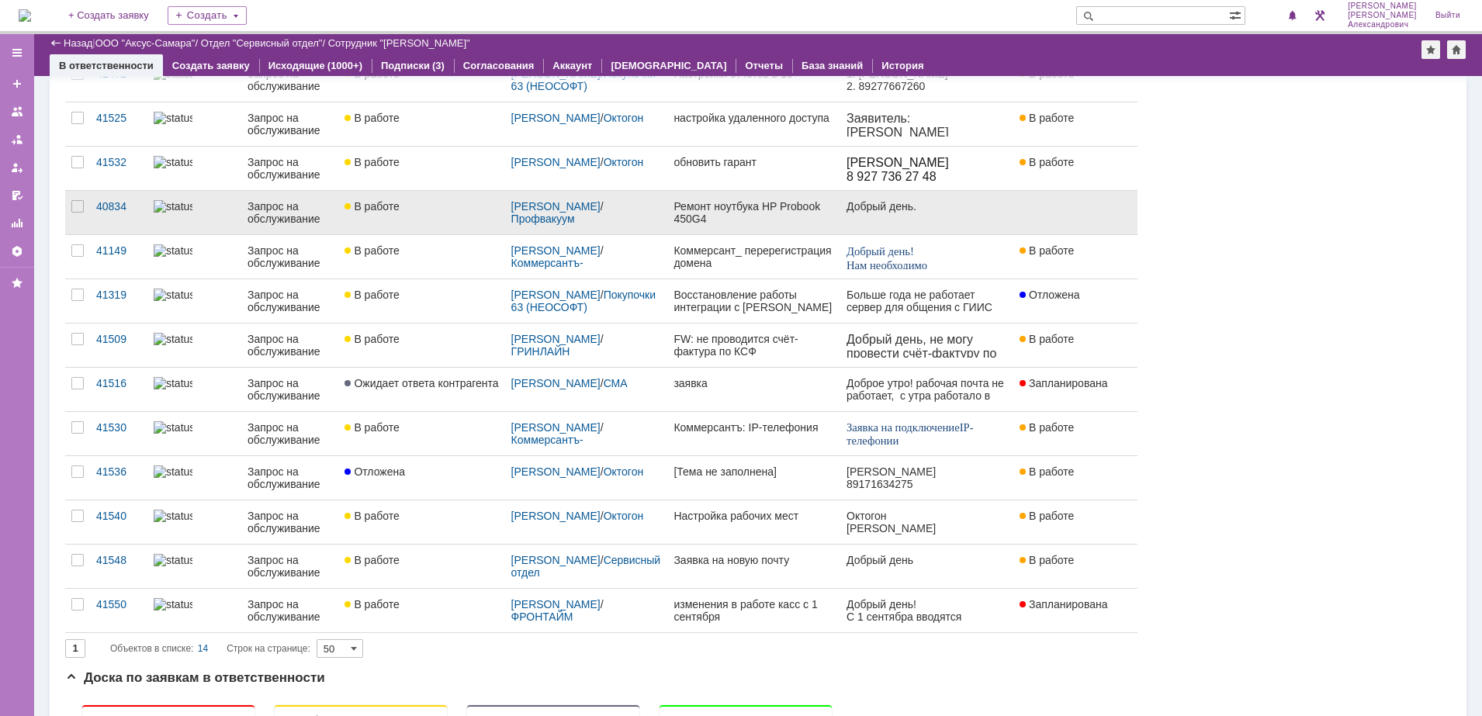
scroll to position [194, 0]
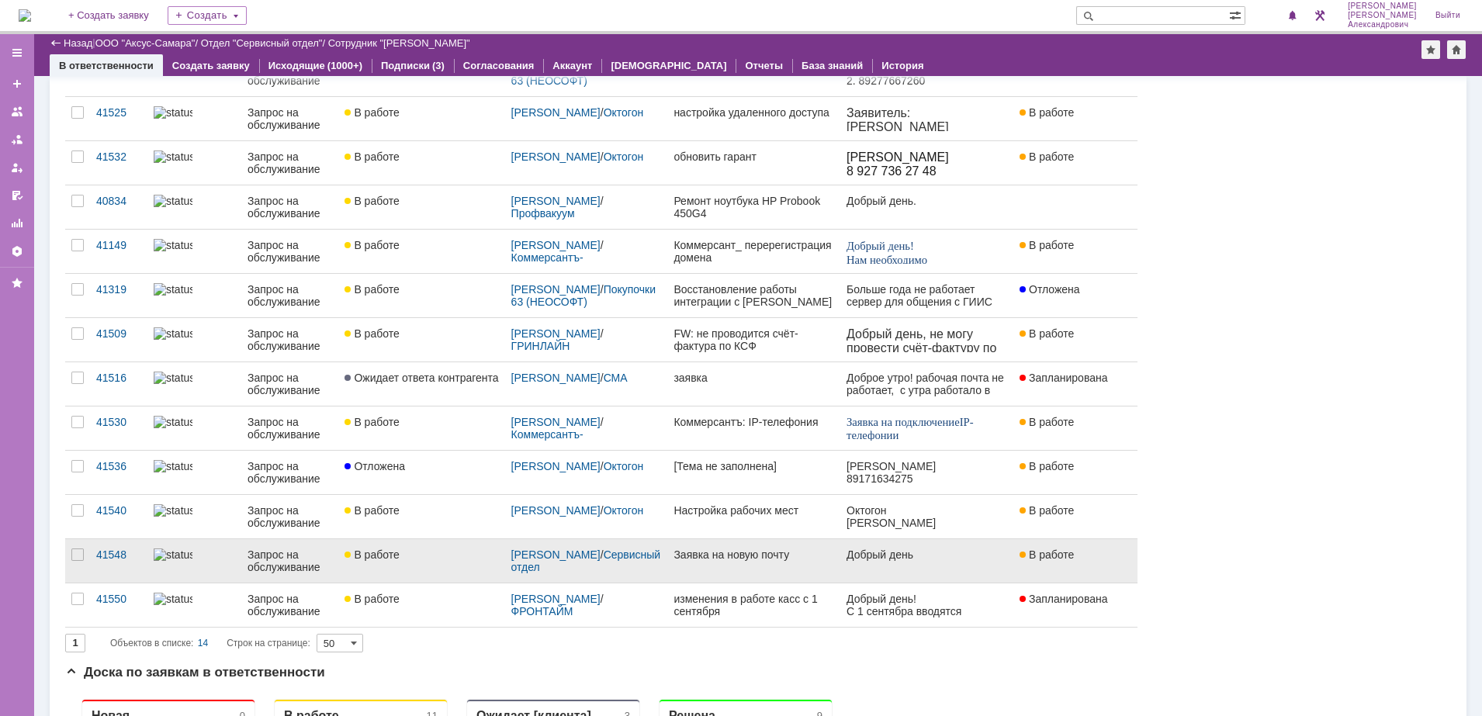
click at [743, 554] on div "Заявка на новую почту" at bounding box center [753, 554] width 160 height 12
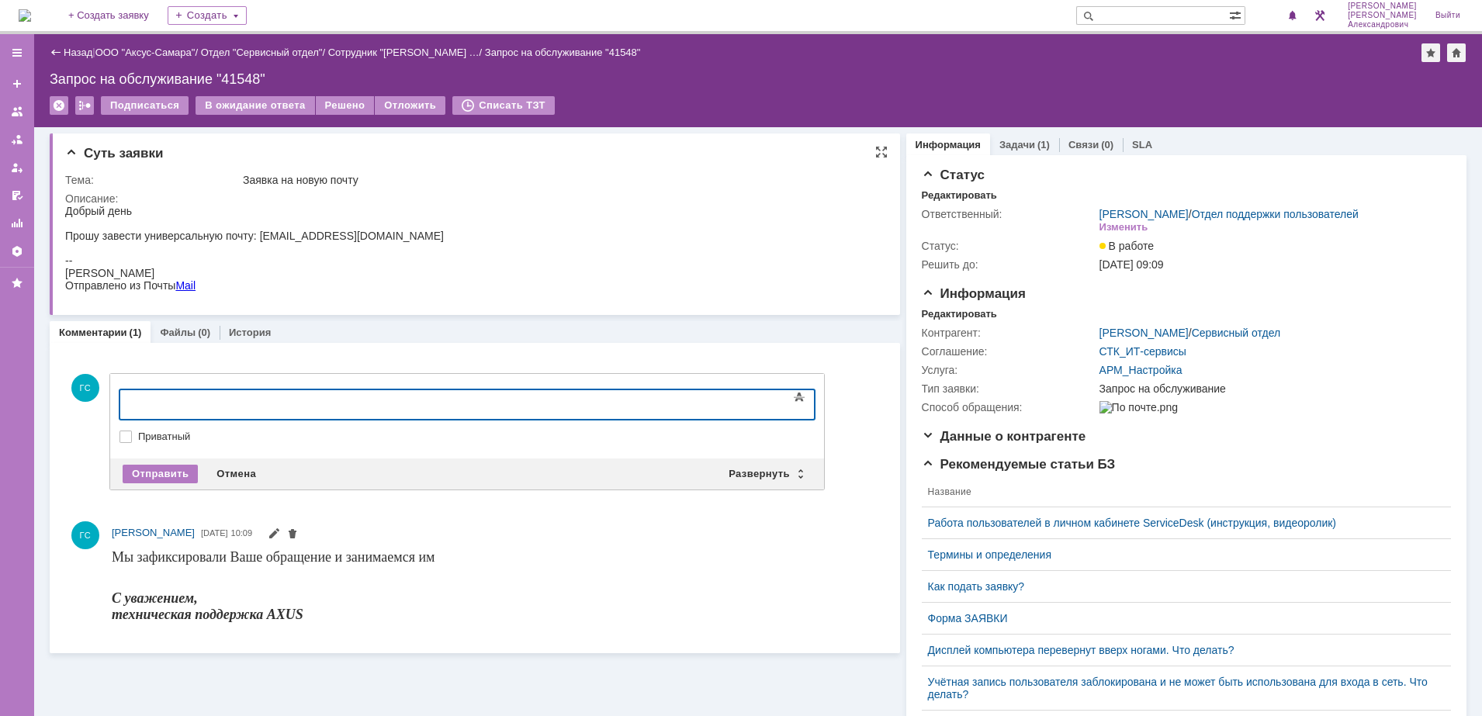
click at [704, 260] on html "Добрый день Прошу завести универсальную почту: presale@axus.name -- Александр Я…" at bounding box center [467, 248] width 804 height 87
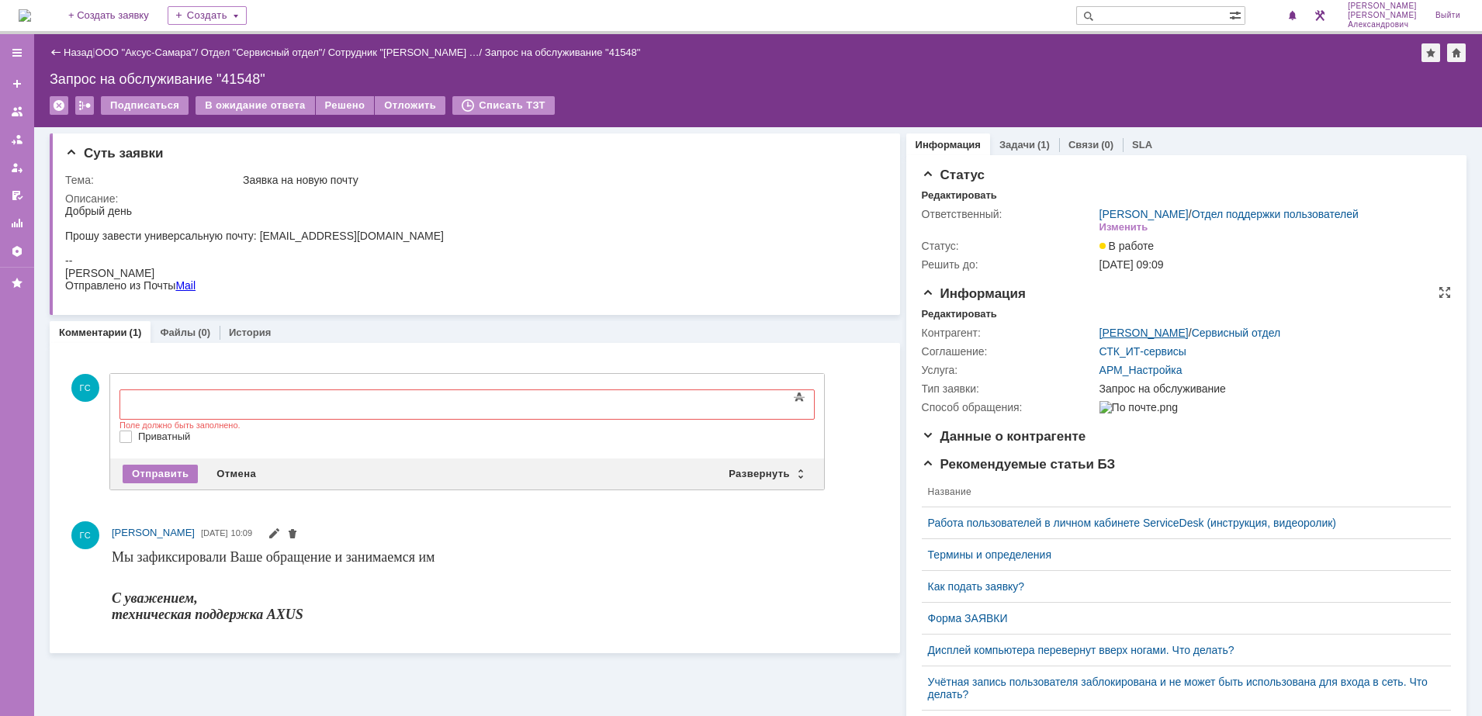
click at [1161, 339] on link "Якушенок Александр Александрович" at bounding box center [1143, 333] width 89 height 12
drag, startPoint x: 231, startPoint y: 469, endPoint x: 119, endPoint y: 2, distance: 480.9
click at [231, 469] on div "Отмена" at bounding box center [236, 474] width 58 height 19
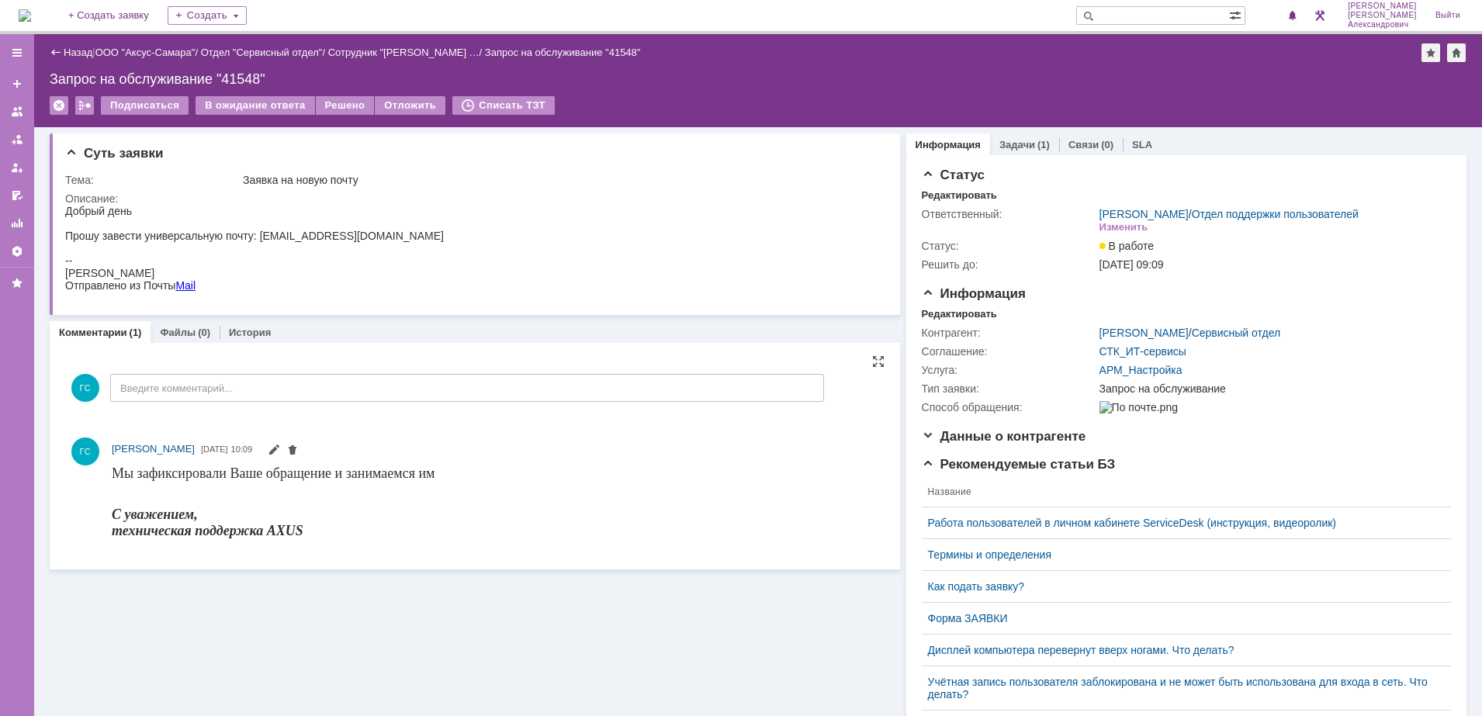
click at [26, 16] on img at bounding box center [25, 15] width 12 height 12
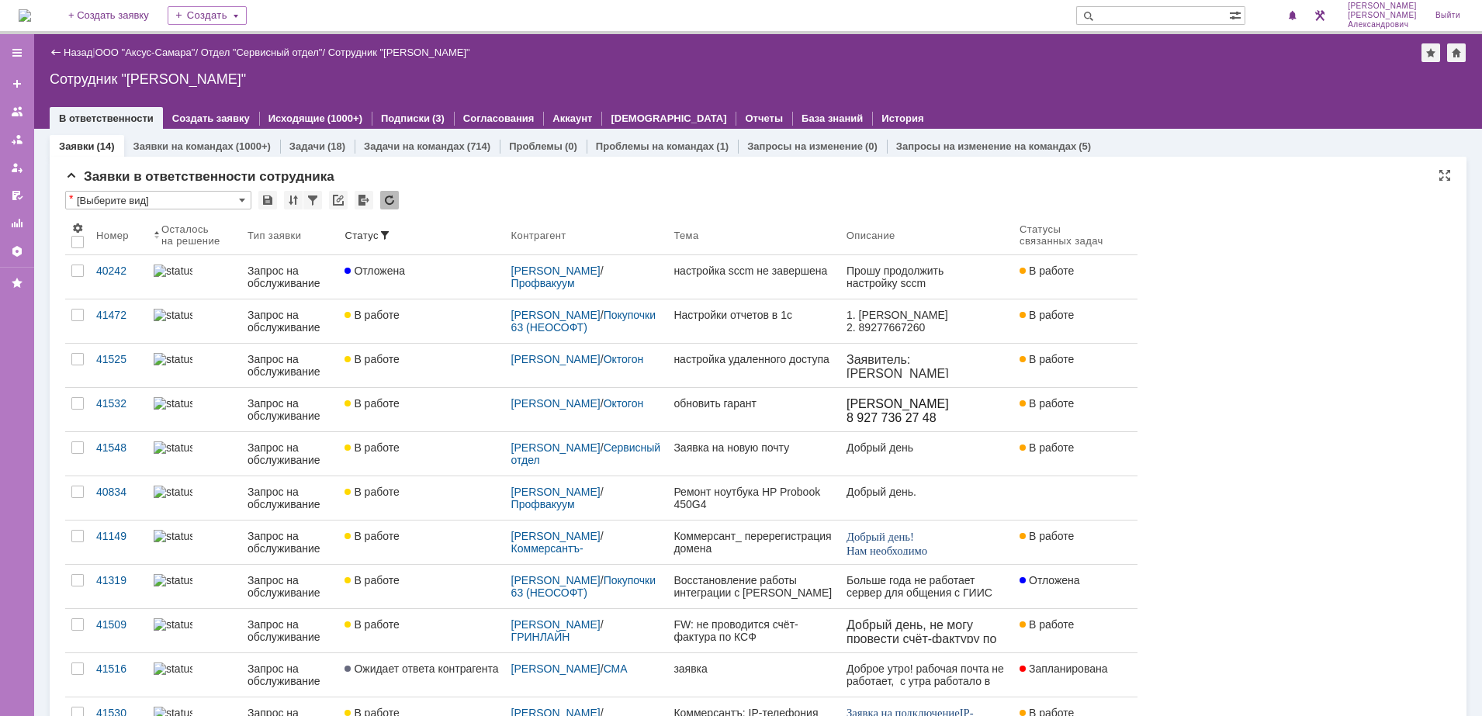
click at [31, 16] on img at bounding box center [25, 15] width 12 height 12
click at [1280, 16] on span "1" at bounding box center [1280, 15] width 14 height 11
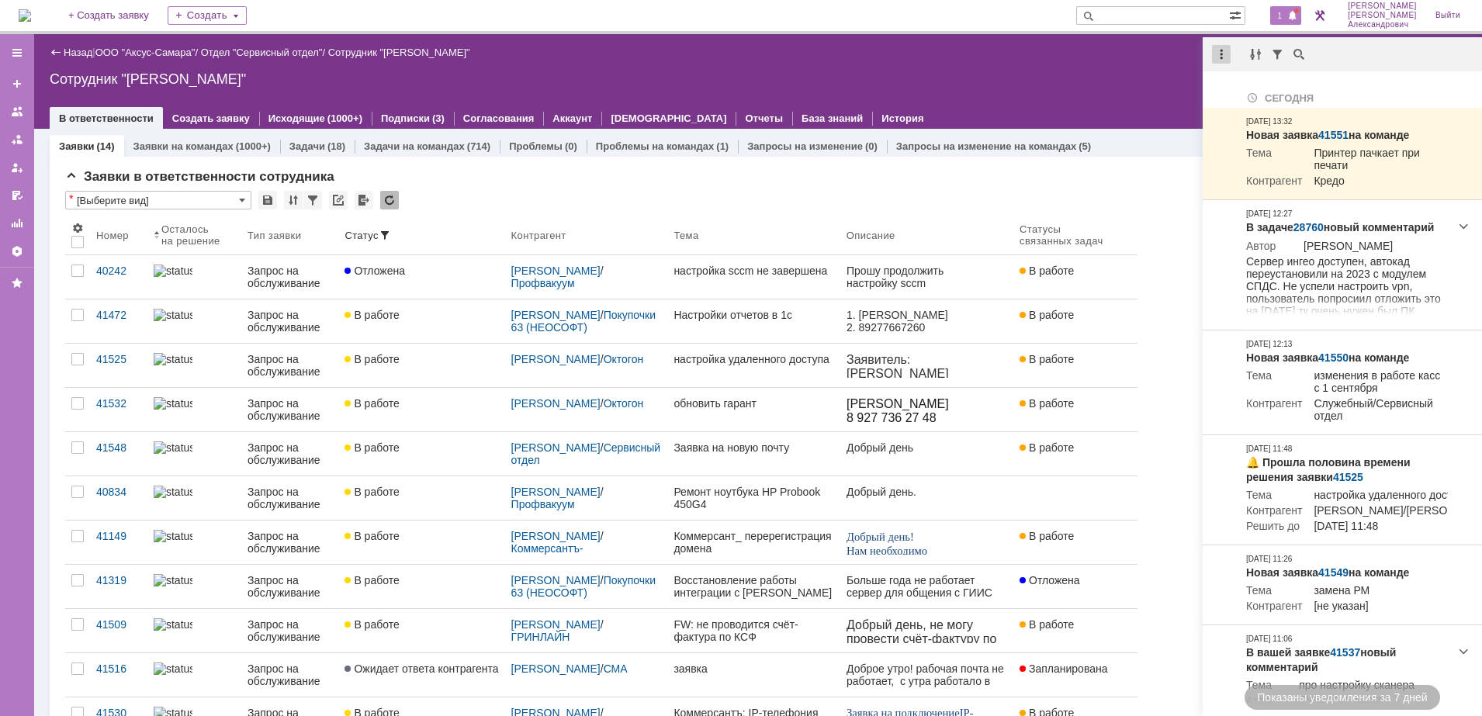
click at [1225, 50] on div at bounding box center [1221, 54] width 19 height 19
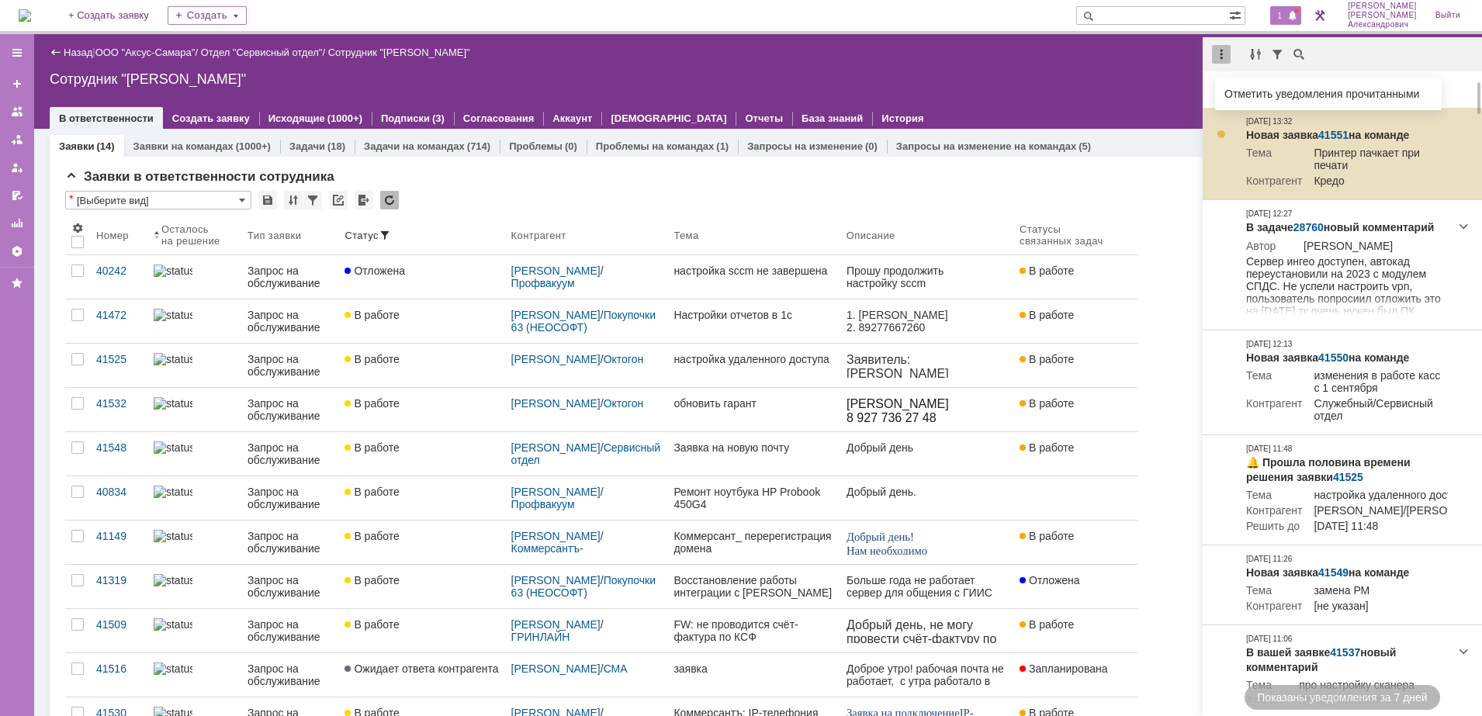
click at [1335, 132] on link "41551" at bounding box center [1333, 135] width 30 height 12
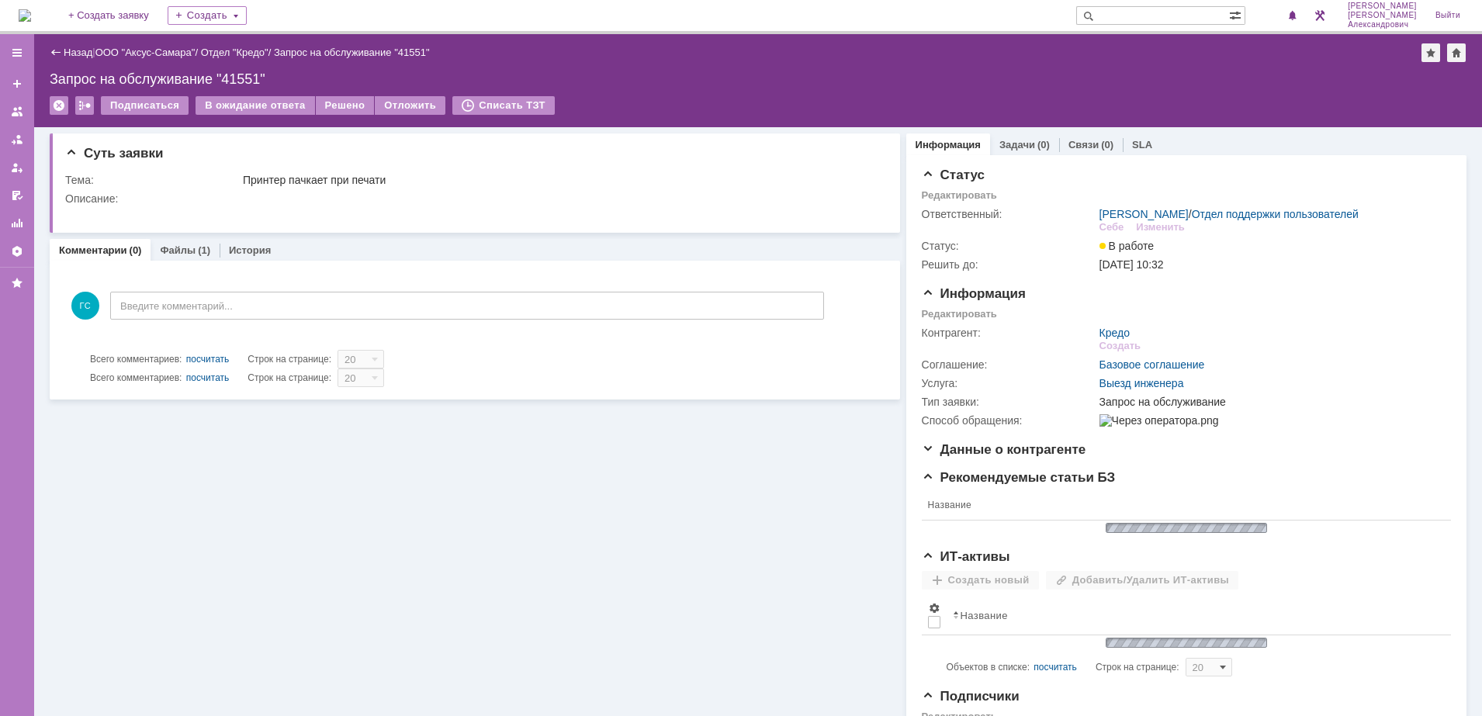
click at [31, 10] on img at bounding box center [25, 15] width 12 height 12
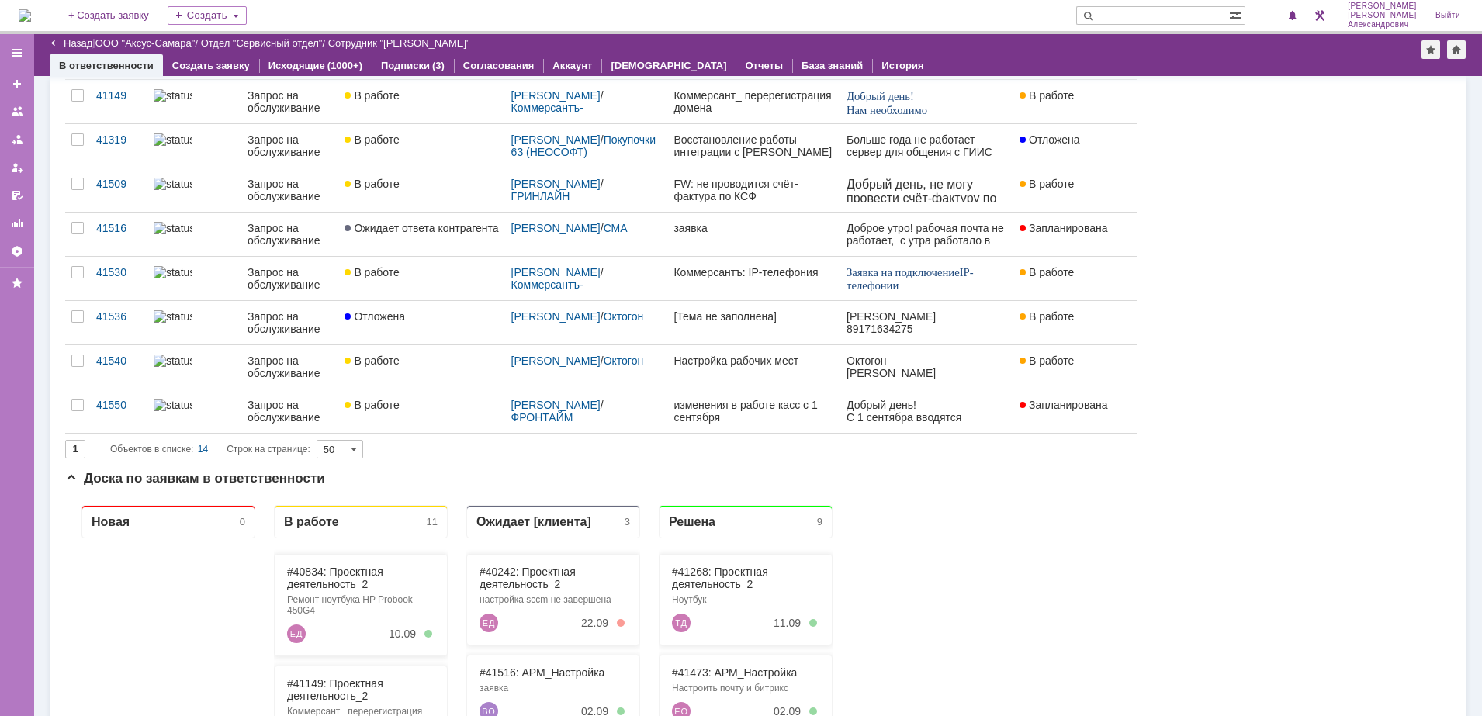
click at [31, 18] on img at bounding box center [25, 15] width 12 height 12
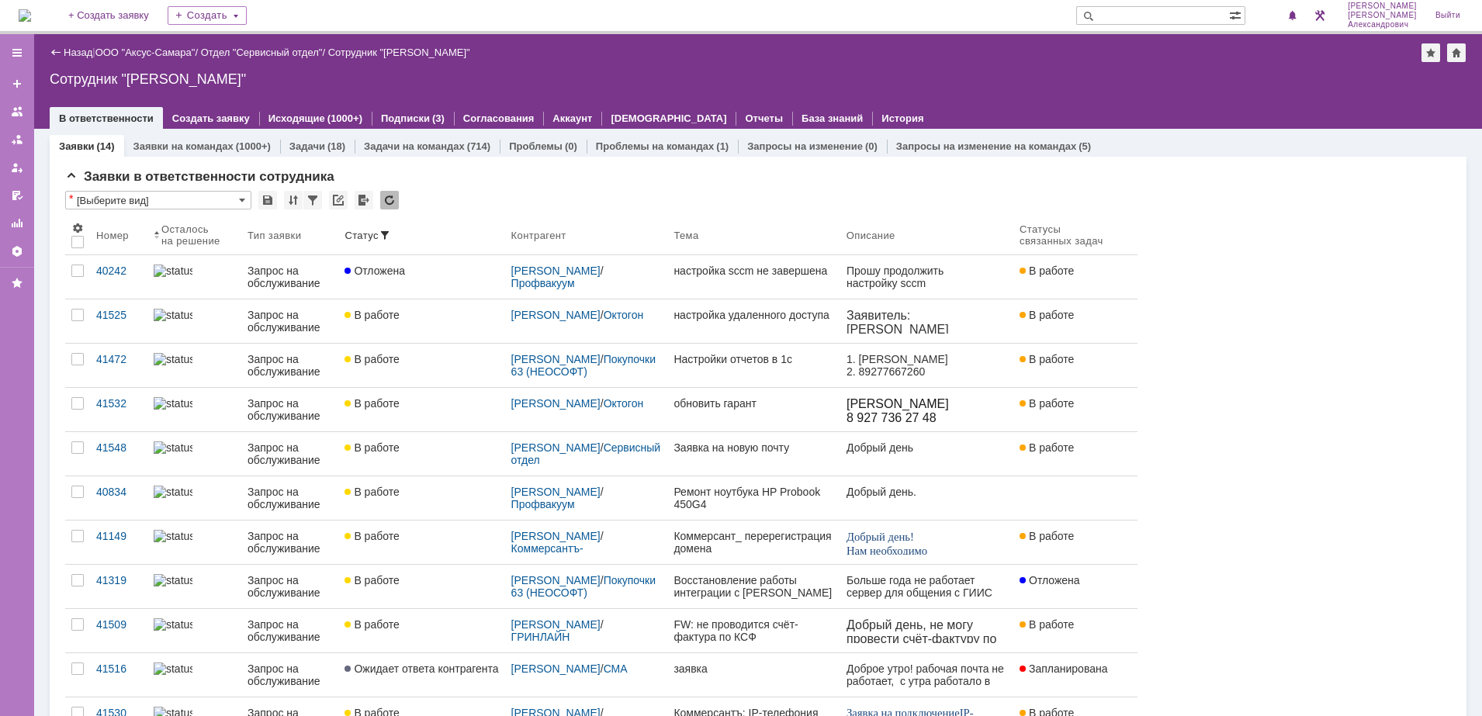
click at [29, 16] on img at bounding box center [25, 15] width 12 height 12
click at [711, 57] on div "Назад | ООО "Аксус-Самара" / Отдел "Сервисный отдел" / Сотрудник "Галстьян Степ…" at bounding box center [758, 52] width 1417 height 19
click at [31, 15] on img at bounding box center [25, 15] width 12 height 12
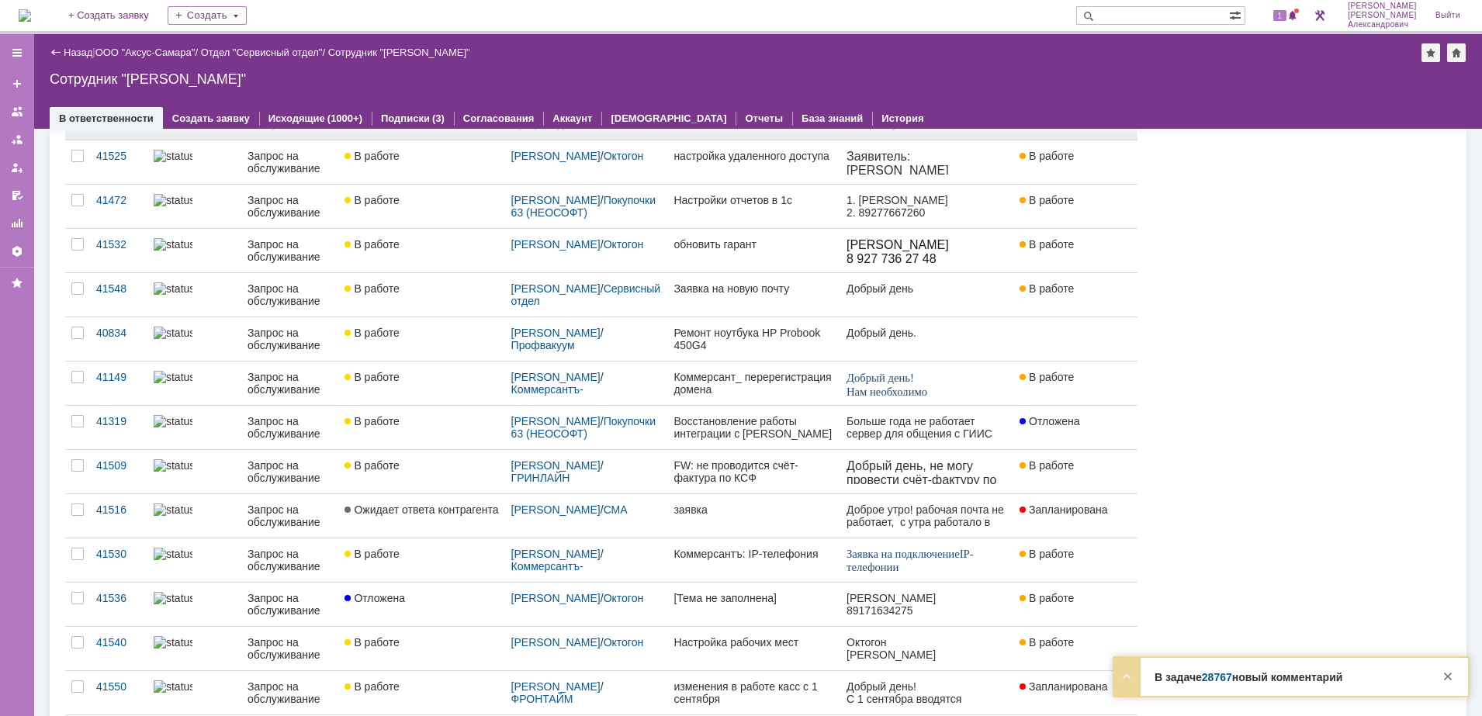
scroll to position [194, 0]
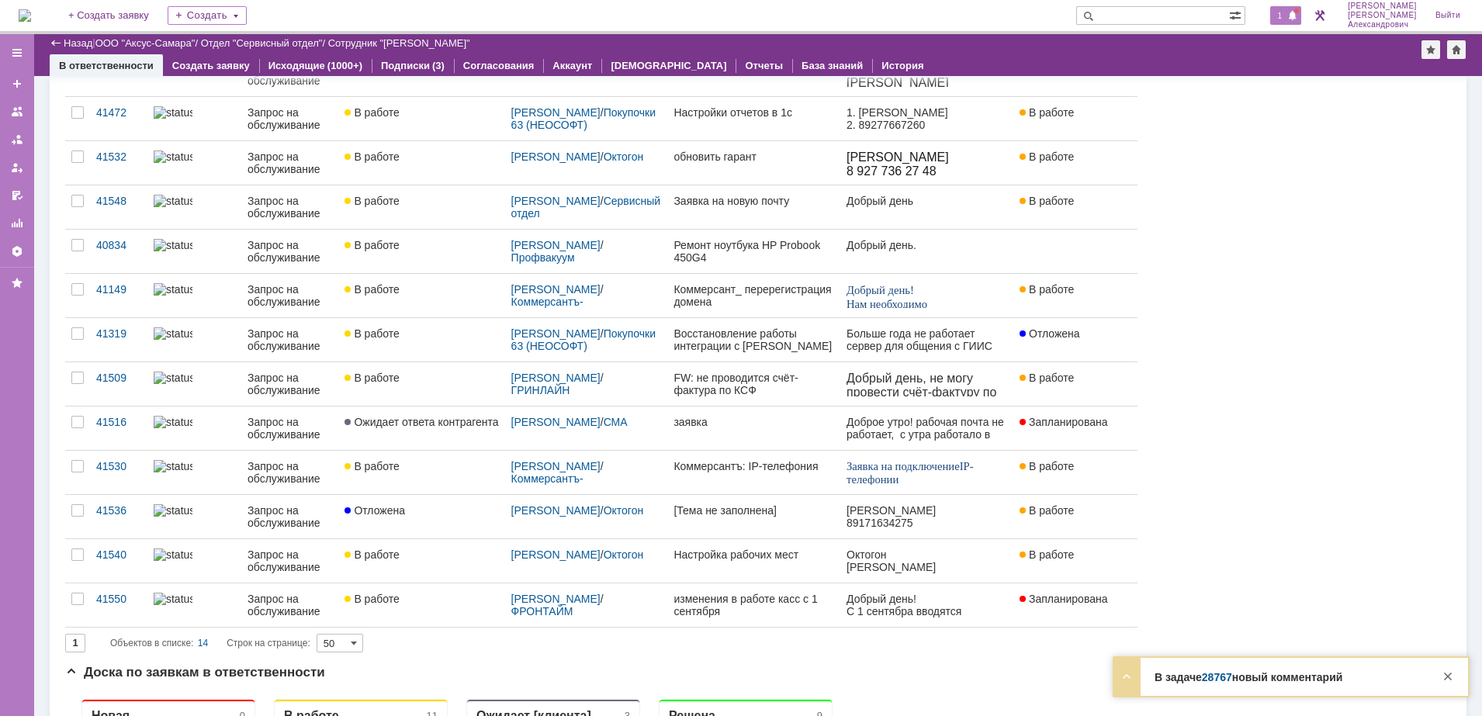
click at [1284, 19] on span "1" at bounding box center [1280, 15] width 14 height 11
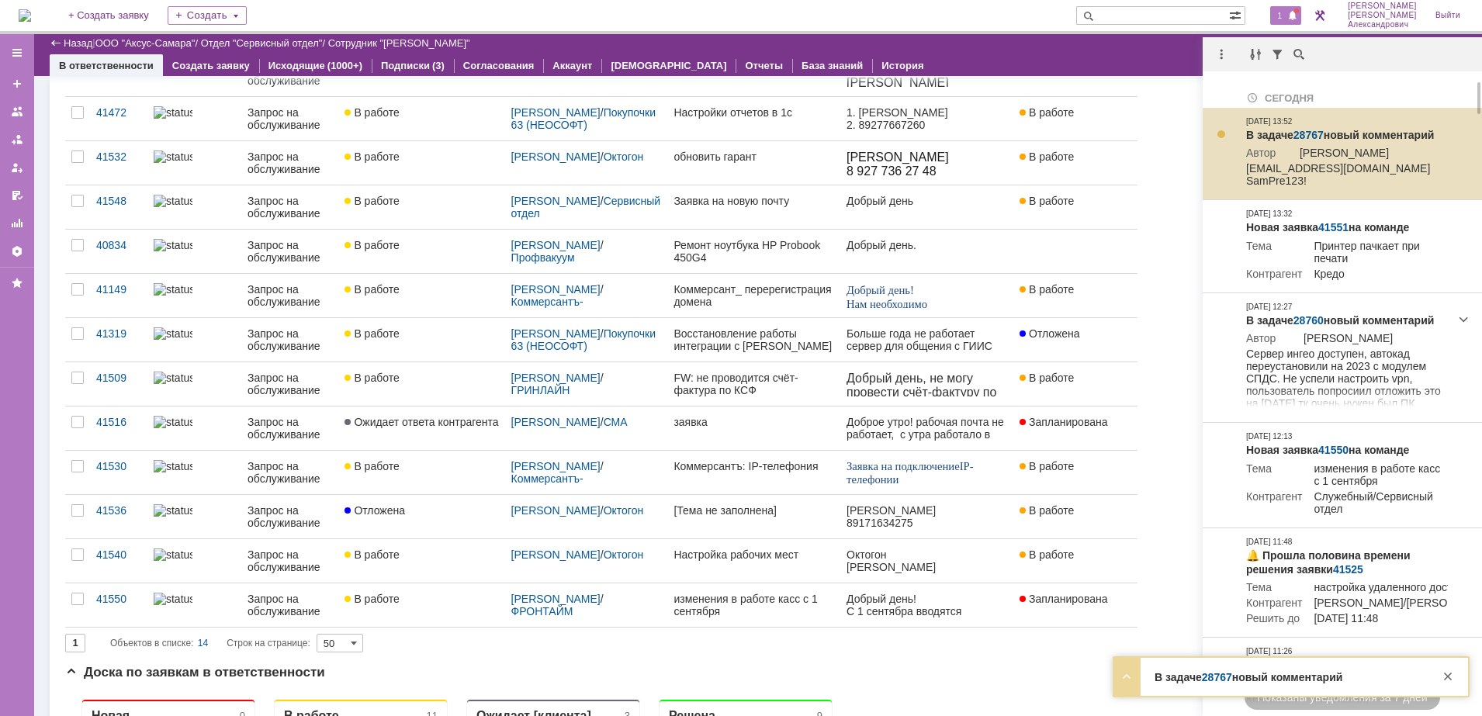
click at [1304, 132] on link "28767" at bounding box center [1308, 135] width 30 height 12
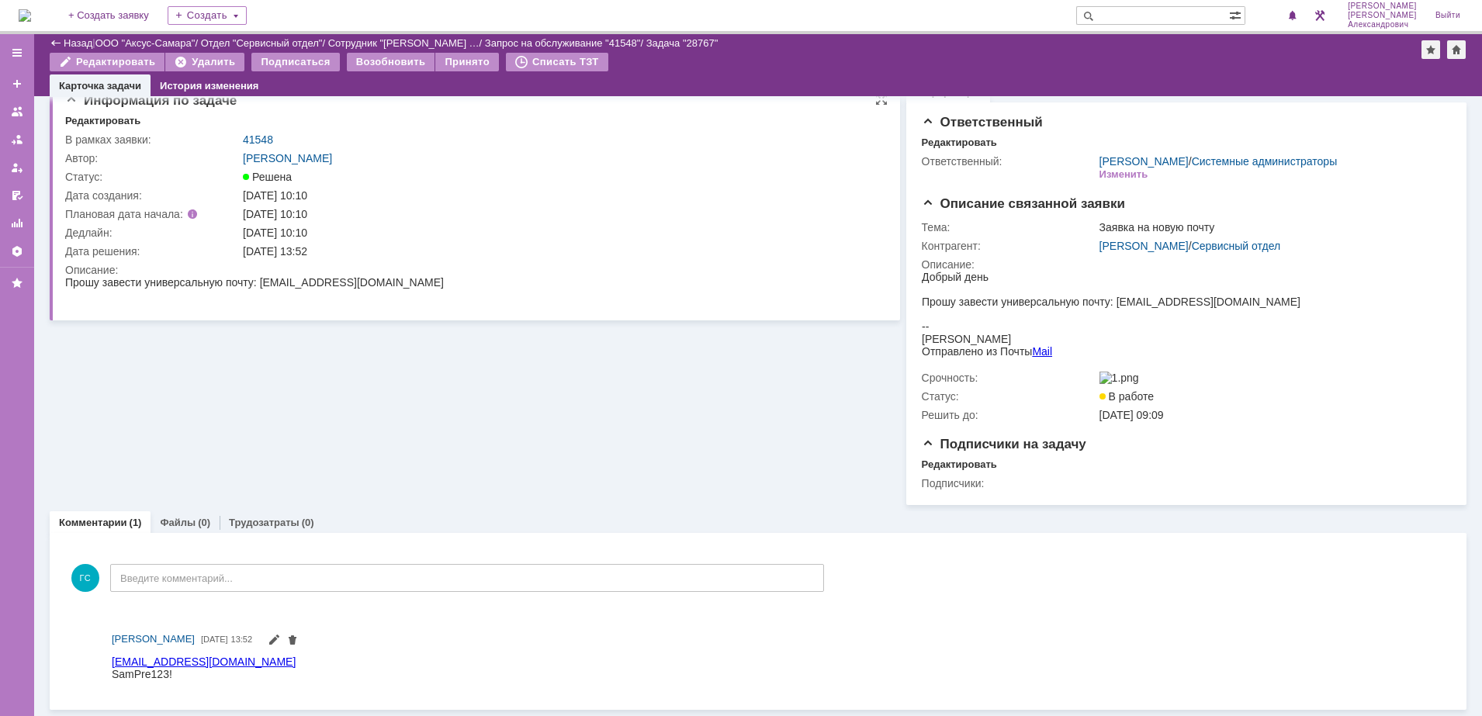
scroll to position [28, 0]
drag, startPoint x: 220, startPoint y: 1312, endPoint x: 221, endPoint y: 677, distance: 634.6
drag, startPoint x: 191, startPoint y: 680, endPoint x: 189, endPoint y: 1319, distance: 638.5
click at [112, 663] on html "[EMAIL_ADDRESS][DOMAIN_NAME] SamPre123!" at bounding box center [770, 667] width 1317 height 25
copy body "[EMAIL_ADDRESS][DOMAIN_NAME] SamPre123!"
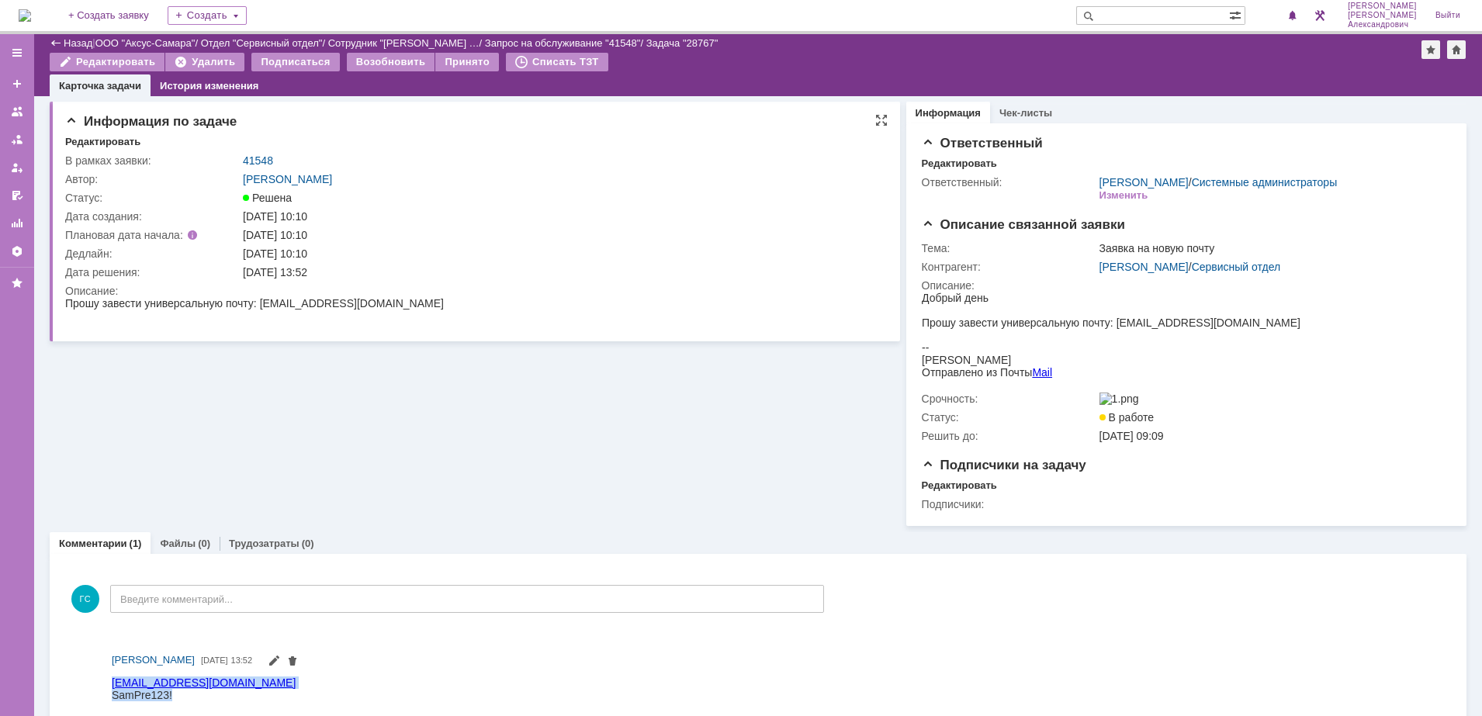
scroll to position [0, 0]
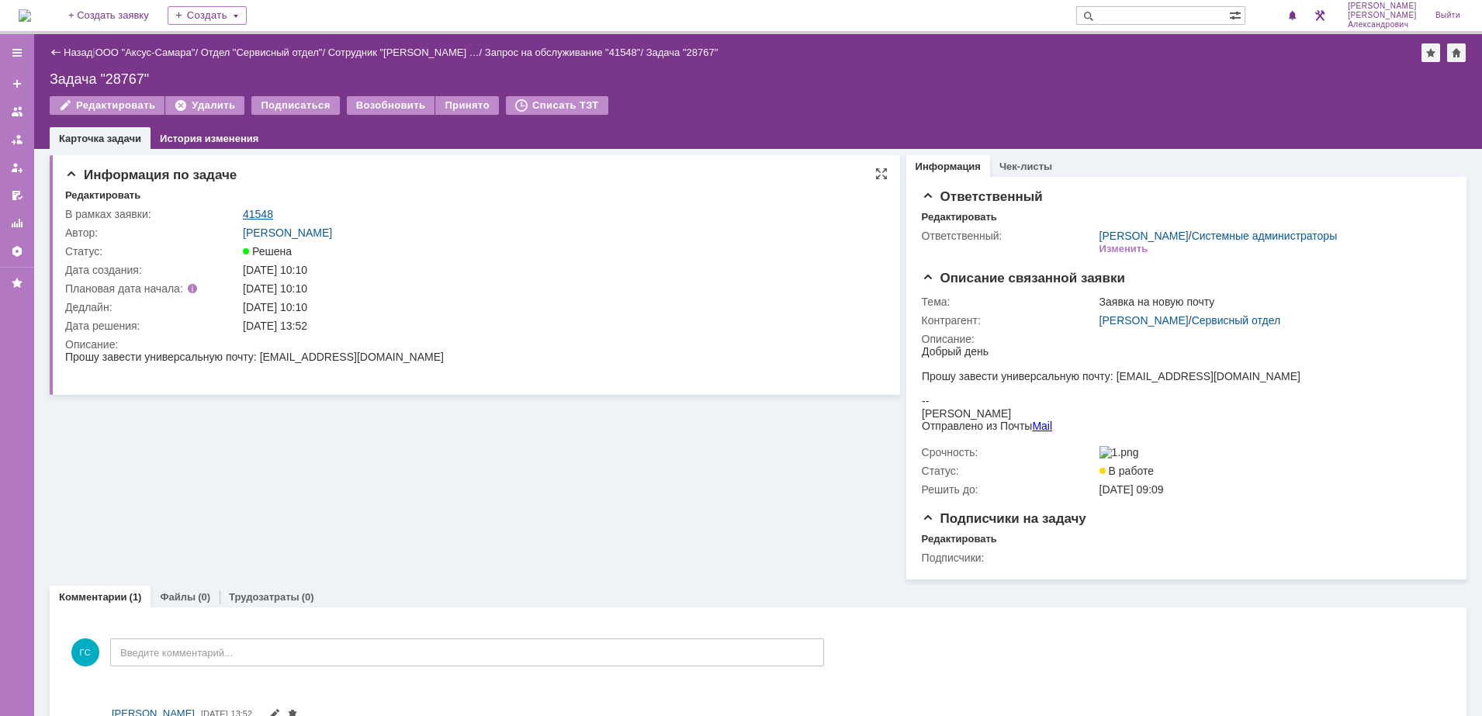
click at [256, 209] on link "41548" at bounding box center [258, 214] width 30 height 12
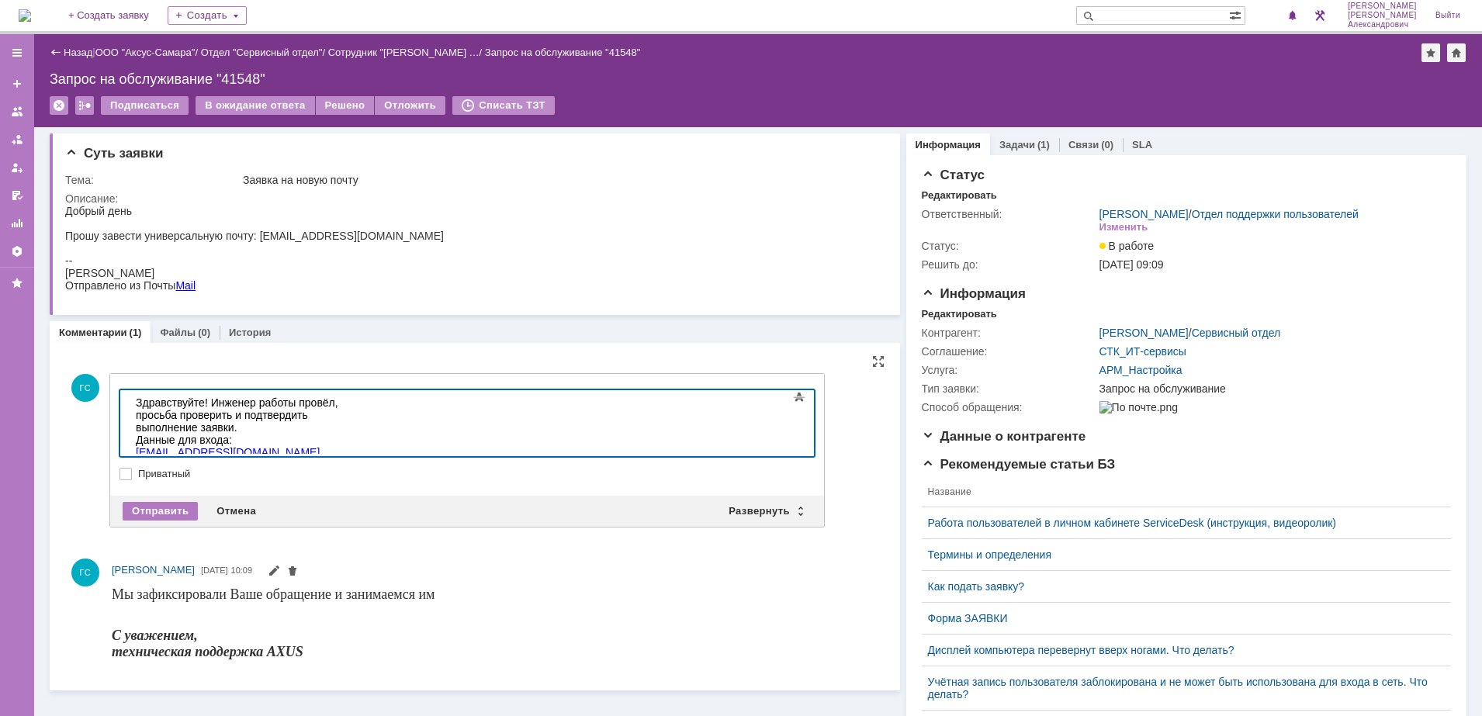
click at [137, 446] on link "[EMAIL_ADDRESS][DOMAIN_NAME]" at bounding box center [228, 452] width 184 height 12
click at [135, 439] on body "Здравствуйте! Инженер работы провёл, просьба проверить и подтвердить выполнение…" at bounding box center [246, 439] width 233 height 99
drag, startPoint x: 177, startPoint y: 439, endPoint x: 182, endPoint y: 448, distance: 10.4
click at [177, 471] on div "Пароль : SamPre123!" at bounding box center [246, 477] width 220 height 12
click at [153, 503] on div "Отправить" at bounding box center [160, 511] width 75 height 19
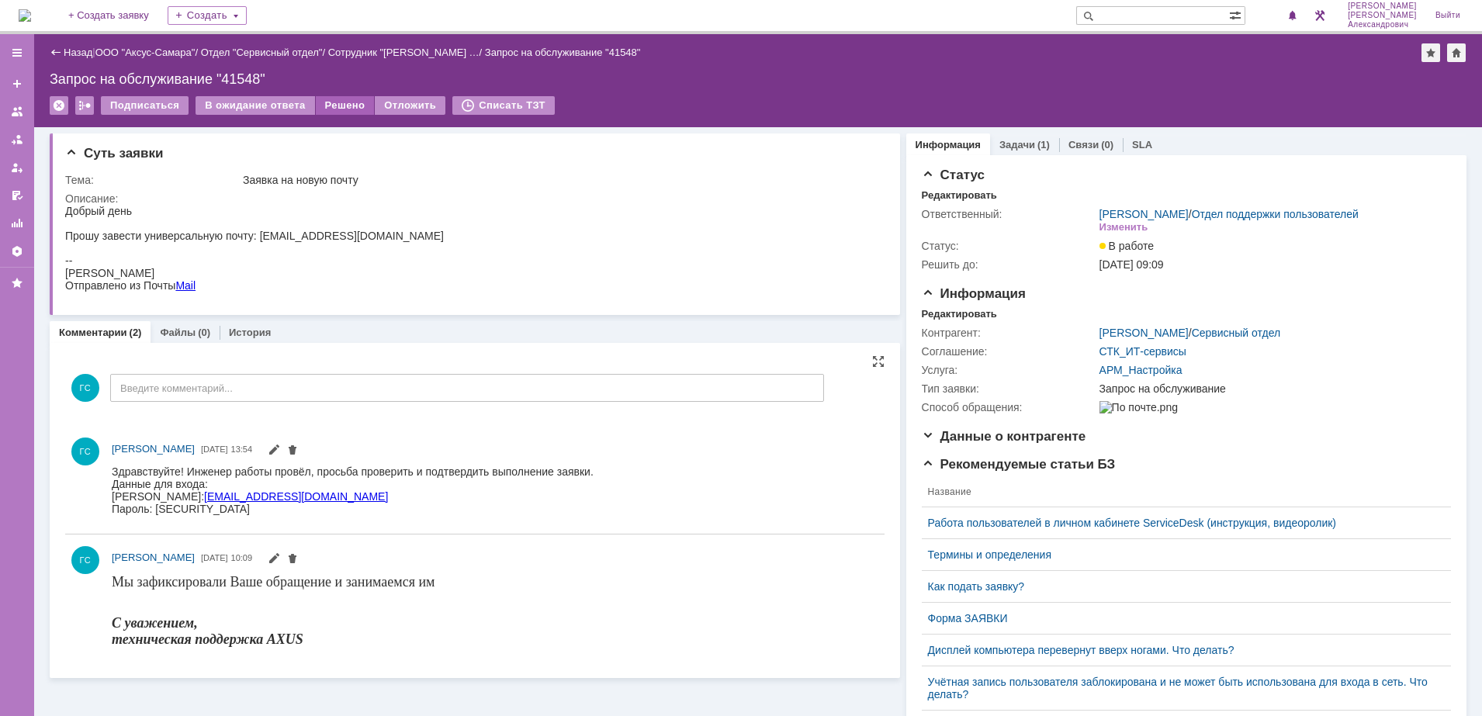
click at [330, 102] on div "Решено" at bounding box center [345, 105] width 59 height 19
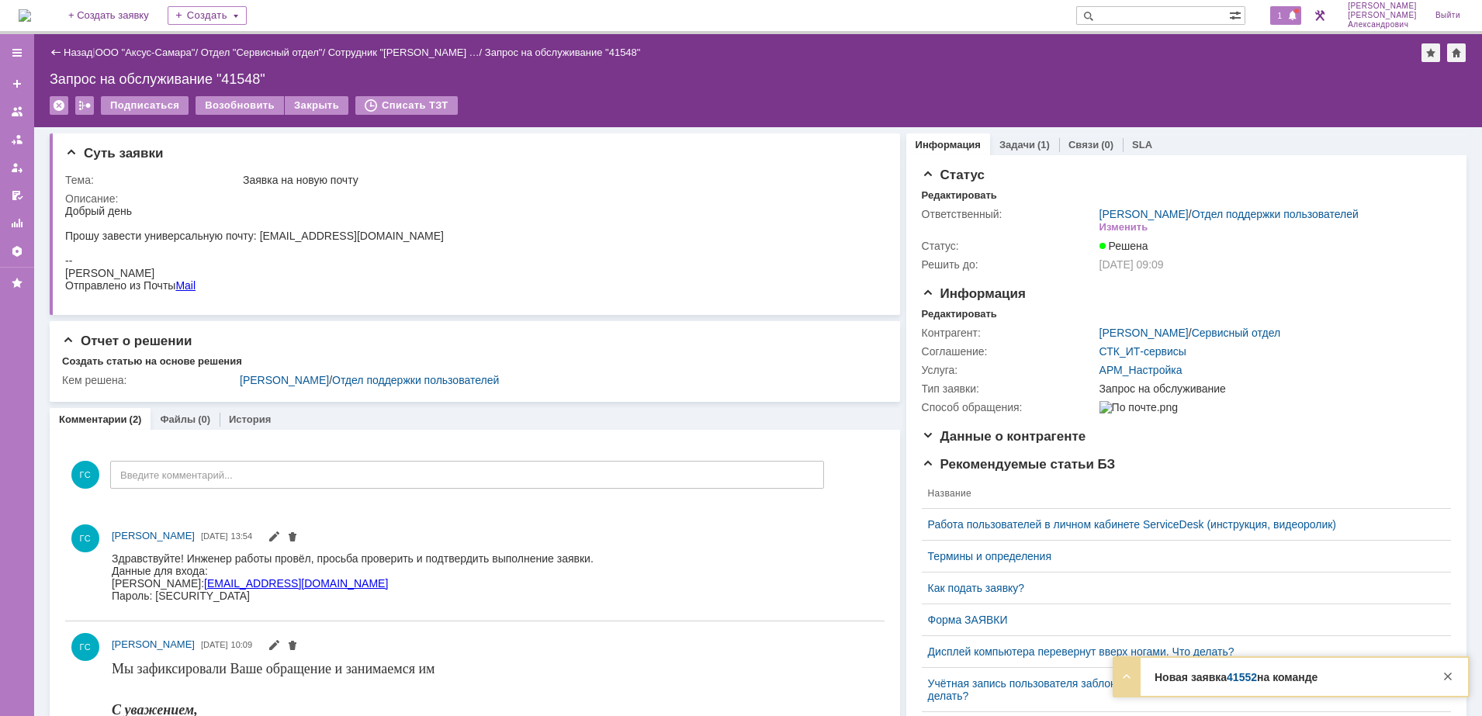
click at [1278, 19] on span "1" at bounding box center [1280, 15] width 14 height 11
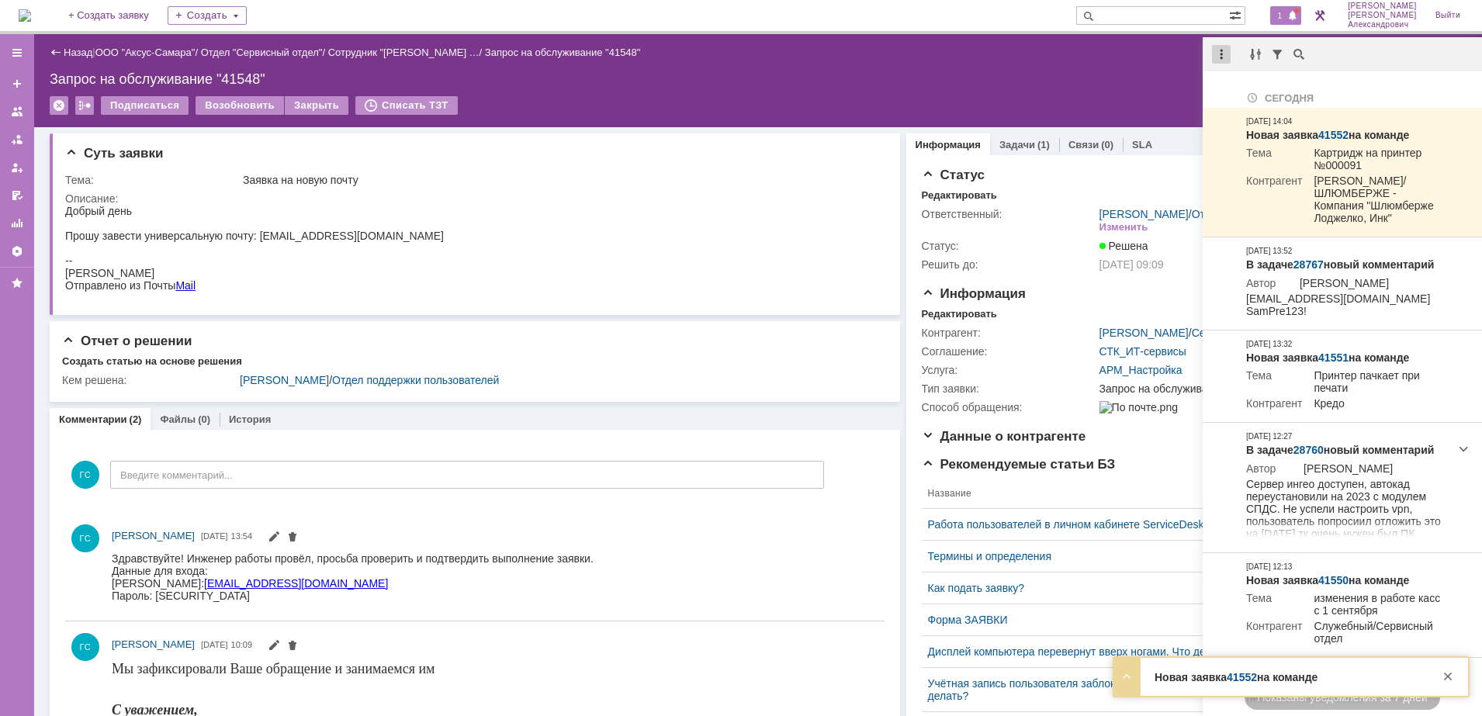
click at [1229, 50] on div at bounding box center [1221, 54] width 19 height 19
click at [1259, 96] on div "Отметить уведомления прочитанными" at bounding box center [1328, 93] width 208 height 11
drag, startPoint x: 1074, startPoint y: 63, endPoint x: 960, endPoint y: 62, distance: 114.0
click at [1073, 63] on div "Назад | ООО "Аксус-Самара" / Отдел "Сервисный отдел" / Сотрудник "Якушенок Алек…" at bounding box center [758, 80] width 1448 height 93
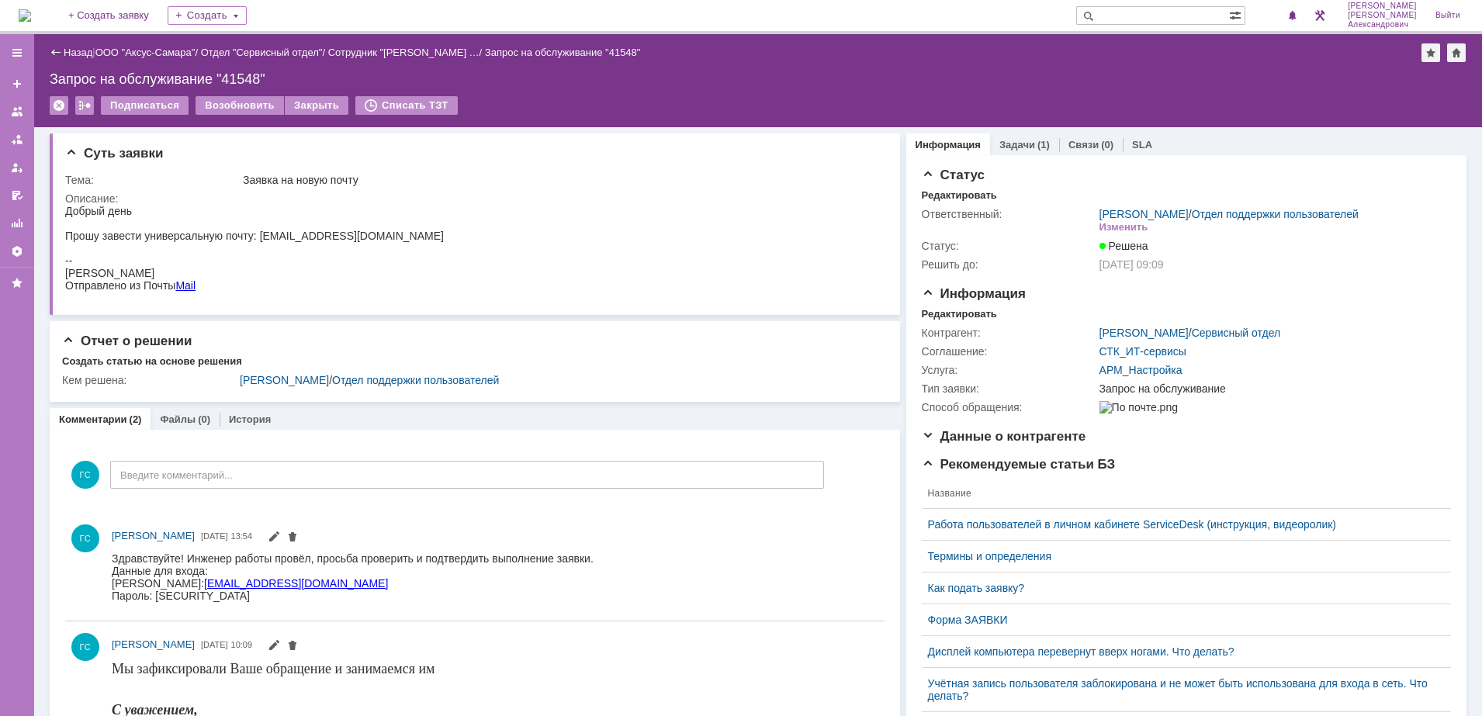
click at [30, 12] on img at bounding box center [25, 15] width 12 height 12
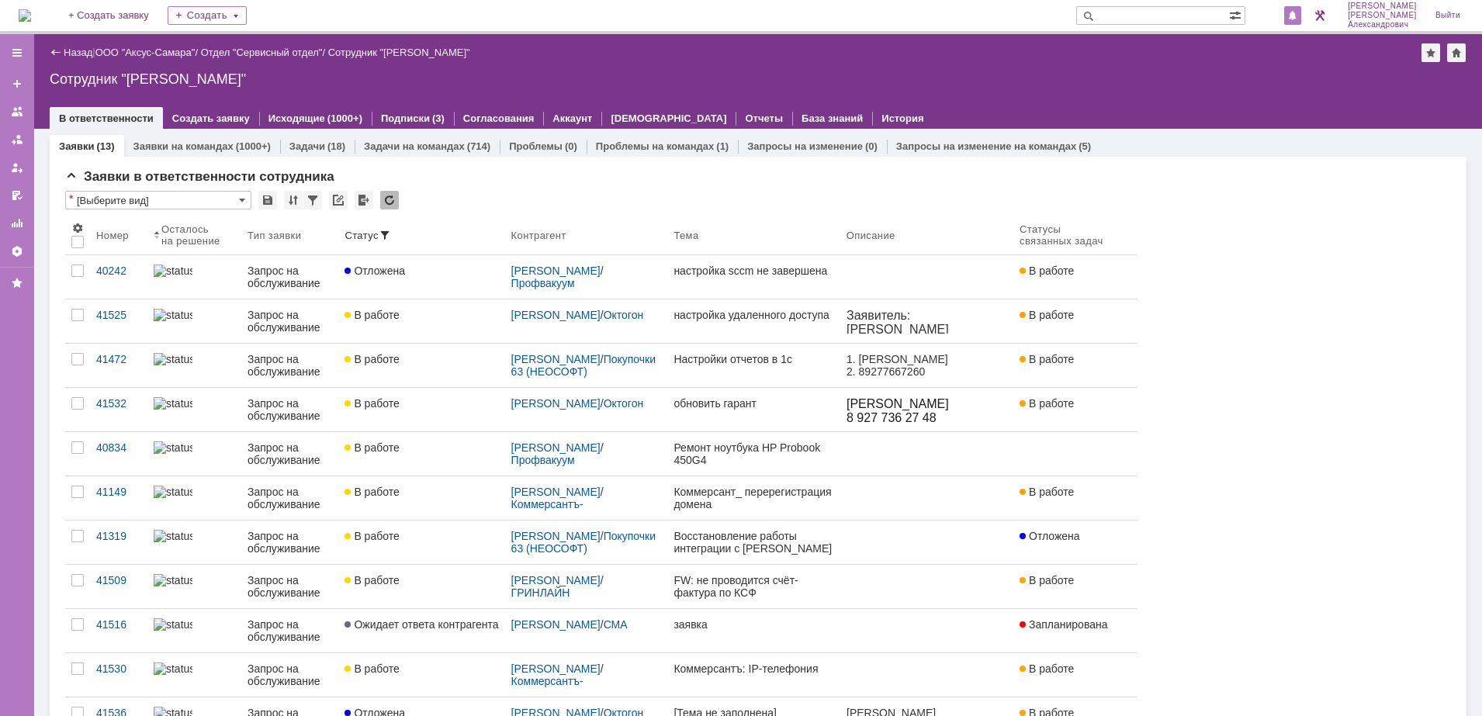
click at [1298, 12] on span at bounding box center [1292, 16] width 11 height 12
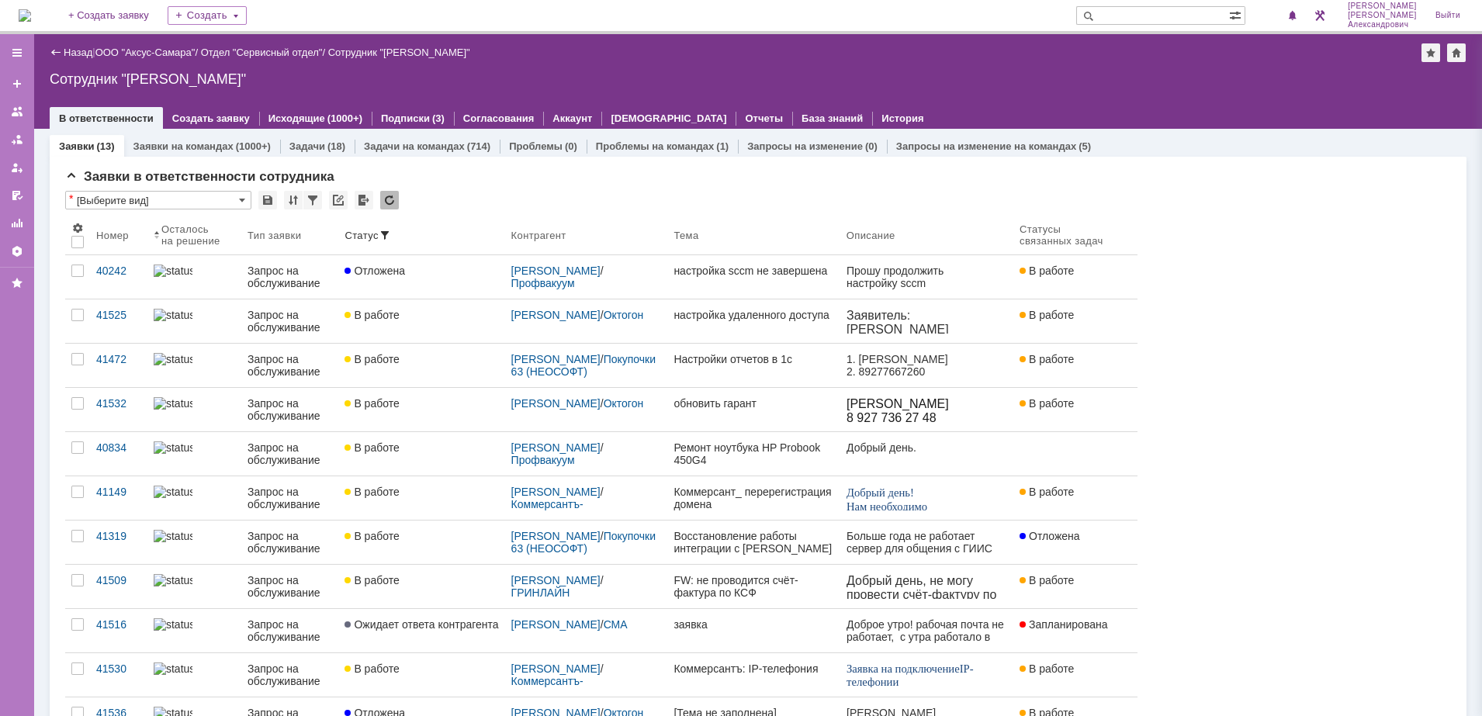
click at [1067, 64] on div "Назад | ООО "Аксус-Самара" / Отдел "Сервисный отдел" / Сотрудник "Галстьян Степ…" at bounding box center [758, 81] width 1448 height 95
click at [31, 12] on img at bounding box center [25, 15] width 12 height 12
click at [26, 20] on img at bounding box center [25, 15] width 12 height 12
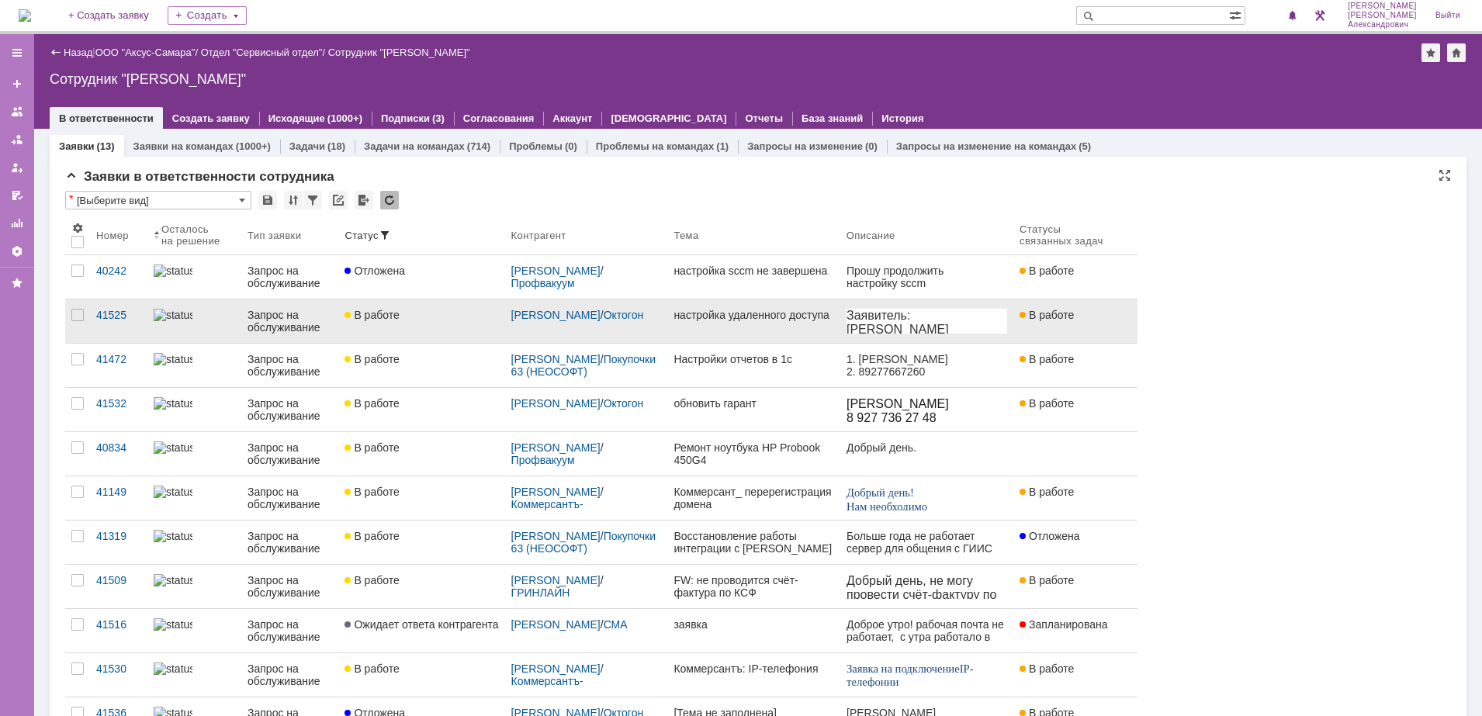
click at [477, 329] on link "В работе" at bounding box center [421, 320] width 166 height 43
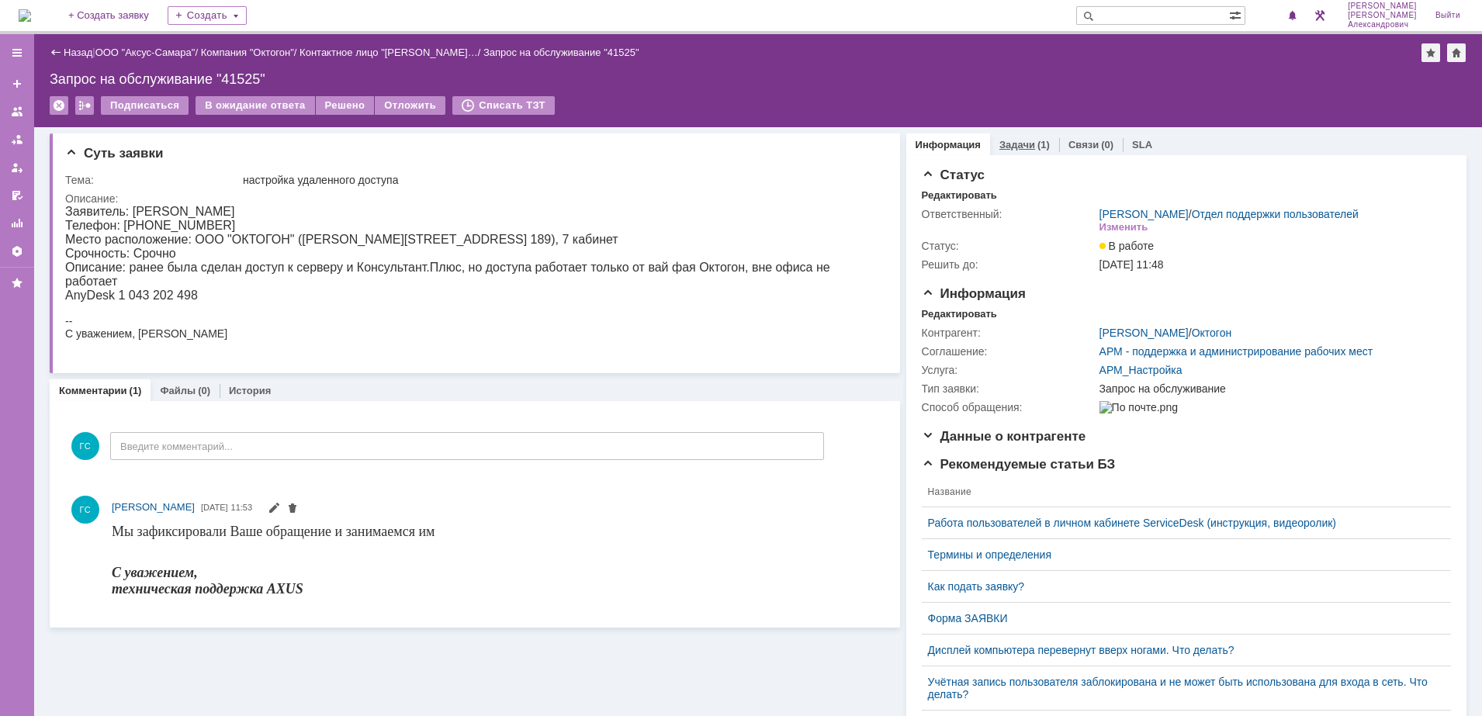
click at [1019, 144] on link "Задачи" at bounding box center [1017, 145] width 36 height 12
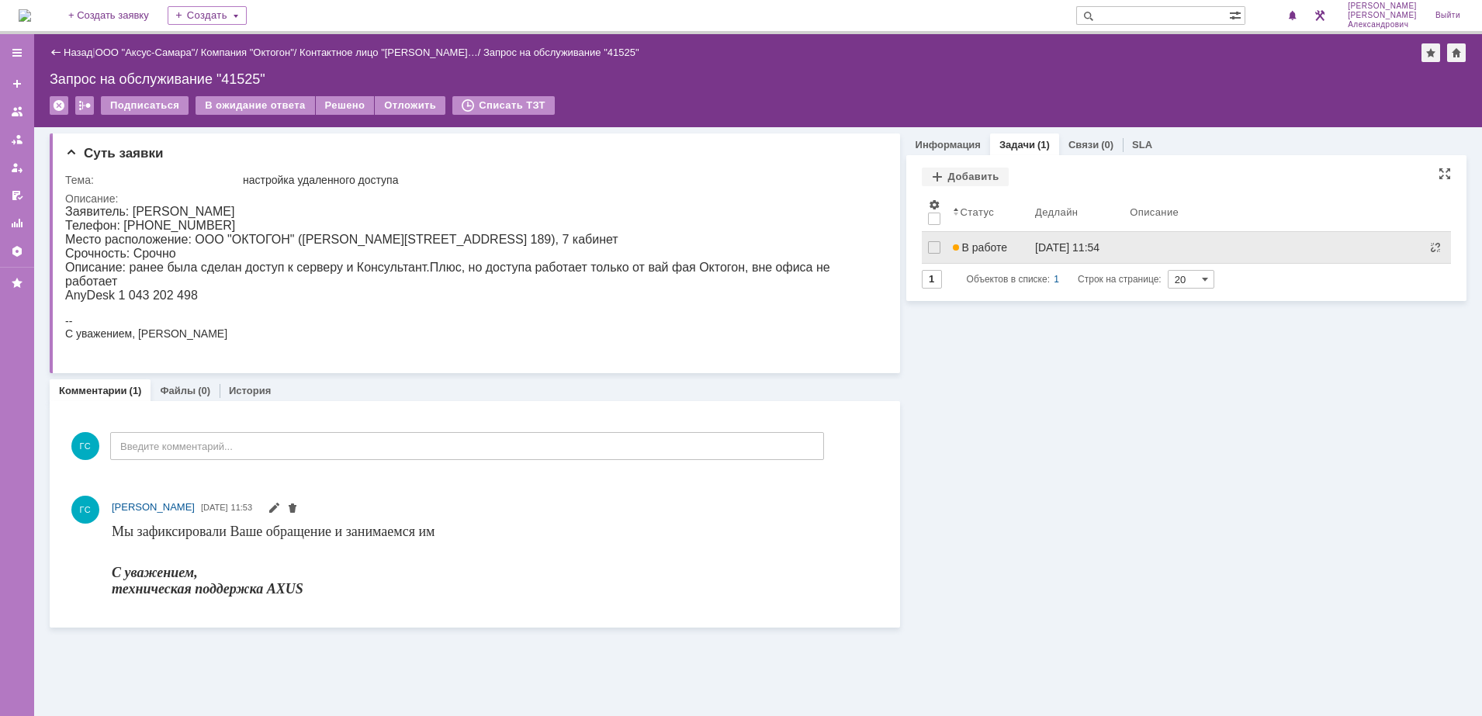
click at [1013, 247] on div "В работе" at bounding box center [988, 247] width 71 height 12
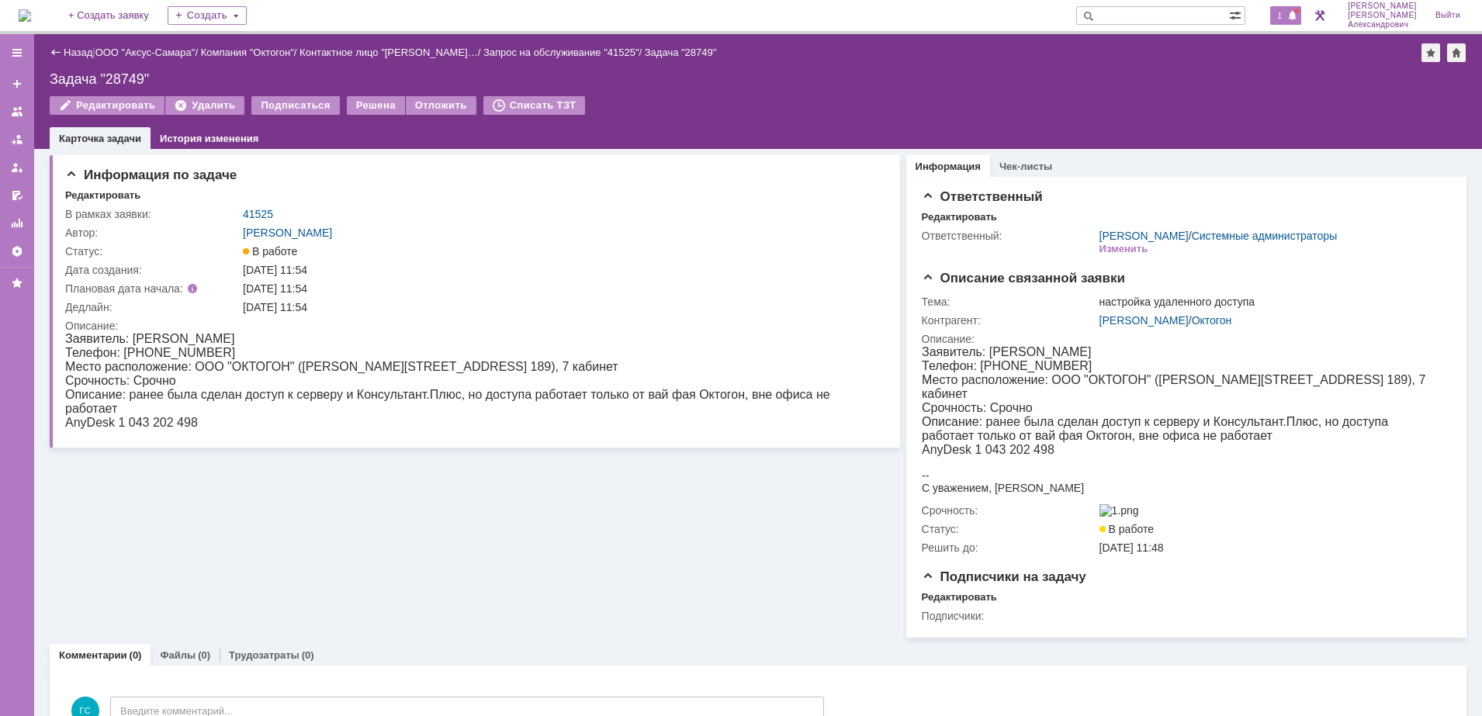
click at [1292, 22] on div "1" at bounding box center [1286, 15] width 32 height 19
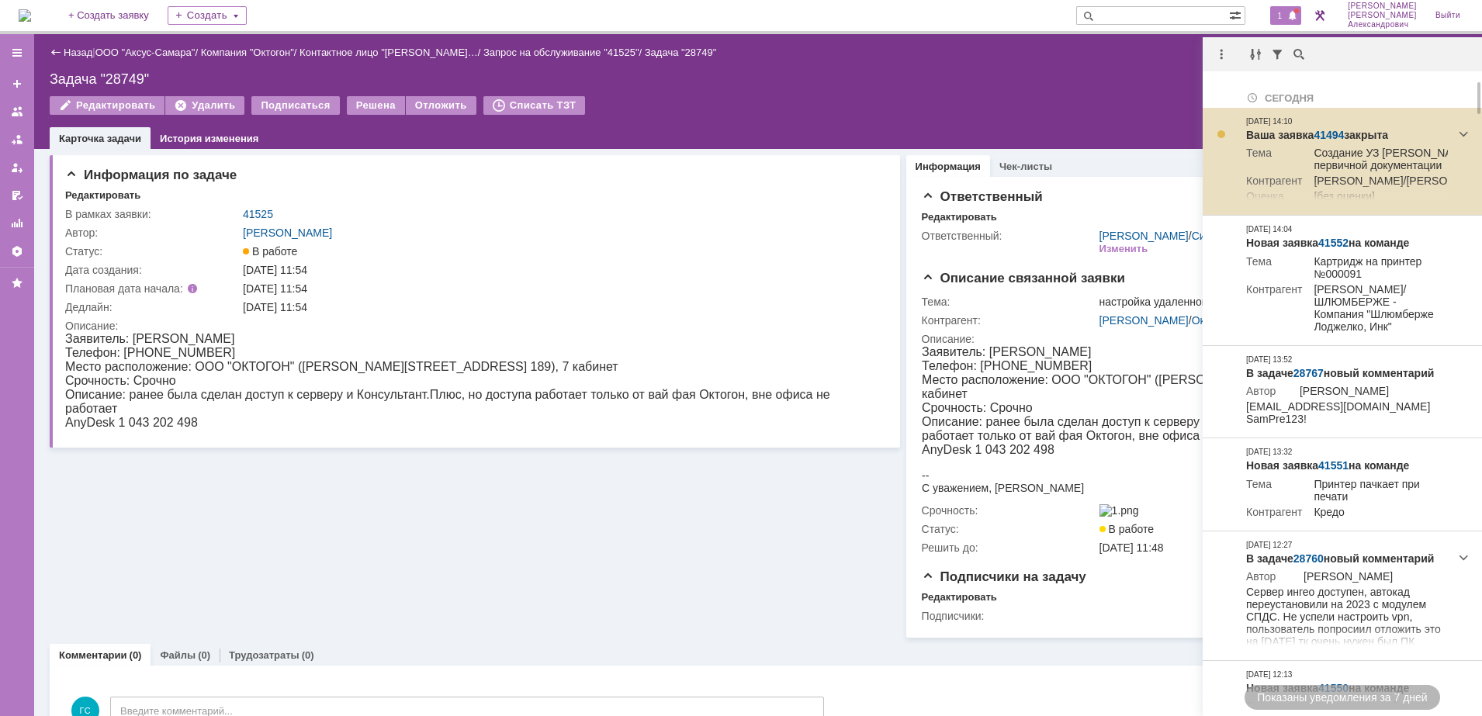
click at [1326, 131] on link "41494" at bounding box center [1328, 135] width 30 height 12
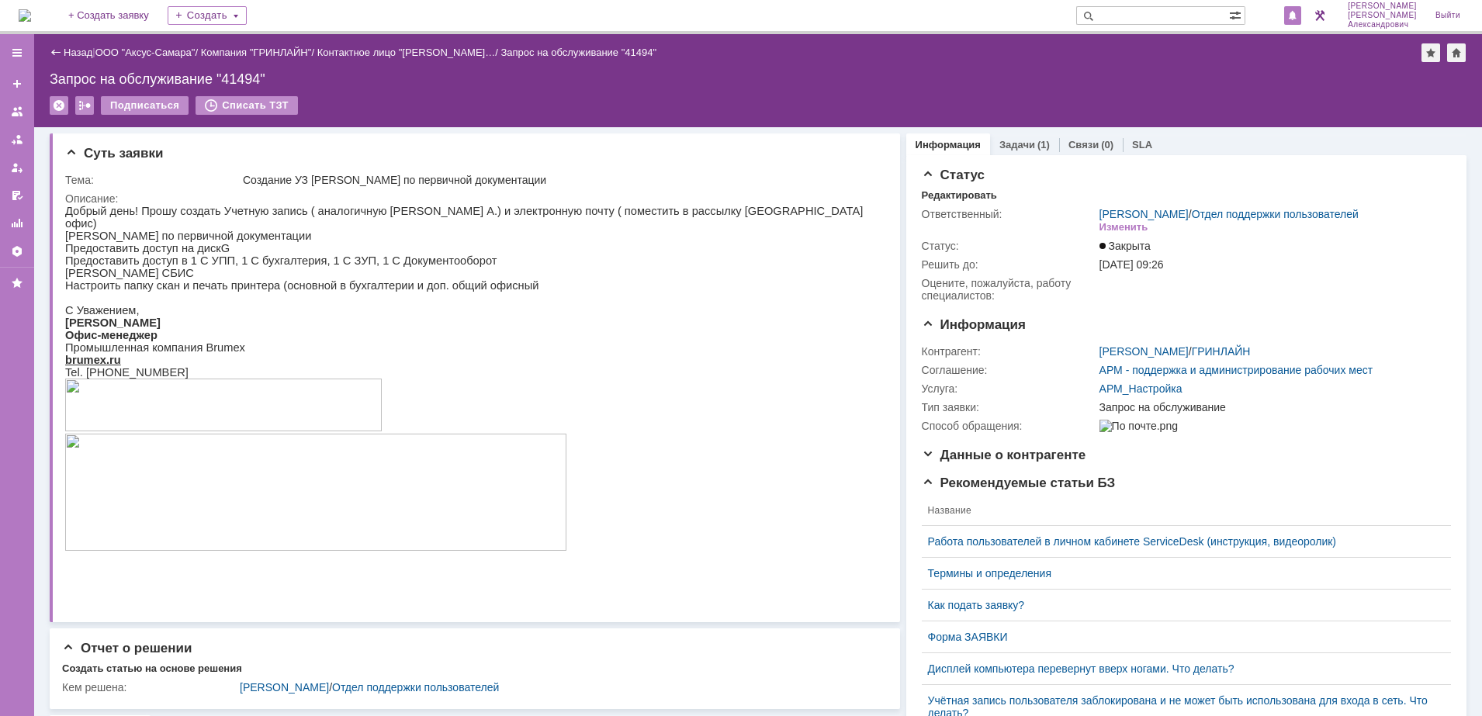
click at [1298, 17] on span at bounding box center [1292, 16] width 11 height 12
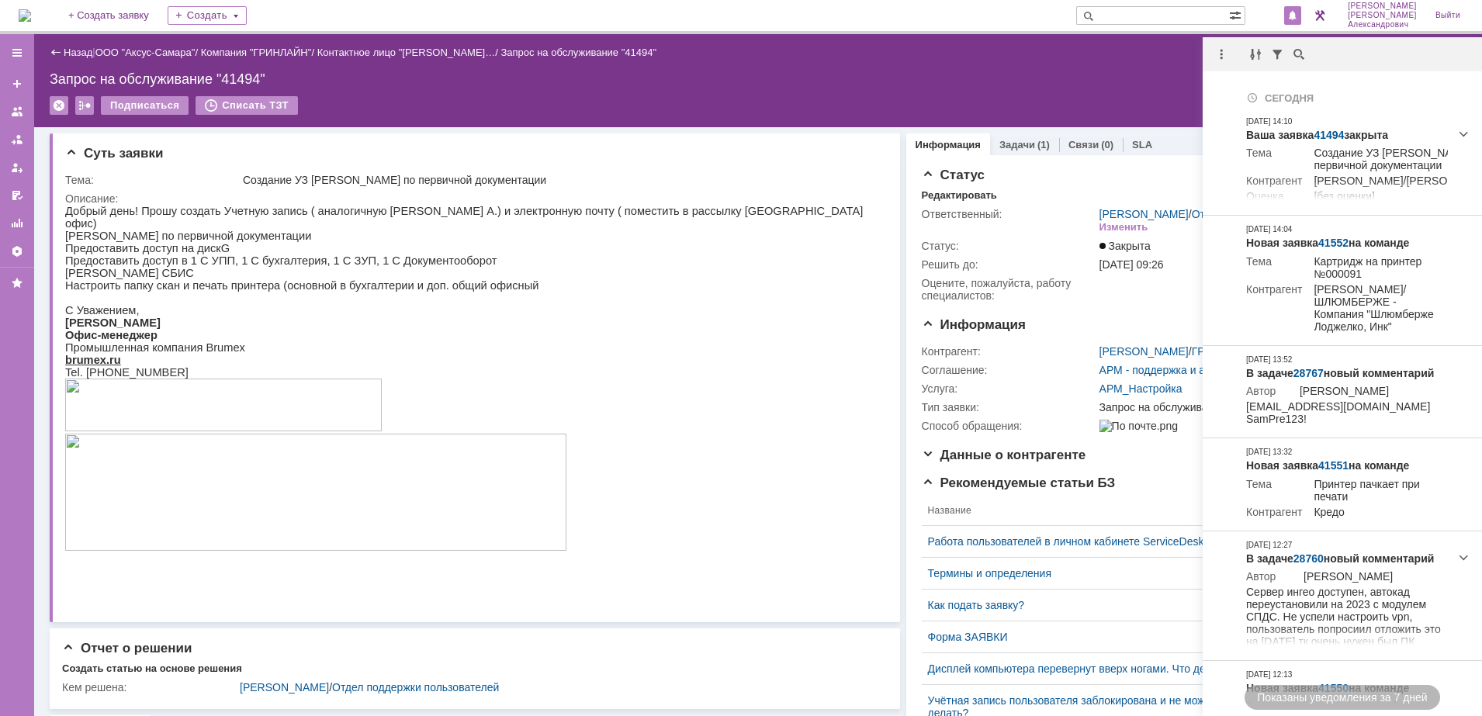
click at [31, 9] on img at bounding box center [25, 15] width 12 height 12
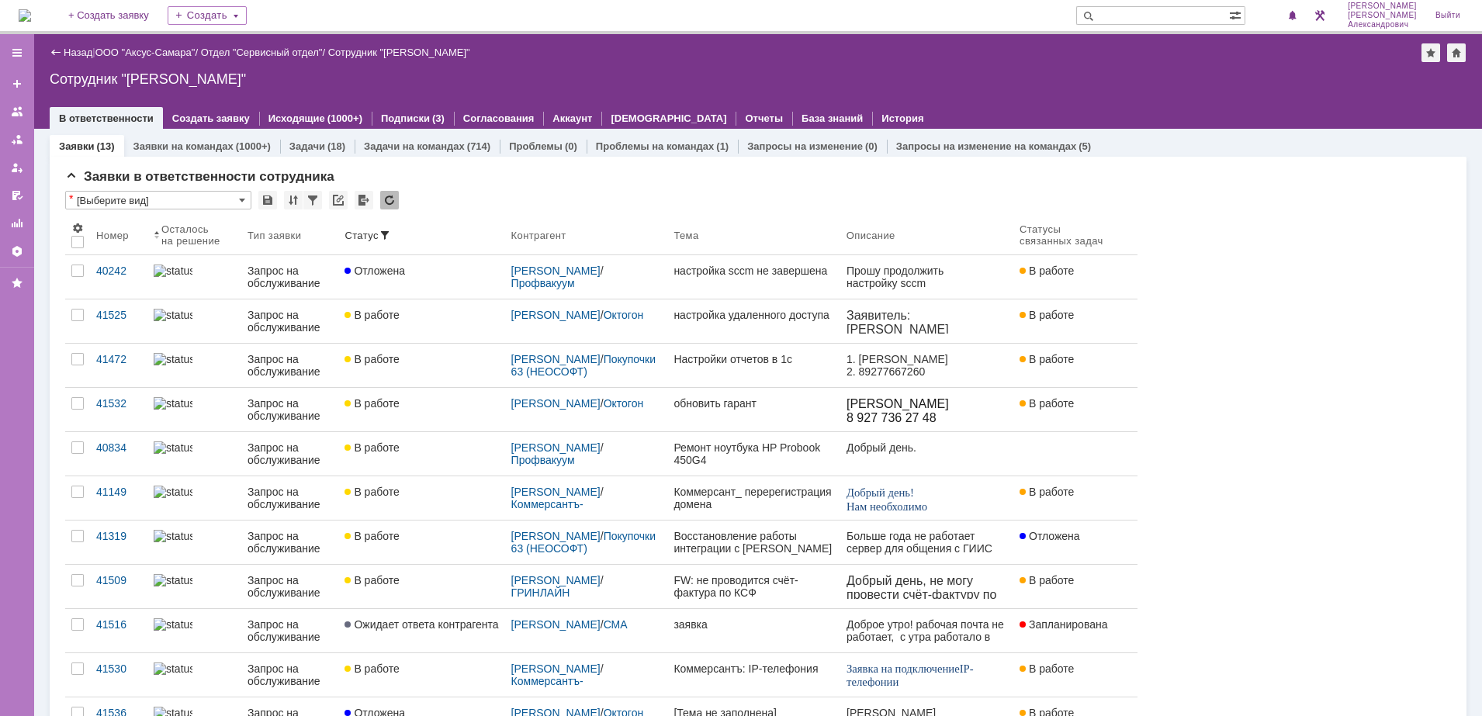
click at [31, 19] on img at bounding box center [25, 15] width 12 height 12
click at [163, 52] on link "ООО "Аксус-Самара"" at bounding box center [145, 53] width 100 height 12
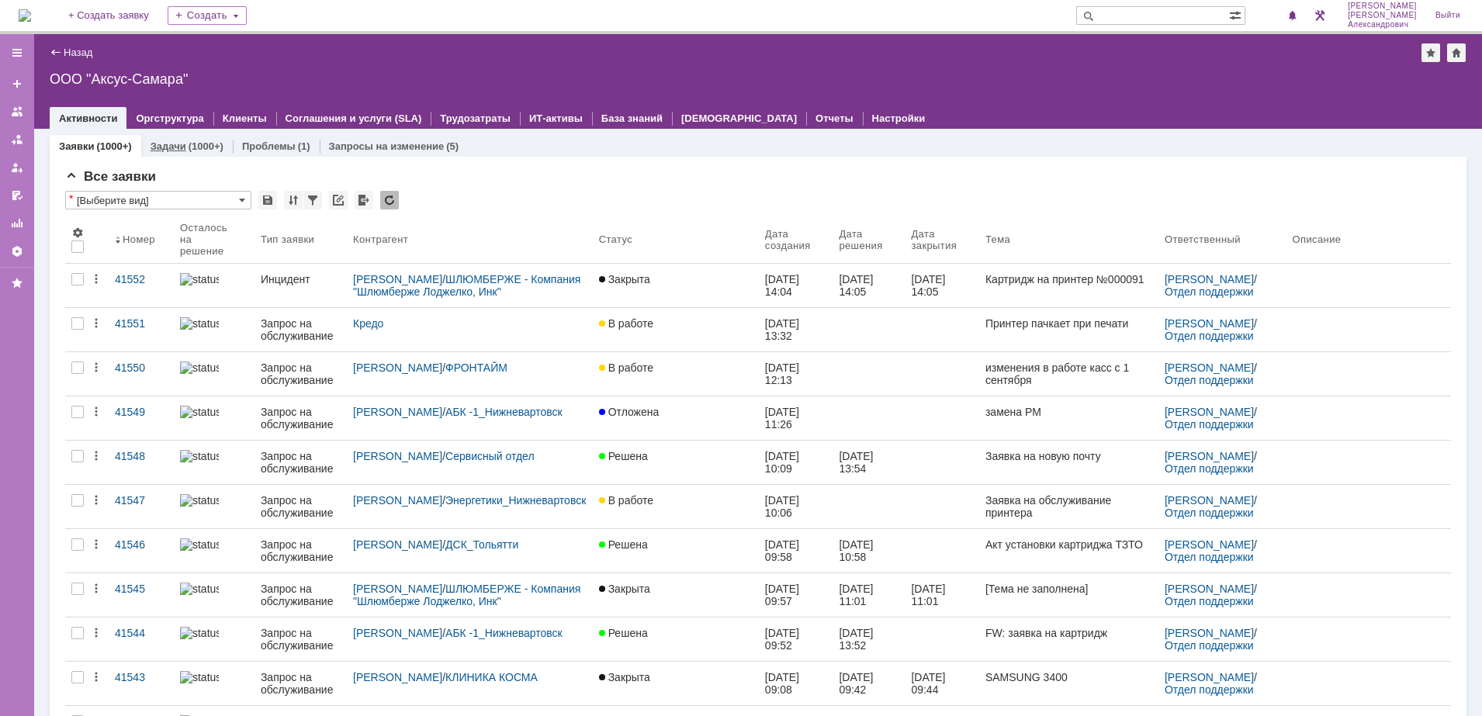
click at [171, 148] on link "Задачи" at bounding box center [168, 146] width 36 height 12
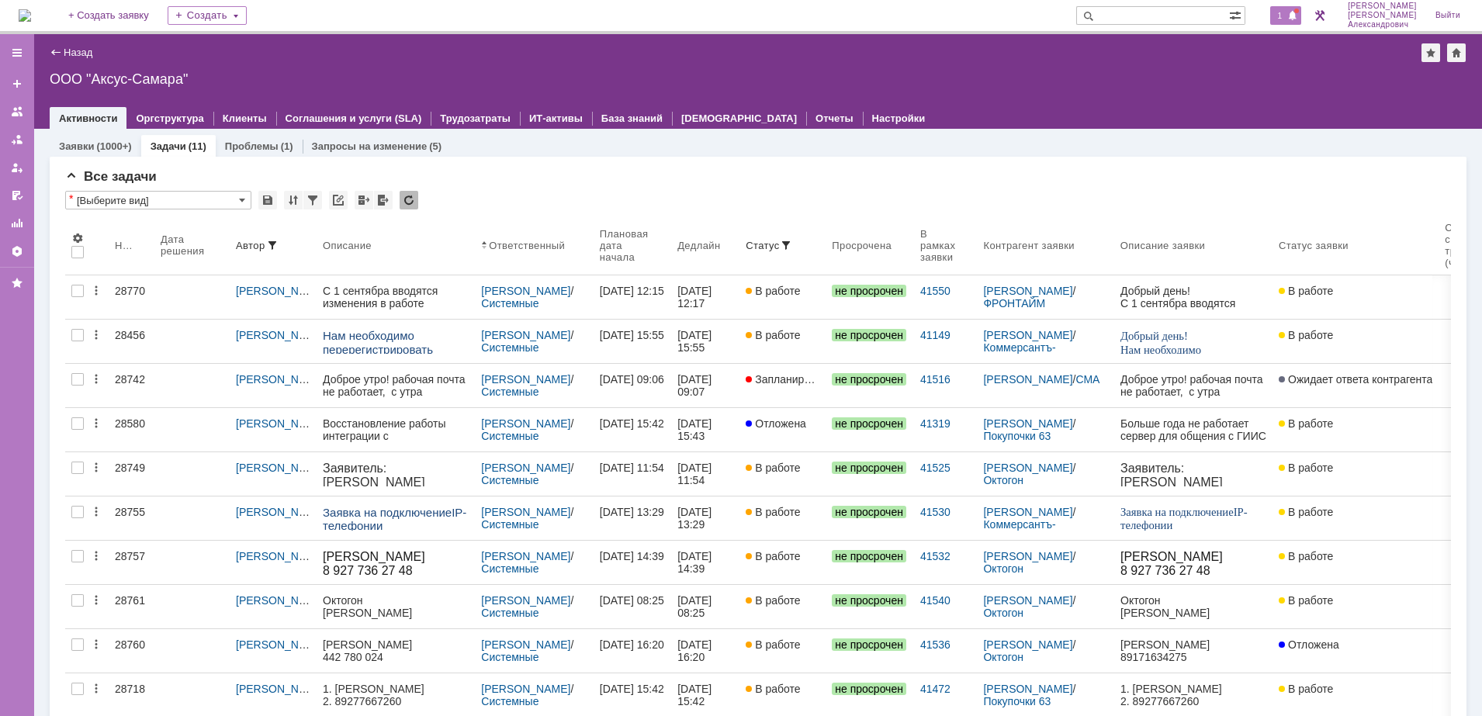
click at [1285, 14] on span "1" at bounding box center [1280, 15] width 14 height 11
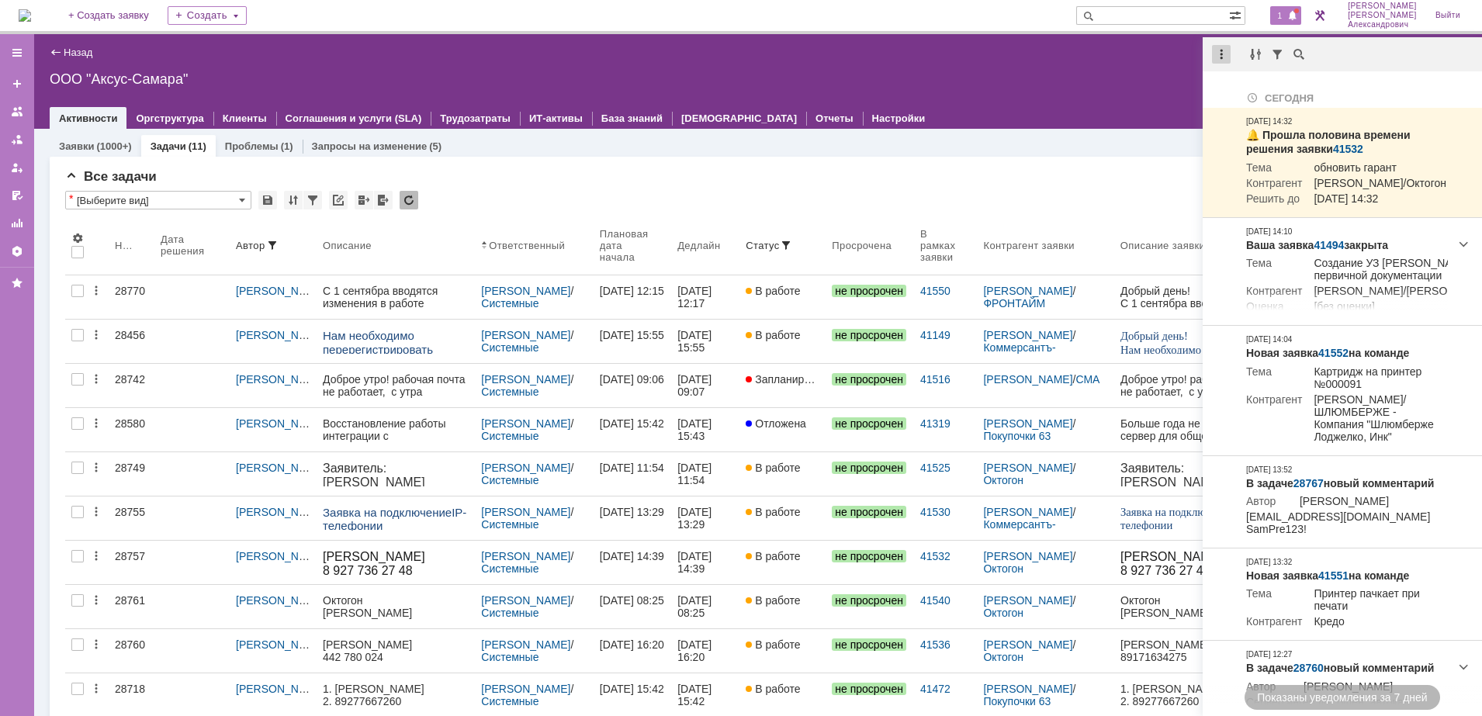
click at [1223, 50] on div at bounding box center [1221, 54] width 19 height 19
click at [1241, 88] on div "Отметить уведомления прочитанными" at bounding box center [1328, 93] width 208 height 11
click at [971, 99] on div at bounding box center [758, 102] width 1417 height 12
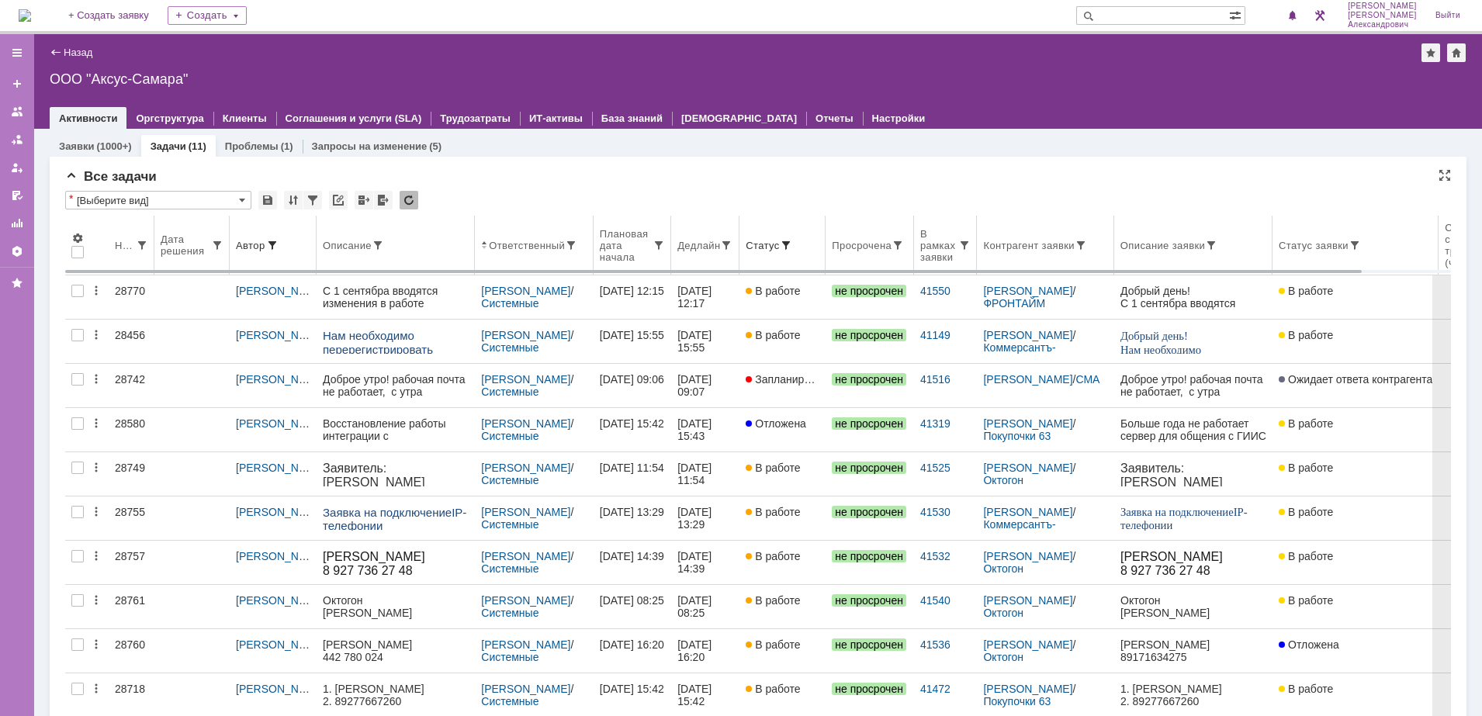
click at [780, 247] on div "Статус" at bounding box center [763, 246] width 34 height 12
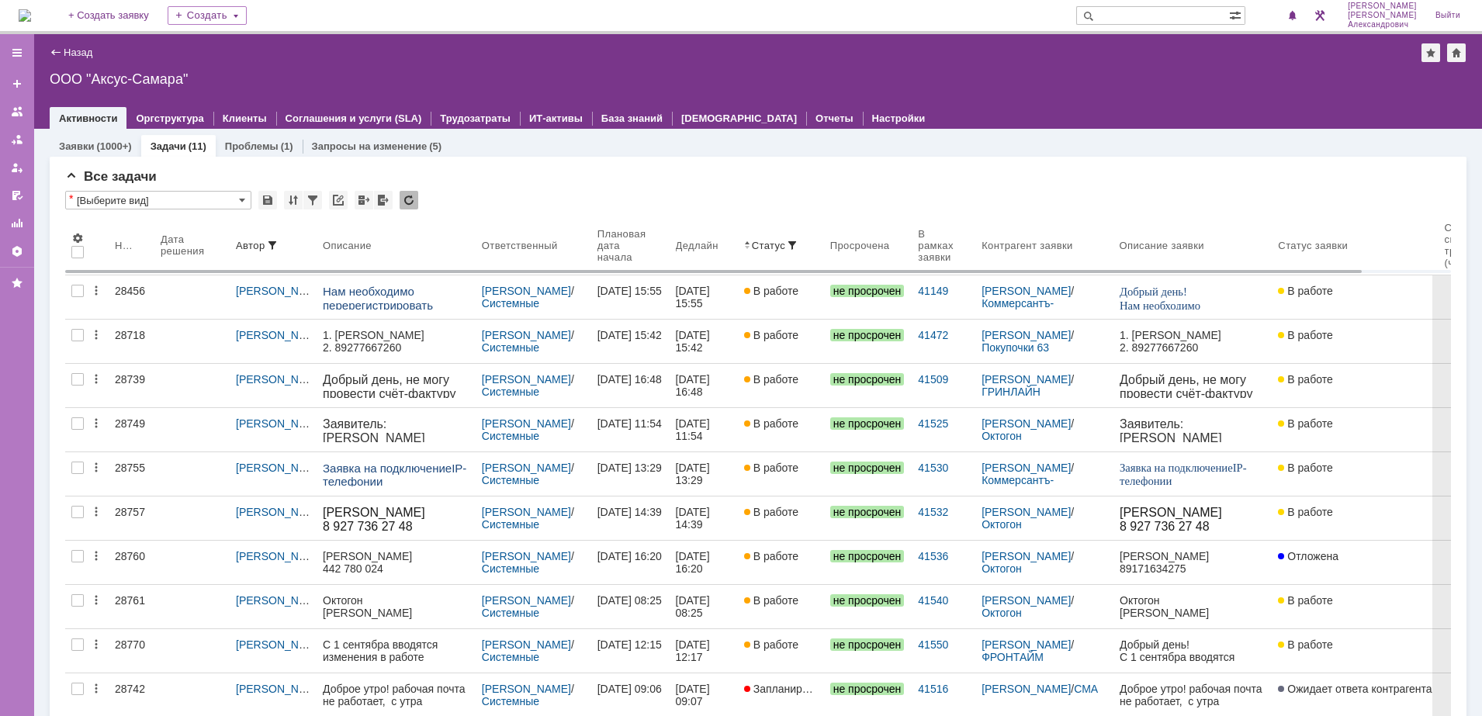
click at [31, 9] on img at bounding box center [25, 15] width 12 height 12
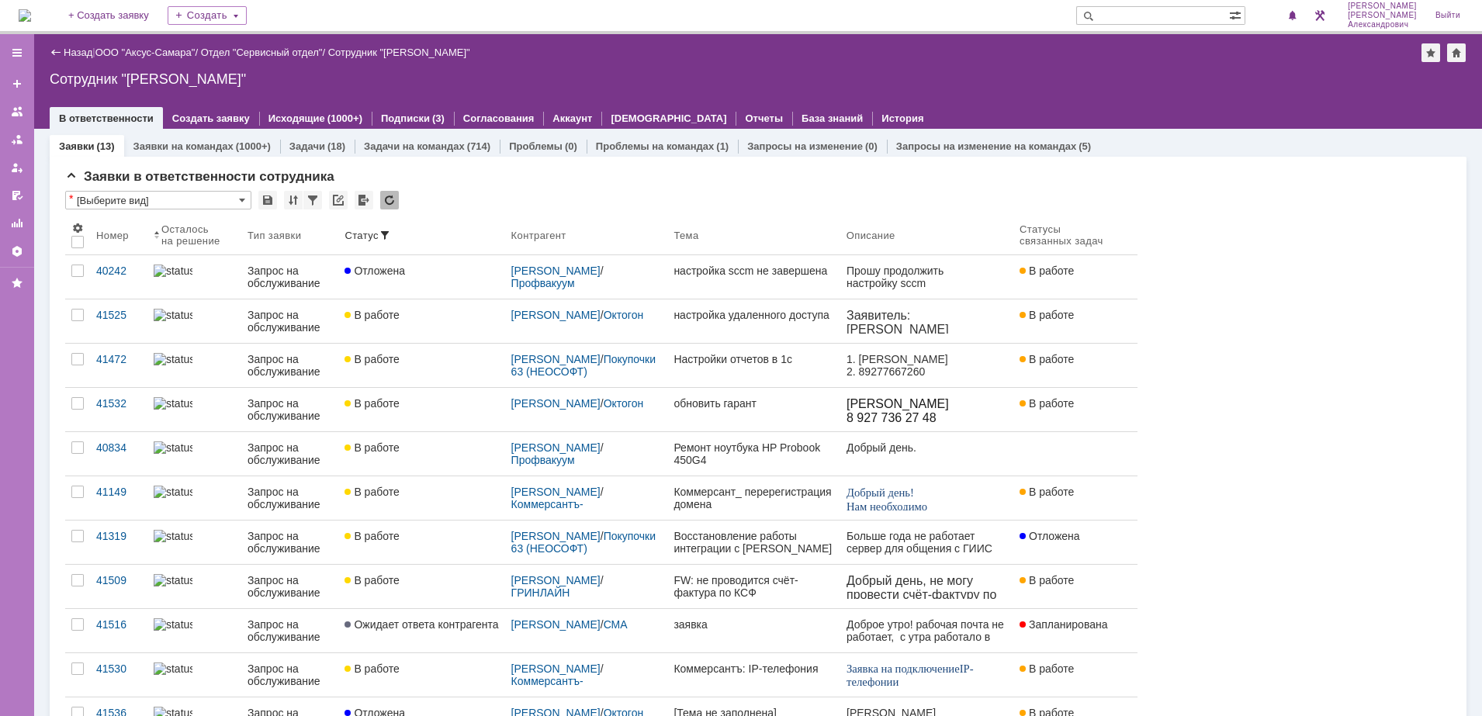
click at [31, 20] on img at bounding box center [25, 15] width 12 height 12
click at [29, 9] on img at bounding box center [25, 15] width 12 height 12
click at [1300, 7] on div "1" at bounding box center [1286, 15] width 32 height 19
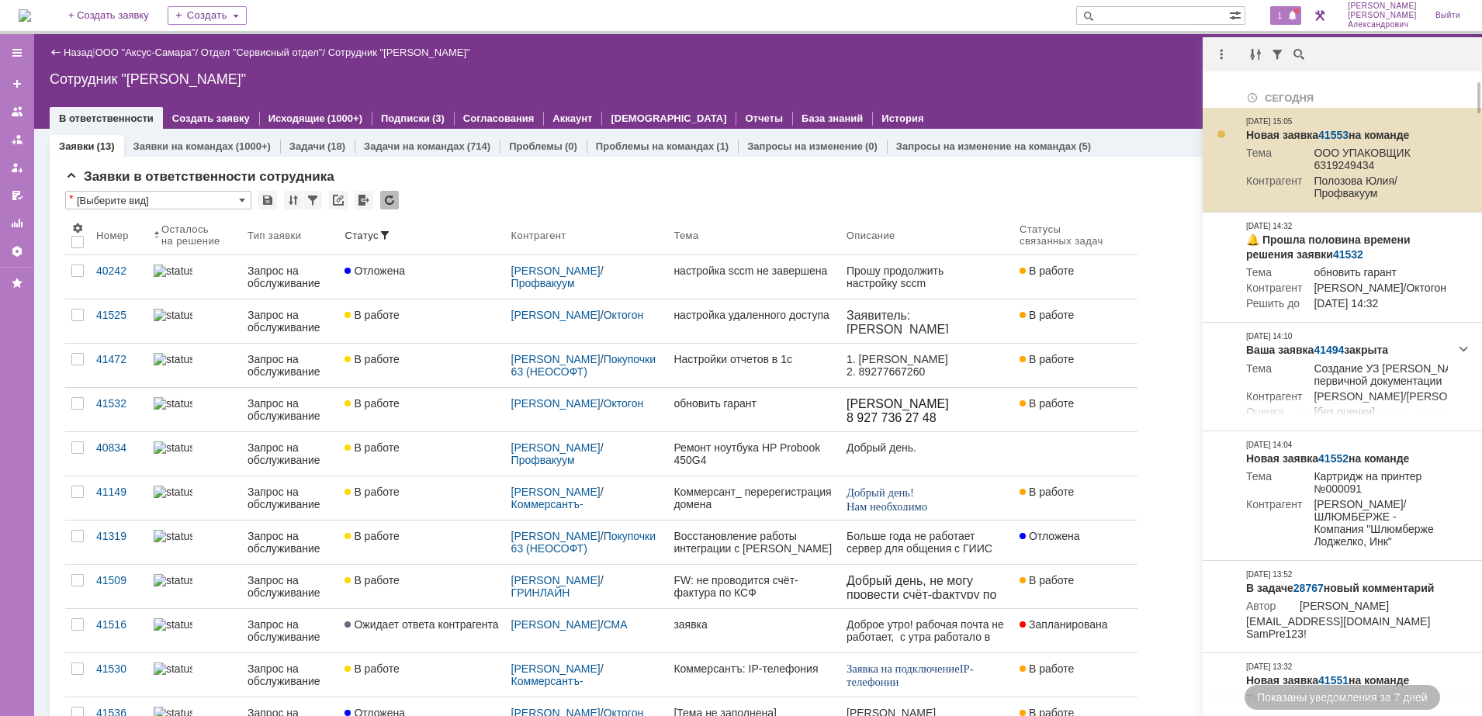
click at [1344, 131] on link "41553" at bounding box center [1333, 135] width 30 height 12
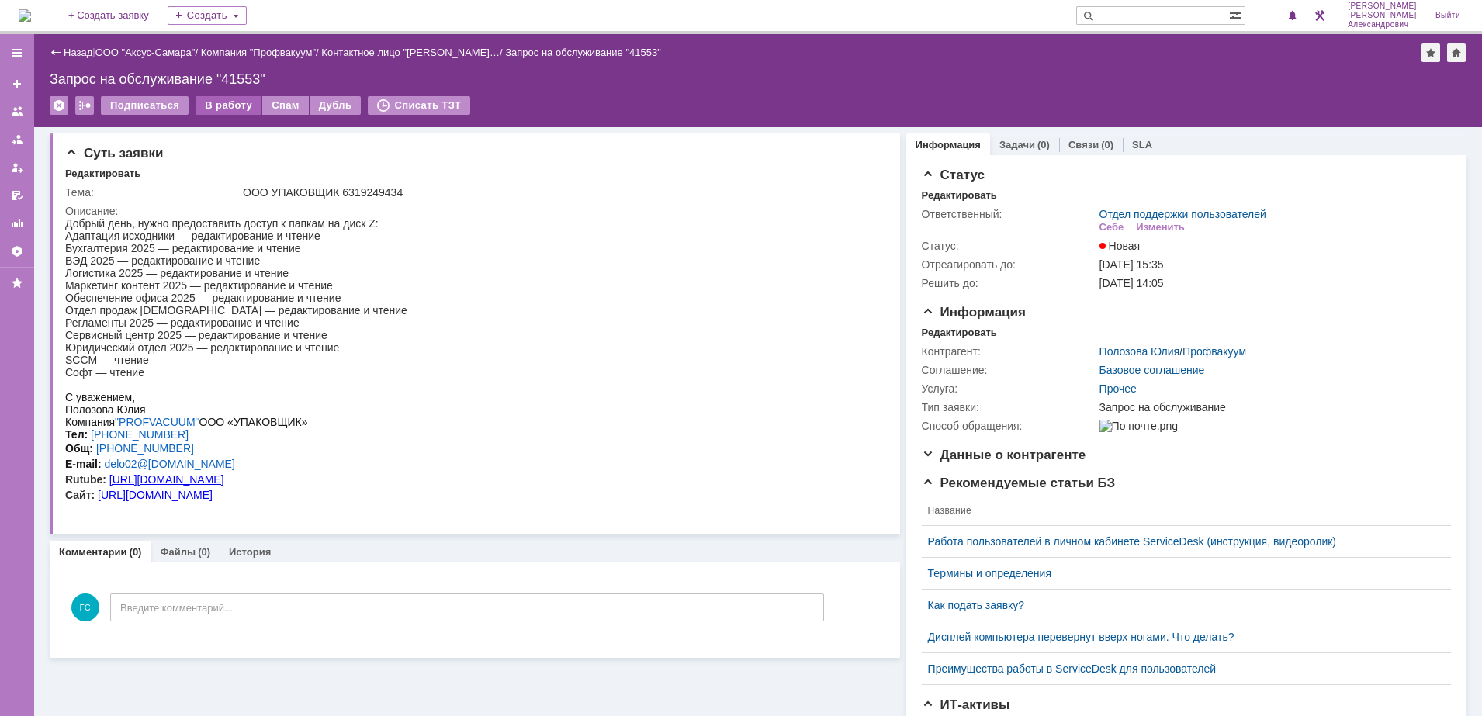
click at [208, 103] on div "В работу" at bounding box center [228, 105] width 66 height 19
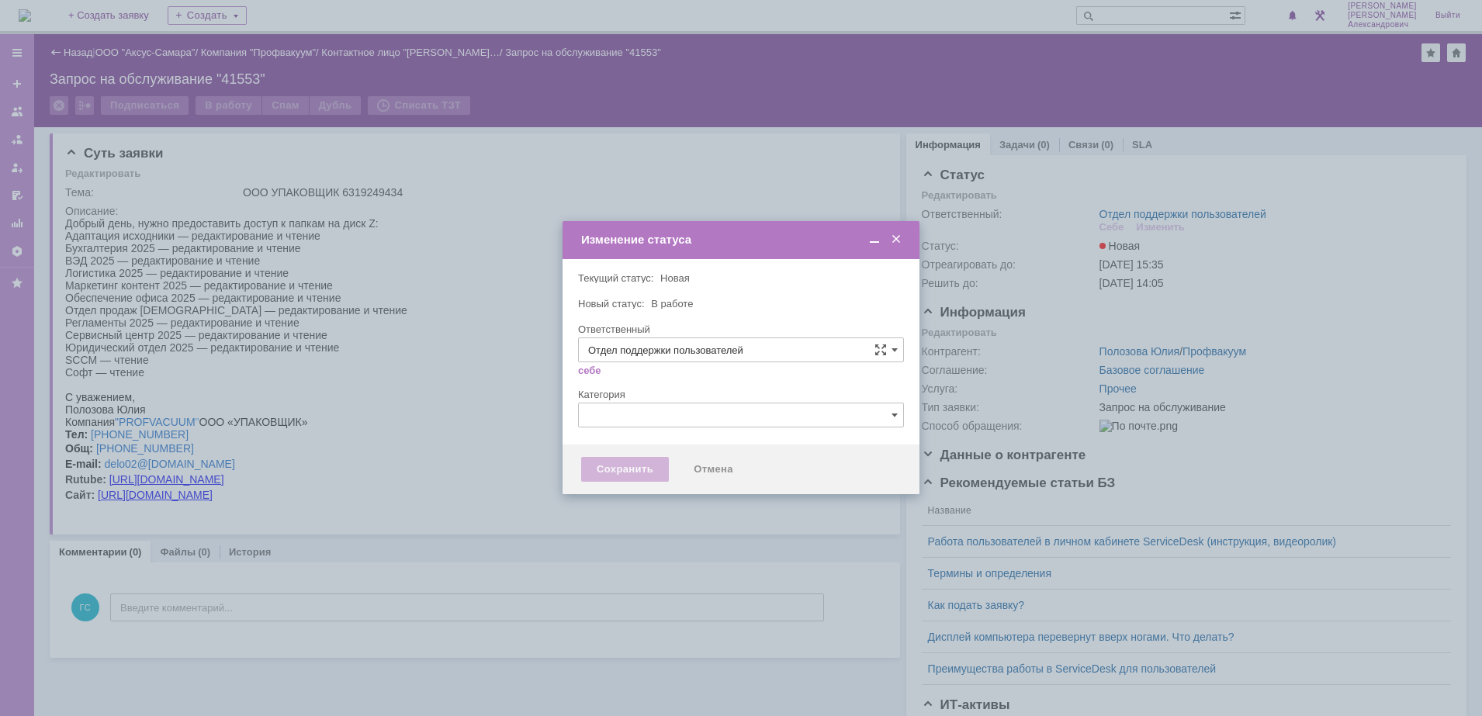
type input "[PERSON_NAME]"
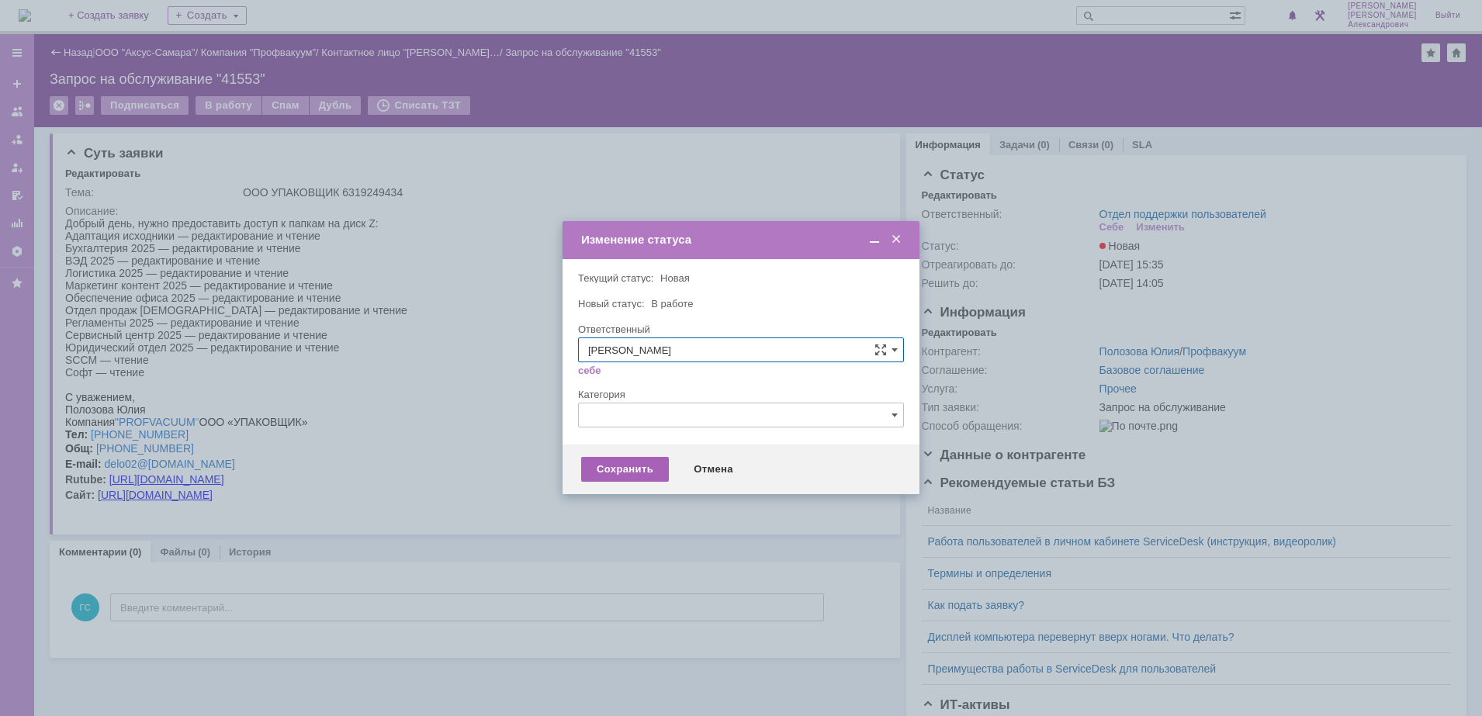
click at [602, 469] on div "Сохранить" at bounding box center [625, 469] width 88 height 25
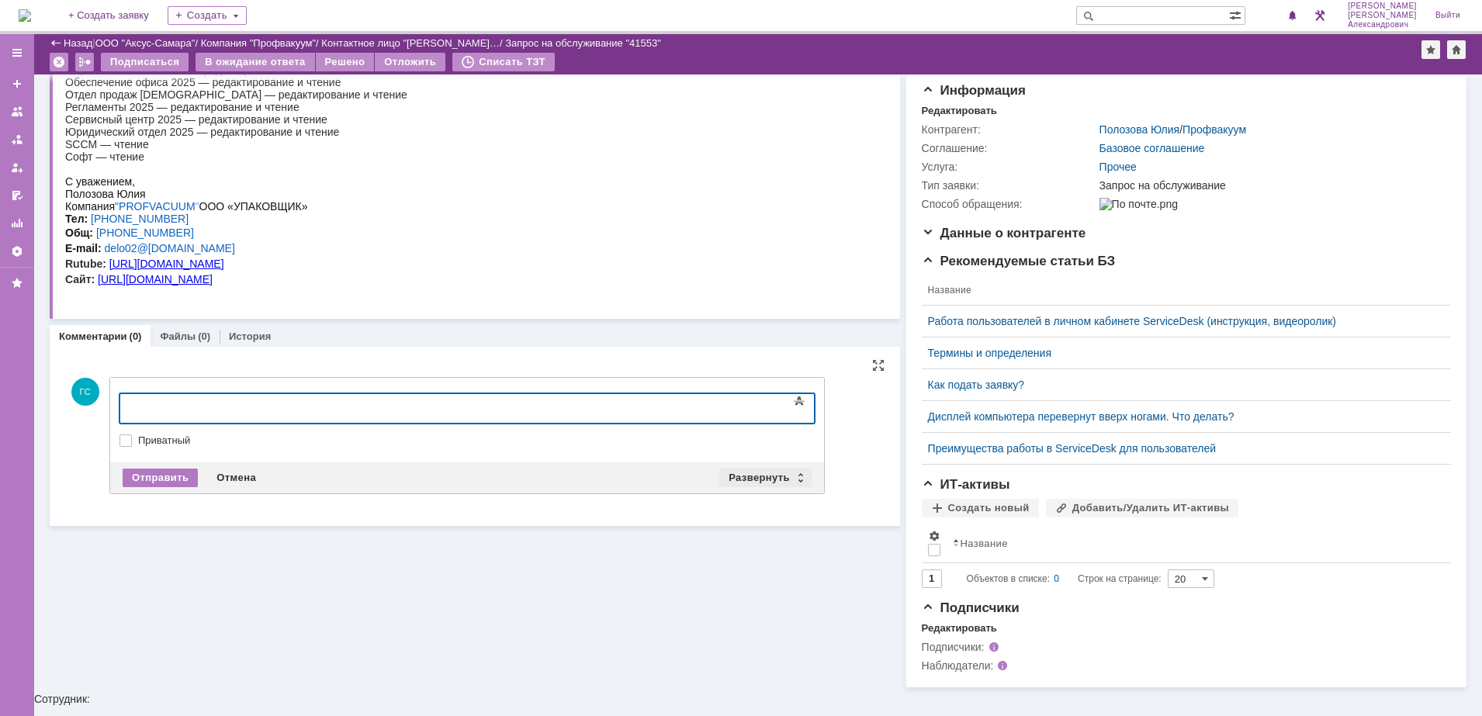
click at [746, 469] on div "Развернуть" at bounding box center [765, 478] width 92 height 19
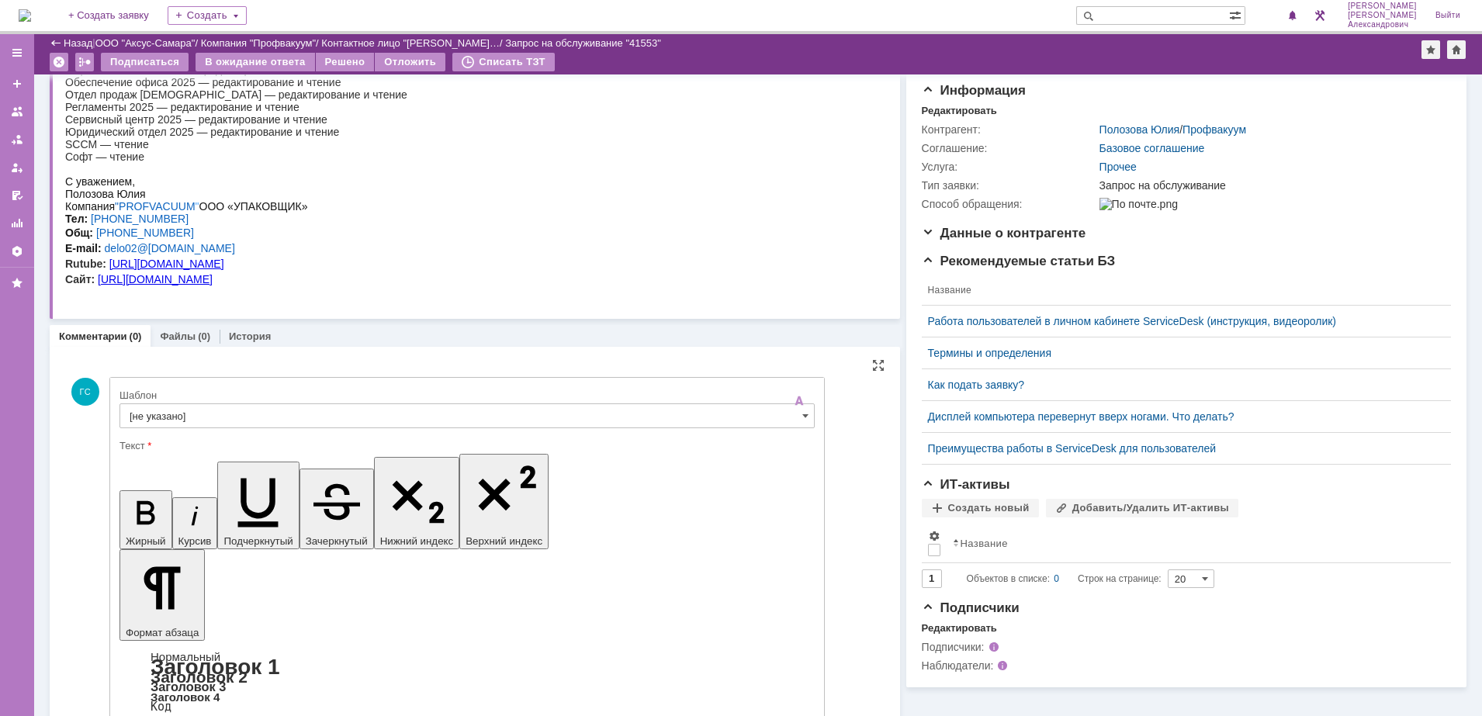
click at [358, 407] on input "[не указано]" at bounding box center [466, 415] width 695 height 25
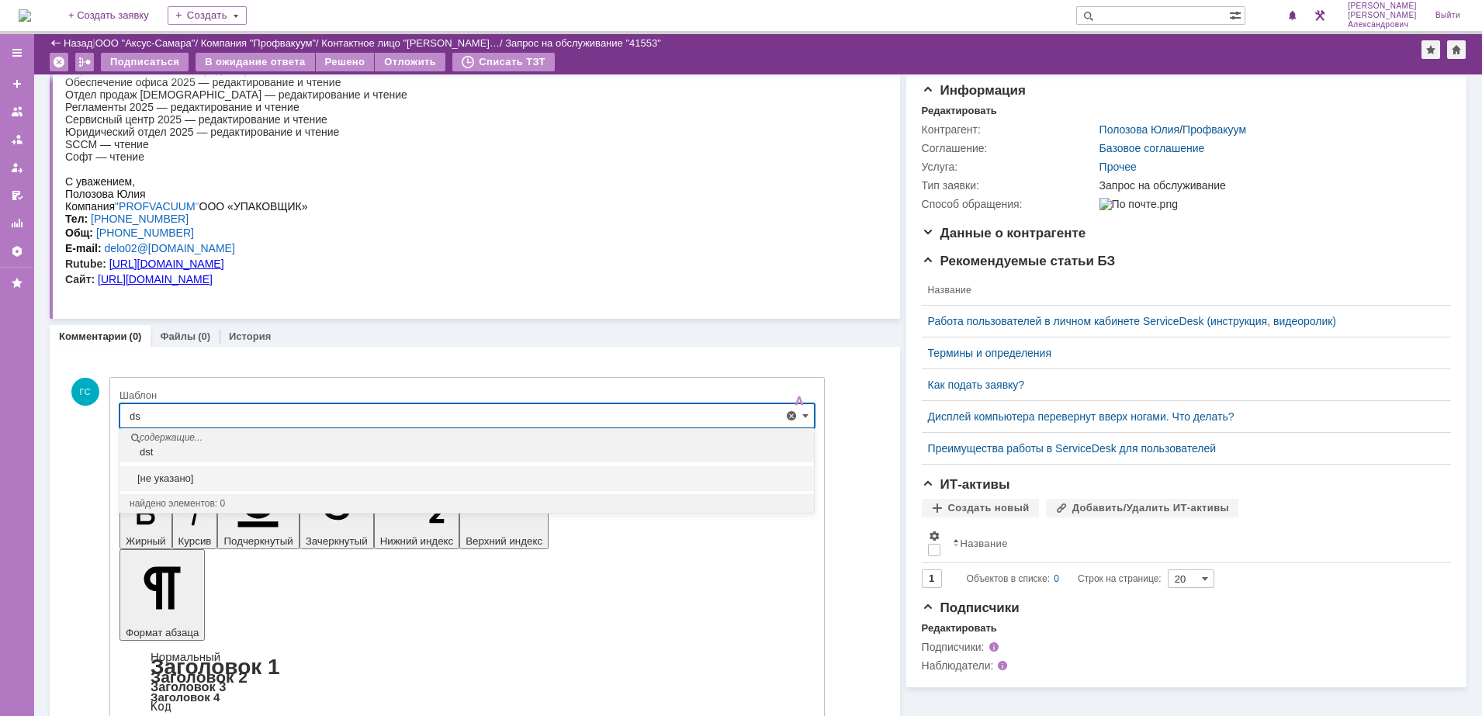
type input "d"
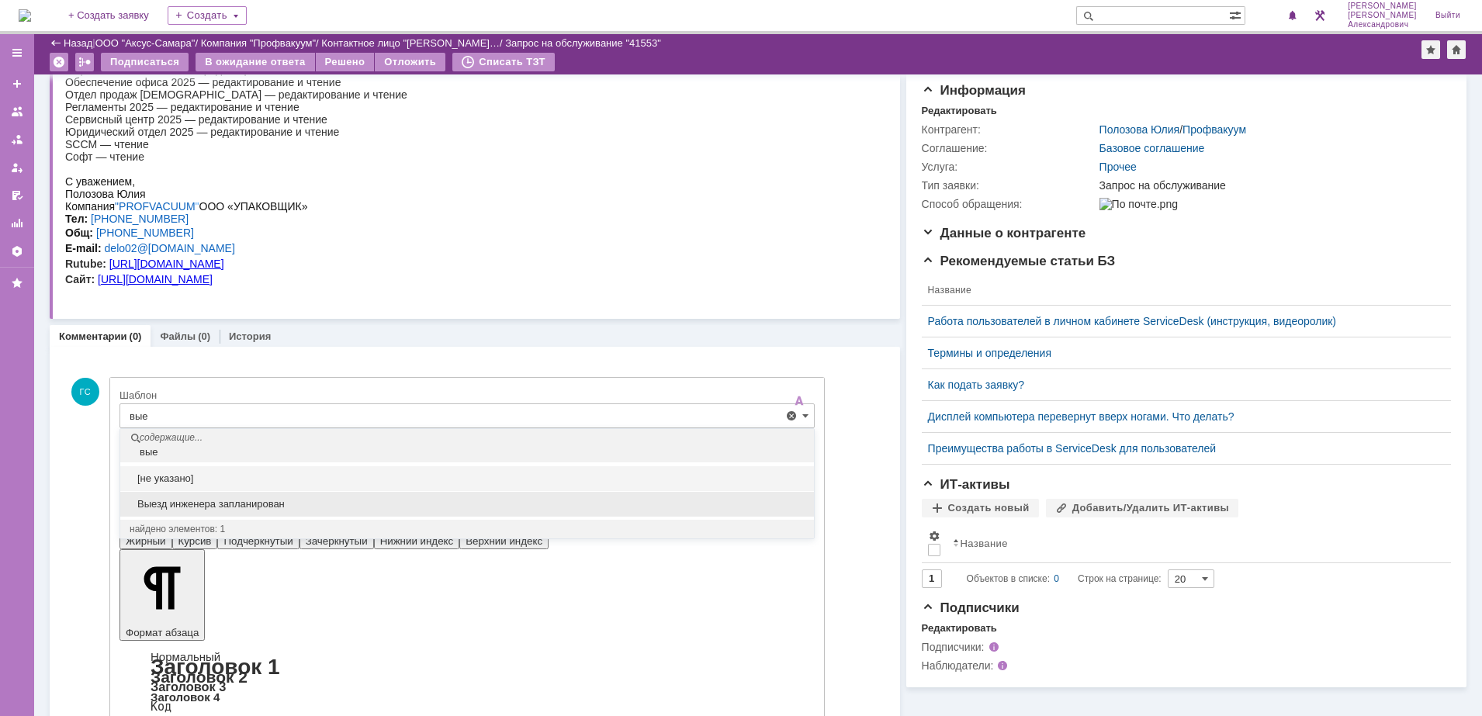
click at [279, 499] on span "Выезд инженера запланирован" at bounding box center [467, 504] width 675 height 12
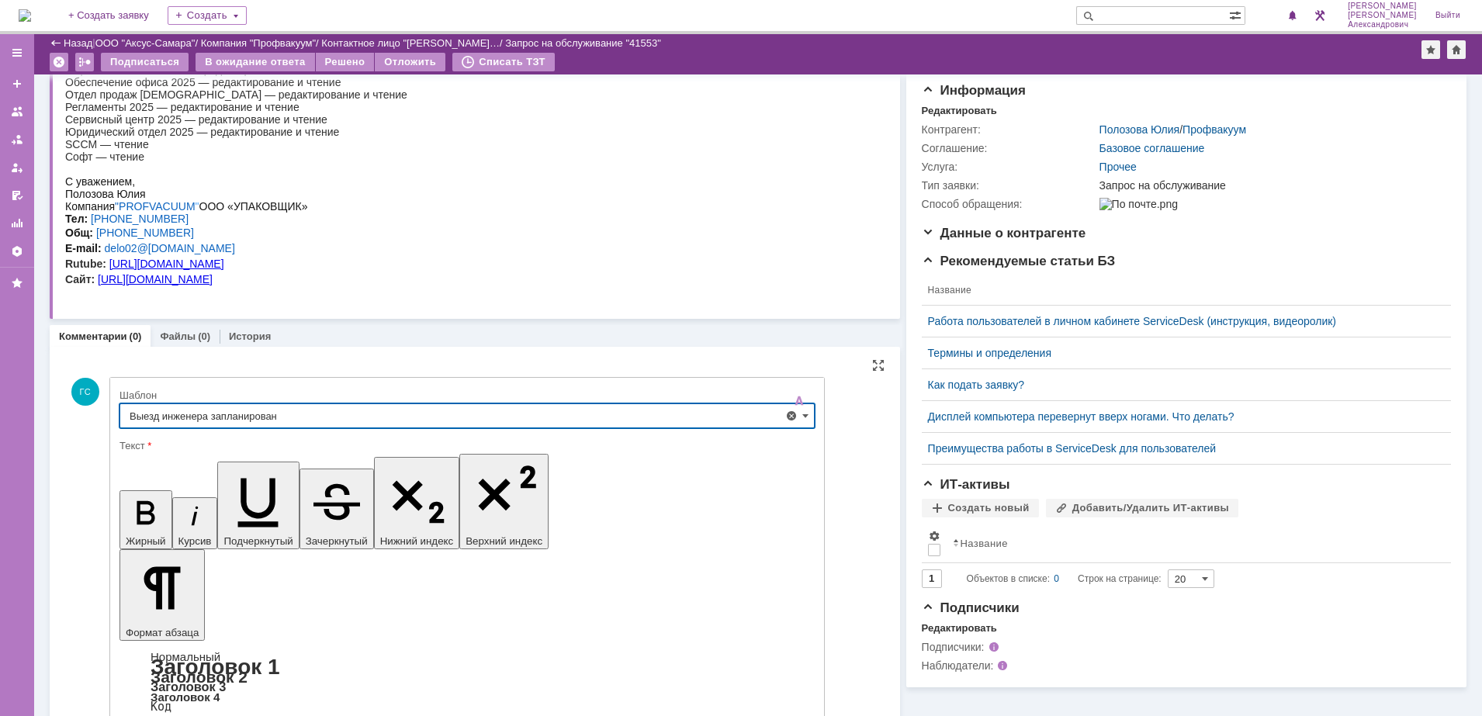
scroll to position [200, 0]
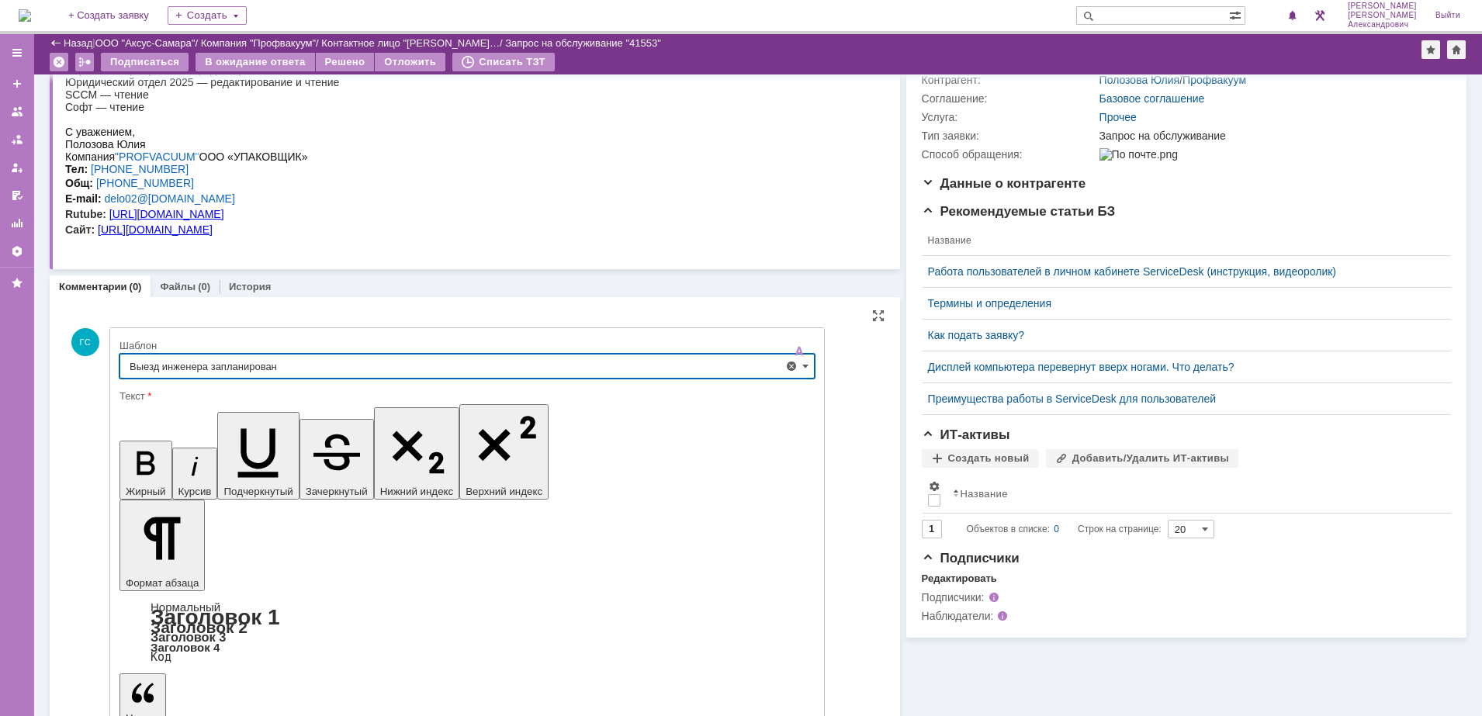
type input "Выезд инженера запланирован"
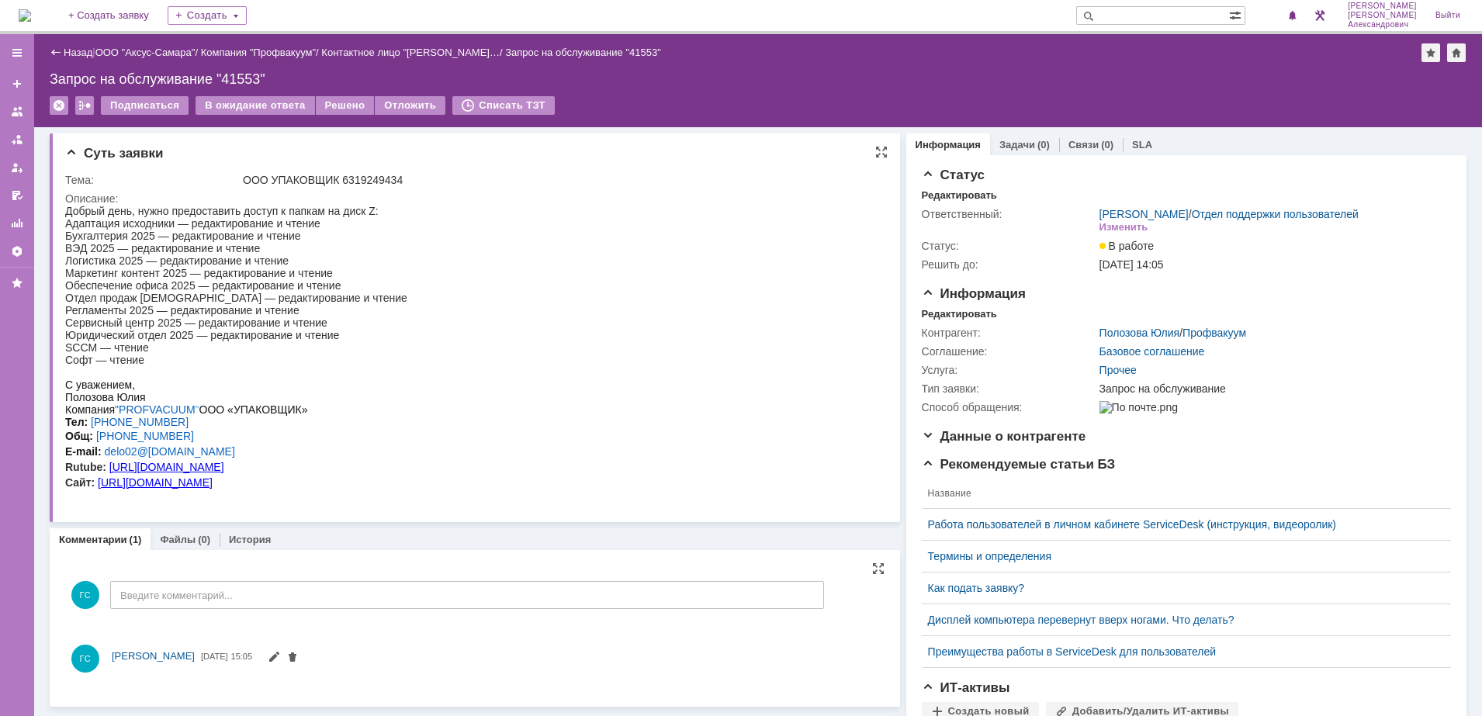
scroll to position [0, 0]
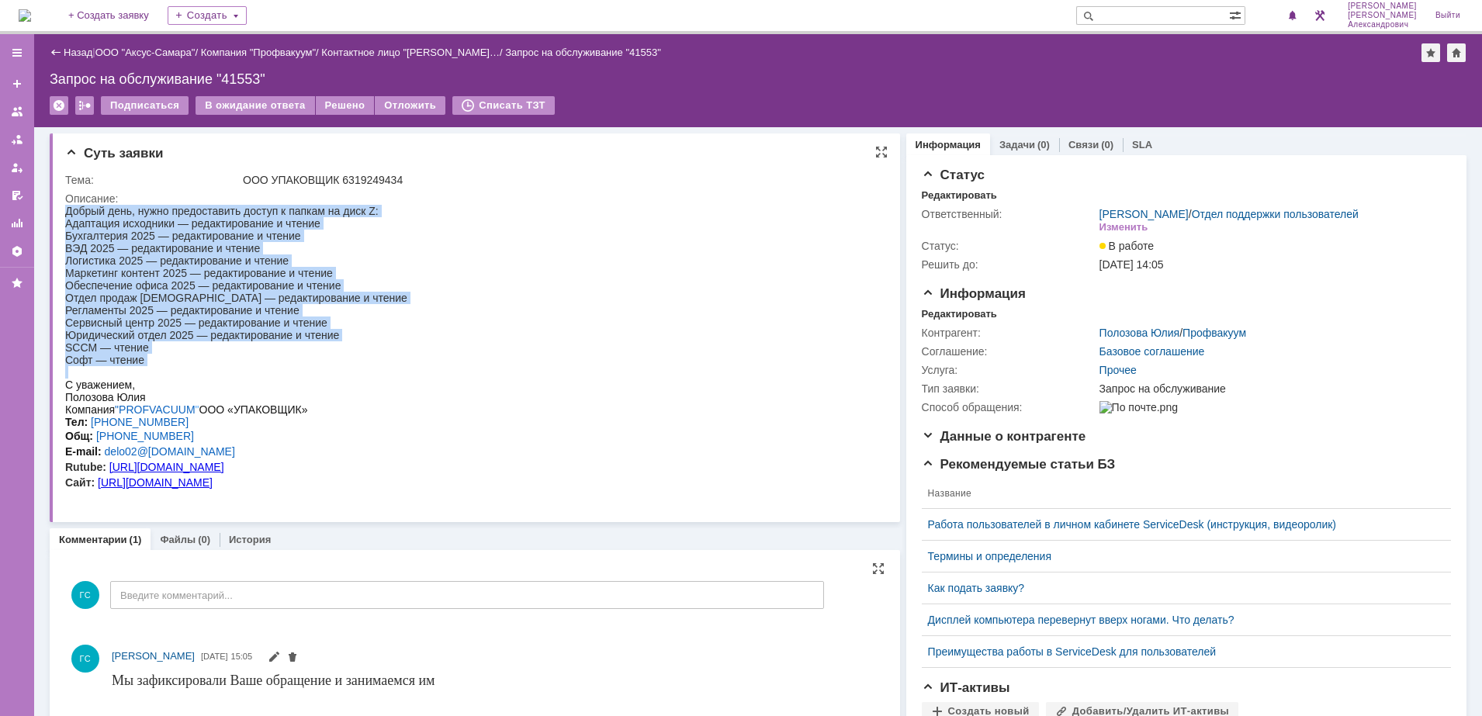
drag, startPoint x: 66, startPoint y: 209, endPoint x: 297, endPoint y: 382, distance: 288.3
click at [297, 382] on body "Добрый день, нужно предоставить доступ к папкам на диск Z: Адаптация исходники …" at bounding box center [236, 347] width 342 height 285
copy body "Добрый день, нужно предоставить доступ к папкам на диск Z: Адаптация исходники …"
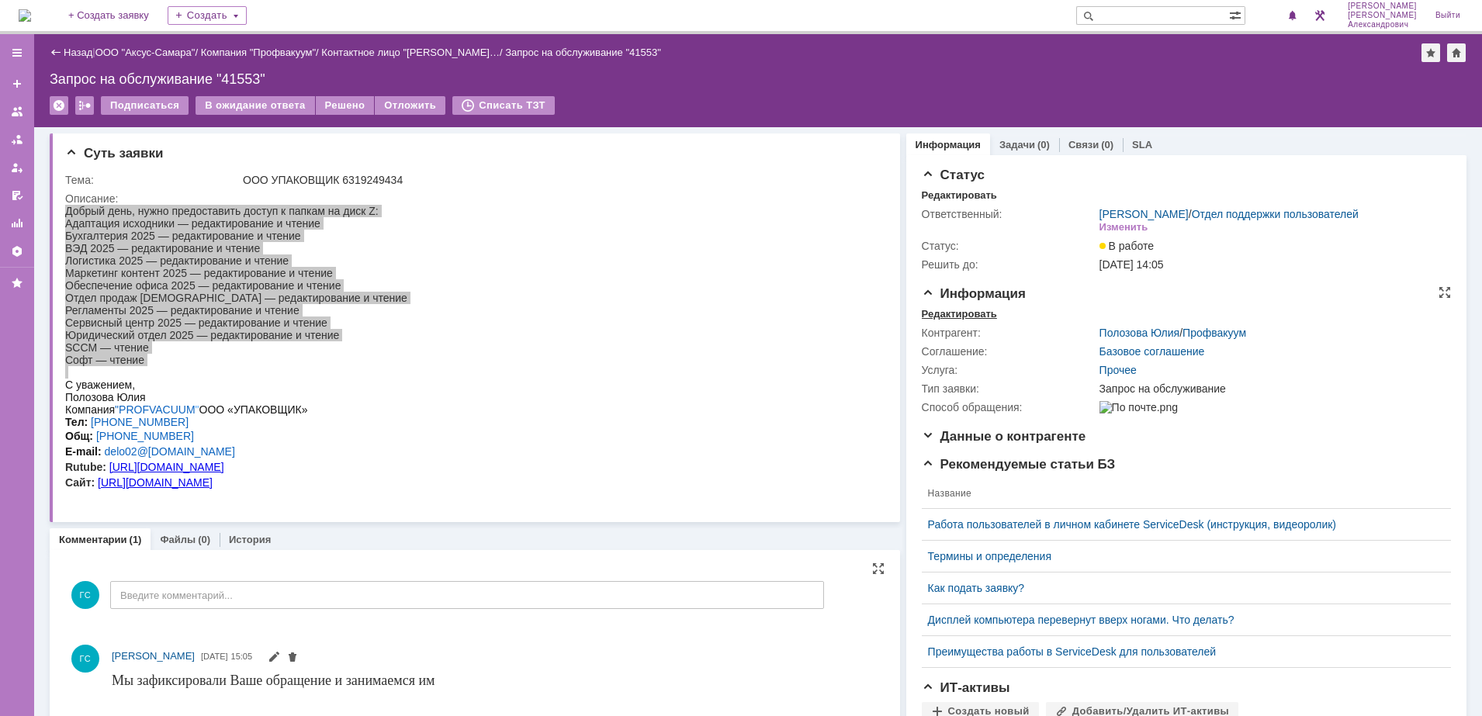
click at [935, 320] on div "Редактировать" at bounding box center [959, 314] width 75 height 12
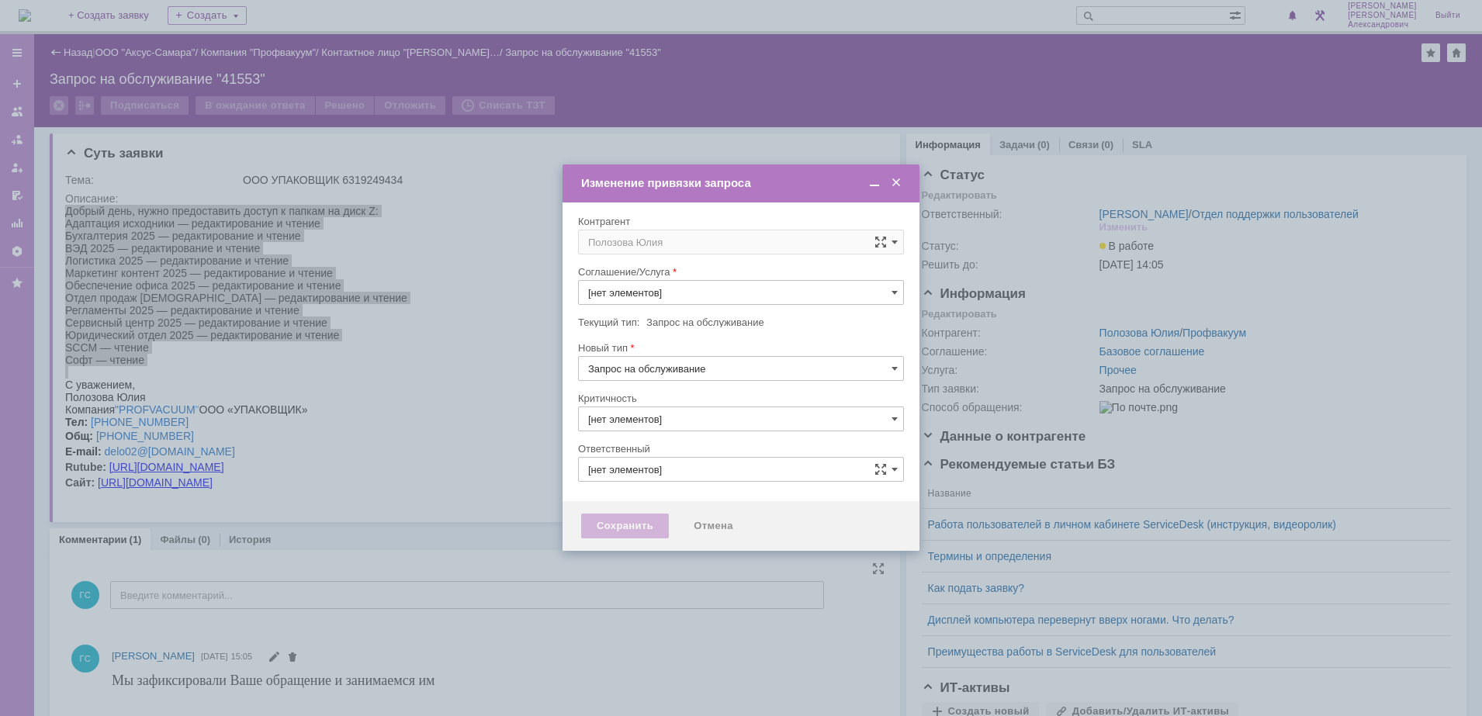
type input "Прочее"
type input "[PERSON_NAME]"
type input "3. Низкая"
type input "[не указано]"
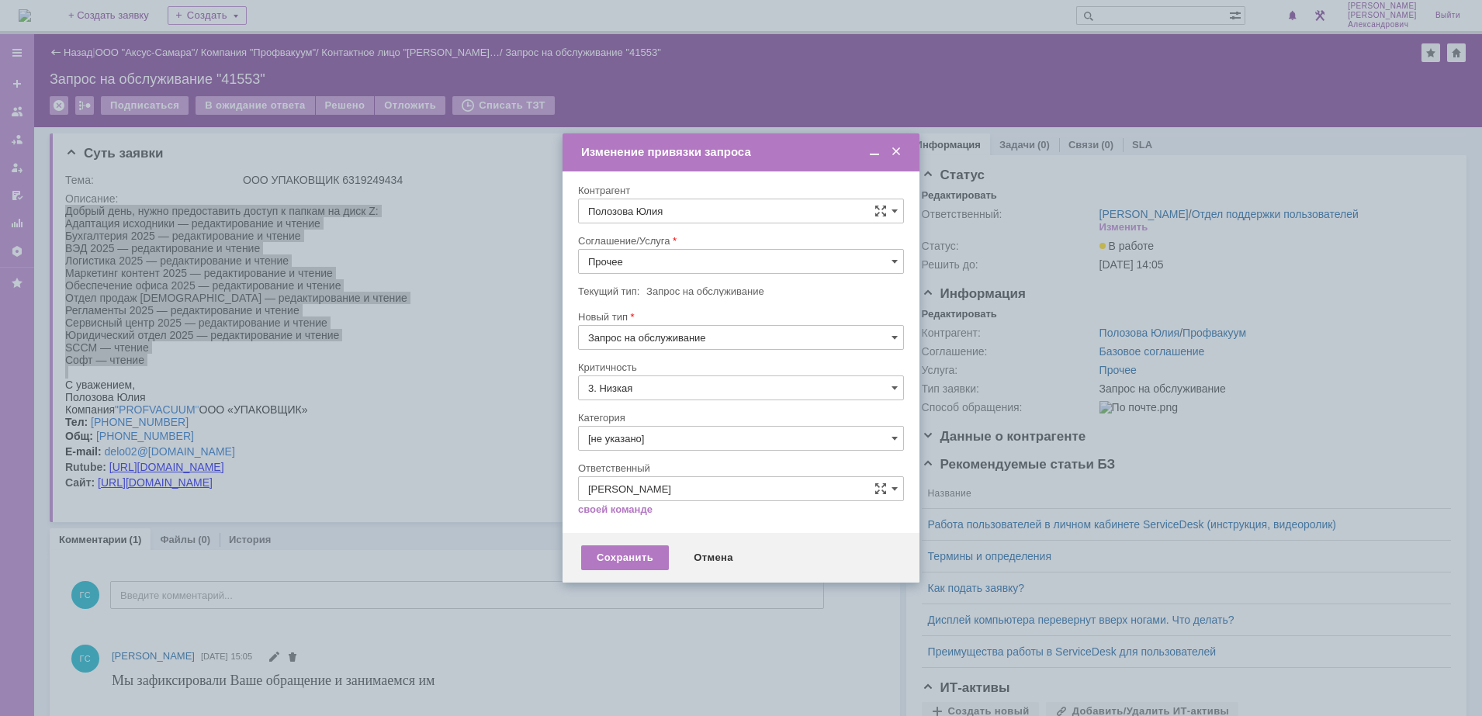
click at [630, 285] on div "Текущий тип: Запрос на обслуживание" at bounding box center [741, 292] width 326 height 15
click at [643, 253] on input "Прочее" at bounding box center [741, 261] width 326 height 25
click at [682, 450] on span "АРМ_Настройка" at bounding box center [741, 449] width 306 height 12
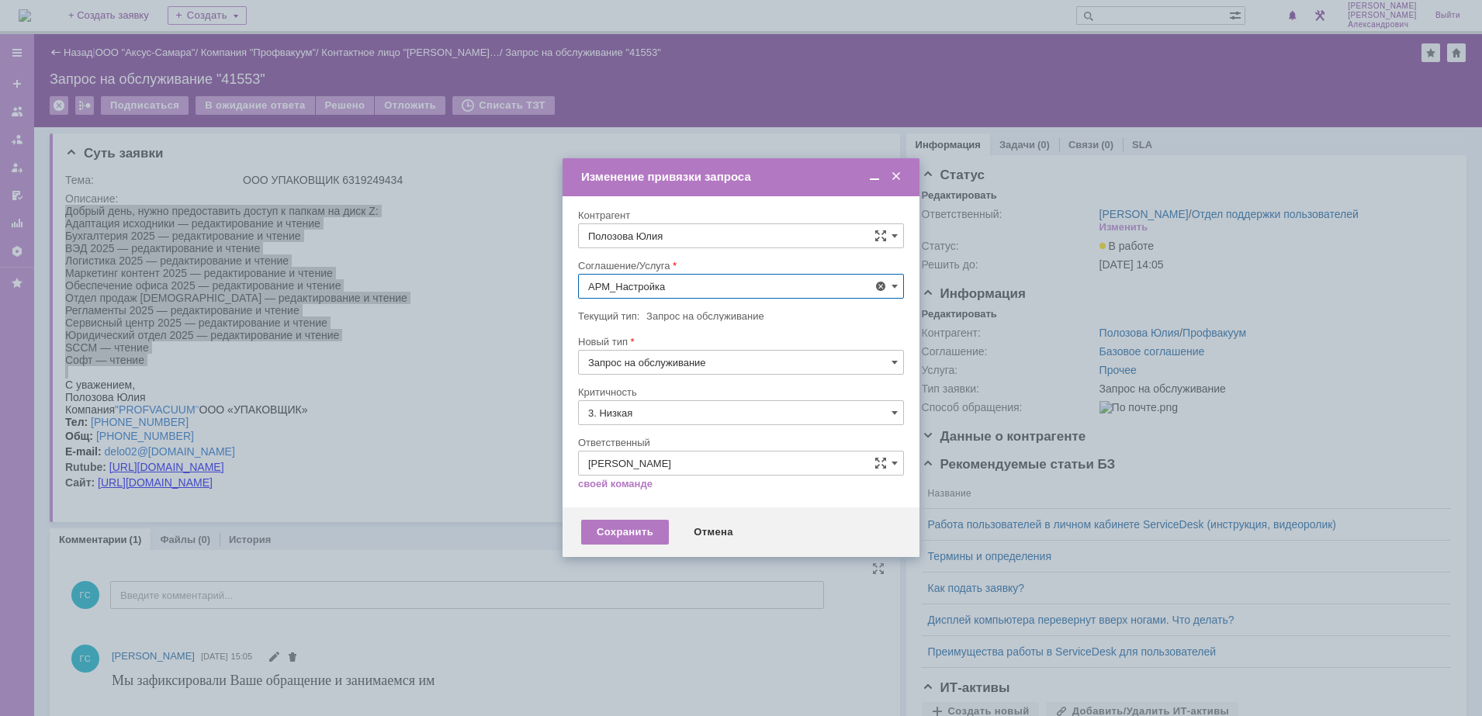
type input "АРМ_Настройка"
click at [671, 403] on input "3. Низкая" at bounding box center [741, 412] width 326 height 25
click at [669, 442] on span "[не указано]" at bounding box center [741, 441] width 306 height 12
type input "[не указано]"
click at [629, 534] on div "Сохранить" at bounding box center [625, 532] width 88 height 25
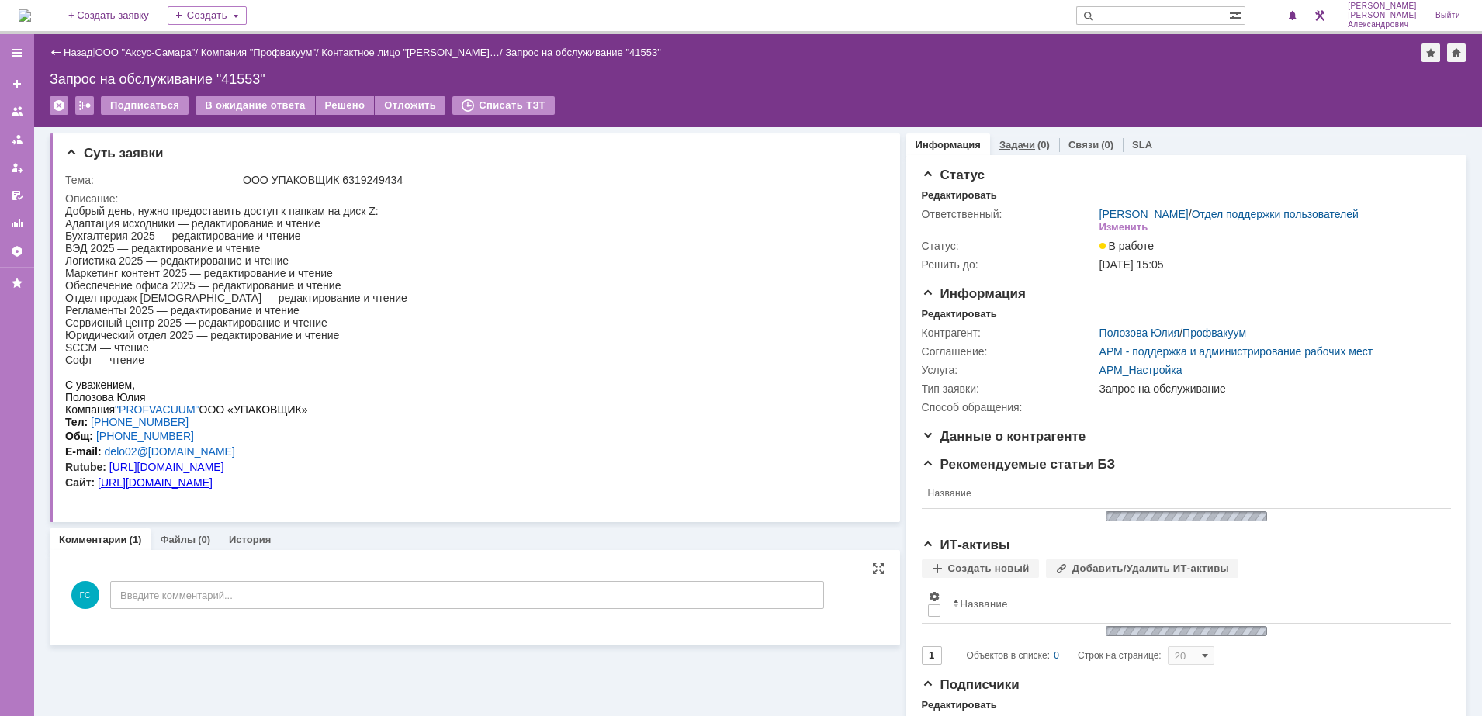
scroll to position [0, 0]
click at [1006, 145] on link "Задачи" at bounding box center [1017, 145] width 36 height 12
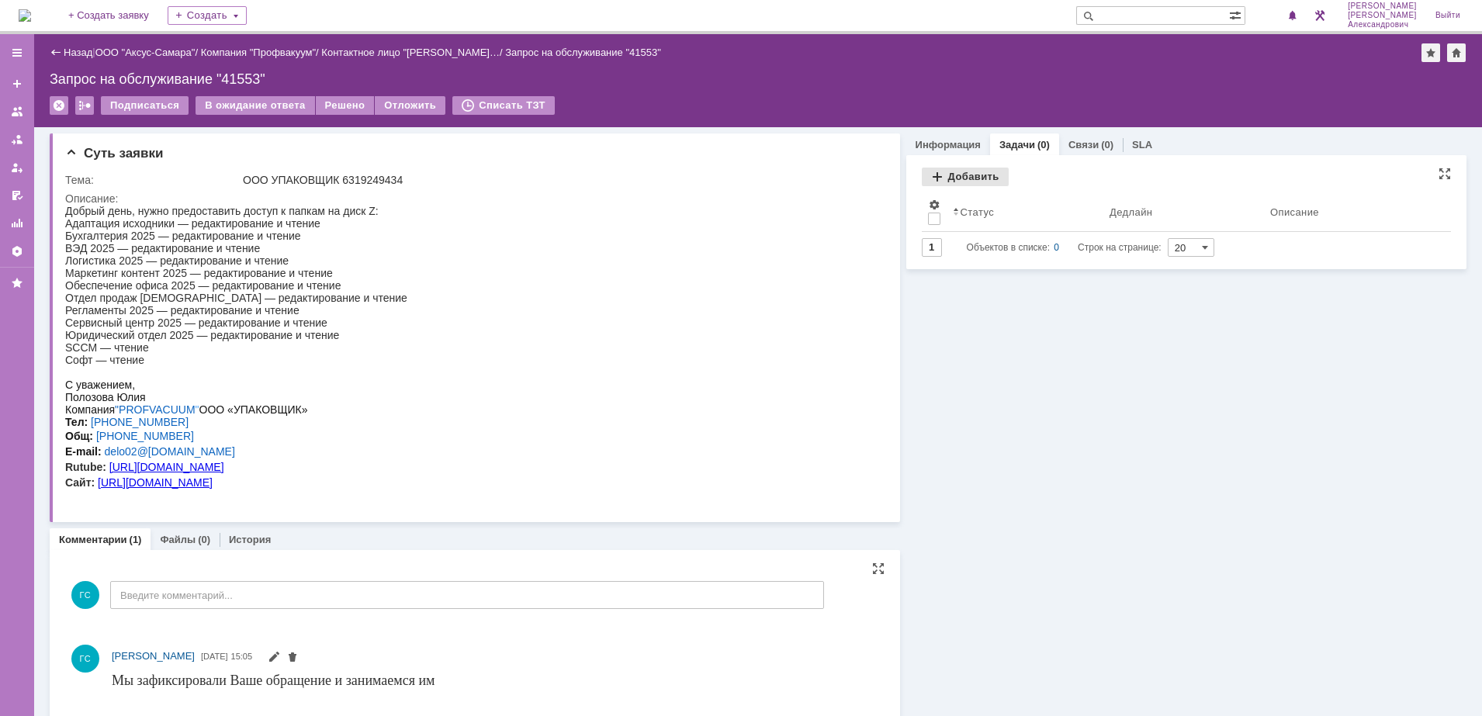
click at [956, 177] on div "Добавить" at bounding box center [965, 177] width 87 height 19
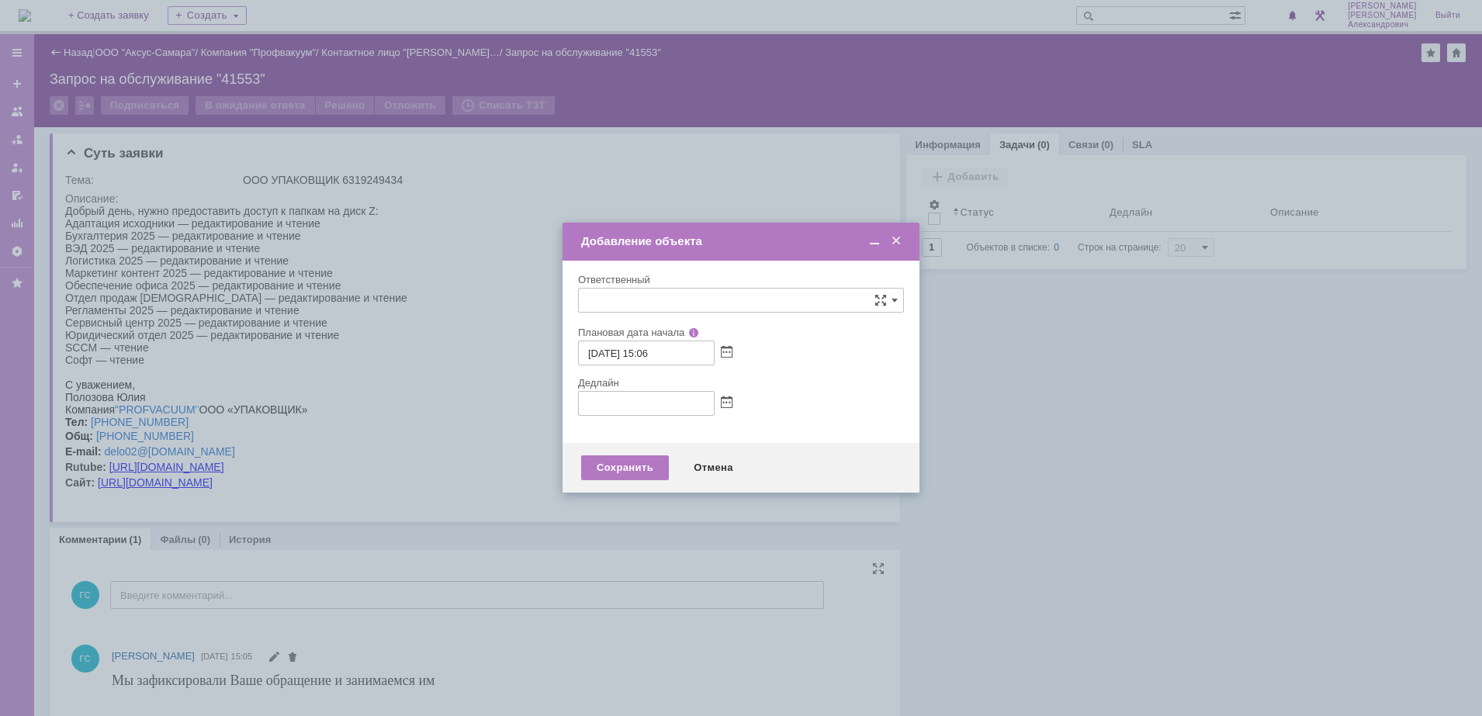
type input "[не указано]"
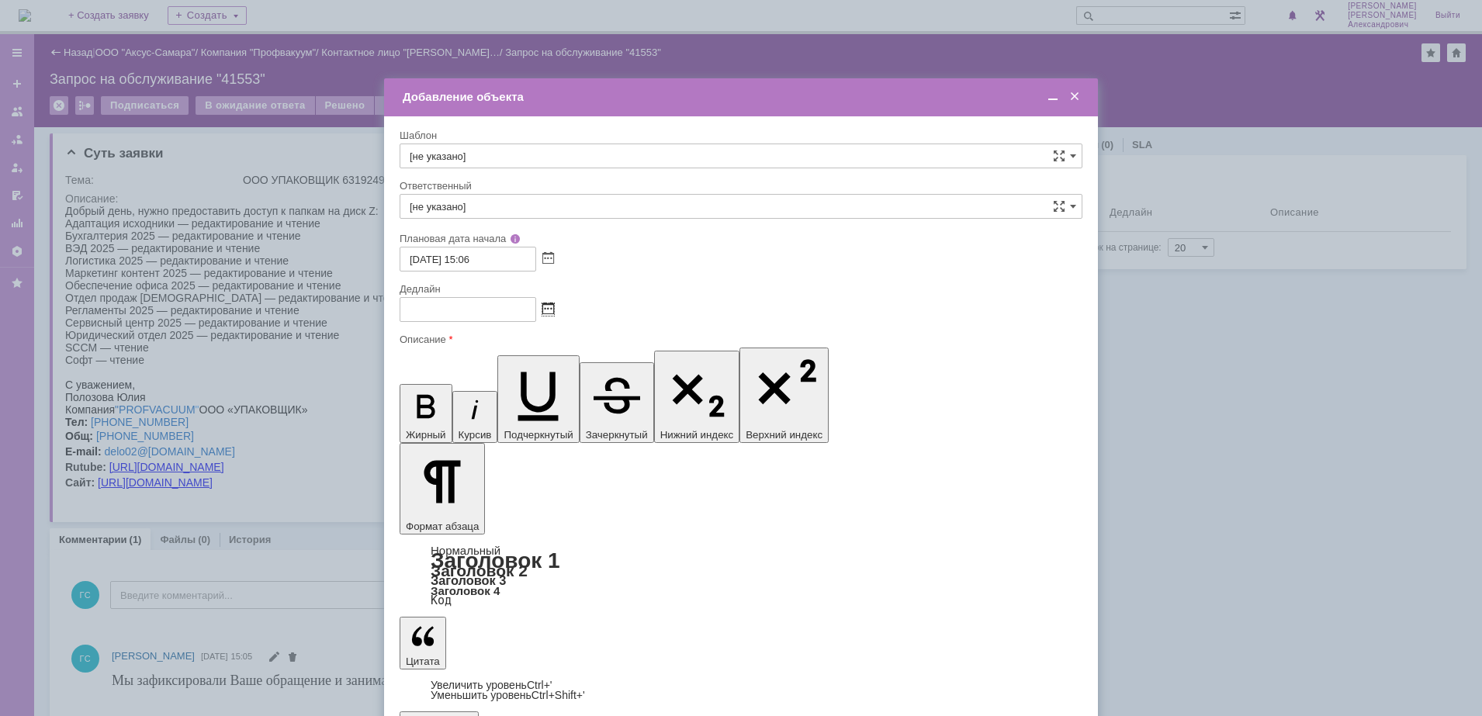
click at [546, 307] on span at bounding box center [548, 309] width 12 height 12
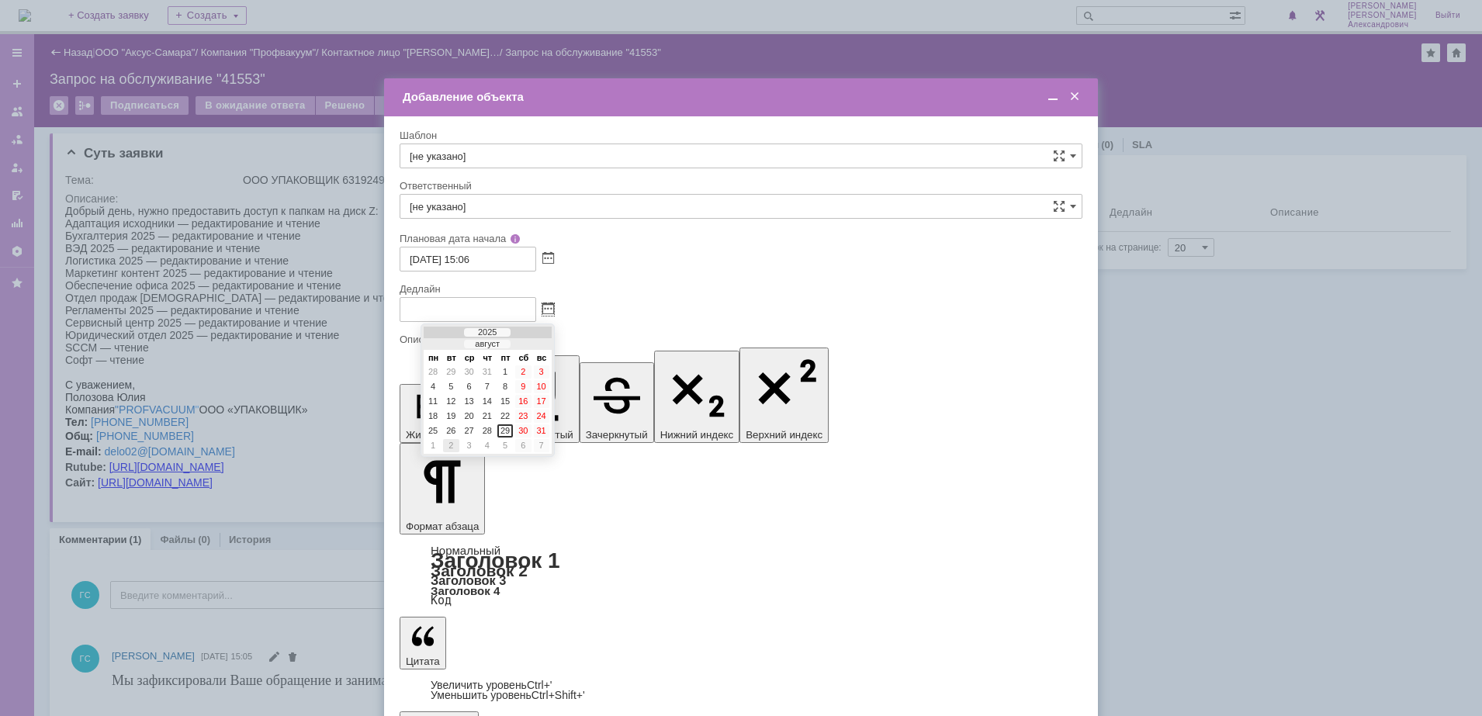
click at [453, 448] on div "2" at bounding box center [451, 445] width 16 height 13
type input "02.09.2025 15:06"
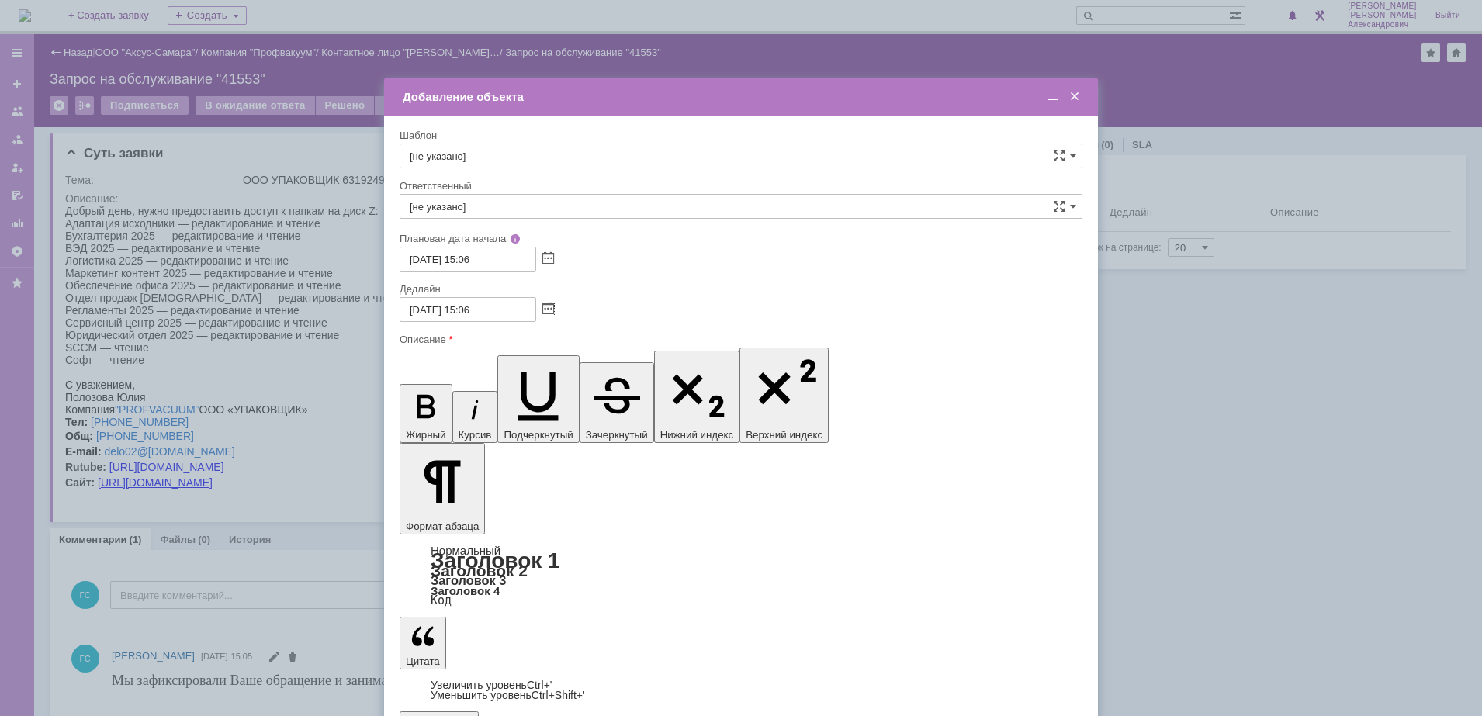
click at [504, 217] on input "[не указано]" at bounding box center [741, 206] width 683 height 25
click at [531, 365] on span "[PERSON_NAME]" at bounding box center [741, 371] width 663 height 12
type input "[PERSON_NAME]"
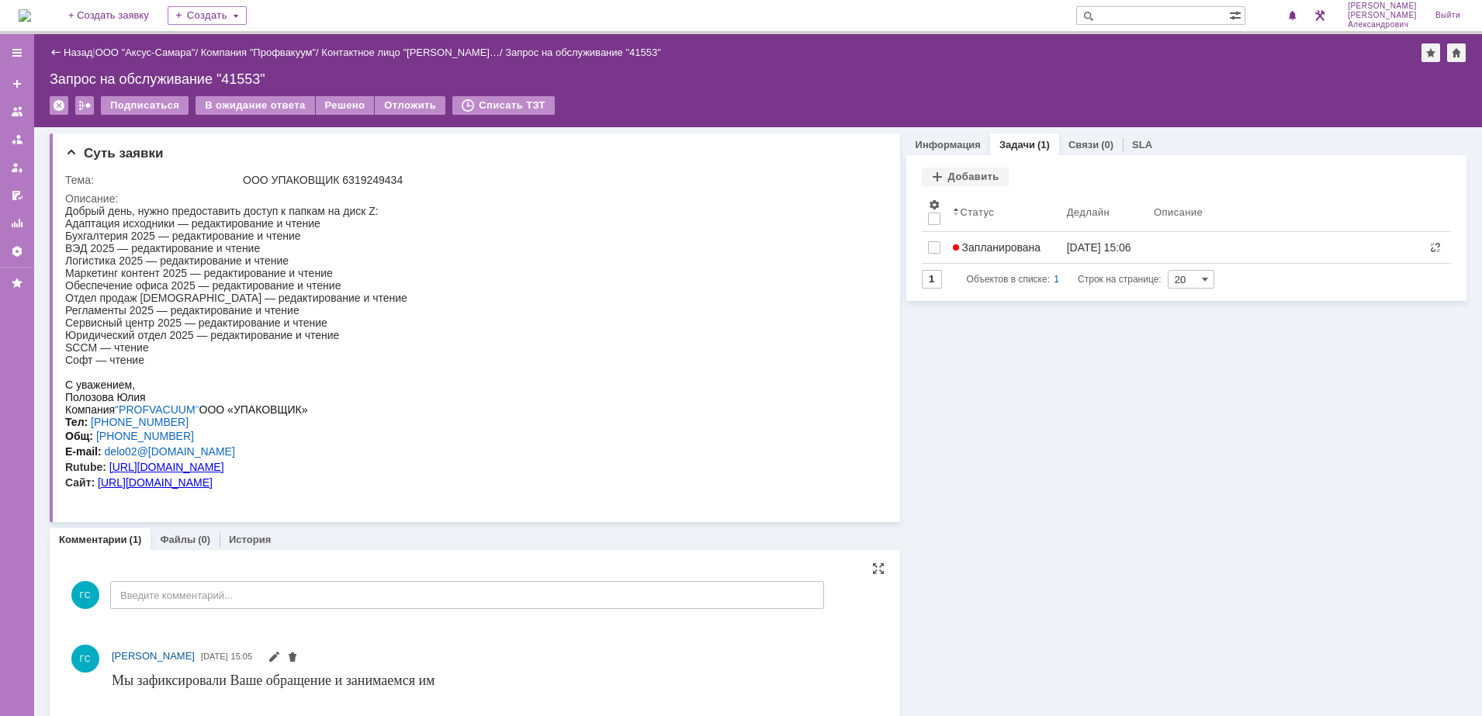
click at [16, 9] on div "На домашнюю + Создать заявку Создать Галстьян Степан Александрович Выйти" at bounding box center [741, 17] width 1482 height 34
click at [31, 12] on img at bounding box center [25, 15] width 12 height 12
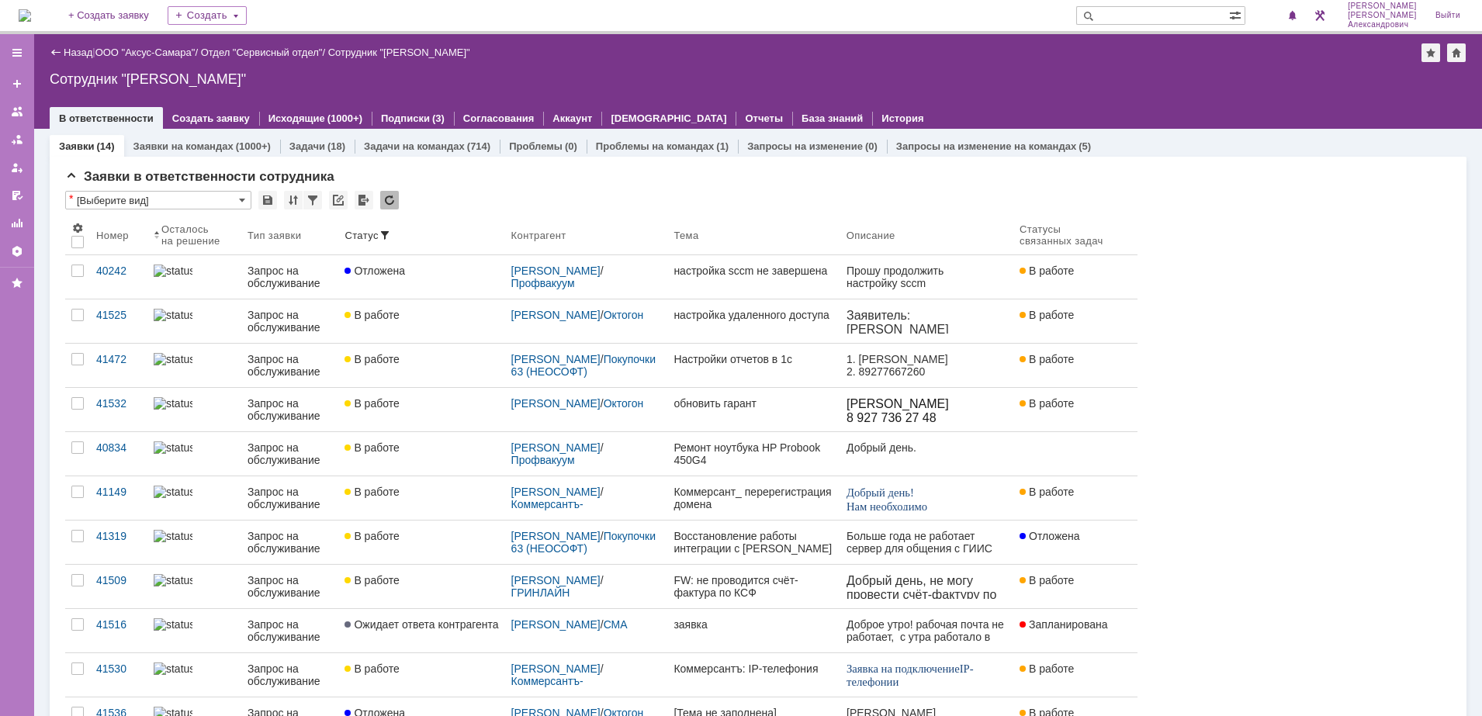
click at [30, 9] on img at bounding box center [25, 15] width 12 height 12
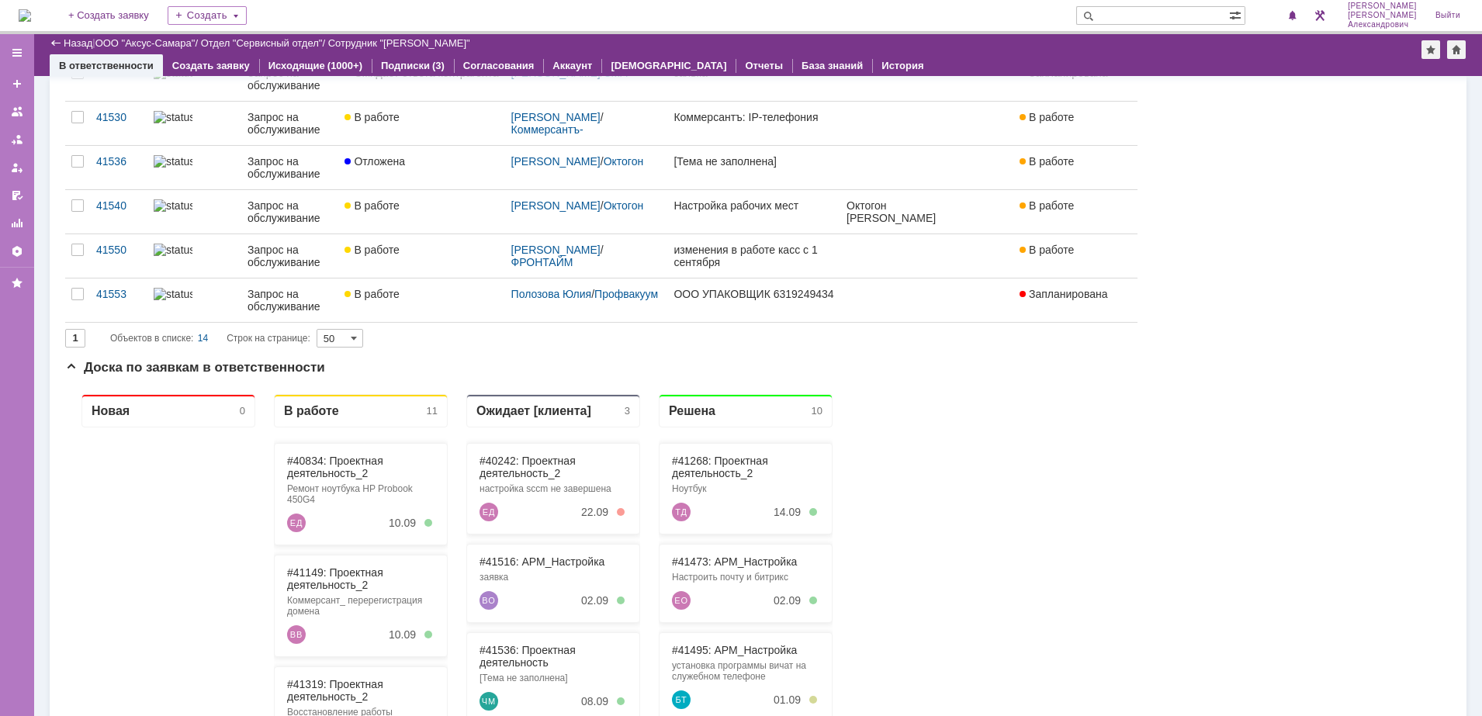
scroll to position [582, 0]
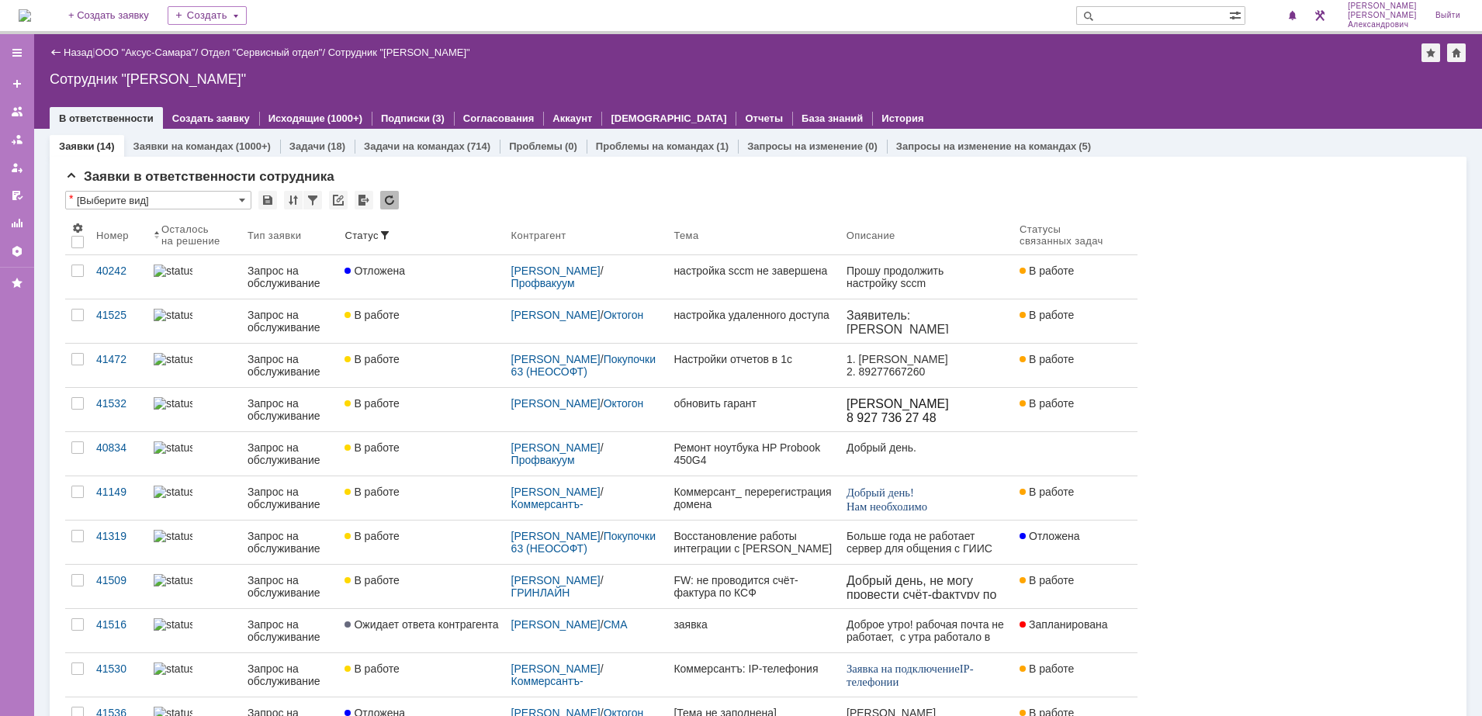
click at [31, 12] on img at bounding box center [25, 15] width 12 height 12
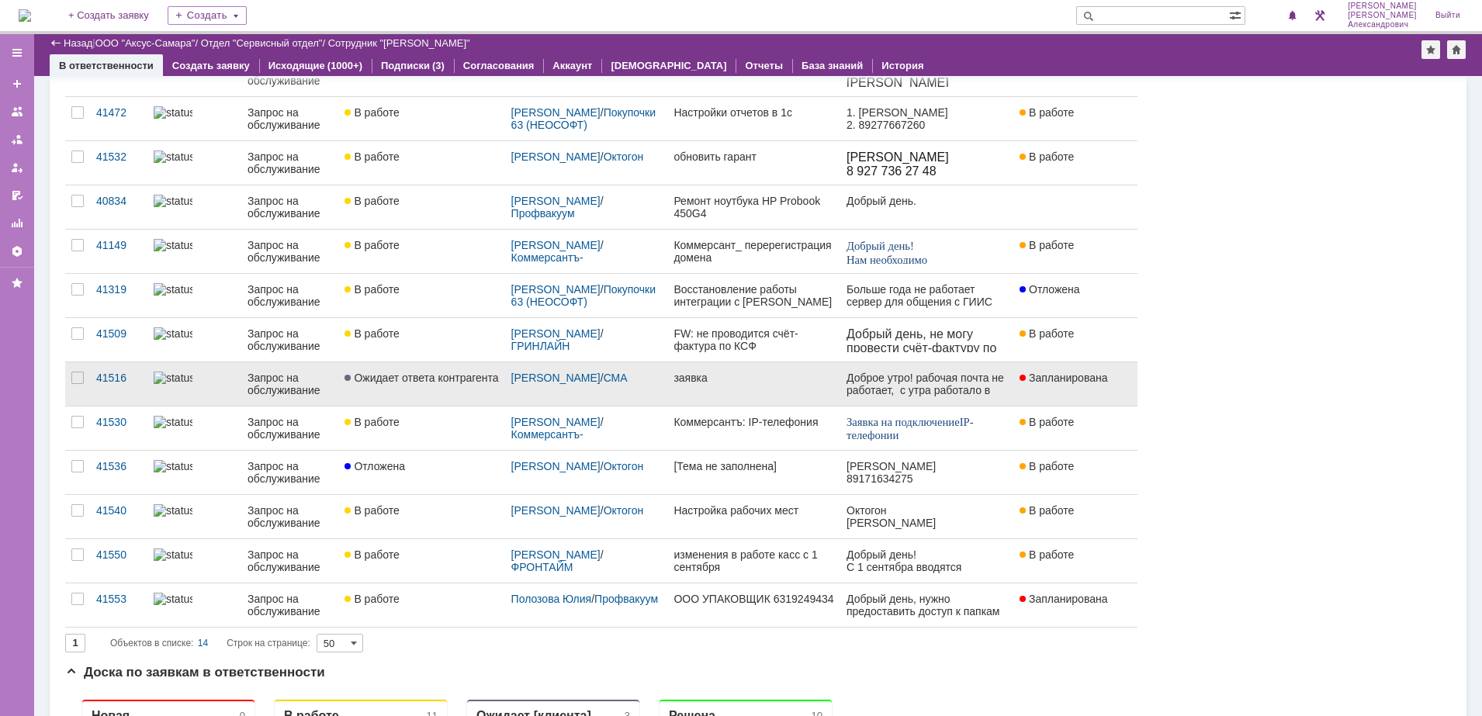
click at [759, 386] on link "заявка" at bounding box center [753, 383] width 172 height 43
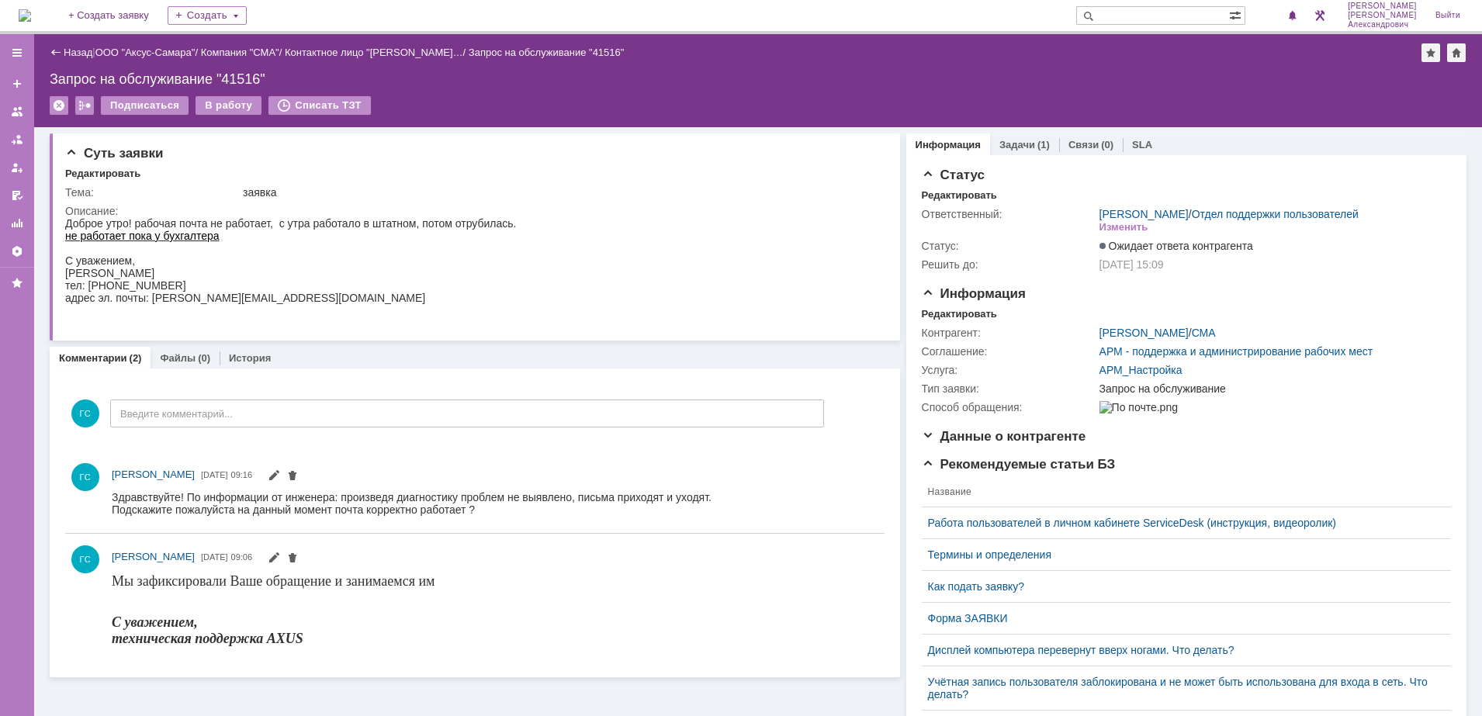
click at [31, 19] on img at bounding box center [25, 15] width 12 height 12
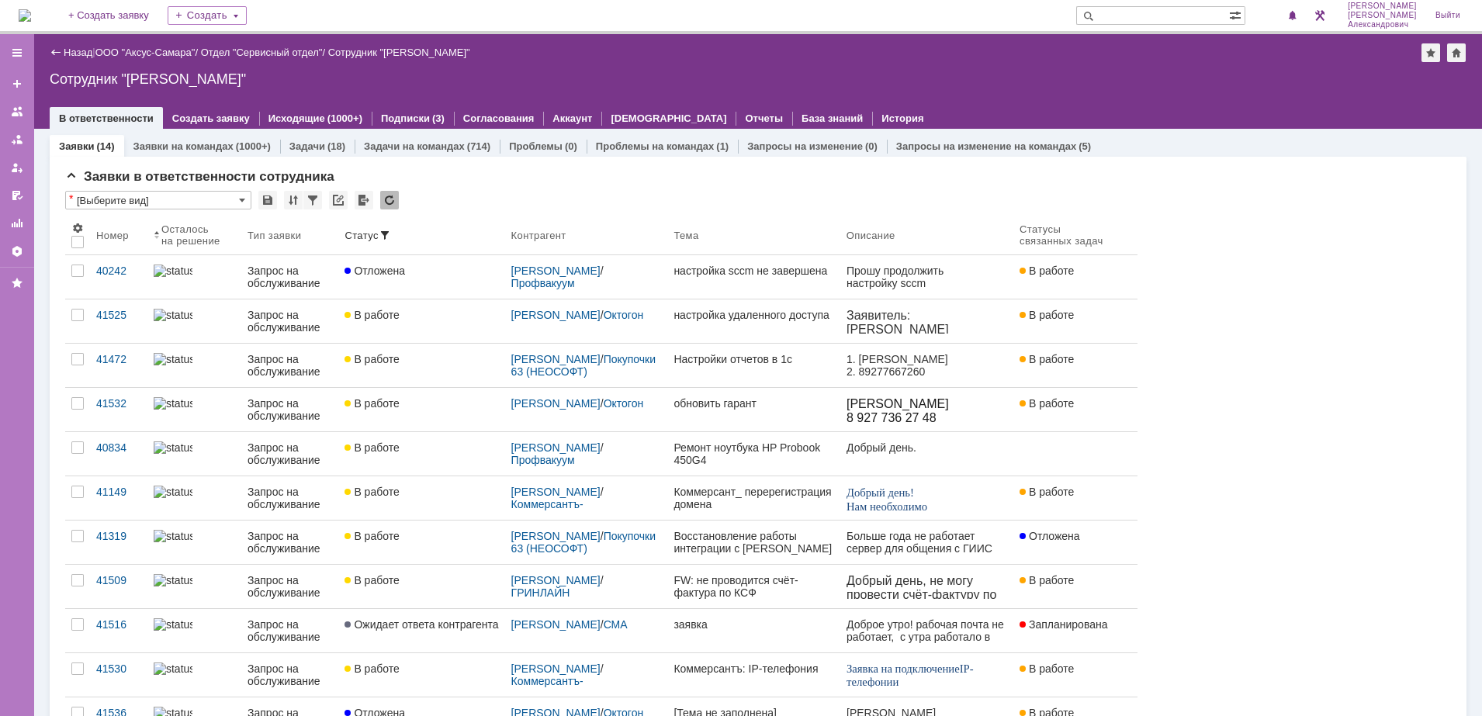
click at [31, 14] on img at bounding box center [25, 15] width 12 height 12
click at [31, 9] on img at bounding box center [25, 15] width 12 height 12
click at [27, 19] on img at bounding box center [25, 15] width 12 height 12
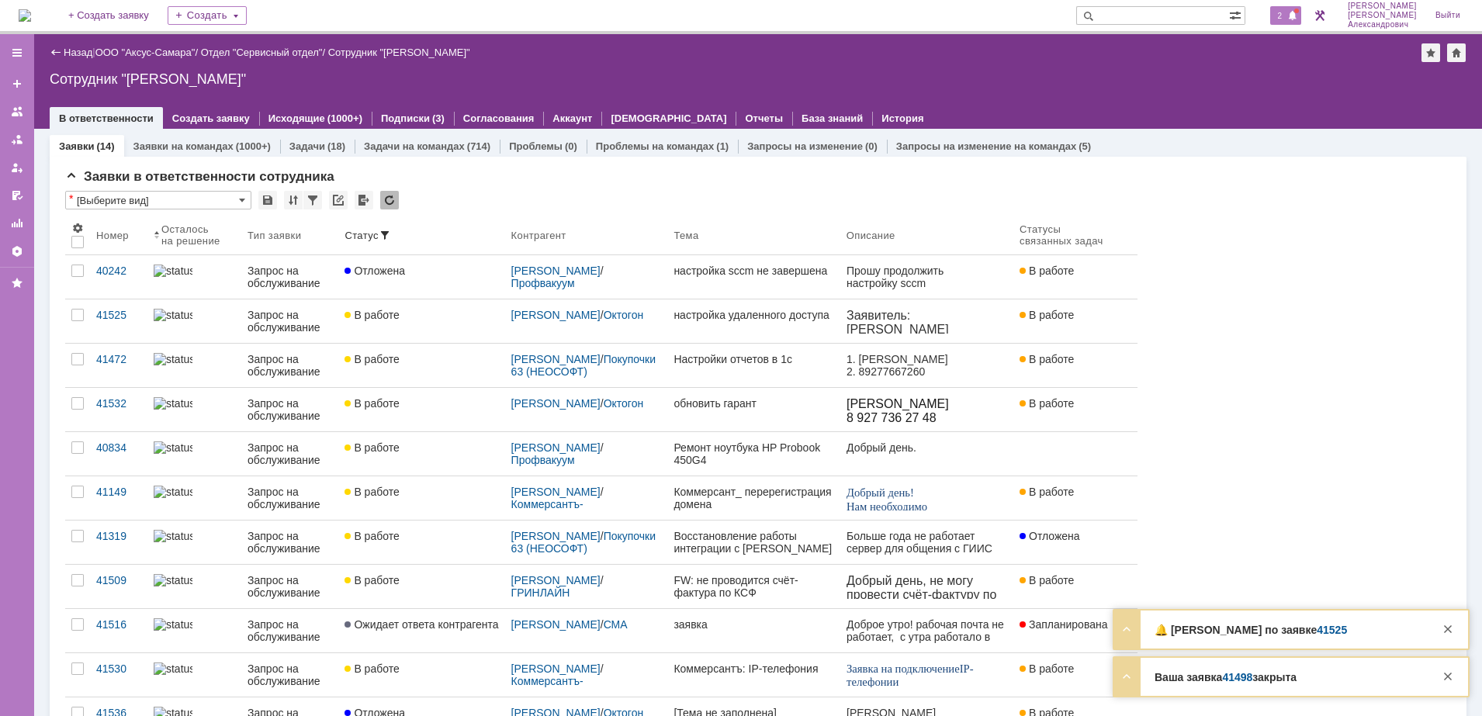
click at [1282, 12] on span "2" at bounding box center [1280, 15] width 14 height 11
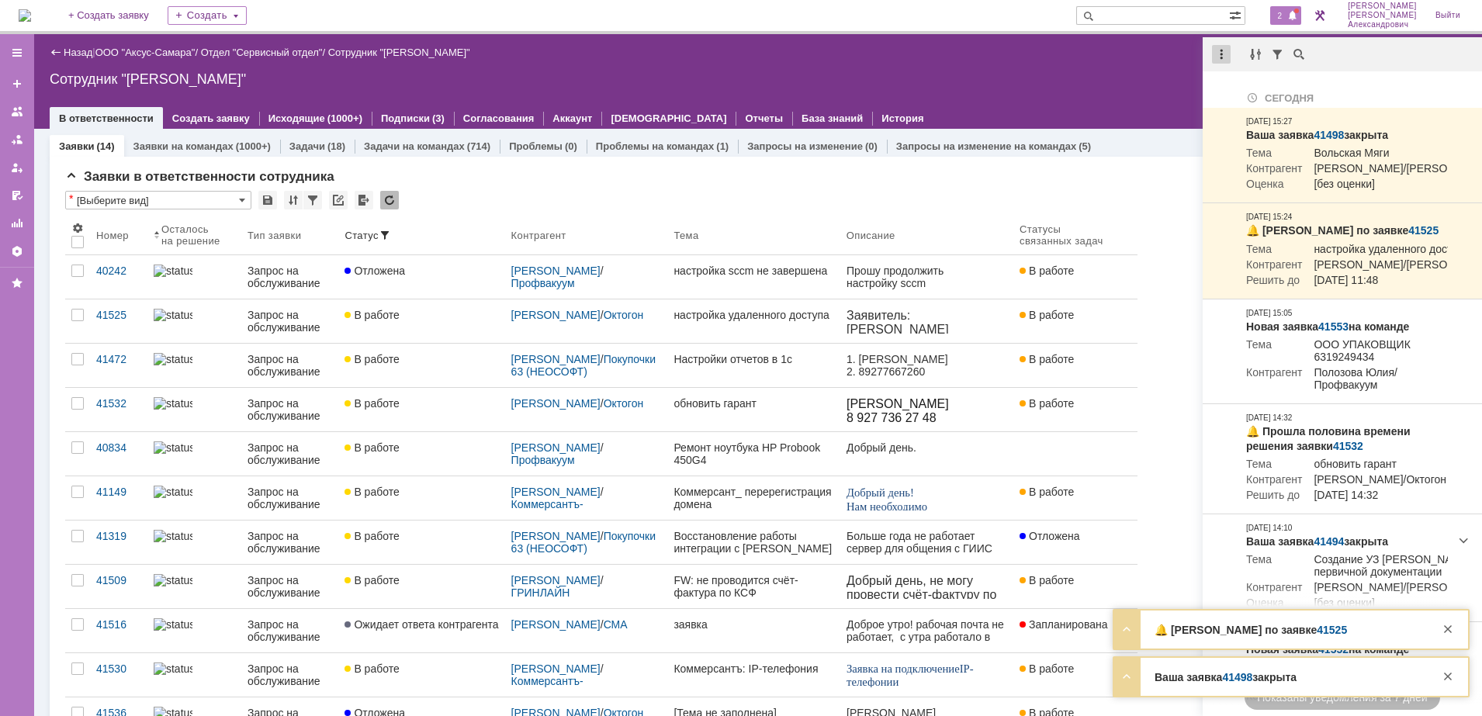
click at [1215, 47] on div at bounding box center [1221, 54] width 19 height 19
click at [1244, 92] on div "Отметить уведомления прочитанными" at bounding box center [1328, 93] width 208 height 11
click at [988, 88] on div "Назад | ООО "Аксус-Самара" / Отдел "Сервисный отдел" / Сотрудник "Галстьян Степ…" at bounding box center [758, 81] width 1448 height 95
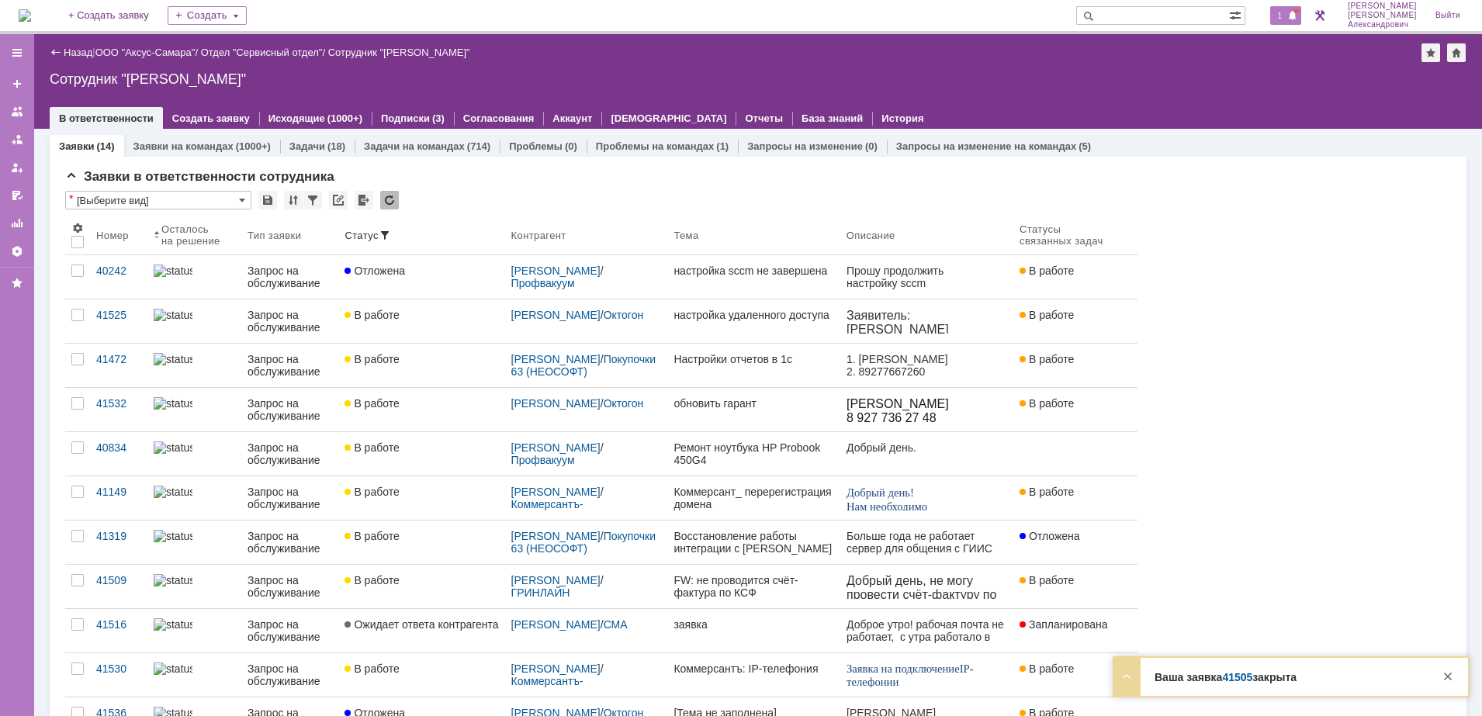
click at [1284, 18] on span "1" at bounding box center [1280, 15] width 14 height 11
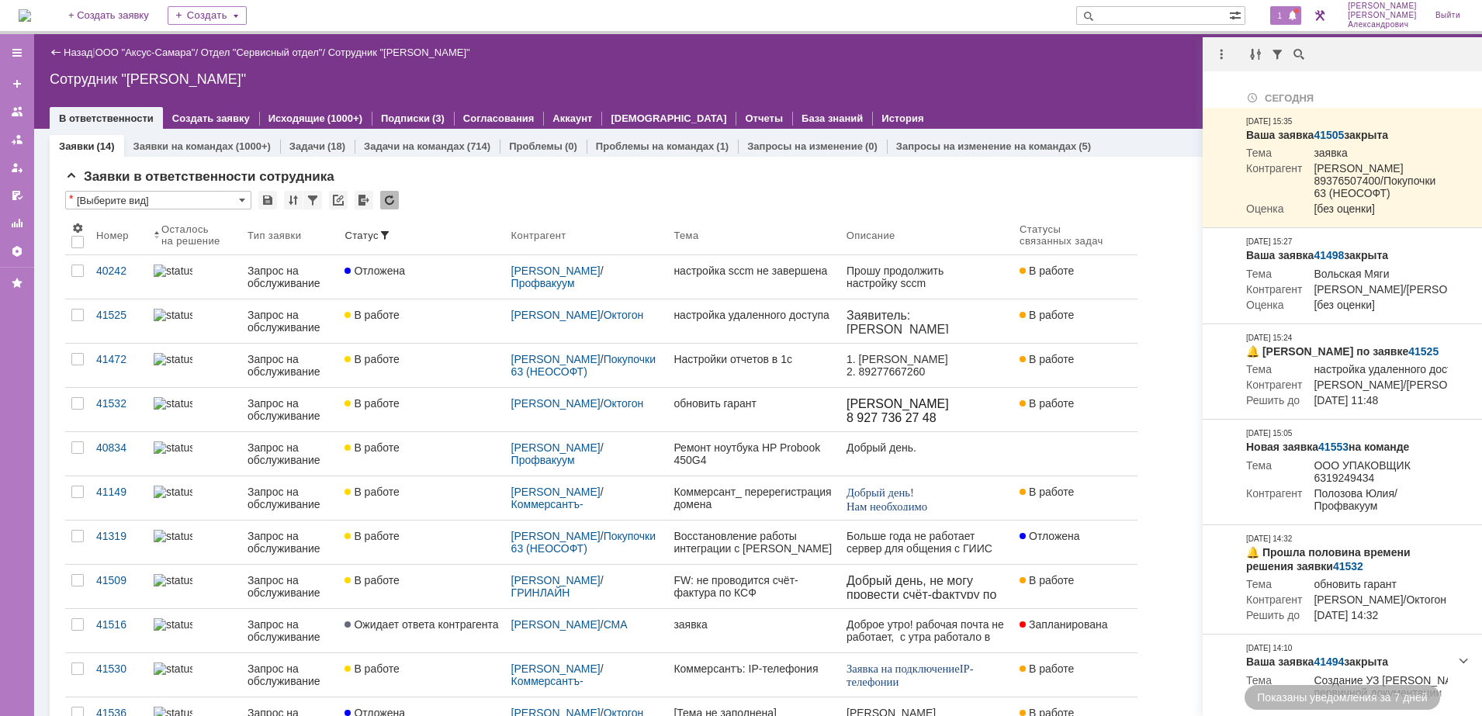
click at [639, 82] on div "Сотрудник "[PERSON_NAME]"" at bounding box center [758, 79] width 1417 height 16
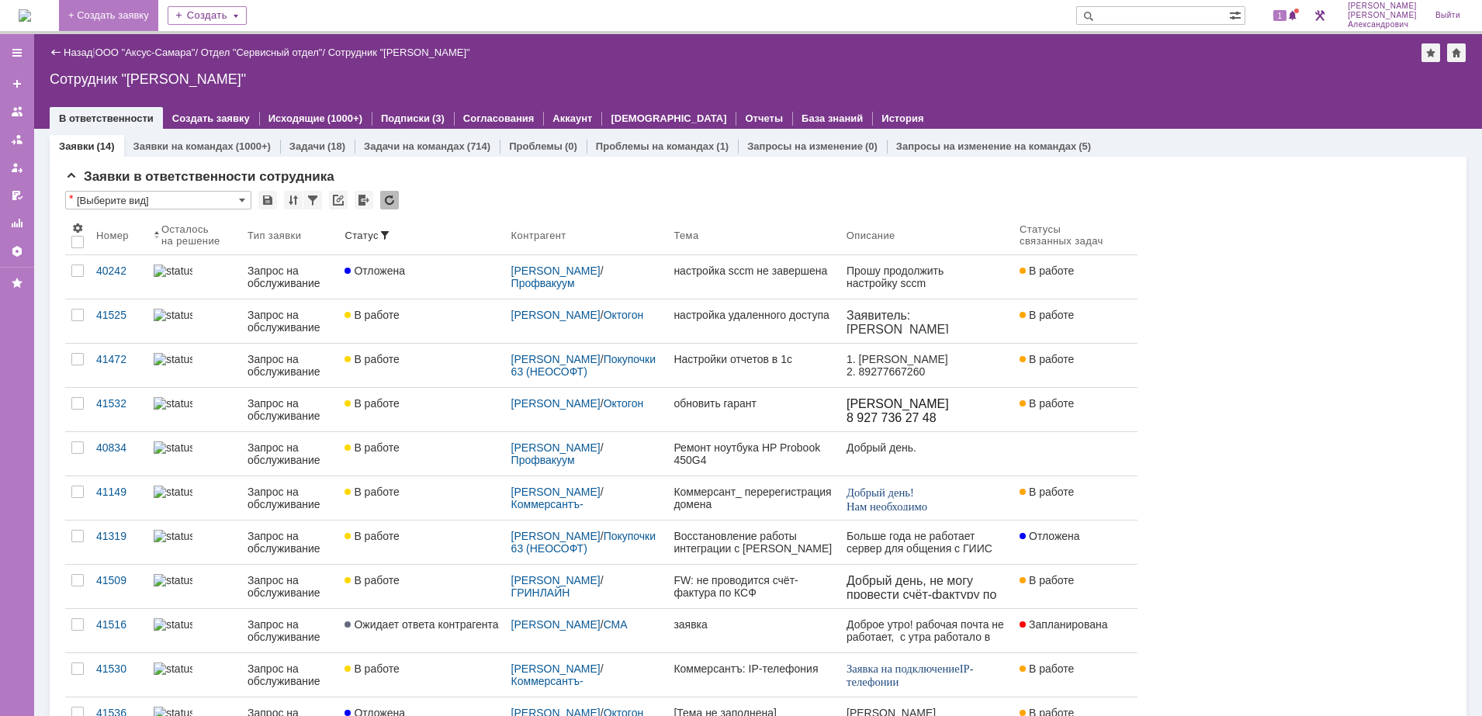
click at [151, 2] on link "+ Создать заявку" at bounding box center [108, 15] width 99 height 31
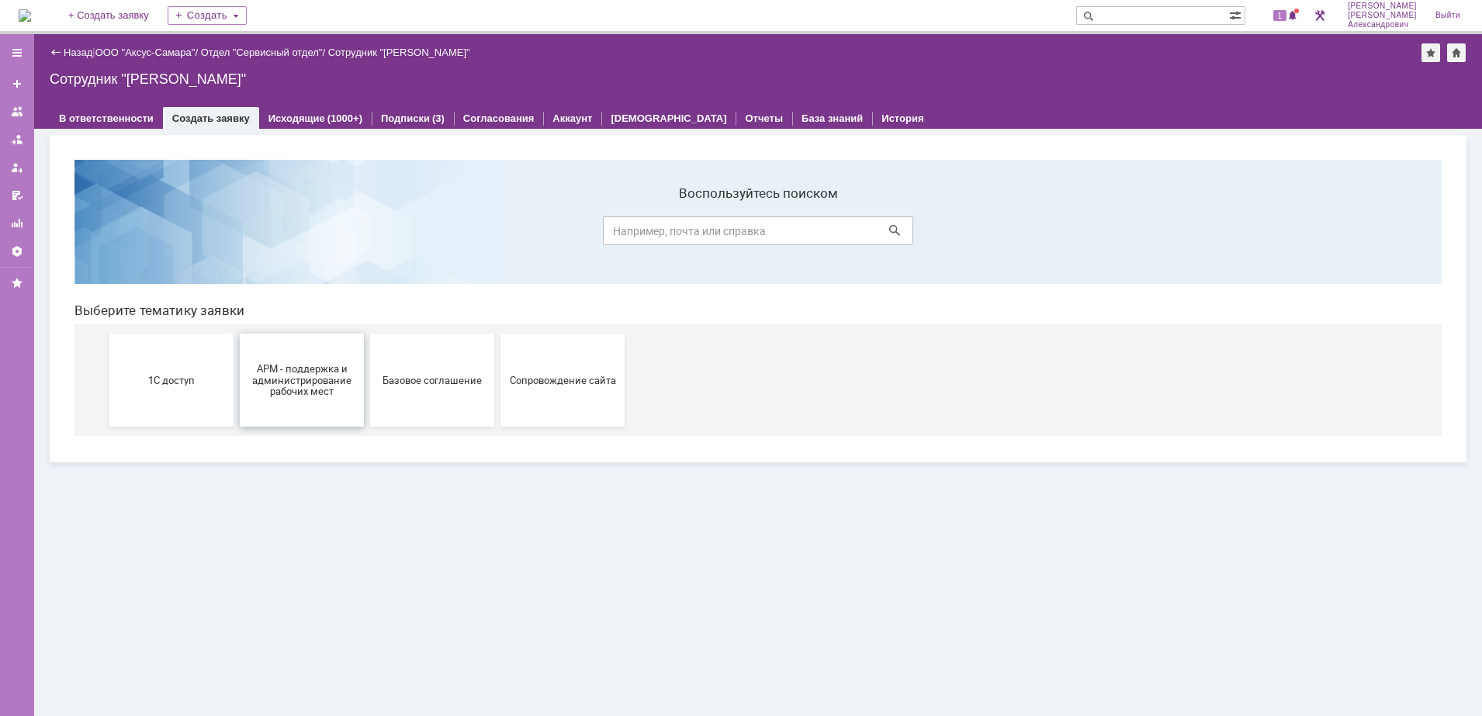
click at [299, 374] on span "АРМ - поддержка и администрирование рабочих мест" at bounding box center [301, 379] width 115 height 35
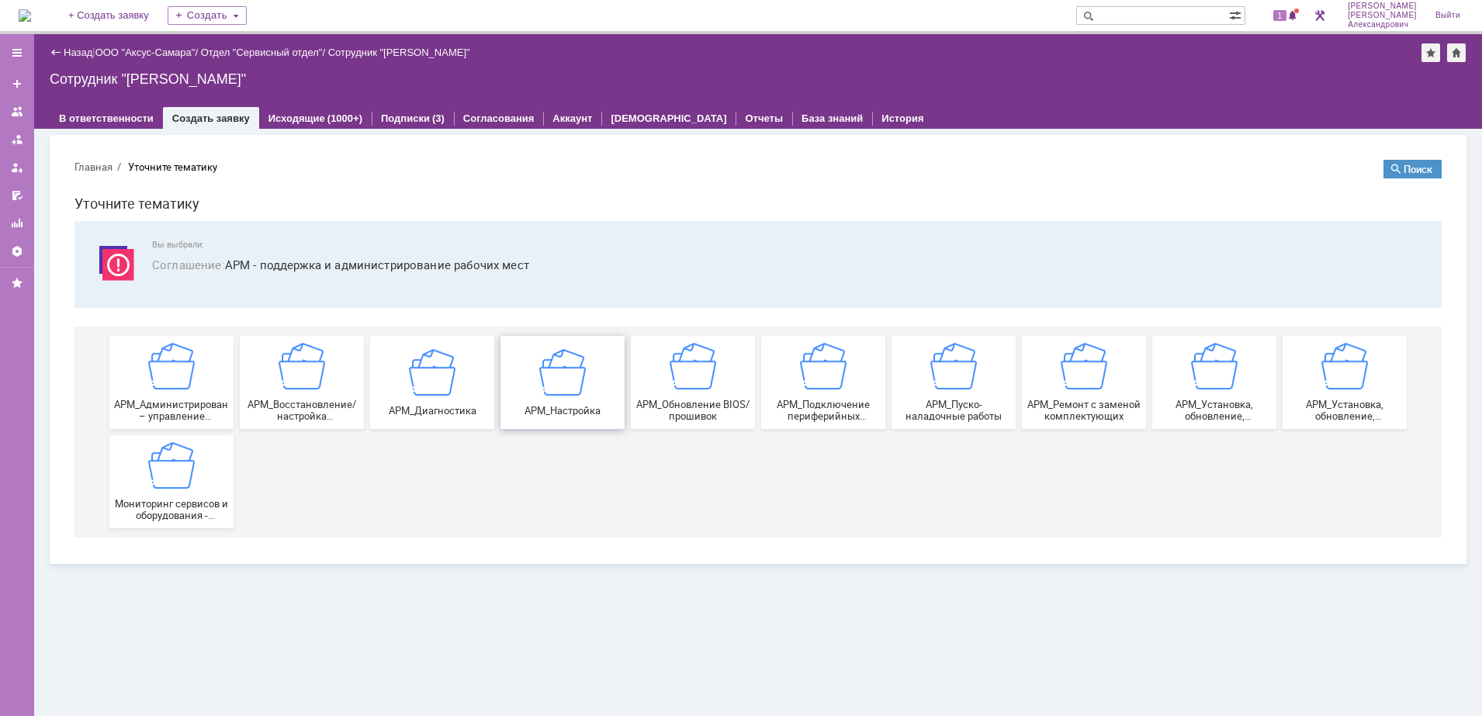
click at [541, 353] on img at bounding box center [562, 371] width 47 height 47
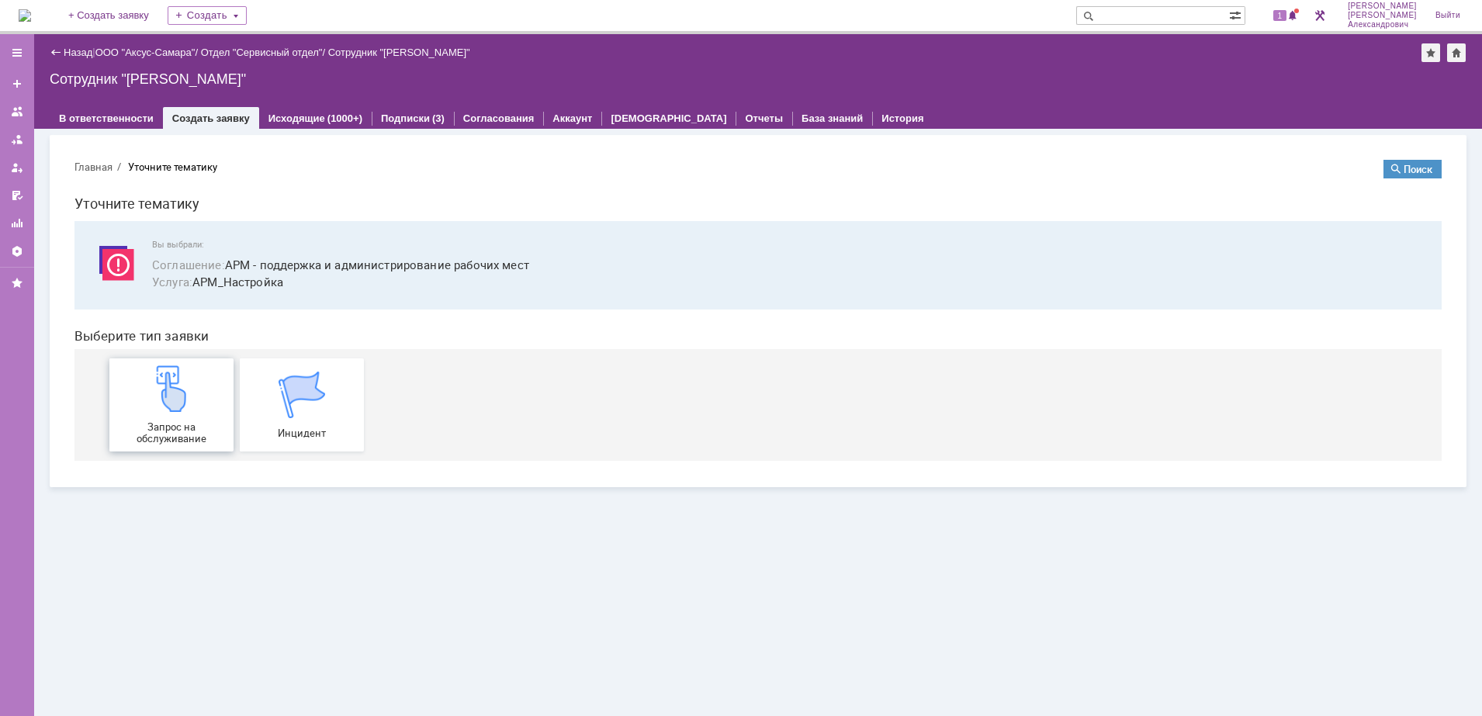
click at [197, 388] on div "Запрос на обслуживание" at bounding box center [171, 404] width 115 height 79
click at [1287, 19] on span "2" at bounding box center [1280, 15] width 14 height 11
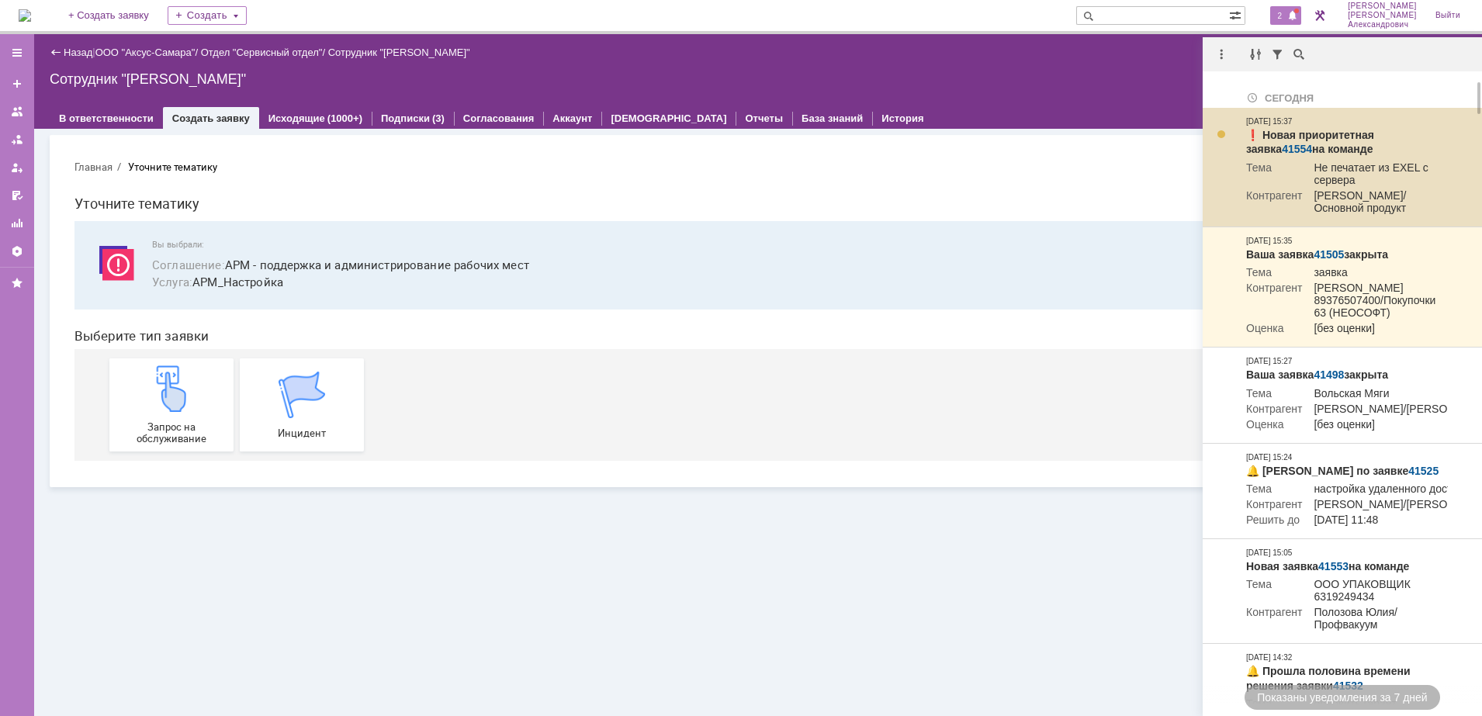
click at [1312, 143] on link "41554" at bounding box center [1297, 149] width 30 height 12
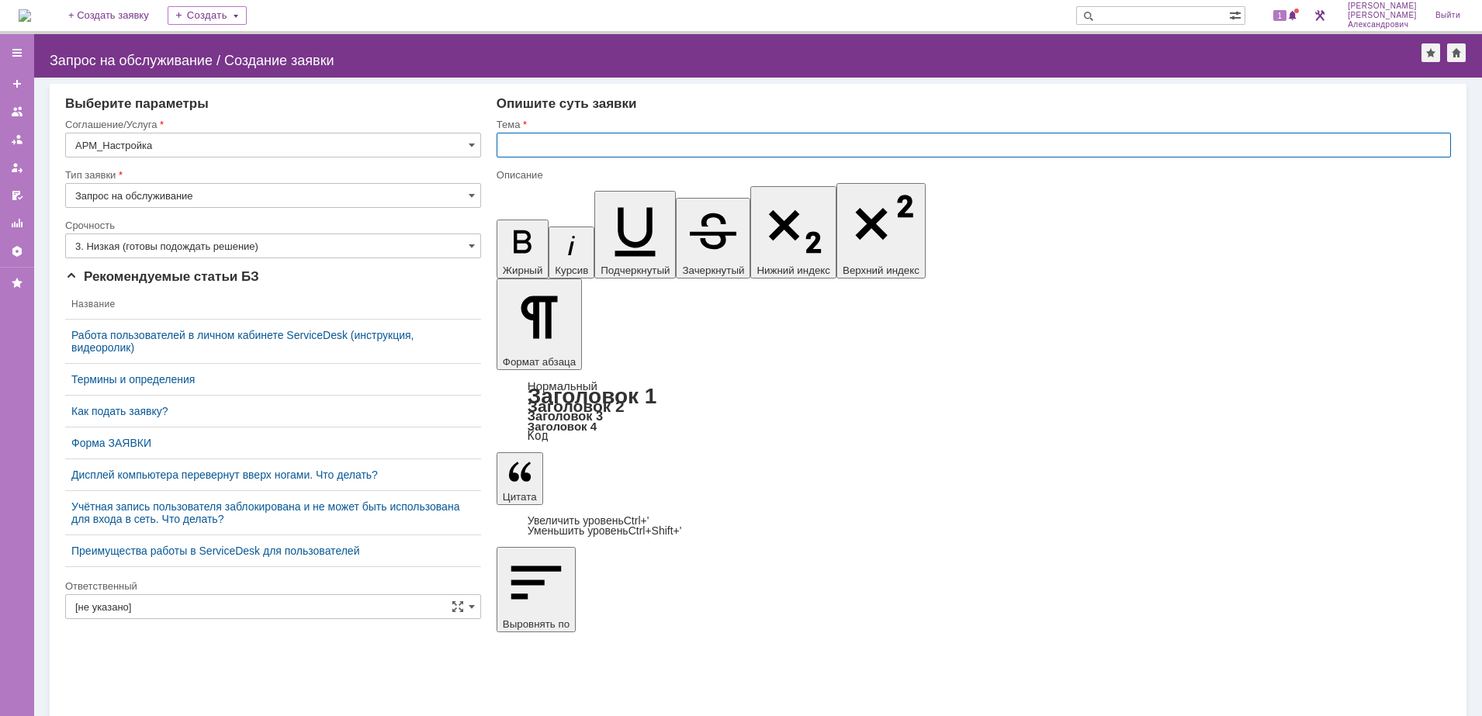
click at [572, 151] on input "text" at bounding box center [973, 145] width 954 height 25
type input "п"
type input "Р"
type input "Поставить квоты скорости"
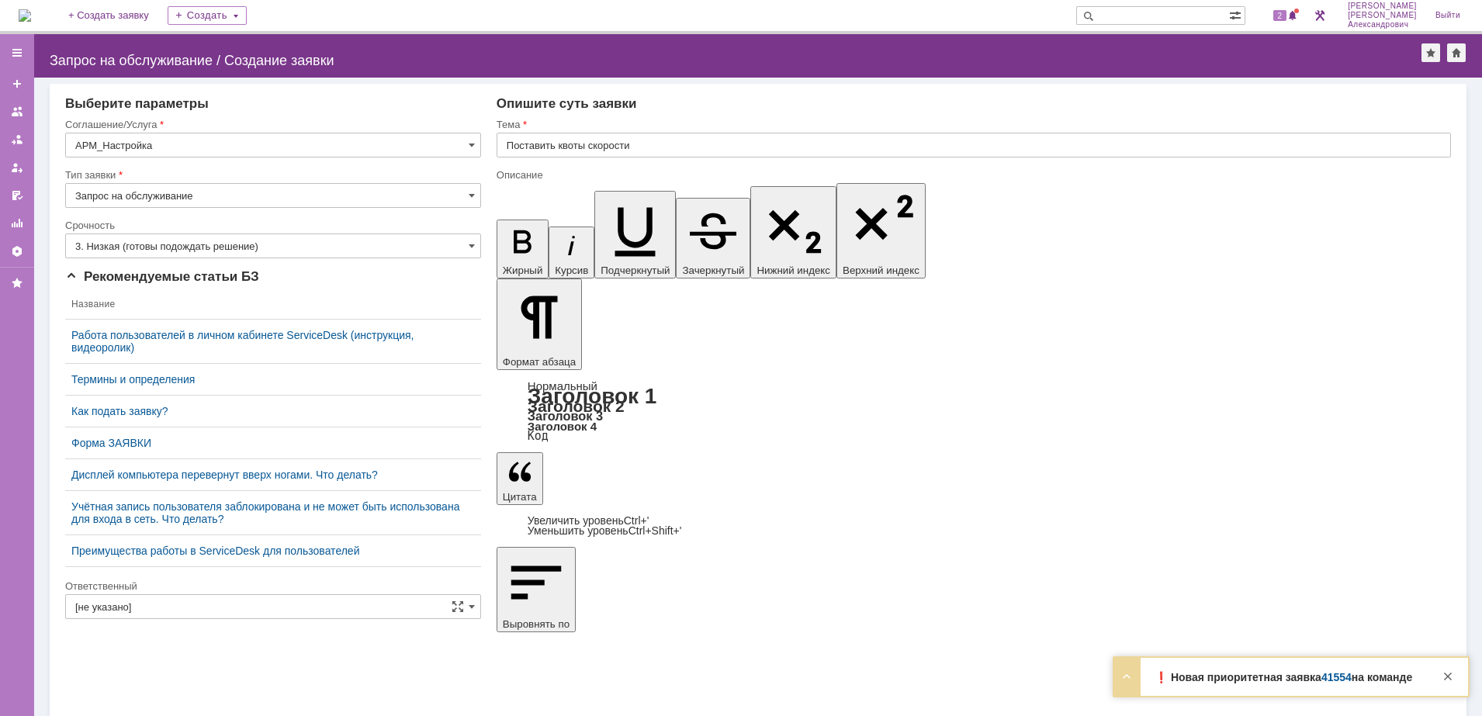
click at [202, 606] on input "[не указано]" at bounding box center [273, 606] width 416 height 25
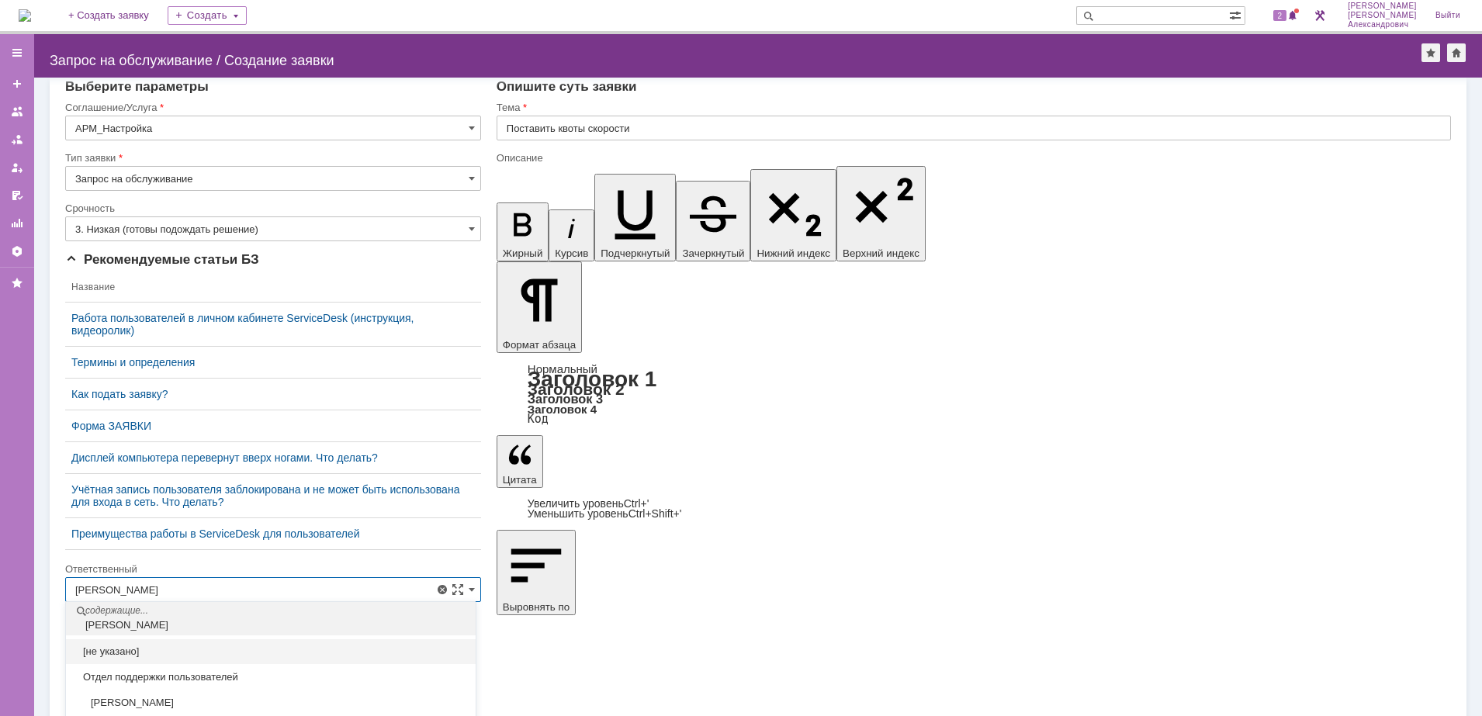
scroll to position [39, 0]
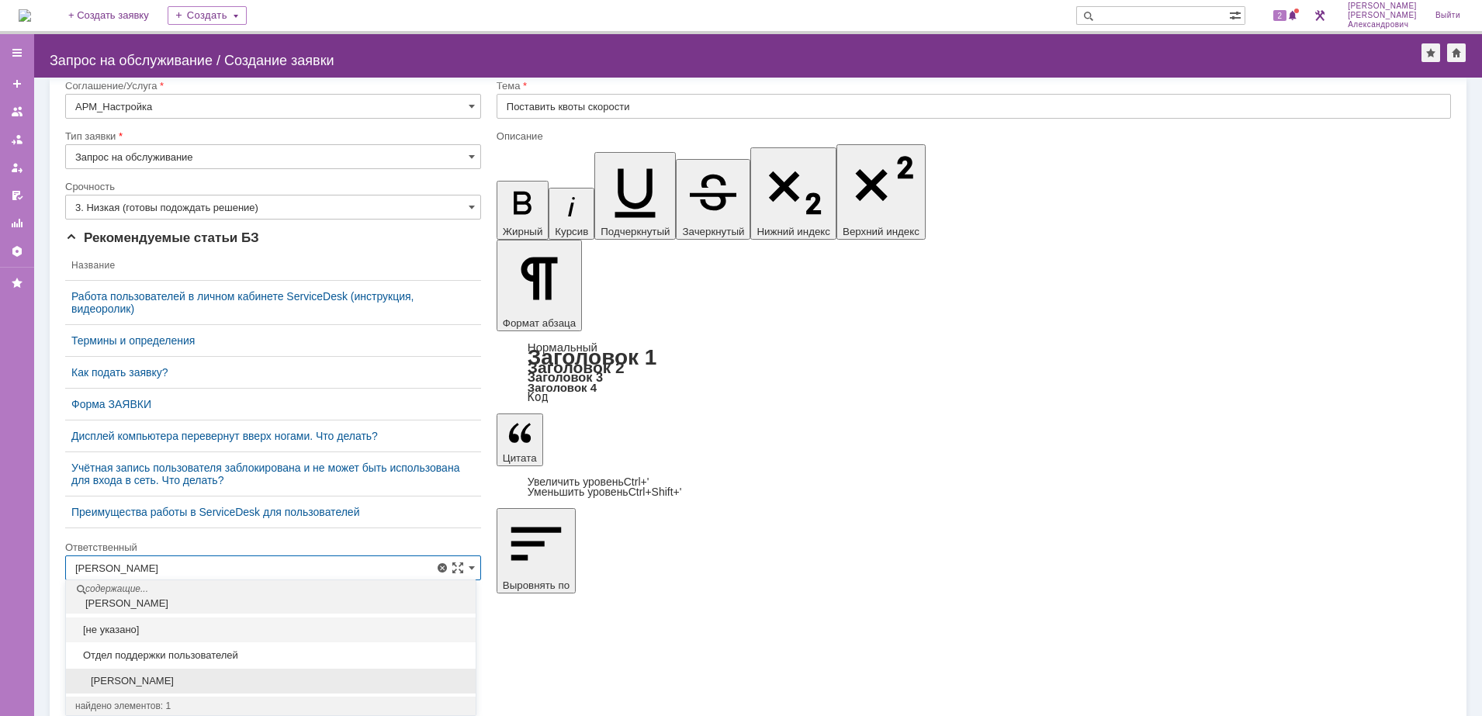
click at [201, 687] on div "[PERSON_NAME]" at bounding box center [271, 681] width 410 height 25
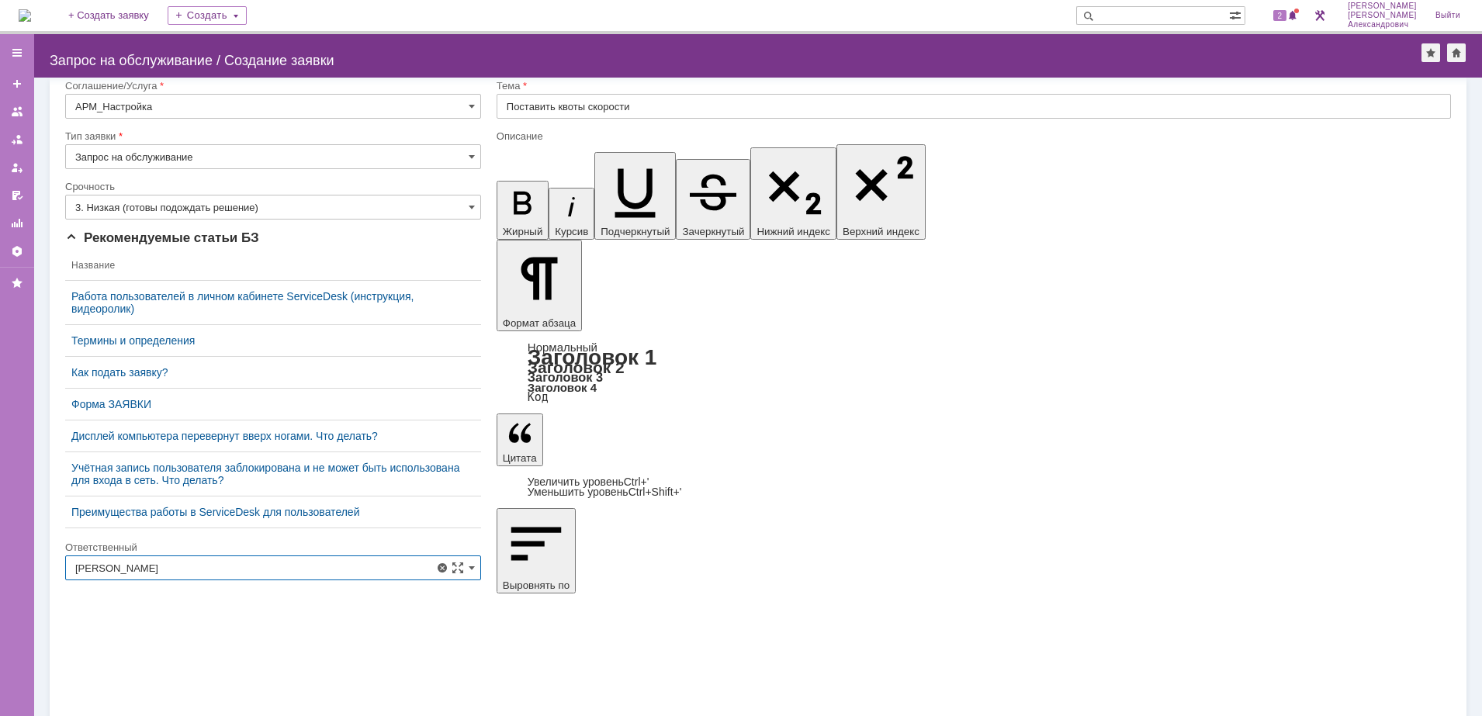
scroll to position [0, 0]
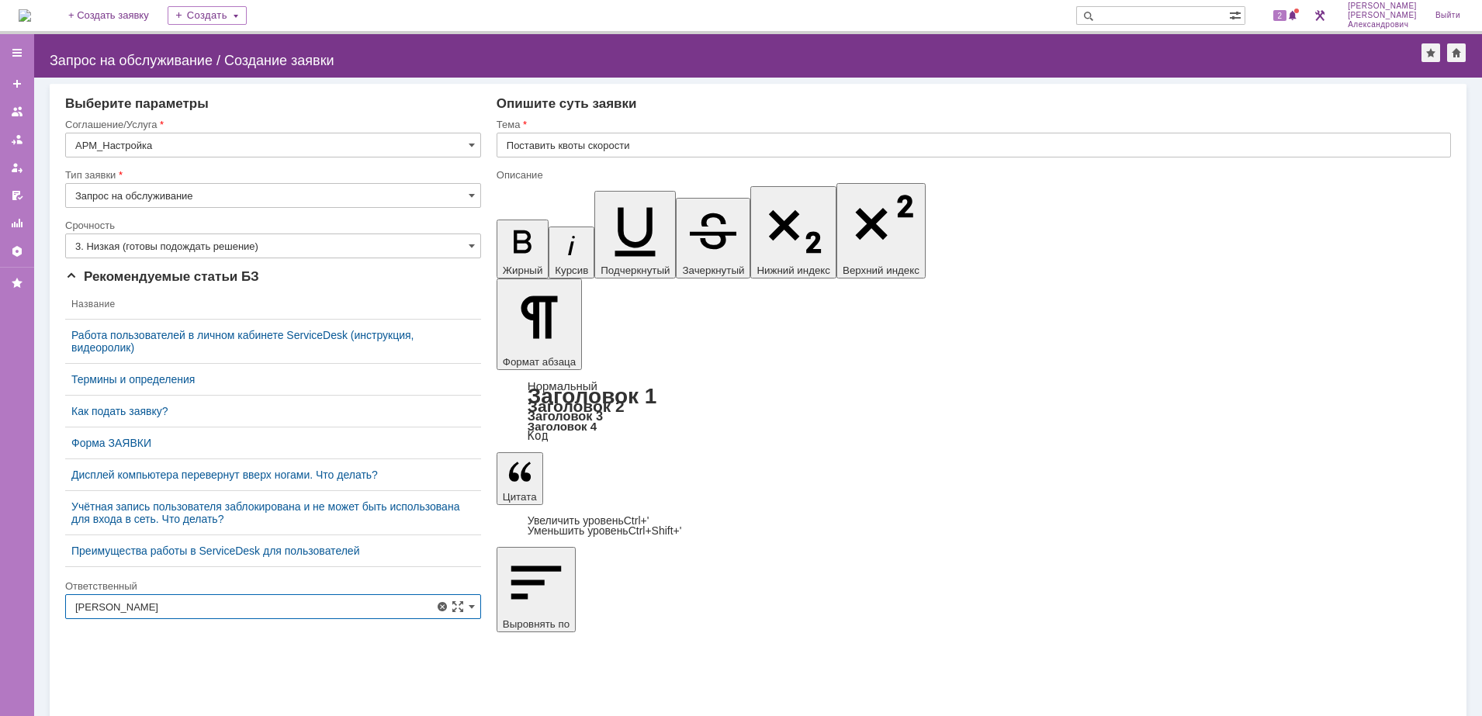
type input "[PERSON_NAME]"
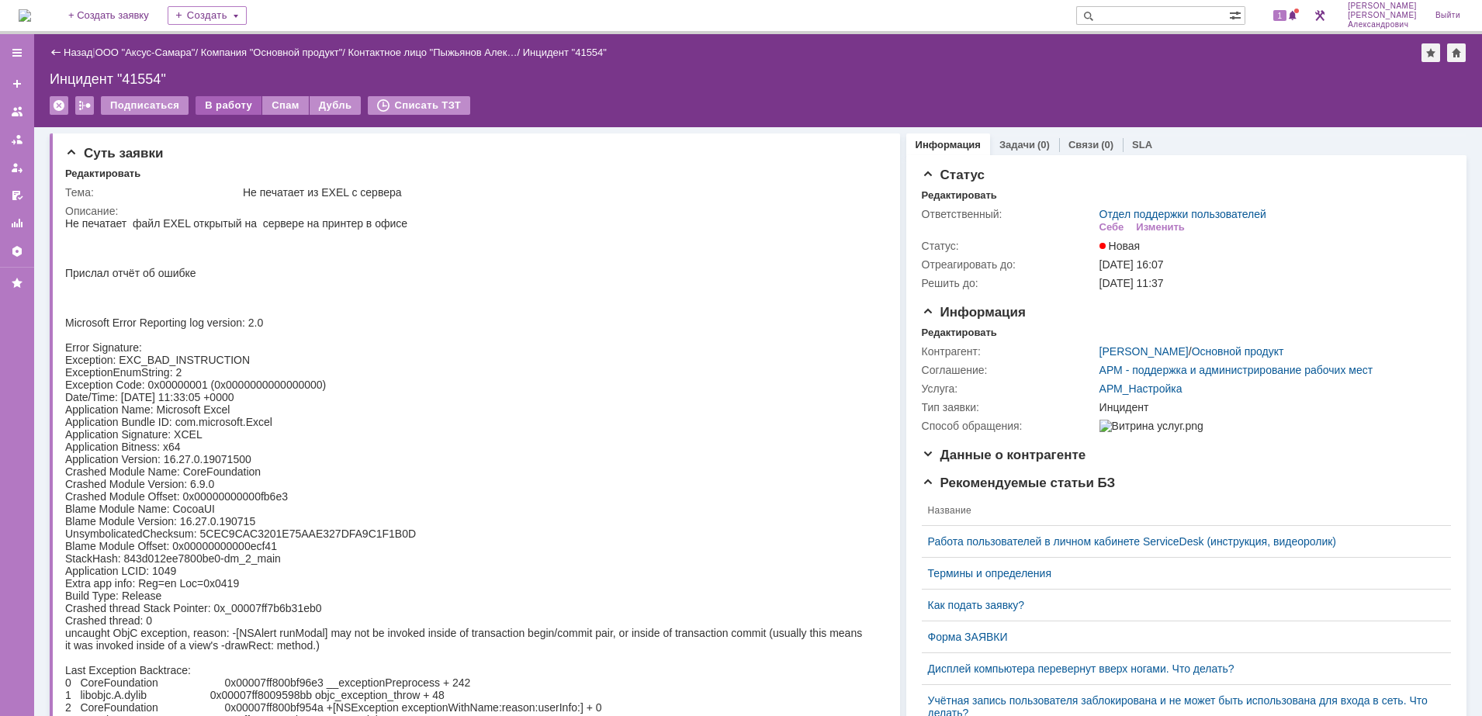
click at [226, 109] on div "В работу" at bounding box center [228, 105] width 66 height 19
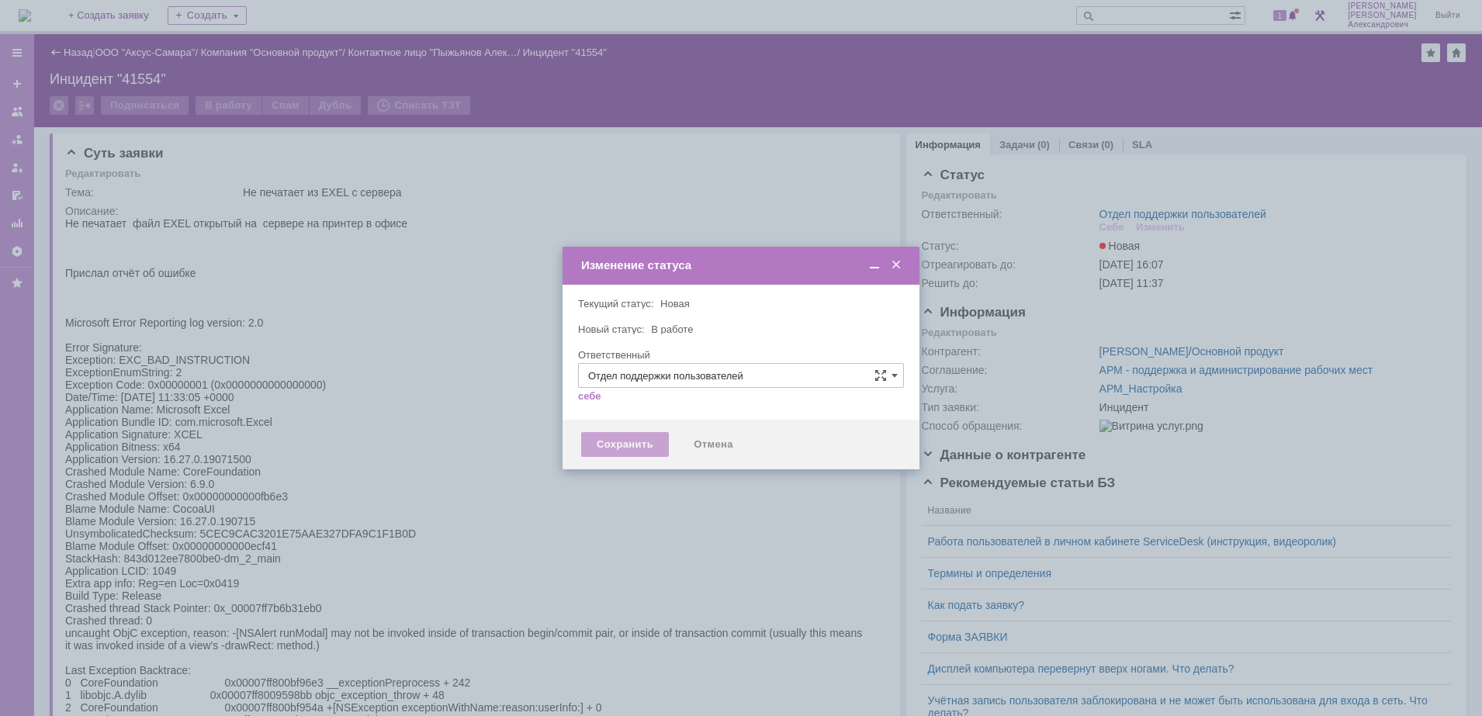
type input "[PERSON_NAME]"
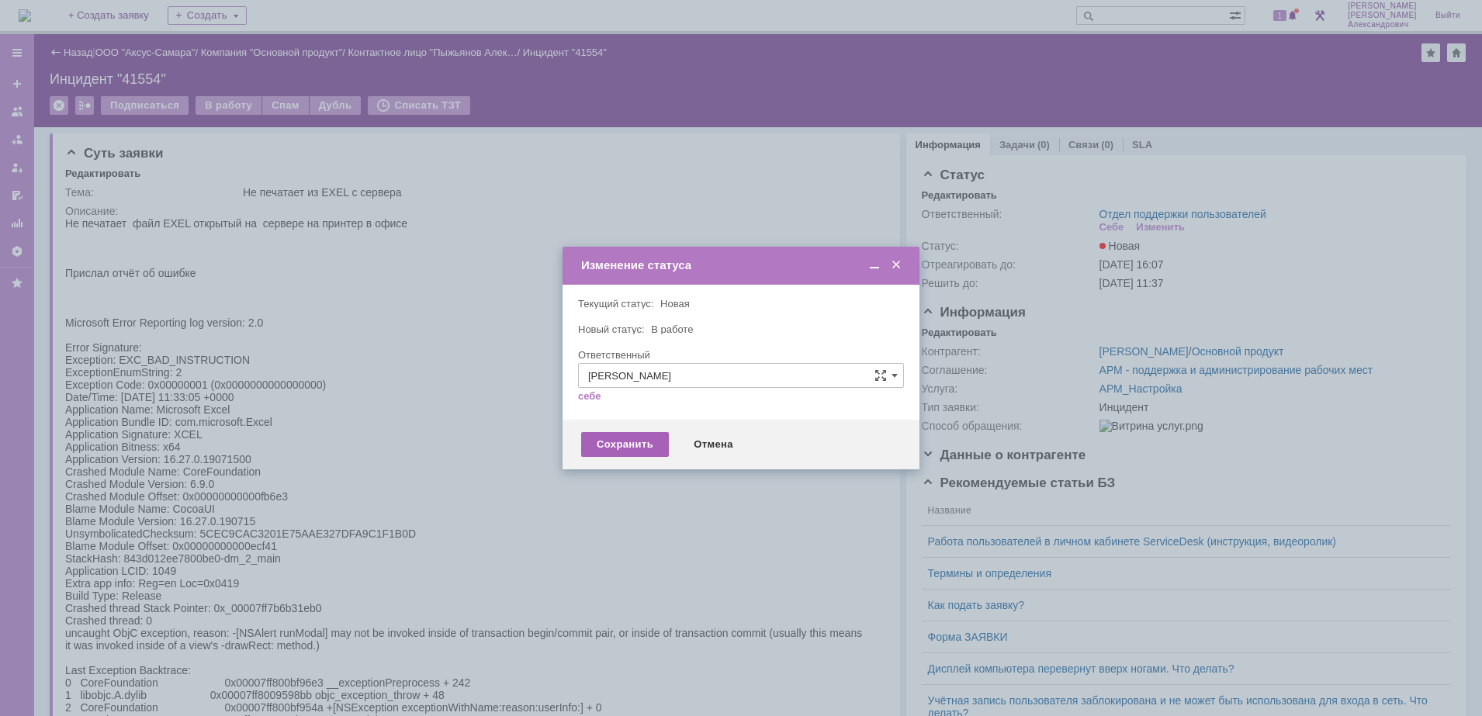
click at [629, 439] on div "Сохранить" at bounding box center [625, 444] width 88 height 25
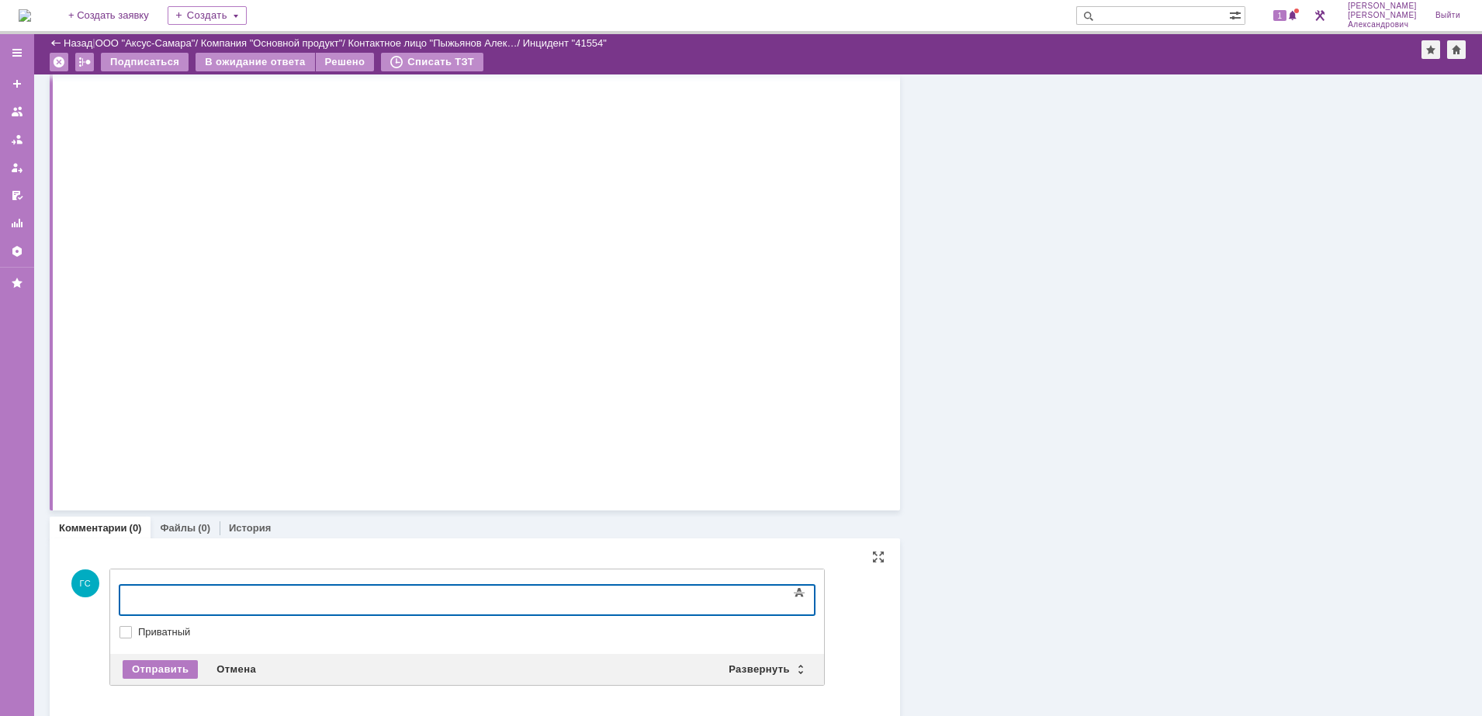
scroll to position [23997, 0]
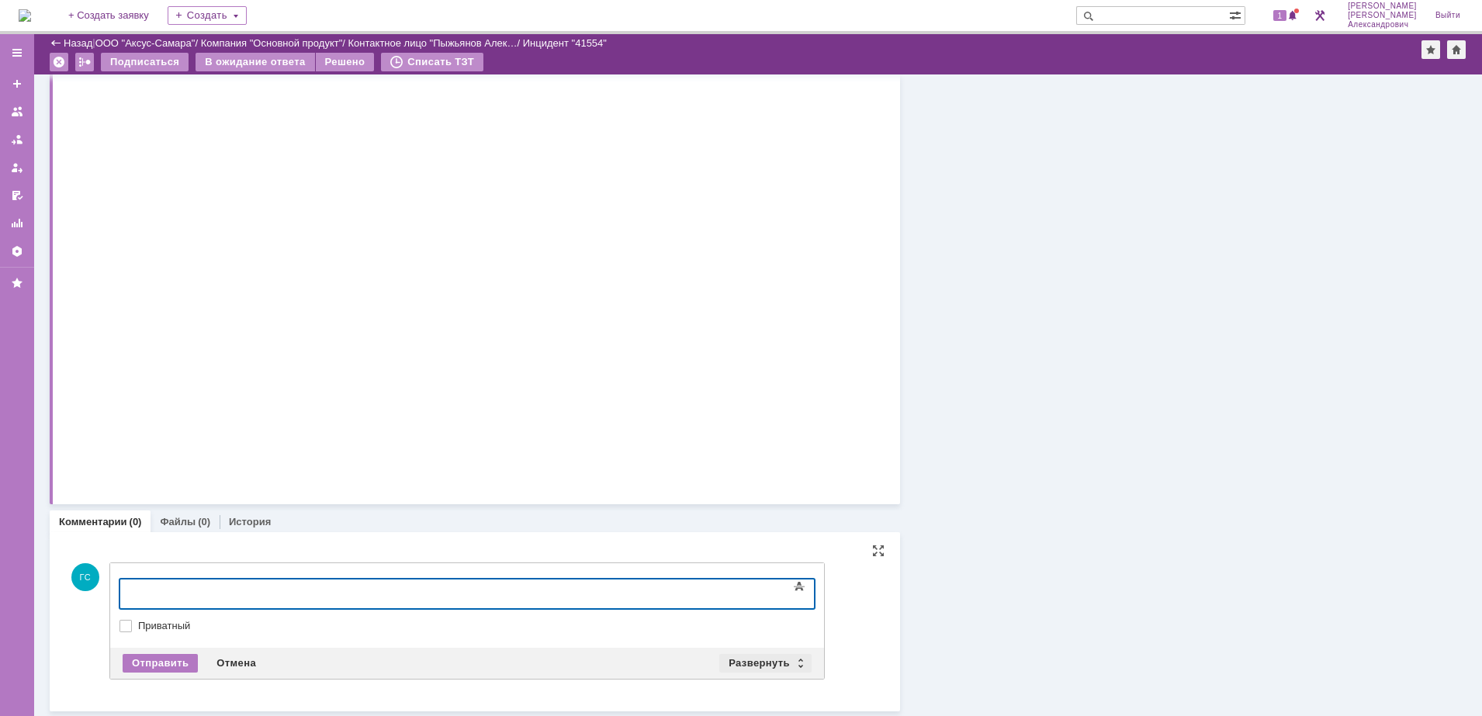
click at [747, 668] on div "Развернуть" at bounding box center [765, 663] width 92 height 19
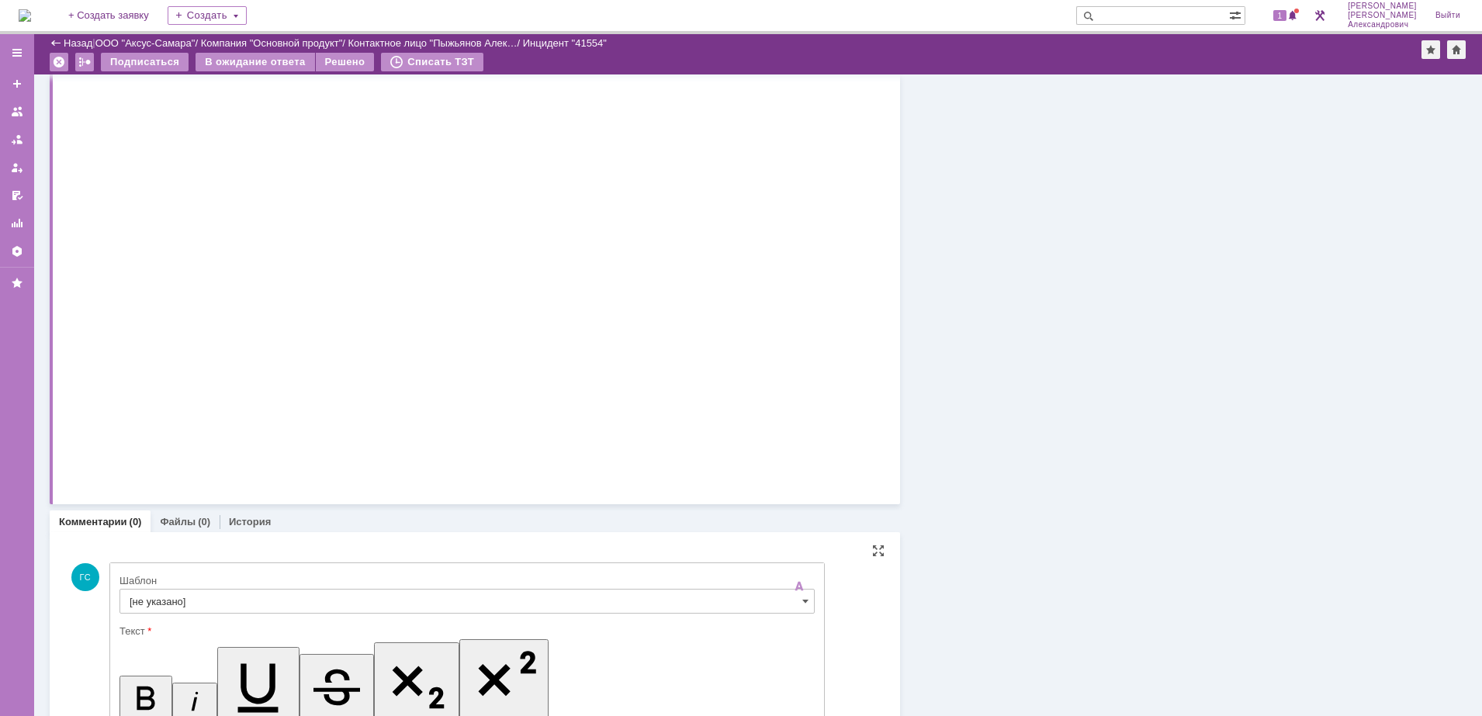
scroll to position [0, 0]
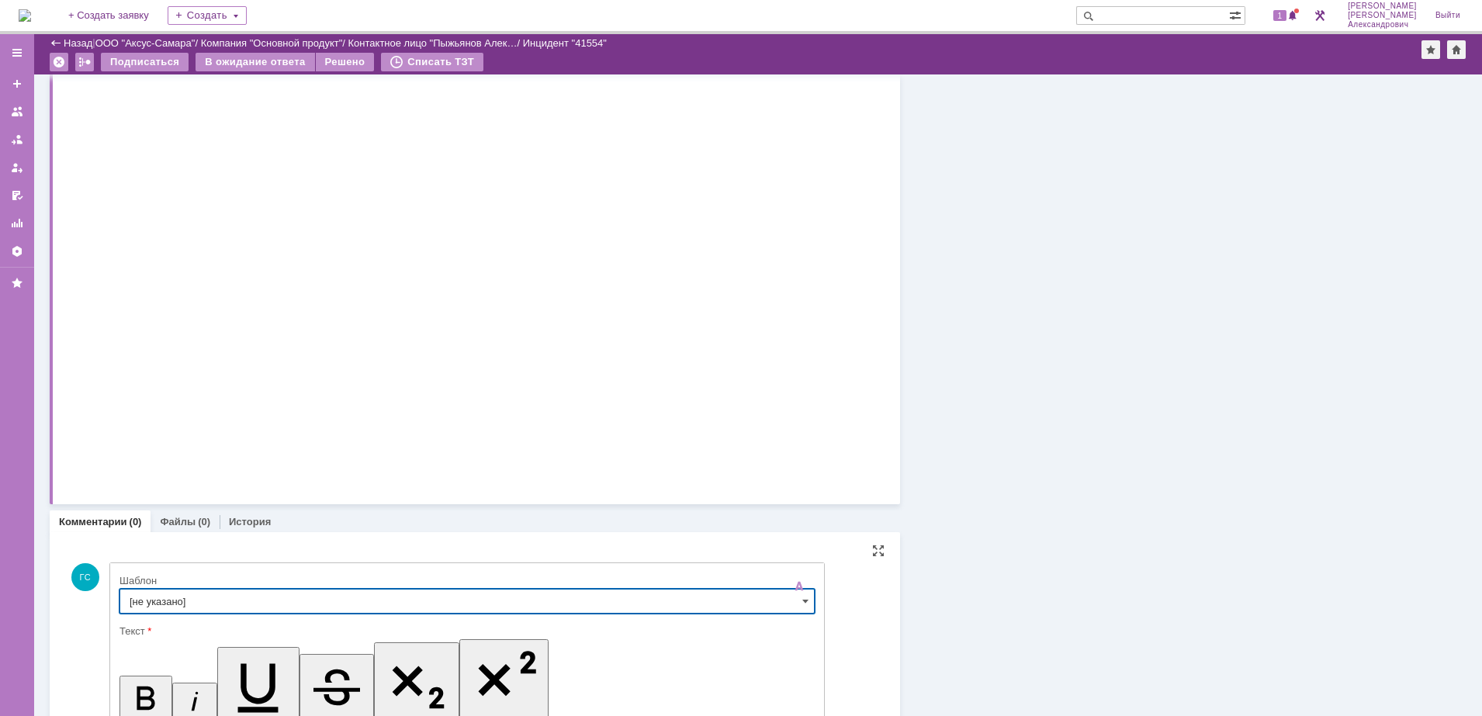
click at [285, 600] on input "[не указано]" at bounding box center [466, 601] width 695 height 25
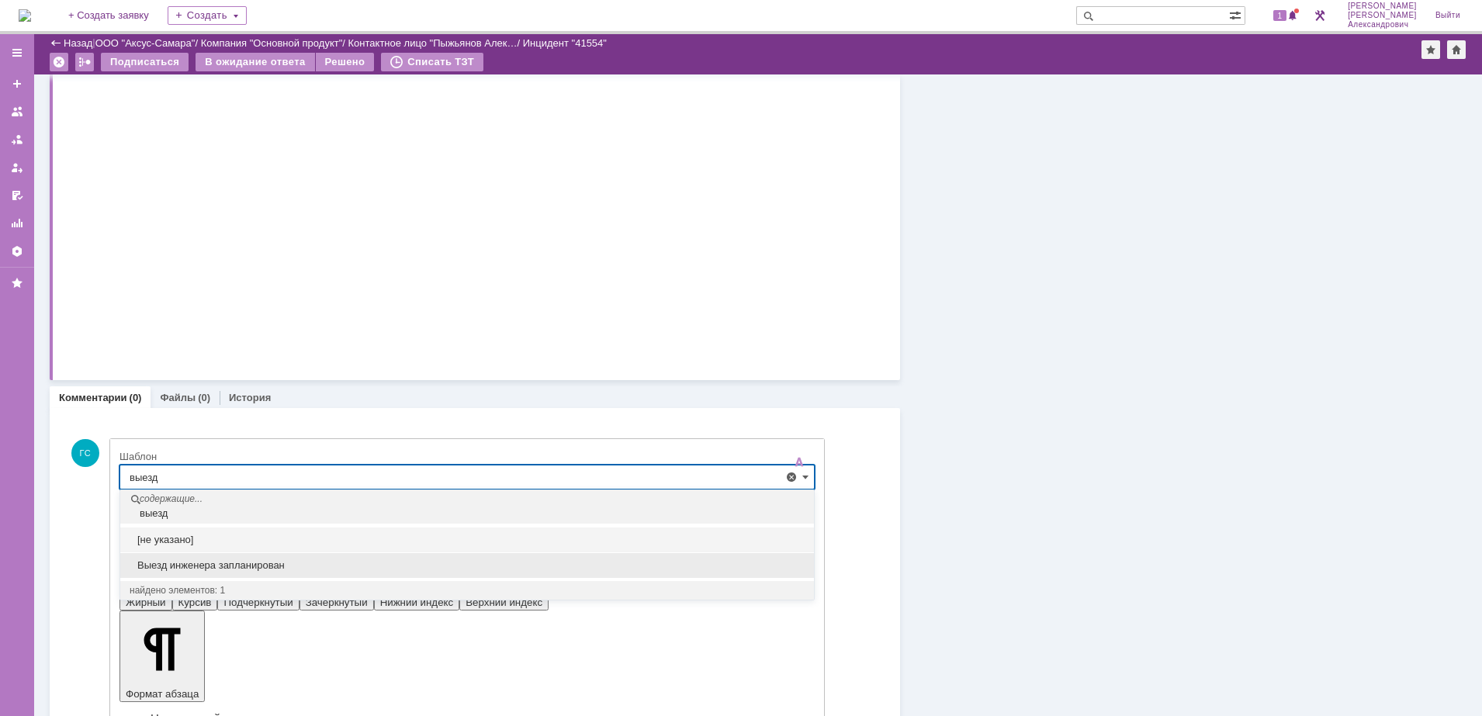
click at [388, 564] on span "Выезд инженера запланирован" at bounding box center [467, 565] width 675 height 12
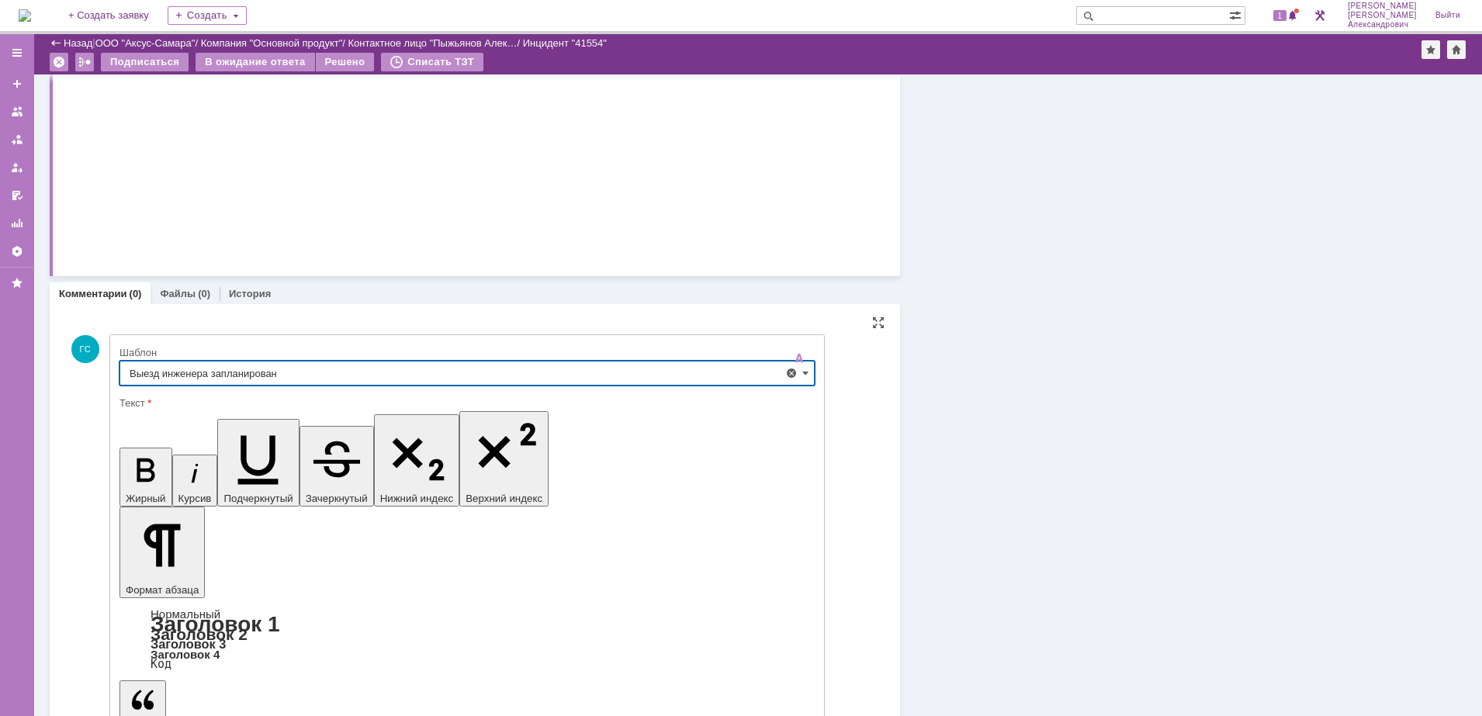
type input "Выезд инженера запланирован"
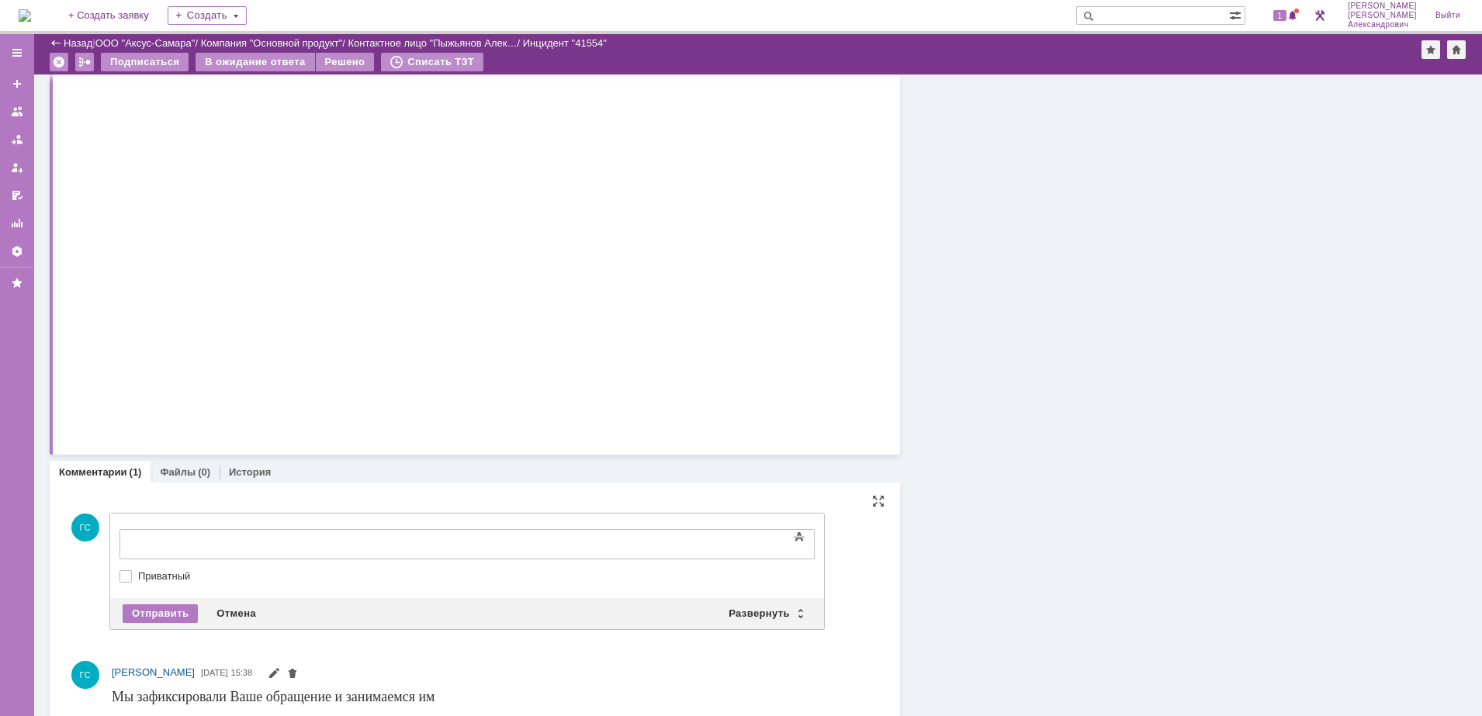
scroll to position [0, 0]
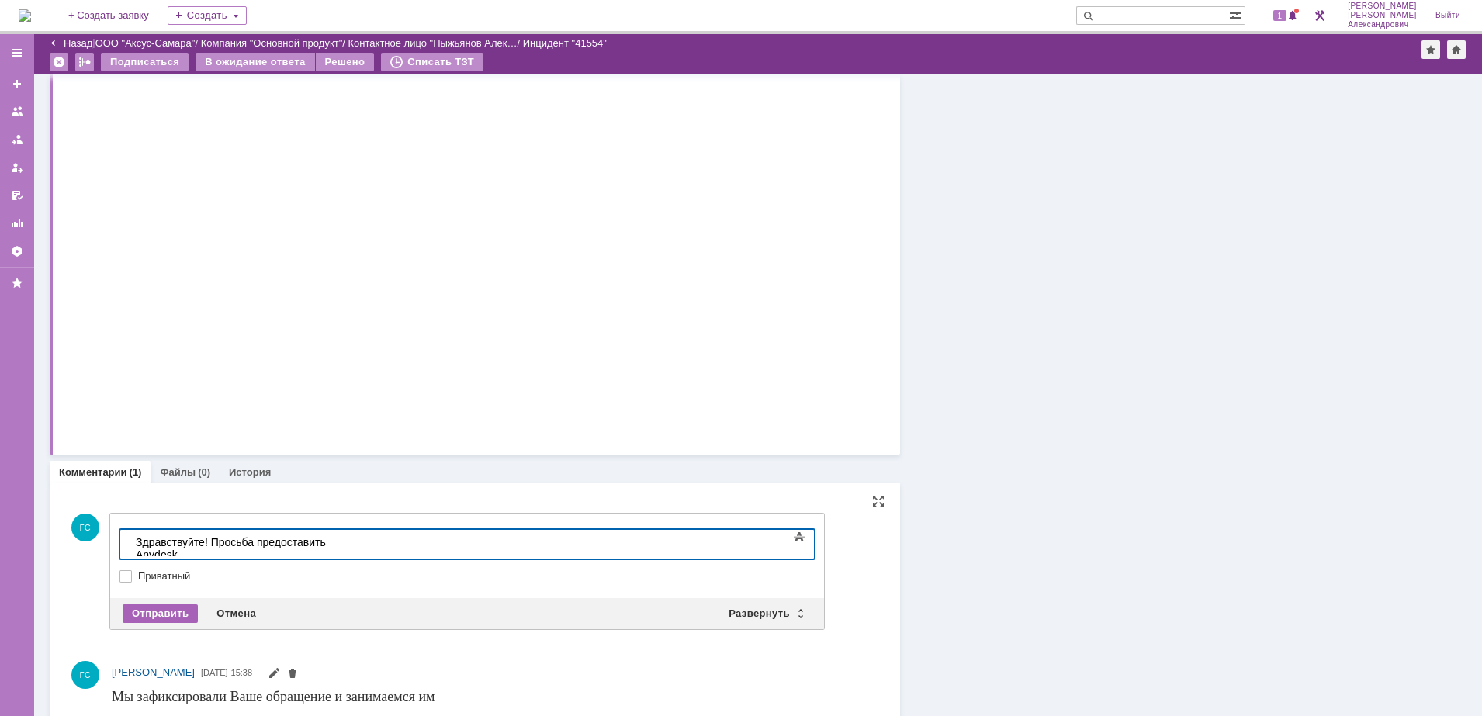
click at [158, 616] on div "Отправить" at bounding box center [160, 613] width 75 height 19
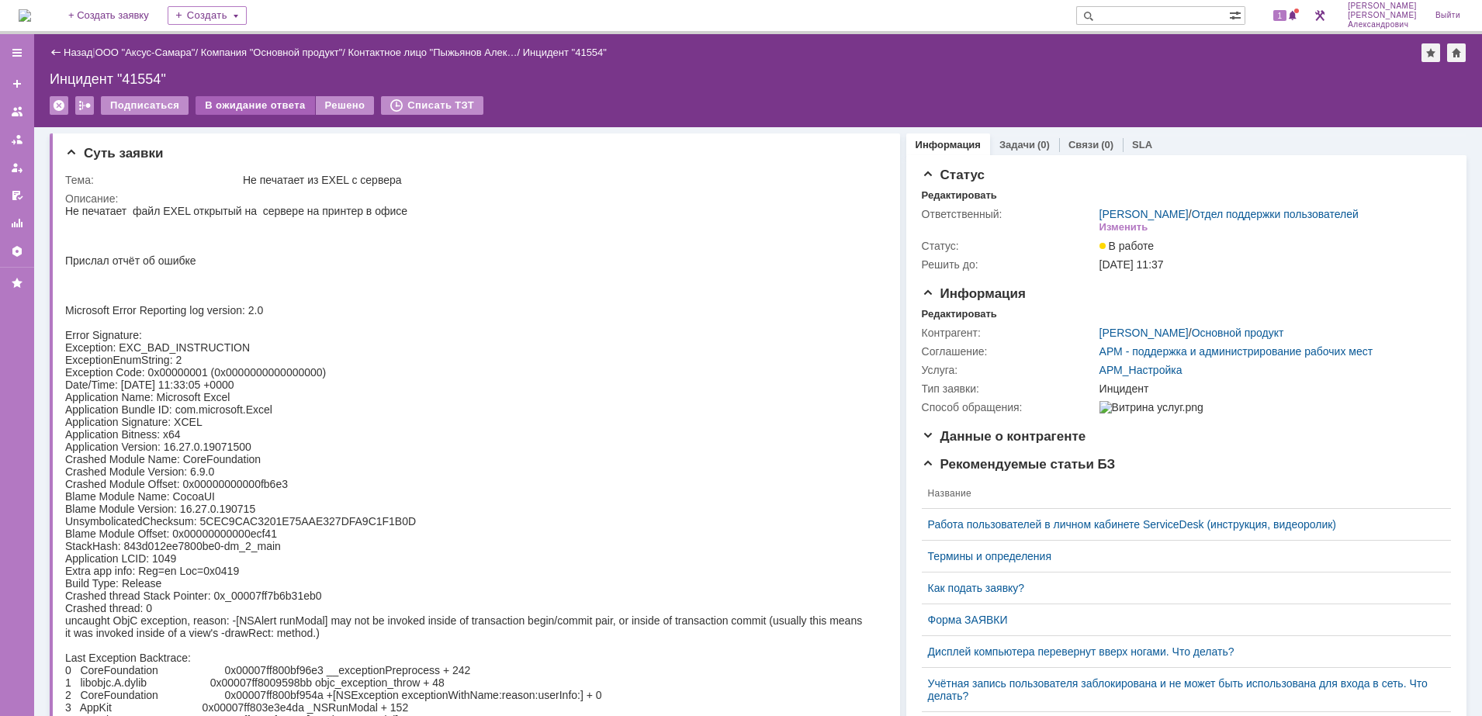
click at [254, 99] on div "В ожидание ответа" at bounding box center [254, 105] width 119 height 19
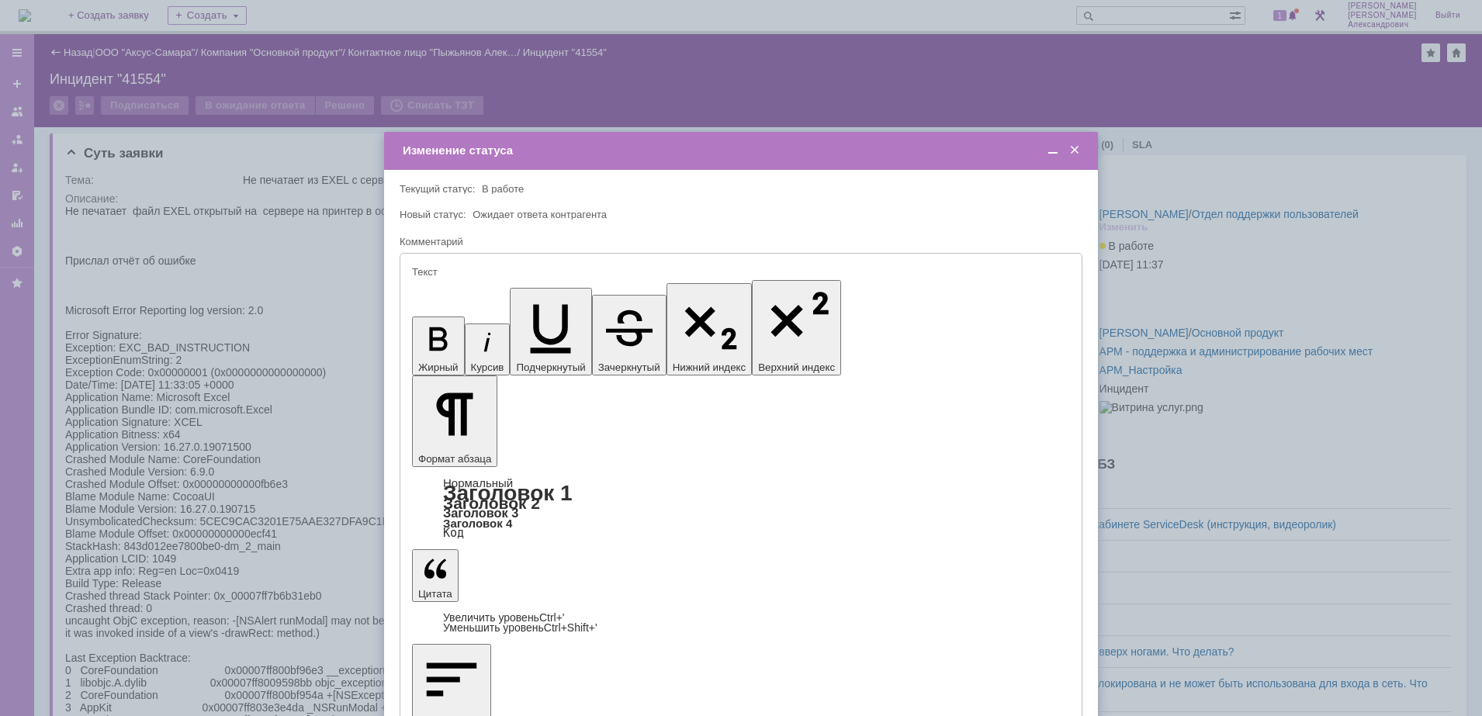
type input "[не указано]"
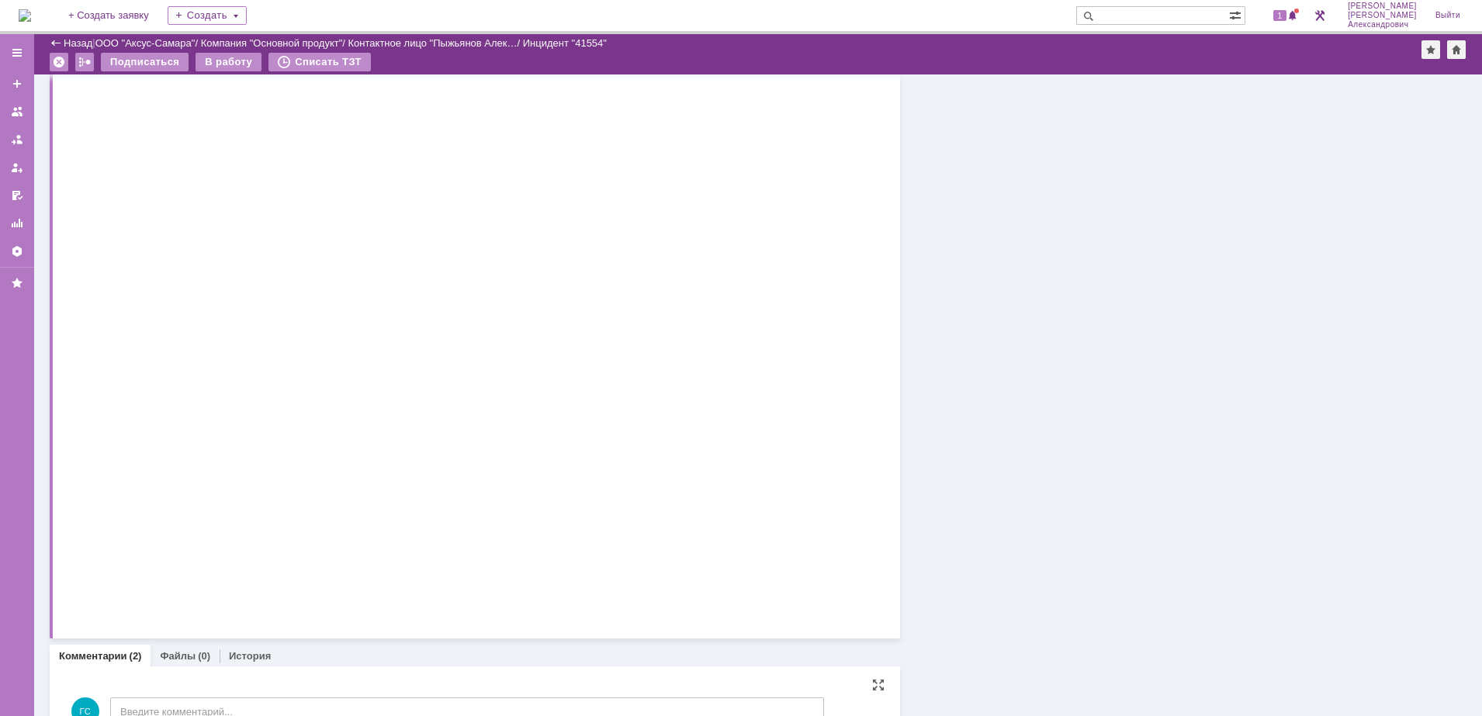
scroll to position [24129, 0]
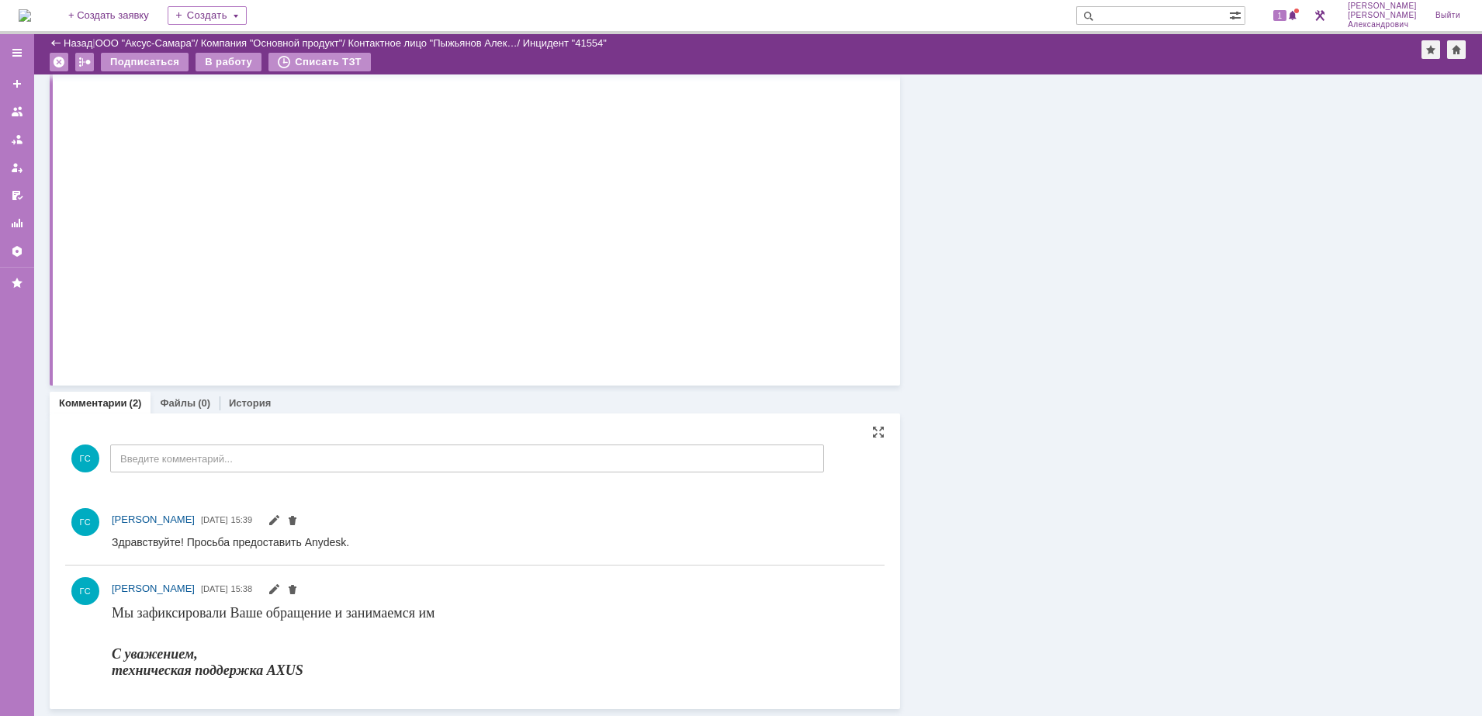
drag, startPoint x: 66, startPoint y: -23959, endPoint x: 642, endPoint y: -23500, distance: 736.4
copy body "Lo ipsumdol sita CONS adipisci el seddoei te incidid u labor Etdolor magna al e…"
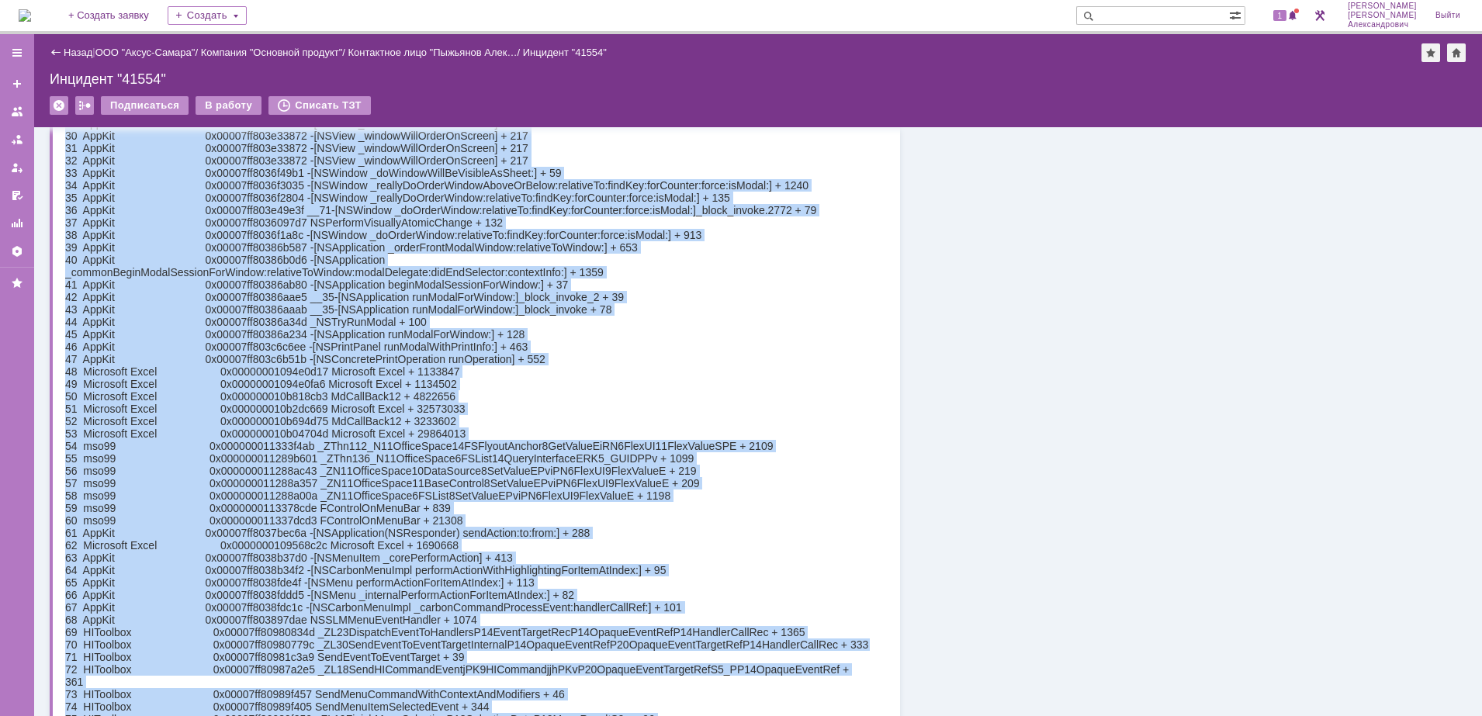
scroll to position [0, 0]
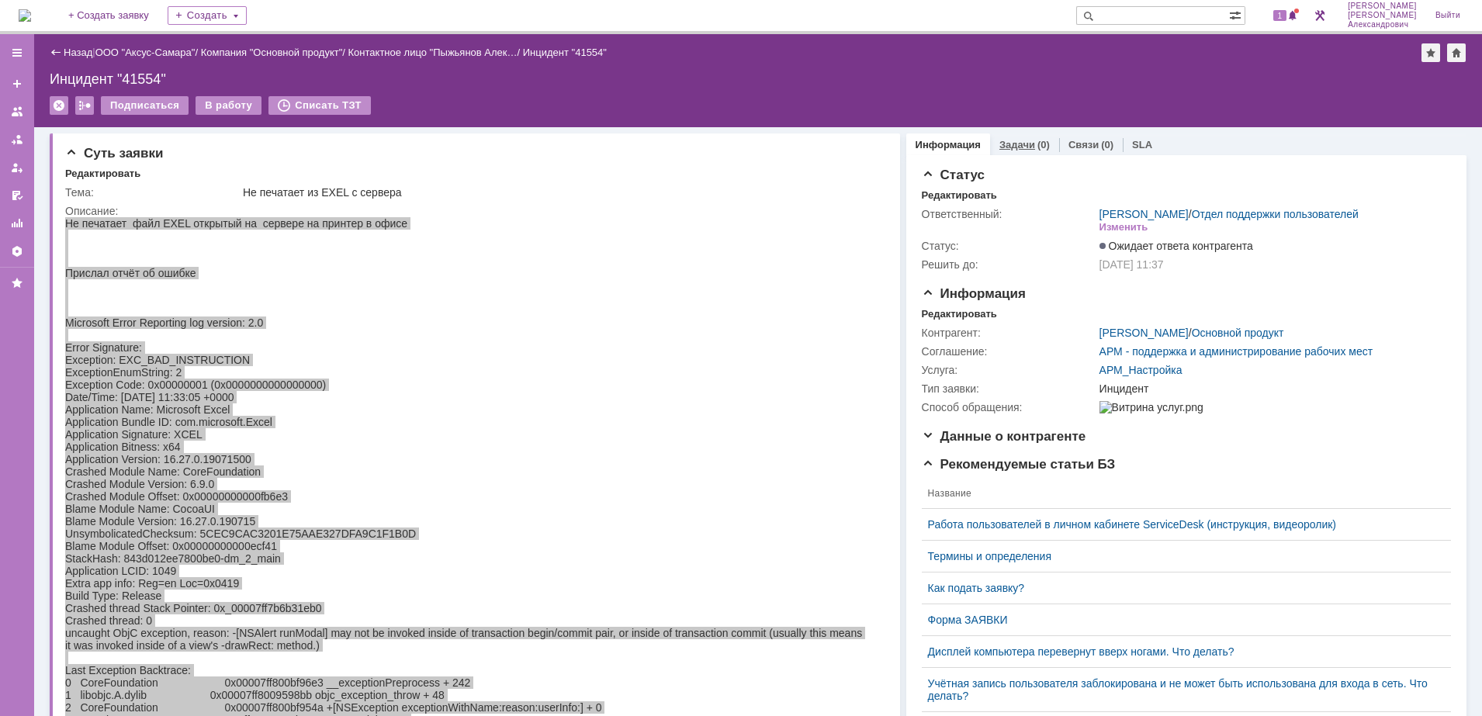
click at [1005, 134] on div "Задачи (0)" at bounding box center [1024, 144] width 69 height 22
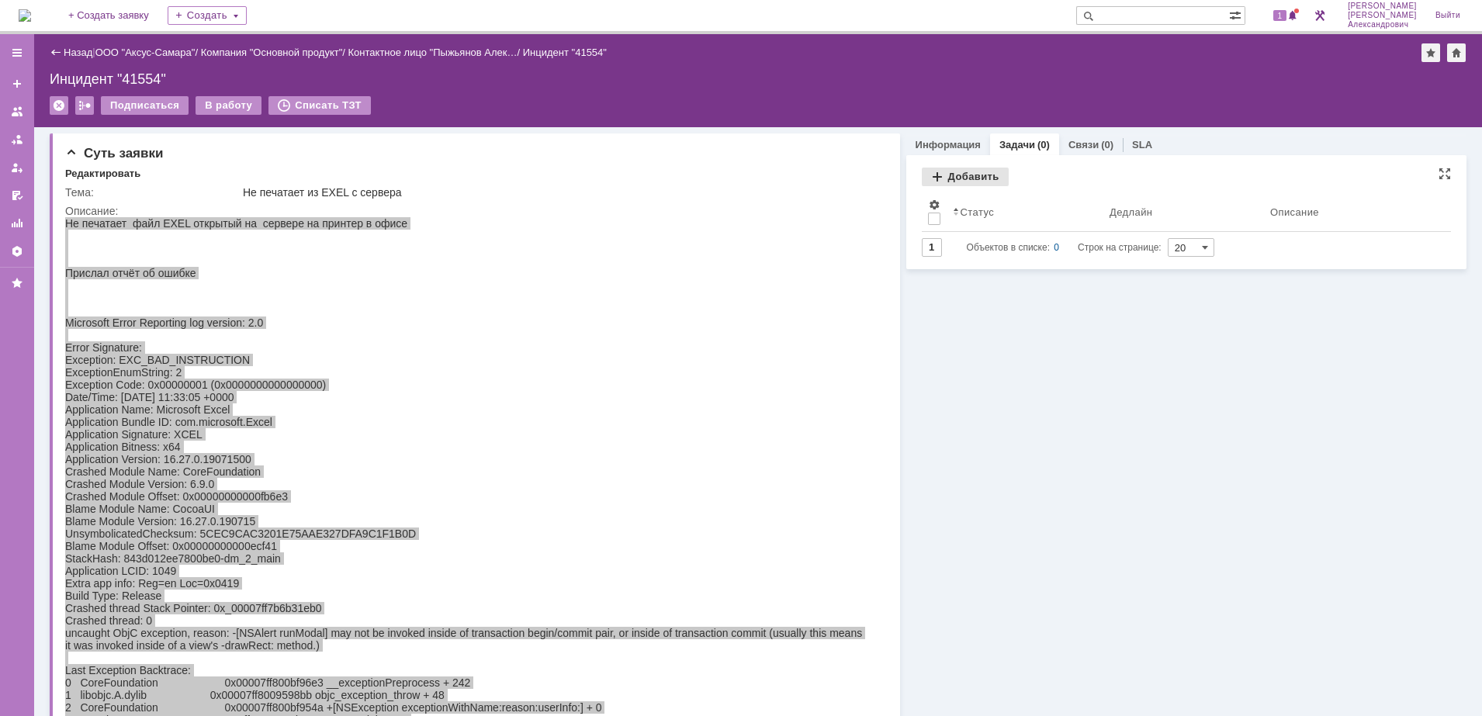
click at [960, 174] on div "Добавить" at bounding box center [965, 177] width 87 height 19
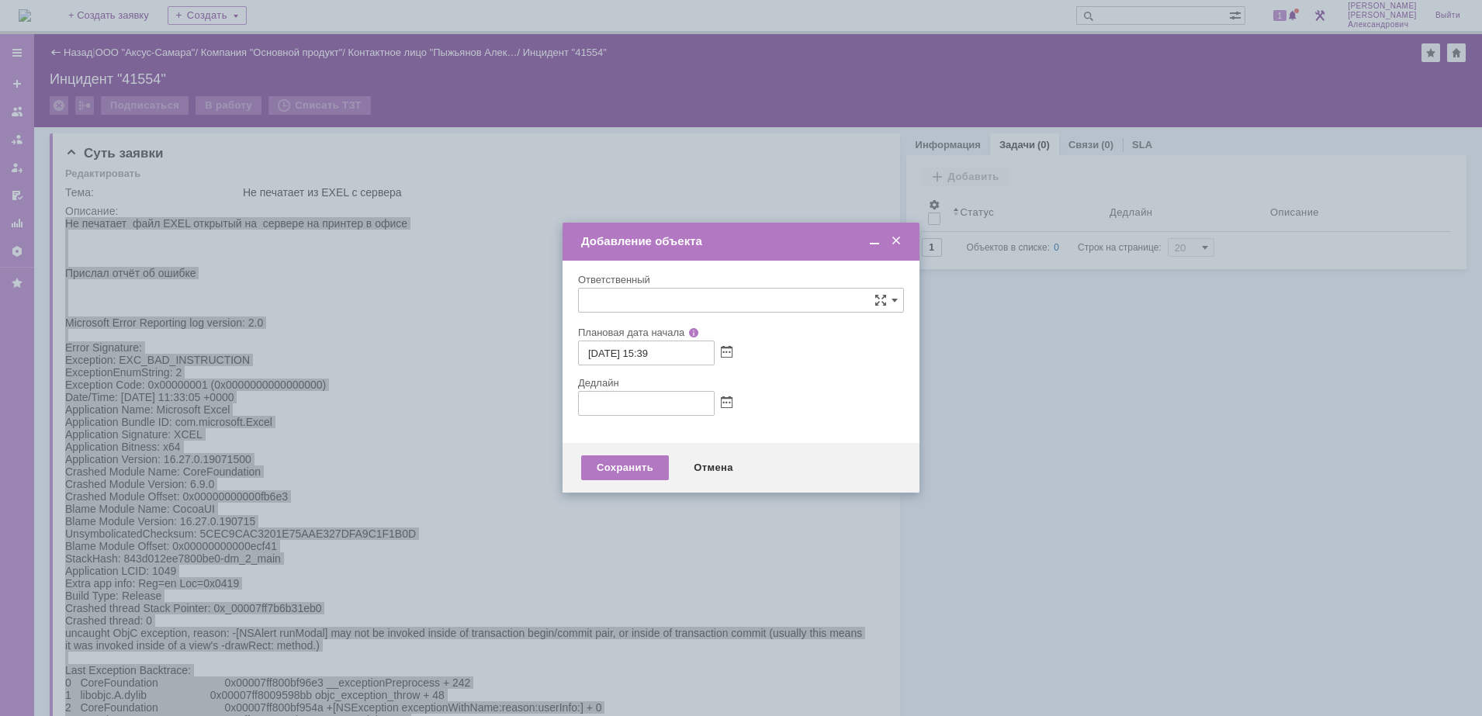
type input "[не указано]"
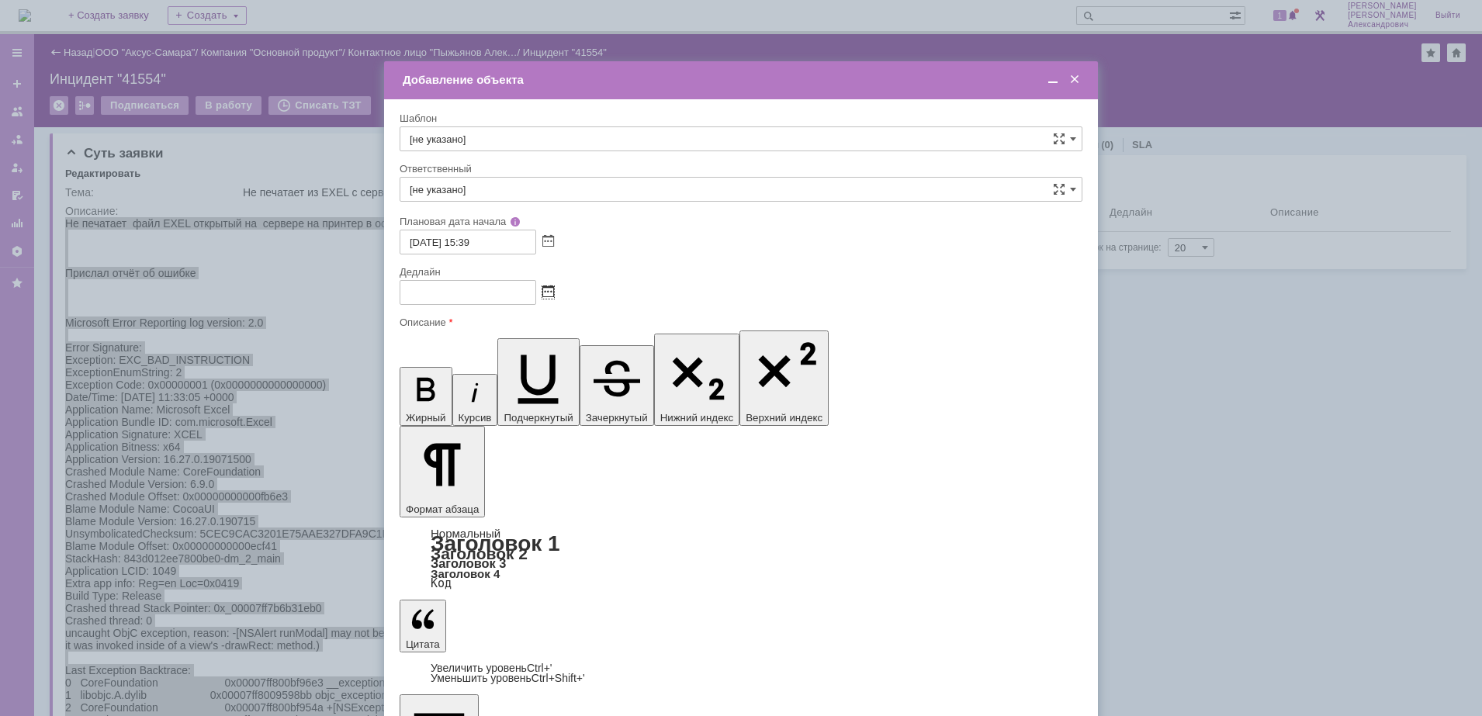
click at [551, 296] on span at bounding box center [548, 292] width 12 height 12
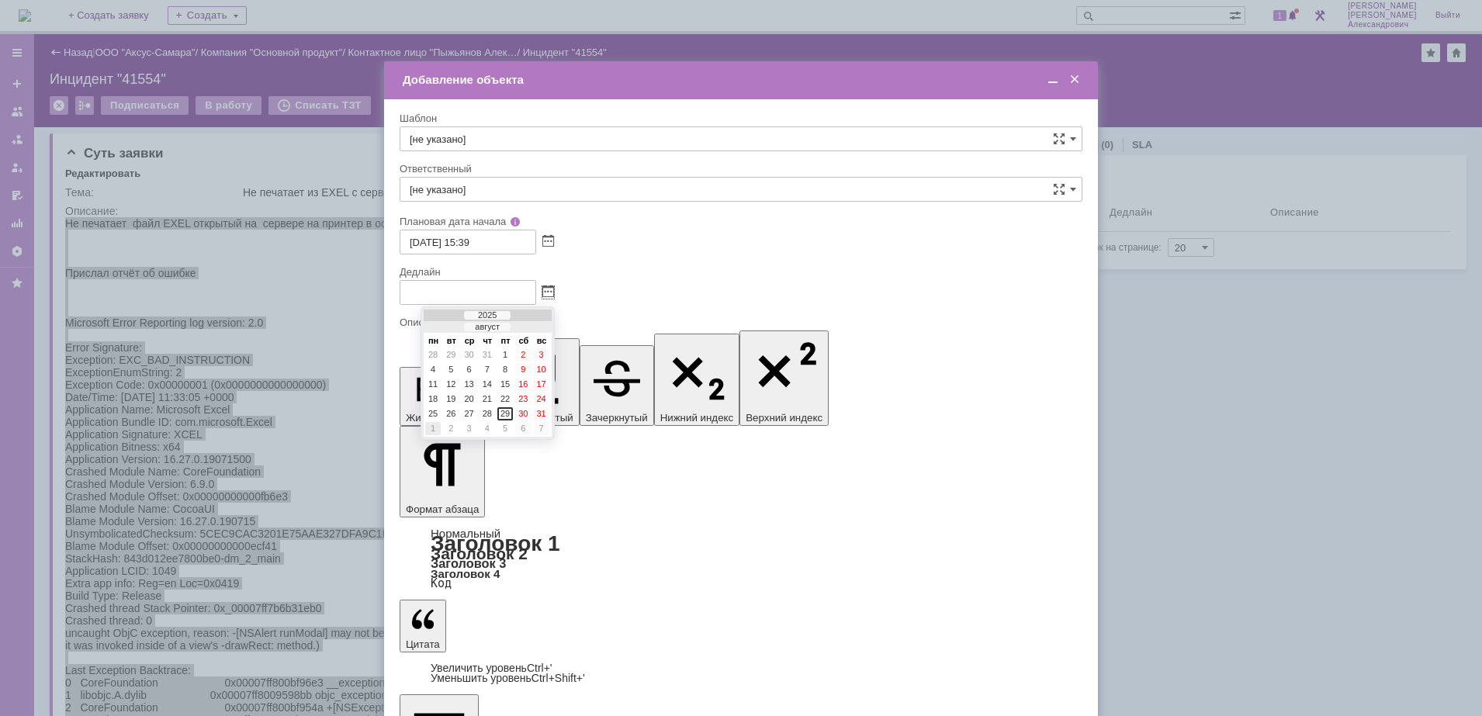
click at [438, 427] on div "1" at bounding box center [433, 428] width 16 height 13
type input "[DATE] 15:39"
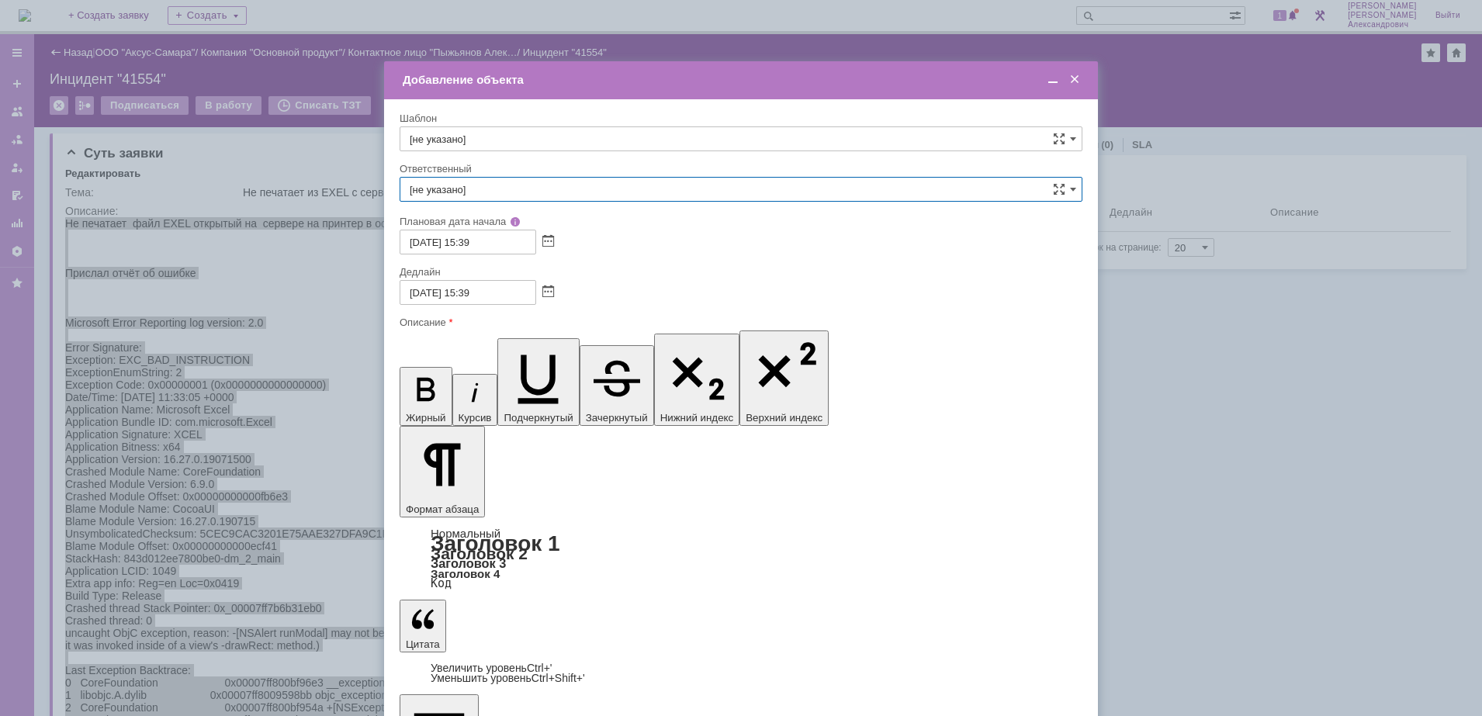
click at [474, 194] on input "[не указано]" at bounding box center [741, 189] width 683 height 25
click at [552, 357] on span "[PERSON_NAME]" at bounding box center [741, 354] width 663 height 12
type input "[PERSON_NAME]"
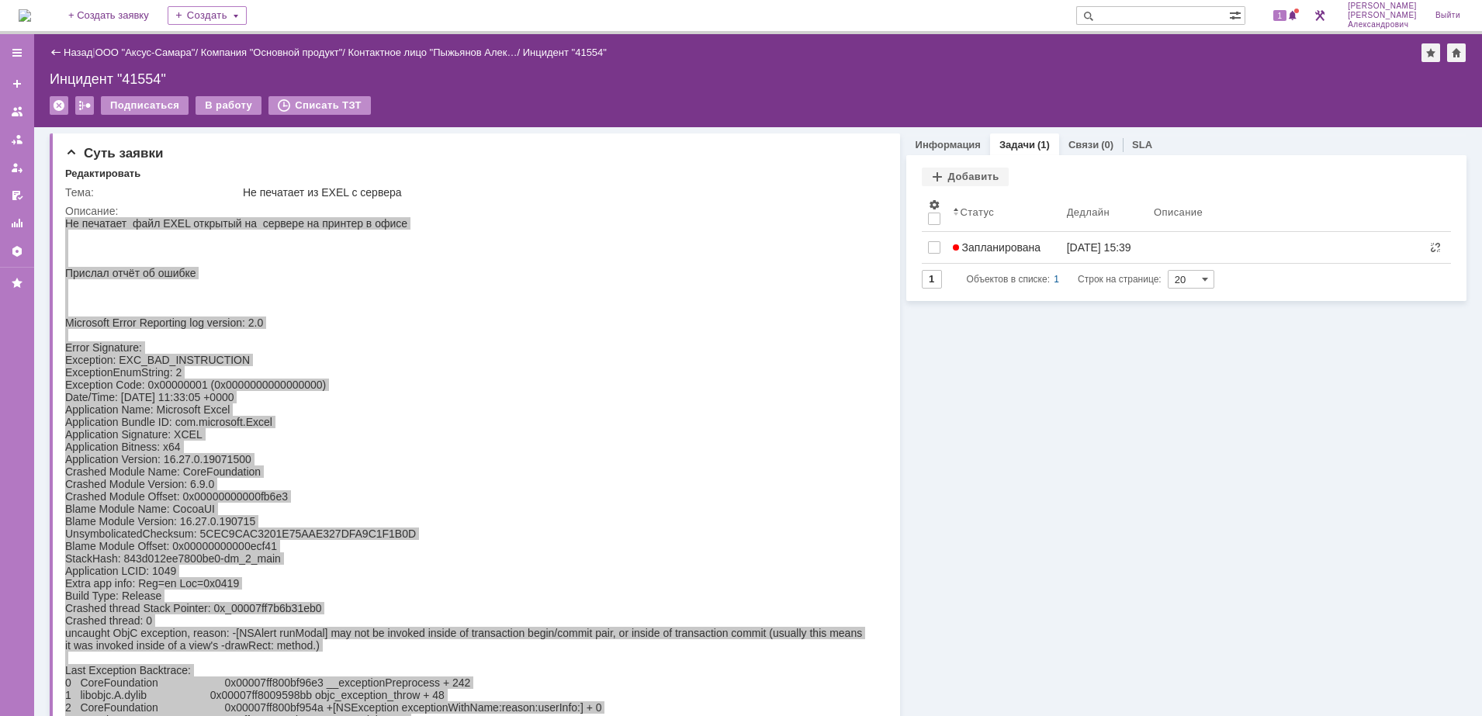
click at [31, 12] on img at bounding box center [25, 15] width 12 height 12
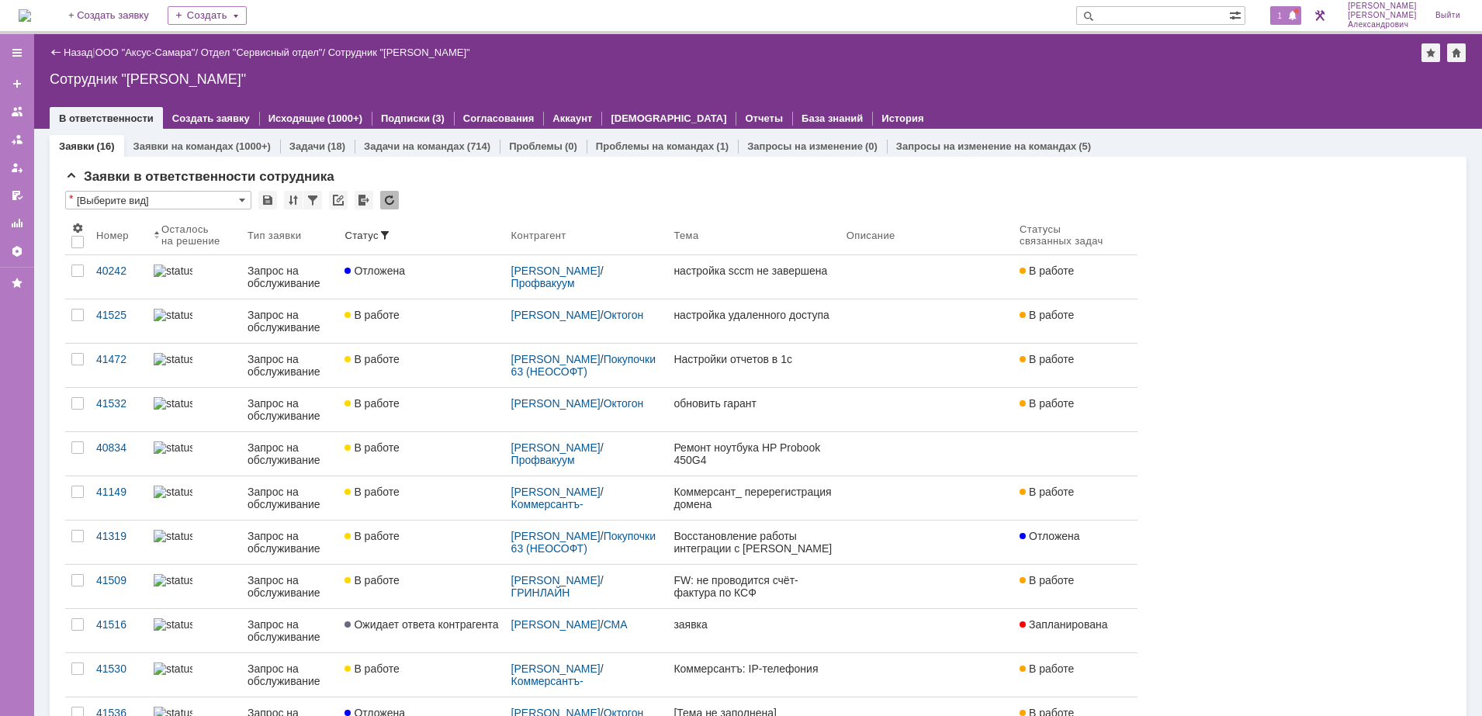
click at [1280, 17] on span "1" at bounding box center [1280, 15] width 14 height 11
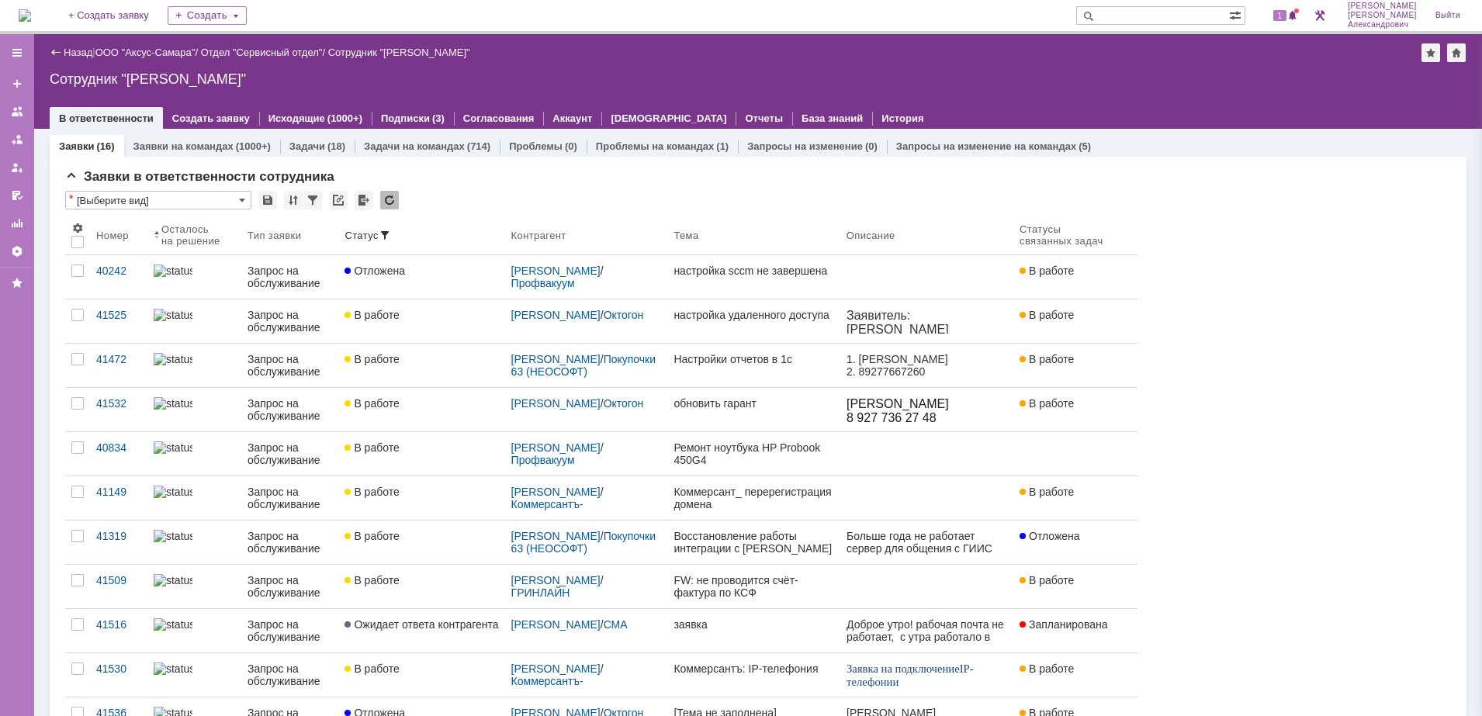
click at [993, 54] on div "Назад | ООО "Аксус-Самара" / Отдел "Сервисный отдел" / Сотрудник "Галстьян Степ…" at bounding box center [758, 52] width 1417 height 19
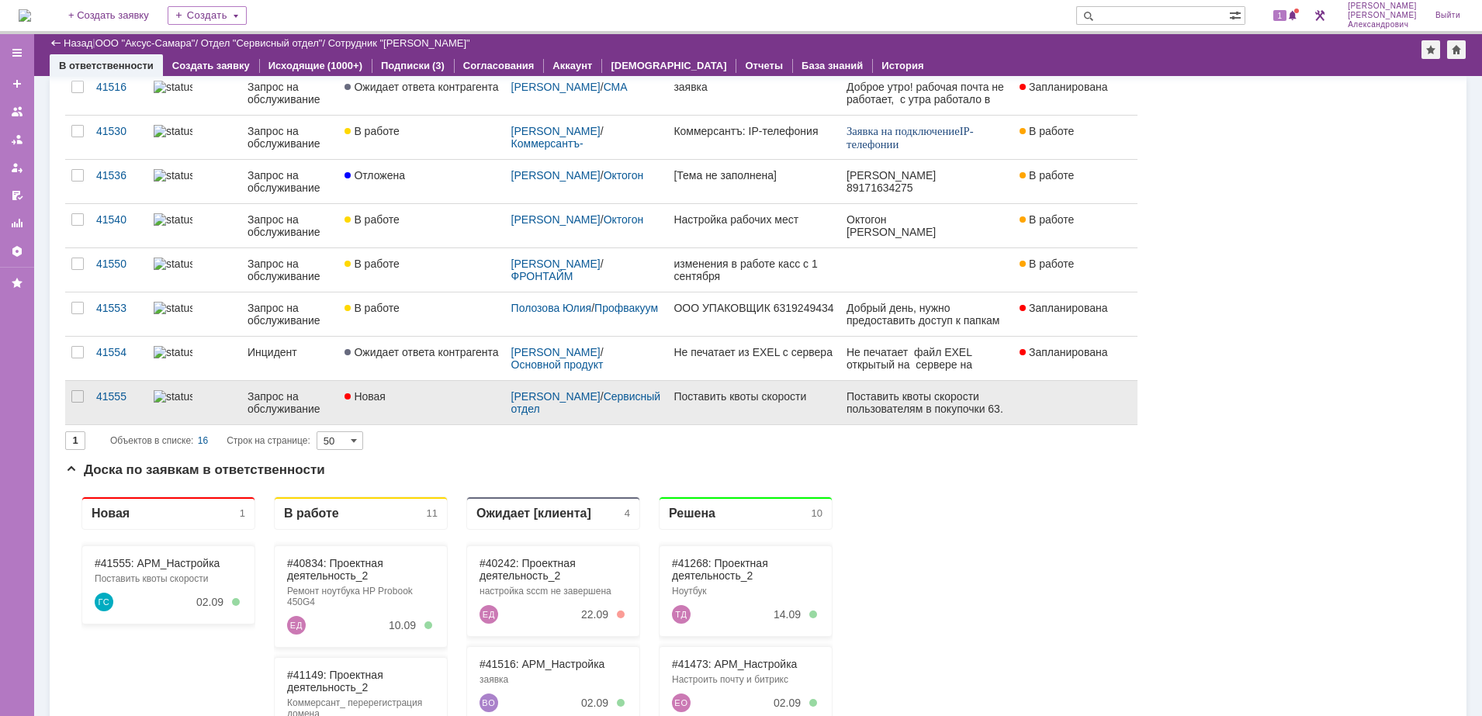
click at [722, 410] on link "Поставить квоты скорости" at bounding box center [753, 402] width 172 height 43
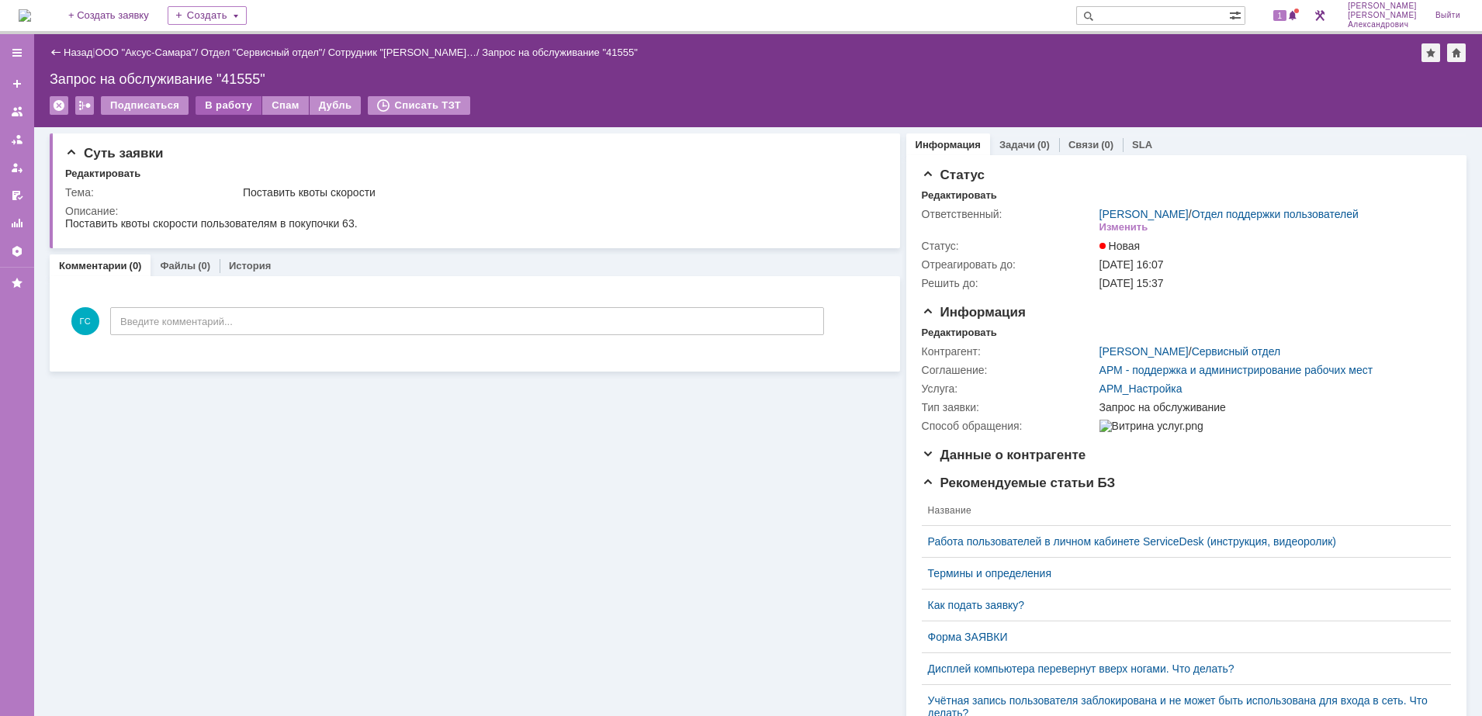
click at [214, 108] on div "В работу" at bounding box center [228, 105] width 66 height 19
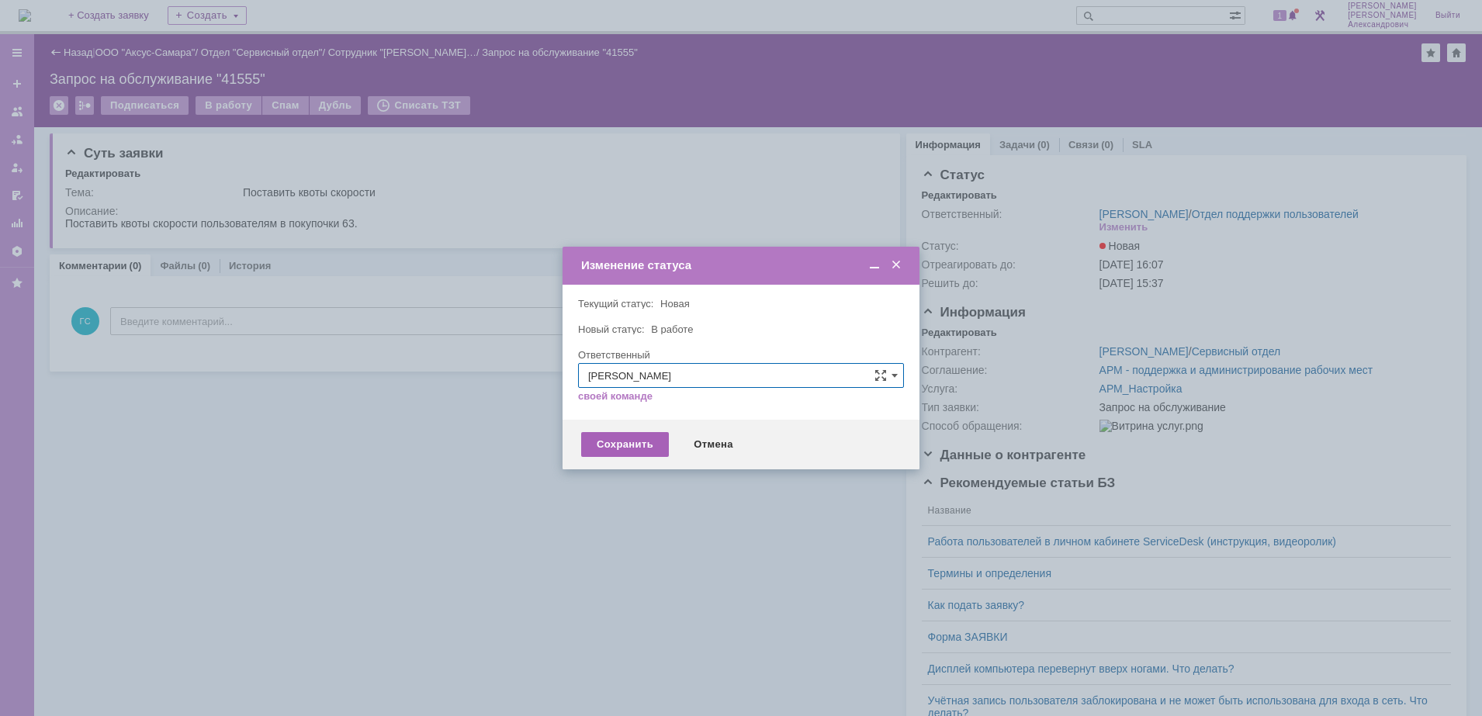
click at [621, 449] on div "Сохранить" at bounding box center [625, 444] width 88 height 25
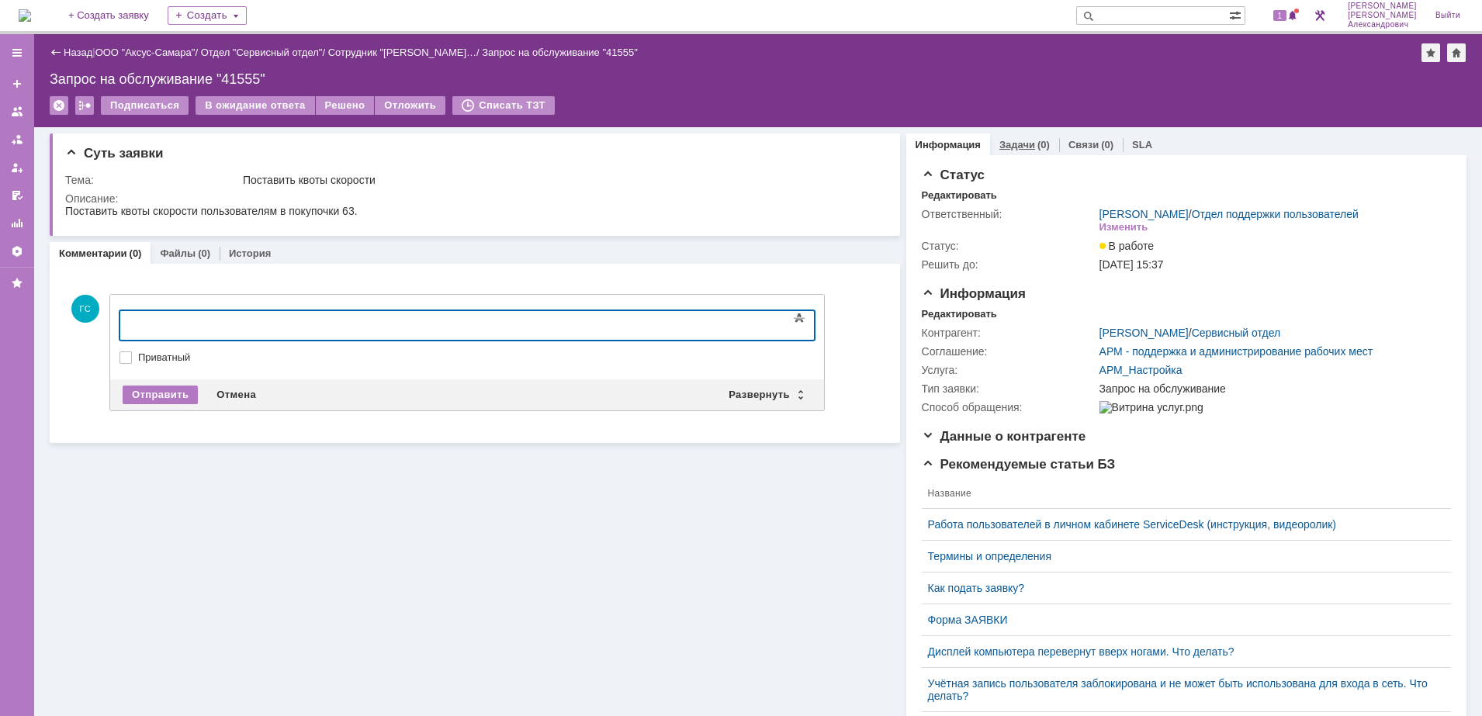
click at [1022, 138] on div "Задачи (0)" at bounding box center [1024, 144] width 69 height 22
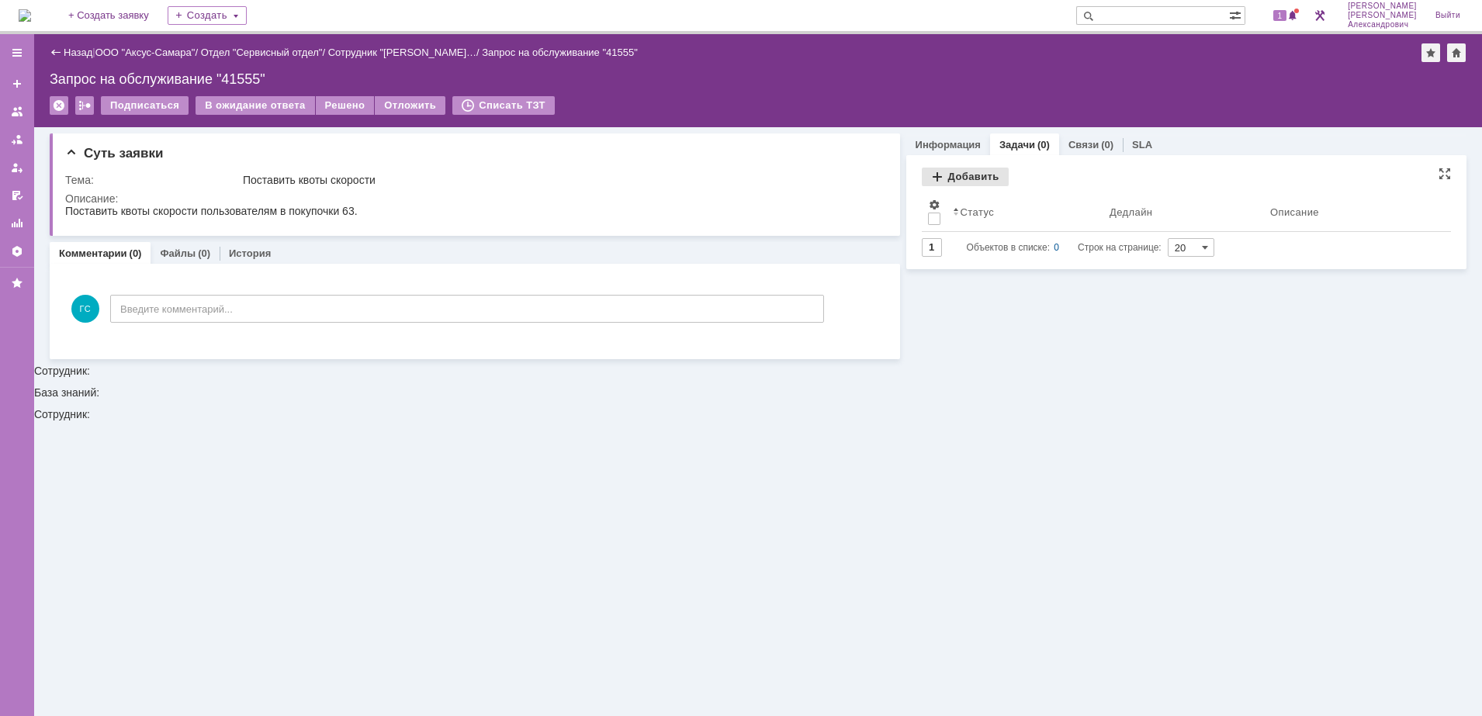
click at [977, 178] on div "Добавить" at bounding box center [965, 177] width 87 height 19
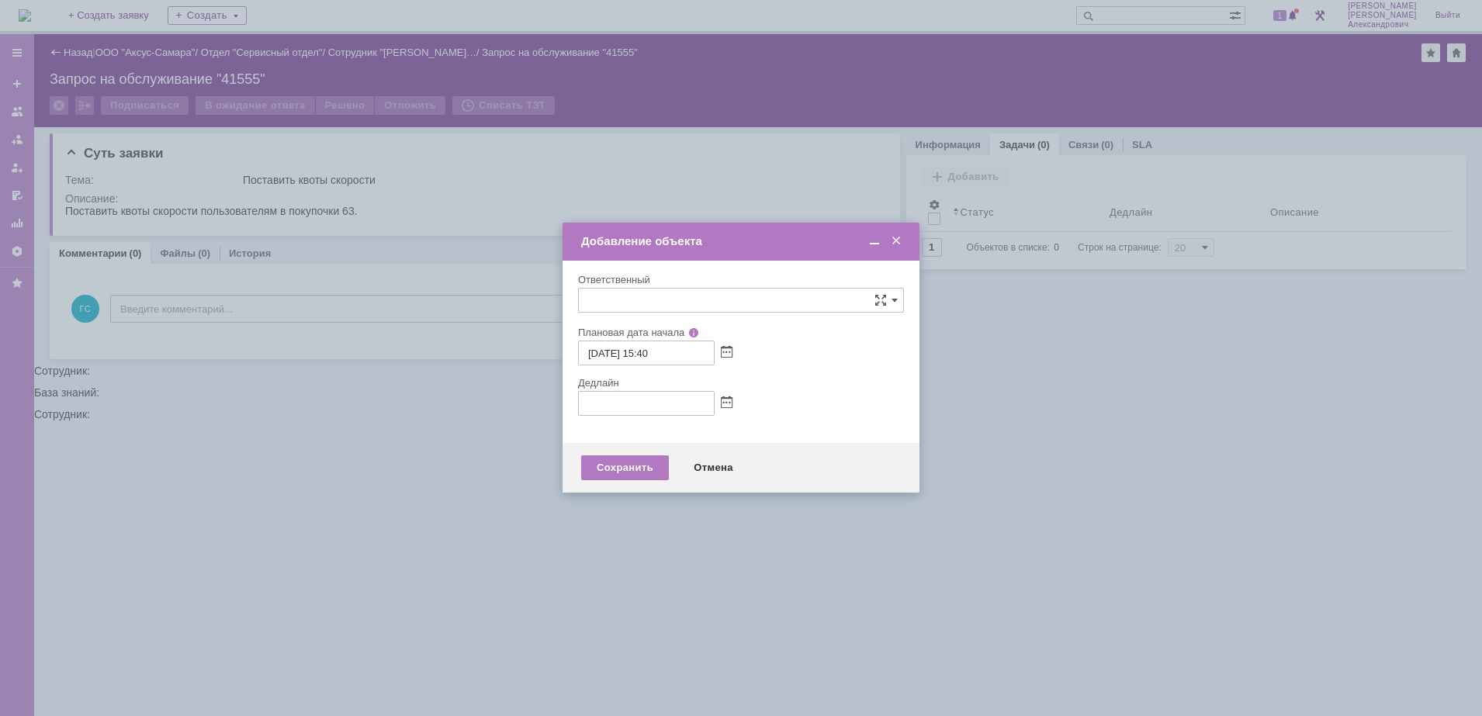
type input "[не указано]"
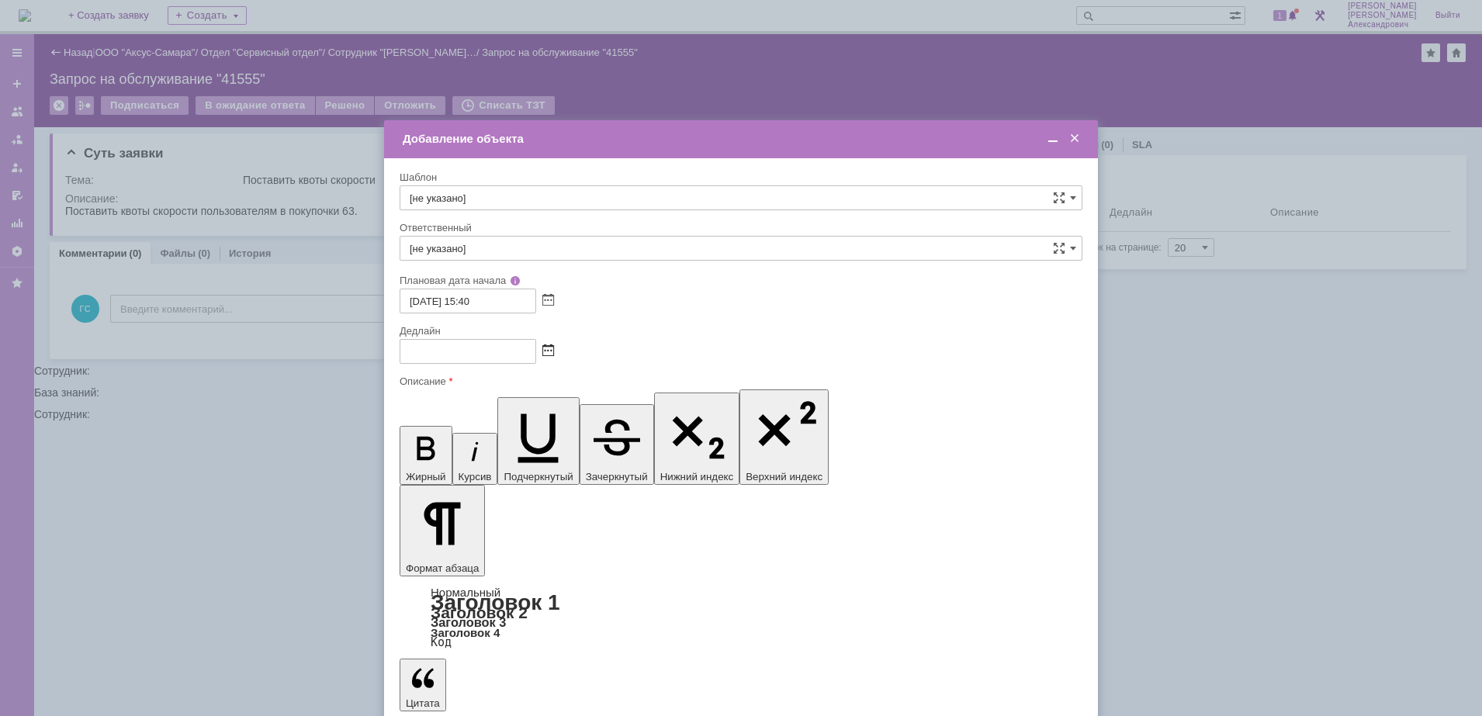
click at [545, 349] on span at bounding box center [548, 351] width 12 height 12
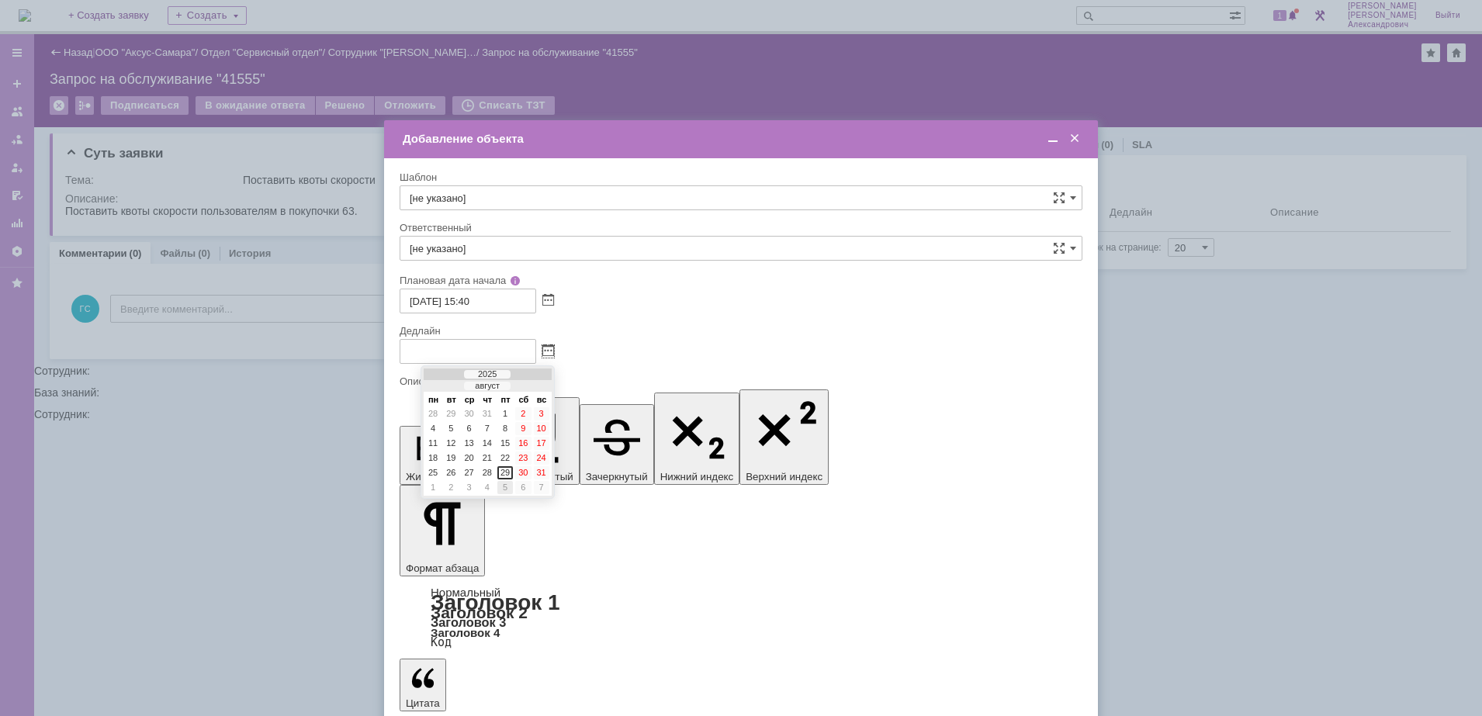
click at [504, 489] on div "5" at bounding box center [505, 487] width 16 height 13
type input "05.09.2025 15:40"
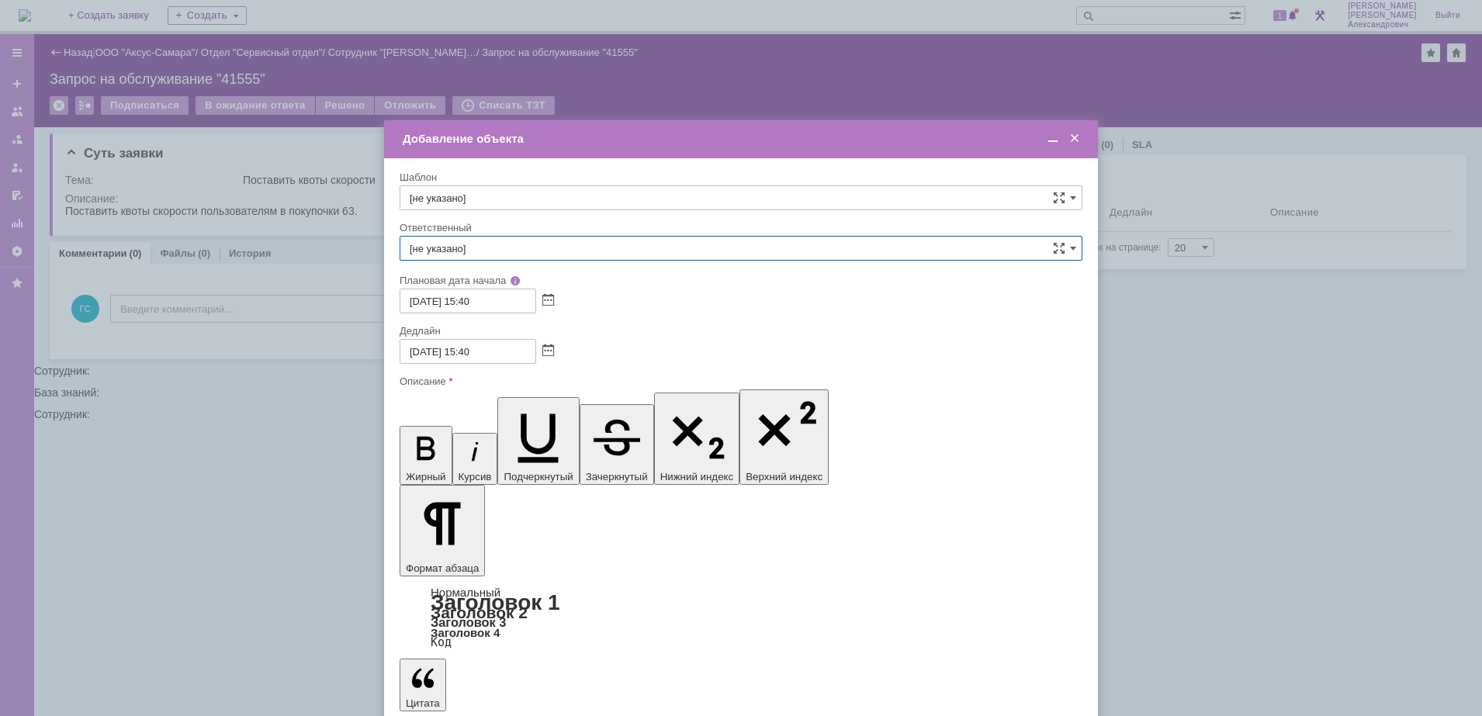
click at [534, 246] on input "[не указано]" at bounding box center [741, 248] width 683 height 25
click at [593, 351] on div "Ведясов Сергей Владимирович" at bounding box center [740, 361] width 681 height 25
type input "Ведясов Сергей Владимирович"
click at [1052, 139] on span at bounding box center [1053, 139] width 16 height 14
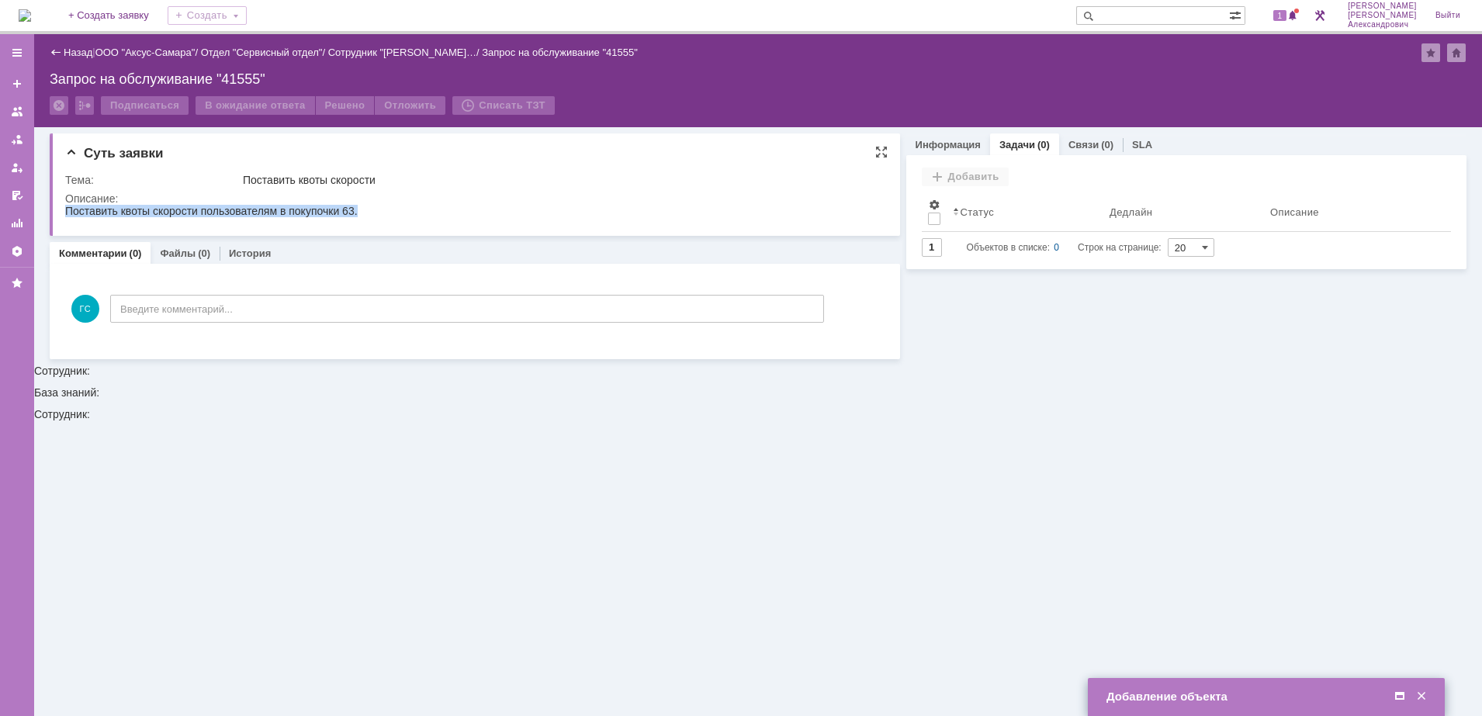
drag, startPoint x: 66, startPoint y: 210, endPoint x: 365, endPoint y: 211, distance: 298.7
click at [365, 211] on html "Поставить квоты скорости пользователям в покупочки 63." at bounding box center [467, 212] width 804 height 14
copy div "Поставить квоты скорости пользователям в покупочки 63."
click at [1399, 697] on span at bounding box center [1400, 697] width 16 height 14
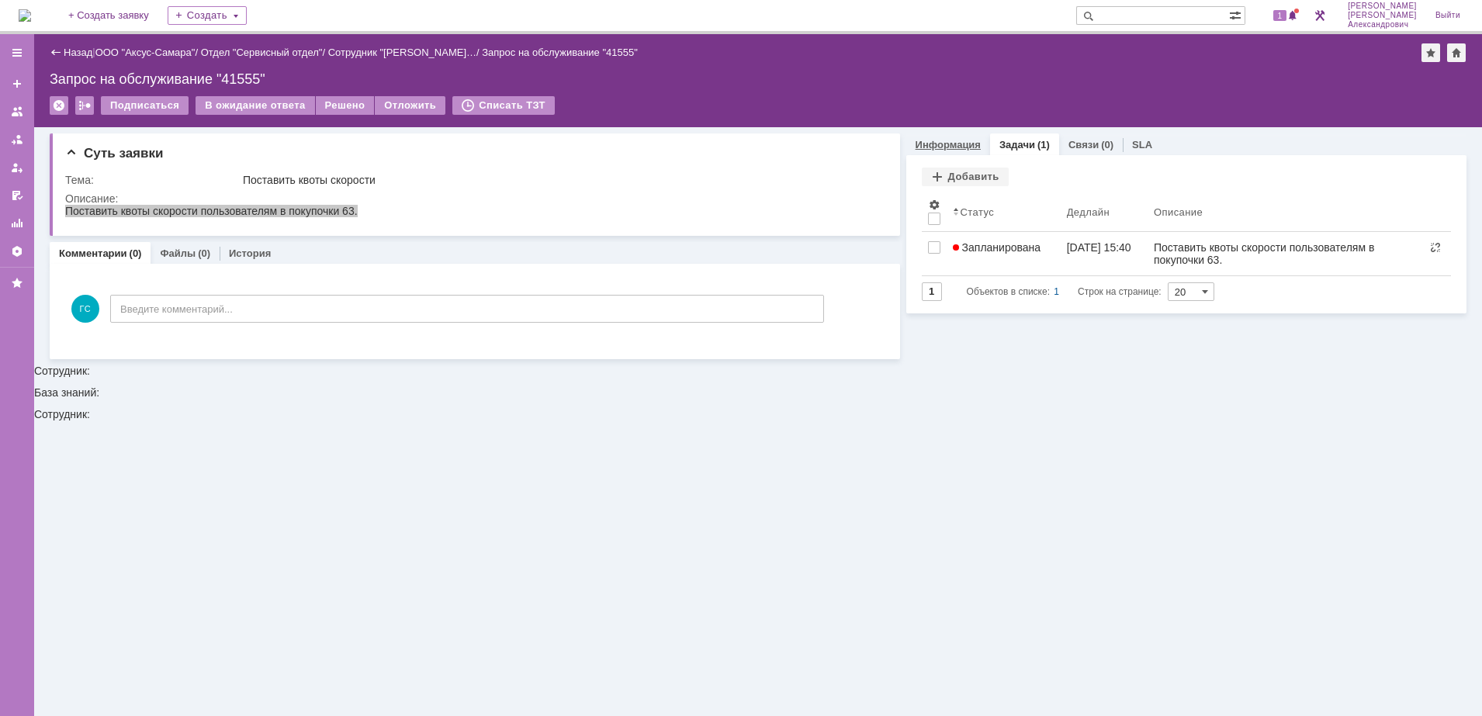
click at [953, 139] on link "Информация" at bounding box center [947, 145] width 65 height 12
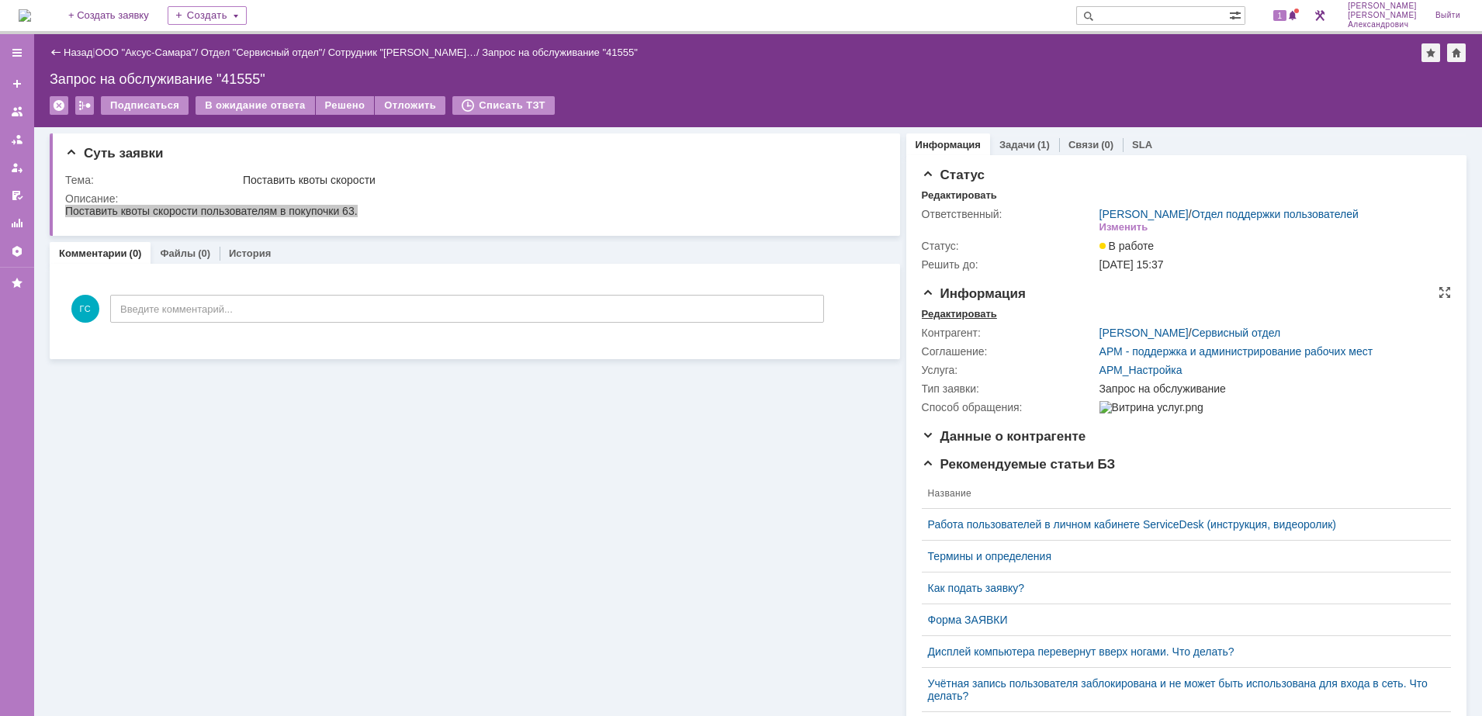
click at [948, 320] on div "Редактировать" at bounding box center [959, 314] width 75 height 12
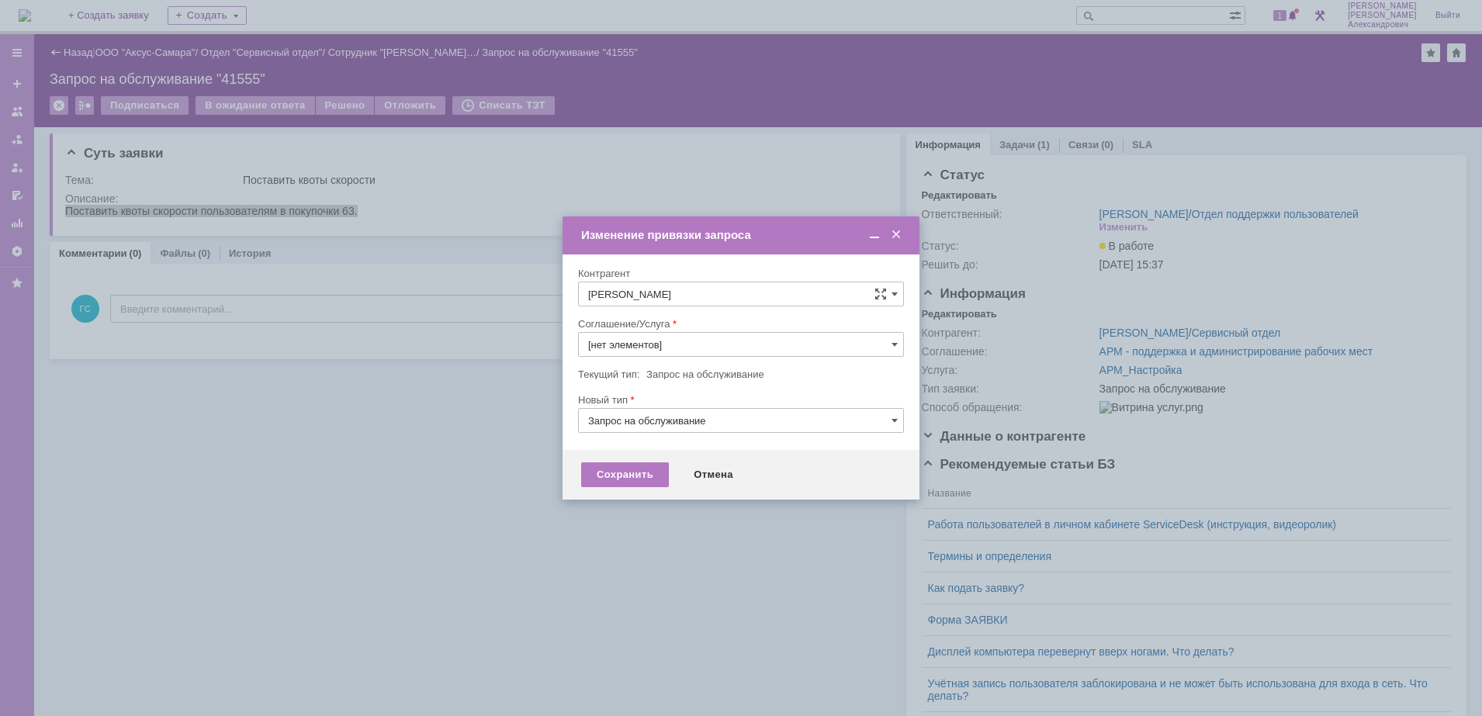
type input "АРМ_Настройка"
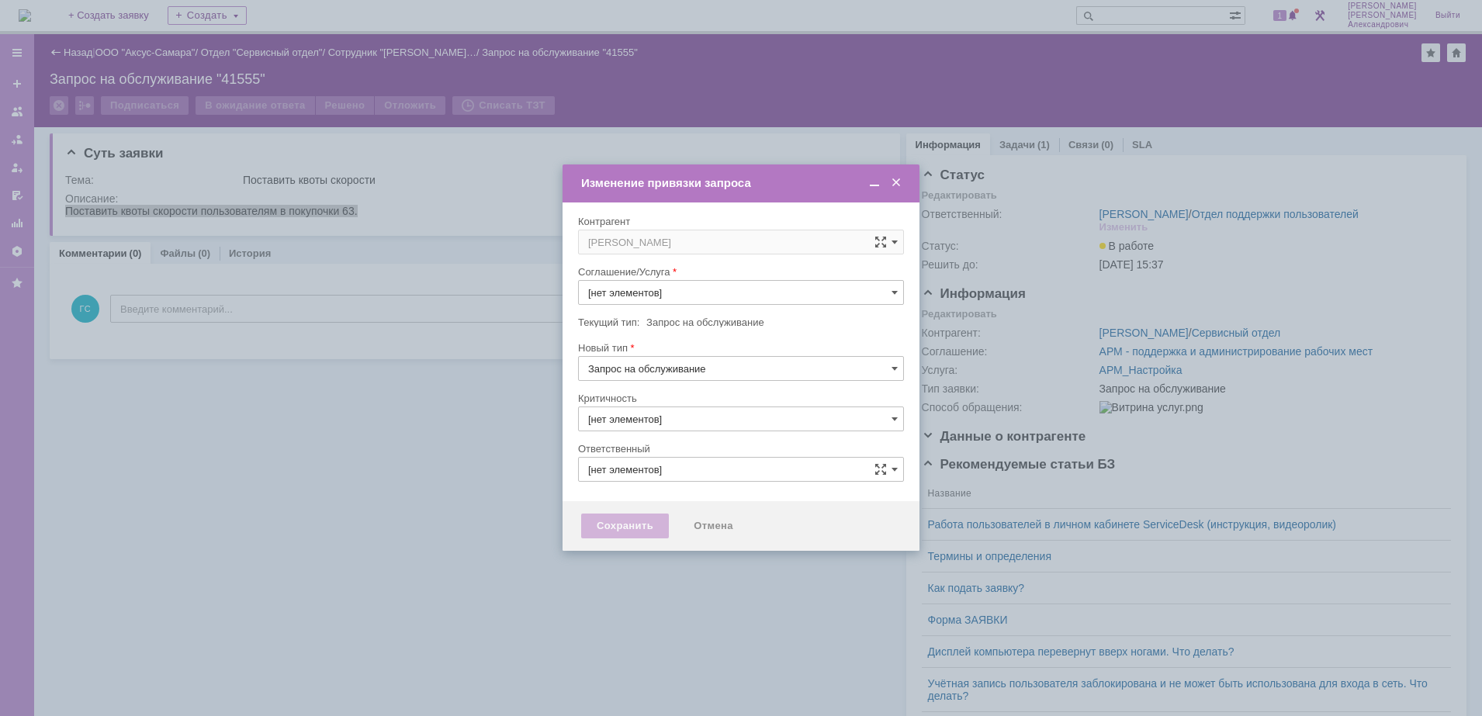
type input "АРМ_Настройка"
type input "3. Низкая"
type input "[PERSON_NAME]"
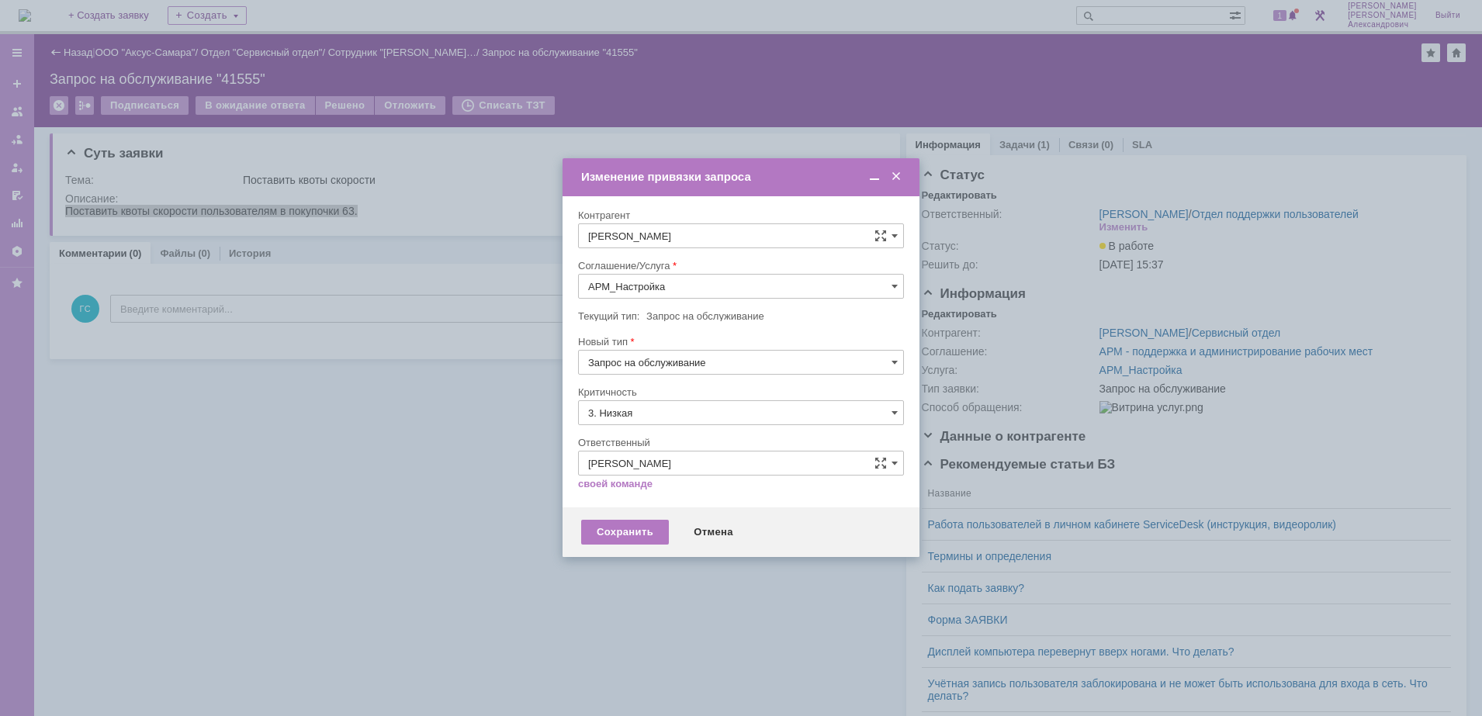
click at [727, 280] on input "АРМ_Настройка" at bounding box center [741, 286] width 326 height 25
click at [749, 406] on div "Проектная деятельность" at bounding box center [741, 399] width 324 height 25
type input "Проектная деятельность"
click at [713, 414] on input "3. Низкая" at bounding box center [741, 412] width 326 height 25
click at [670, 442] on span "[не указано]" at bounding box center [741, 441] width 306 height 12
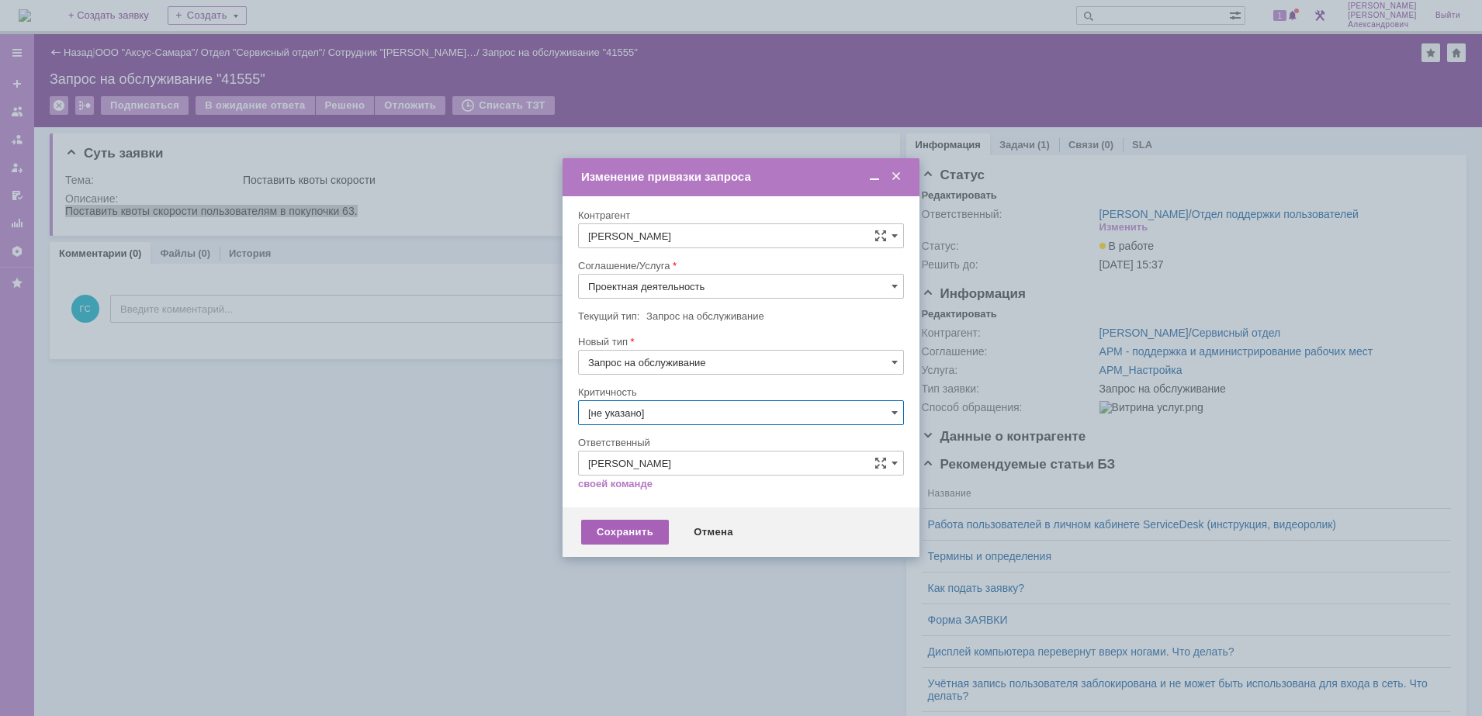
type input "[не указано]"
click at [636, 534] on div "Сохранить" at bounding box center [625, 532] width 88 height 25
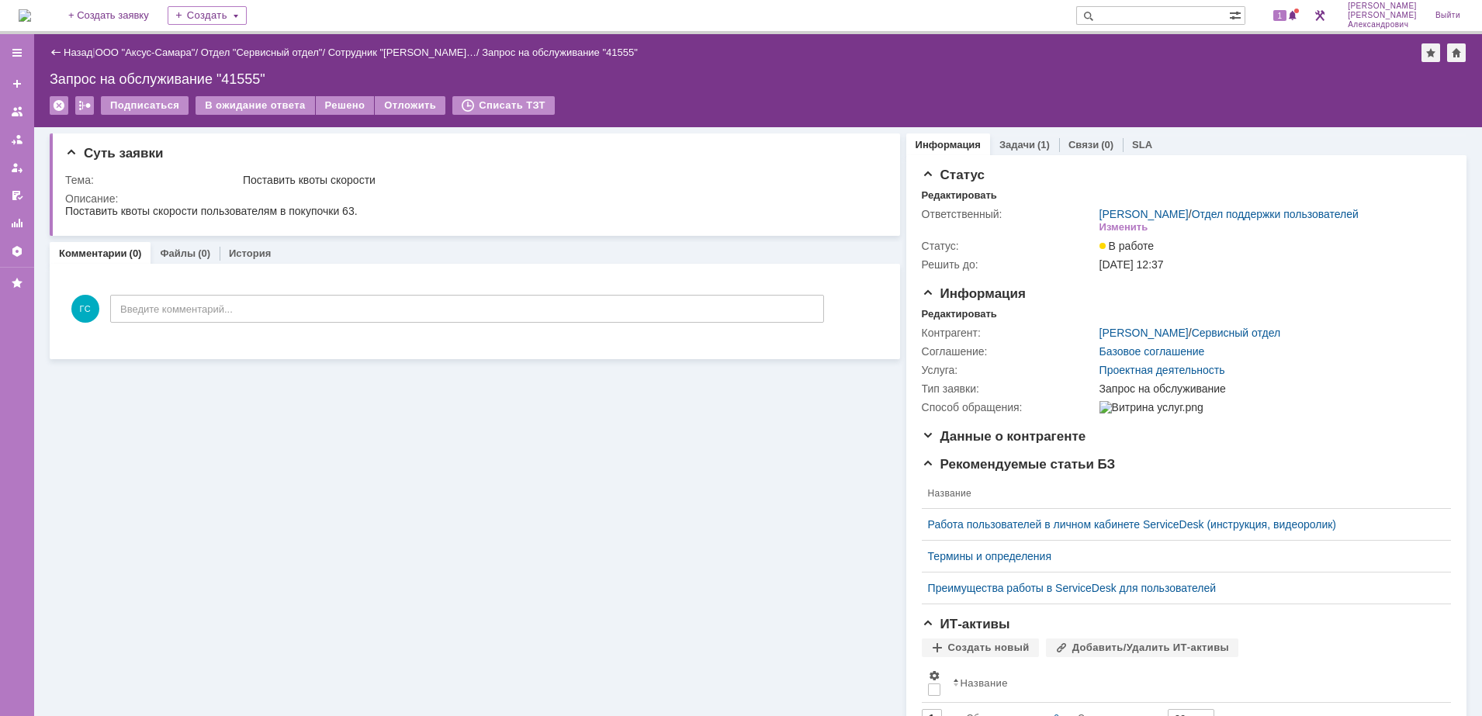
click at [31, 14] on img at bounding box center [25, 15] width 12 height 12
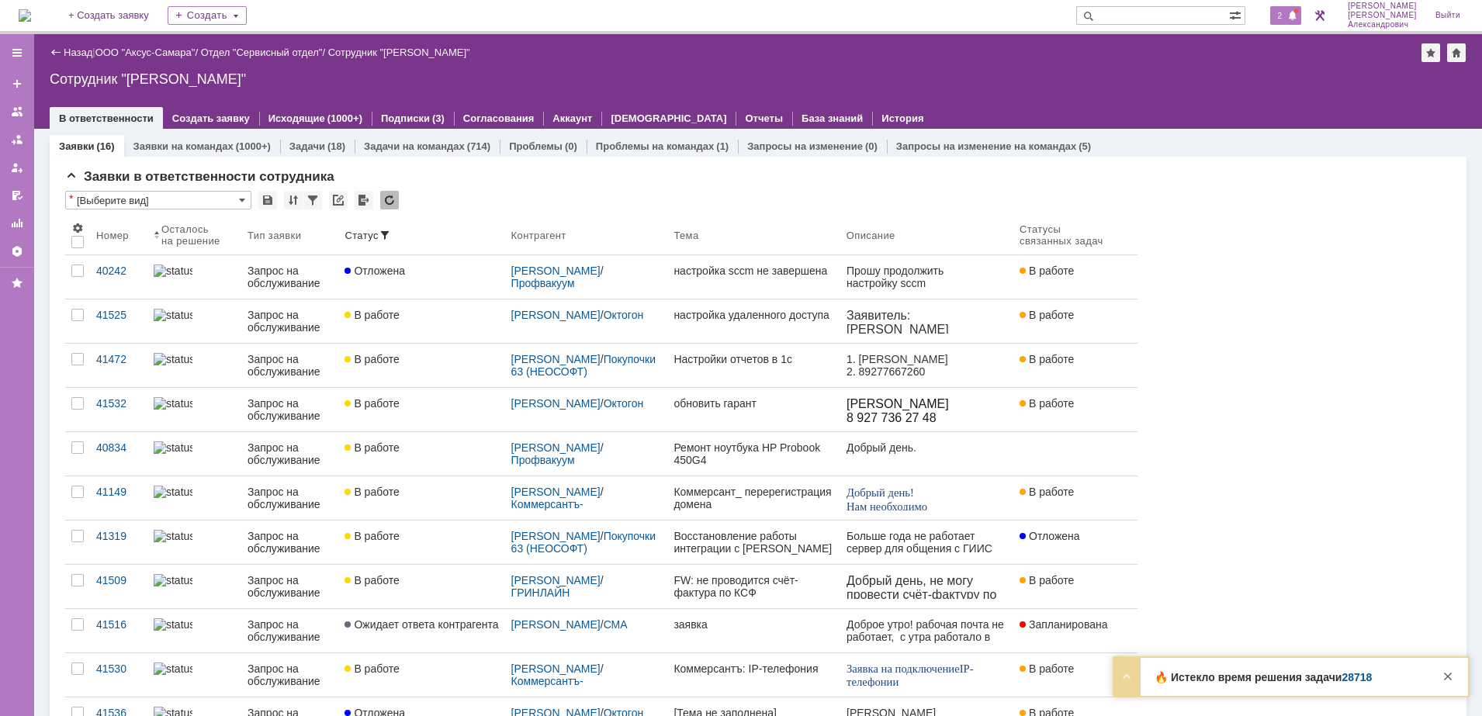
click at [1293, 12] on span at bounding box center [1292, 16] width 11 height 12
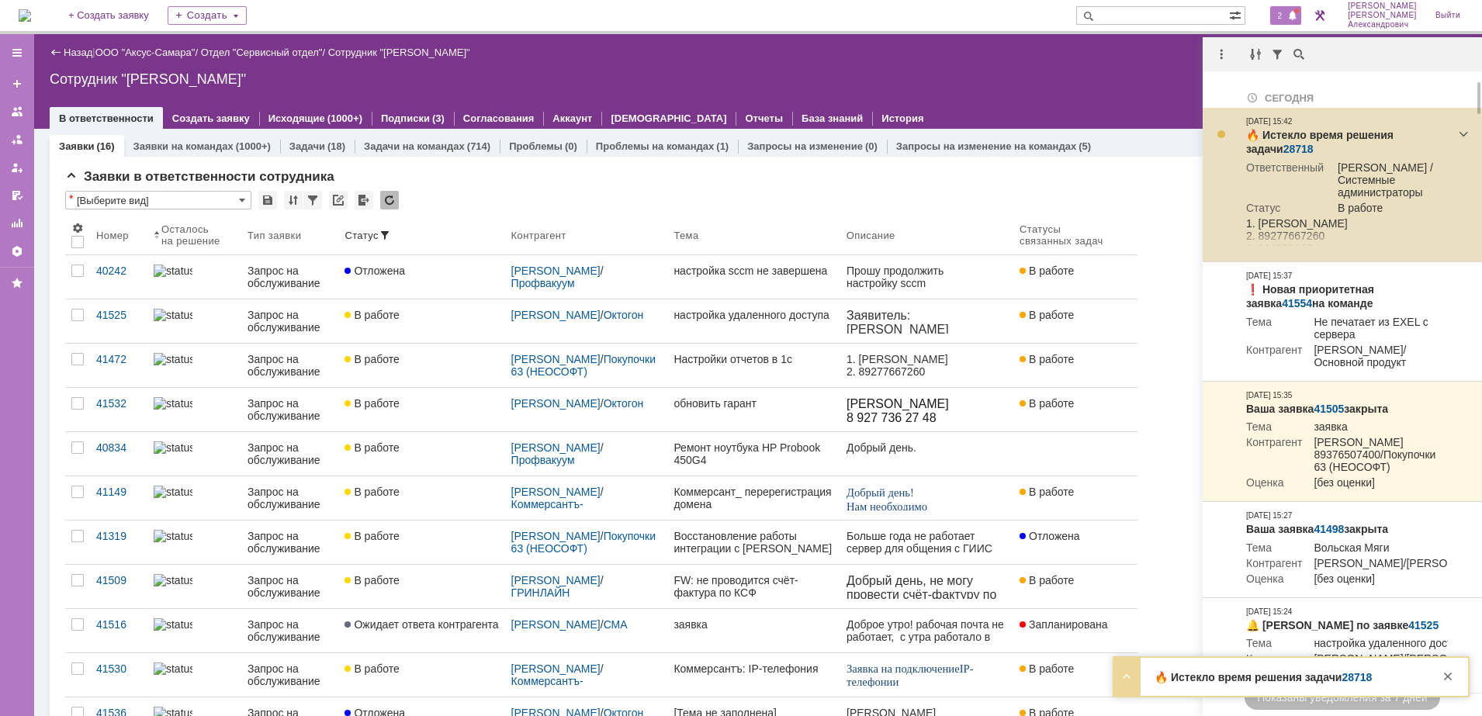
click at [1283, 147] on link "28718" at bounding box center [1298, 149] width 30 height 12
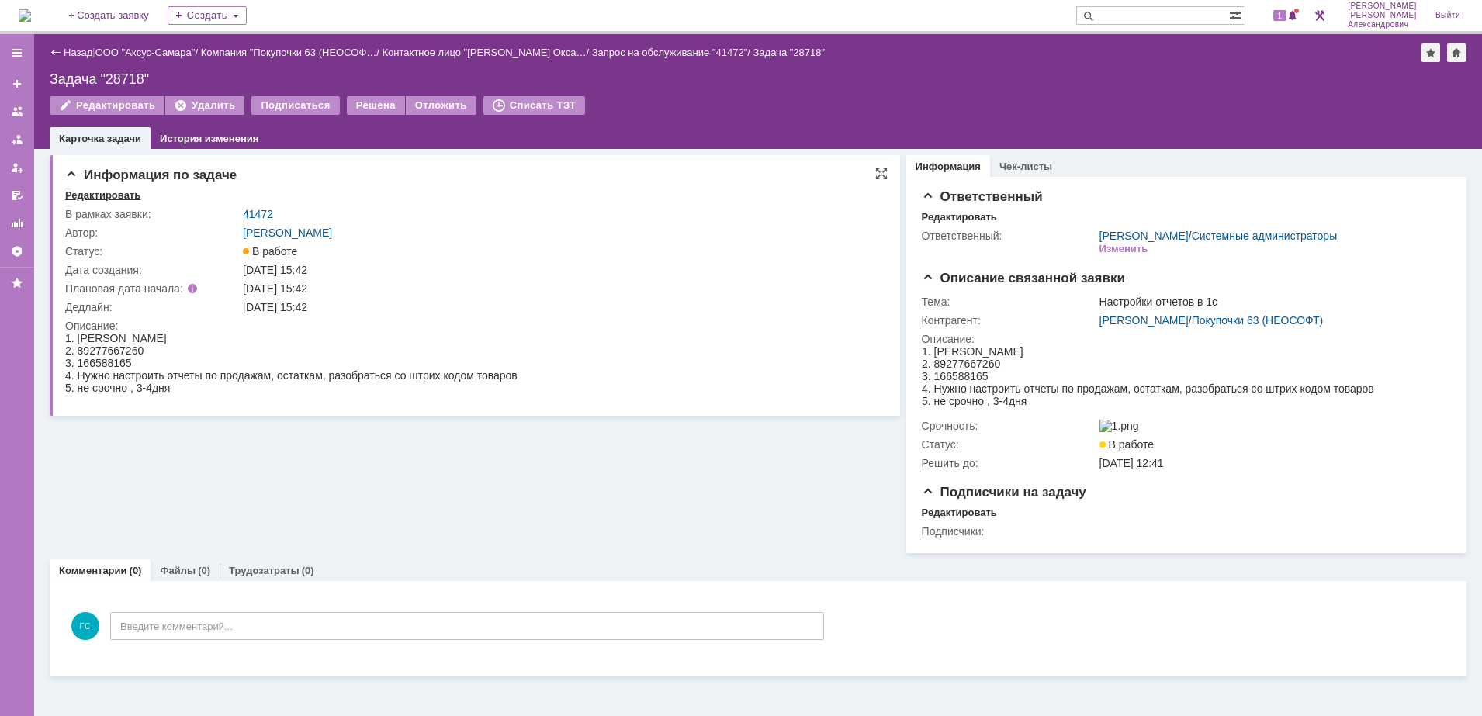
click at [95, 195] on div "Редактировать" at bounding box center [102, 195] width 75 height 12
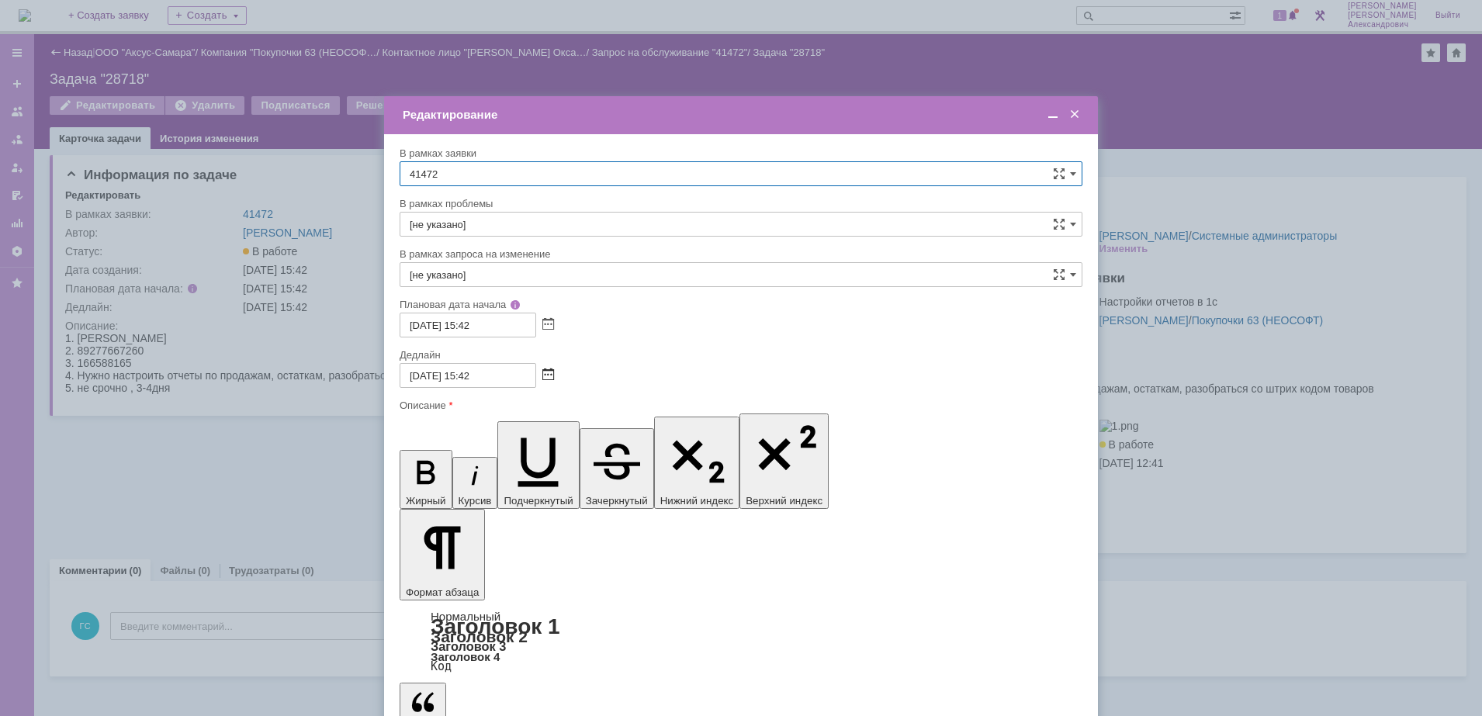
click at [548, 369] on span at bounding box center [548, 375] width 12 height 12
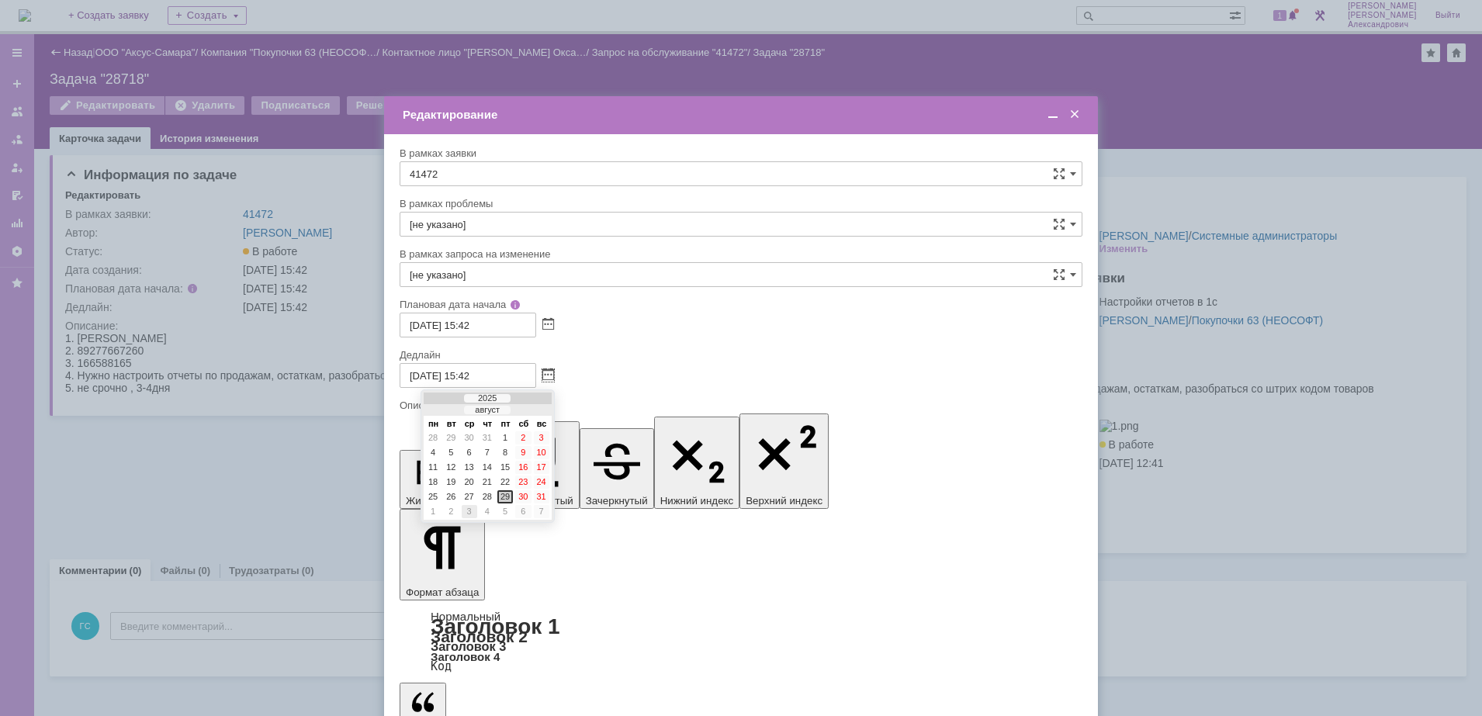
click at [471, 511] on div "3" at bounding box center [470, 511] width 16 height 13
type input "[DATE] 15:42"
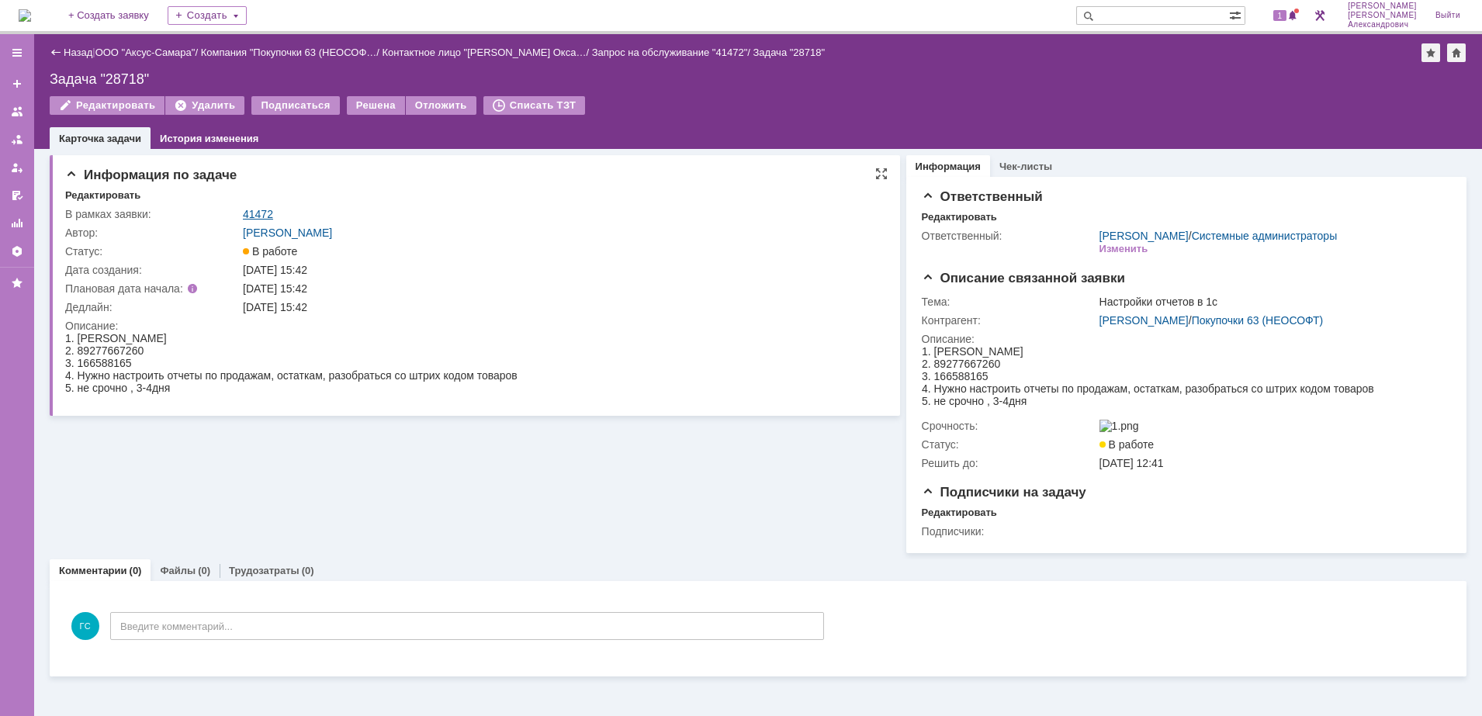
click at [257, 216] on link "41472" at bounding box center [258, 214] width 30 height 12
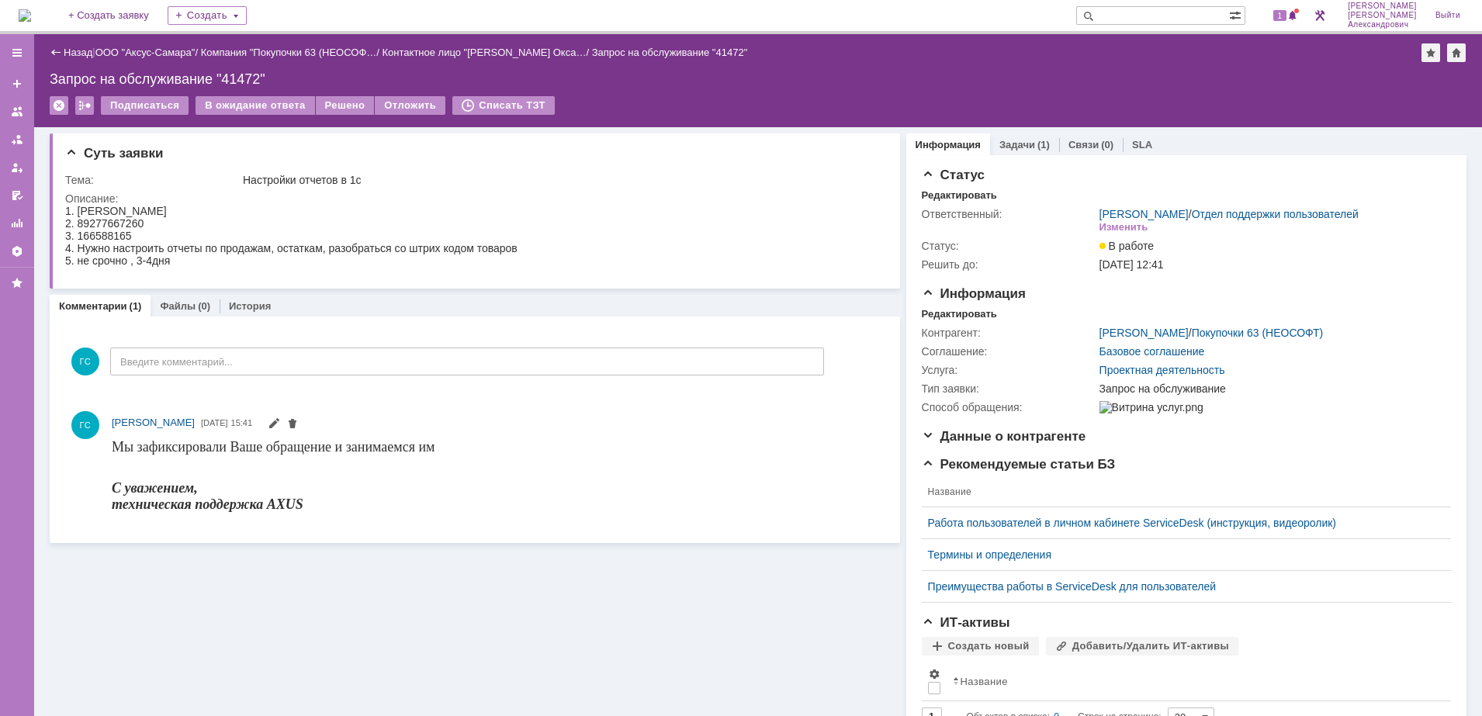
click at [31, 13] on img at bounding box center [25, 15] width 12 height 12
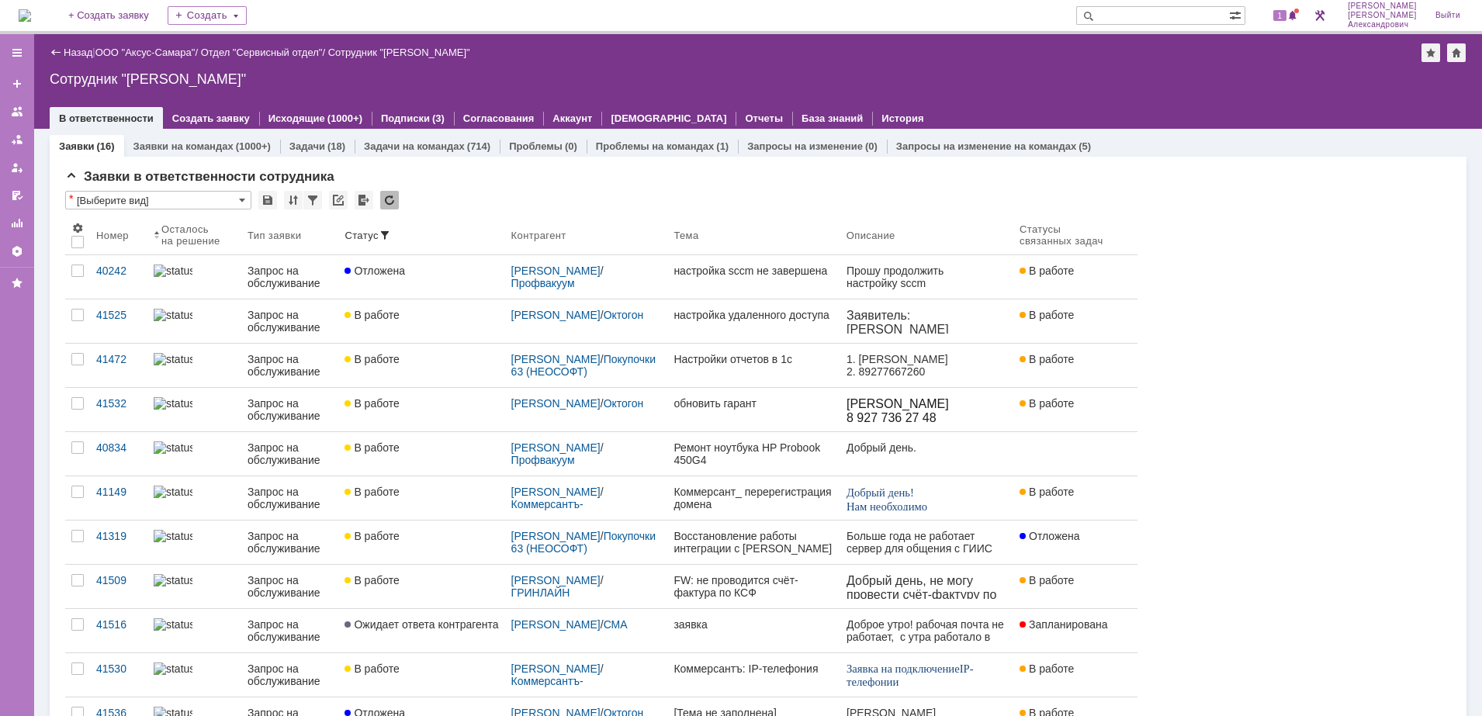
click at [31, 14] on img at bounding box center [25, 15] width 12 height 12
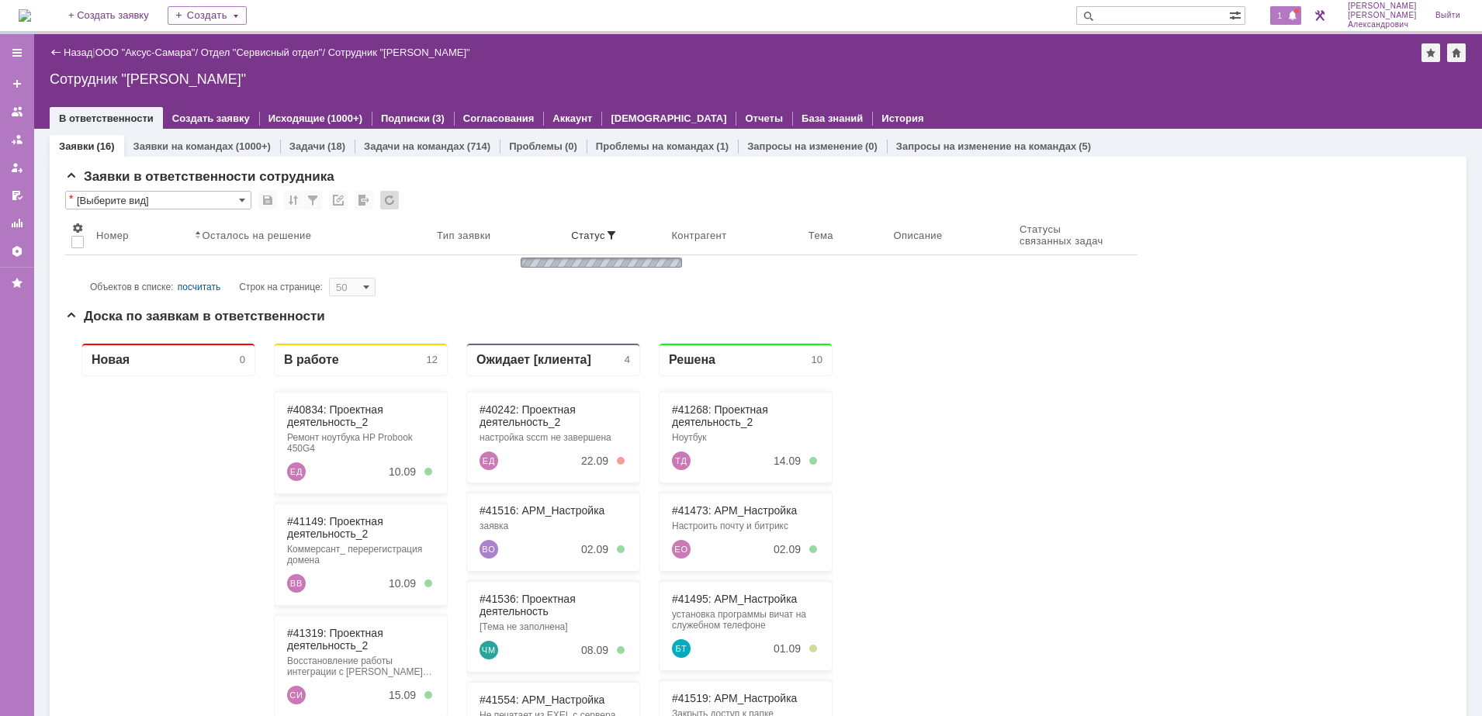
click at [1278, 10] on span "1" at bounding box center [1280, 15] width 14 height 11
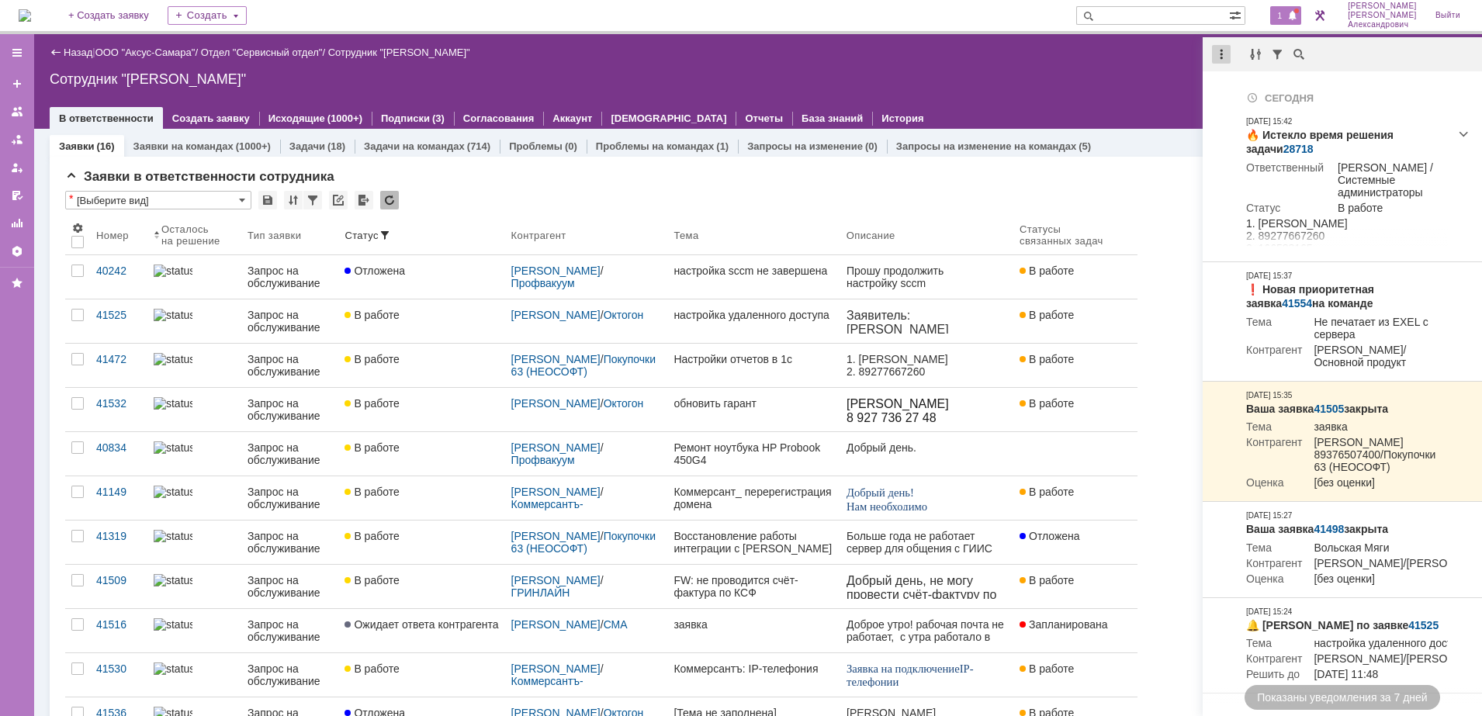
click at [1220, 58] on div at bounding box center [1221, 54] width 19 height 19
click at [1248, 108] on div "Отметить уведомления прочитанными" at bounding box center [1328, 94] width 227 height 33
click at [1244, 95] on div "Отметить уведомления прочитанными" at bounding box center [1328, 93] width 208 height 11
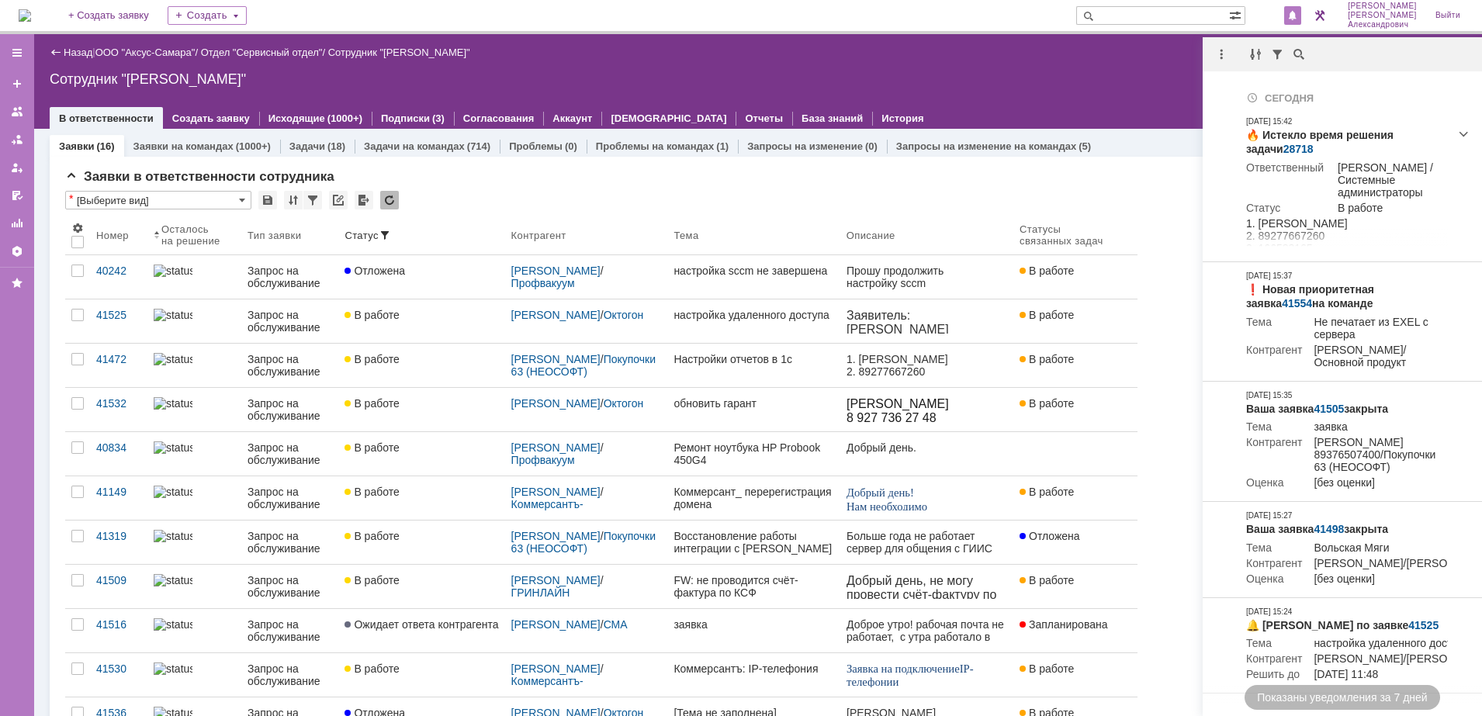
click at [1110, 87] on div "Назад | ООО "Аксус-Самара" / Отдел "Сервисный отдел" / Сотрудник "Галстьян Степ…" at bounding box center [758, 81] width 1448 height 95
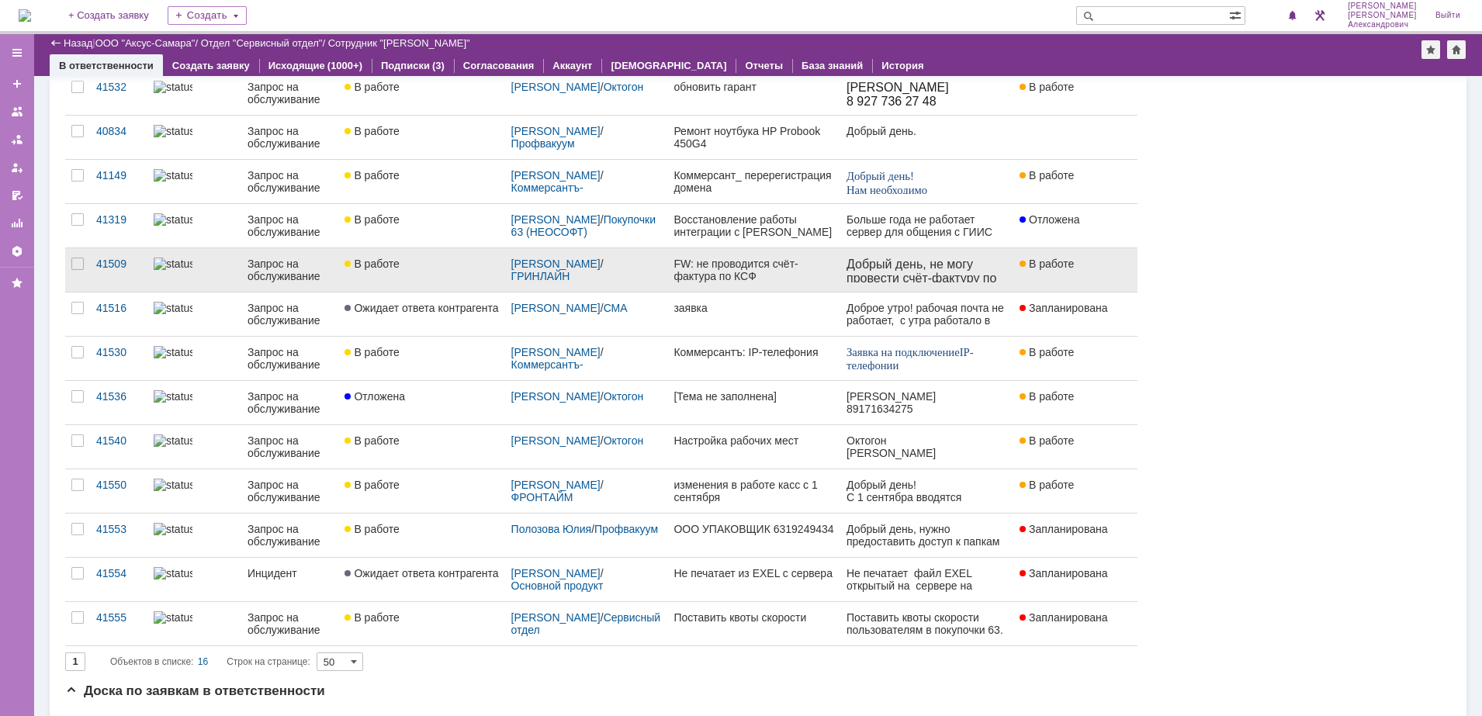
scroll to position [291, 0]
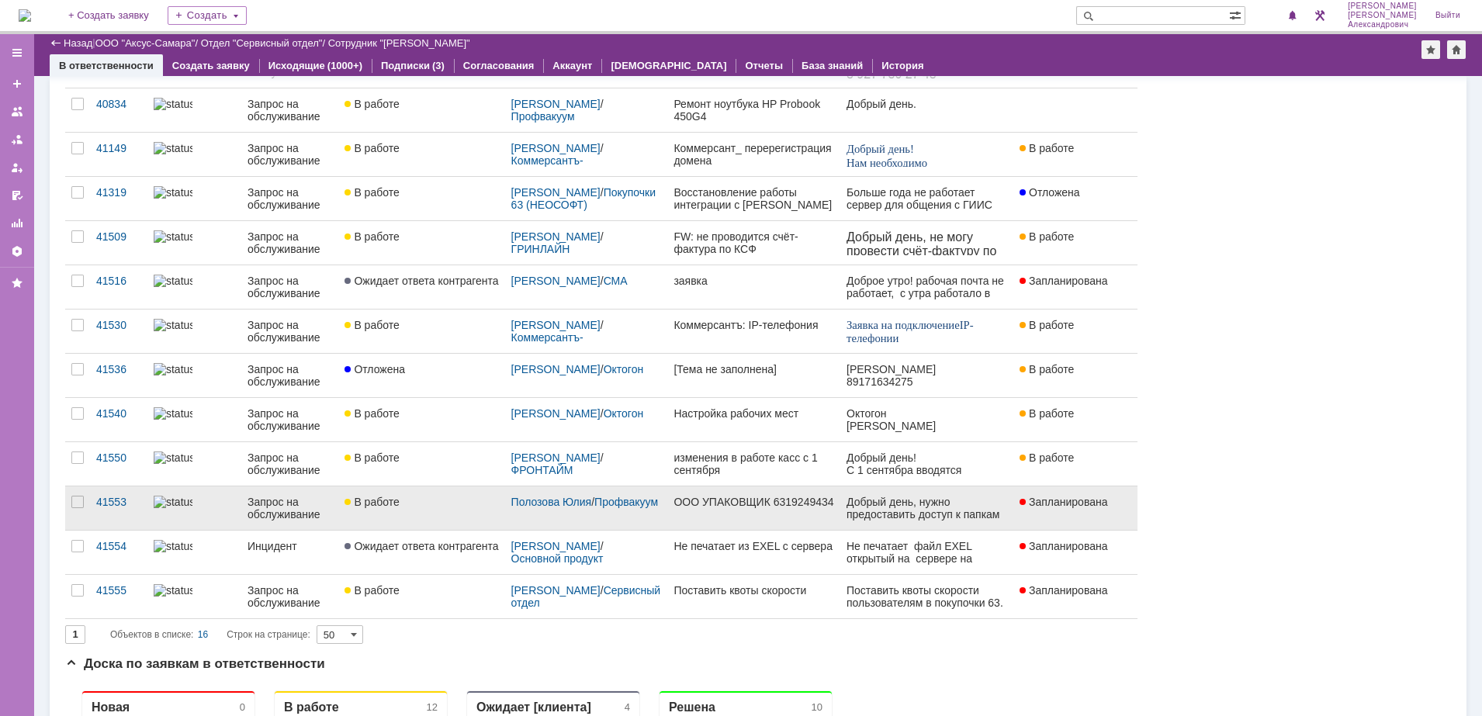
click at [730, 518] on link "ООО УПАКОВЩИК 6319249434" at bounding box center [753, 507] width 172 height 43
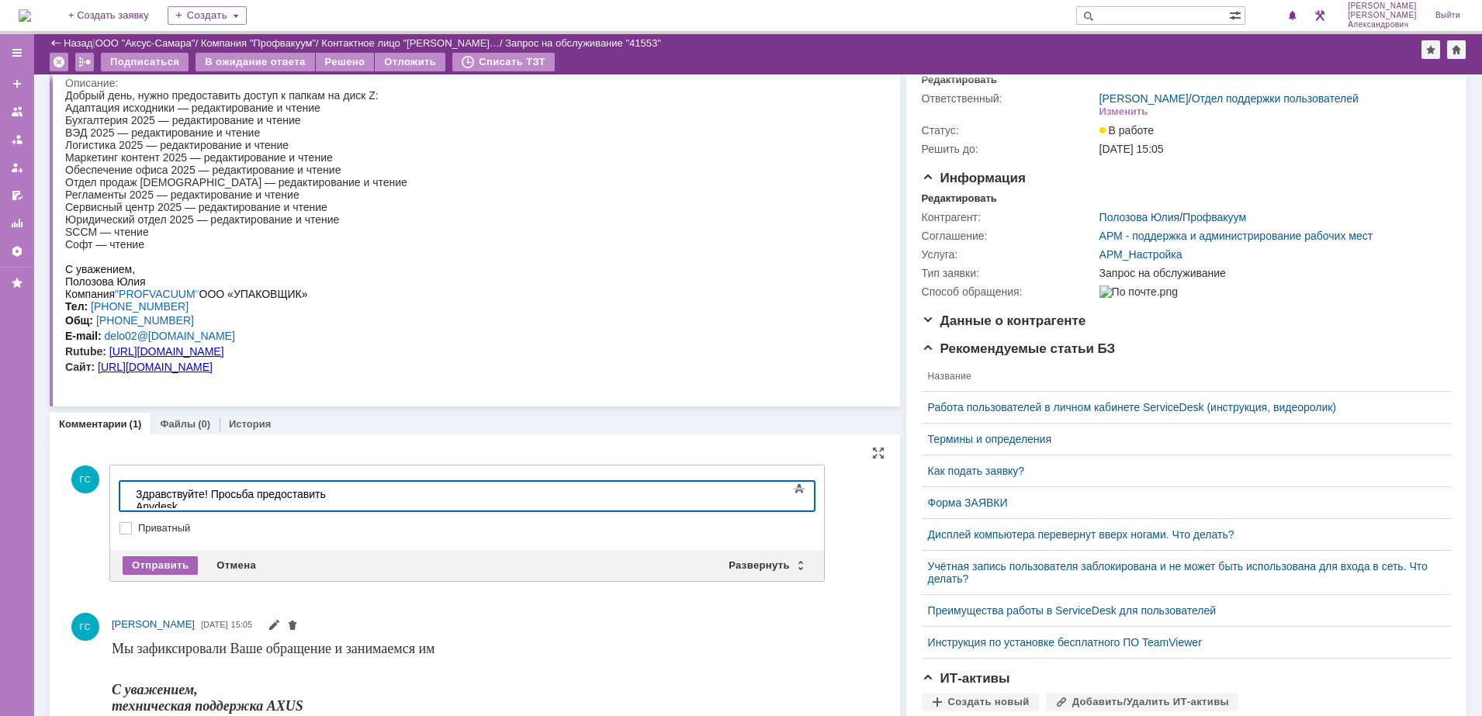
click at [171, 567] on div "Отправить" at bounding box center [160, 565] width 75 height 19
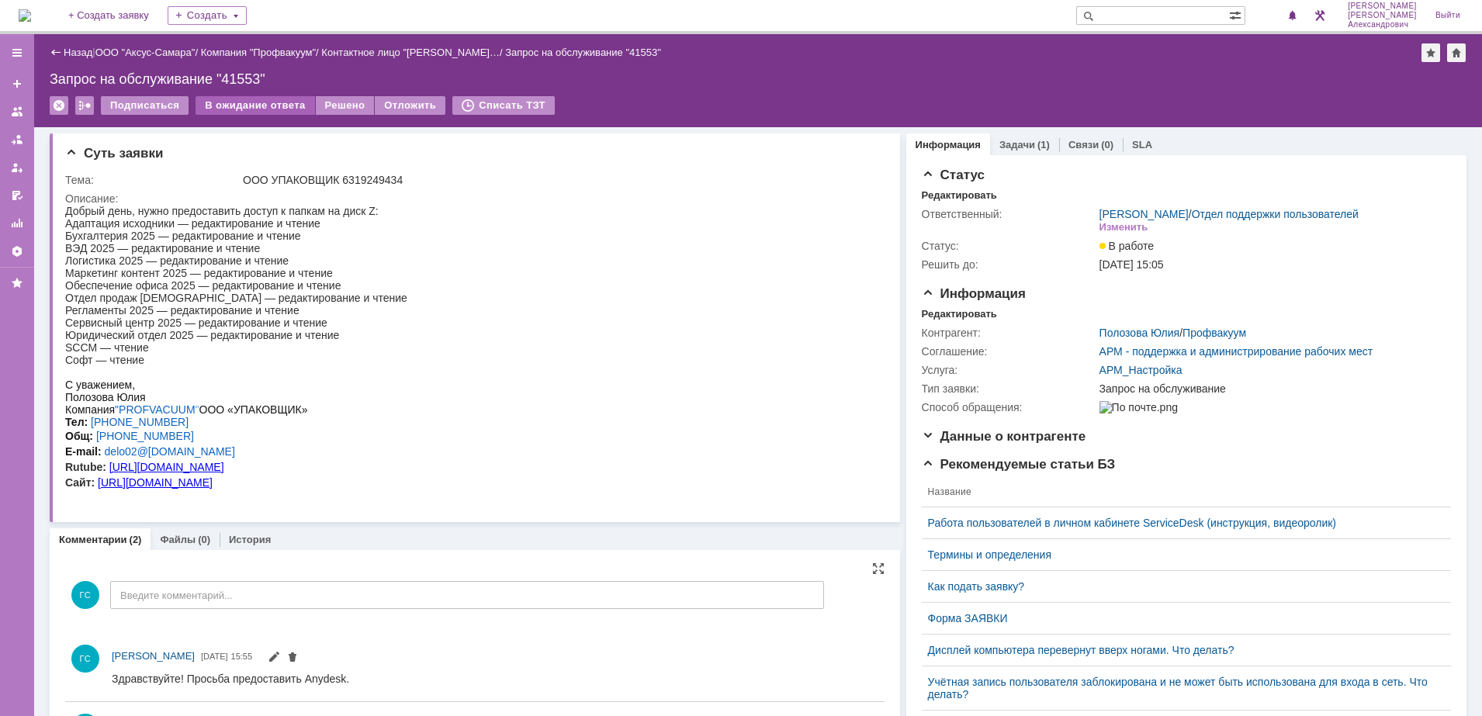
click at [234, 100] on div "В ожидание ответа" at bounding box center [254, 105] width 119 height 19
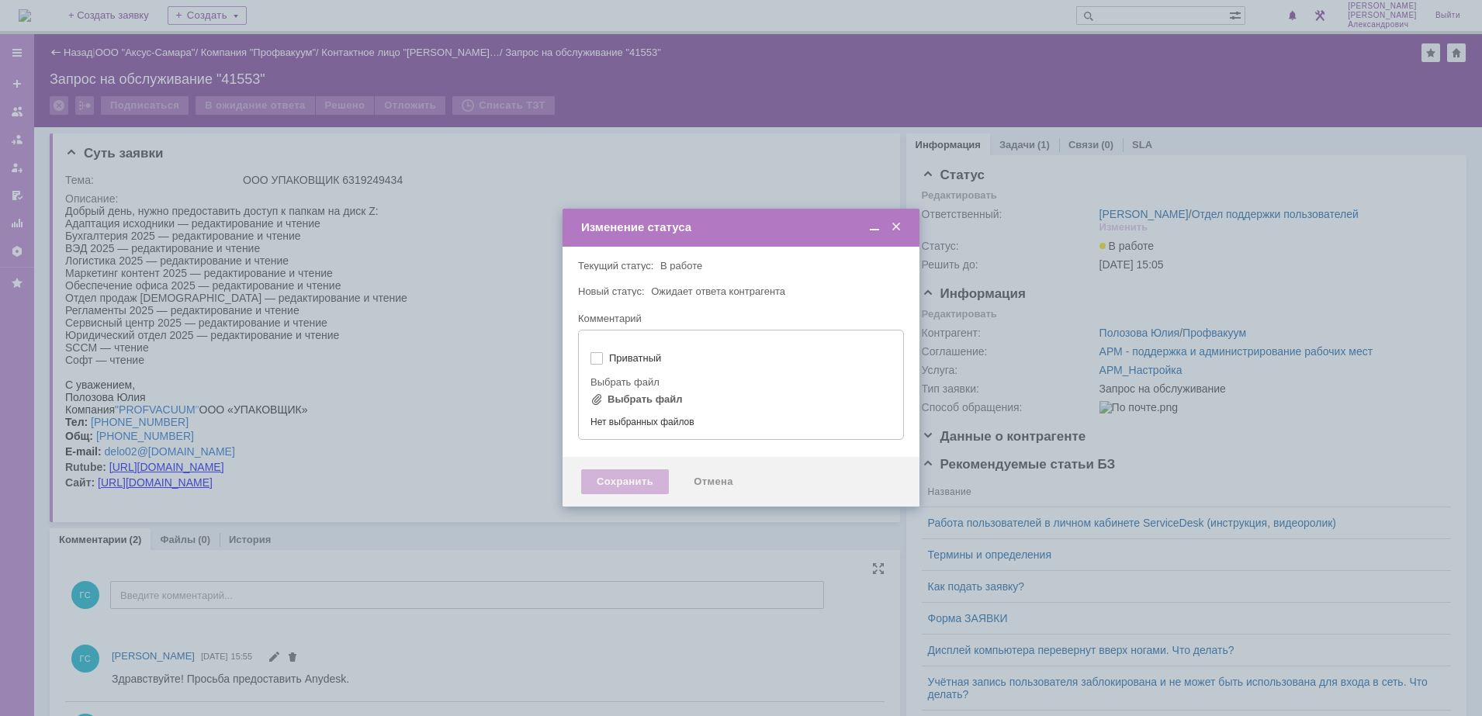
type input "[не указано]"
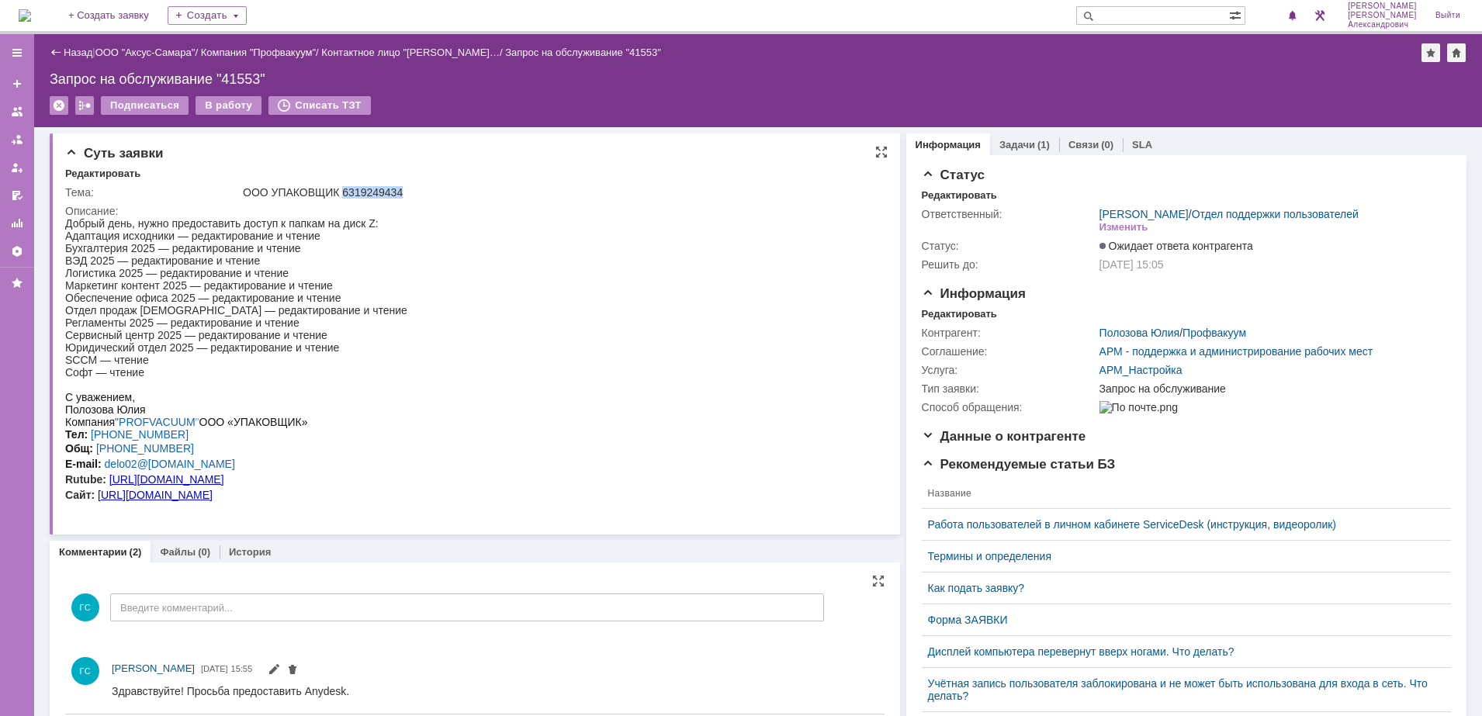
drag, startPoint x: 337, startPoint y: 192, endPoint x: 400, endPoint y: 196, distance: 63.0
click at [400, 196] on div "ООО УПАКОВЩИК 6319249434" at bounding box center [559, 192] width 633 height 12
copy div "6319249434"
click at [1015, 135] on div "Задачи (1)" at bounding box center [1024, 144] width 69 height 22
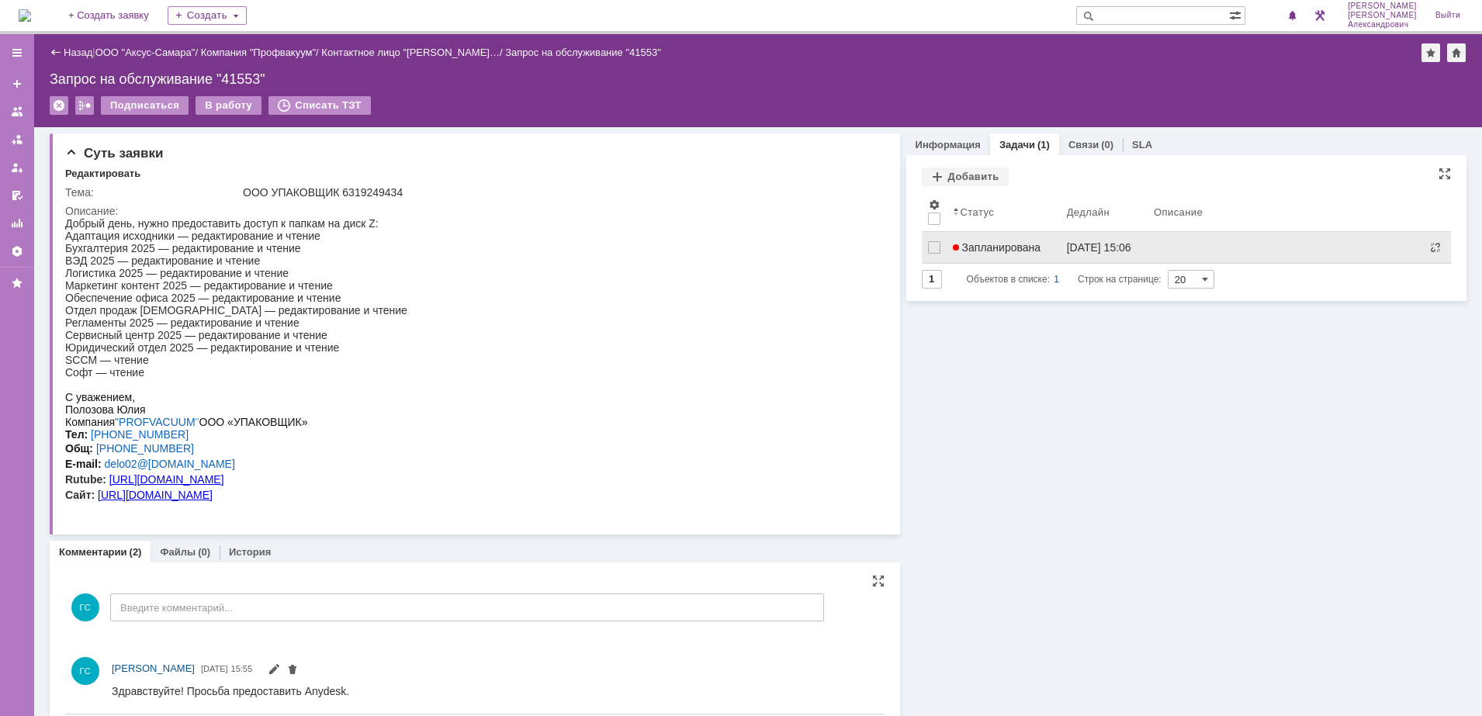
click at [984, 241] on span "Запланирована" at bounding box center [997, 247] width 88 height 12
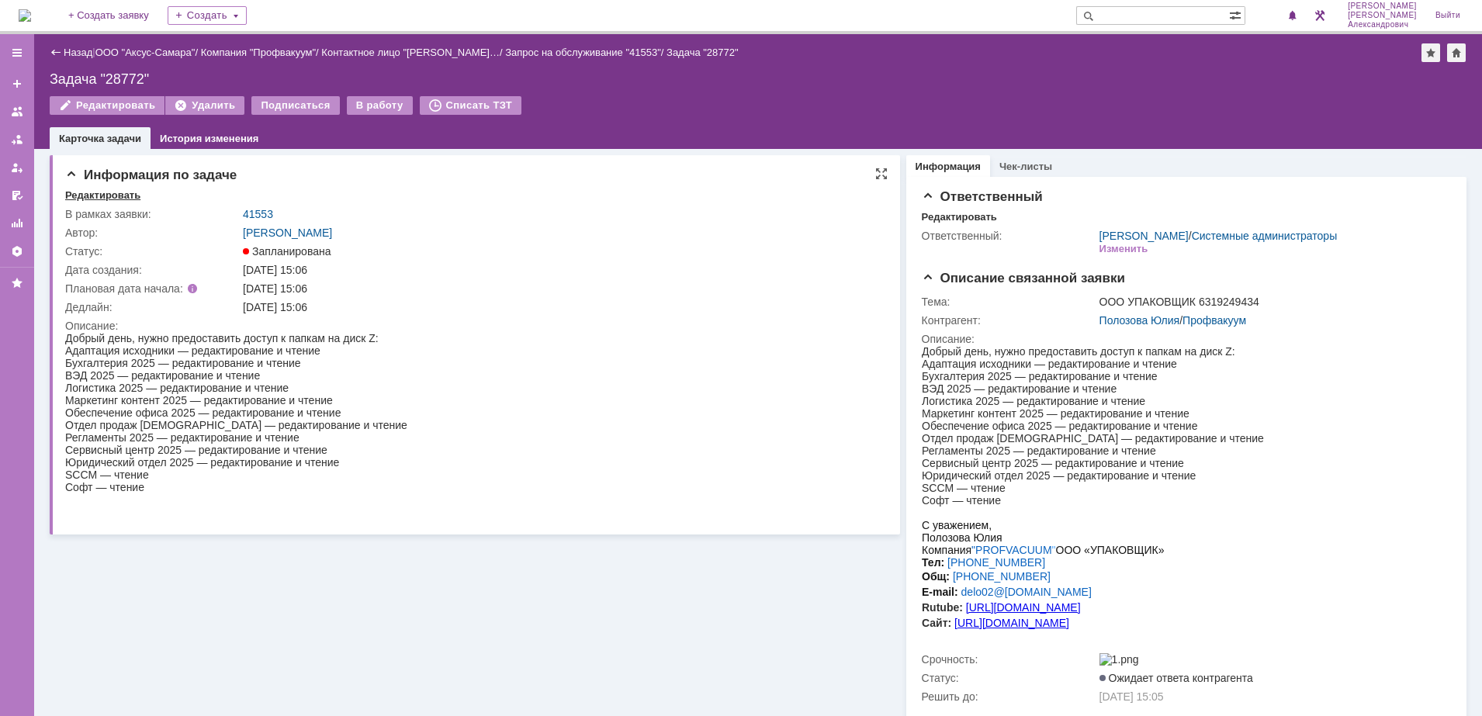
click at [103, 195] on div "Редактировать" at bounding box center [102, 195] width 75 height 12
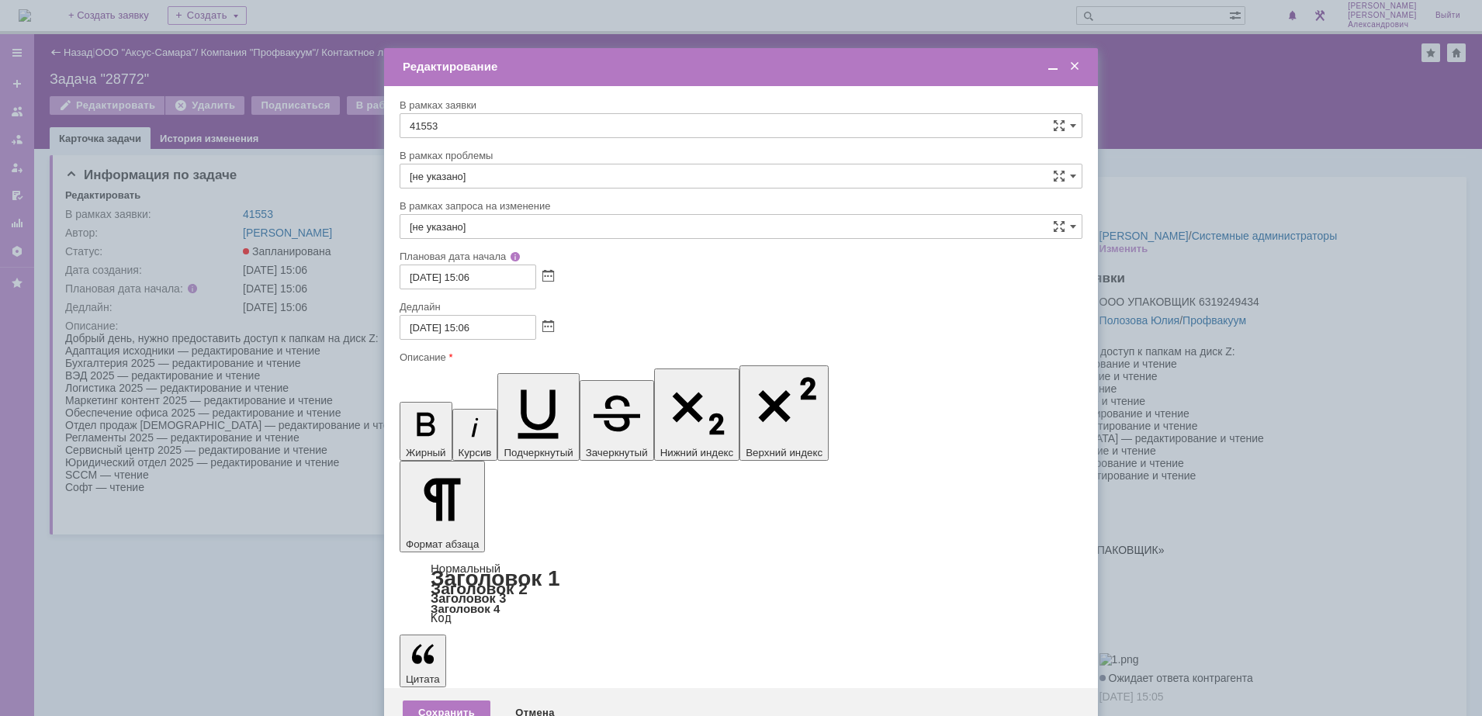
click at [445, 701] on div "Сохранить" at bounding box center [447, 713] width 88 height 25
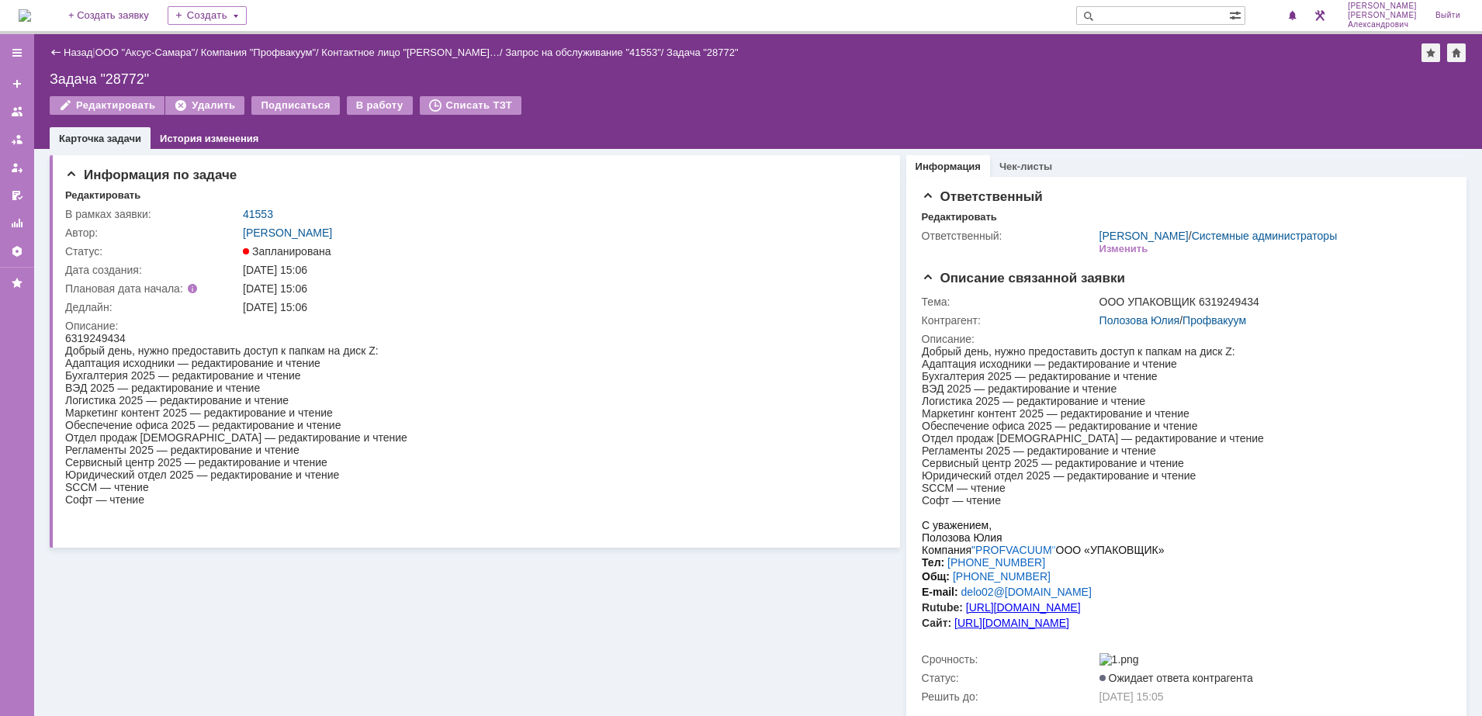
click at [31, 11] on img at bounding box center [25, 15] width 12 height 12
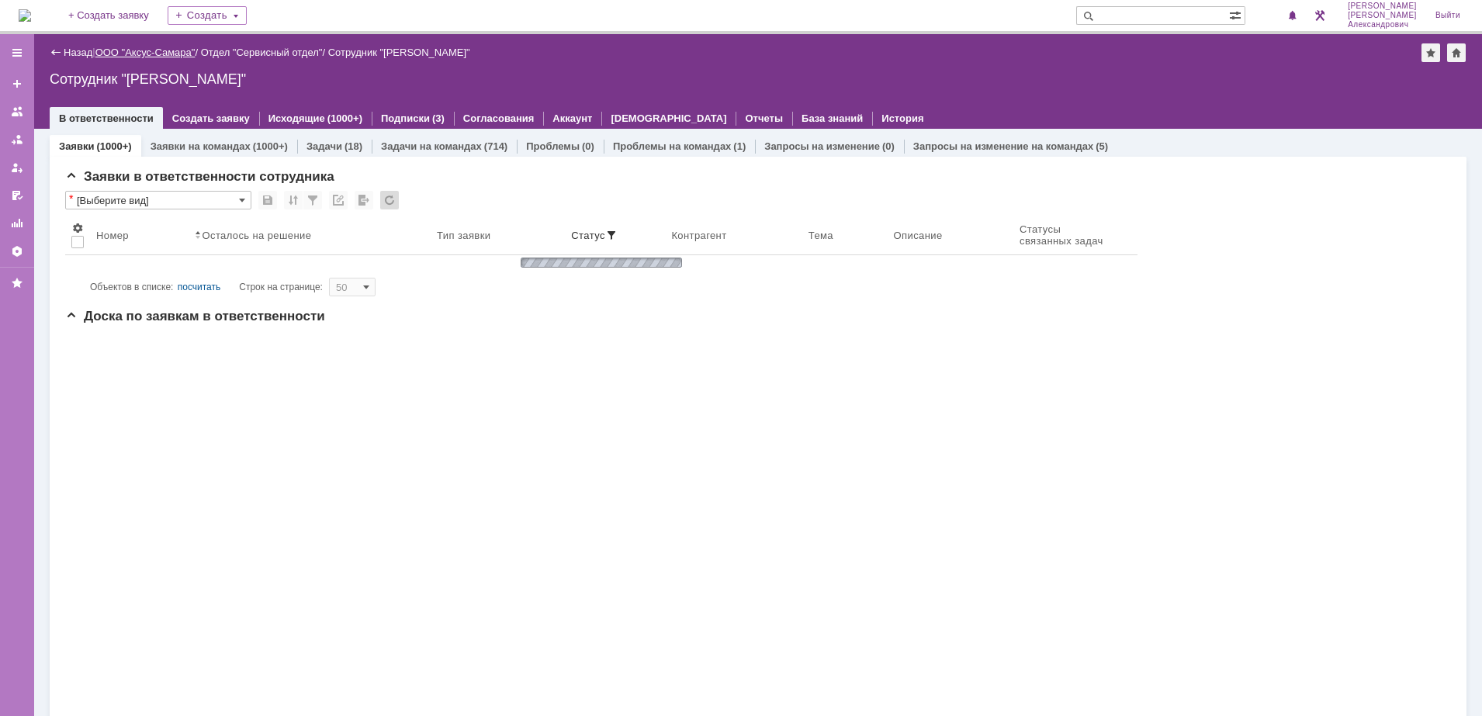
click at [140, 50] on link "ООО "Аксус-Самара"" at bounding box center [145, 53] width 100 height 12
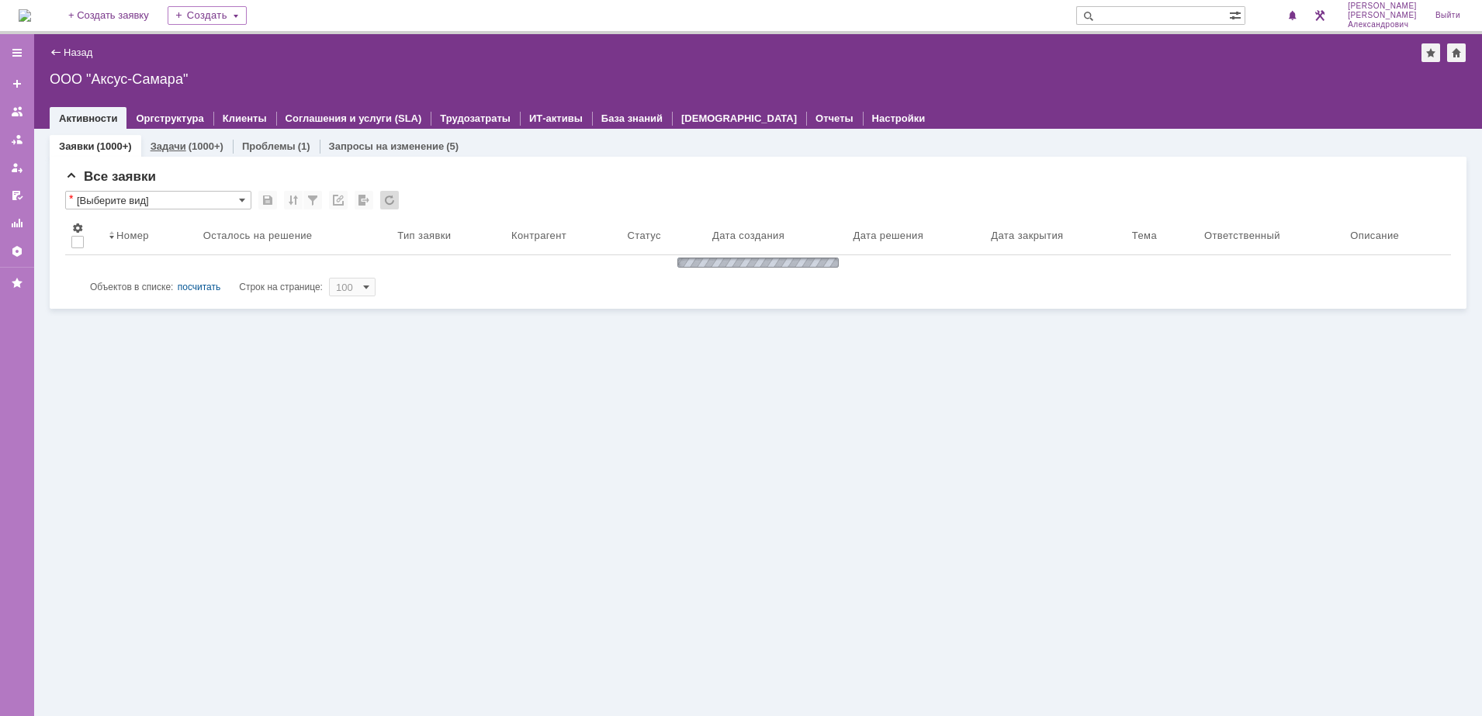
click at [199, 150] on div "(1000+)" at bounding box center [206, 146] width 35 height 12
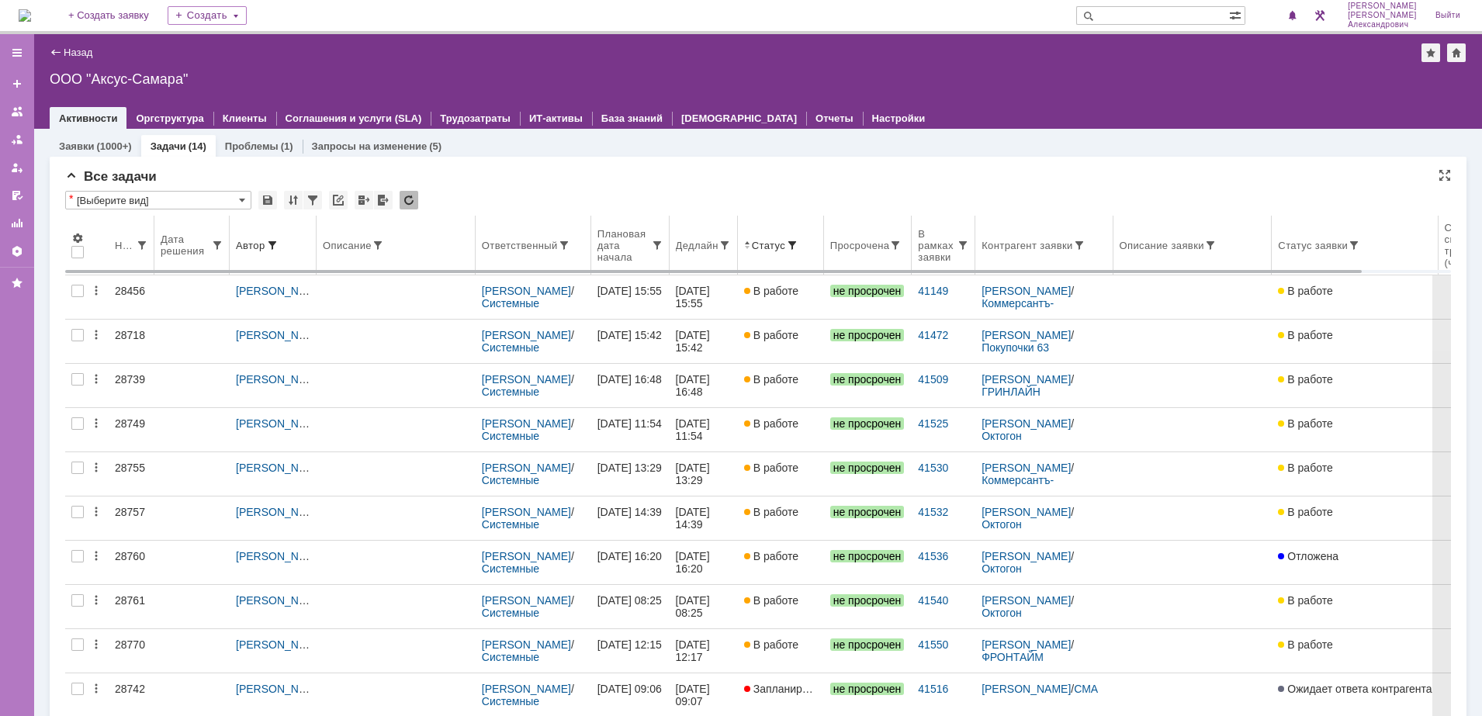
click at [511, 255] on th "Ответственный" at bounding box center [534, 246] width 116 height 60
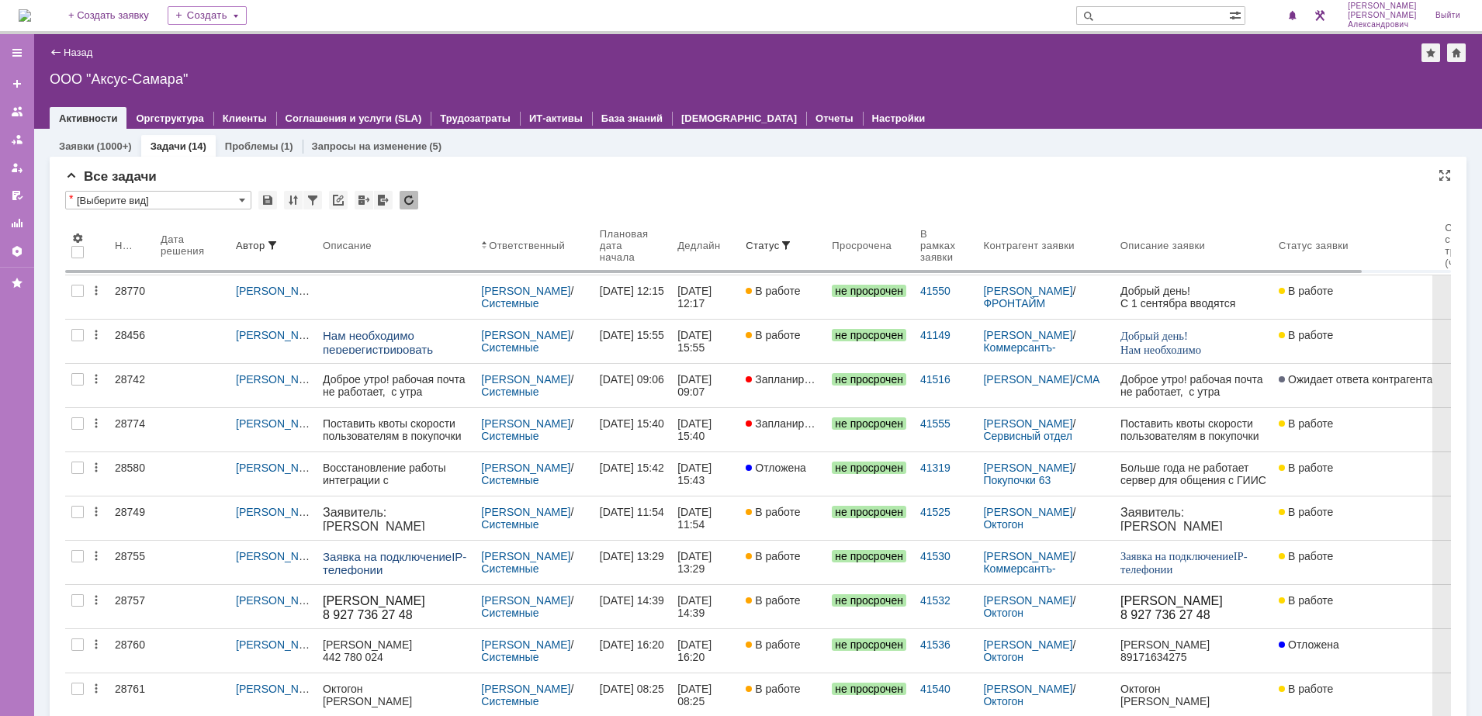
click at [27, 16] on img at bounding box center [25, 15] width 12 height 12
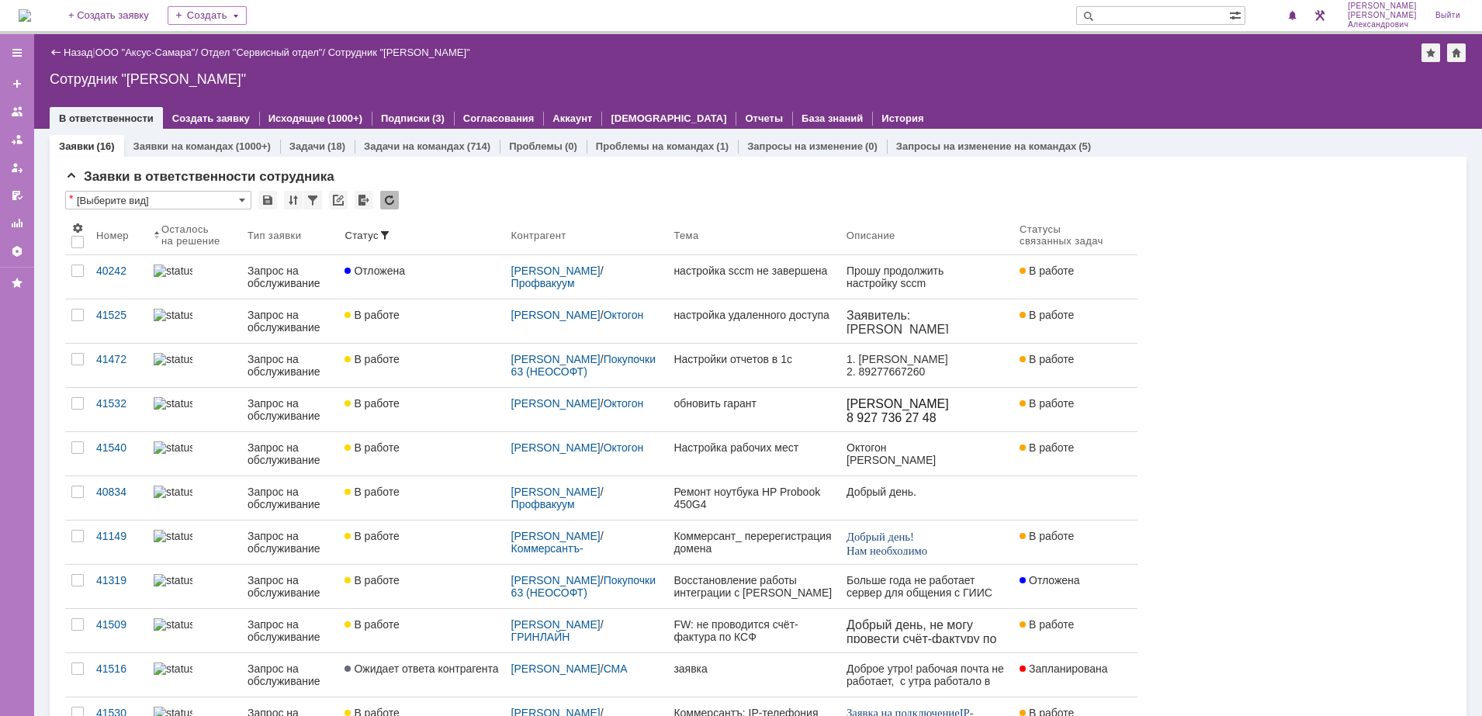
click at [31, 9] on img at bounding box center [25, 15] width 12 height 12
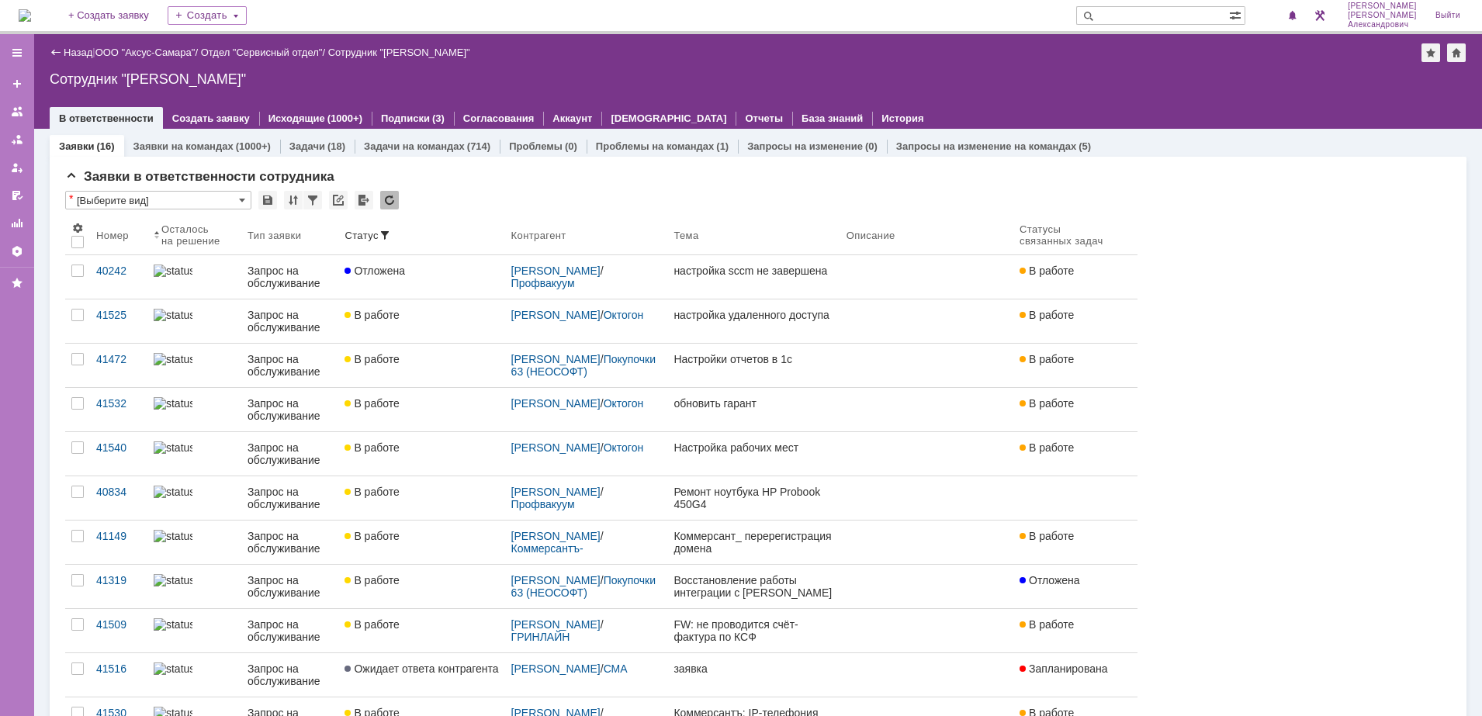
click at [31, 10] on img at bounding box center [25, 15] width 12 height 12
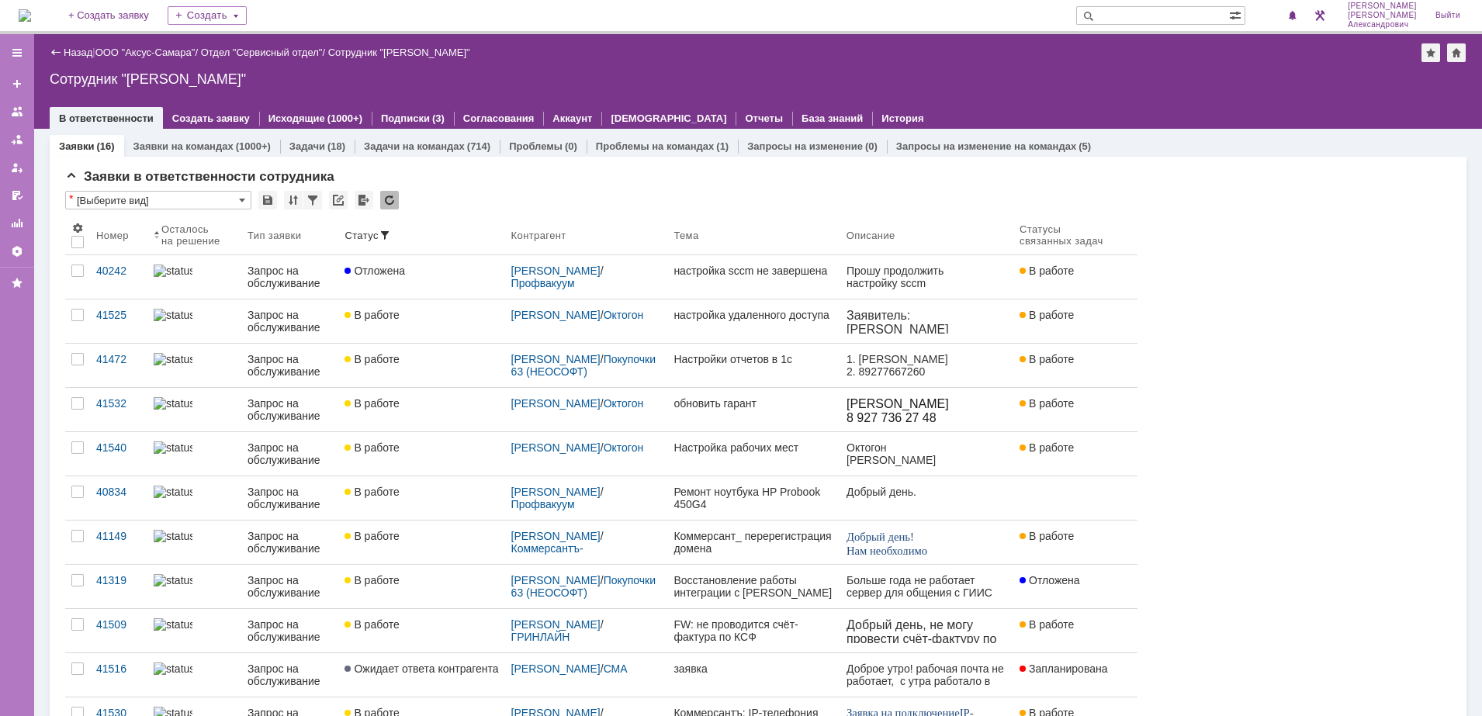
click at [31, 9] on img at bounding box center [25, 15] width 12 height 12
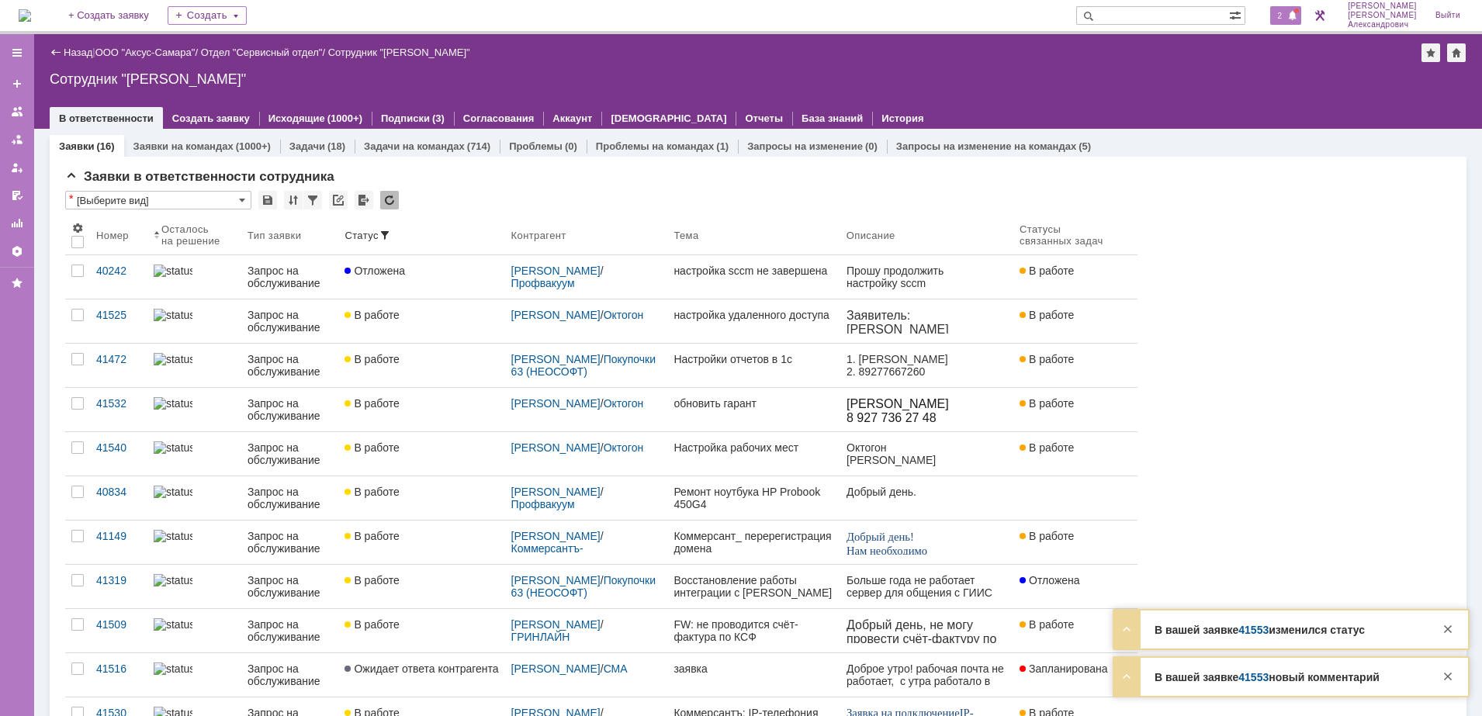
click at [1287, 21] on span "2" at bounding box center [1280, 15] width 14 height 11
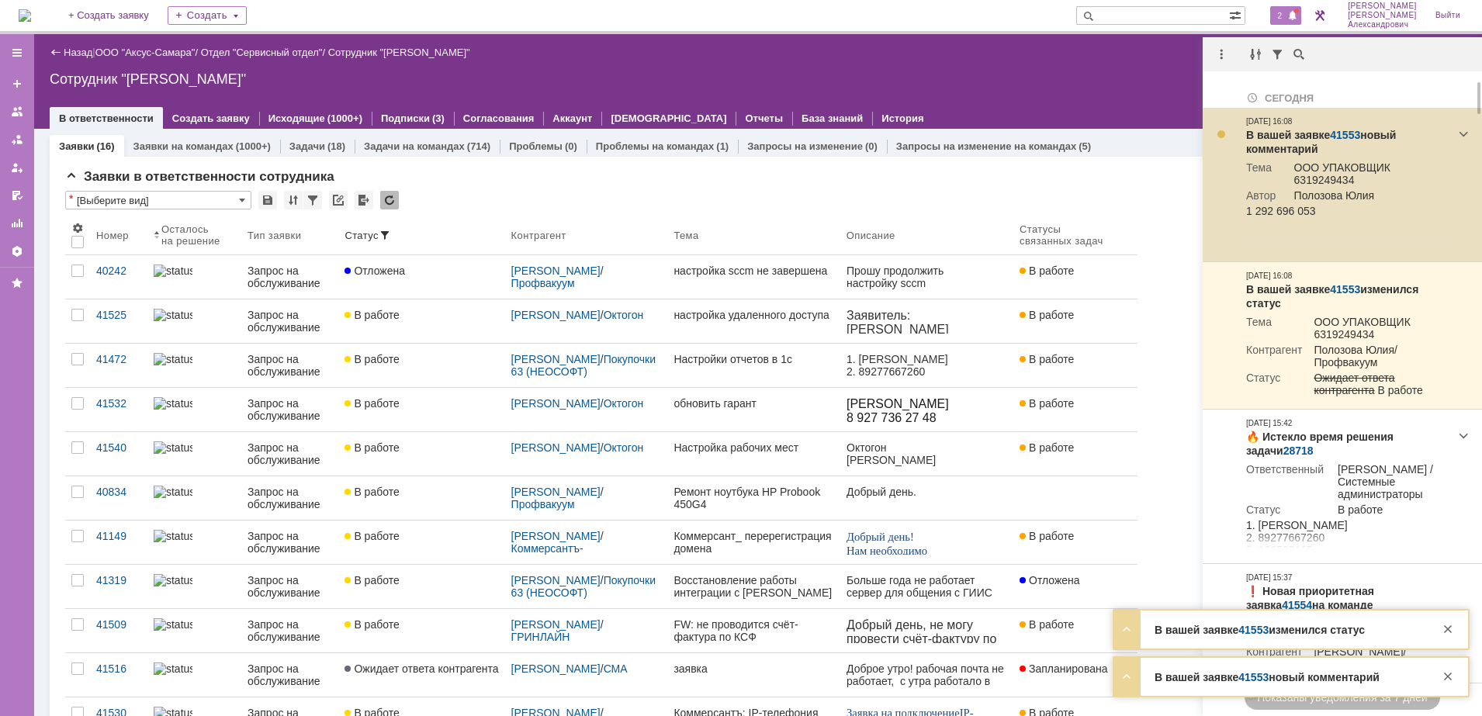
click at [1344, 130] on link "41553" at bounding box center [1345, 135] width 30 height 12
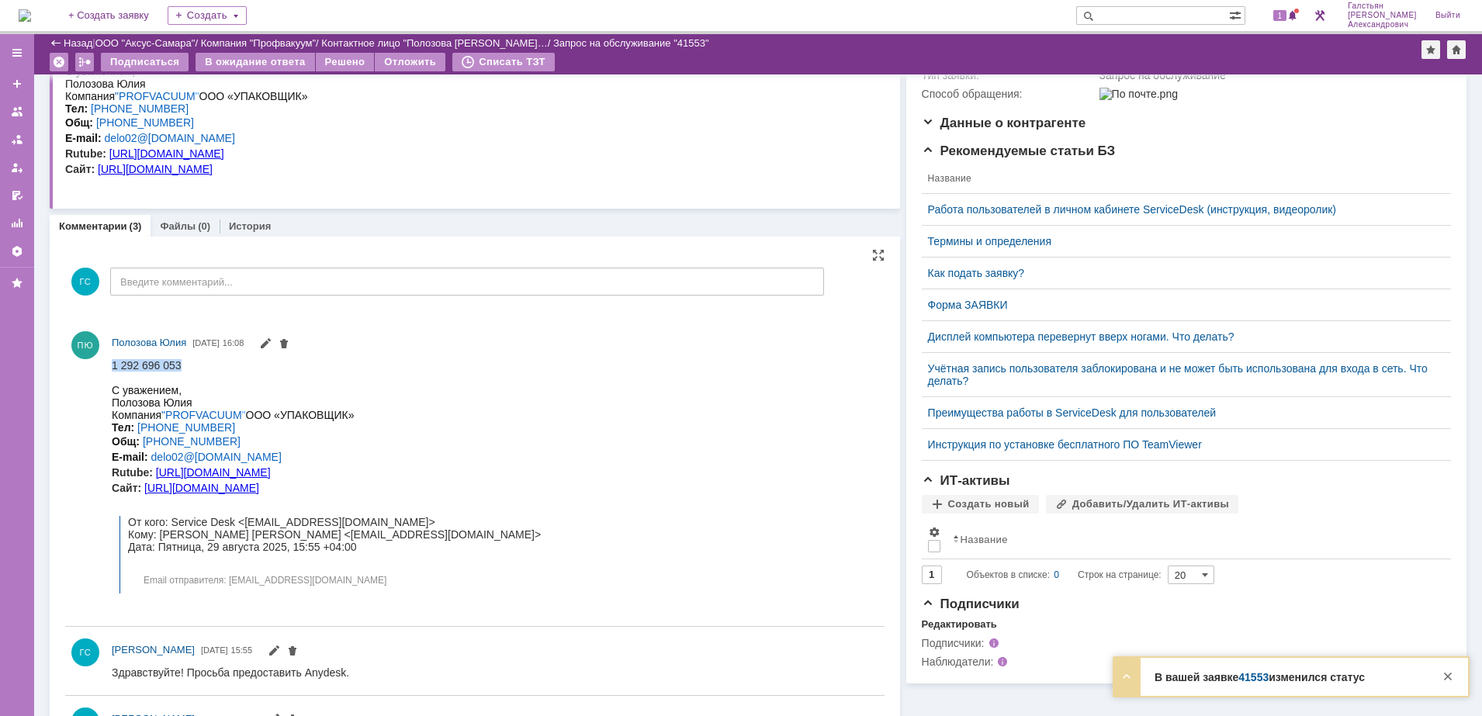
drag, startPoint x: 112, startPoint y: 364, endPoint x: 214, endPoint y: 367, distance: 102.4
click at [214, 367] on div "1 292 696 053 C уважением, Полозова Юлия Компания "PROFVACUUM " ООО «УПАКОВЩИК»…" at bounding box center [330, 475] width 437 height 234
copy div "1 292 696 053"
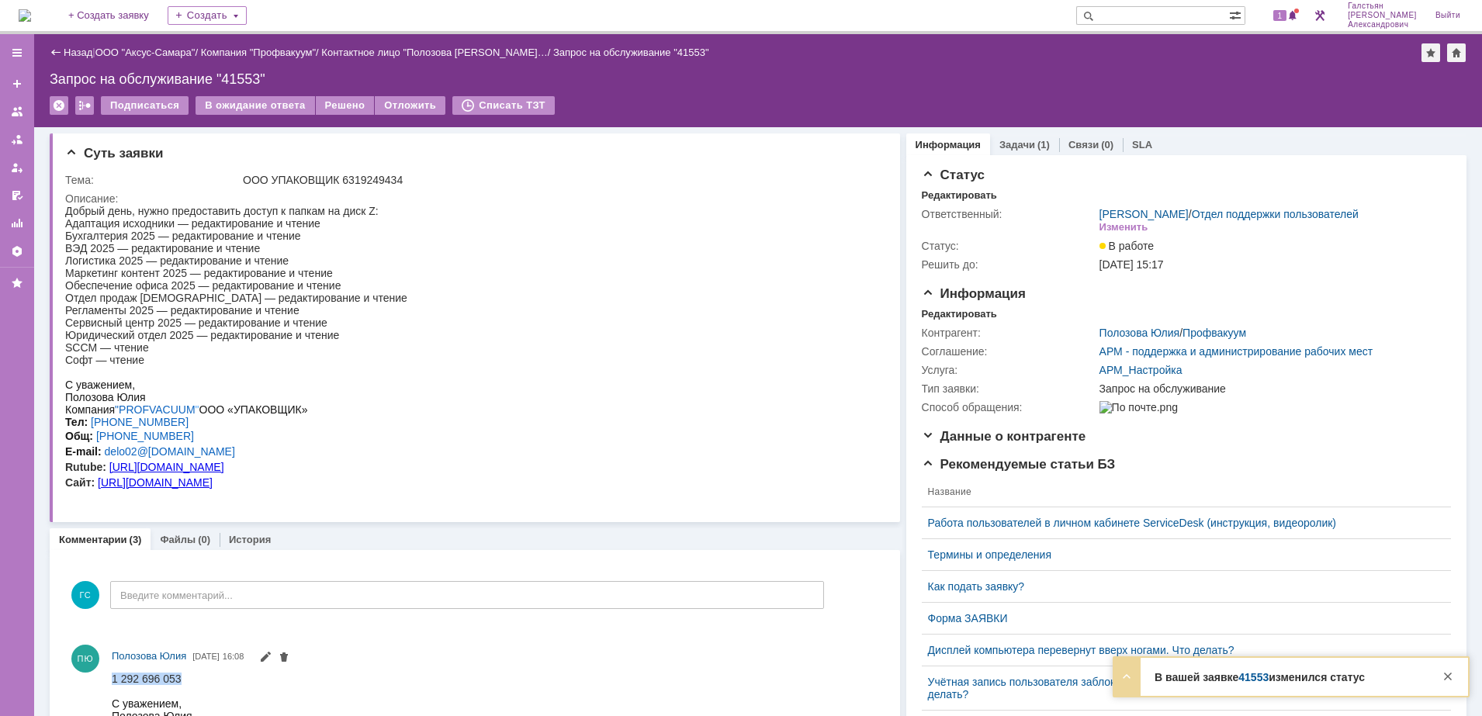
click at [1015, 130] on div "Информация Задачи (1) Связи (0) SLA Статус Редактировать Ответственный: [PERSON…" at bounding box center [1183, 639] width 566 height 1025
click at [1012, 144] on link "Задачи" at bounding box center [1017, 145] width 36 height 12
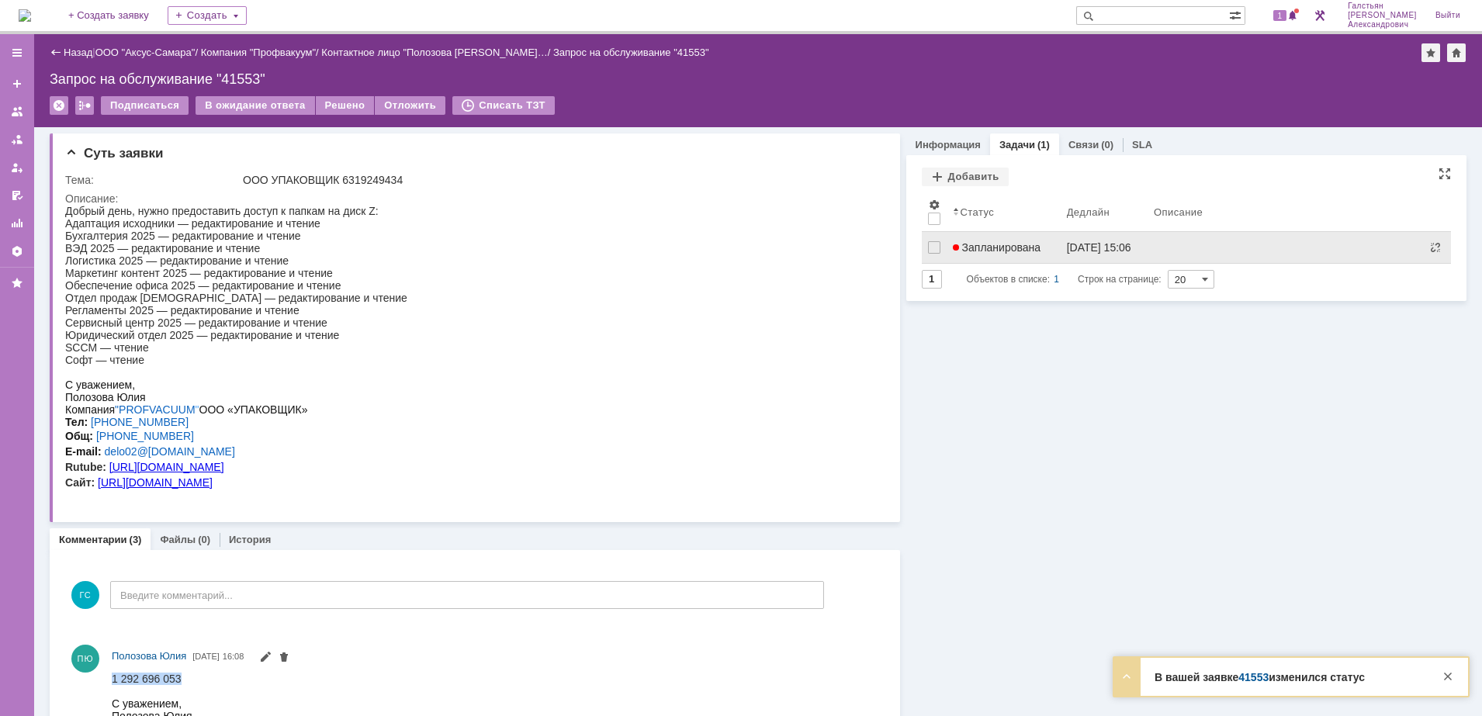
click at [986, 251] on span "Запланирована" at bounding box center [997, 247] width 88 height 12
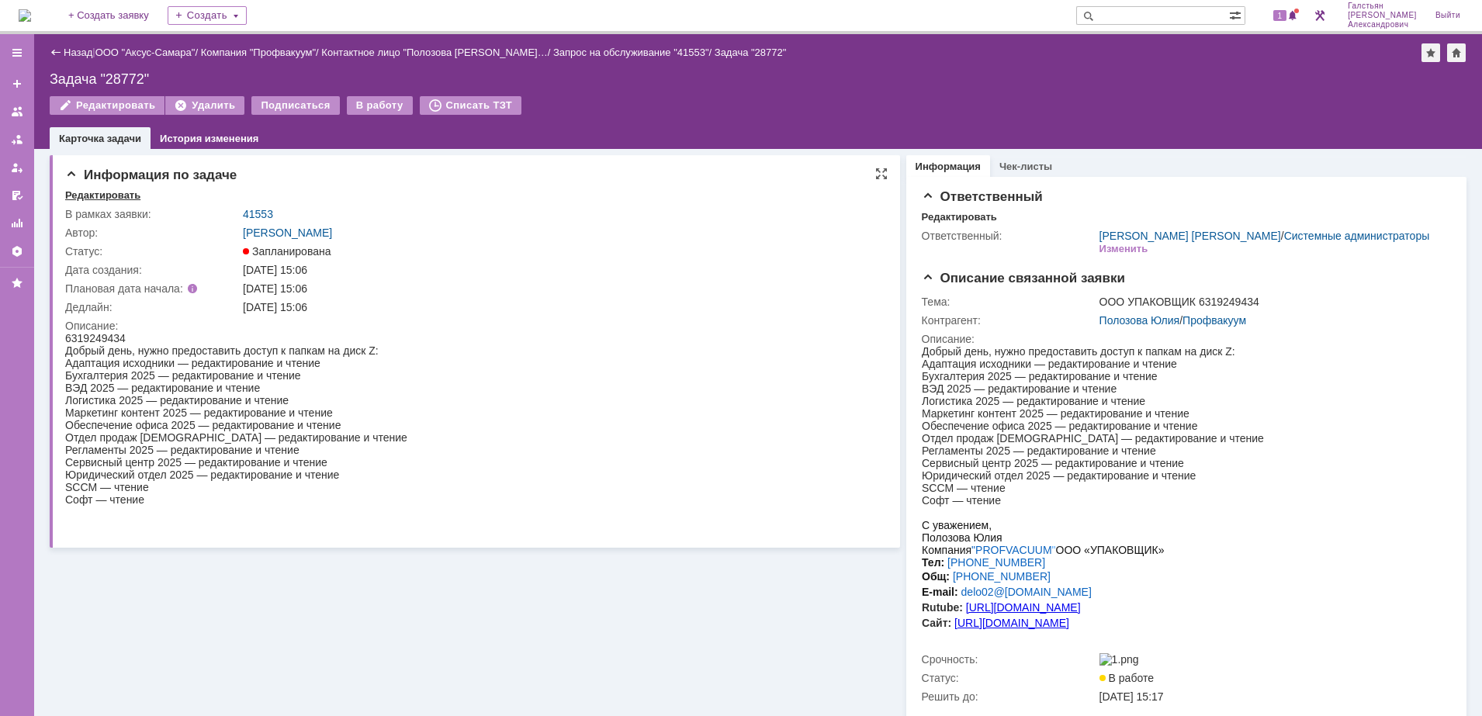
click at [99, 196] on div "Редактировать" at bounding box center [102, 195] width 75 height 12
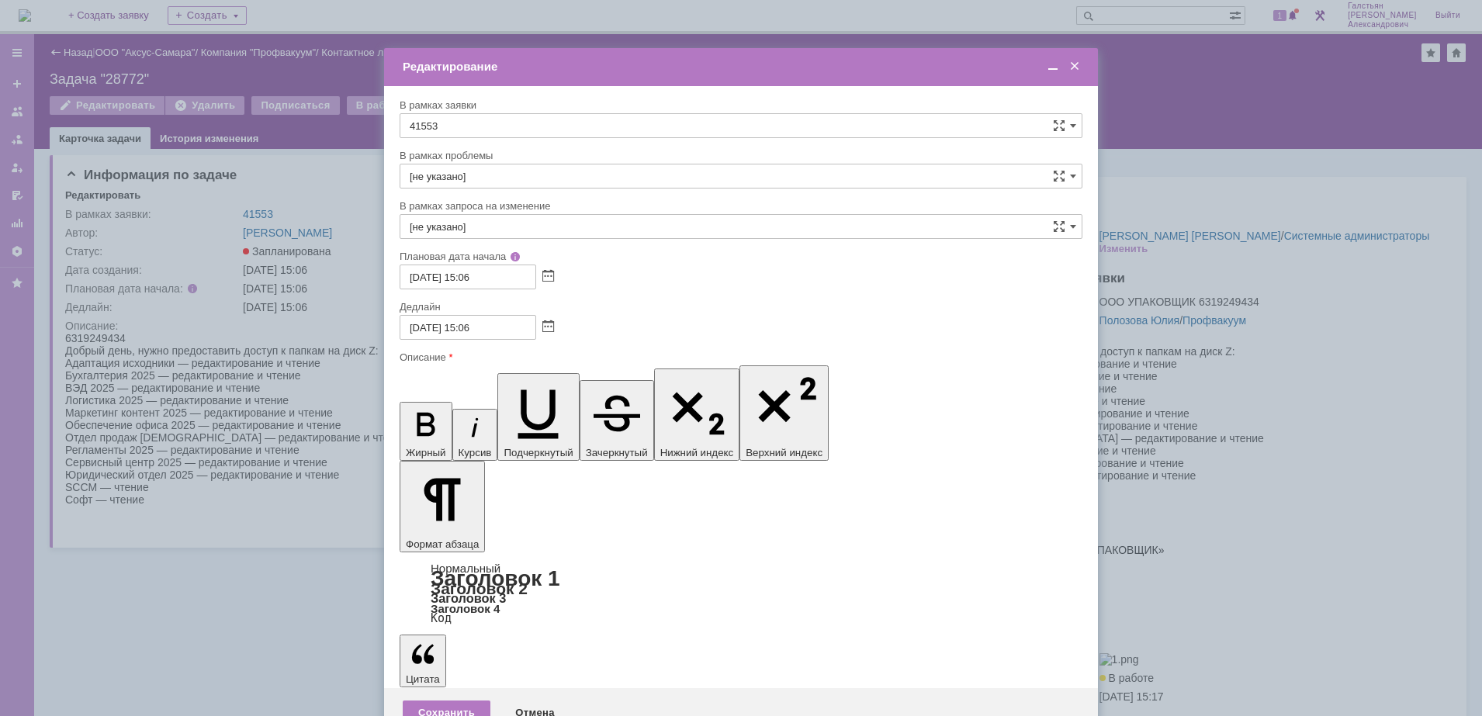
drag, startPoint x: 501, startPoint y: 4523, endPoint x: 390, endPoint y: 4520, distance: 111.0
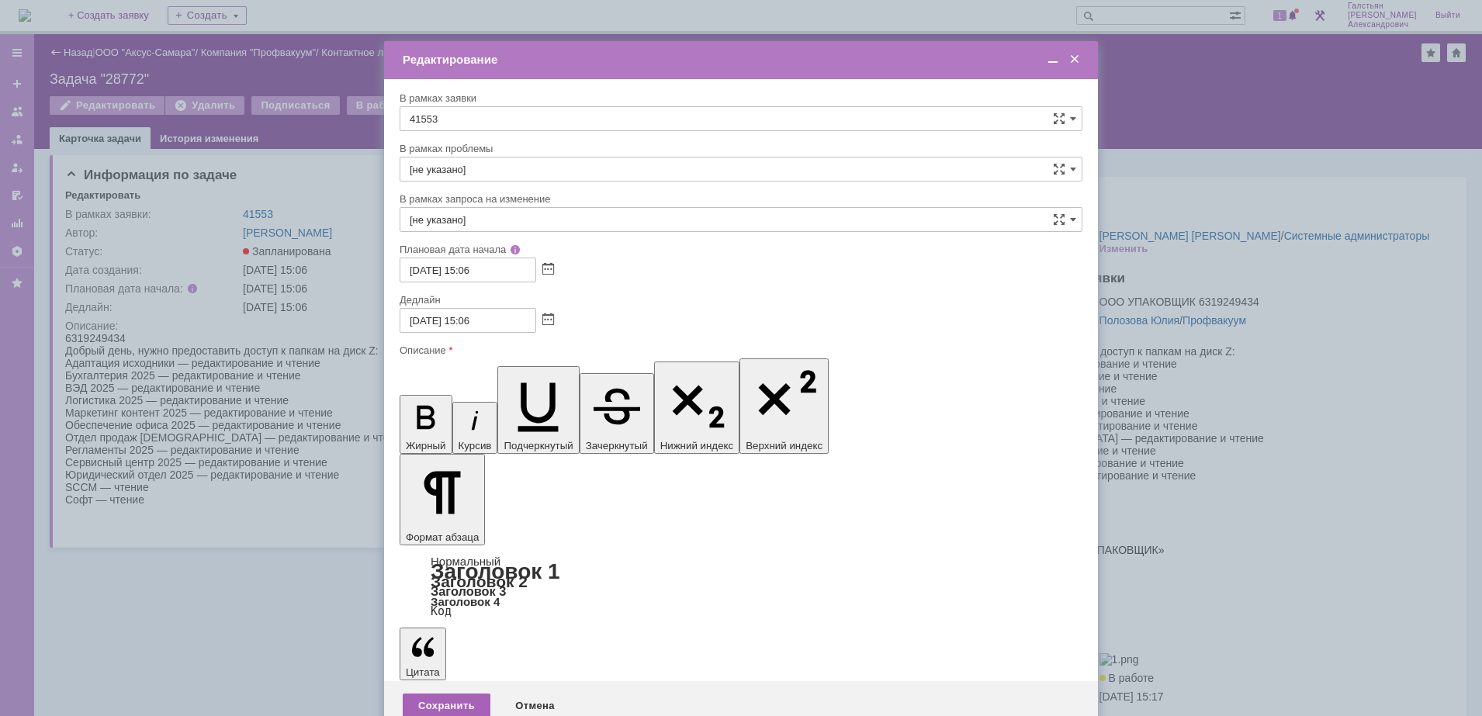
click at [440, 694] on div "Сохранить" at bounding box center [447, 706] width 88 height 25
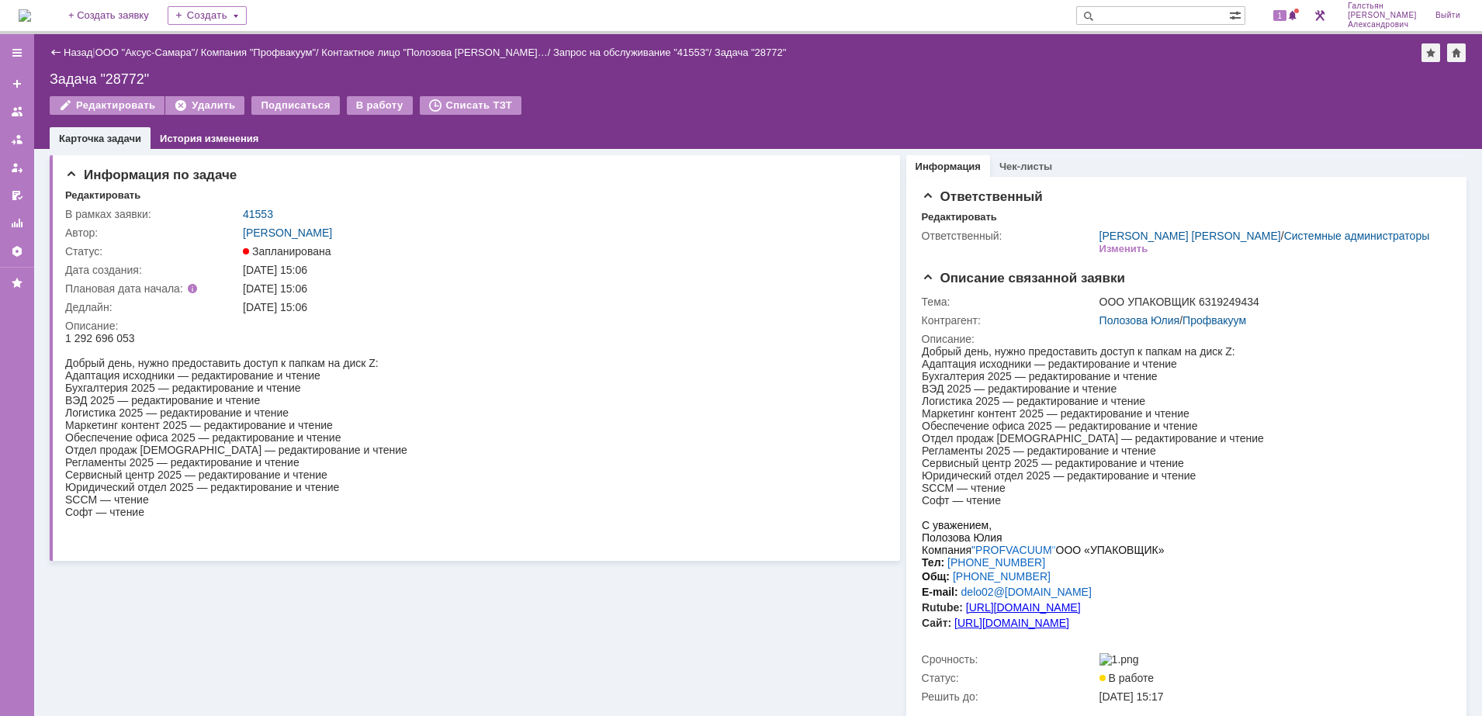
click at [31, 9] on img at bounding box center [25, 15] width 12 height 12
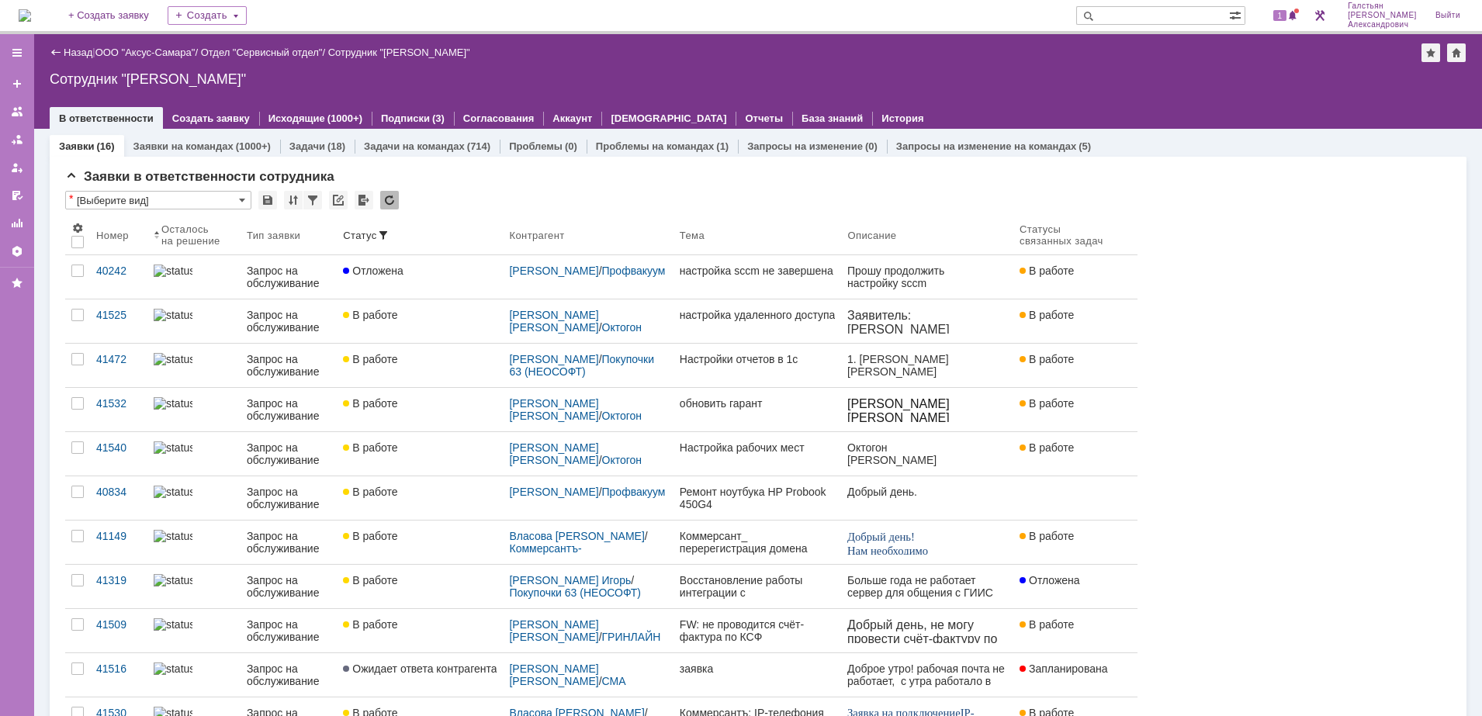
click at [1299, 26] on div "1" at bounding box center [1277, 15] width 47 height 31
click at [1287, 21] on span "1" at bounding box center [1280, 15] width 14 height 11
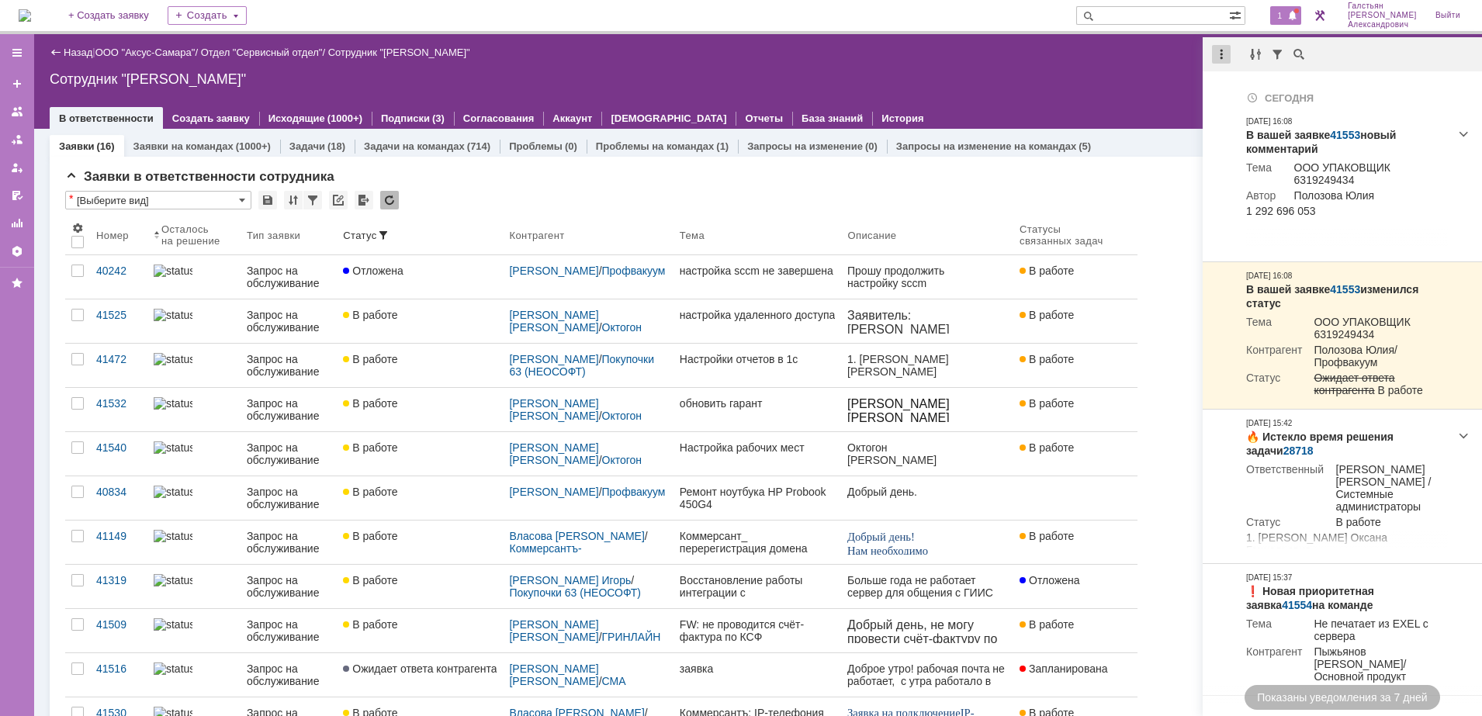
click at [1217, 50] on div at bounding box center [1221, 54] width 19 height 19
click at [1248, 89] on div "Отметить уведомления прочитанными" at bounding box center [1328, 93] width 208 height 11
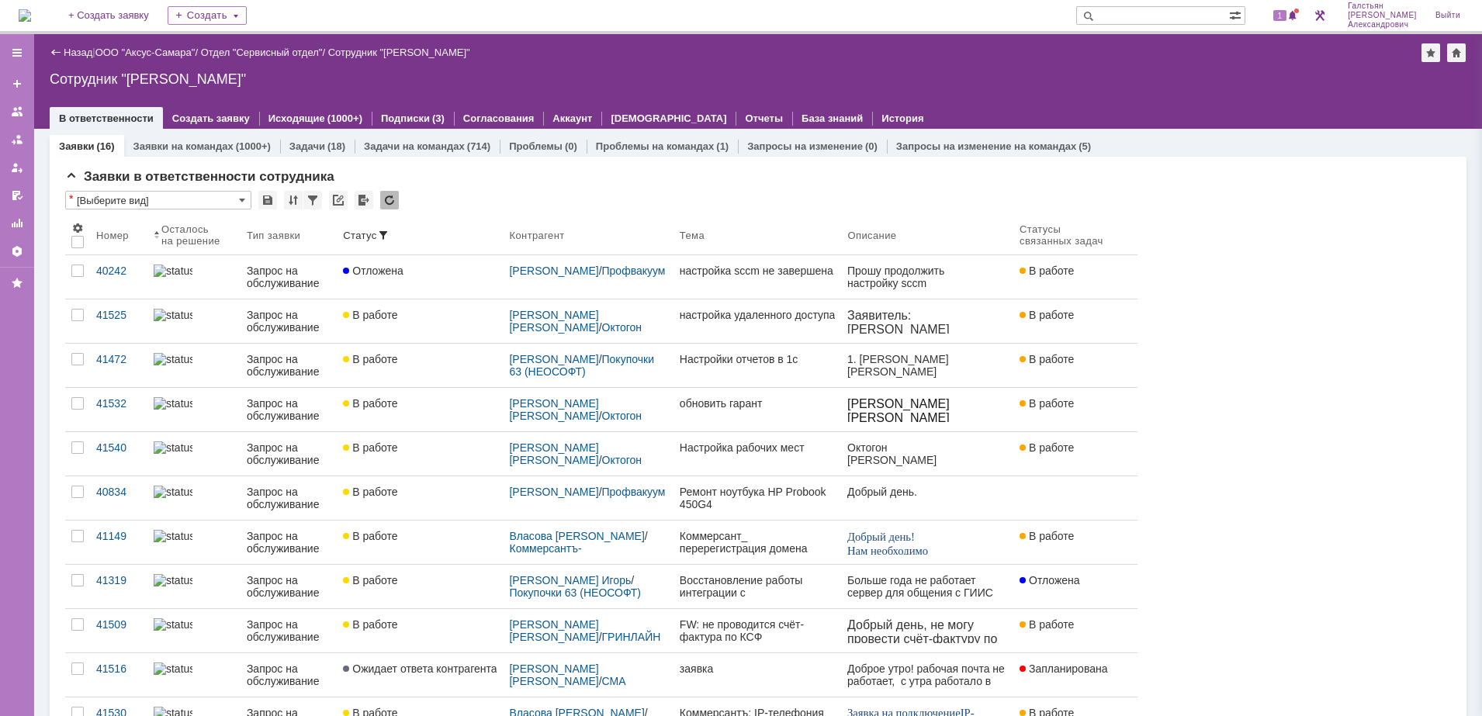
click at [1100, 85] on div "Сотрудник "[PERSON_NAME]"" at bounding box center [758, 79] width 1417 height 16
click at [31, 9] on img at bounding box center [25, 15] width 12 height 12
click at [26, 16] on img at bounding box center [25, 15] width 12 height 12
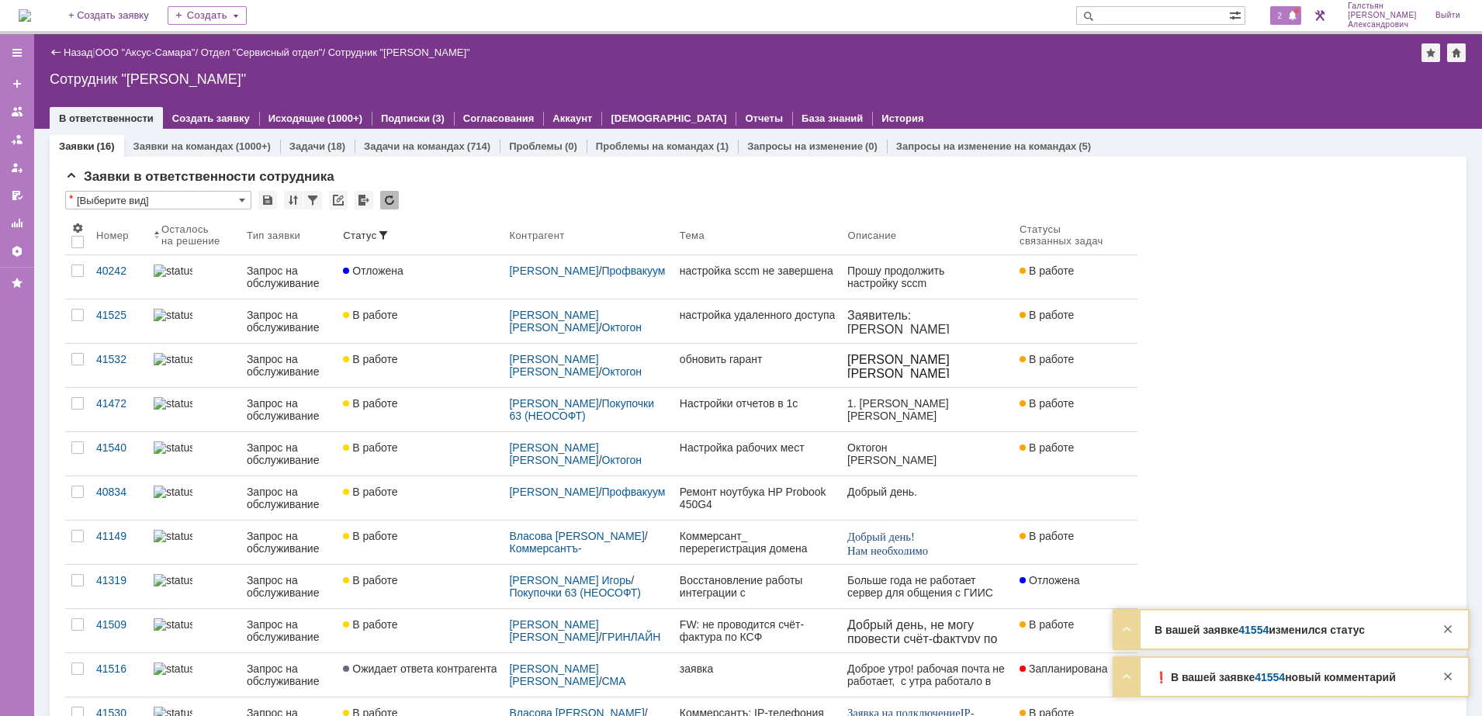
click at [1272, 12] on div "2" at bounding box center [1277, 15] width 47 height 31
click at [1286, 20] on span "2" at bounding box center [1280, 15] width 14 height 11
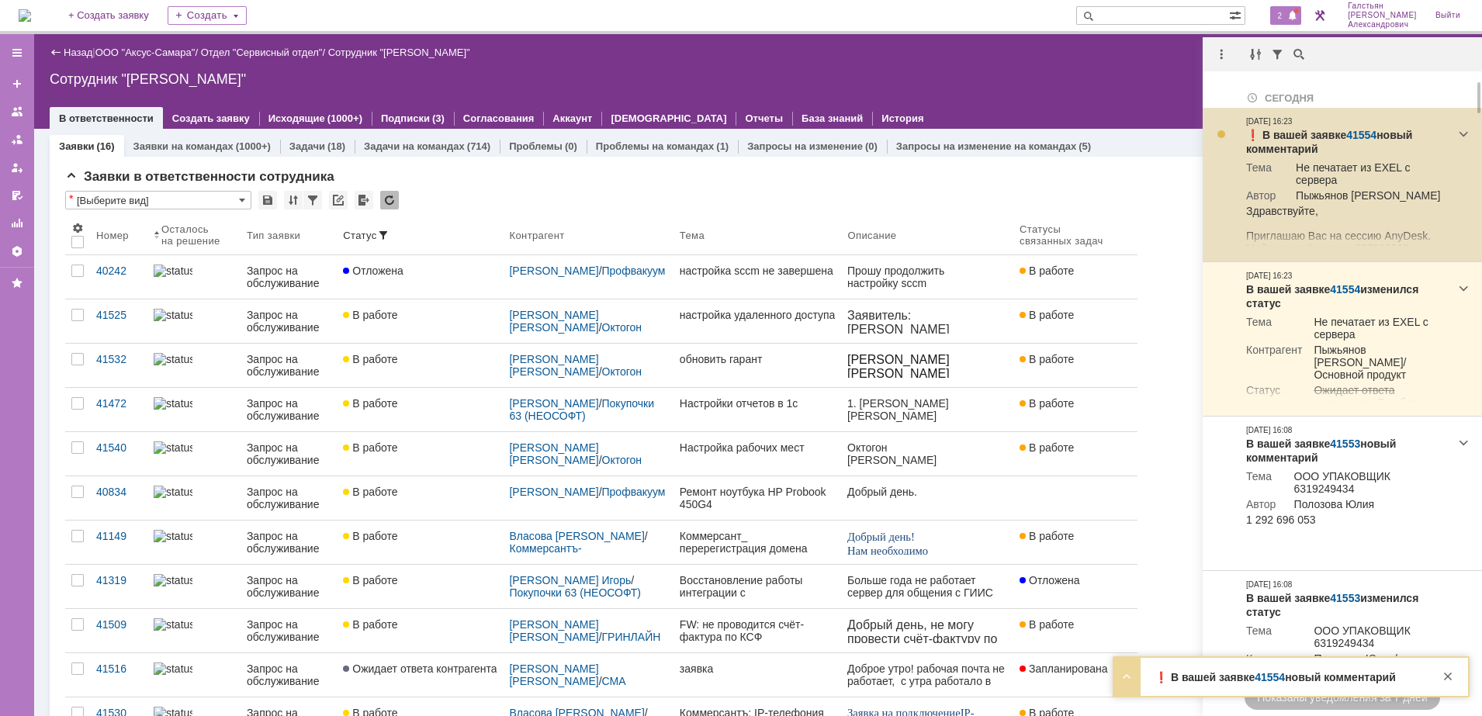
click at [1354, 133] on link "41554" at bounding box center [1361, 135] width 30 height 12
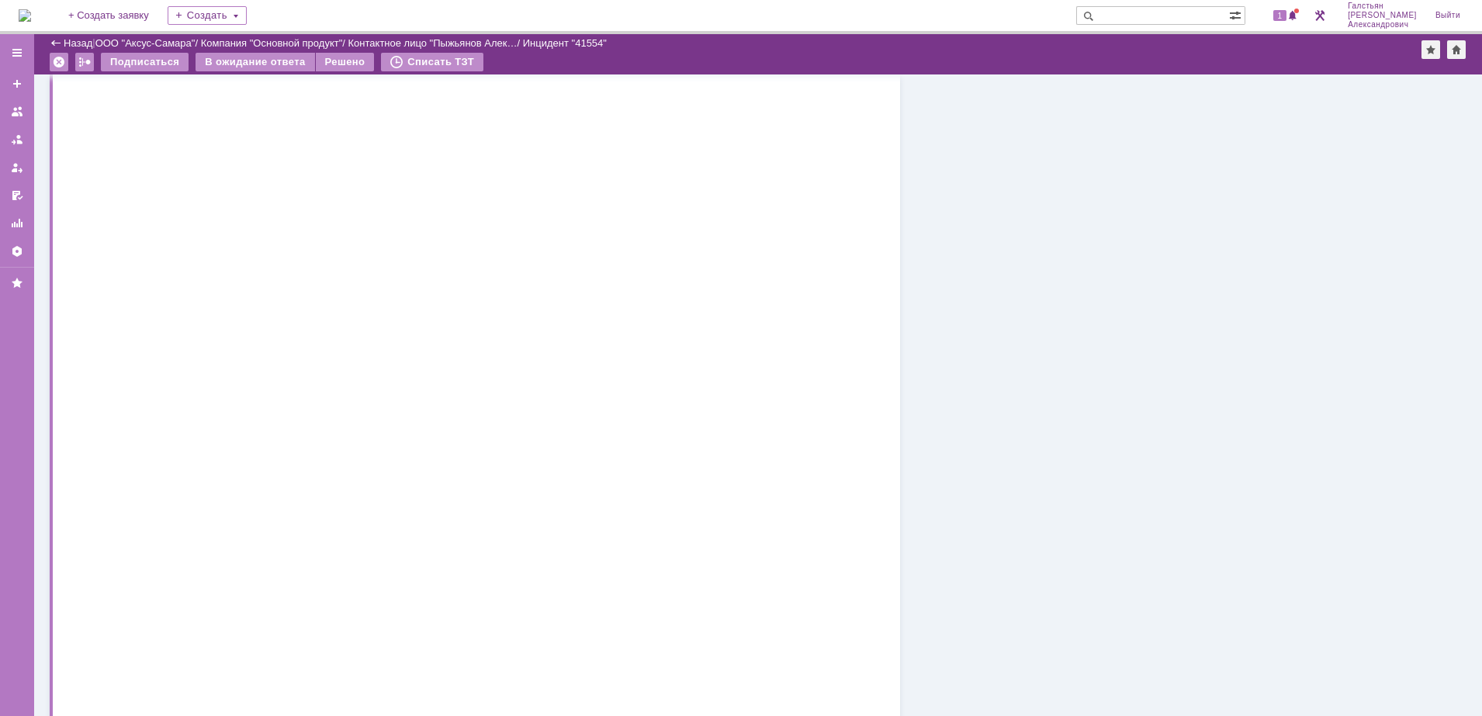
scroll to position [24277, 0]
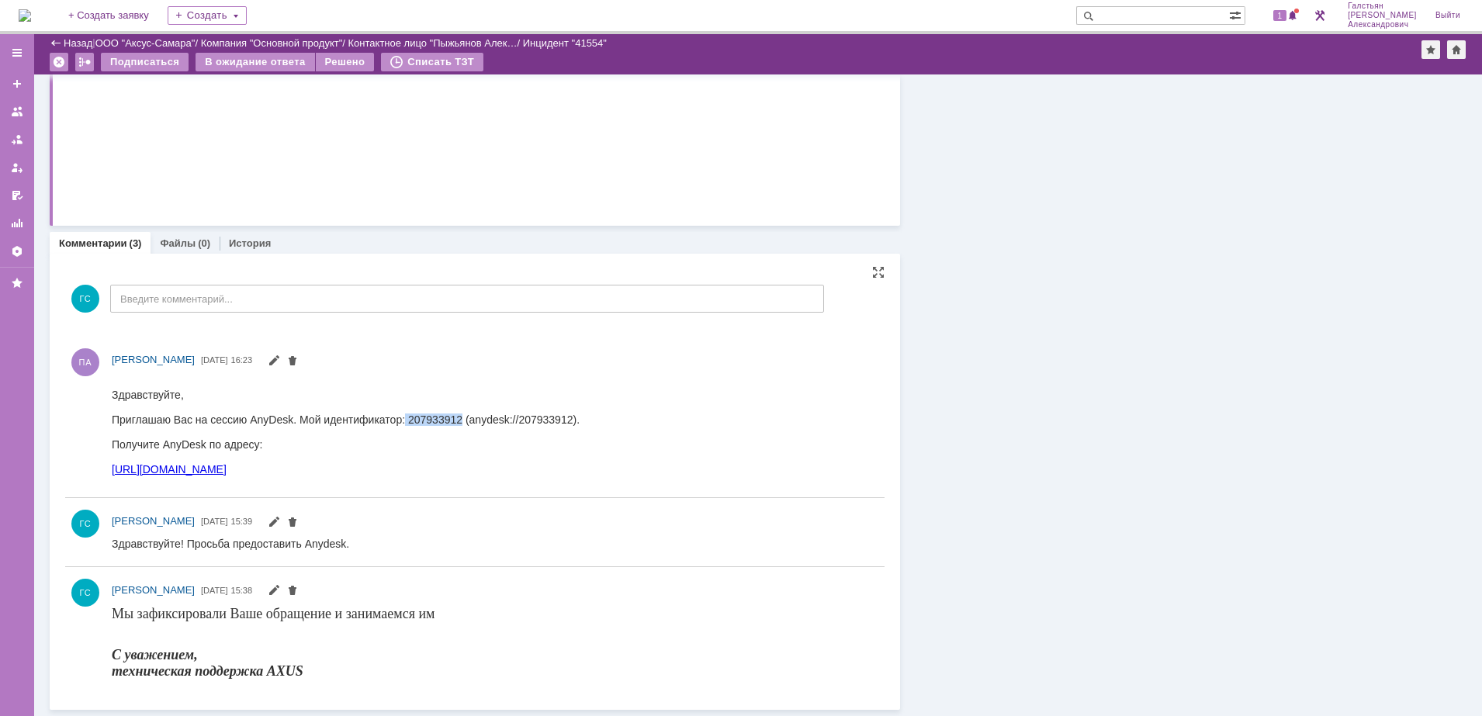
drag, startPoint x: 402, startPoint y: 423, endPoint x: 458, endPoint y: 424, distance: 56.7
click at [458, 424] on div "Приглашаю Вас на сессию AnyDesk. Мой идентификатор: 207933912 (anydesk://207933…" at bounding box center [346, 419] width 468 height 12
copy div "207933912"
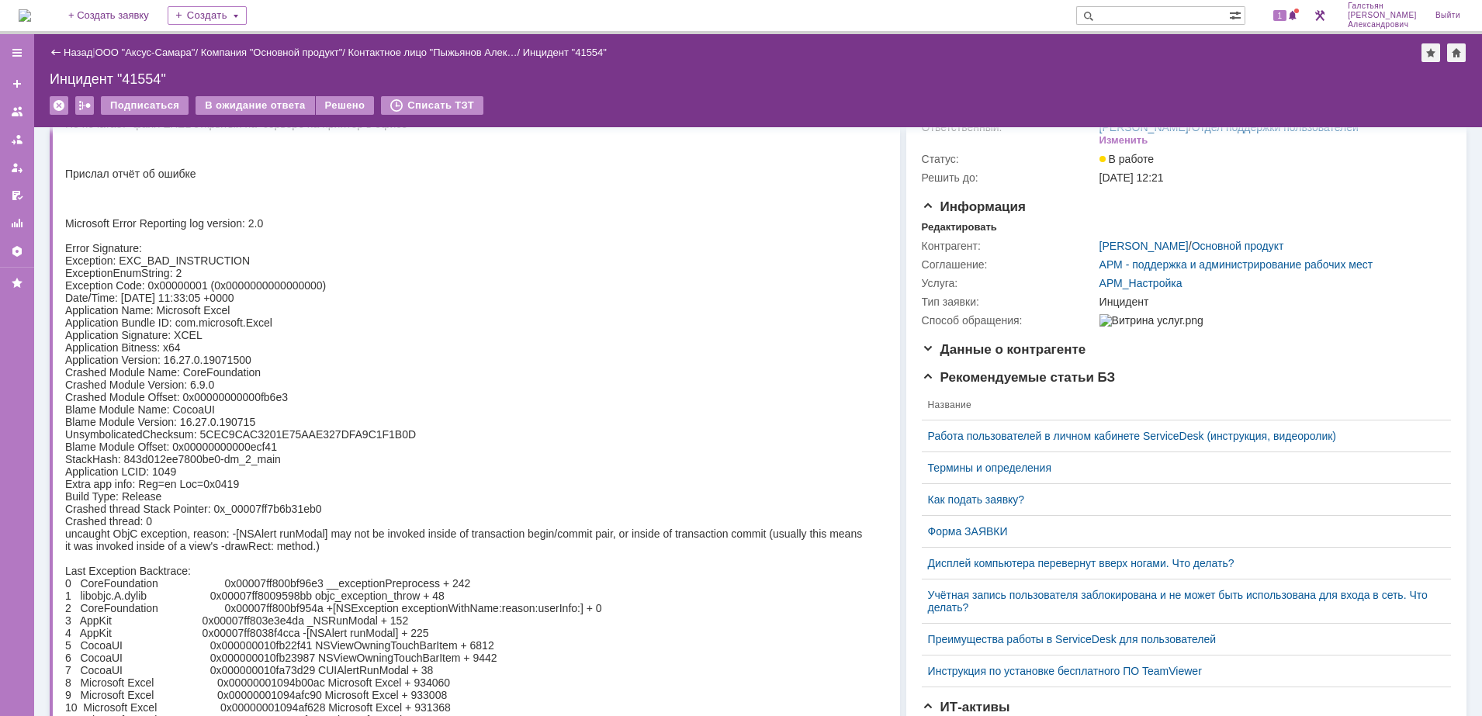
scroll to position [0, 0]
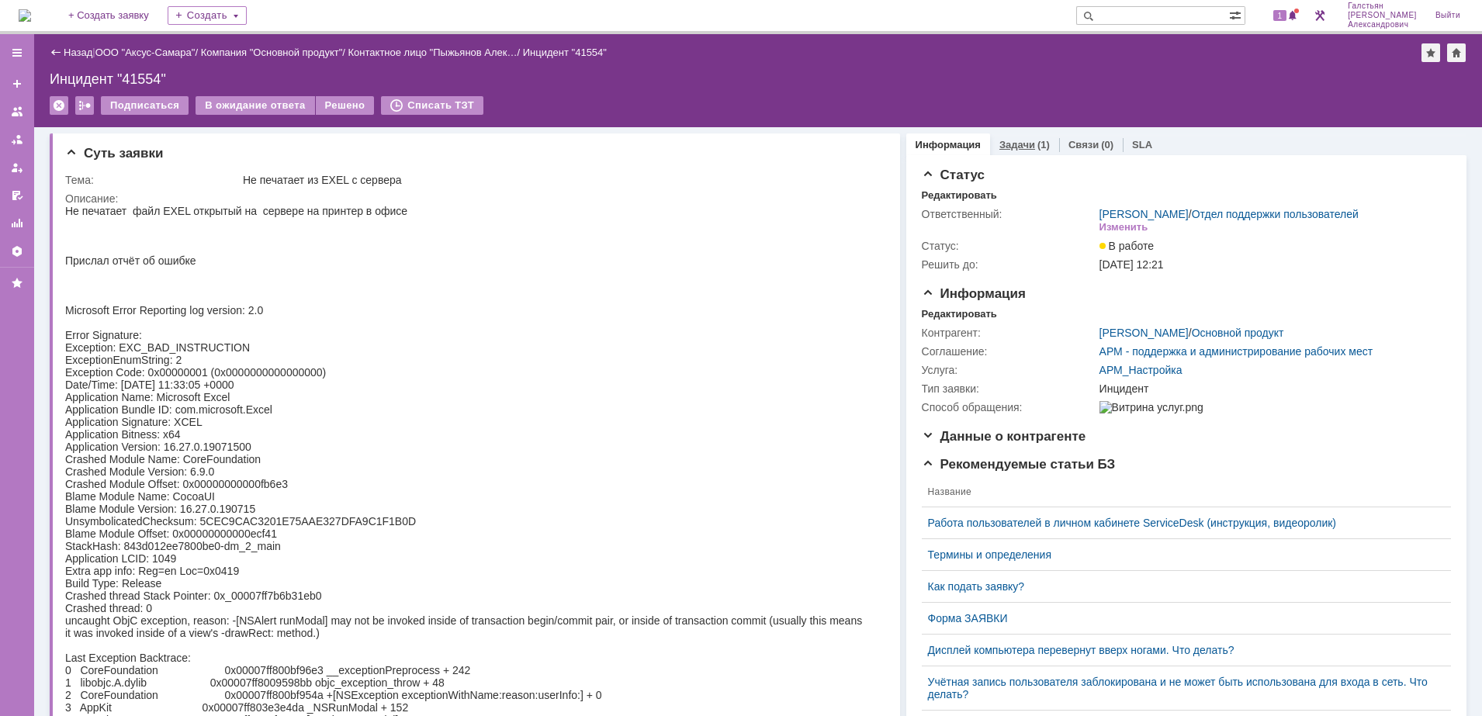
click at [995, 150] on div "Задачи (1)" at bounding box center [1024, 144] width 69 height 22
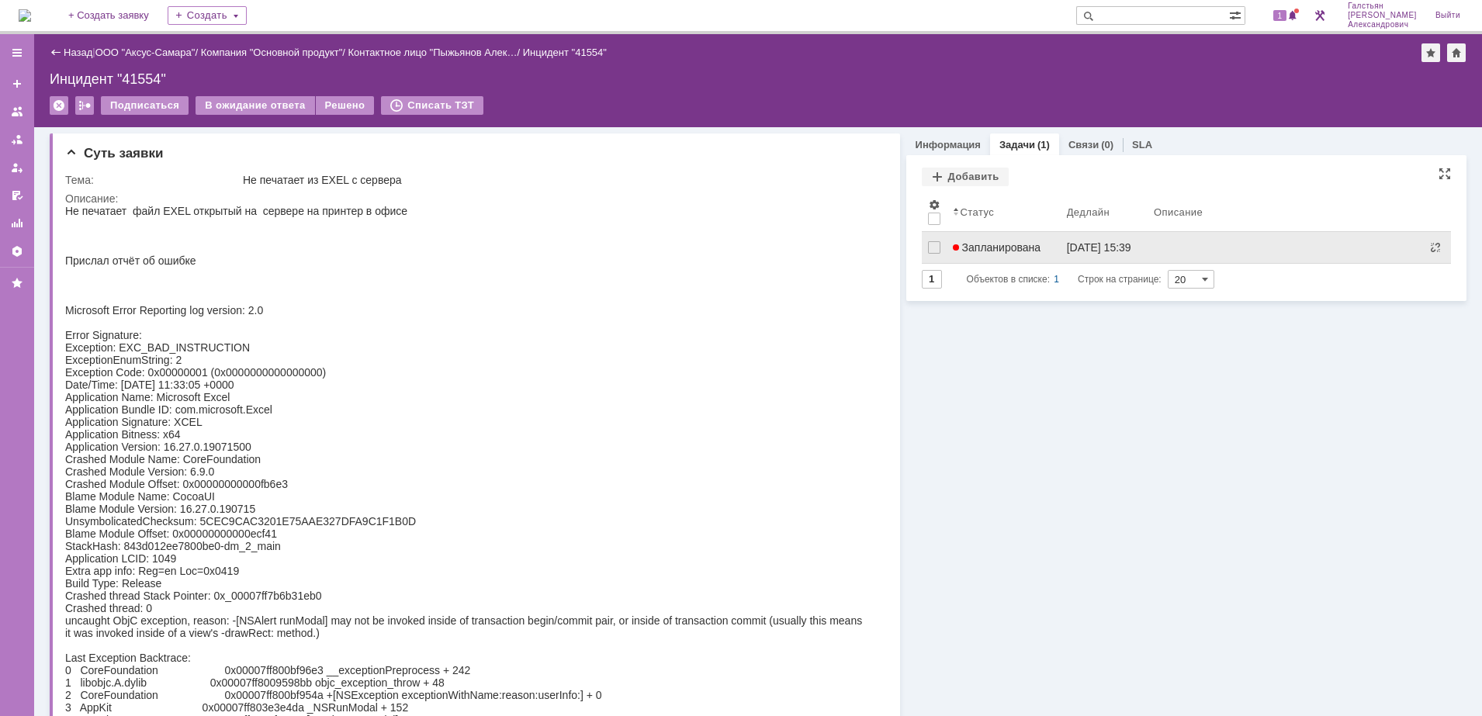
click at [1001, 254] on link "Запланирована" at bounding box center [1003, 247] width 114 height 31
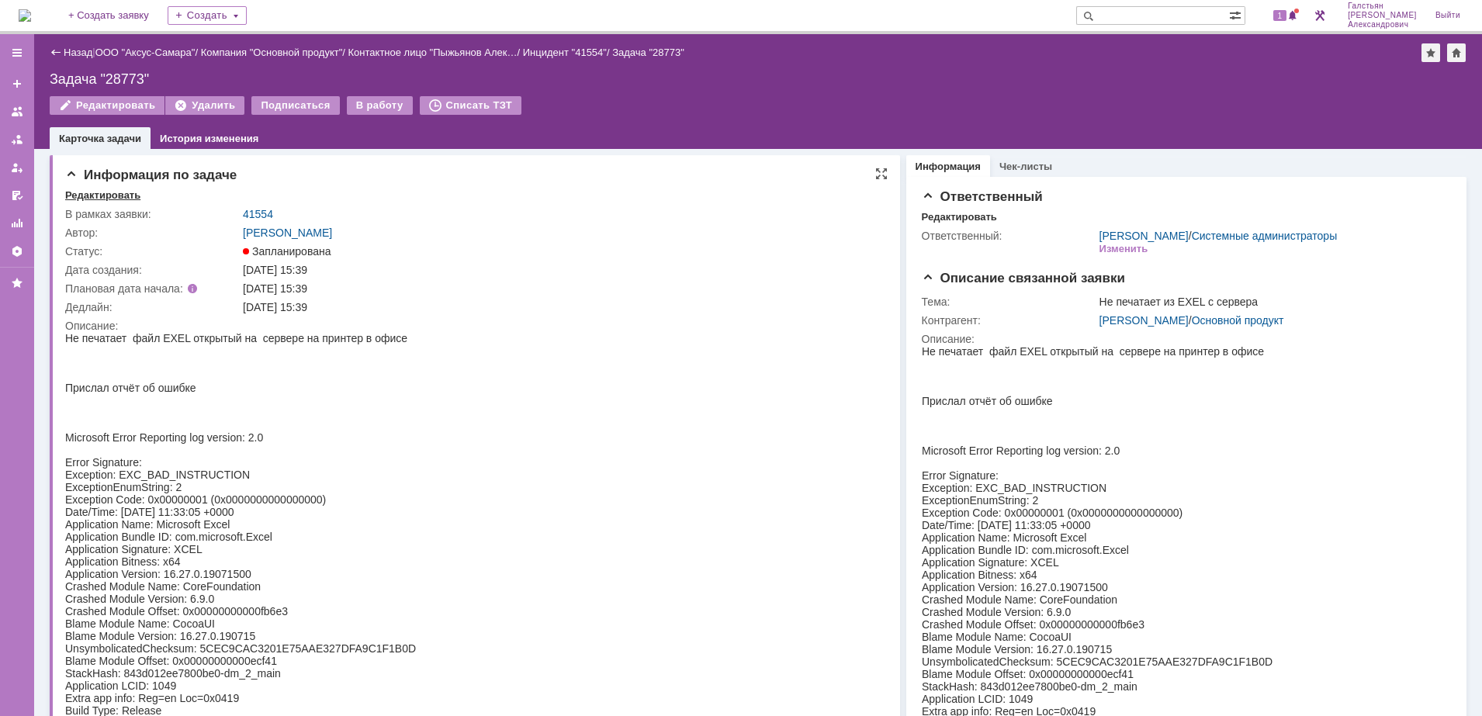
click at [99, 199] on div "Редактировать" at bounding box center [102, 195] width 75 height 12
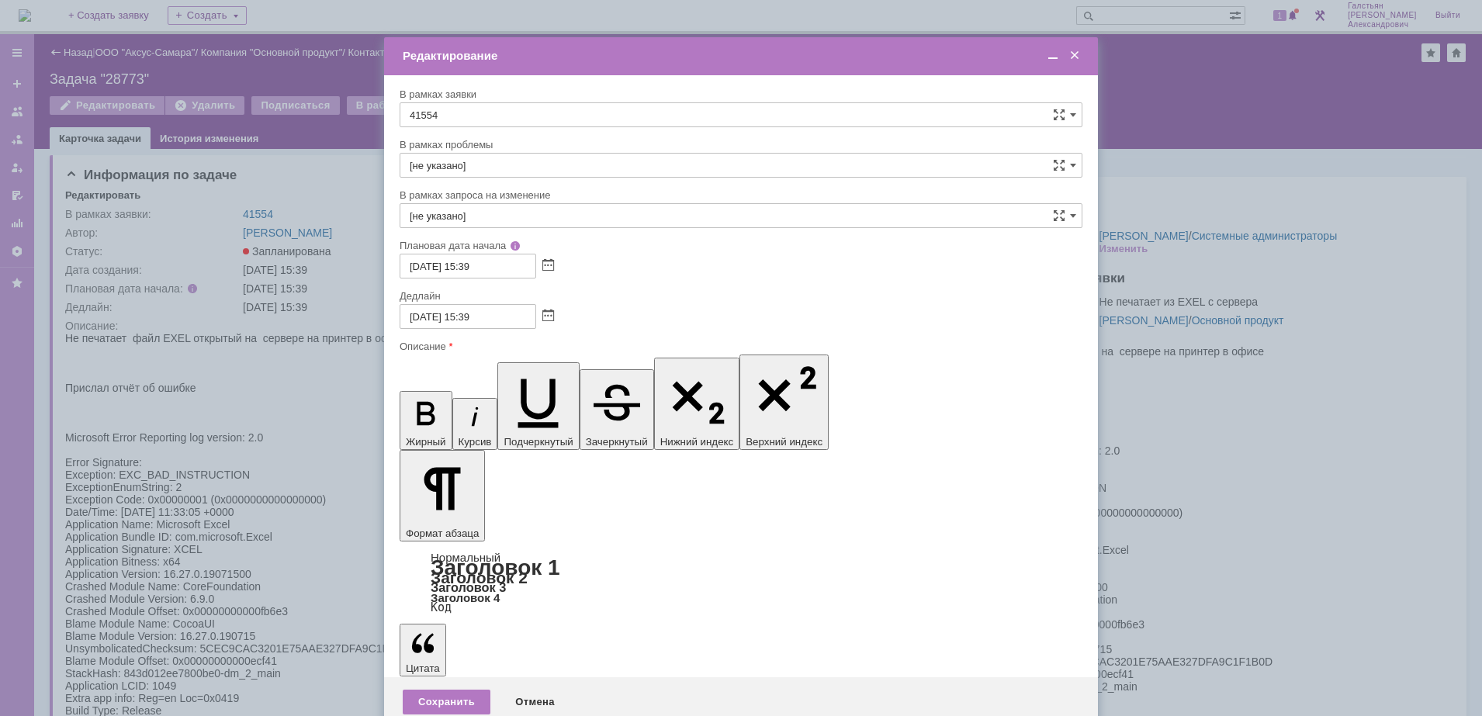
click at [444, 690] on div "Сохранить" at bounding box center [447, 702] width 88 height 25
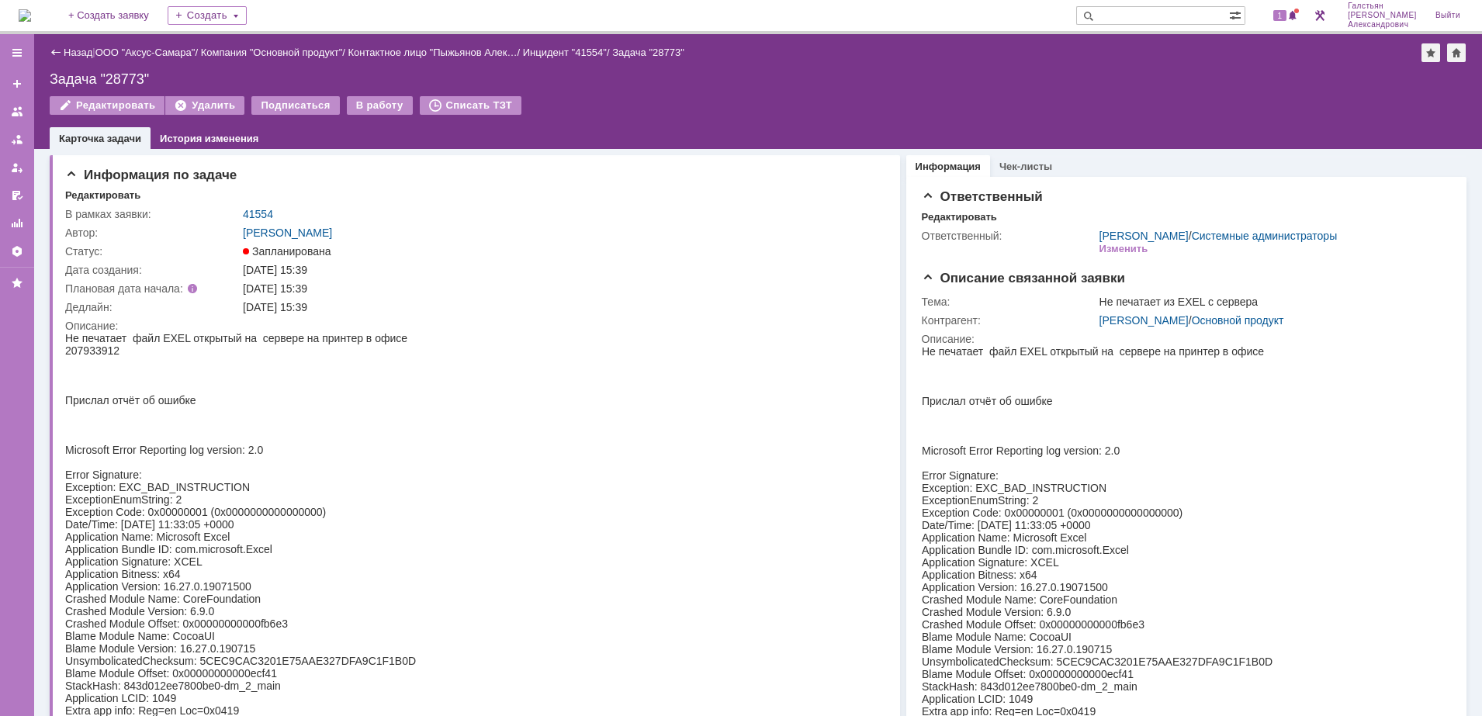
click at [1289, 27] on div "1" at bounding box center [1277, 15] width 47 height 31
click at [1284, 19] on span "1" at bounding box center [1280, 15] width 14 height 11
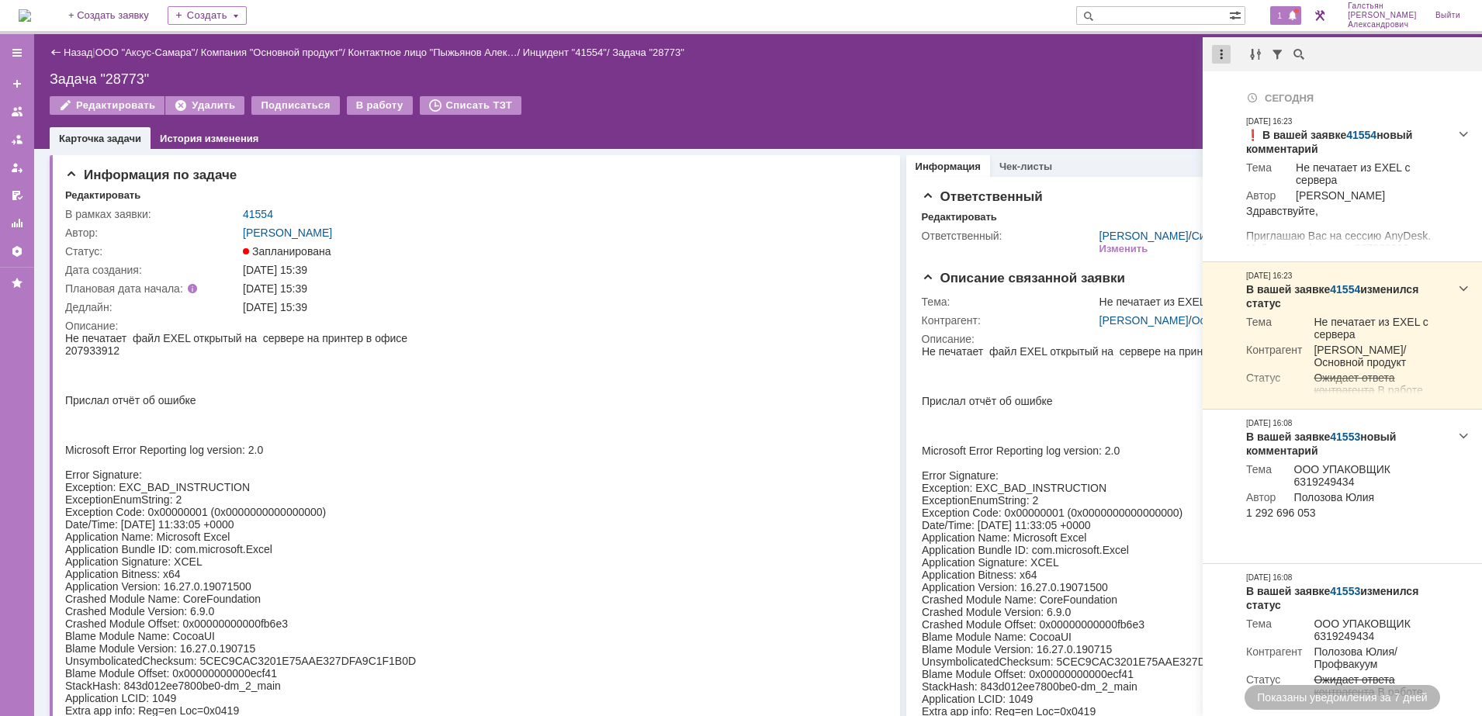
click at [1216, 45] on div at bounding box center [1221, 54] width 19 height 19
click at [1230, 88] on div "Отметить уведомления прочитанными" at bounding box center [1328, 93] width 208 height 11
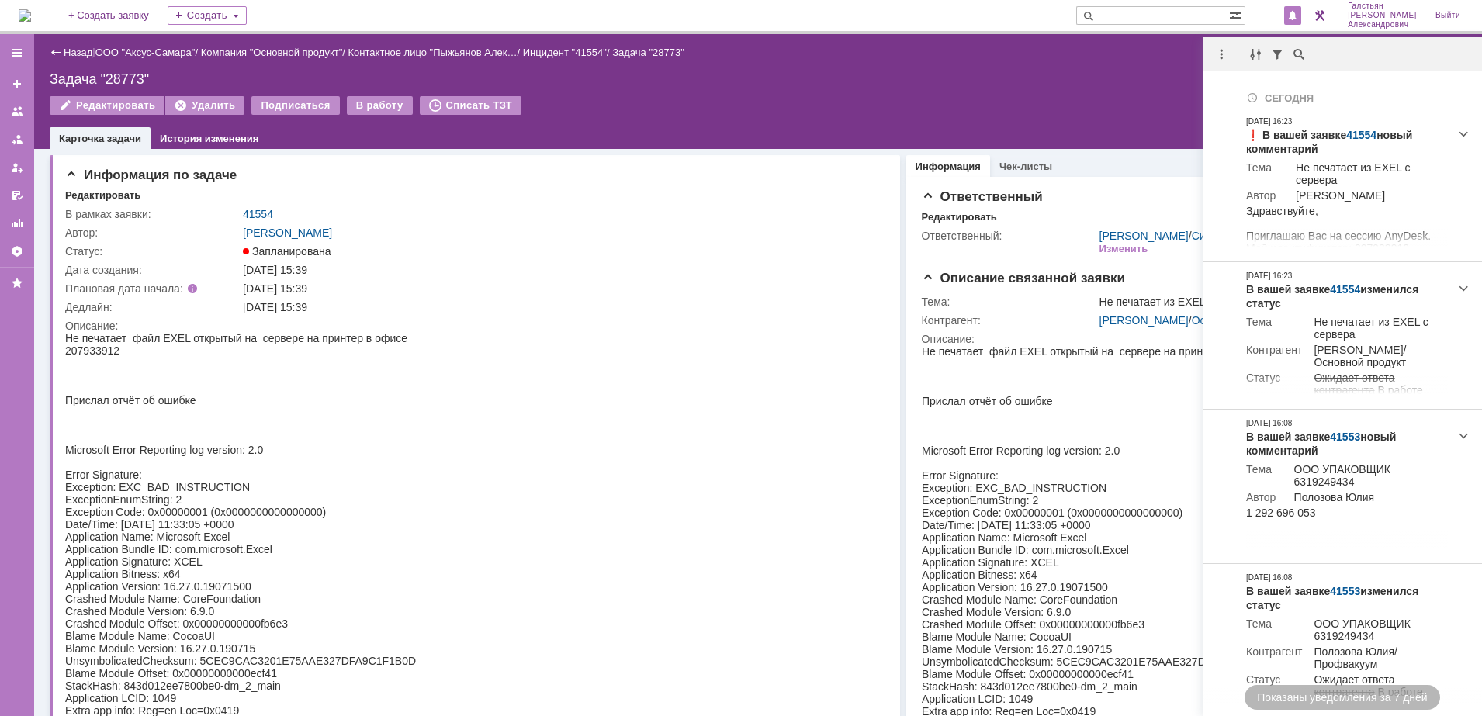
click at [1060, 86] on div "Задача "28773"" at bounding box center [758, 79] width 1417 height 16
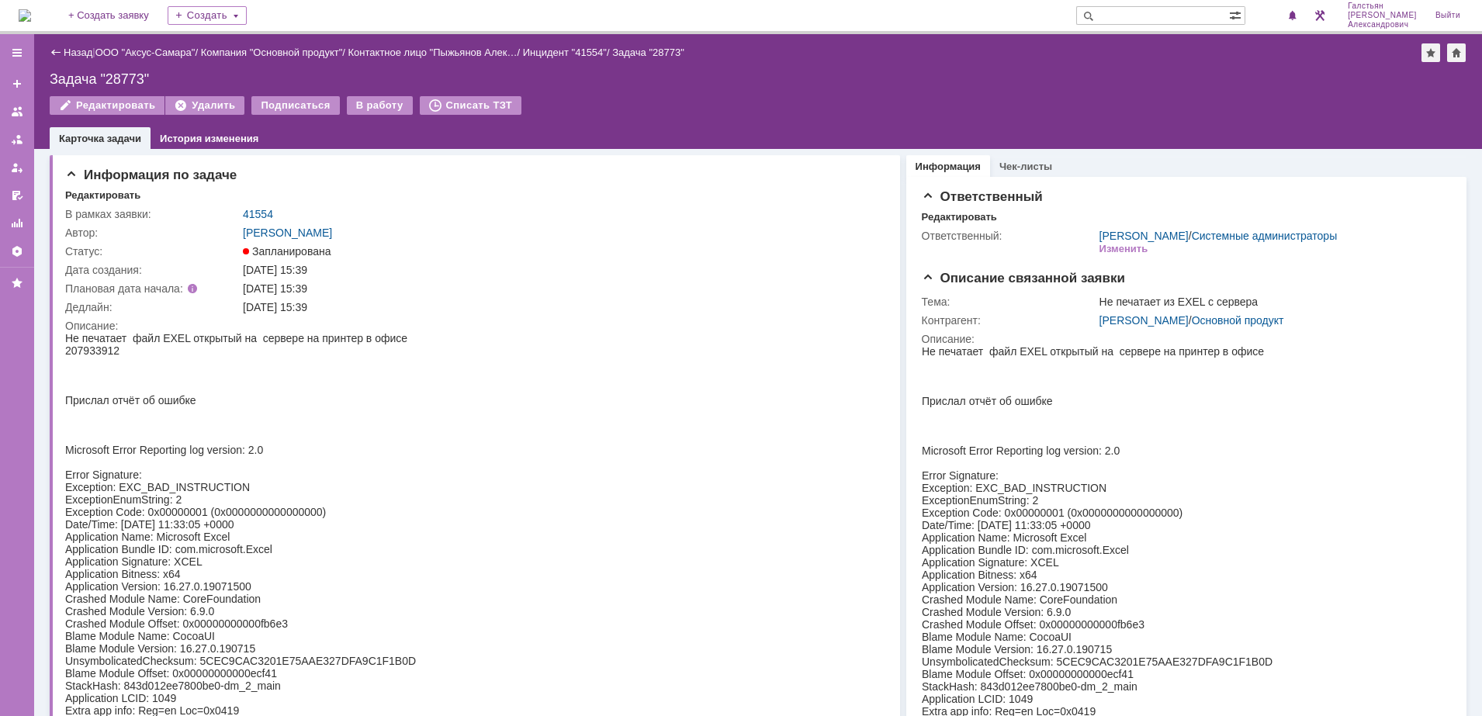
click at [31, 12] on img at bounding box center [25, 15] width 12 height 12
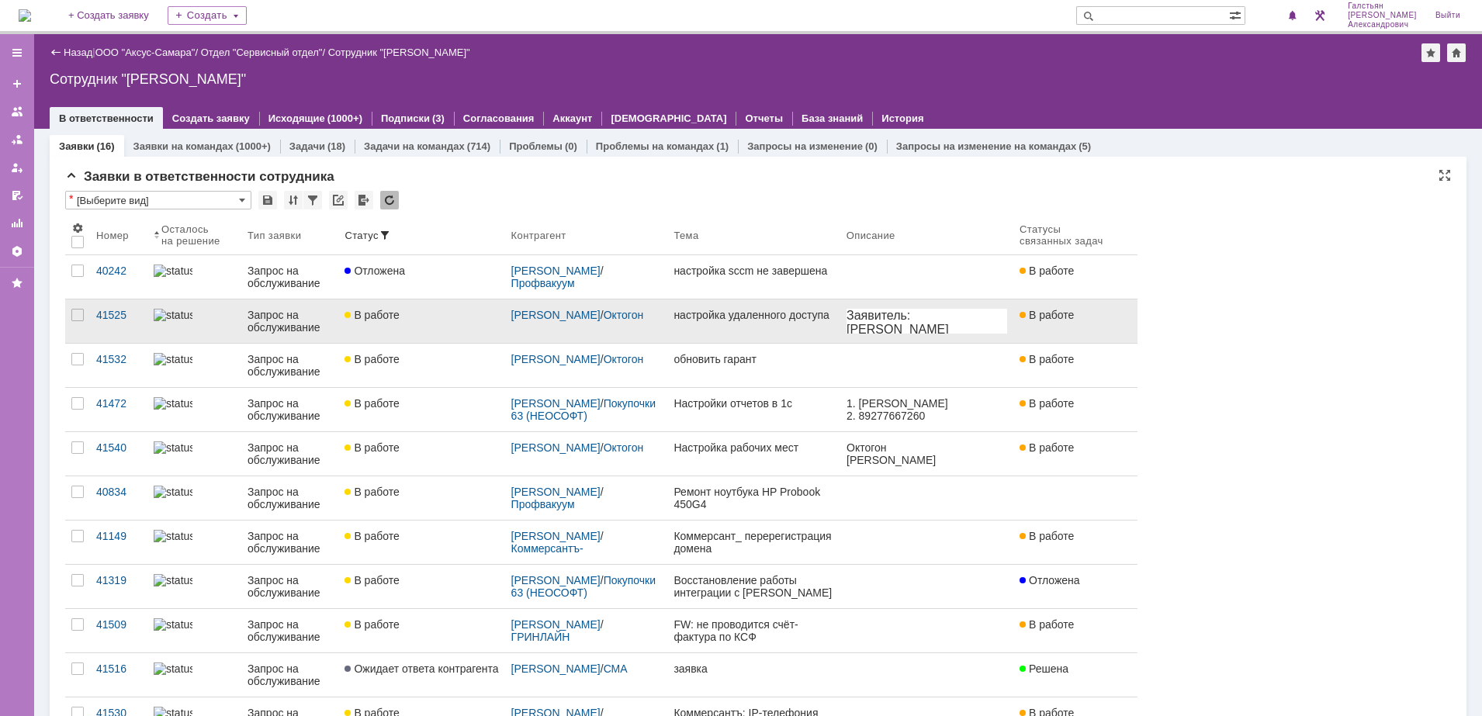
click at [424, 332] on link "В работе" at bounding box center [421, 320] width 166 height 43
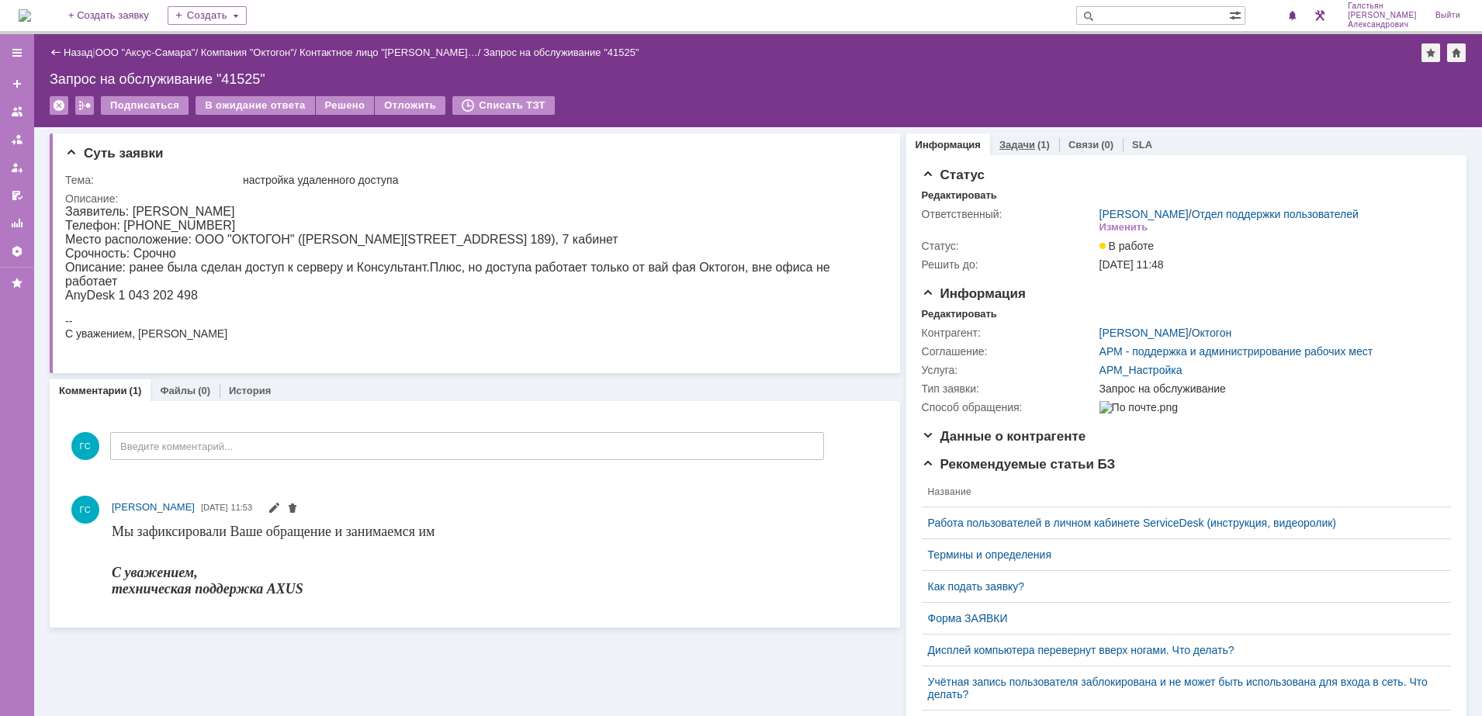
click at [1018, 142] on link "Задачи" at bounding box center [1017, 145] width 36 height 12
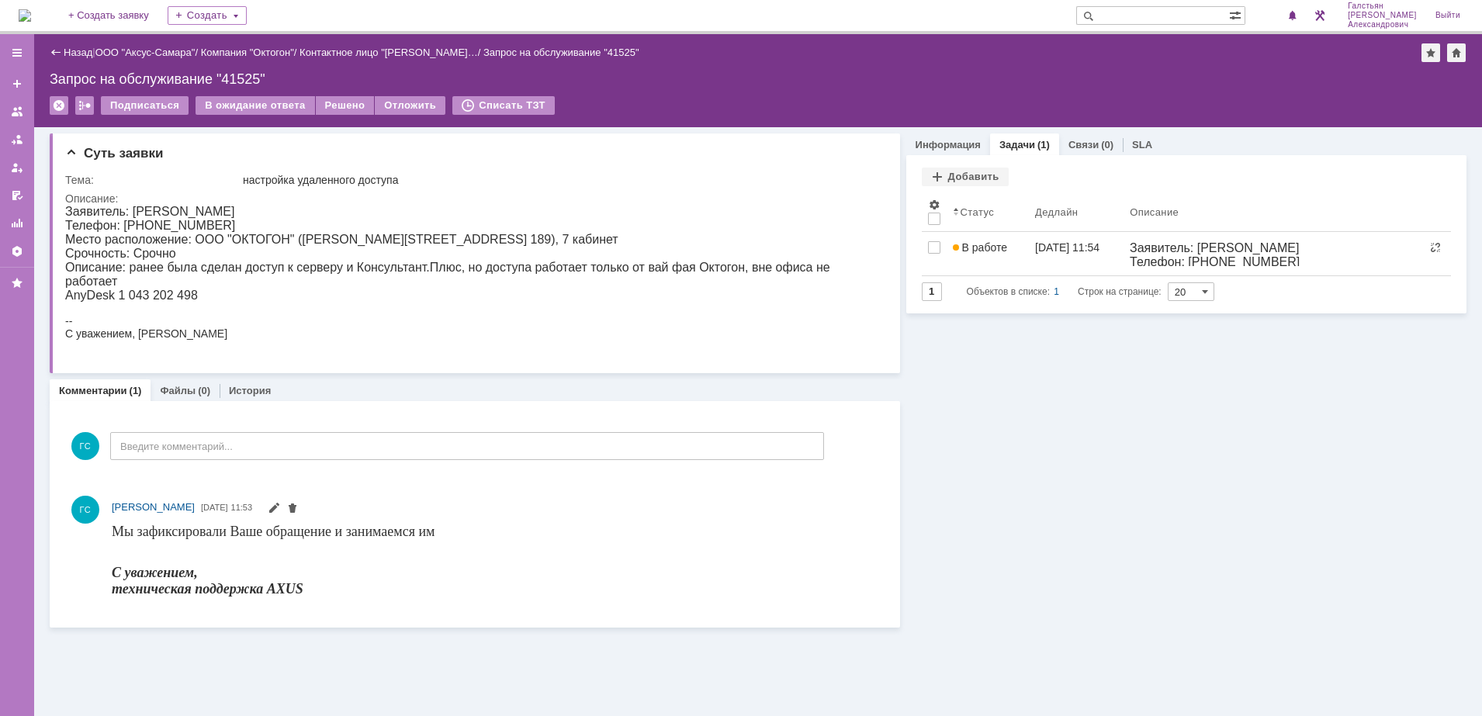
click at [31, 10] on img at bounding box center [25, 15] width 12 height 12
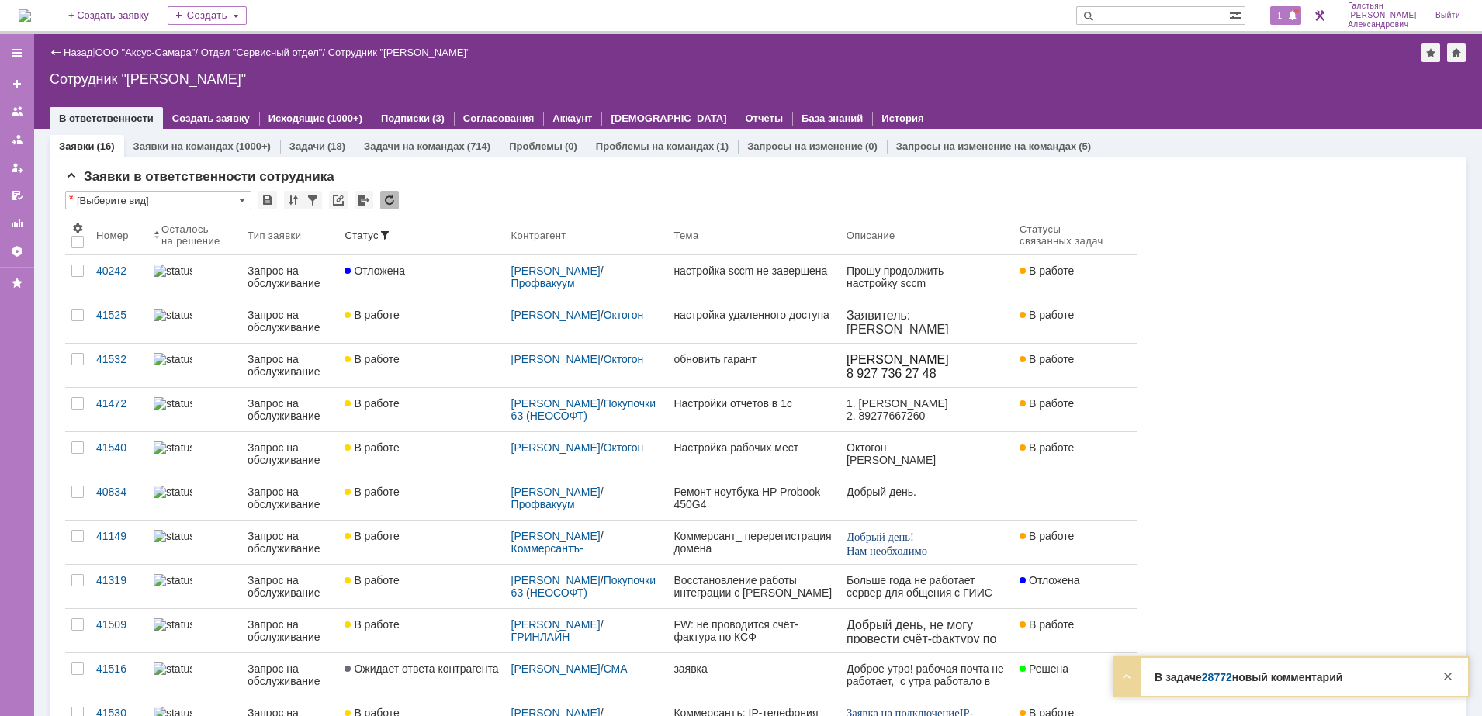
click at [1279, 16] on span "1" at bounding box center [1280, 15] width 14 height 11
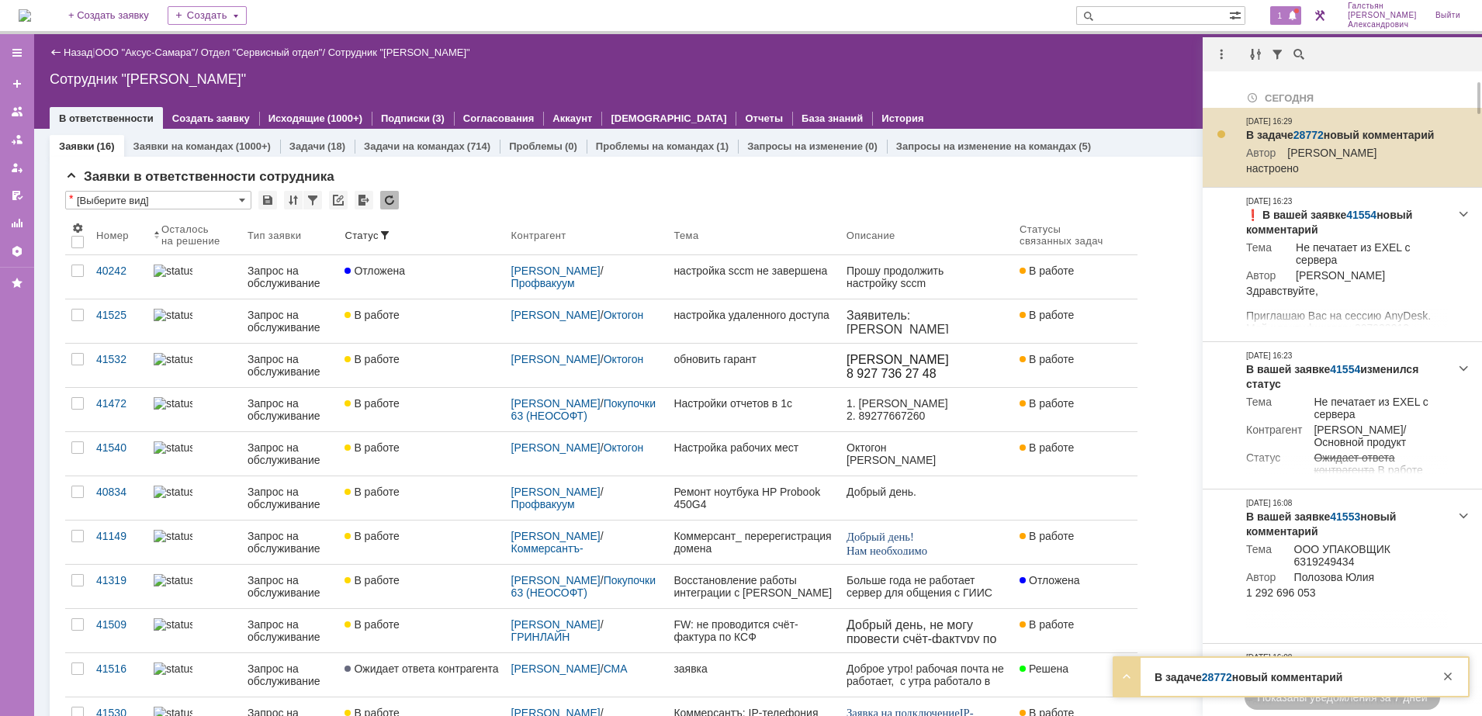
click at [1314, 133] on link "28772" at bounding box center [1308, 135] width 30 height 12
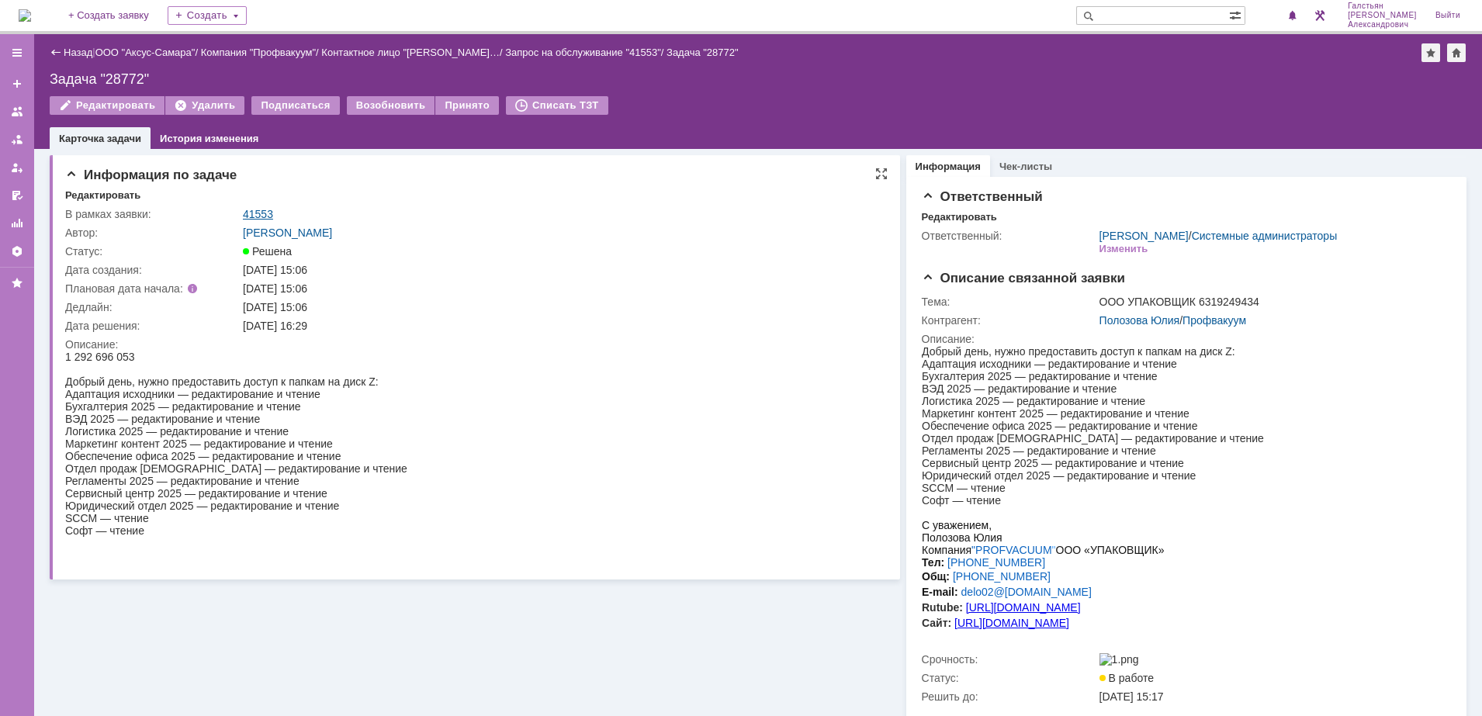
click at [266, 208] on link "41553" at bounding box center [258, 214] width 30 height 12
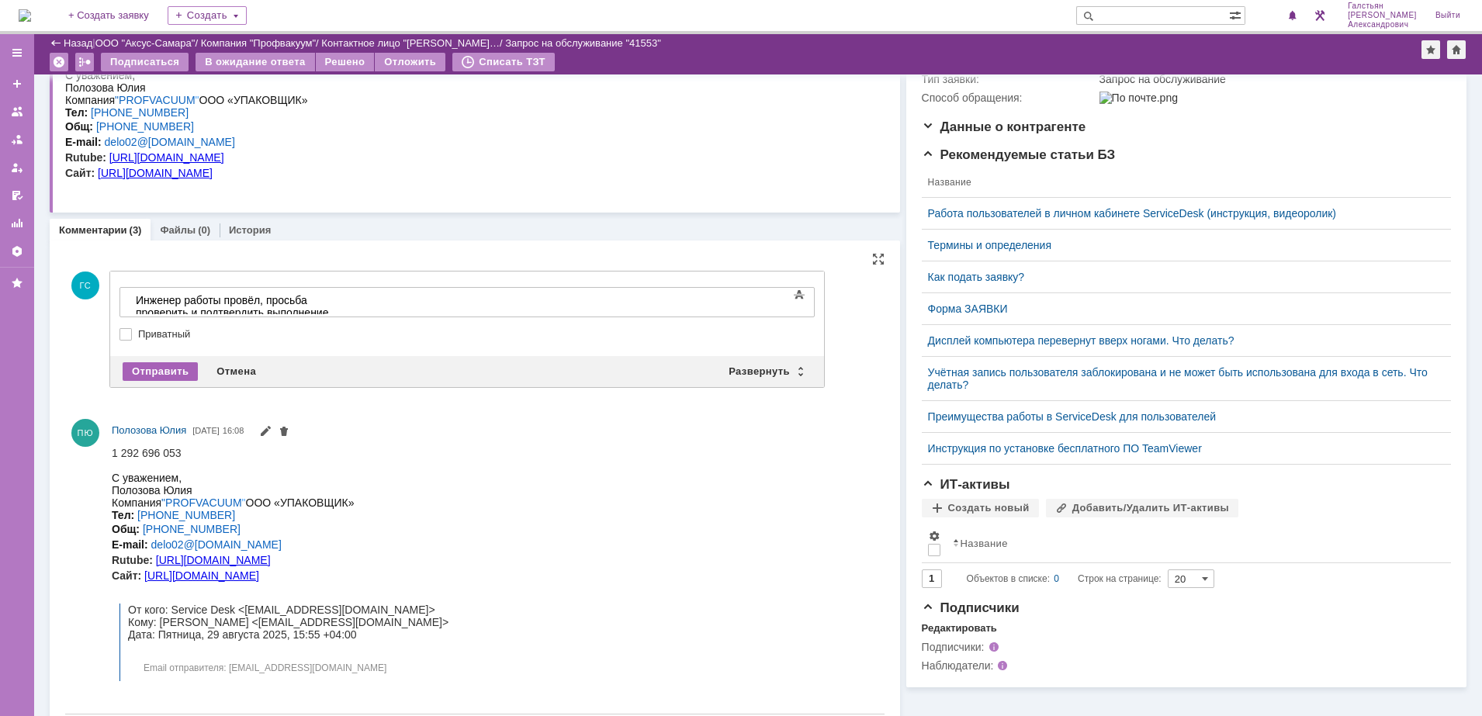
click at [164, 365] on div "Отправить" at bounding box center [160, 371] width 75 height 19
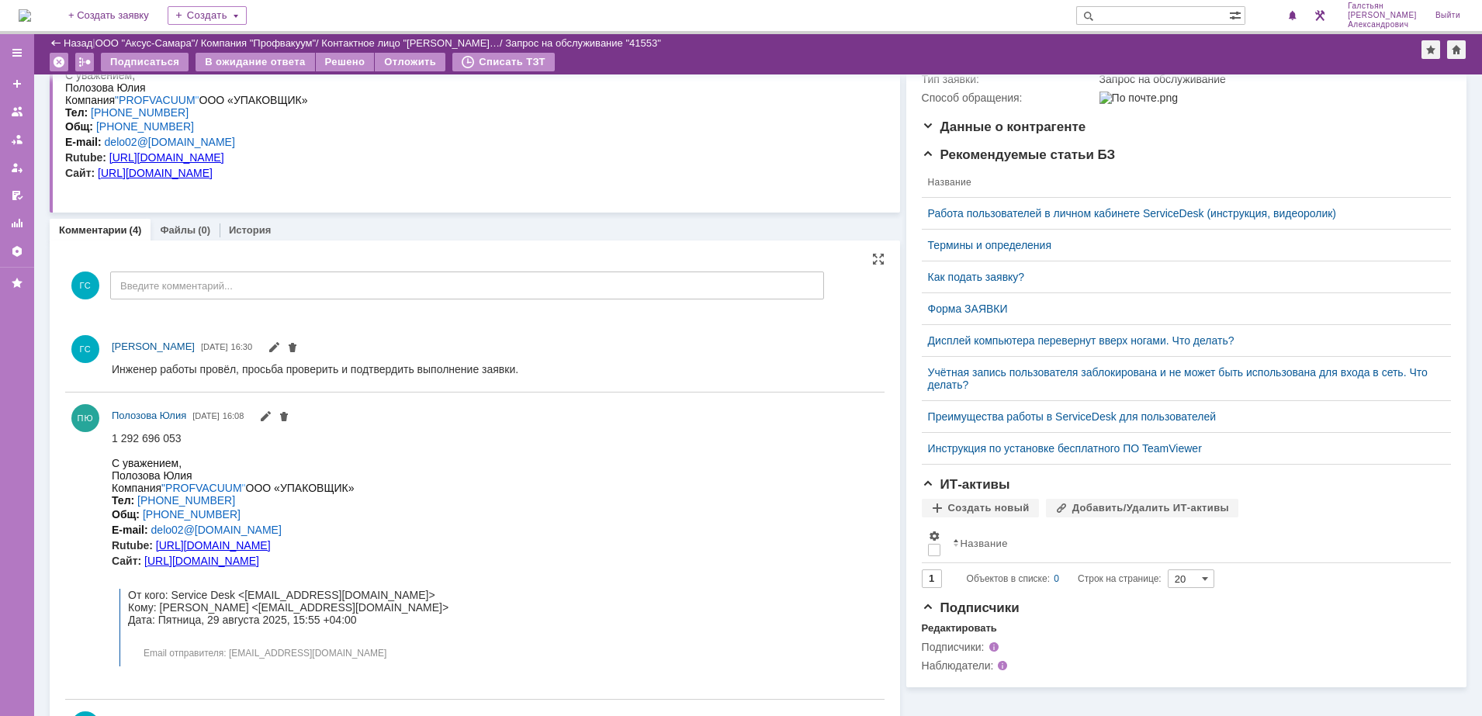
click at [26, 14] on img at bounding box center [25, 15] width 12 height 12
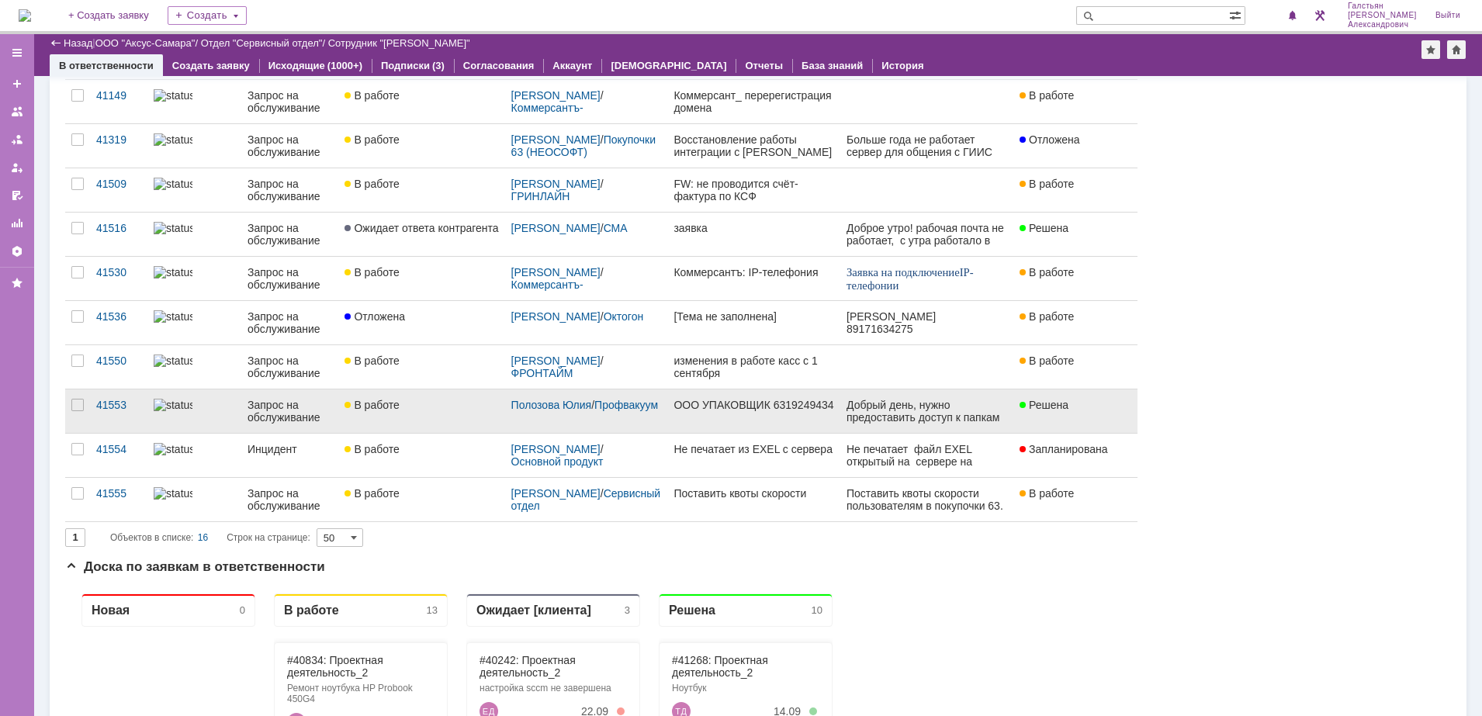
click at [701, 413] on link "ООО УПАКОВЩИК 6319249434" at bounding box center [753, 410] width 172 height 43
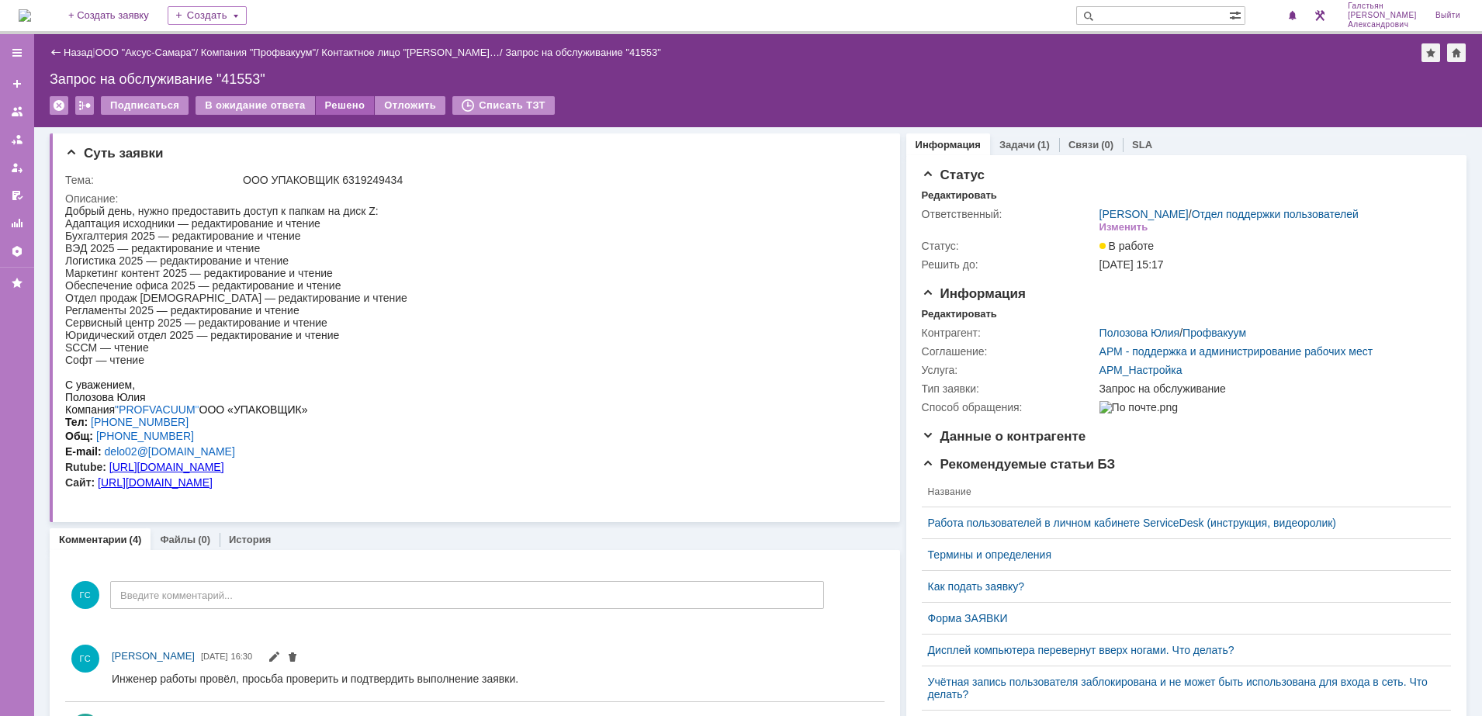
click at [334, 100] on div "Решено" at bounding box center [345, 105] width 59 height 19
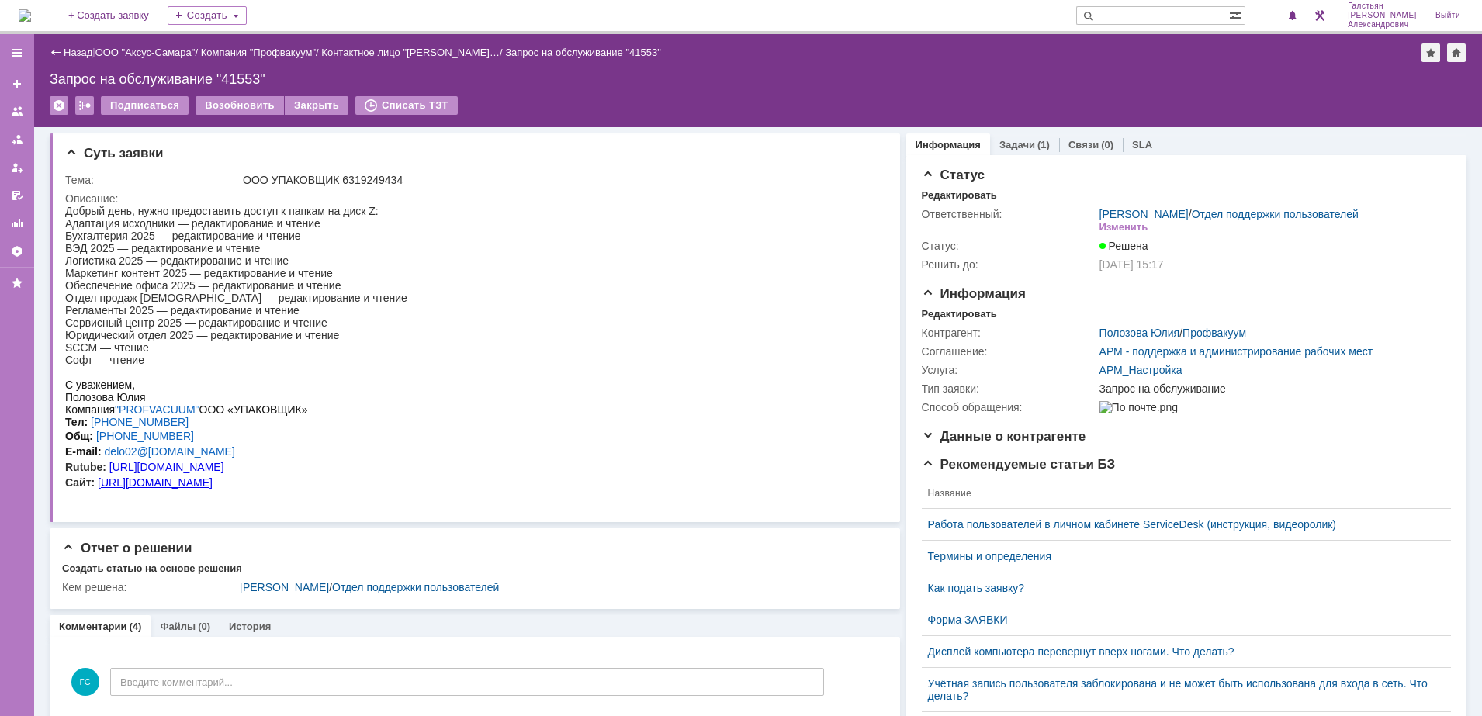
click at [73, 53] on link "Назад" at bounding box center [78, 53] width 29 height 12
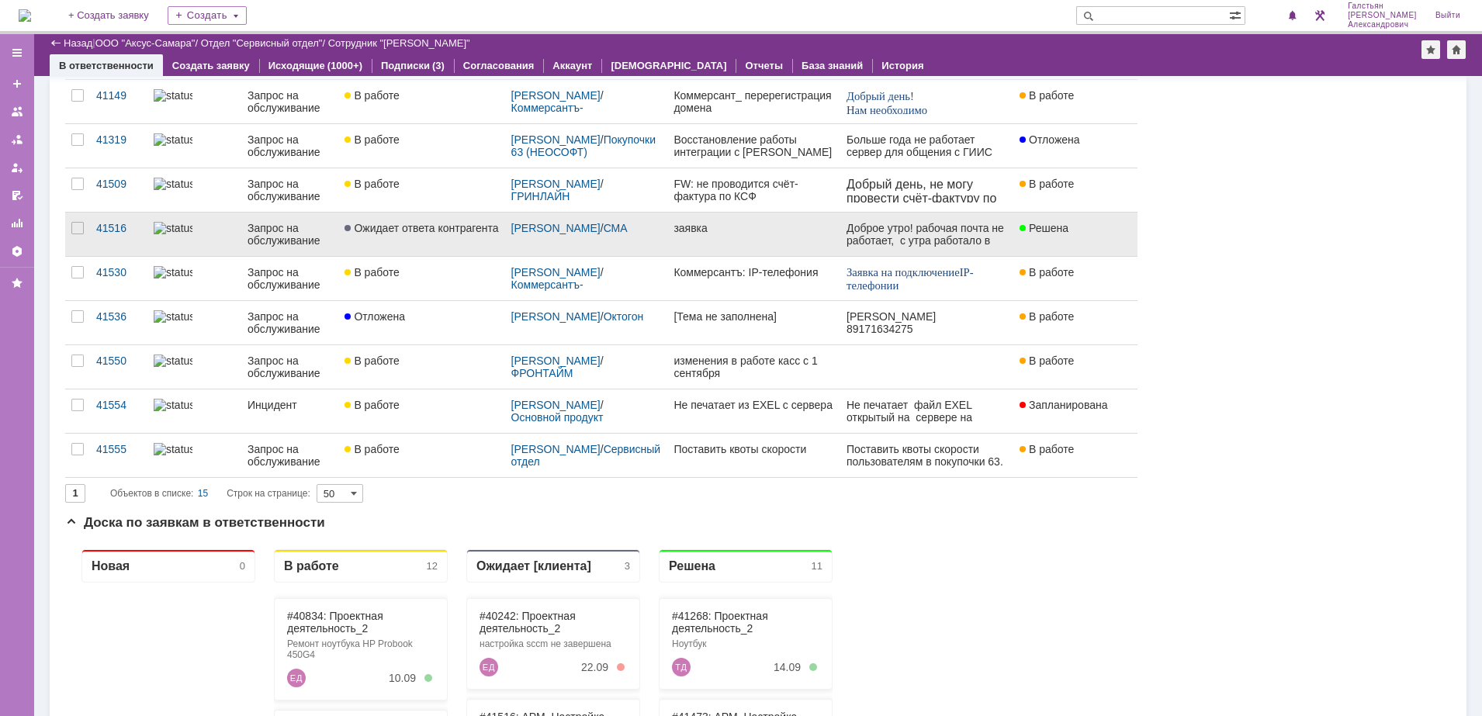
click at [731, 235] on link "заявка" at bounding box center [753, 234] width 172 height 43
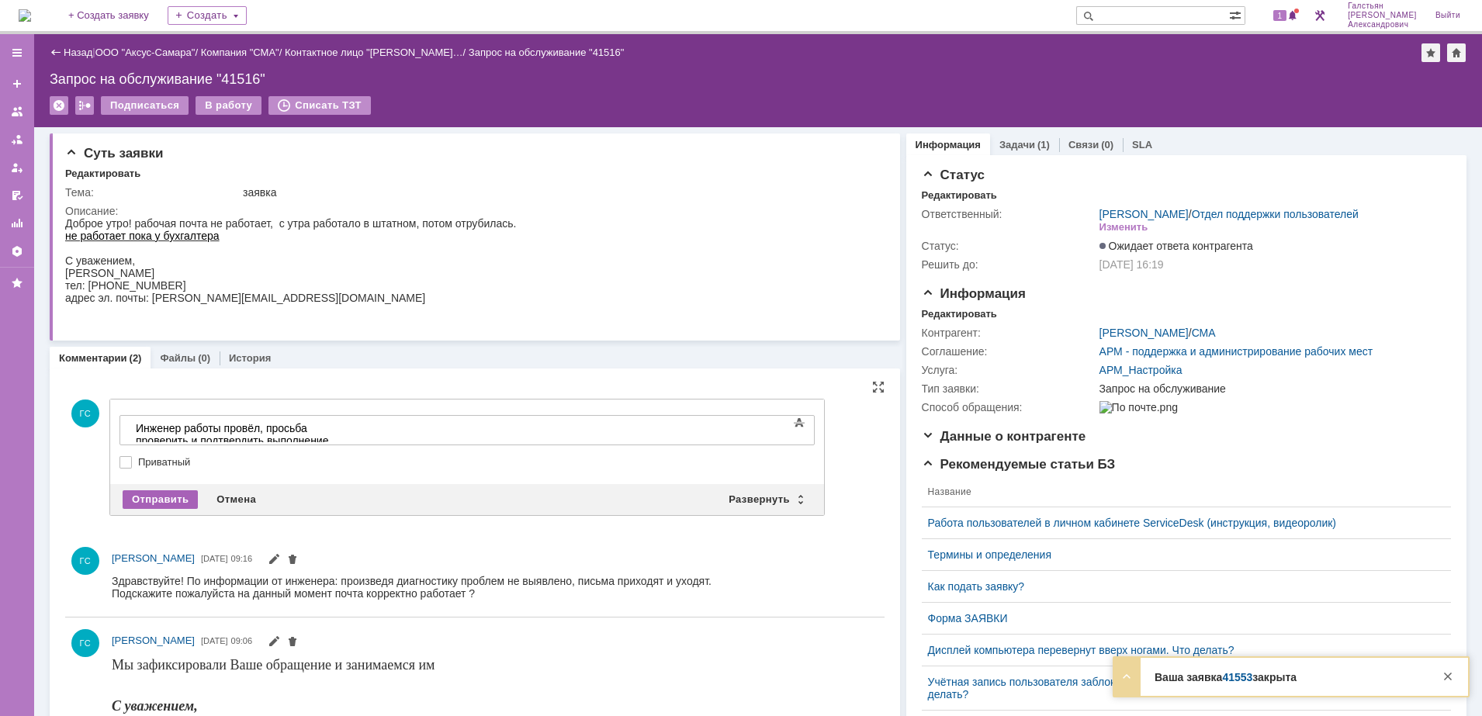
click at [163, 490] on div "Отправить" at bounding box center [160, 499] width 75 height 19
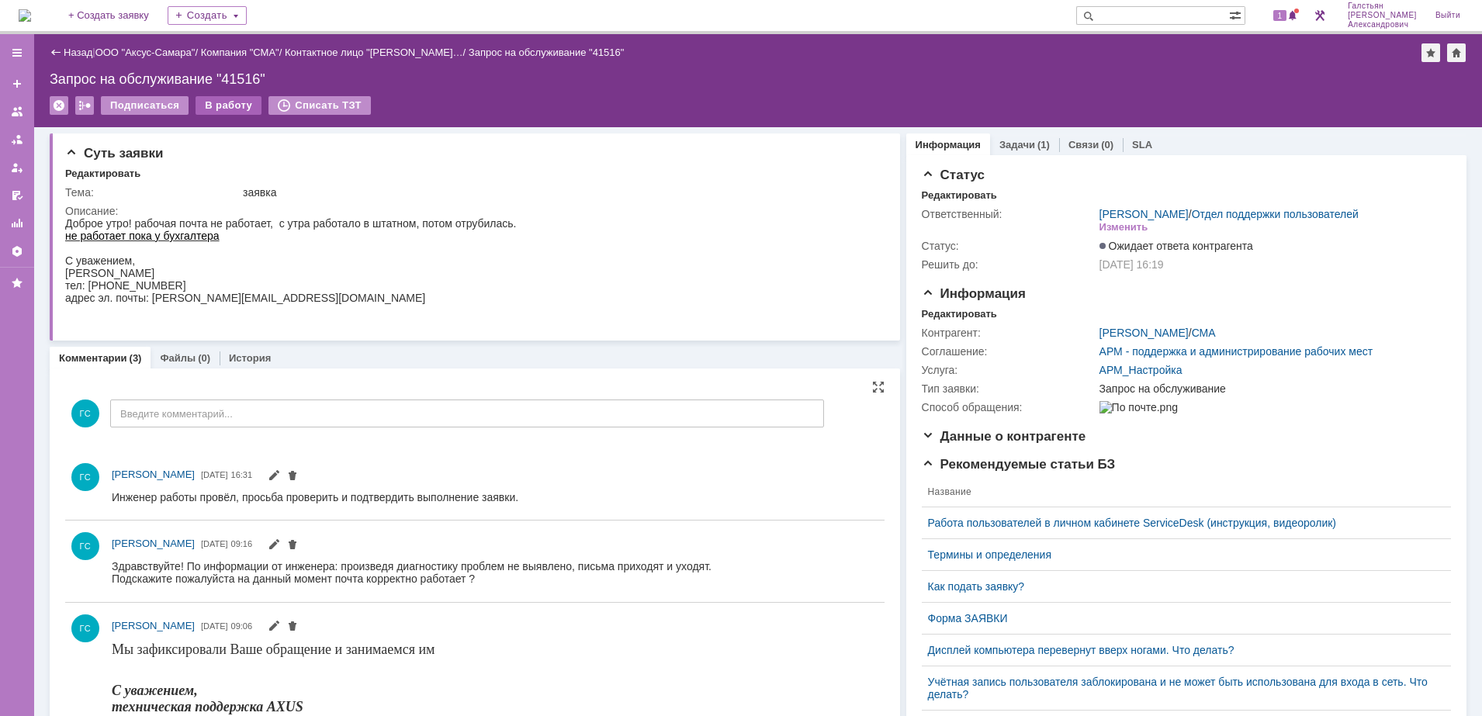
click at [231, 104] on div "В работу" at bounding box center [228, 105] width 66 height 19
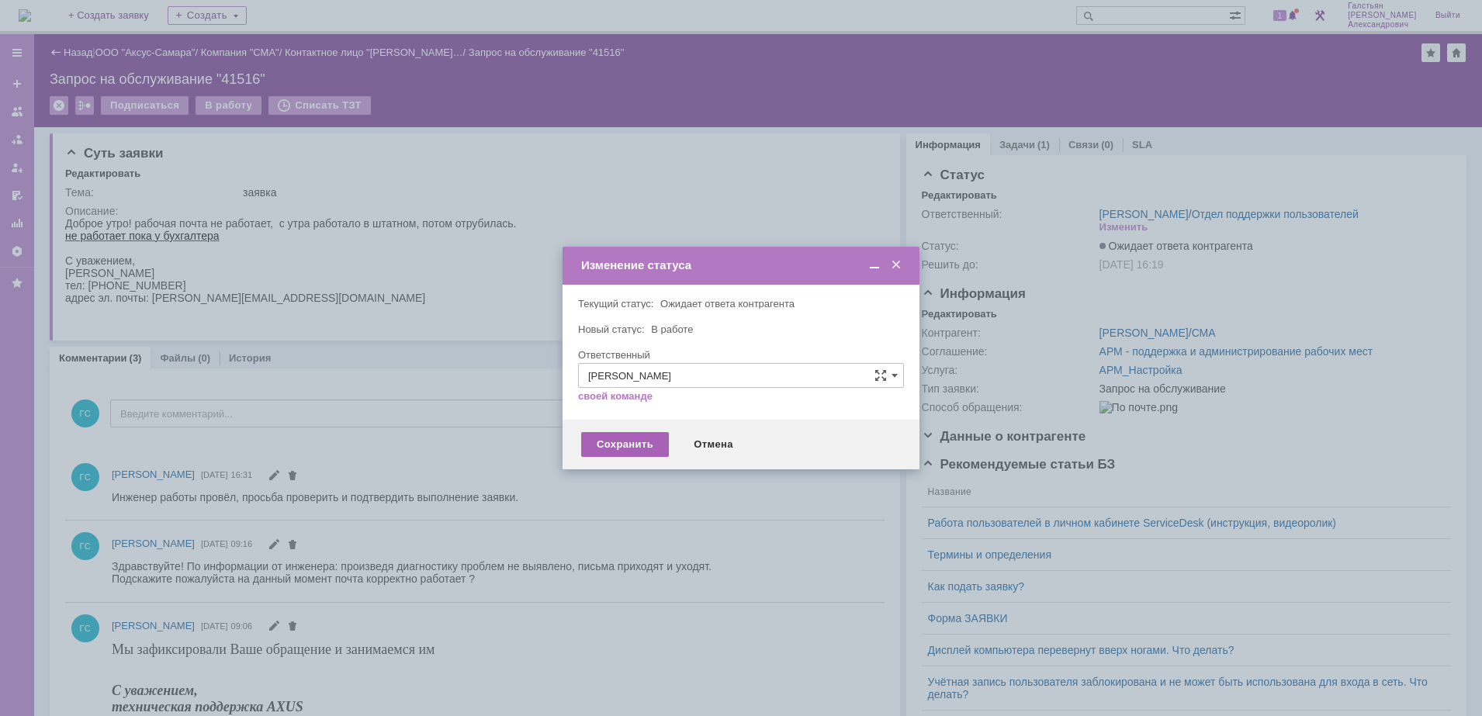
click at [607, 442] on div "Сохранить" at bounding box center [625, 444] width 88 height 25
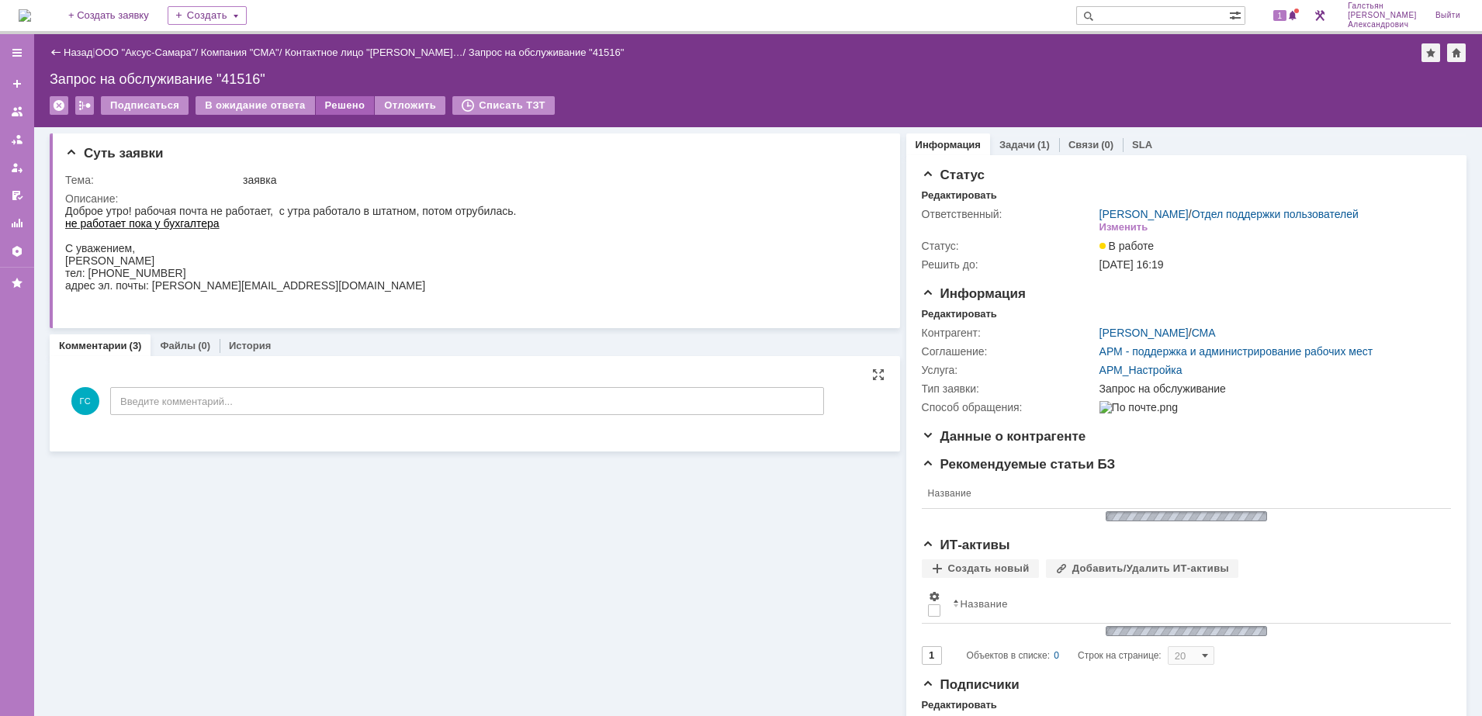
click at [331, 109] on div "Решено" at bounding box center [345, 105] width 59 height 19
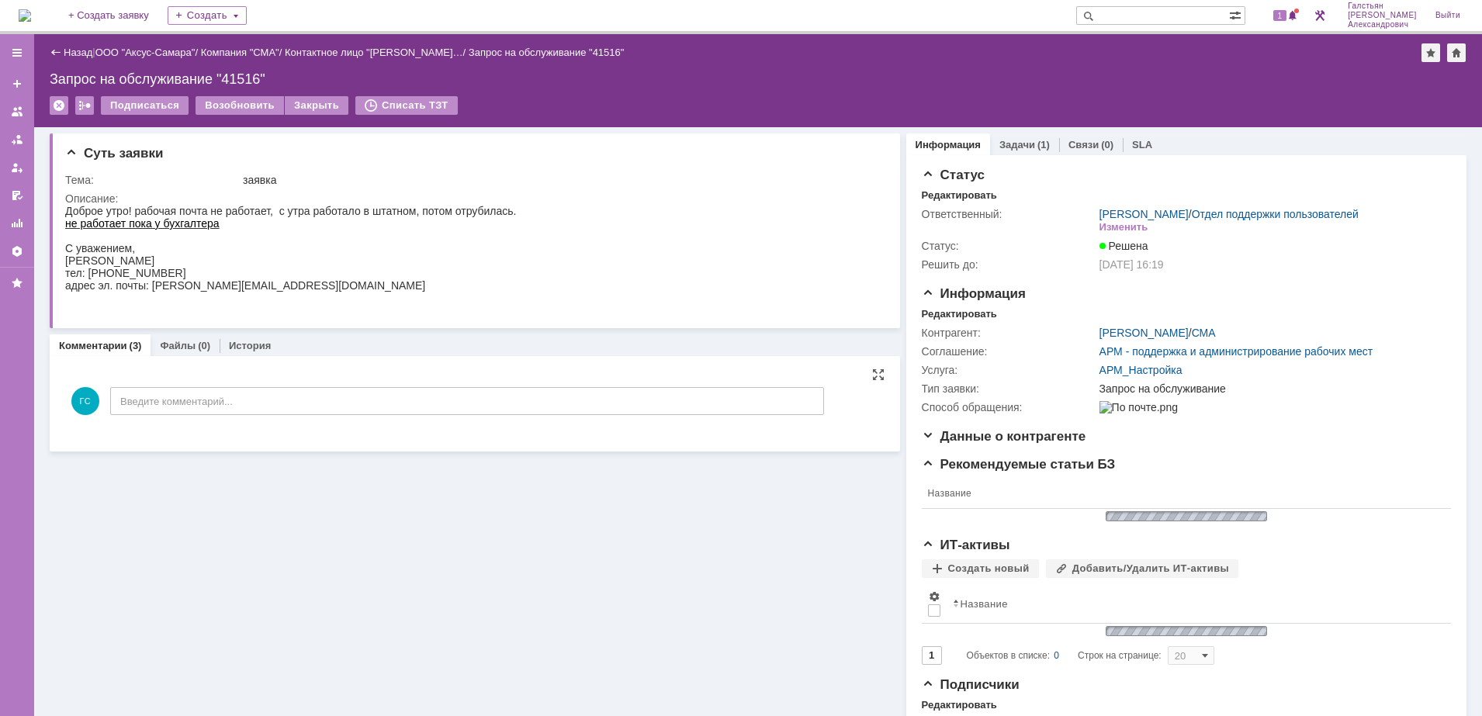
click at [28, 9] on img at bounding box center [25, 15] width 12 height 12
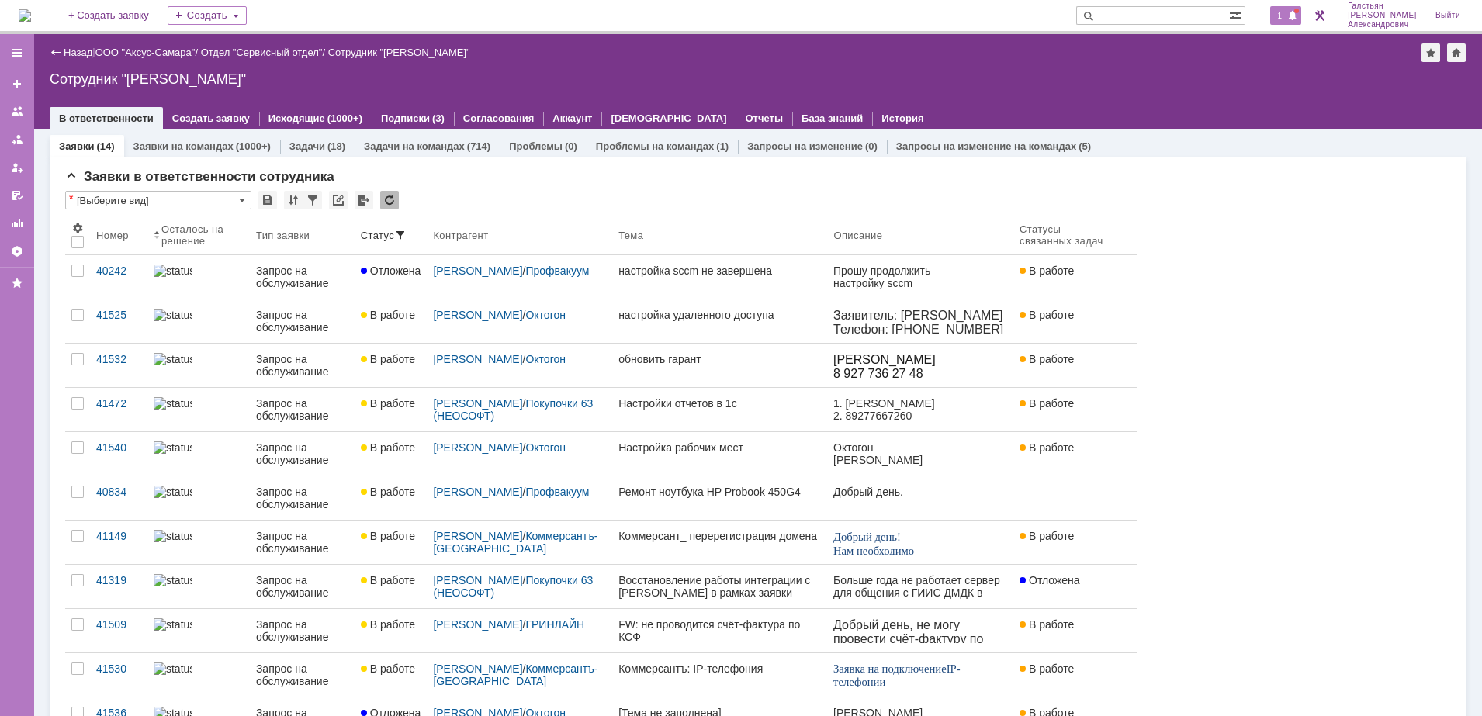
click at [1285, 15] on span "1" at bounding box center [1280, 15] width 14 height 11
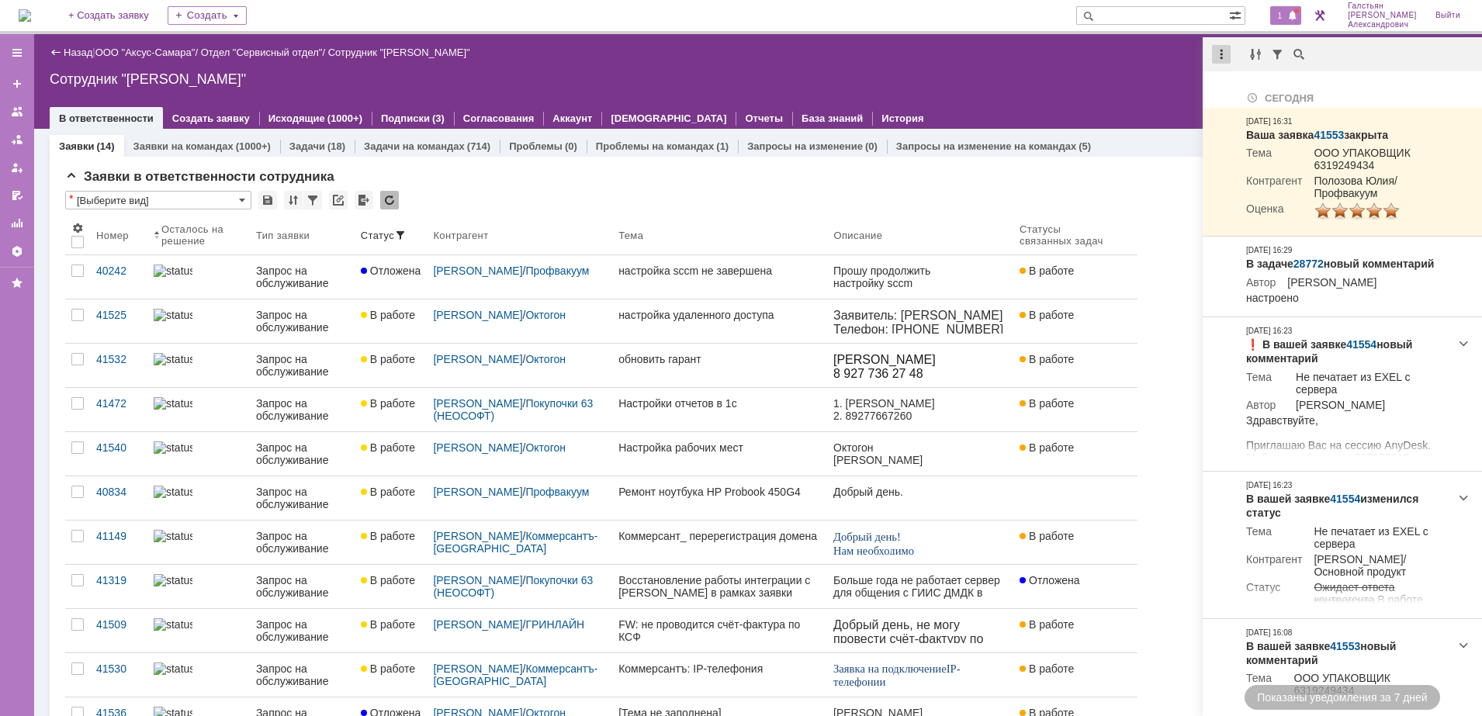
click at [1221, 50] on div at bounding box center [1221, 54] width 19 height 19
click at [1228, 91] on div "Отметить уведомления прочитанными" at bounding box center [1328, 93] width 208 height 11
click at [1092, 64] on div "Назад | ООО "Аксус-Самара" / Отдел "Сервисный отдел" / Сотрудник "Галстьян Степ…" at bounding box center [758, 81] width 1448 height 95
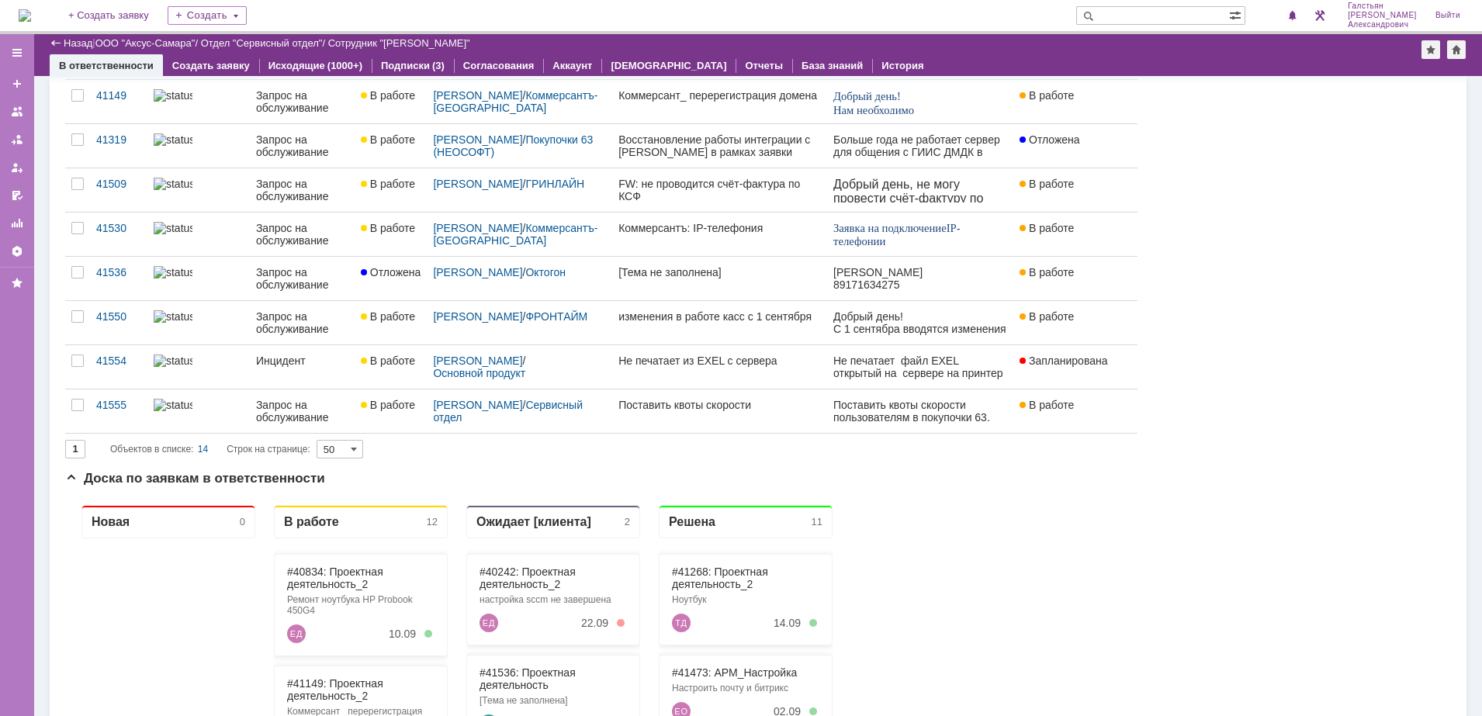
click at [31, 9] on img at bounding box center [25, 15] width 12 height 12
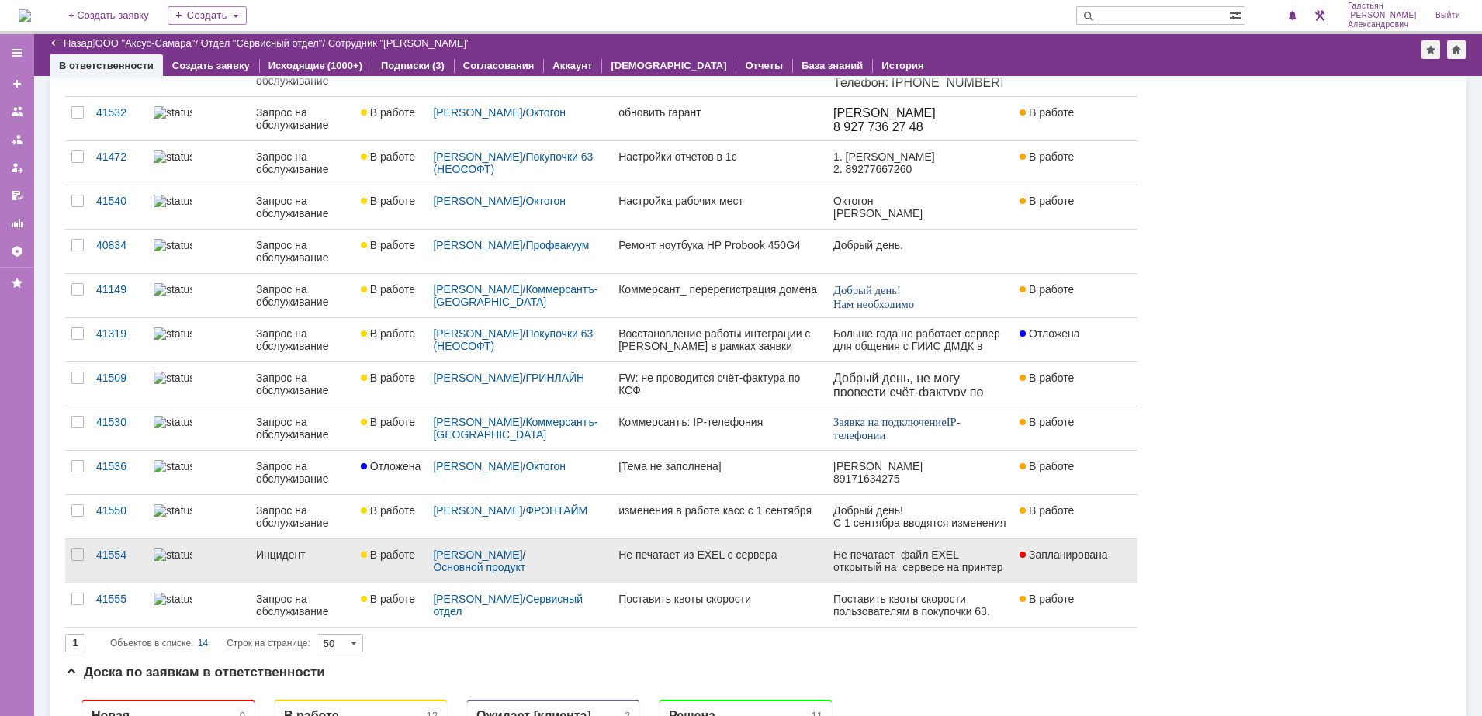
click at [750, 576] on link "Не печатает из EXEL с сервера" at bounding box center [719, 560] width 215 height 43
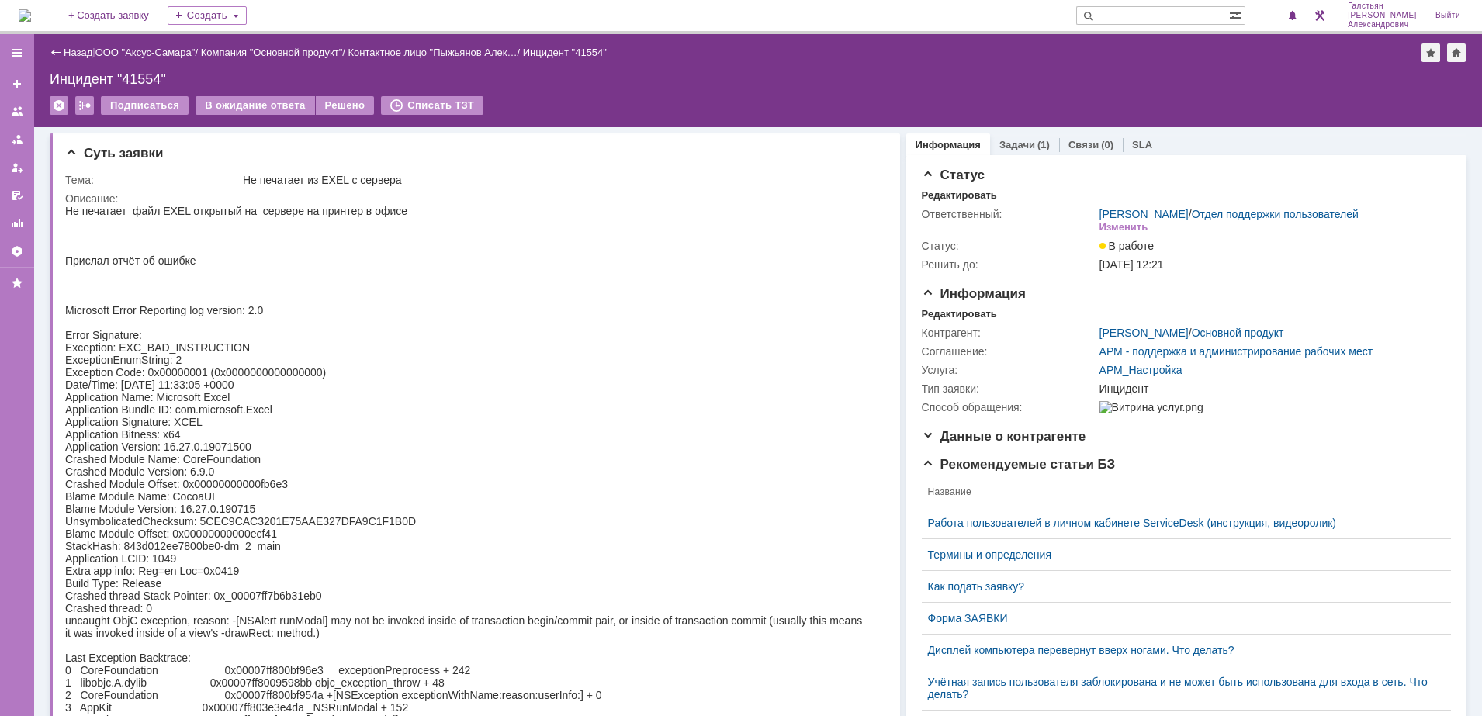
click at [31, 10] on img at bounding box center [25, 15] width 12 height 12
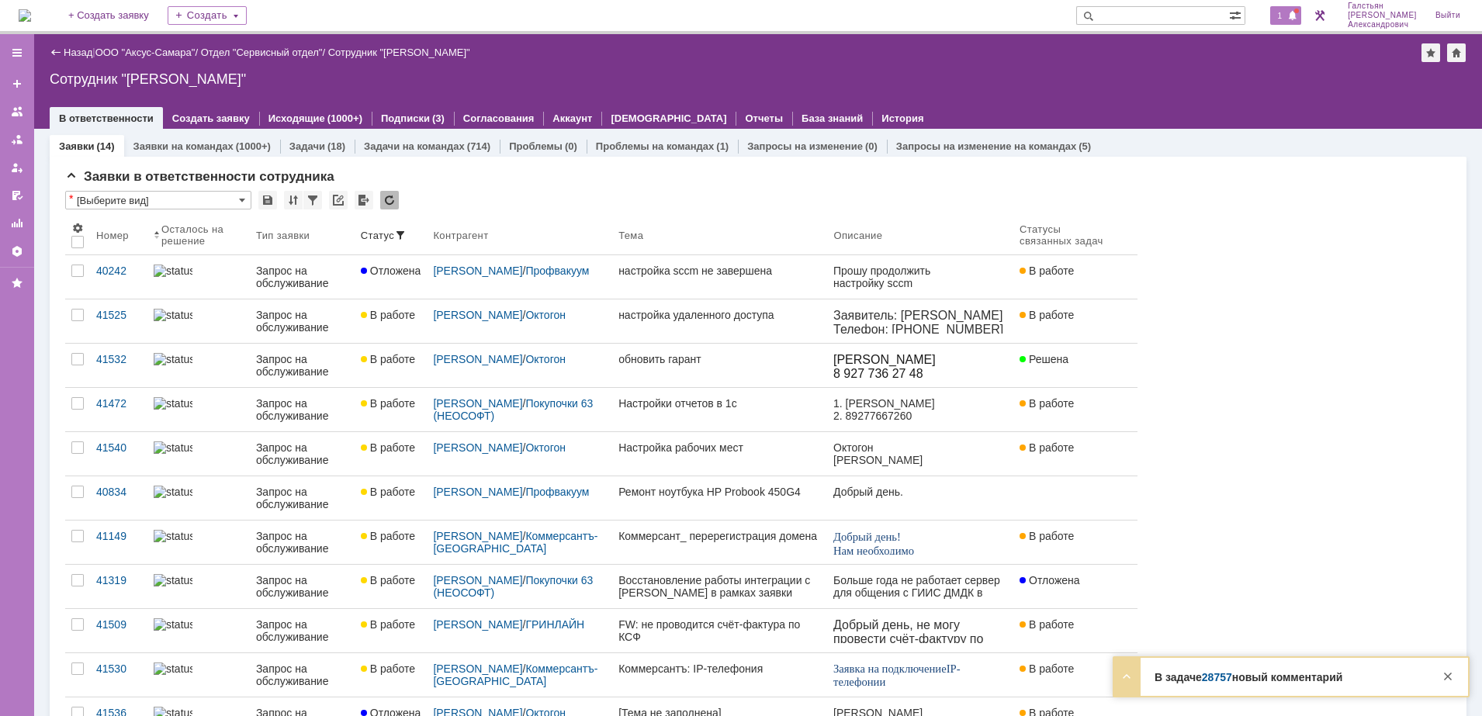
click at [1285, 22] on div "1" at bounding box center [1286, 15] width 32 height 19
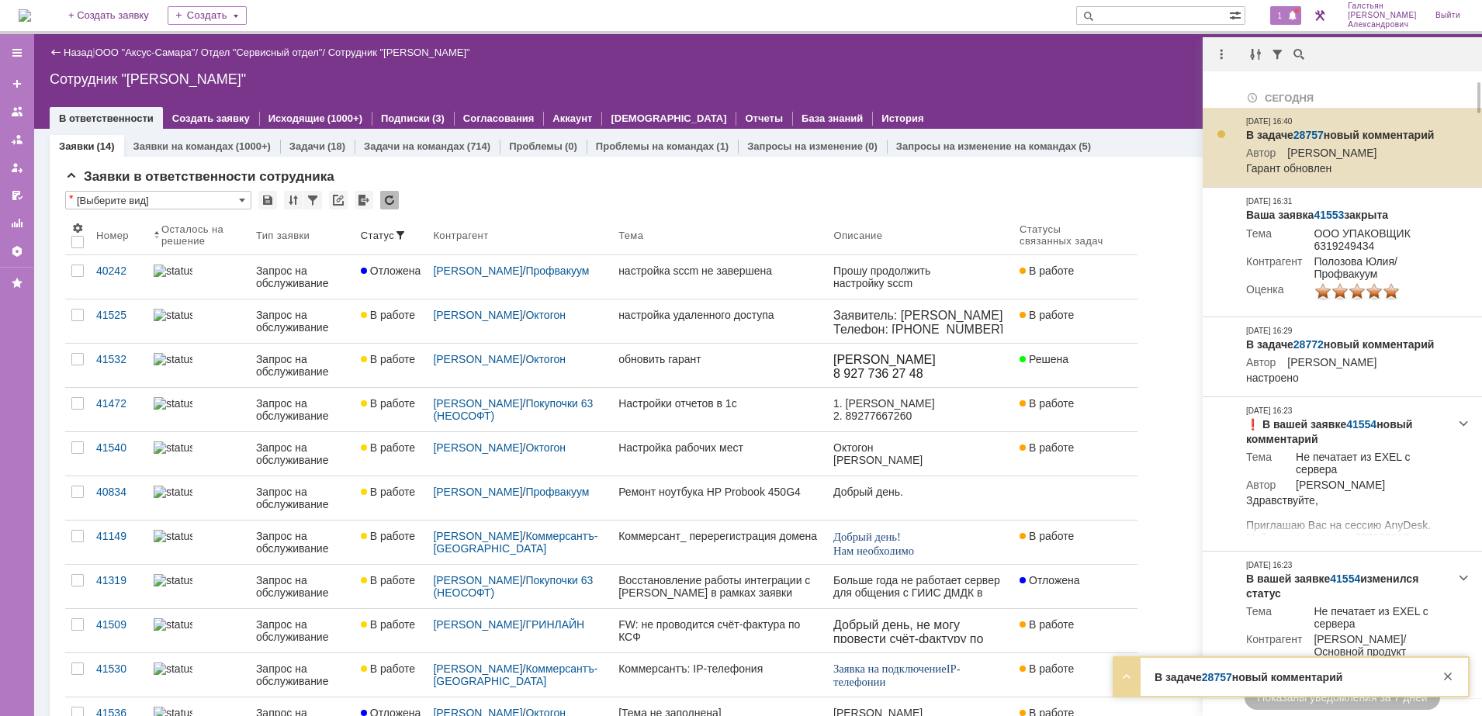
click at [1302, 133] on link "28757" at bounding box center [1308, 135] width 30 height 12
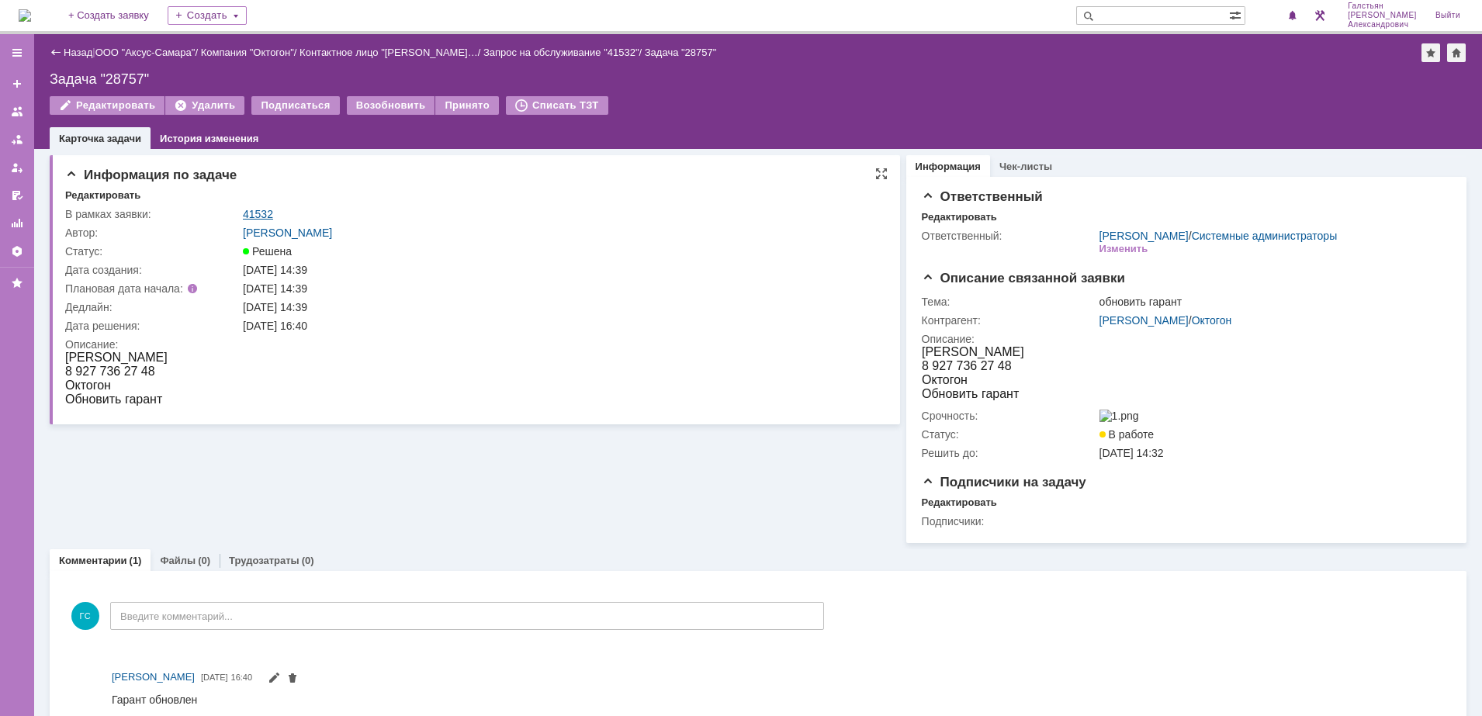
click at [258, 212] on link "41532" at bounding box center [258, 214] width 30 height 12
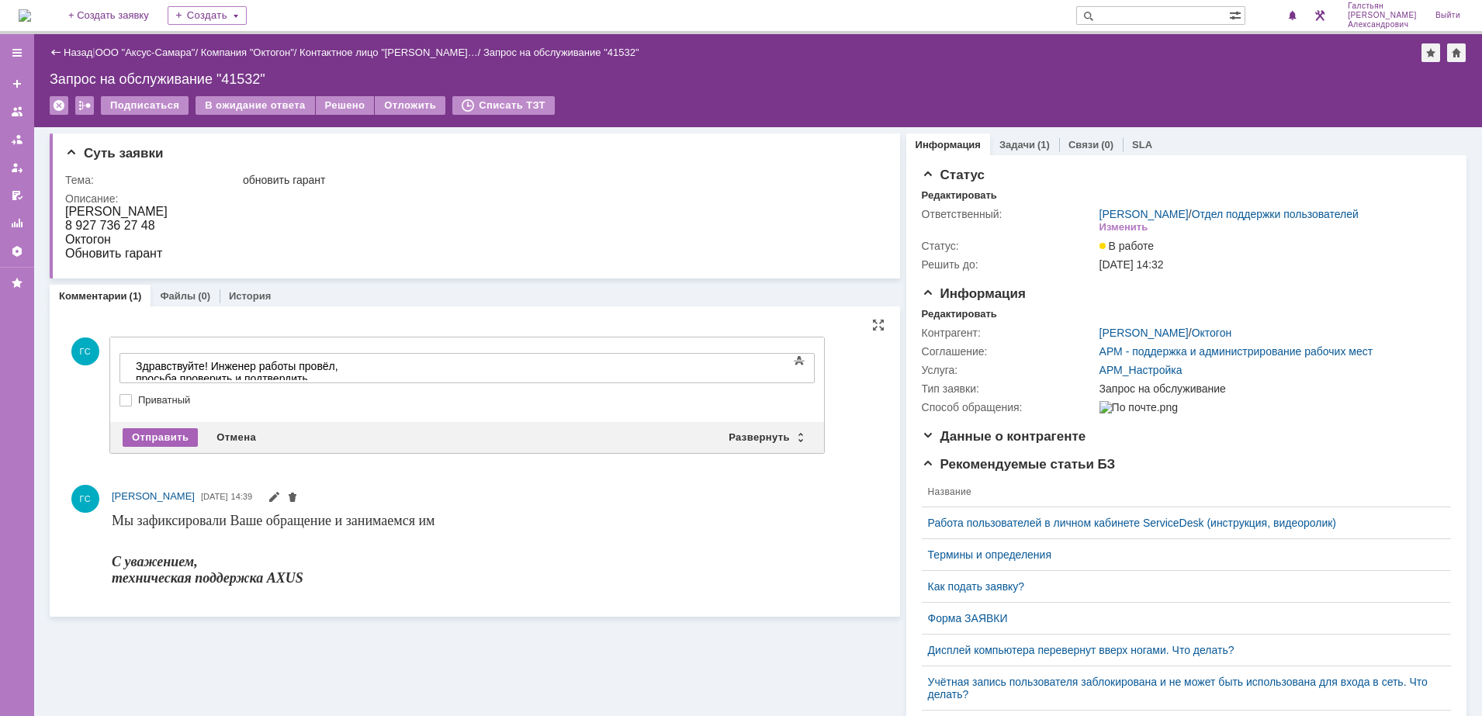
click at [153, 439] on div "Отправить" at bounding box center [160, 437] width 75 height 19
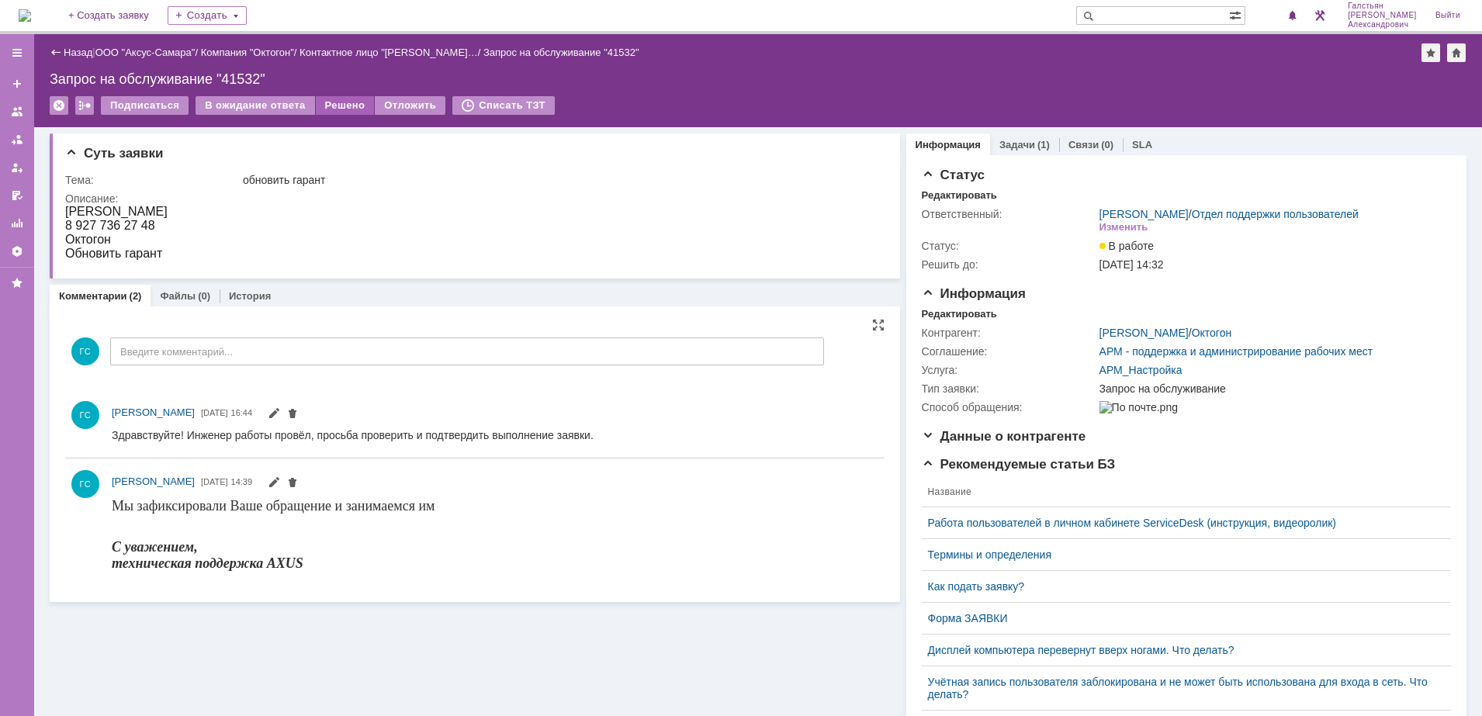
click at [345, 97] on div "Решено" at bounding box center [345, 105] width 59 height 19
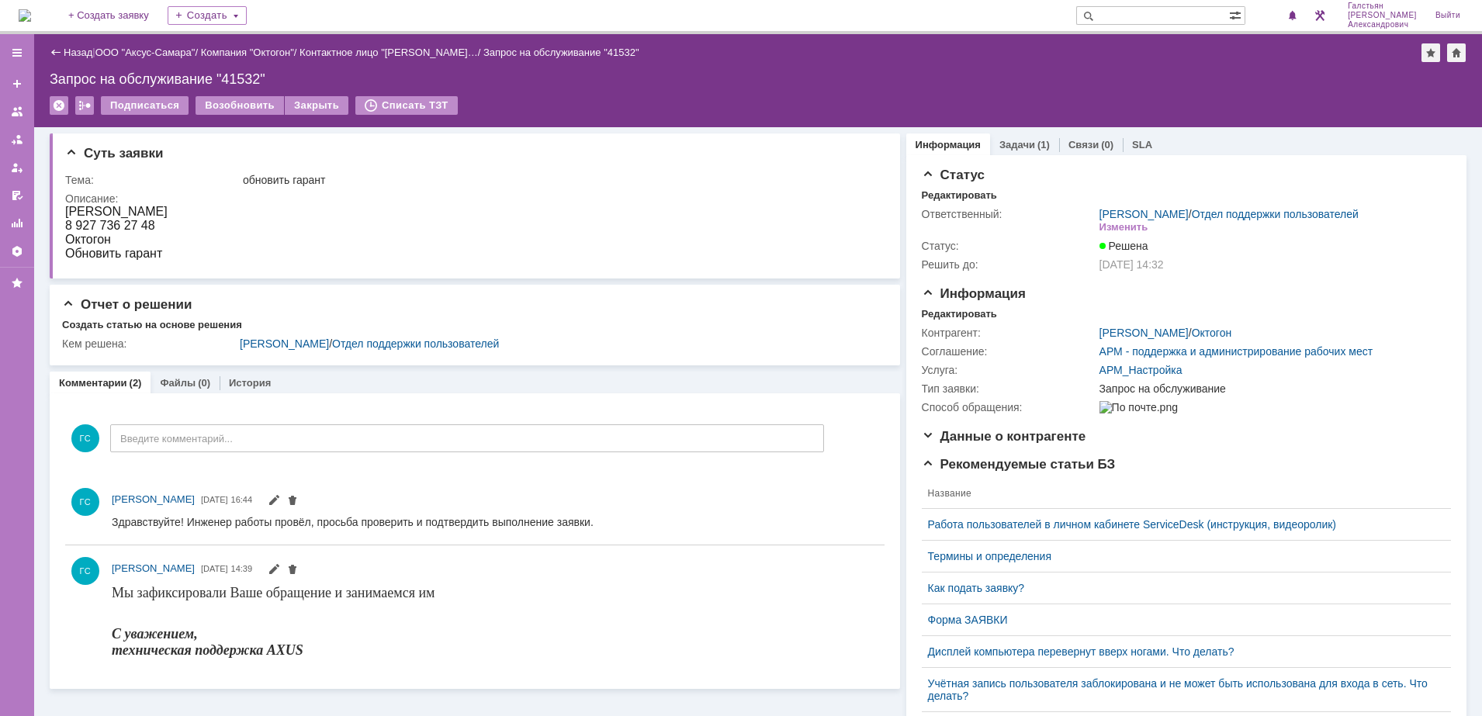
click at [24, 21] on img at bounding box center [25, 15] width 12 height 12
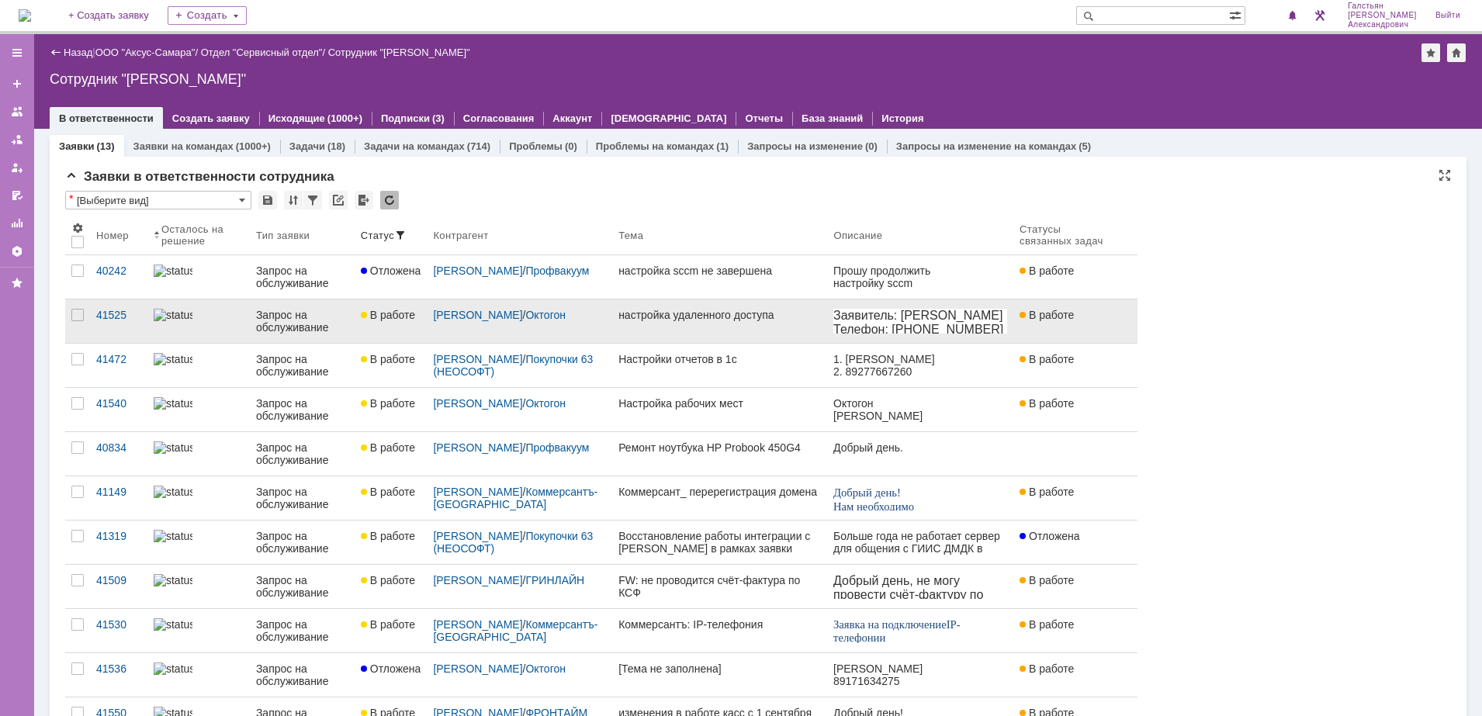
click at [703, 336] on link "настройка удаленного доступа" at bounding box center [719, 320] width 215 height 43
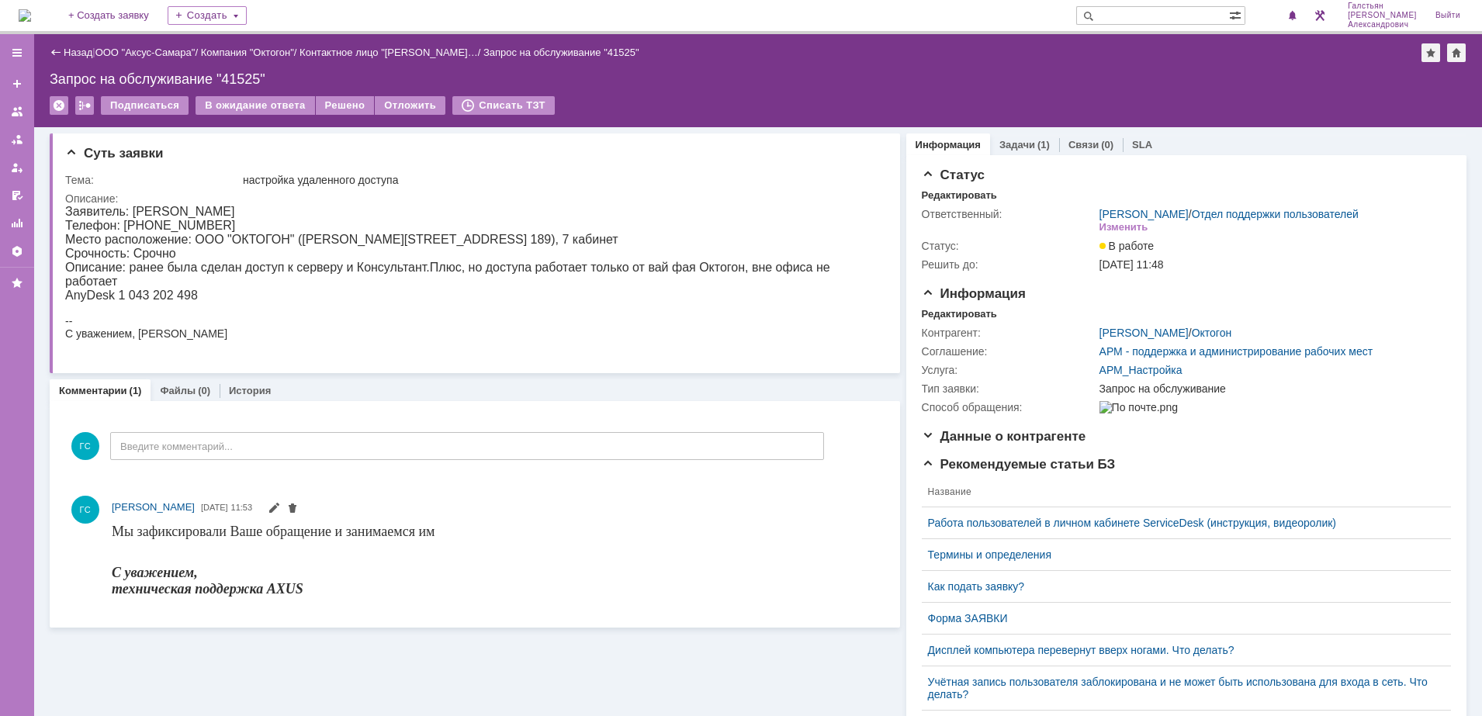
click at [31, 20] on img at bounding box center [25, 15] width 12 height 12
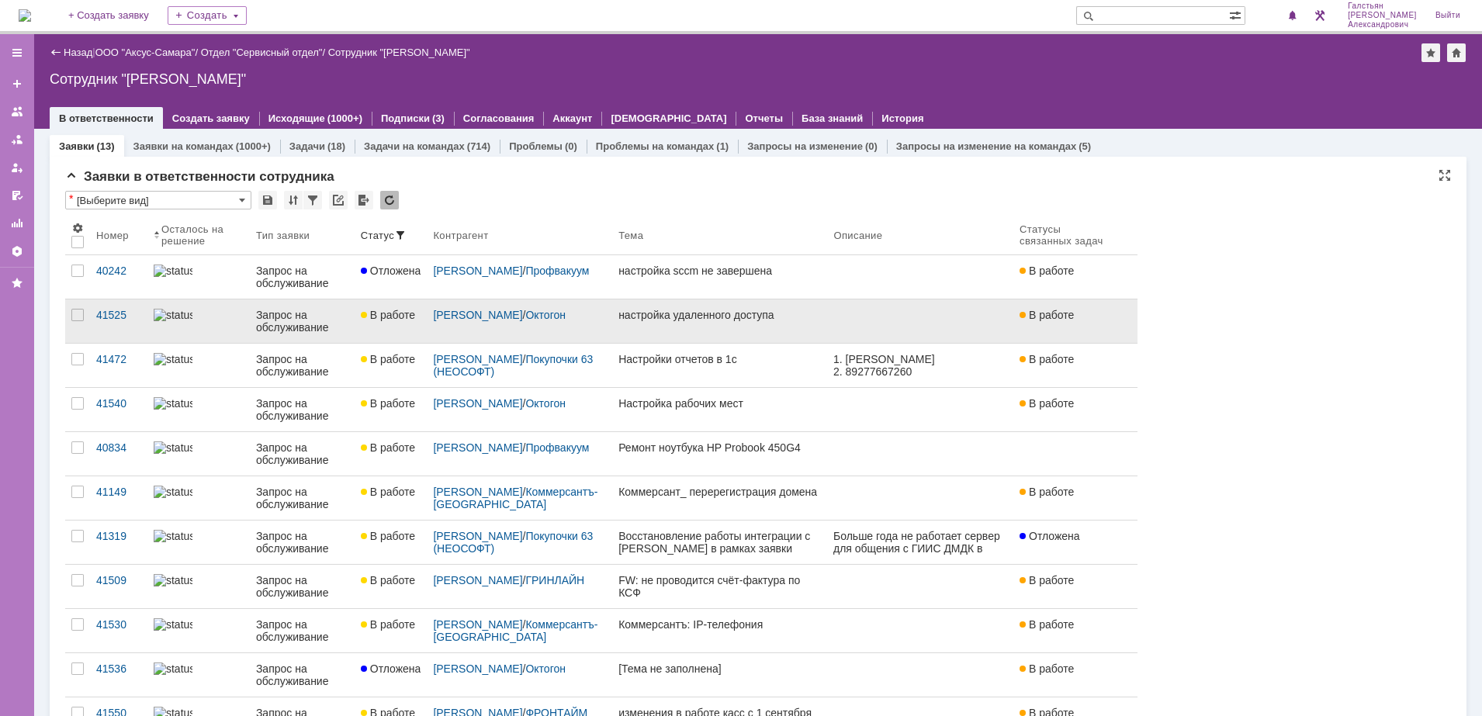
click at [714, 322] on link "настройка удаленного доступа" at bounding box center [719, 320] width 215 height 43
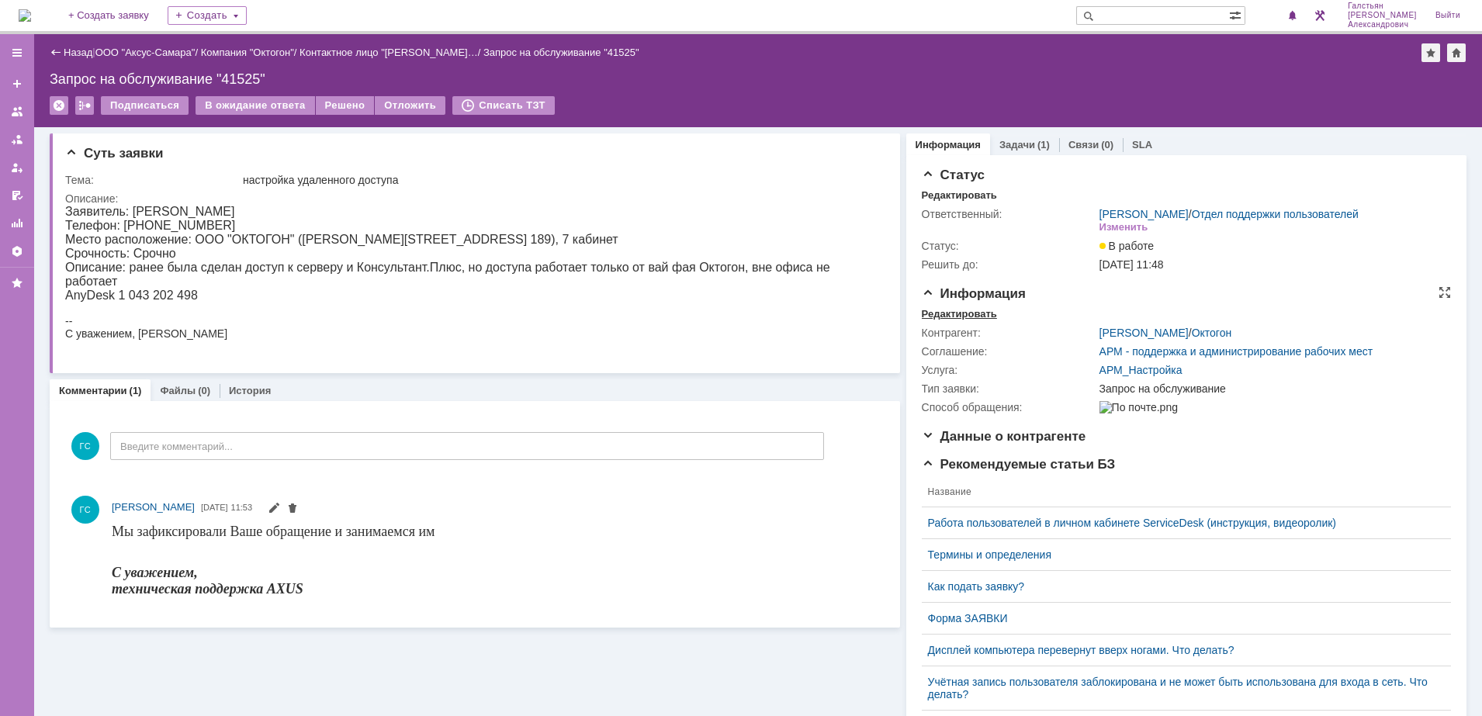
click at [942, 320] on div "Редактировать" at bounding box center [959, 314] width 75 height 12
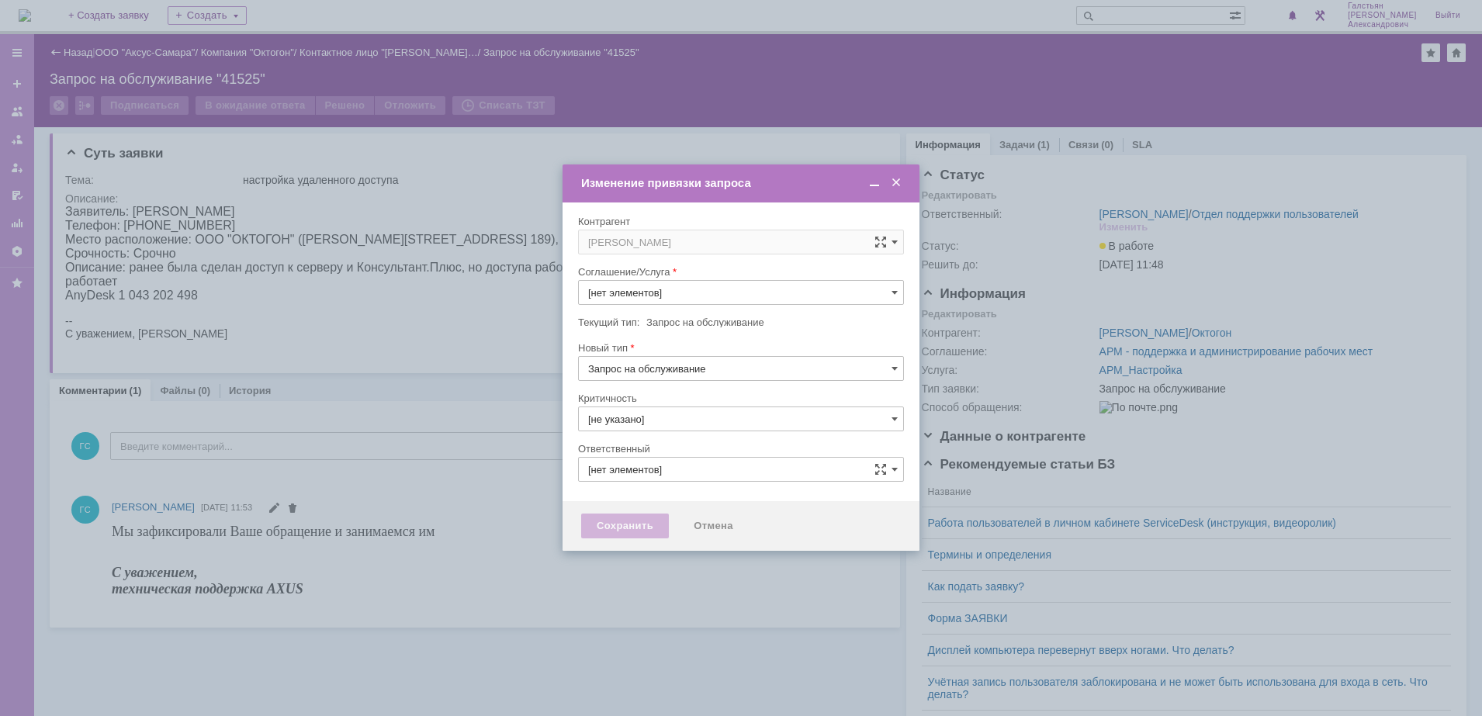
type input "АРМ_Настройка"
type input "[PERSON_NAME]"
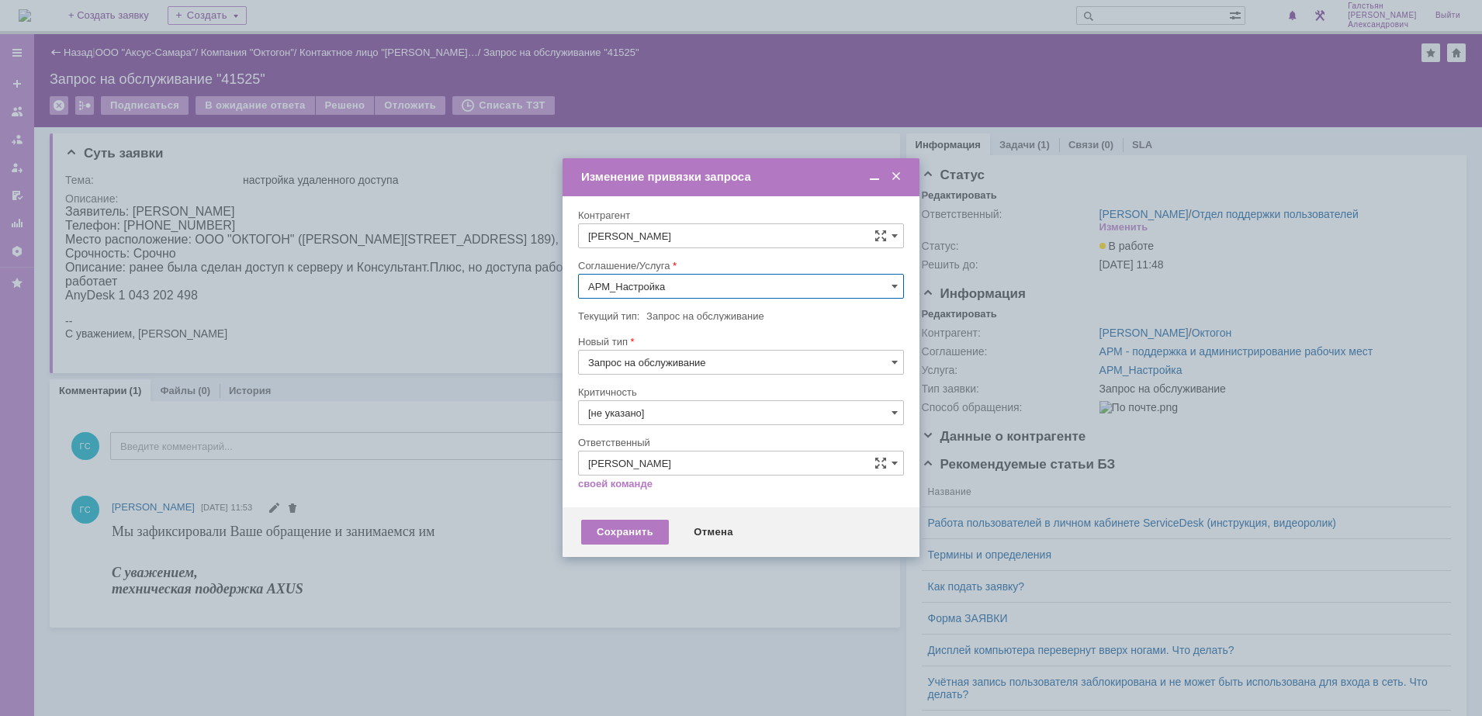
click at [727, 283] on input "АРМ_Настройка" at bounding box center [741, 286] width 326 height 25
click at [732, 409] on div "Проектная деятельность" at bounding box center [741, 399] width 324 height 25
type input "Проектная деятельность"
click at [627, 524] on div "Сохранить" at bounding box center [625, 532] width 88 height 25
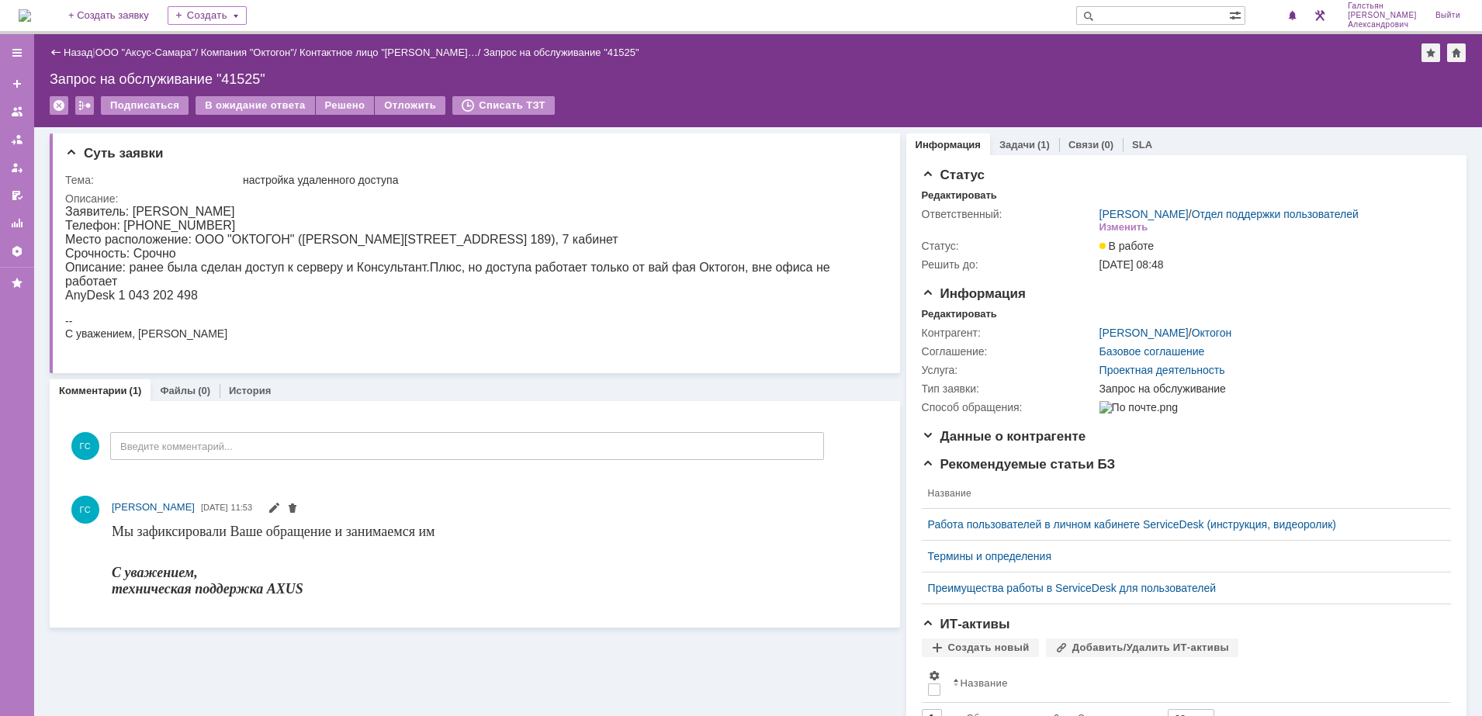
click at [31, 9] on img at bounding box center [25, 15] width 12 height 12
